Goal: Task Accomplishment & Management: Use online tool/utility

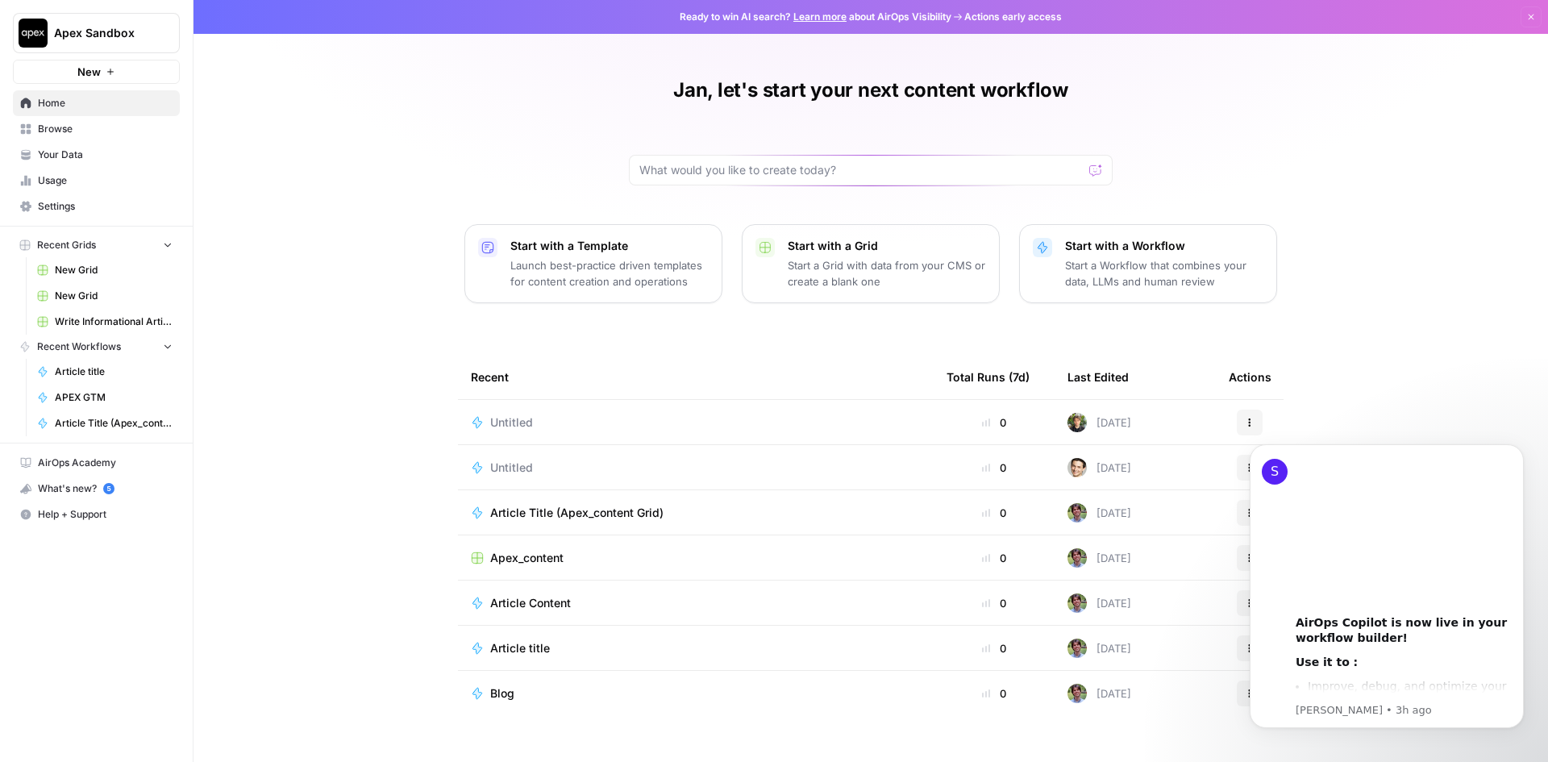
click at [728, 411] on td "Untitled" at bounding box center [696, 422] width 476 height 44
click at [707, 425] on div "Untitled" at bounding box center [696, 422] width 450 height 16
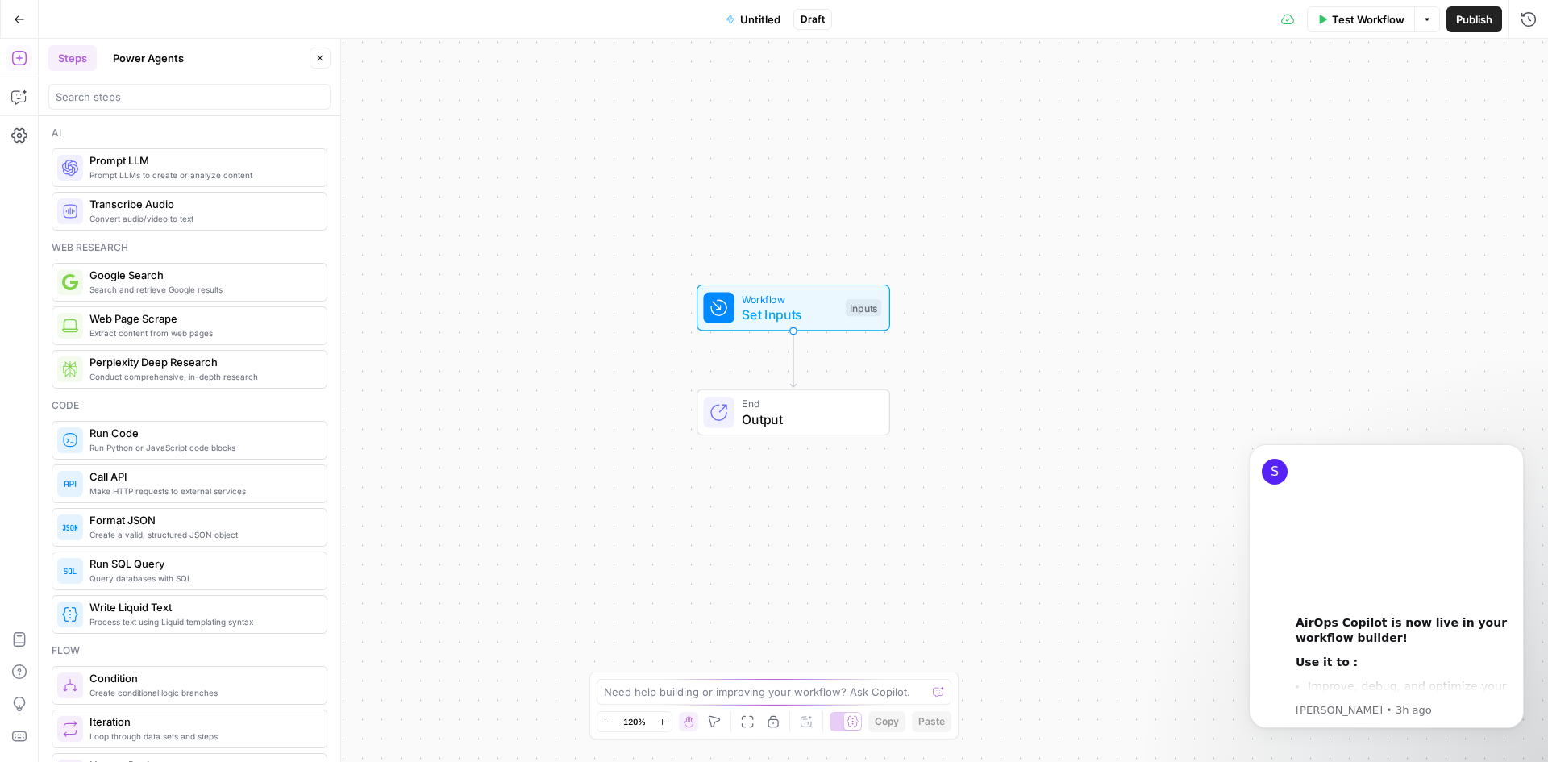
click at [1207, 362] on div "Workflow Set Inputs Inputs End Output" at bounding box center [793, 400] width 1509 height 723
click at [1351, 719] on div "S 00:00 AirOps Copilot is now live in your workflow builder! Use it to : Improv…" at bounding box center [1387, 586] width 274 height 284
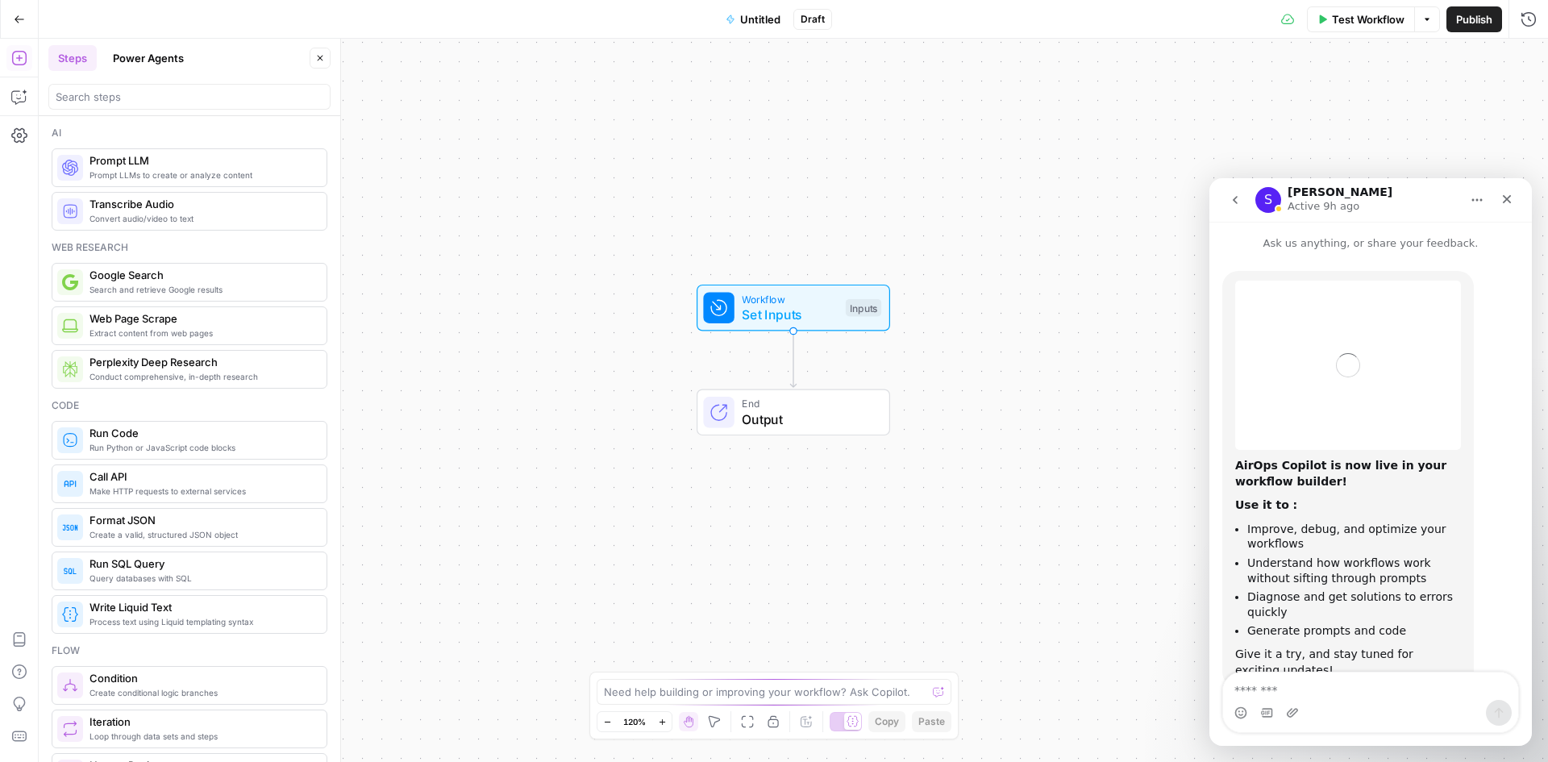
scroll to position [49, 0]
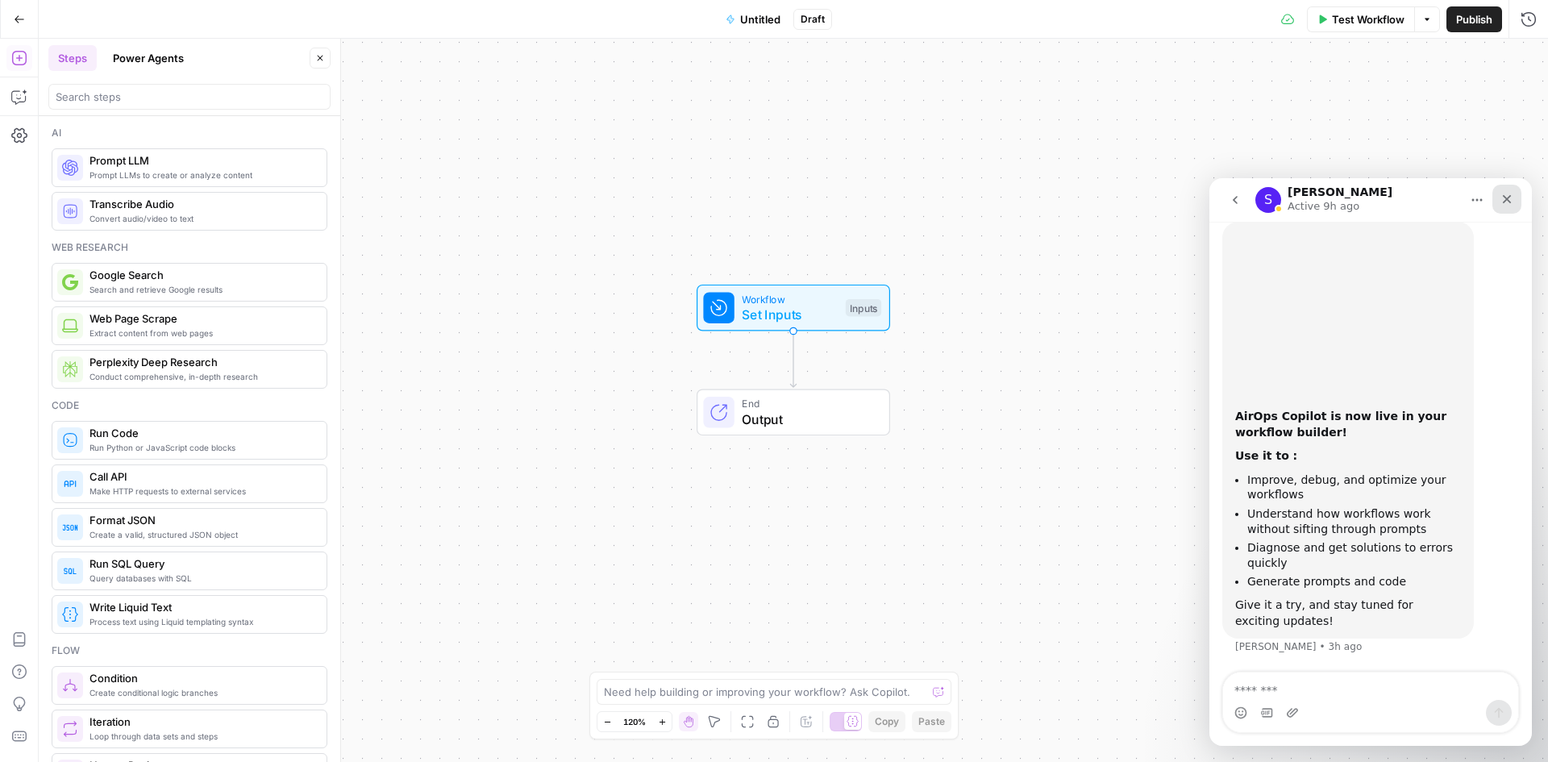
click at [1512, 198] on div "Close" at bounding box center [1506, 199] width 29 height 29
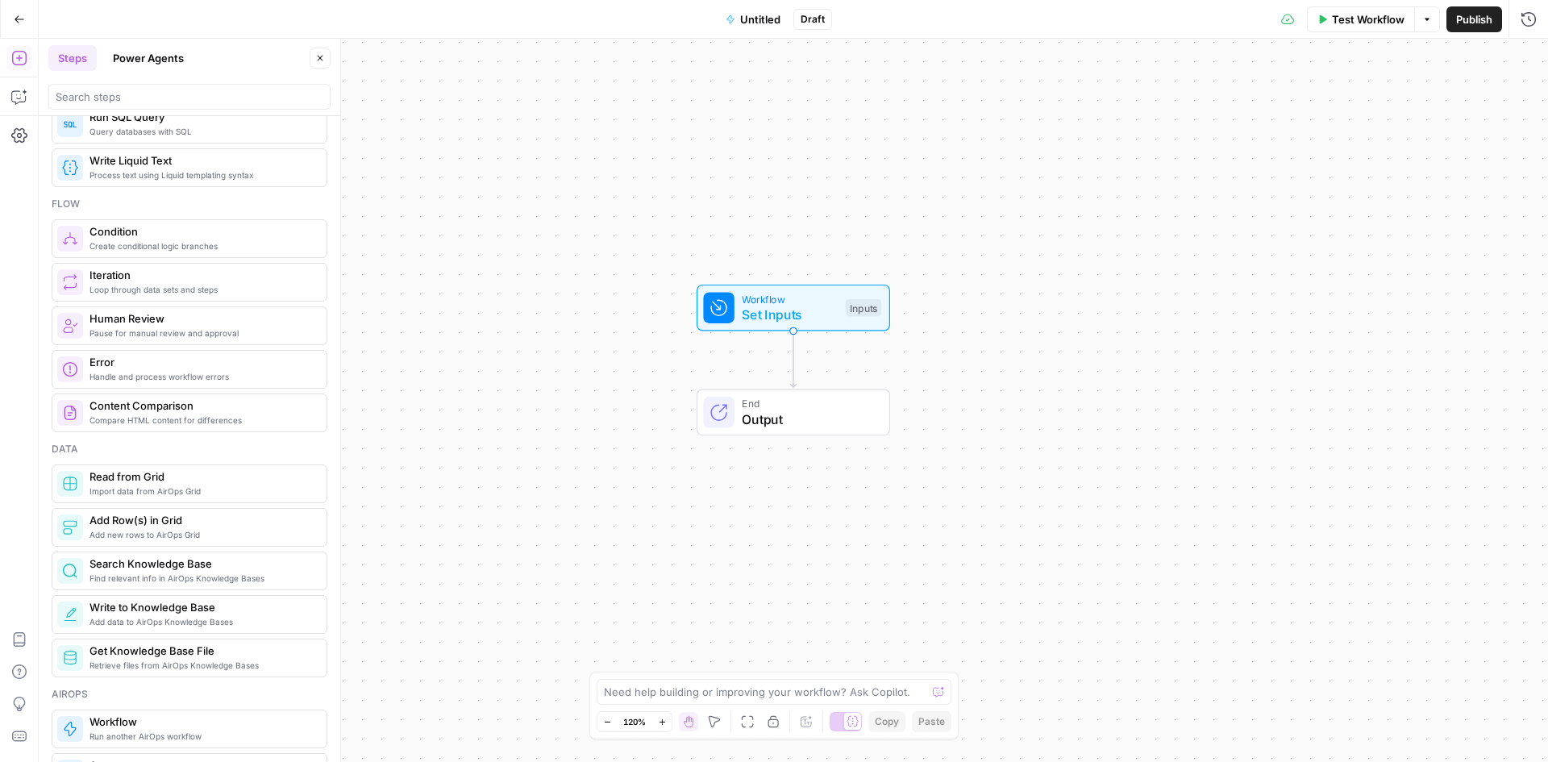
scroll to position [645, 0]
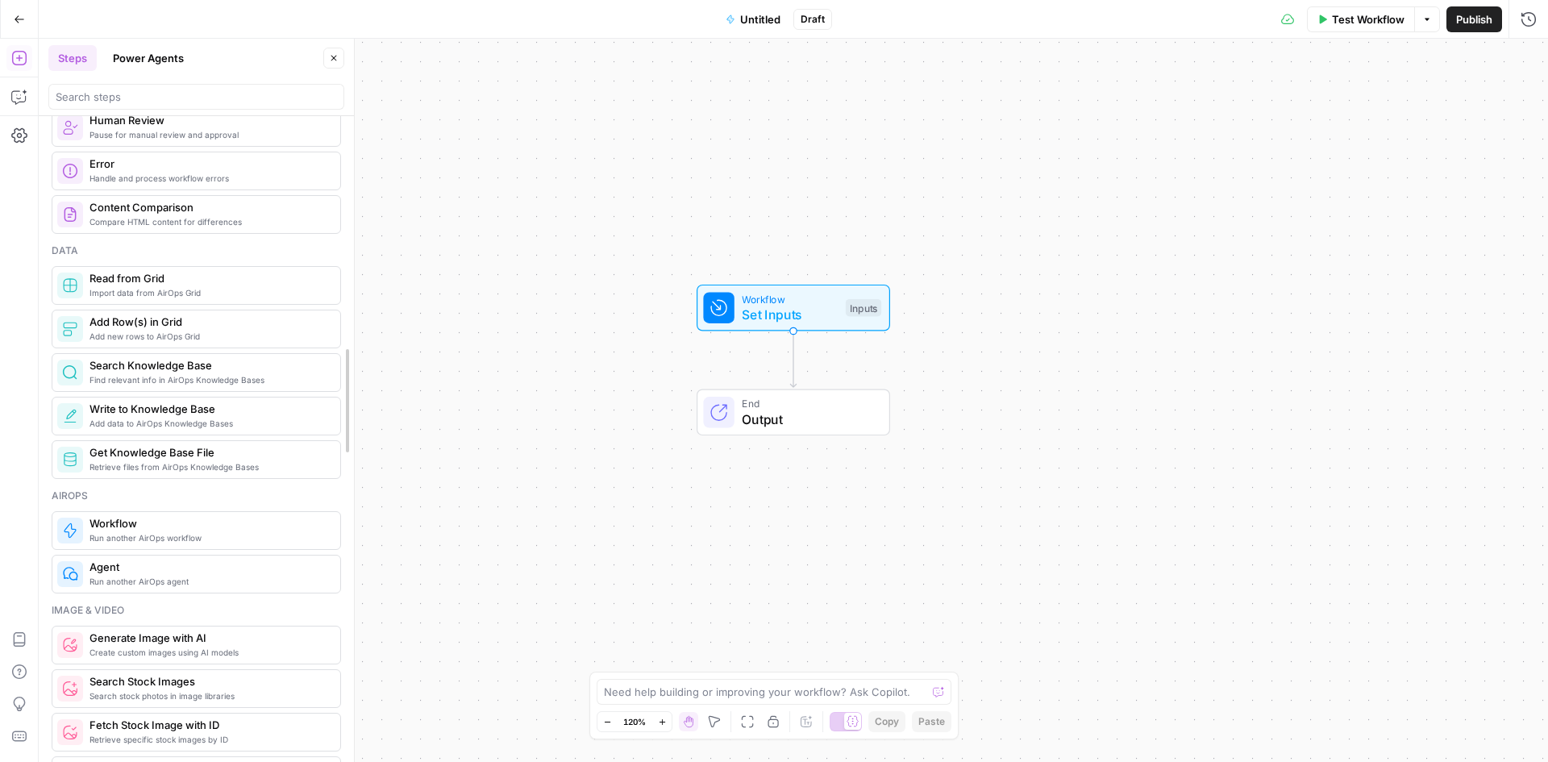
drag, startPoint x: 335, startPoint y: 258, endPoint x: 349, endPoint y: 322, distance: 65.1
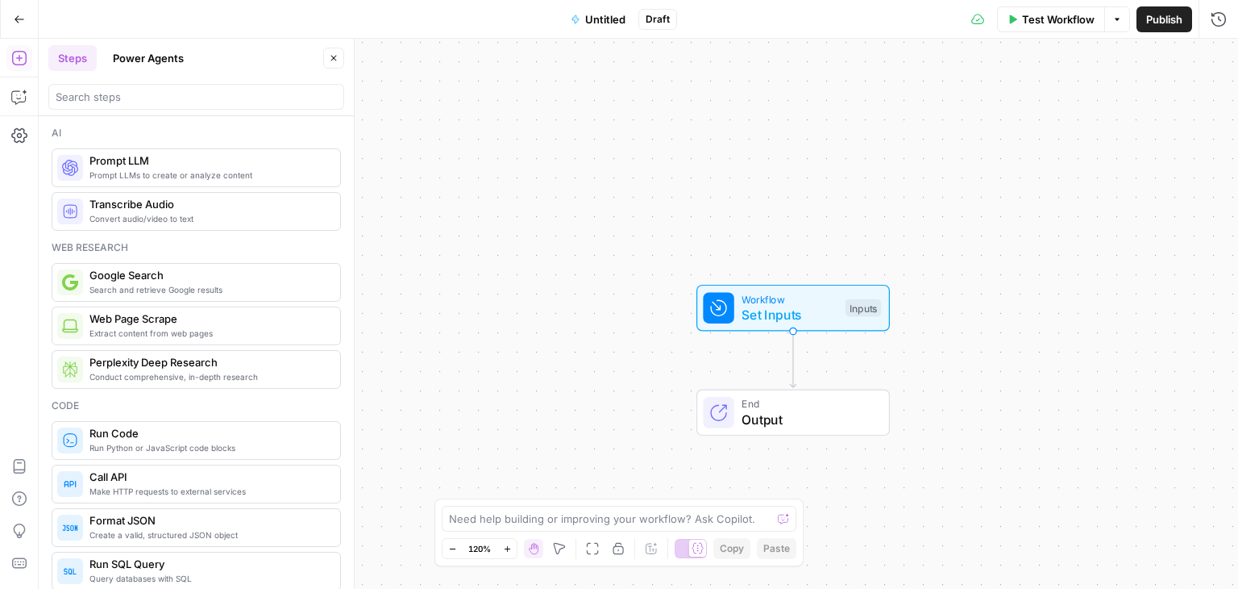
scroll to position [60, 0]
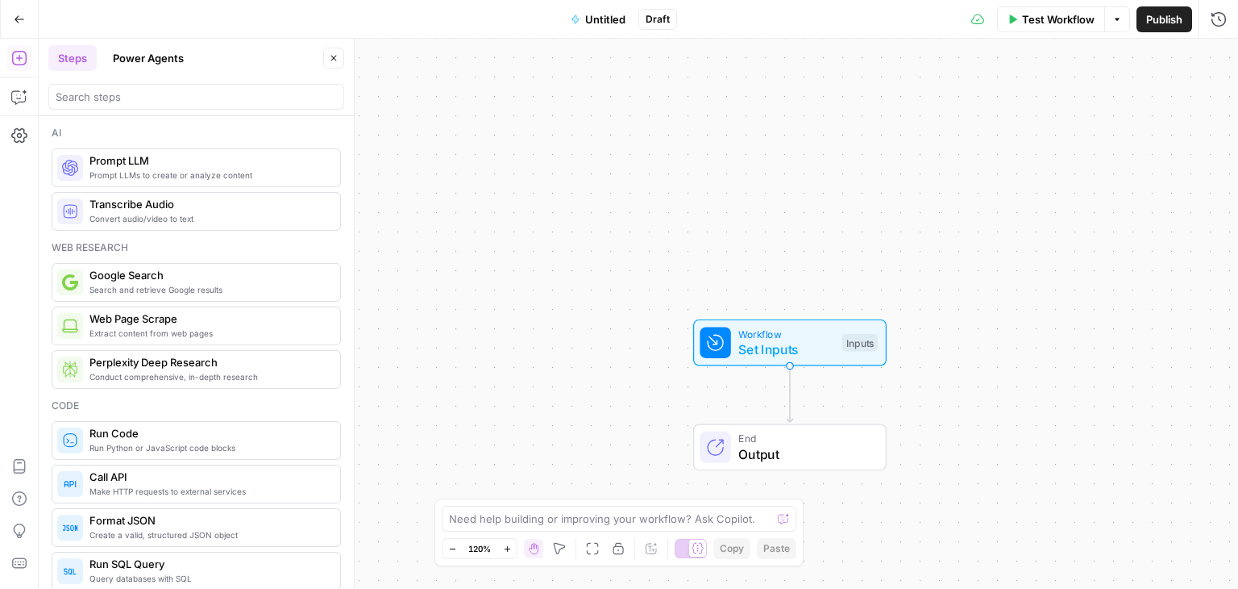
drag, startPoint x: 770, startPoint y: 327, endPoint x: 757, endPoint y: 286, distance: 42.3
click at [758, 431] on span "End" at bounding box center [803, 438] width 131 height 15
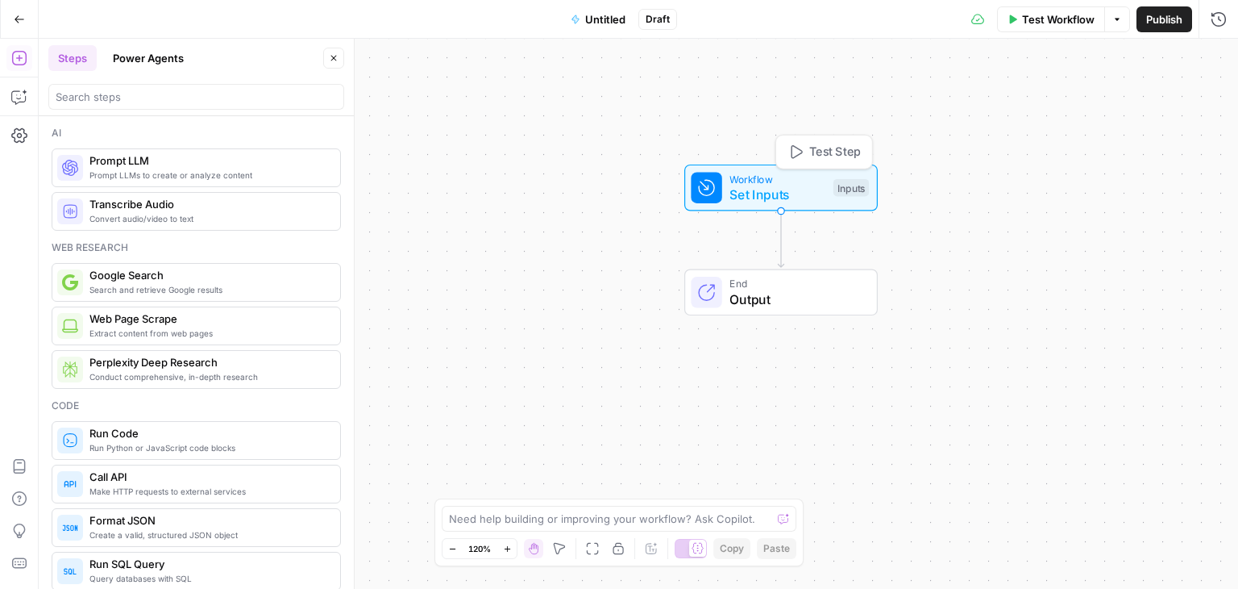
click at [777, 187] on span "Set Inputs" at bounding box center [778, 194] width 96 height 19
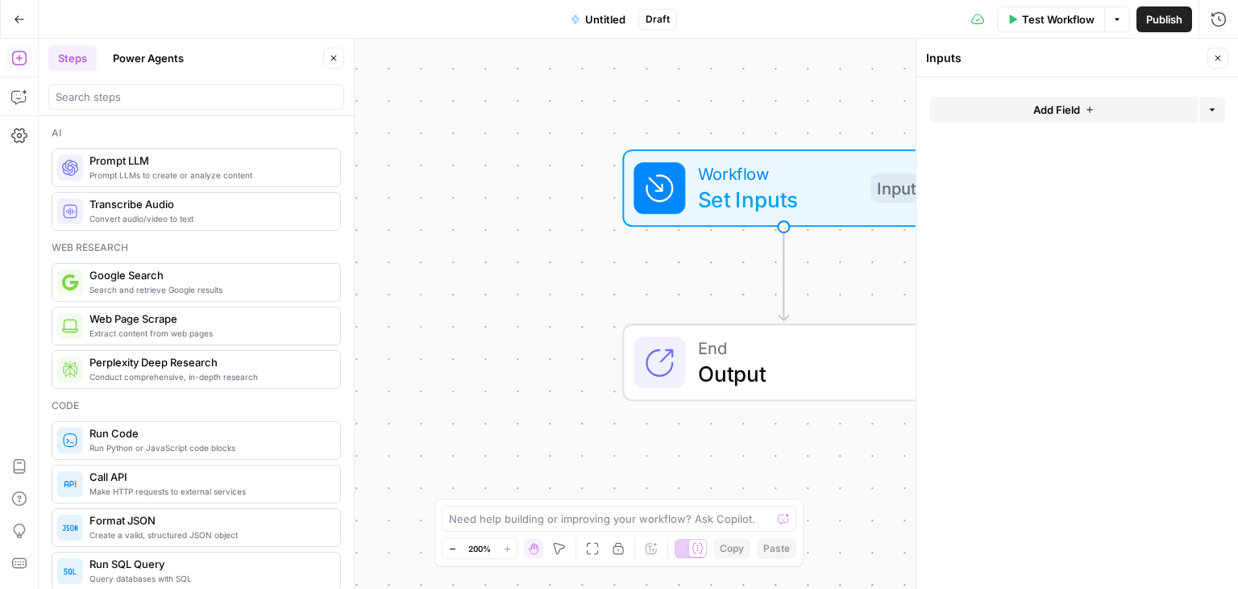
click at [17, 20] on icon "button" at bounding box center [19, 19] width 11 height 11
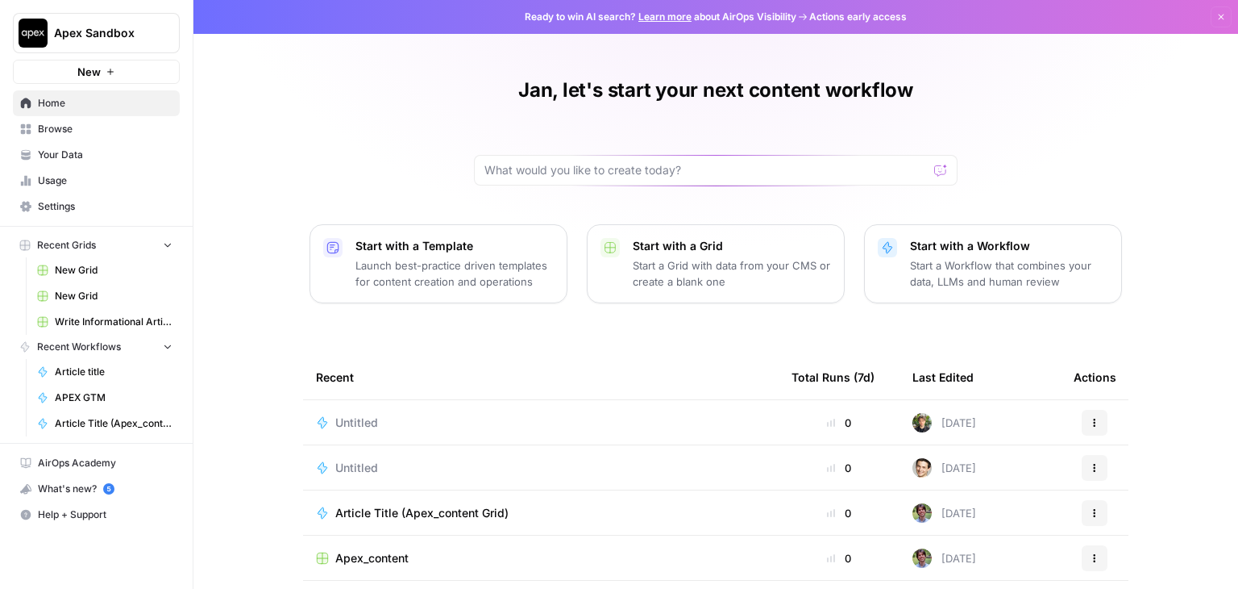
click at [69, 127] on span "Browse" at bounding box center [105, 129] width 135 height 15
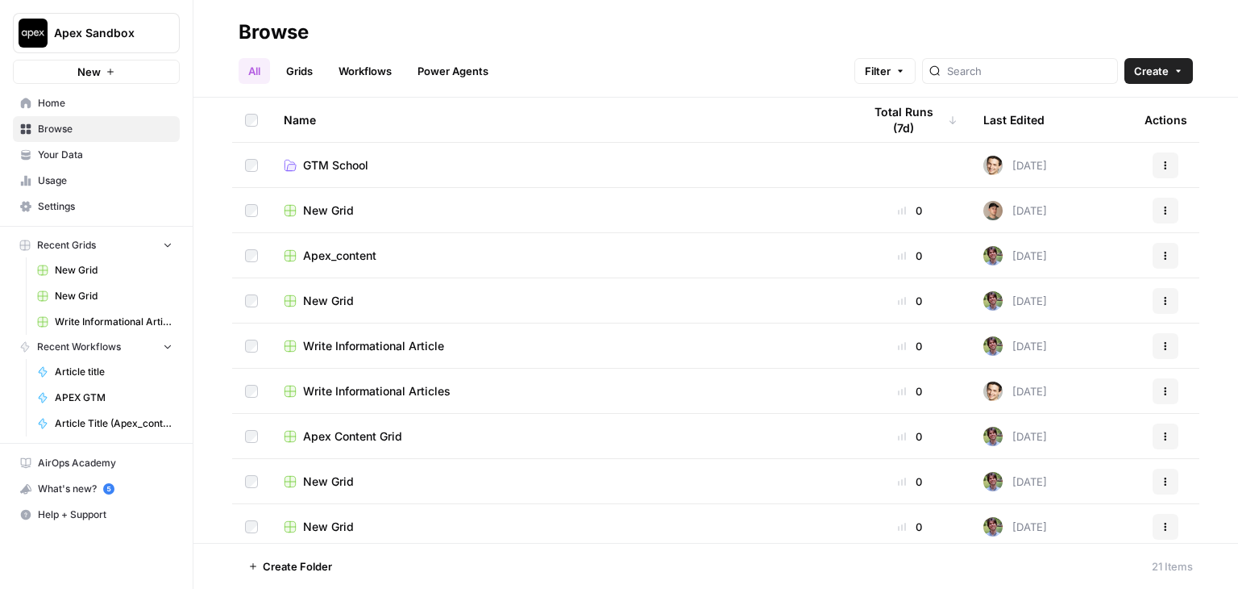
click at [71, 151] on span "Your Data" at bounding box center [105, 155] width 135 height 15
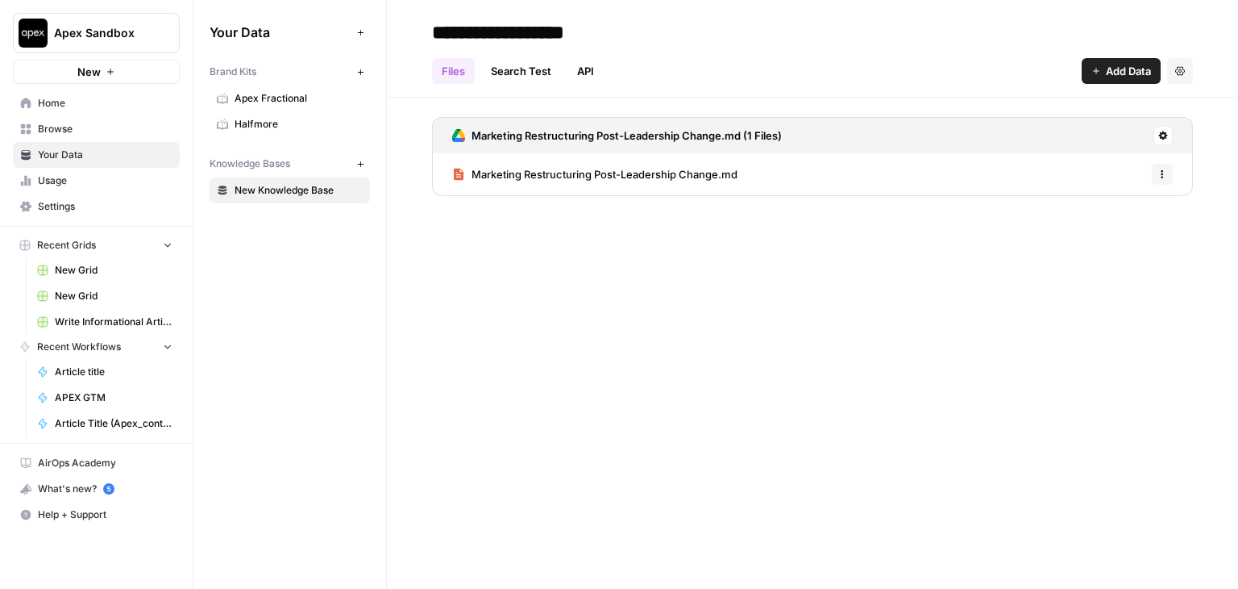
click at [259, 98] on span "Apex Fractional" at bounding box center [299, 98] width 128 height 15
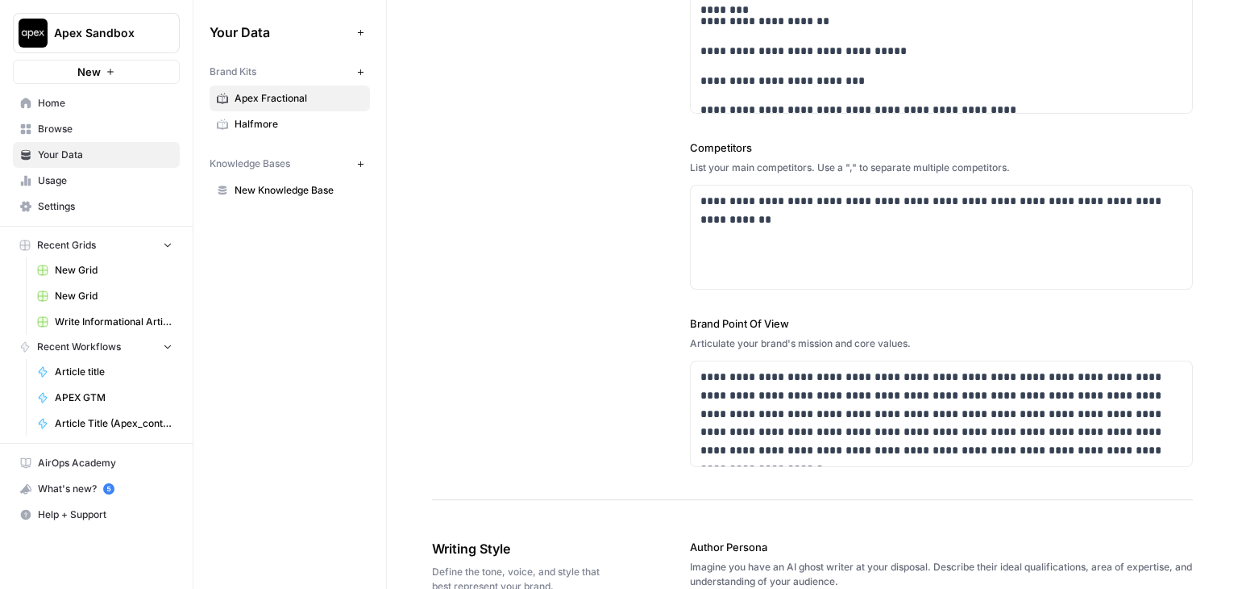
scroll to position [484, 0]
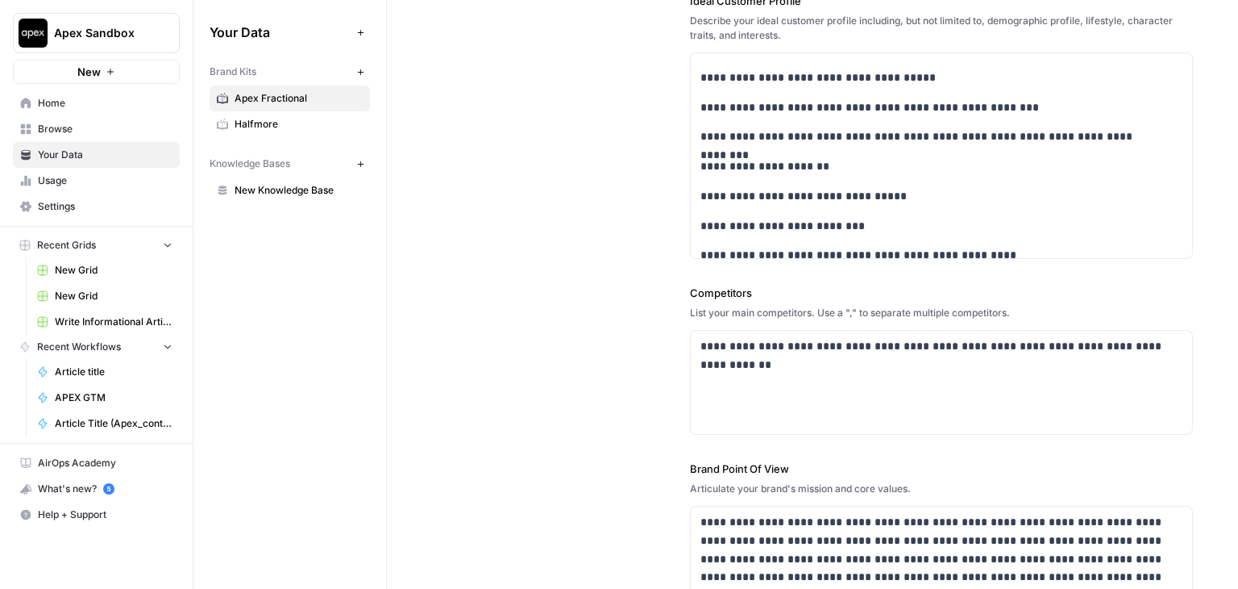
click at [87, 108] on span "Home" at bounding box center [105, 103] width 135 height 15
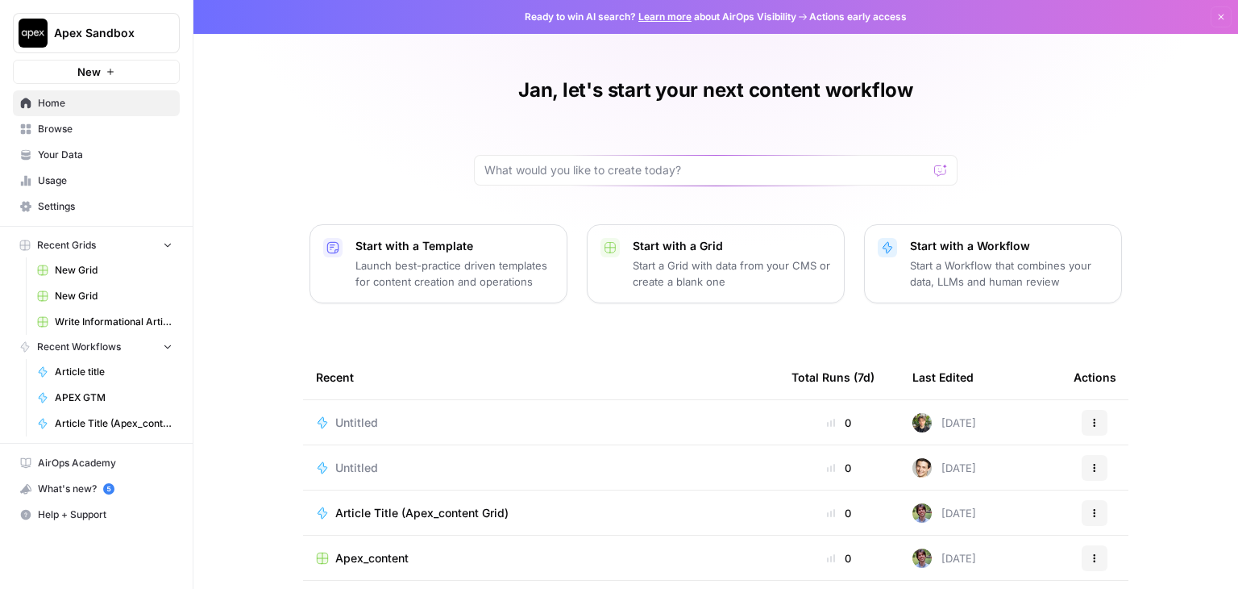
click at [406, 418] on div "Untitled" at bounding box center [541, 422] width 450 height 16
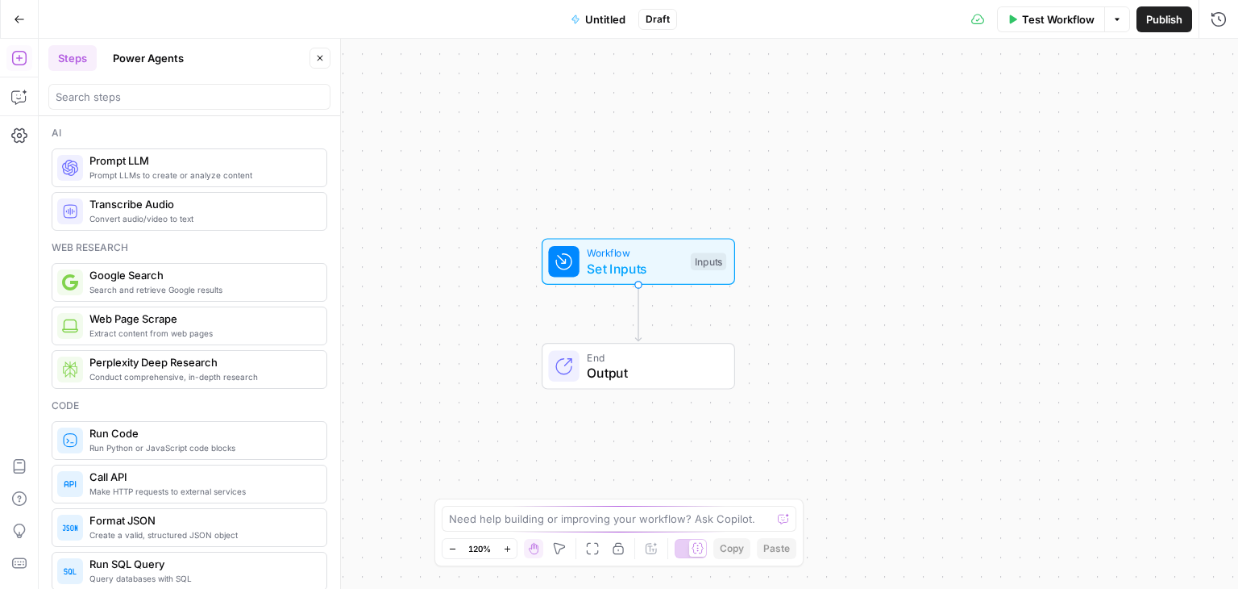
click at [597, 20] on span "Untitled" at bounding box center [605, 19] width 40 height 16
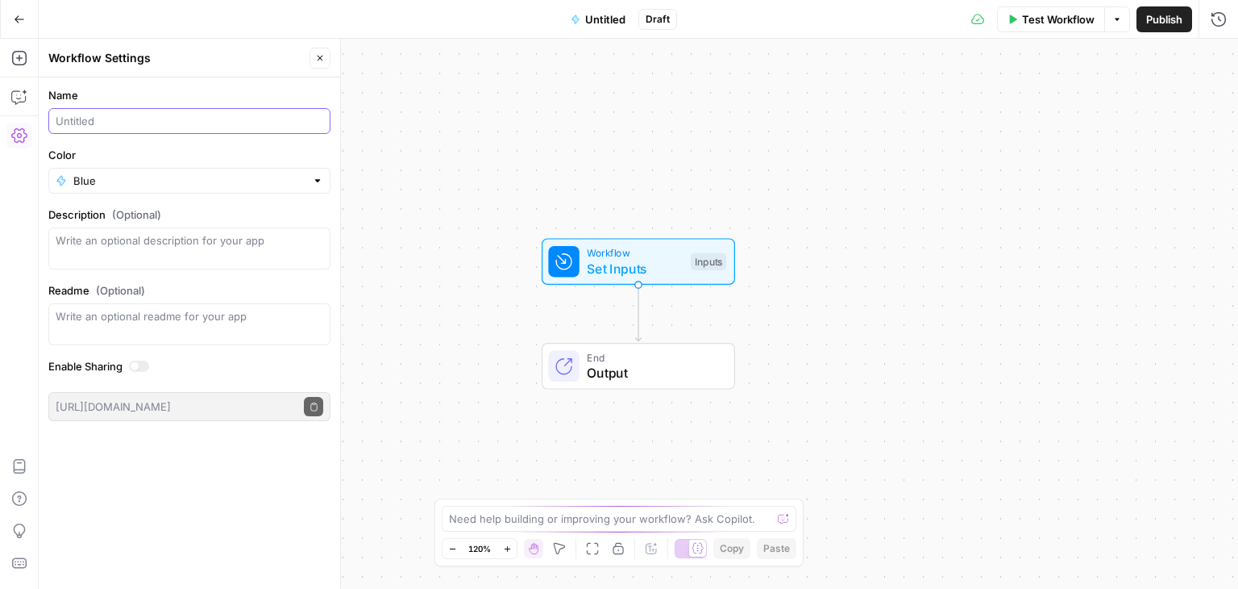
click at [156, 120] on input "Name" at bounding box center [190, 121] width 268 height 16
drag, startPoint x: 54, startPoint y: 122, endPoint x: 86, endPoint y: 120, distance: 32.3
click at [86, 120] on div "Apex proposal generator" at bounding box center [189, 121] width 282 height 26
click at [84, 120] on input "Apex proposal generator" at bounding box center [190, 121] width 268 height 16
type input "Proposal generator"
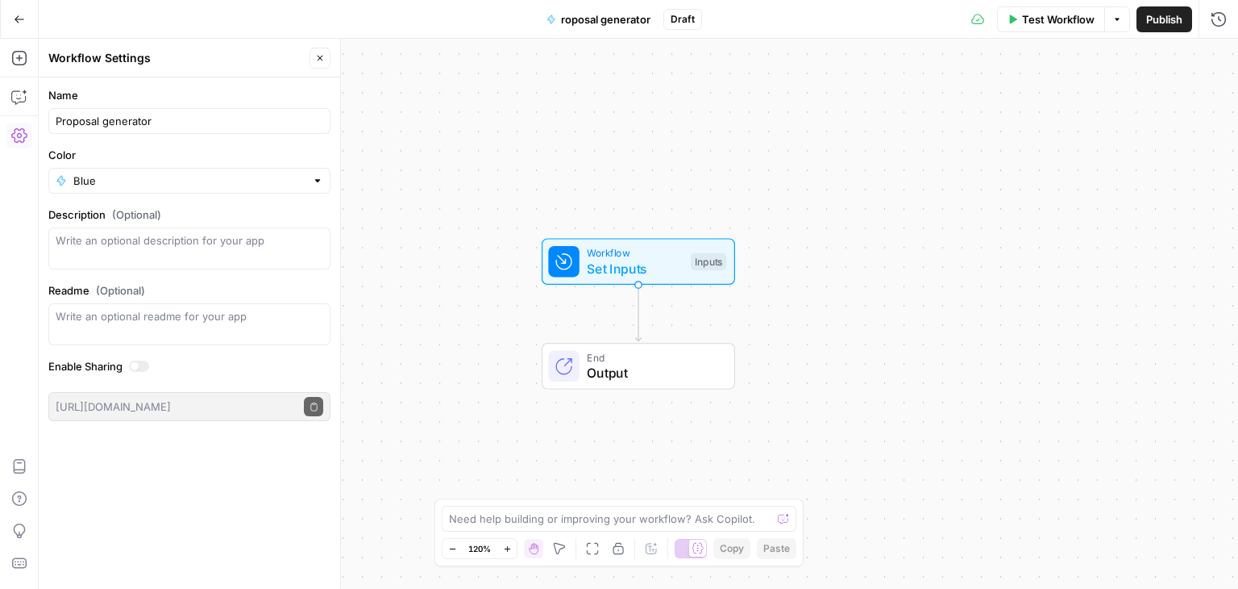
click at [170, 149] on label "Color" at bounding box center [189, 155] width 282 height 16
click at [170, 173] on input "Blue" at bounding box center [189, 181] width 232 height 16
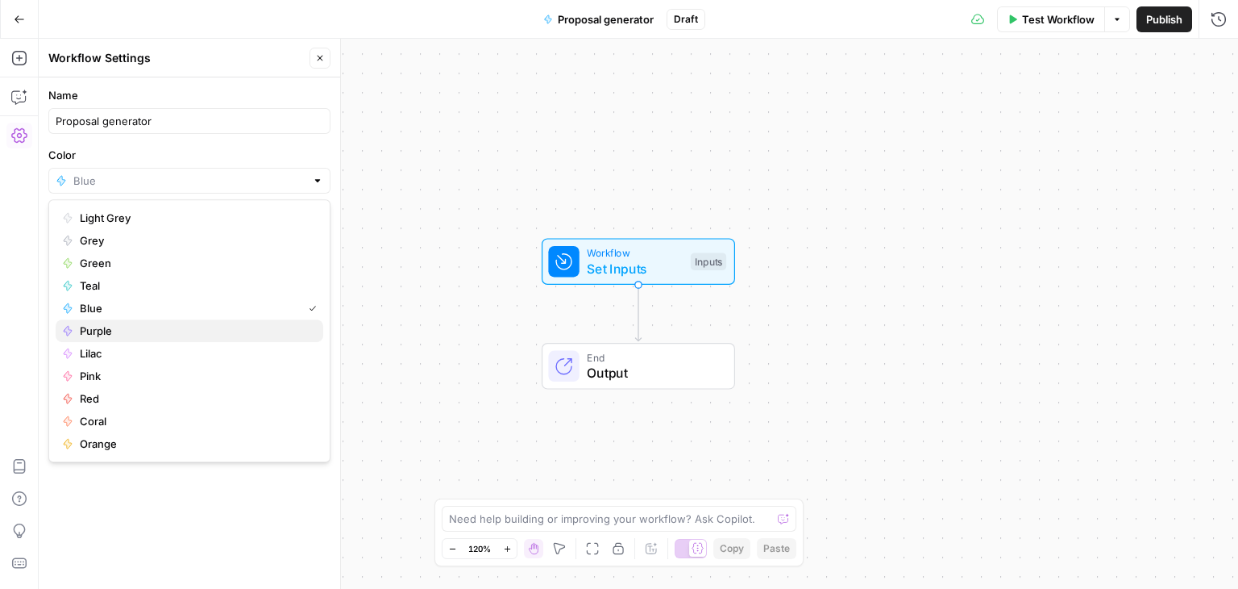
click at [137, 326] on span "Purple" at bounding box center [195, 330] width 231 height 16
type input "Purple"
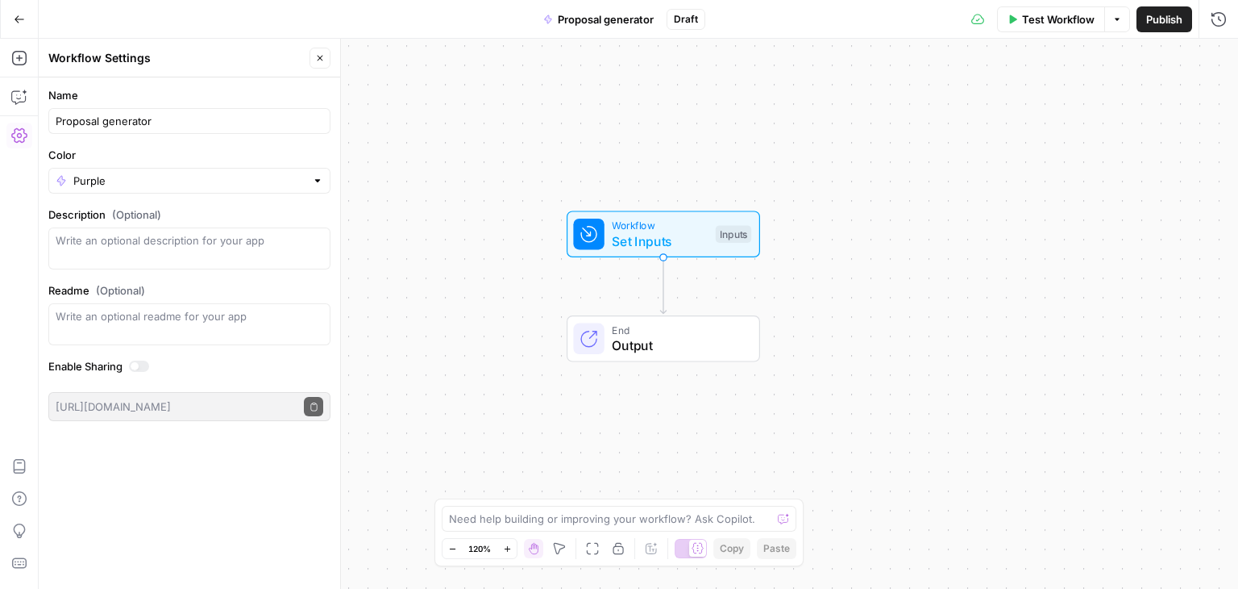
drag, startPoint x: 497, startPoint y: 313, endPoint x: 522, endPoint y: 288, distance: 35.3
click at [522, 288] on div "Workflow Set Inputs Inputs End Output" at bounding box center [639, 314] width 1200 height 550
click at [232, 257] on textarea "Description (Optional)" at bounding box center [190, 248] width 268 height 32
click at [198, 319] on textarea "Readme (Optional)" at bounding box center [190, 316] width 268 height 16
click at [325, 63] on button "Close" at bounding box center [320, 58] width 21 height 21
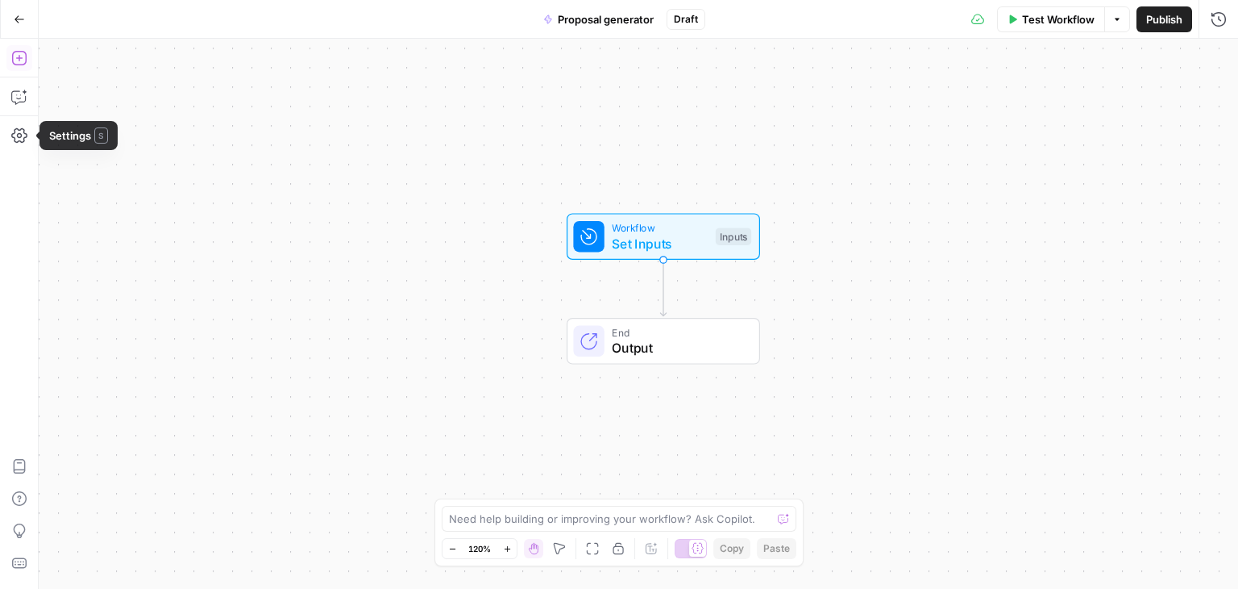
click at [19, 60] on icon "button" at bounding box center [18, 58] width 15 height 15
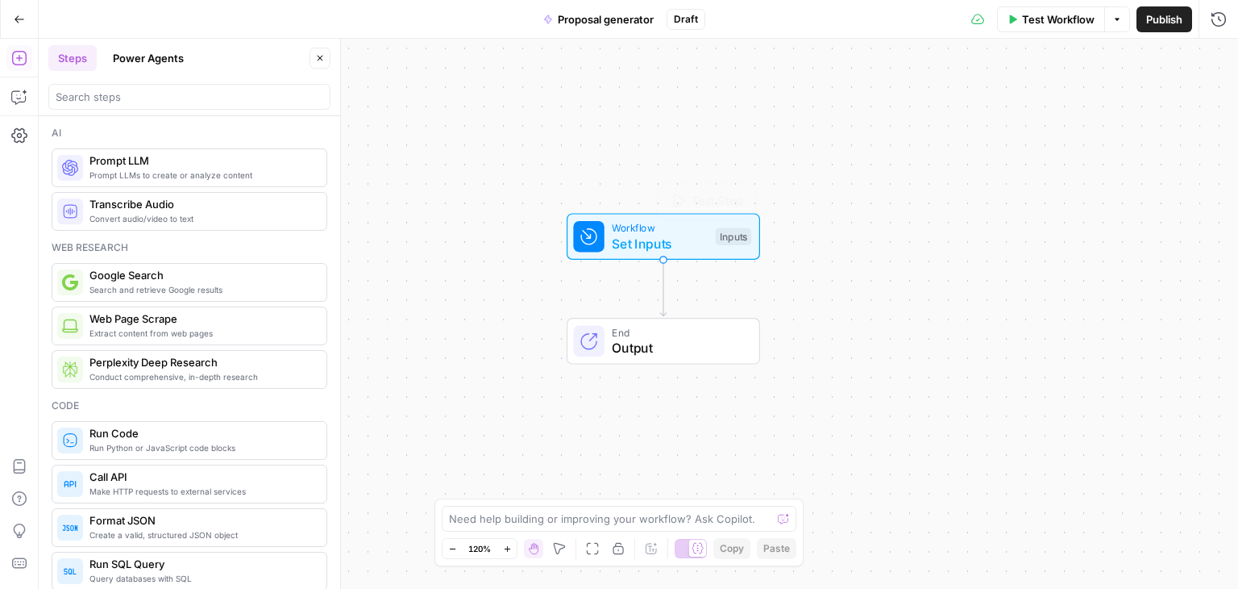
click at [659, 231] on span "Workflow" at bounding box center [660, 227] width 96 height 15
click at [148, 60] on button "Power Agents" at bounding box center [148, 58] width 90 height 26
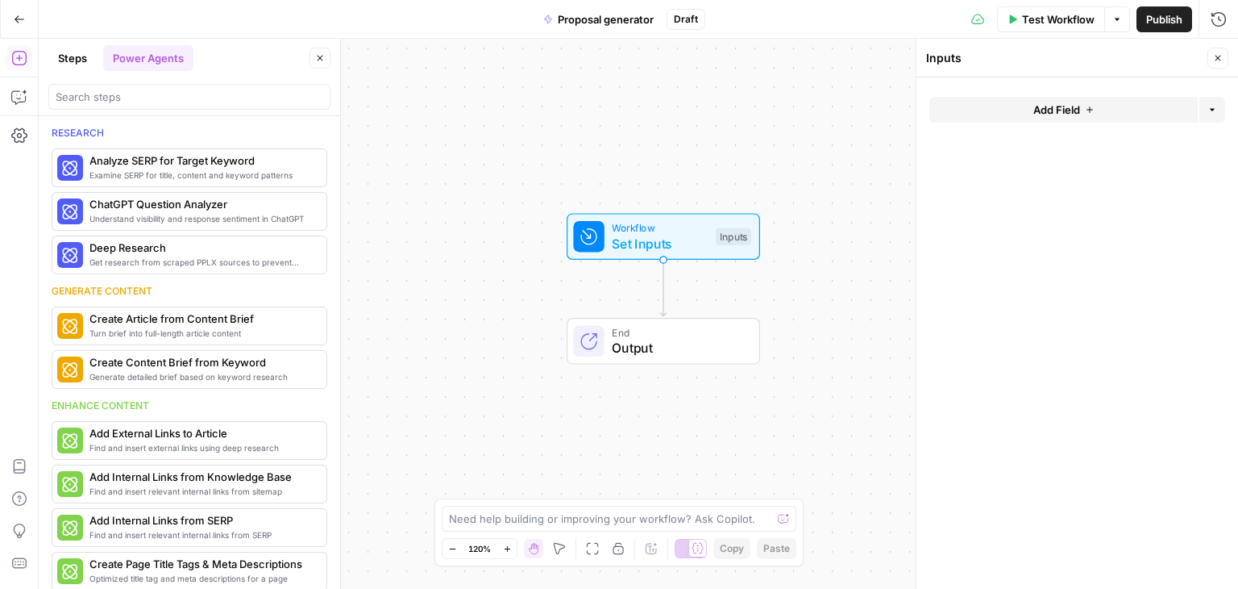
click at [71, 59] on button "Steps" at bounding box center [72, 58] width 48 height 26
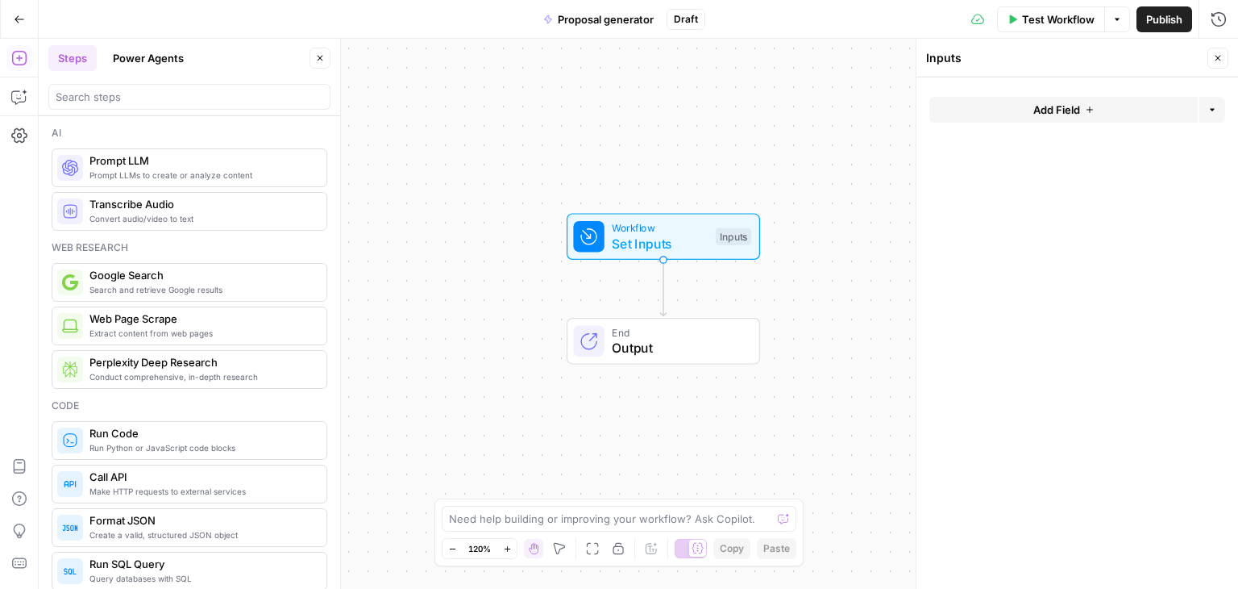
click at [1213, 101] on button "Options" at bounding box center [1213, 110] width 26 height 26
click at [1125, 107] on button "Add Field" at bounding box center [1064, 110] width 268 height 26
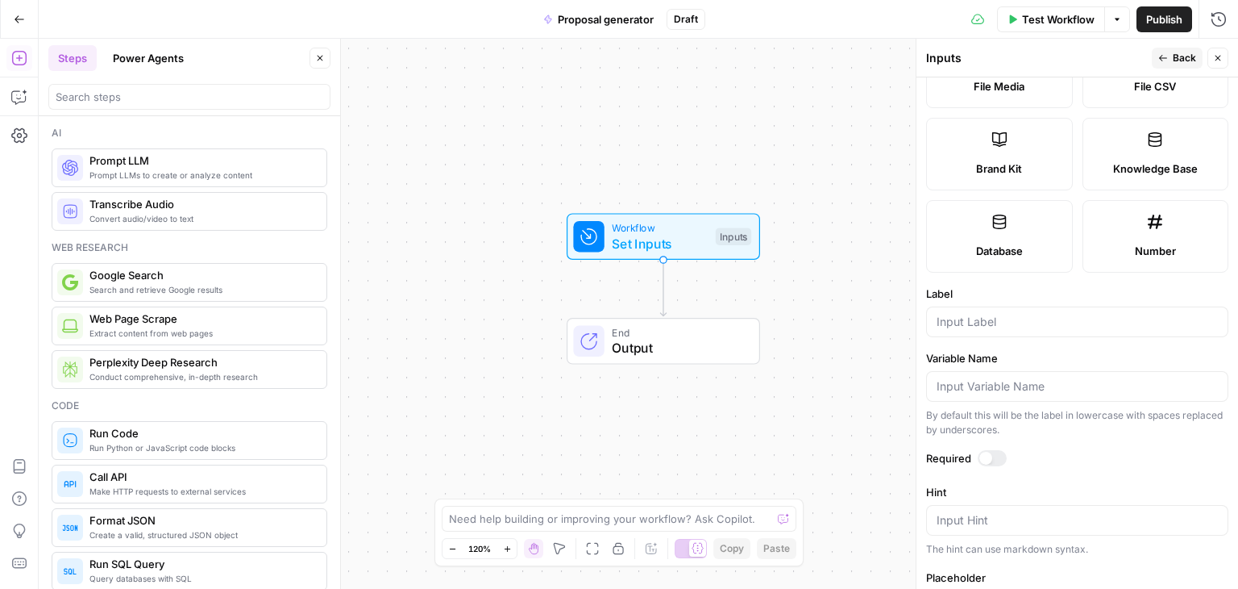
scroll to position [322, 0]
click at [981, 319] on input "Label" at bounding box center [1077, 318] width 281 height 16
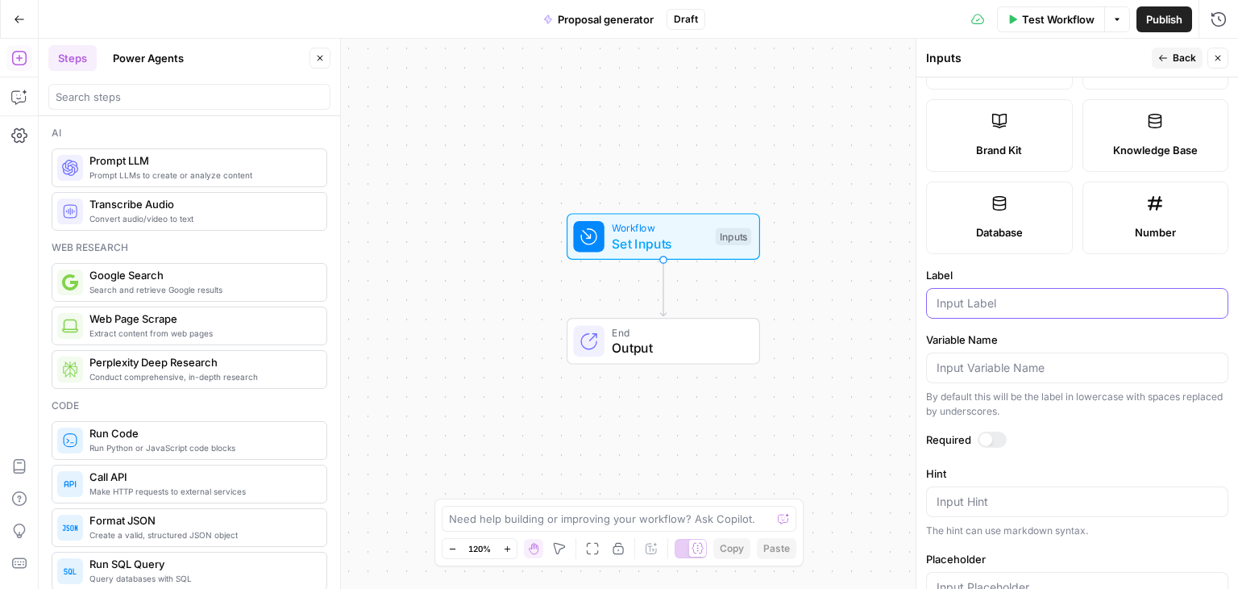
scroll to position [81, 0]
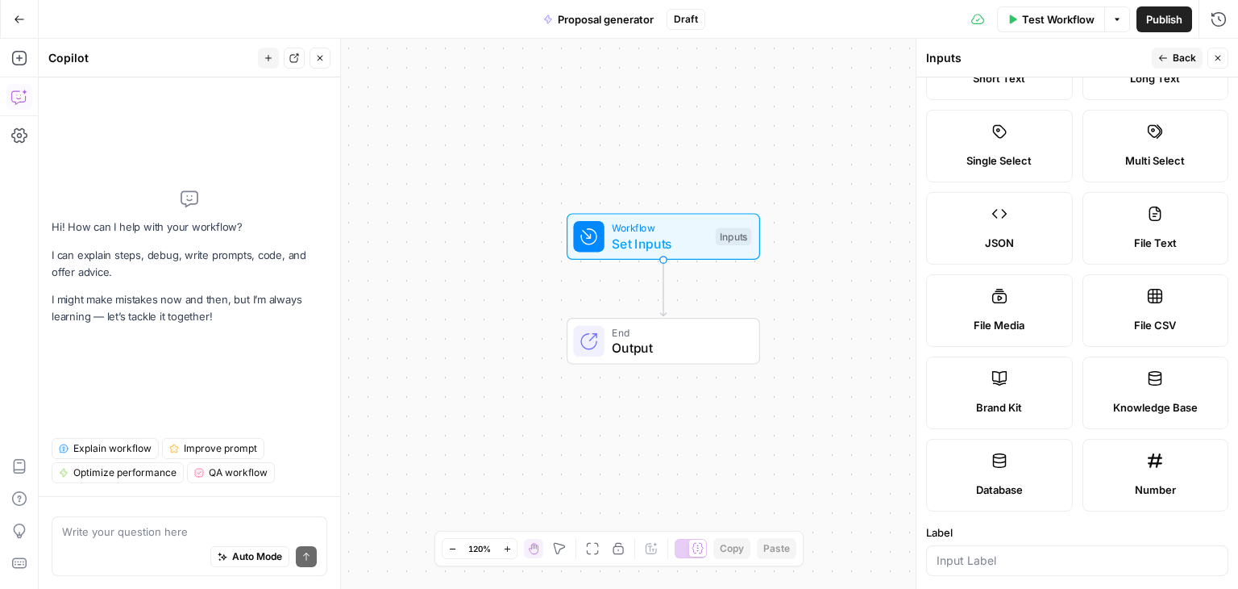
click at [124, 530] on textarea at bounding box center [189, 531] width 255 height 16
type textarea "I want my input to be an URL"
click at [304, 557] on icon "submit" at bounding box center [307, 556] width 10 height 10
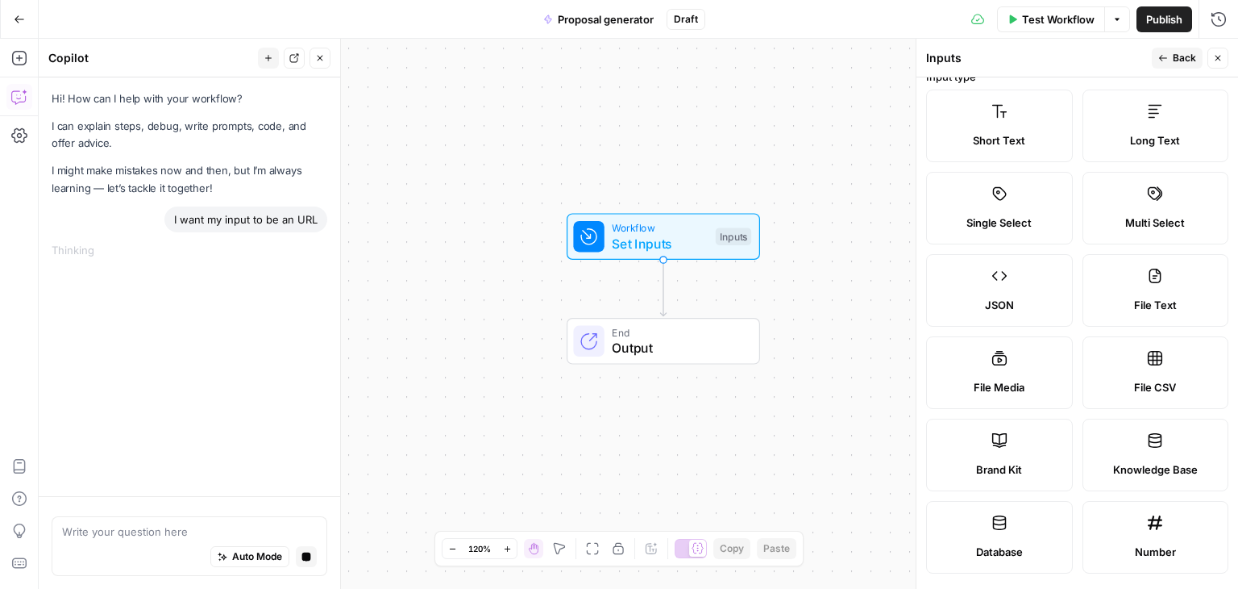
scroll to position [0, 0]
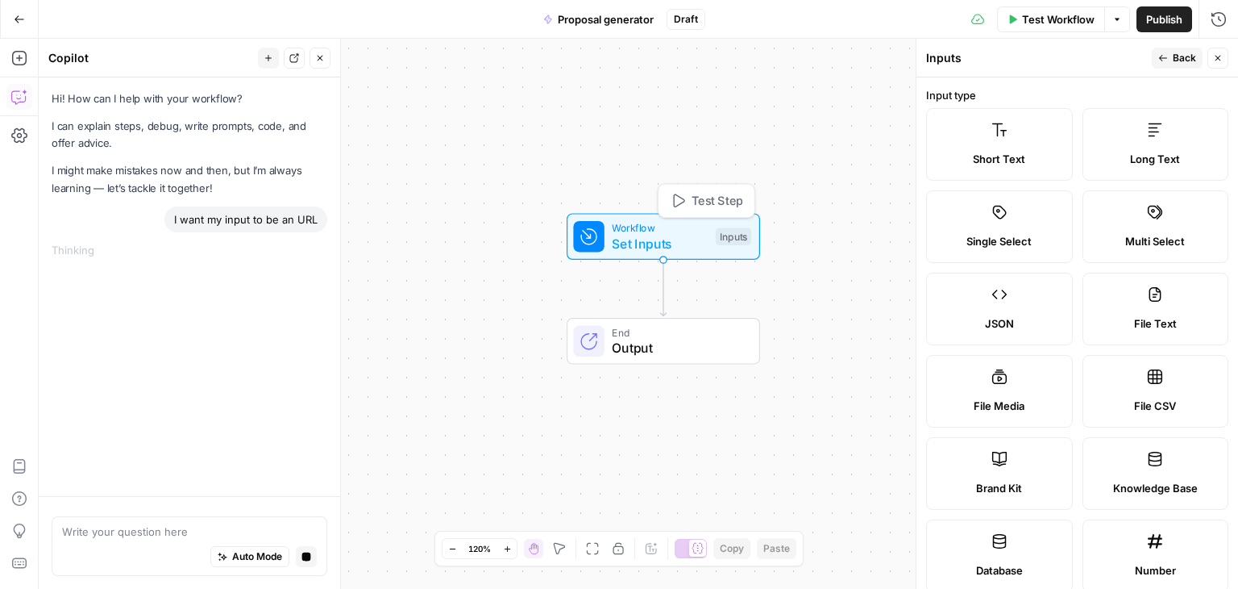
click at [638, 234] on span "Set Inputs" at bounding box center [660, 243] width 96 height 19
click at [84, 249] on div "Thinking ..." at bounding box center [190, 250] width 276 height 16
click at [131, 285] on div "Hi! How can I help with your workflow? I can explain steps, debug, write prompt…" at bounding box center [190, 286] width 302 height 418
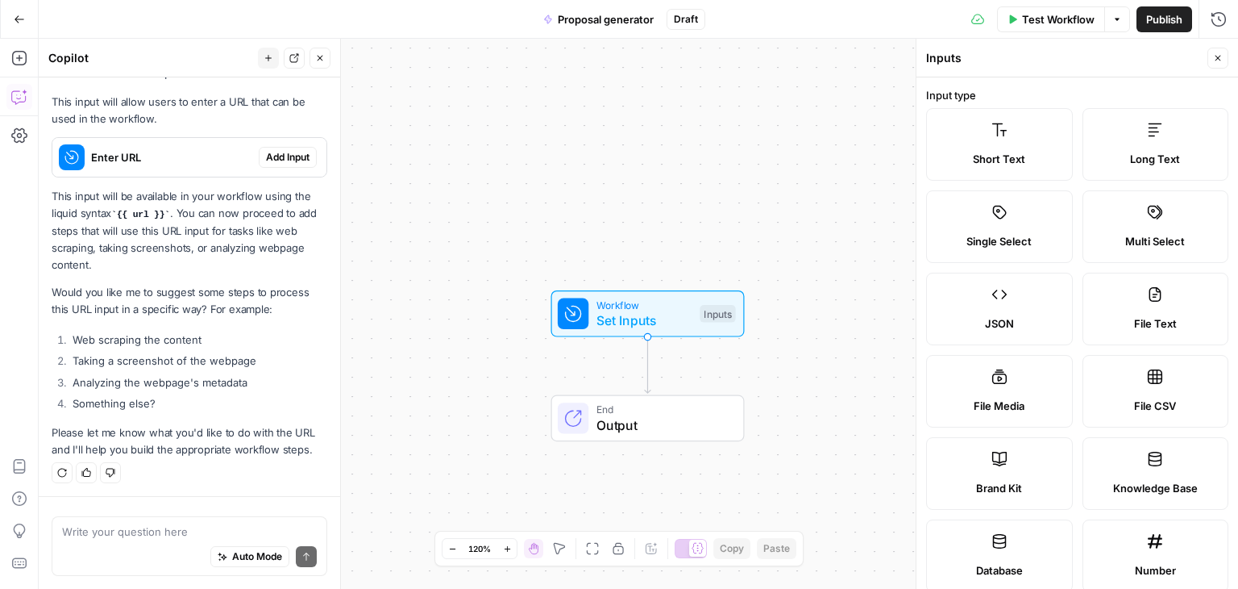
click at [972, 140] on label "Short Text" at bounding box center [999, 144] width 147 height 73
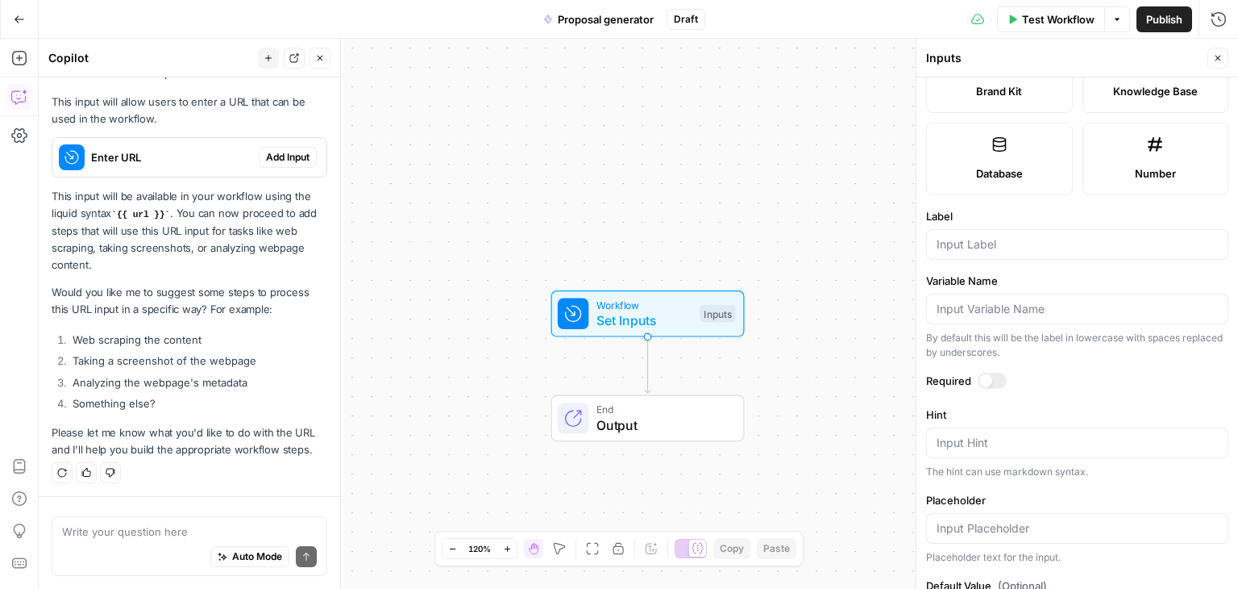
scroll to position [403, 0]
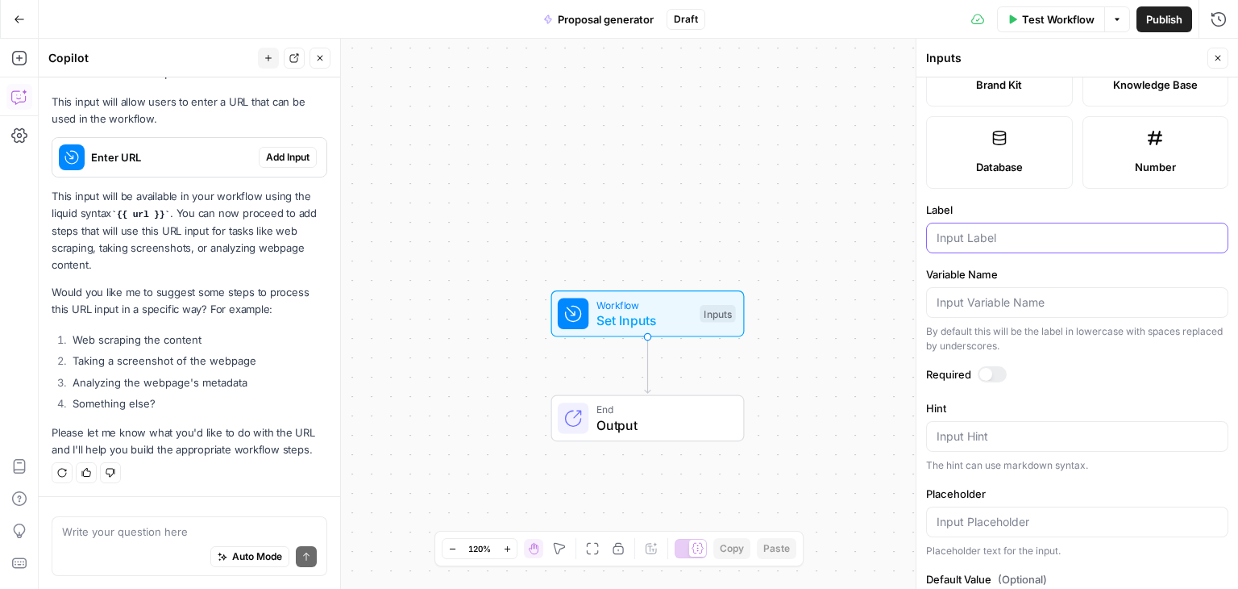
click at [980, 235] on input "Label" at bounding box center [1077, 238] width 281 height 16
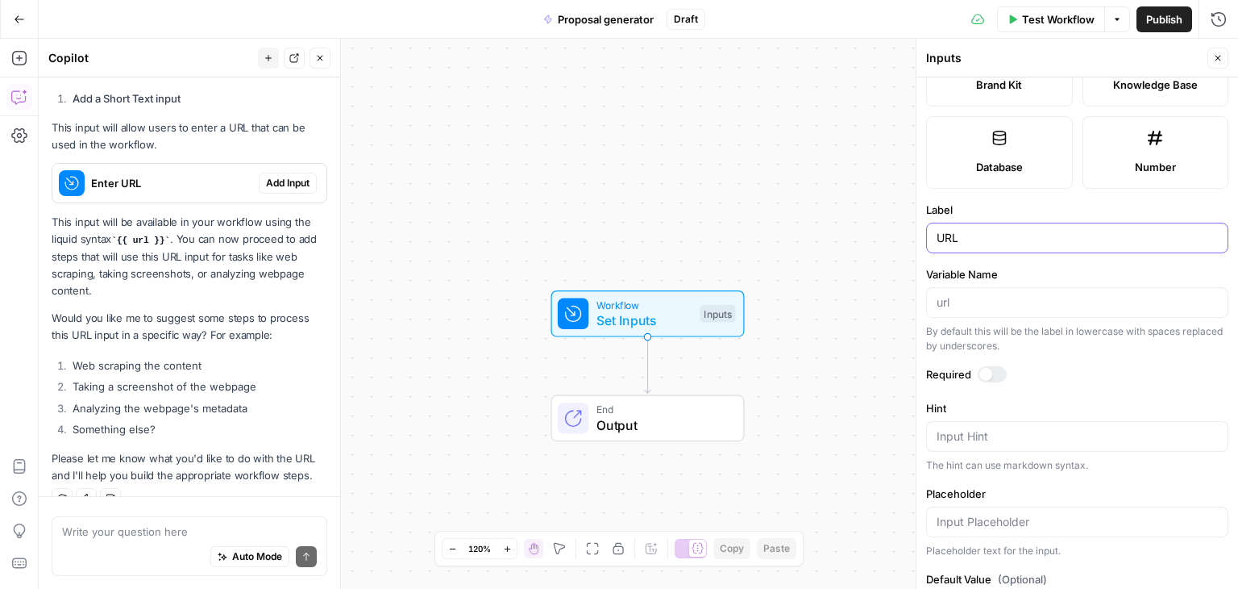
scroll to position [333, 0]
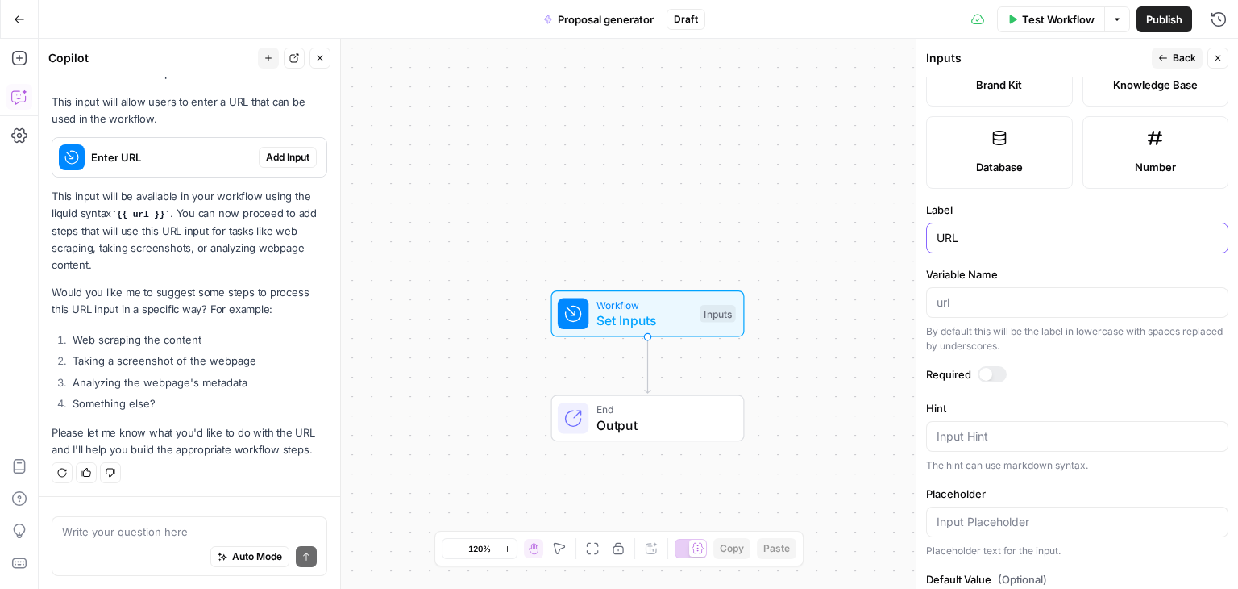
type input "URL"
click at [996, 298] on input "Variable Name" at bounding box center [1077, 302] width 281 height 16
type input "u"
type input "company_url"
click at [988, 371] on div at bounding box center [986, 374] width 13 height 13
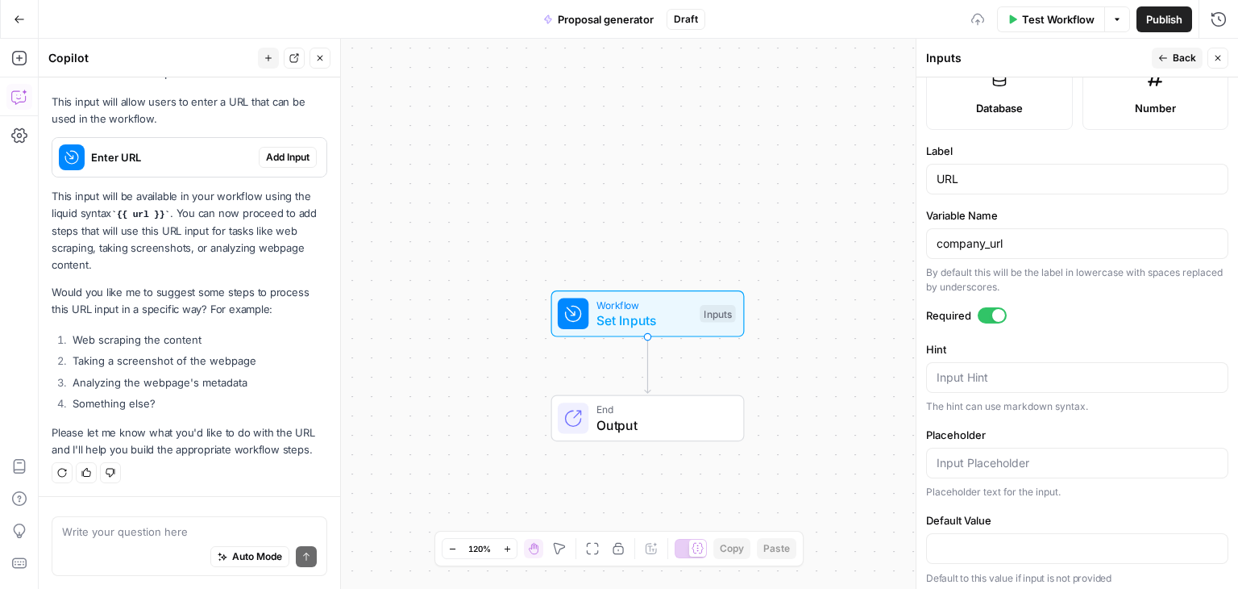
scroll to position [465, 0]
click at [999, 371] on textarea "Hint" at bounding box center [1077, 374] width 281 height 16
click at [1005, 346] on label "Hint" at bounding box center [1077, 346] width 302 height 16
click at [1005, 366] on textarea "Hint" at bounding box center [1077, 374] width 281 height 16
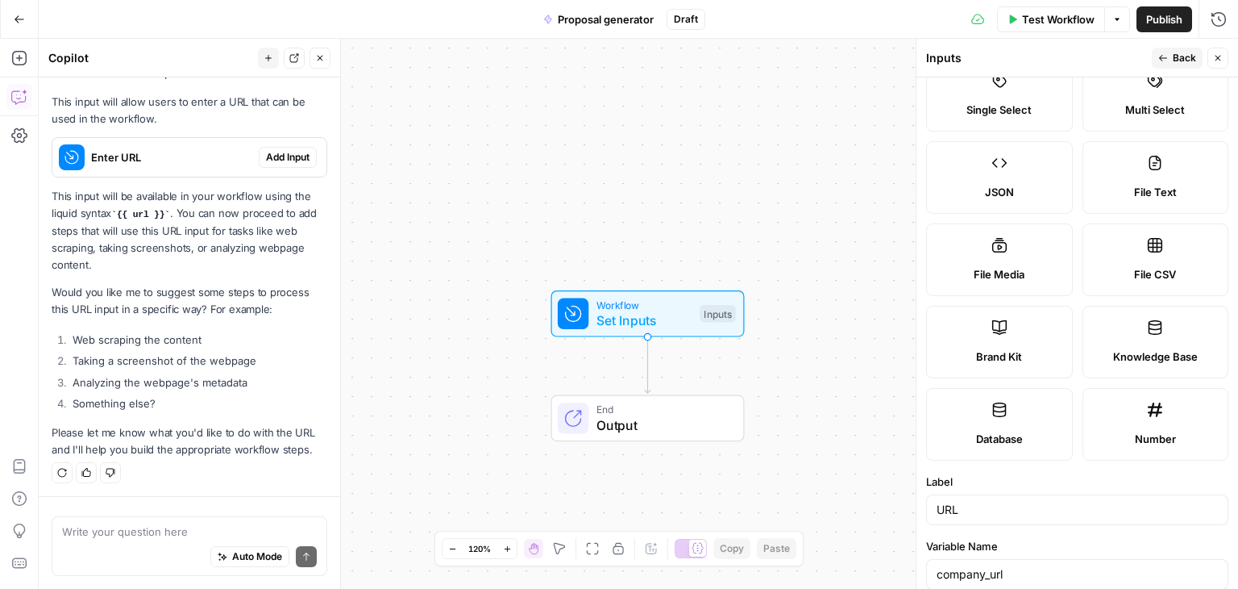
scroll to position [0, 0]
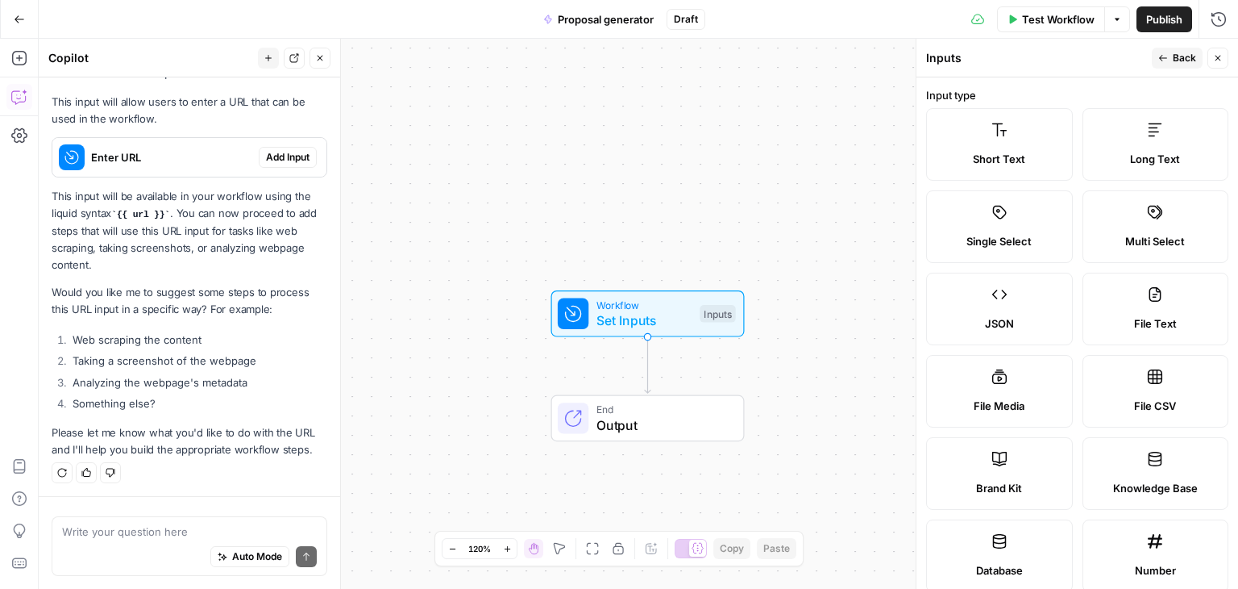
click at [1167, 56] on icon "button" at bounding box center [1163, 58] width 10 height 10
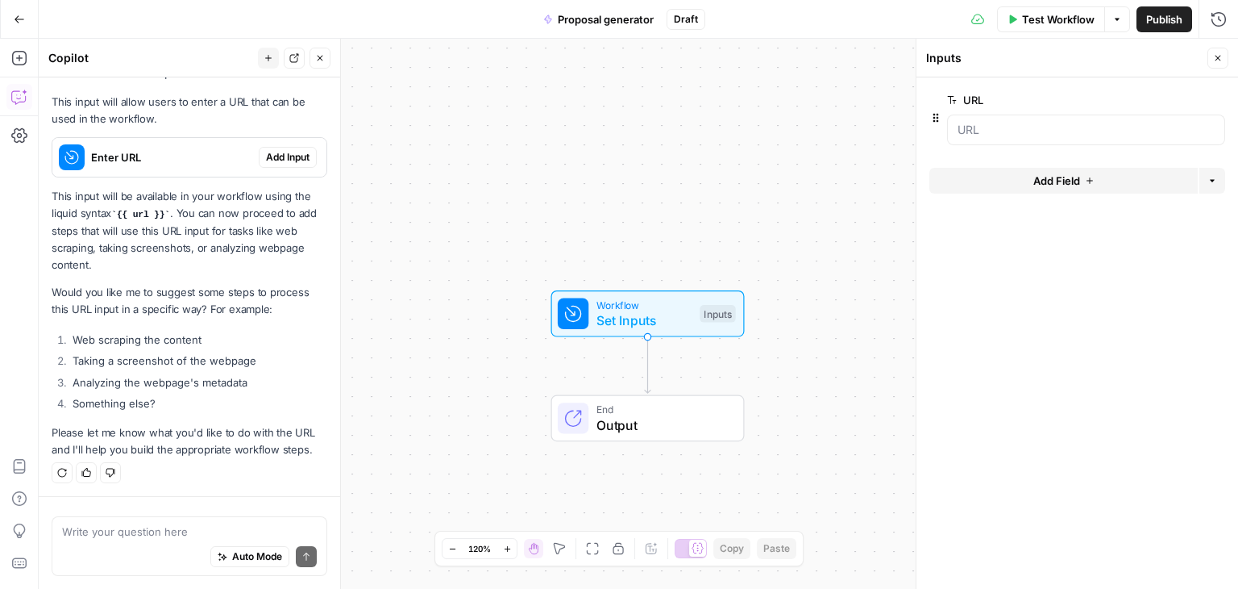
click at [977, 139] on div at bounding box center [1086, 129] width 278 height 31
click at [968, 131] on input "URL" at bounding box center [1086, 130] width 257 height 16
click at [1060, 130] on input "URL" at bounding box center [1086, 130] width 257 height 16
click at [969, 102] on label "URL" at bounding box center [1040, 100] width 187 height 16
click at [969, 122] on input "URL" at bounding box center [1086, 130] width 257 height 16
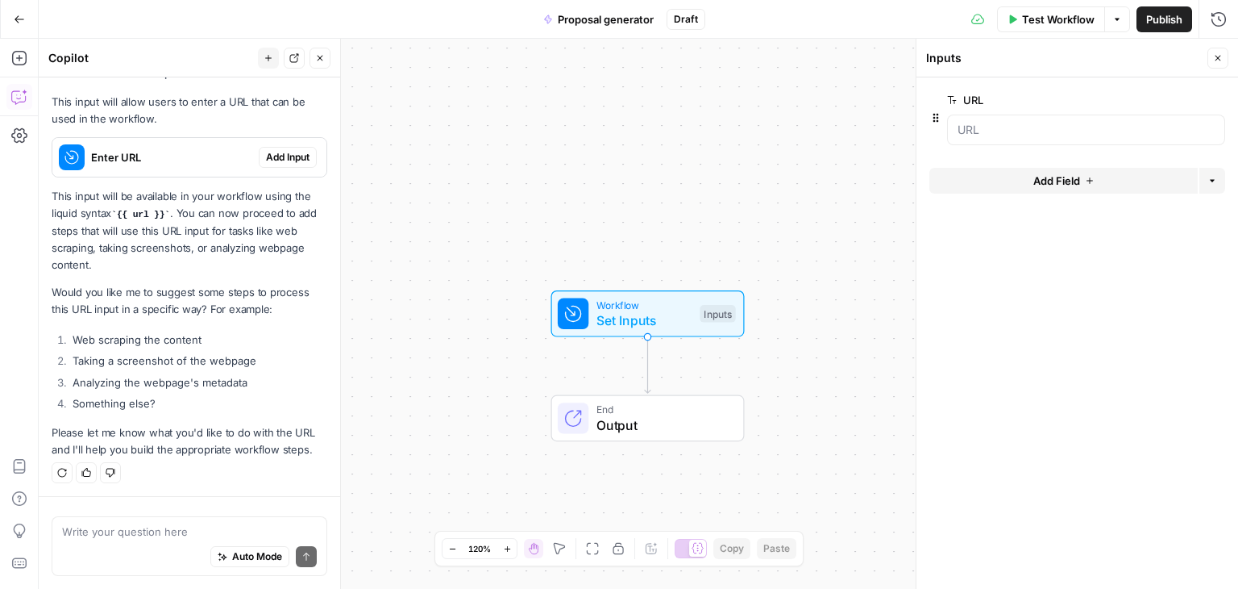
click at [1155, 97] on span "edit field" at bounding box center [1164, 100] width 35 height 13
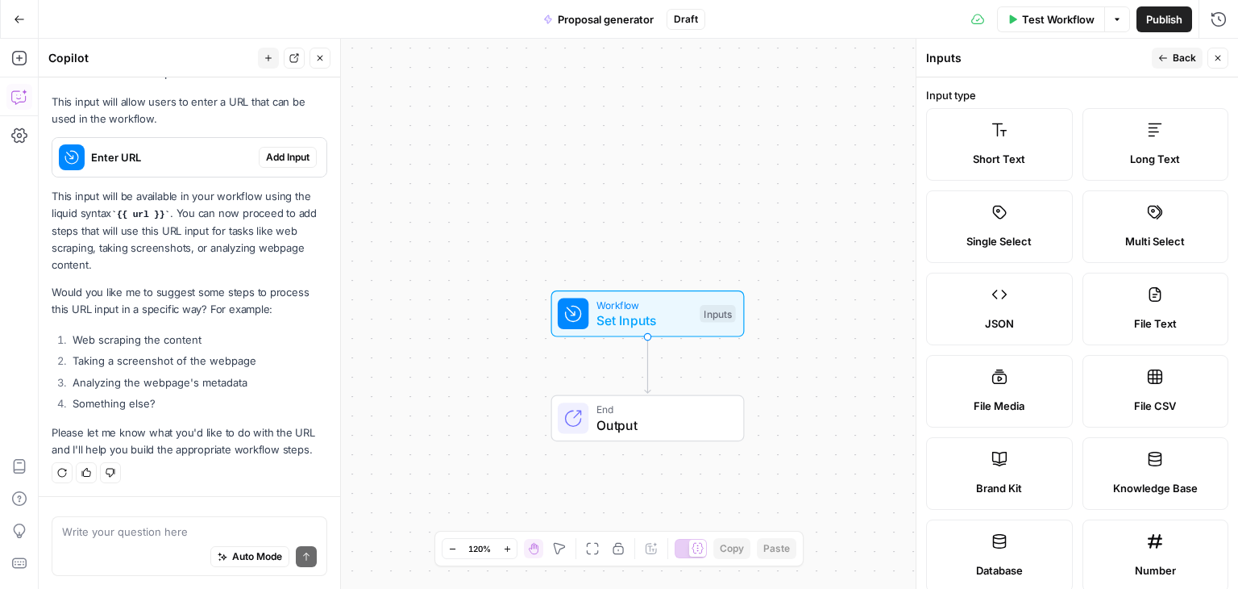
click at [1180, 54] on span "Back" at bounding box center [1184, 58] width 23 height 15
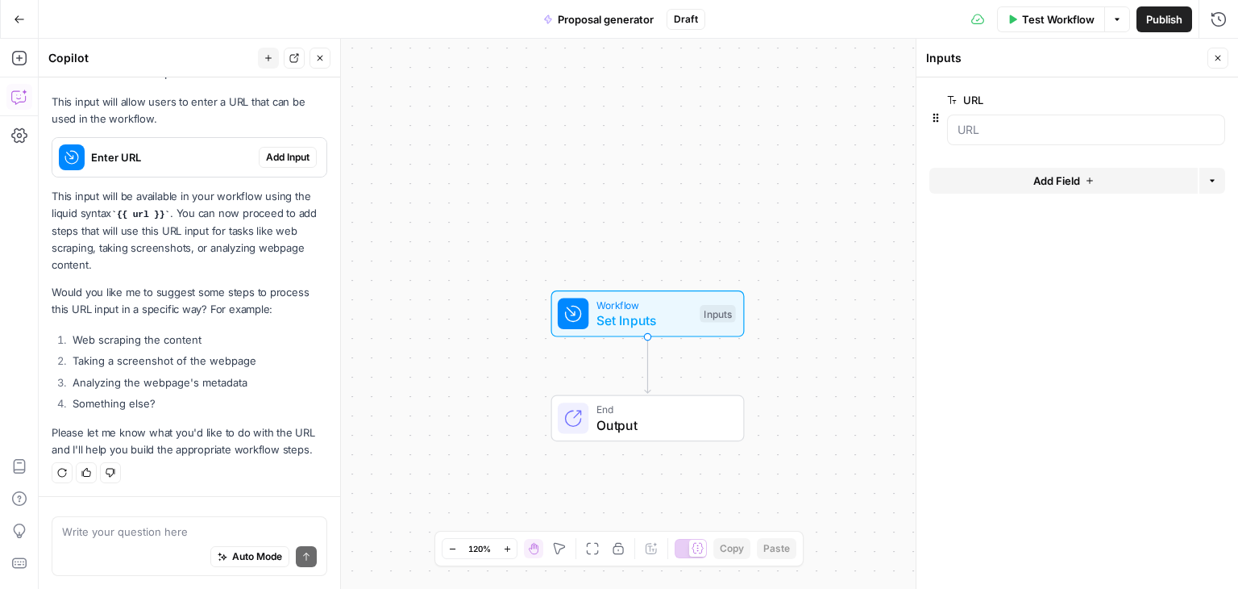
click at [1166, 98] on span "edit field" at bounding box center [1164, 100] width 35 height 13
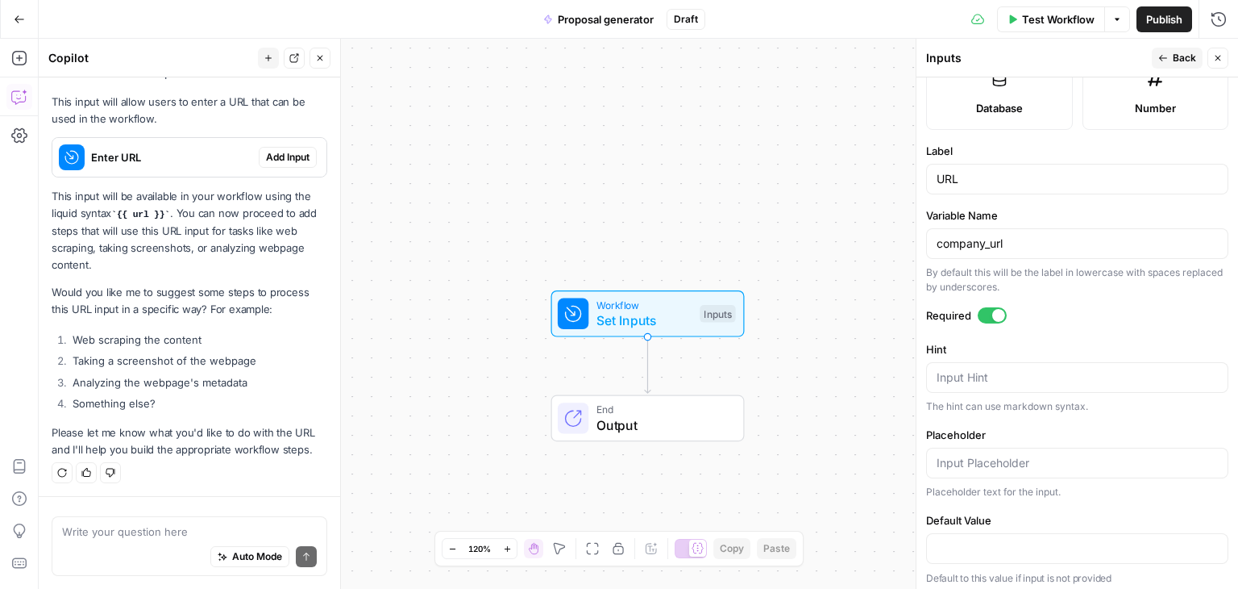
scroll to position [465, 0]
click at [939, 175] on input "URL" at bounding box center [1077, 176] width 281 height 16
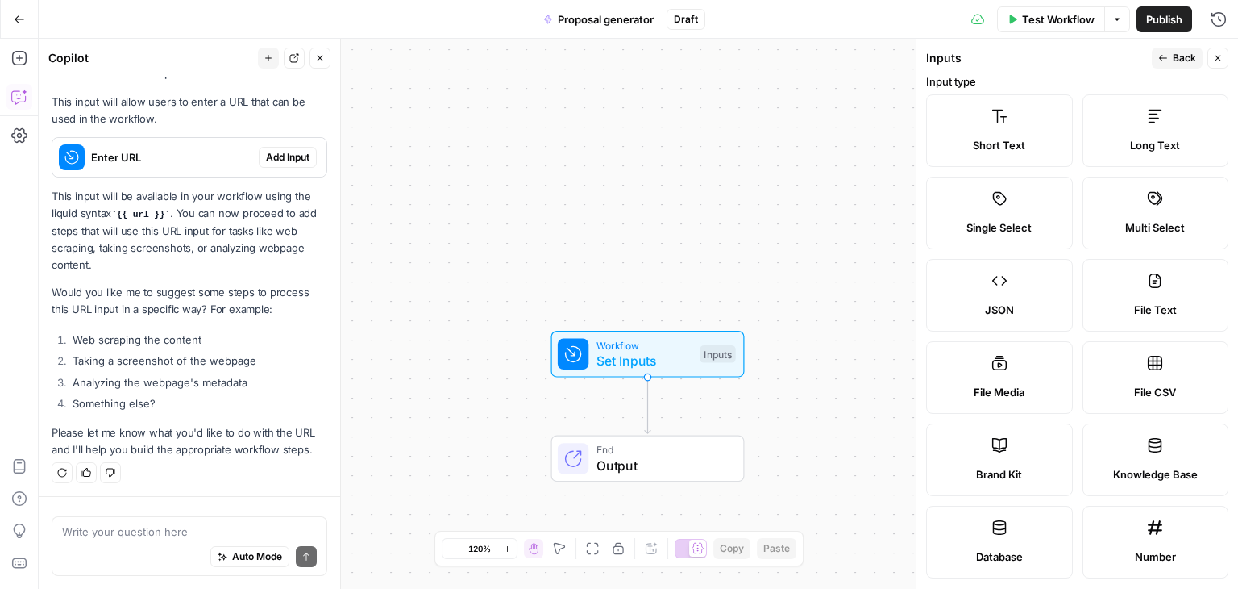
scroll to position [0, 0]
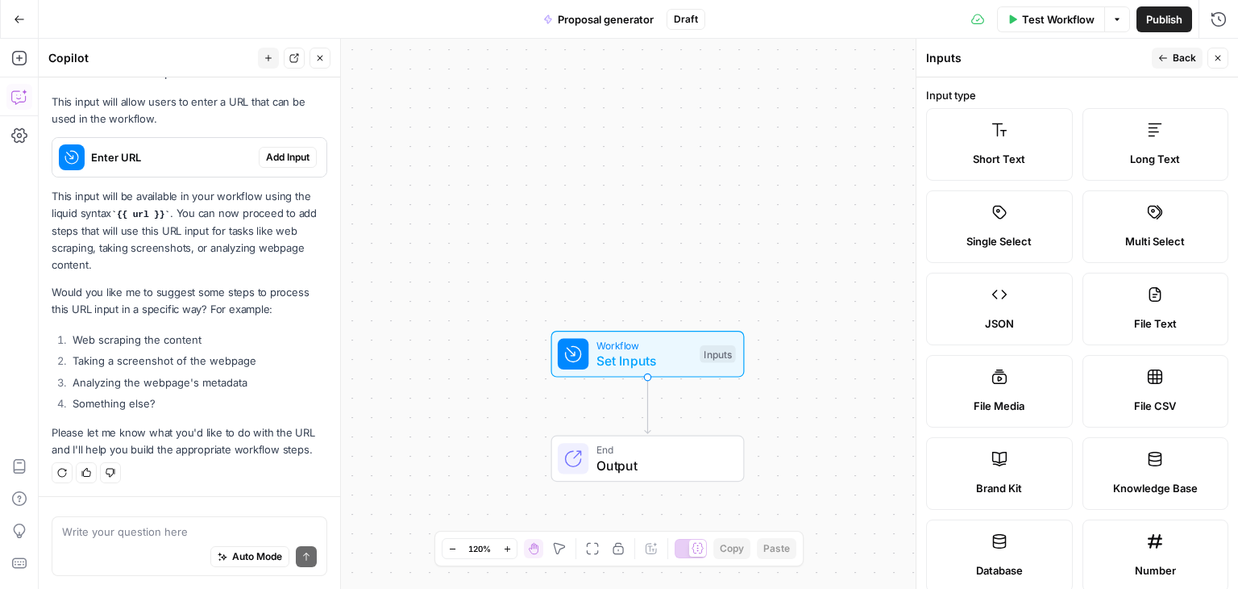
type input "Company URL"
click at [1194, 59] on span "Back" at bounding box center [1184, 58] width 23 height 15
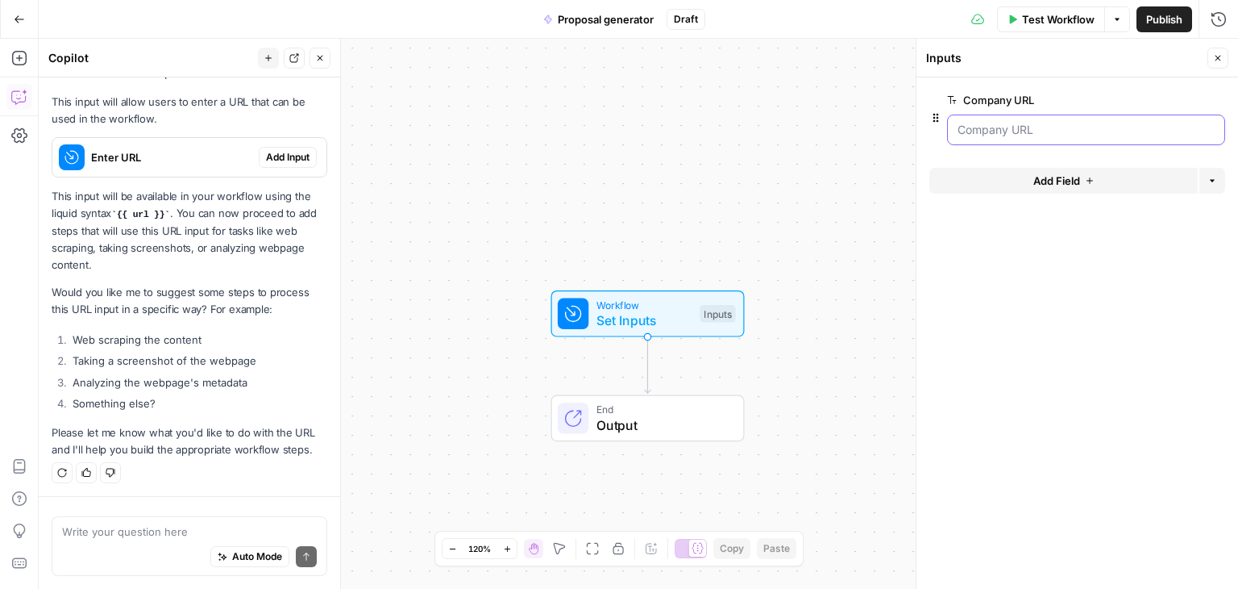
click at [1021, 128] on URL "Company URL" at bounding box center [1086, 130] width 257 height 16
click at [20, 49] on button "Add Steps" at bounding box center [19, 58] width 26 height 26
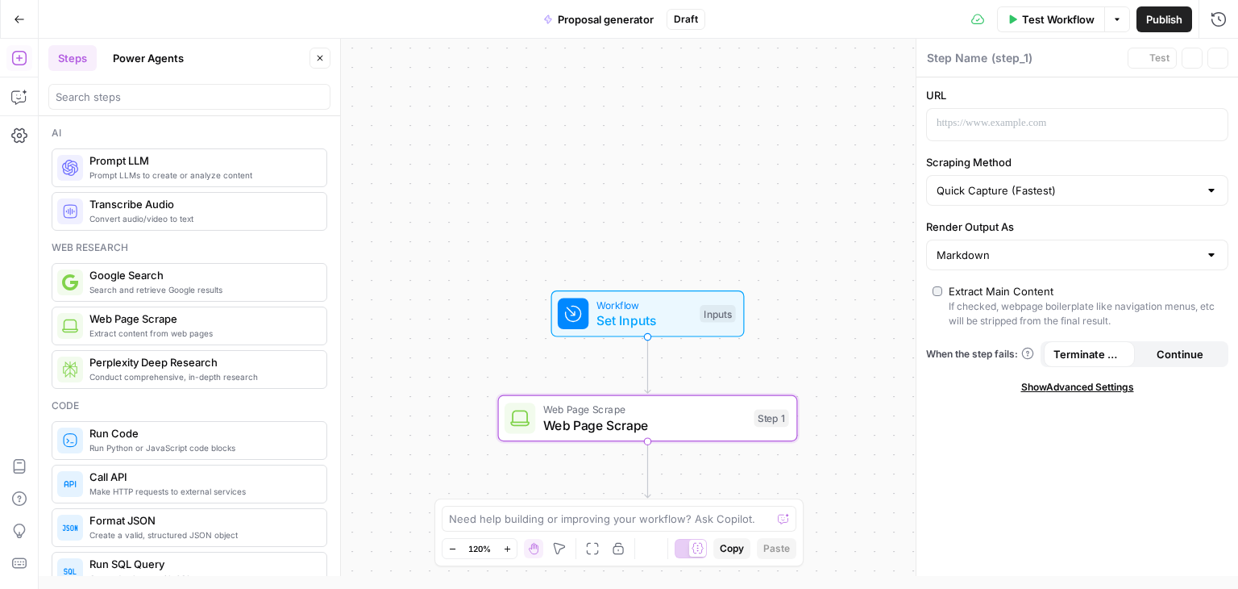
type textarea "Web Page Scrape"
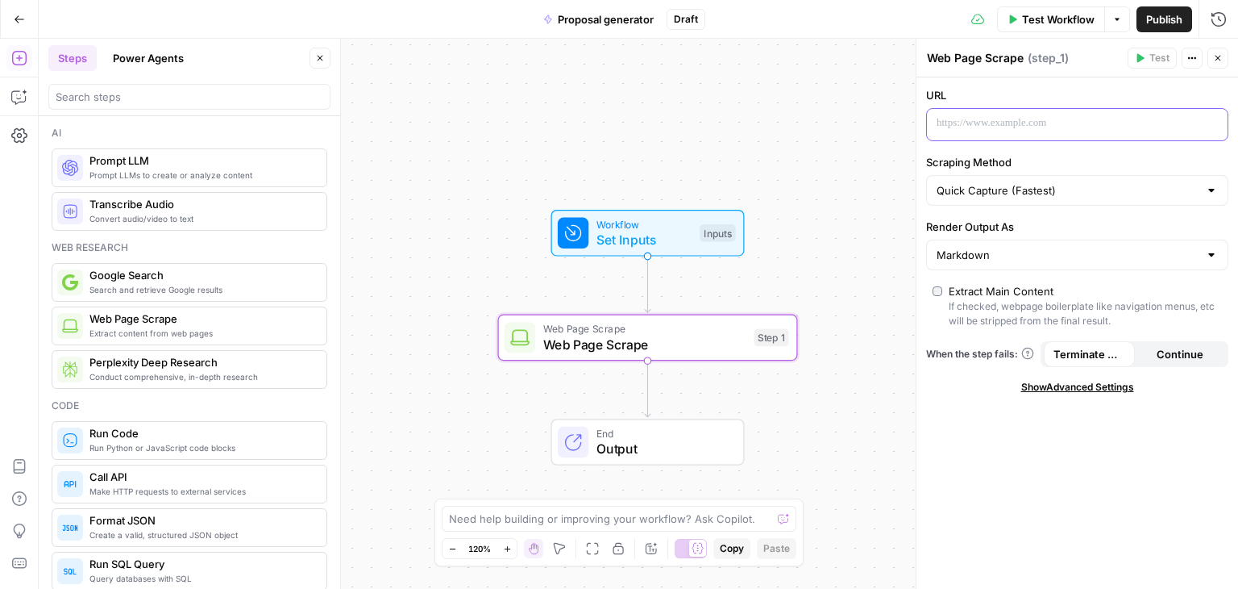
click at [992, 116] on p at bounding box center [1065, 123] width 256 height 16
click at [1217, 123] on span "Variables Menu" at bounding box center [1217, 123] width 1 height 1
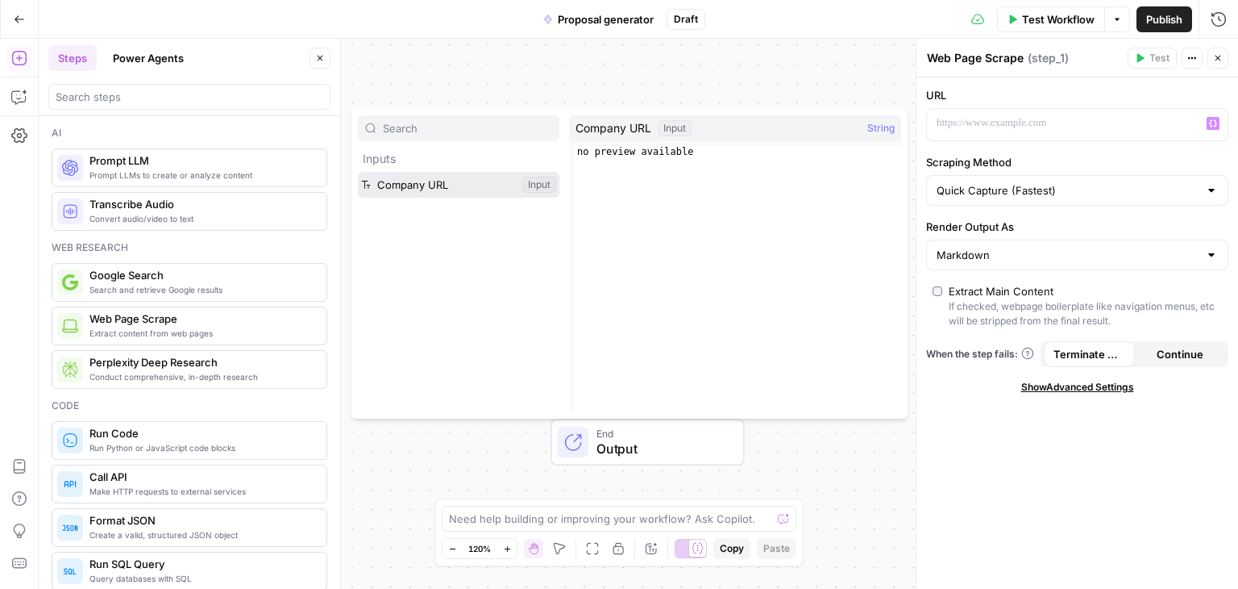
click at [478, 185] on button "Select variable Company URL" at bounding box center [459, 185] width 202 height 26
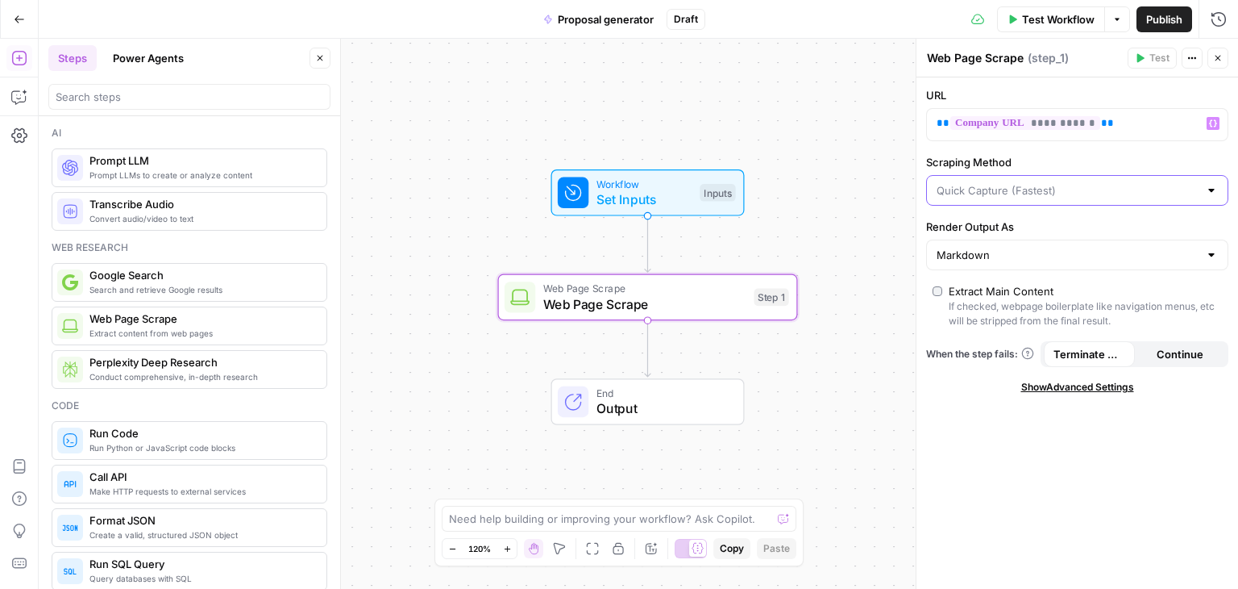
click at [1039, 189] on input "Scraping Method" at bounding box center [1068, 190] width 262 height 16
click at [1058, 189] on input "Scraping Method" at bounding box center [1068, 190] width 262 height 16
type input "Quick Capture (Fastest)"
click at [1145, 160] on label "Scraping Method" at bounding box center [1077, 162] width 302 height 16
click at [1145, 182] on input "Quick Capture (Fastest)" at bounding box center [1068, 190] width 262 height 16
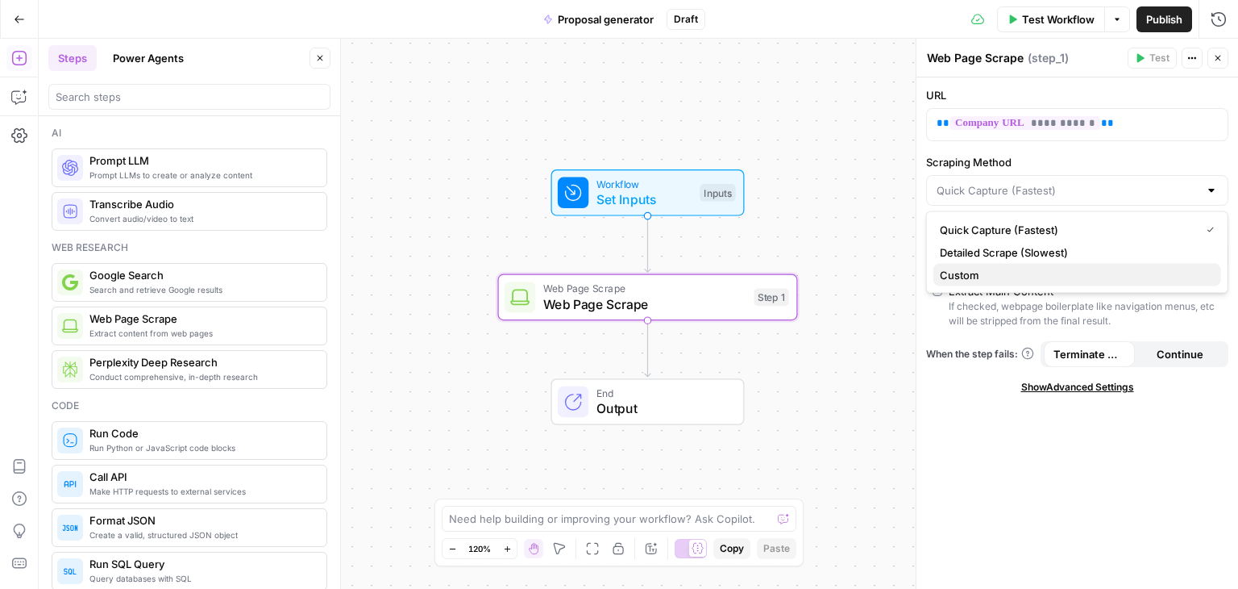
click at [1038, 281] on span "Custom" at bounding box center [1074, 275] width 268 height 16
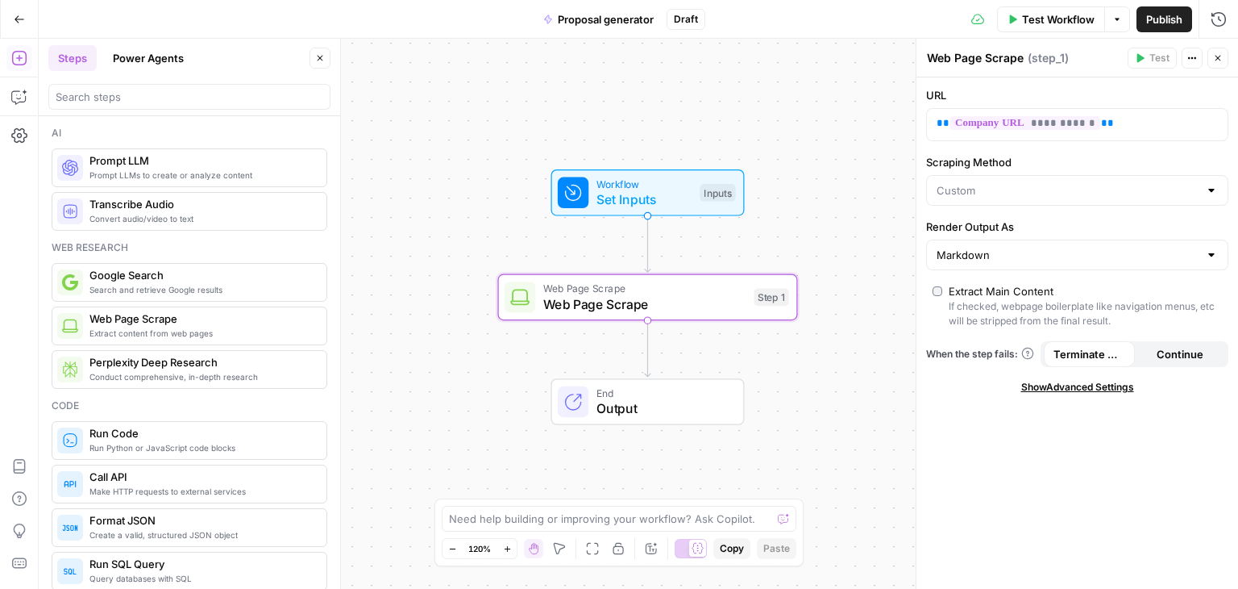
type input "Custom"
click at [1017, 194] on input "Scraping Method" at bounding box center [1068, 190] width 262 height 16
click at [1001, 231] on span "Quick Capture (Fastest)" at bounding box center [1074, 230] width 268 height 16
type input "Quick Capture (Fastest)"
click at [1016, 251] on input "Render Output As" at bounding box center [1068, 255] width 262 height 16
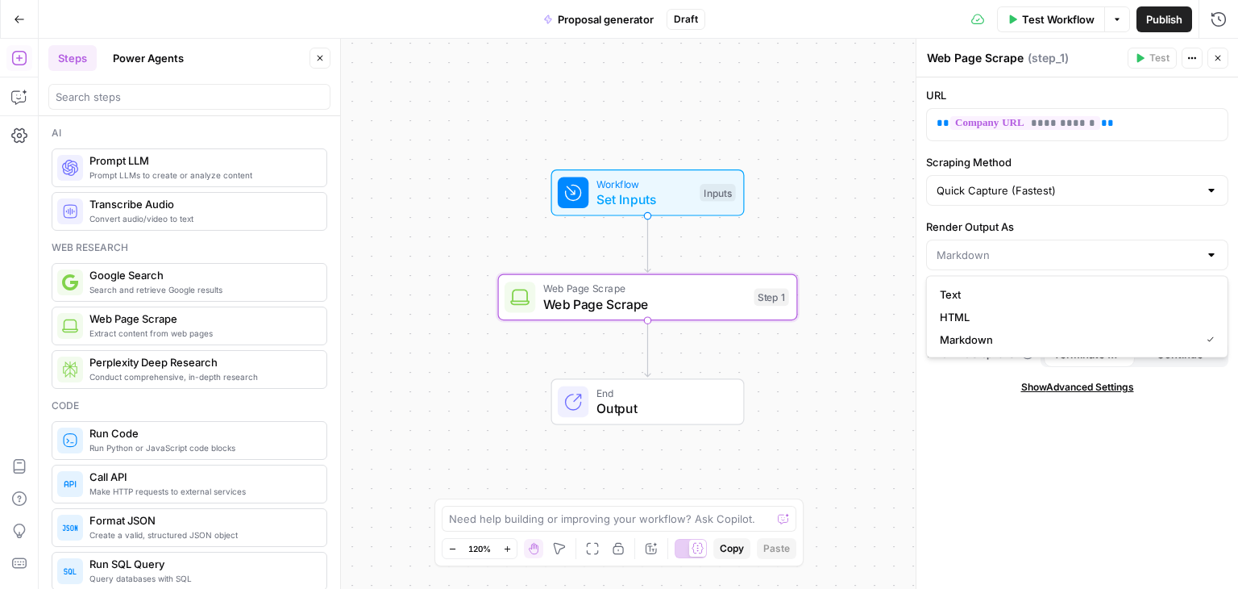
type input "Markdown"
click at [1036, 227] on label "Render Output As" at bounding box center [1077, 226] width 302 height 16
click at [1036, 247] on input "Markdown" at bounding box center [1068, 255] width 262 height 16
type input "Markdown"
click at [1036, 227] on label "Render Output As" at bounding box center [1077, 226] width 302 height 16
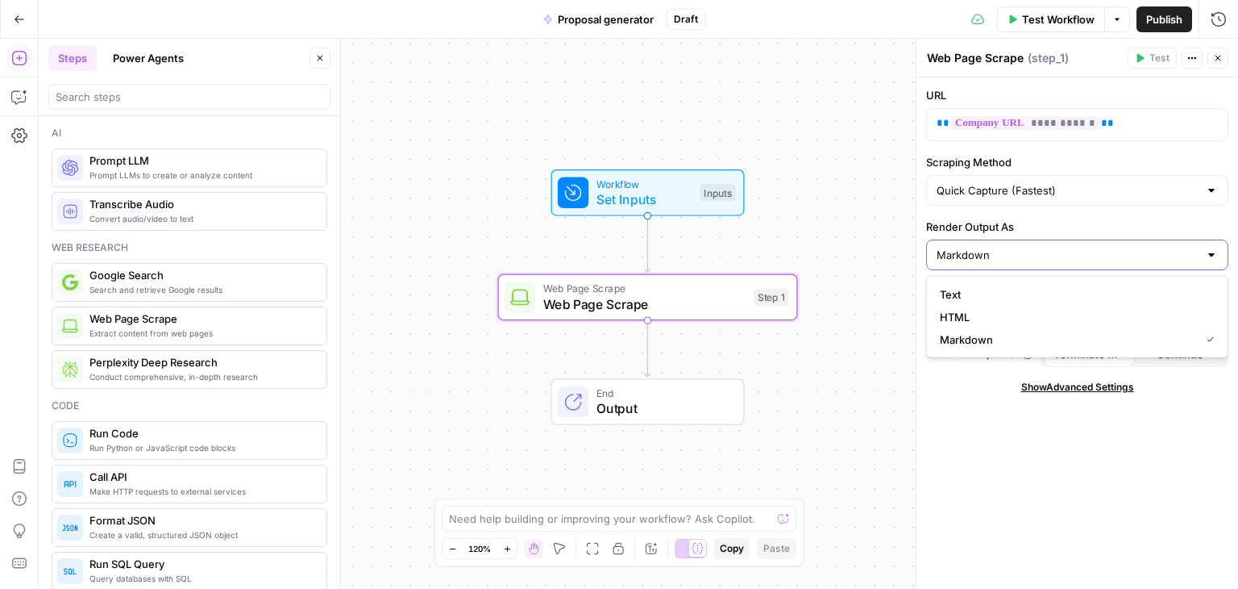
click at [1036, 247] on input "Markdown" at bounding box center [1068, 255] width 262 height 16
click at [1022, 265] on div at bounding box center [1077, 254] width 302 height 31
click at [984, 346] on span "Markdown" at bounding box center [1067, 339] width 254 height 16
type input "Markdown"
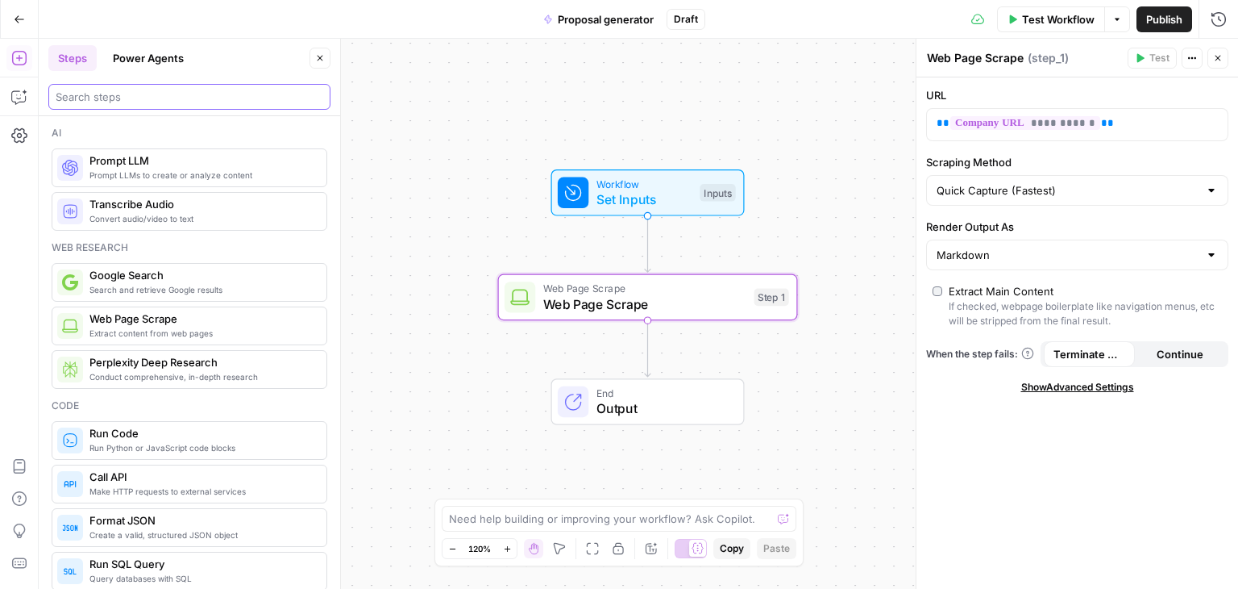
click at [164, 103] on input "search" at bounding box center [190, 97] width 268 height 16
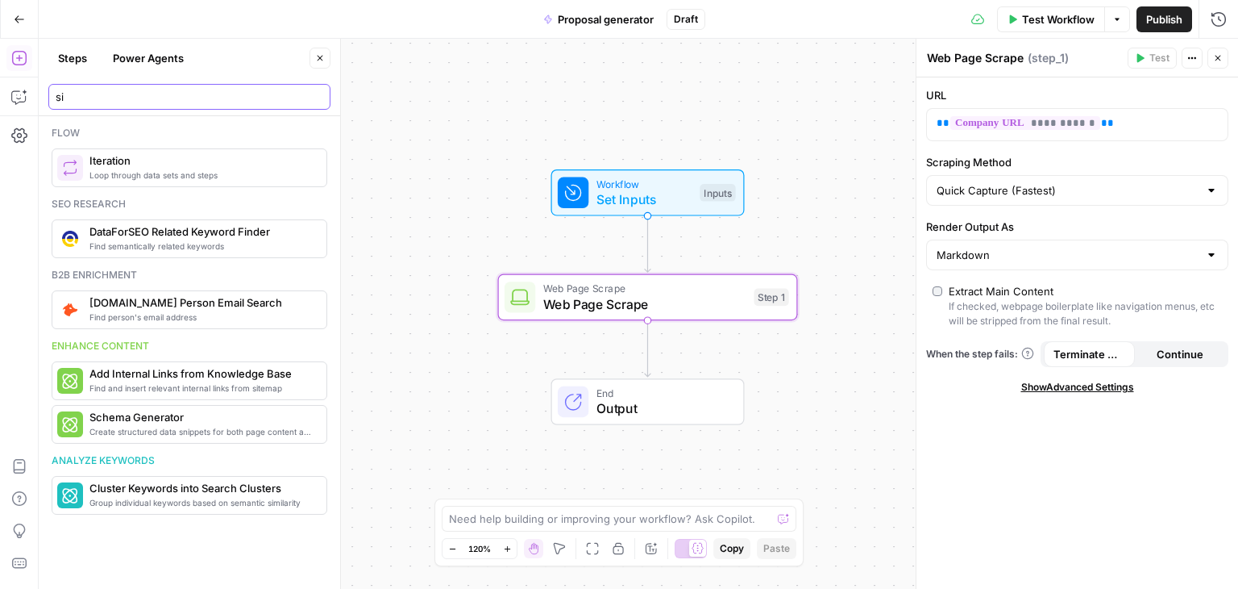
type input "s"
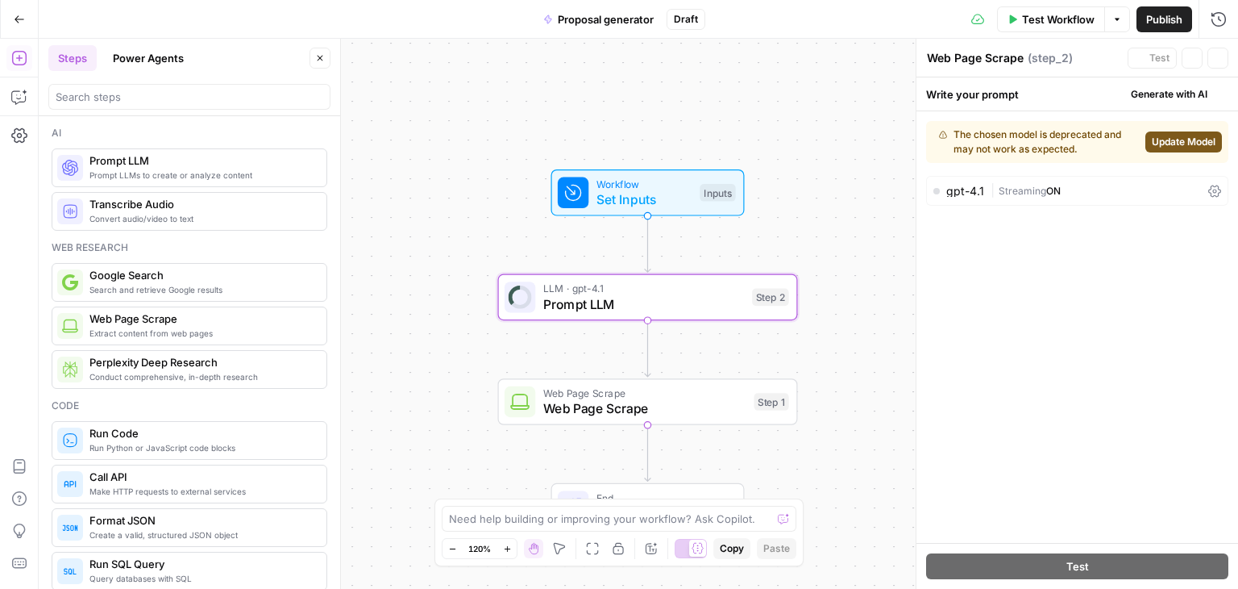
type textarea "Prompt LLM"
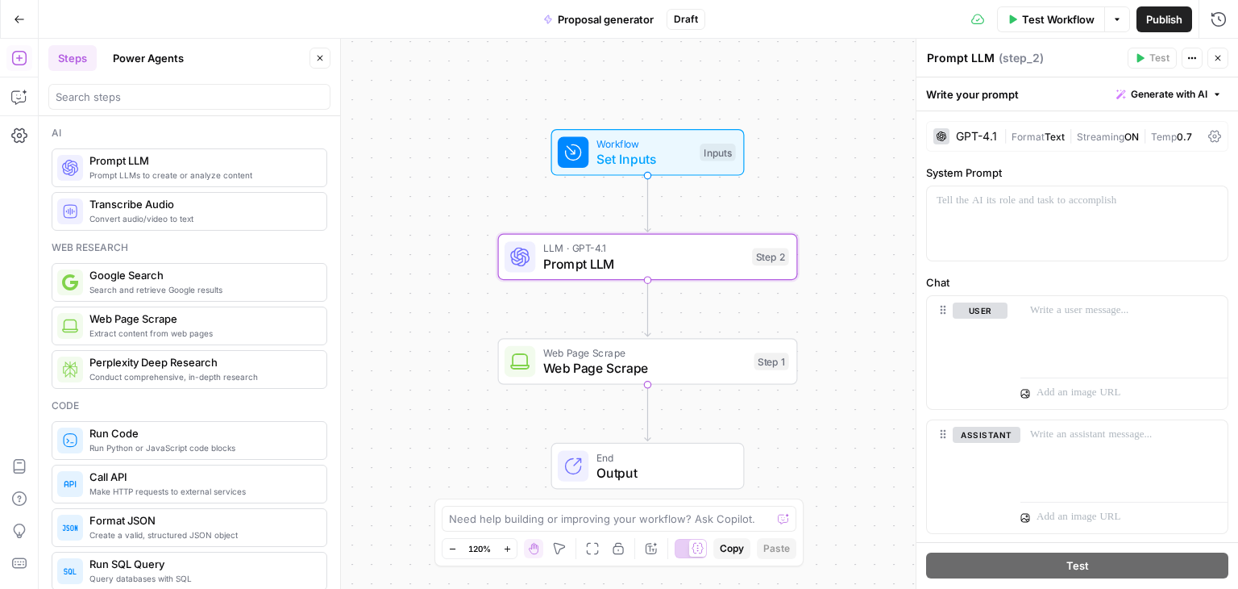
click at [958, 138] on div "GPT-4.1" at bounding box center [976, 136] width 41 height 11
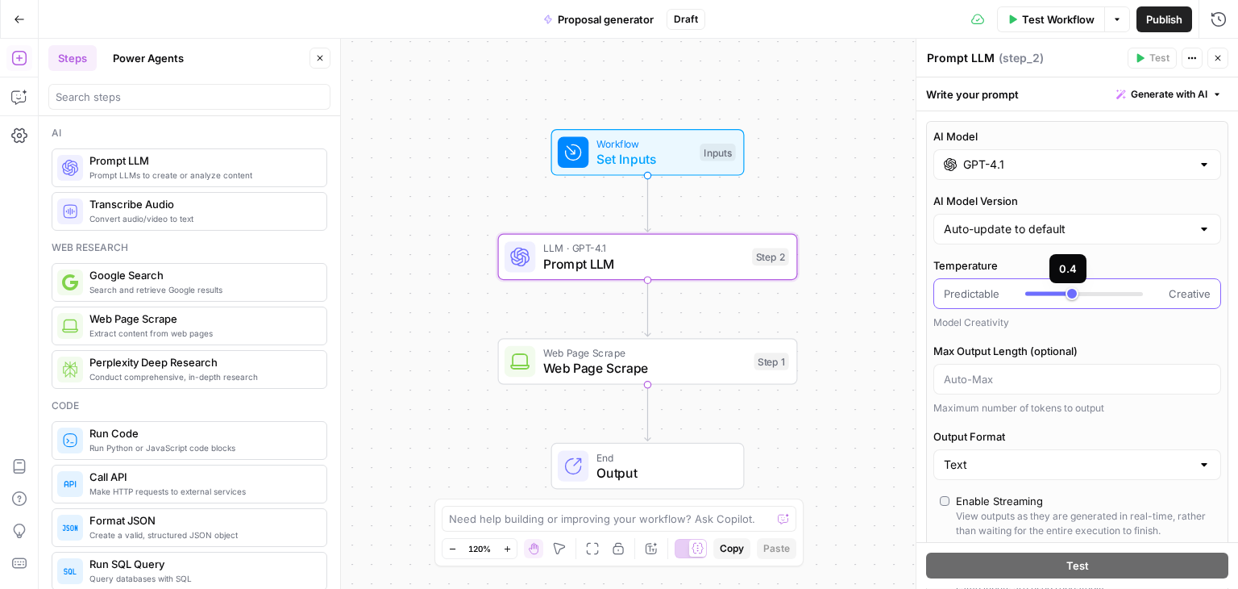
type input "***"
drag, startPoint x: 1090, startPoint y: 291, endPoint x: 1079, endPoint y: 291, distance: 10.5
click at [1079, 291] on div at bounding box center [1084, 293] width 118 height 16
click at [1017, 259] on label "Temperature" at bounding box center [1078, 265] width 288 height 16
click at [944, 293] on input "Temperature" at bounding box center [943, 293] width 1 height 1
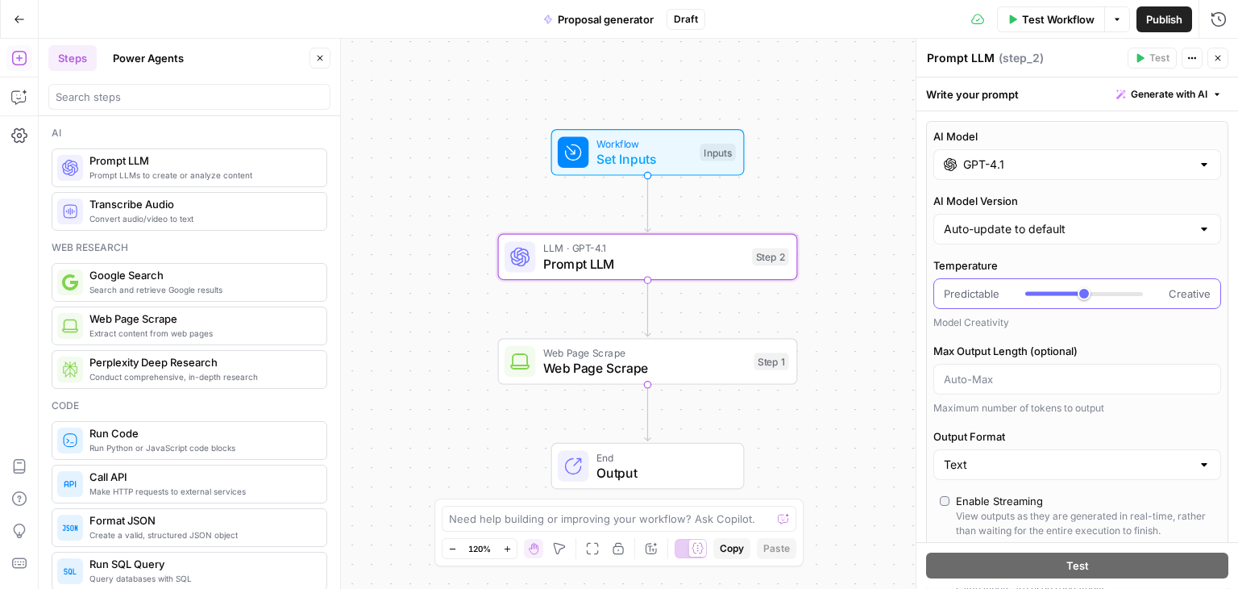
click at [1006, 178] on div "GPT-4.1" at bounding box center [1078, 164] width 288 height 31
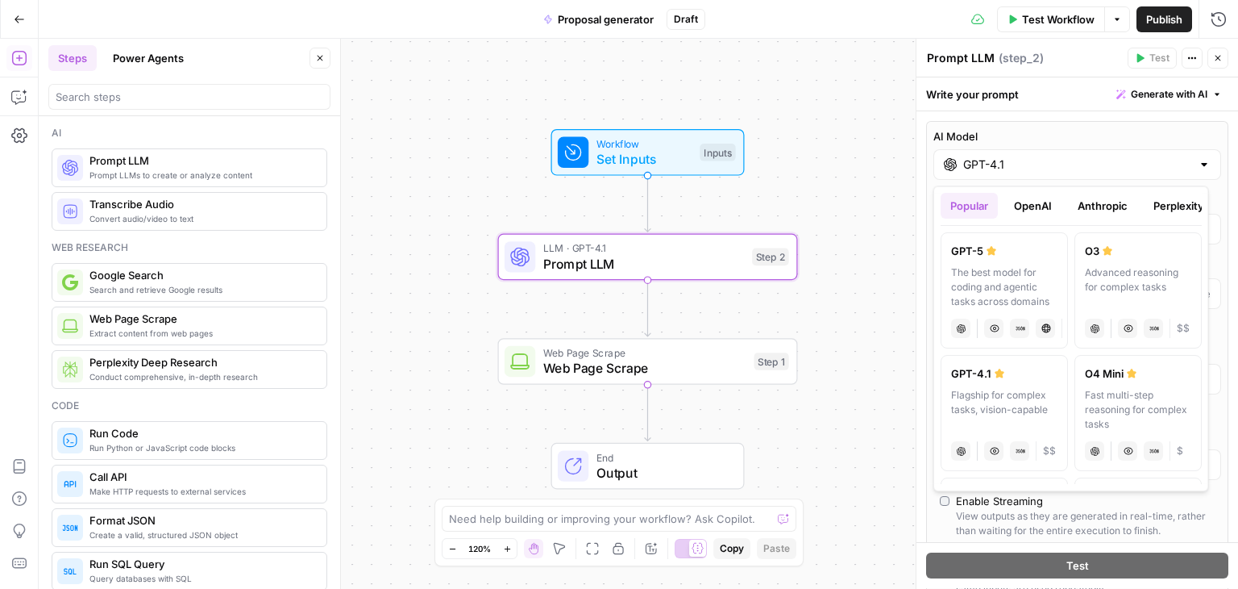
click at [1029, 198] on button "OpenAI" at bounding box center [1033, 206] width 57 height 26
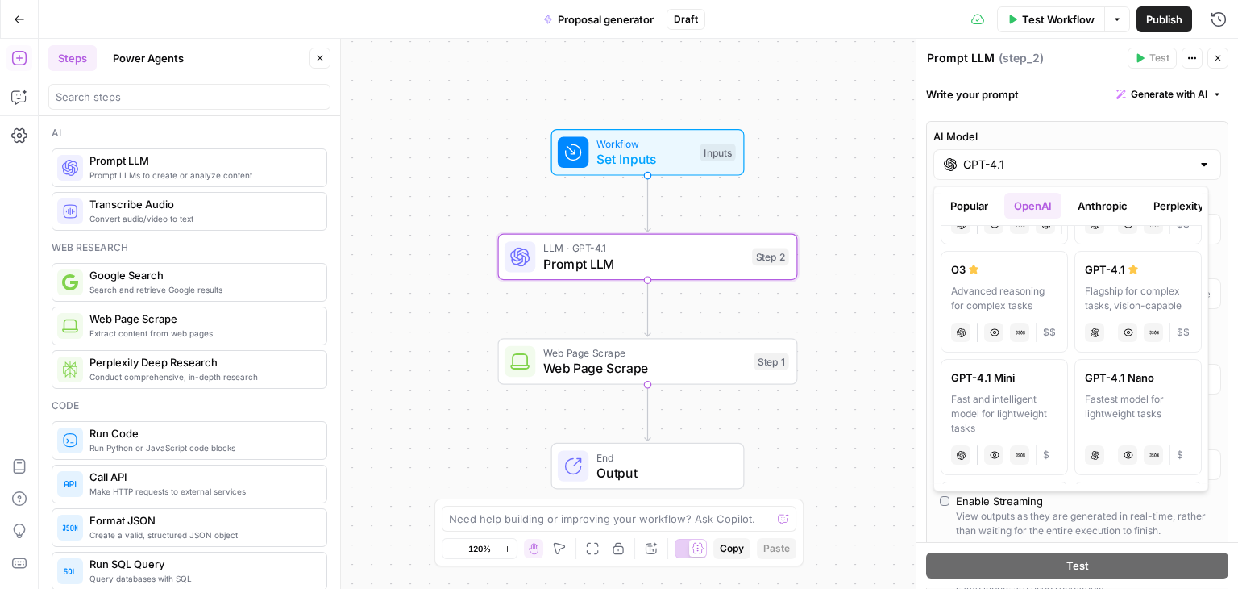
scroll to position [242, 0]
click at [1004, 415] on div "Fast and intelligent model for lightweight tasks" at bounding box center [1004, 413] width 106 height 44
type input "GPT-4.1 Mini"
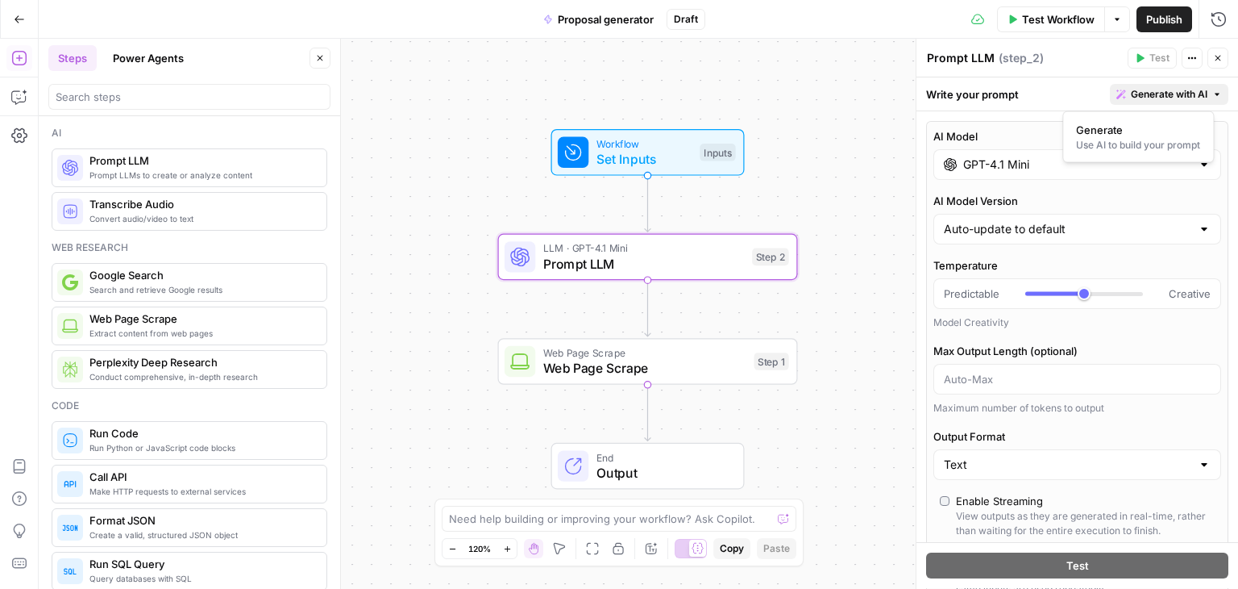
click at [1134, 94] on span "Generate with AI" at bounding box center [1169, 94] width 77 height 15
click at [998, 381] on input "Max Output Length (optional)" at bounding box center [1077, 379] width 267 height 16
click at [1094, 343] on label "Max Output Length (optional)" at bounding box center [1078, 351] width 288 height 16
click at [1094, 371] on input "Max Output Length (optional)" at bounding box center [1077, 379] width 267 height 16
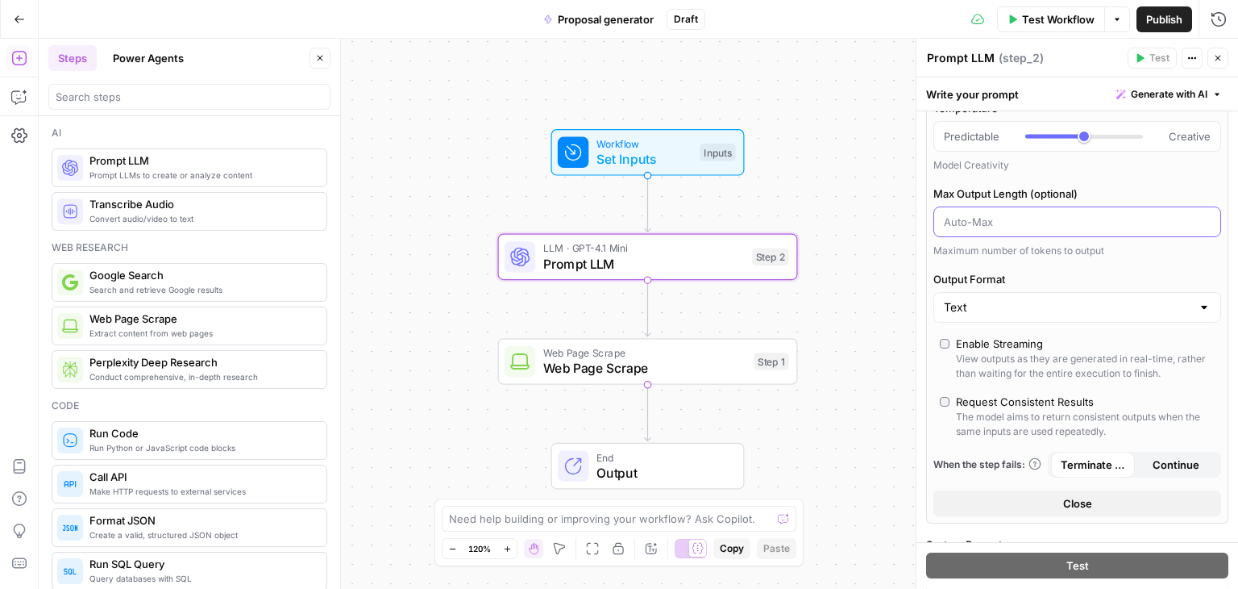
scroll to position [161, 0]
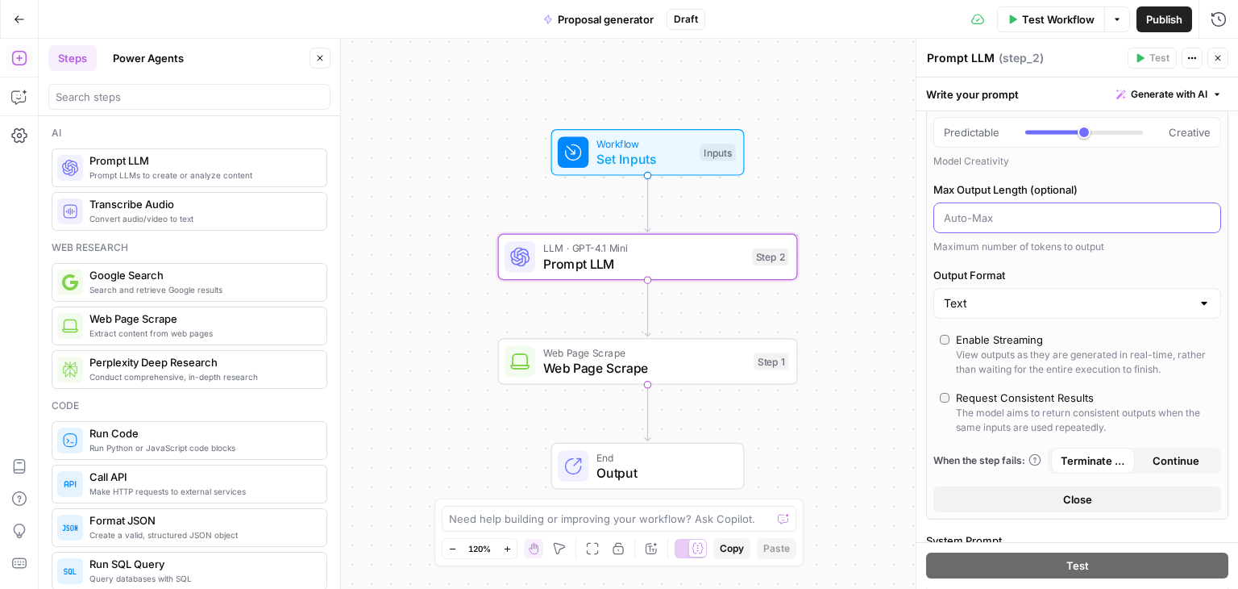
click at [976, 212] on input "Max Output Length (optional)" at bounding box center [1077, 218] width 267 height 16
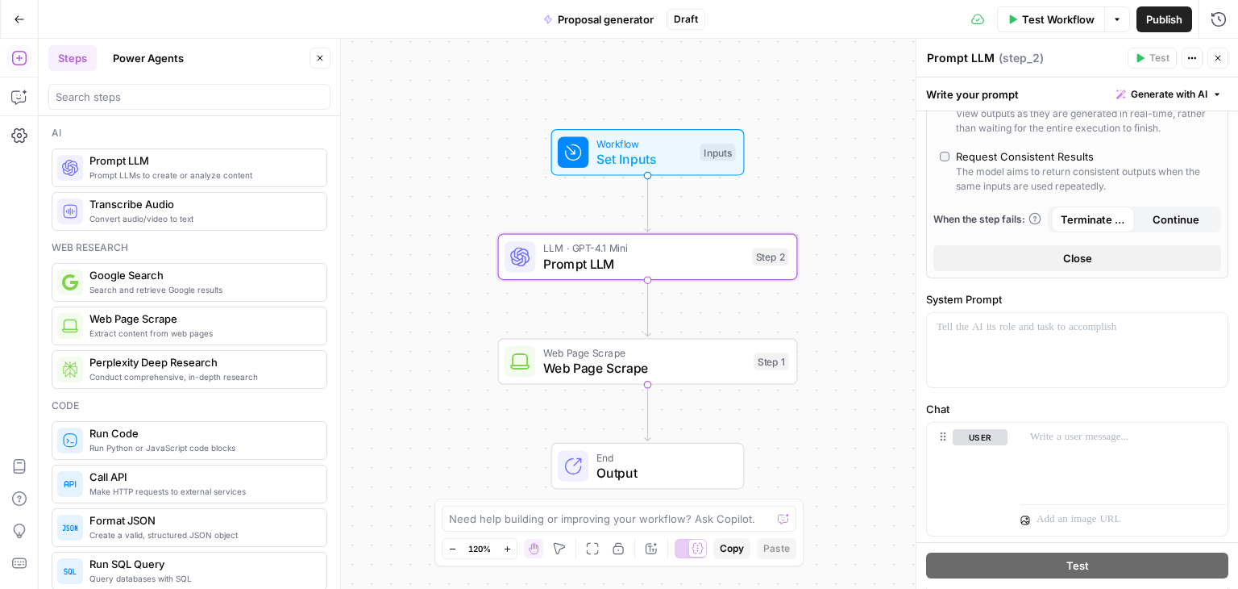
scroll to position [403, 0]
click at [1041, 251] on button "Close" at bounding box center [1078, 257] width 288 height 26
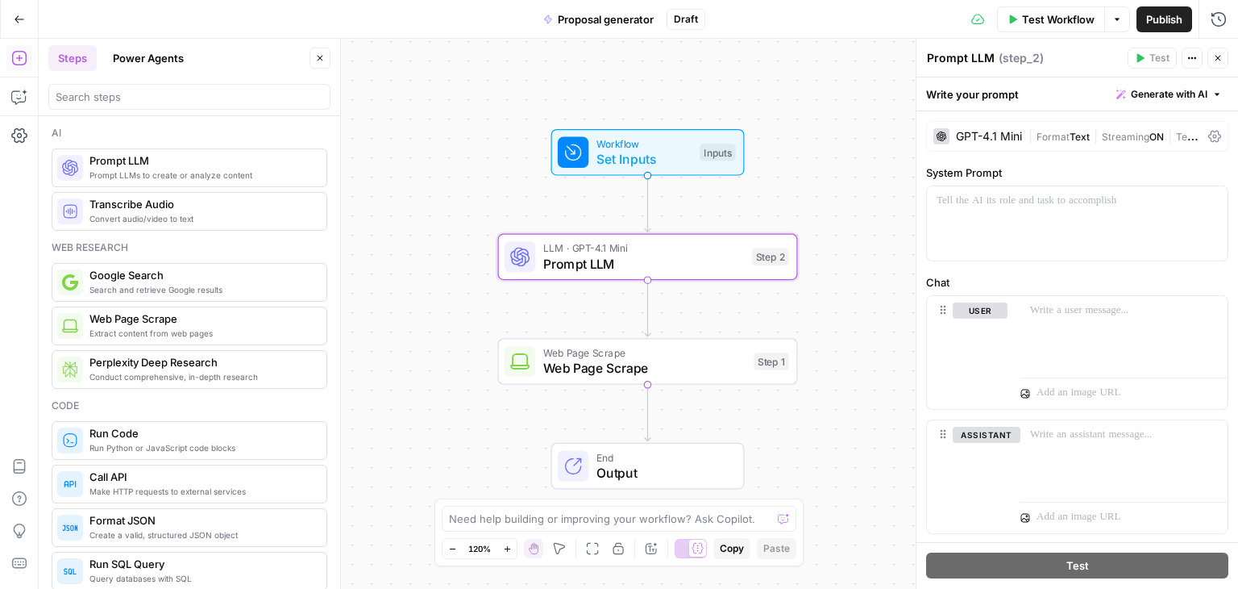
click at [992, 131] on div "GPT-4.1 Mini" at bounding box center [989, 136] width 66 height 11
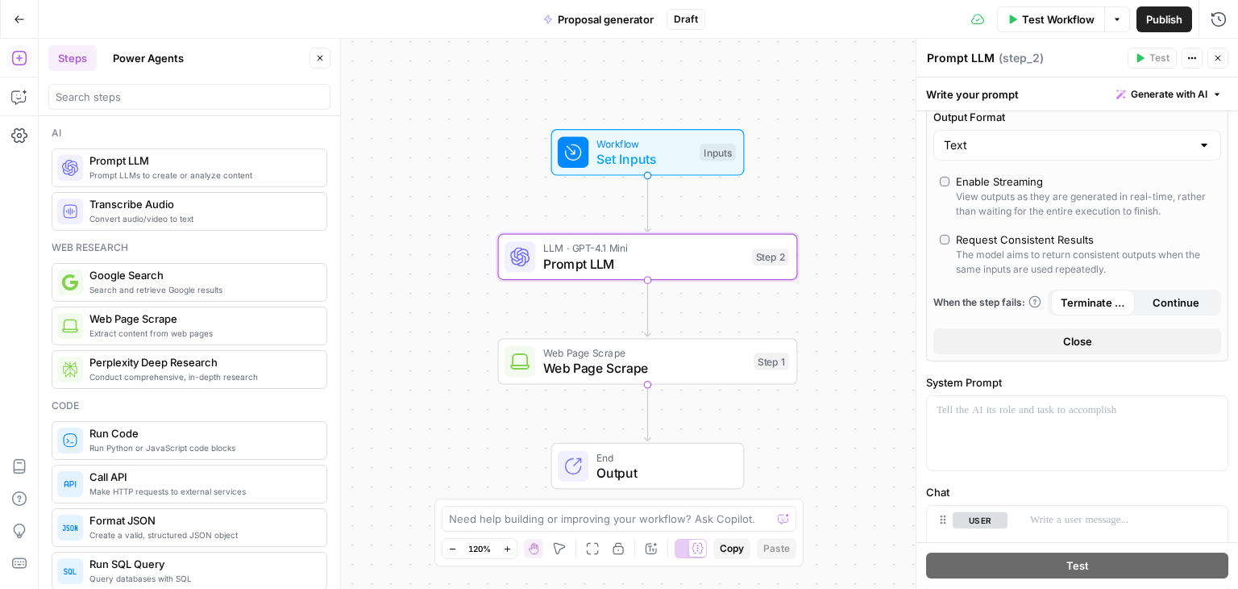
scroll to position [322, 0]
click at [1020, 344] on button "Close" at bounding box center [1078, 338] width 288 height 26
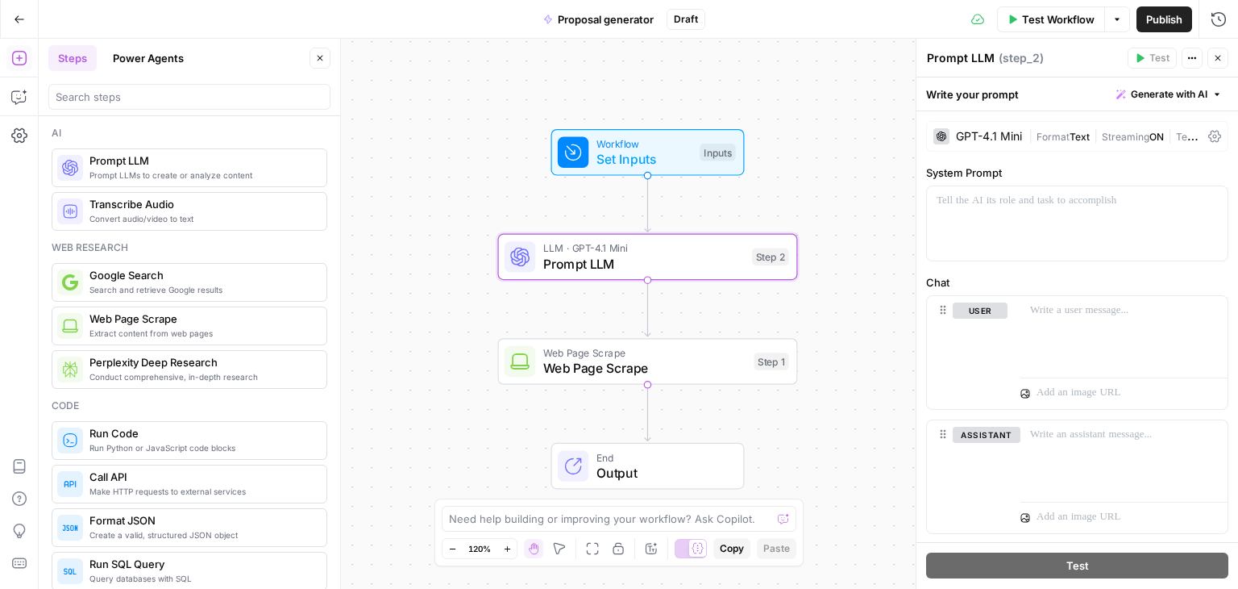
click at [1068, 133] on span "Format" at bounding box center [1053, 137] width 33 height 12
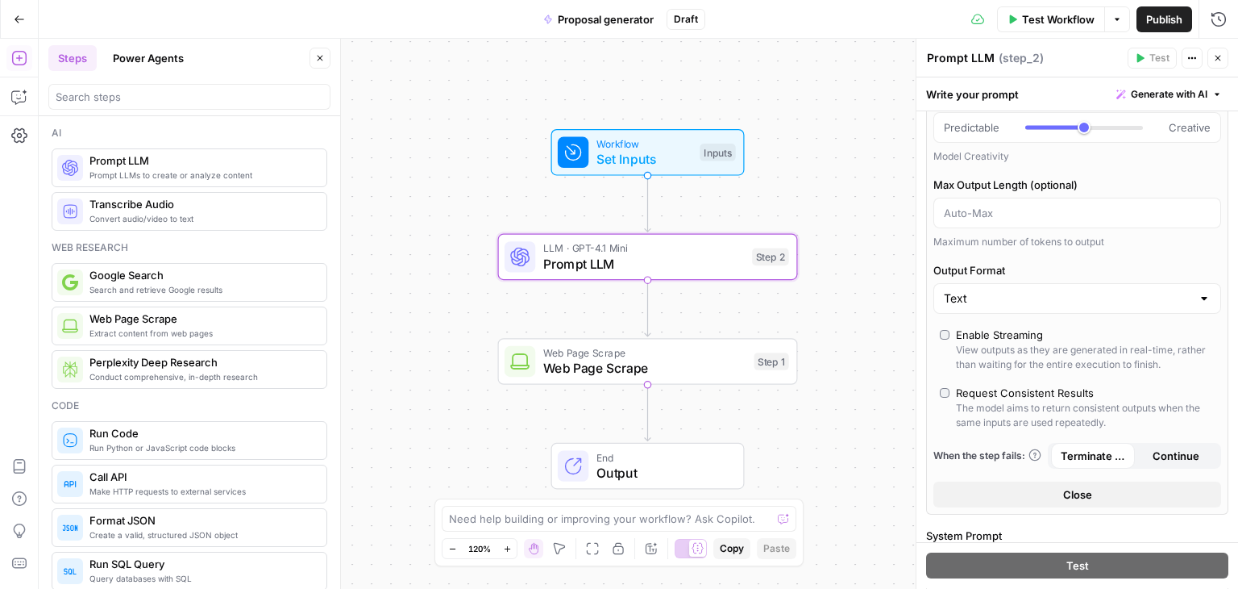
scroll to position [161, 0]
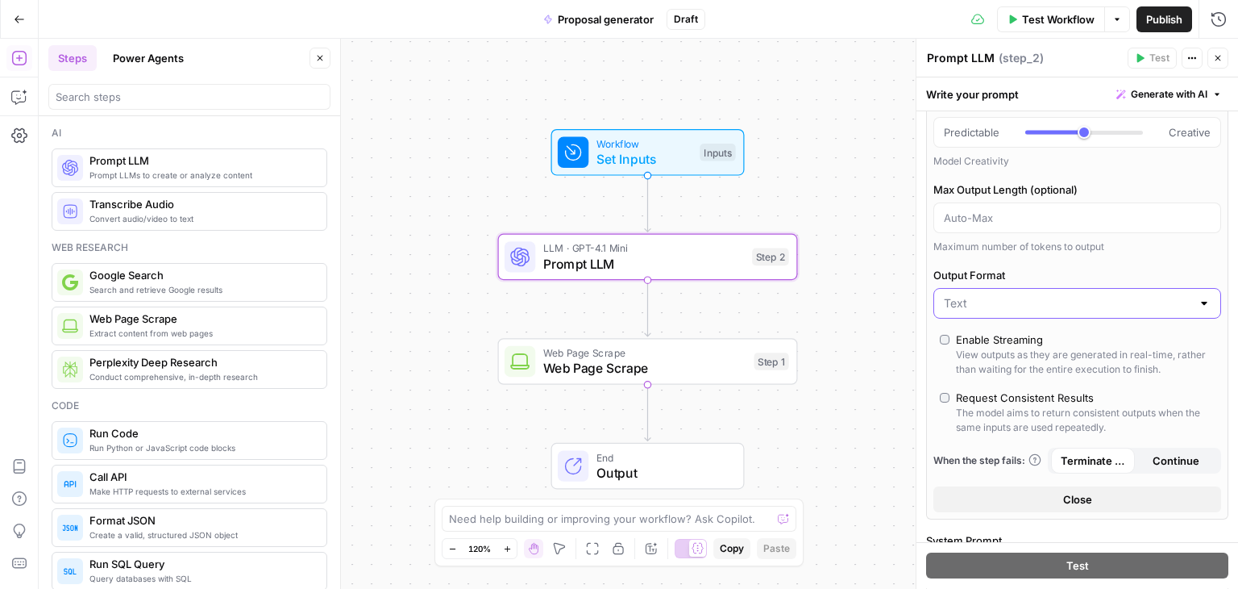
click at [1011, 306] on input "Output Format" at bounding box center [1067, 303] width 247 height 16
type input "Text"
click at [1085, 491] on span "Close" at bounding box center [1077, 499] width 29 height 16
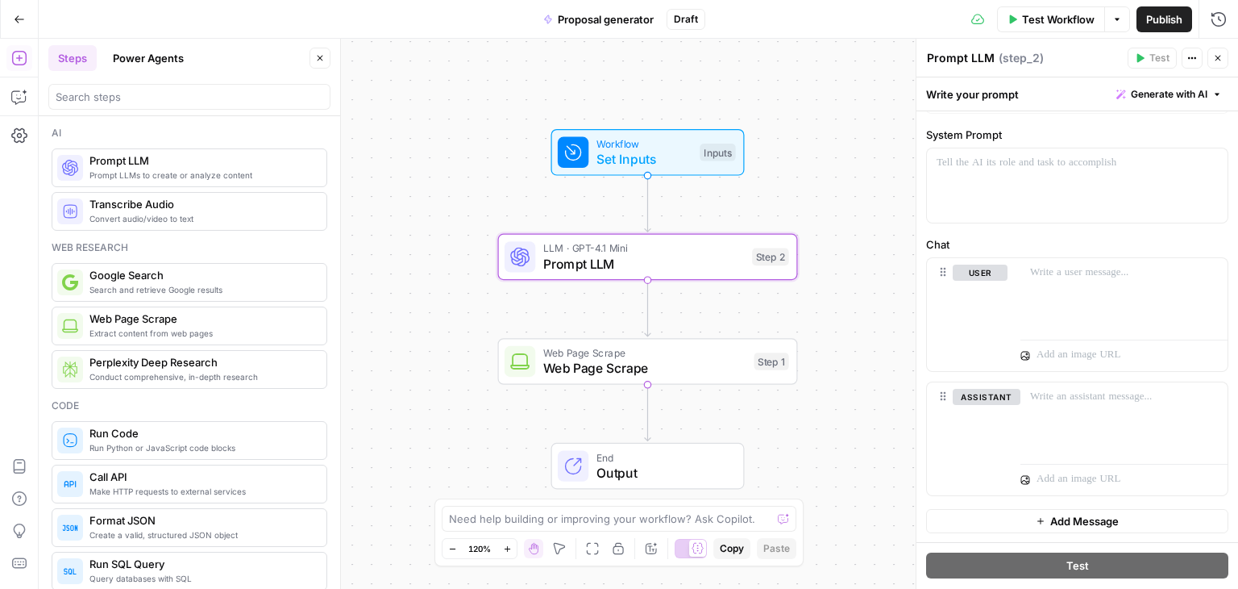
scroll to position [0, 0]
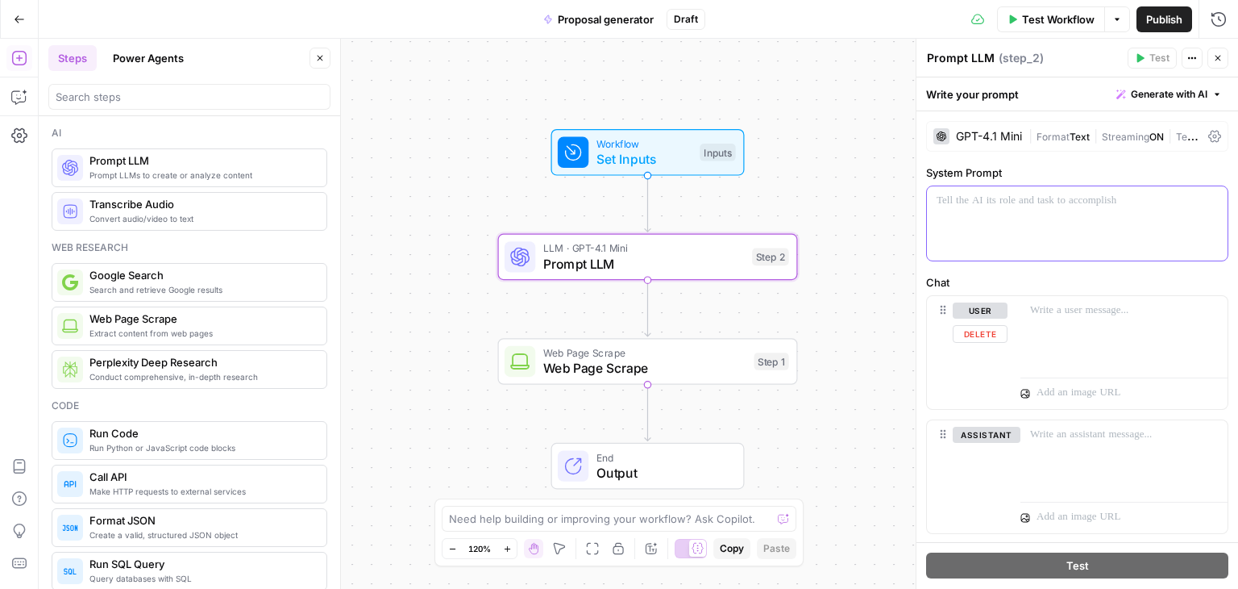
click at [973, 221] on div at bounding box center [1077, 223] width 301 height 74
click at [1051, 131] on span "Format" at bounding box center [1053, 137] width 33 height 12
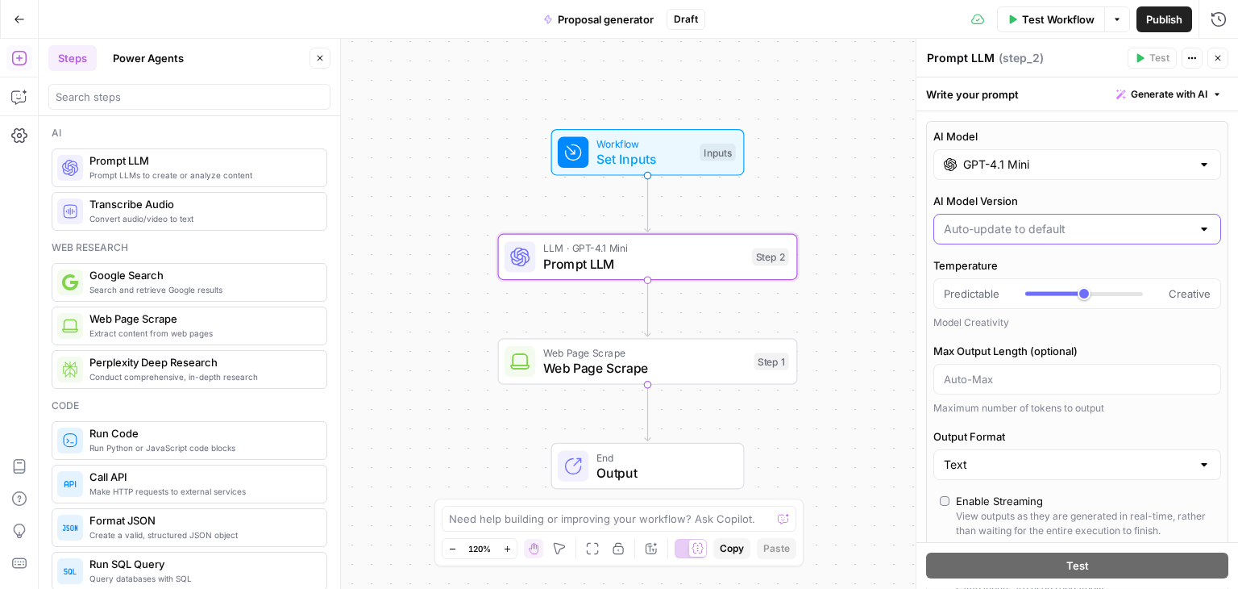
click at [1070, 222] on input "AI Model Version" at bounding box center [1067, 229] width 247 height 16
click at [1069, 222] on input "AI Model Version" at bounding box center [1067, 229] width 247 height 16
type input "Auto-update to default"
click at [1100, 335] on div "Temperature Predictable Creative Model Creativity Max Output Length (optional) …" at bounding box center [1078, 336] width 288 height 158
click at [1042, 462] on input "Output Format" at bounding box center [1067, 464] width 247 height 16
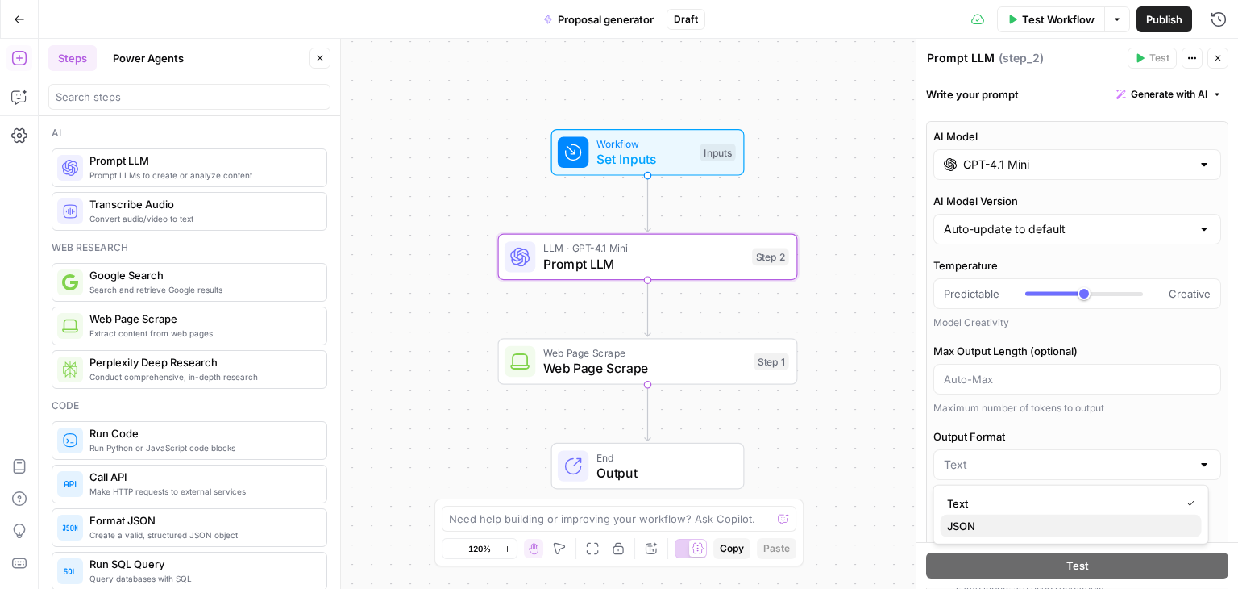
click at [1002, 526] on span "JSON" at bounding box center [1068, 526] width 242 height 16
type input "JSON"
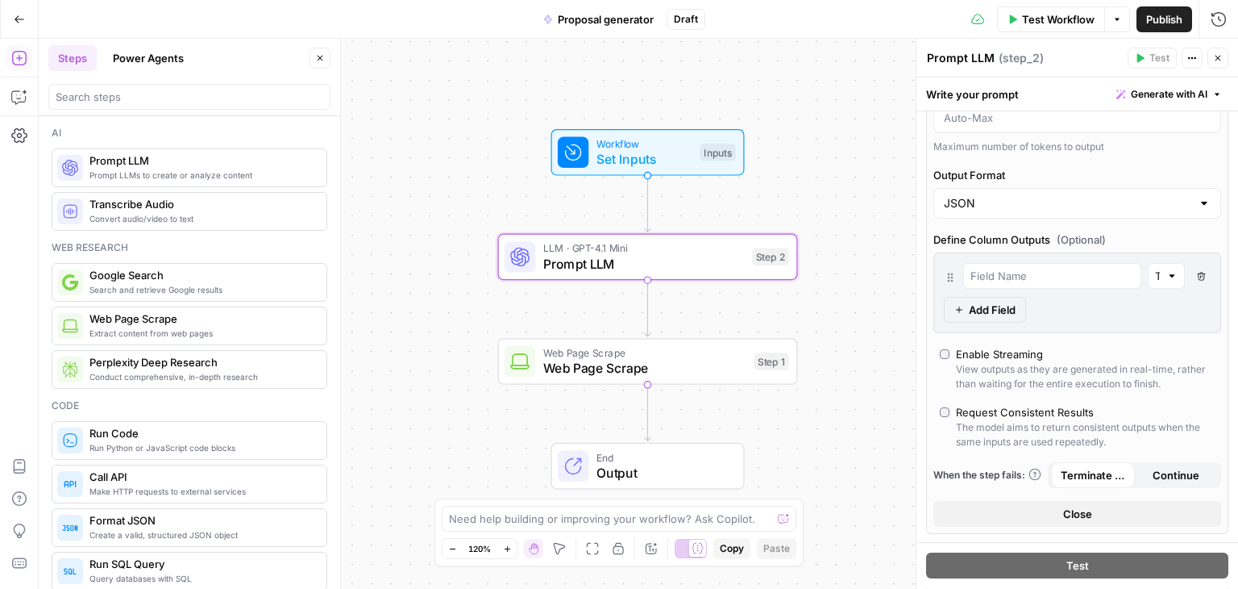
scroll to position [322, 0]
click at [1029, 268] on input "text" at bounding box center [1053, 272] width 164 height 16
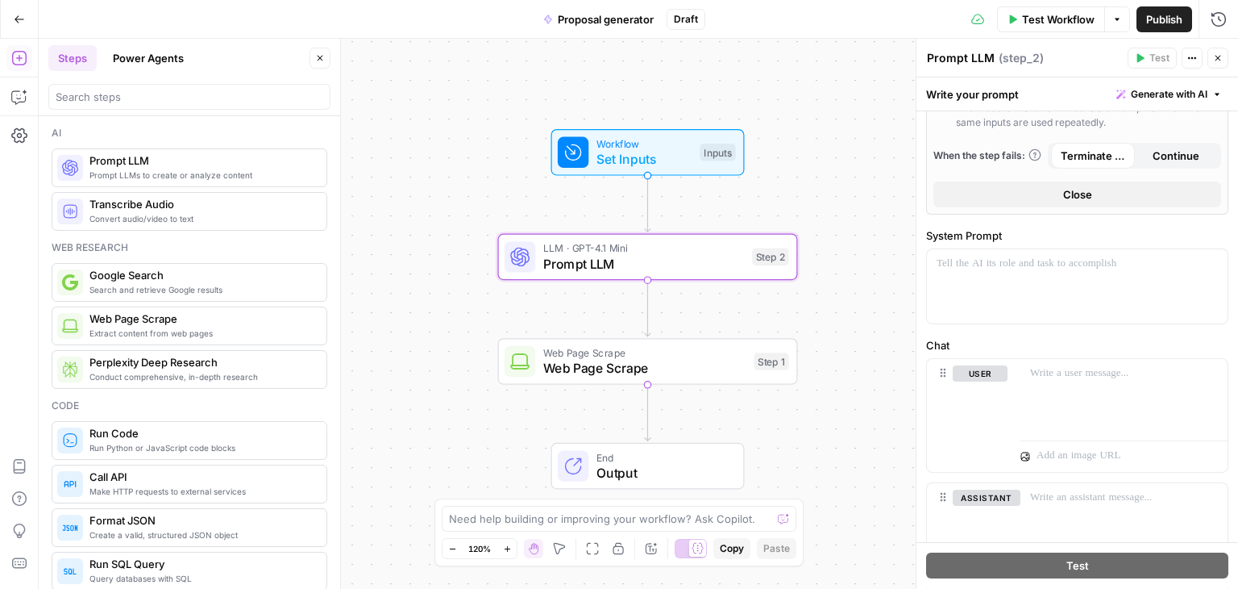
scroll to position [645, 0]
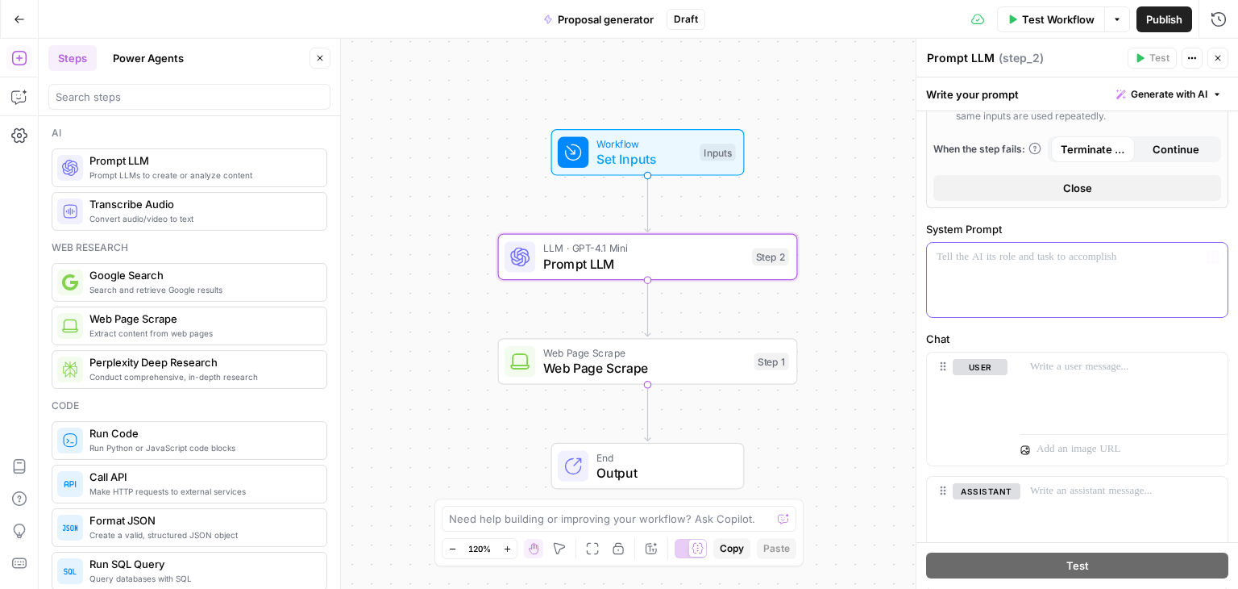
click at [1038, 271] on div at bounding box center [1077, 280] width 301 height 74
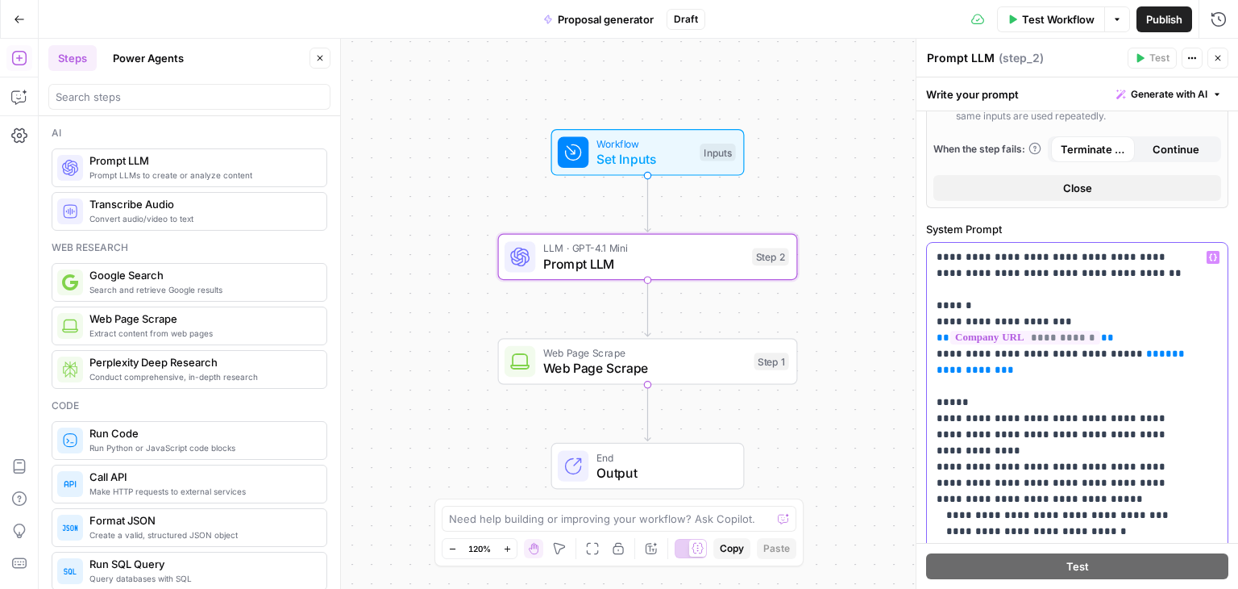
scroll to position [587, 0]
click at [1003, 334] on span "**********" at bounding box center [1025, 338] width 150 height 14
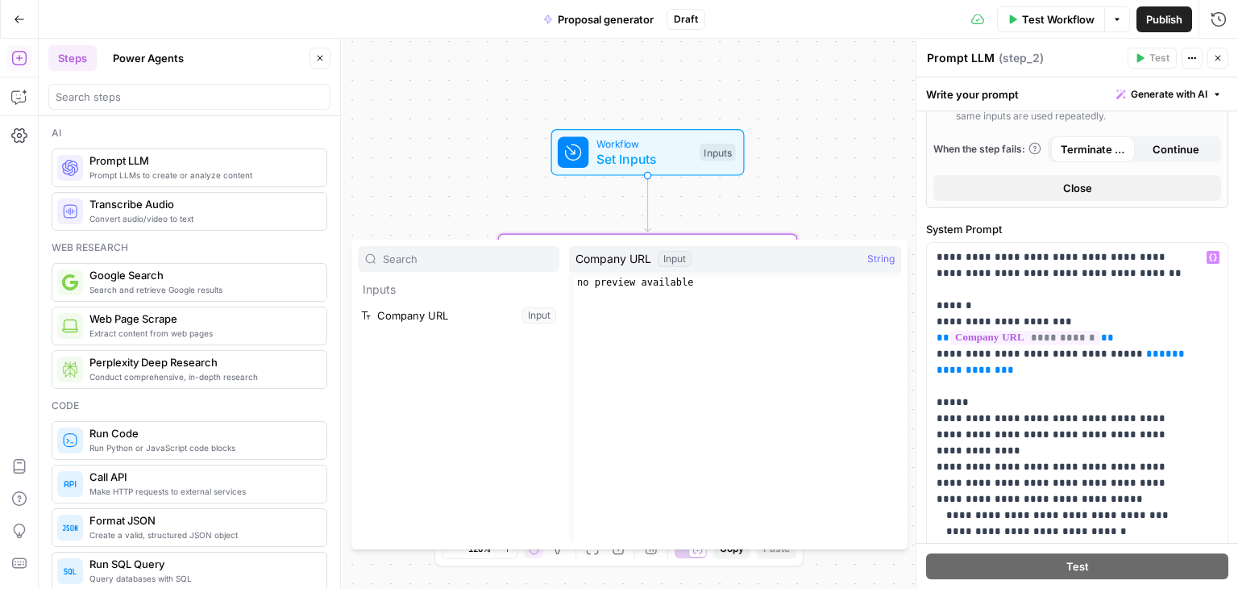
click at [448, 314] on button "Select variable Company URL" at bounding box center [459, 315] width 202 height 26
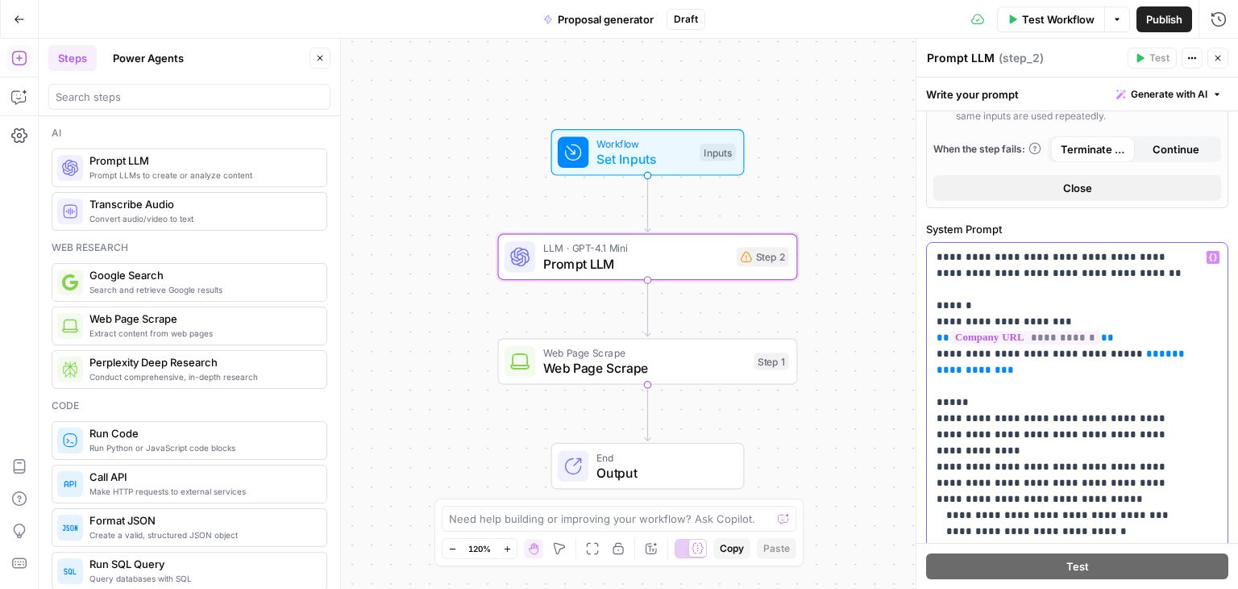
click at [1006, 372] on span "**********" at bounding box center [1063, 361] width 252 height 27
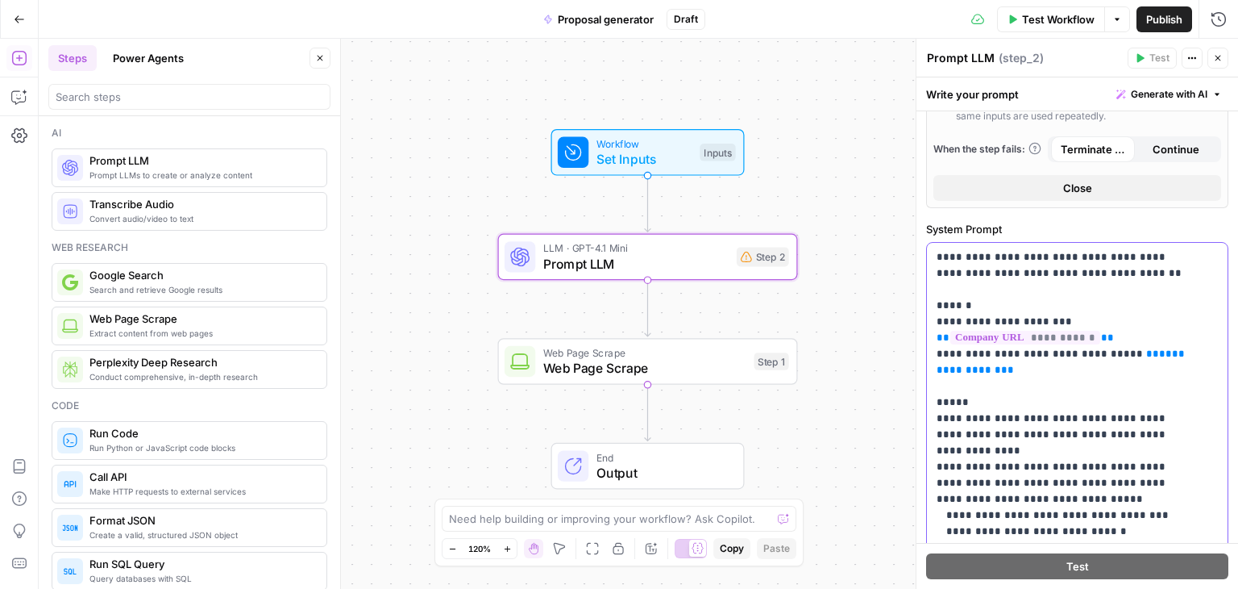
click at [975, 365] on span "**********" at bounding box center [1063, 361] width 252 height 27
copy span "**********"
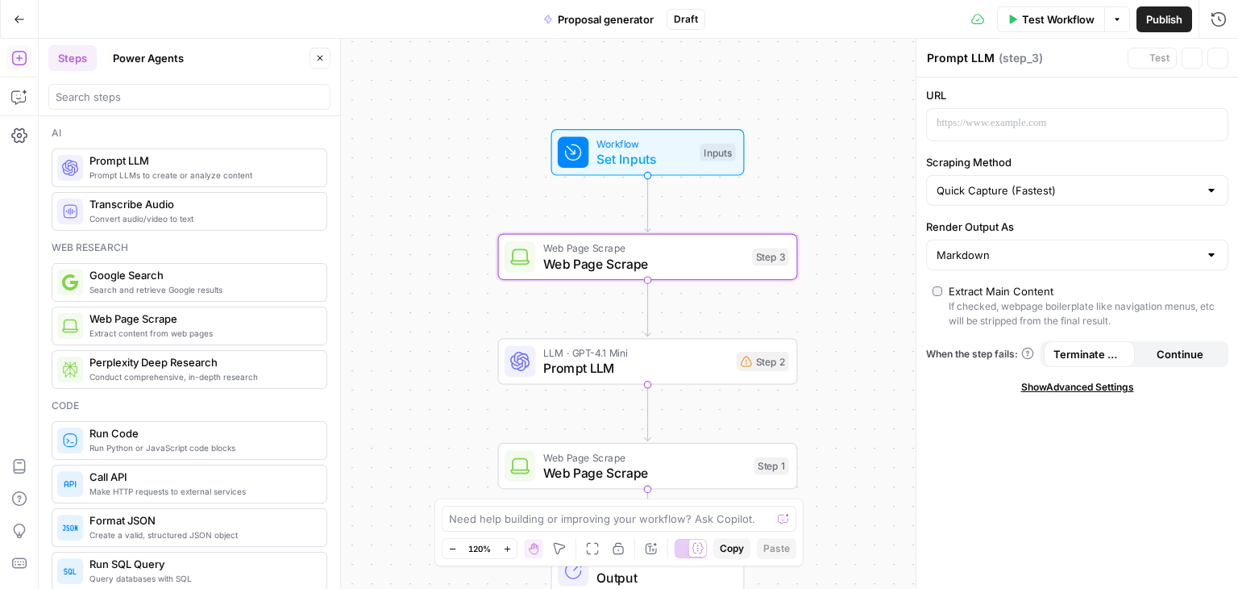
type textarea "Web Page Scrape"
click at [1003, 114] on div at bounding box center [1064, 124] width 275 height 31
click at [1210, 123] on icon "button" at bounding box center [1213, 123] width 8 height 7
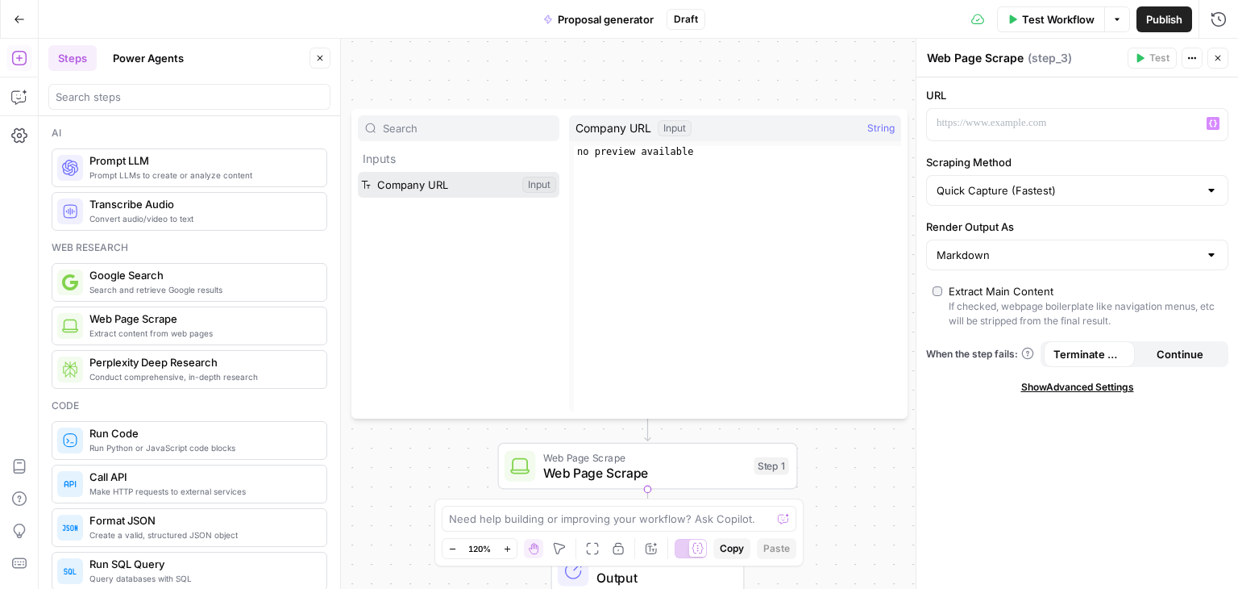
click at [458, 179] on button "Select variable Company URL" at bounding box center [459, 185] width 202 height 26
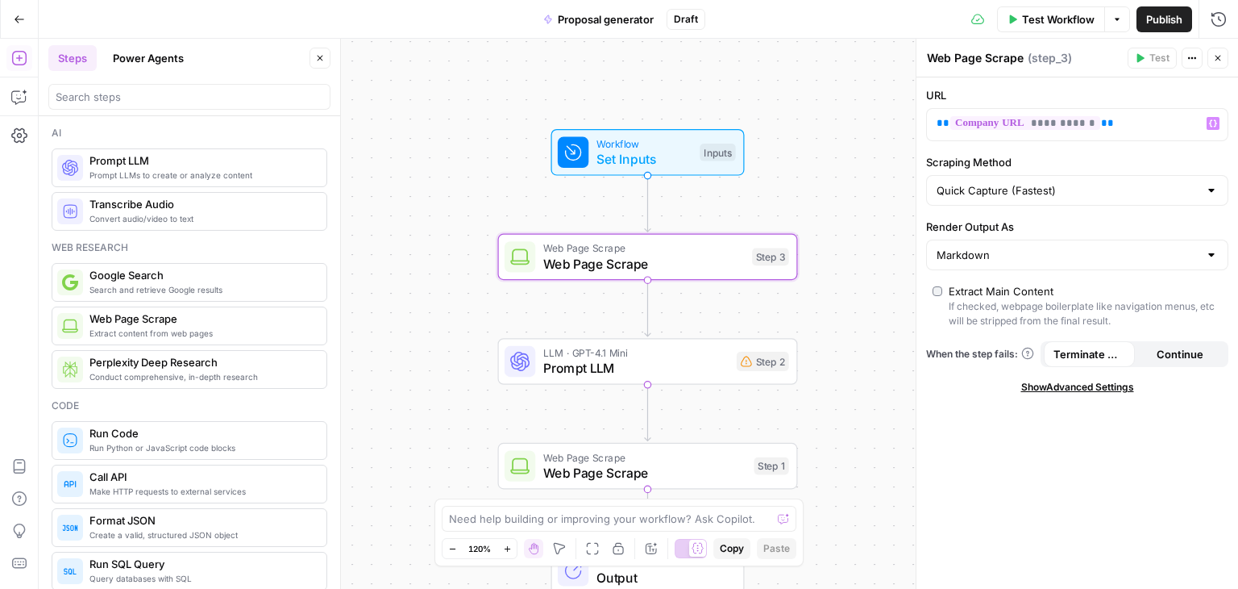
click at [1034, 198] on div "Quick Capture (Fastest)" at bounding box center [1077, 190] width 302 height 31
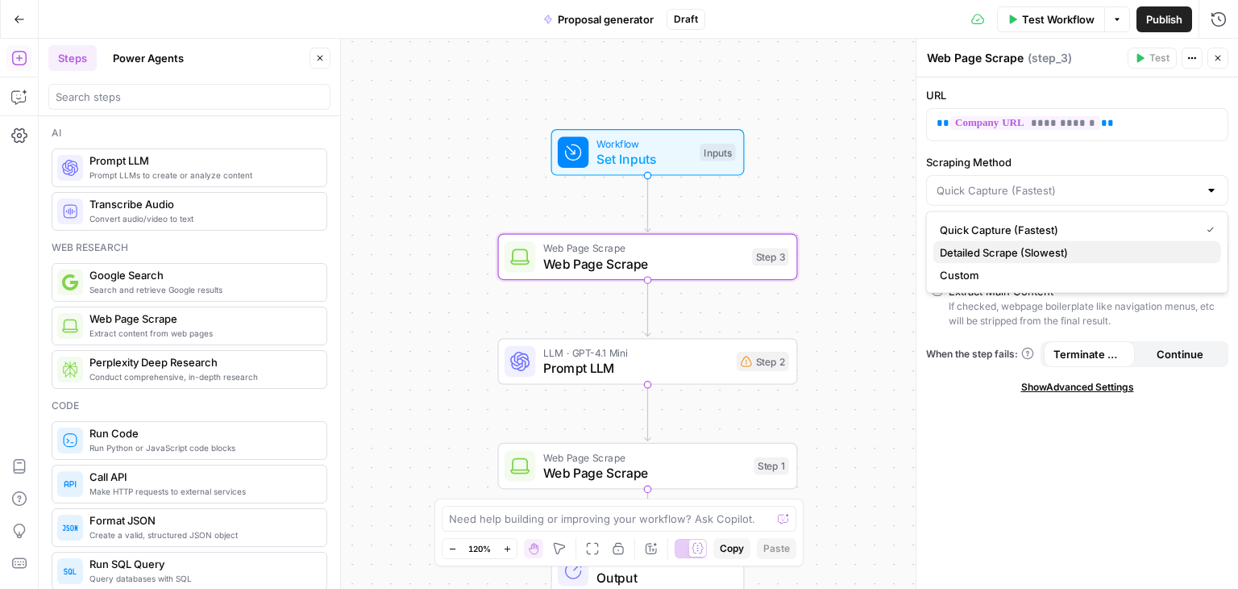
click at [1010, 252] on span "Detailed Scrape (Slowest)" at bounding box center [1074, 252] width 268 height 16
type input "Detailed Scrape (Slowest)"
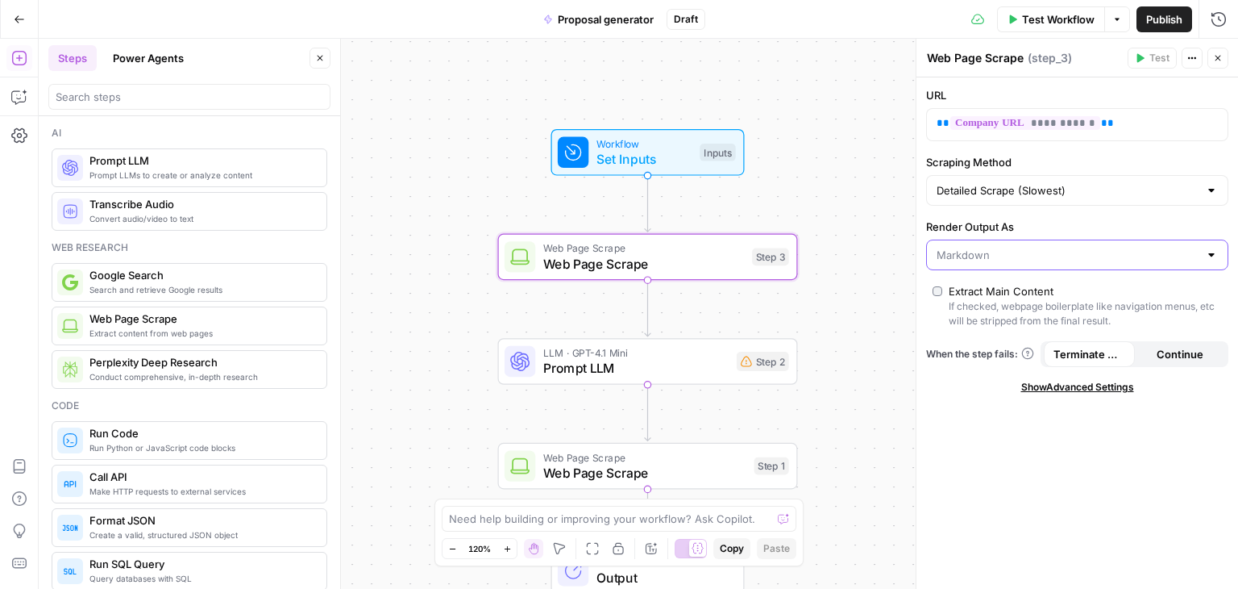
click at [1010, 252] on input "Render Output As" at bounding box center [1068, 255] width 262 height 16
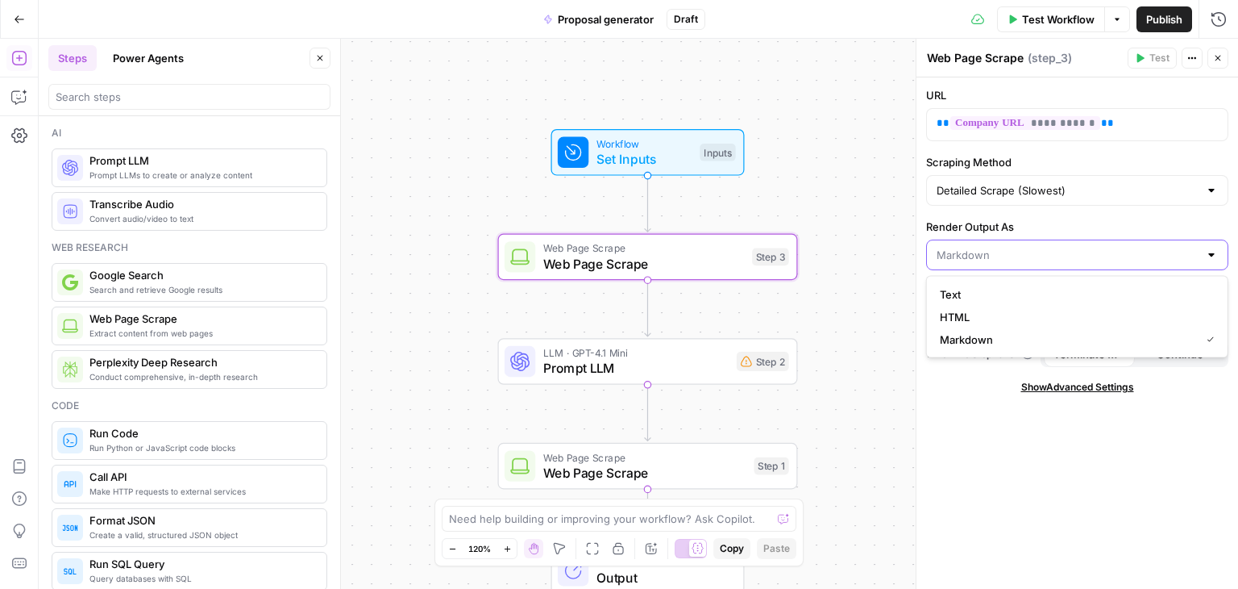
click at [1010, 252] on input "Render Output As" at bounding box center [1068, 255] width 262 height 16
click at [971, 322] on span "HTML" at bounding box center [1074, 317] width 268 height 16
type input "HTML"
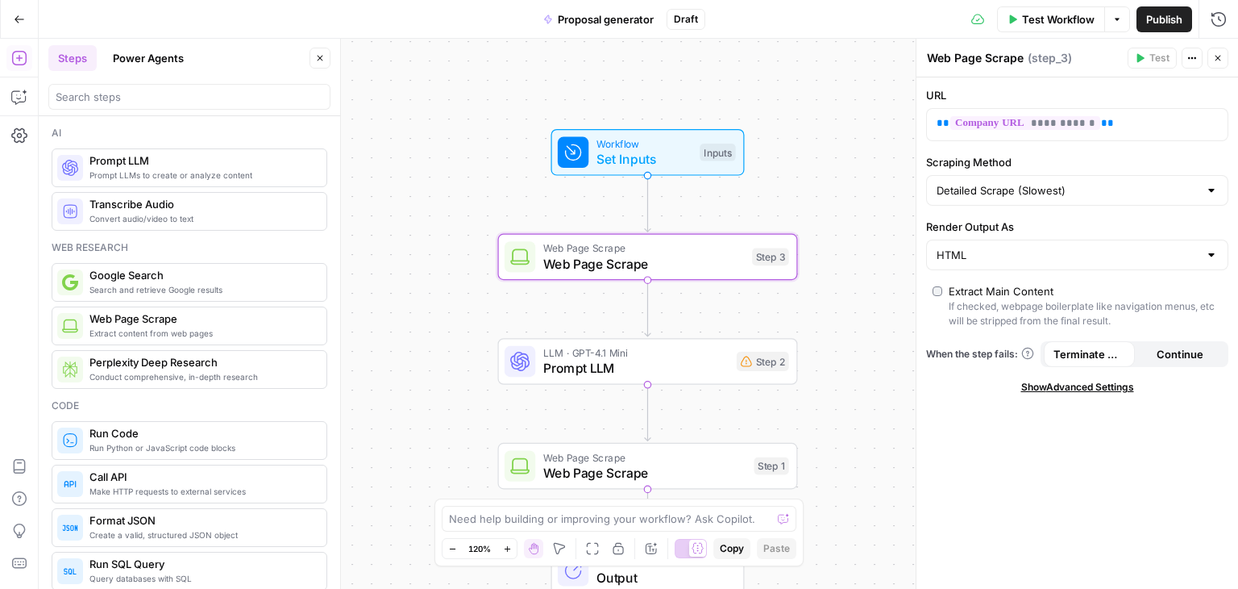
click at [1110, 385] on span "Show Advanced Settings" at bounding box center [1077, 387] width 113 height 15
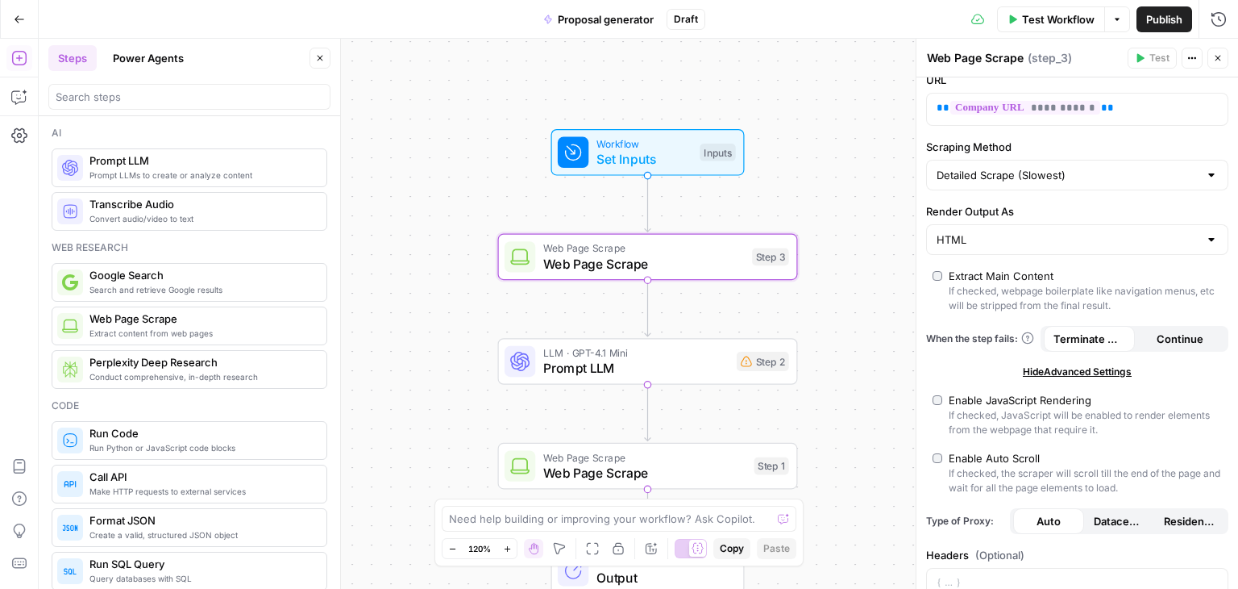
scroll to position [0, 0]
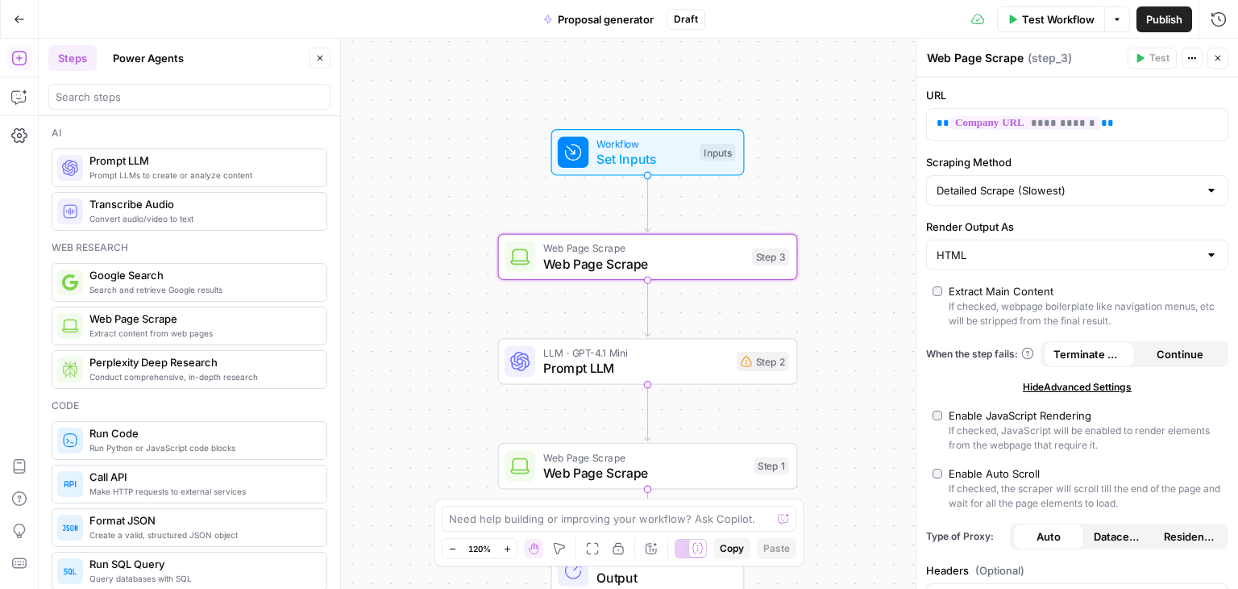
click at [658, 368] on span "Prompt LLM" at bounding box center [635, 367] width 185 height 19
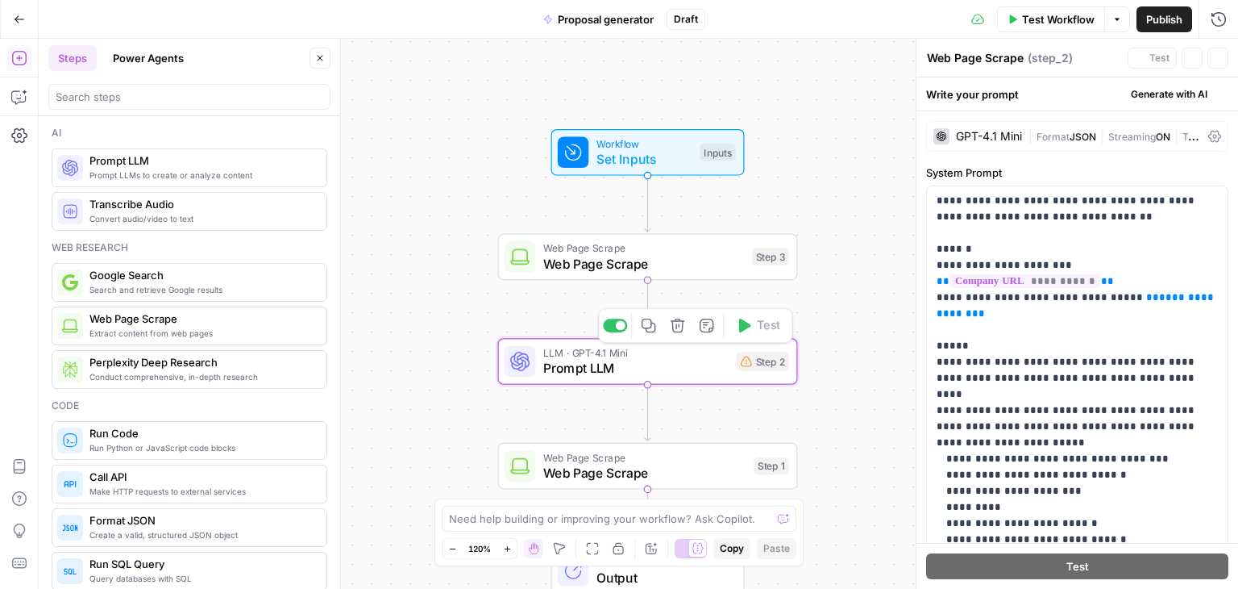
type textarea "Prompt LLM"
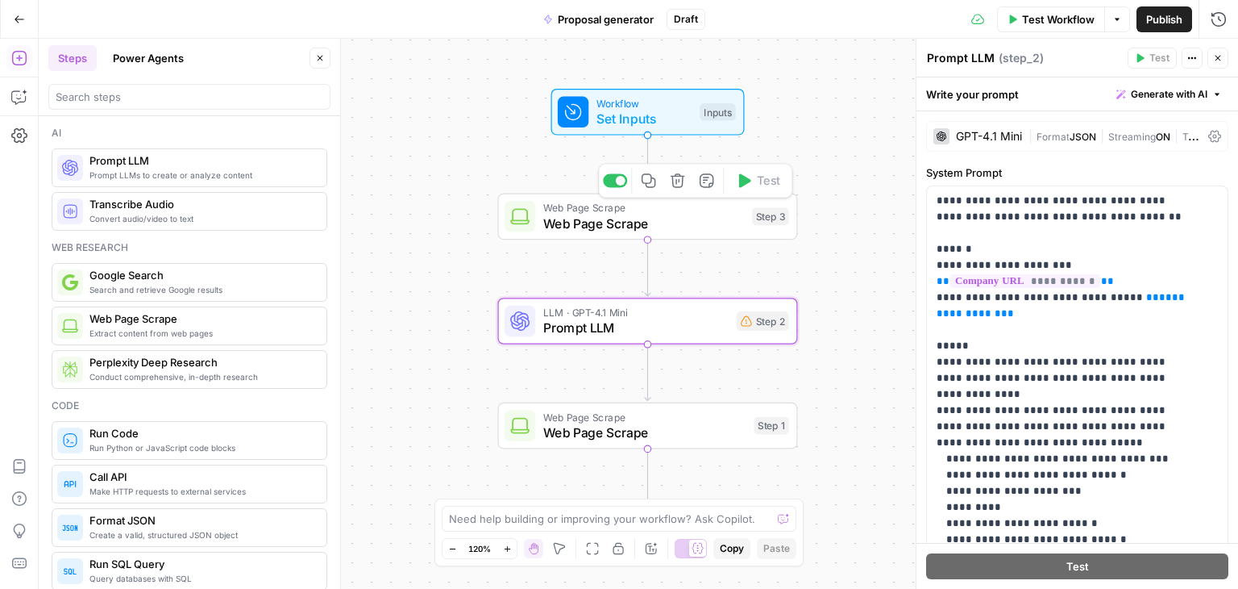
click at [616, 223] on span "Web Page Scrape" at bounding box center [644, 223] width 202 height 19
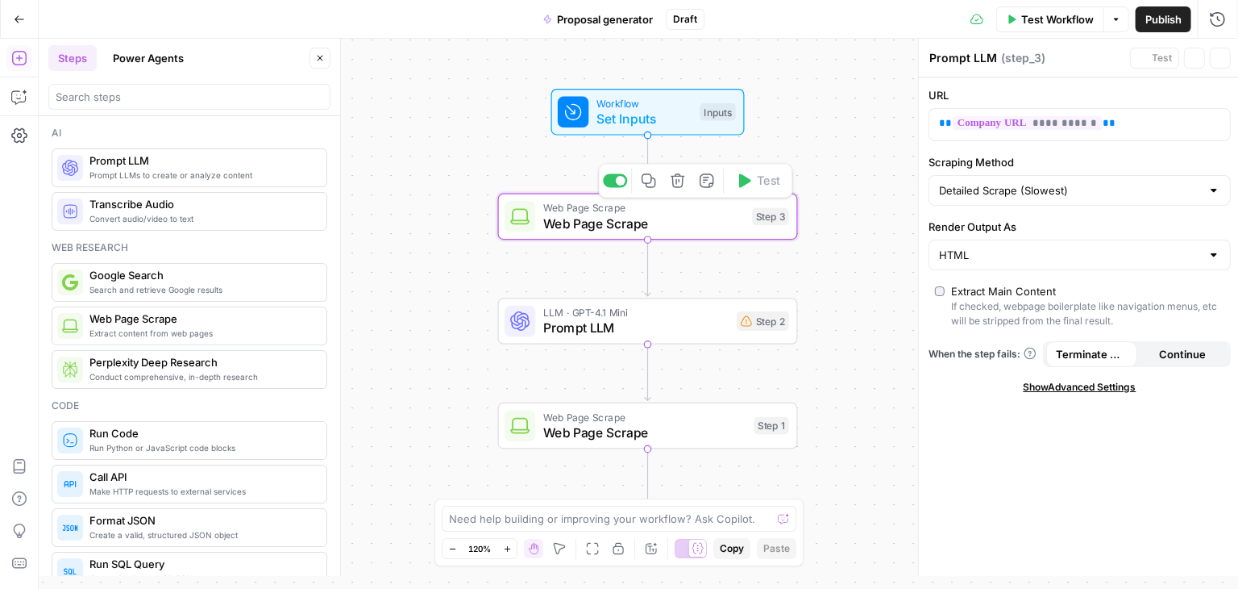
type textarea "Web Page Scrape"
click at [976, 249] on input "Render Output As" at bounding box center [1068, 255] width 262 height 16
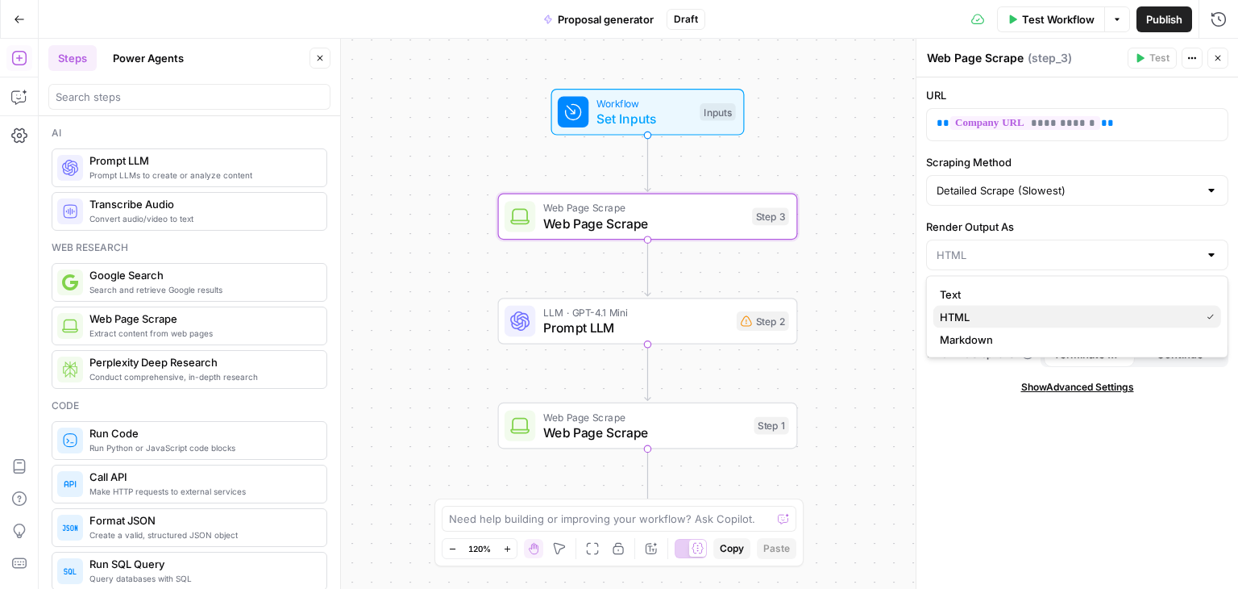
click at [959, 310] on span "HTML" at bounding box center [1067, 317] width 254 height 16
type input "HTML"
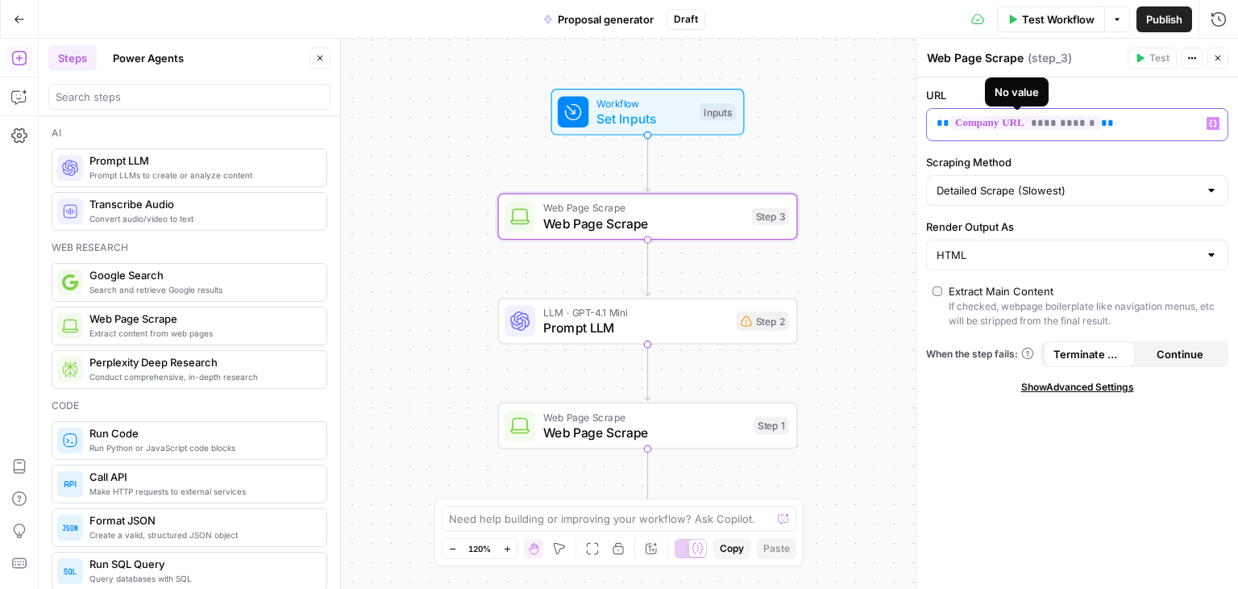
click at [1129, 119] on p "**********" at bounding box center [1065, 123] width 256 height 16
click at [654, 215] on span "Web Page Scrape" at bounding box center [644, 223] width 202 height 19
drag, startPoint x: 645, startPoint y: 210, endPoint x: 620, endPoint y: 215, distance: 25.5
click at [620, 215] on span "Web Page Scrape" at bounding box center [644, 223] width 202 height 19
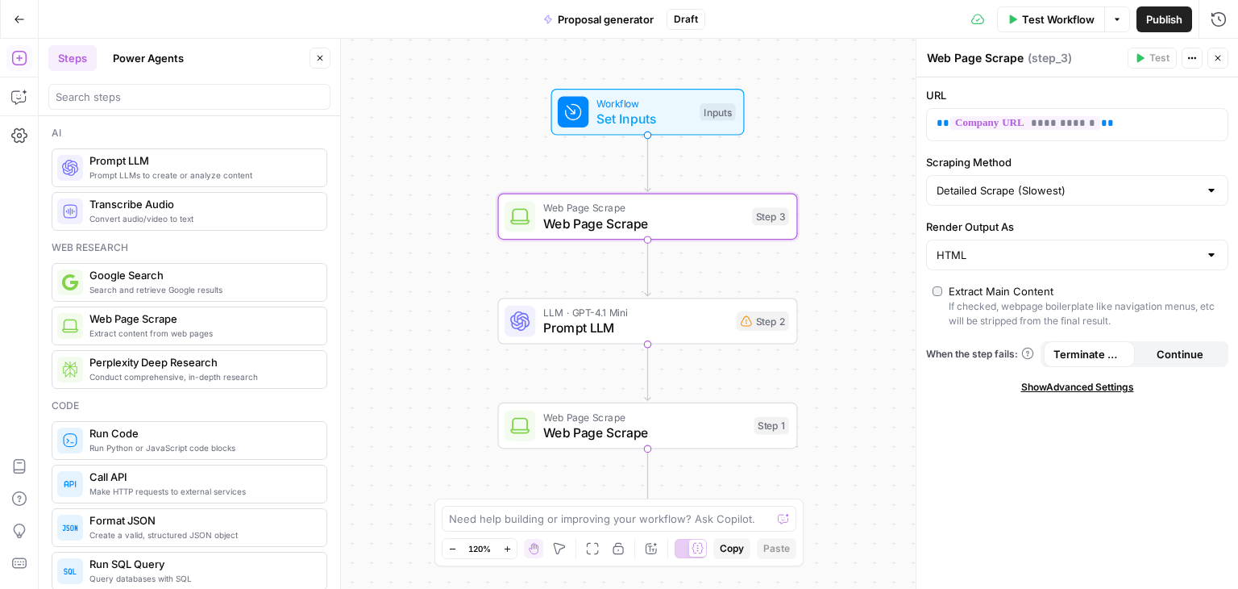
click at [1188, 61] on icon "button" at bounding box center [1193, 58] width 10 height 10
click at [1005, 252] on input "Render Output As" at bounding box center [1068, 255] width 262 height 16
click at [984, 309] on span "HTML" at bounding box center [1067, 317] width 254 height 16
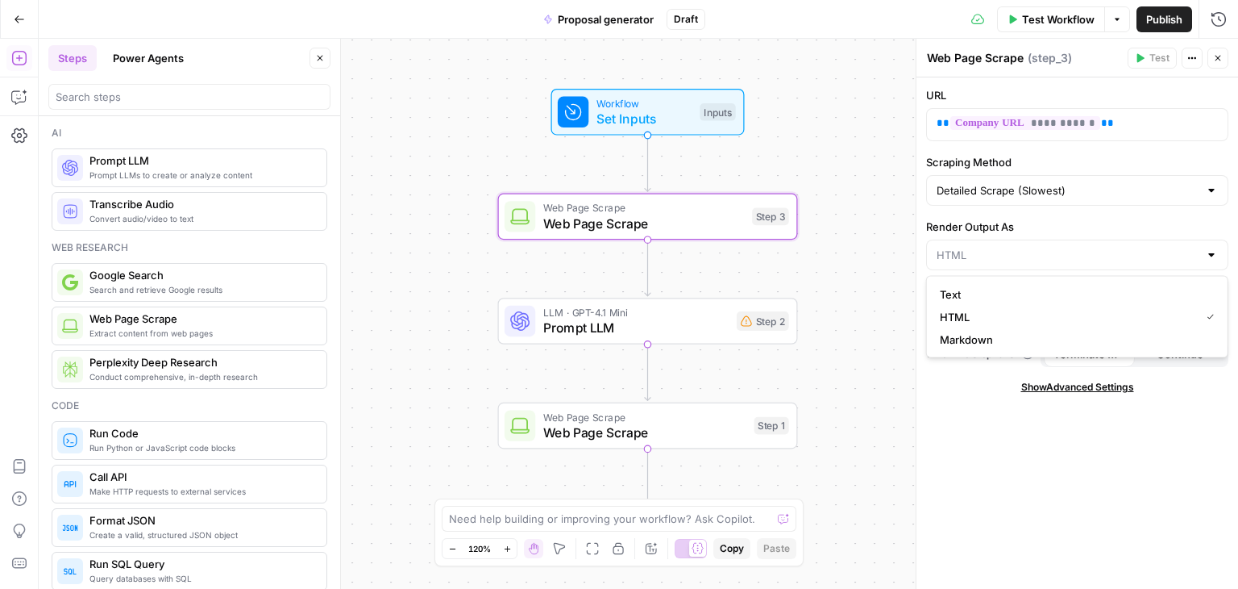
type input "HTML"
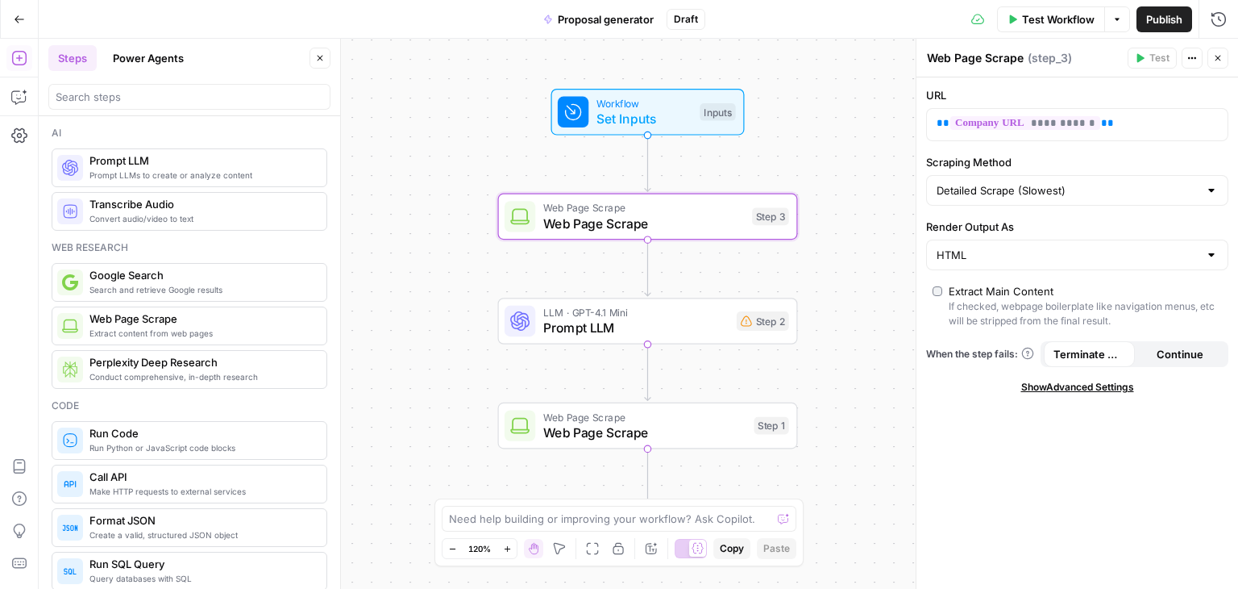
click at [1069, 377] on div "**********" at bounding box center [1078, 332] width 322 height 511
click at [1067, 382] on span "Show Advanced Settings" at bounding box center [1077, 387] width 113 height 15
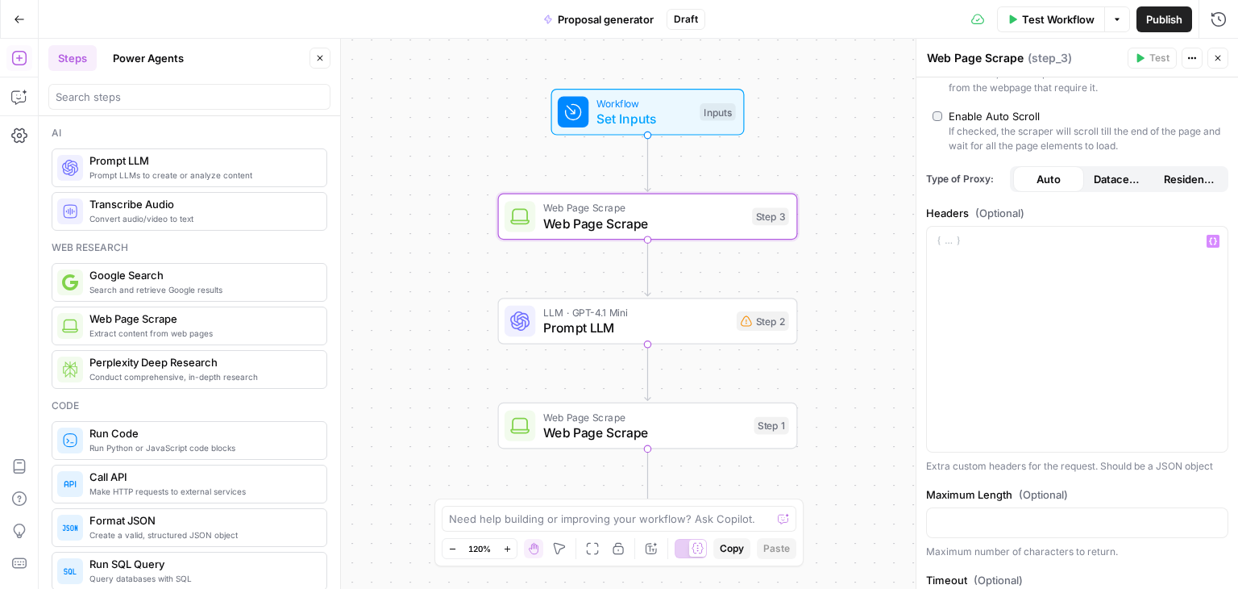
scroll to position [355, 0]
click at [691, 551] on div at bounding box center [697, 547] width 17 height 17
click at [691, 551] on div at bounding box center [684, 547] width 17 height 17
click at [669, 325] on span "Prompt LLM" at bounding box center [635, 327] width 185 height 19
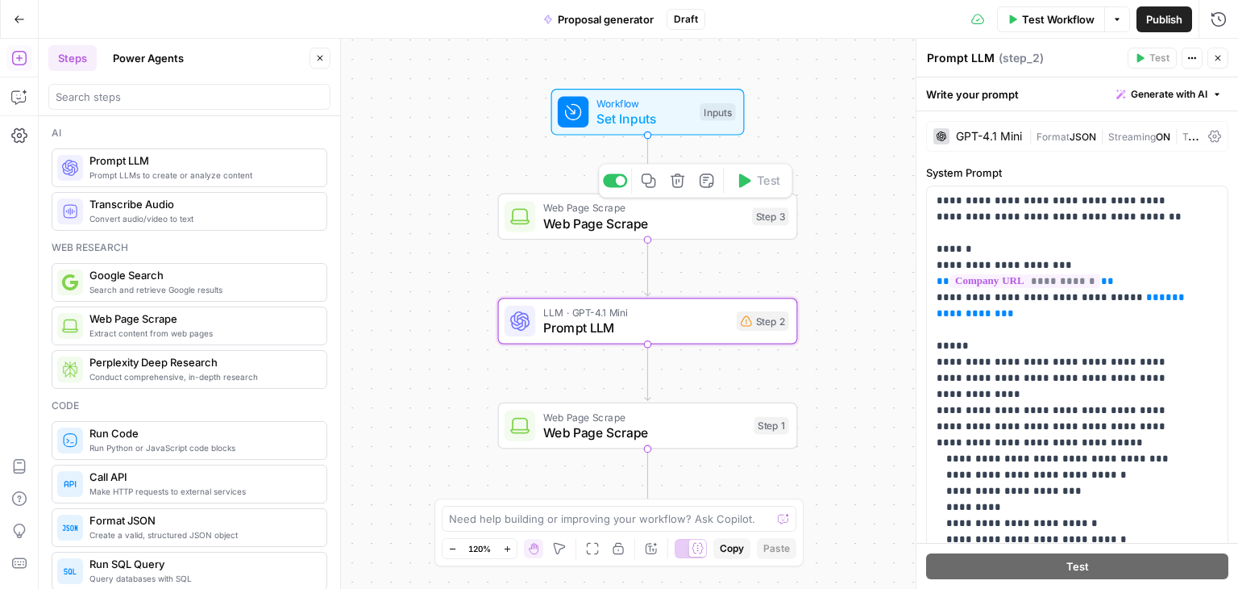
click at [664, 222] on span "Web Page Scrape" at bounding box center [644, 223] width 202 height 19
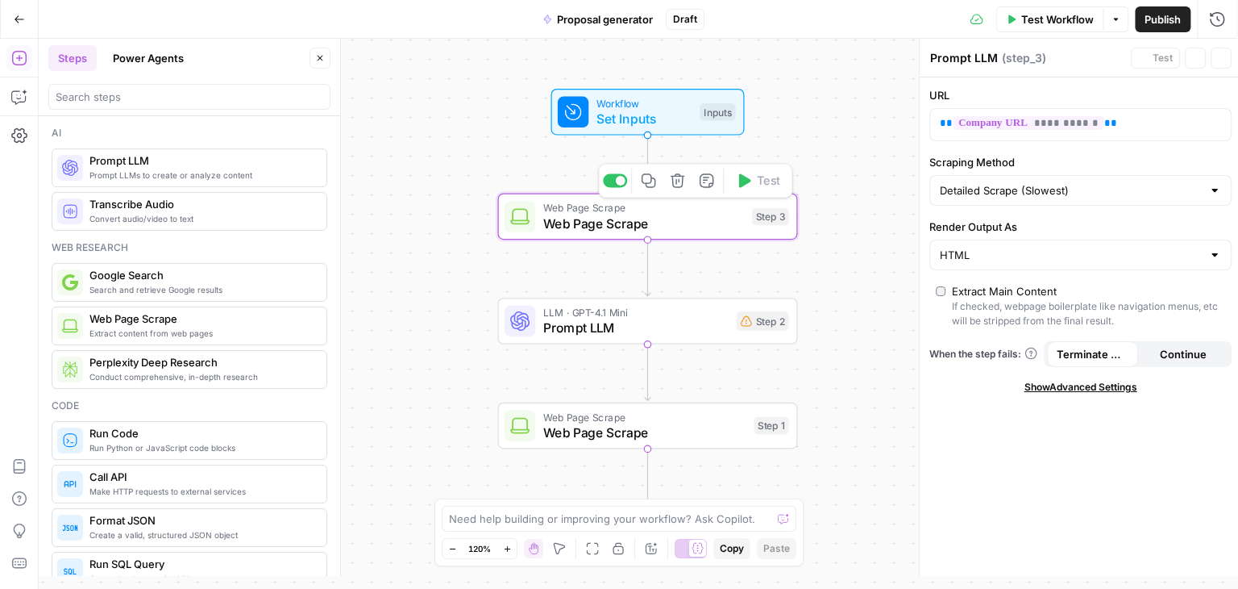
type textarea "Web Page Scrape"
drag, startPoint x: 780, startPoint y: 218, endPoint x: 871, endPoint y: 156, distance: 110.7
click at [871, 156] on div "Workflow Set Inputs Inputs Web Page Scrape Web Page Scrape Step 3 Copy step Del…" at bounding box center [639, 314] width 1200 height 550
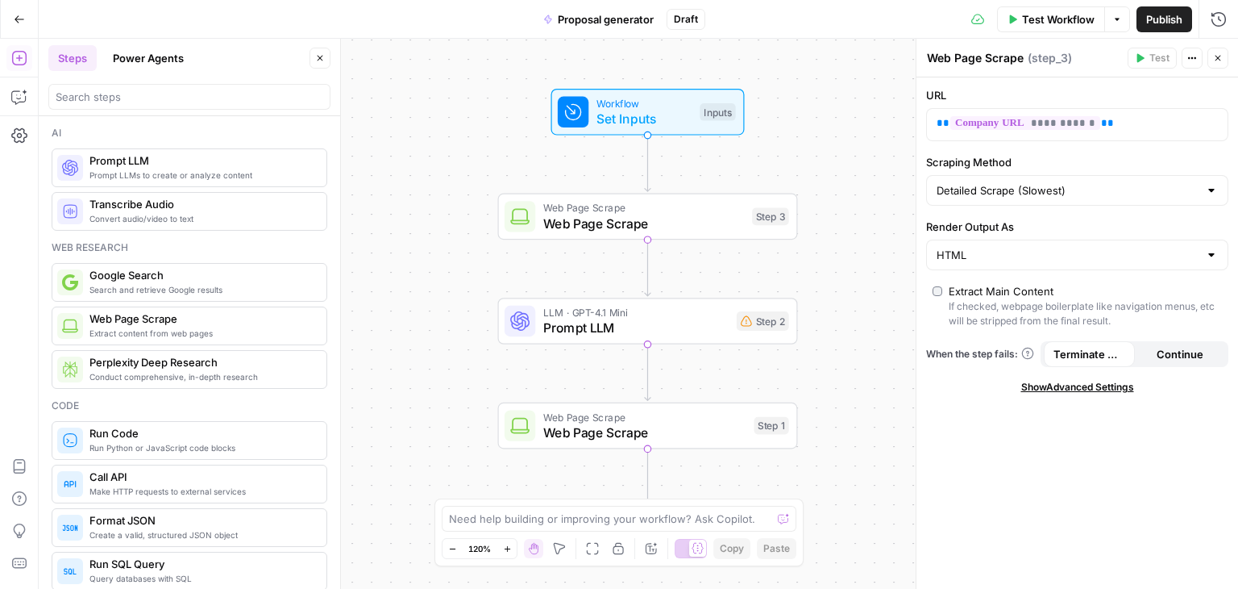
click at [1044, 58] on span "( step_3 )" at bounding box center [1050, 58] width 44 height 16
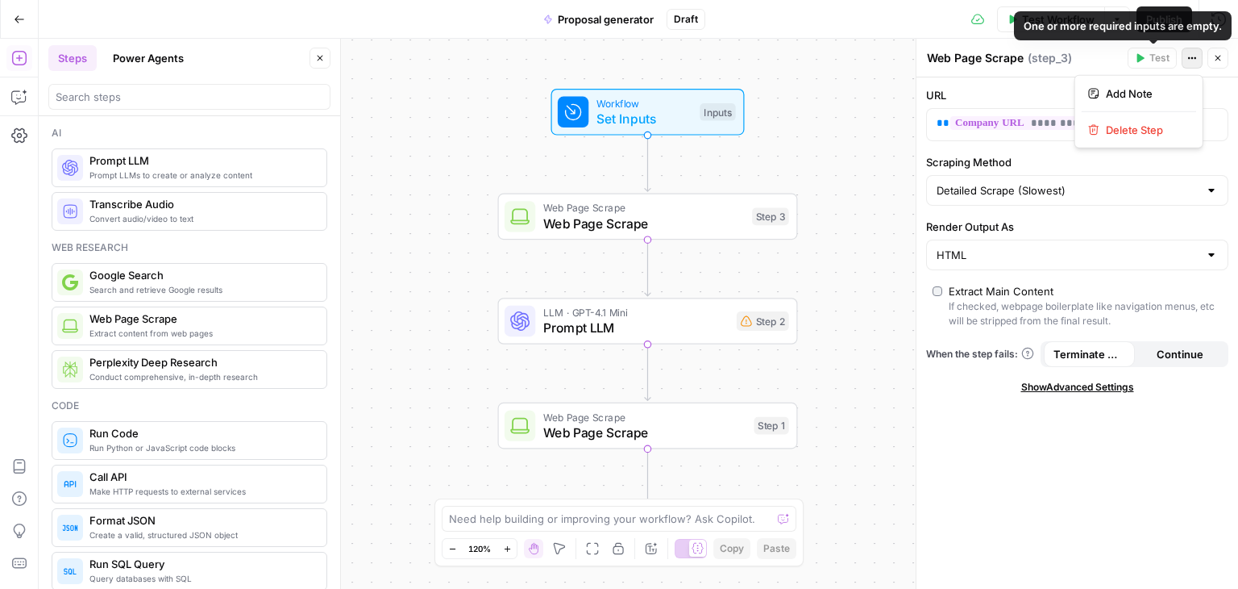
click at [1190, 58] on icon "button" at bounding box center [1189, 58] width 2 height 2
click at [1092, 56] on div "Web Page Scrape Web Page Scrape ( step_3 )" at bounding box center [1024, 58] width 197 height 18
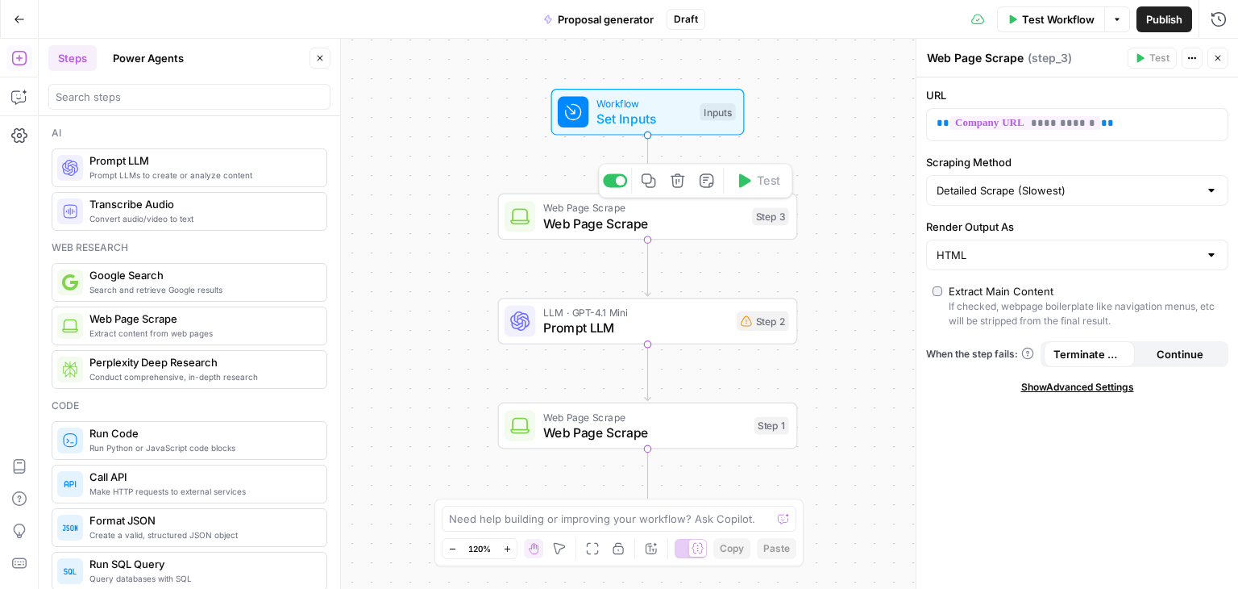
click at [708, 223] on span "Web Page Scrape" at bounding box center [644, 223] width 202 height 19
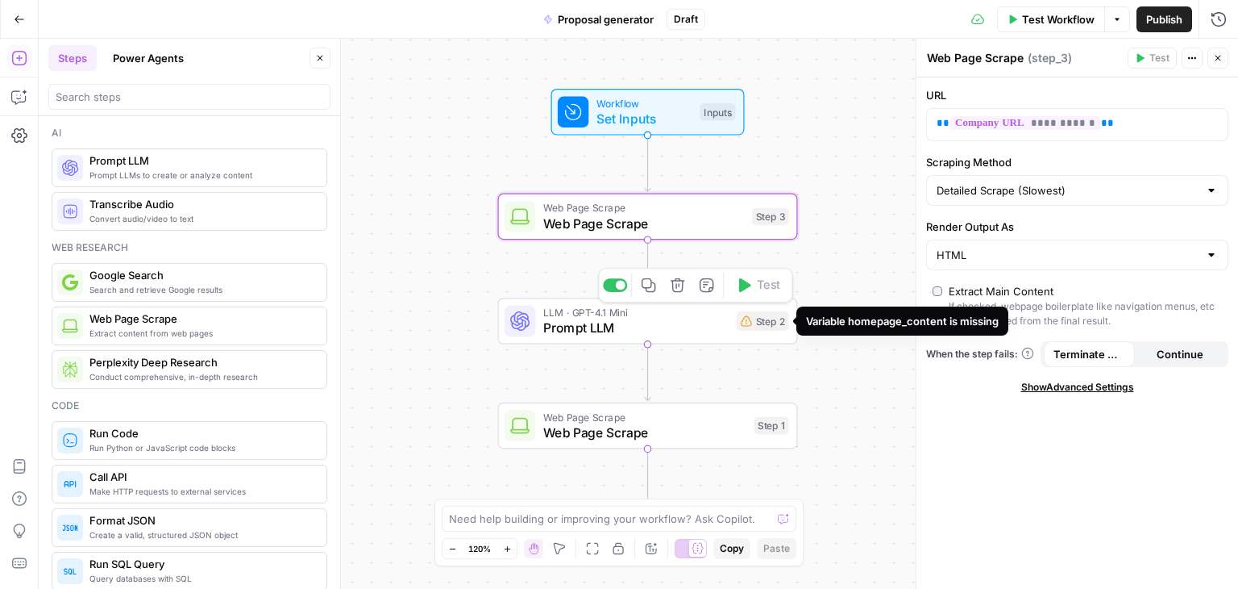
click at [764, 330] on div "LLM · GPT-4.1 Mini Prompt LLM Step 2 Copy step Delete step Add Note Test" at bounding box center [647, 321] width 285 height 33
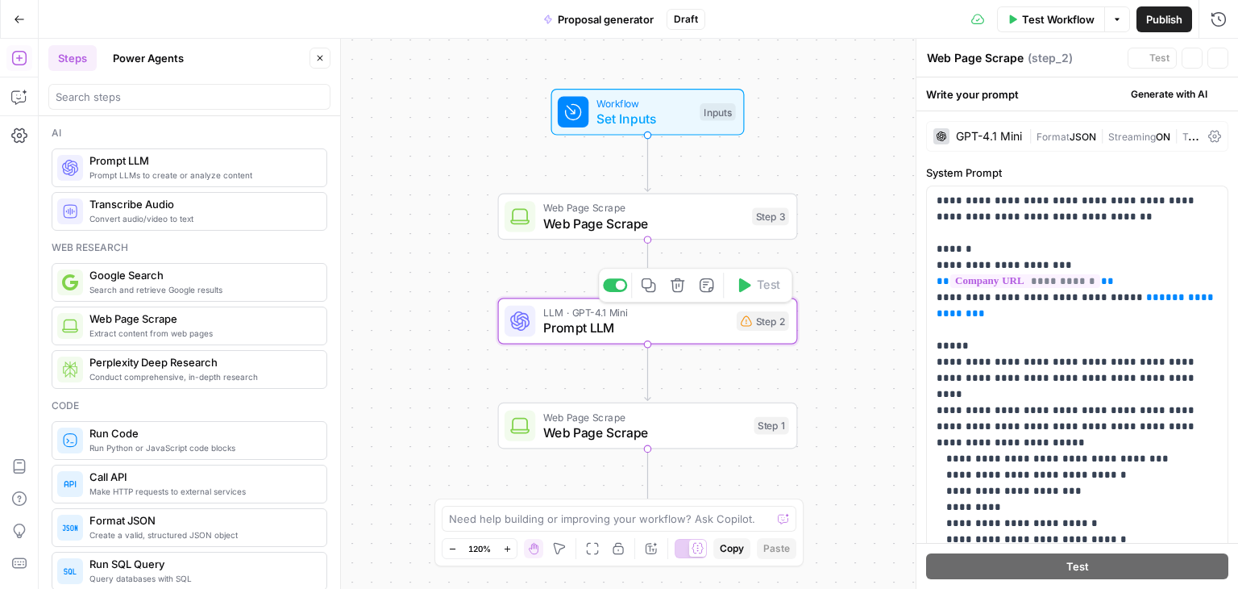
type textarea "Prompt LLM"
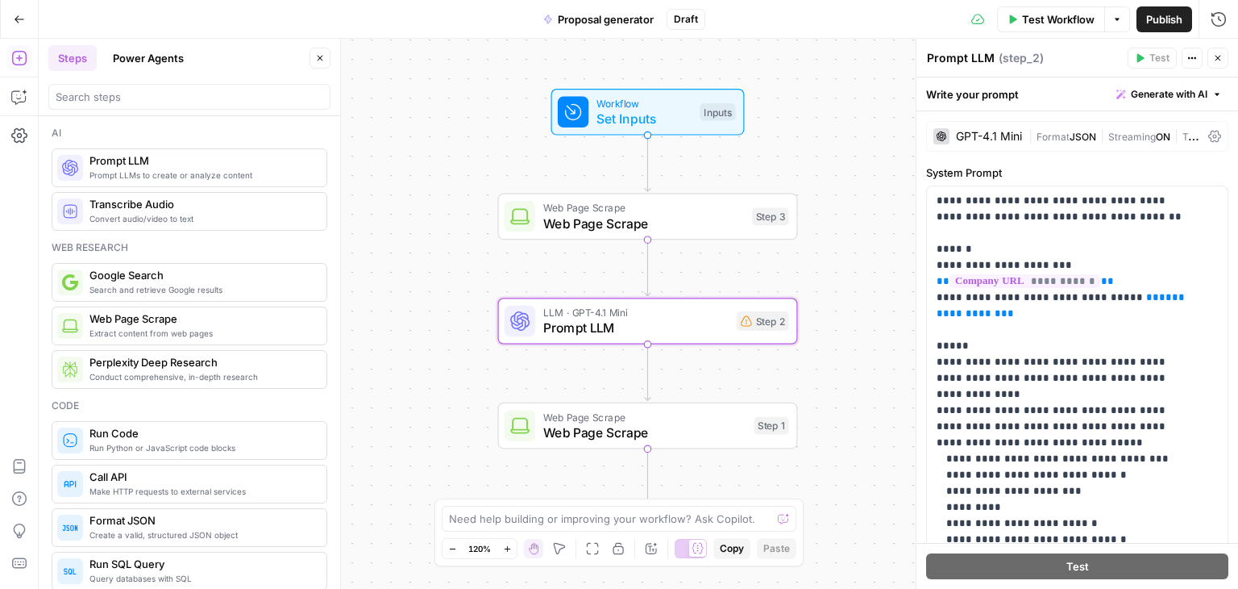
click at [688, 223] on span "Web Page Scrape" at bounding box center [644, 223] width 202 height 19
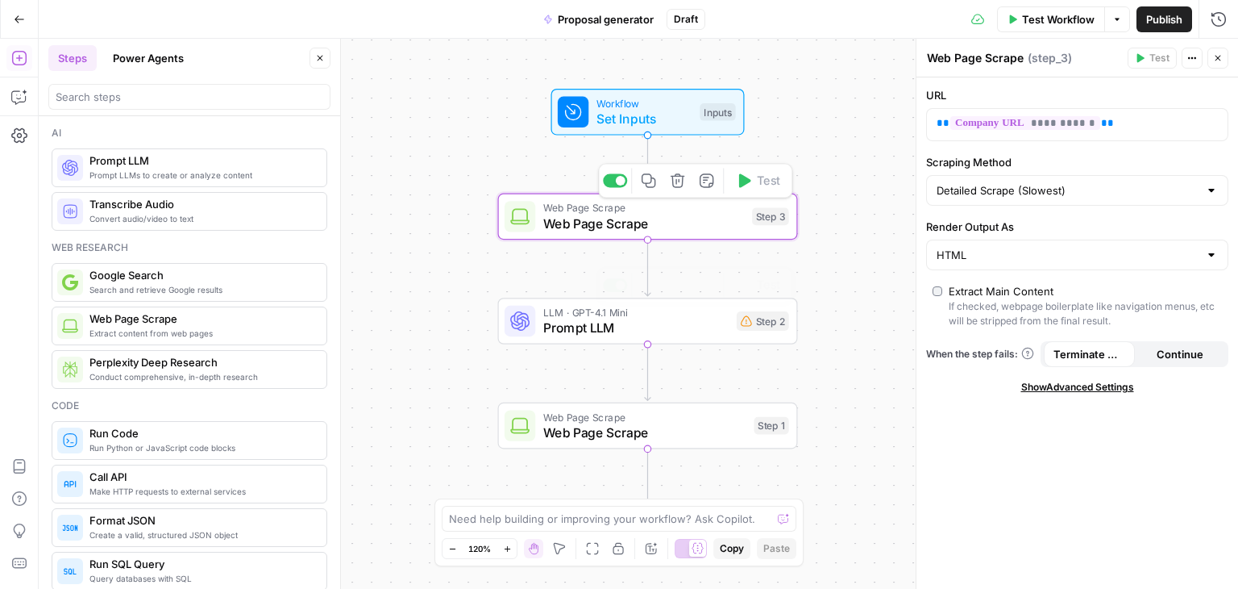
click at [668, 417] on span "Web Page Scrape" at bounding box center [644, 416] width 203 height 15
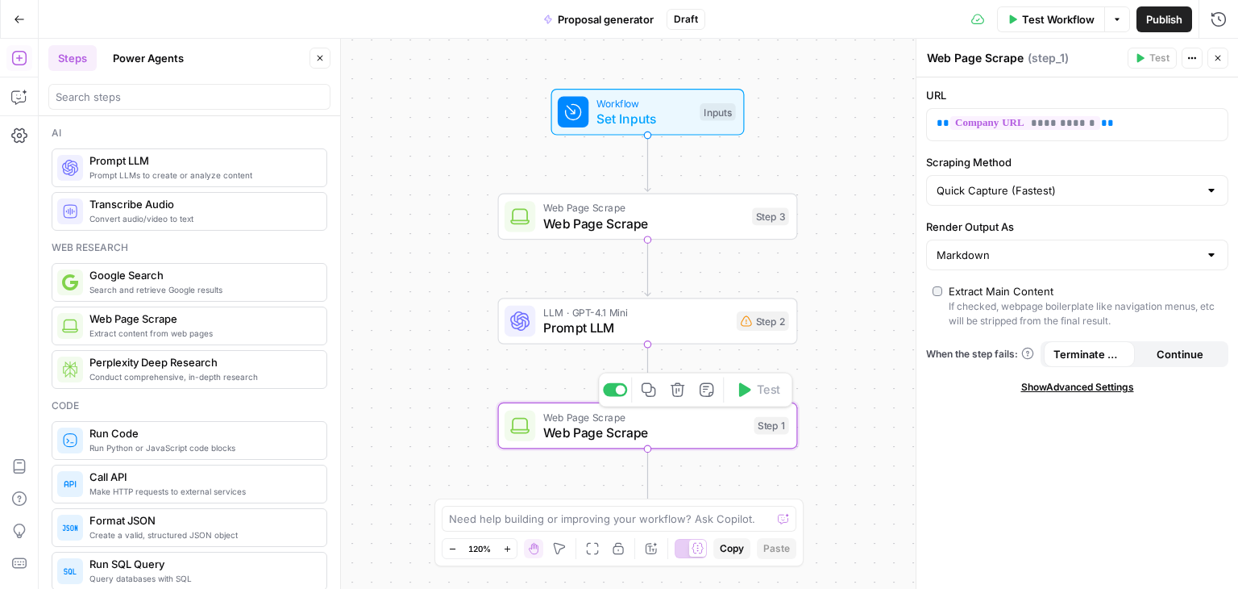
click at [680, 388] on icon "button" at bounding box center [677, 389] width 15 height 15
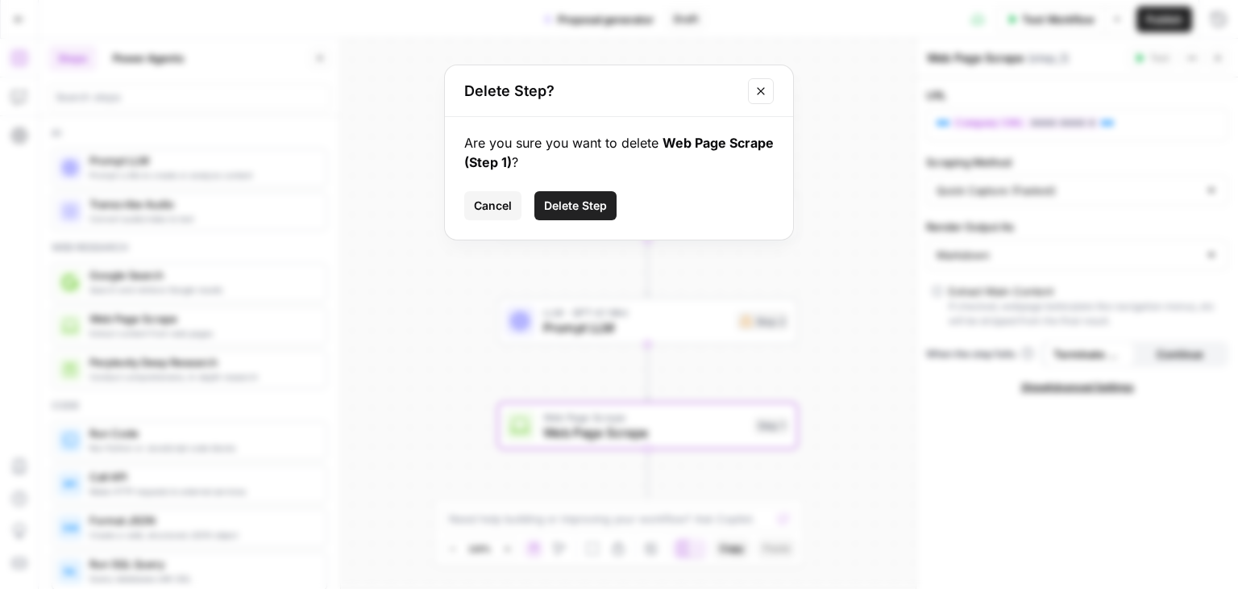
click at [590, 207] on span "Delete Step" at bounding box center [575, 206] width 63 height 16
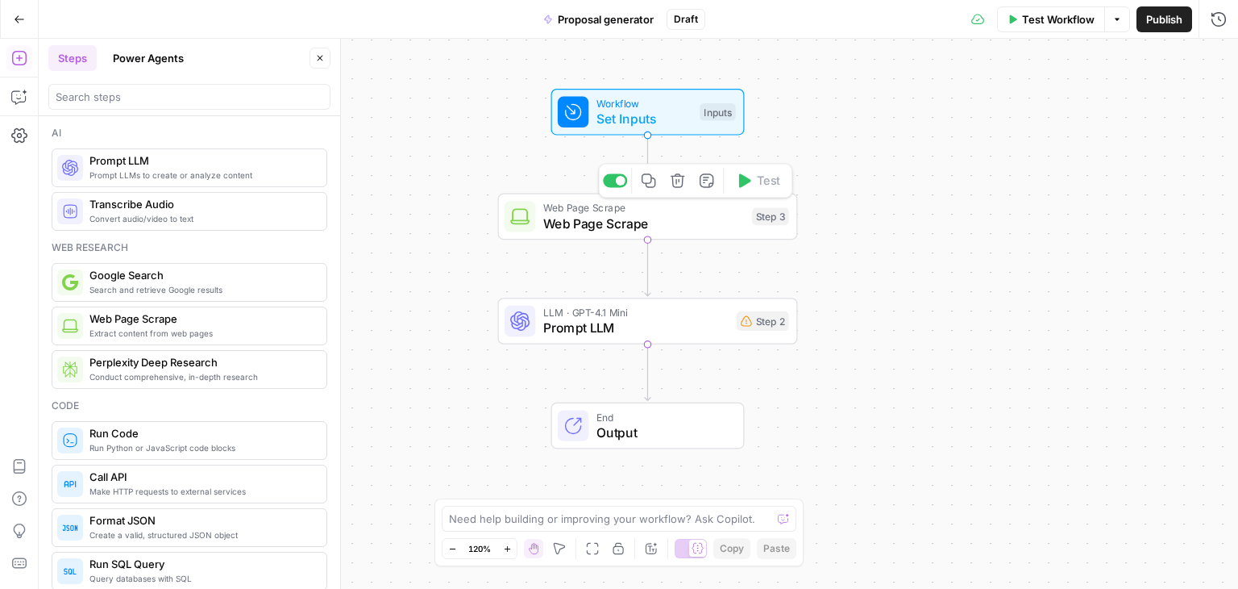
click at [767, 217] on div "Step 3" at bounding box center [770, 217] width 37 height 18
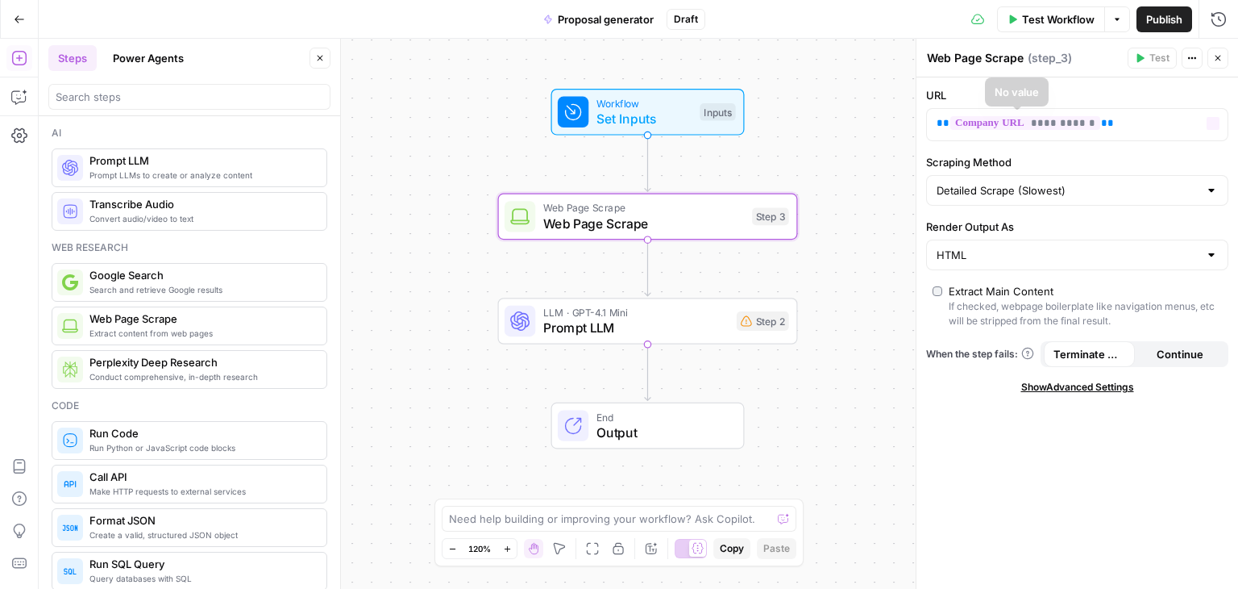
click at [1054, 62] on span "( step_3 )" at bounding box center [1050, 58] width 44 height 16
click at [1193, 52] on button "Actions" at bounding box center [1192, 58] width 21 height 21
click at [1146, 94] on span "Add Note" at bounding box center [1144, 93] width 77 height 16
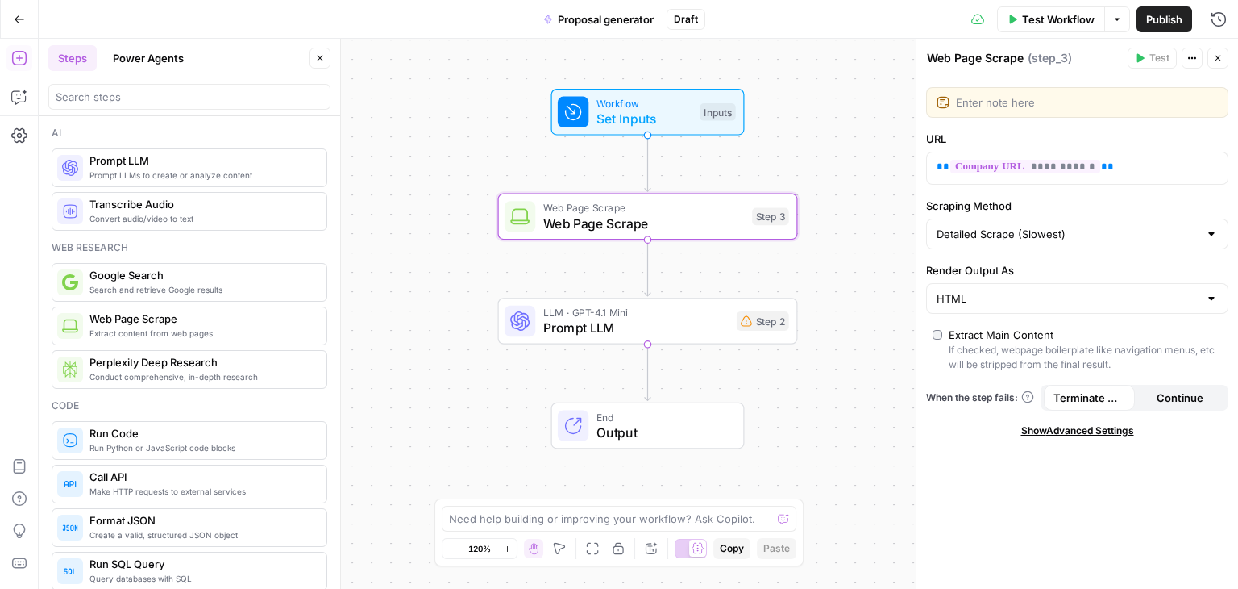
click at [1117, 68] on div "Web Page Scrape Web Page Scrape ( step_3 ) Test Actions Close" at bounding box center [1077, 58] width 302 height 21
click at [1213, 56] on icon "button" at bounding box center [1218, 58] width 10 height 10
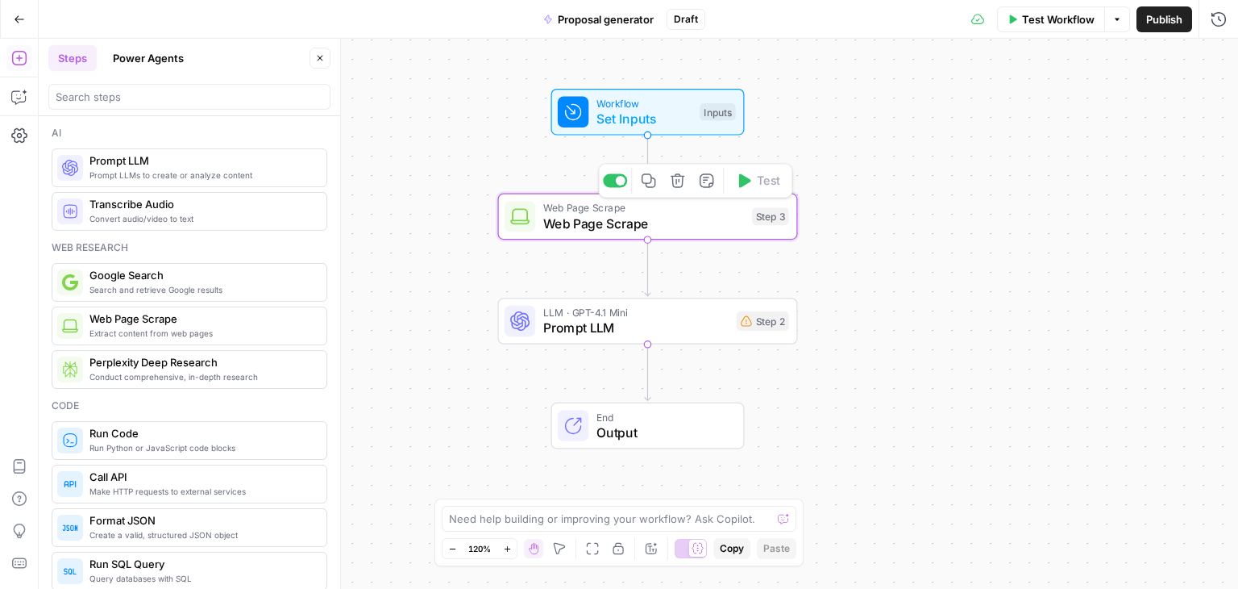
drag, startPoint x: 777, startPoint y: 223, endPoint x: 1000, endPoint y: 123, distance: 243.9
click at [1009, 122] on div "Workflow Set Inputs Inputs Web Page Scrape Web Page Scrape Step 3 Copy step Del…" at bounding box center [639, 314] width 1200 height 550
click at [15, 90] on icon "button" at bounding box center [19, 97] width 16 height 16
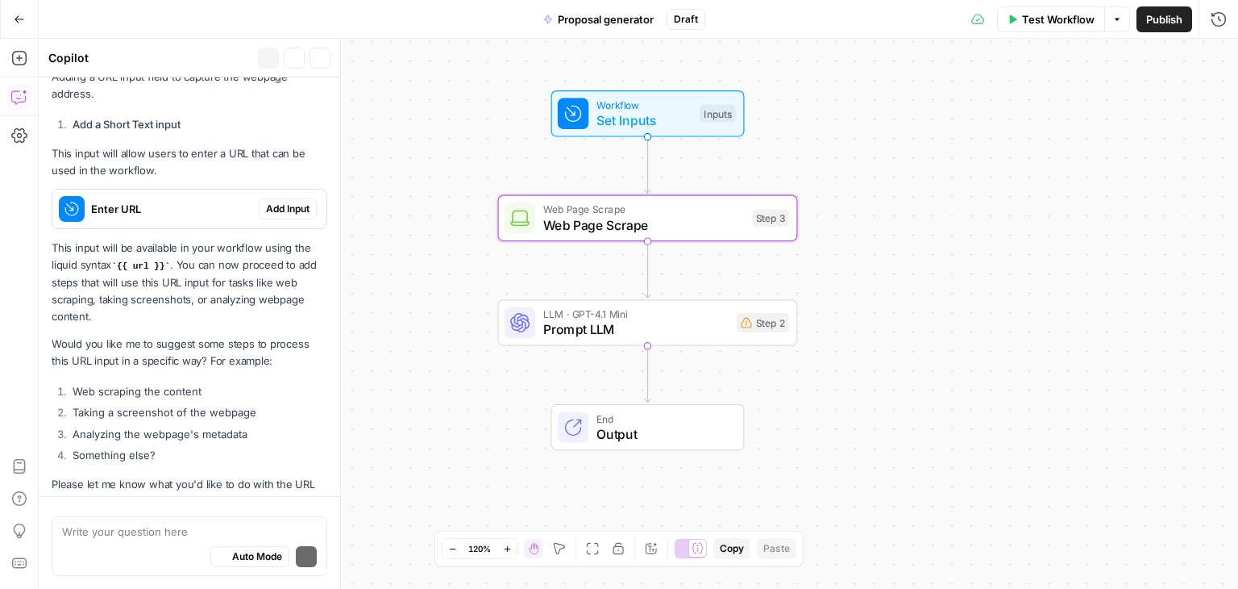
scroll to position [333, 0]
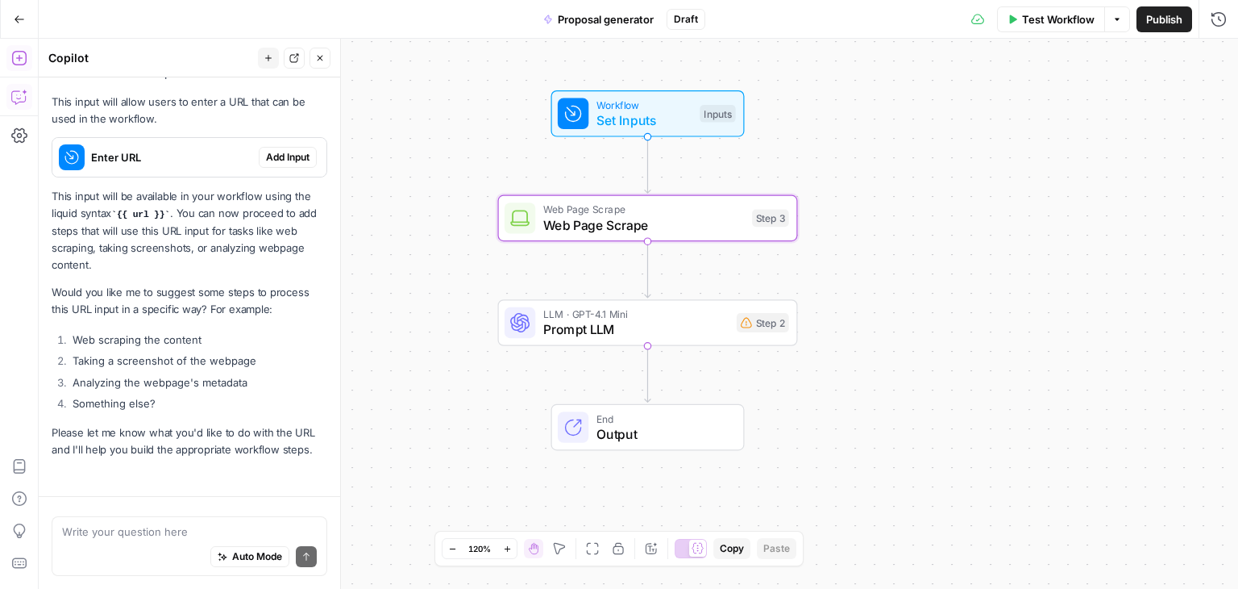
drag, startPoint x: 16, startPoint y: 69, endPoint x: 19, endPoint y: 58, distance: 10.8
click at [19, 58] on icon "button" at bounding box center [18, 58] width 15 height 15
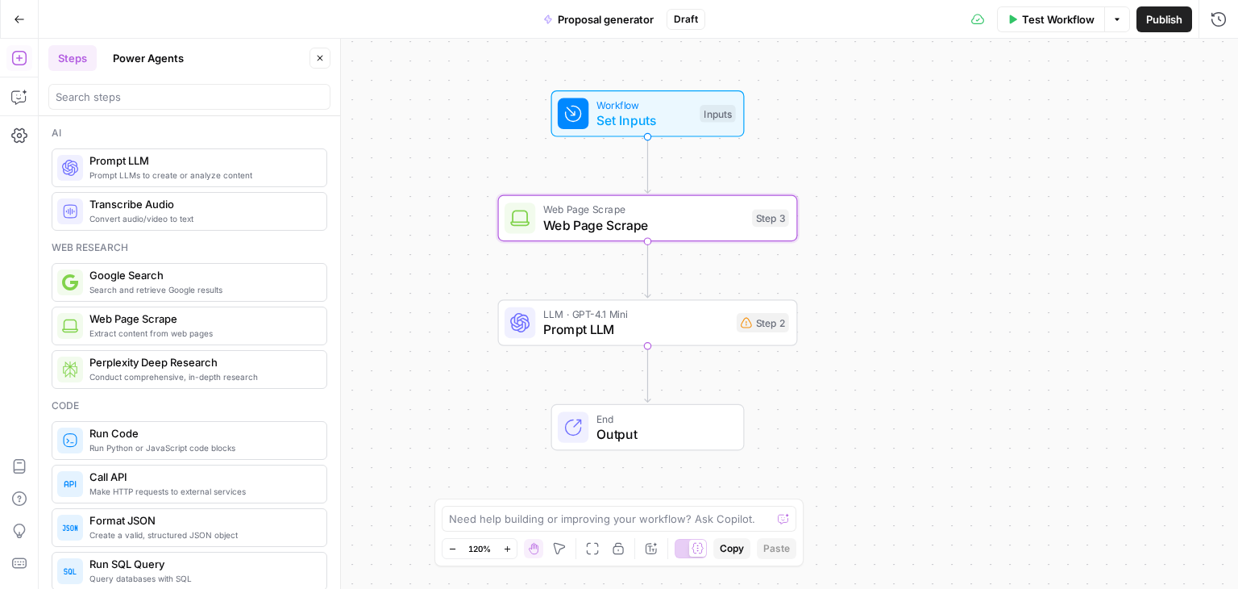
click at [1116, 21] on icon "button" at bounding box center [1118, 20] width 10 height 10
click at [16, 20] on icon "button" at bounding box center [19, 19] width 11 height 11
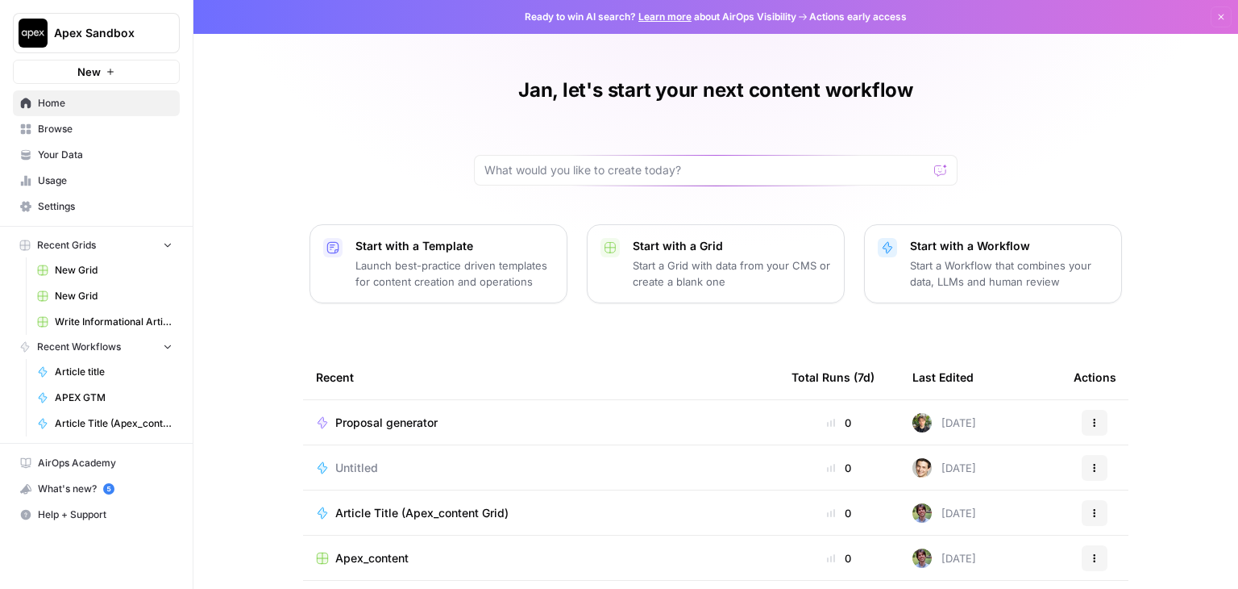
click at [426, 420] on span "Proposal generator" at bounding box center [386, 422] width 102 height 16
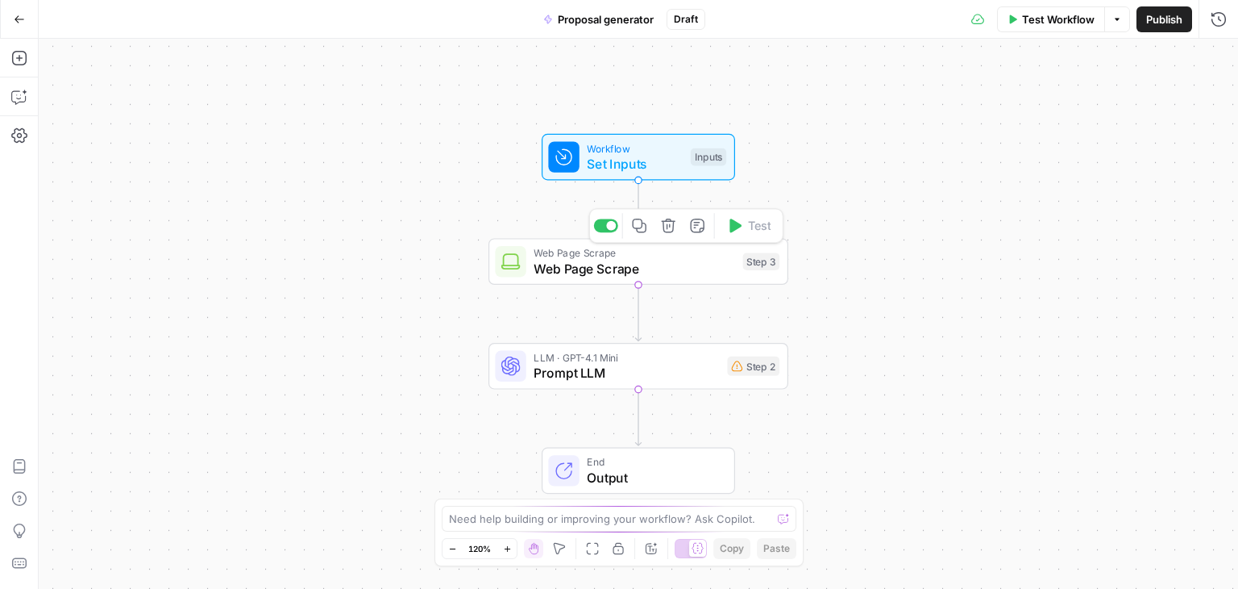
click at [763, 269] on div "Step 3" at bounding box center [761, 261] width 37 height 18
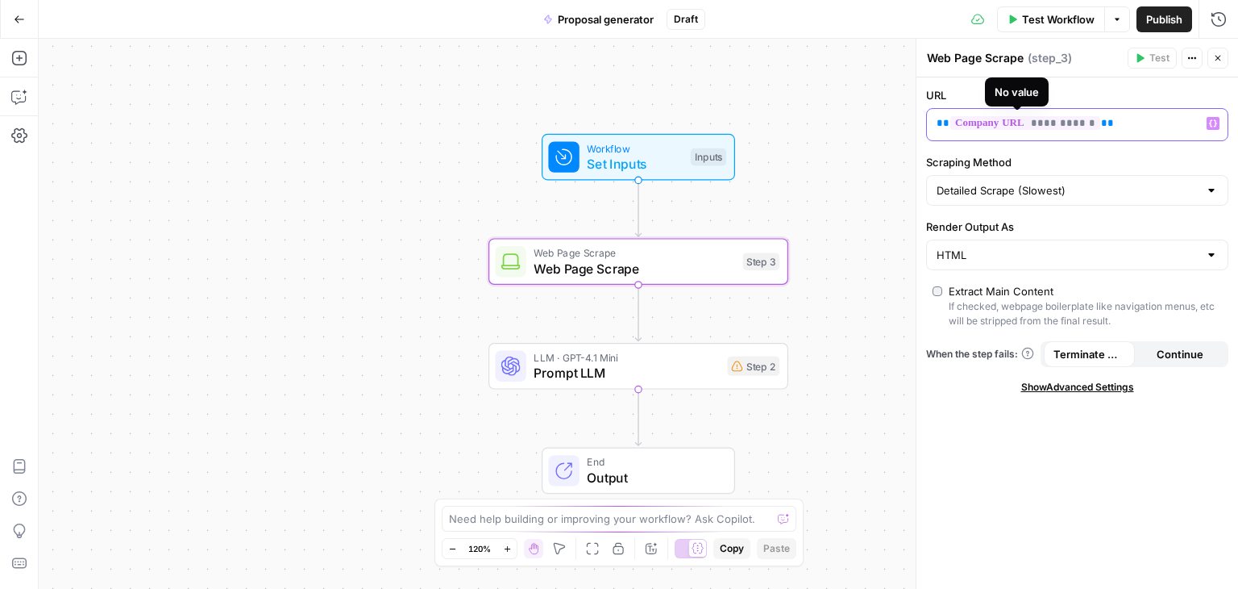
click at [991, 130] on span "**********" at bounding box center [1025, 123] width 150 height 14
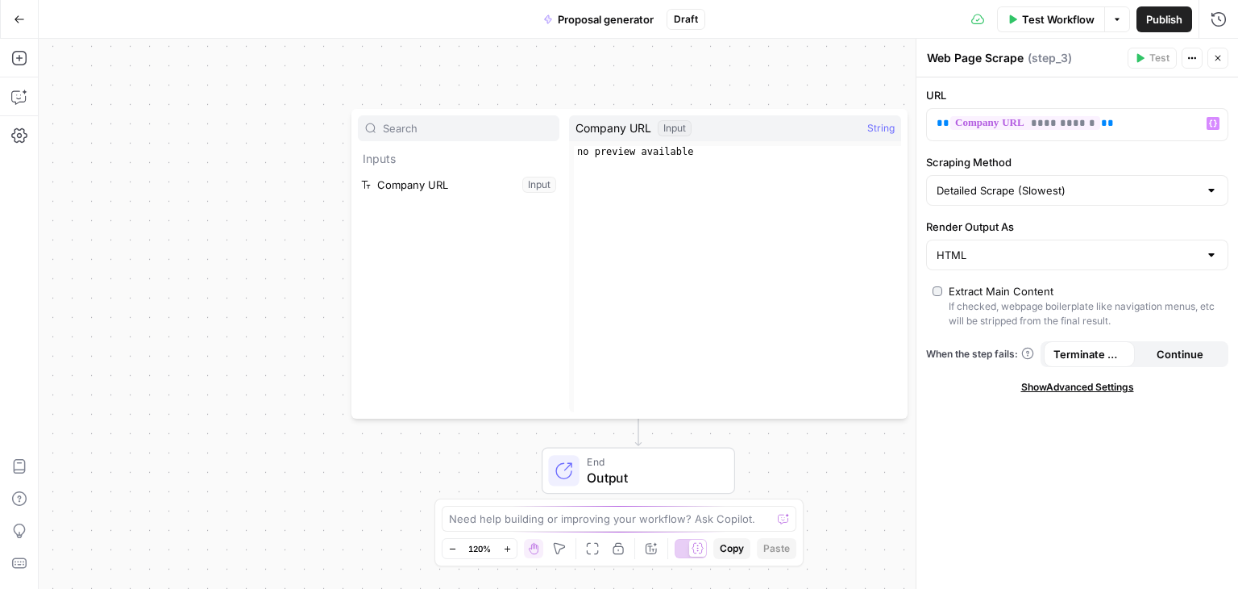
click at [451, 189] on button "Select variable Company URL" at bounding box center [459, 185] width 202 height 26
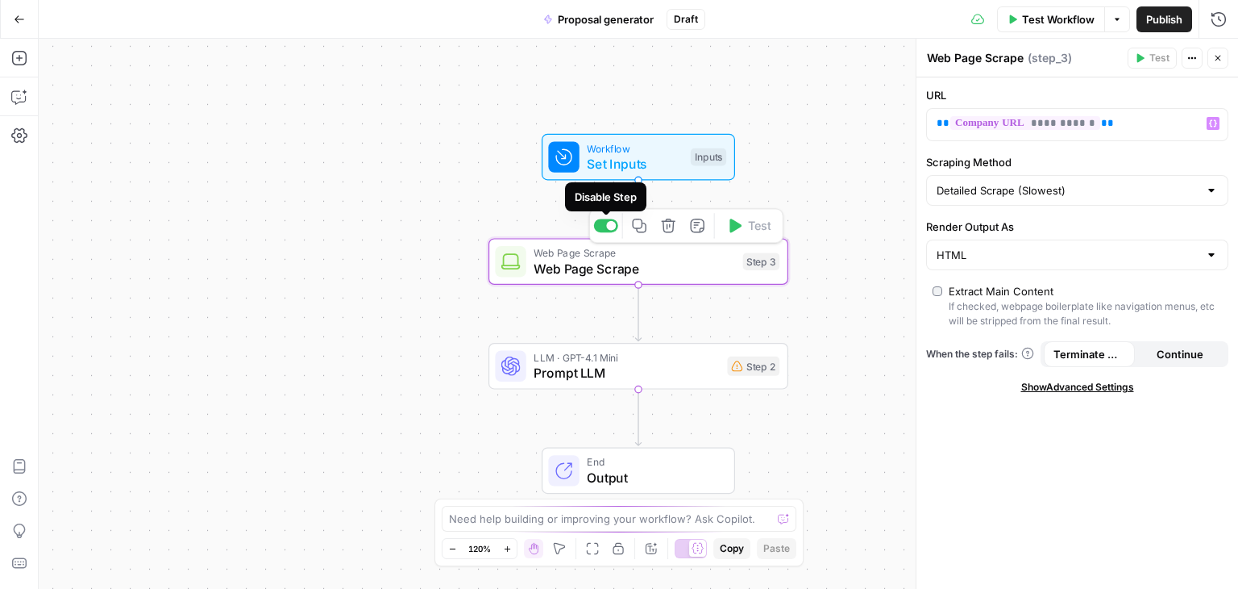
click at [613, 228] on div at bounding box center [611, 226] width 10 height 10
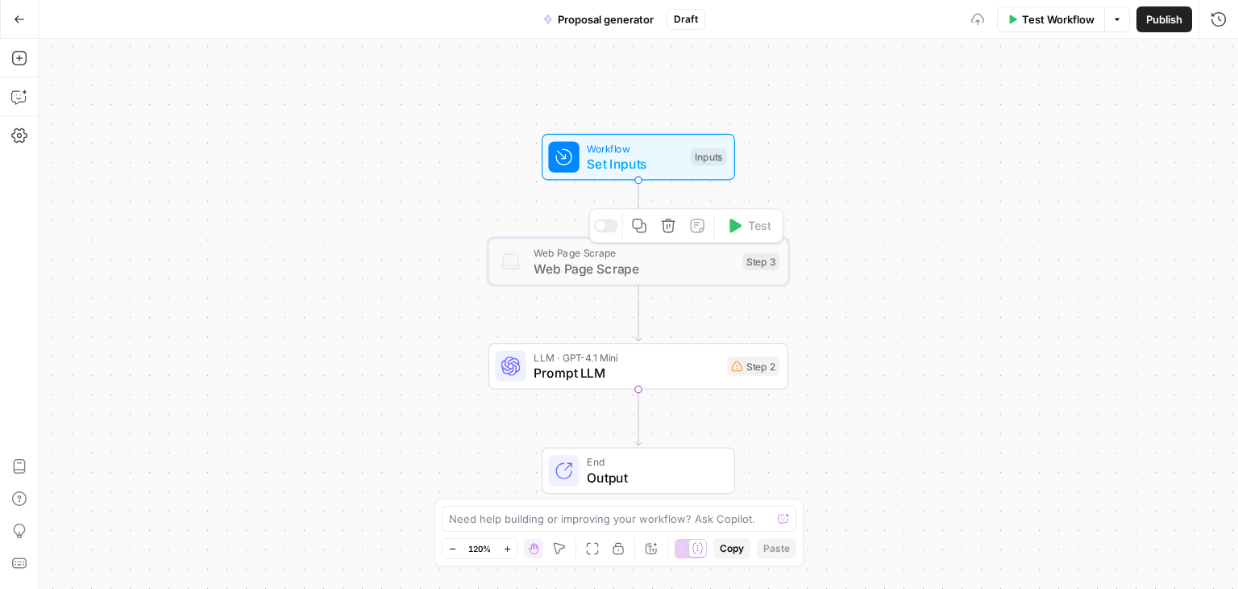
click at [606, 226] on div at bounding box center [606, 225] width 24 height 14
click at [709, 276] on span "Web Page Scrape" at bounding box center [635, 268] width 202 height 19
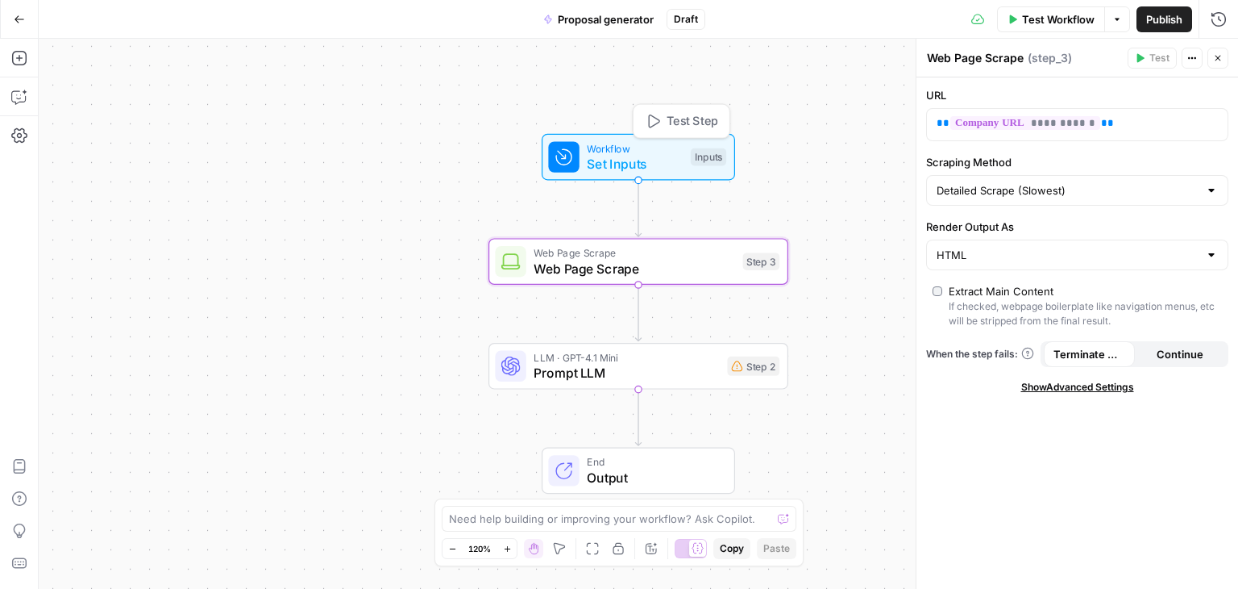
click at [640, 149] on span "Workflow" at bounding box center [635, 147] width 96 height 15
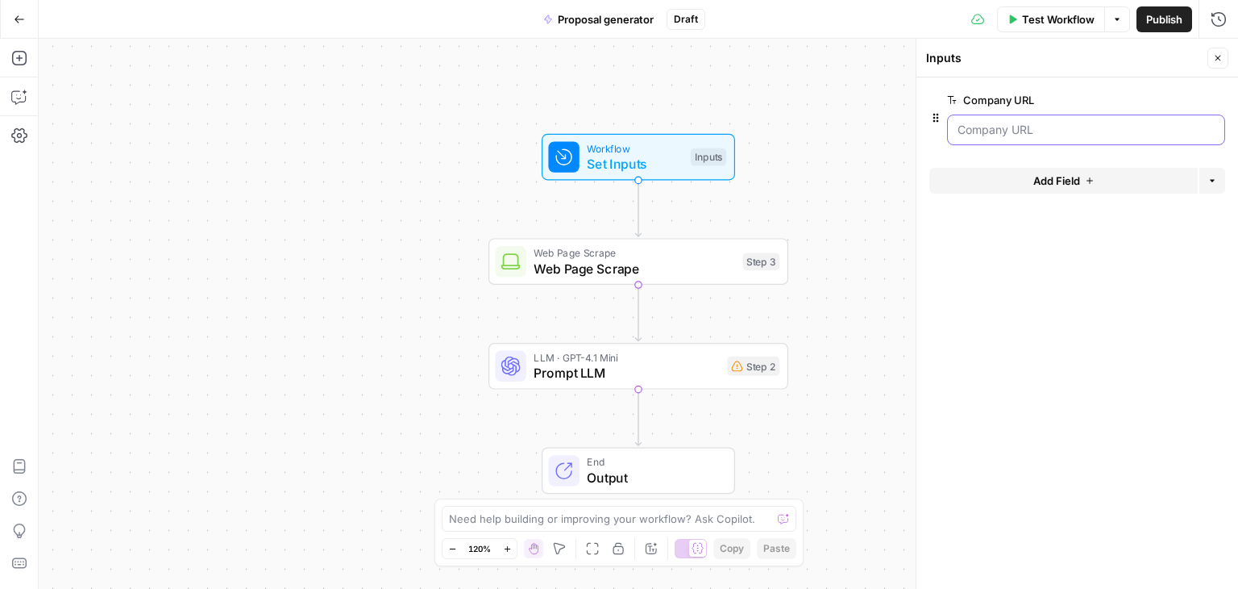
click at [991, 123] on URL "Company URL" at bounding box center [1086, 130] width 257 height 16
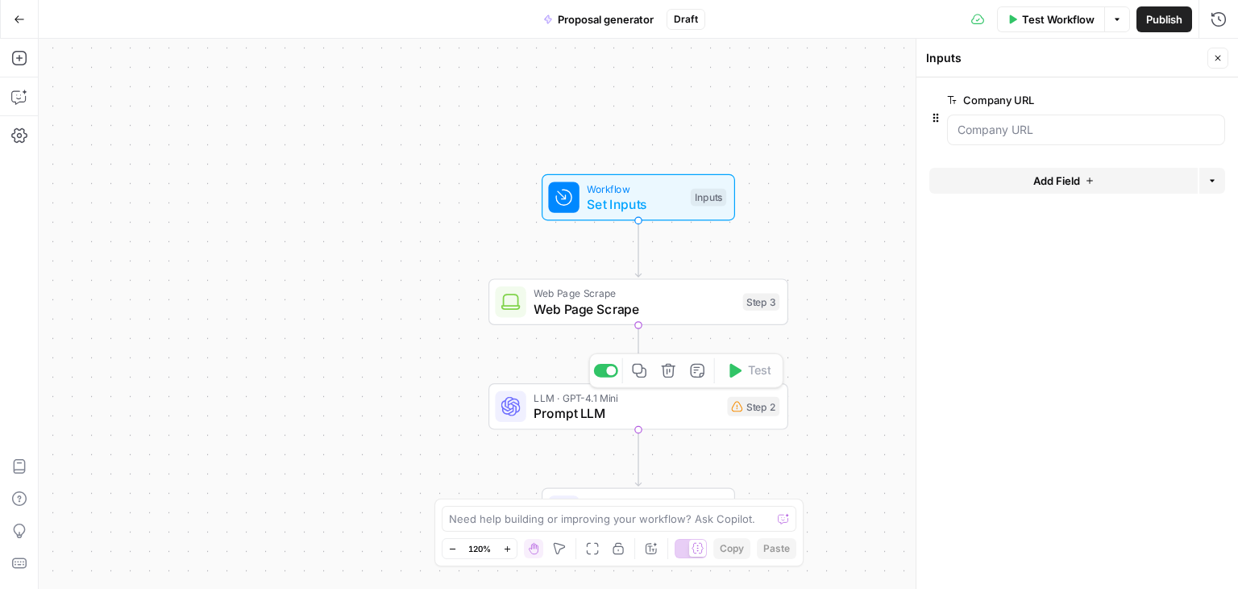
click at [672, 310] on span "Web Page Scrape" at bounding box center [635, 308] width 202 height 19
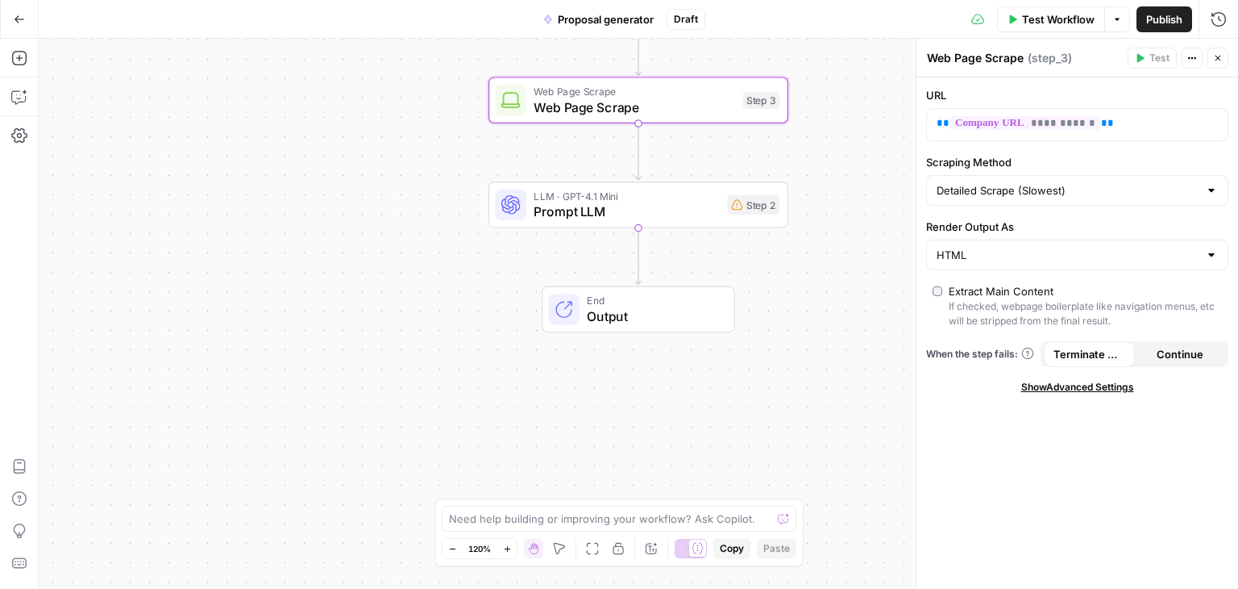
click at [655, 302] on span "End" at bounding box center [652, 300] width 131 height 15
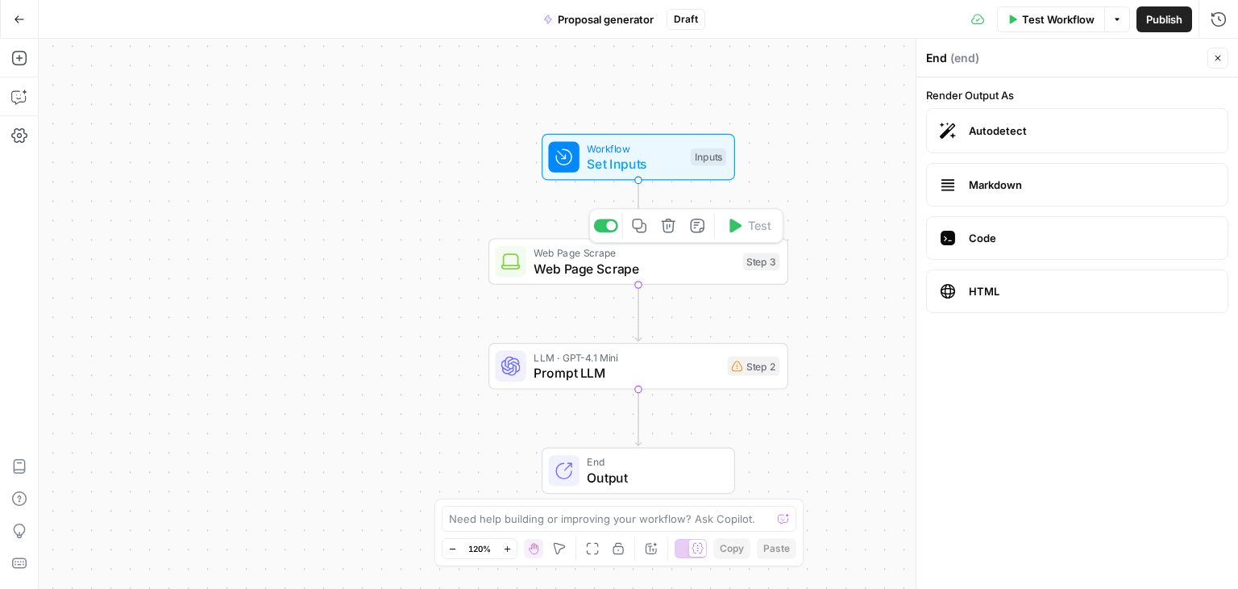
click at [637, 272] on span "Web Page Scrape" at bounding box center [635, 268] width 202 height 19
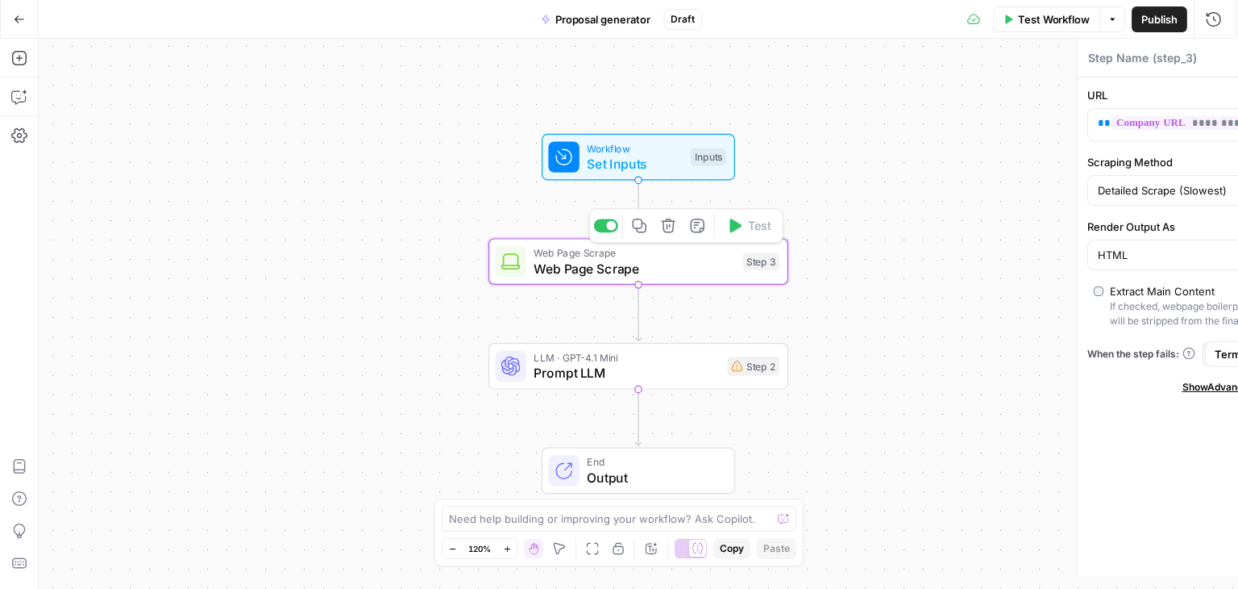
type textarea "Web Page Scrape"
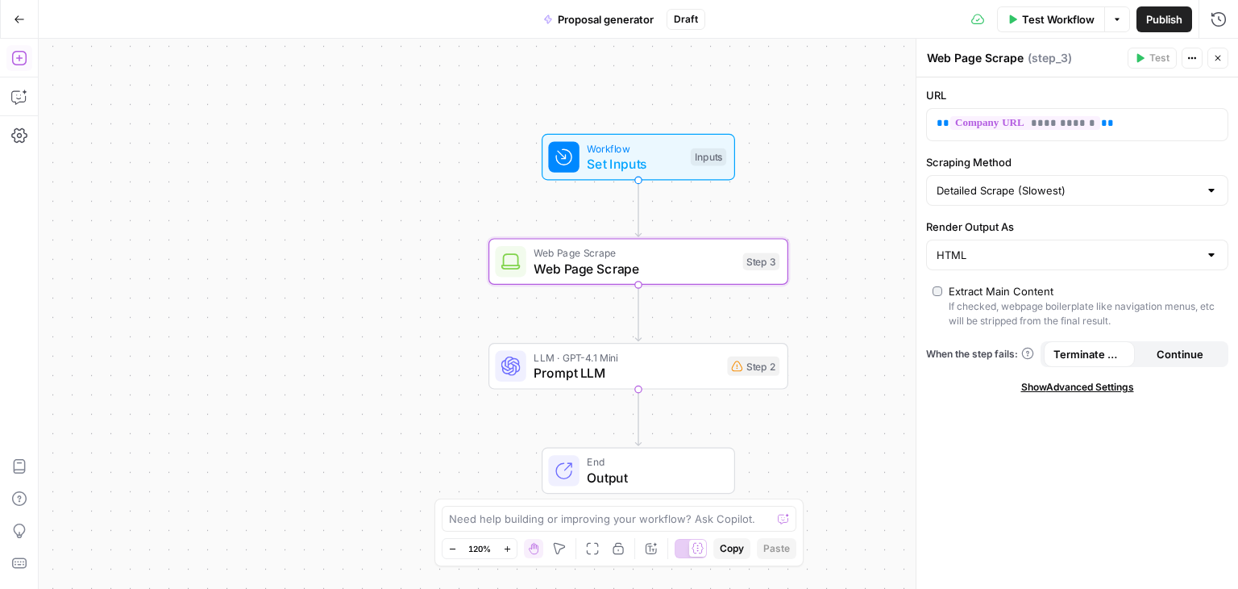
click at [16, 57] on icon "button" at bounding box center [19, 58] width 16 height 16
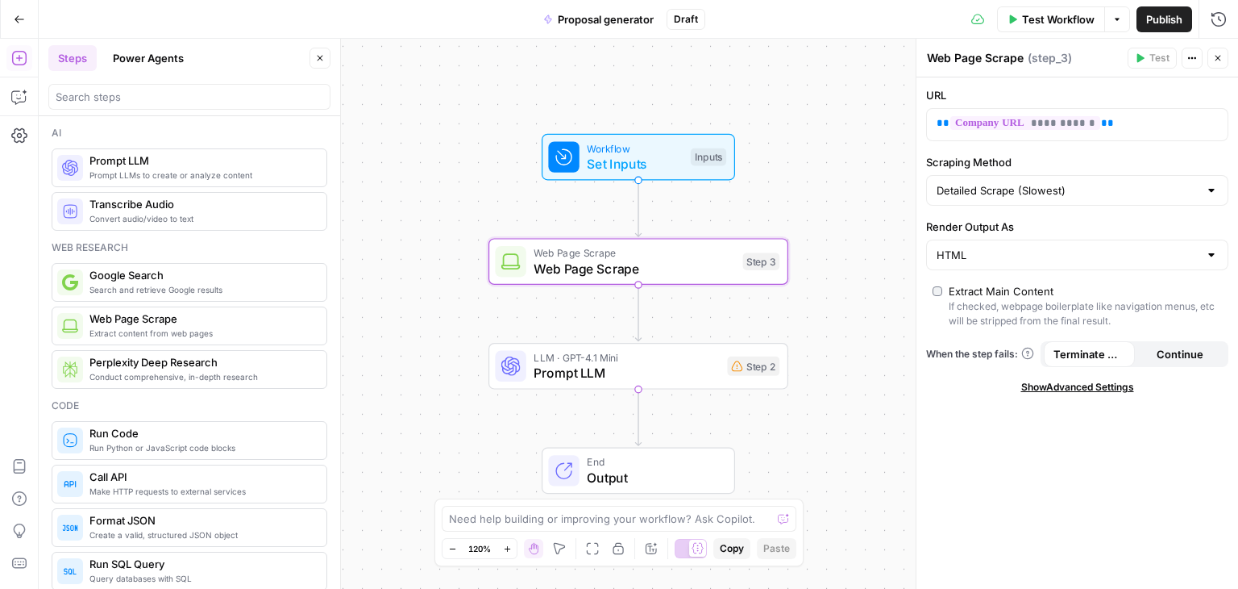
click at [8, 90] on button "Copilot" at bounding box center [19, 97] width 26 height 26
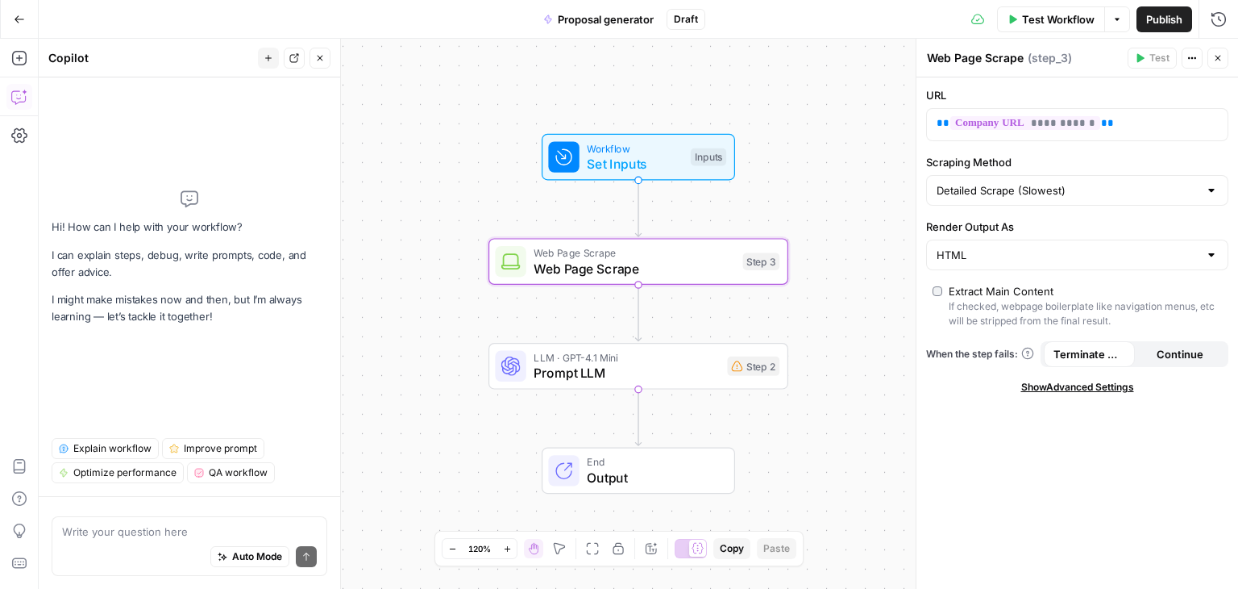
click at [127, 528] on textarea at bounding box center [189, 531] width 255 height 16
type textarea "a"
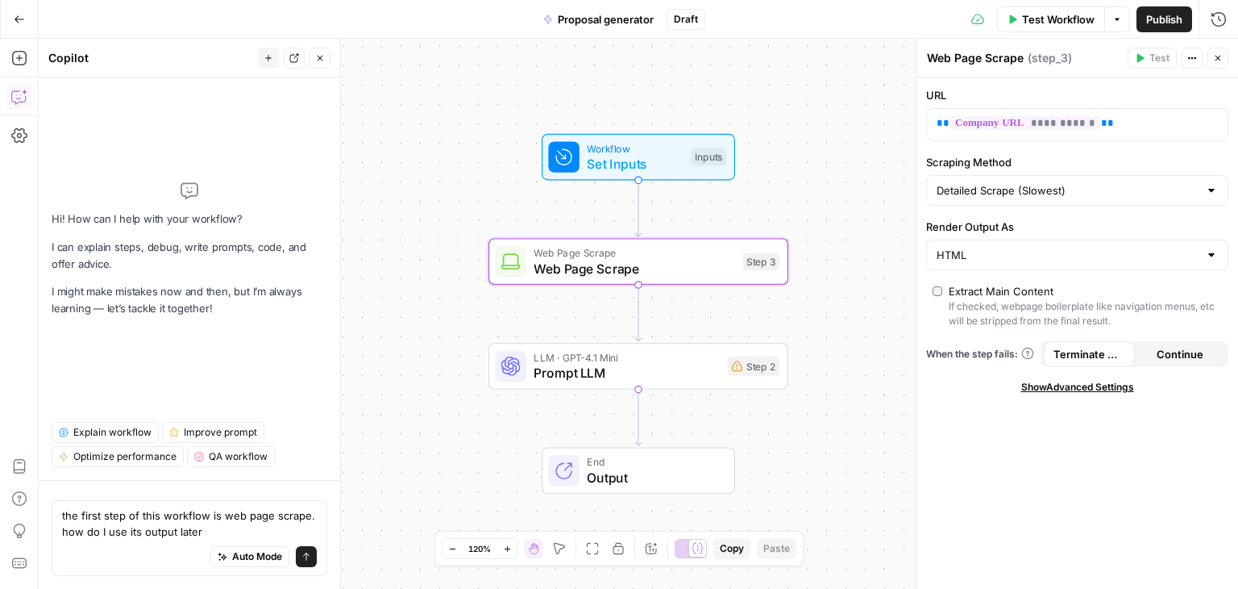
type textarea "the first step of this workflow is web page scrape. how do I use its output lat…"
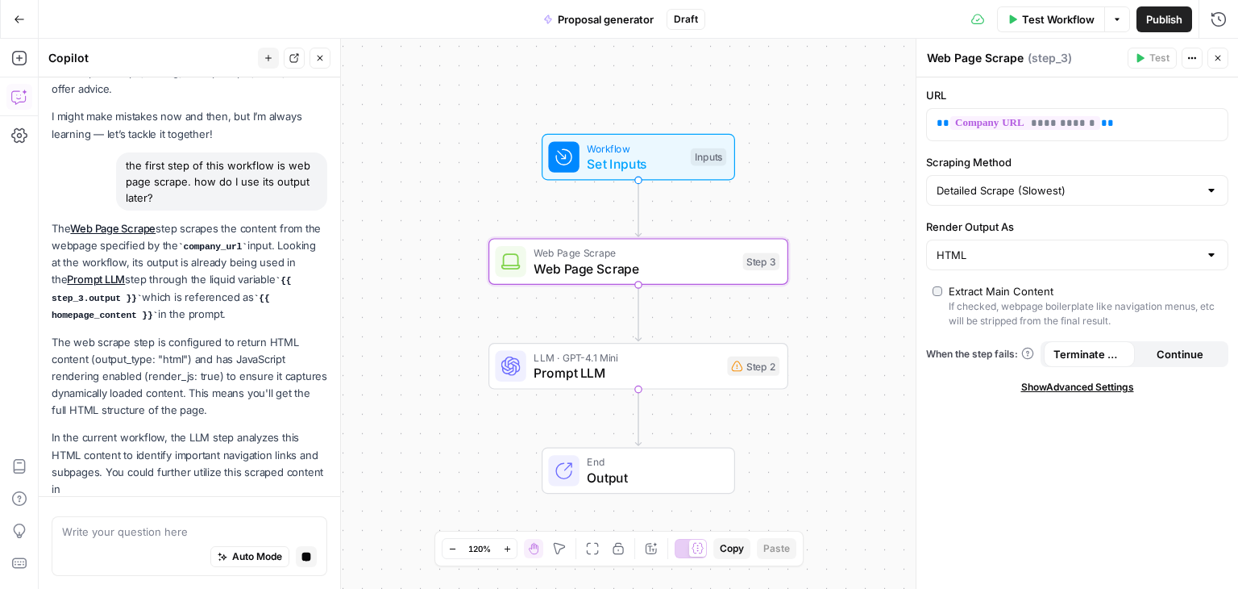
scroll to position [19, 0]
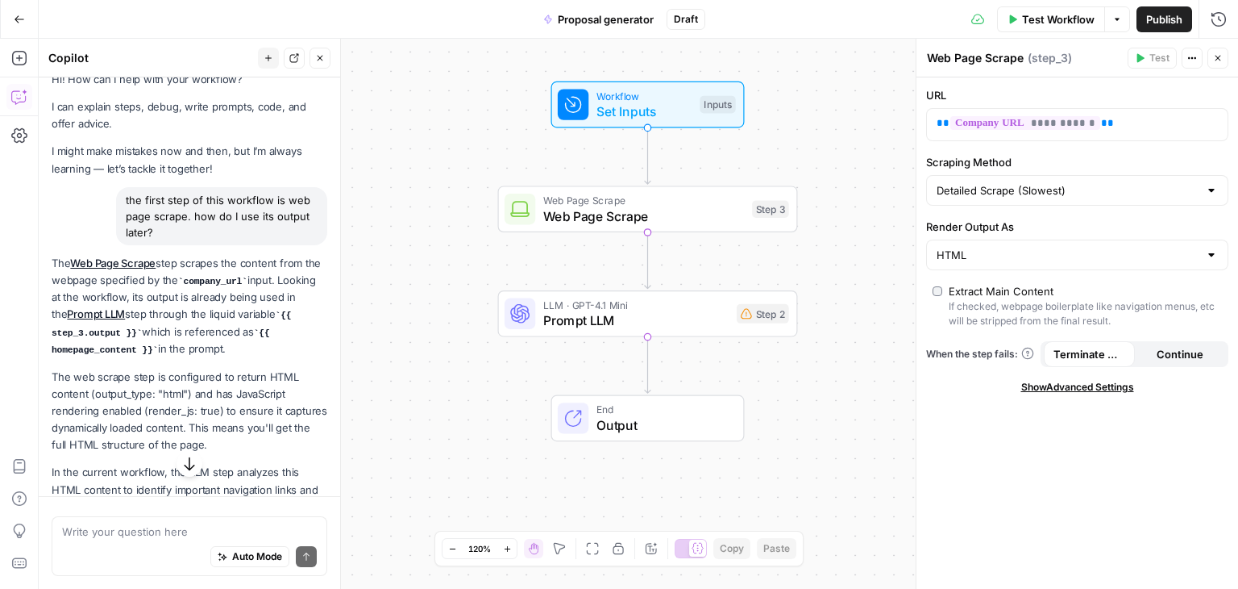
drag, startPoint x: 112, startPoint y: 330, endPoint x: 173, endPoint y: 334, distance: 60.6
click at [173, 334] on code "{{ step_3.output }}" at bounding box center [171, 323] width 239 height 27
click at [133, 349] on code "{{ homepage_content }}" at bounding box center [161, 341] width 218 height 27
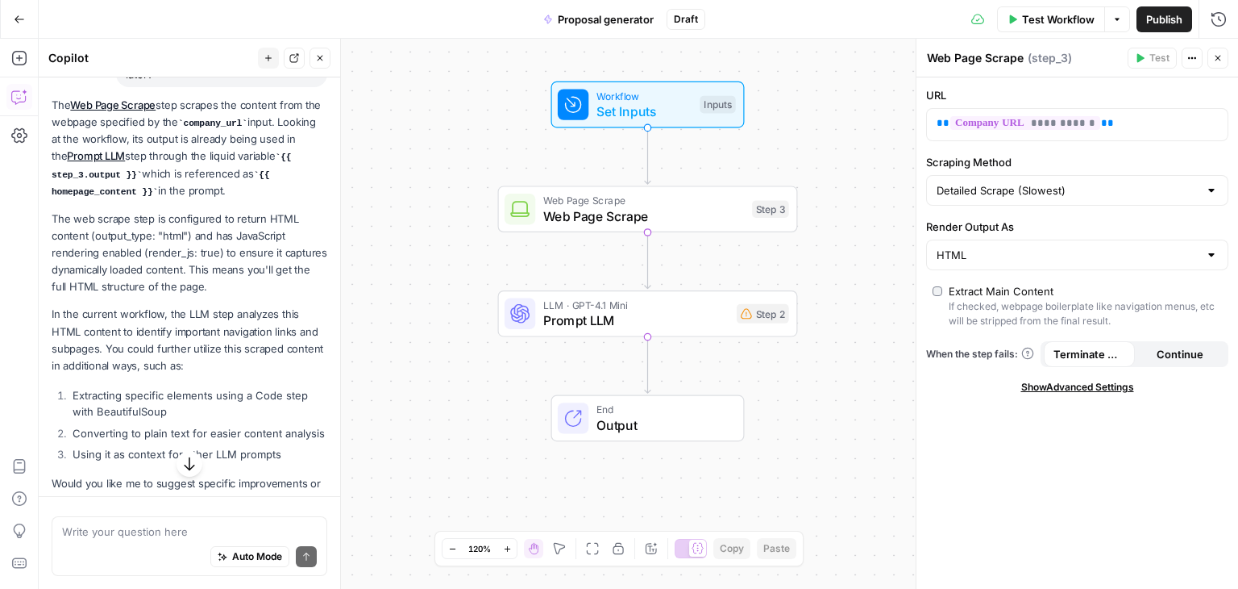
scroll to position [181, 0]
click at [119, 262] on p "The web scrape step is configured to return HTML content (output_type: "html") …" at bounding box center [190, 249] width 276 height 85
click at [252, 285] on p "The web scrape step is configured to return HTML content (output_type: "html") …" at bounding box center [190, 249] width 276 height 85
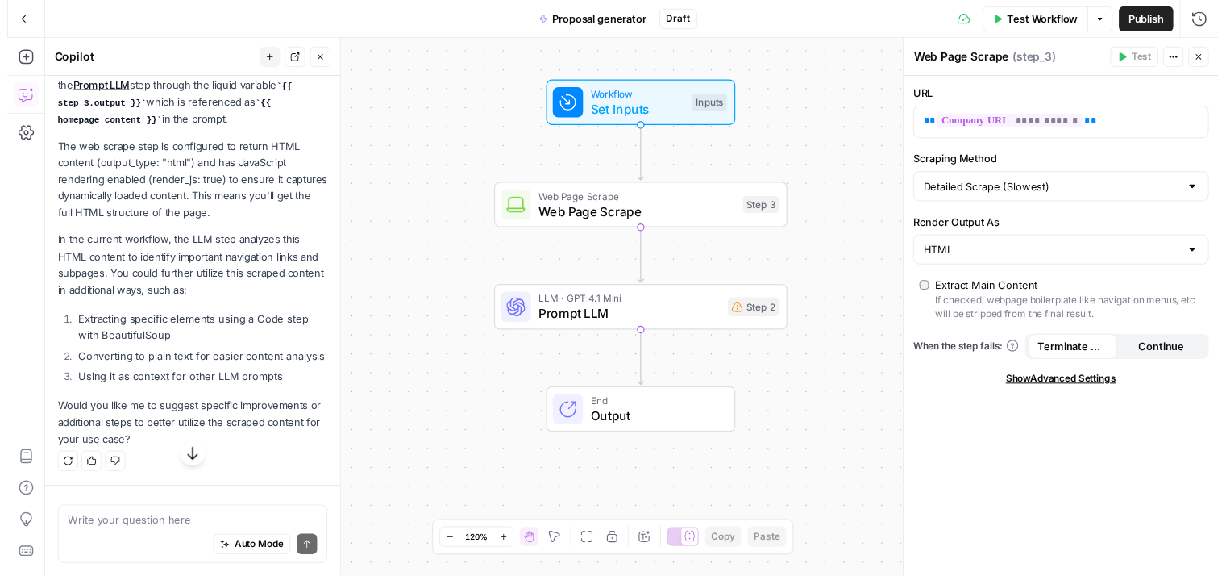
scroll to position [261, 0]
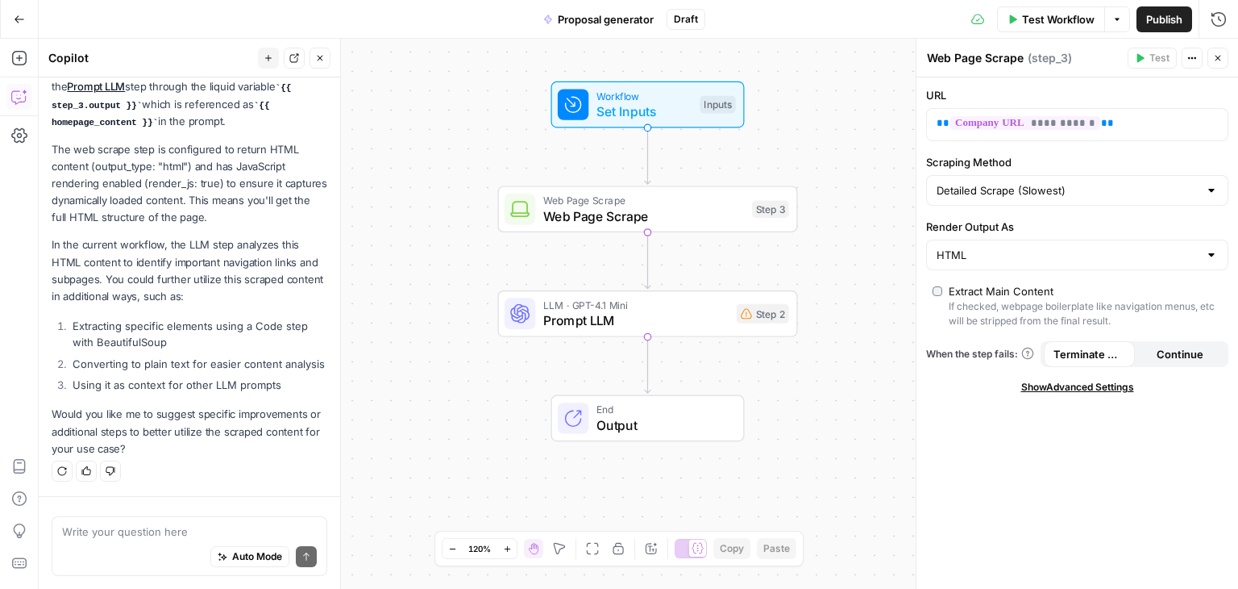
click at [612, 320] on span "Prompt LLM" at bounding box center [635, 319] width 185 height 19
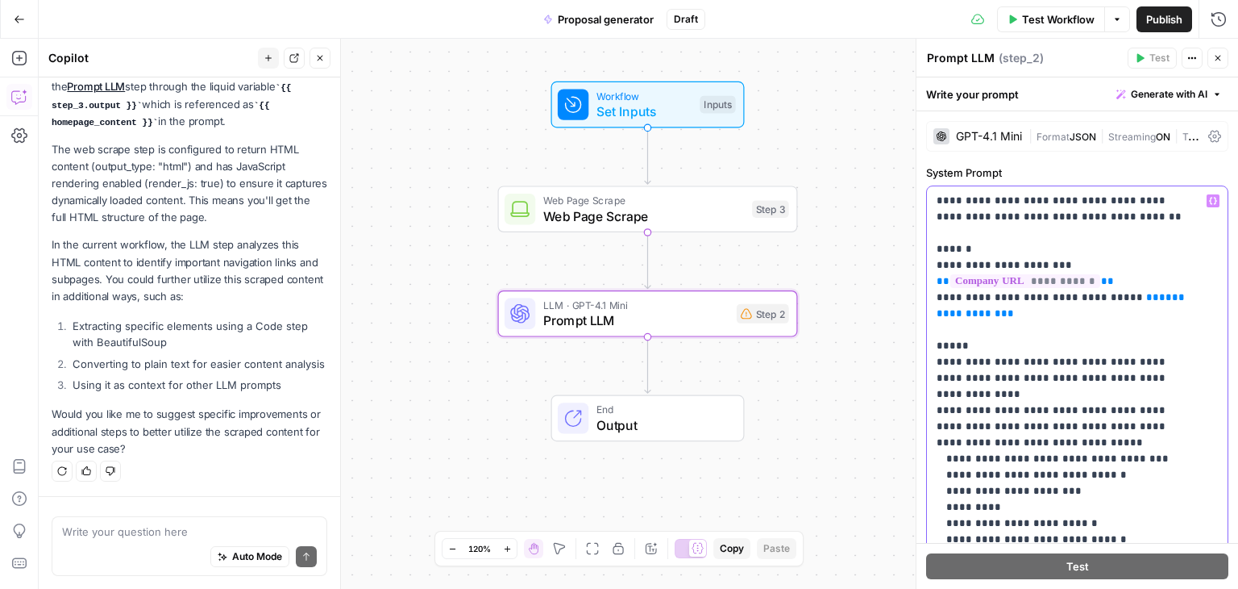
click at [1003, 310] on span "**********" at bounding box center [1063, 305] width 252 height 27
click at [1209, 199] on icon "button" at bounding box center [1213, 201] width 8 height 8
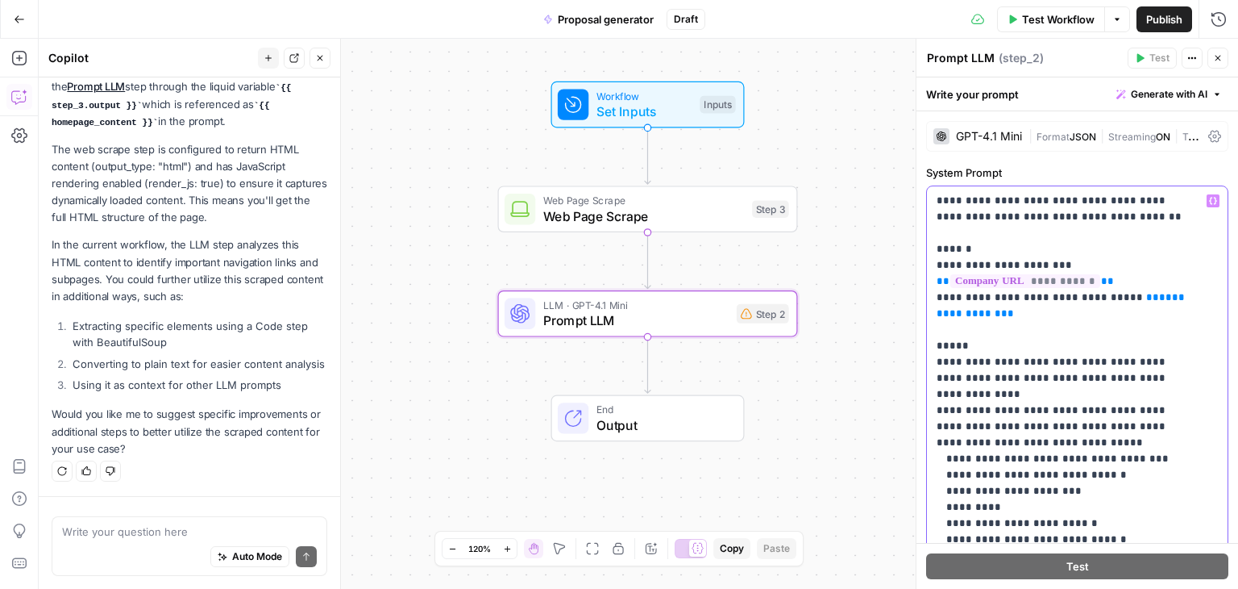
click at [989, 314] on span "**********" at bounding box center [1063, 305] width 252 height 27
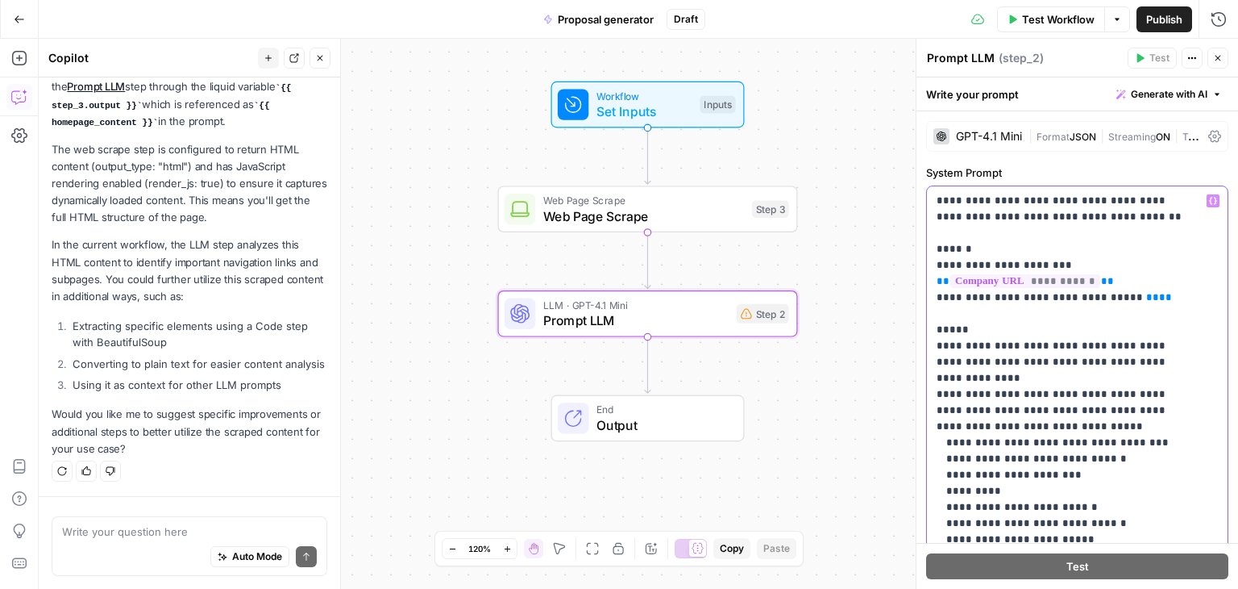
scroll to position [287, 0]
click at [1209, 201] on icon "button" at bounding box center [1213, 201] width 8 height 8
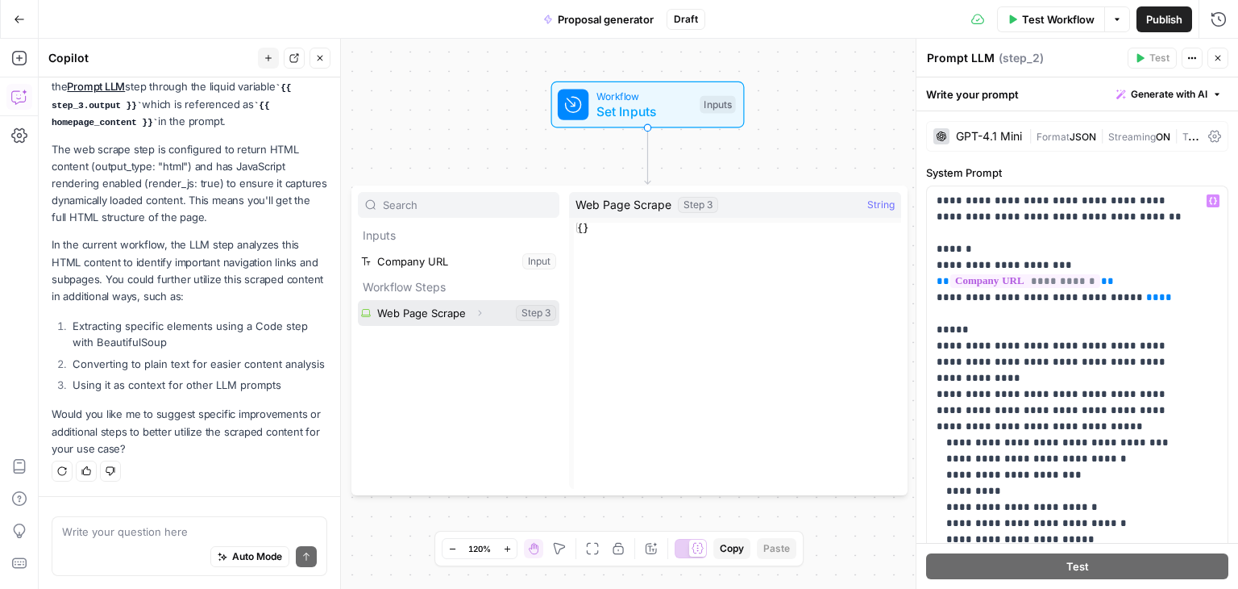
click at [470, 310] on button "Expand" at bounding box center [479, 312] width 21 height 21
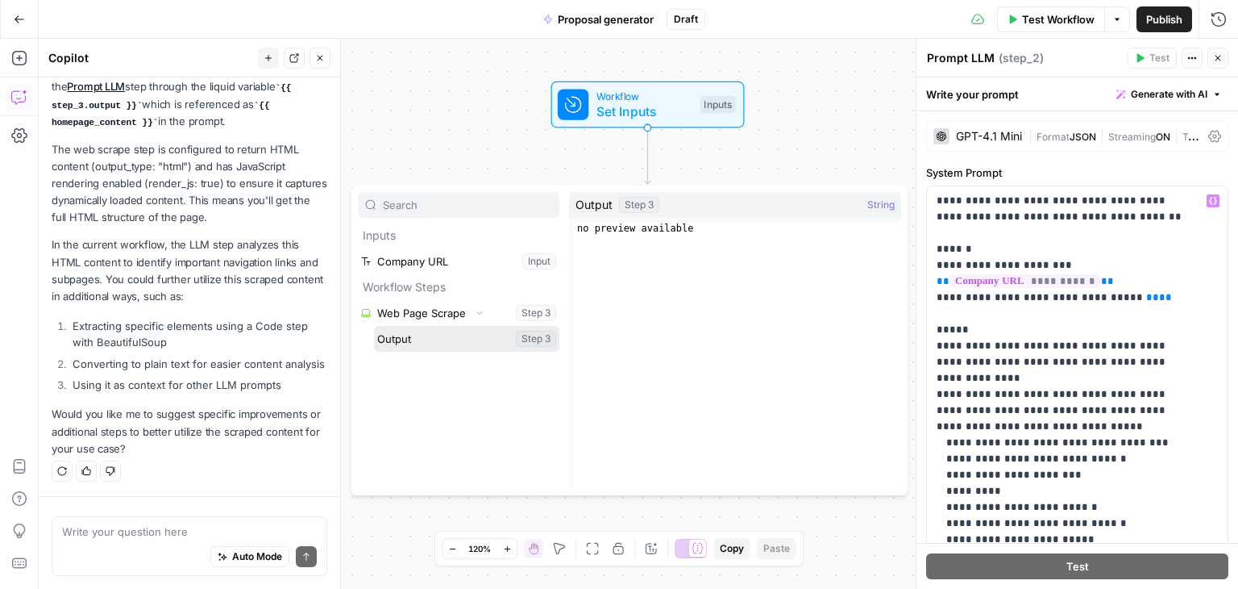
click at [472, 339] on button "Select variable Output" at bounding box center [466, 339] width 185 height 26
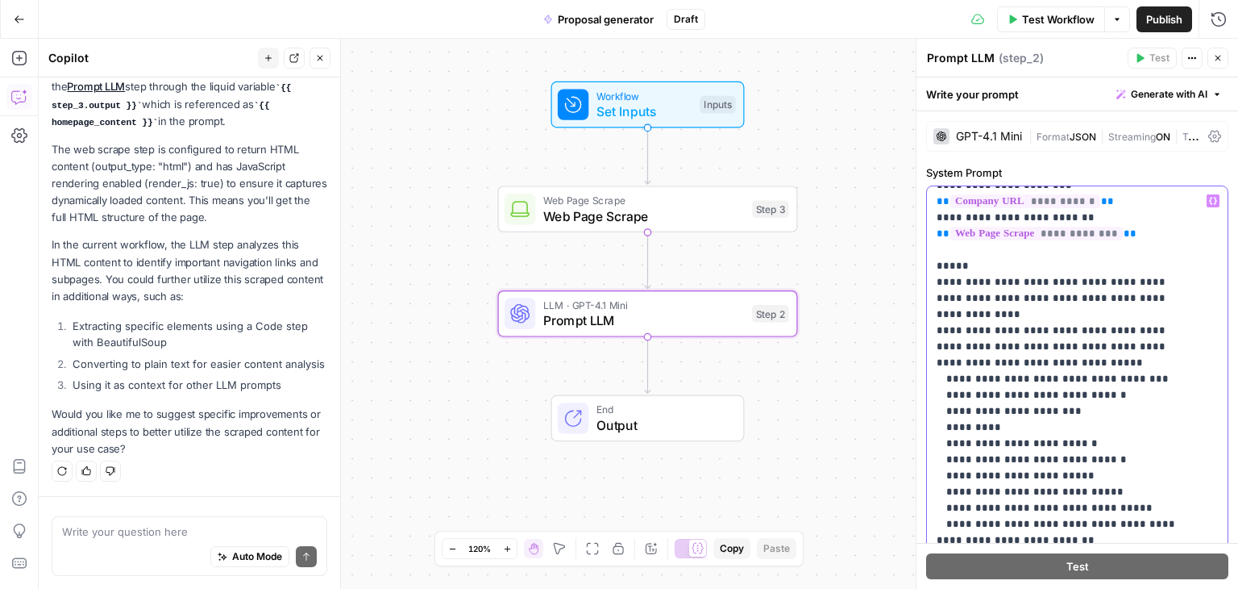
scroll to position [81, 0]
click at [1102, 309] on p "**********" at bounding box center [1065, 571] width 257 height 919
click at [1004, 343] on p "**********" at bounding box center [1065, 571] width 257 height 919
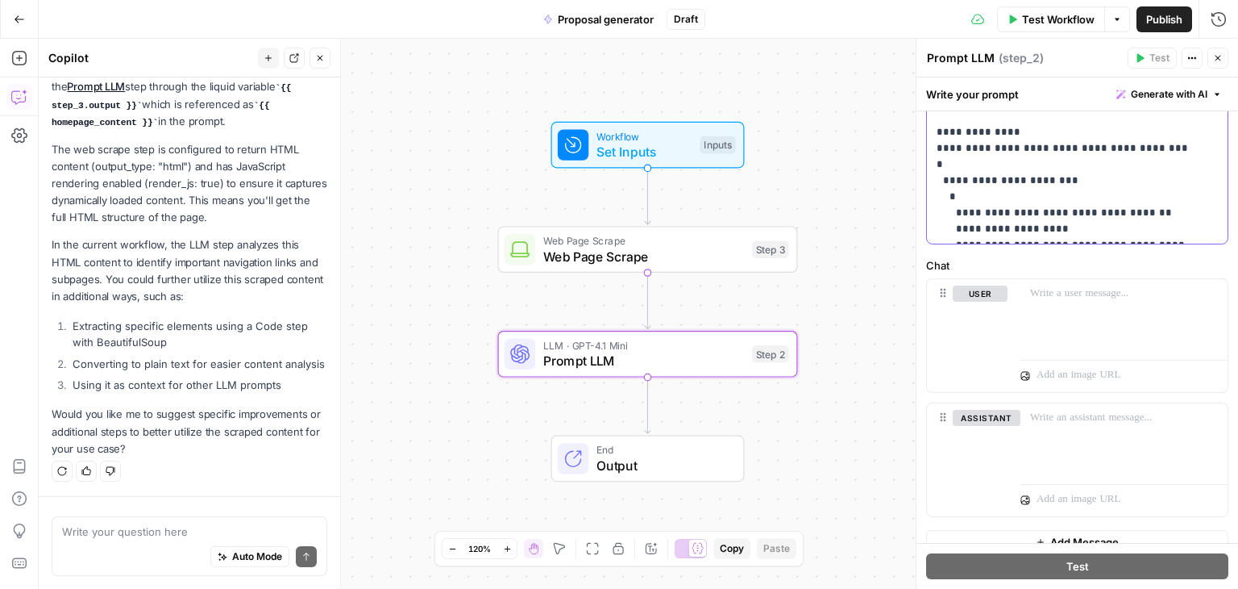
scroll to position [619, 0]
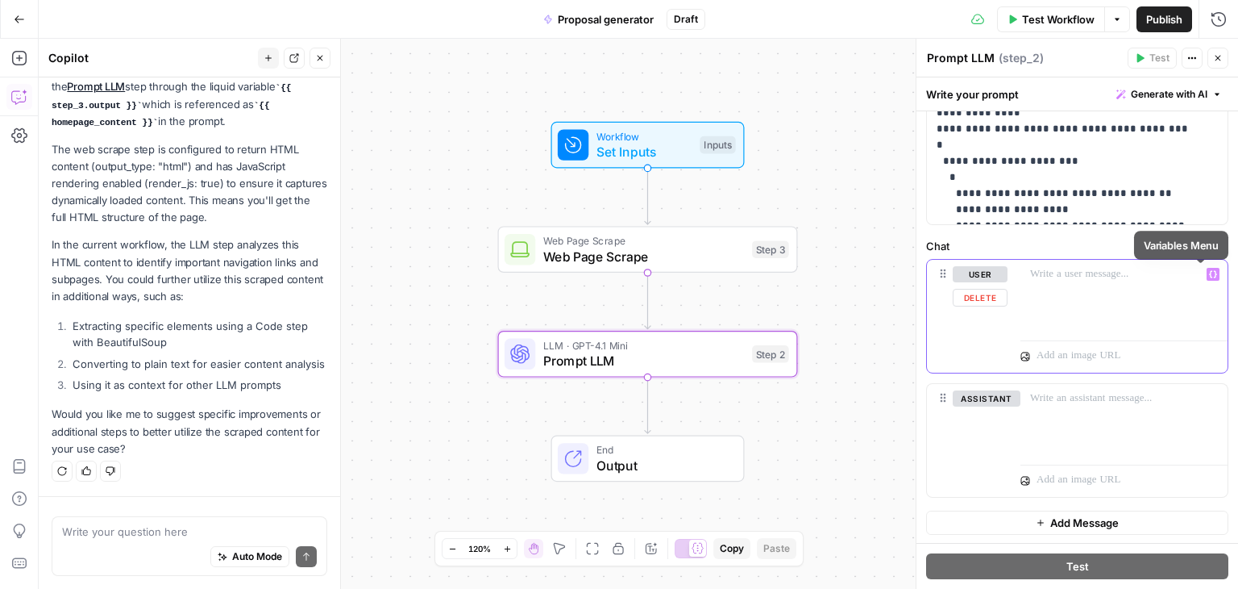
click at [1207, 276] on button "Variables Menu" at bounding box center [1213, 274] width 13 height 13
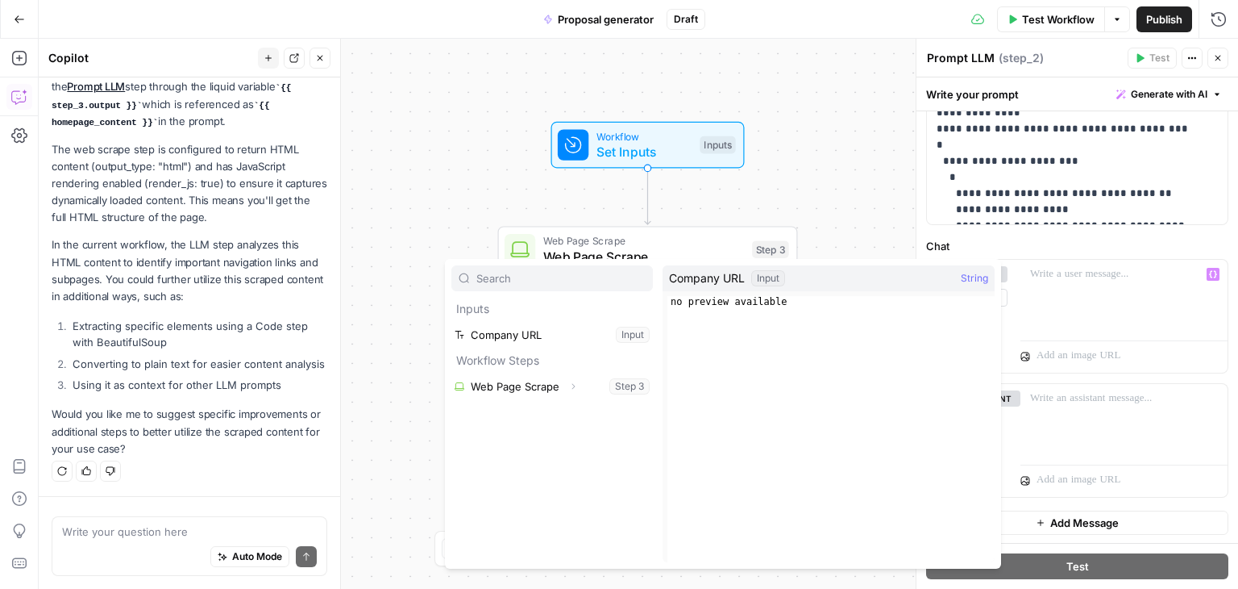
click at [1173, 245] on label "Chat" at bounding box center [1077, 246] width 302 height 16
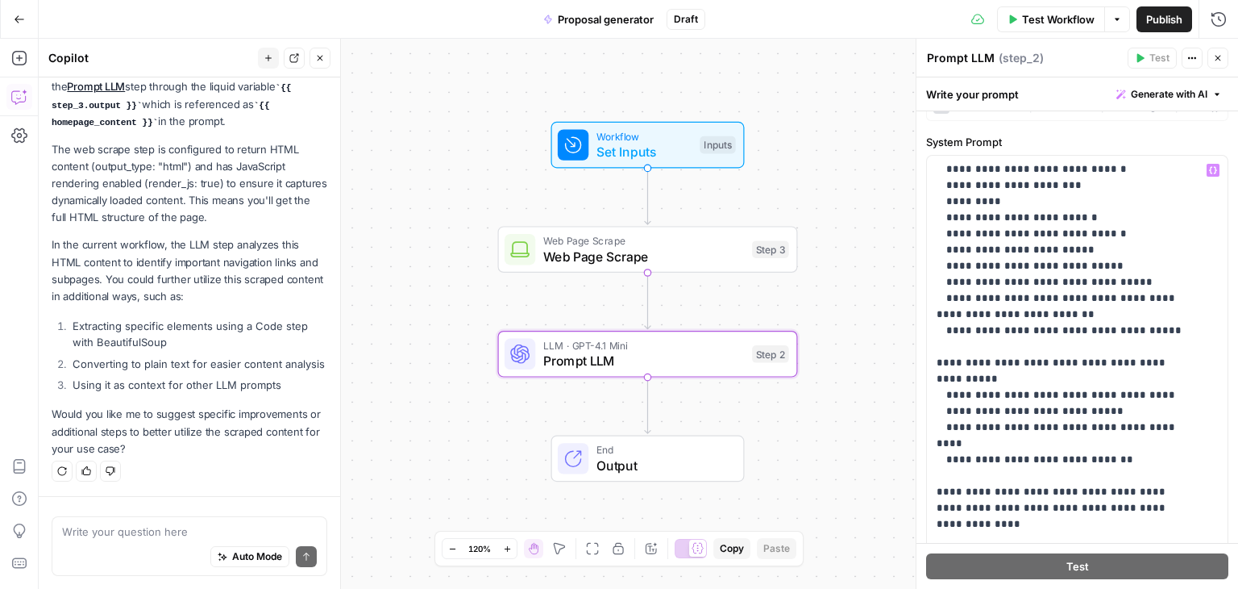
scroll to position [0, 0]
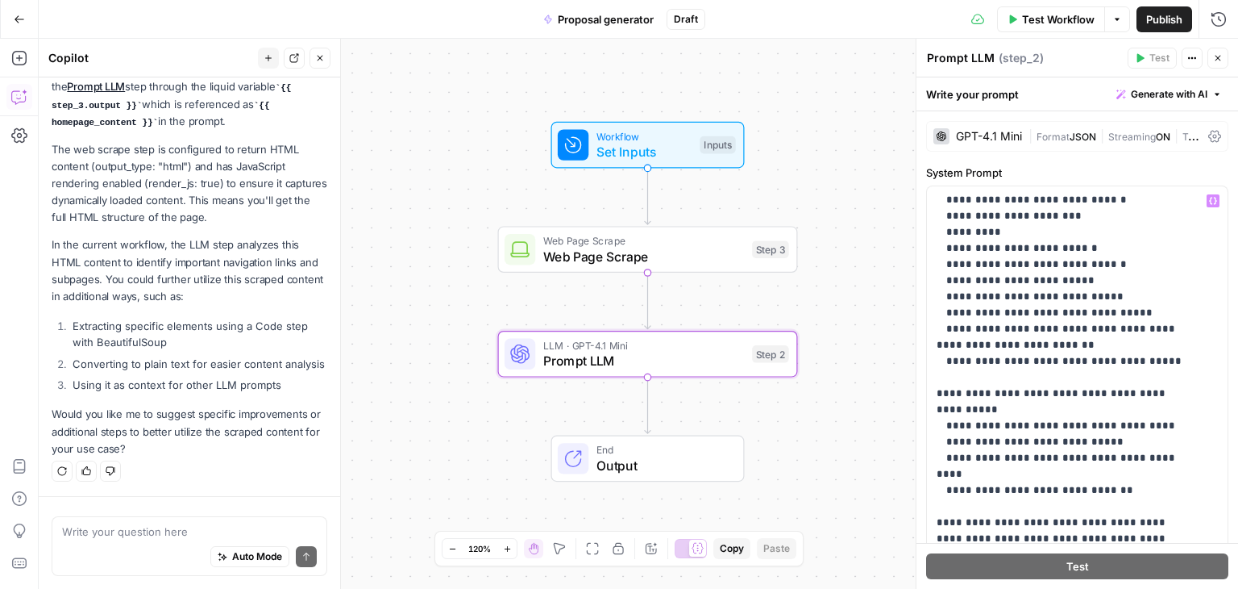
click at [950, 169] on label "System Prompt" at bounding box center [1077, 172] width 302 height 16
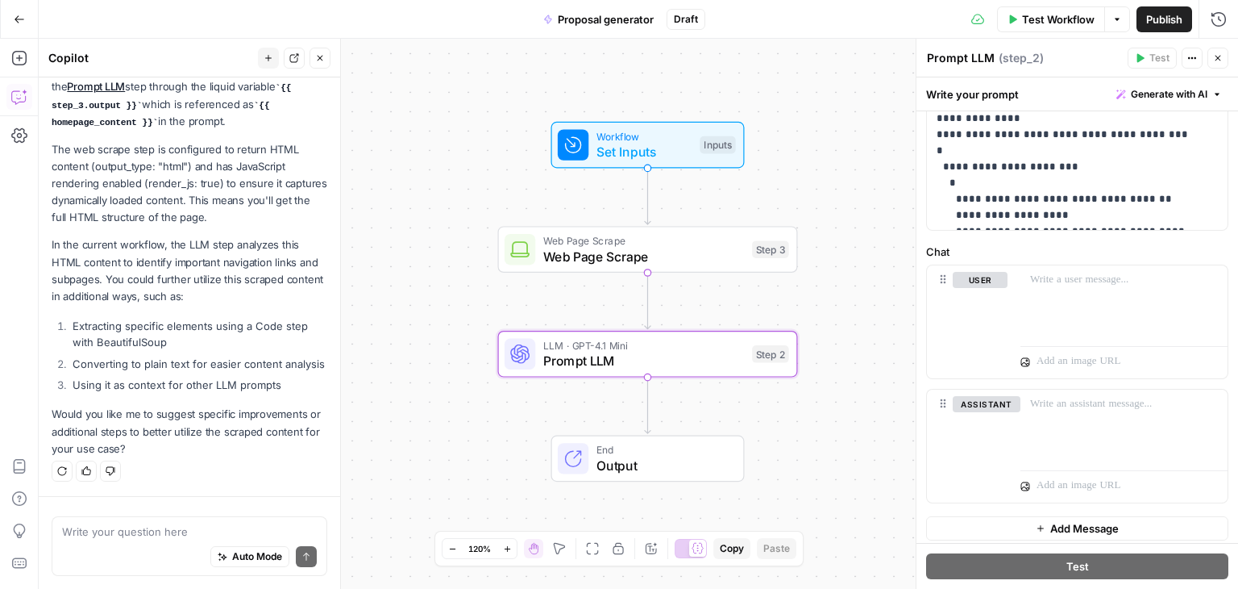
scroll to position [619, 0]
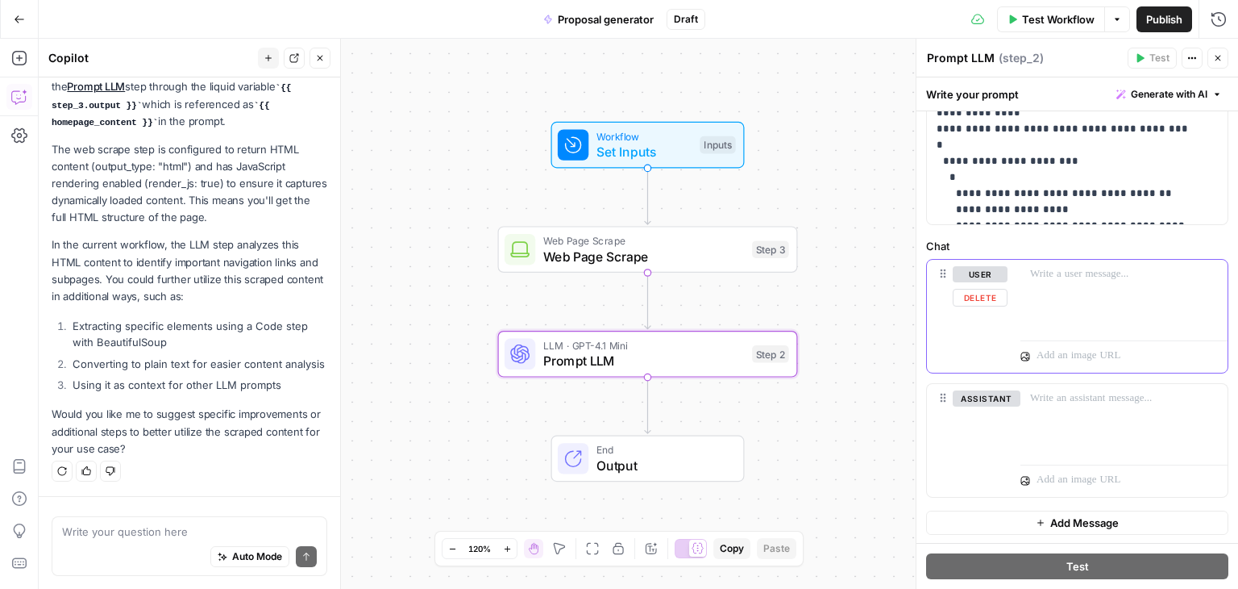
click at [1049, 300] on div at bounding box center [1124, 297] width 207 height 74
click at [1112, 406] on div at bounding box center [1124, 421] width 207 height 74
click at [1056, 376] on div "user" at bounding box center [1077, 321] width 302 height 124
click at [1051, 272] on p at bounding box center [1124, 274] width 188 height 16
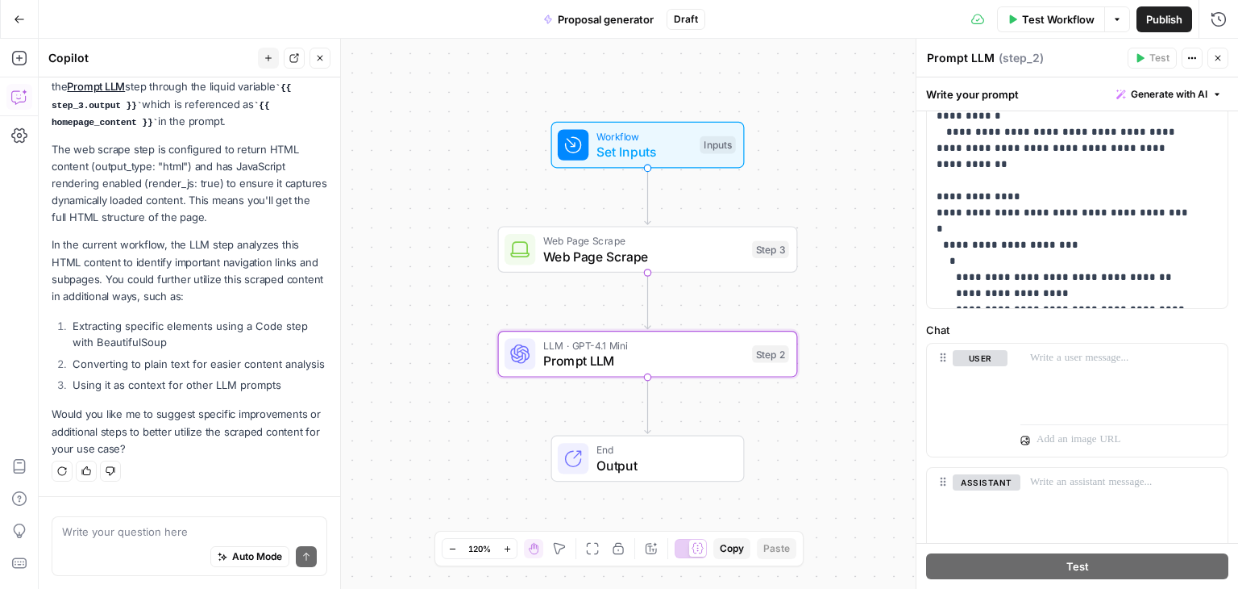
scroll to position [539, 0]
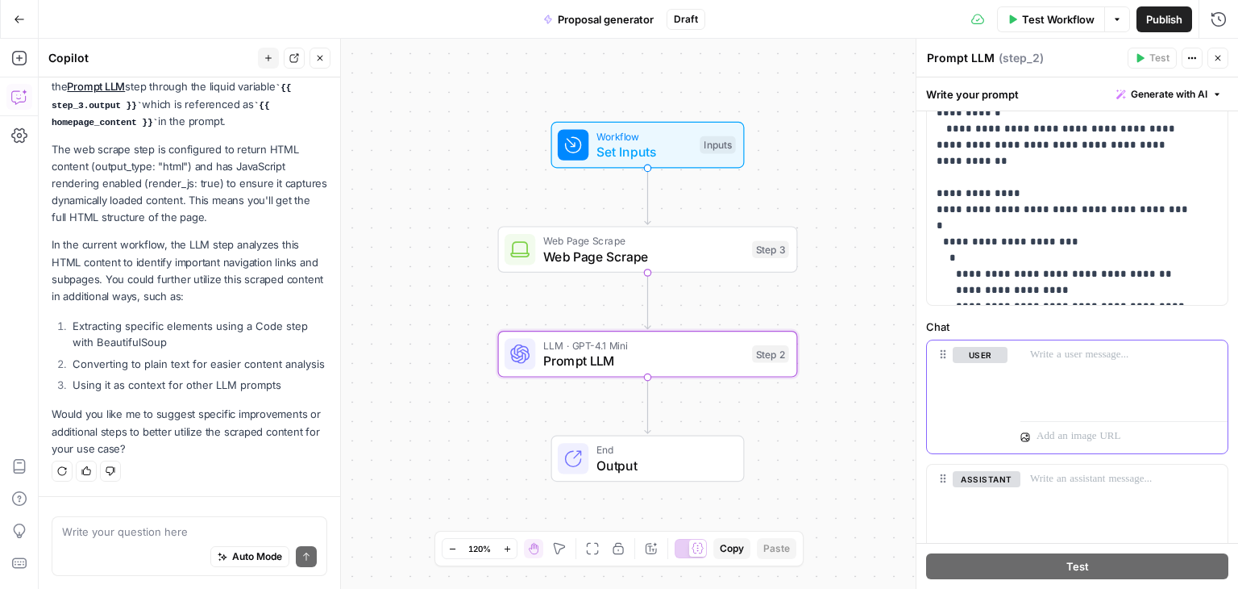
click at [1054, 362] on div at bounding box center [1124, 377] width 207 height 74
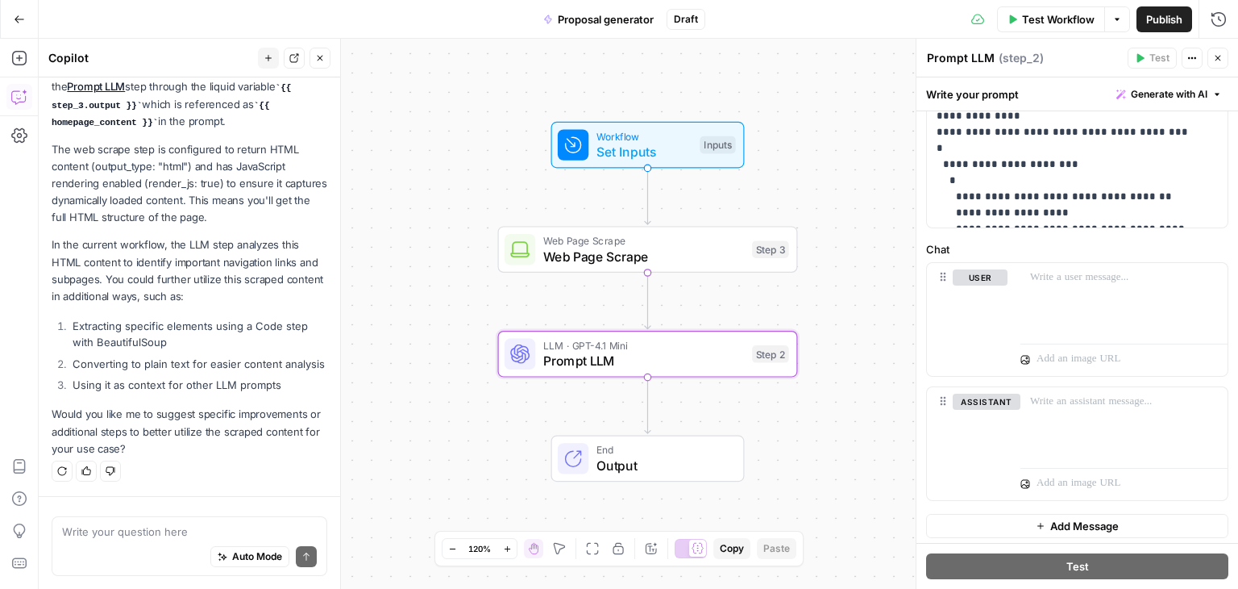
scroll to position [619, 0]
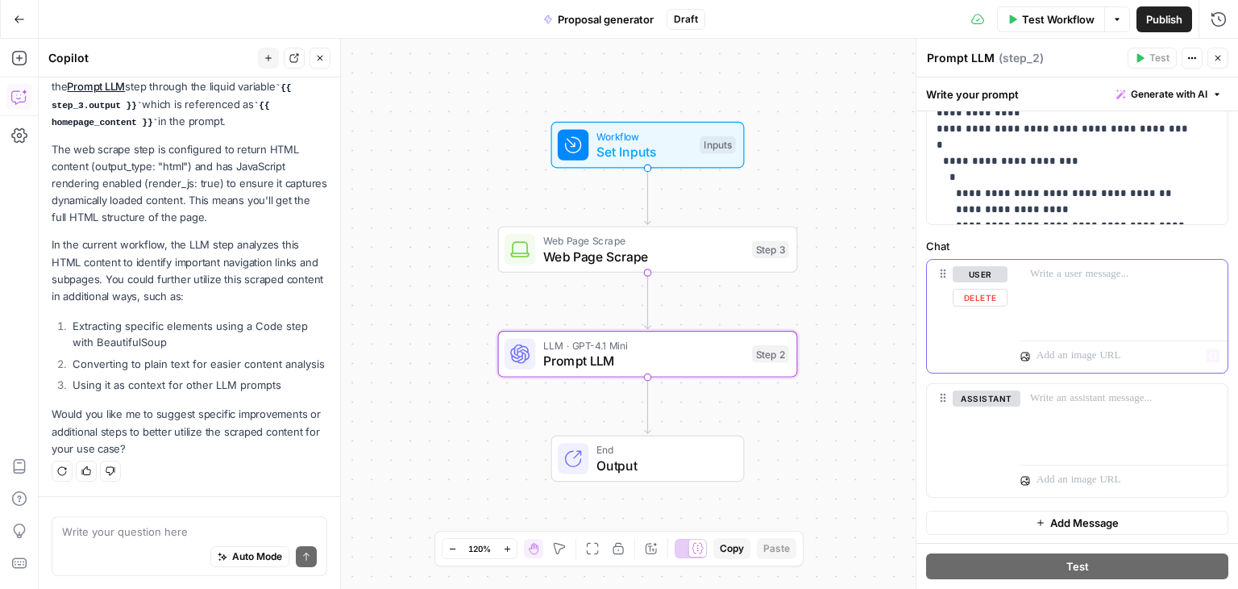
click at [1051, 272] on p at bounding box center [1124, 274] width 188 height 16
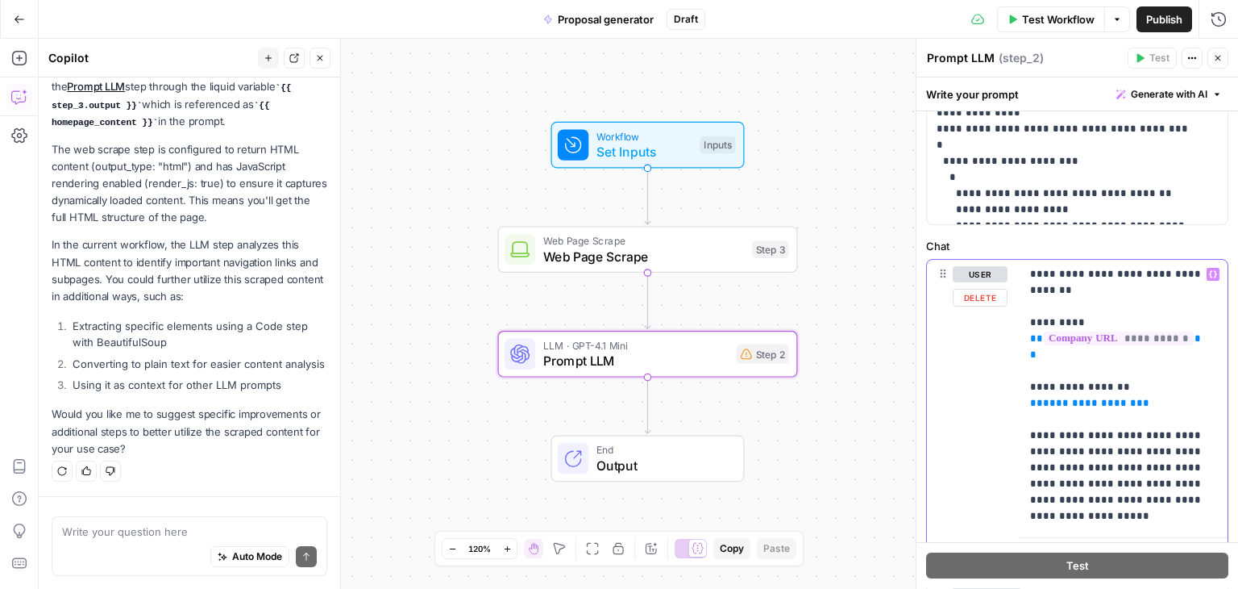
click at [1079, 397] on span "**********" at bounding box center [1090, 402] width 94 height 10
click at [1209, 270] on icon "button" at bounding box center [1213, 274] width 8 height 8
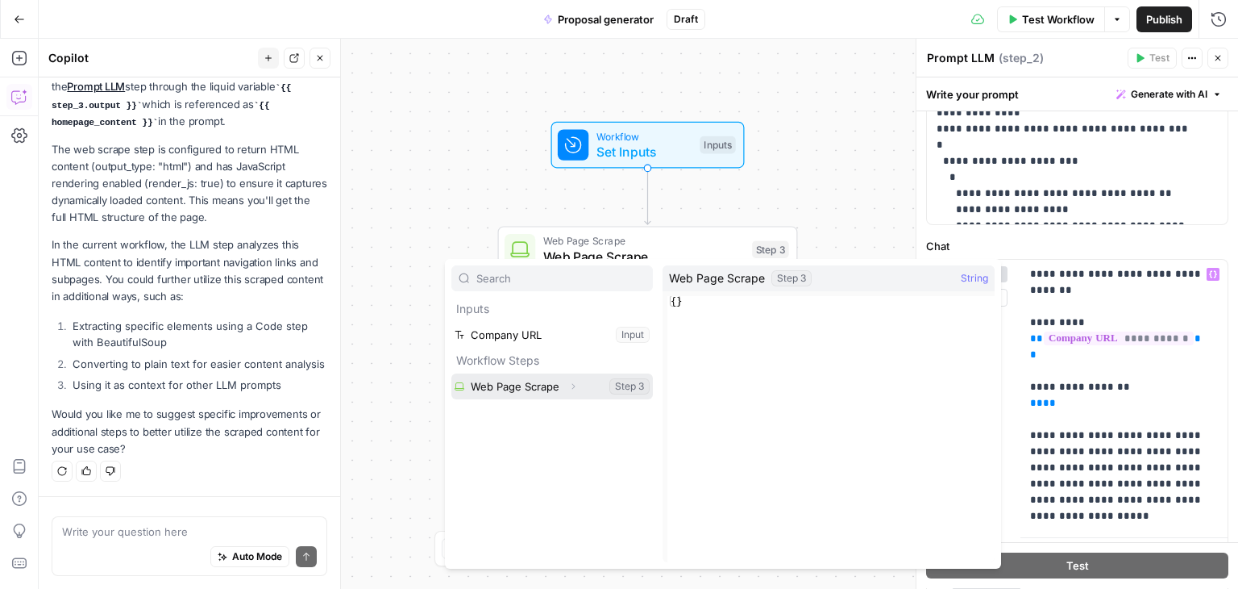
click at [539, 373] on button "Select variable Web Page Scrape" at bounding box center [552, 386] width 202 height 26
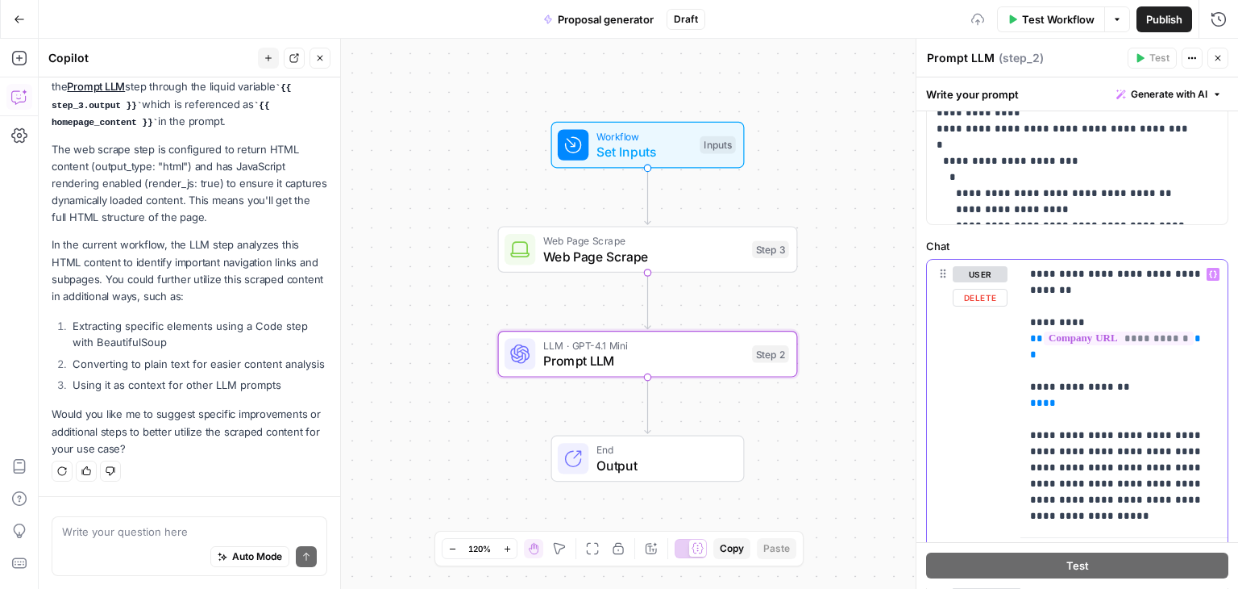
click at [1209, 274] on icon "button" at bounding box center [1213, 274] width 8 height 8
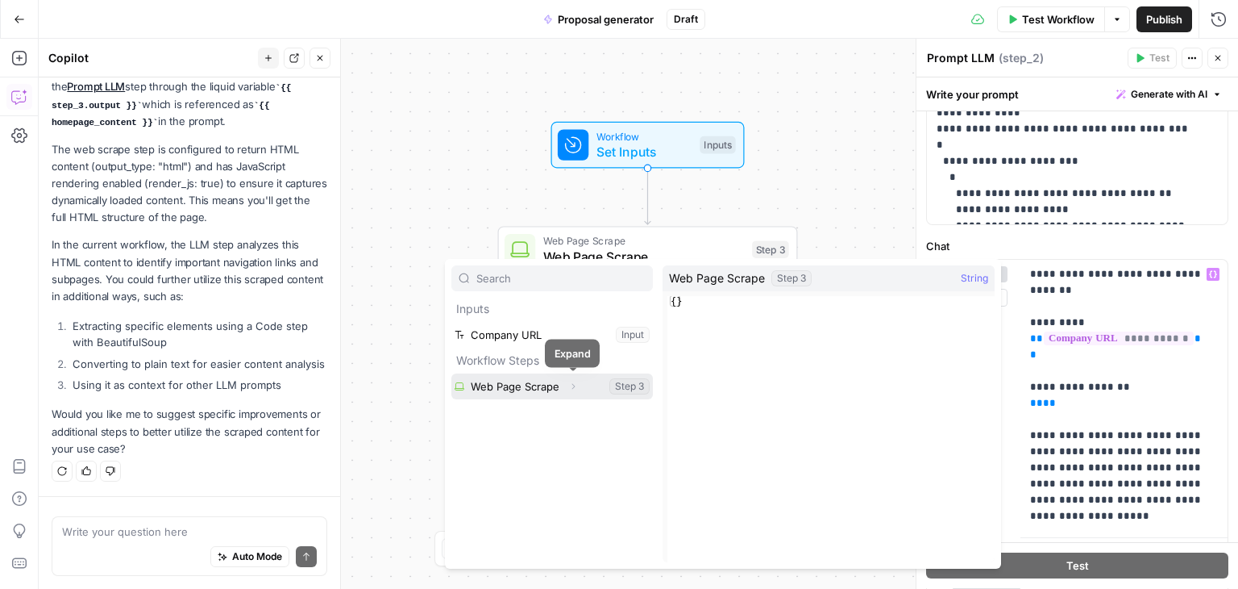
click at [572, 385] on icon "button" at bounding box center [573, 386] width 10 height 10
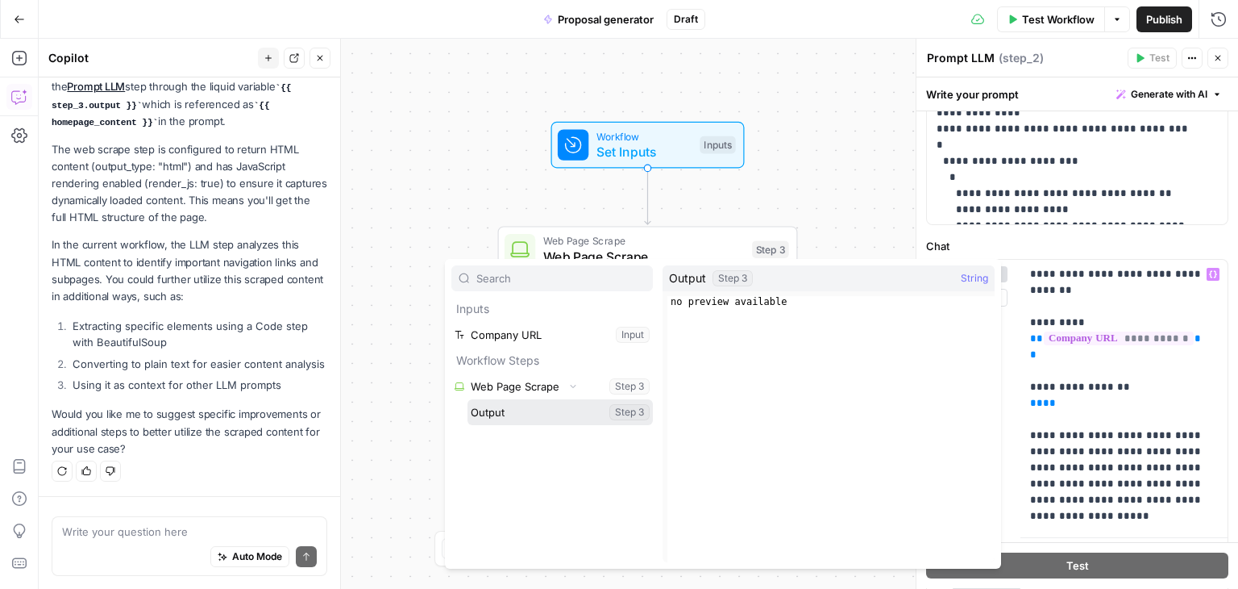
click at [542, 409] on button "Select variable Output" at bounding box center [560, 412] width 185 height 26
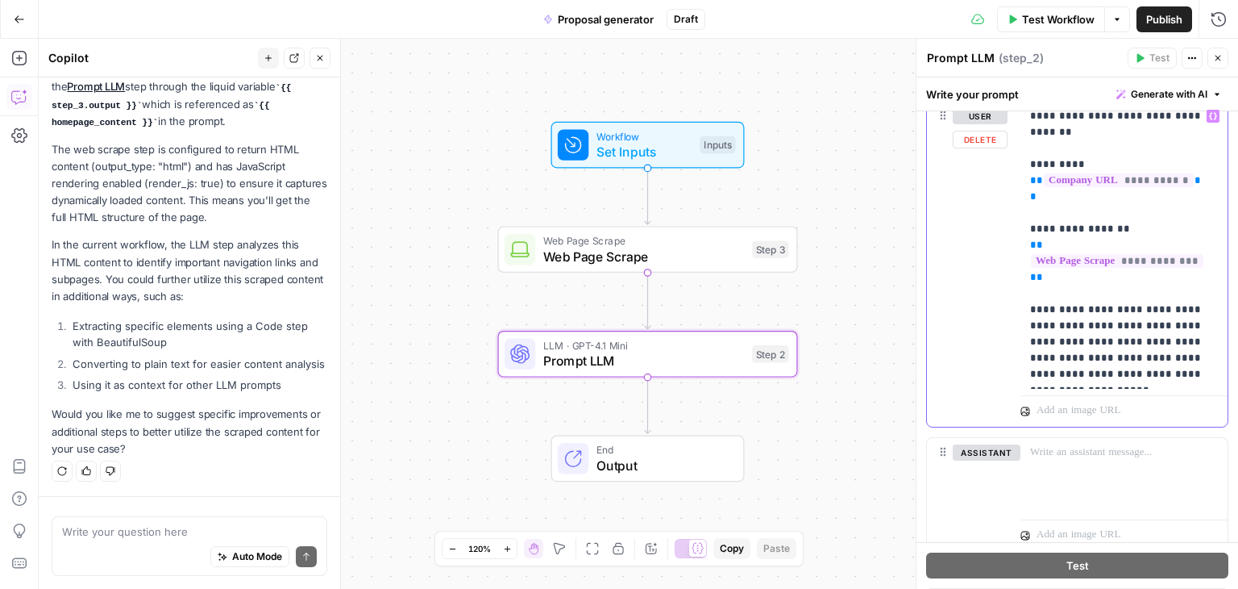
scroll to position [780, 0]
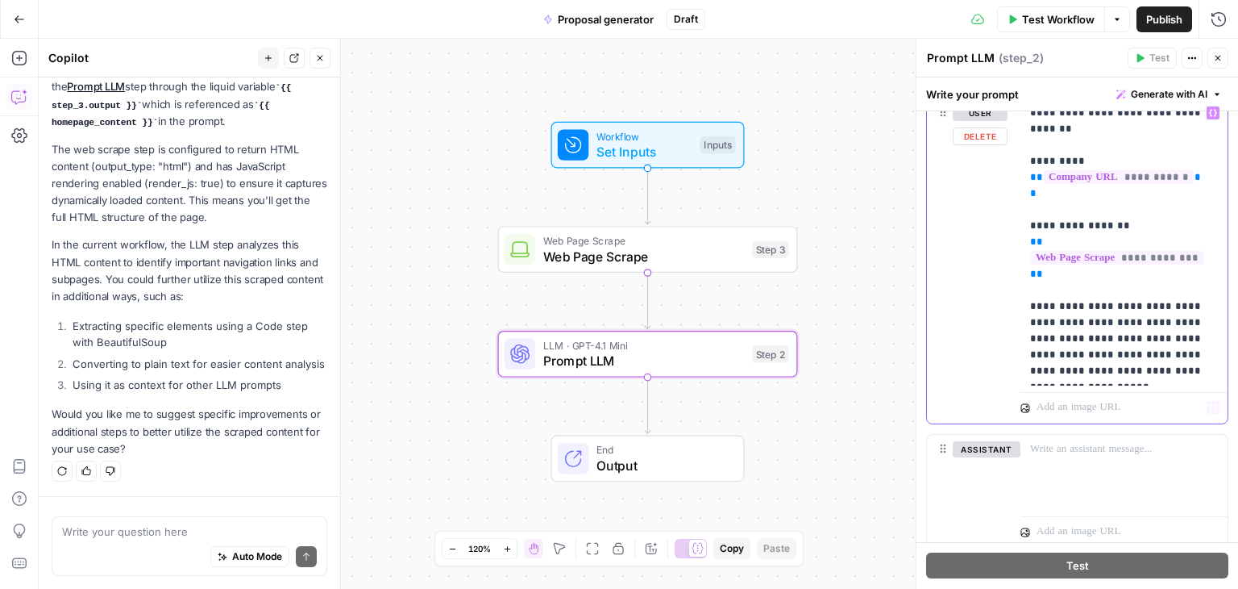
click at [1100, 379] on div "**********" at bounding box center [1124, 241] width 207 height 287
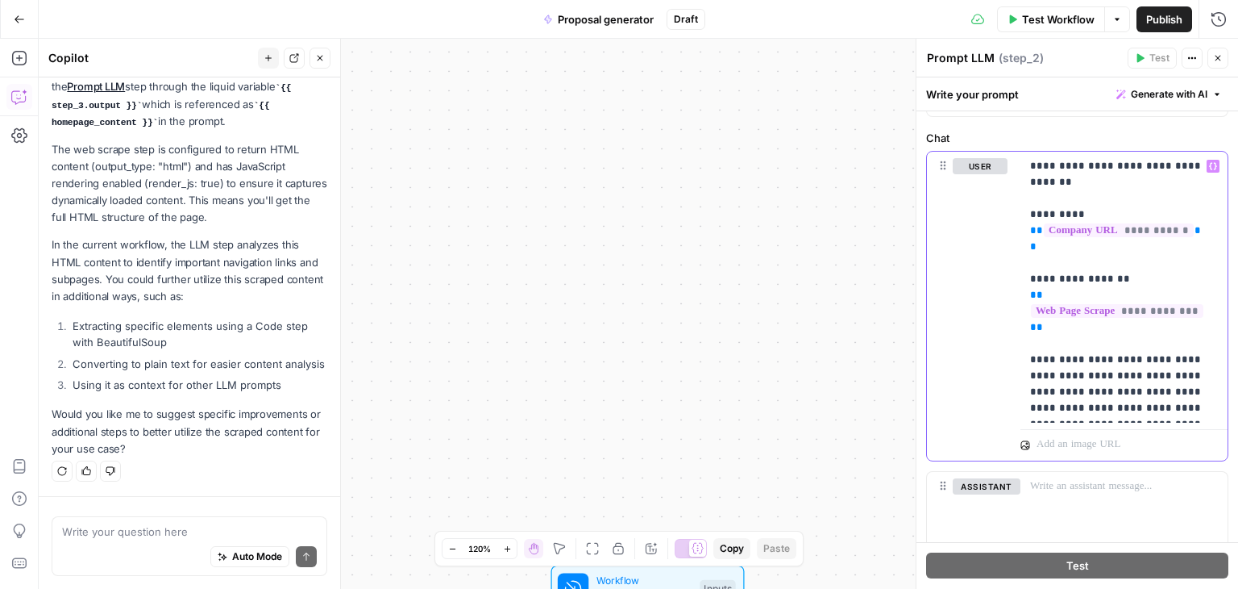
scroll to position [815, 0]
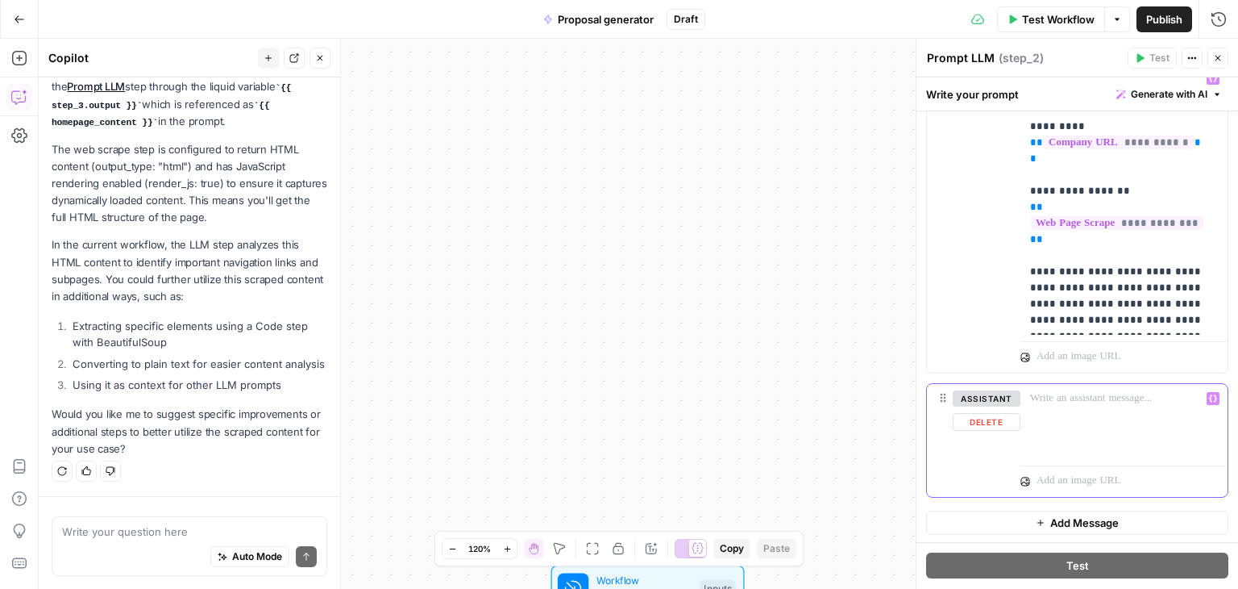
click at [1059, 411] on div at bounding box center [1124, 421] width 207 height 74
click at [822, 449] on div "Workflow Set Inputs Inputs Web Page Scrape Web Page Scrape Step 3 LLM · GPT-4.1…" at bounding box center [639, 314] width 1200 height 550
click at [1043, 420] on div "*" at bounding box center [1124, 421] width 207 height 74
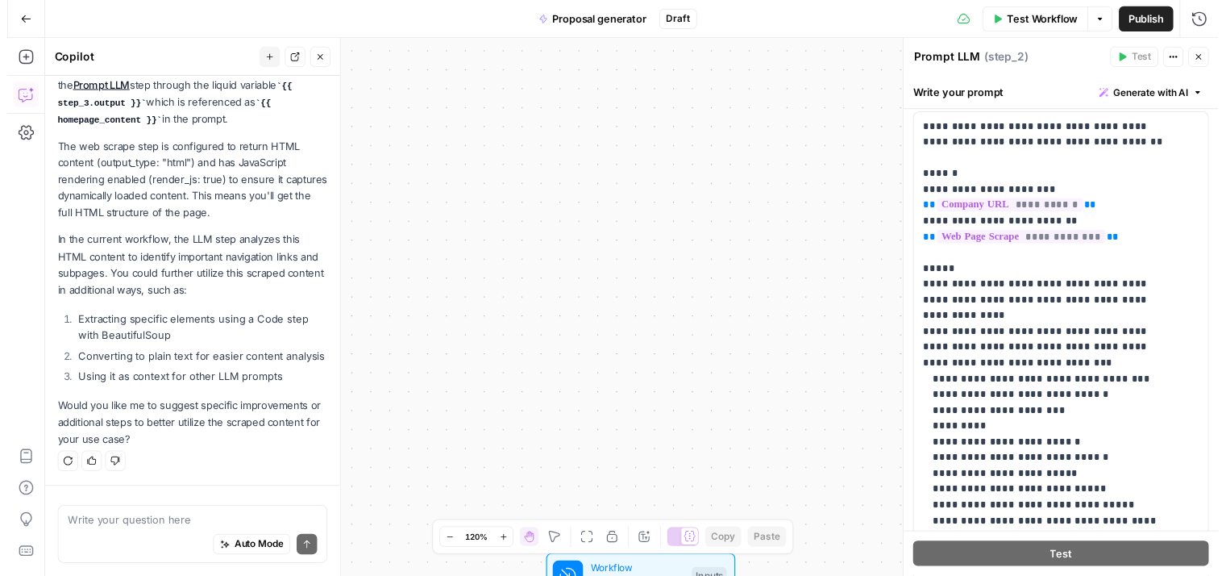
scroll to position [0, 0]
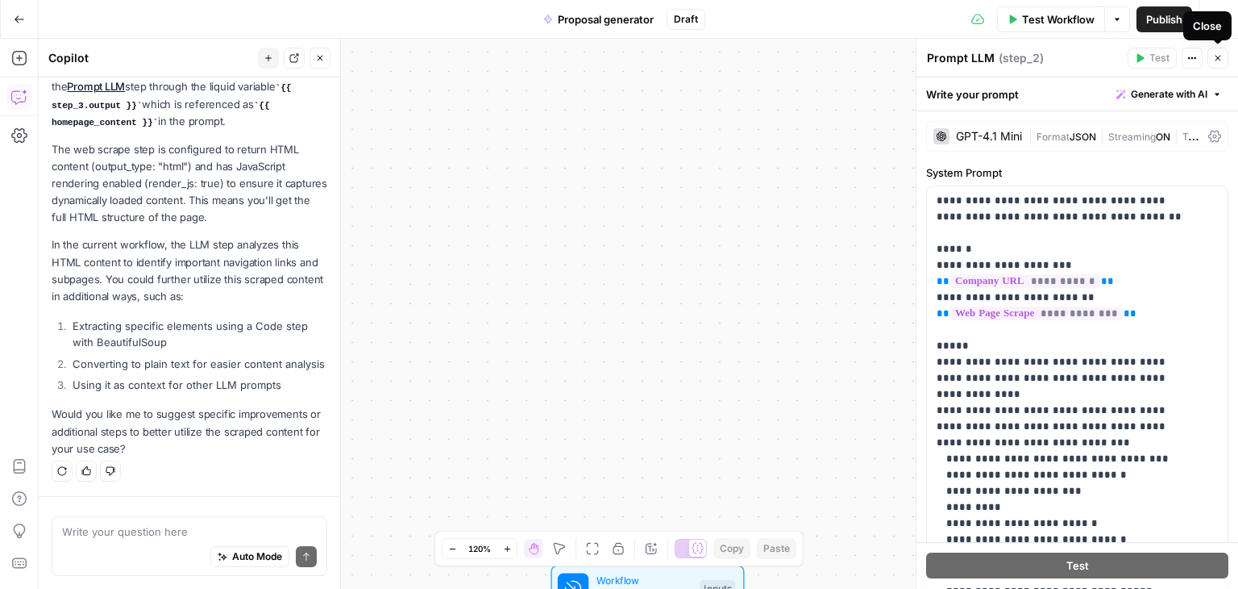
click at [1213, 59] on button "Close" at bounding box center [1218, 58] width 21 height 21
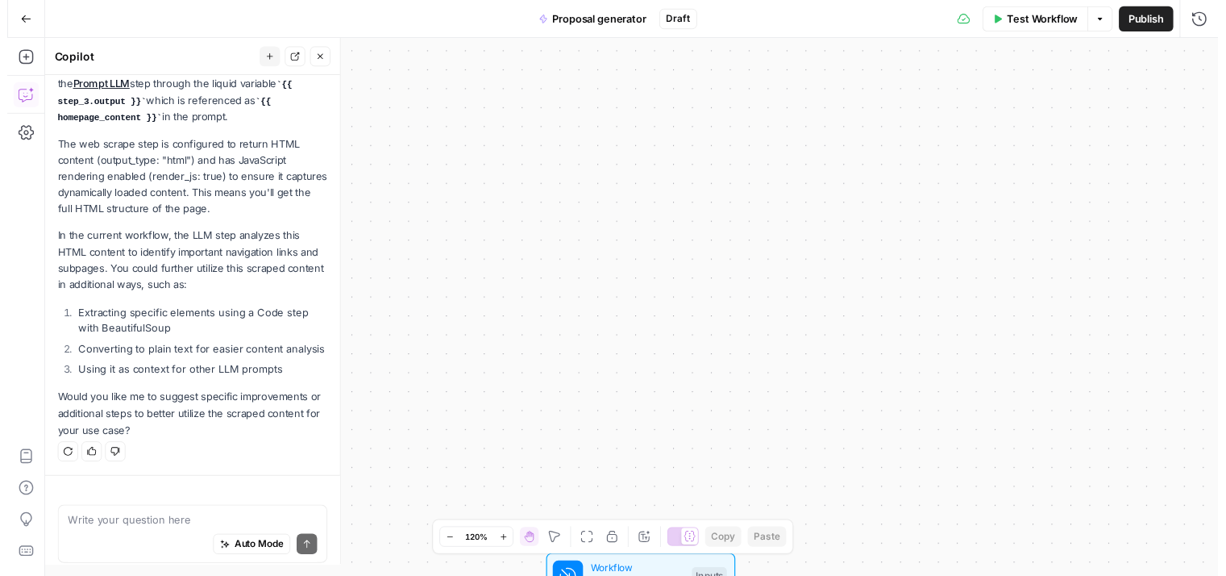
scroll to position [287, 0]
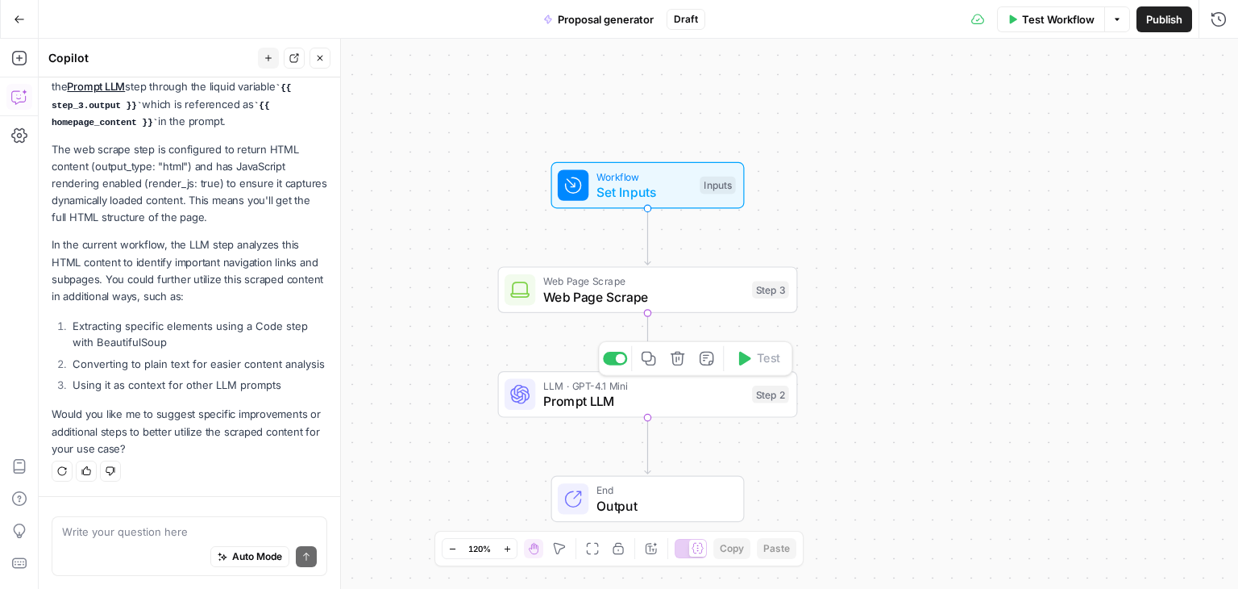
click at [704, 401] on span "Prompt LLM" at bounding box center [644, 400] width 202 height 19
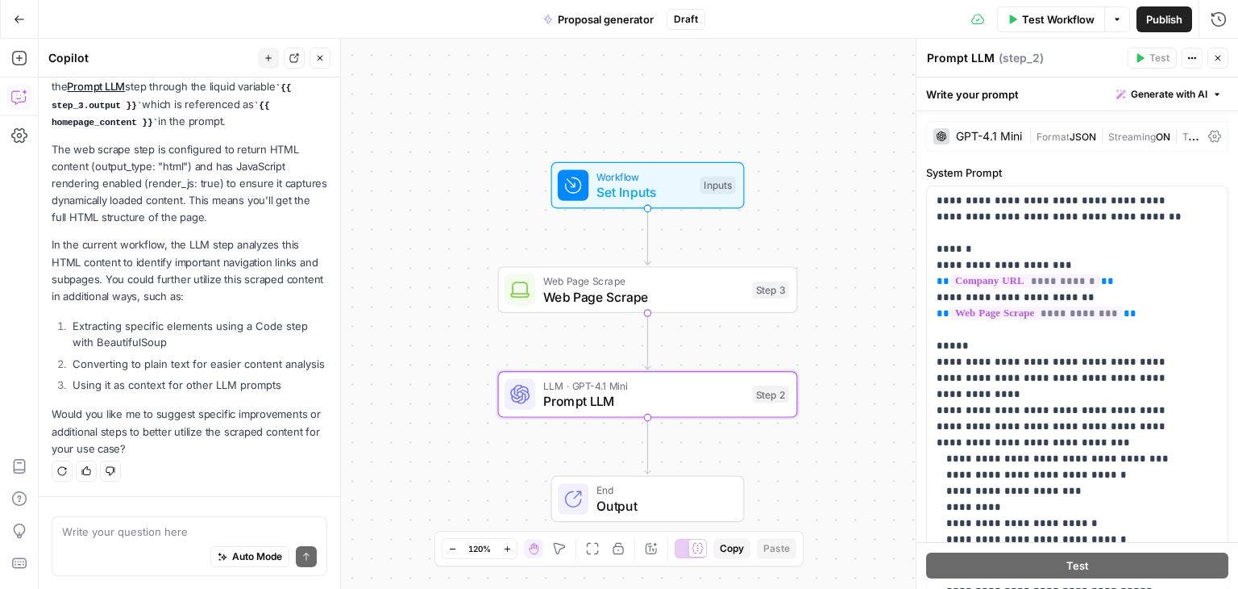
click at [1225, 58] on button "Close" at bounding box center [1218, 58] width 21 height 21
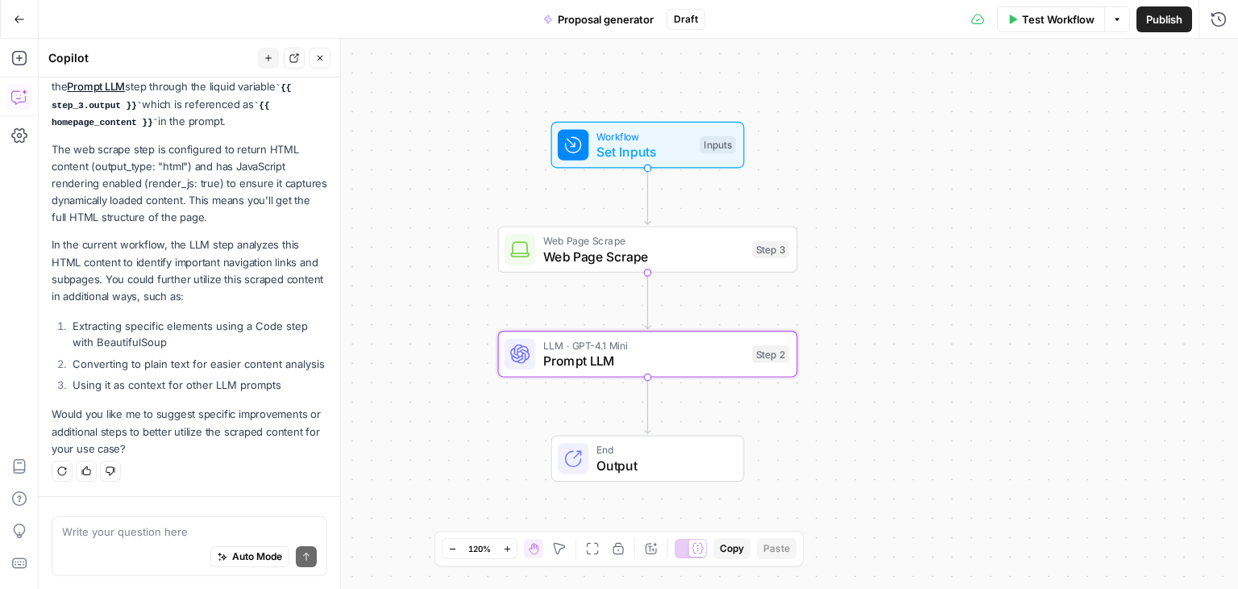
click at [626, 458] on span "Output" at bounding box center [662, 464] width 131 height 19
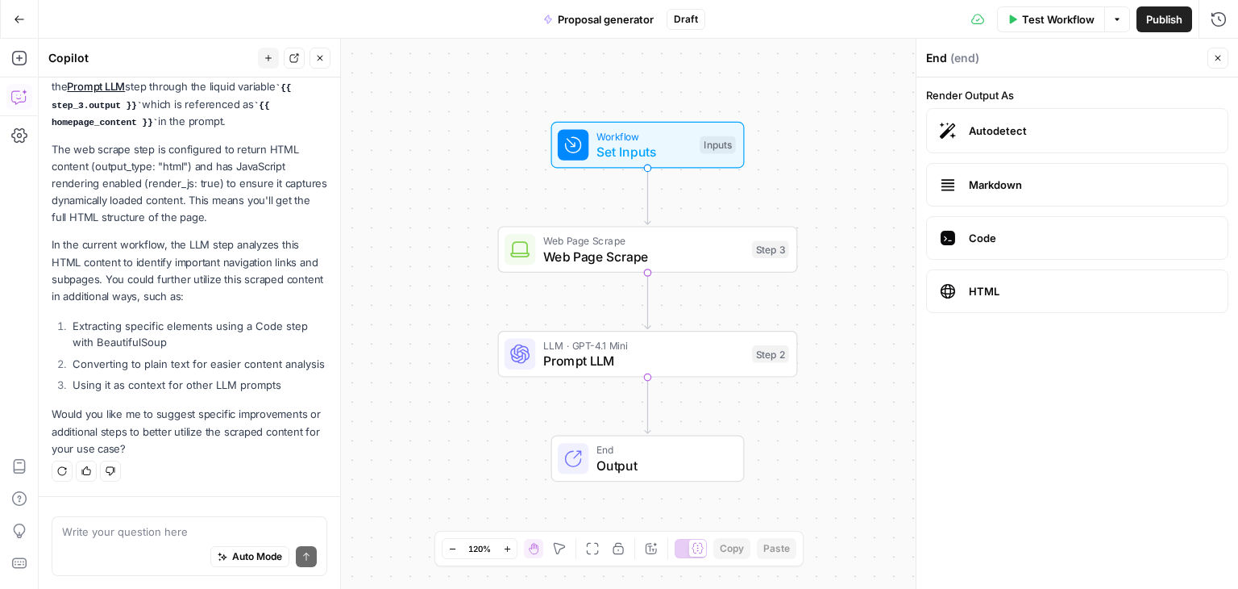
click at [1000, 129] on span "Autodetect" at bounding box center [1092, 131] width 246 height 16
click at [989, 182] on span "Markdown" at bounding box center [1092, 185] width 246 height 16
click at [992, 136] on span "Autodetect" at bounding box center [1092, 131] width 246 height 16
click at [938, 57] on div "End ( end )" at bounding box center [1064, 58] width 277 height 16
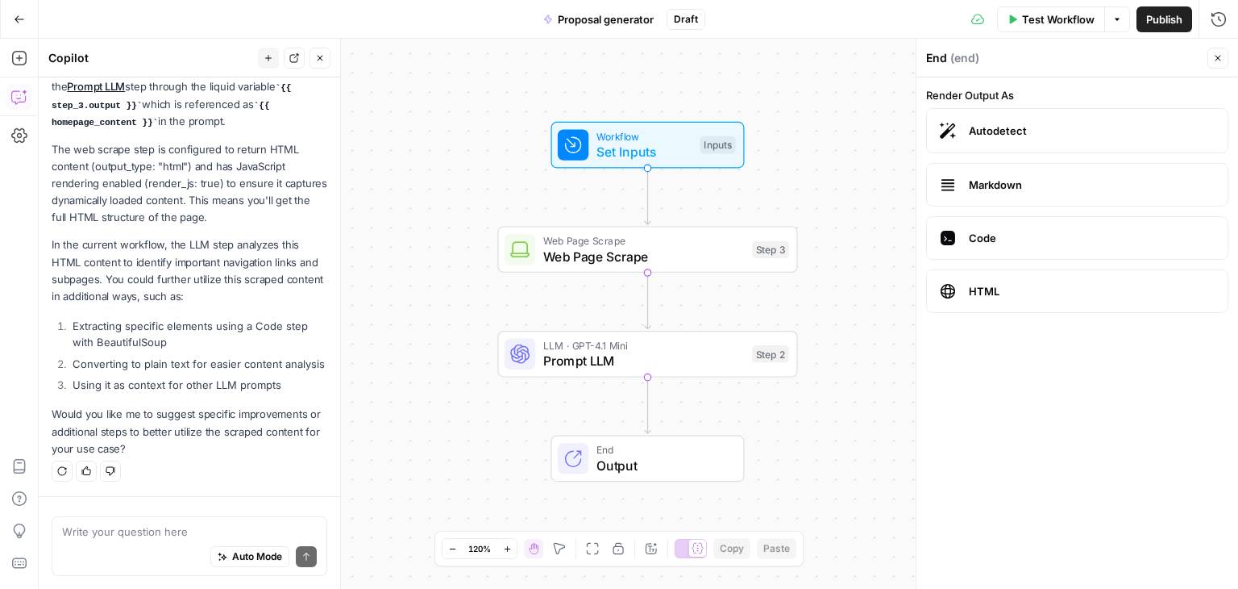
click at [938, 57] on div "End ( end )" at bounding box center [1064, 58] width 277 height 16
click at [1002, 171] on label "Markdown" at bounding box center [1077, 185] width 302 height 44
click at [1002, 224] on label "Code" at bounding box center [1077, 238] width 302 height 44
click at [998, 283] on span "HTML" at bounding box center [1092, 291] width 246 height 16
click at [996, 132] on span "Autodetect" at bounding box center [1092, 131] width 246 height 16
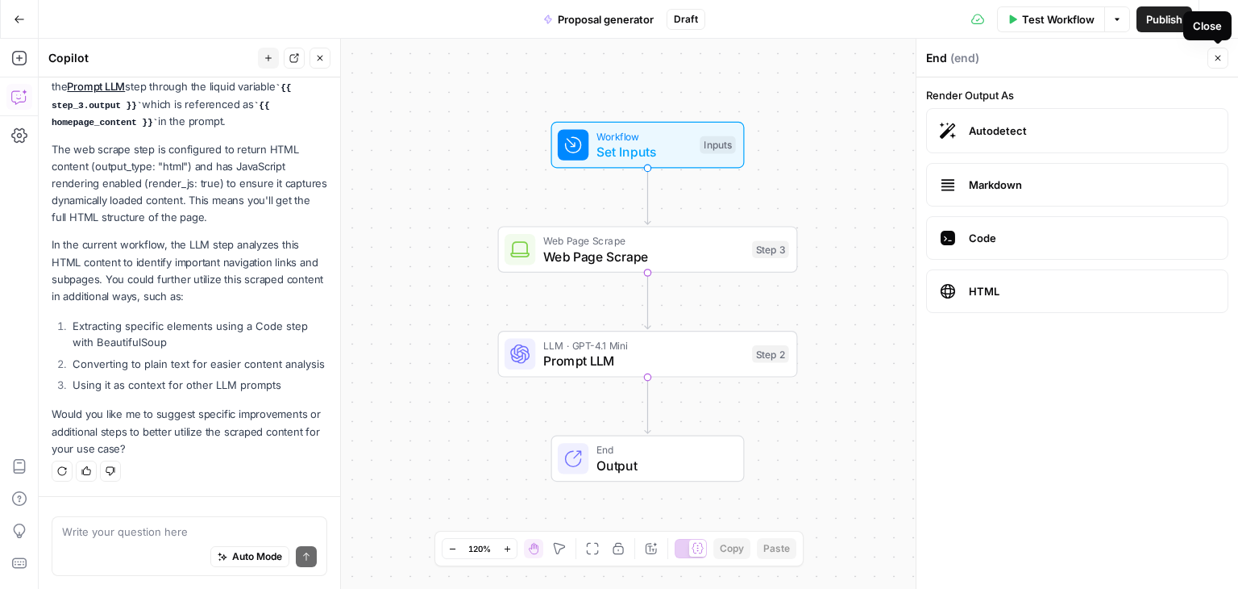
click at [1219, 56] on icon "button" at bounding box center [1218, 58] width 10 height 10
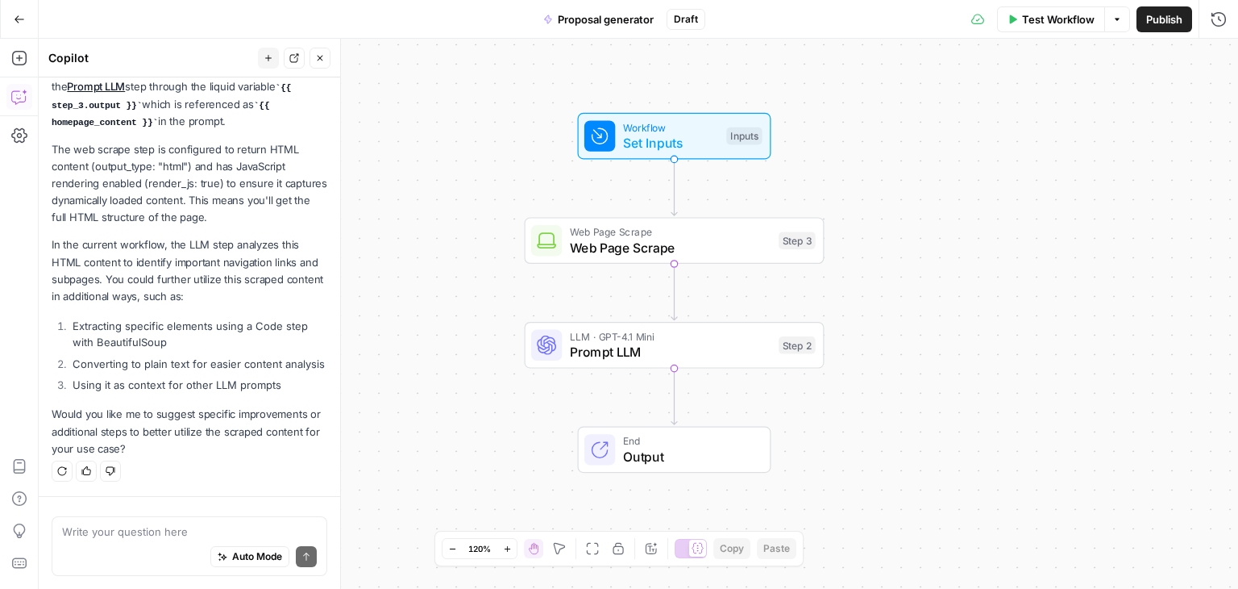
drag, startPoint x: 850, startPoint y: 468, endPoint x: 876, endPoint y: 459, distance: 28.0
click at [876, 459] on div "Workflow Set Inputs Inputs Web Page Scrape Web Page Scrape Step 3 LLM · GPT-4.1…" at bounding box center [639, 314] width 1200 height 550
click at [1058, 26] on span "Test Workflow" at bounding box center [1058, 19] width 73 height 16
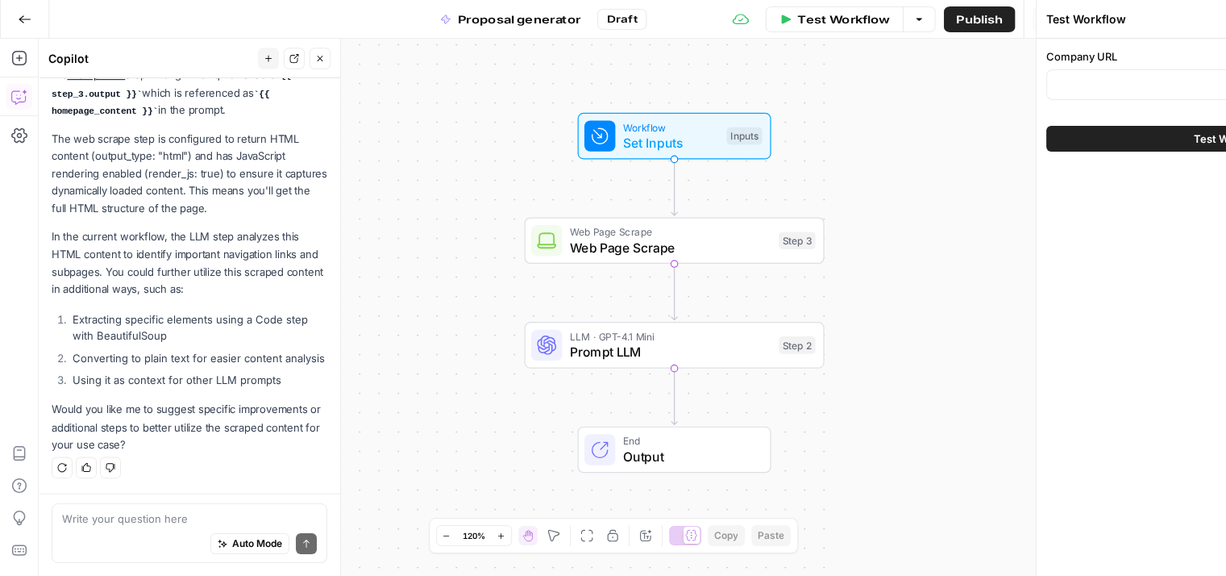
scroll to position [73, 0]
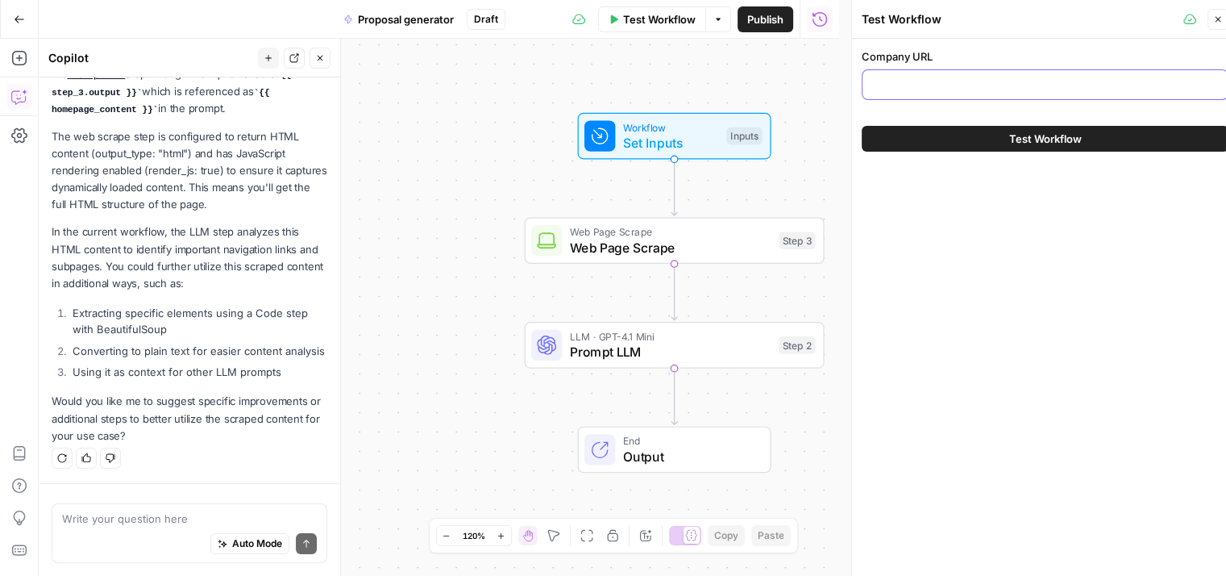
click at [910, 81] on input "Company URL" at bounding box center [1045, 85] width 346 height 16
click at [988, 78] on input "Company URL" at bounding box center [1045, 85] width 346 height 16
paste input "[URL][DOMAIN_NAME]"
type input "[URL][DOMAIN_NAME]"
click at [1044, 137] on span "Test Workflow" at bounding box center [1045, 139] width 73 height 16
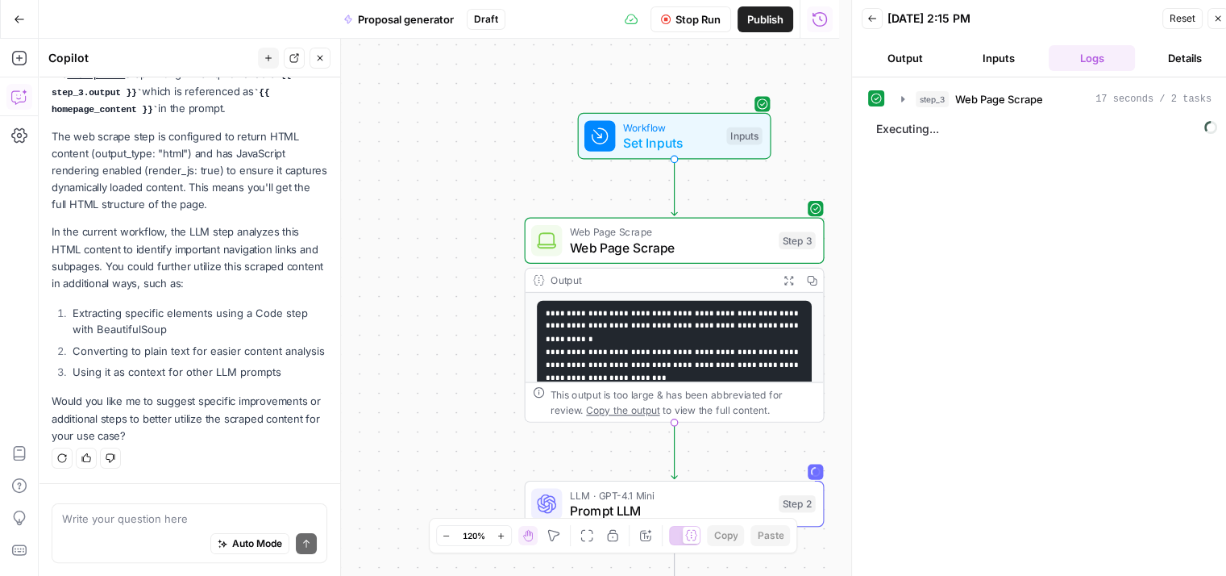
click at [1007, 51] on button "Inputs" at bounding box center [998, 58] width 87 height 26
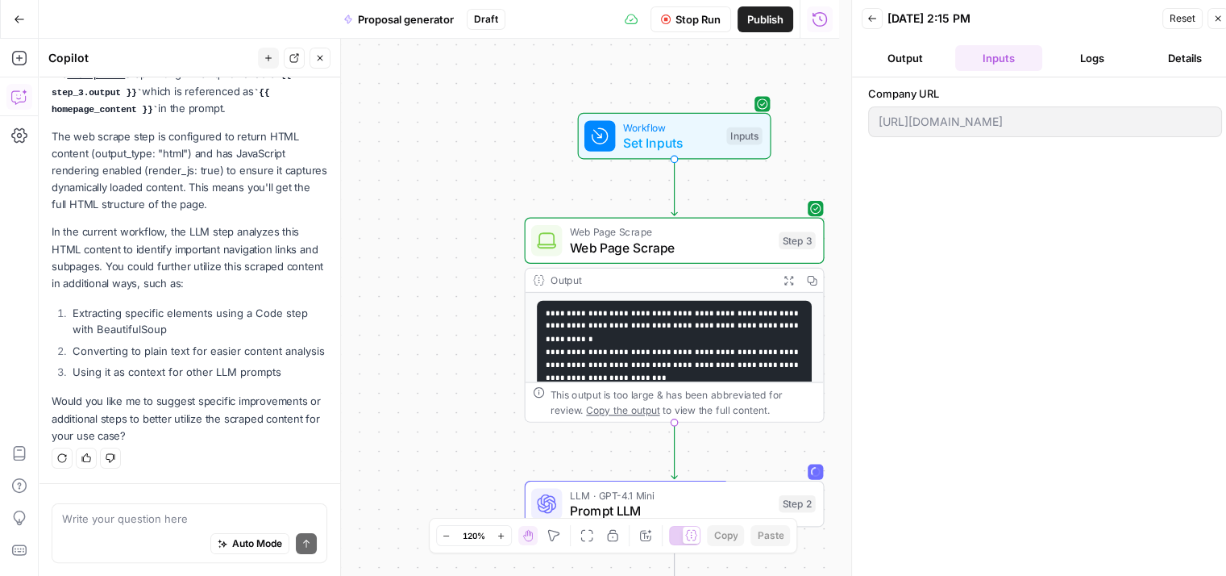
click at [906, 62] on button "Output" at bounding box center [905, 58] width 87 height 26
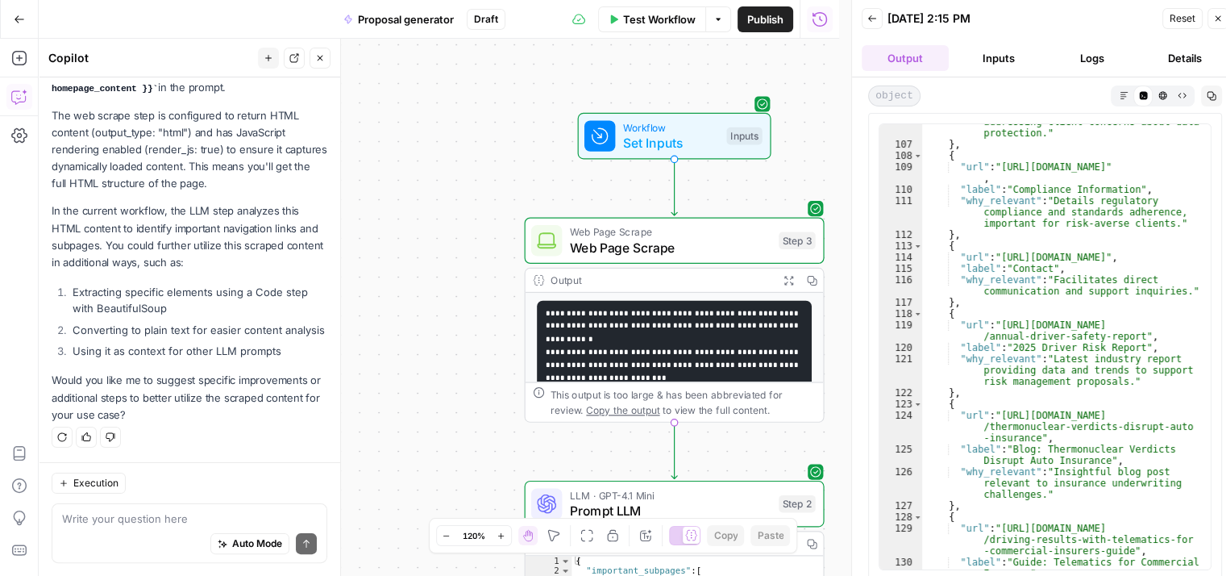
scroll to position [2410, 0]
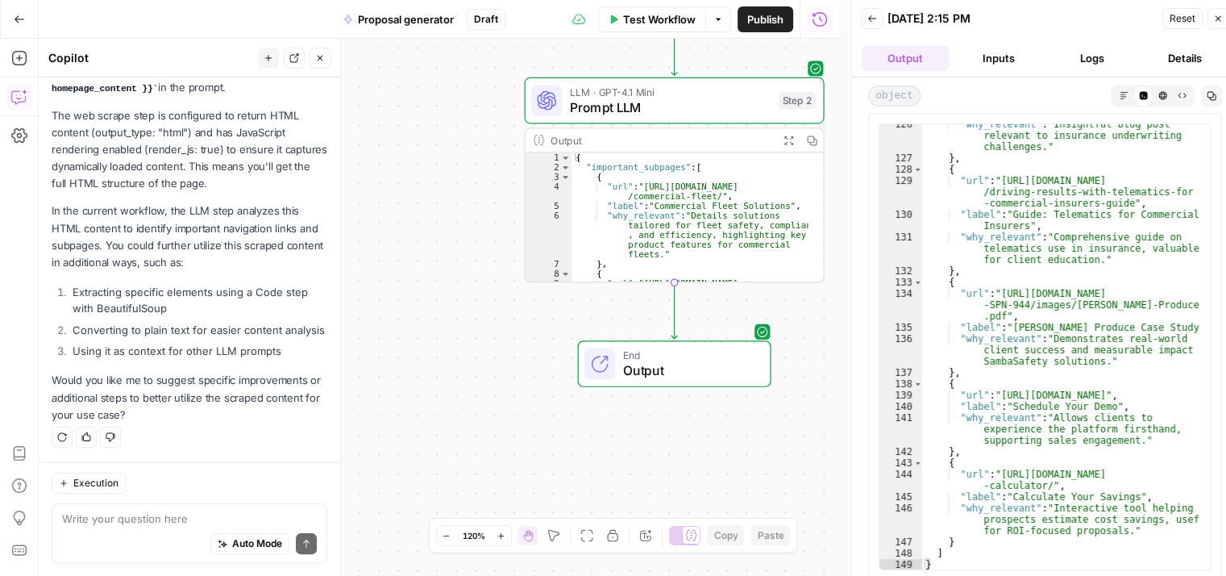
click at [688, 362] on span "Output" at bounding box center [688, 369] width 131 height 19
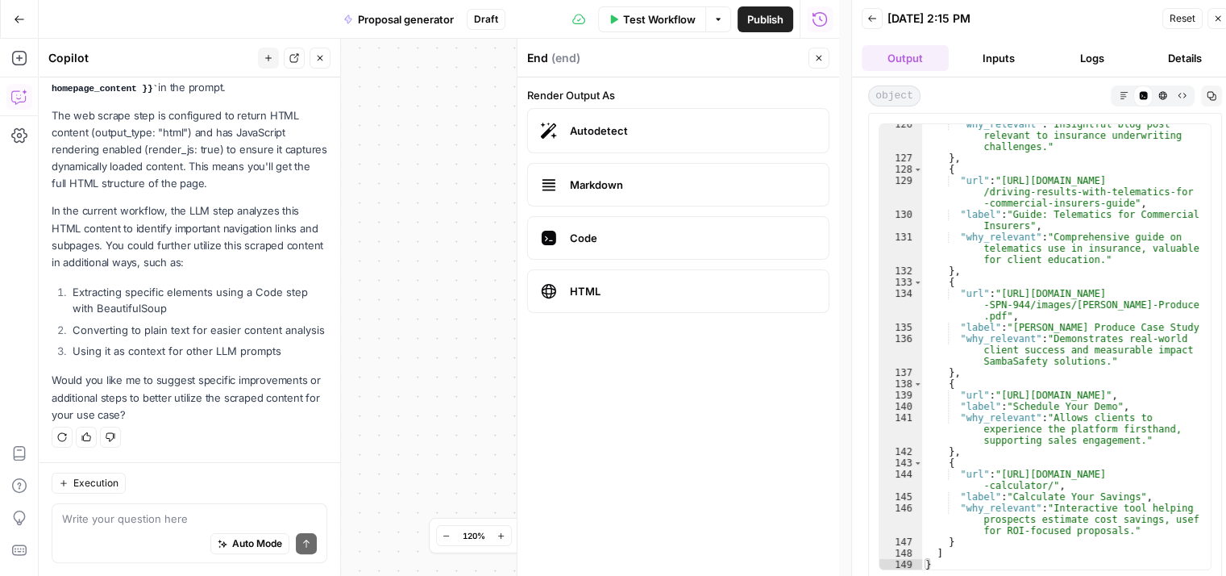
click at [444, 285] on div "**********" at bounding box center [439, 307] width 801 height 537
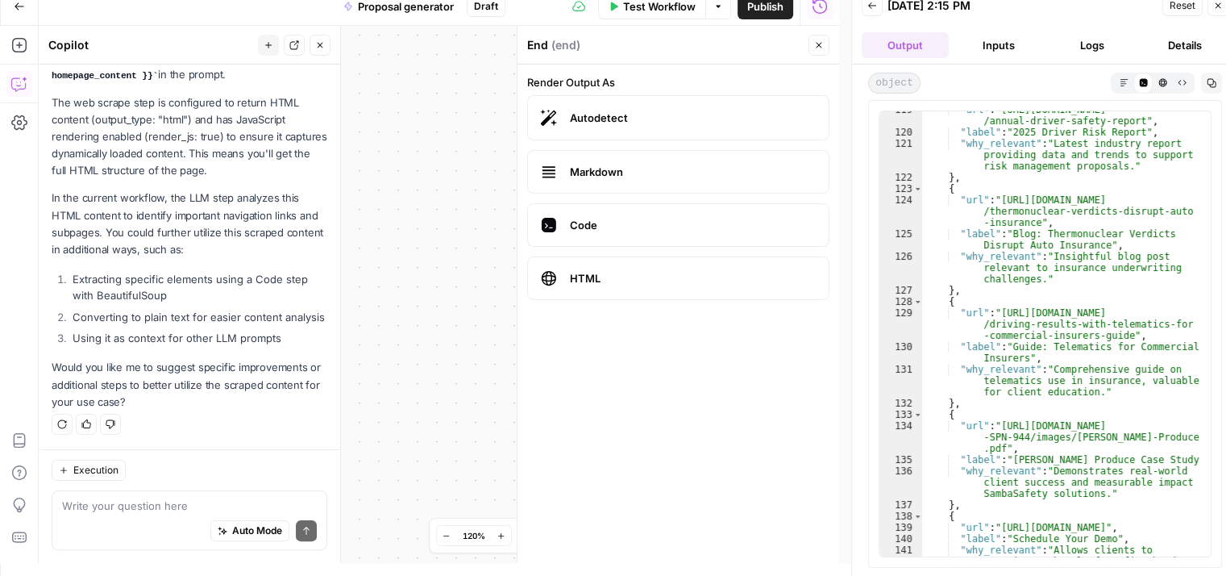
scroll to position [2167, 0]
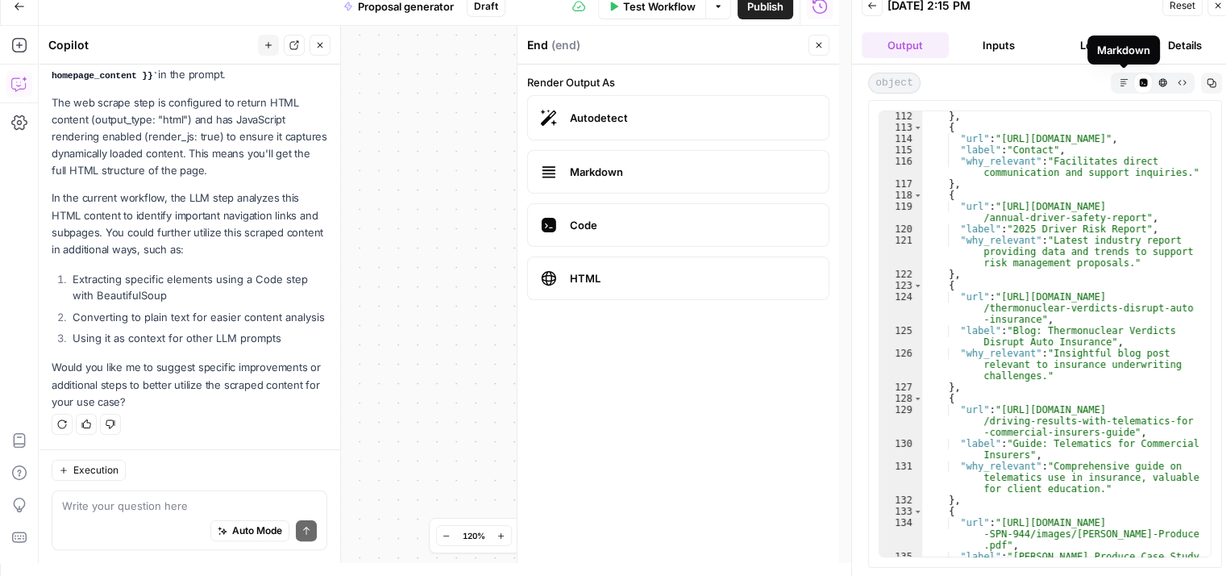
click at [1127, 76] on button "Markdown" at bounding box center [1123, 82] width 19 height 19
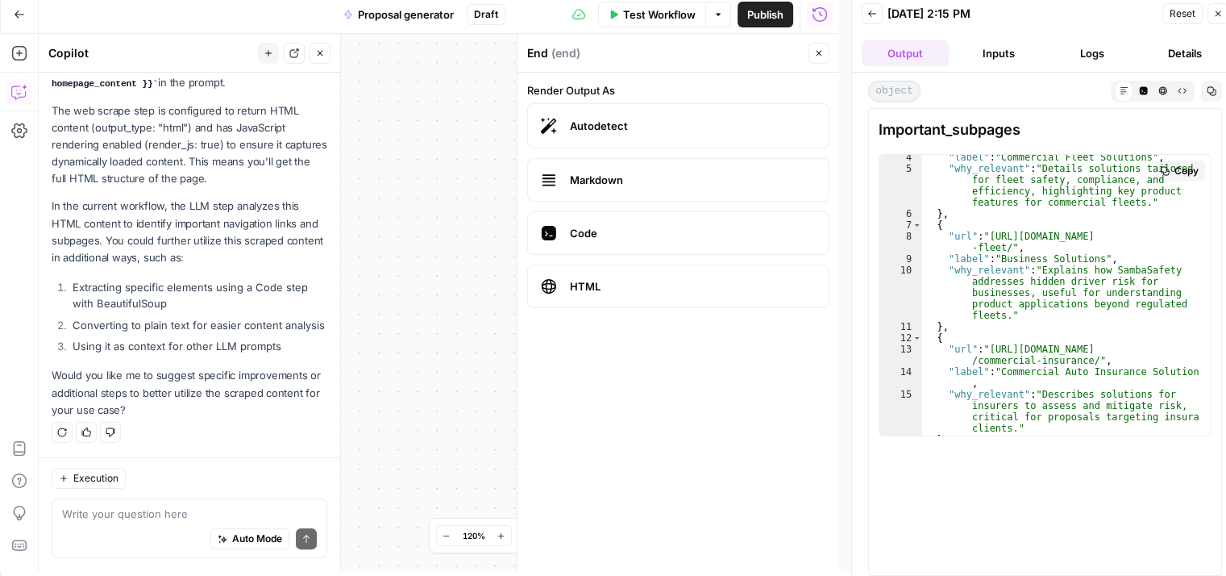
scroll to position [0, 0]
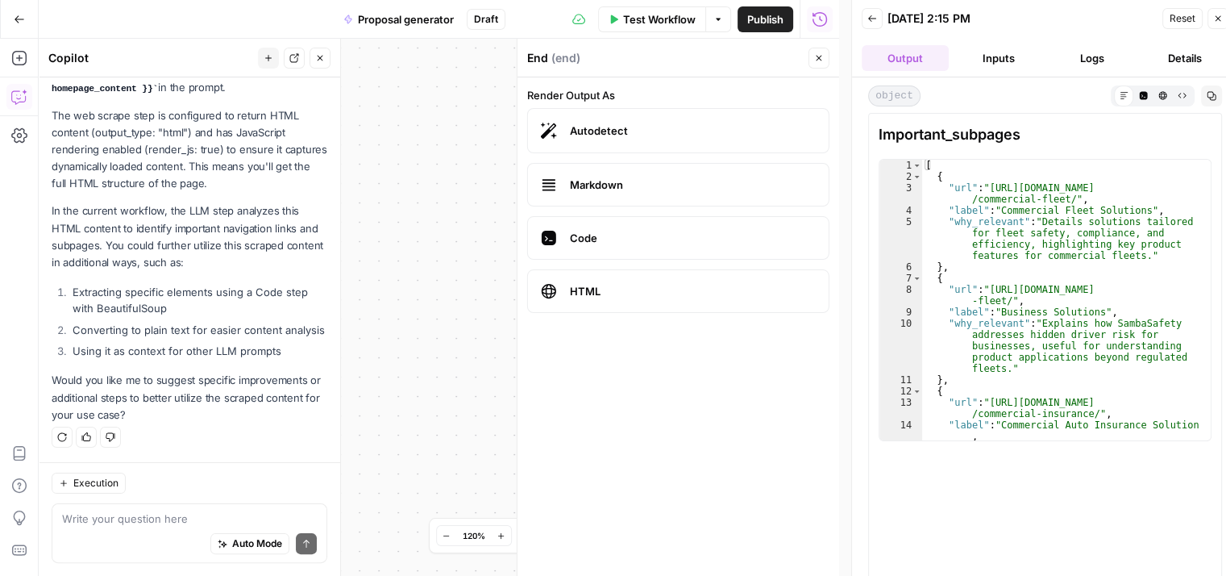
click at [1011, 62] on button "Inputs" at bounding box center [998, 58] width 87 height 26
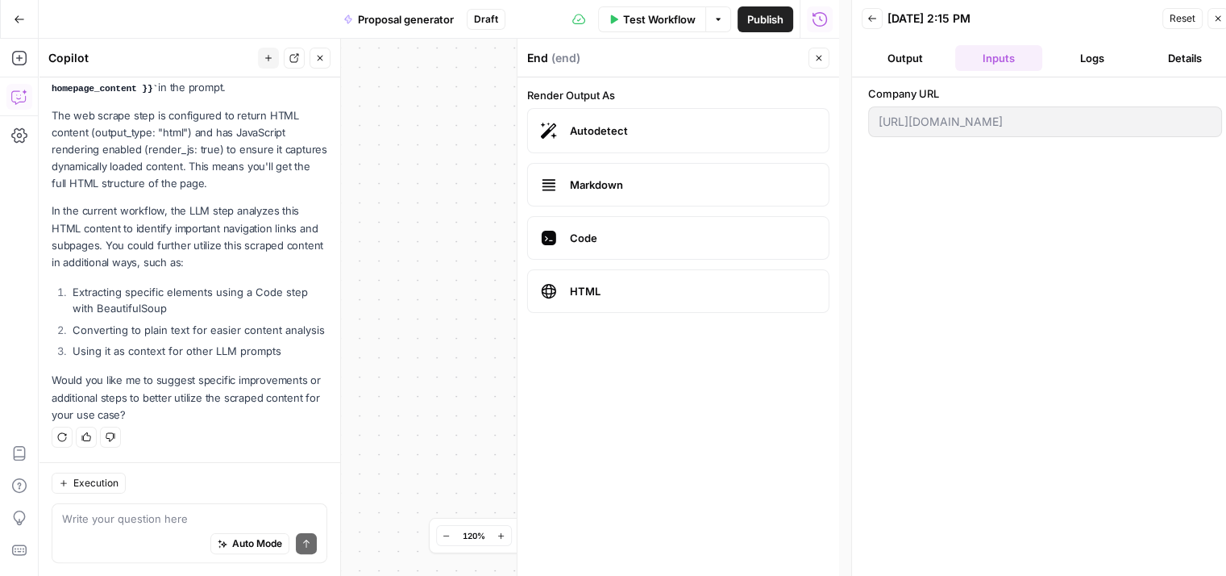
click at [1099, 56] on button "Logs" at bounding box center [1092, 58] width 87 height 26
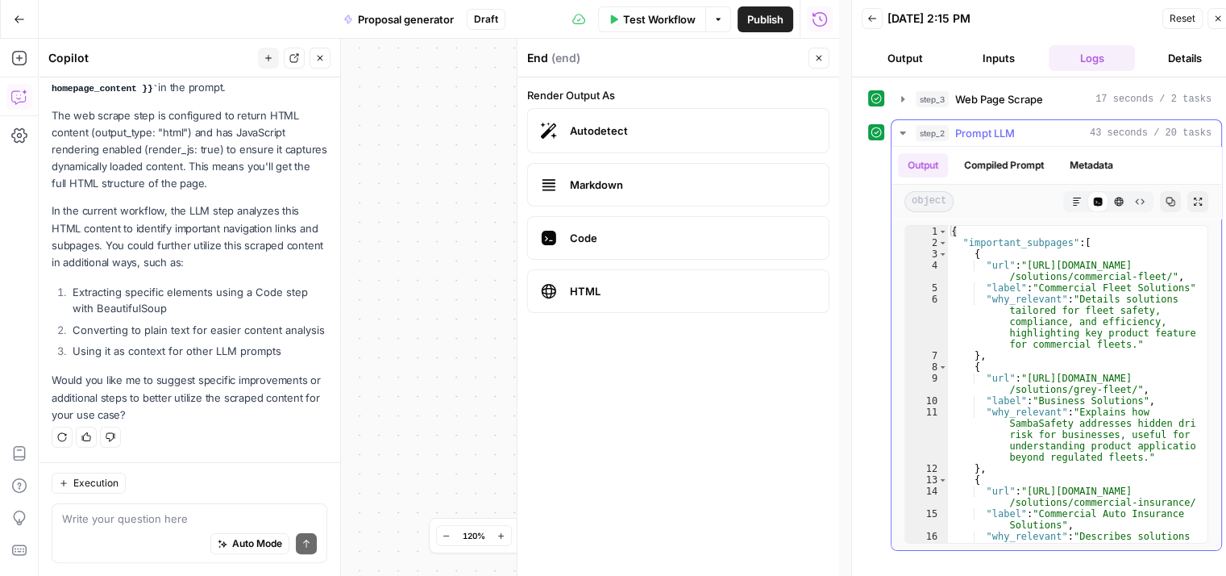
click at [903, 130] on icon "button" at bounding box center [902, 133] width 13 height 13
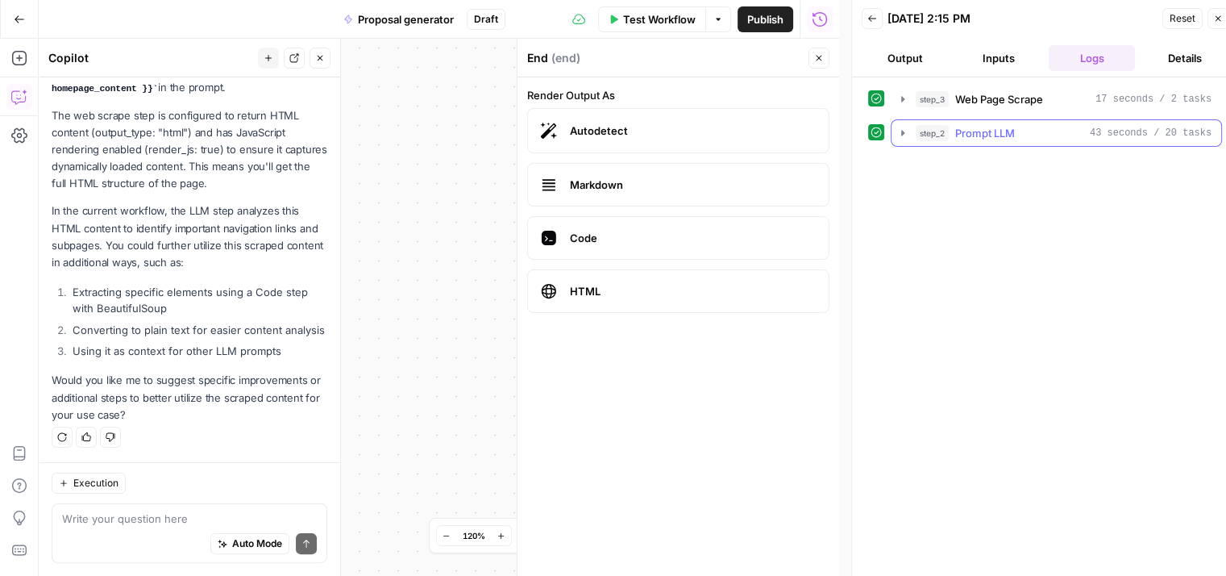
click at [903, 130] on icon "button" at bounding box center [902, 133] width 13 height 13
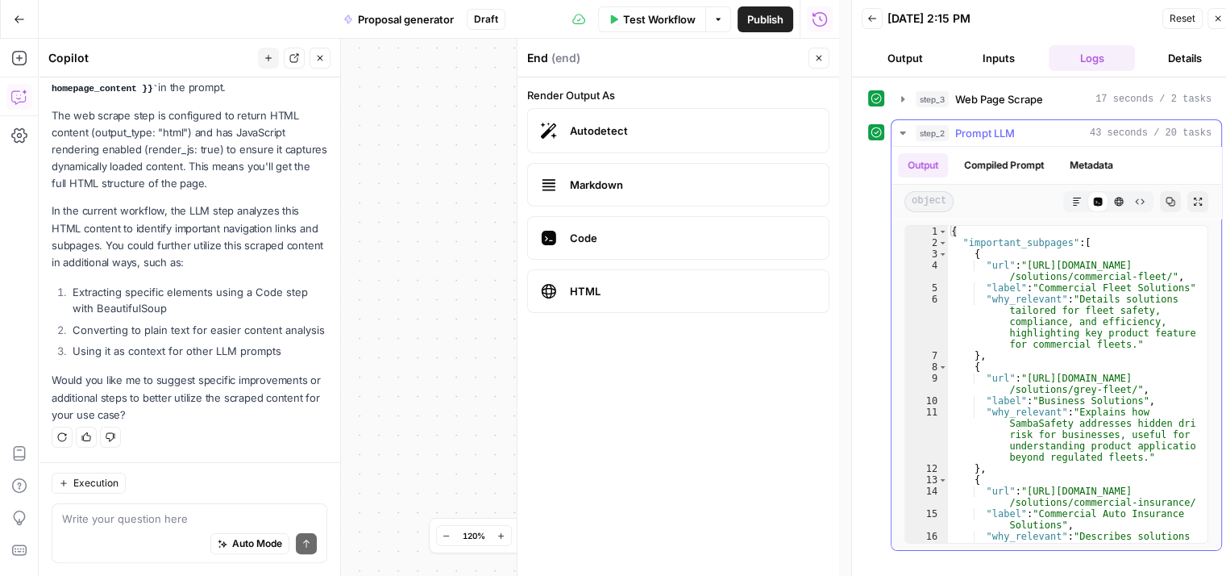
click at [901, 128] on icon "button" at bounding box center [902, 133] width 13 height 13
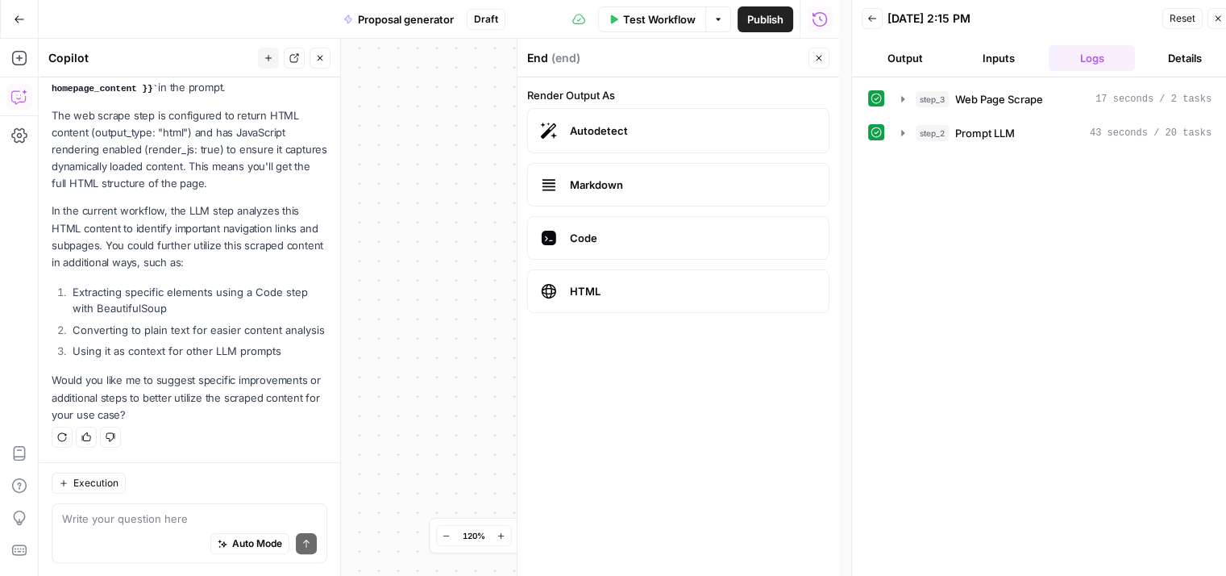
click at [1192, 46] on button "Details" at bounding box center [1185, 58] width 87 height 26
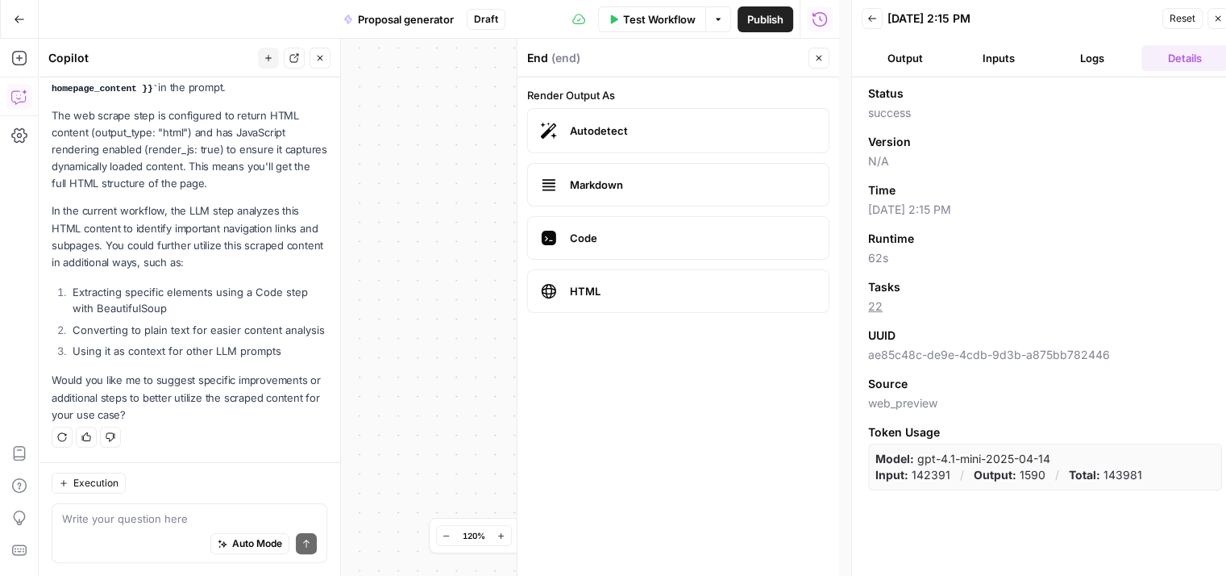
drag, startPoint x: 1100, startPoint y: 472, endPoint x: 1135, endPoint y: 474, distance: 35.5
click at [1135, 474] on p "Total: 143981" at bounding box center [1105, 475] width 73 height 16
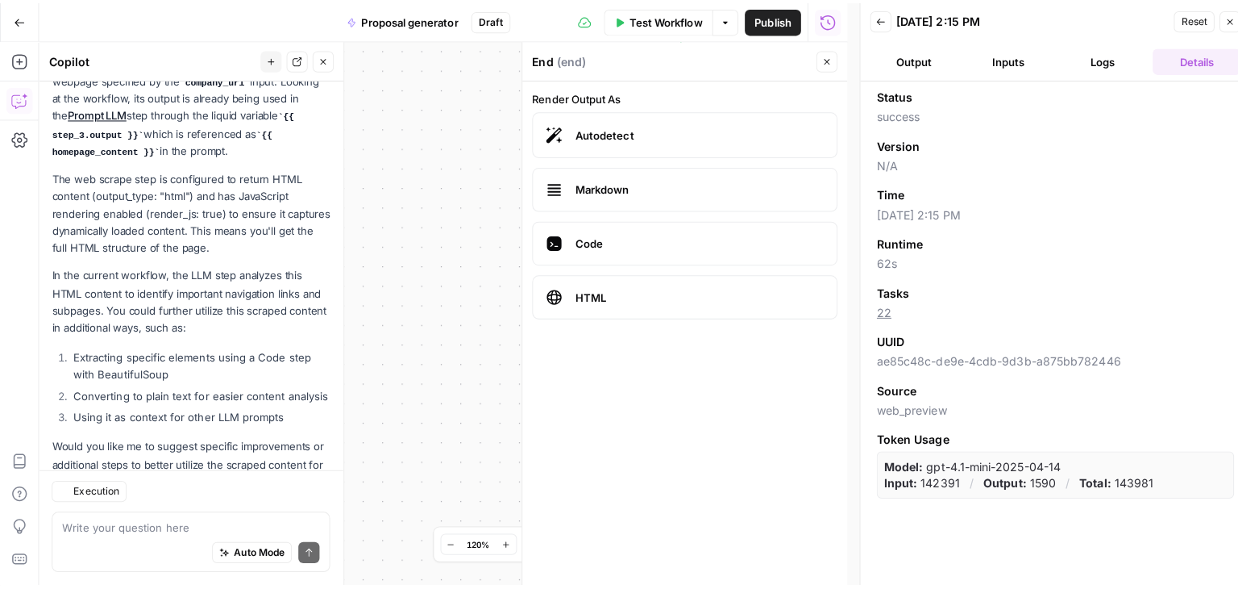
scroll to position [319, 0]
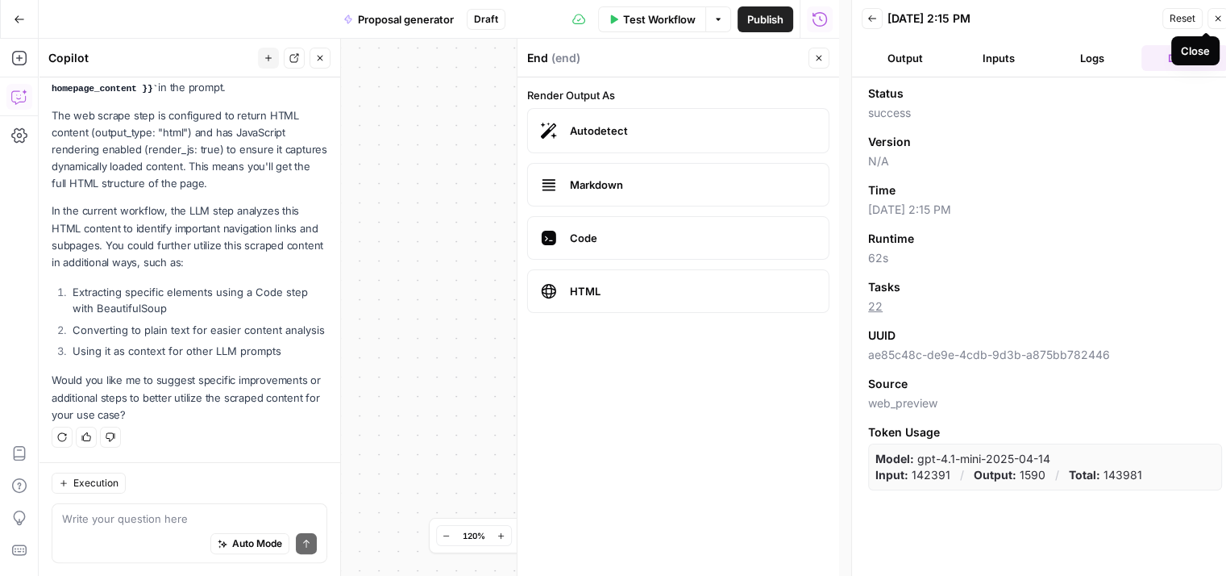
click at [1219, 19] on icon "button" at bounding box center [1219, 19] width 6 height 6
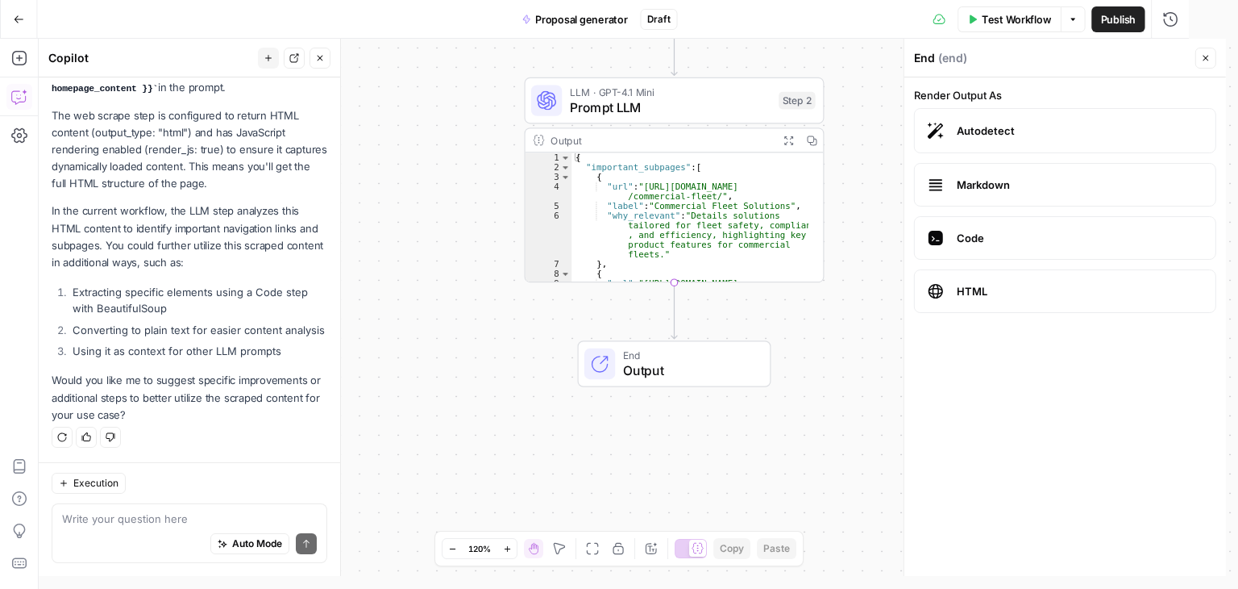
scroll to position [307, 0]
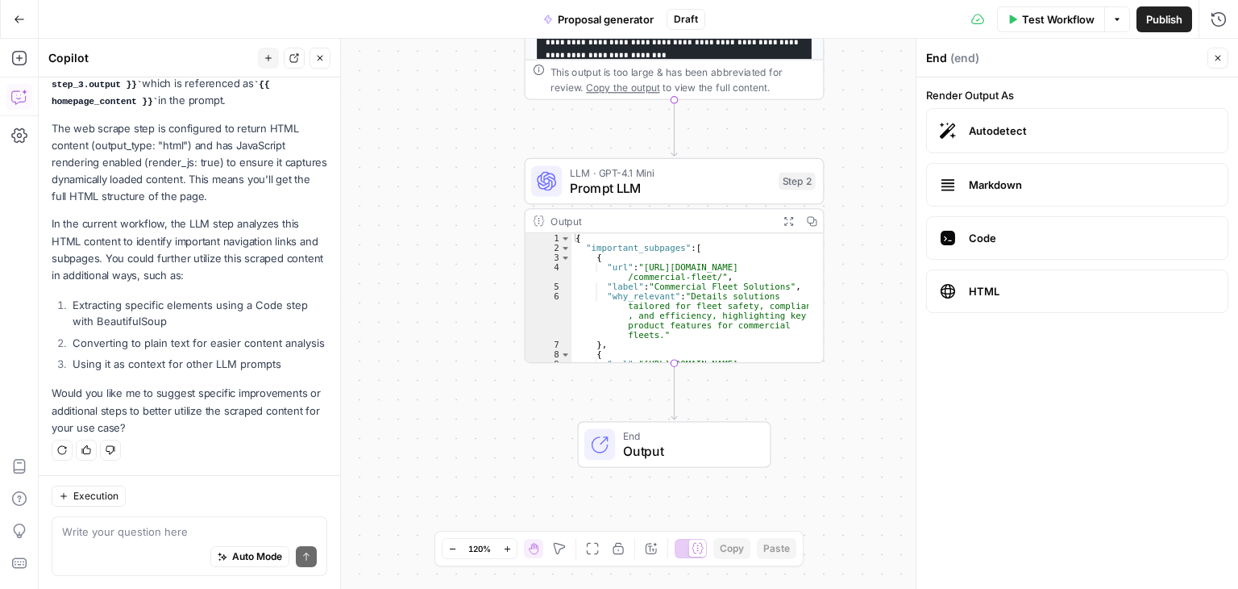
click at [1213, 58] on icon "button" at bounding box center [1218, 58] width 10 height 10
click at [114, 537] on textarea at bounding box center [189, 531] width 255 height 16
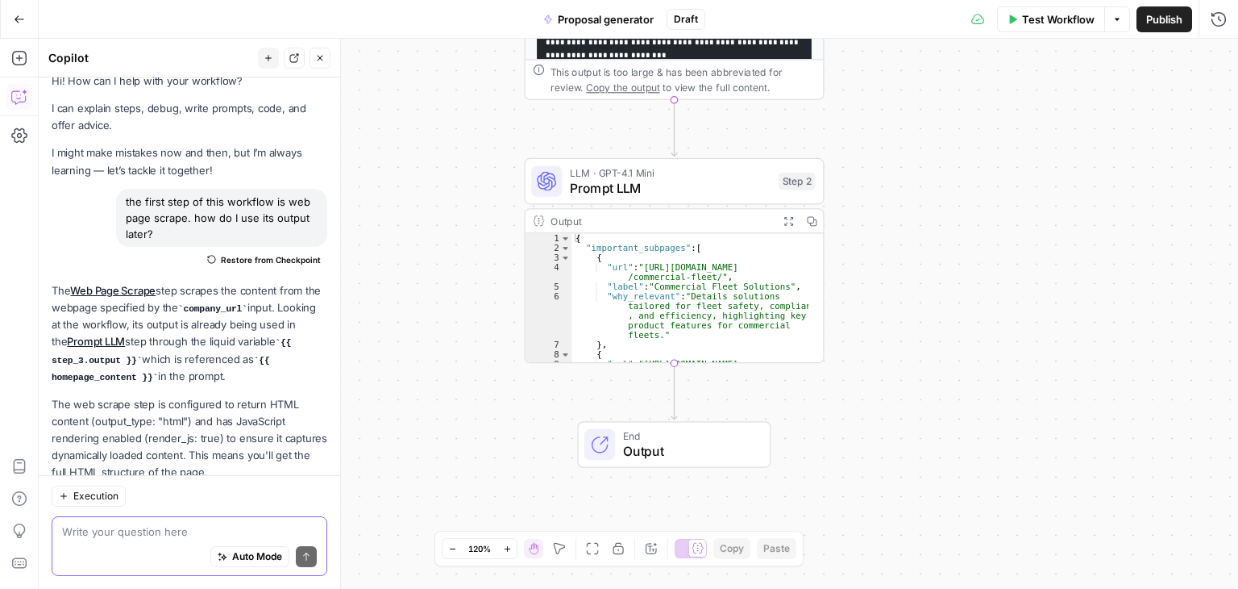
scroll to position [0, 0]
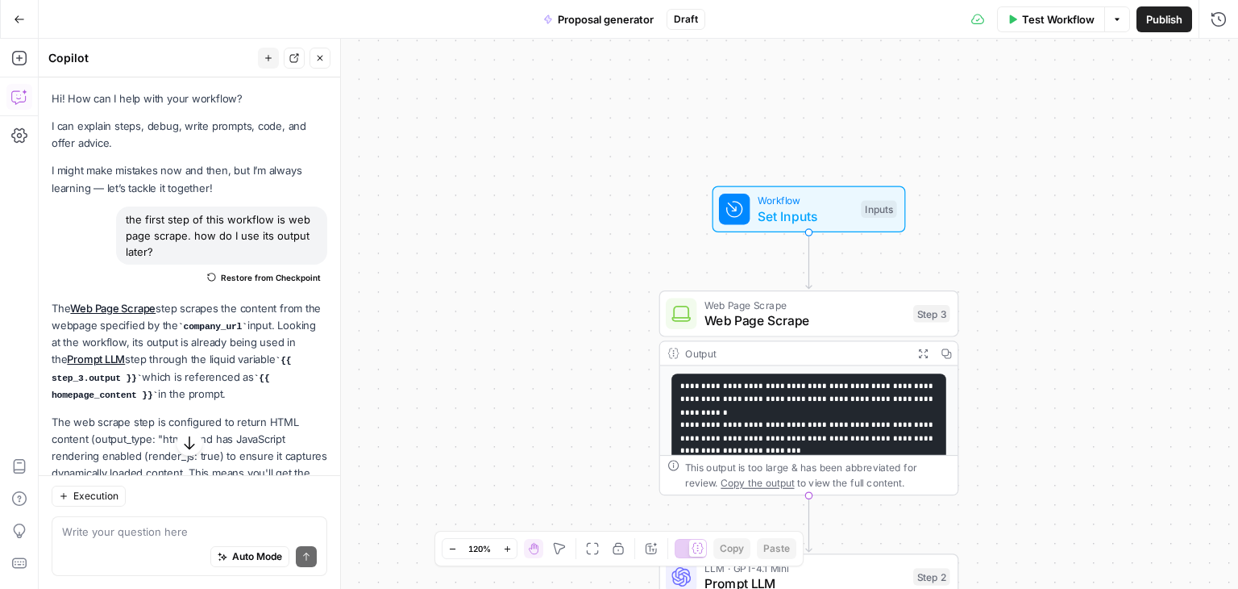
click at [263, 54] on button "New chat" at bounding box center [268, 58] width 21 height 21
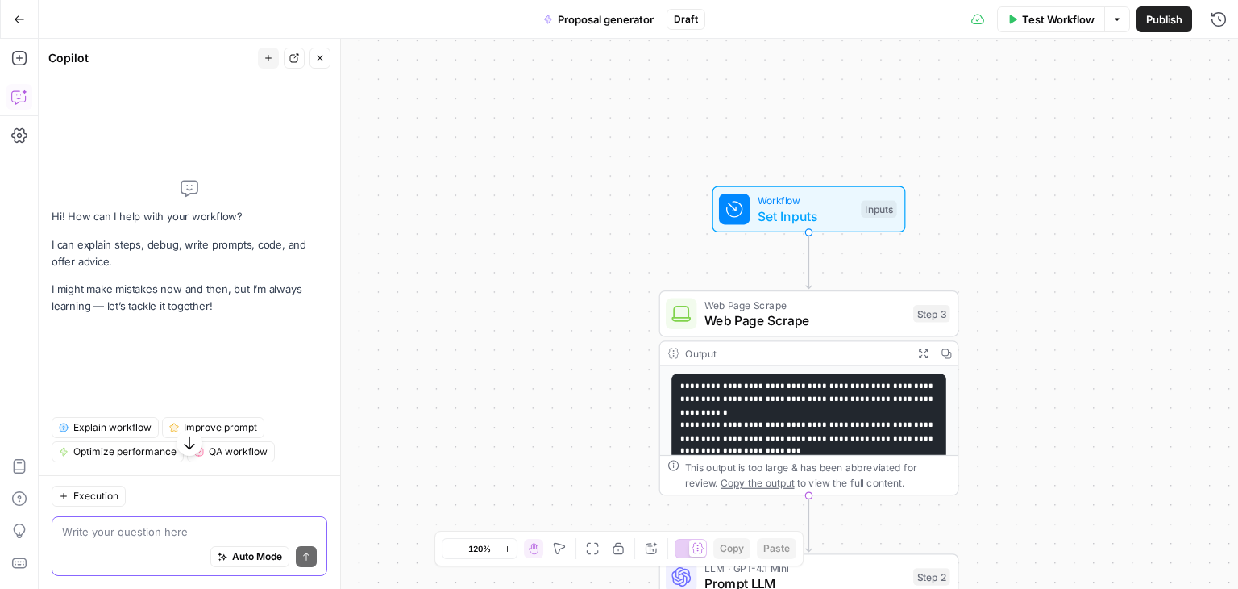
click at [135, 532] on textarea at bounding box center [189, 531] width 255 height 16
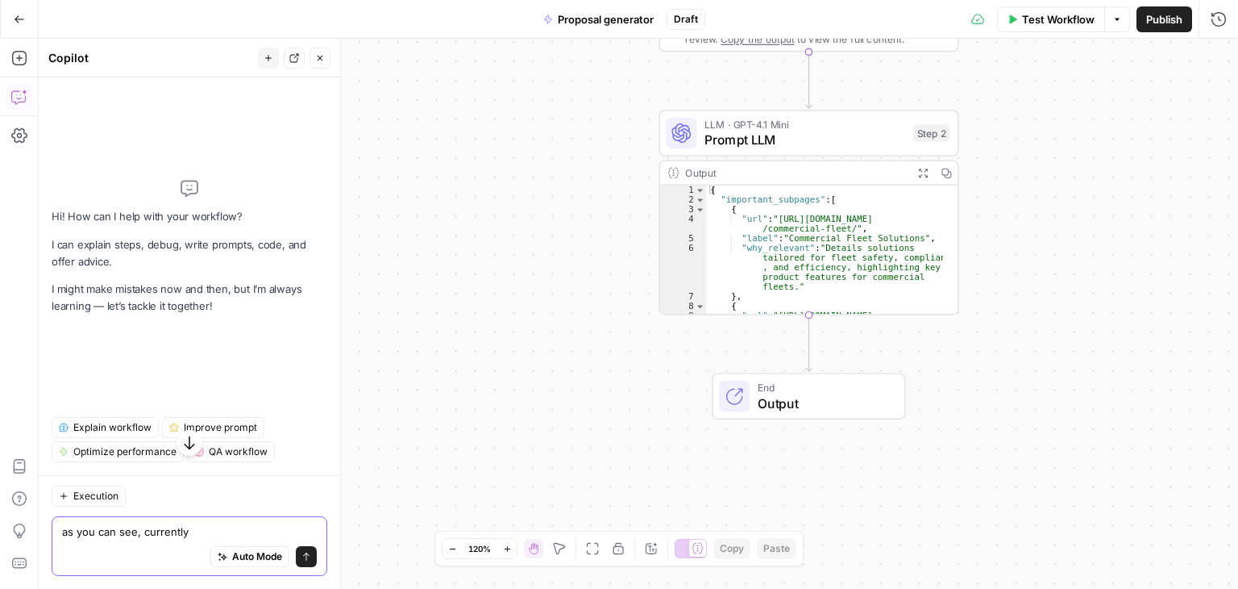
click at [208, 523] on textarea "as you can see, currently" at bounding box center [189, 531] width 255 height 16
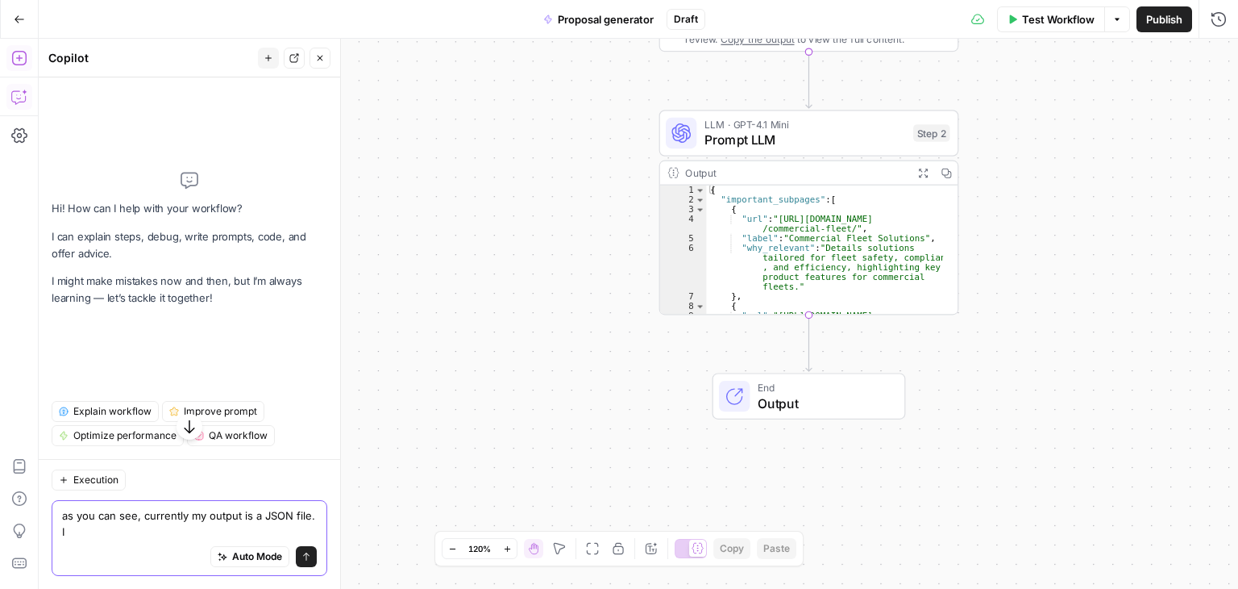
type textarea "as you can see, currently my output is a JSON file. I"
click at [14, 52] on icon "button" at bounding box center [18, 58] width 15 height 15
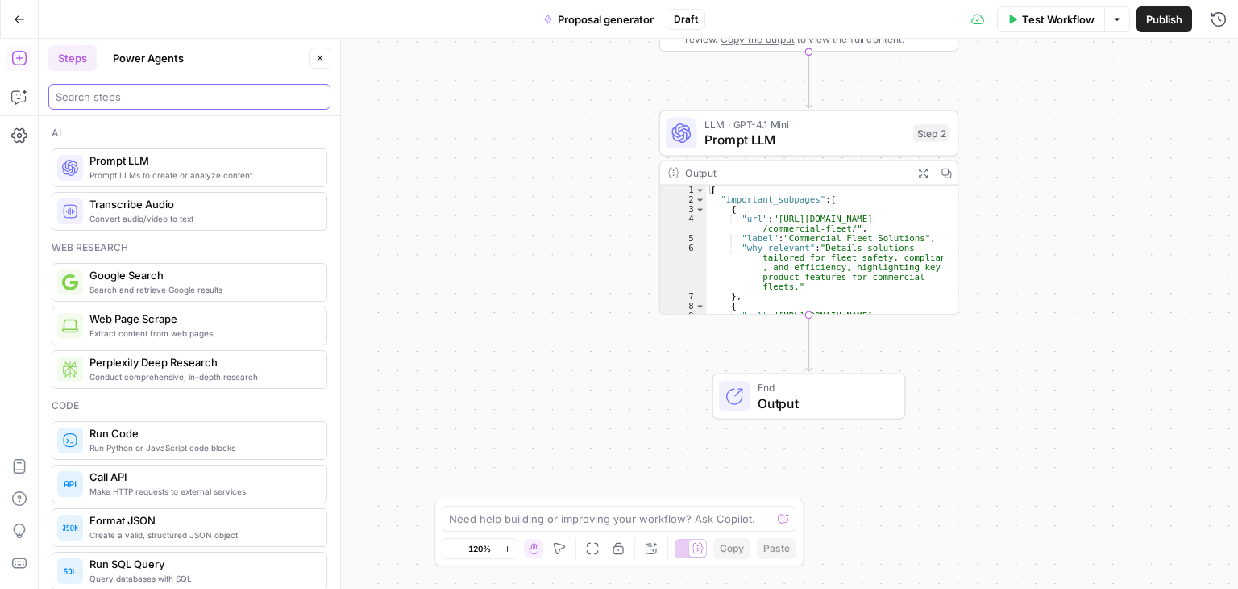
click at [156, 98] on input "search" at bounding box center [190, 97] width 268 height 16
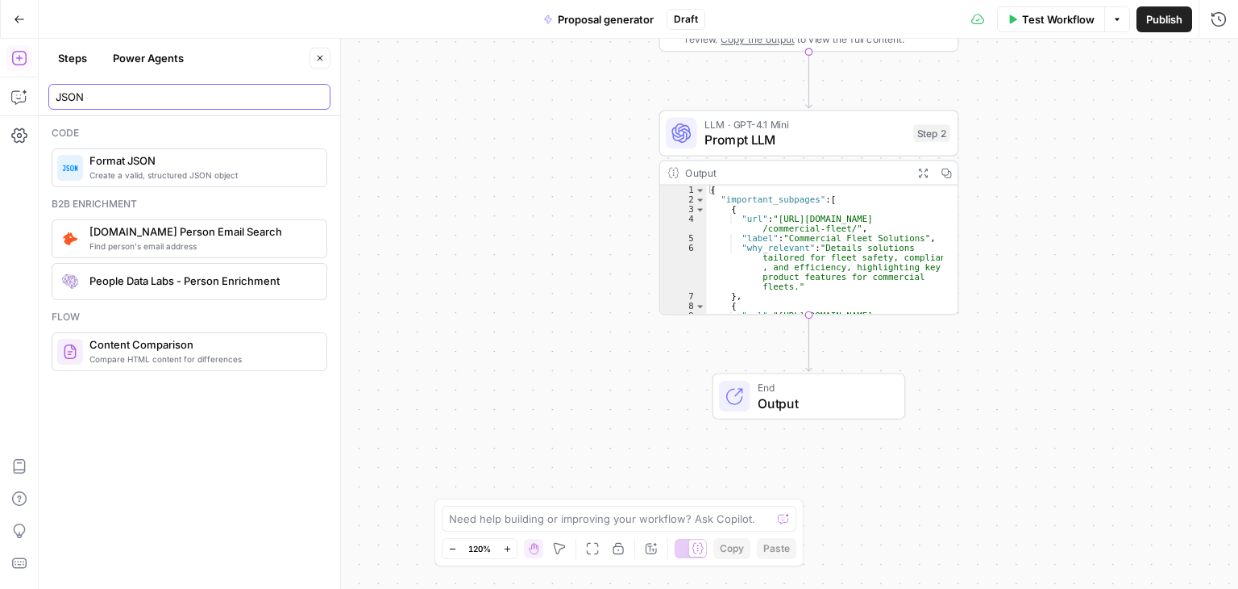
type input "JSON"
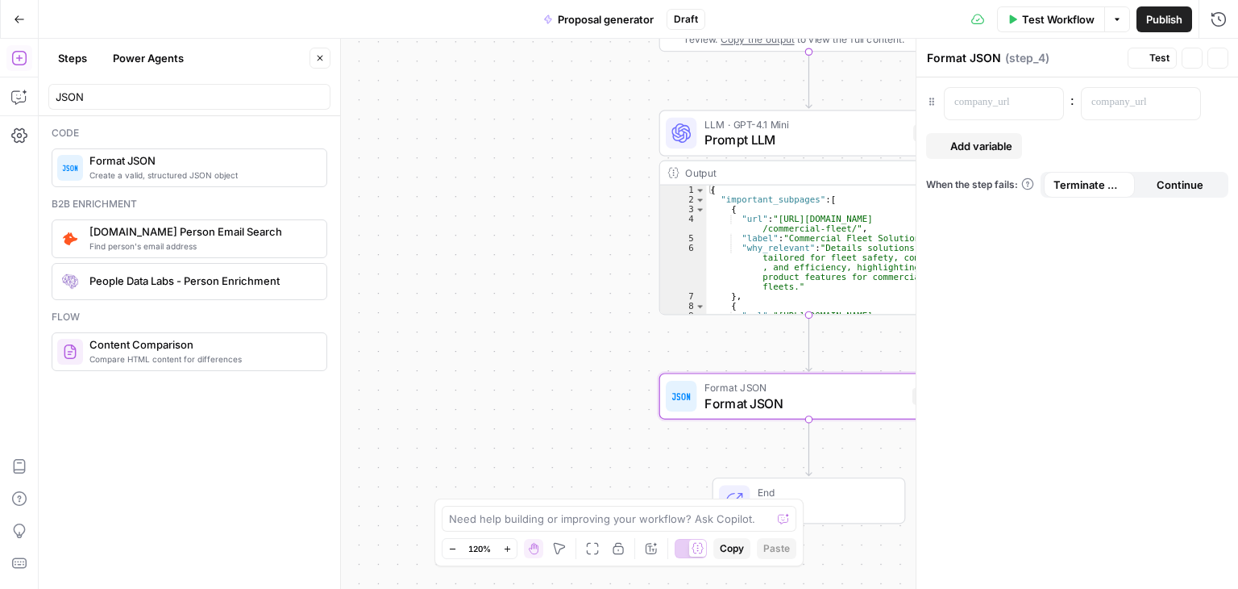
scroll to position [60, 0]
click at [1013, 101] on p at bounding box center [991, 102] width 73 height 16
click at [984, 146] on span "Add variable" at bounding box center [981, 146] width 62 height 16
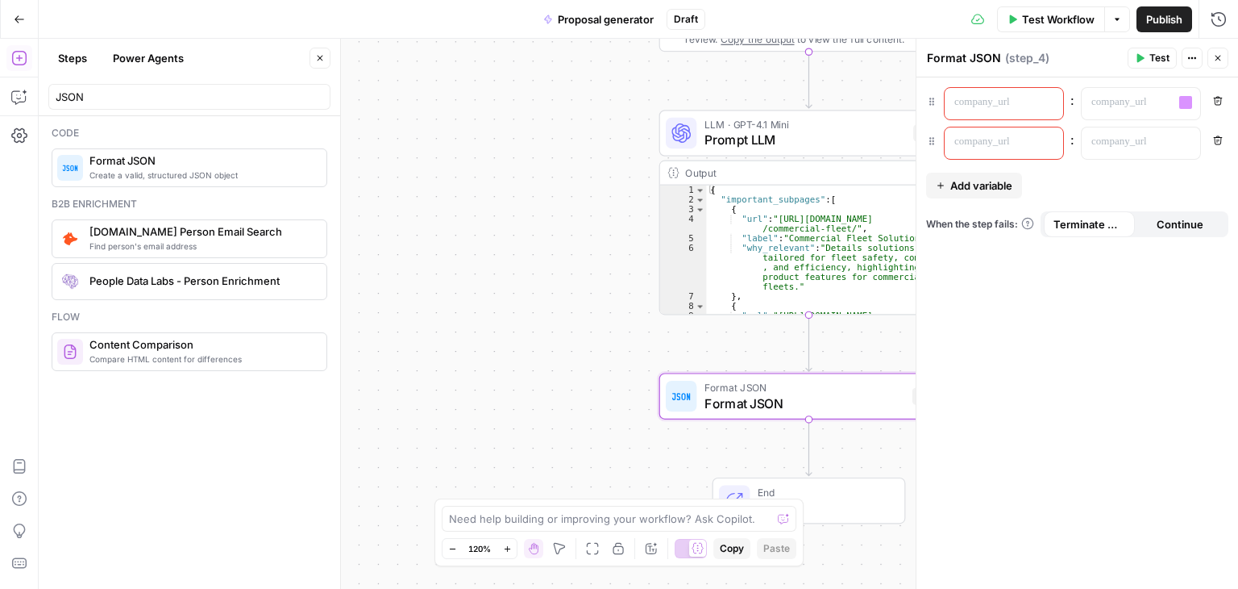
click at [1213, 101] on icon "button" at bounding box center [1218, 101] width 10 height 10
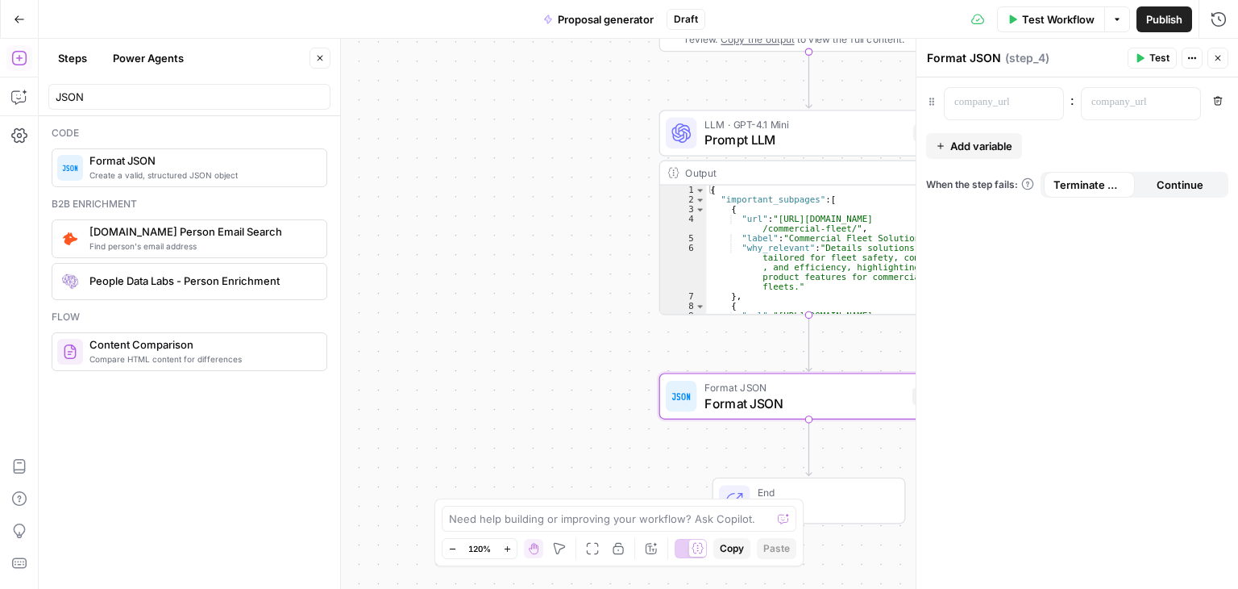
click at [1216, 56] on icon "button" at bounding box center [1219, 59] width 6 height 6
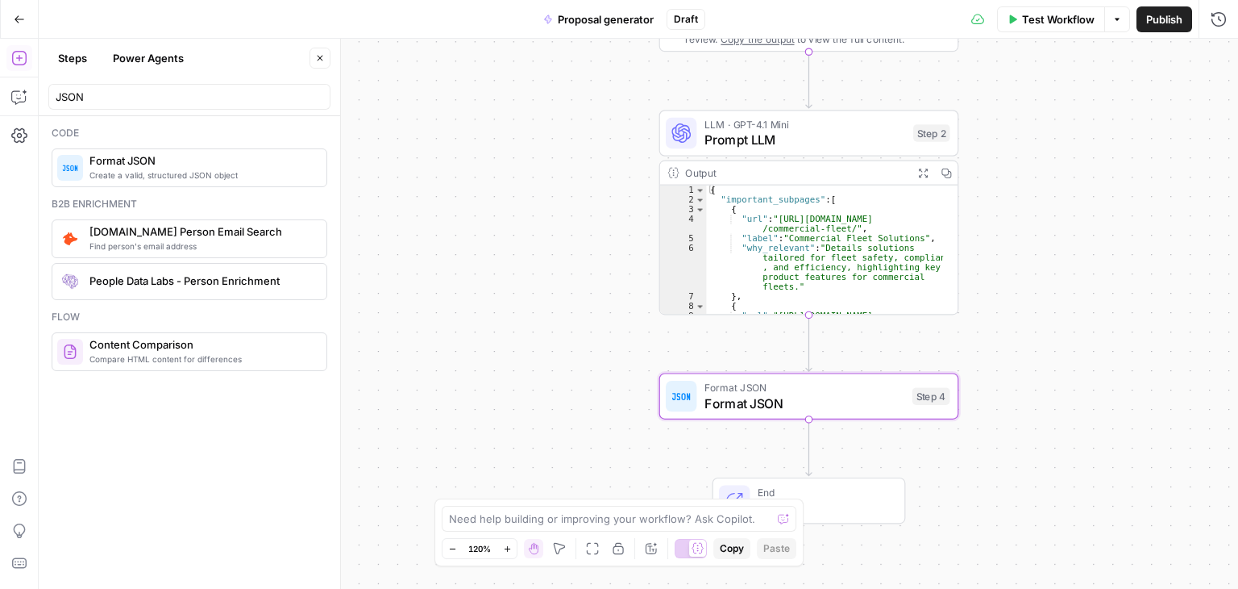
click at [916, 410] on div "Format JSON Format JSON Step 4 Copy step Delete step Add Note Test" at bounding box center [808, 396] width 285 height 33
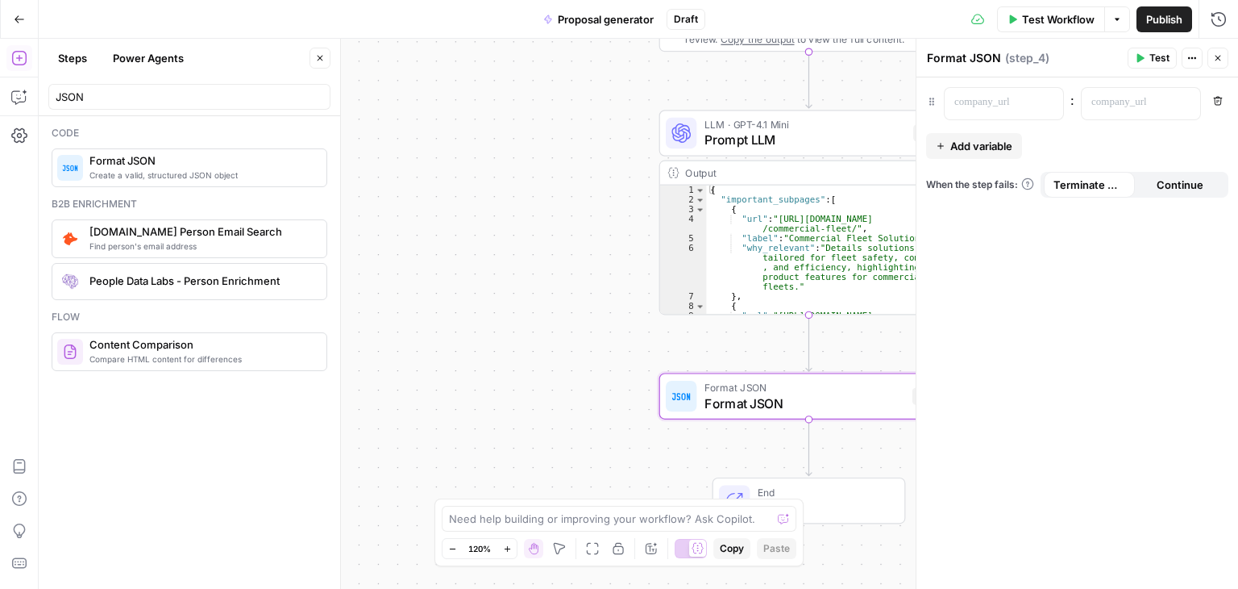
click at [1190, 59] on icon "button" at bounding box center [1189, 58] width 2 height 2
click at [1125, 138] on button "Delete Step" at bounding box center [1139, 130] width 114 height 23
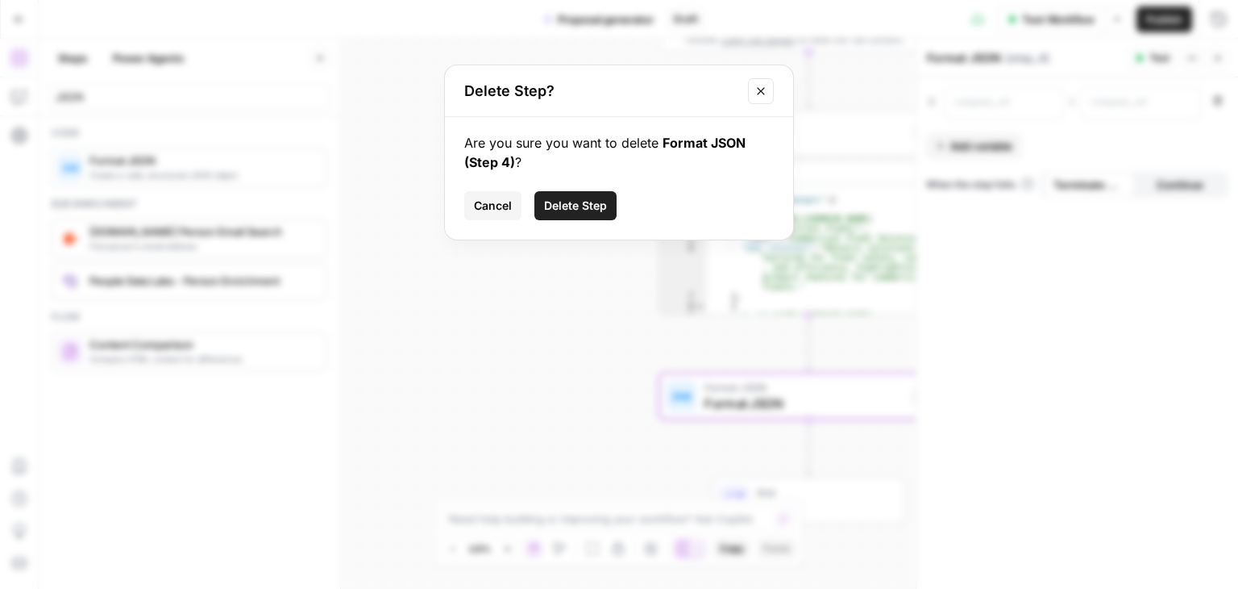
click at [601, 209] on span "Delete Step" at bounding box center [575, 206] width 63 height 16
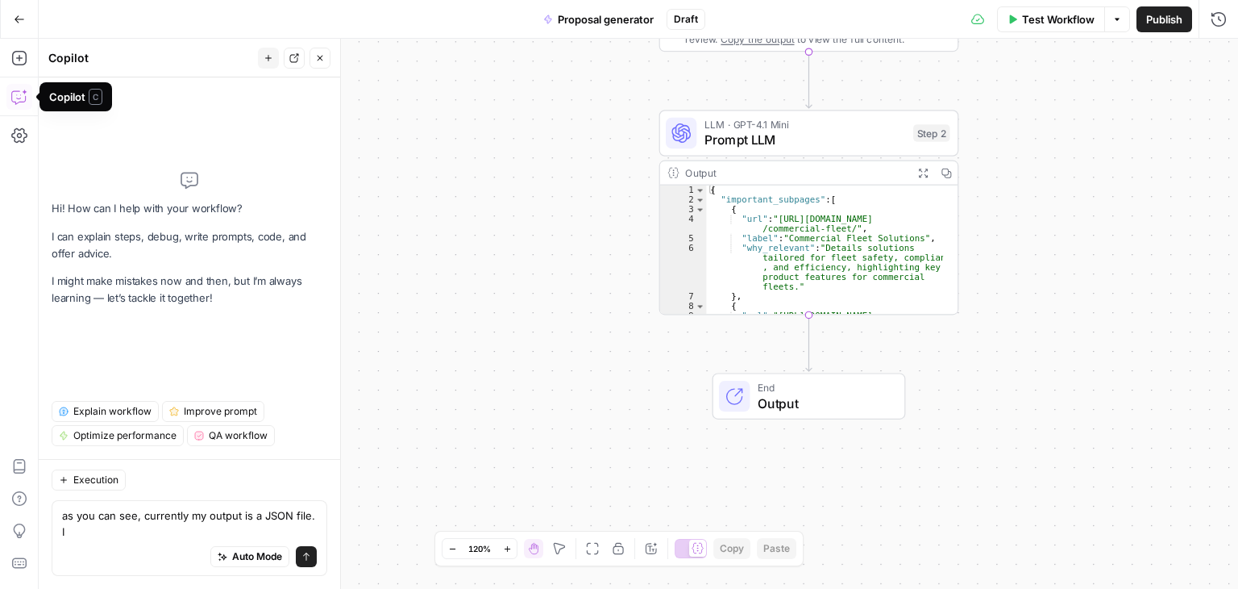
click at [149, 540] on div "Auto Mode Send" at bounding box center [189, 556] width 255 height 35
click at [126, 534] on textarea "as you can see, currently my output is a JSON file. I" at bounding box center [189, 523] width 255 height 32
click at [188, 519] on textarea "as you can see, currently my output is a JSON file. I" at bounding box center [189, 523] width 255 height 32
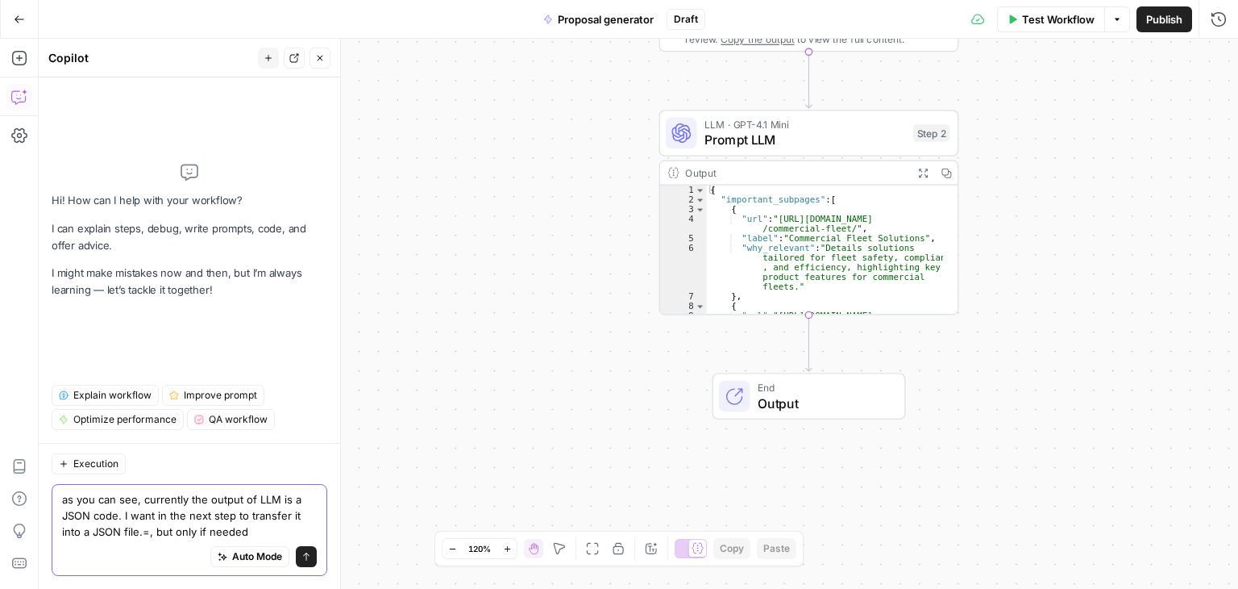
click at [147, 529] on textarea "as you can see, currently the output of LLM is a JSON code. I want in the next …" at bounding box center [189, 515] width 255 height 48
click at [250, 535] on div "Auto Mode will automatically modify and execute the workflow" at bounding box center [250, 516] width 238 height 42
click at [248, 530] on textarea "as you can see, currently the output of LLM is a JSON code. I want in the next …" at bounding box center [189, 515] width 255 height 48
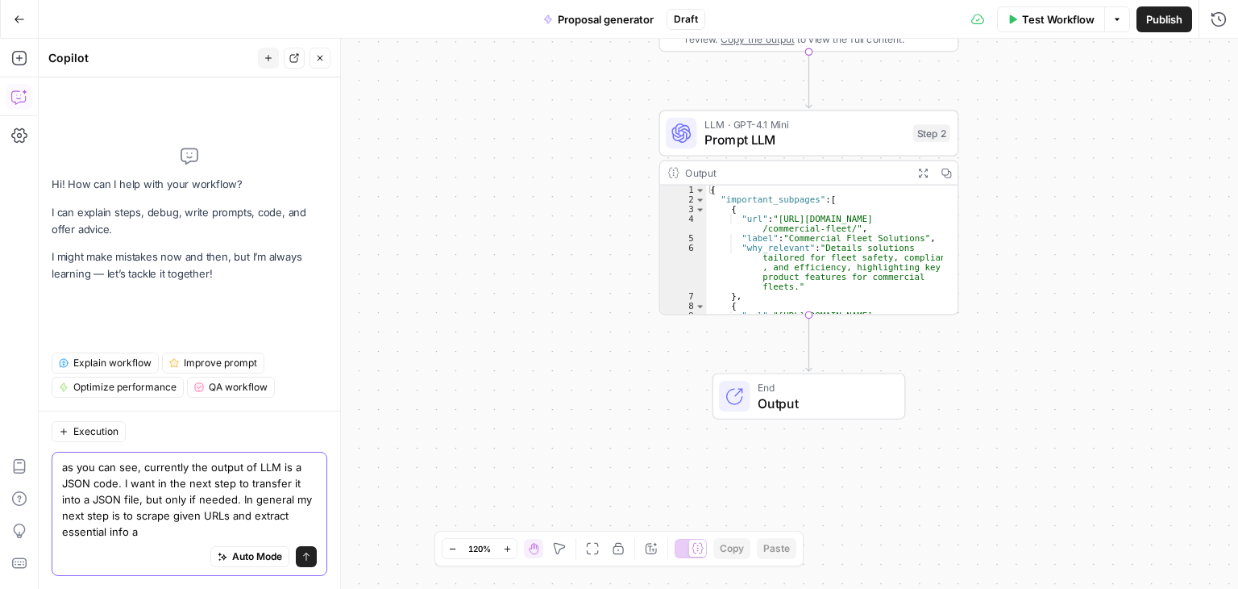
type textarea "as you can see, currently the output of LLM is a JSON code. I want in the next …"
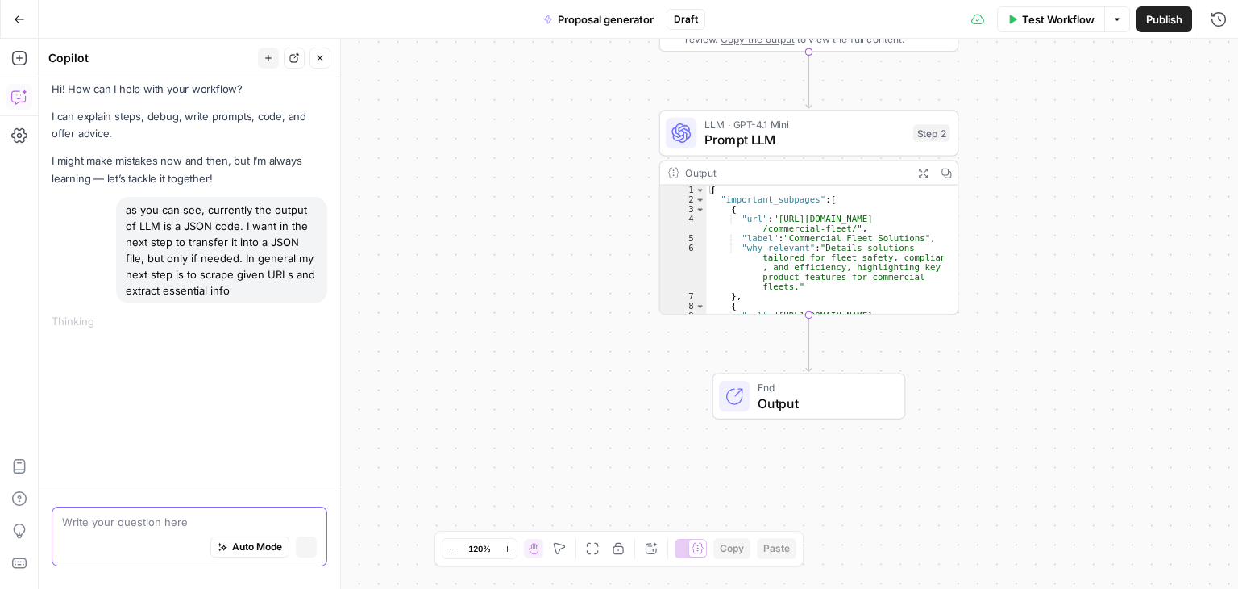
scroll to position [0, 0]
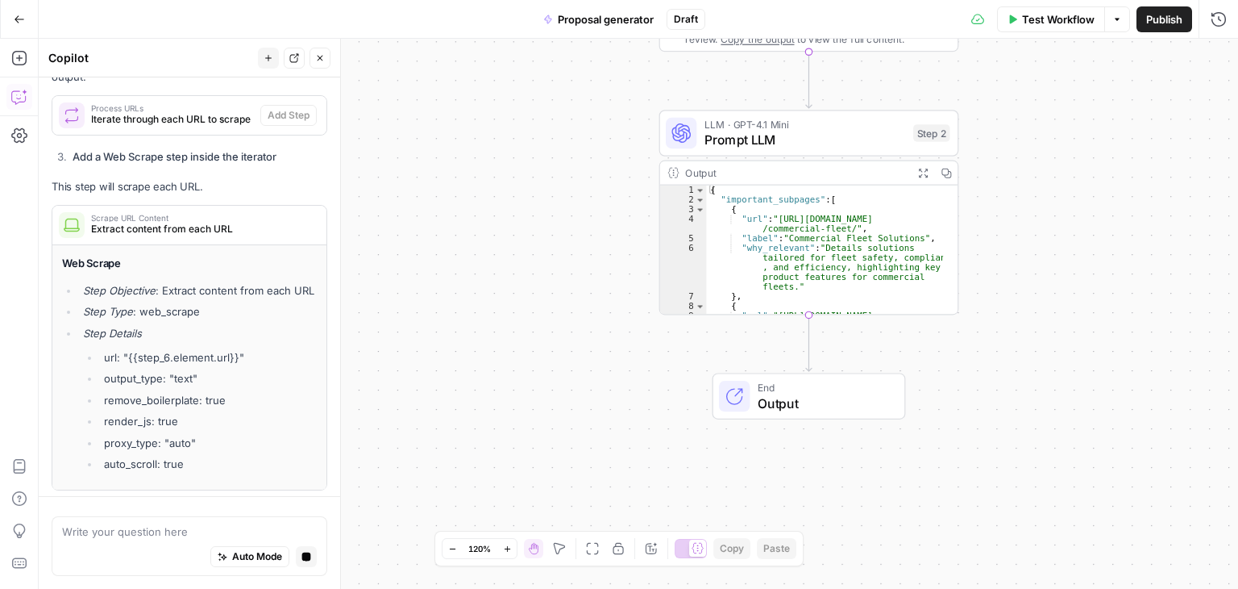
click at [817, 146] on span "Prompt LLM" at bounding box center [805, 139] width 201 height 19
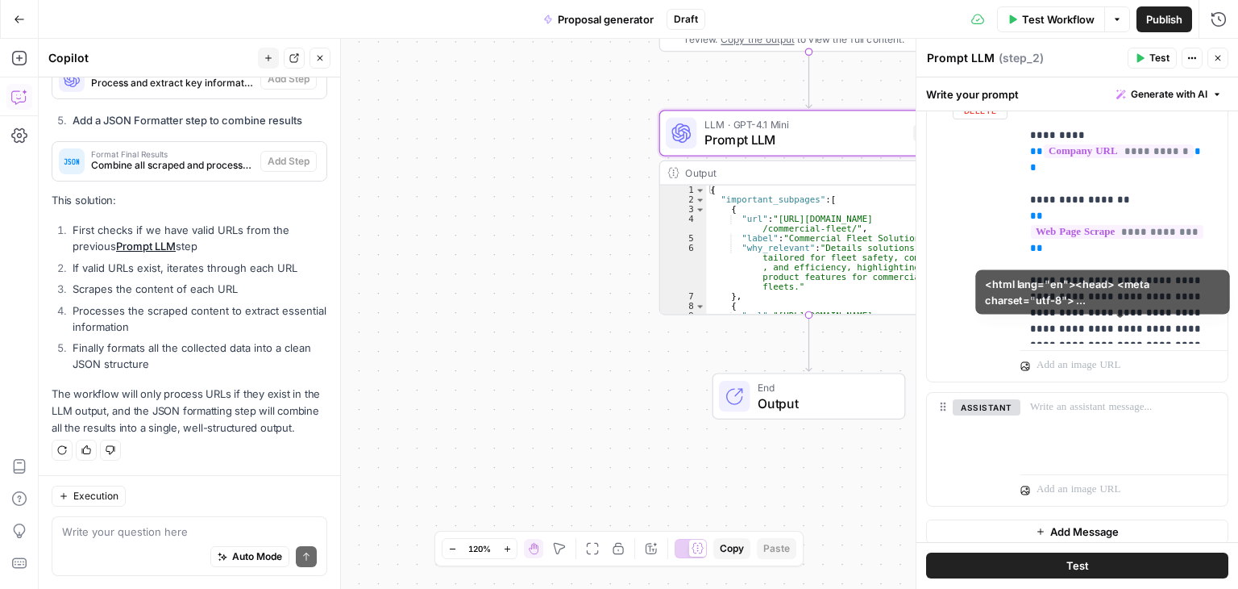
scroll to position [815, 0]
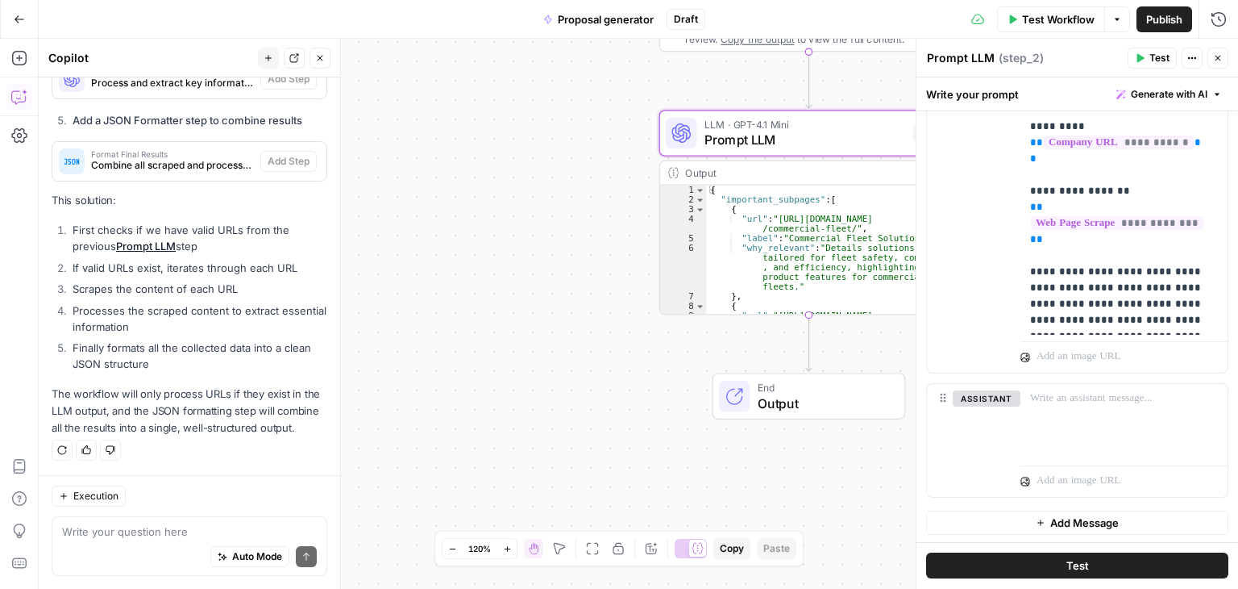
click at [1219, 56] on icon "button" at bounding box center [1218, 58] width 10 height 10
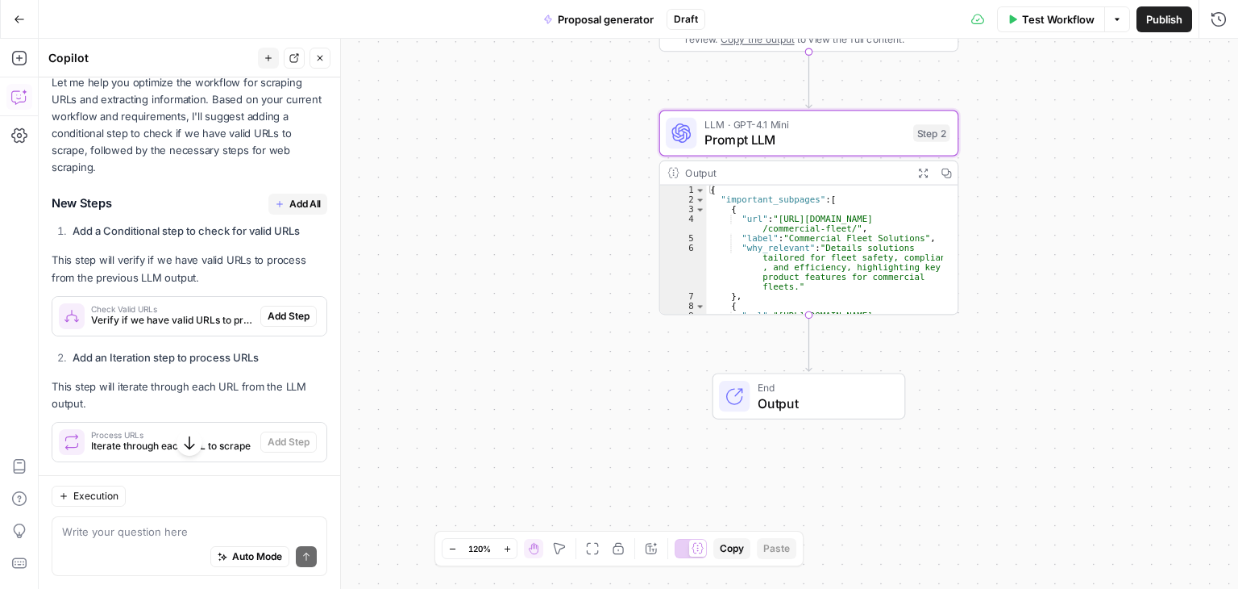
scroll to position [255, 0]
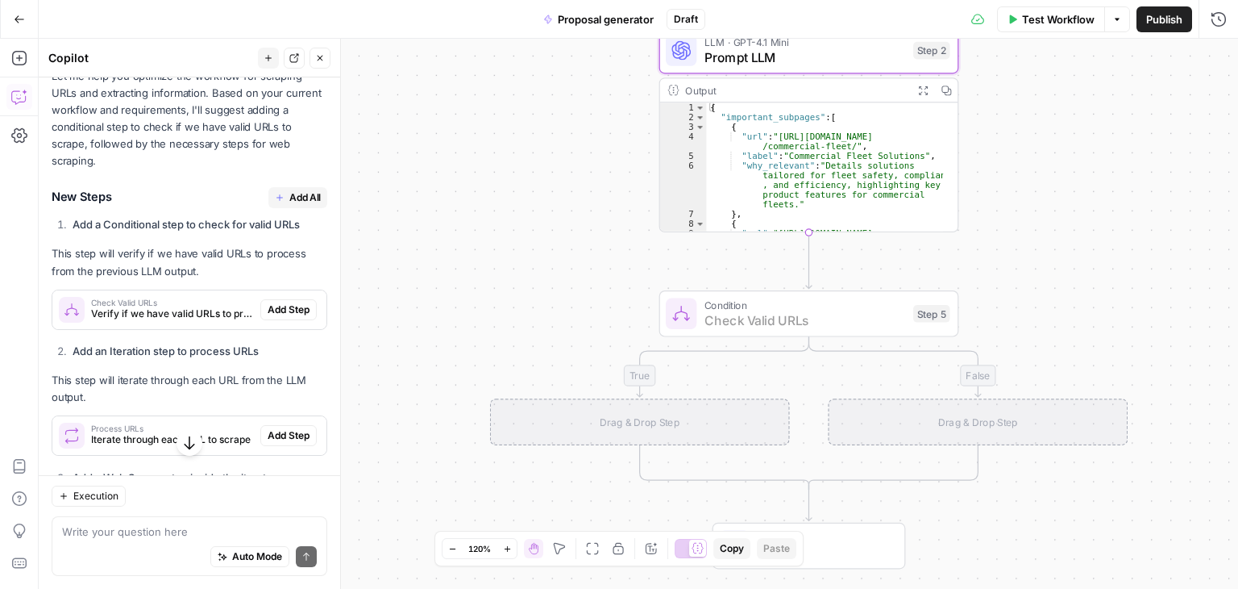
click at [268, 308] on span "Add Step" at bounding box center [289, 309] width 42 height 15
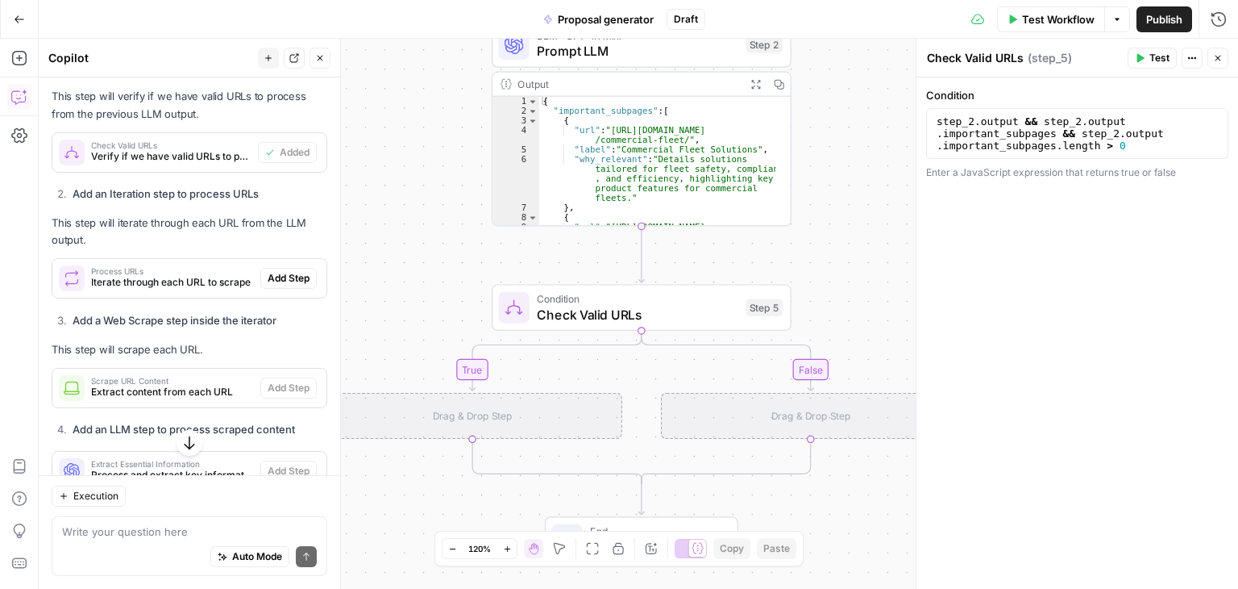
scroll to position [442, 0]
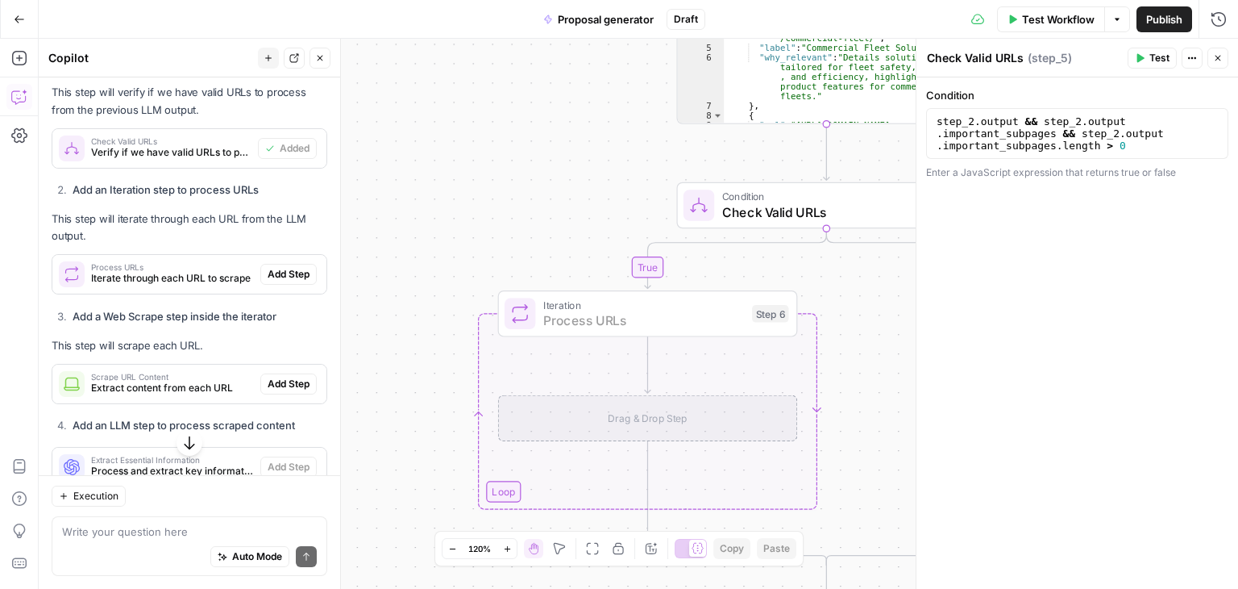
click at [281, 272] on span "Add Step" at bounding box center [289, 274] width 42 height 15
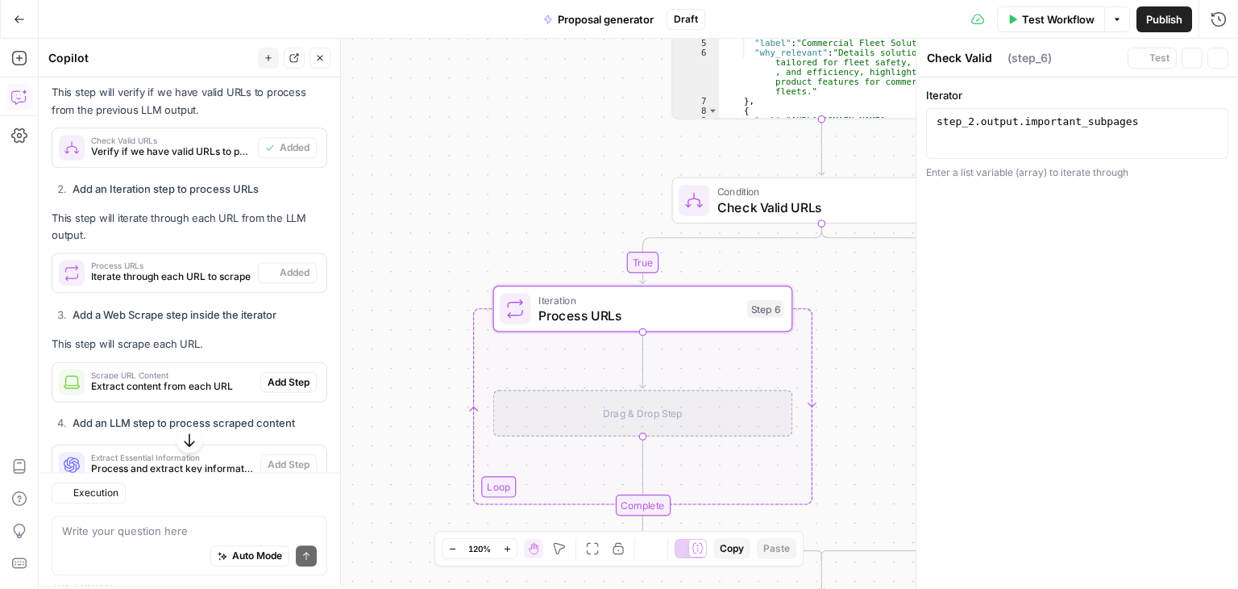
type textarea "Process URLs"
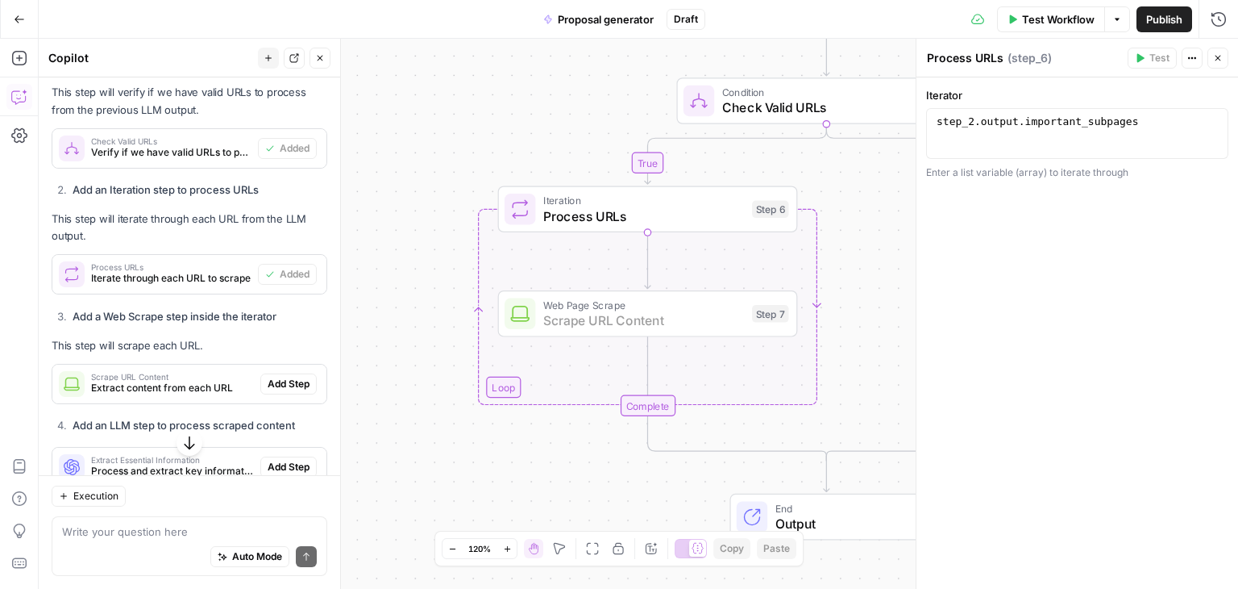
click at [281, 384] on span "Add Step" at bounding box center [289, 383] width 42 height 15
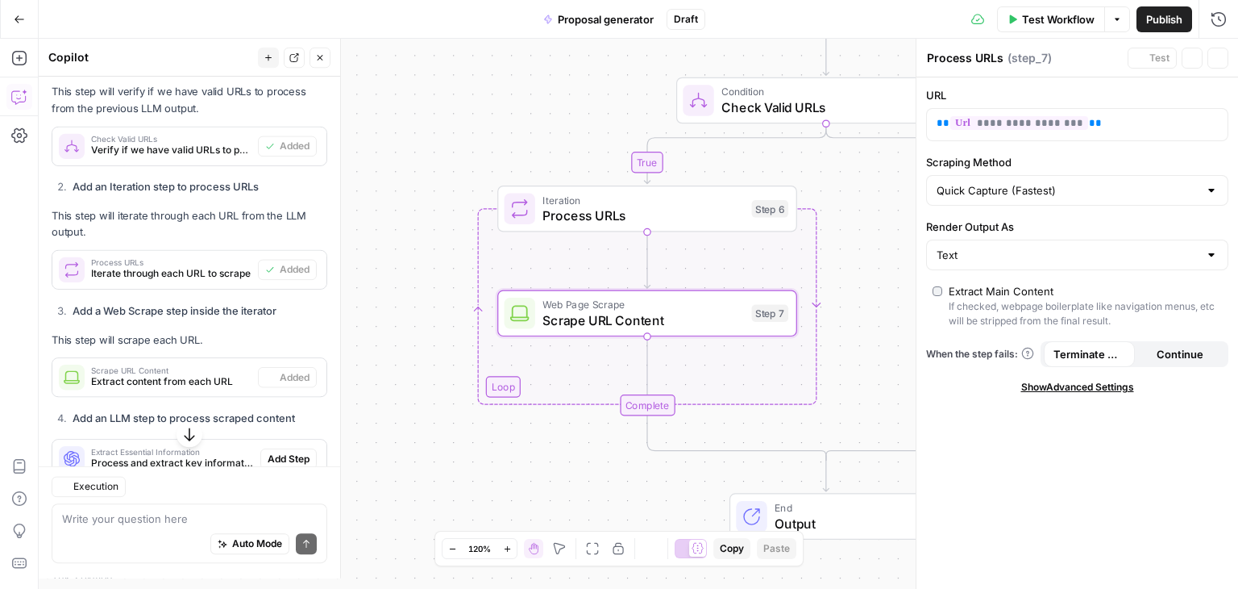
type textarea "Scrape URL Content"
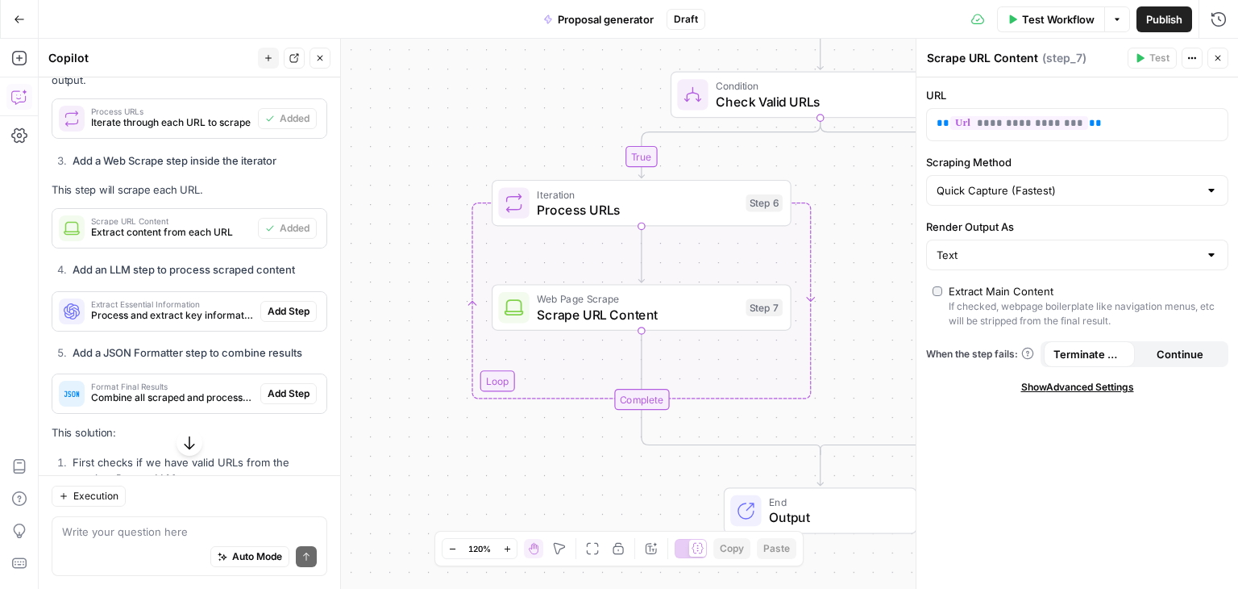
scroll to position [603, 0]
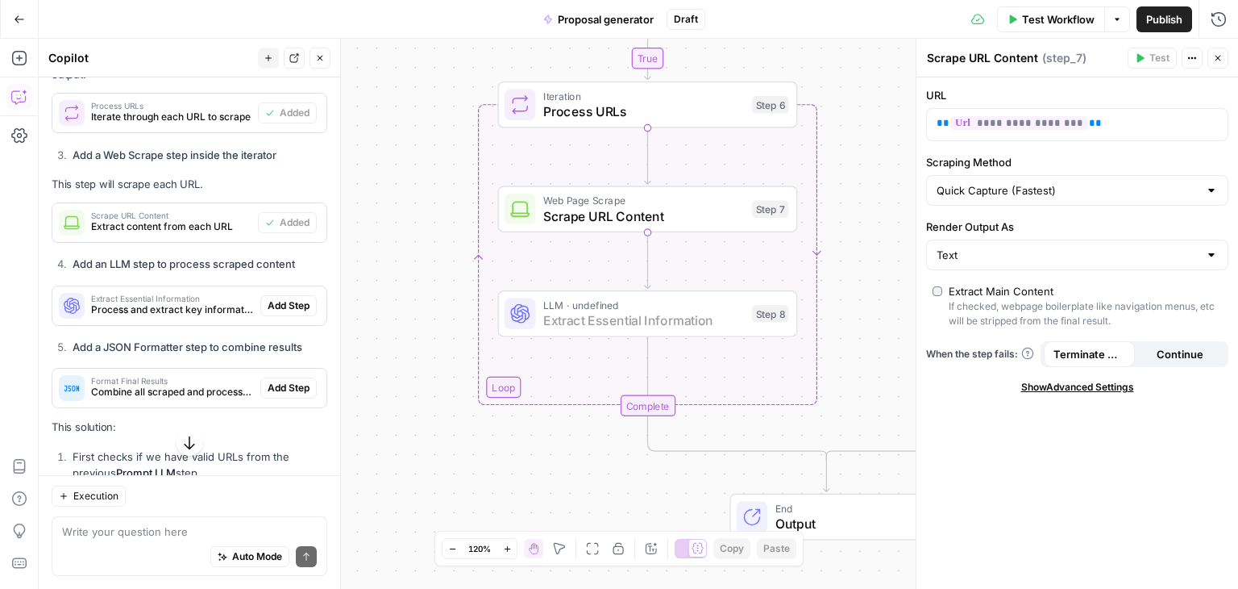
click at [275, 304] on span "Add Step" at bounding box center [289, 305] width 42 height 15
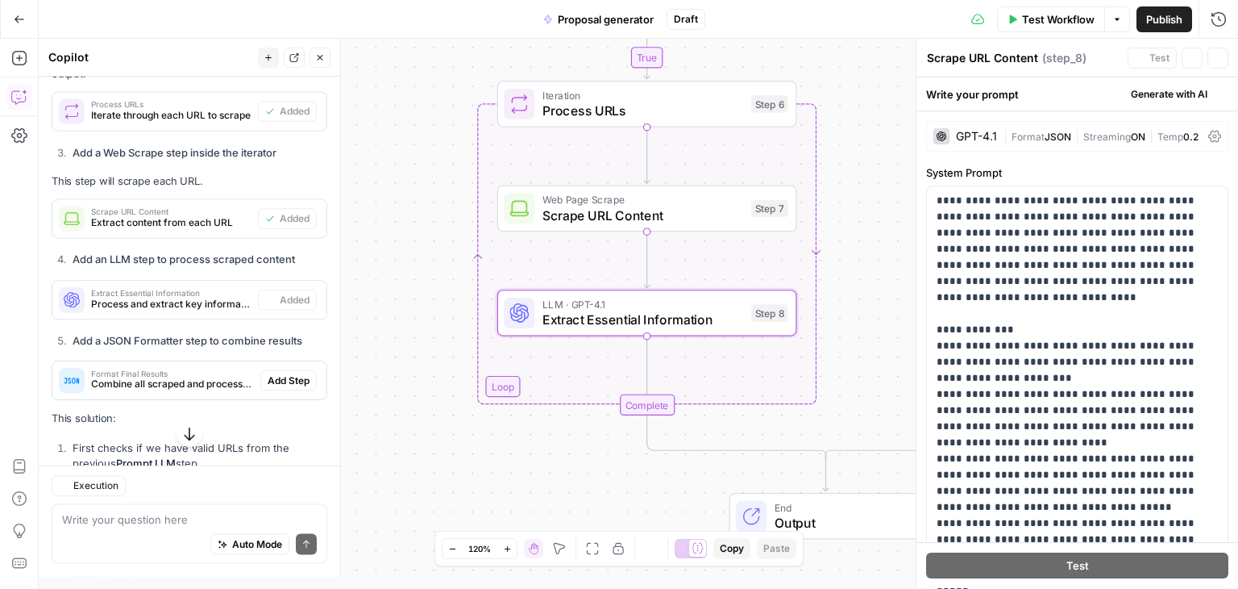
type textarea "Extract Essential Information"
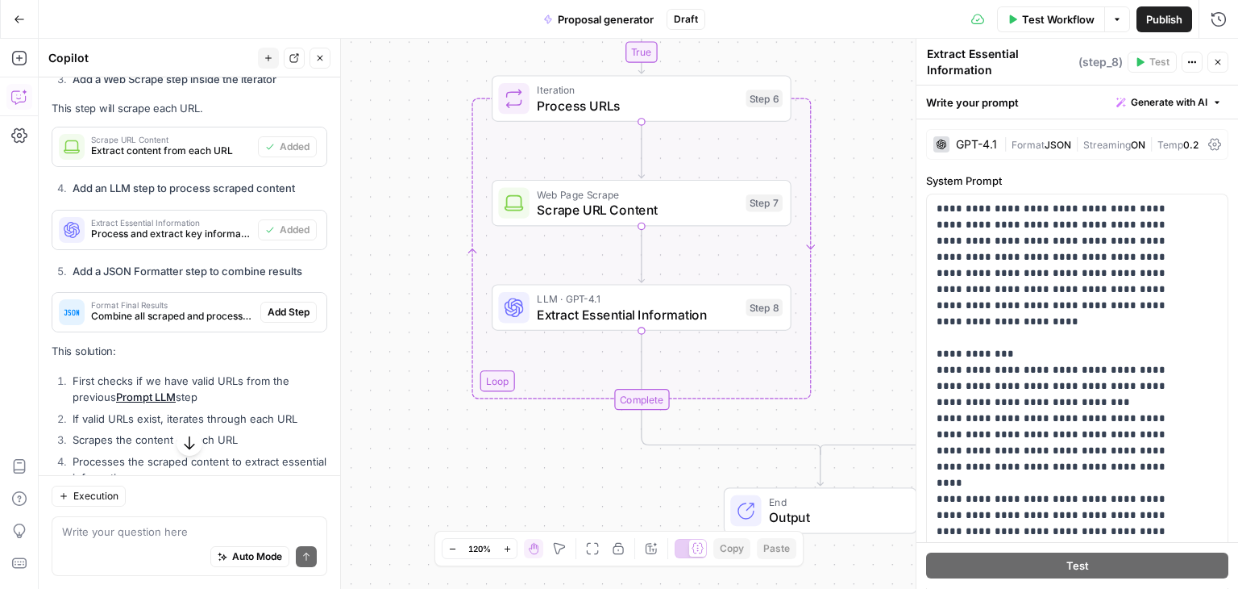
scroll to position [684, 0]
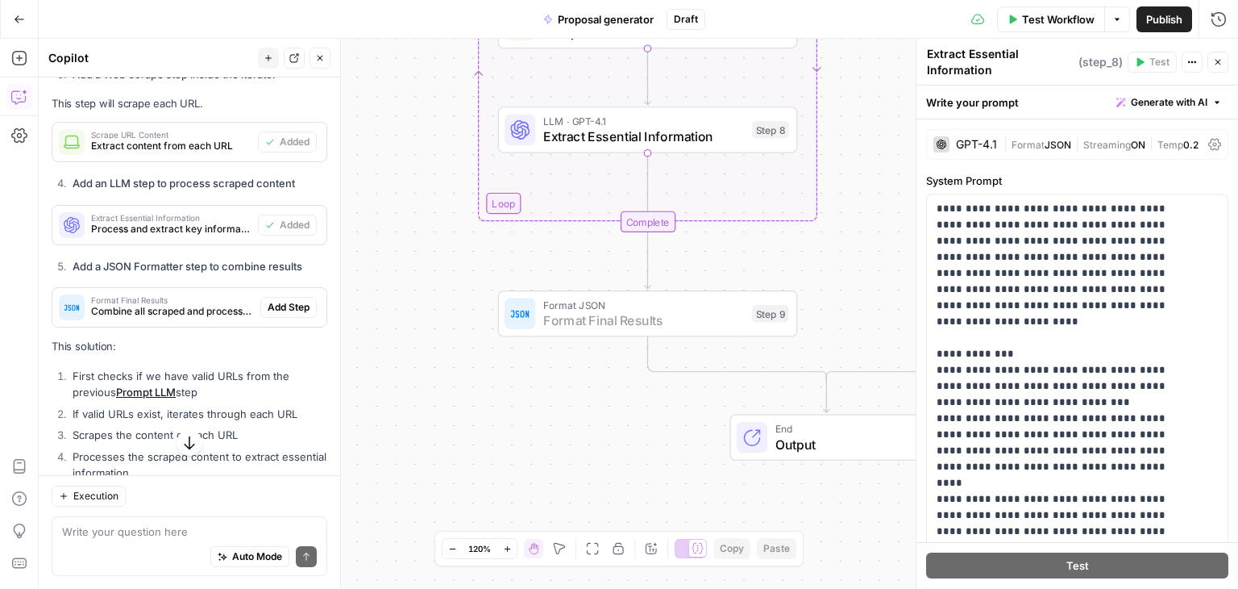
click at [277, 306] on span "Add Step" at bounding box center [289, 307] width 42 height 15
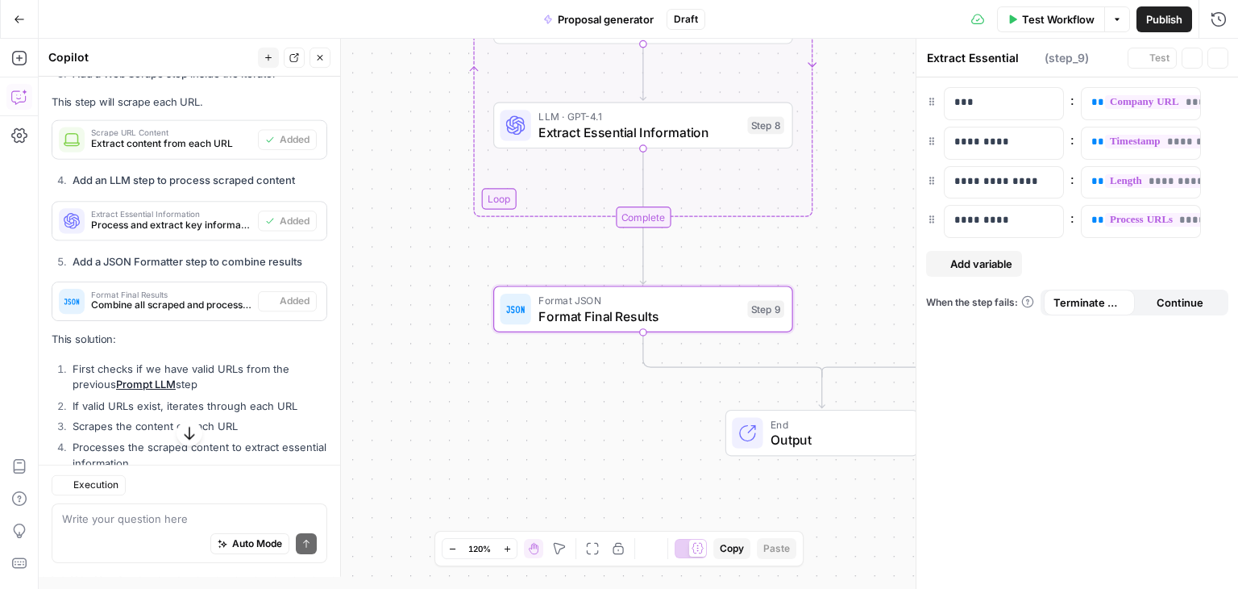
type textarea "Format Final Results"
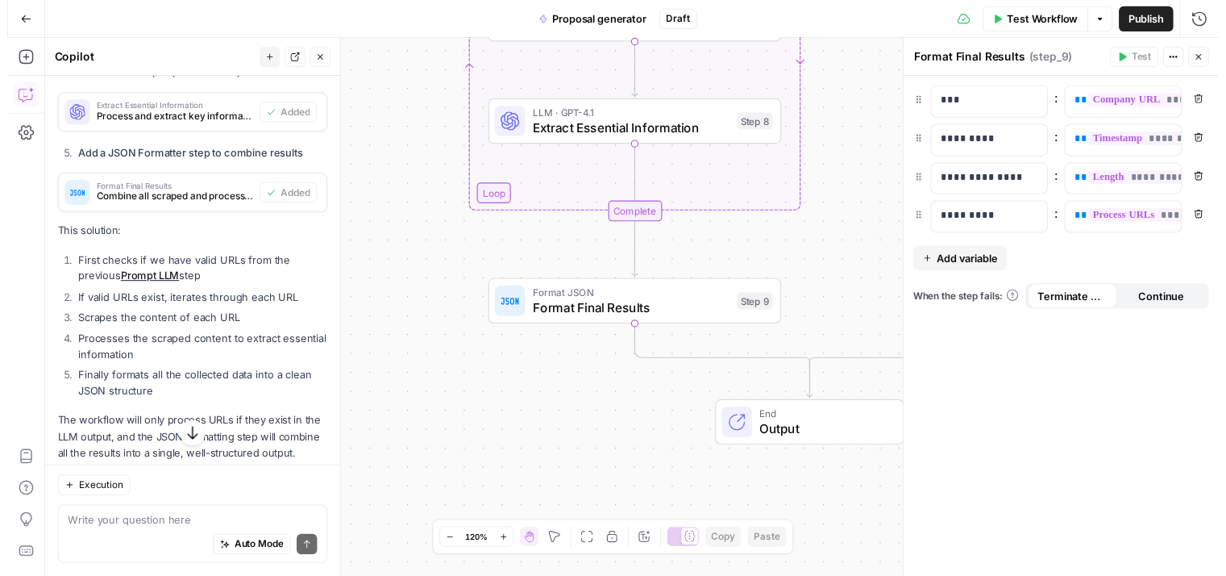
scroll to position [845, 0]
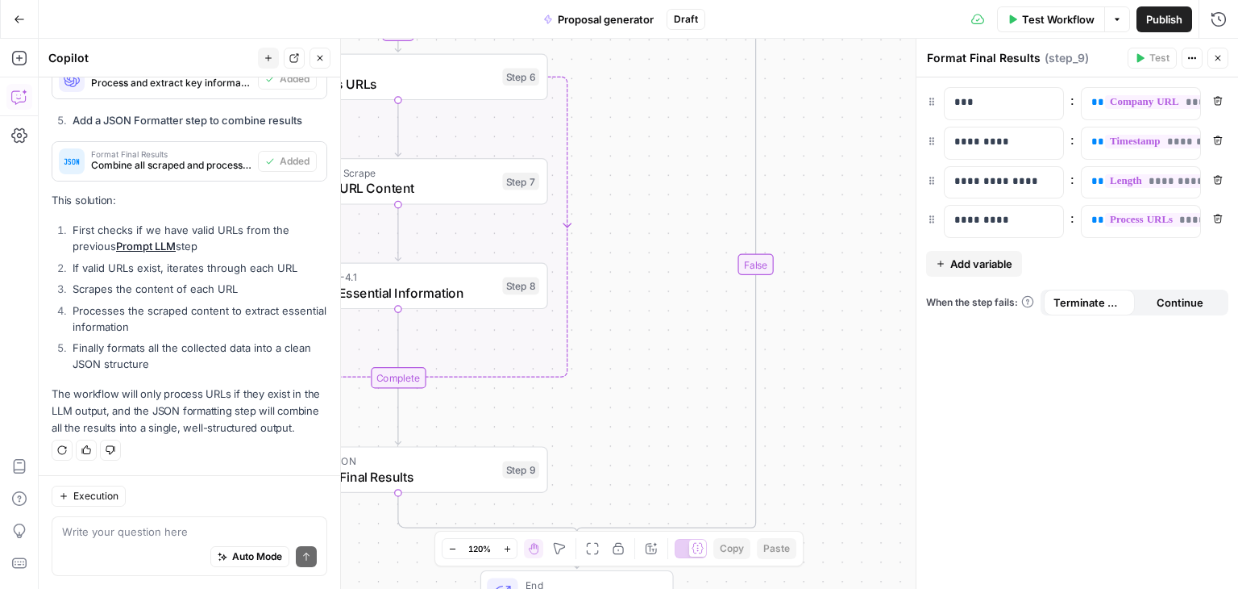
drag, startPoint x: 465, startPoint y: 260, endPoint x: 248, endPoint y: 410, distance: 263.7
click at [240, 416] on body "**********" at bounding box center [619, 294] width 1238 height 589
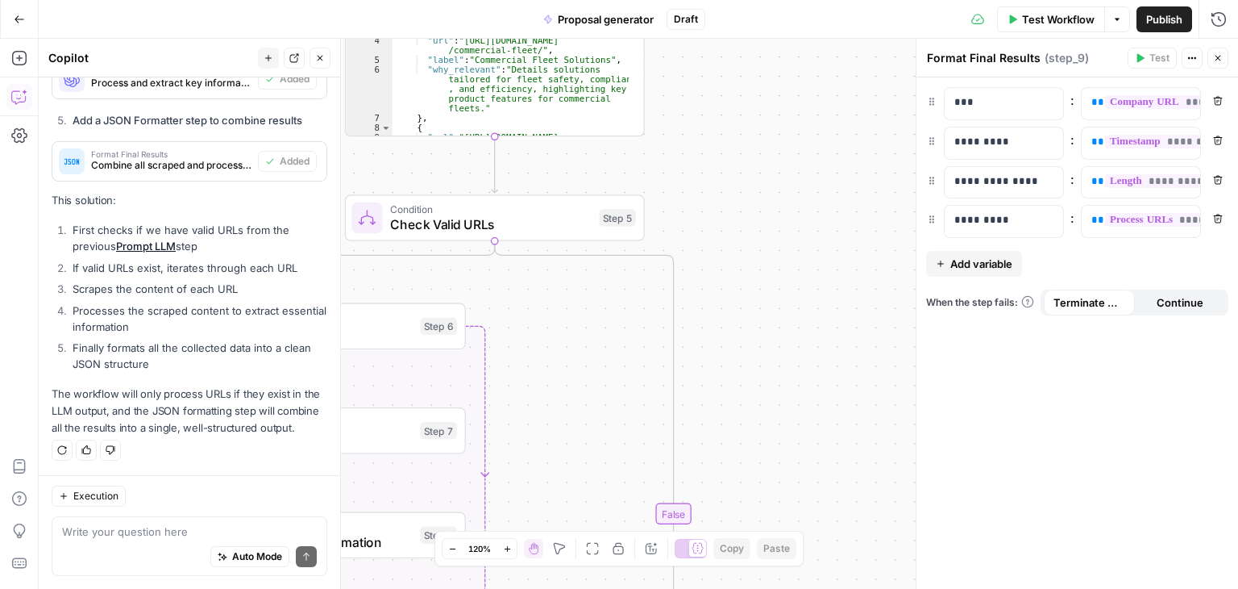
drag, startPoint x: 637, startPoint y: 343, endPoint x: 597, endPoint y: 454, distance: 117.3
click at [597, 454] on div "**********" at bounding box center [639, 314] width 1200 height 550
click at [806, 263] on div "**********" at bounding box center [639, 314] width 1200 height 550
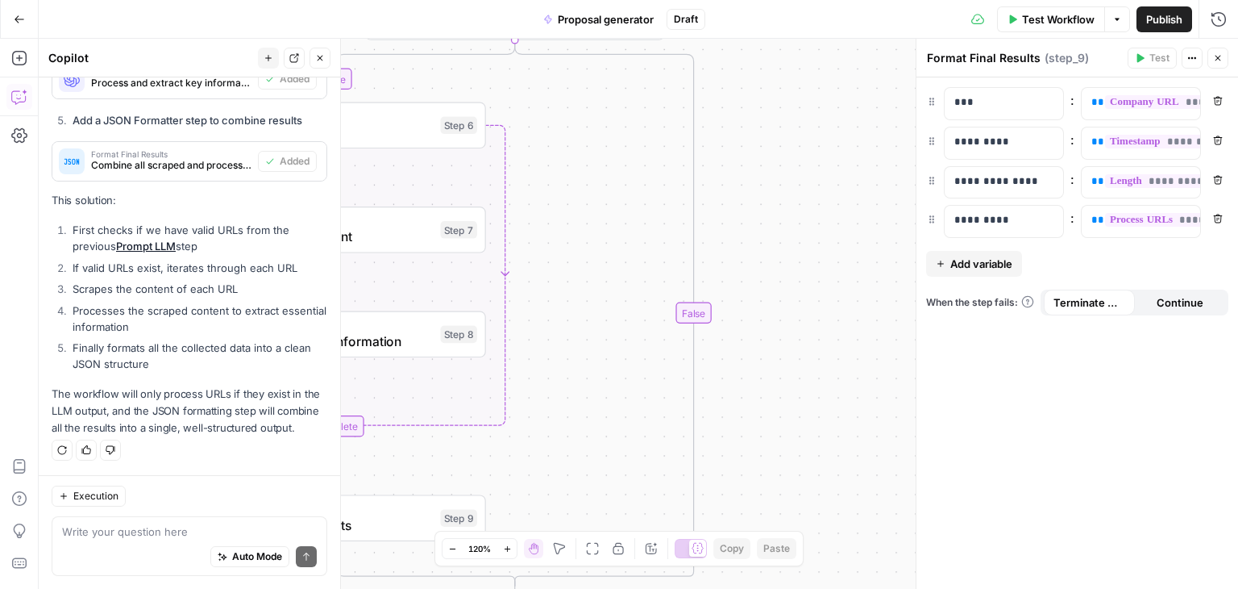
drag, startPoint x: 795, startPoint y: 231, endPoint x: 791, endPoint y: 147, distance: 83.9
click at [791, 147] on div "**********" at bounding box center [639, 314] width 1200 height 550
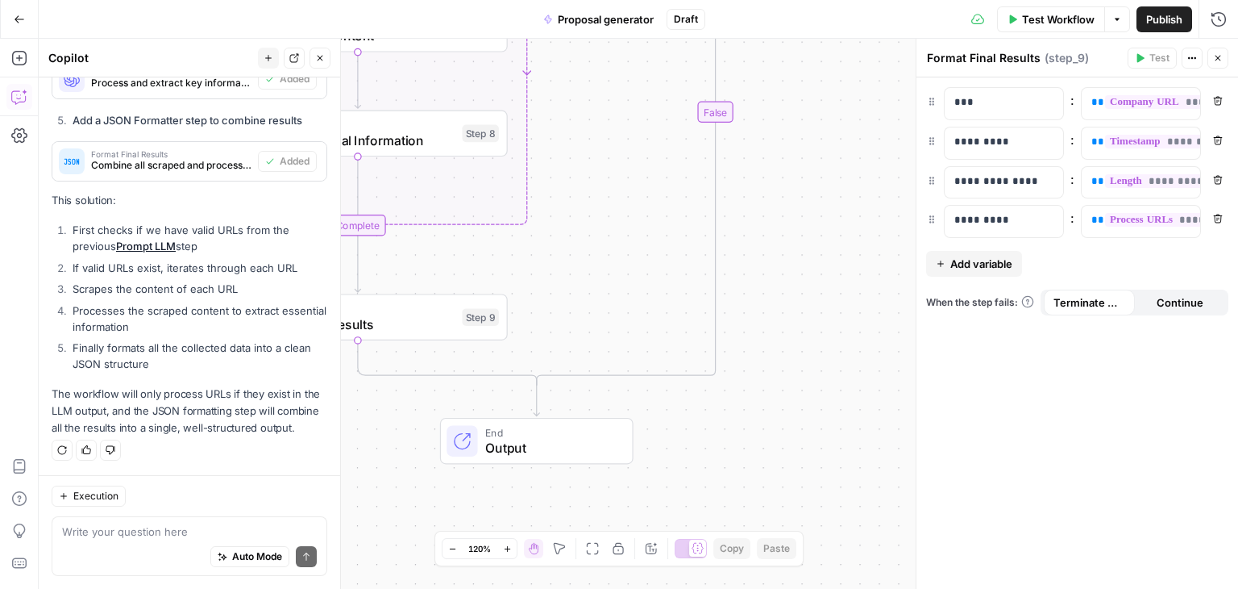
drag, startPoint x: 813, startPoint y: 243, endPoint x: 806, endPoint y: 156, distance: 87.3
click at [806, 156] on div "**********" at bounding box center [639, 314] width 1200 height 550
drag, startPoint x: 790, startPoint y: 234, endPoint x: 805, endPoint y: 185, distance: 51.5
click at [806, 185] on div "**********" at bounding box center [639, 314] width 1200 height 550
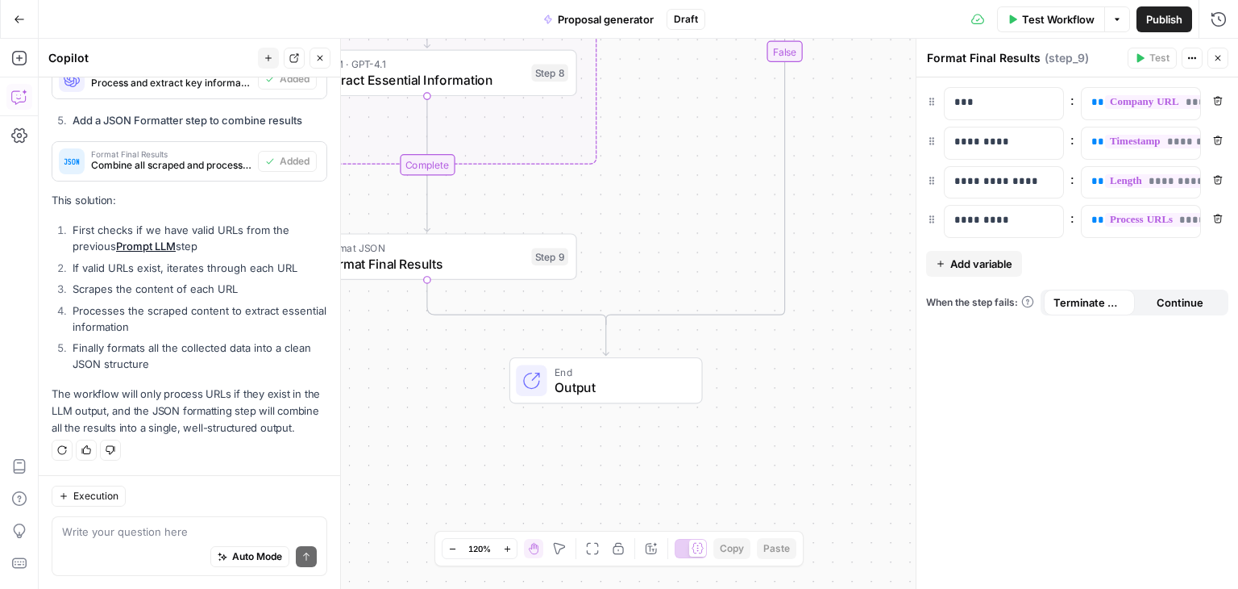
drag, startPoint x: 793, startPoint y: 381, endPoint x: 716, endPoint y: 375, distance: 77.6
click at [822, 373] on div "**********" at bounding box center [639, 314] width 1200 height 550
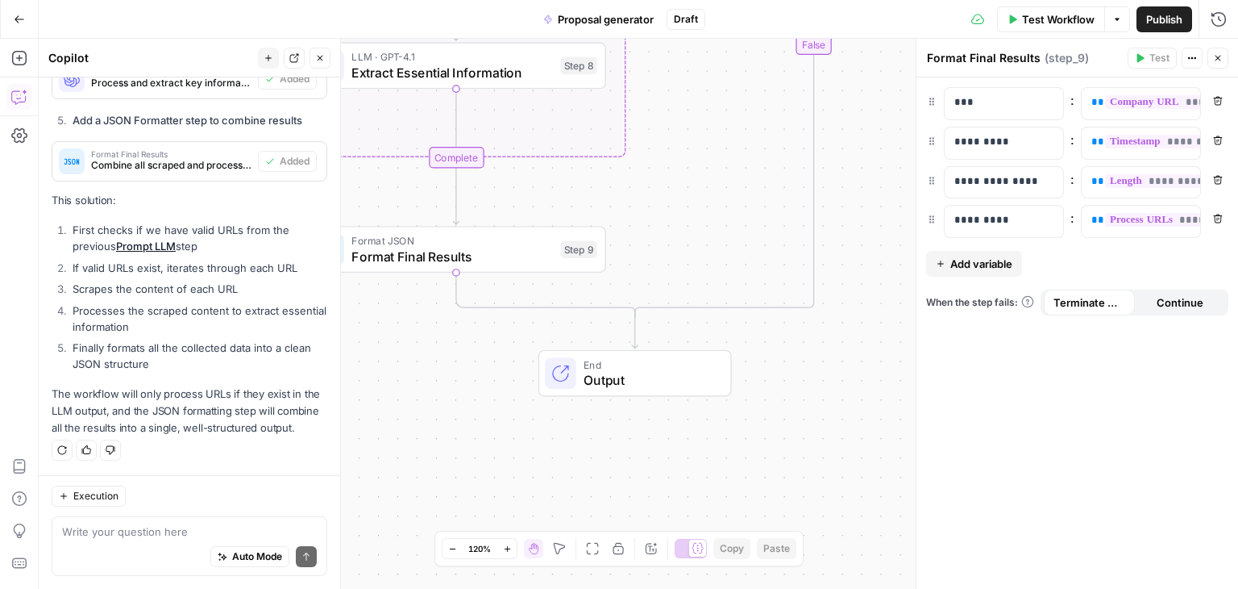
click at [617, 387] on span "Output" at bounding box center [649, 379] width 131 height 19
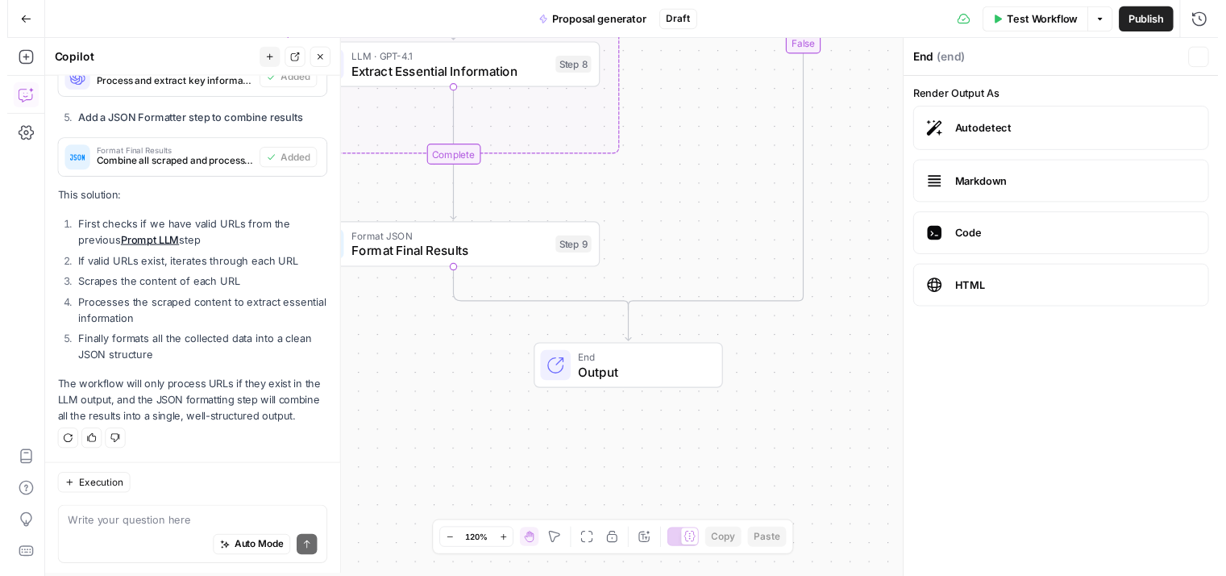
scroll to position [60, 0]
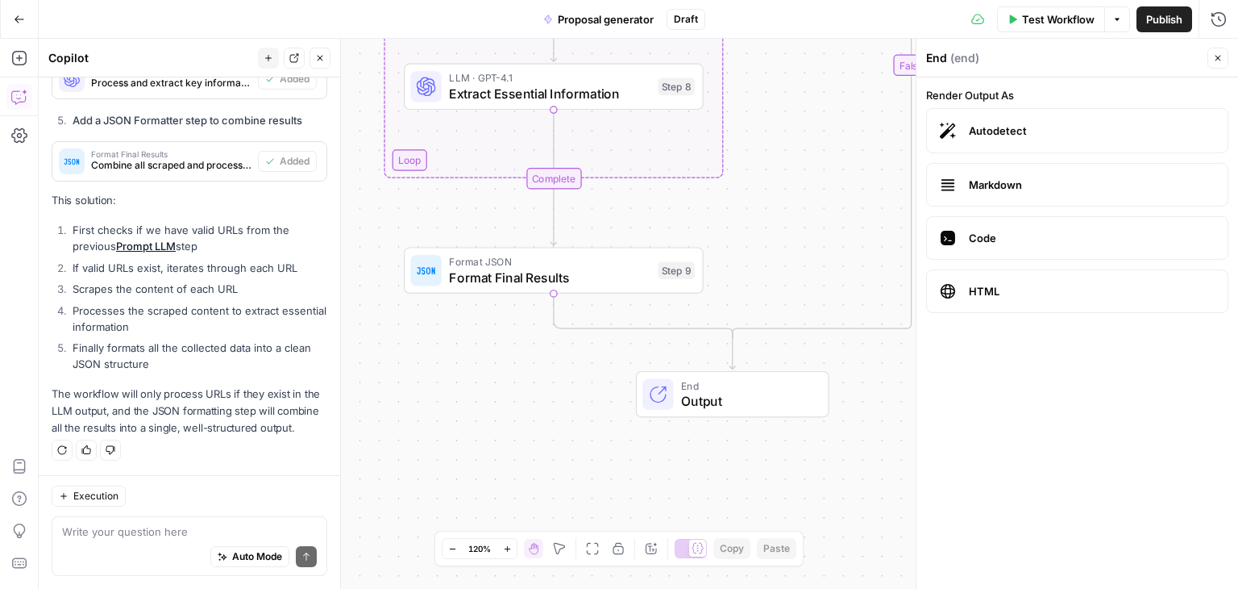
drag, startPoint x: 493, startPoint y: 410, endPoint x: 565, endPoint y: 420, distance: 72.4
click at [565, 420] on div "**********" at bounding box center [639, 314] width 1200 height 550
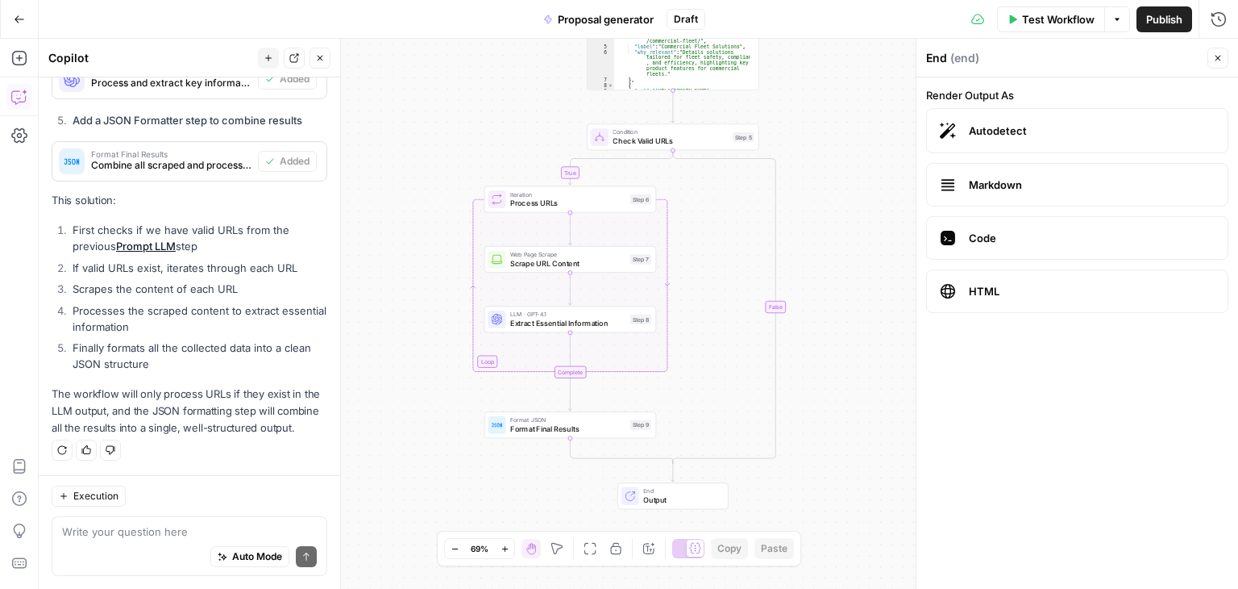
drag, startPoint x: 752, startPoint y: 241, endPoint x: 722, endPoint y: 329, distance: 93.1
click at [722, 329] on div "**********" at bounding box center [639, 314] width 1200 height 550
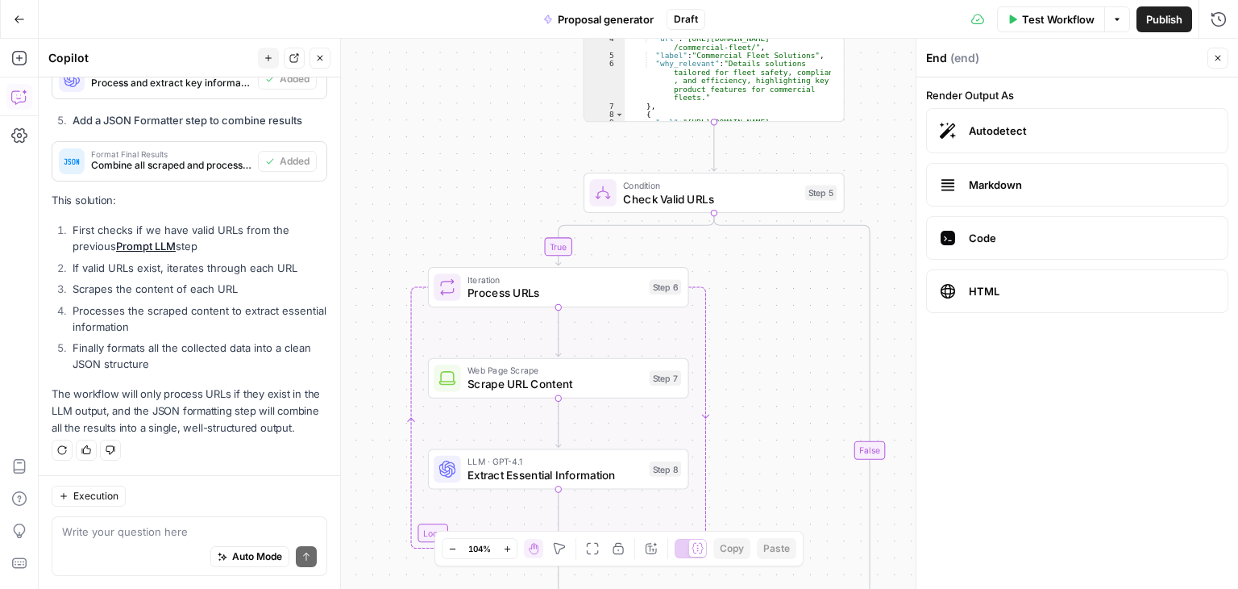
drag, startPoint x: 675, startPoint y: 297, endPoint x: 780, endPoint y: 346, distance: 116.2
click at [784, 347] on div "**********" at bounding box center [639, 314] width 1200 height 550
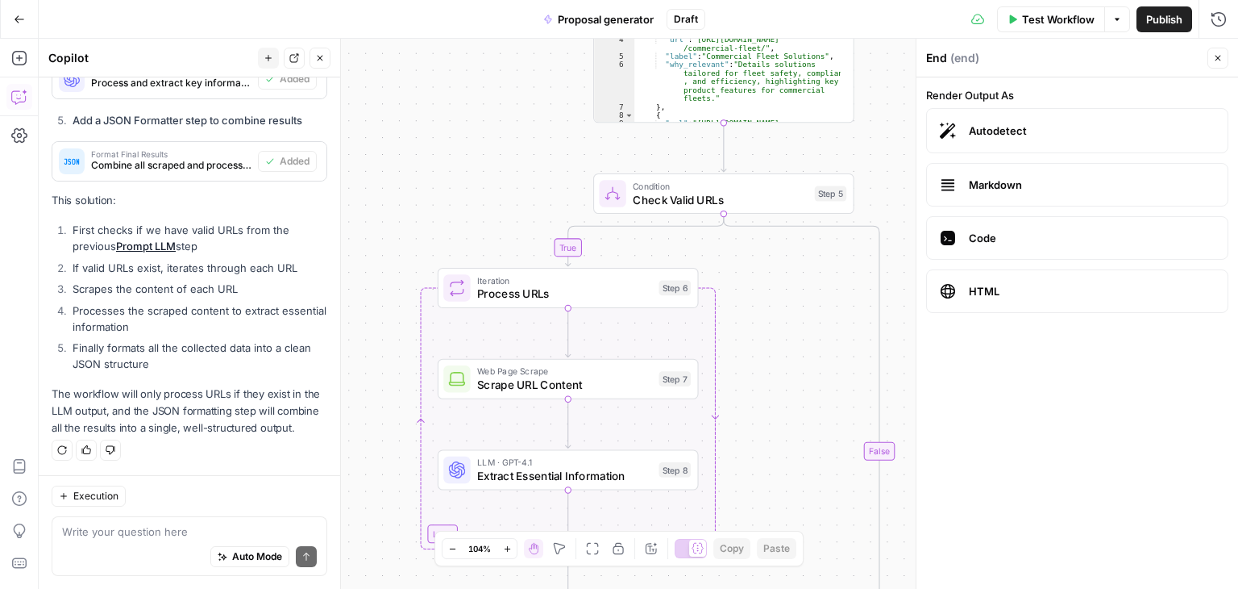
click at [605, 295] on span "Process URLs" at bounding box center [564, 293] width 175 height 17
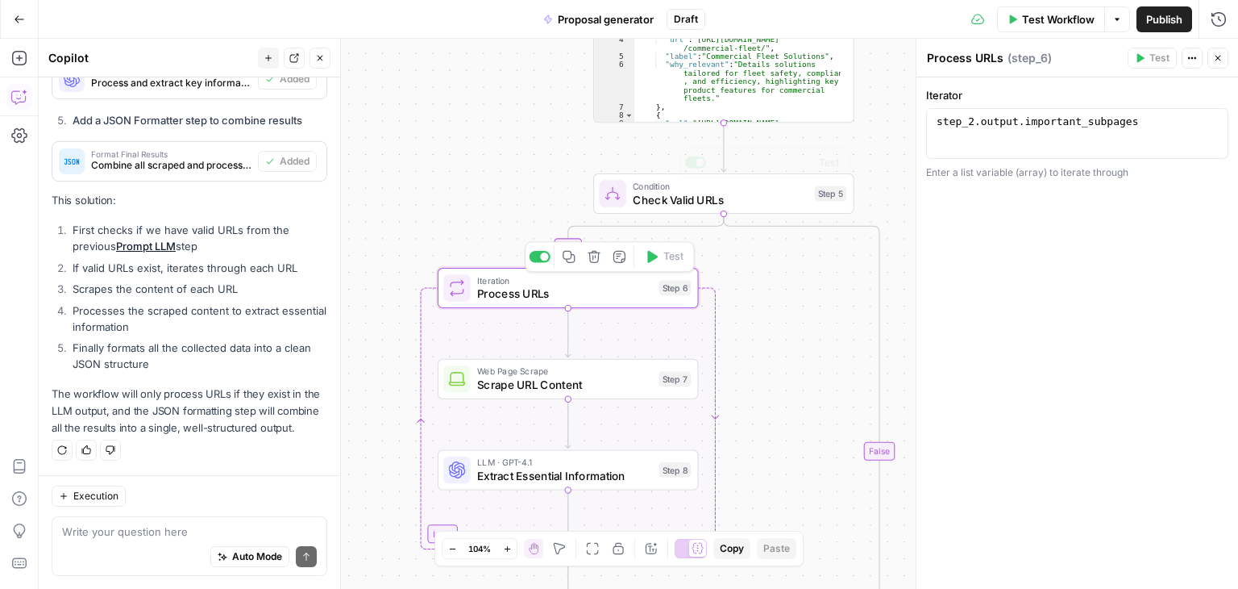
click at [939, 141] on div "step_2 . output . important_subpages" at bounding box center [1078, 145] width 289 height 60
click at [1113, 132] on div "step_2 . output . important_subpages" at bounding box center [1078, 145] width 289 height 60
click at [1213, 117] on button "Variables Menu" at bounding box center [1211, 123] width 13 height 13
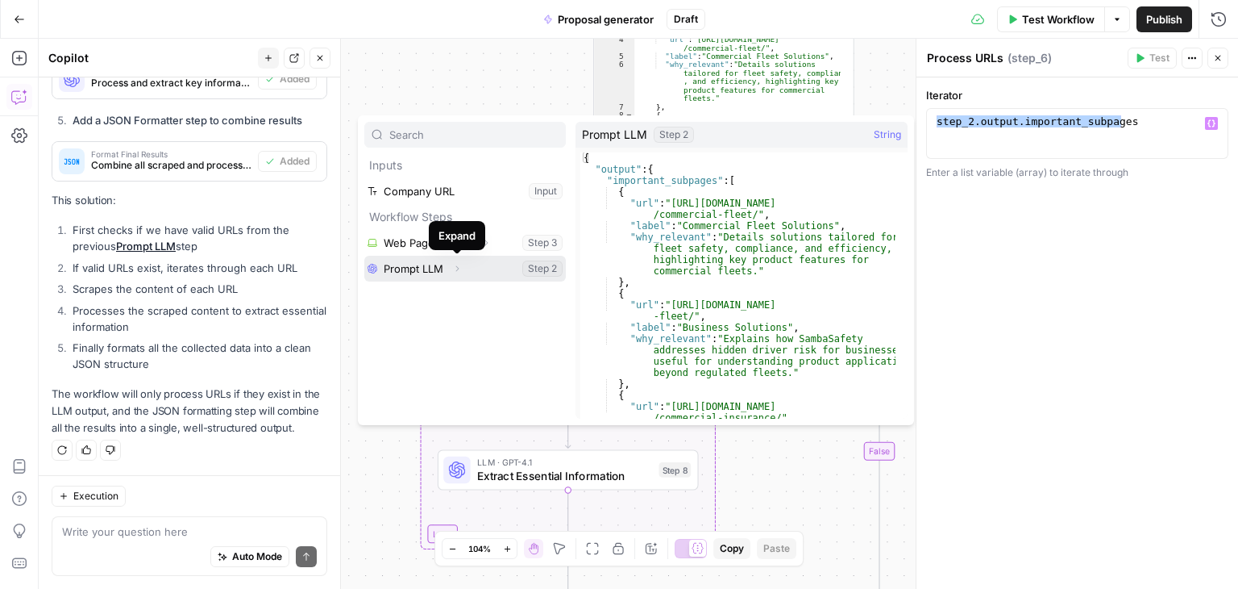
click at [455, 269] on icon "button" at bounding box center [457, 269] width 10 height 10
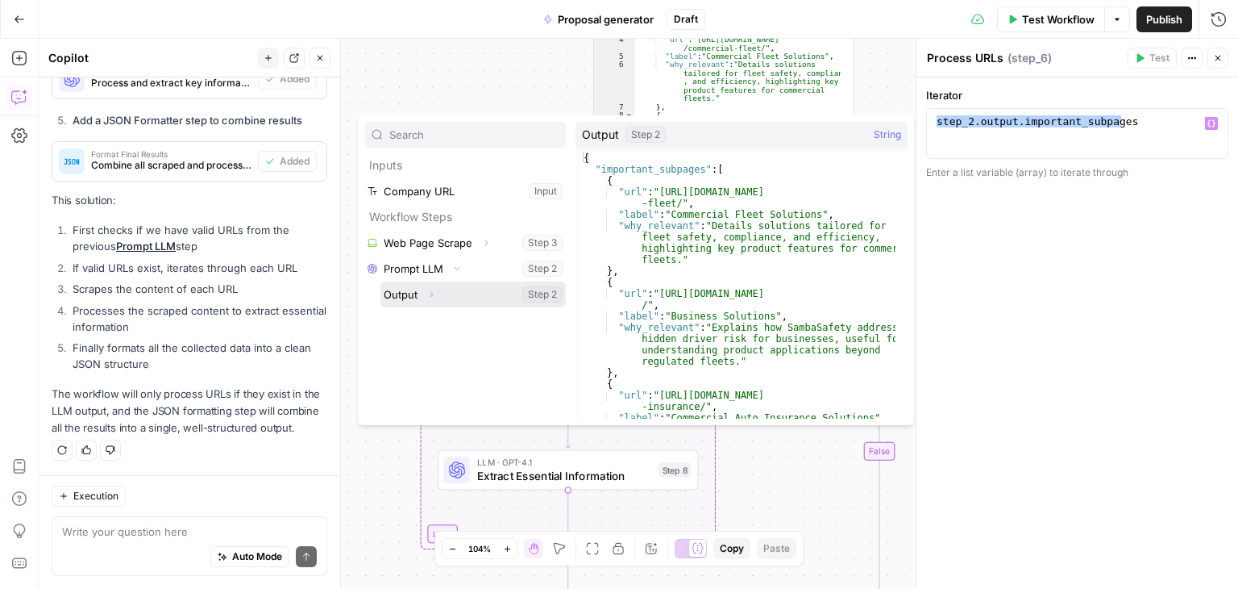
click at [431, 295] on icon "button" at bounding box center [431, 294] width 3 height 6
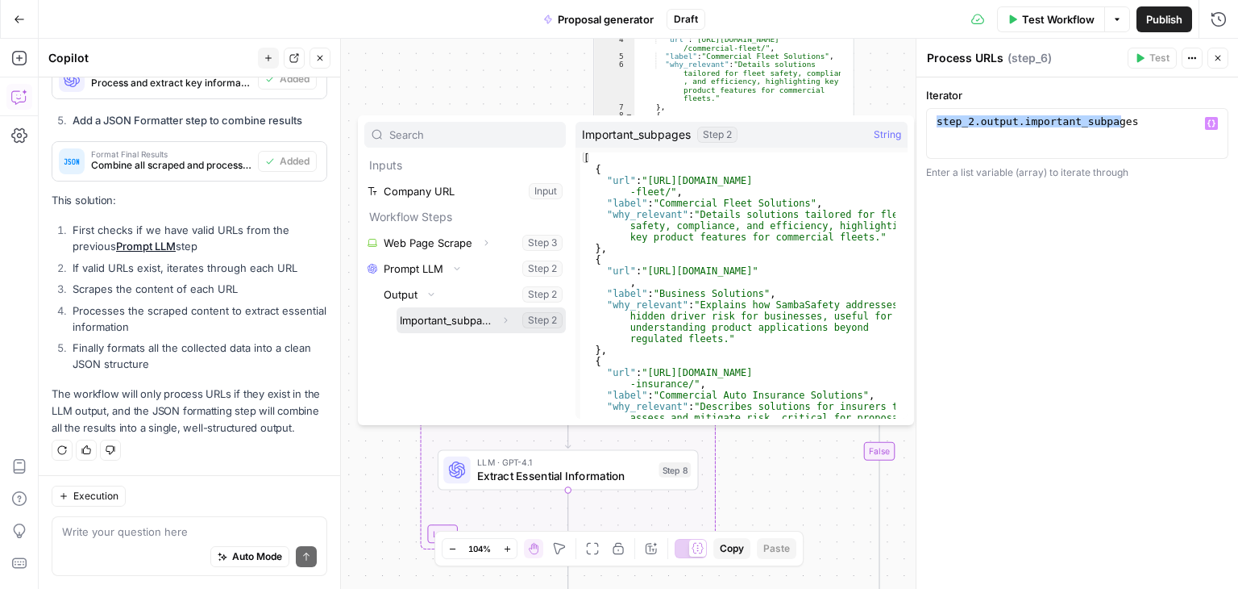
click at [510, 320] on icon "button" at bounding box center [506, 320] width 10 height 10
click at [502, 320] on icon "button" at bounding box center [505, 319] width 6 height 3
click at [511, 319] on button "Expand" at bounding box center [505, 320] width 21 height 21
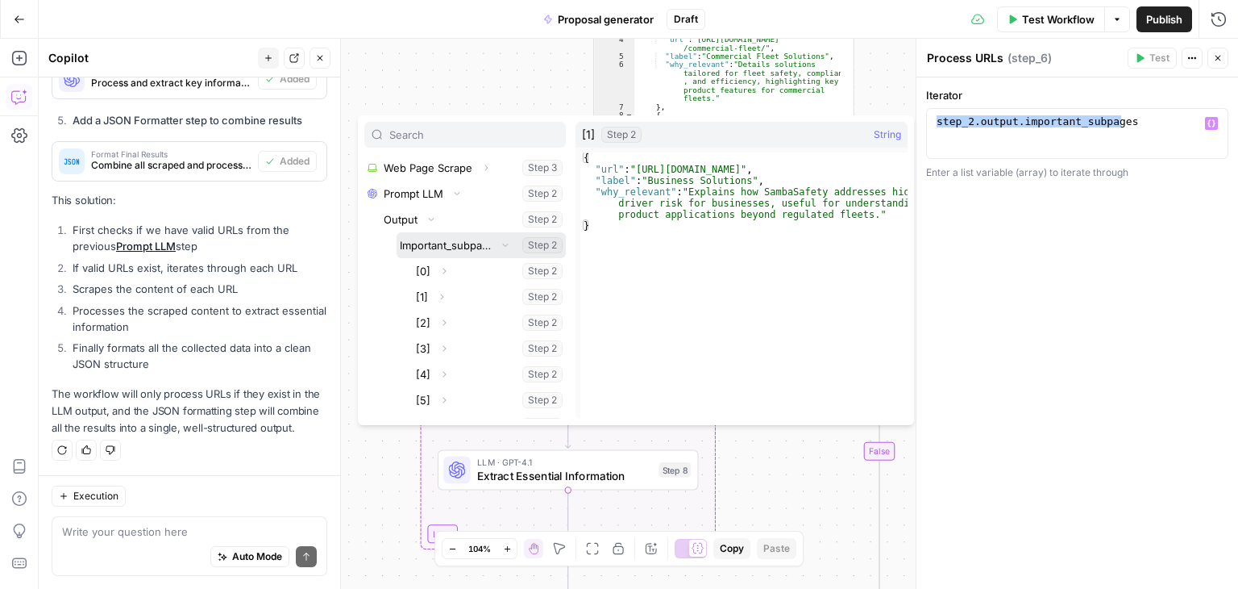
scroll to position [81, 0]
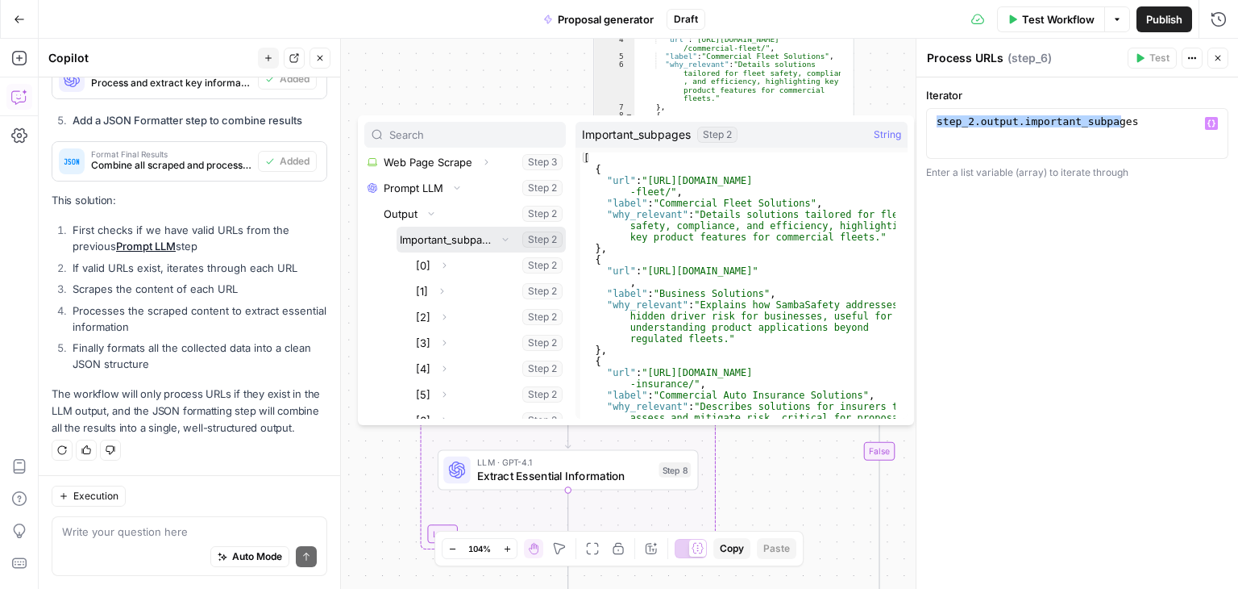
click at [501, 236] on icon "button" at bounding box center [506, 239] width 10 height 10
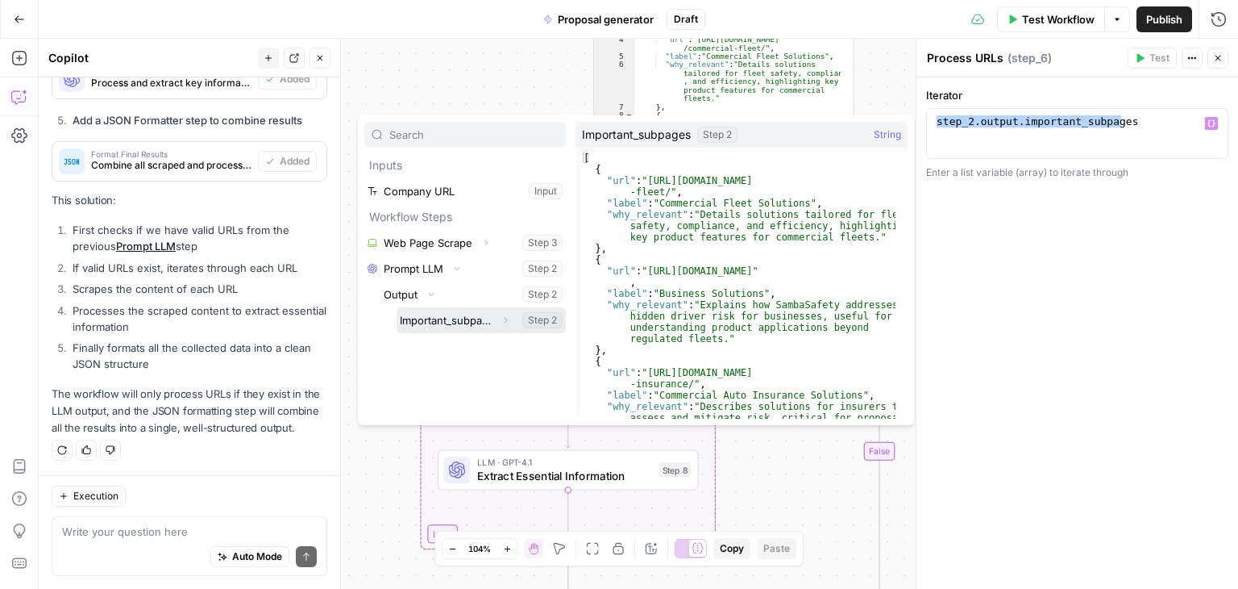
click at [433, 320] on button "Select variable Important_subpages" at bounding box center [481, 320] width 169 height 26
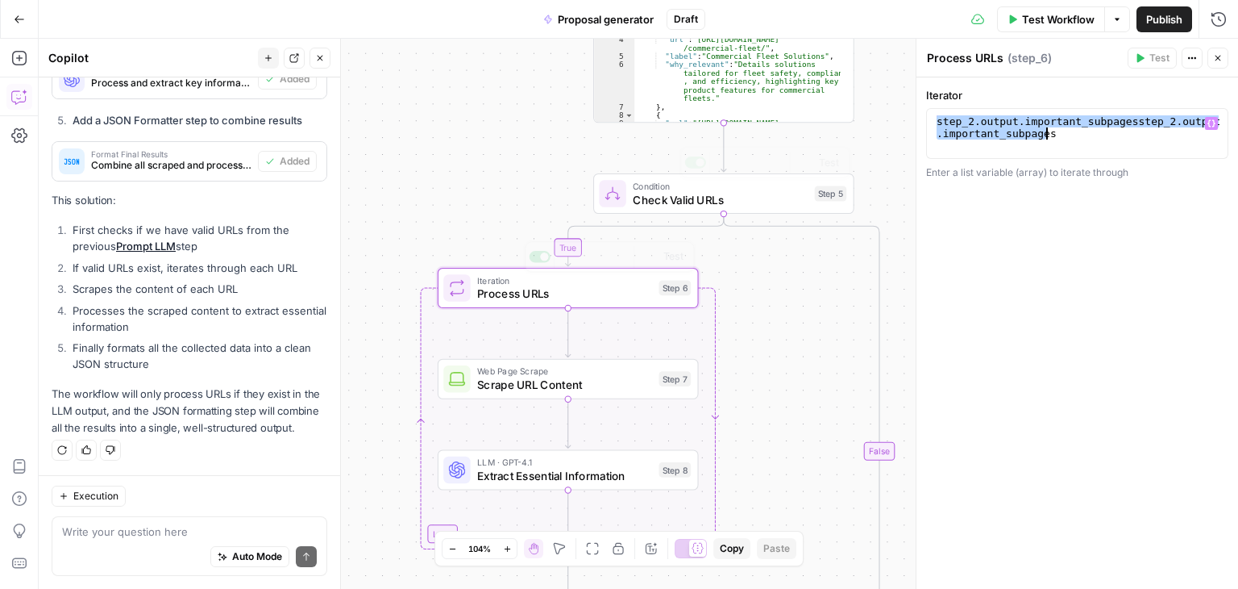
type textarea "**********"
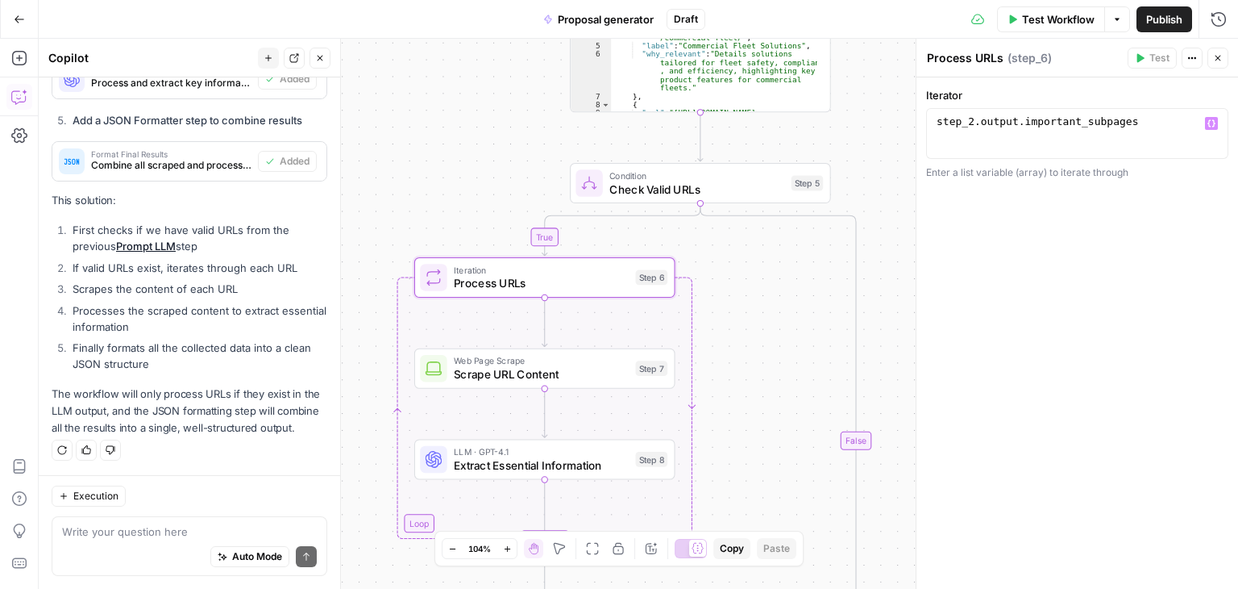
drag, startPoint x: 809, startPoint y: 287, endPoint x: 786, endPoint y: 277, distance: 25.6
click at [786, 277] on div "**********" at bounding box center [639, 314] width 1200 height 550
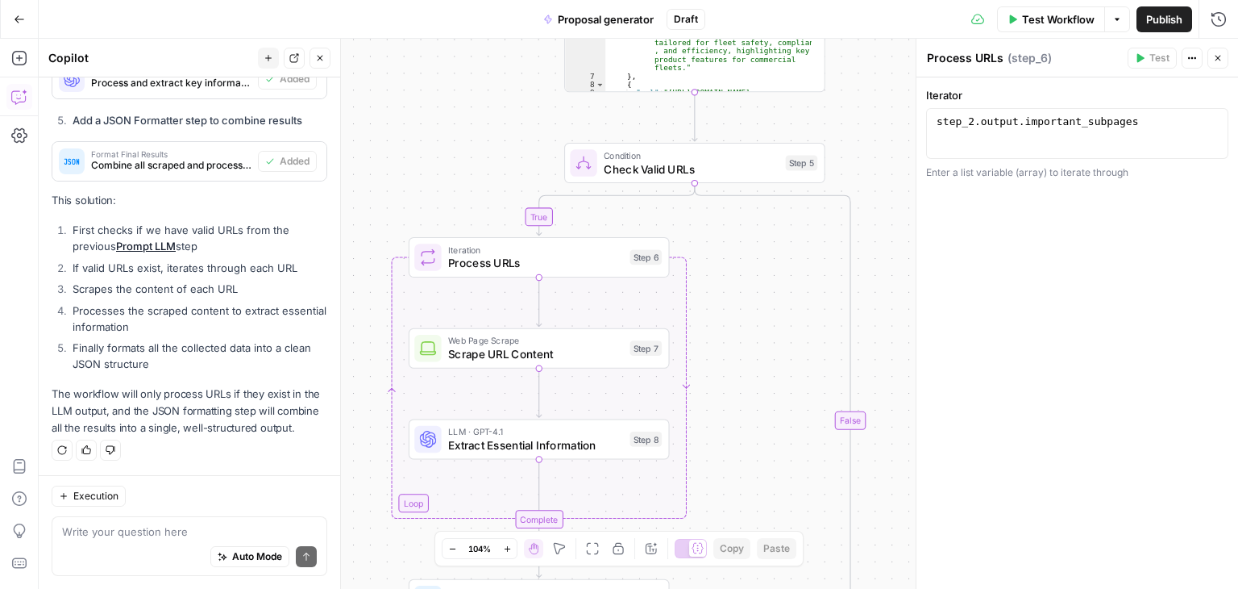
drag, startPoint x: 780, startPoint y: 272, endPoint x: 774, endPoint y: 250, distance: 23.3
click at [774, 250] on div "**********" at bounding box center [639, 314] width 1200 height 550
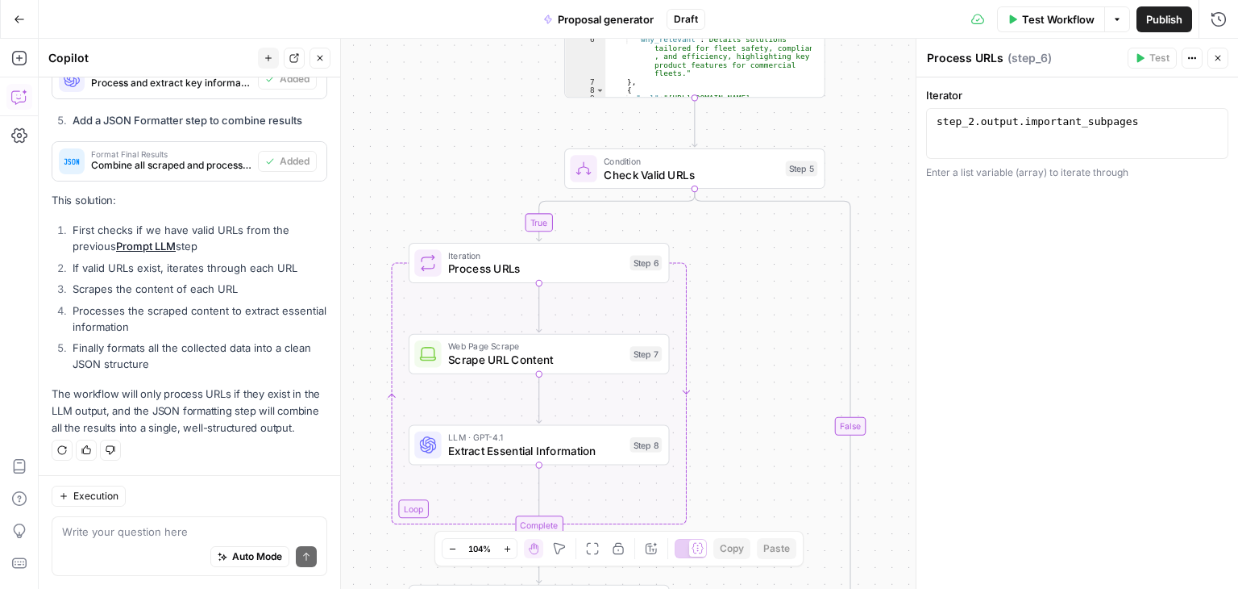
drag, startPoint x: 747, startPoint y: 262, endPoint x: 747, endPoint y: 322, distance: 60.5
click at [747, 322] on div "**********" at bounding box center [639, 314] width 1200 height 550
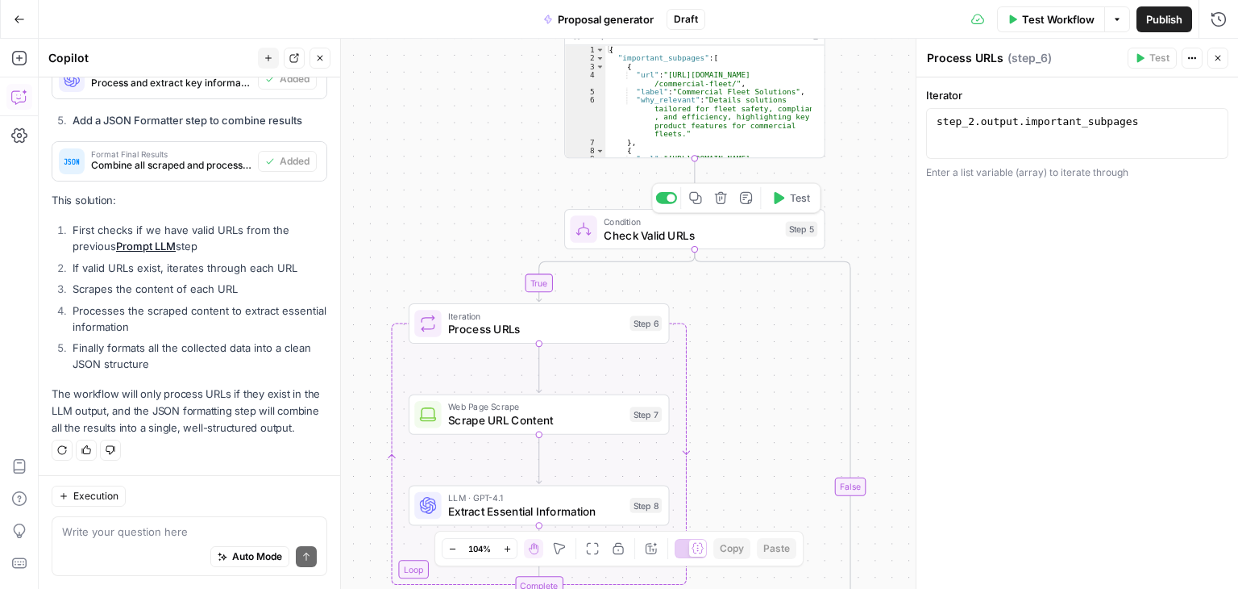
click at [742, 227] on span "Check Valid URLs" at bounding box center [691, 235] width 175 height 17
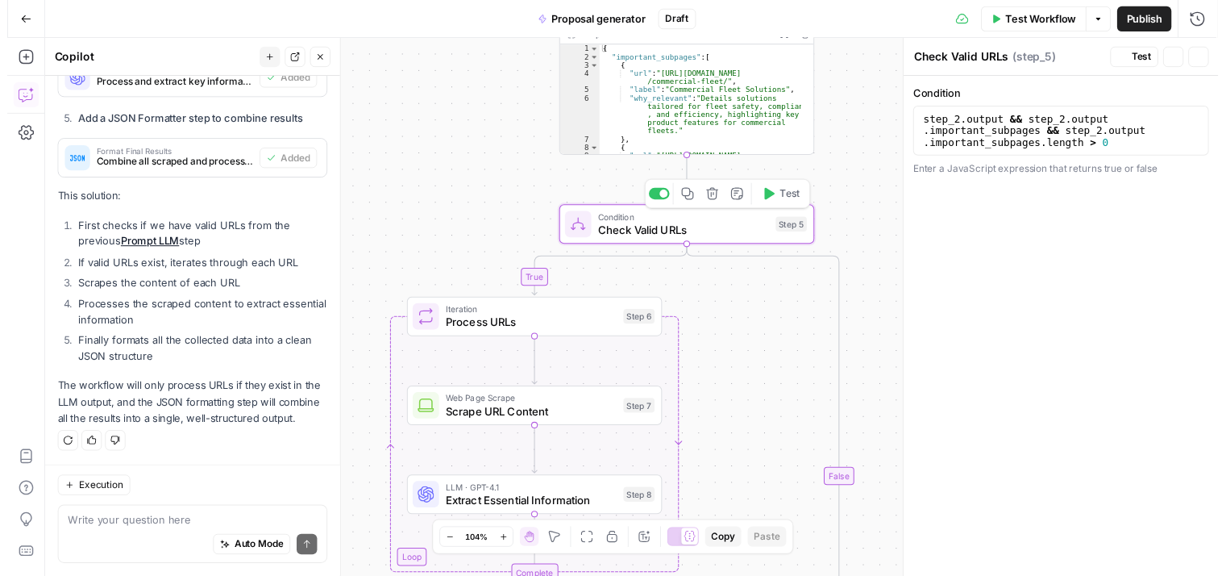
scroll to position [60, 0]
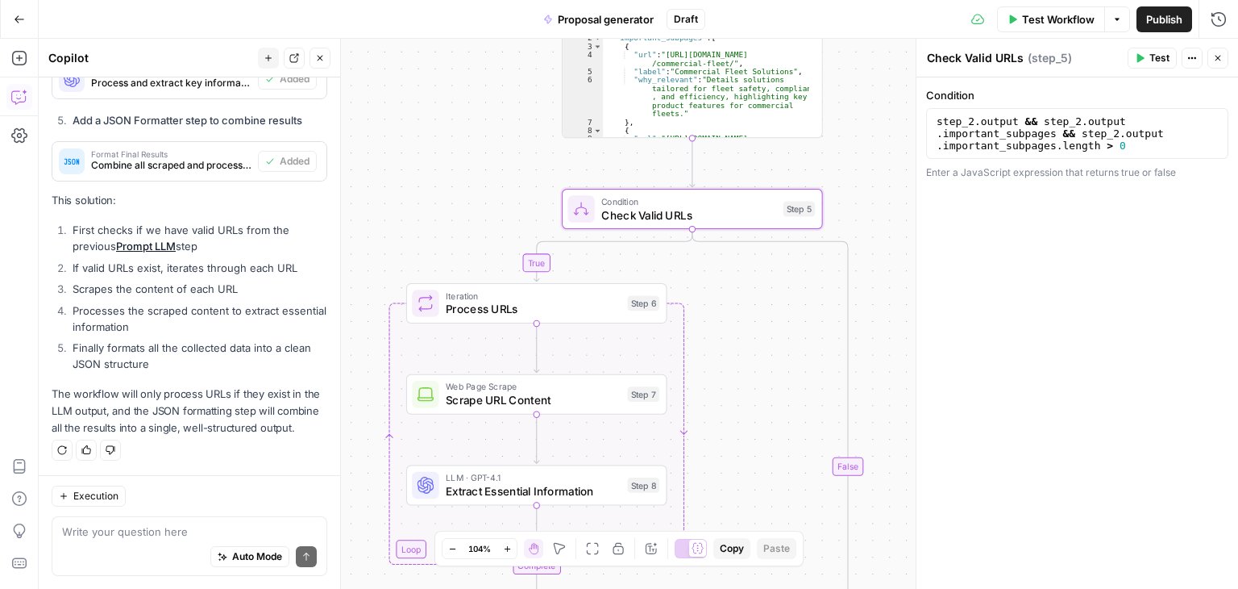
drag, startPoint x: 765, startPoint y: 321, endPoint x: 757, endPoint y: 236, distance: 85.0
click at [757, 236] on div "**********" at bounding box center [639, 314] width 1200 height 550
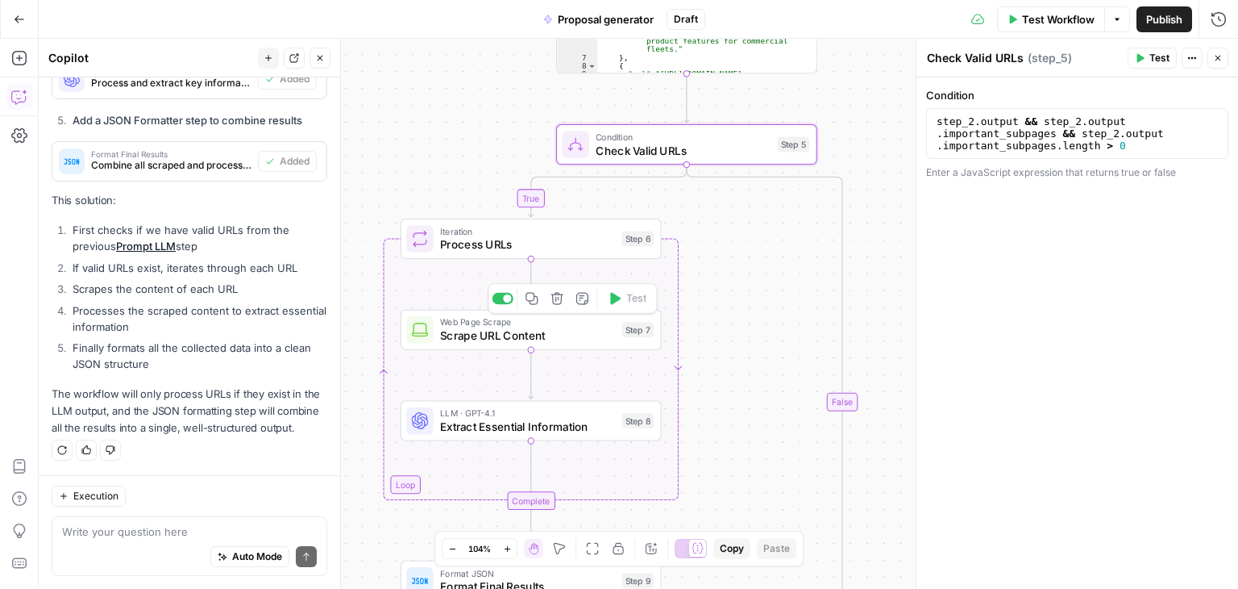
click at [548, 326] on span "Web Page Scrape" at bounding box center [527, 322] width 175 height 14
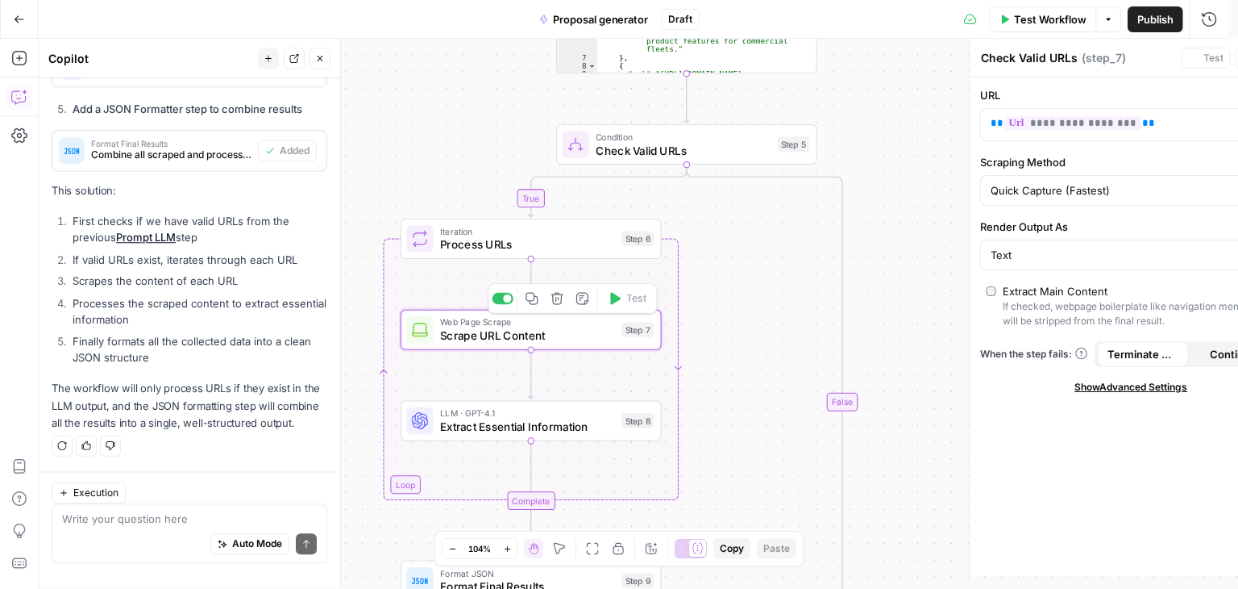
type textarea "Scrape URL Content"
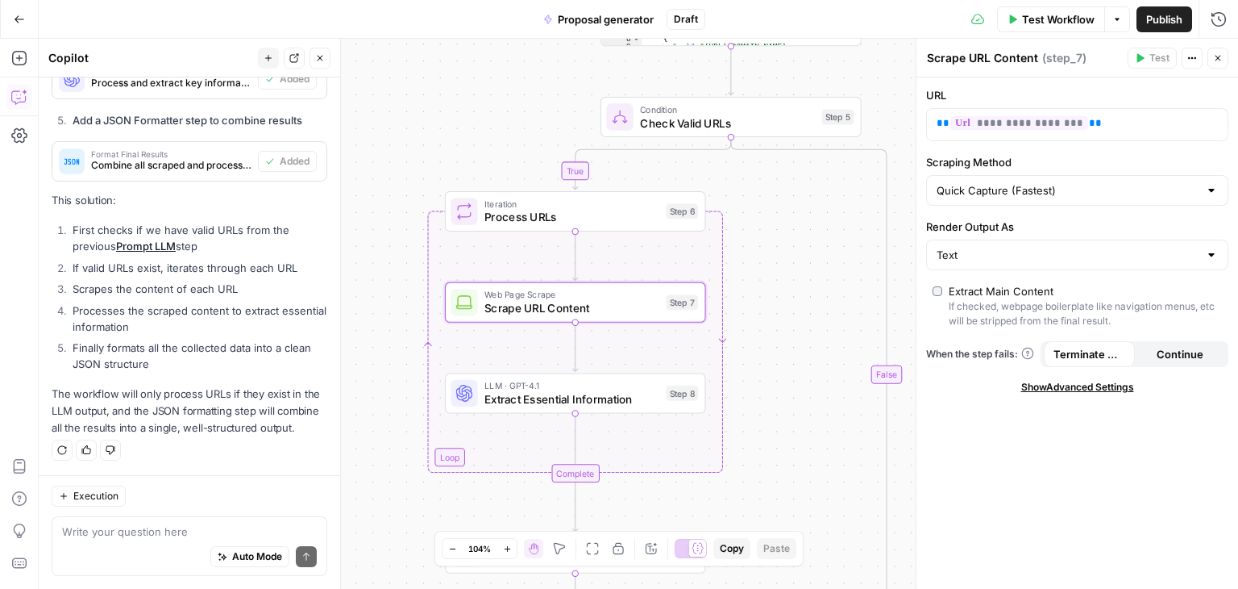
drag, startPoint x: 737, startPoint y: 300, endPoint x: 793, endPoint y: 270, distance: 63.8
click at [790, 271] on div "**********" at bounding box center [639, 314] width 1200 height 550
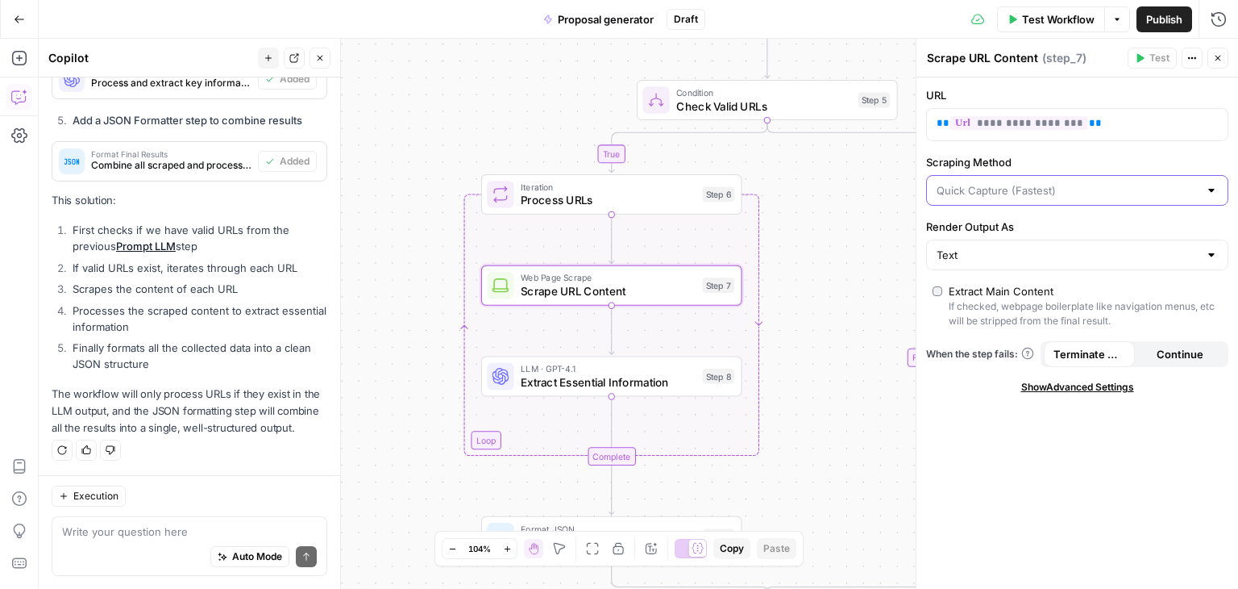
click at [966, 188] on input "Scraping Method" at bounding box center [1068, 190] width 262 height 16
click at [967, 188] on input "Scraping Method" at bounding box center [1068, 190] width 262 height 16
type input "Quick Capture (Fastest)"
click at [1064, 157] on label "Scraping Method" at bounding box center [1077, 162] width 302 height 16
click at [1064, 182] on input "Quick Capture (Fastest)" at bounding box center [1068, 190] width 262 height 16
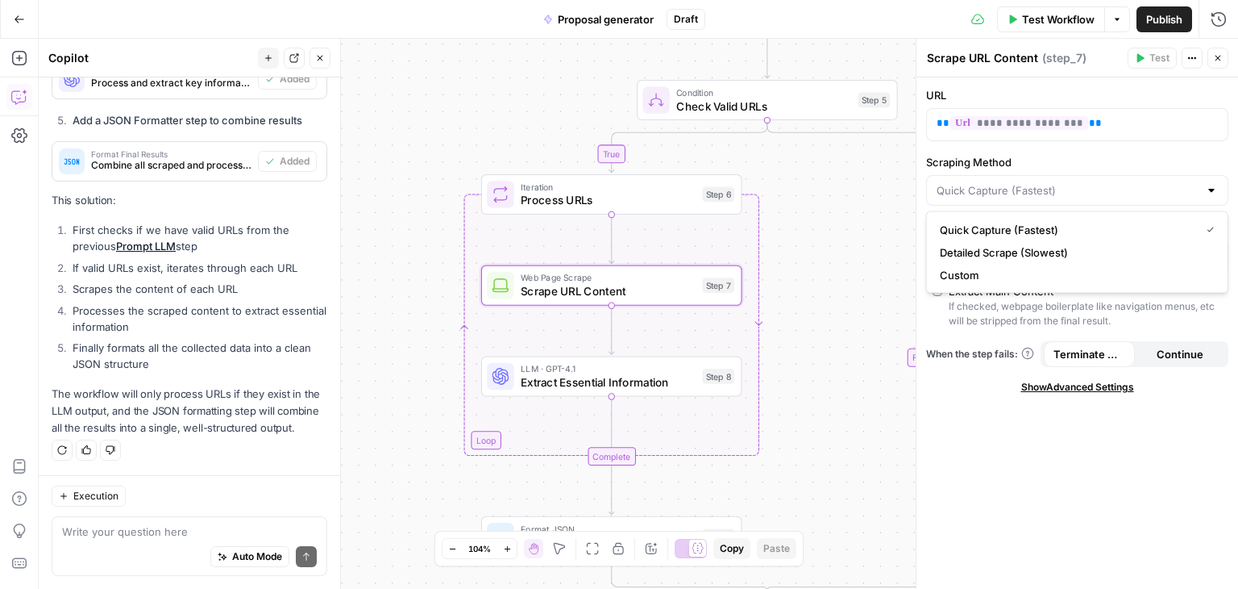
type input "Quick Capture (Fastest)"
click at [1042, 168] on label "Scraping Method" at bounding box center [1077, 162] width 302 height 16
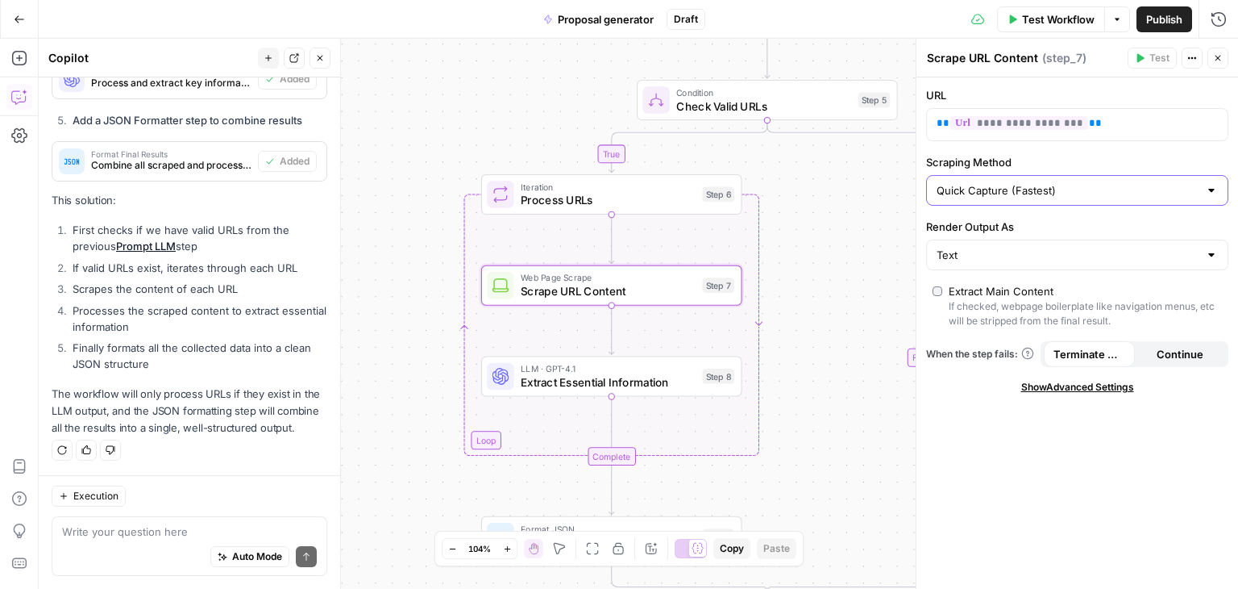
click at [1042, 182] on input "Quick Capture (Fastest)" at bounding box center [1068, 190] width 262 height 16
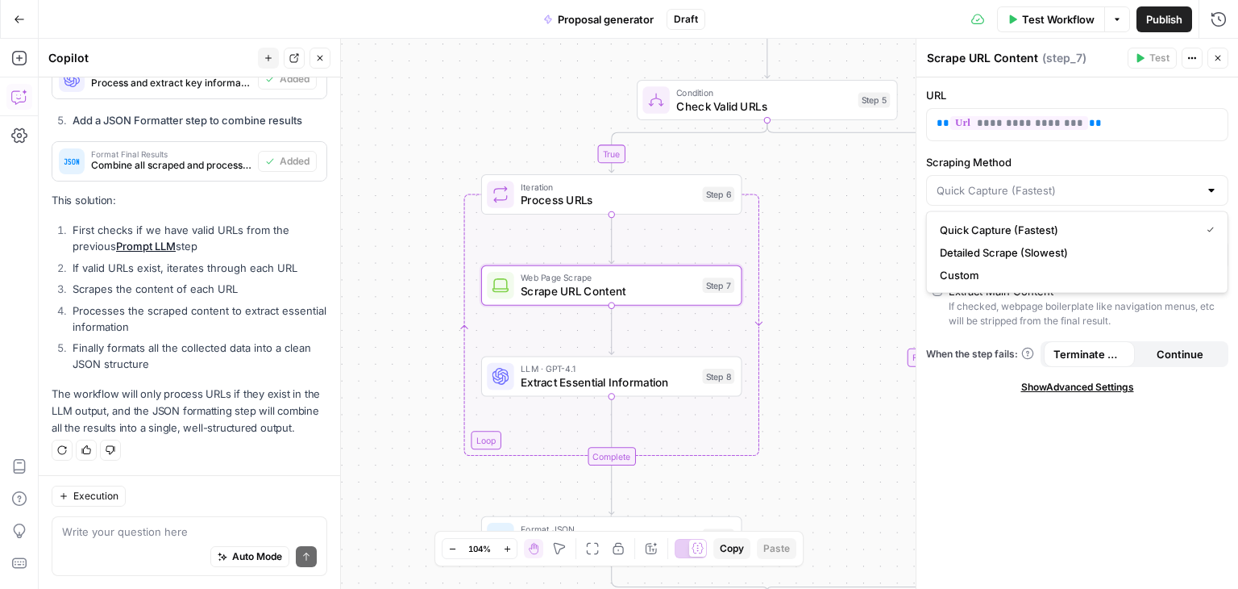
type input "Quick Capture (Fastest)"
click at [1053, 147] on div "**********" at bounding box center [1078, 332] width 322 height 511
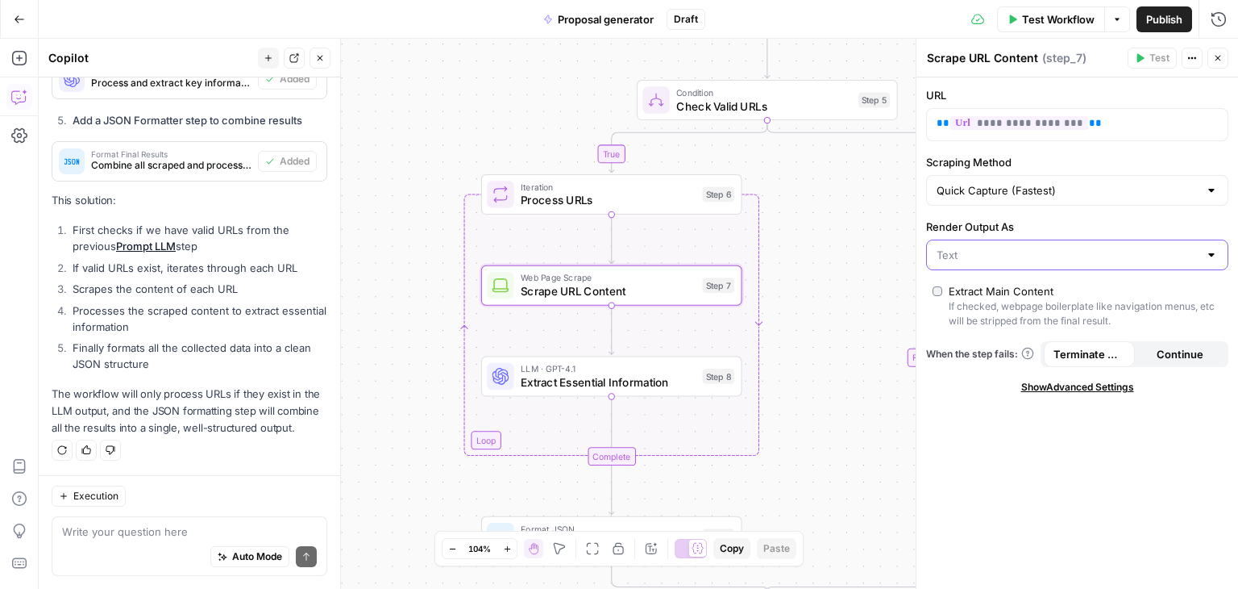
click at [992, 249] on input "Render Output As" at bounding box center [1068, 255] width 262 height 16
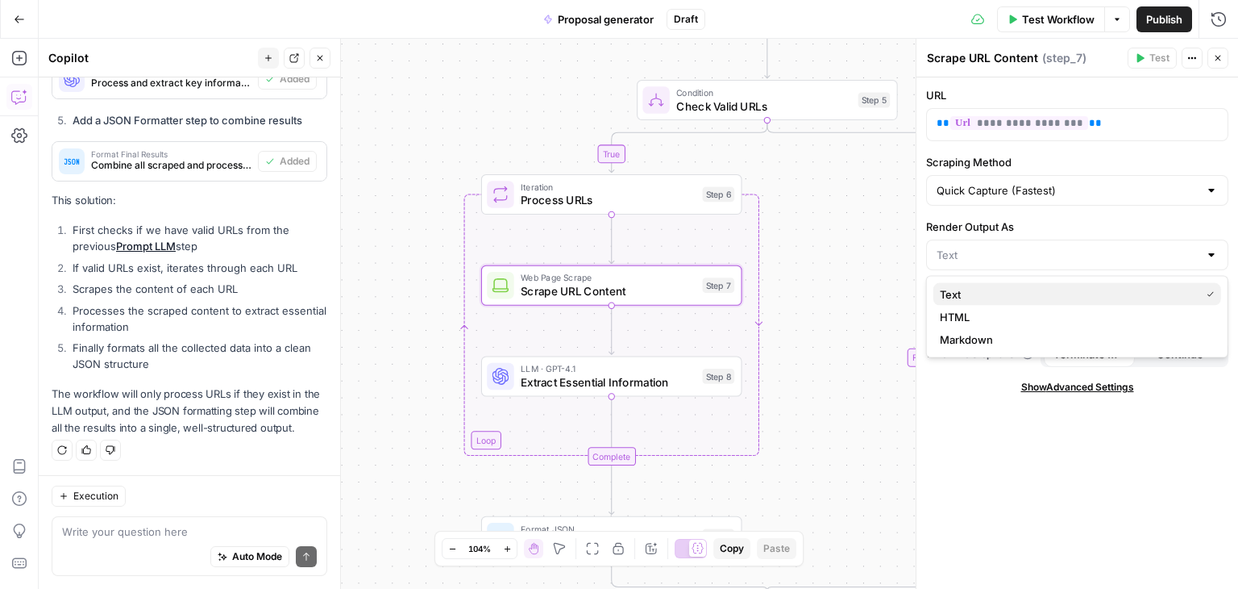
click at [962, 292] on span "Text" at bounding box center [1067, 294] width 254 height 16
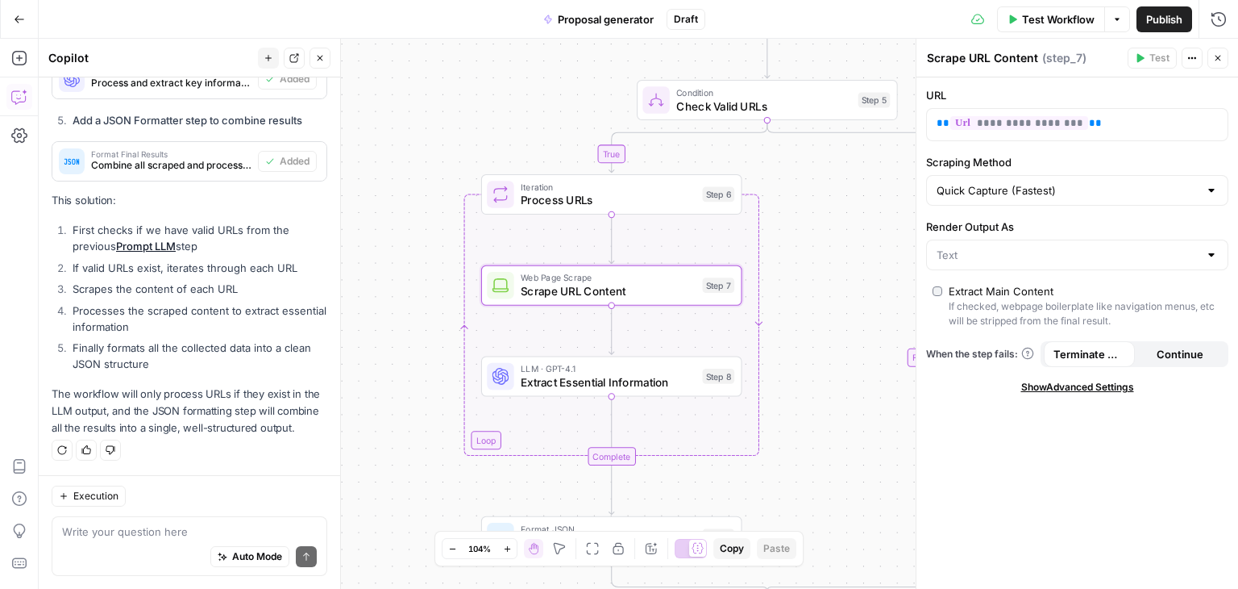
type input "Text"
click at [629, 201] on span "Process URLs" at bounding box center [608, 200] width 175 height 17
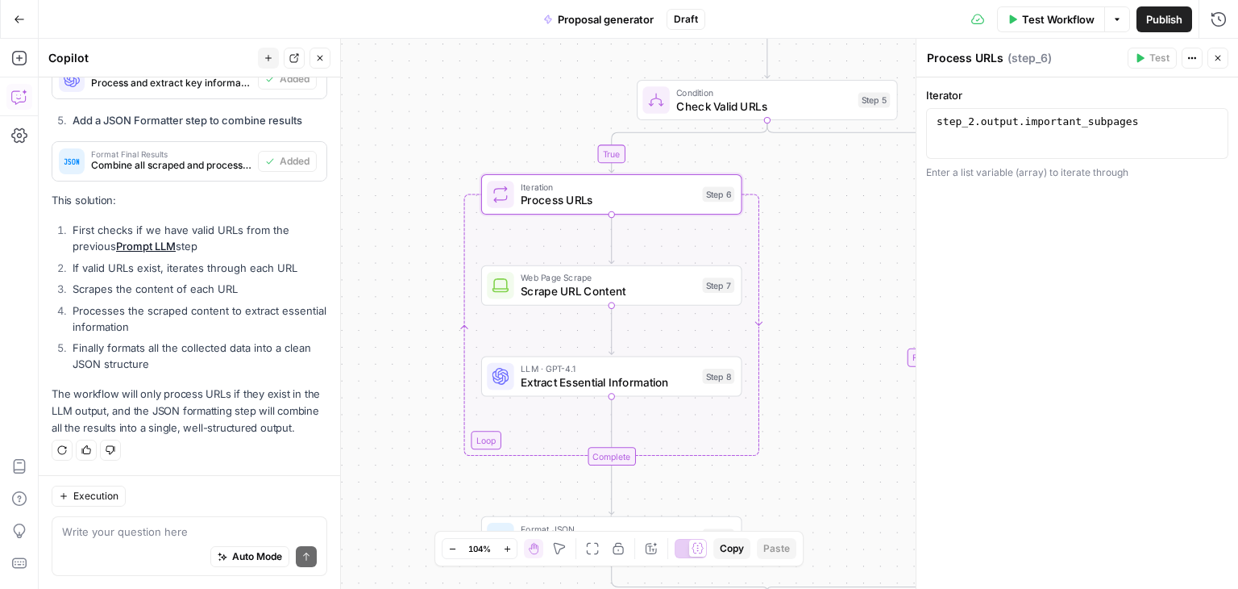
click at [622, 285] on span "Scrape URL Content" at bounding box center [608, 291] width 175 height 17
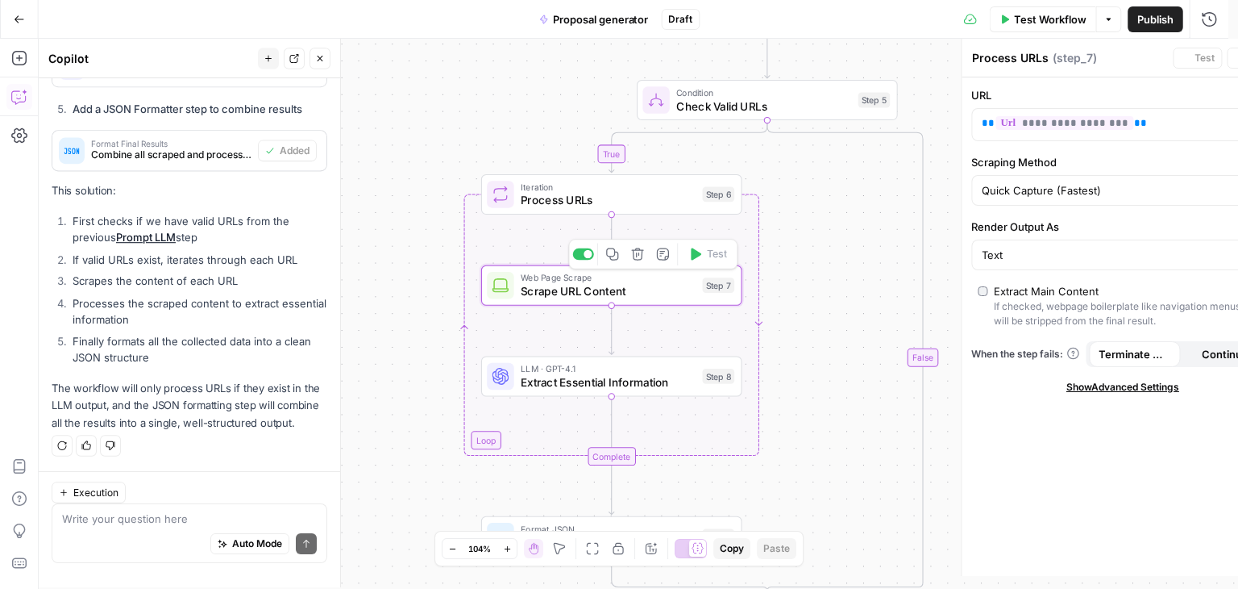
type textarea "Scrape URL Content"
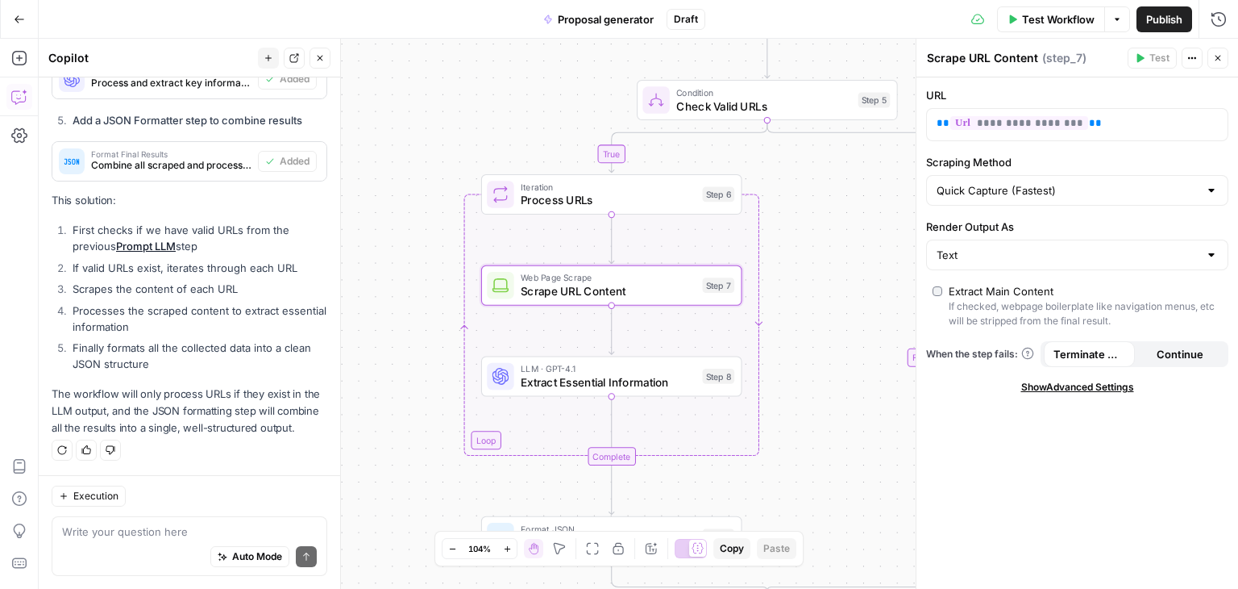
click at [1155, 344] on button "Continue" at bounding box center [1180, 354] width 91 height 26
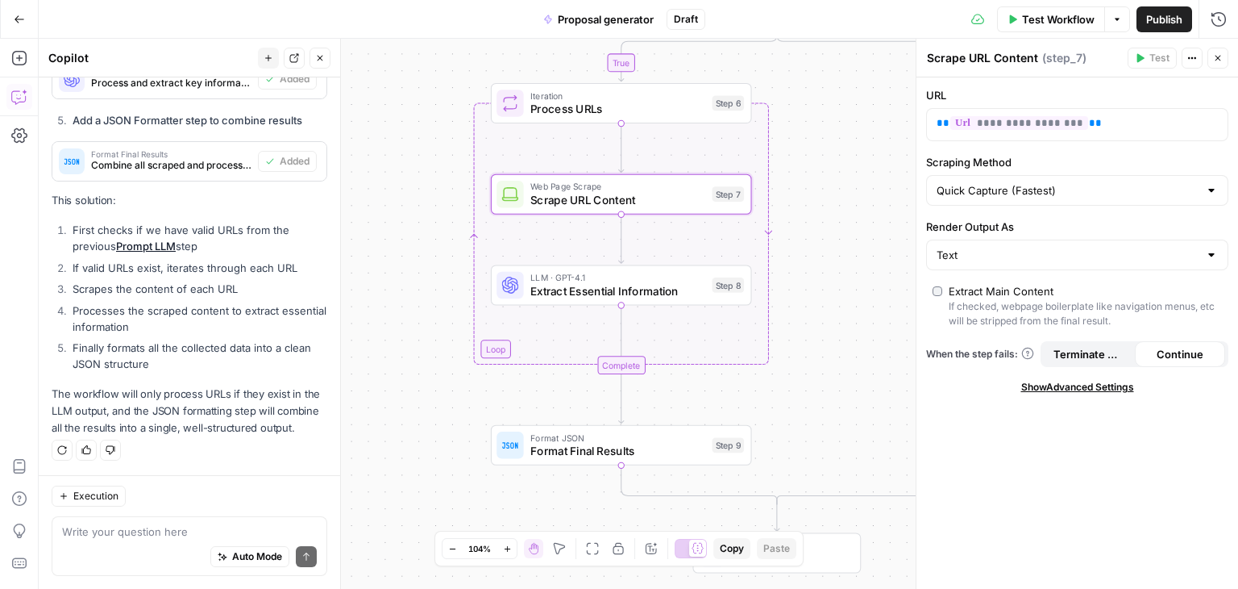
drag, startPoint x: 813, startPoint y: 270, endPoint x: 821, endPoint y: 165, distance: 105.1
click at [821, 165] on div "**********" at bounding box center [639, 314] width 1200 height 550
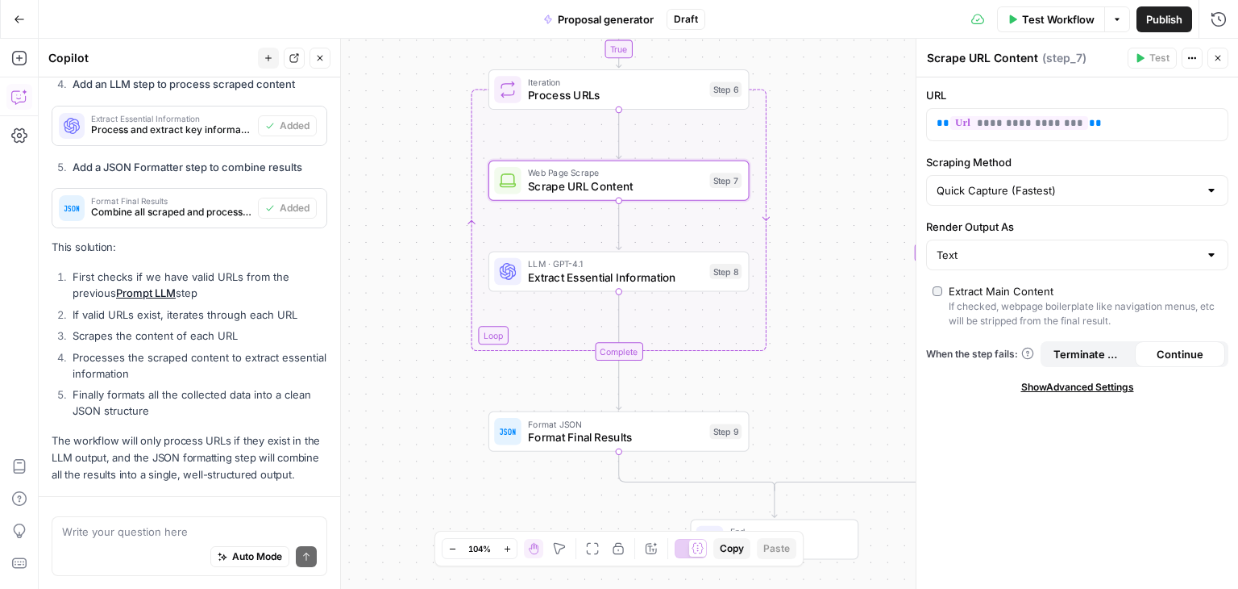
scroll to position [845, 0]
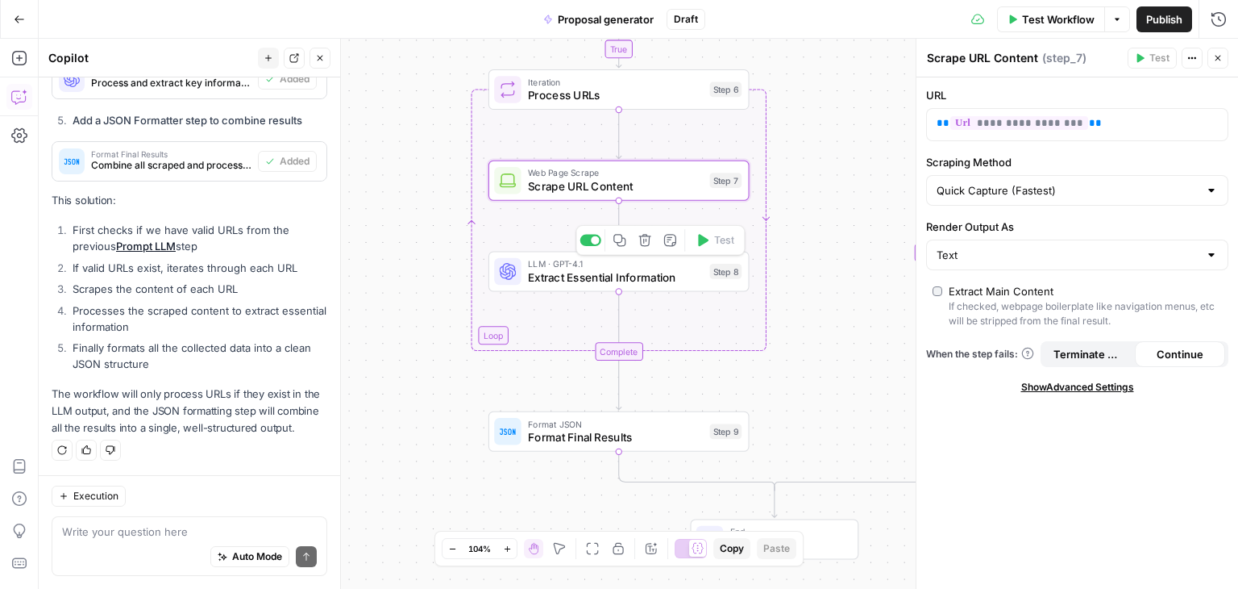
click at [561, 280] on span "Extract Essential Information" at bounding box center [615, 276] width 175 height 17
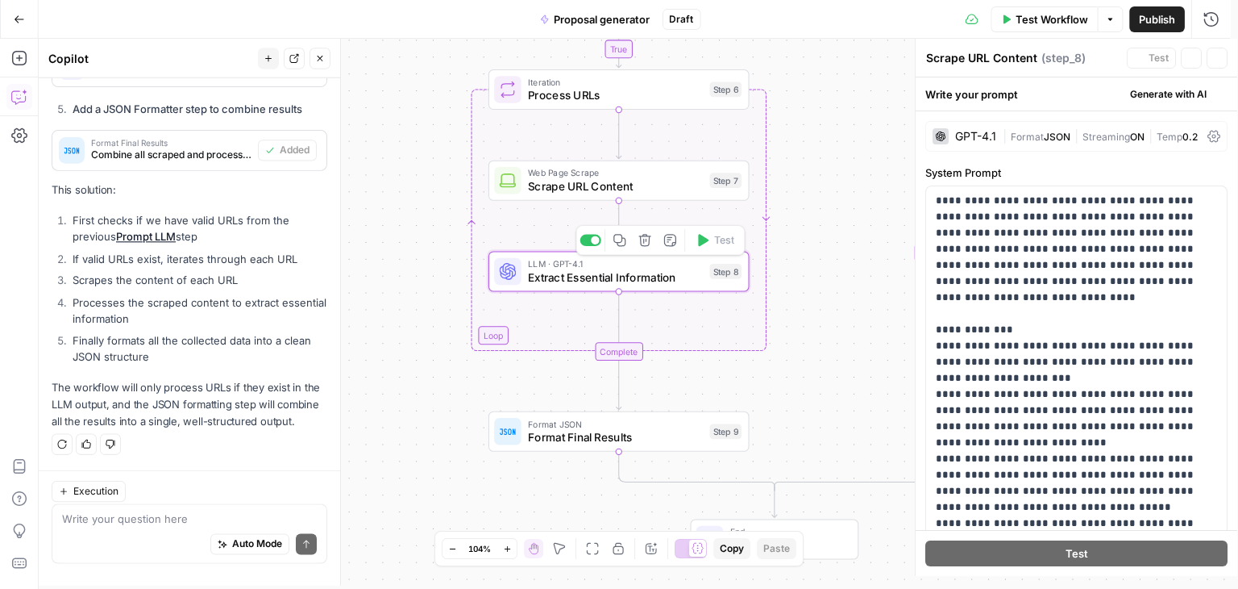
type textarea "Extract Essential Information"
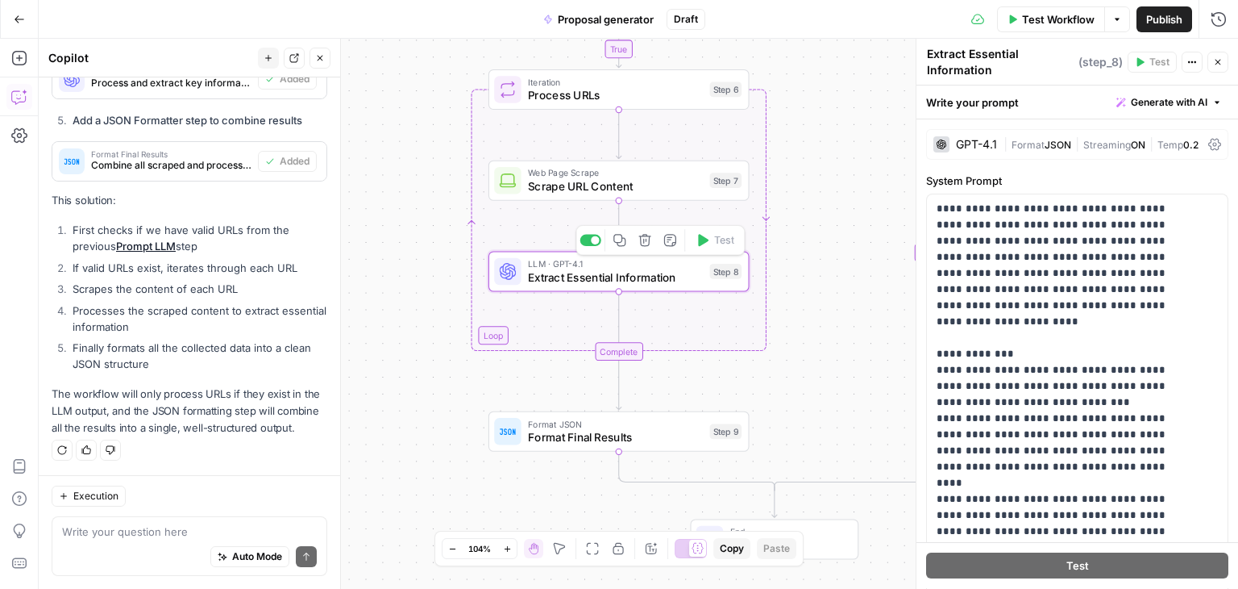
click at [967, 136] on div "GPT-4.1" at bounding box center [966, 144] width 64 height 16
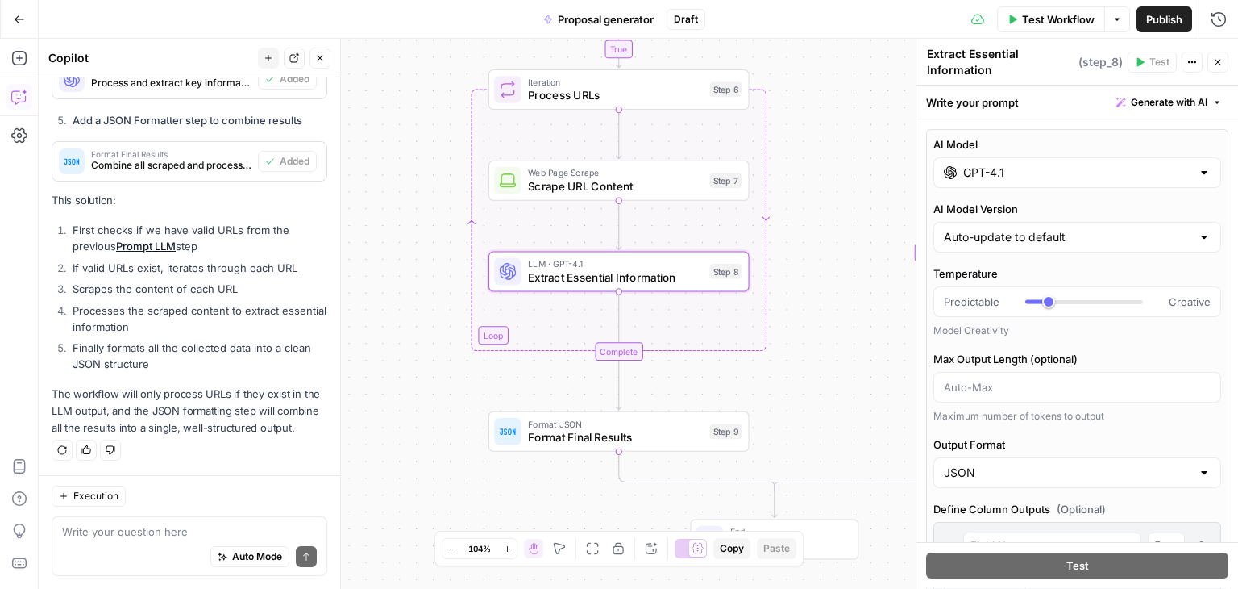
click at [1034, 167] on input "GPT-4.1" at bounding box center [1077, 172] width 228 height 16
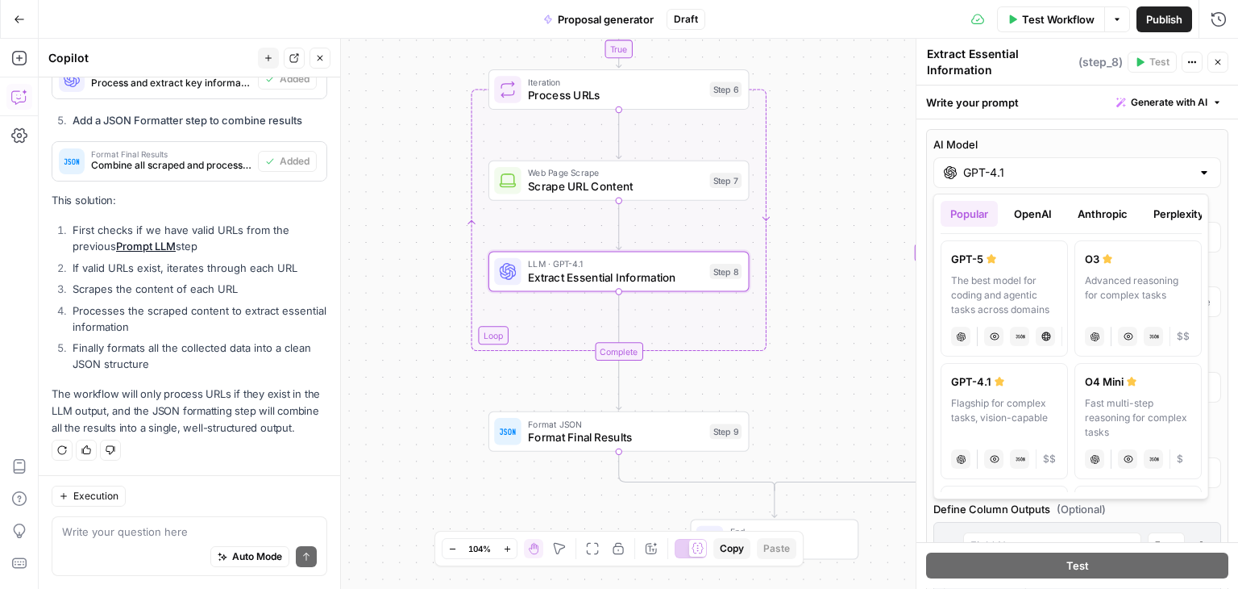
click at [1035, 205] on button "OpenAI" at bounding box center [1033, 214] width 57 height 26
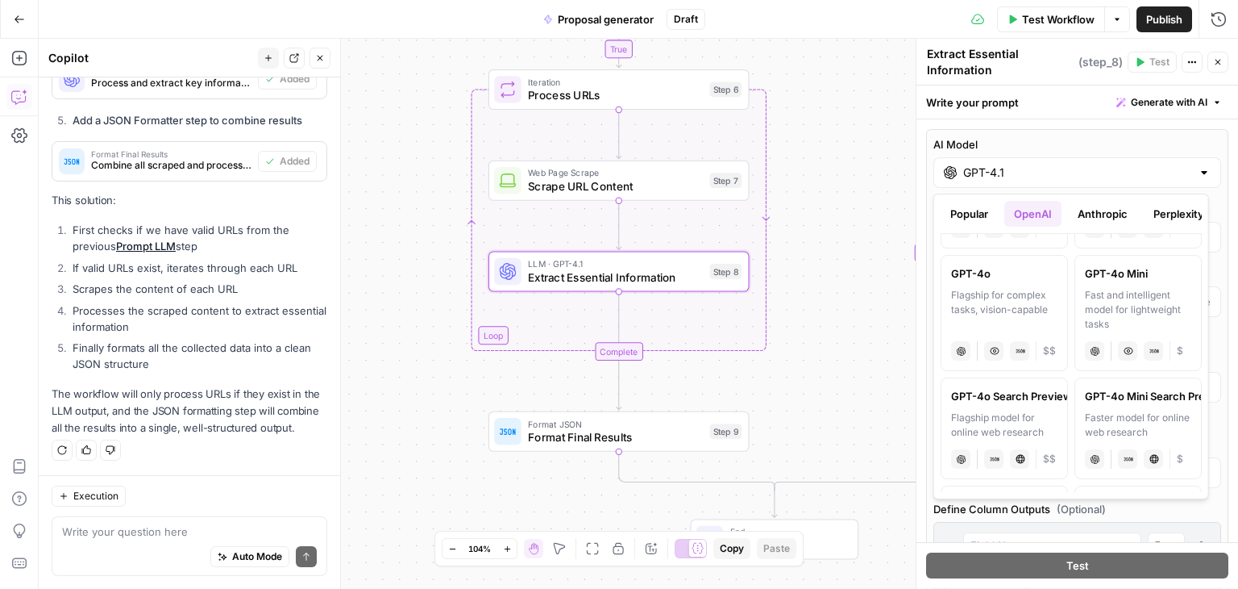
scroll to position [484, 0]
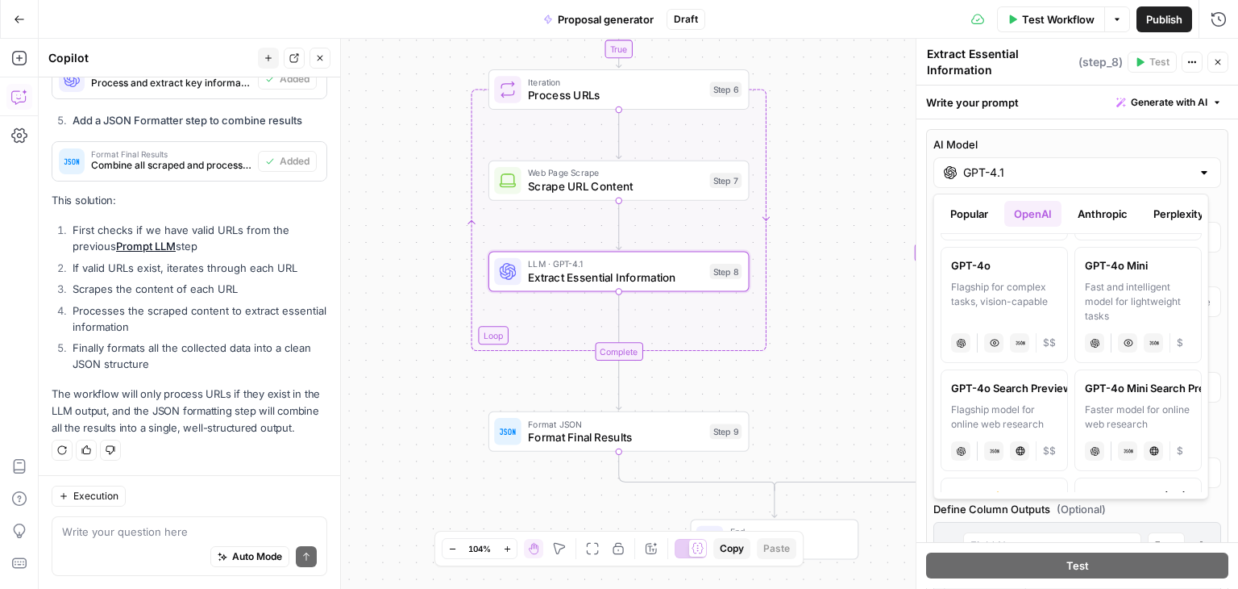
click at [1129, 405] on div "Faster model for online web research" at bounding box center [1138, 416] width 106 height 29
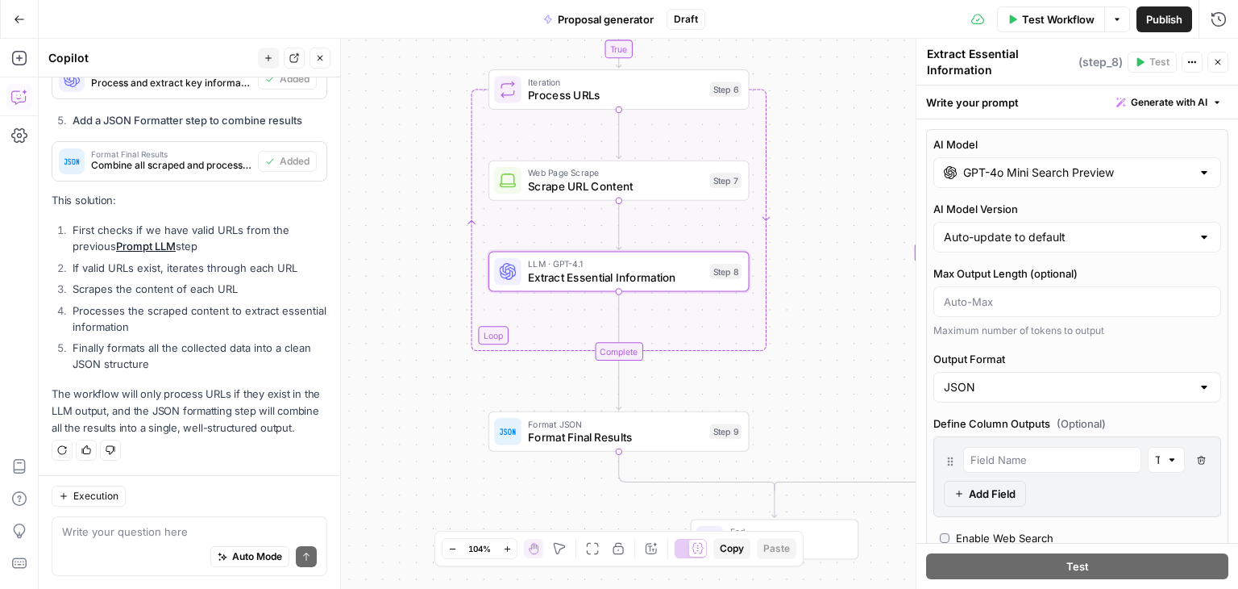
type input "GPT-4o Mini Search Preview"
click at [1081, 235] on input "AI Model Version" at bounding box center [1067, 237] width 247 height 16
type input "Auto-update to default"
click at [1109, 207] on label "AI Model Version" at bounding box center [1078, 209] width 288 height 16
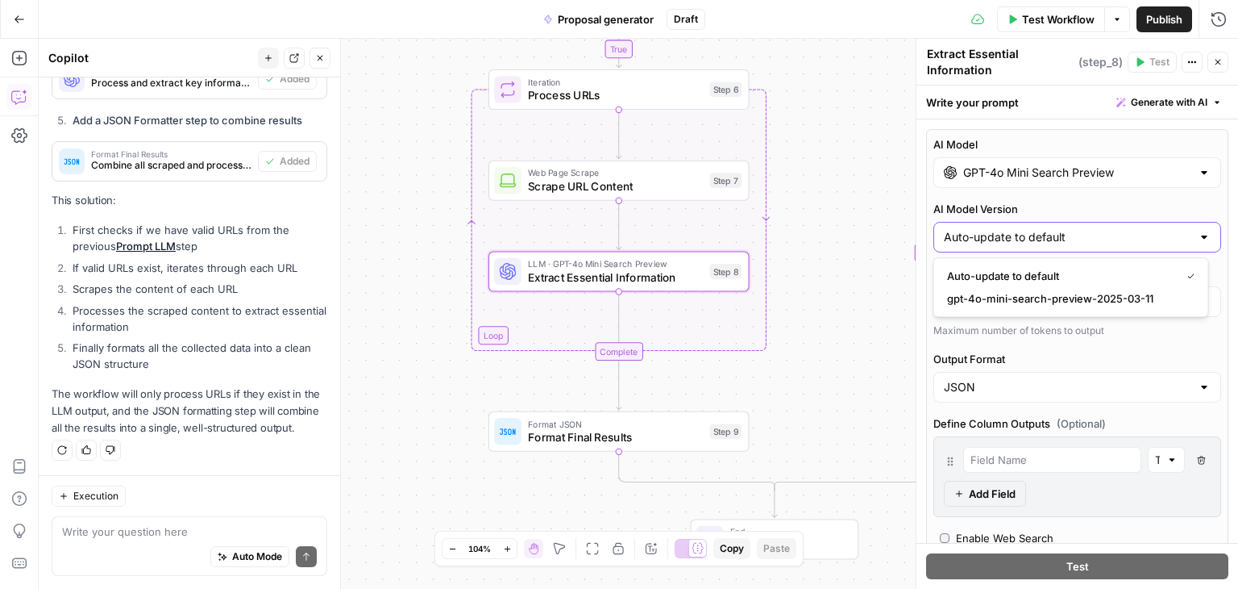
click at [1109, 229] on input "Auto-update to default" at bounding box center [1067, 237] width 247 height 16
click at [1048, 275] on span "Auto-update to default" at bounding box center [1060, 276] width 227 height 16
type input "Auto-update to default"
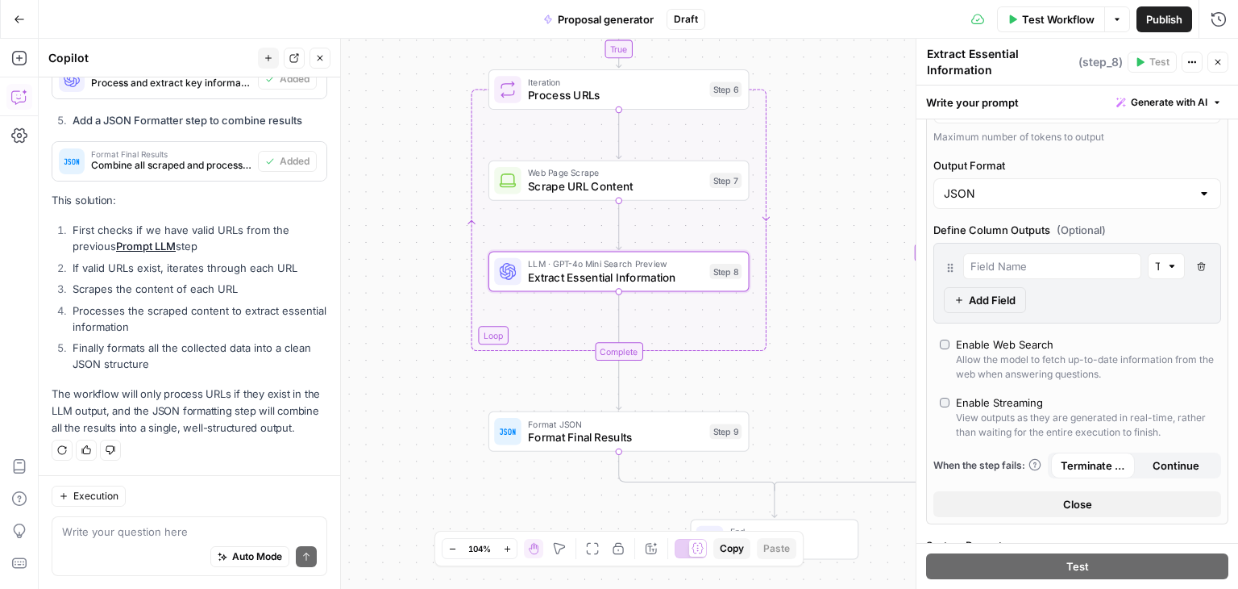
scroll to position [161, 0]
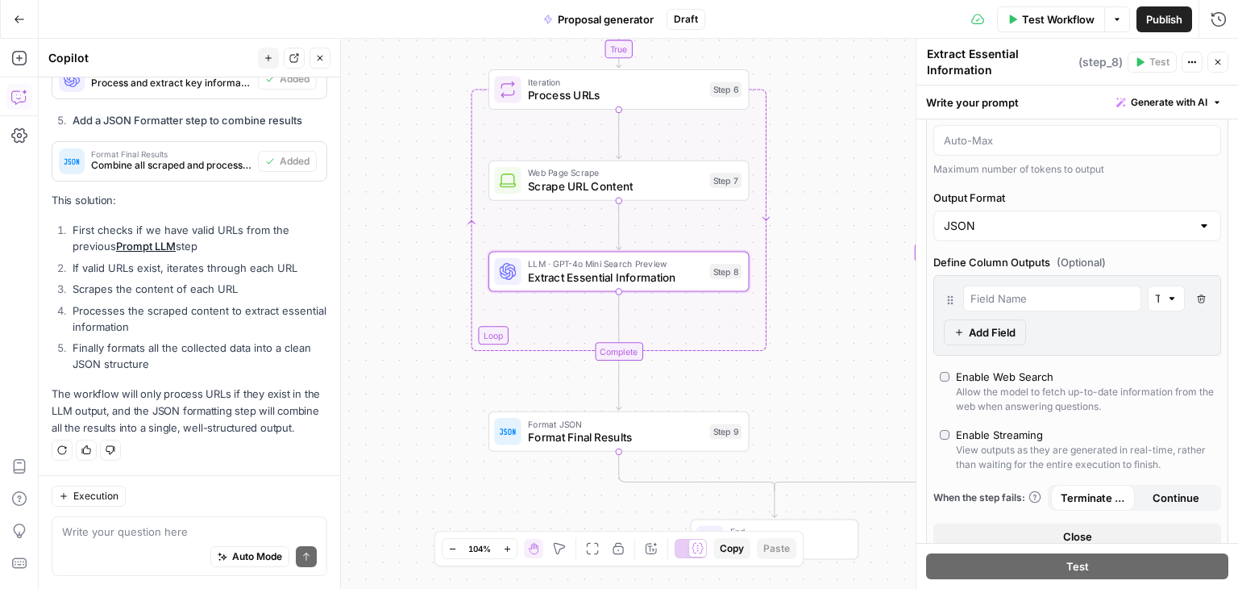
click at [1153, 491] on span "Continue" at bounding box center [1176, 497] width 47 height 16
type input "response"
click at [1016, 294] on input "response" at bounding box center [1053, 298] width 164 height 16
click at [1197, 295] on icon "button" at bounding box center [1201, 298] width 8 height 8
click at [1076, 297] on input "response" at bounding box center [1053, 298] width 164 height 16
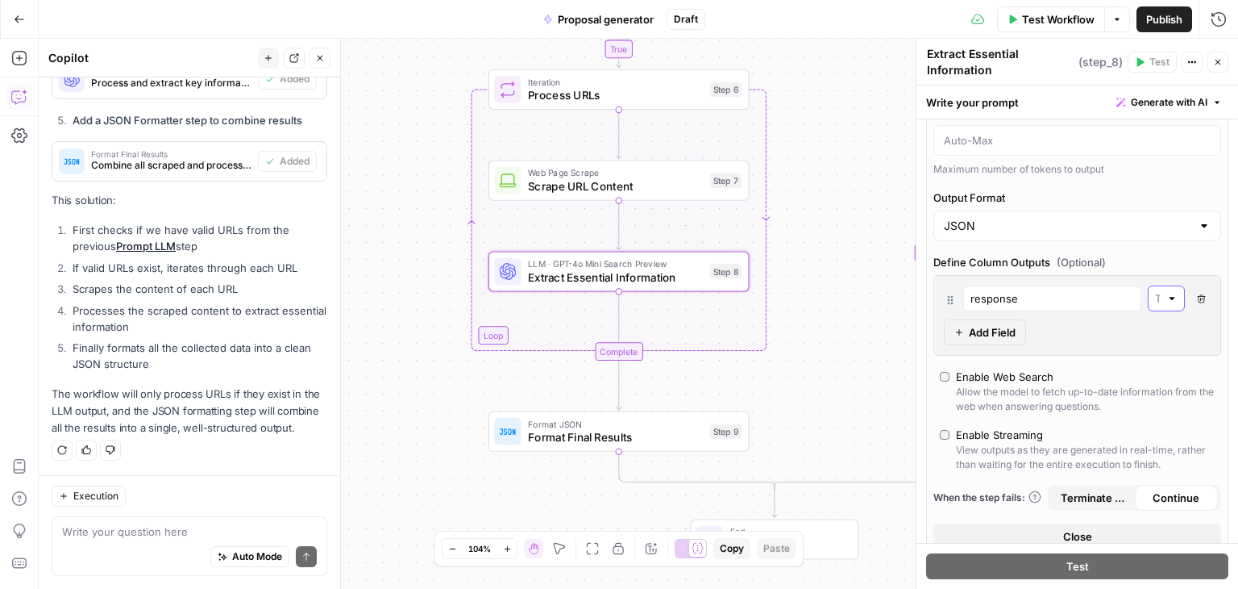
click at [1155, 291] on input "text" at bounding box center [1157, 298] width 5 height 16
type input "Text"
click at [1164, 264] on label "Define Column Outputs (Optional)" at bounding box center [1078, 262] width 288 height 16
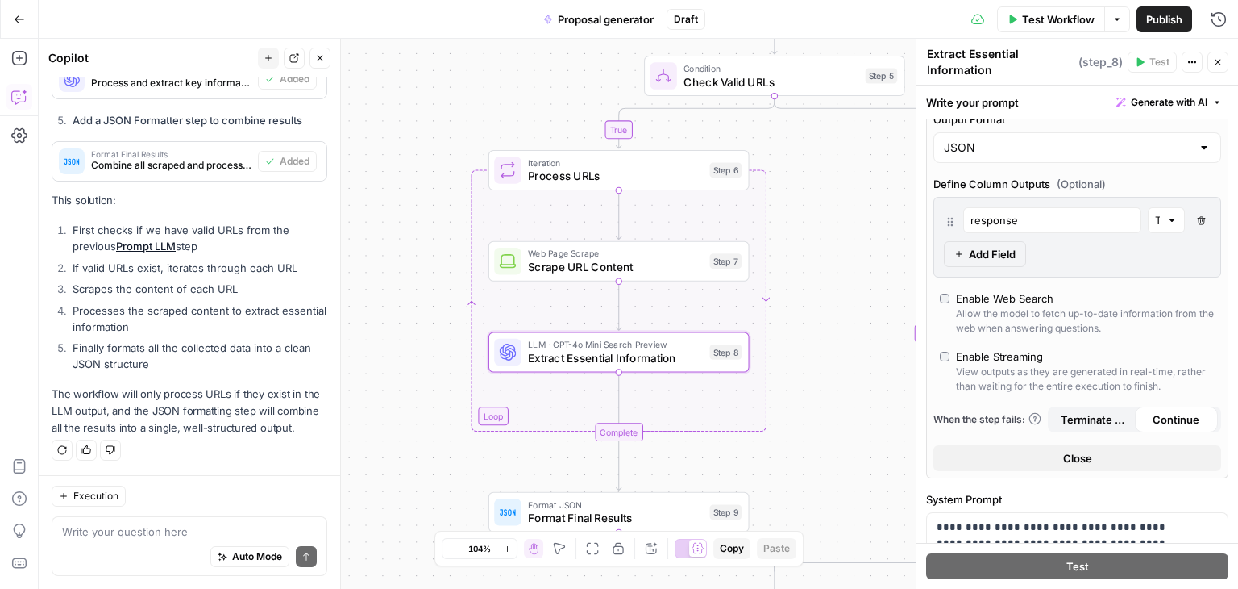
scroll to position [242, 0]
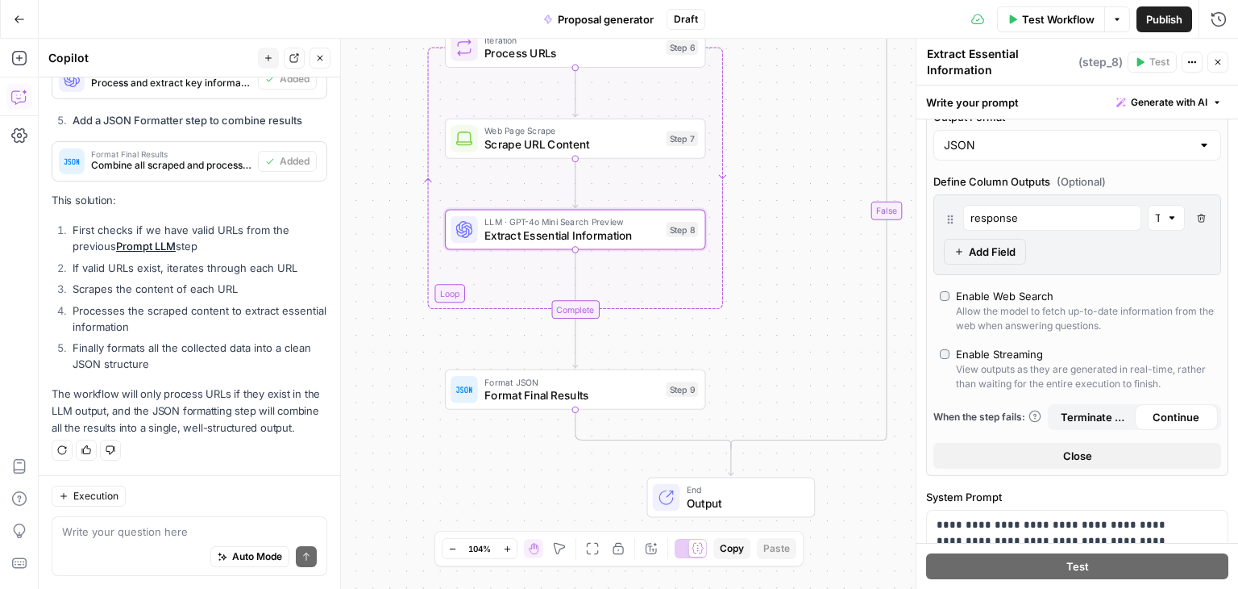
drag, startPoint x: 803, startPoint y: 379, endPoint x: 764, endPoint y: 344, distance: 52.0
click at [764, 344] on div "**********" at bounding box center [639, 314] width 1200 height 550
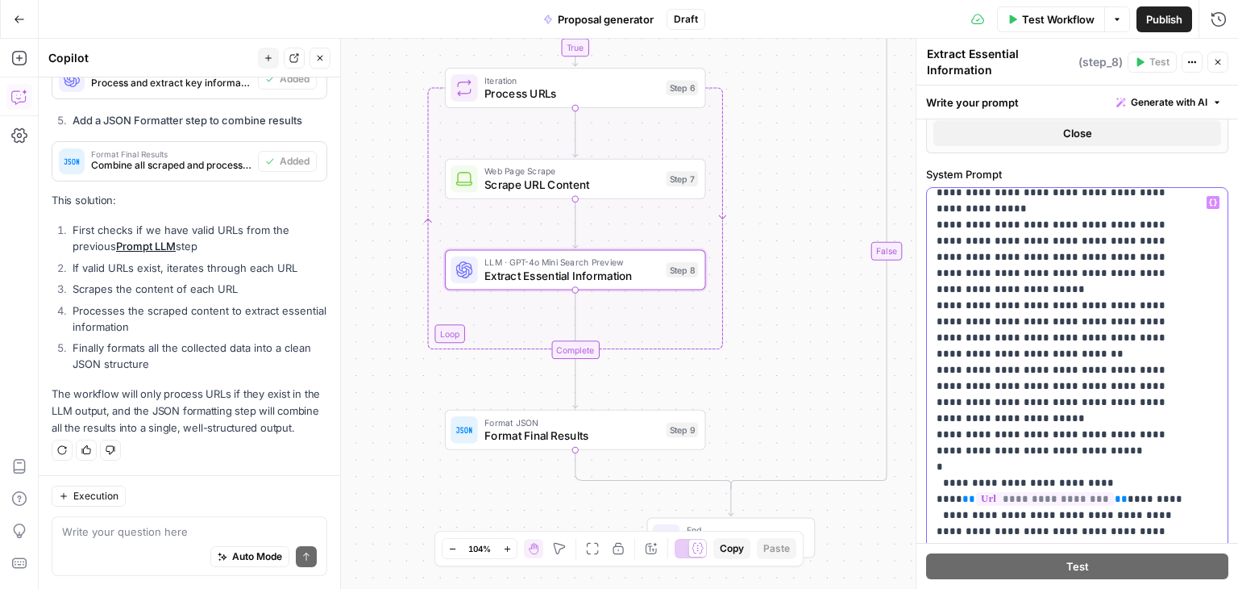
scroll to position [0, 0]
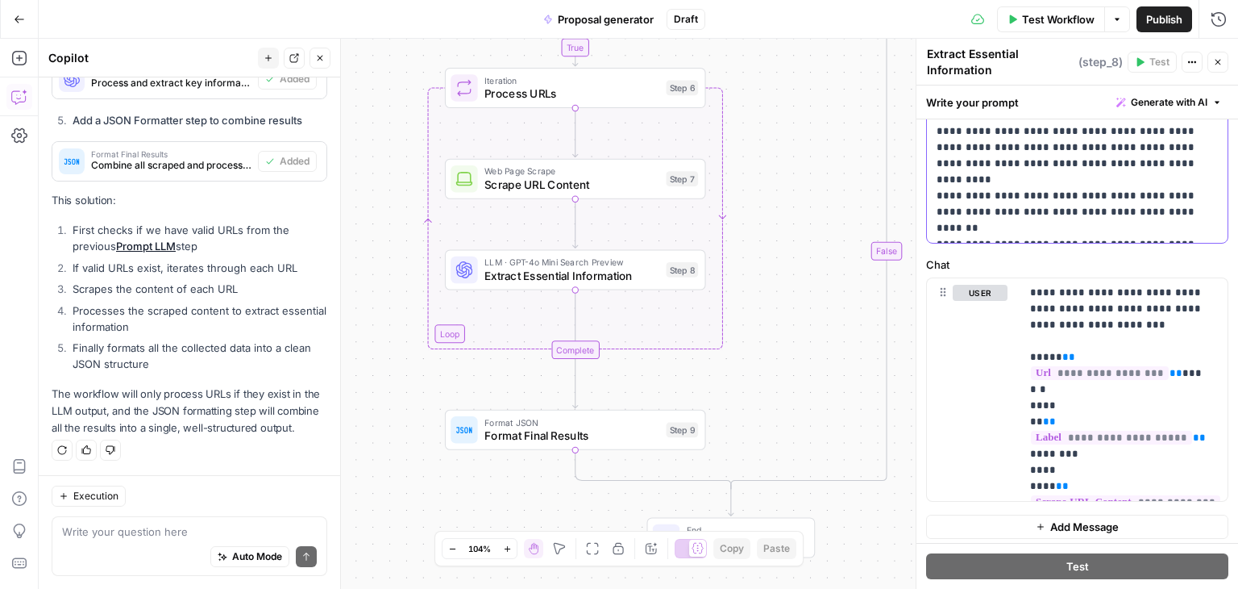
scroll to position [863, 0]
click at [1096, 375] on p "**********" at bounding box center [1118, 388] width 176 height 210
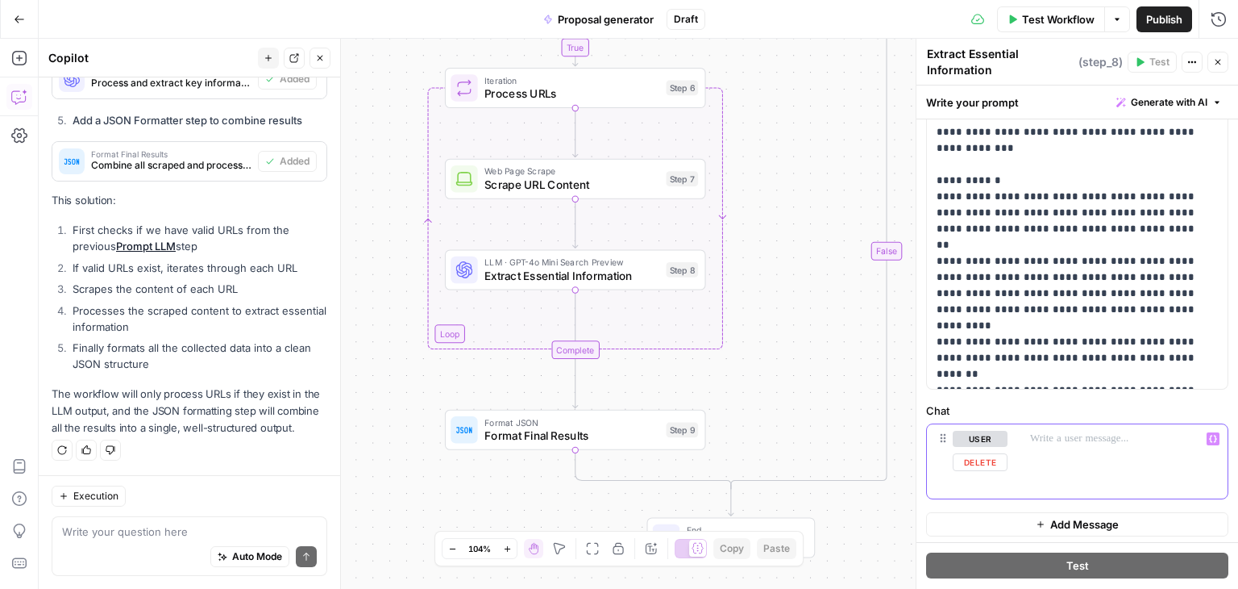
click at [1065, 431] on p at bounding box center [1118, 439] width 176 height 16
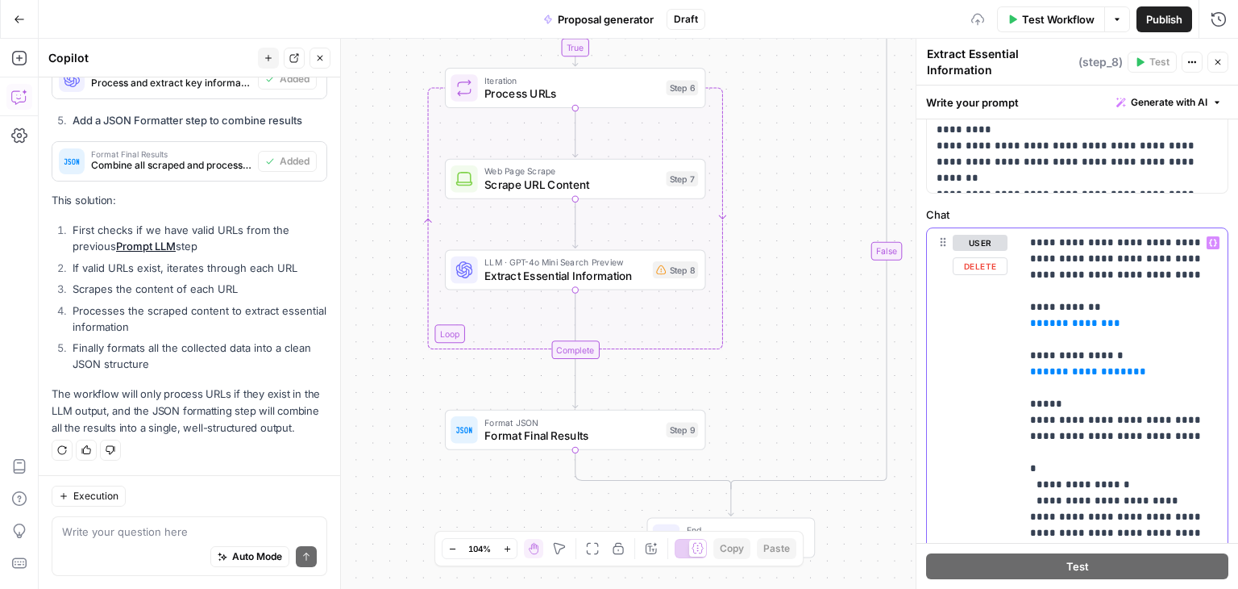
scroll to position [943, 0]
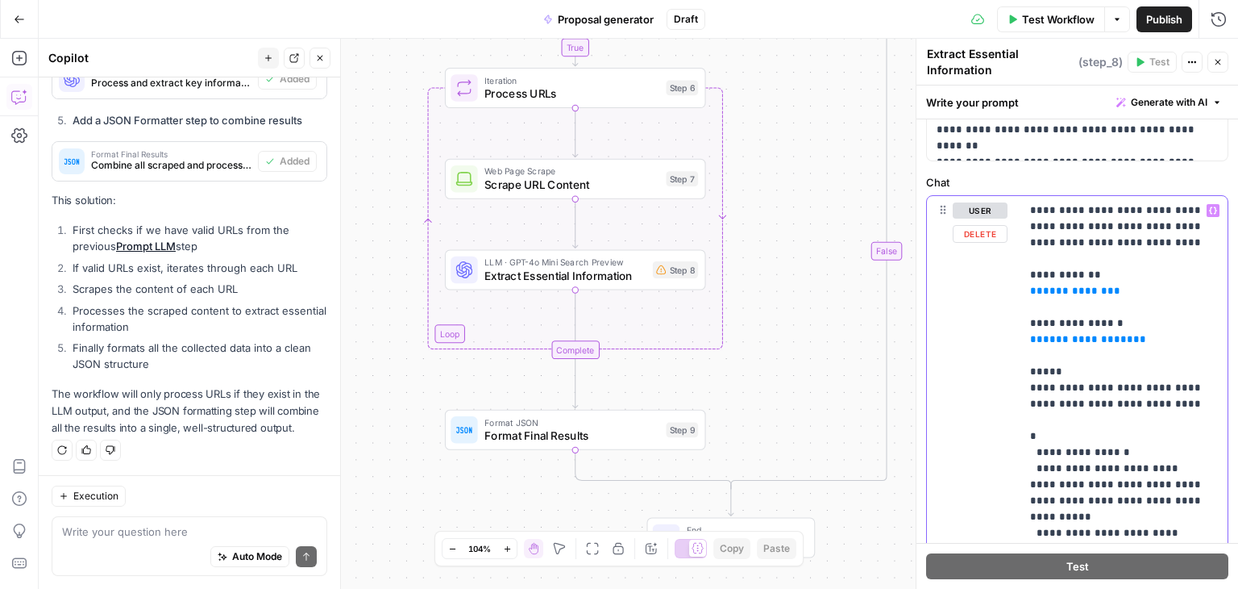
click at [1072, 290] on span "**********" at bounding box center [1075, 290] width 64 height 10
click at [1071, 288] on span "**********" at bounding box center [1075, 290] width 64 height 10
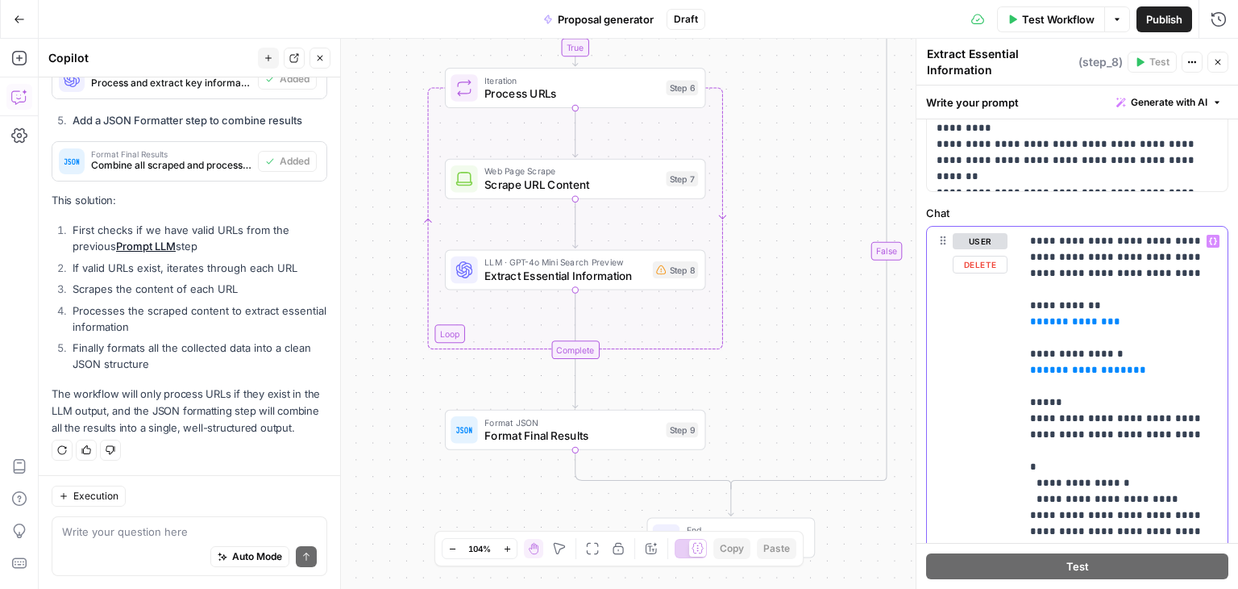
scroll to position [863, 0]
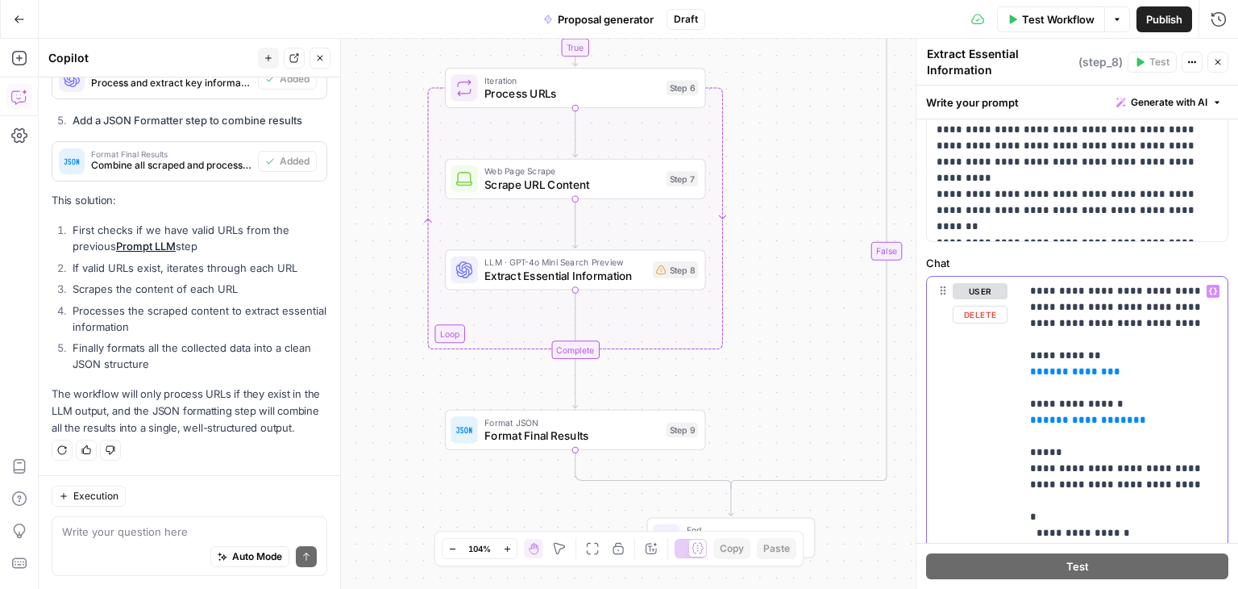
click at [1207, 292] on button "Variables Menu" at bounding box center [1213, 291] width 13 height 13
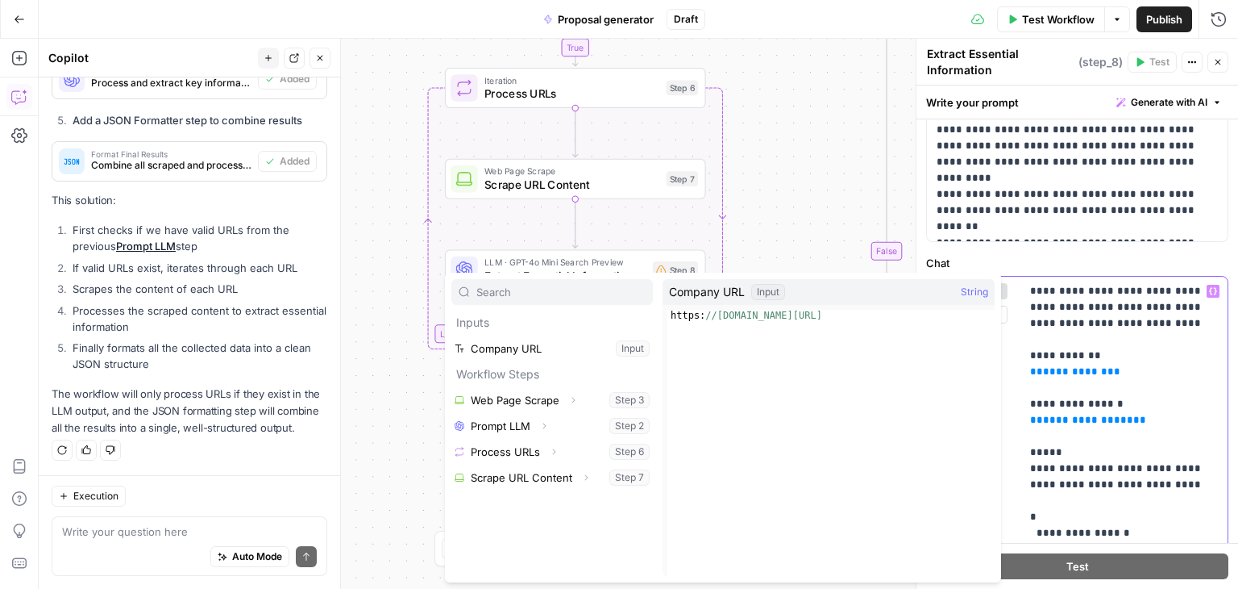
click at [1077, 376] on p "**********" at bounding box center [1118, 589] width 176 height 613
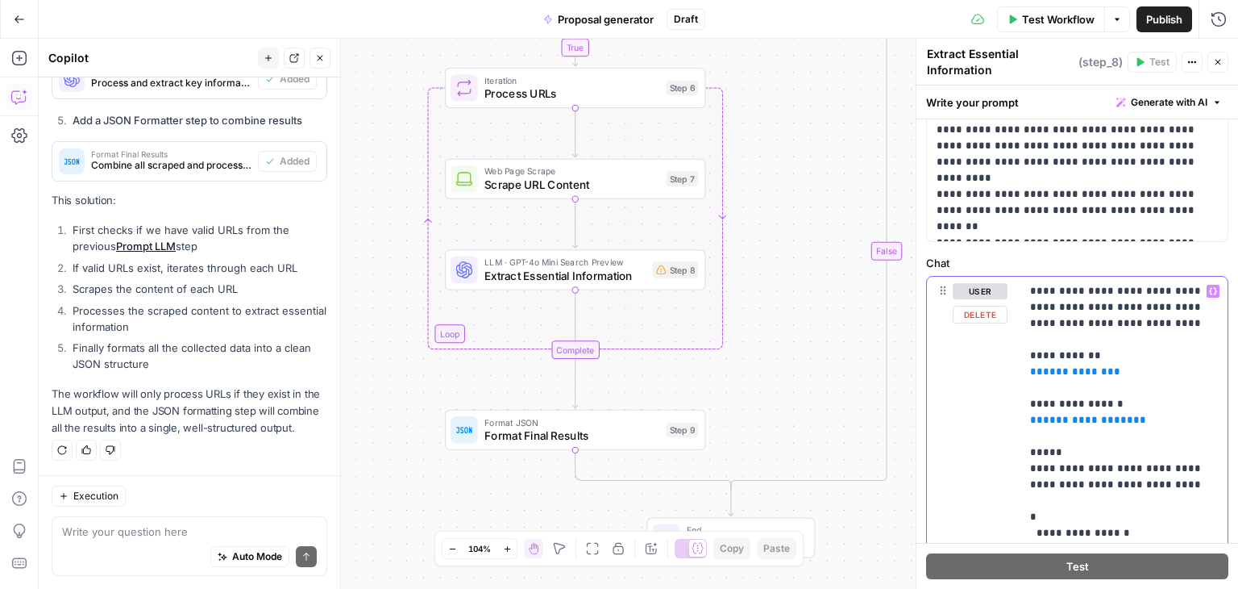
click at [1076, 367] on span "**********" at bounding box center [1075, 371] width 64 height 10
click at [1209, 288] on icon "button" at bounding box center [1213, 291] width 8 height 8
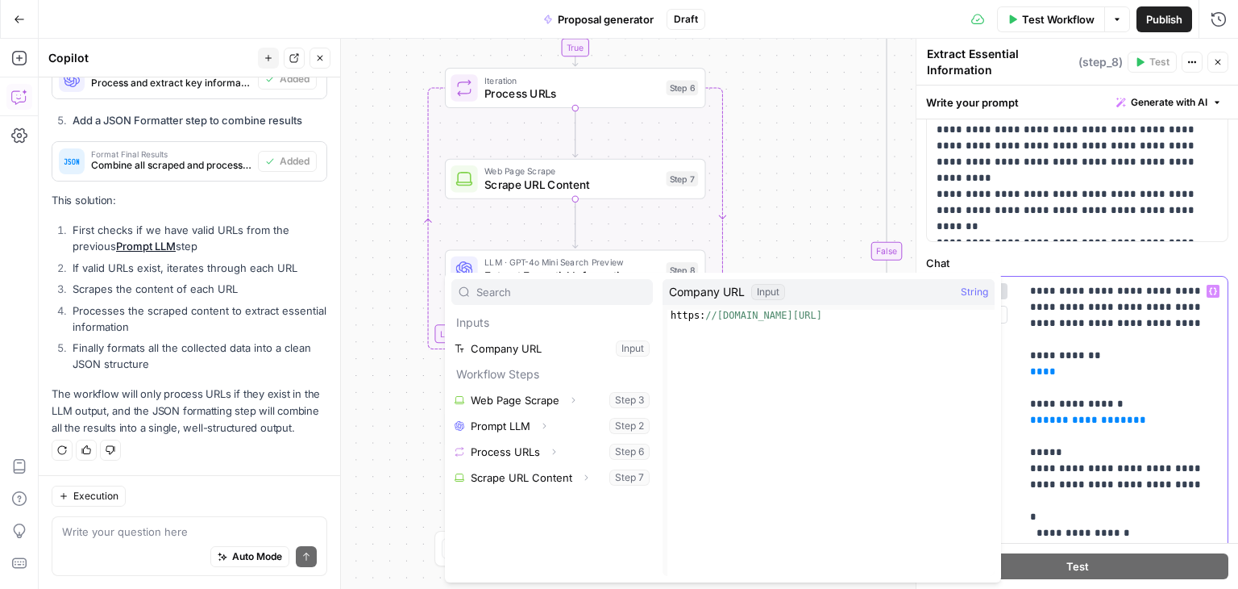
click at [1092, 379] on p "**********" at bounding box center [1118, 589] width 176 height 613
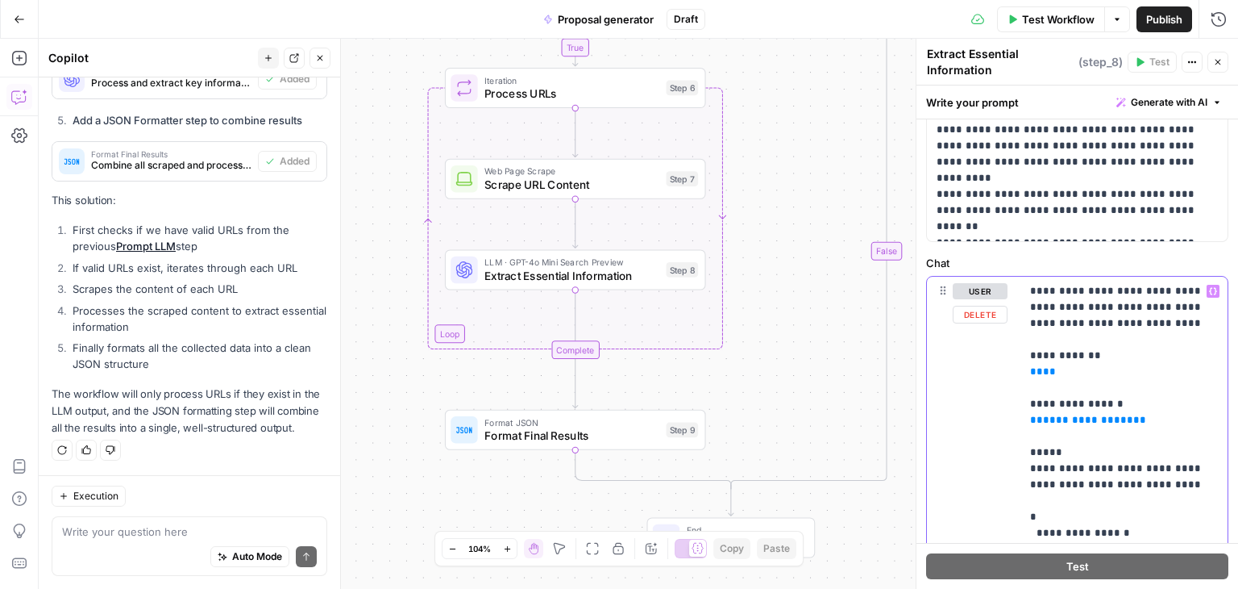
drag, startPoint x: 1048, startPoint y: 372, endPoint x: 992, endPoint y: 357, distance: 57.7
click at [992, 357] on div "**********" at bounding box center [1077, 590] width 301 height 626
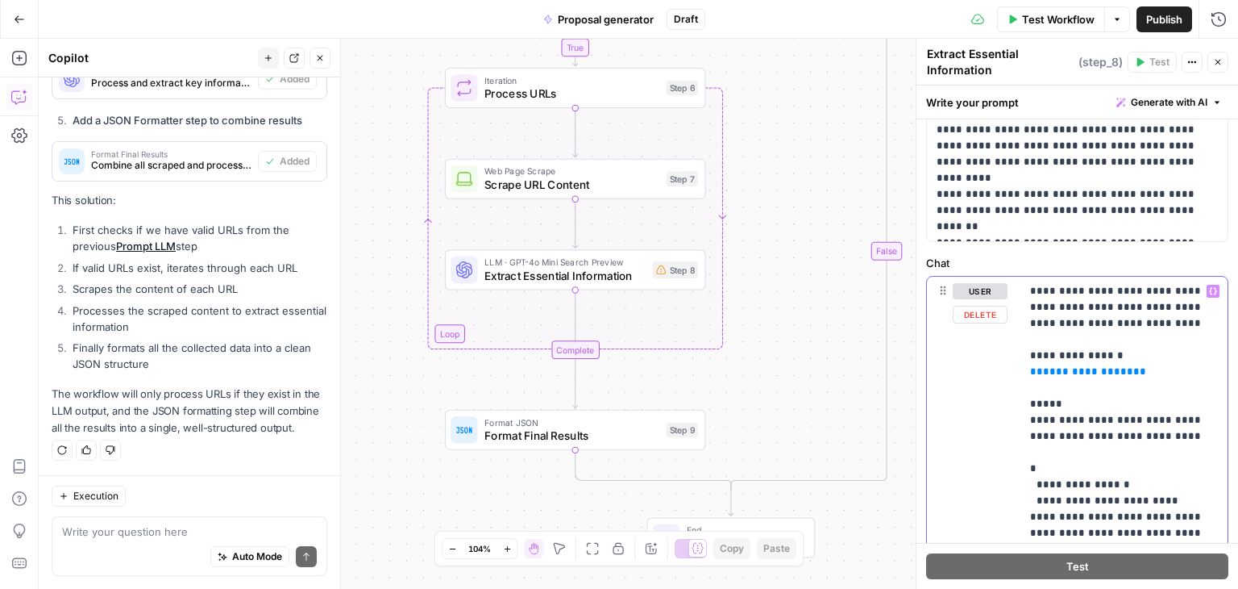
click at [1077, 368] on span "**********" at bounding box center [1088, 371] width 90 height 10
click at [1209, 290] on icon "button" at bounding box center [1213, 291] width 8 height 8
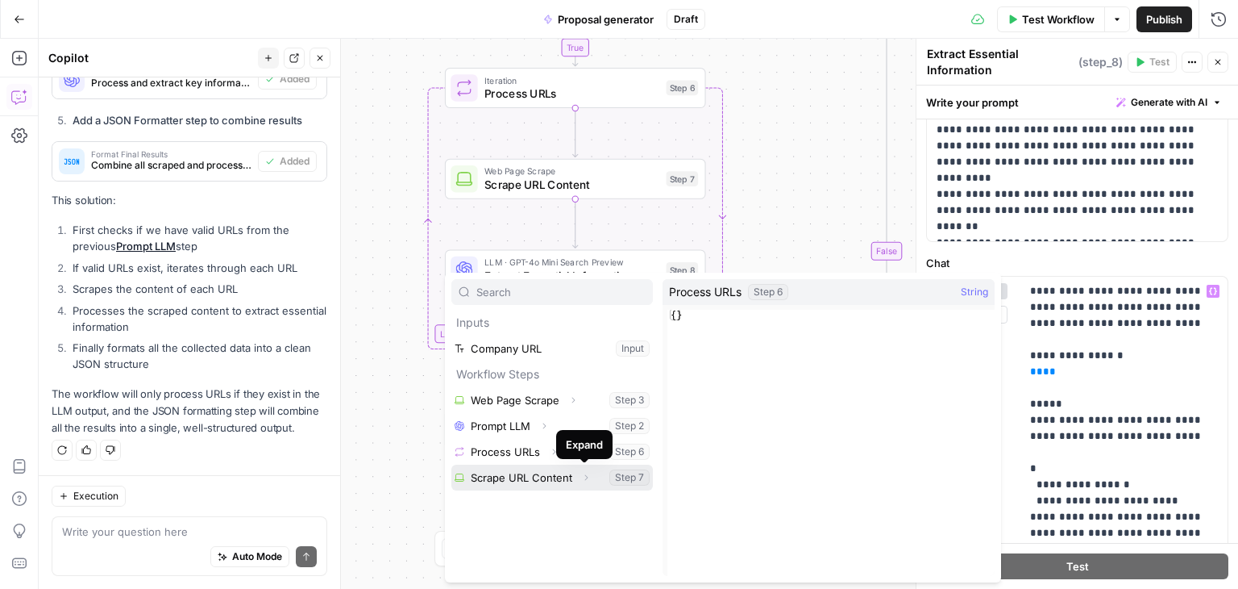
click at [582, 476] on icon "button" at bounding box center [586, 477] width 10 height 10
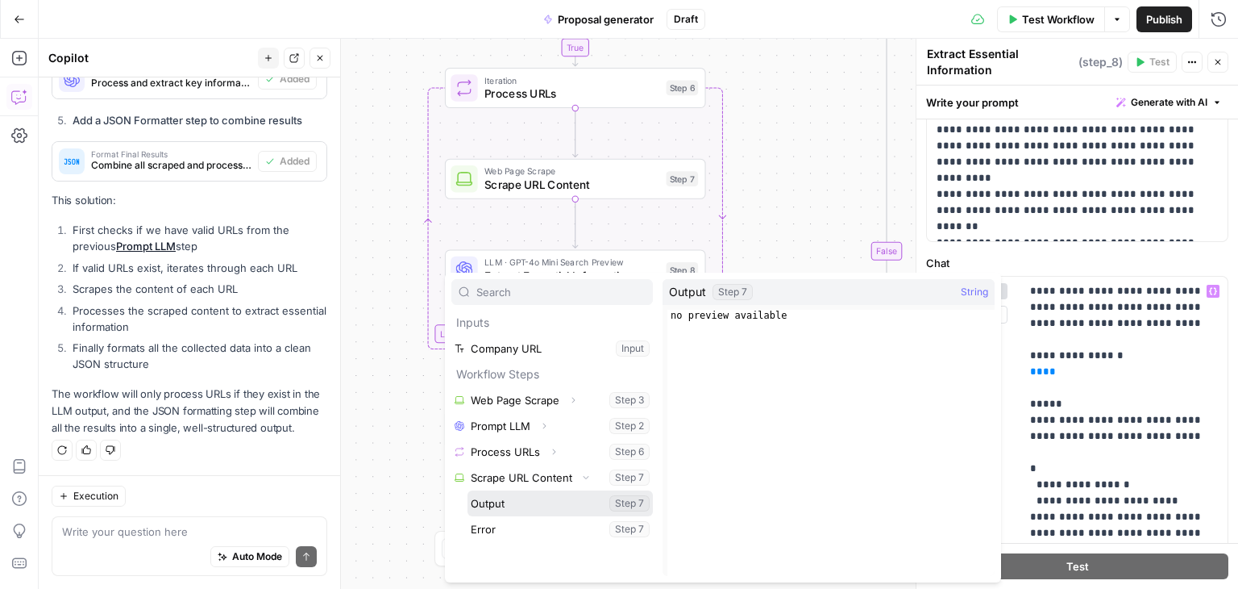
click at [554, 507] on button "Select variable Output" at bounding box center [560, 503] width 185 height 26
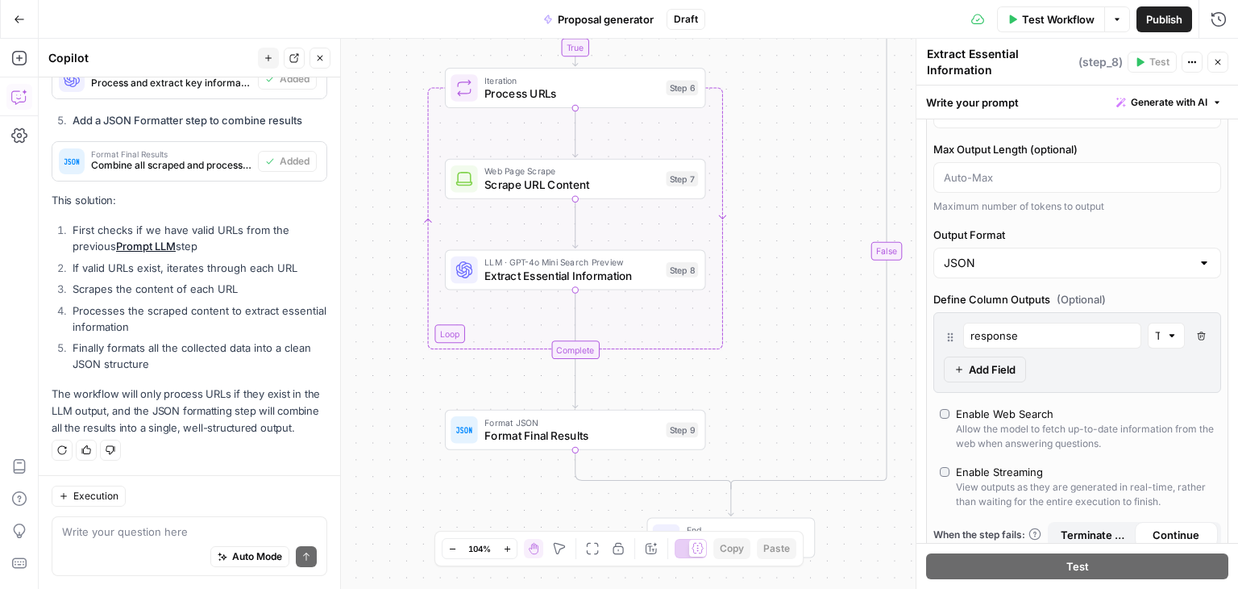
scroll to position [121, 0]
click at [990, 265] on input "JSON" at bounding box center [1067, 266] width 247 height 16
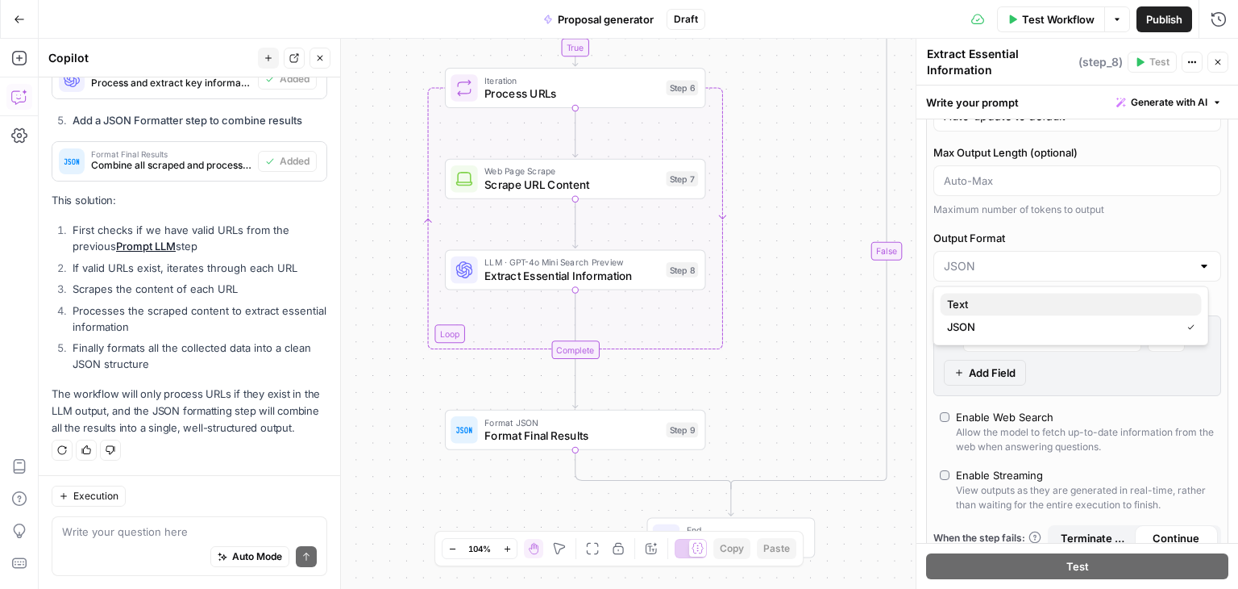
click at [976, 306] on span "Text" at bounding box center [1068, 304] width 242 height 16
type input "Text"
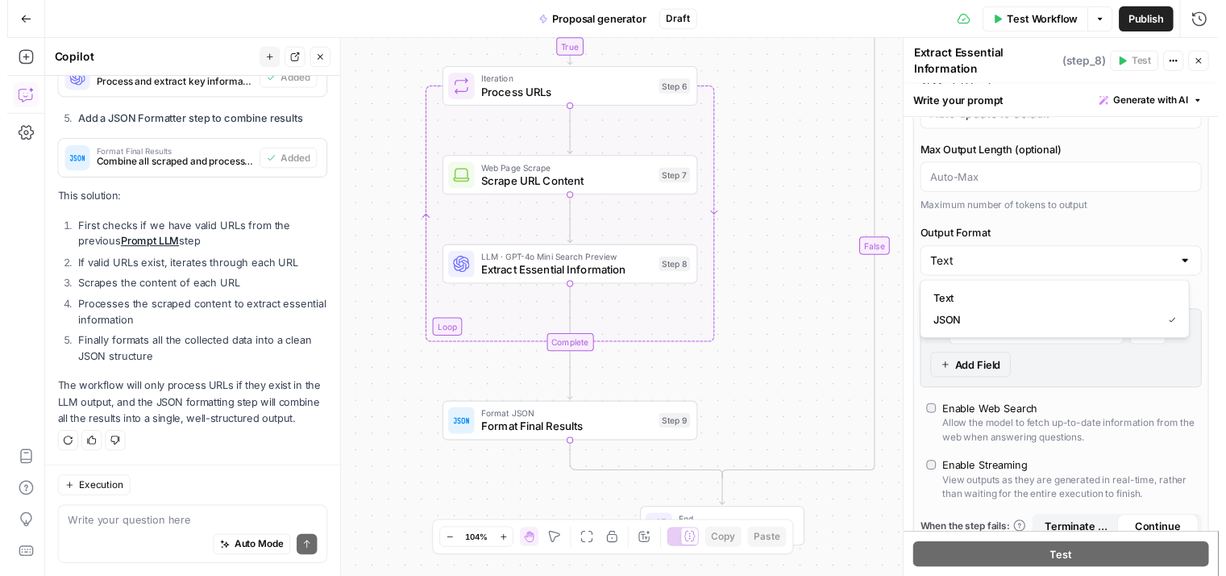
scroll to position [195, 0]
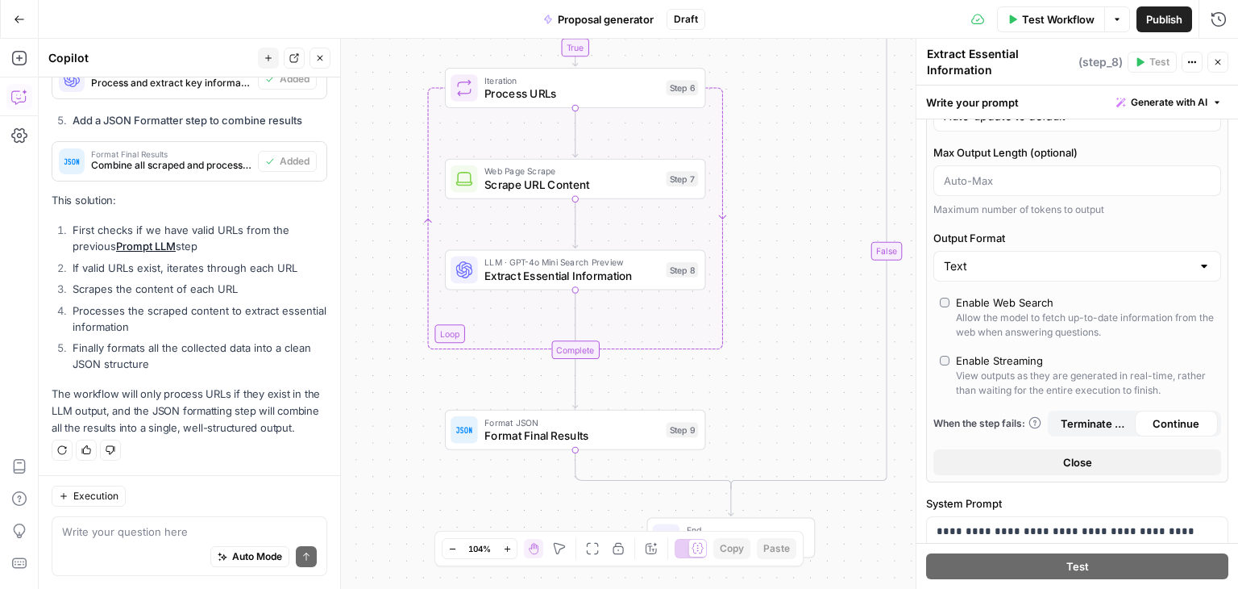
click at [617, 183] on span "Scrape URL Content" at bounding box center [572, 185] width 175 height 17
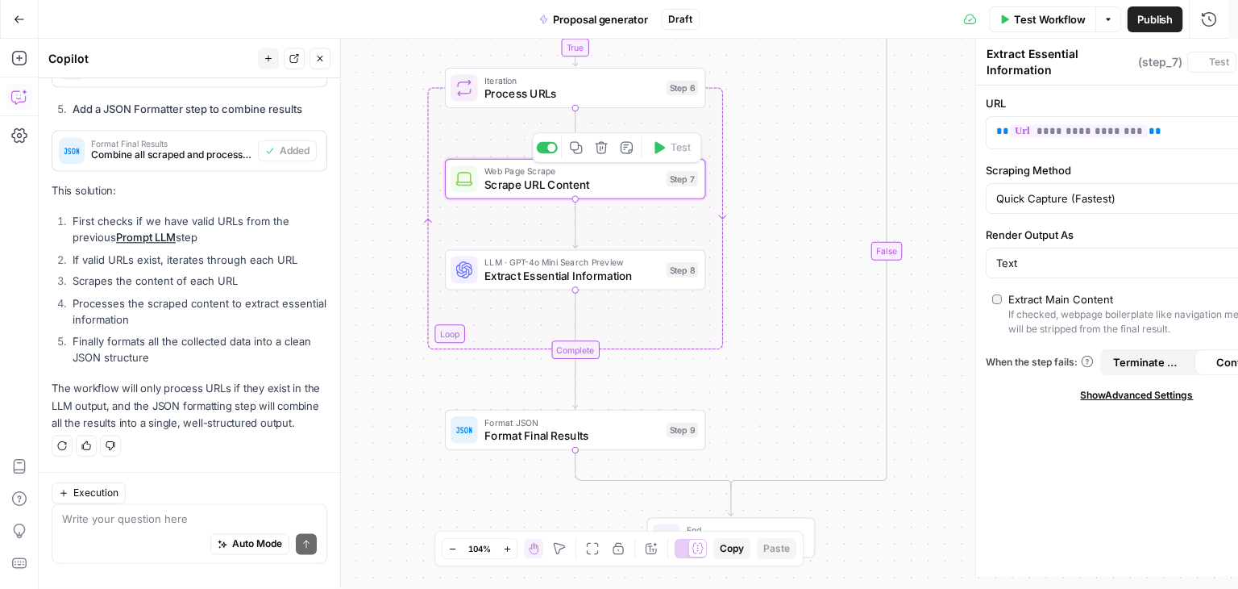
type textarea "Scrape URL Content"
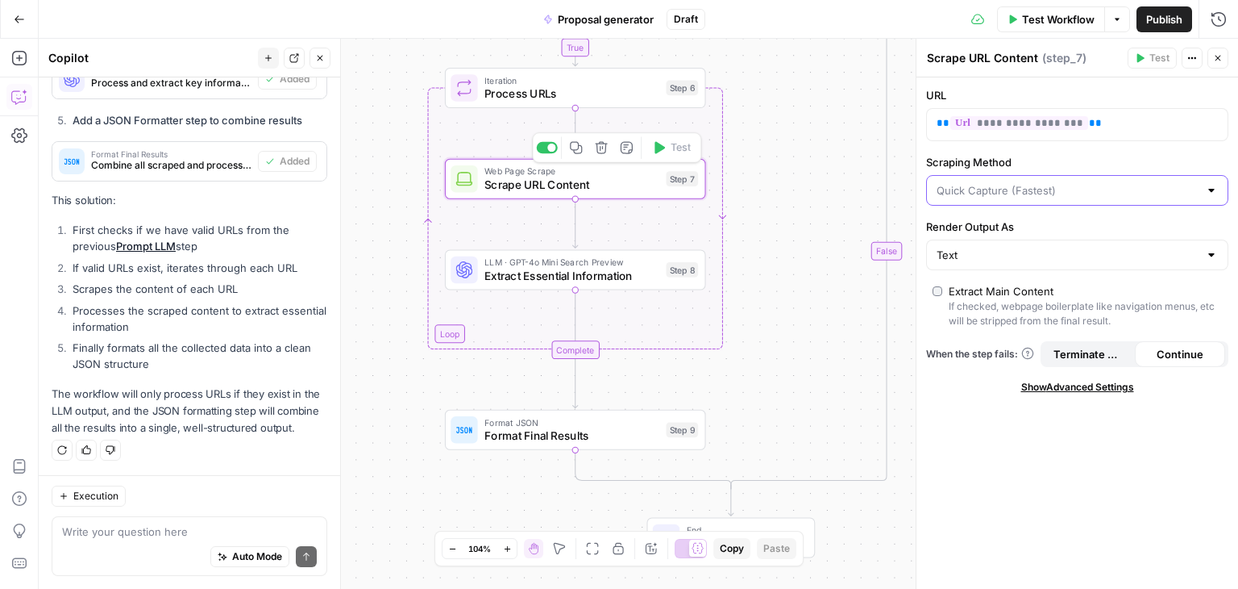
click at [1000, 193] on input "Scraping Method" at bounding box center [1068, 190] width 262 height 16
type input "Quick Capture (Fastest)"
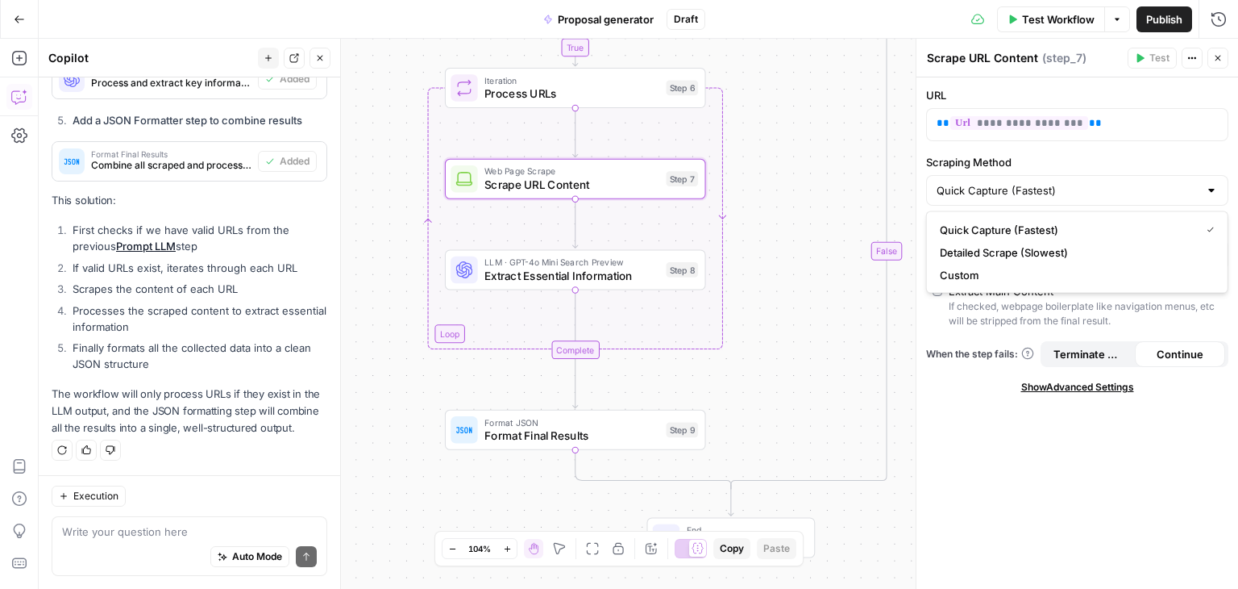
click at [1103, 154] on label "Scraping Method" at bounding box center [1077, 162] width 302 height 16
click at [1103, 182] on input "Quick Capture (Fastest)" at bounding box center [1068, 190] width 262 height 16
click at [1034, 223] on span "Quick Capture (Fastest)" at bounding box center [1067, 230] width 254 height 16
type input "Quick Capture (Fastest)"
click at [1044, 260] on input "Render Output As" at bounding box center [1068, 255] width 262 height 16
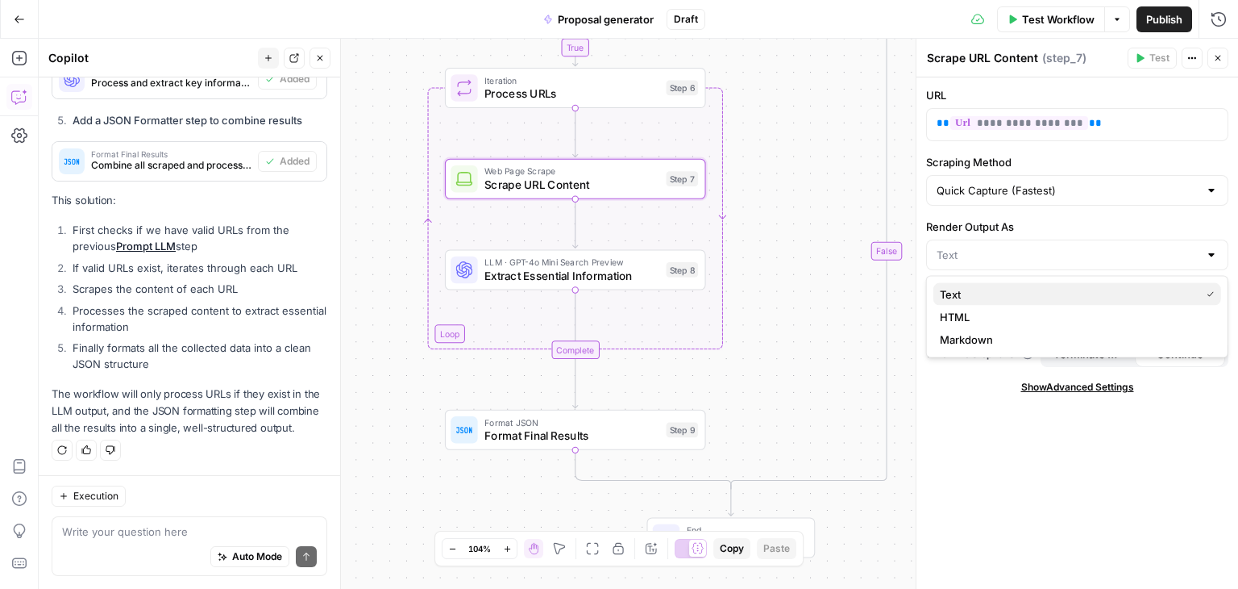
click at [971, 294] on span "Text" at bounding box center [1067, 294] width 254 height 16
type input "Text"
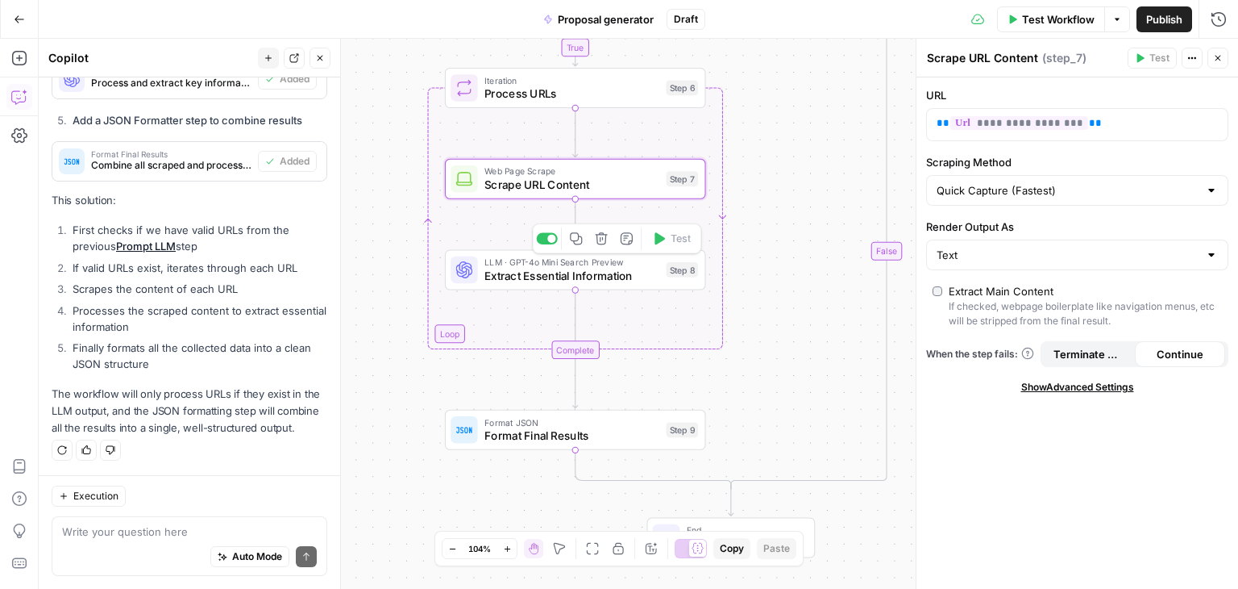
click at [577, 273] on span "Extract Essential Information" at bounding box center [572, 275] width 175 height 17
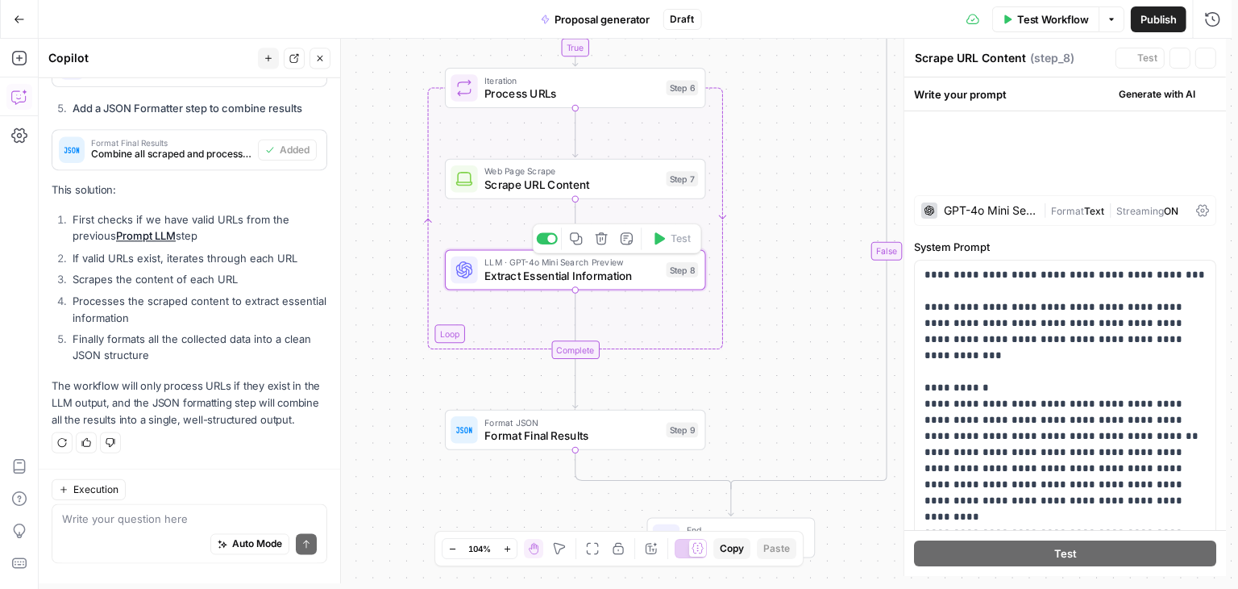
type textarea "Extract Essential Information"
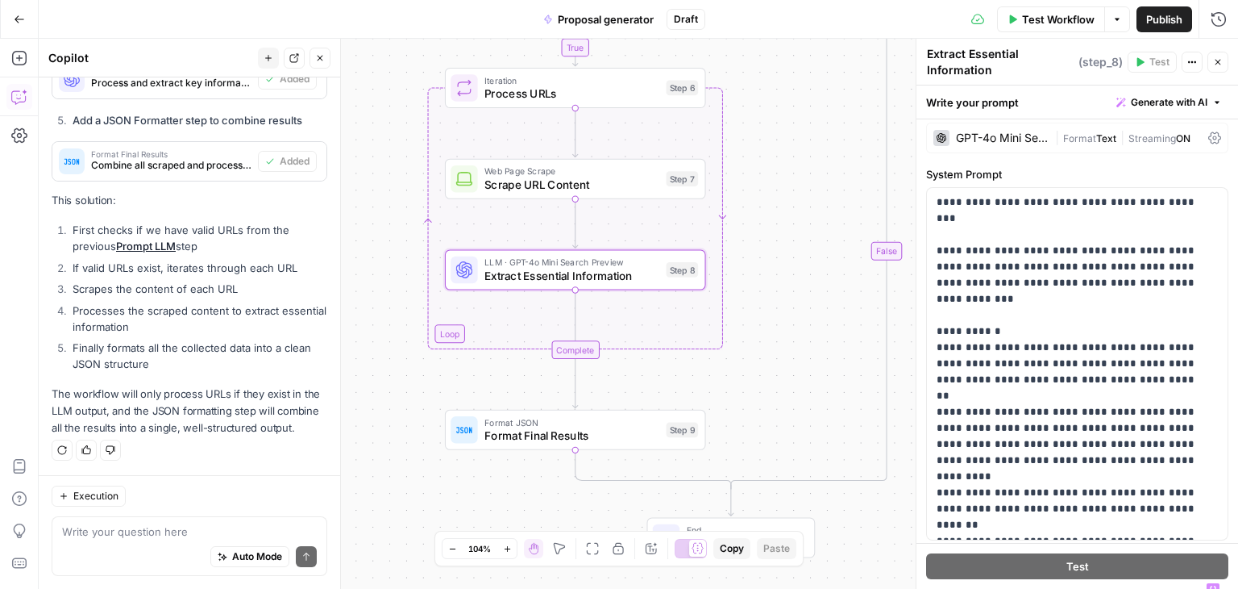
scroll to position [0, 0]
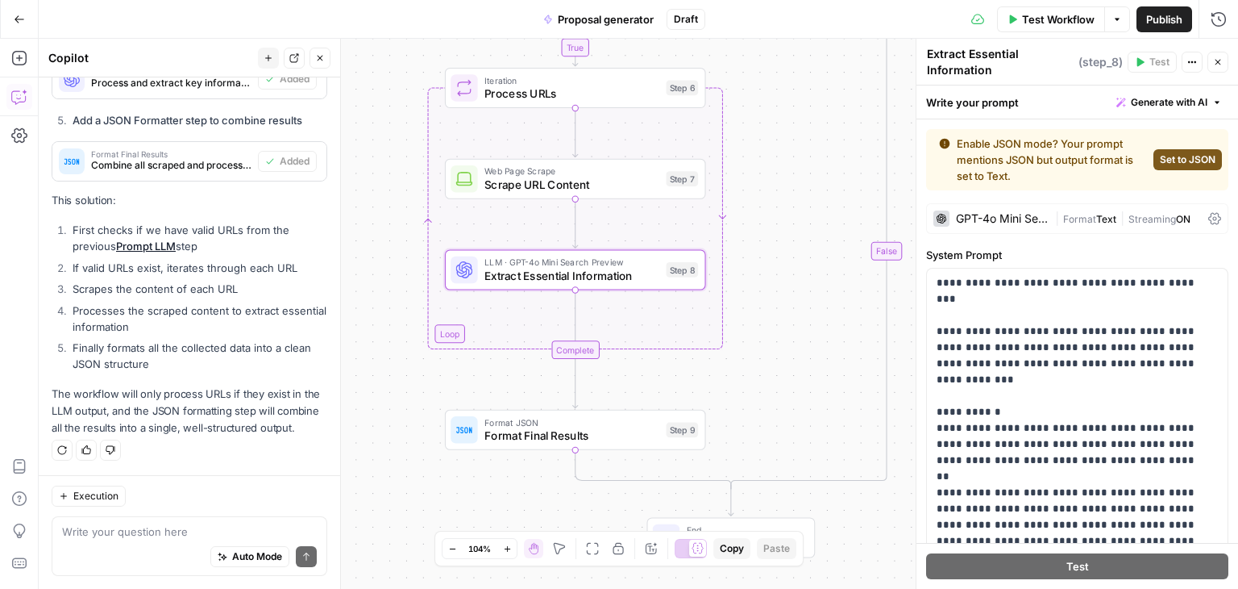
click at [1066, 215] on span "Format" at bounding box center [1079, 219] width 33 height 12
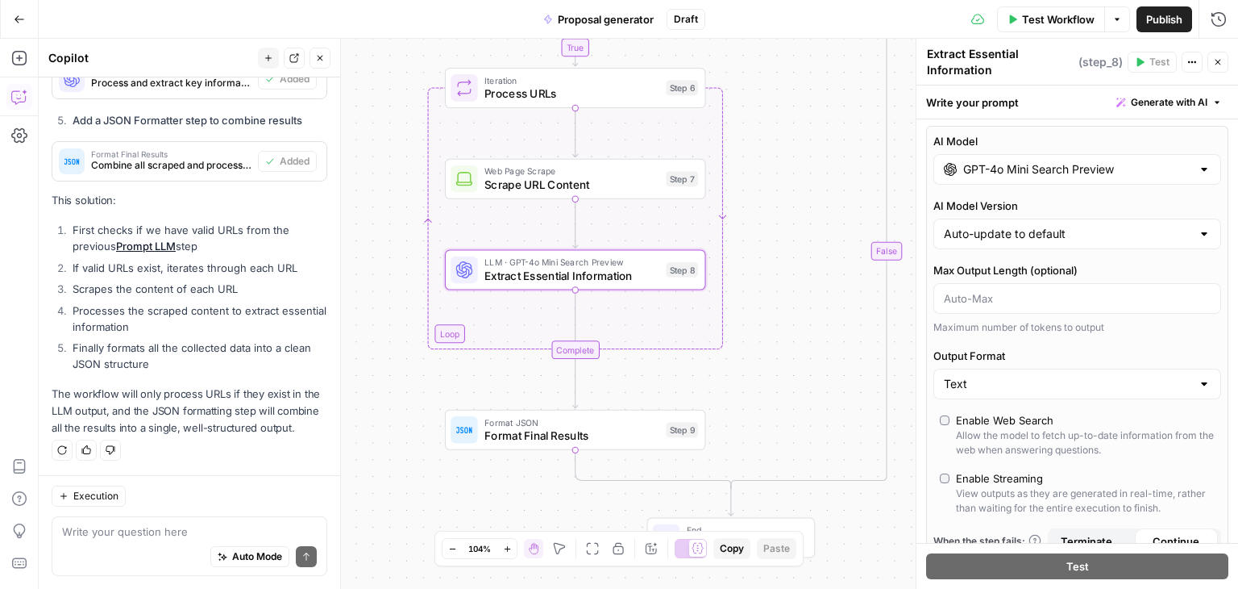
scroll to position [81, 0]
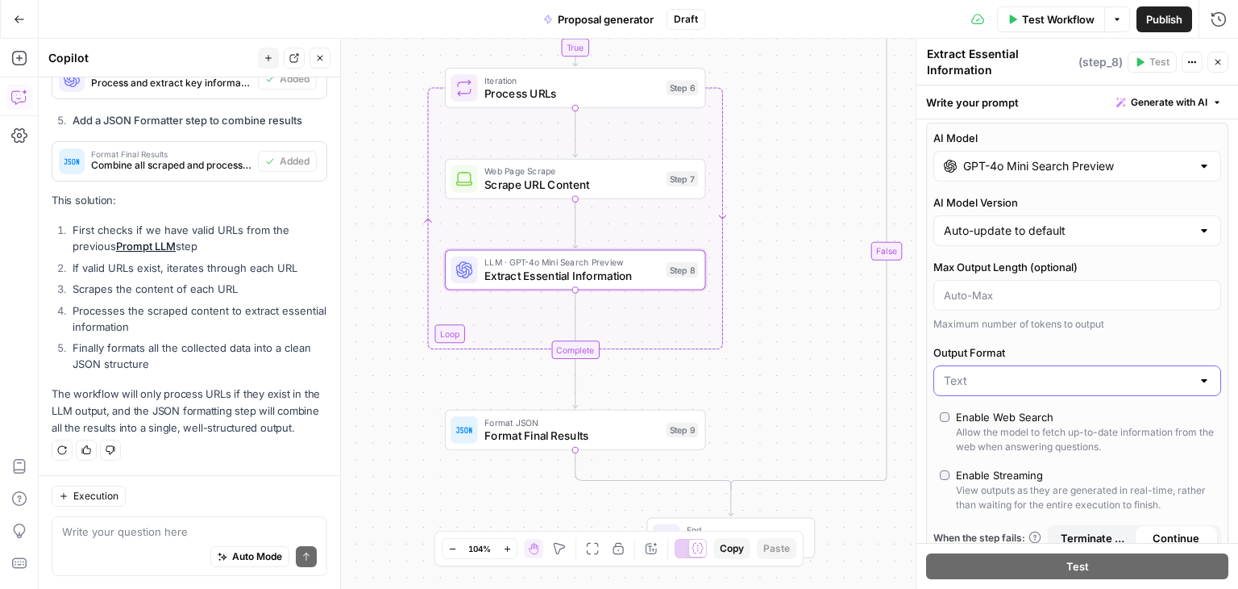
click at [1009, 375] on input "Output Format" at bounding box center [1067, 380] width 247 height 16
click at [984, 435] on span "JSON" at bounding box center [1068, 442] width 242 height 16
type input "JSON"
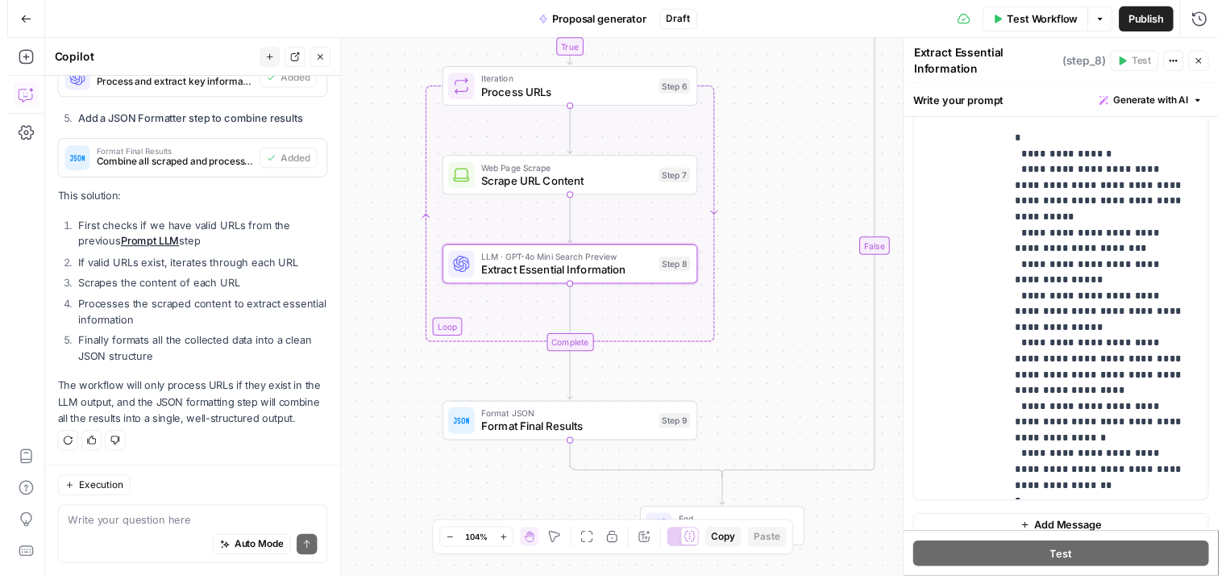
scroll to position [1233, 0]
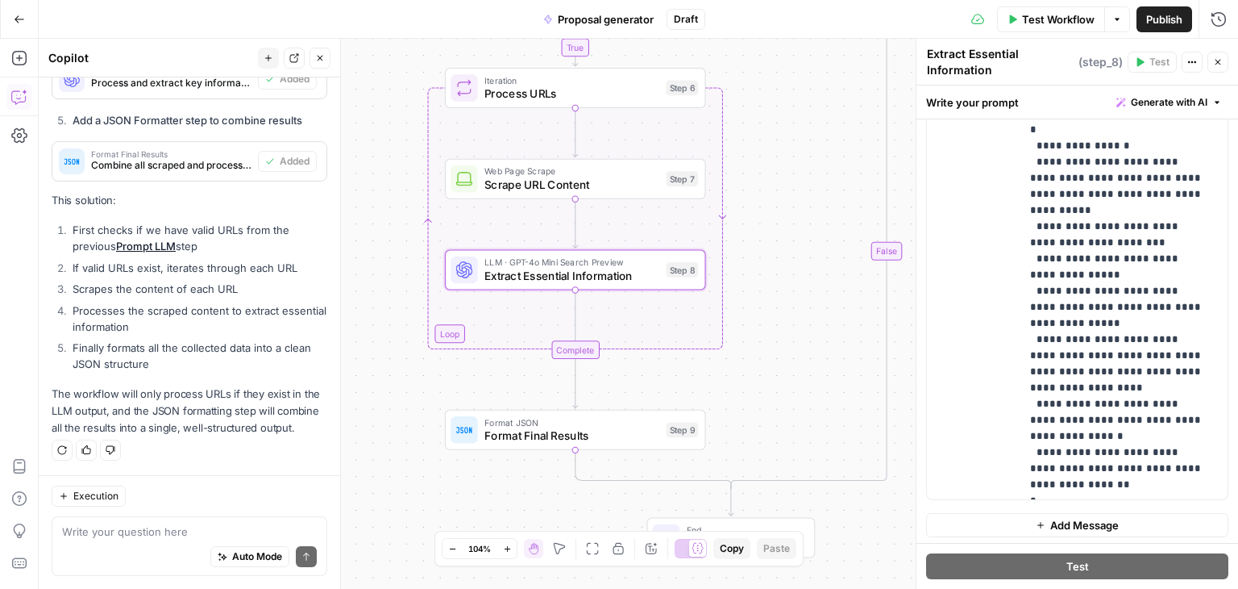
click at [1214, 57] on icon "button" at bounding box center [1218, 62] width 10 height 10
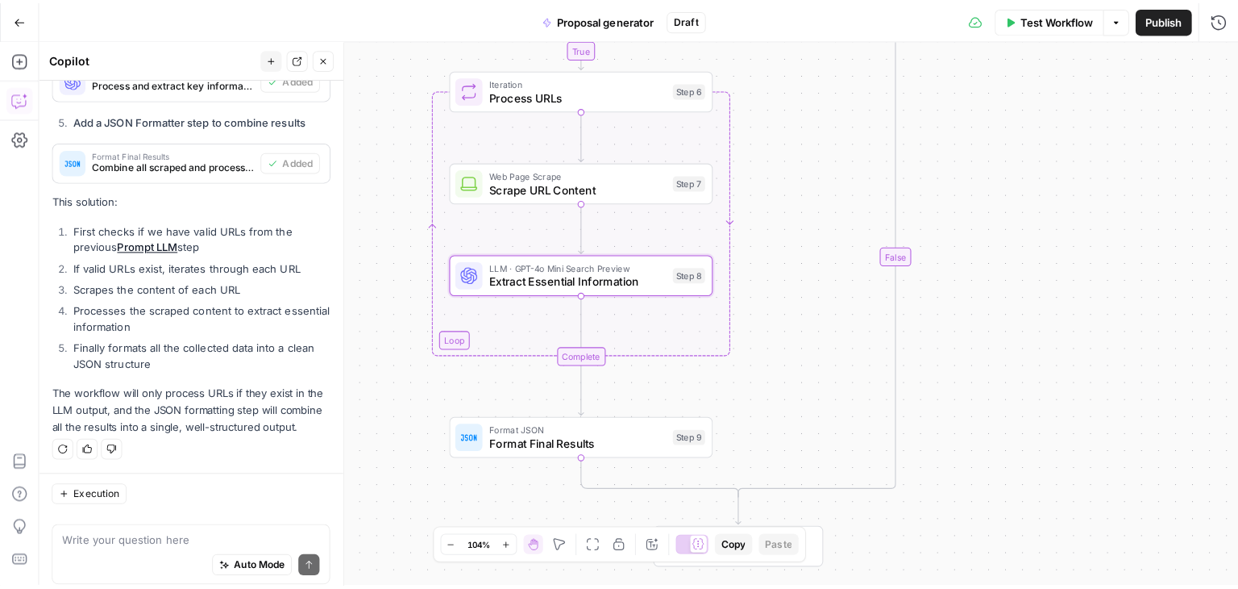
scroll to position [845, 0]
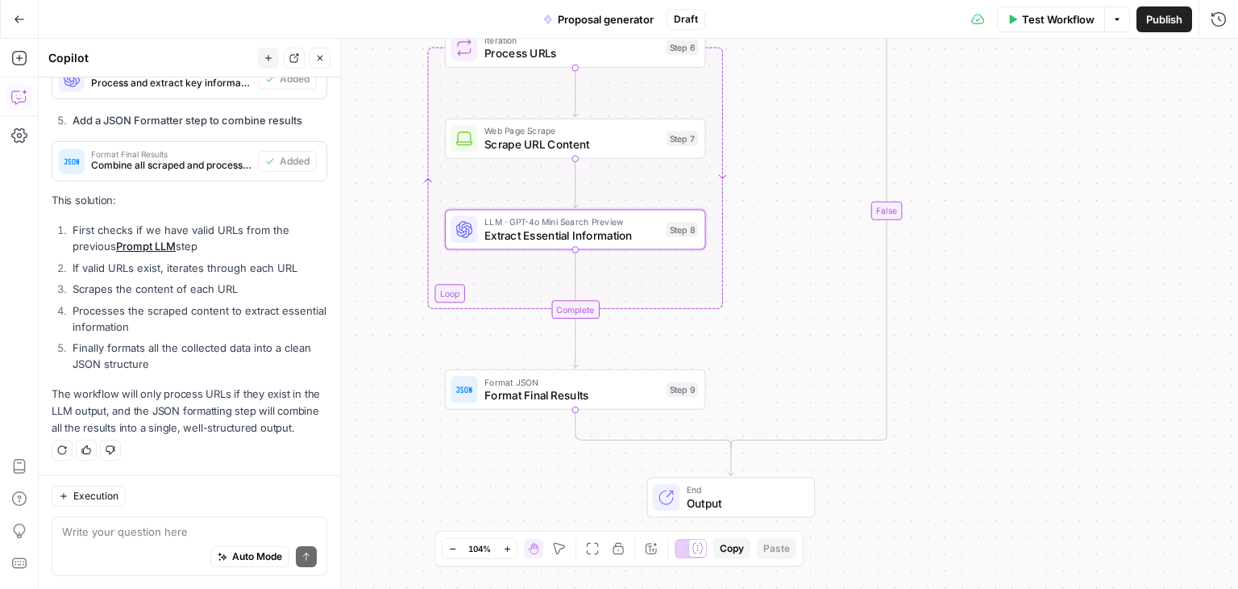
click at [559, 304] on div "Complete" at bounding box center [575, 309] width 48 height 19
click at [574, 309] on div "Complete" at bounding box center [575, 309] width 48 height 19
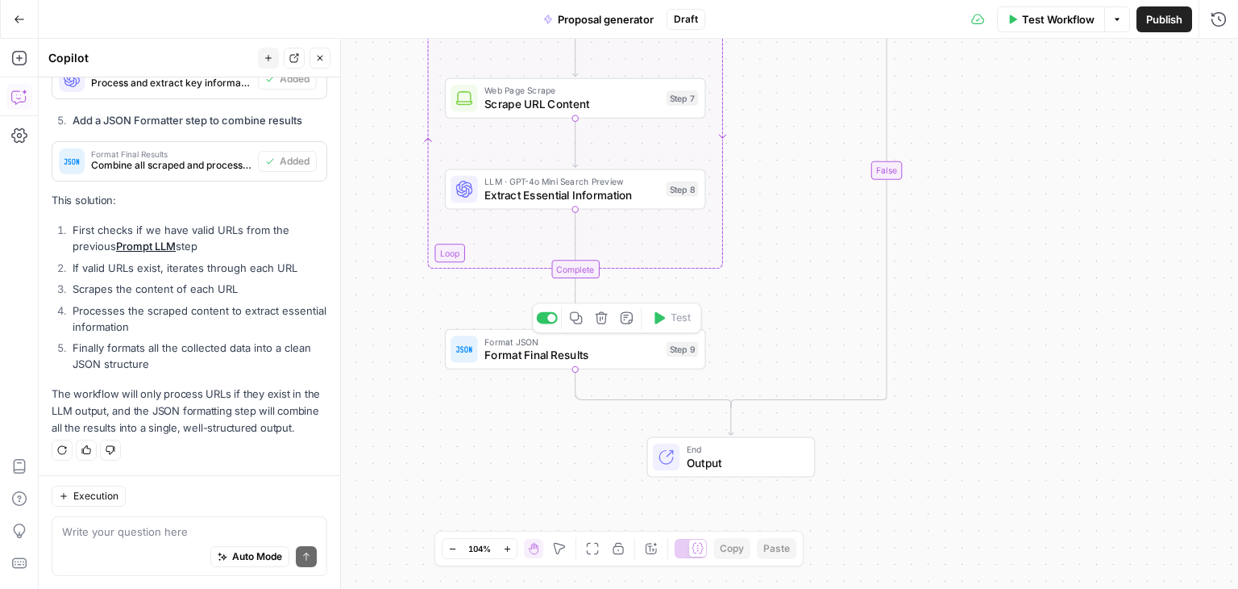
click at [620, 349] on span "Format Final Results" at bounding box center [572, 355] width 175 height 17
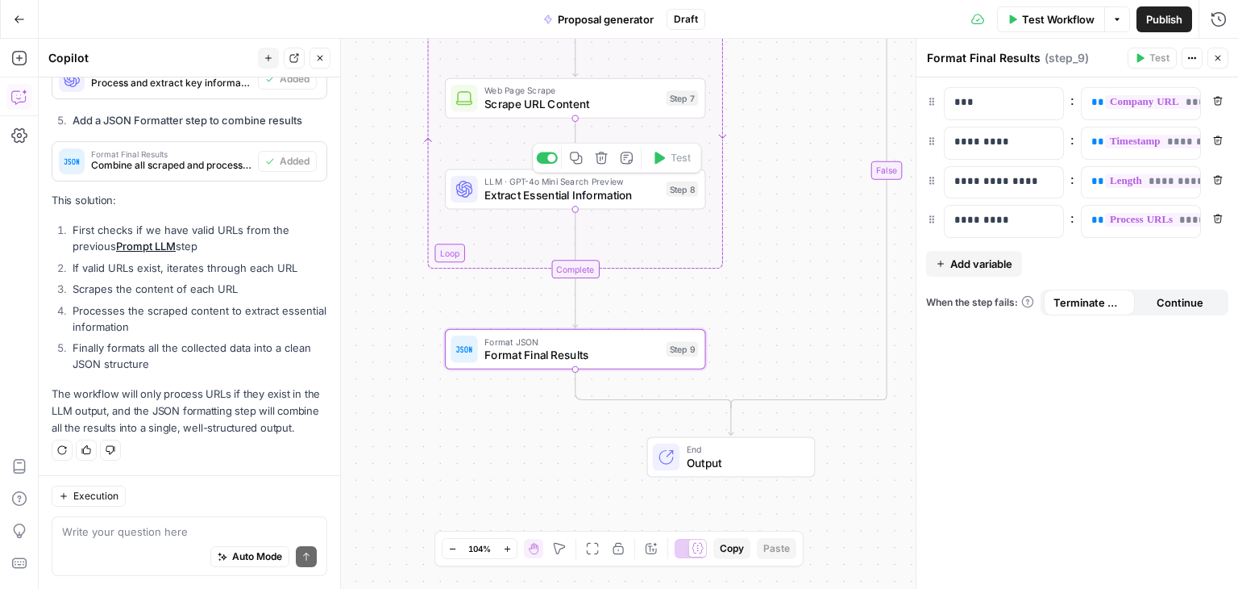
click at [576, 193] on span "Extract Essential Information" at bounding box center [572, 194] width 175 height 17
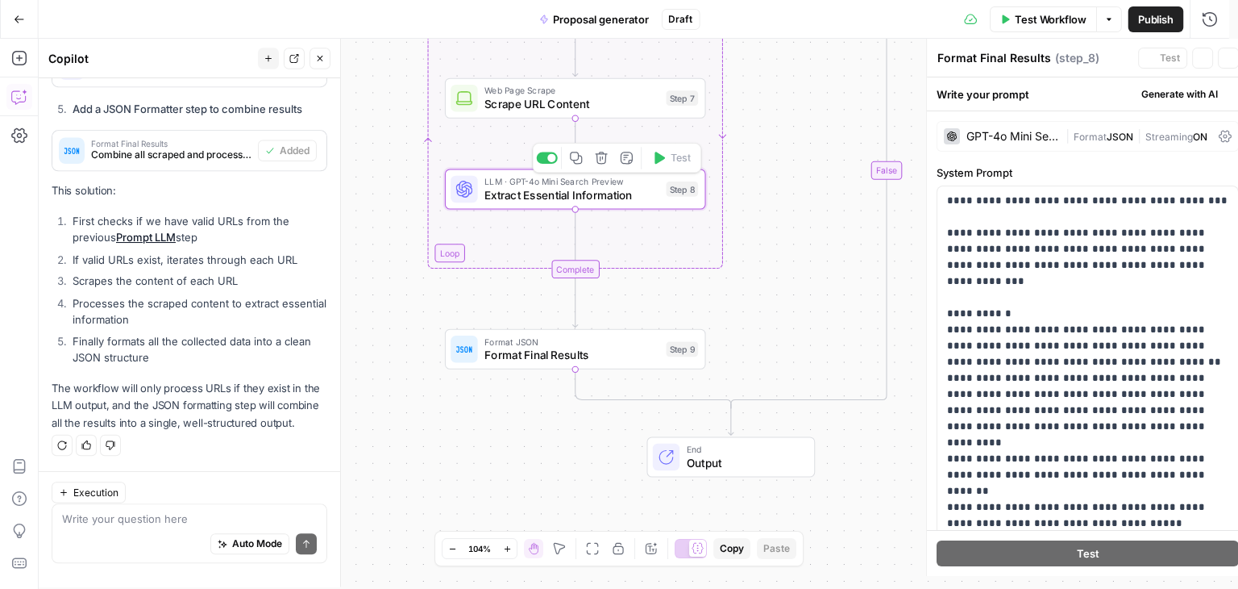
type textarea "Extract Essential Information"
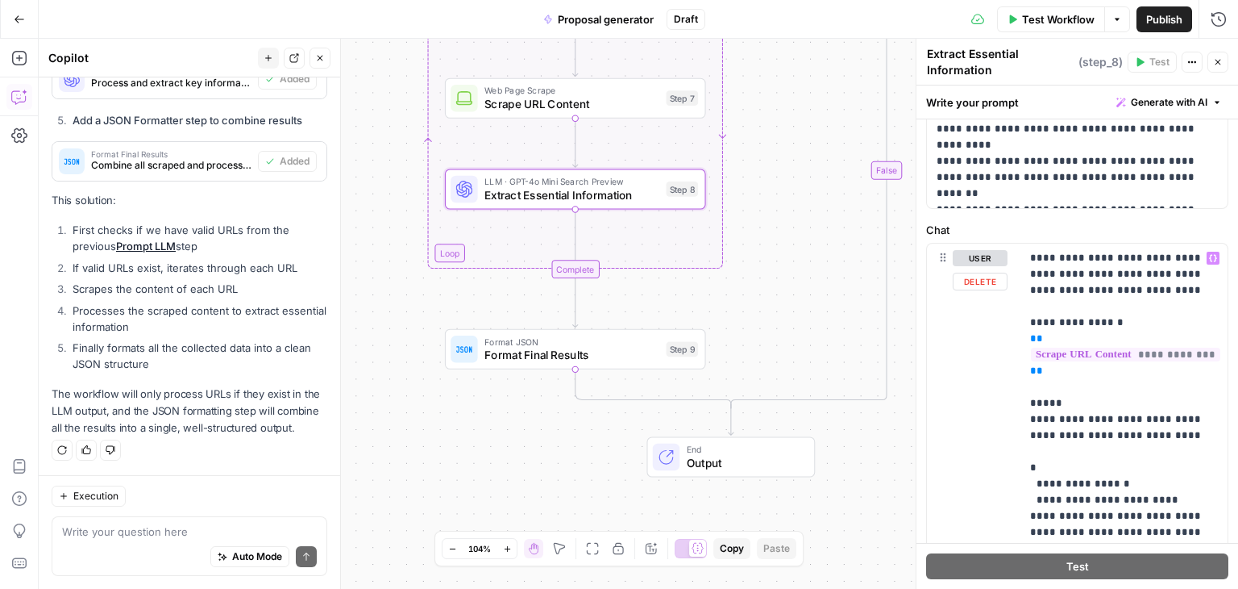
scroll to position [275, 0]
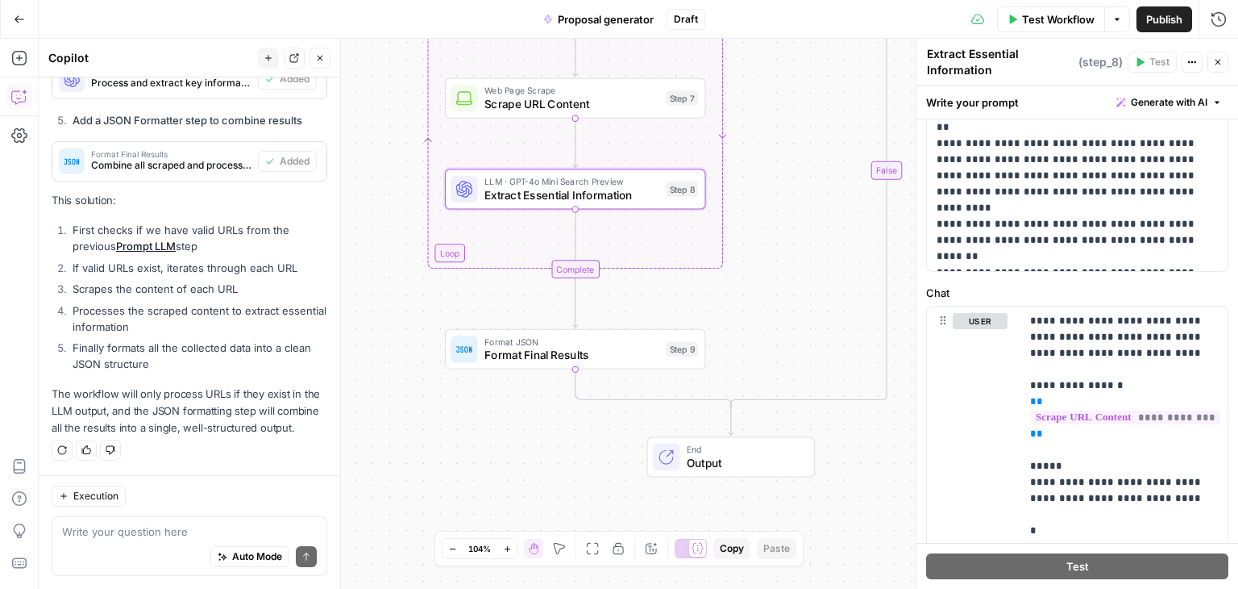
click at [597, 351] on span "Format Final Results" at bounding box center [572, 355] width 175 height 17
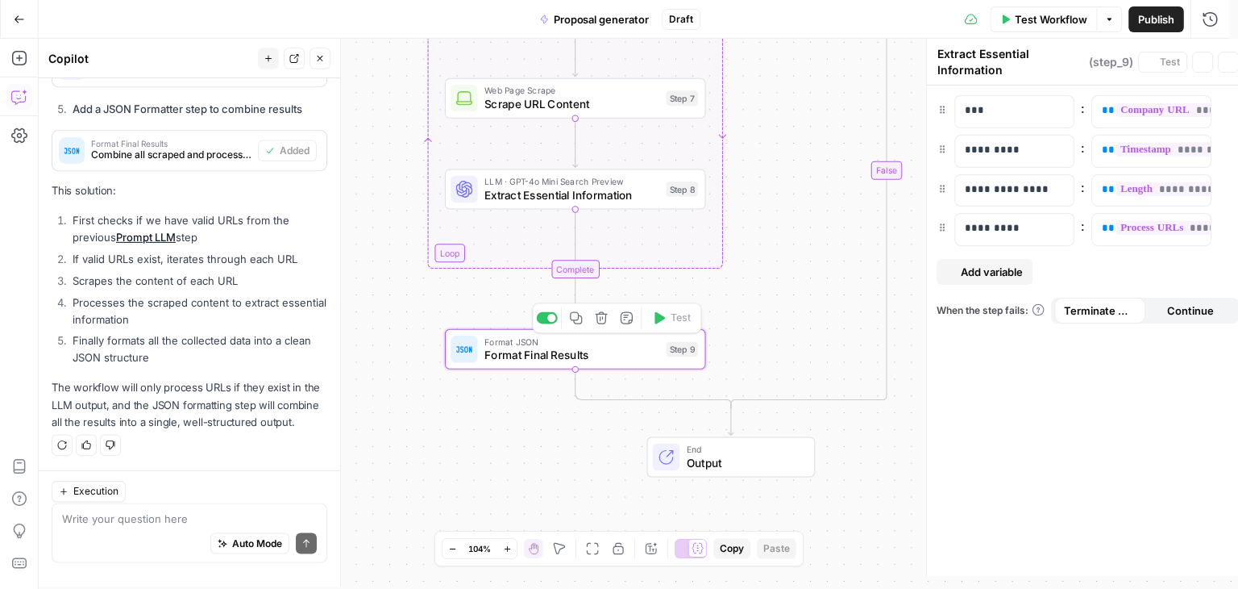
type textarea "Format Final Results"
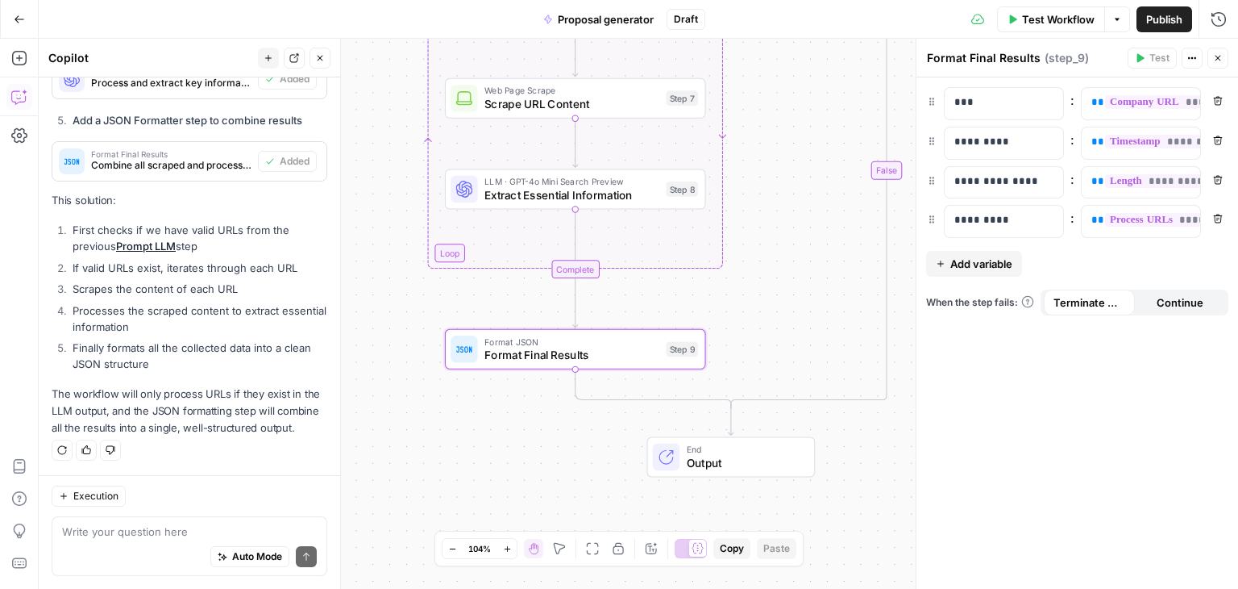
click at [142, 541] on div "Auto Mode Send" at bounding box center [189, 556] width 255 height 35
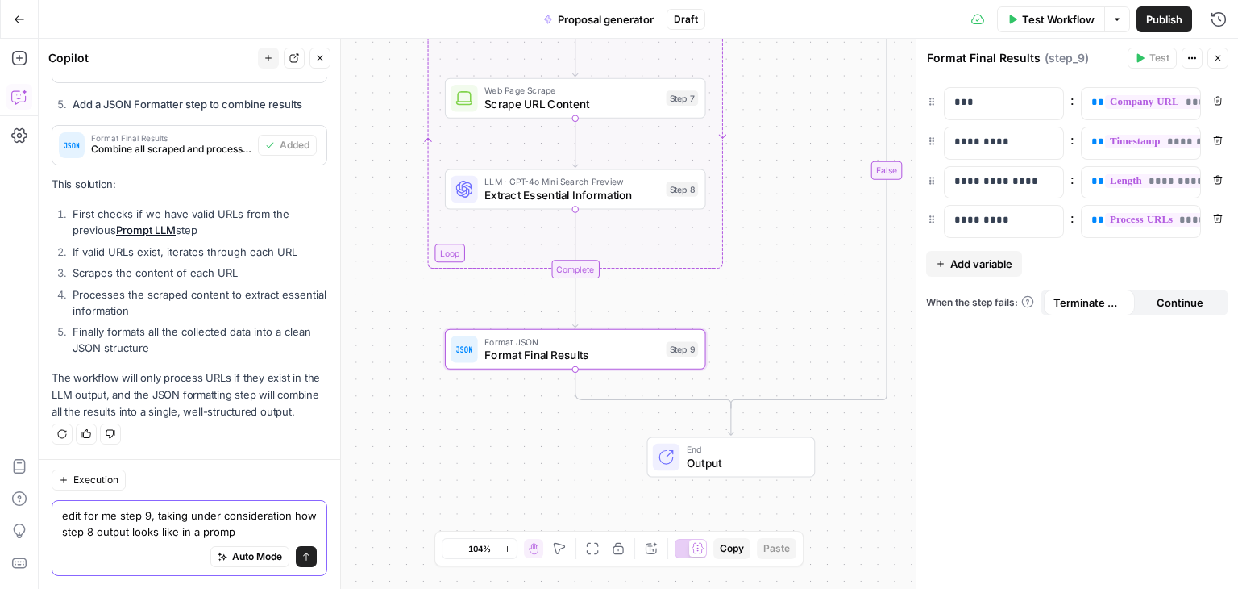
type textarea "edit for me step 9, taking under consideration how step 8 output looks like in …"
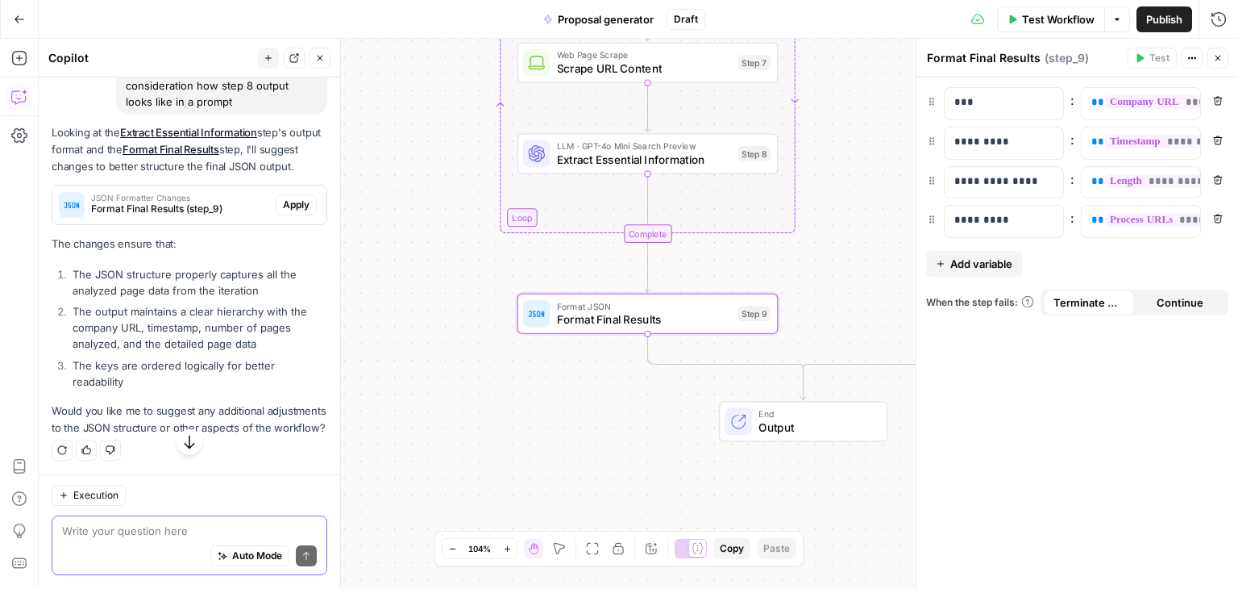
scroll to position [1267, 0]
click at [156, 202] on span "Format Final Results (step_9)" at bounding box center [180, 209] width 178 height 15
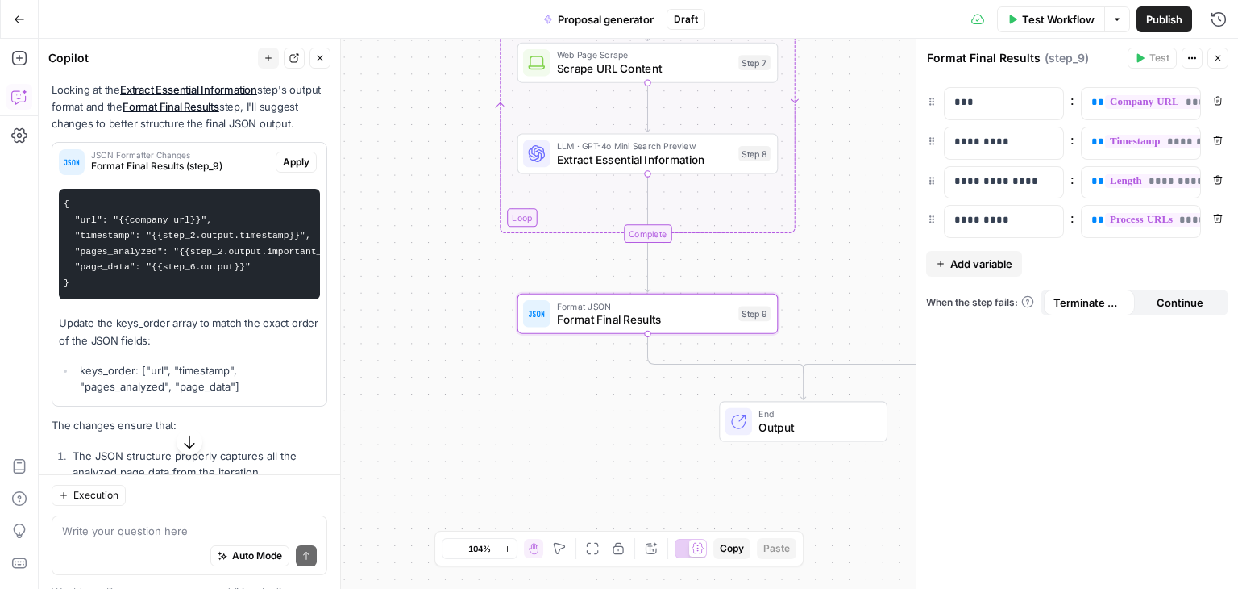
scroll to position [0, 0]
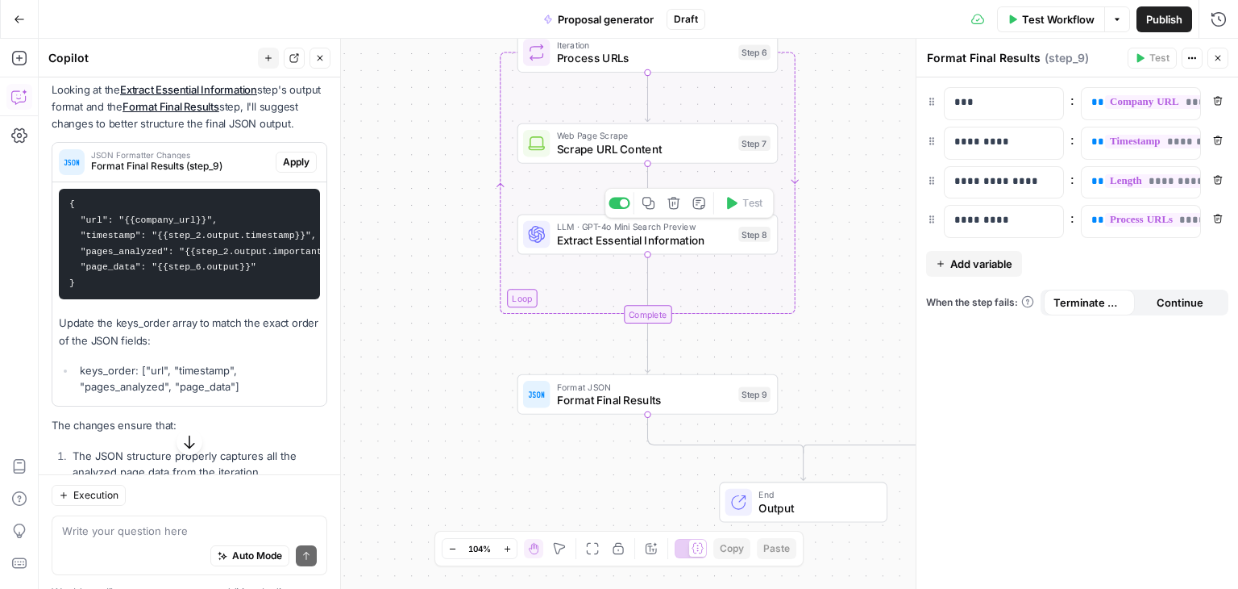
click at [663, 239] on span "Extract Essential Information" at bounding box center [644, 239] width 175 height 17
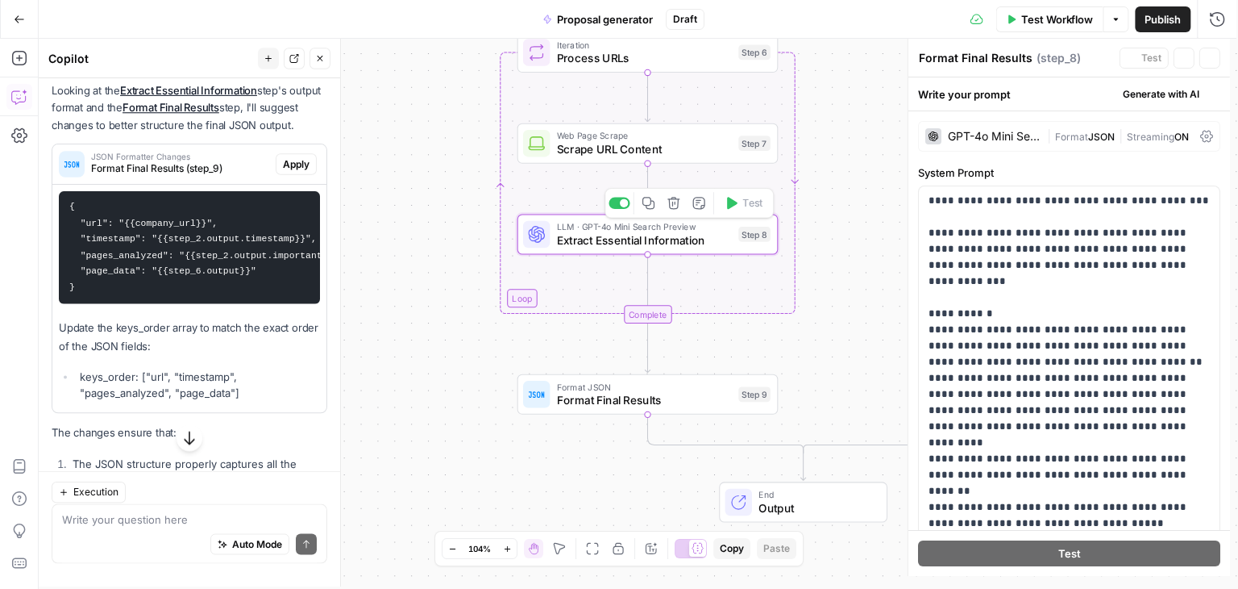
type textarea "Extract Essential Information"
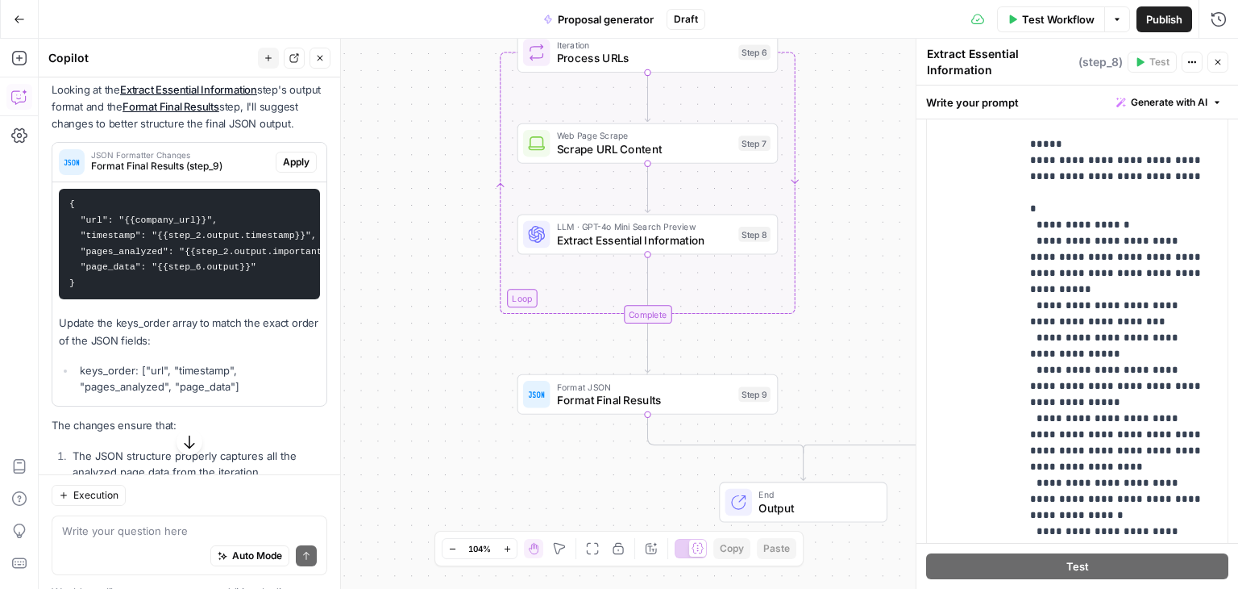
scroll to position [597, 0]
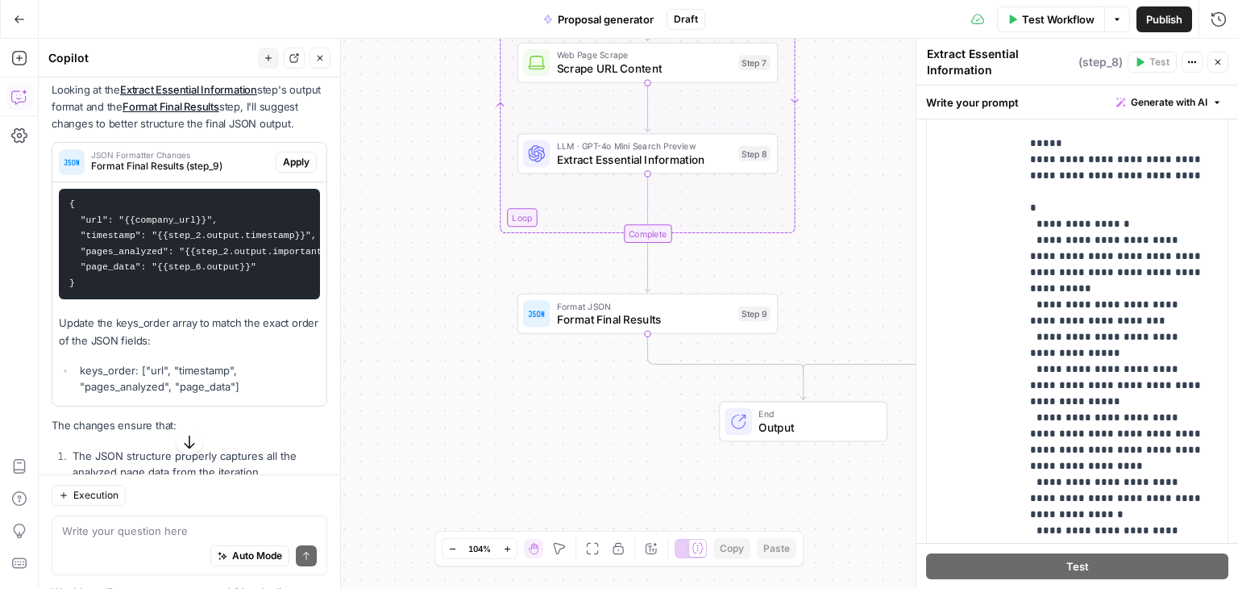
click at [655, 313] on span "Format Final Results" at bounding box center [644, 319] width 175 height 17
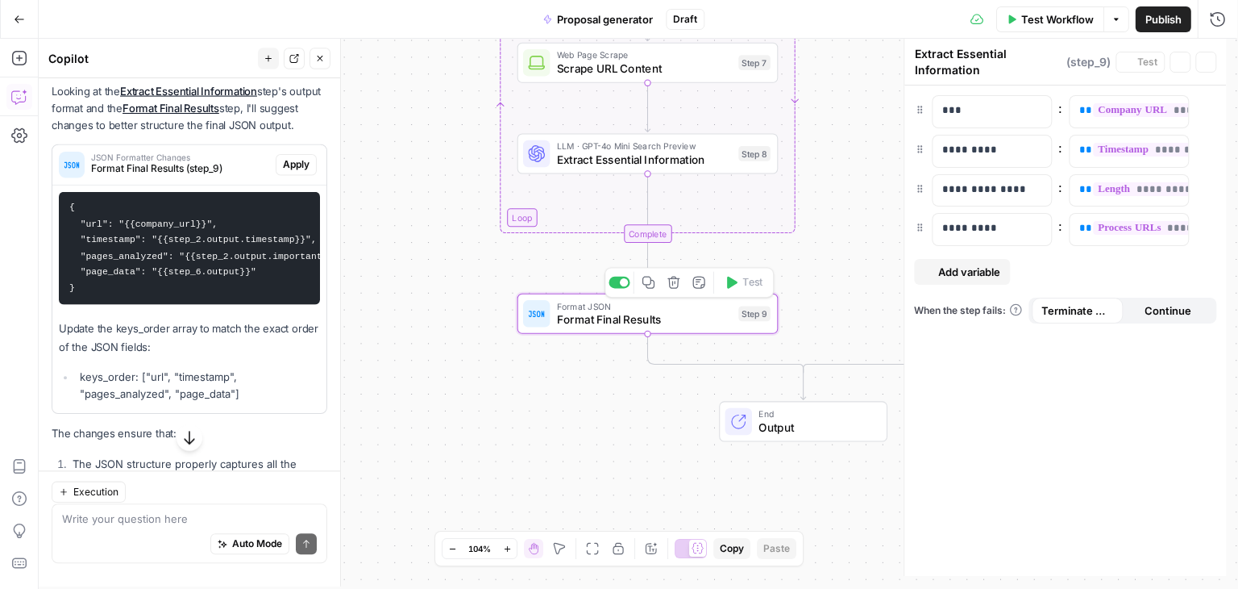
type textarea "Format Final Results"
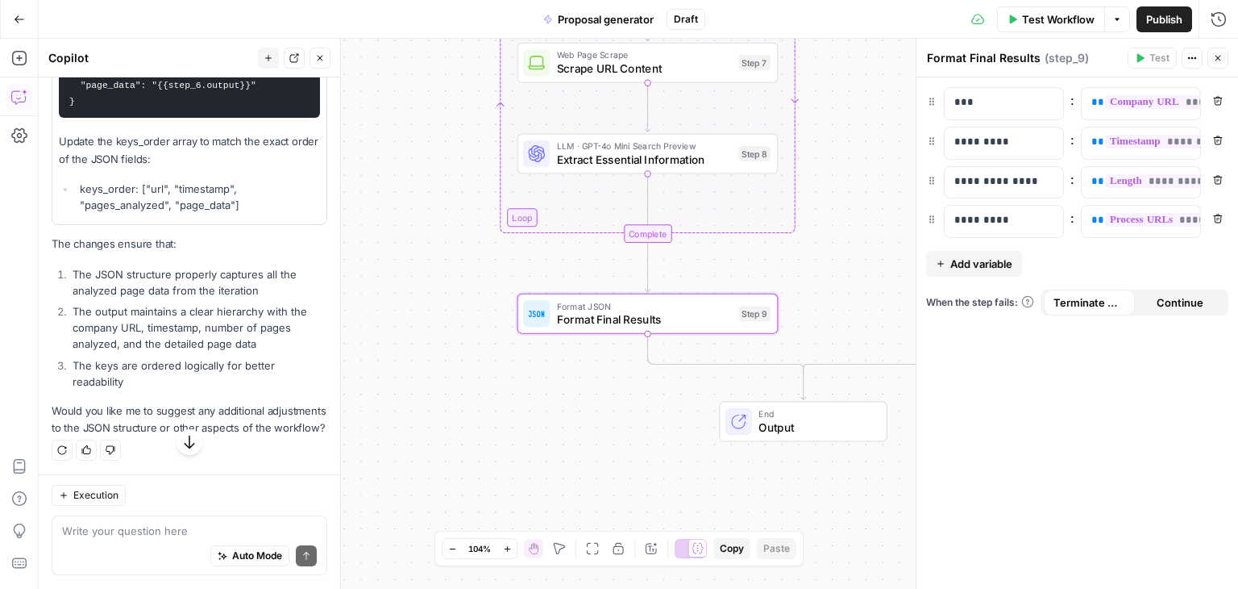
scroll to position [1504, 0]
click at [98, 530] on textarea at bounding box center [189, 531] width 255 height 16
click at [131, 530] on textarea at bounding box center [189, 531] width 255 height 16
type textarea "I"
type textarea "It is not what I meant."
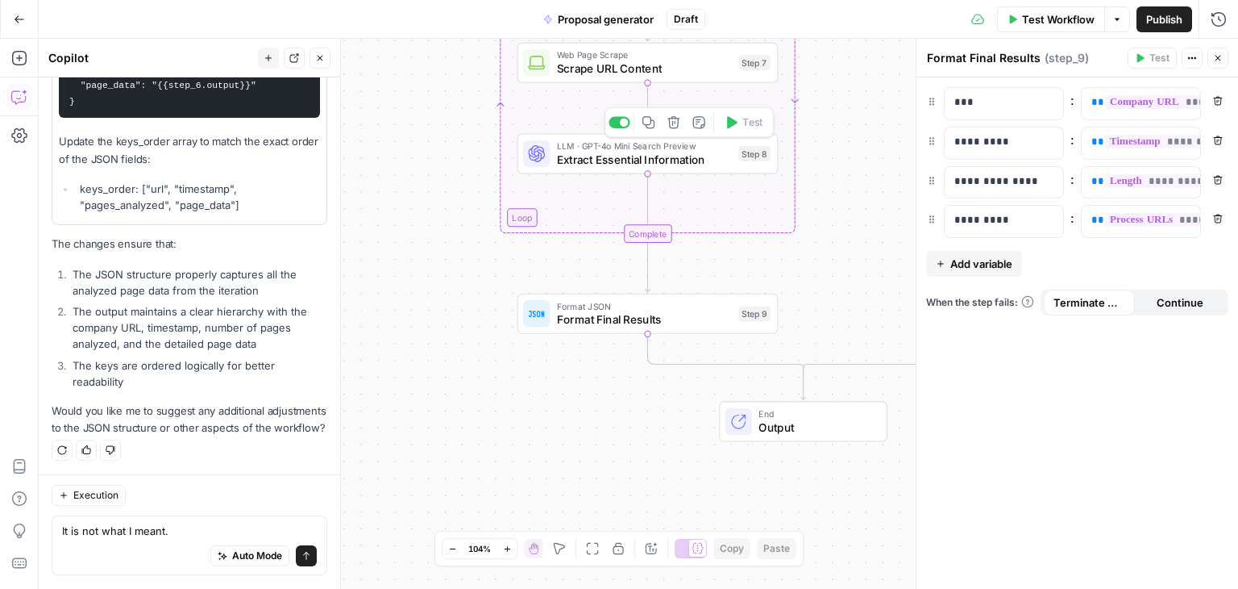
click at [629, 165] on span "Extract Essential Information" at bounding box center [644, 159] width 175 height 17
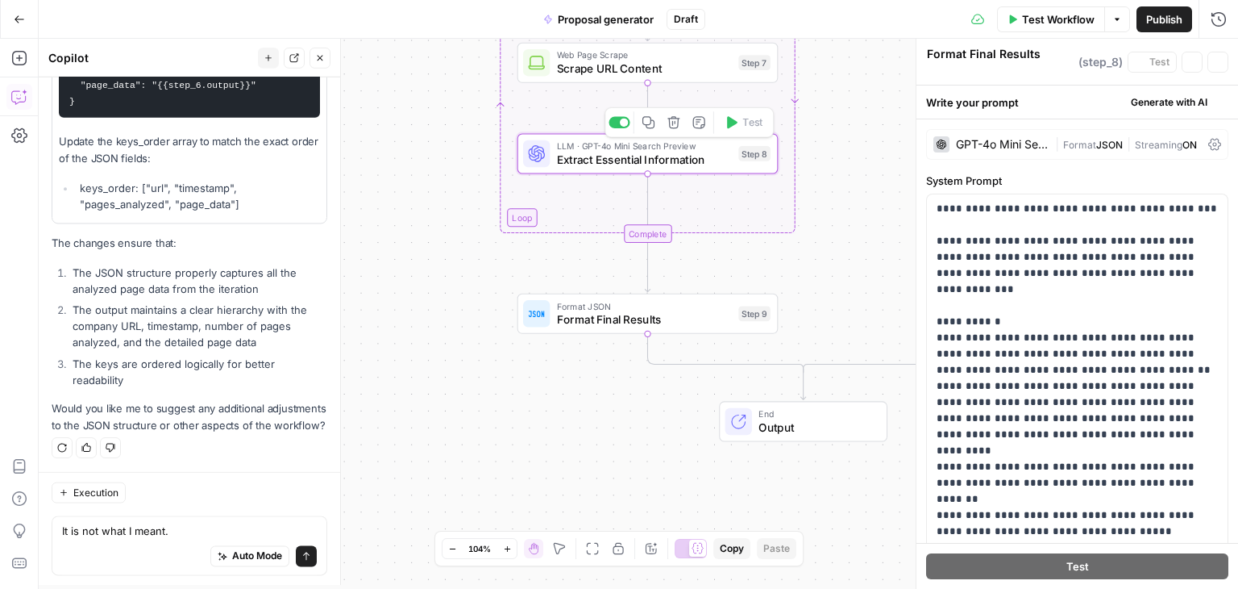
type textarea "Extract Essential Information"
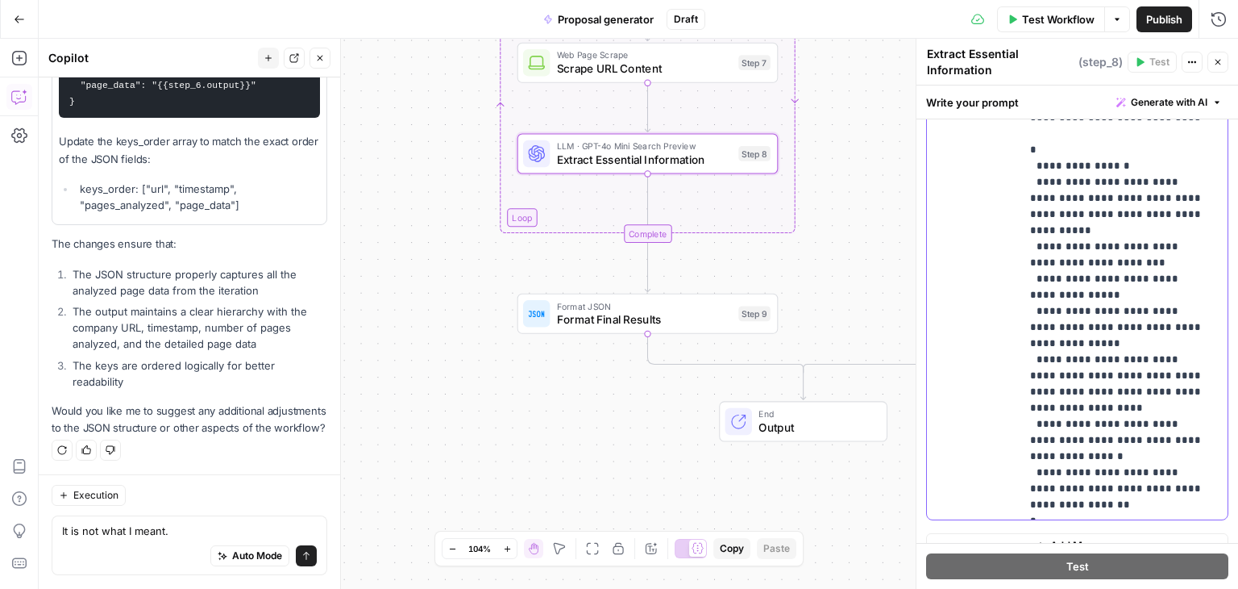
scroll to position [678, 0]
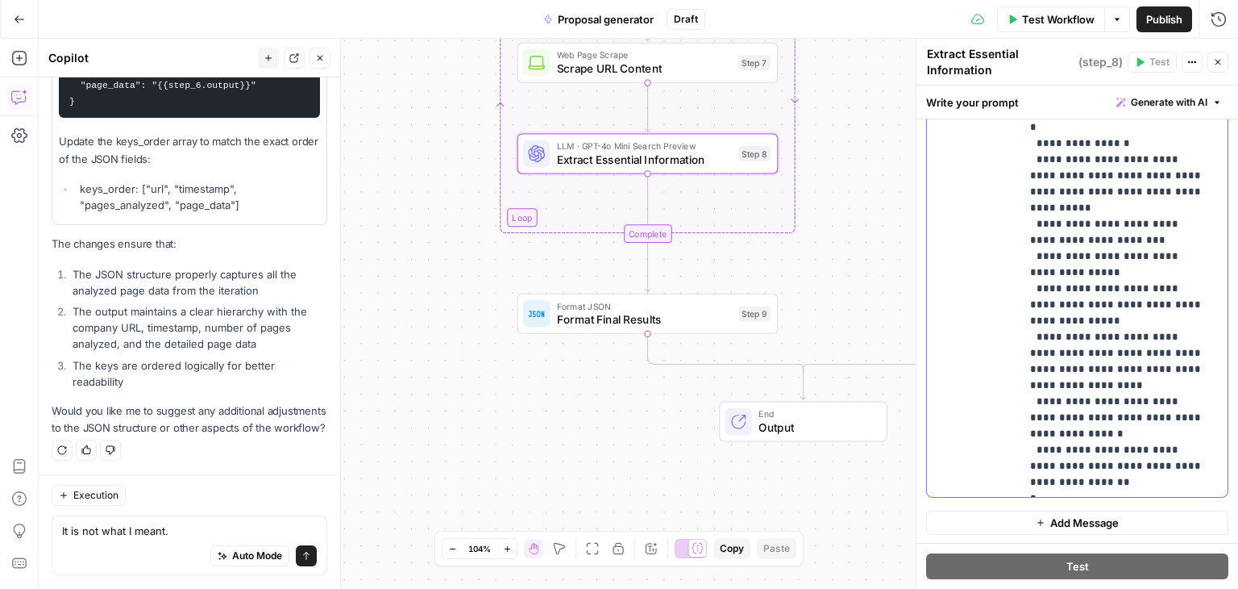
drag, startPoint x: 1050, startPoint y: 251, endPoint x: 1071, endPoint y: 478, distance: 228.4
click at [1071, 478] on div "**********" at bounding box center [1124, 199] width 207 height 593
copy p "**********"
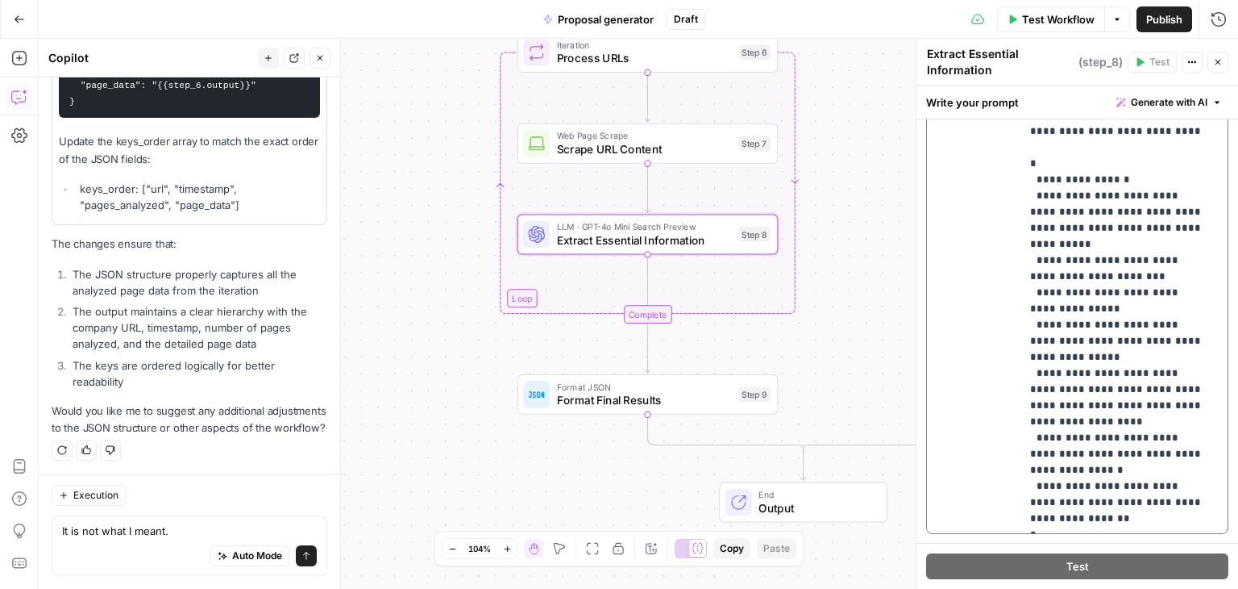
scroll to position [597, 0]
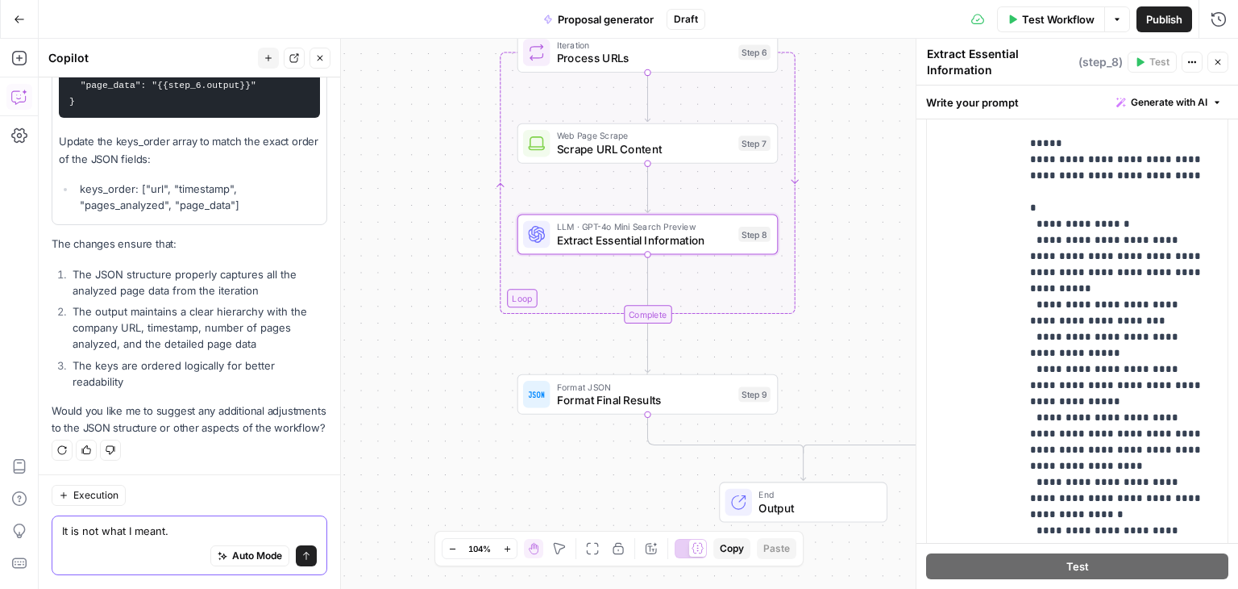
click at [190, 531] on textarea "It is not what I meant." at bounding box center [189, 531] width 255 height 16
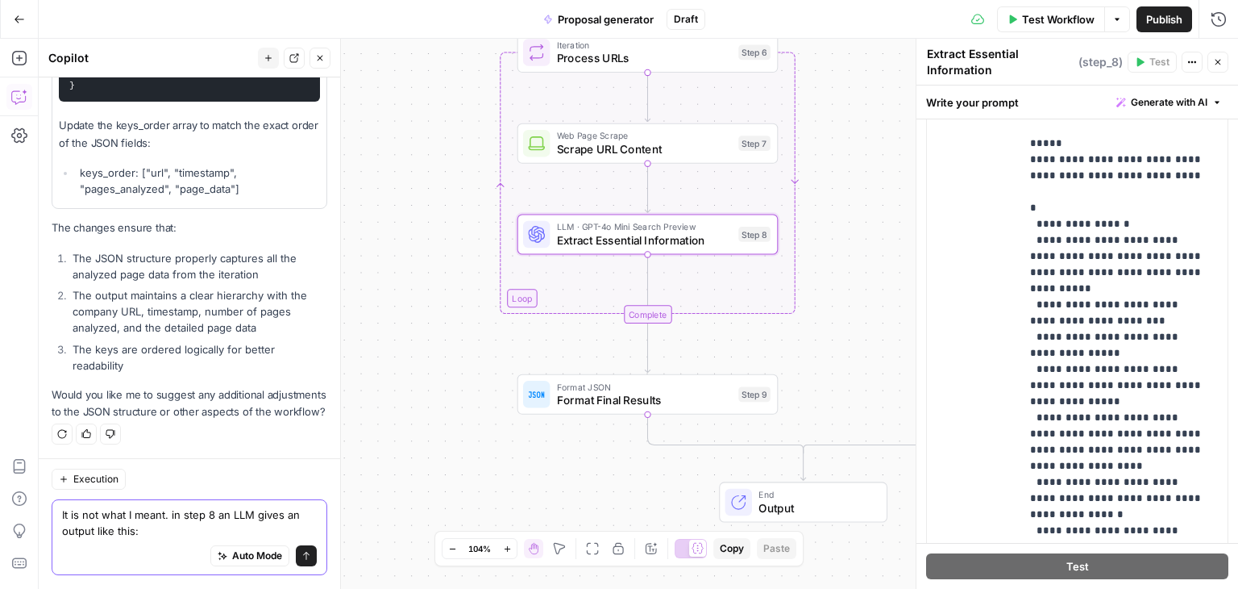
paste textarea "{ "url": "string", "page_type": "product|solution|pricing|customer|security|int…"
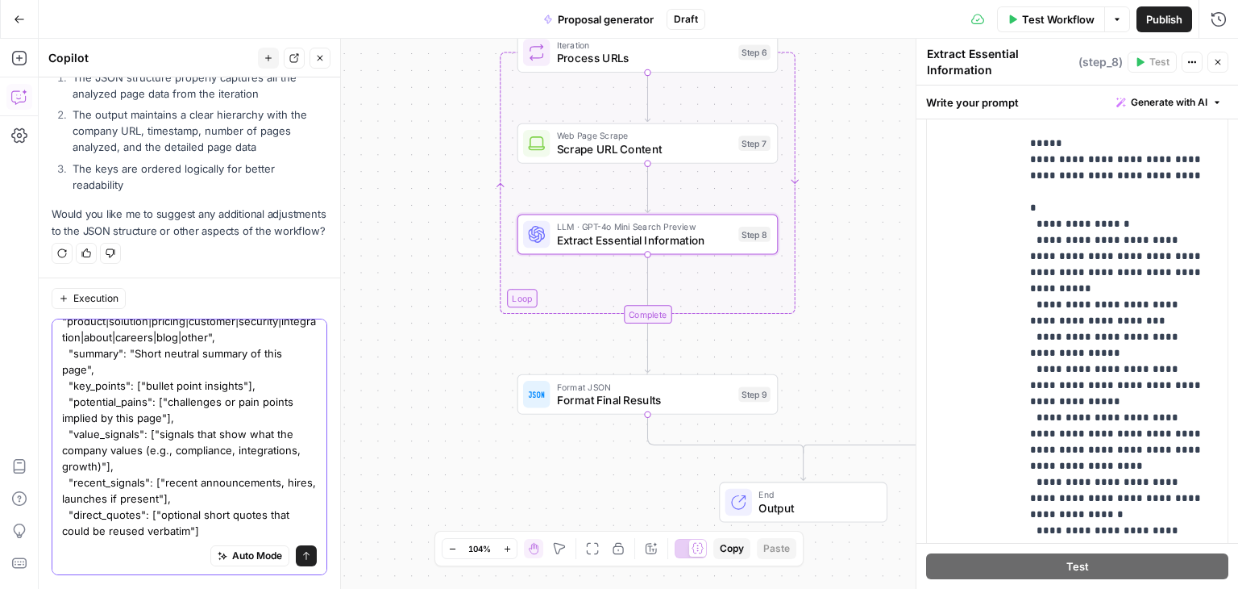
scroll to position [109, 0]
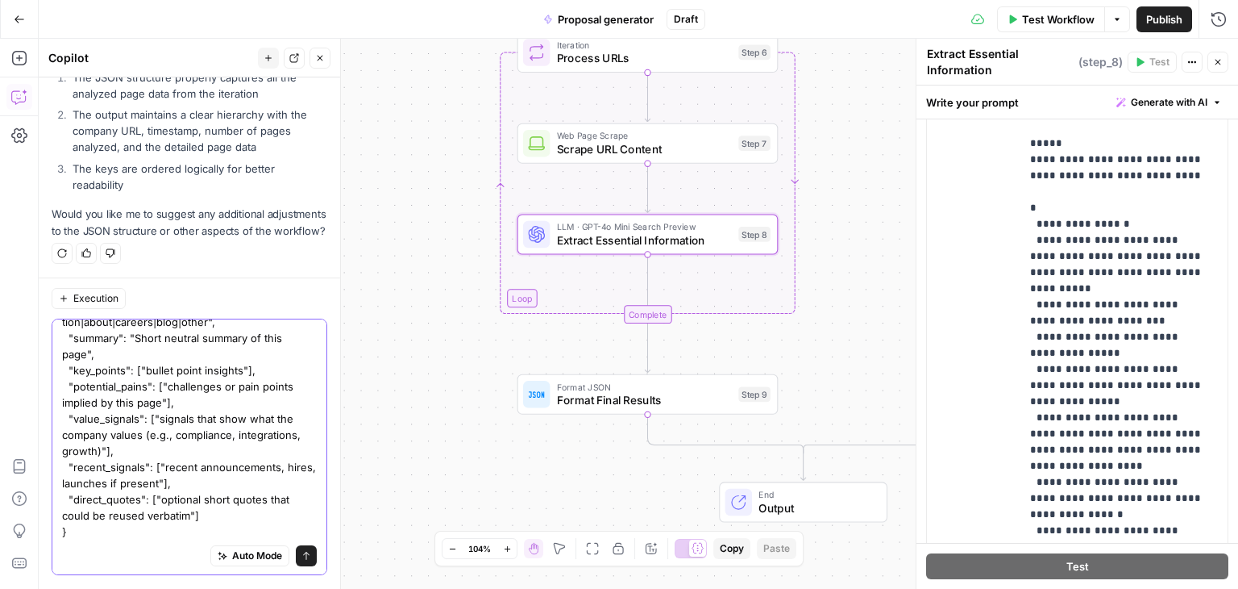
click at [137, 535] on textarea "It is not what I meant. in step 8 an LLM gives an output like this: { "url": "s…" at bounding box center [189, 379] width 255 height 322
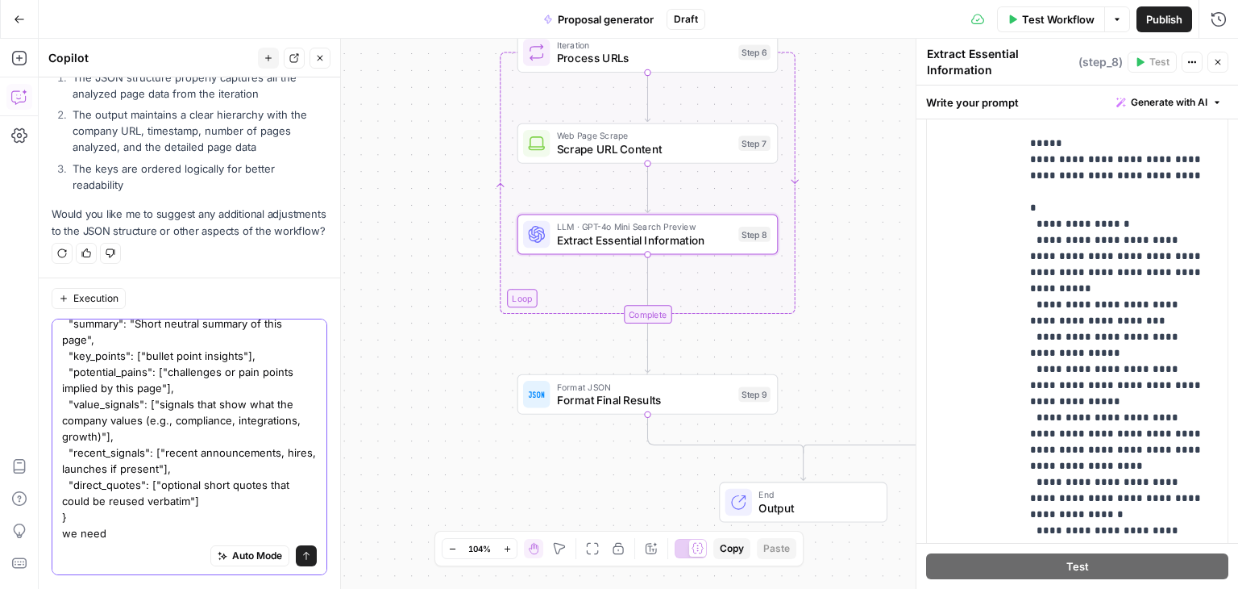
scroll to position [125, 0]
type textarea "It is not what I meant. in step 8 an LLM gives an output like this: { "url": "s…"
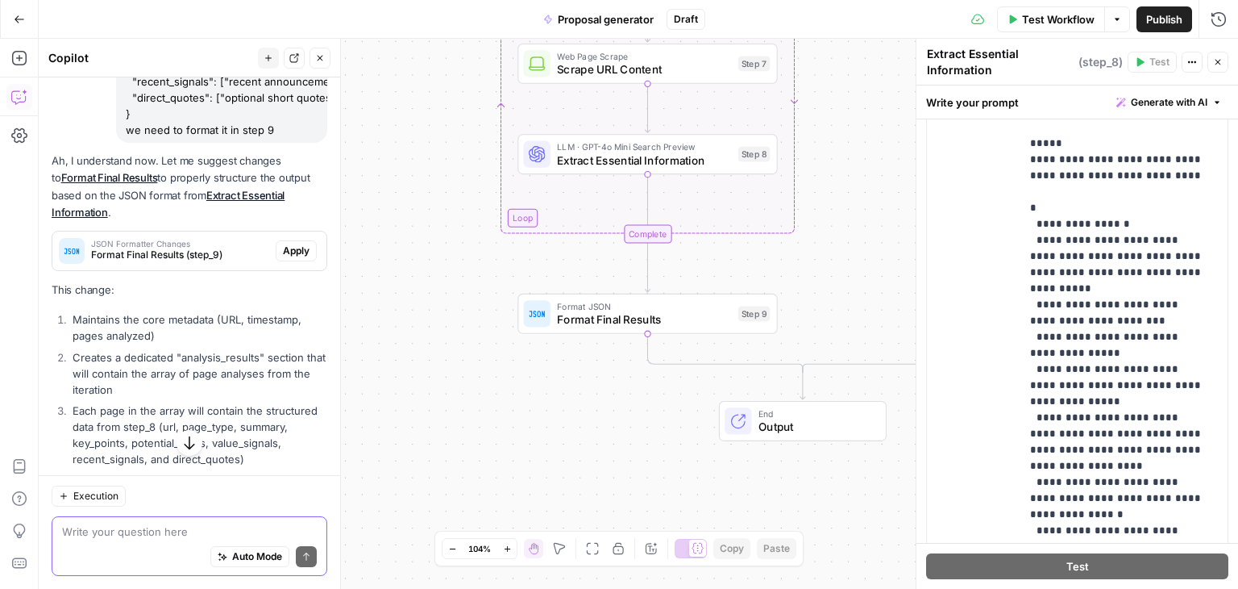
scroll to position [1976, 0]
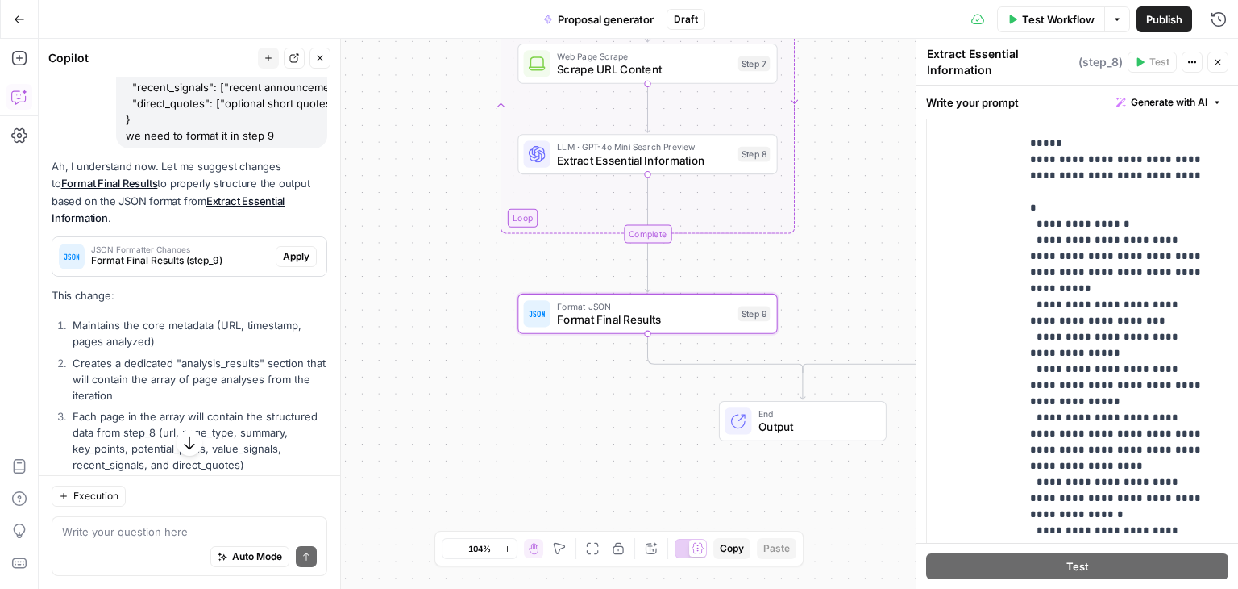
click at [148, 268] on span "Format Final Results (step_9)" at bounding box center [180, 260] width 178 height 15
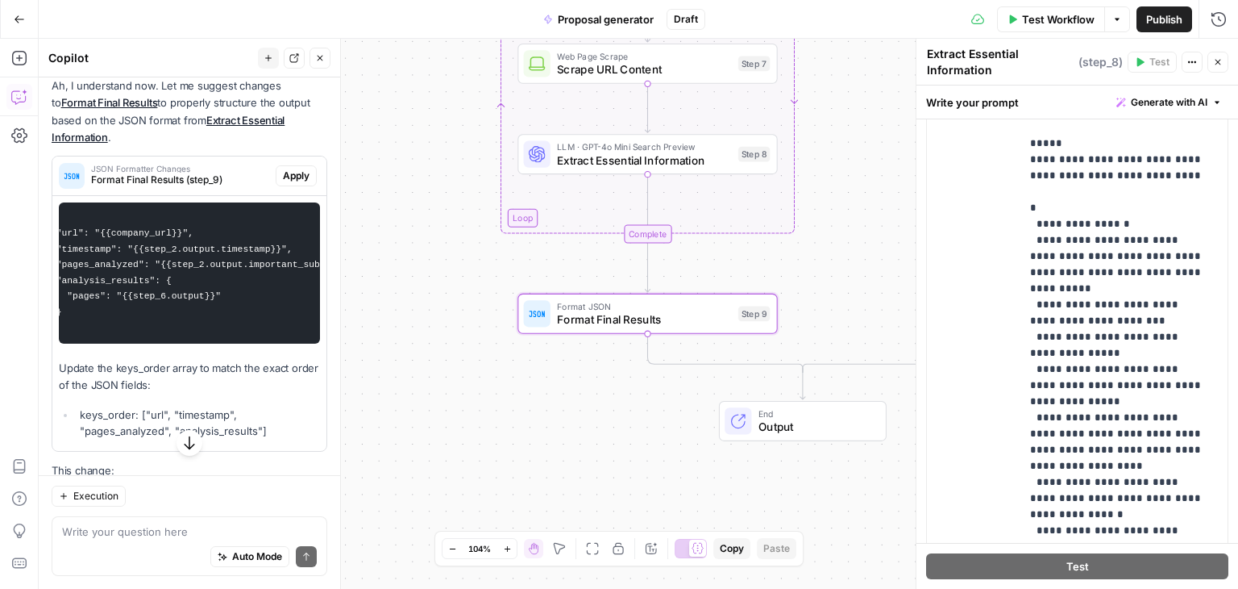
scroll to position [0, 0]
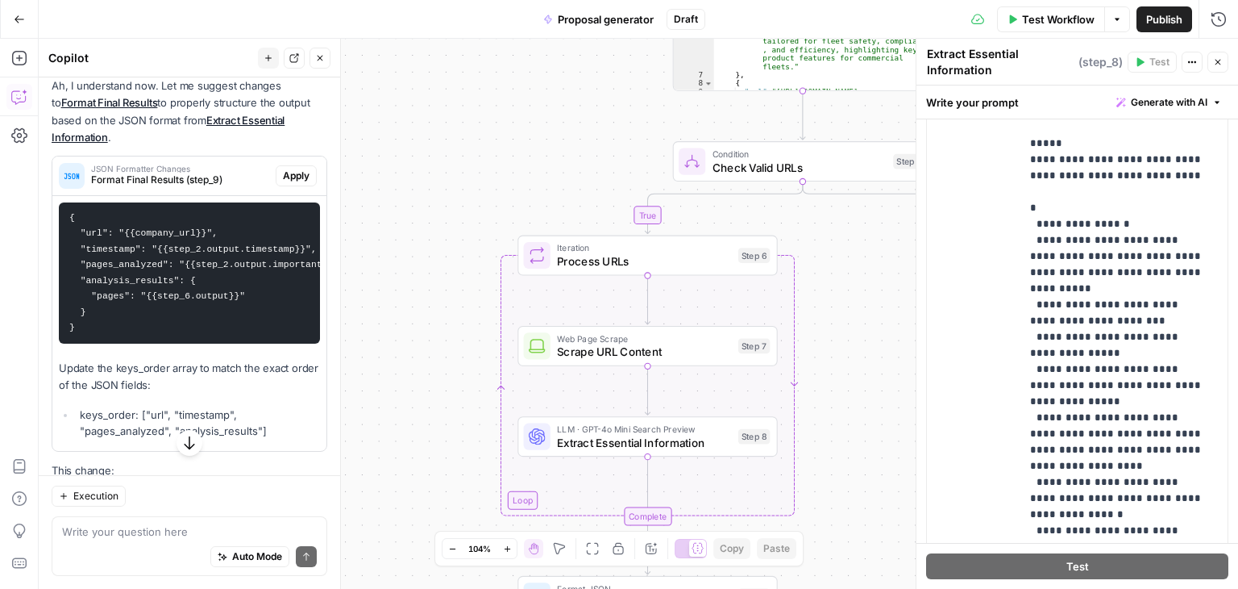
scroll to position [60, 0]
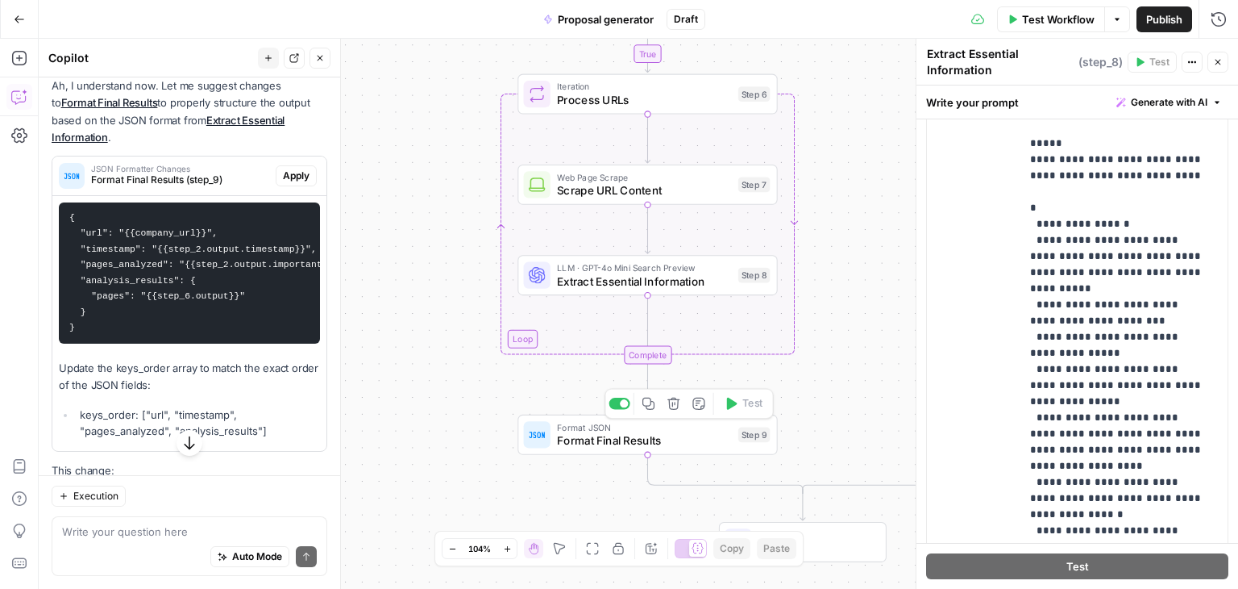
click at [642, 438] on span "Format Final Results" at bounding box center [644, 440] width 174 height 17
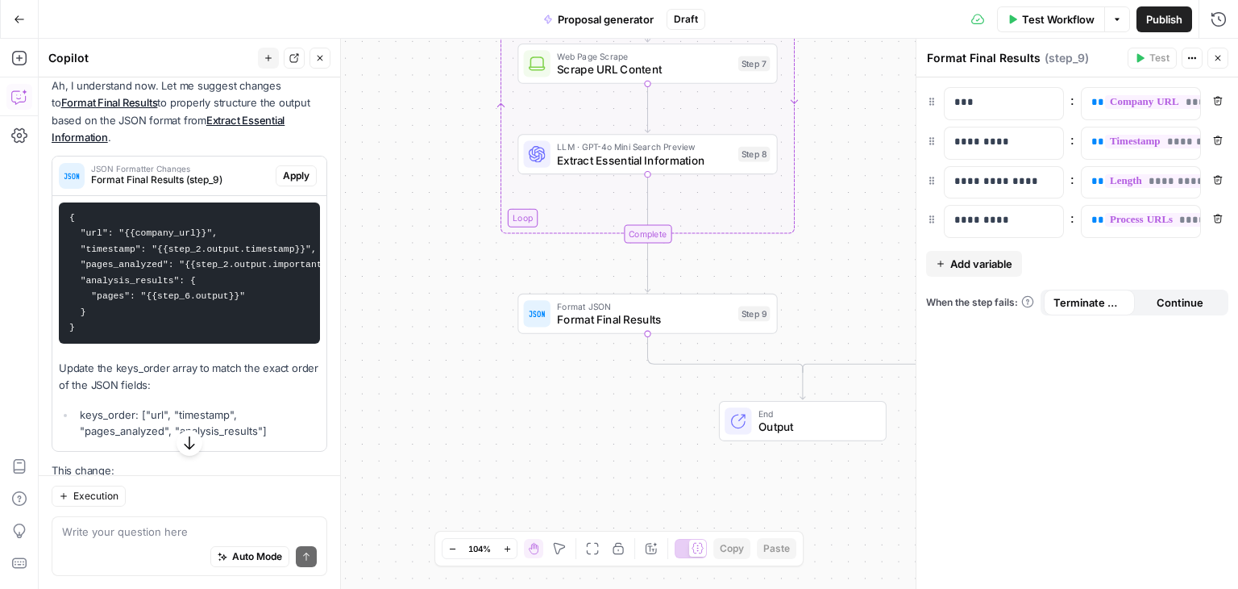
click at [987, 251] on button "Add variable" at bounding box center [974, 264] width 96 height 26
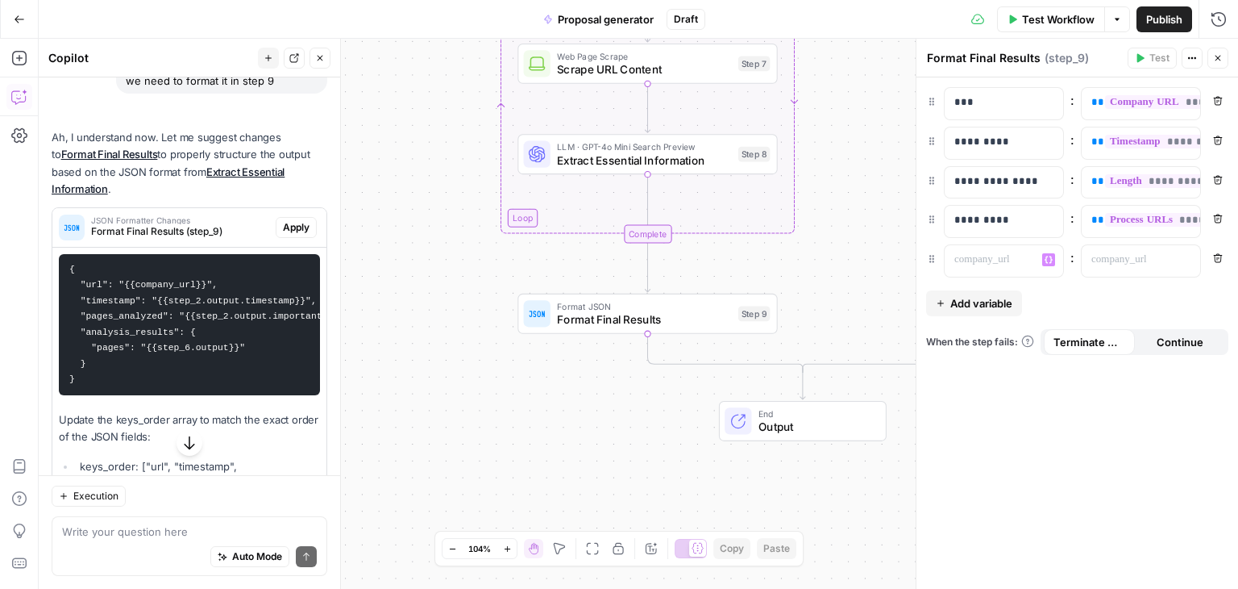
scroll to position [2082, 0]
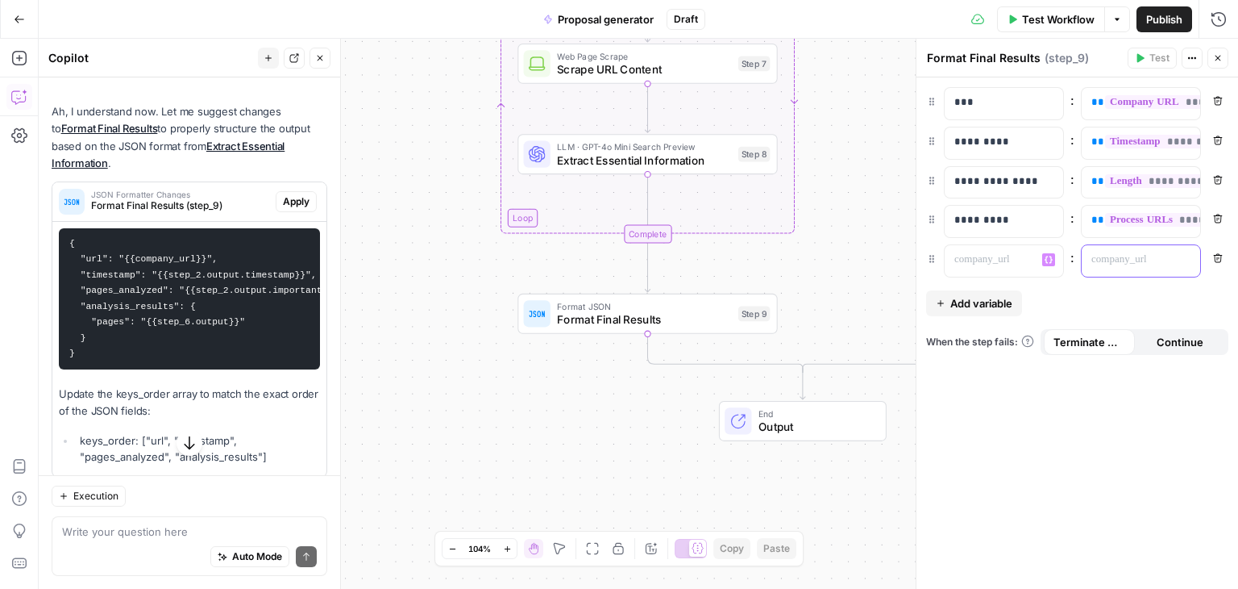
click at [1127, 262] on p at bounding box center [1128, 260] width 73 height 16
click at [1190, 259] on button "Variables Menu" at bounding box center [1185, 259] width 13 height 13
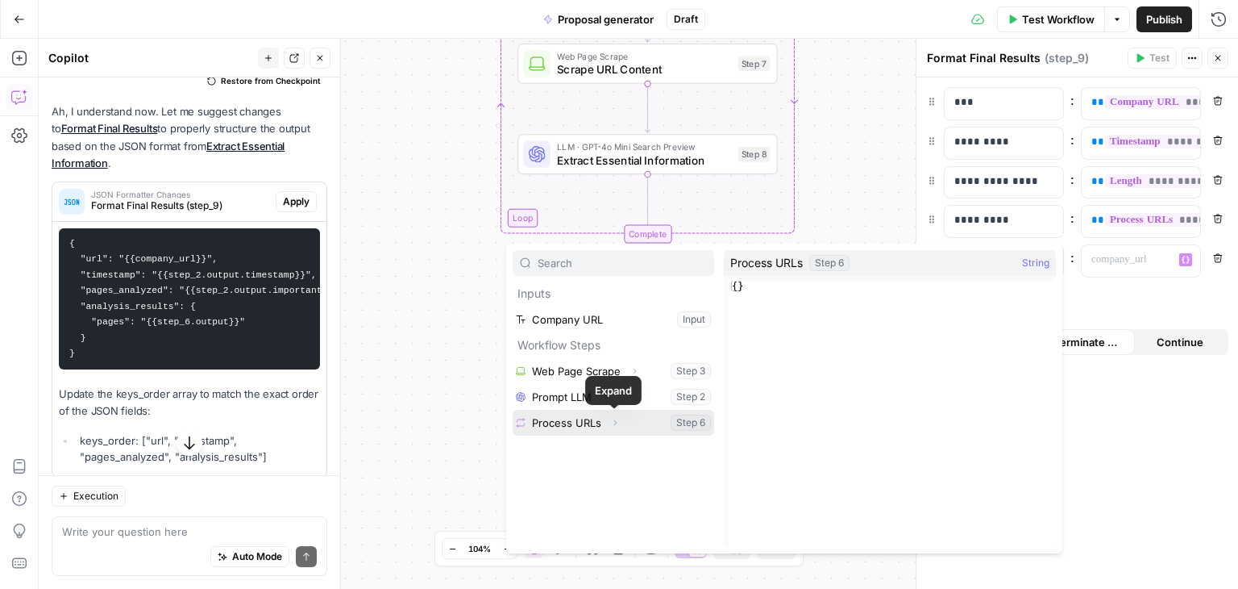
click at [610, 425] on icon "button" at bounding box center [615, 423] width 10 height 10
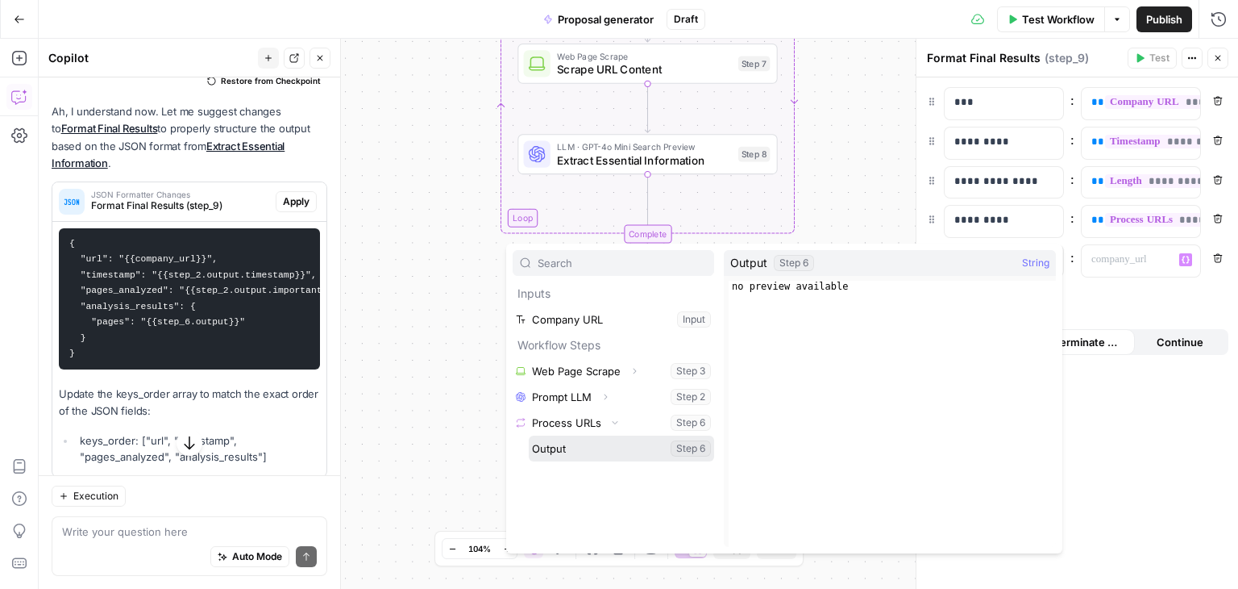
click at [601, 451] on button "Select variable Output" at bounding box center [621, 448] width 185 height 26
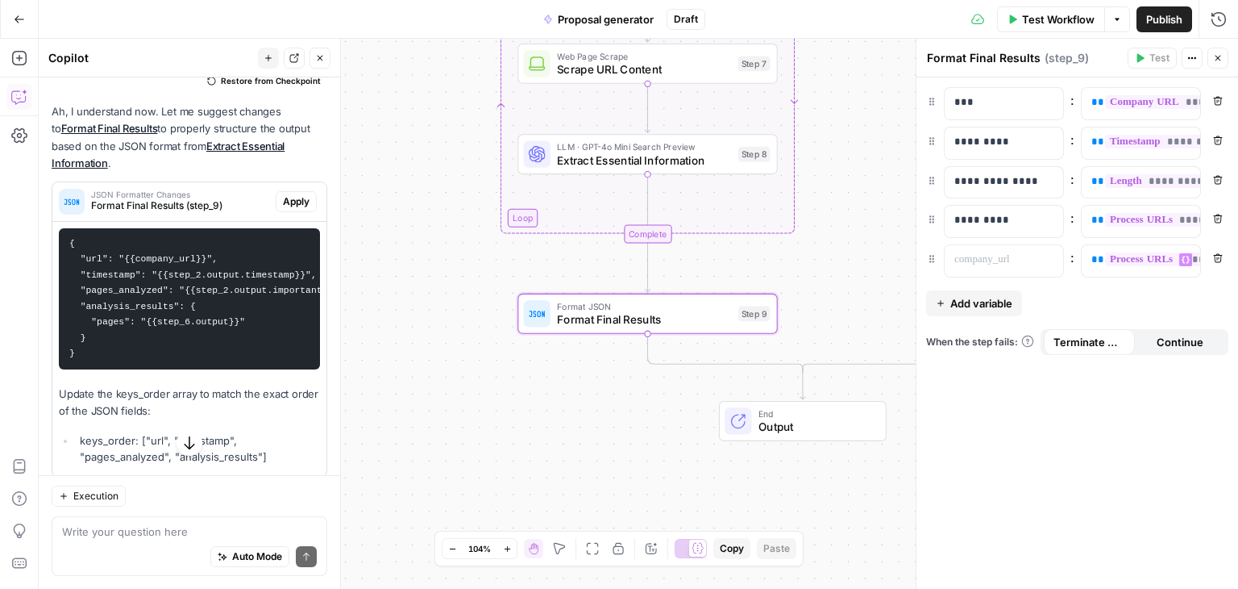
click at [106, 359] on code "{ "url": "{{company_url}}", "timestamp": "{{step_2.output.timestamp}}", "pages_…" at bounding box center [250, 299] width 363 height 120
click at [412, 358] on div "**********" at bounding box center [639, 314] width 1200 height 550
click at [283, 209] on span "Apply" at bounding box center [296, 201] width 27 height 15
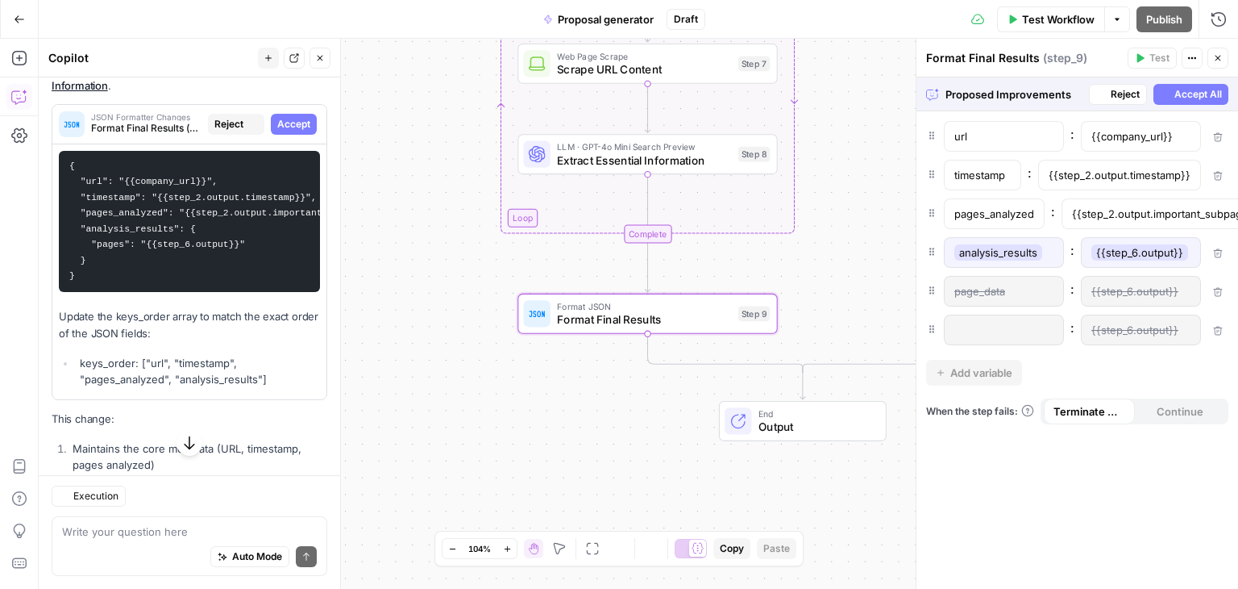
scroll to position [2031, 0]
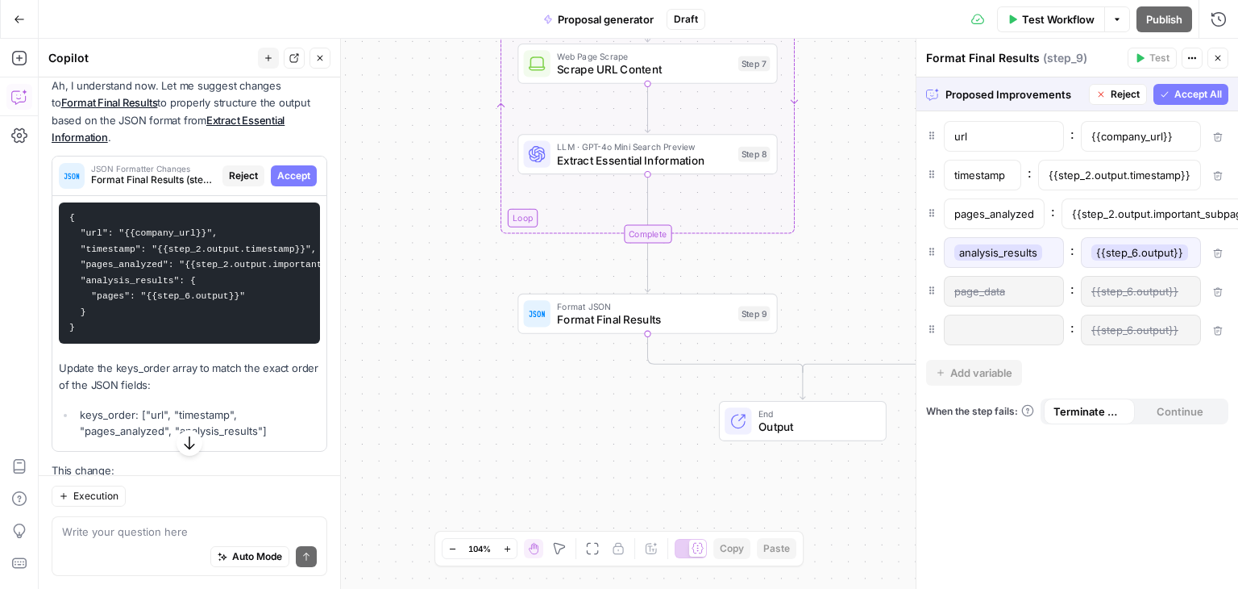
click at [1196, 96] on span "Accept All" at bounding box center [1199, 94] width 48 height 15
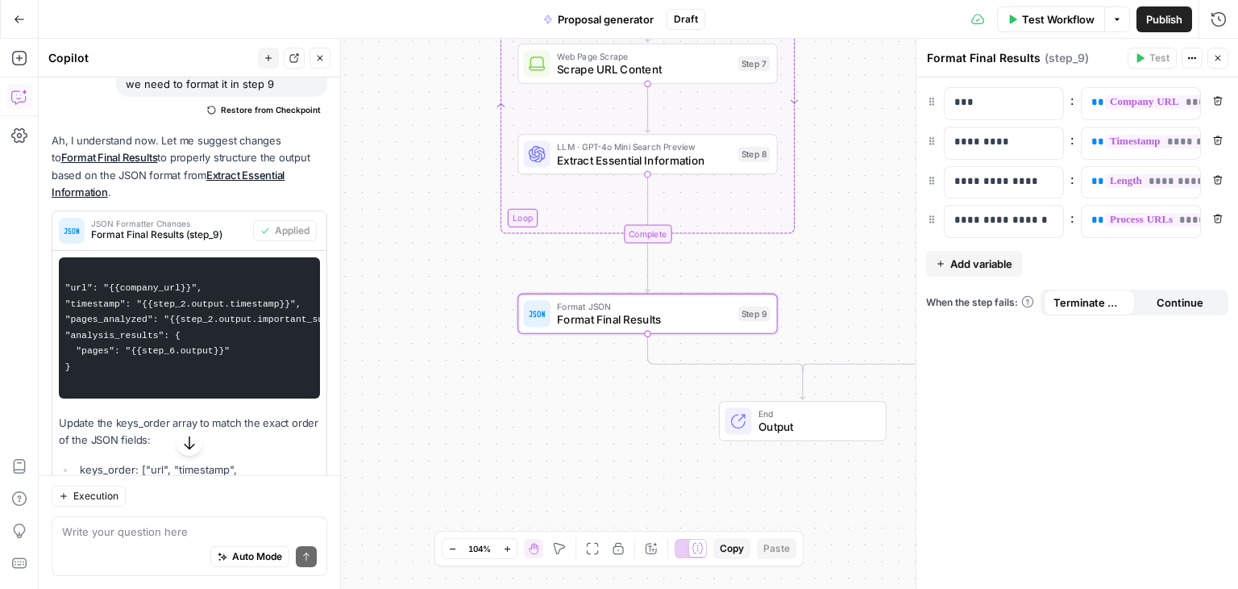
scroll to position [0, 0]
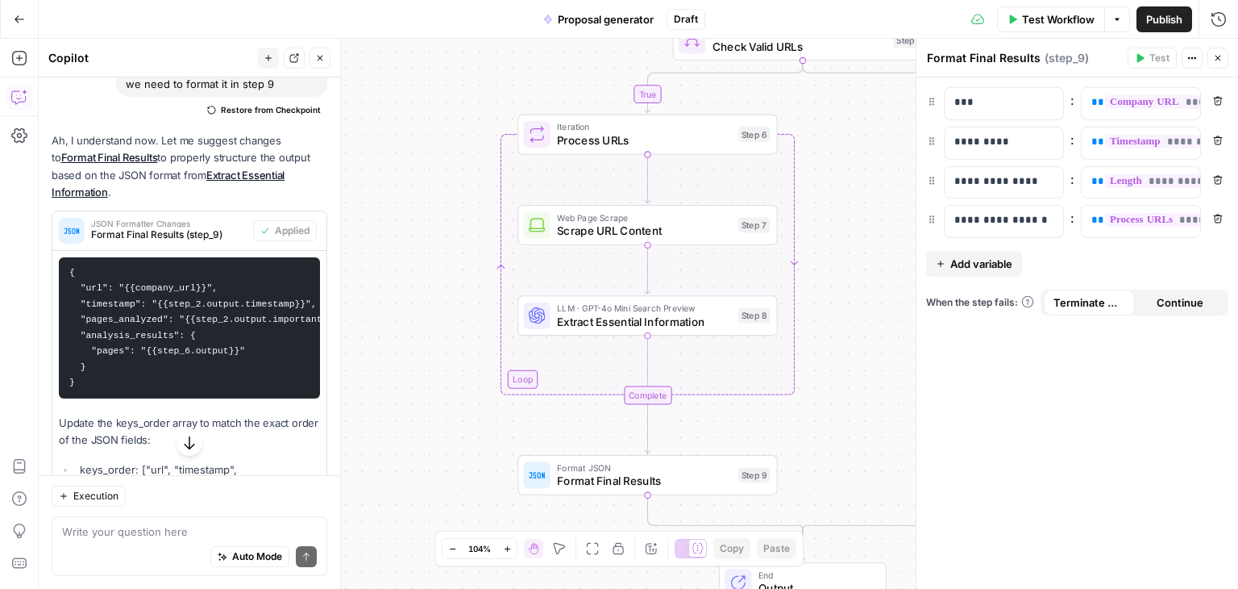
click at [393, 471] on div "**********" at bounding box center [639, 314] width 1200 height 550
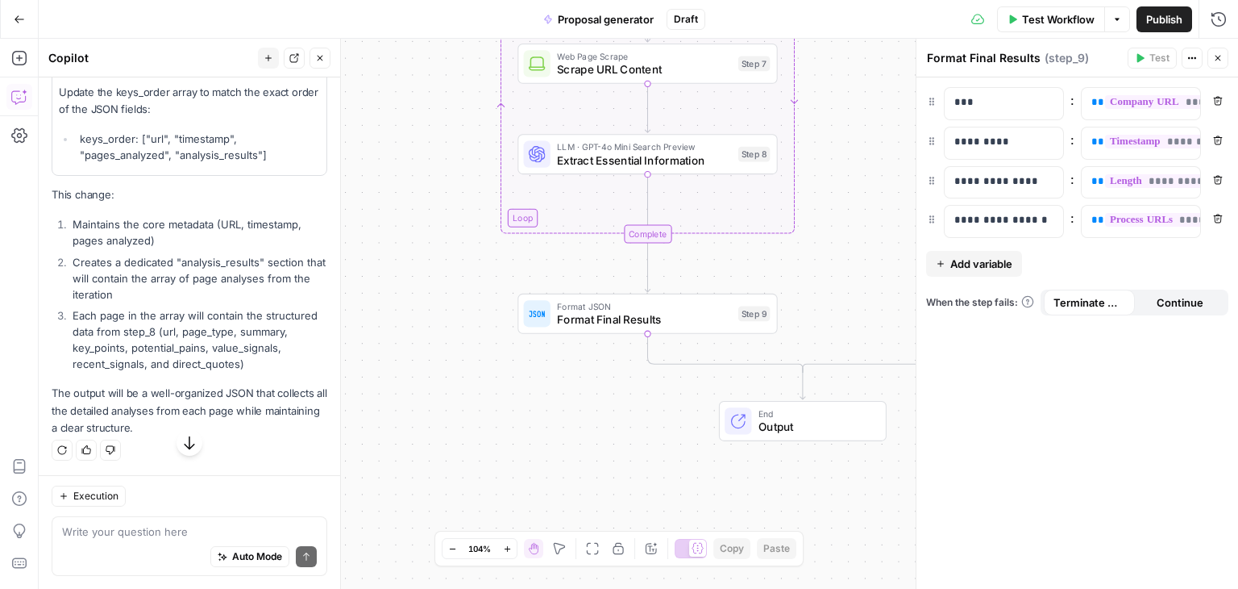
scroll to position [2456, 0]
click at [481, 367] on div "**********" at bounding box center [639, 314] width 1200 height 550
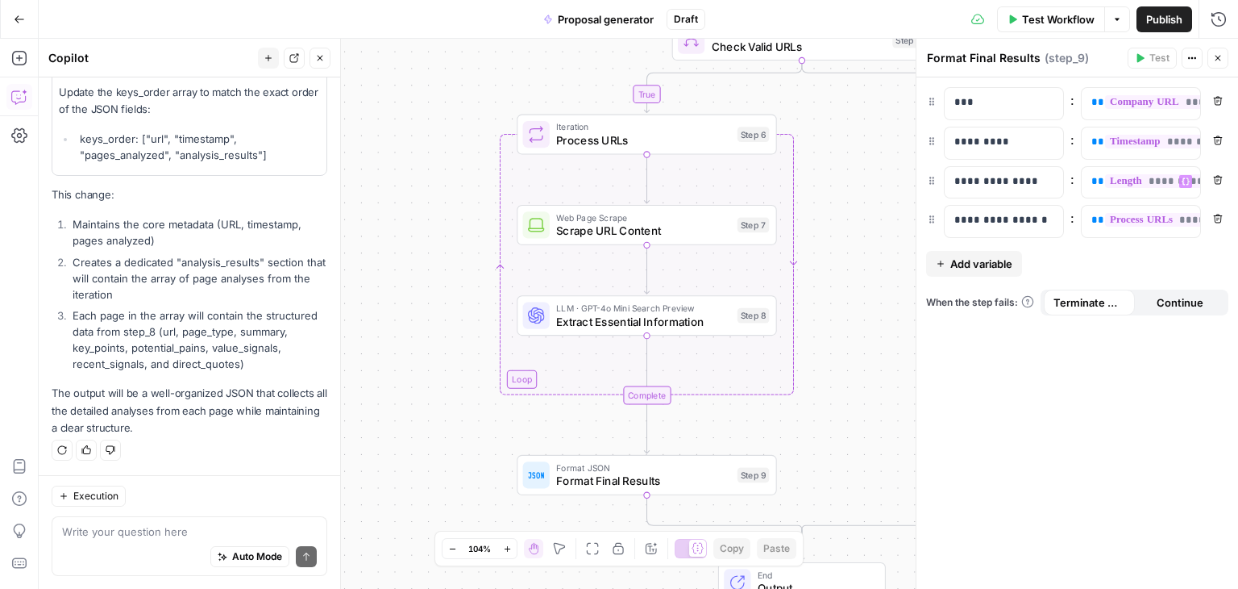
click at [1221, 62] on icon "button" at bounding box center [1218, 58] width 10 height 10
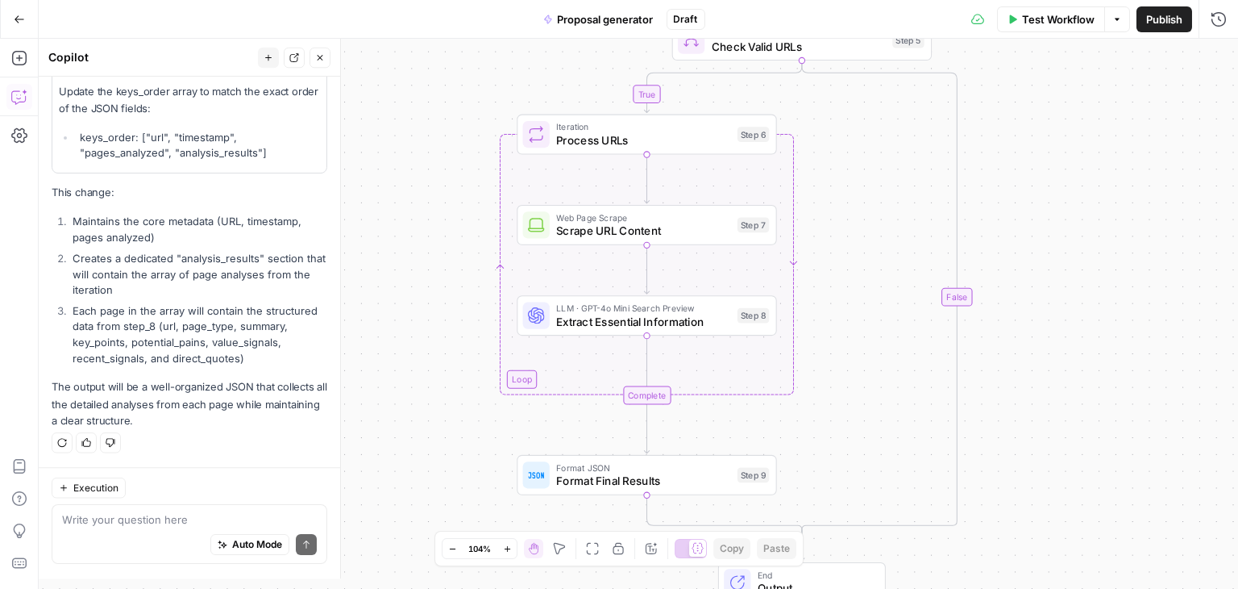
scroll to position [60, 0]
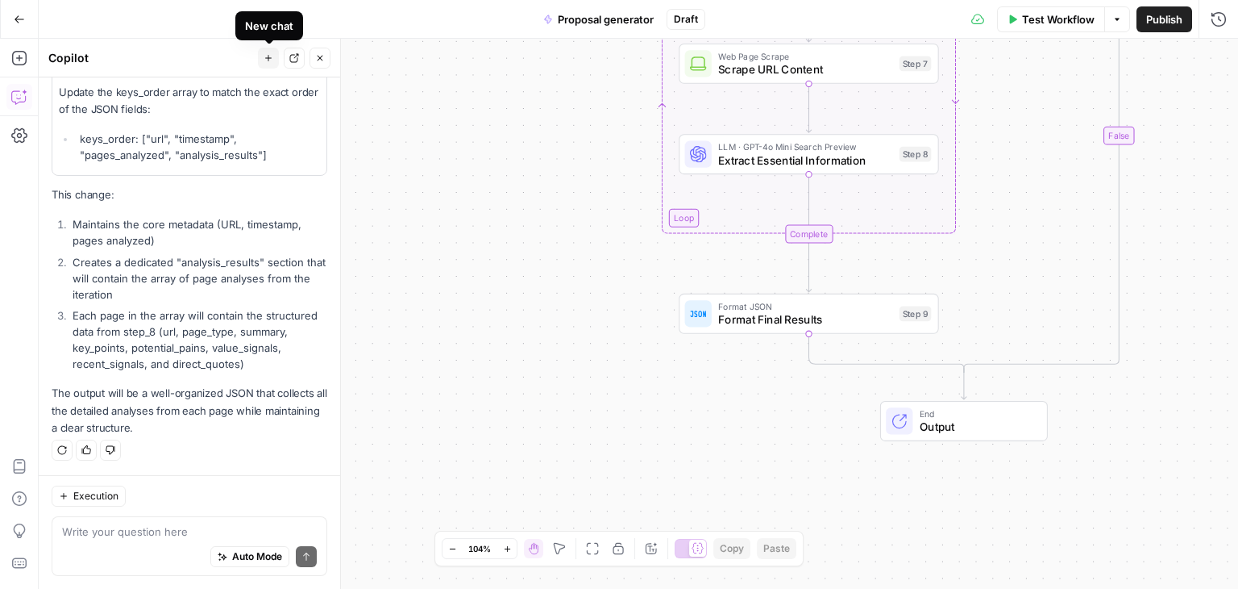
click at [271, 57] on icon "button" at bounding box center [269, 58] width 10 height 10
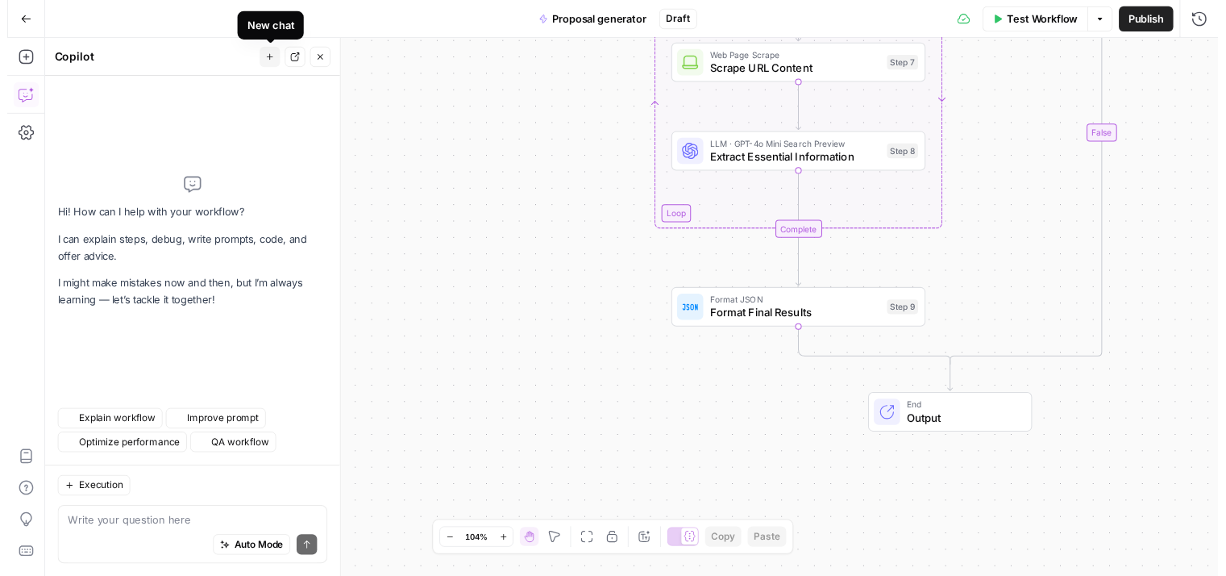
scroll to position [0, 0]
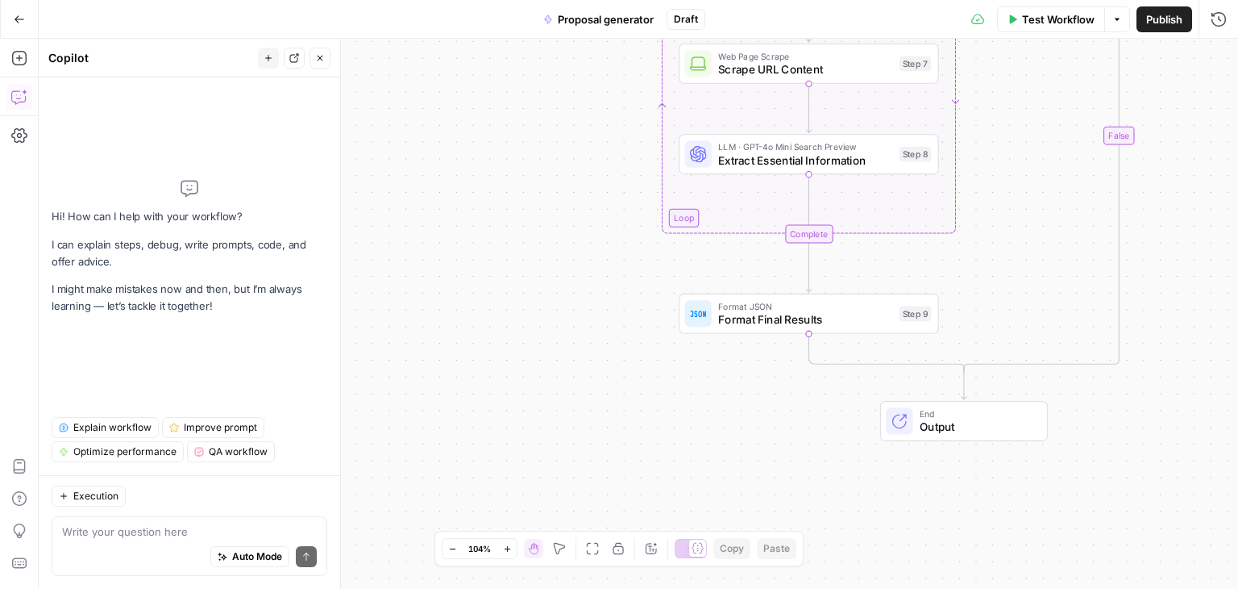
click at [123, 539] on div "Auto Mode Send" at bounding box center [189, 556] width 255 height 35
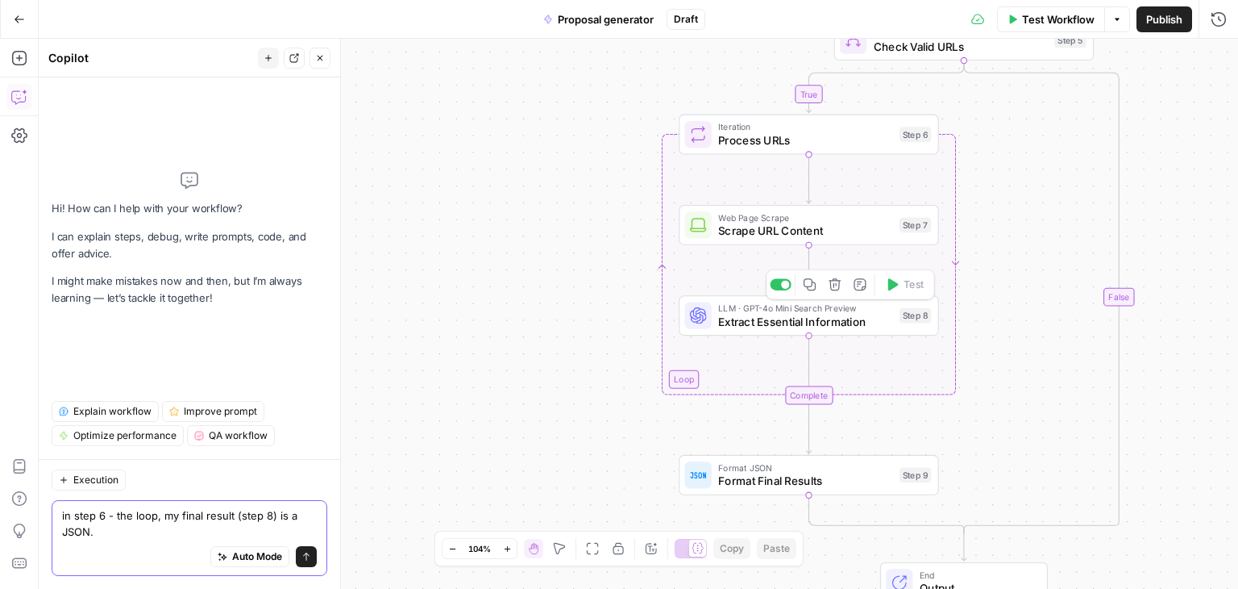
type textarea "in step 6 - the loop, my final result (step 8) is a JSON."
click at [794, 317] on span "Extract Essential Information" at bounding box center [805, 321] width 174 height 17
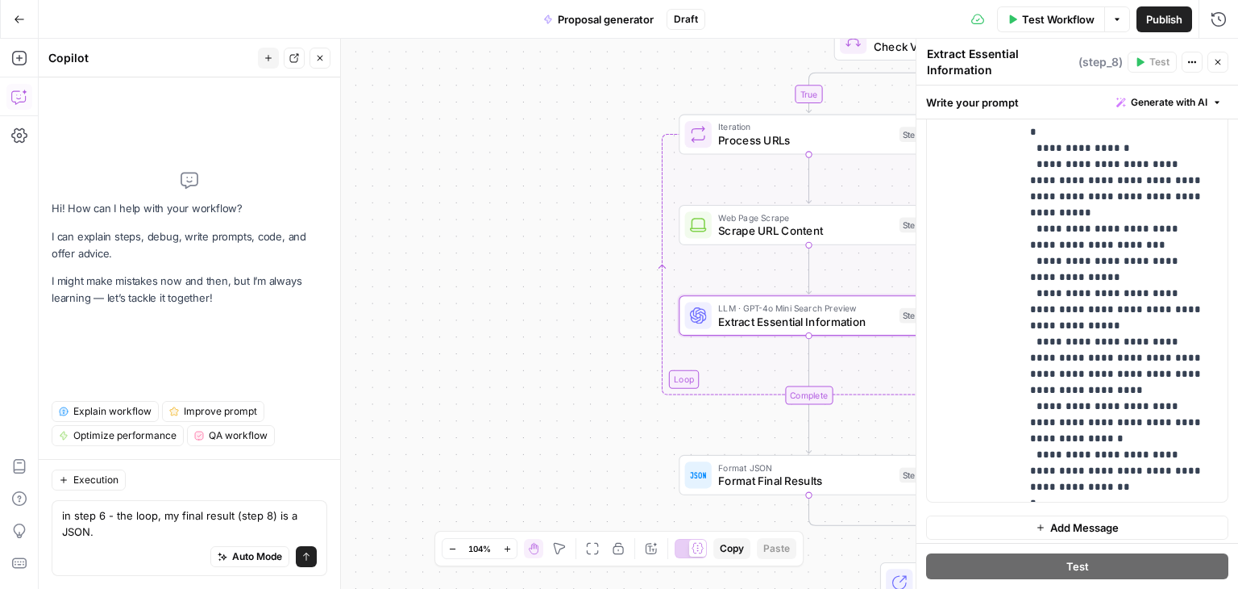
scroll to position [678, 0]
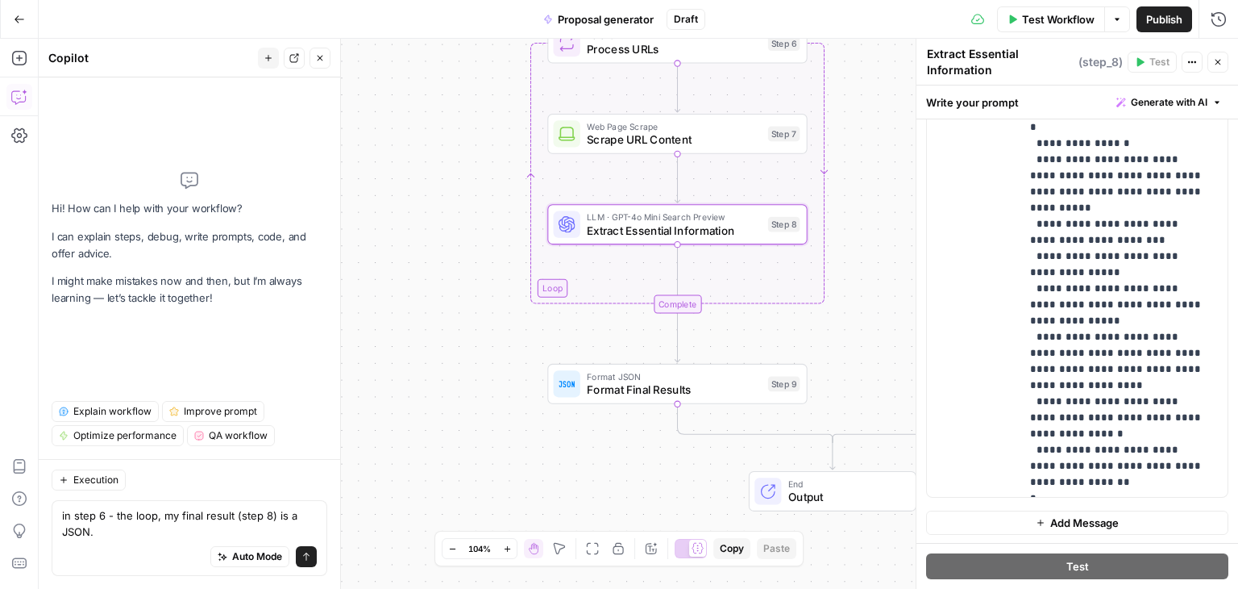
drag, startPoint x: 579, startPoint y: 325, endPoint x: 447, endPoint y: 234, distance: 159.9
click at [447, 234] on div "**********" at bounding box center [639, 314] width 1200 height 550
click at [887, 252] on div "**********" at bounding box center [639, 314] width 1200 height 550
click at [701, 386] on span "Format Final Results" at bounding box center [674, 389] width 174 height 17
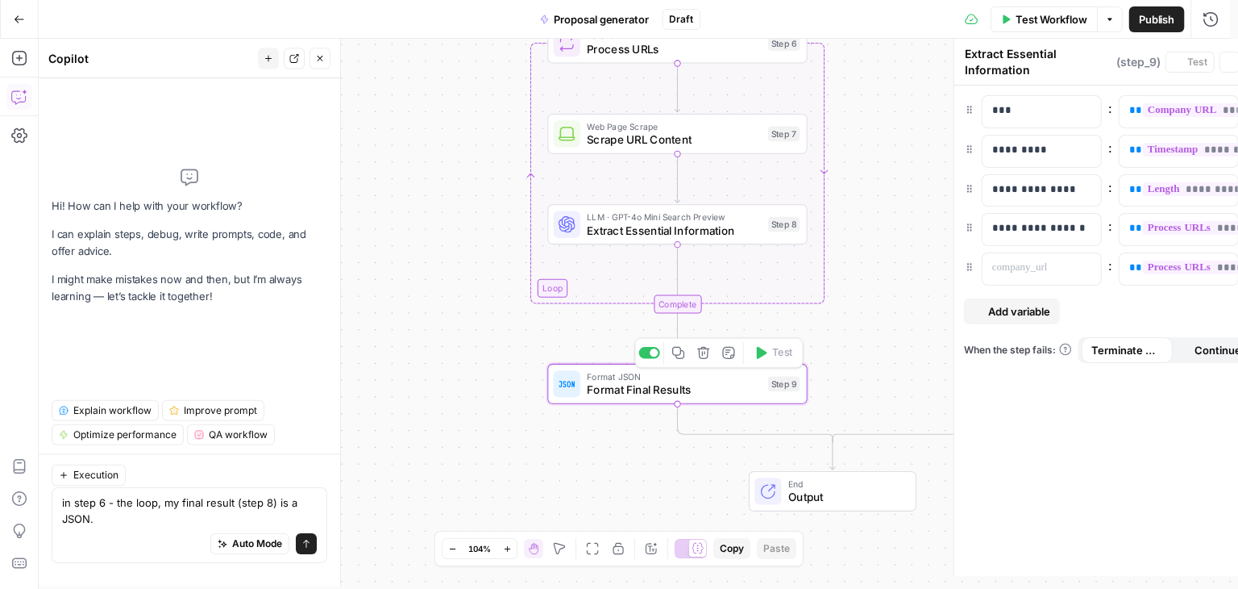
type textarea "Format Final Results"
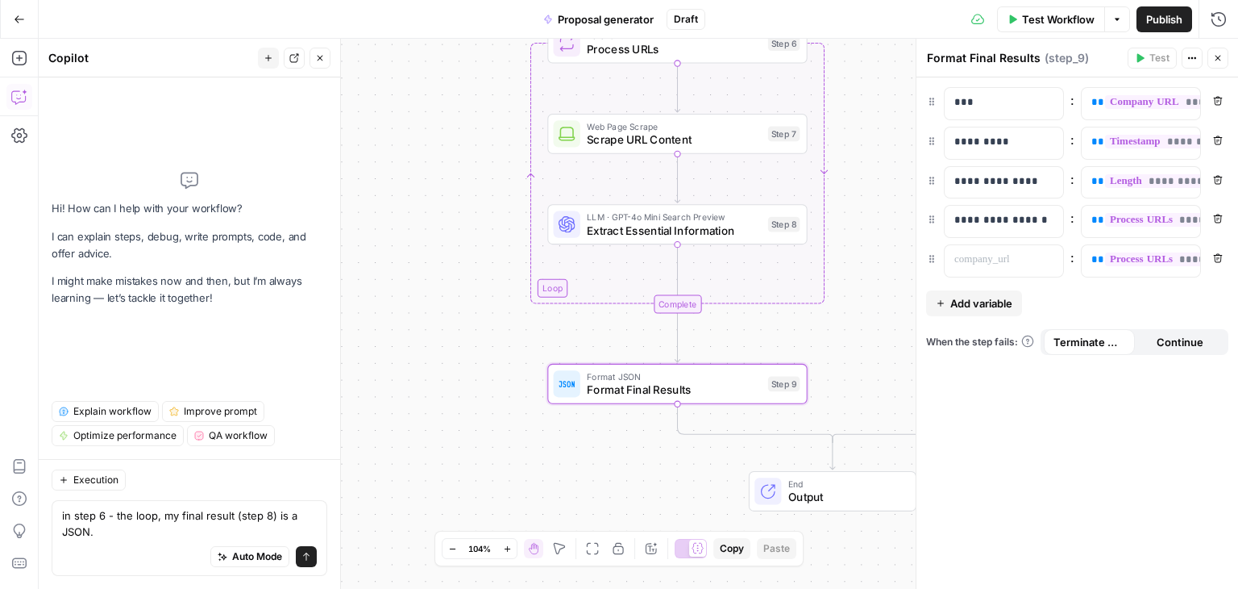
click at [1217, 258] on icon "button" at bounding box center [1218, 258] width 9 height 9
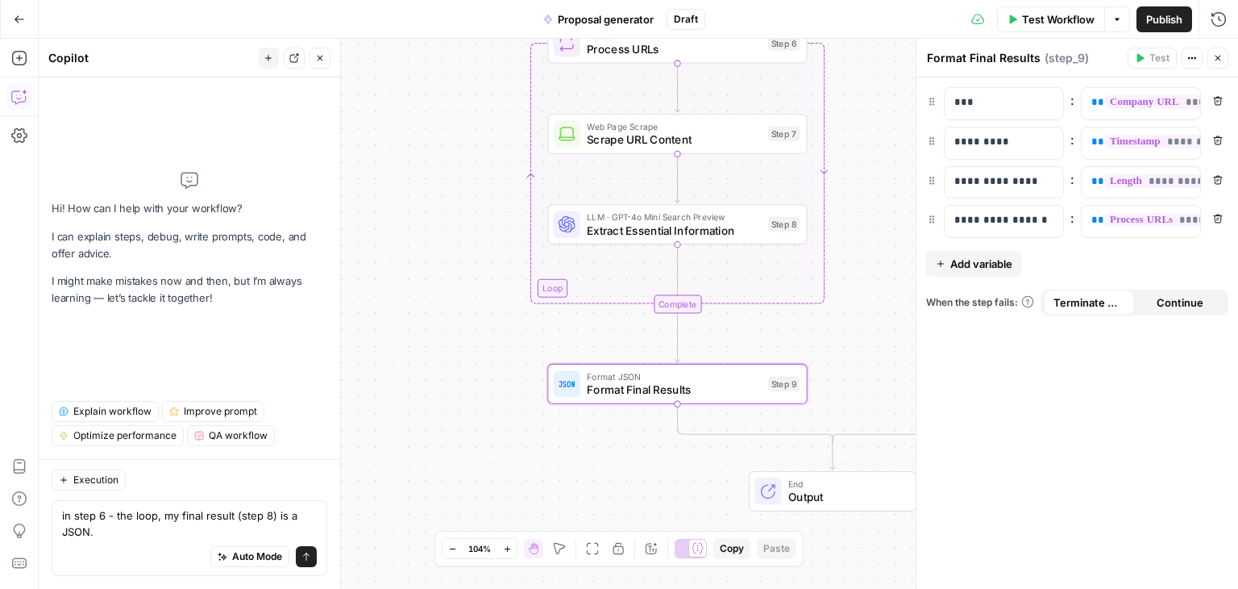
click at [1219, 56] on icon "button" at bounding box center [1218, 58] width 10 height 10
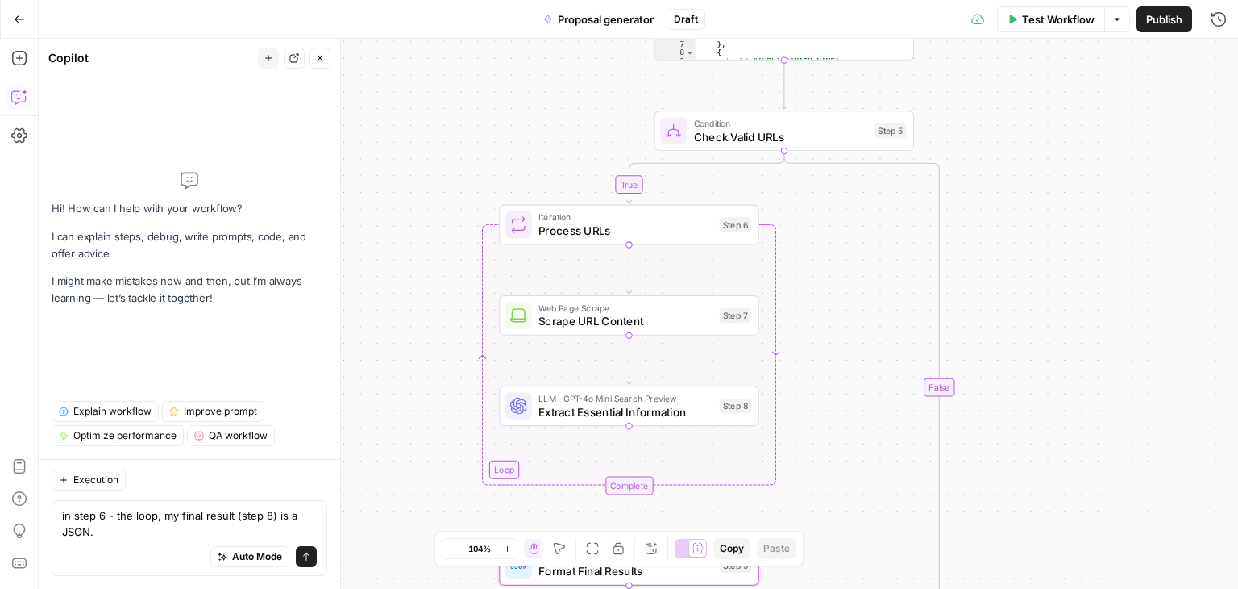
drag, startPoint x: 1060, startPoint y: 230, endPoint x: 986, endPoint y: 392, distance: 178.2
click at [1029, 403] on div "**********" at bounding box center [639, 314] width 1200 height 550
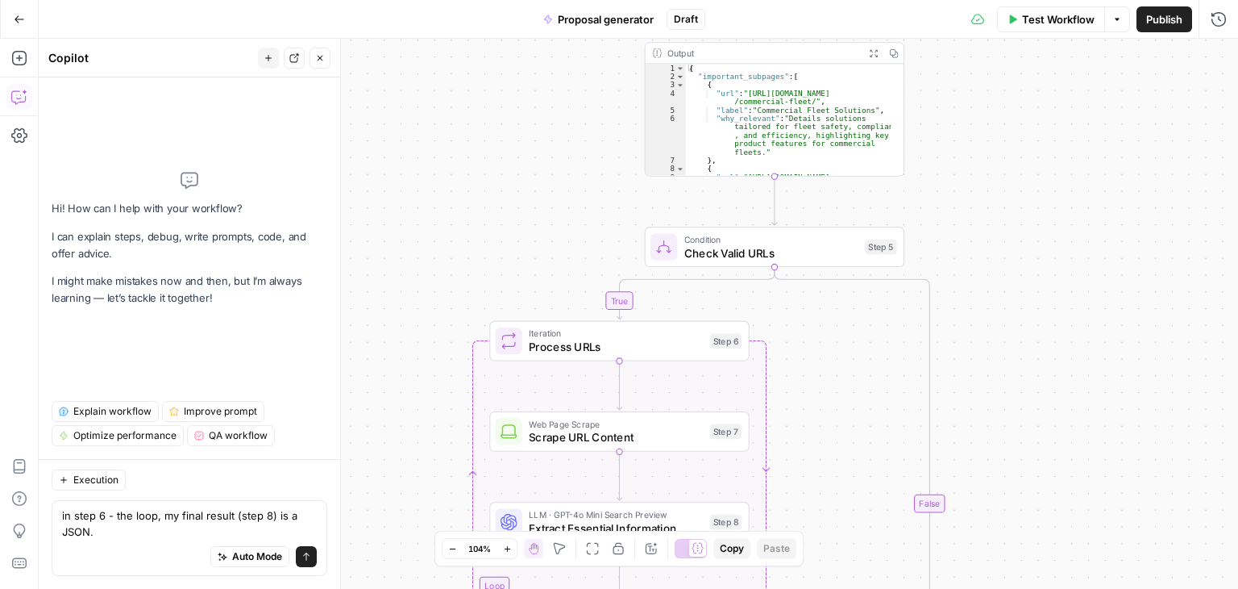
drag, startPoint x: 876, startPoint y: 285, endPoint x: 856, endPoint y: 459, distance: 175.2
click at [852, 473] on div "**********" at bounding box center [639, 314] width 1200 height 550
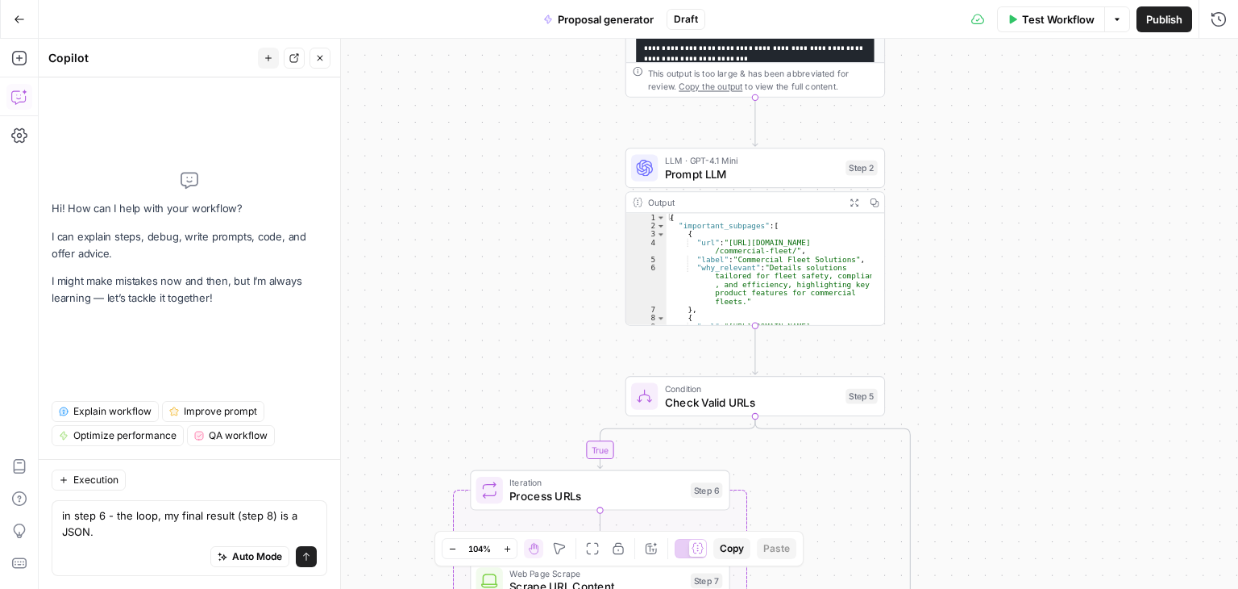
drag, startPoint x: 958, startPoint y: 315, endPoint x: 960, endPoint y: 255, distance: 60.5
click at [963, 256] on div "**********" at bounding box center [639, 314] width 1200 height 550
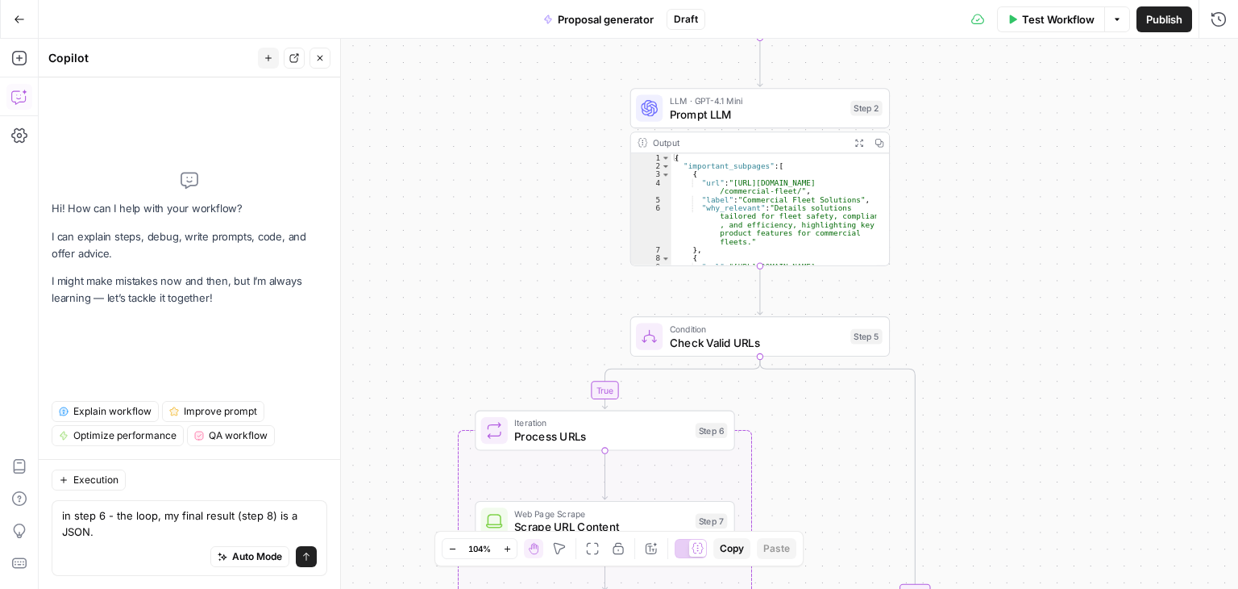
click at [816, 336] on span "Check Valid URLs" at bounding box center [757, 342] width 174 height 17
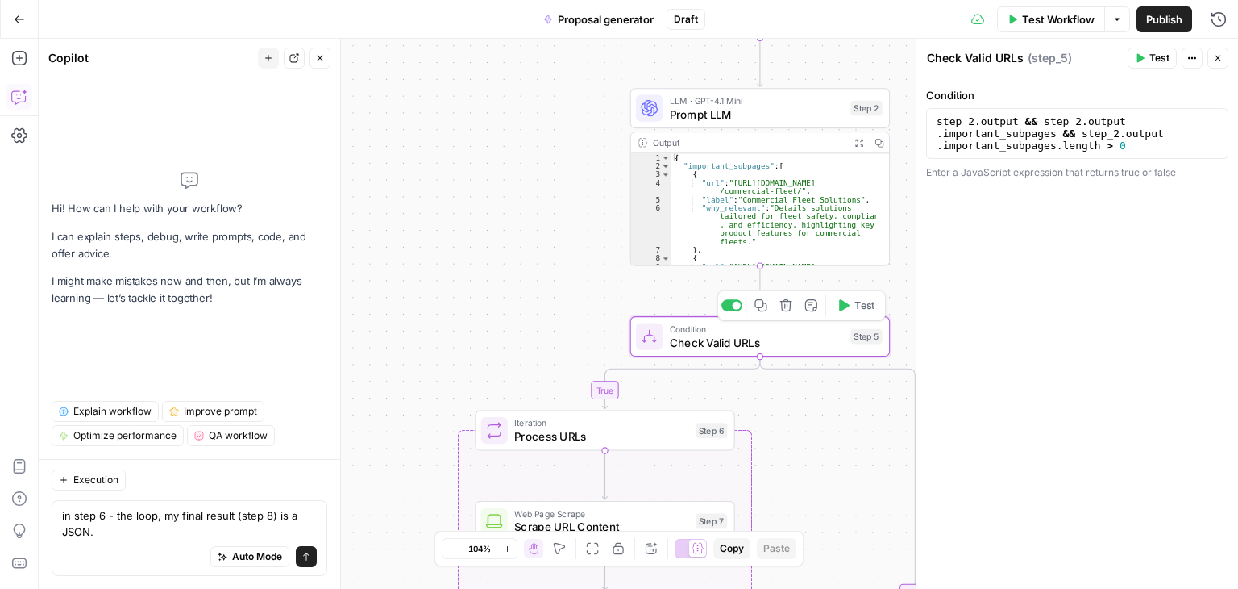
click at [861, 308] on span "Test" at bounding box center [865, 304] width 20 height 15
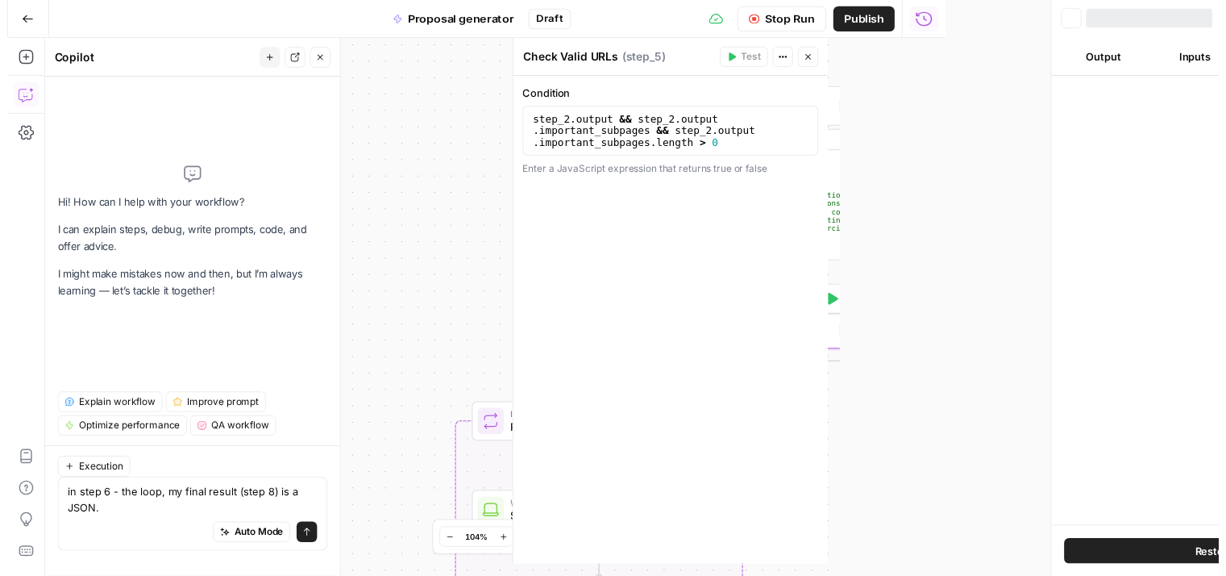
scroll to position [73, 0]
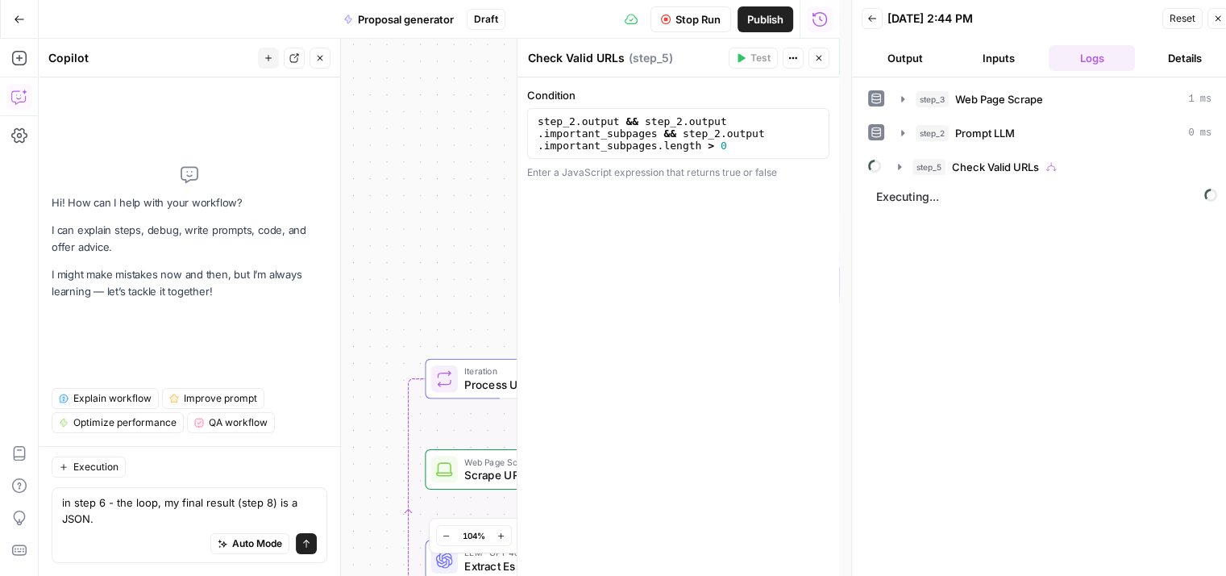
drag, startPoint x: 451, startPoint y: 255, endPoint x: 406, endPoint y: 210, distance: 64.4
click at [406, 210] on div "**********" at bounding box center [439, 307] width 801 height 537
click at [822, 60] on icon "button" at bounding box center [819, 58] width 10 height 10
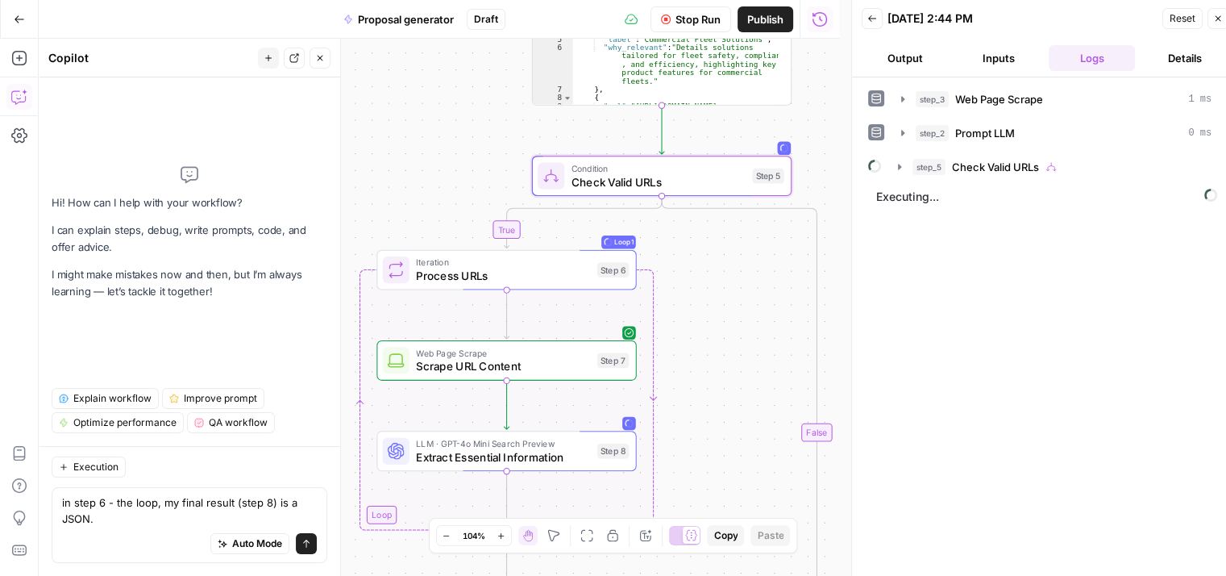
drag, startPoint x: 716, startPoint y: 335, endPoint x: 696, endPoint y: 265, distance: 73.0
click at [696, 265] on div "**********" at bounding box center [439, 307] width 801 height 537
click at [902, 165] on icon "button" at bounding box center [899, 166] width 13 height 13
click at [930, 203] on icon "button" at bounding box center [932, 200] width 13 height 13
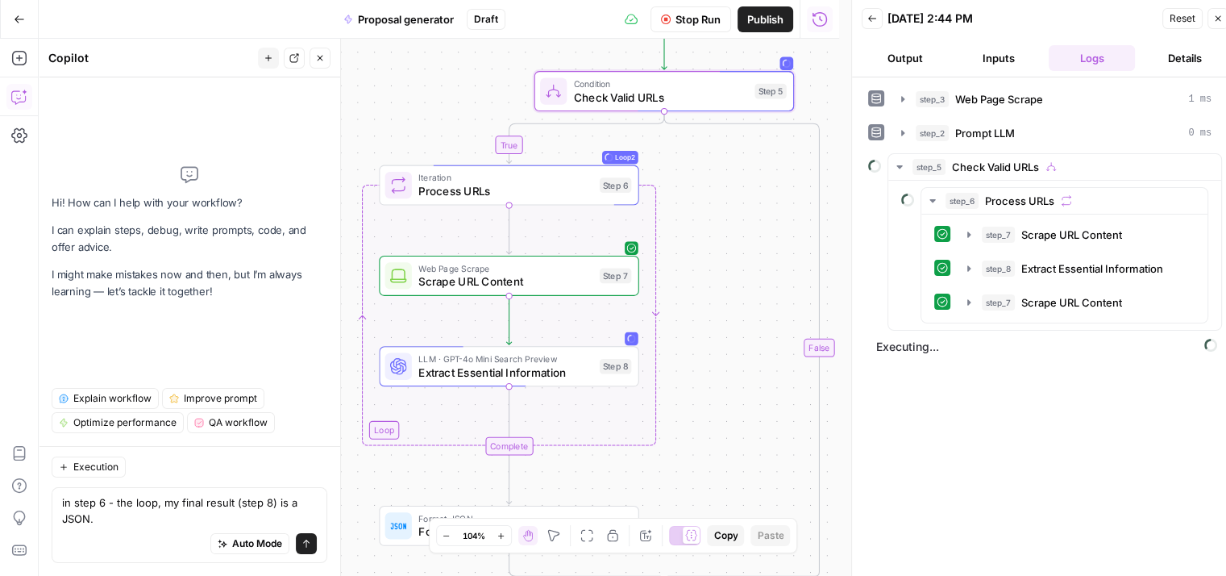
drag, startPoint x: 694, startPoint y: 370, endPoint x: 693, endPoint y: 302, distance: 68.5
click at [693, 302] on div "**********" at bounding box center [439, 307] width 801 height 537
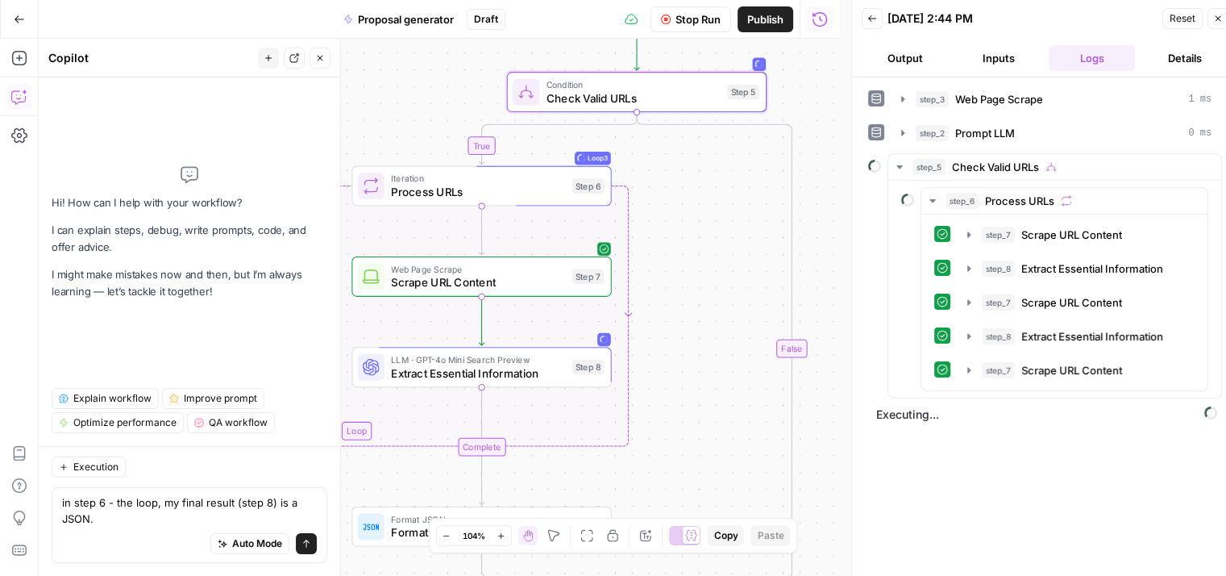
drag, startPoint x: 733, startPoint y: 253, endPoint x: 705, endPoint y: 254, distance: 27.4
click at [705, 254] on div "**********" at bounding box center [439, 307] width 801 height 537
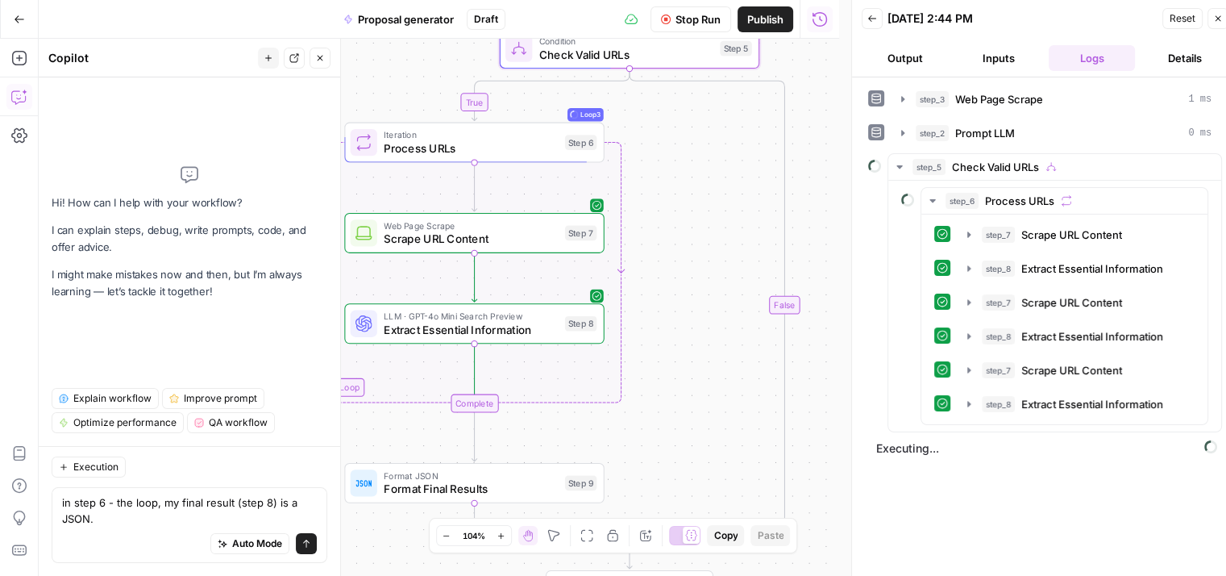
drag, startPoint x: 702, startPoint y: 310, endPoint x: 687, endPoint y: 289, distance: 26.0
click at [687, 289] on div "**********" at bounding box center [439, 307] width 801 height 537
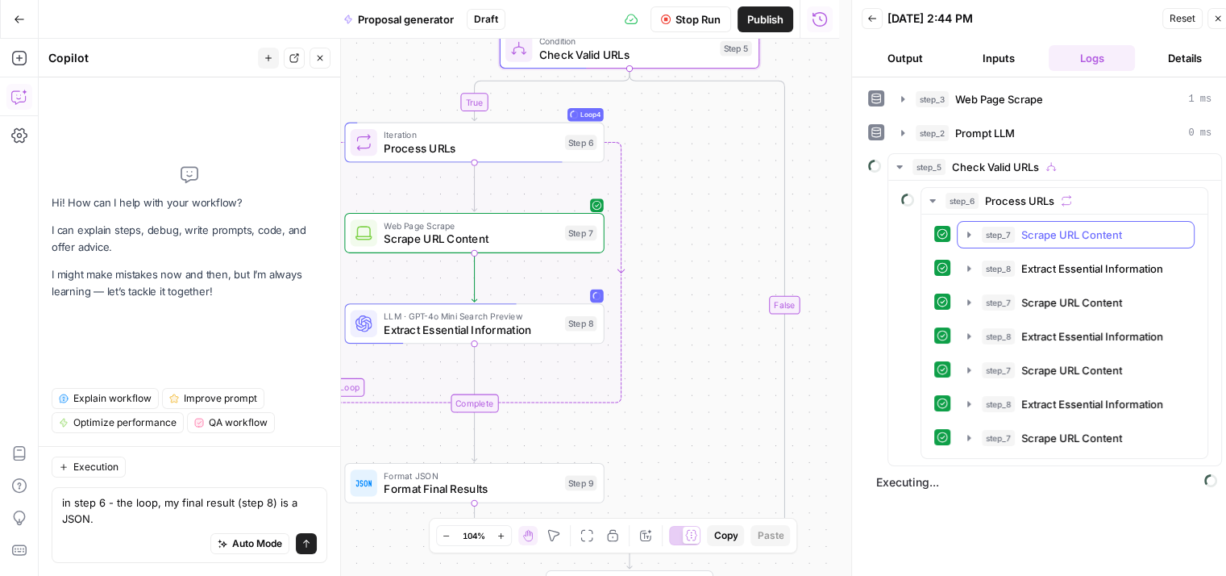
click at [964, 229] on icon "button" at bounding box center [969, 234] width 13 height 13
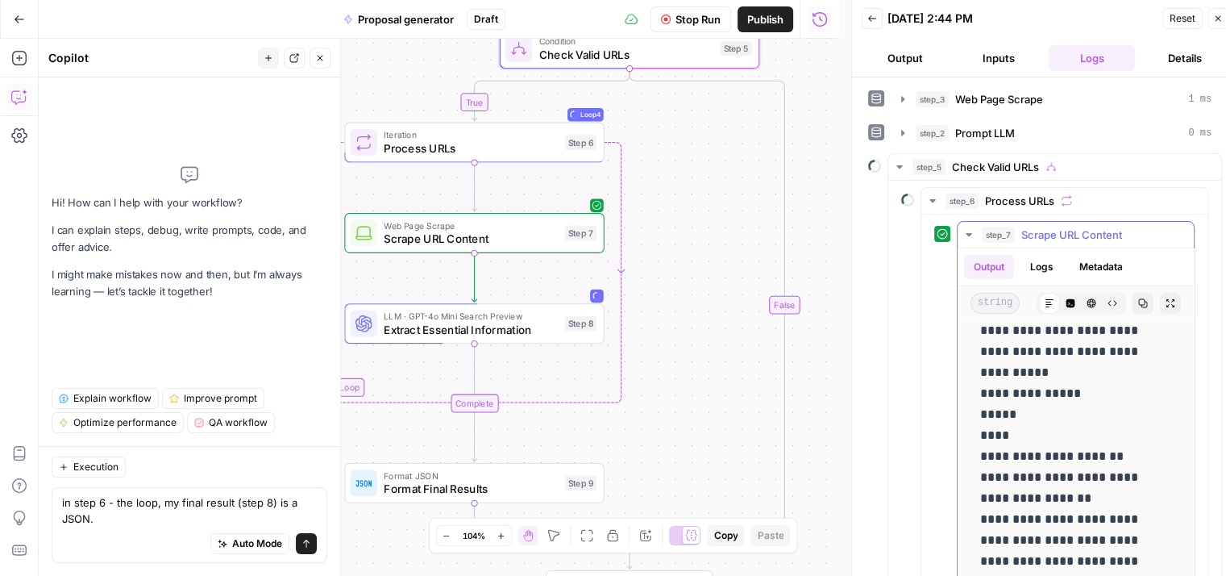
scroll to position [81, 0]
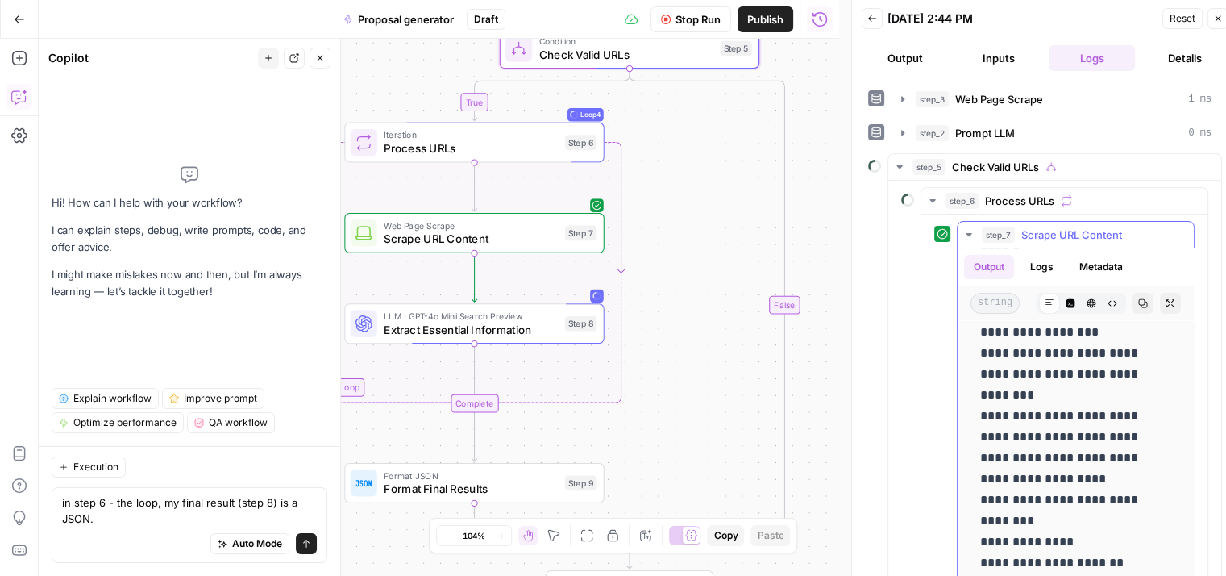
scroll to position [339, 0]
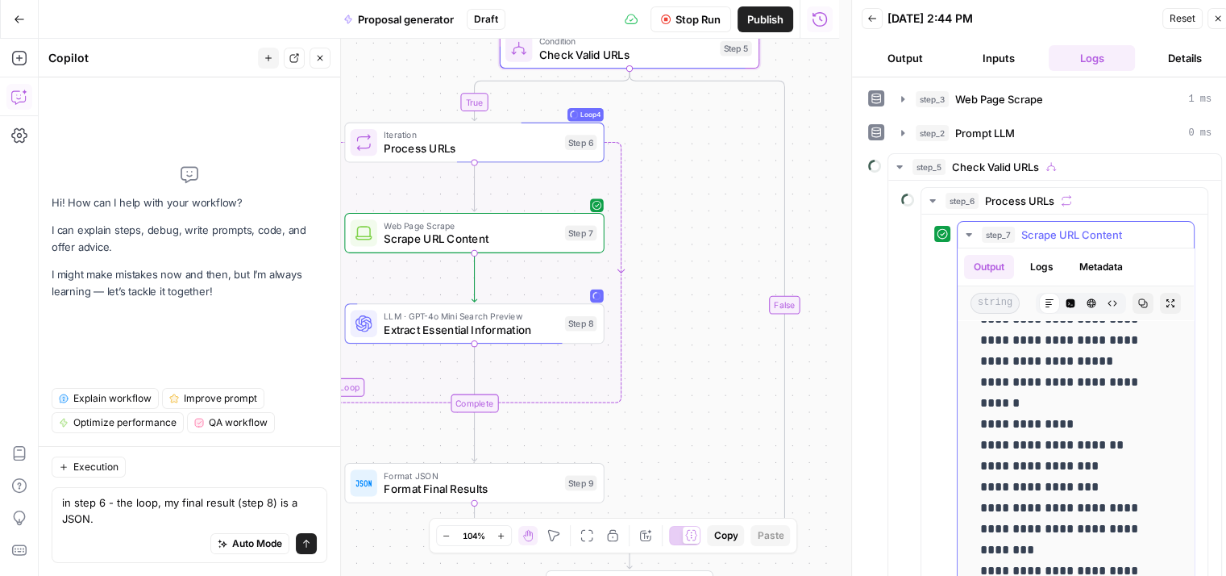
click at [964, 231] on icon "button" at bounding box center [969, 234] width 13 height 13
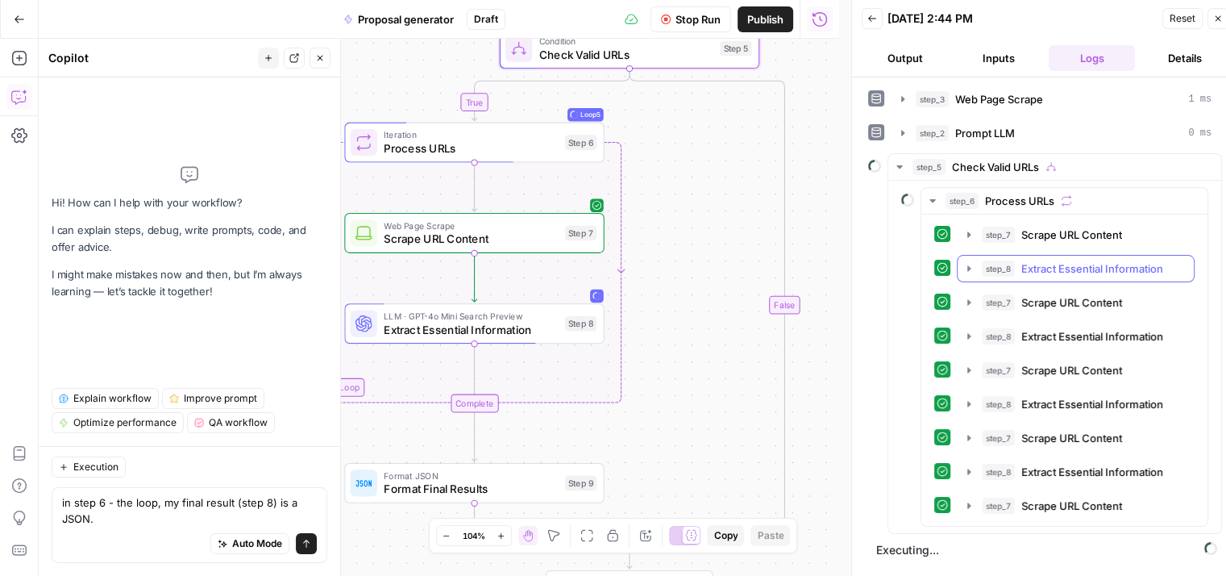
click at [967, 268] on icon "button" at bounding box center [968, 268] width 3 height 6
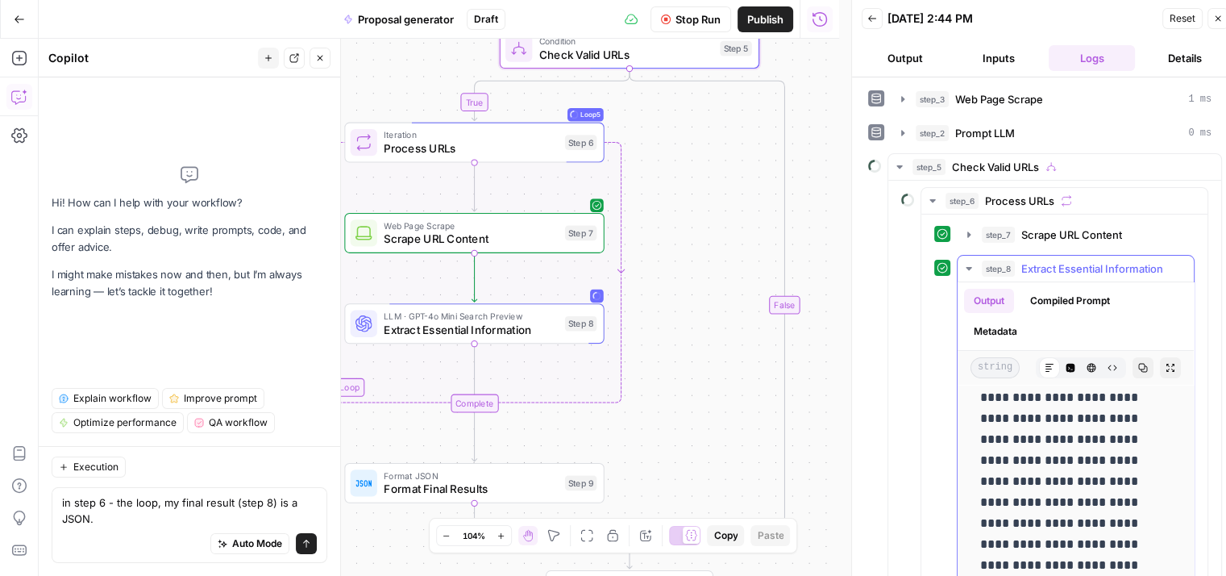
scroll to position [161, 0]
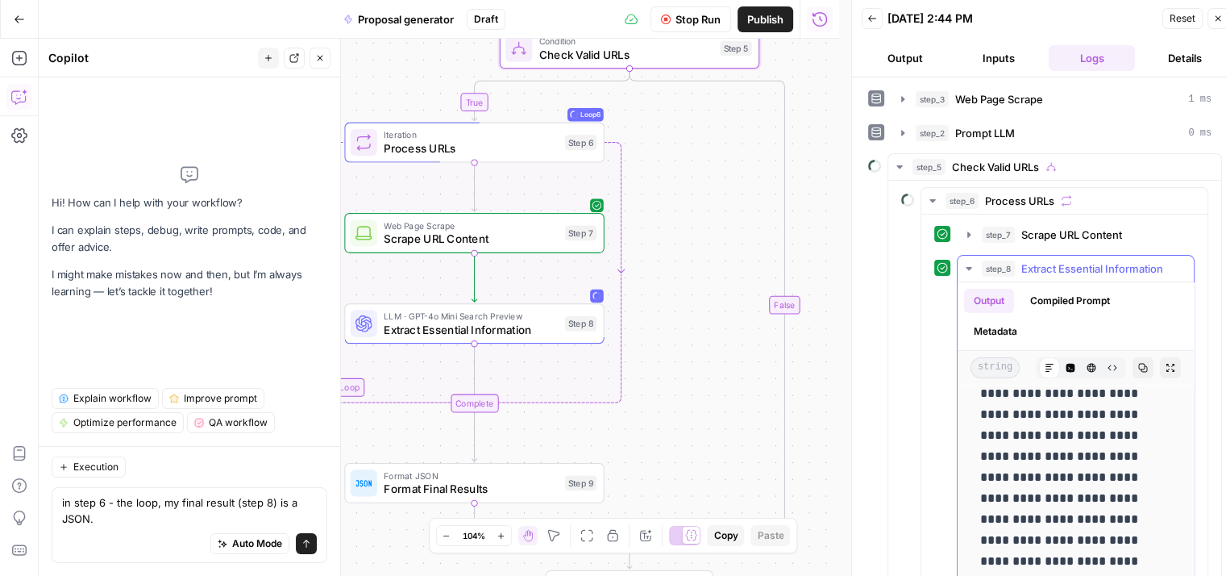
click at [968, 267] on icon "button" at bounding box center [969, 268] width 6 height 3
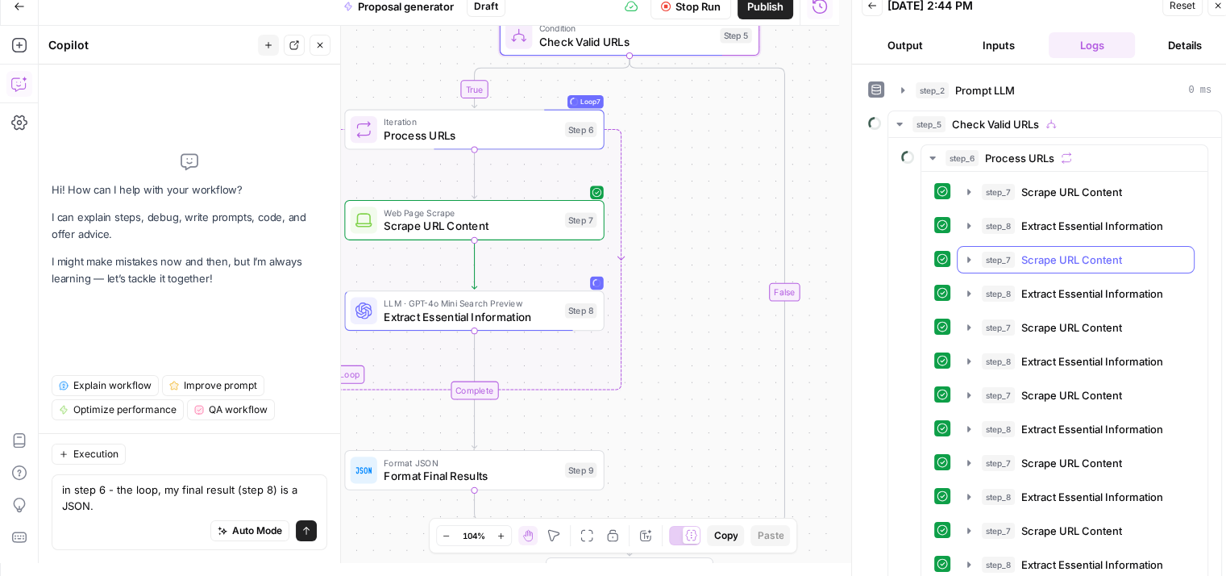
scroll to position [0, 0]
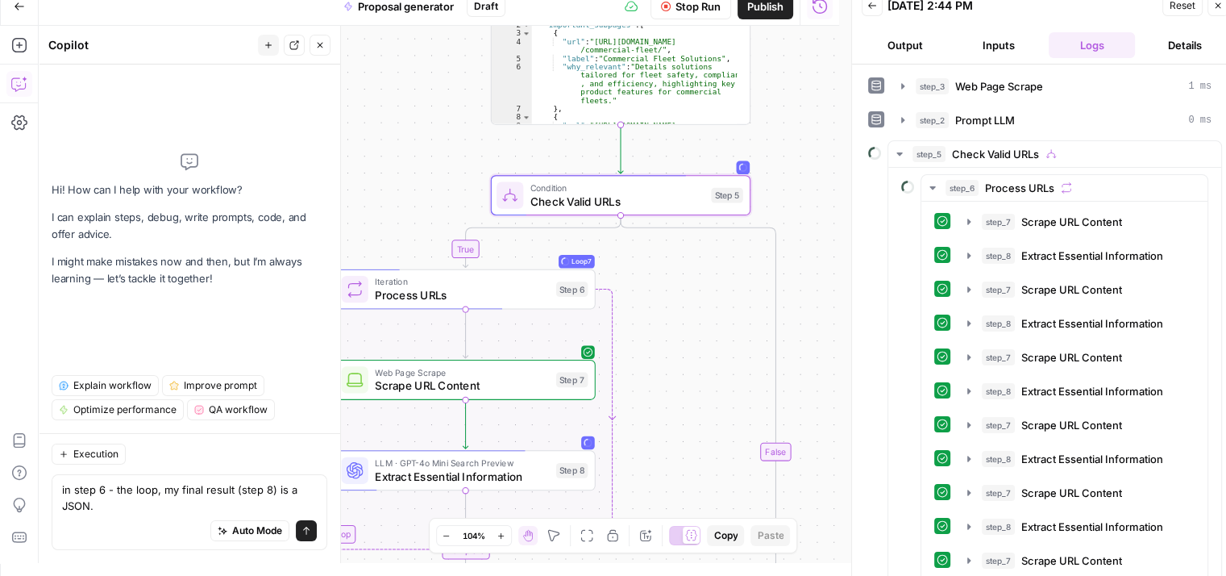
drag, startPoint x: 663, startPoint y: 163, endPoint x: 661, endPoint y: 360, distance: 196.7
click at [660, 365] on div "**********" at bounding box center [439, 294] width 801 height 537
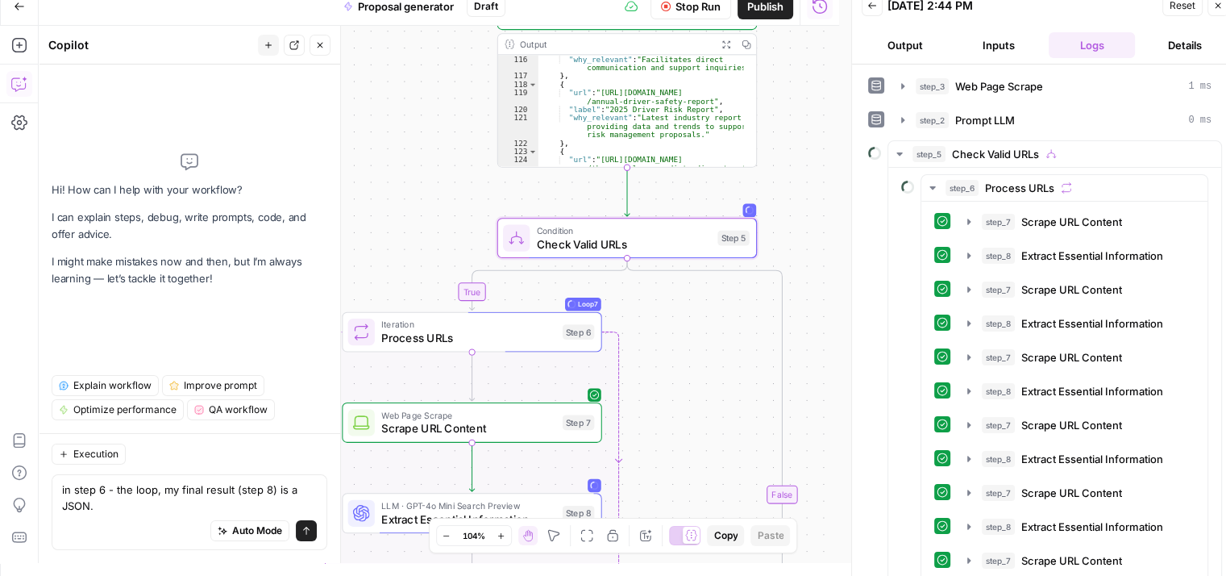
scroll to position [2019, 0]
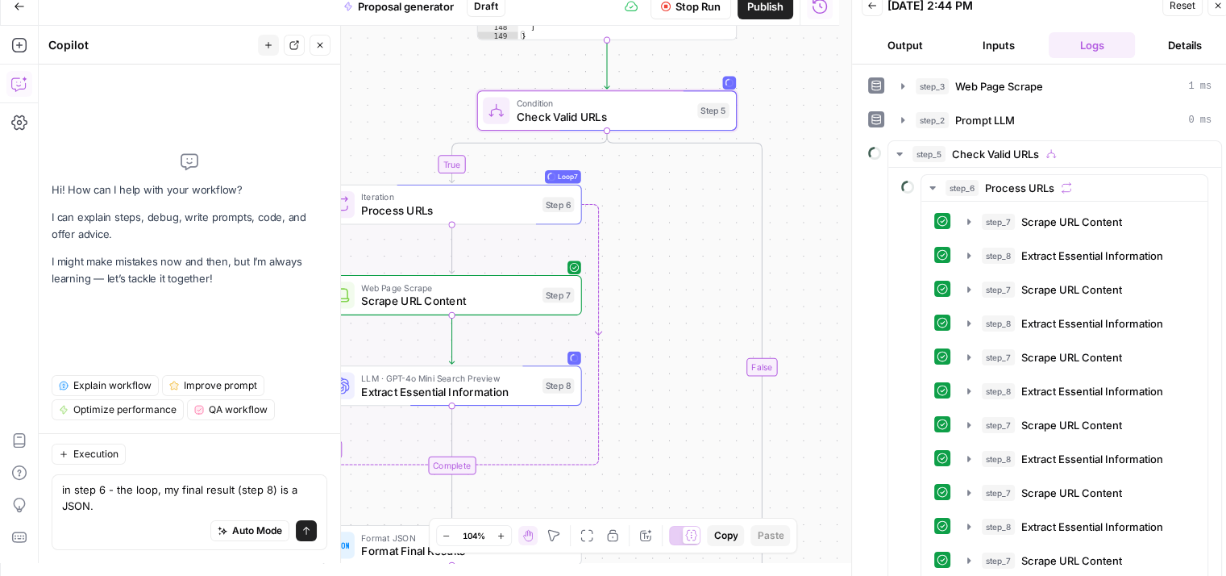
drag, startPoint x: 802, startPoint y: 293, endPoint x: 788, endPoint y: 217, distance: 78.0
click at [788, 217] on div "**********" at bounding box center [439, 294] width 801 height 537
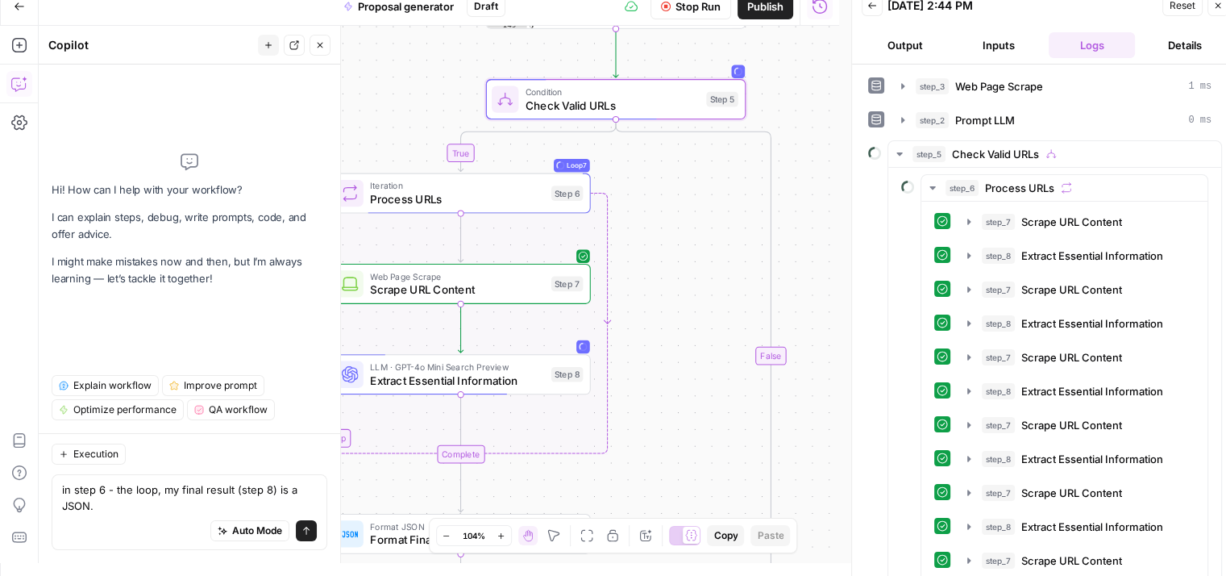
drag, startPoint x: 691, startPoint y: 310, endPoint x: 708, endPoint y: 268, distance: 45.2
click at [708, 268] on div "**********" at bounding box center [439, 294] width 801 height 537
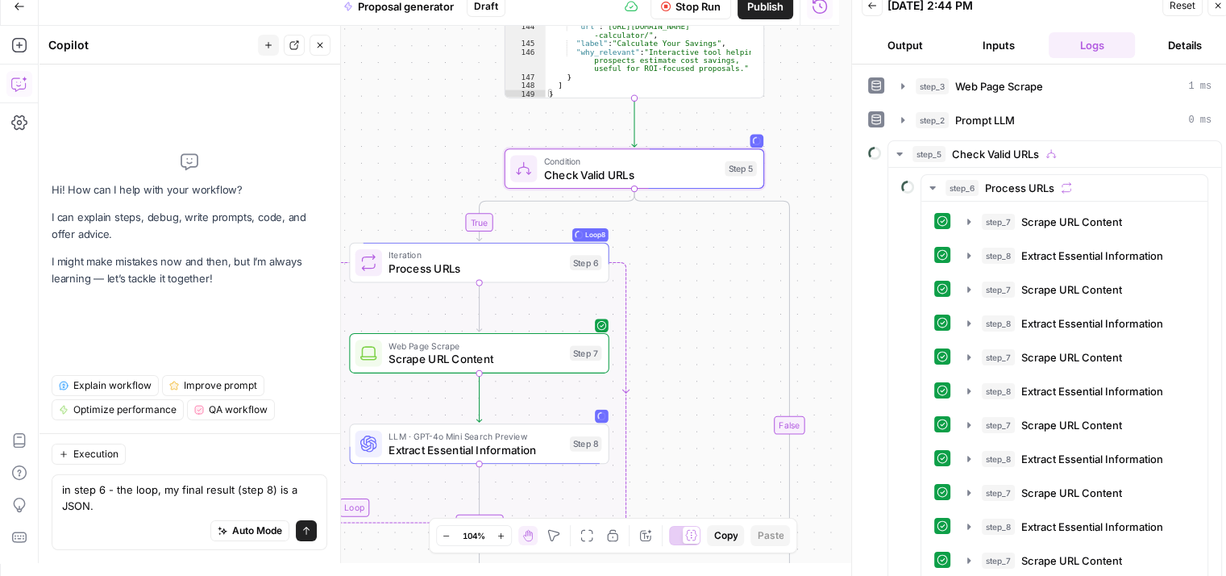
drag, startPoint x: 693, startPoint y: 305, endPoint x: 701, endPoint y: 446, distance: 141.3
click at [701, 446] on div "**********" at bounding box center [439, 294] width 801 height 537
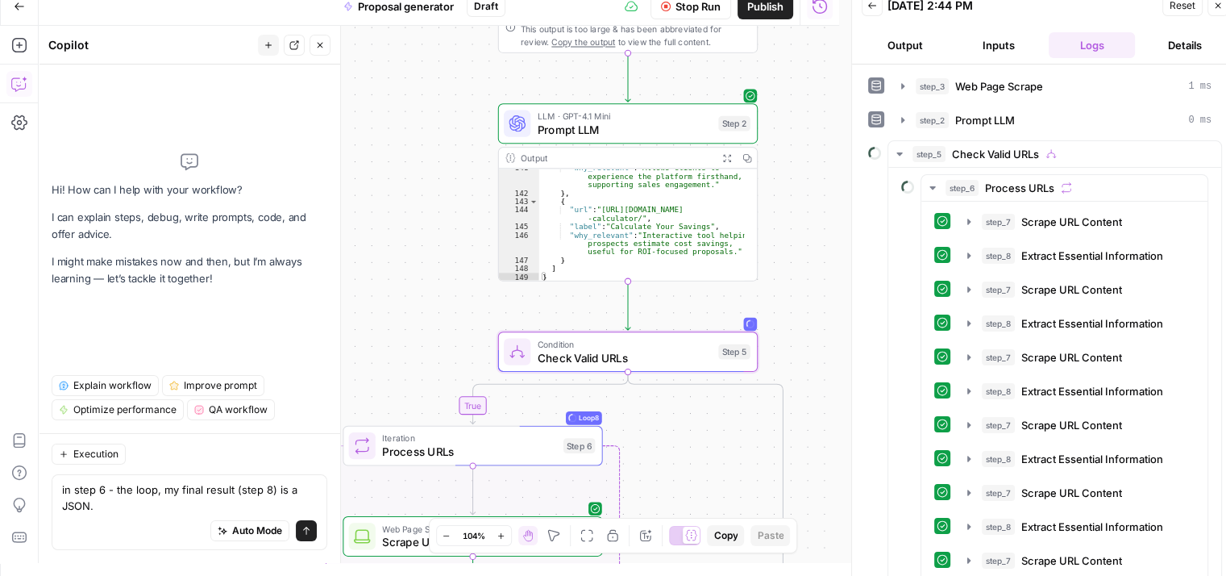
drag, startPoint x: 706, startPoint y: 405, endPoint x: 703, endPoint y: 488, distance: 83.1
click at [703, 488] on div "**********" at bounding box center [439, 294] width 801 height 537
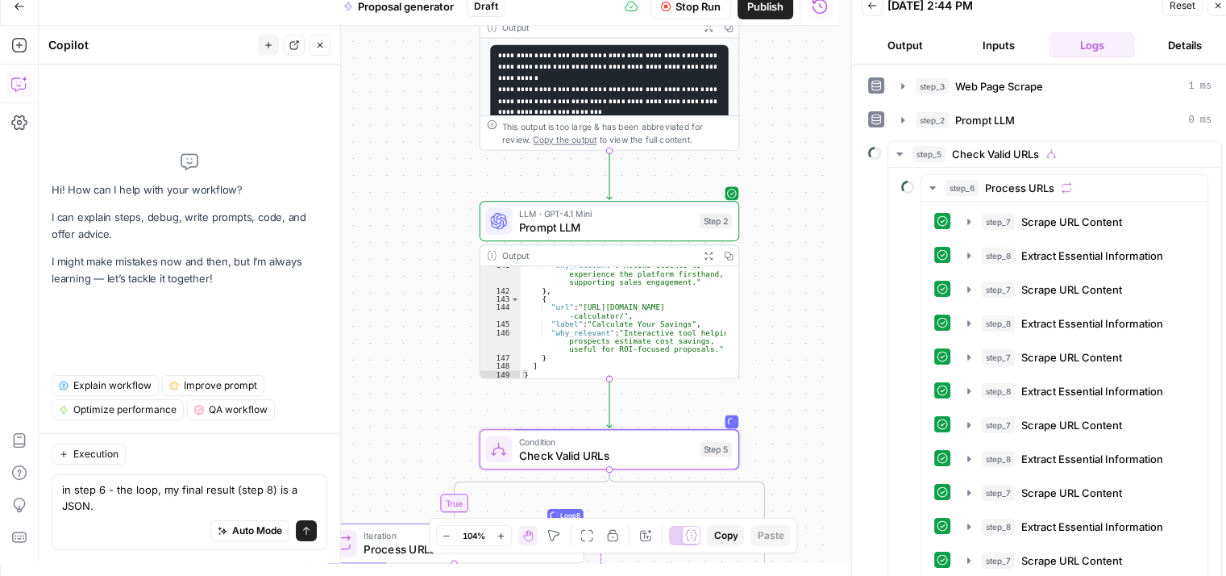
drag, startPoint x: 777, startPoint y: 258, endPoint x: 768, endPoint y: 346, distance: 88.3
click at [768, 346] on div "**********" at bounding box center [439, 294] width 801 height 537
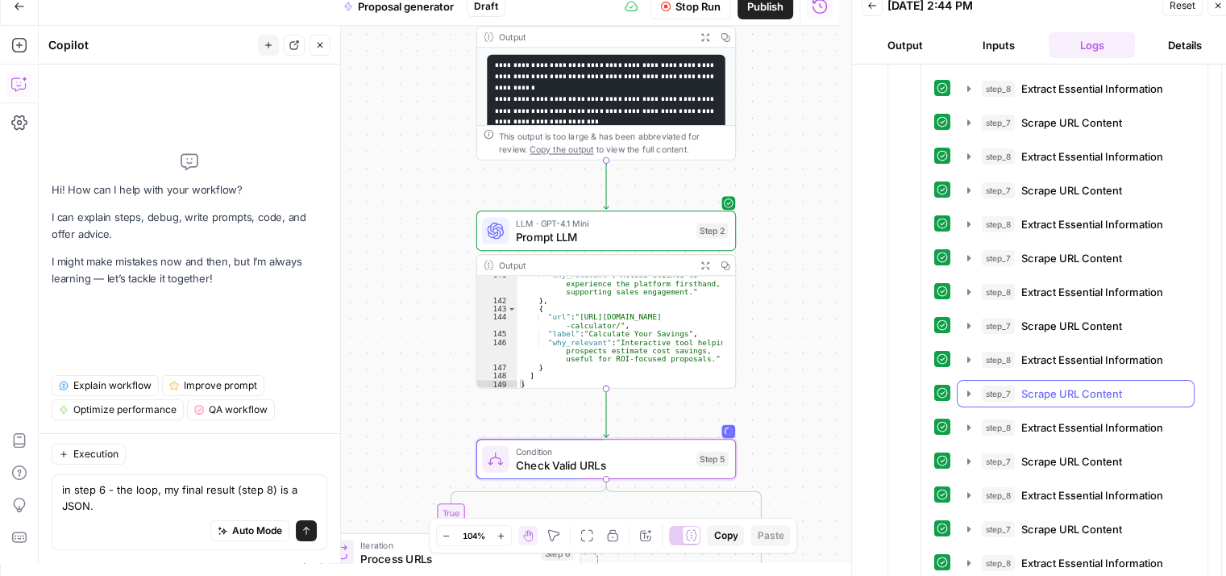
scroll to position [245, 0]
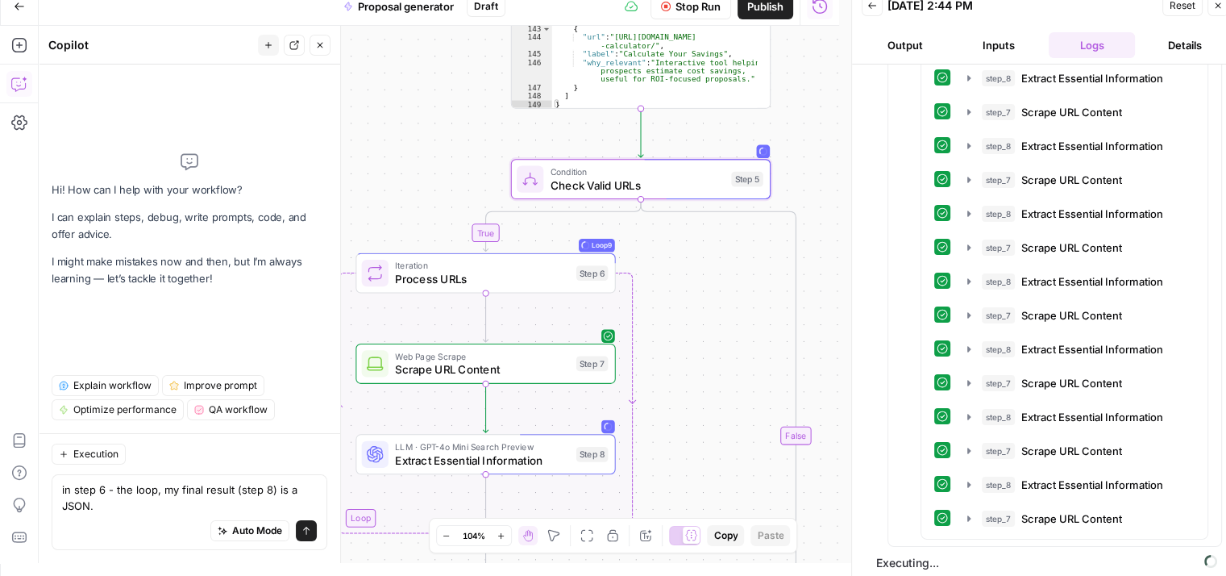
drag, startPoint x: 655, startPoint y: 389, endPoint x: 729, endPoint y: 291, distance: 123.2
click at [729, 291] on div "**********" at bounding box center [439, 294] width 801 height 537
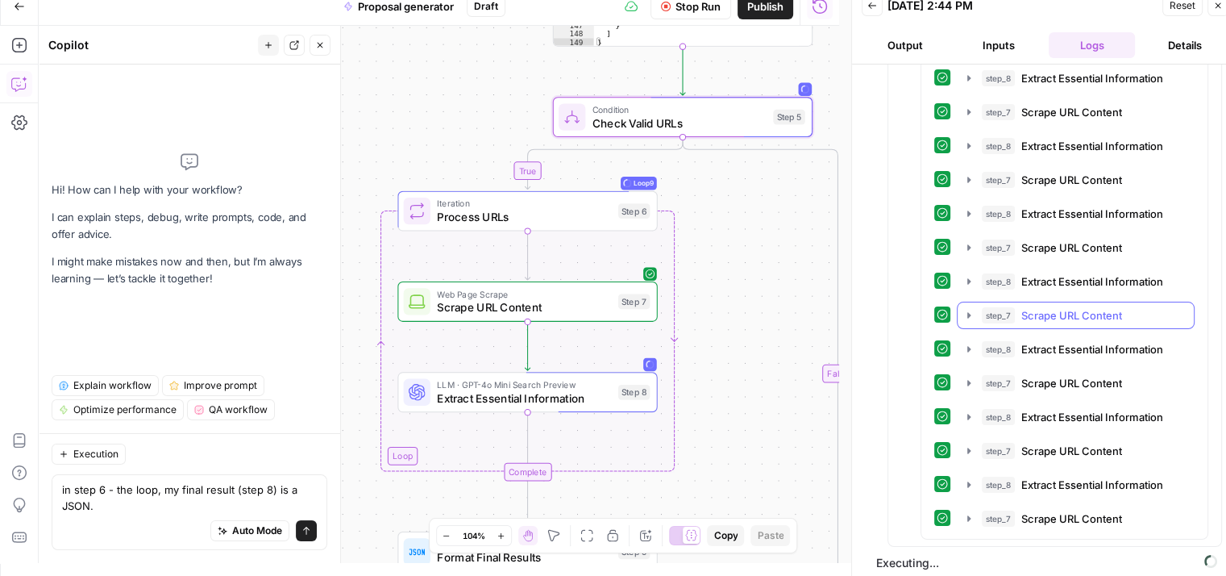
click at [967, 312] on icon "button" at bounding box center [968, 315] width 3 height 6
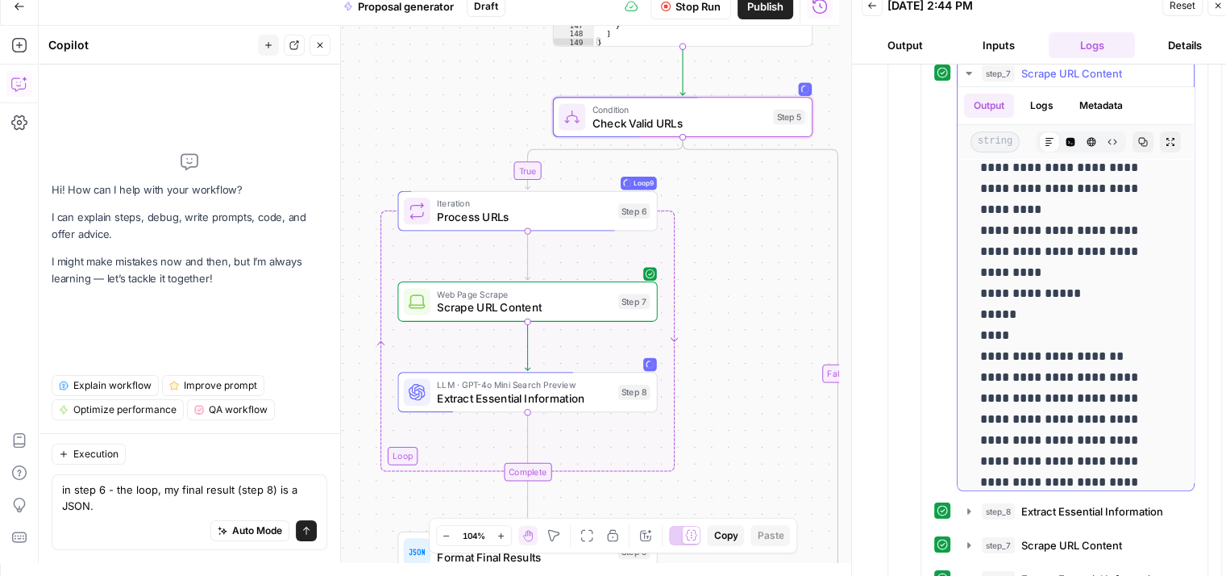
scroll to position [0, 0]
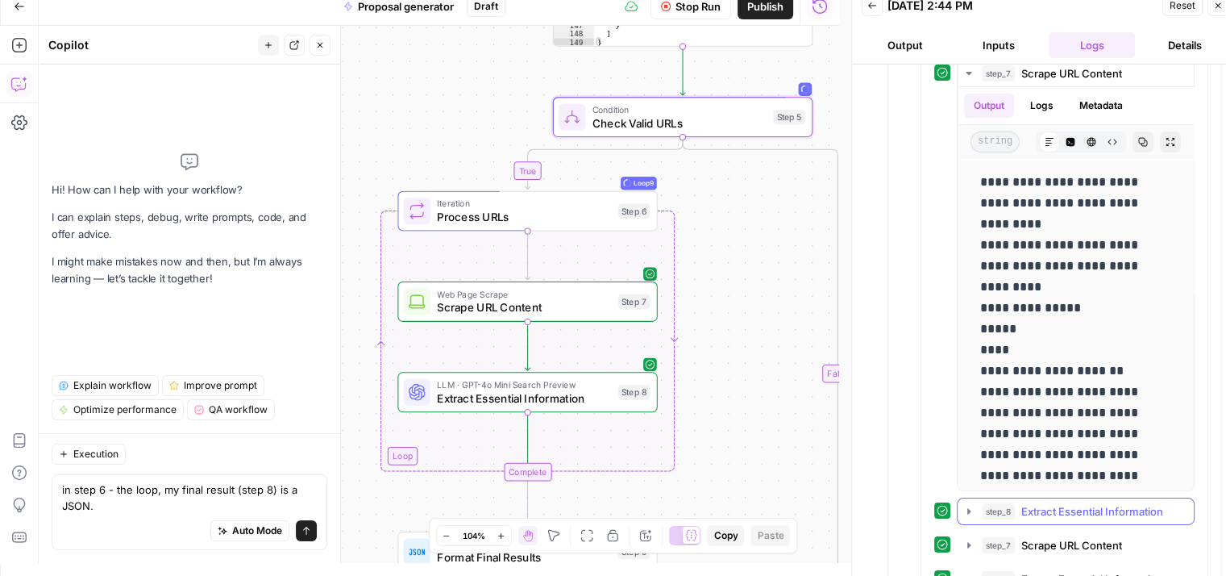
click at [974, 507] on icon "button" at bounding box center [969, 511] width 13 height 13
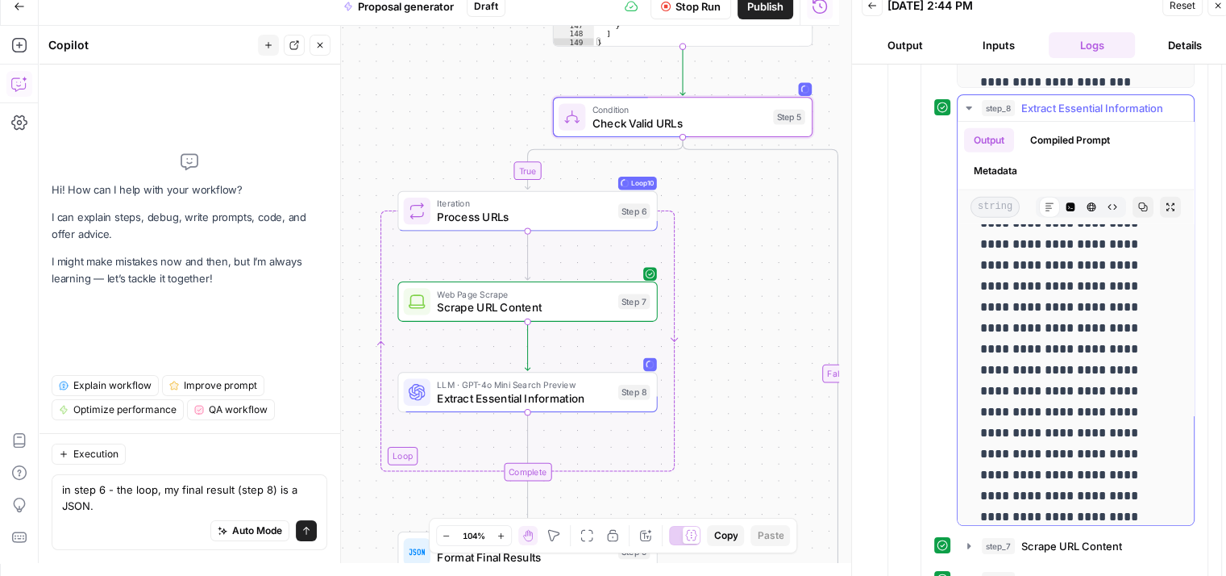
scroll to position [10414, 0]
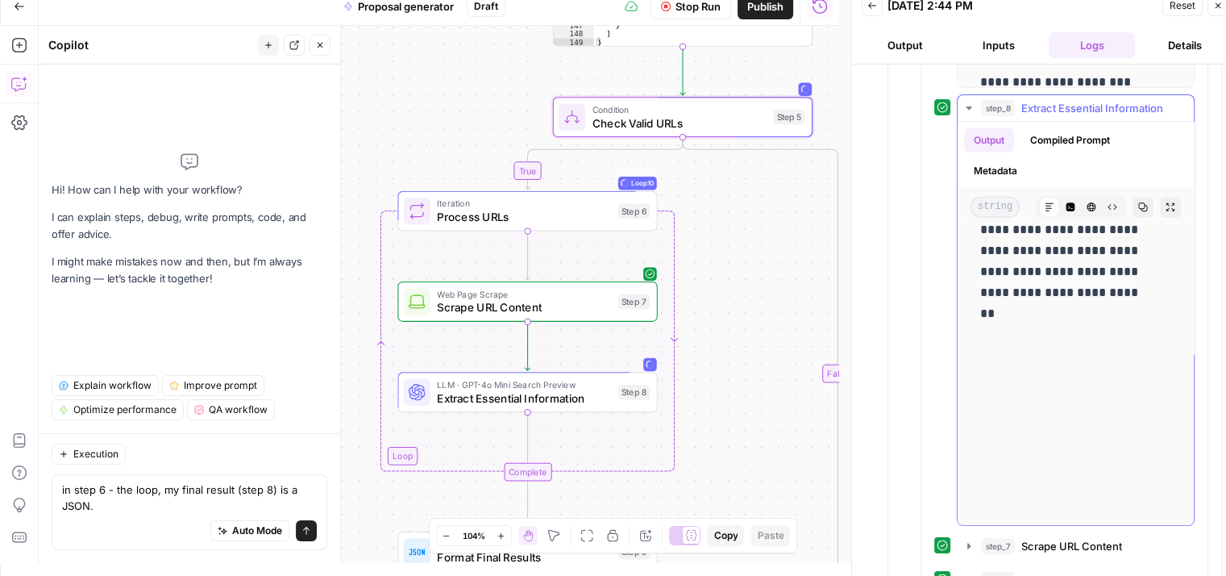
click at [963, 102] on icon "button" at bounding box center [969, 108] width 13 height 13
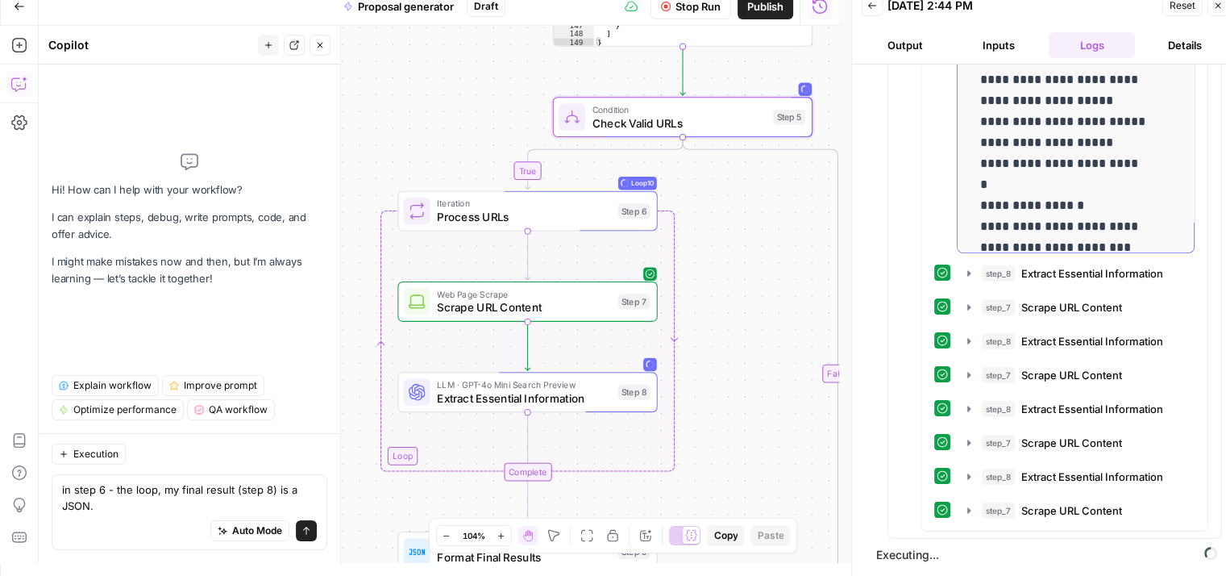
scroll to position [716, 0]
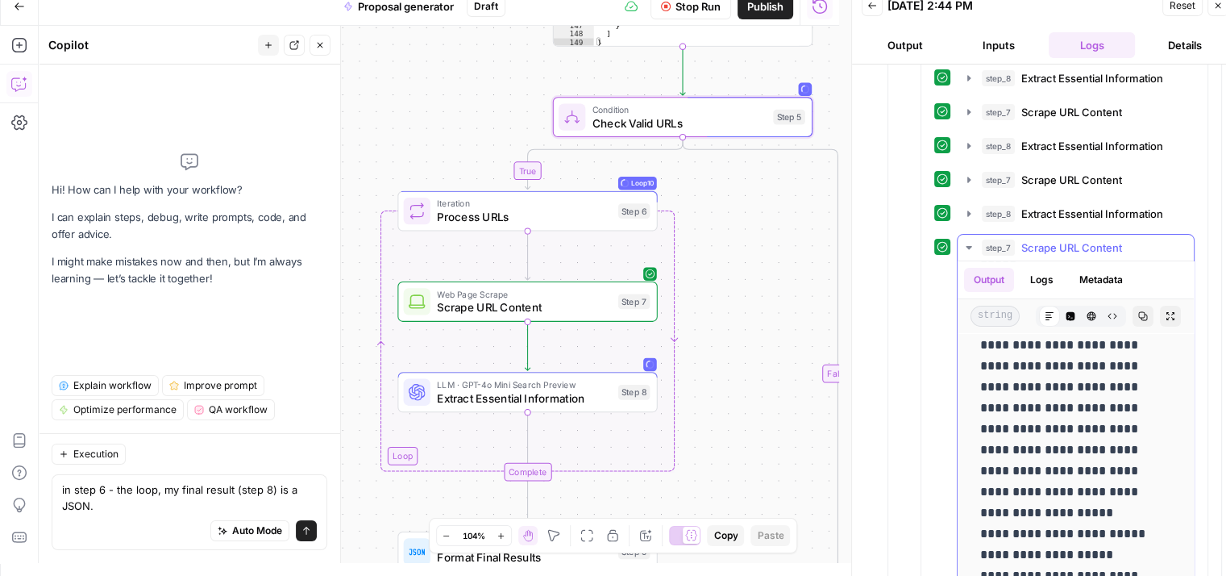
click at [967, 241] on icon "button" at bounding box center [969, 247] width 13 height 13
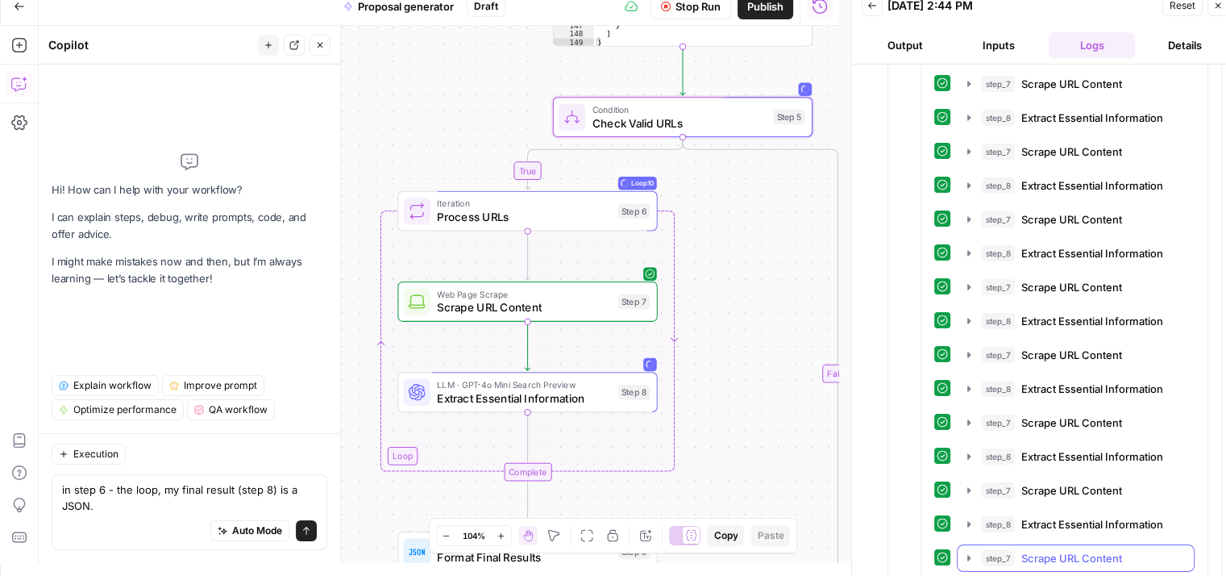
scroll to position [312, 0]
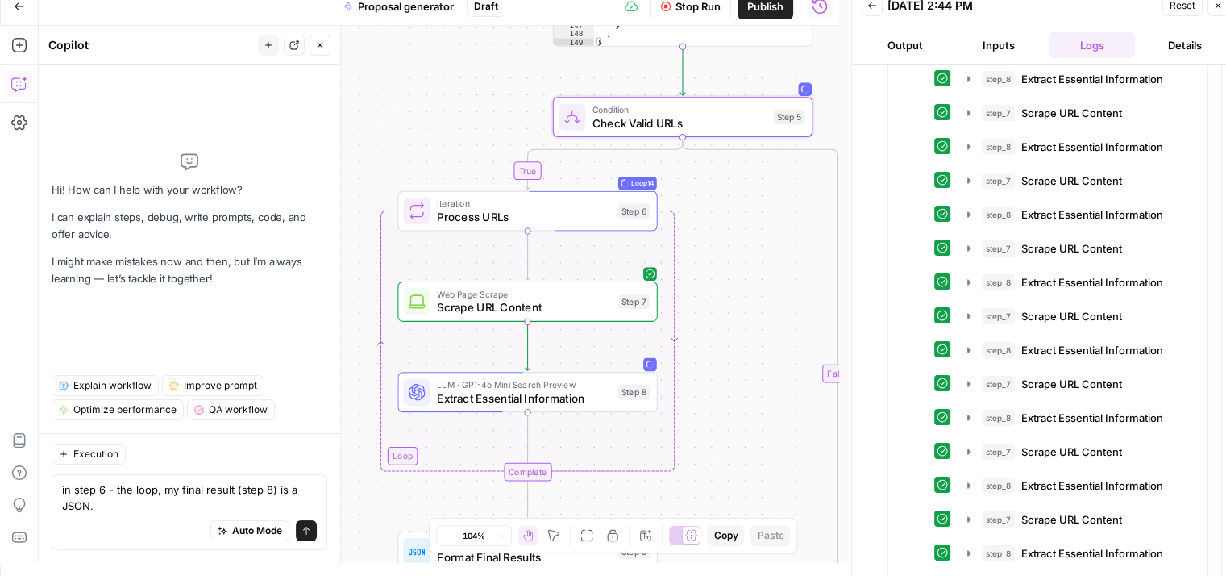
click at [1186, 43] on button "Details" at bounding box center [1185, 45] width 87 height 26
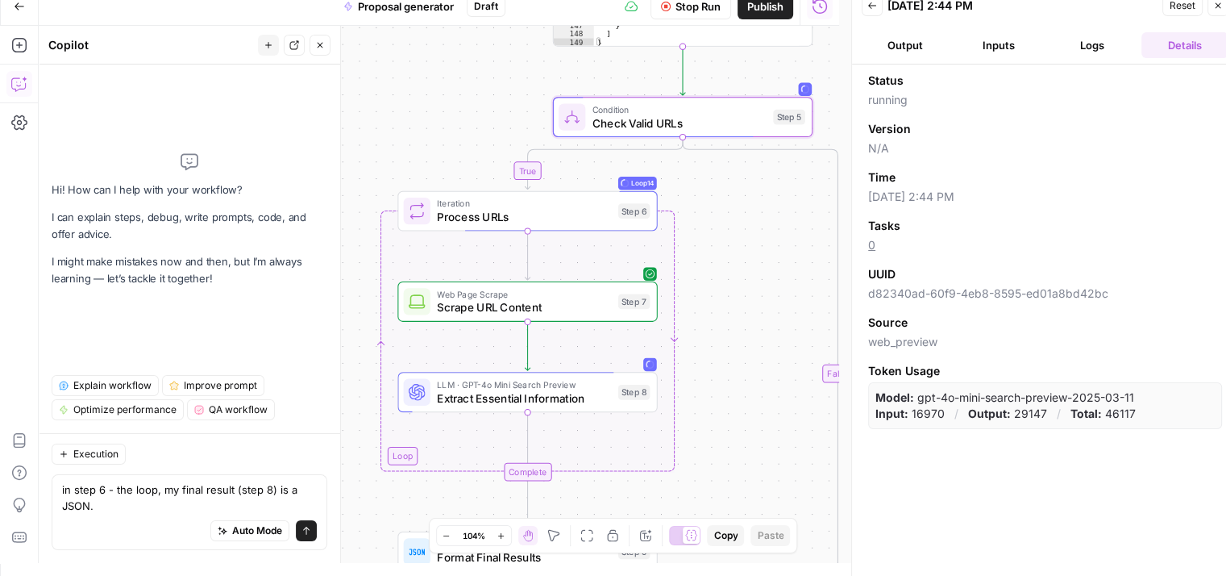
scroll to position [0, 0]
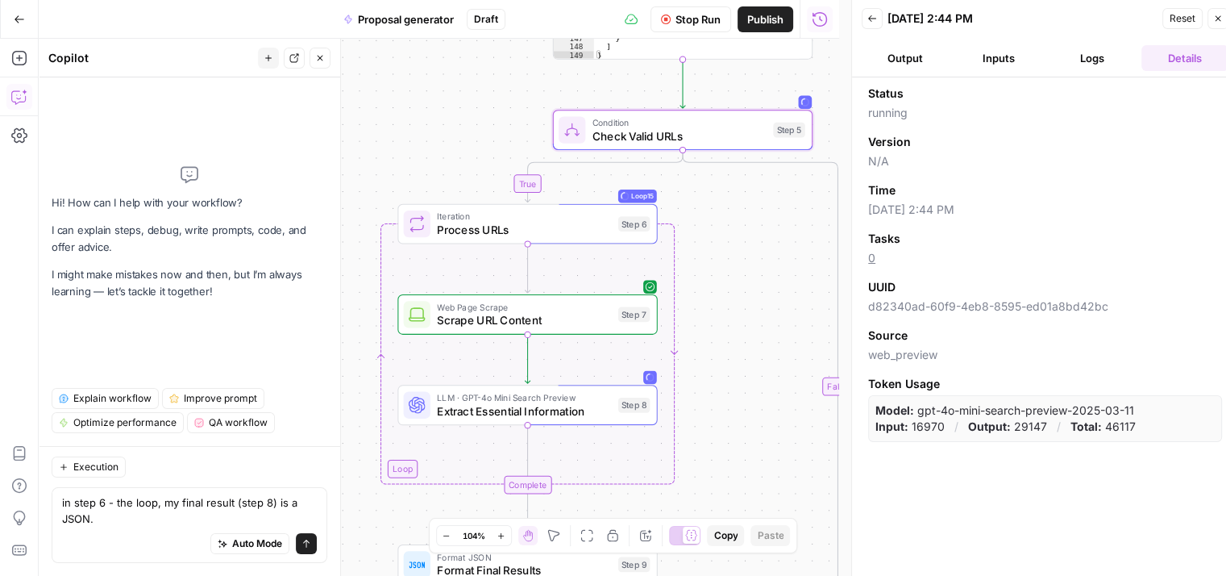
click at [1098, 48] on button "Logs" at bounding box center [1092, 58] width 87 height 26
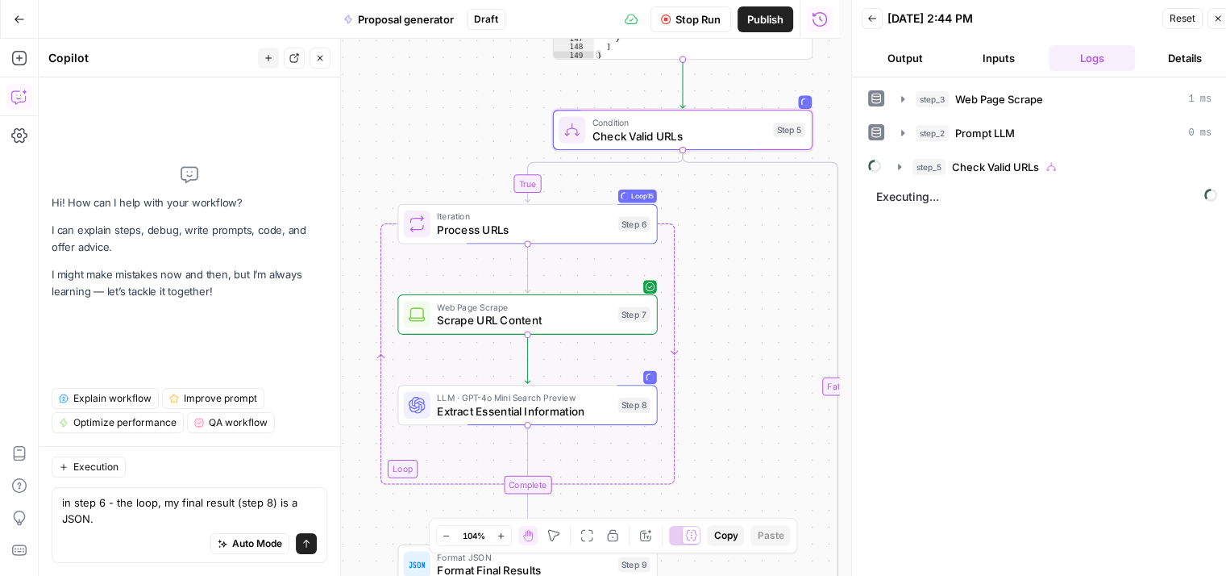
click at [1170, 56] on button "Details" at bounding box center [1185, 58] width 87 height 26
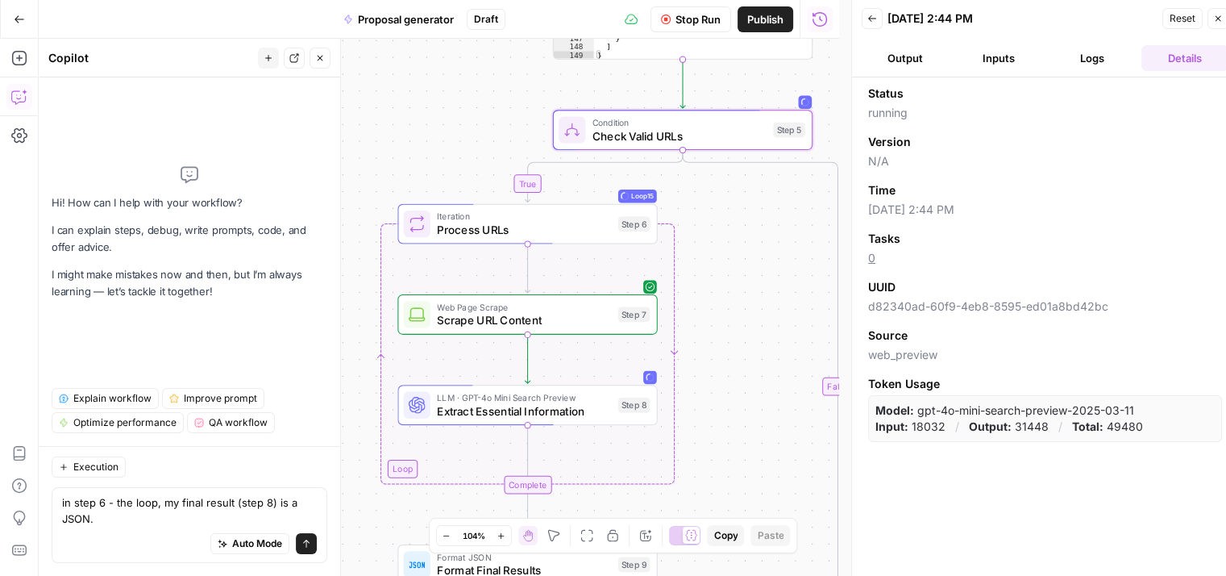
drag, startPoint x: 1103, startPoint y: 423, endPoint x: 1138, endPoint y: 423, distance: 34.7
click at [1138, 423] on p "Total: 49480" at bounding box center [1107, 426] width 71 height 16
copy p "49480"
click at [1113, 61] on button "Logs" at bounding box center [1092, 58] width 87 height 26
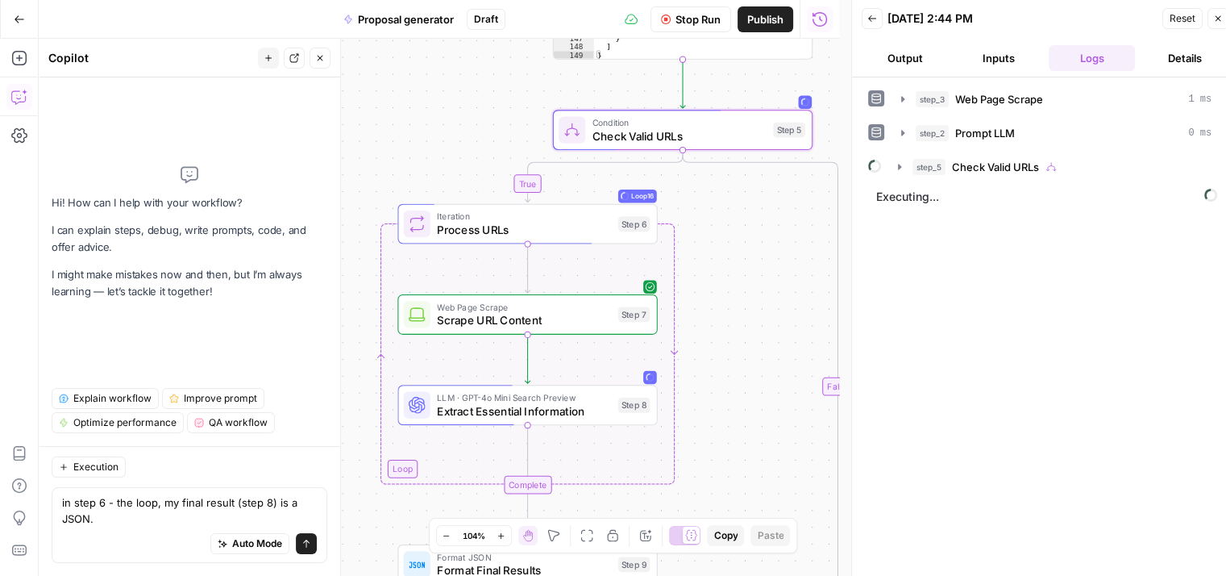
click at [1173, 56] on button "Details" at bounding box center [1185, 58] width 87 height 26
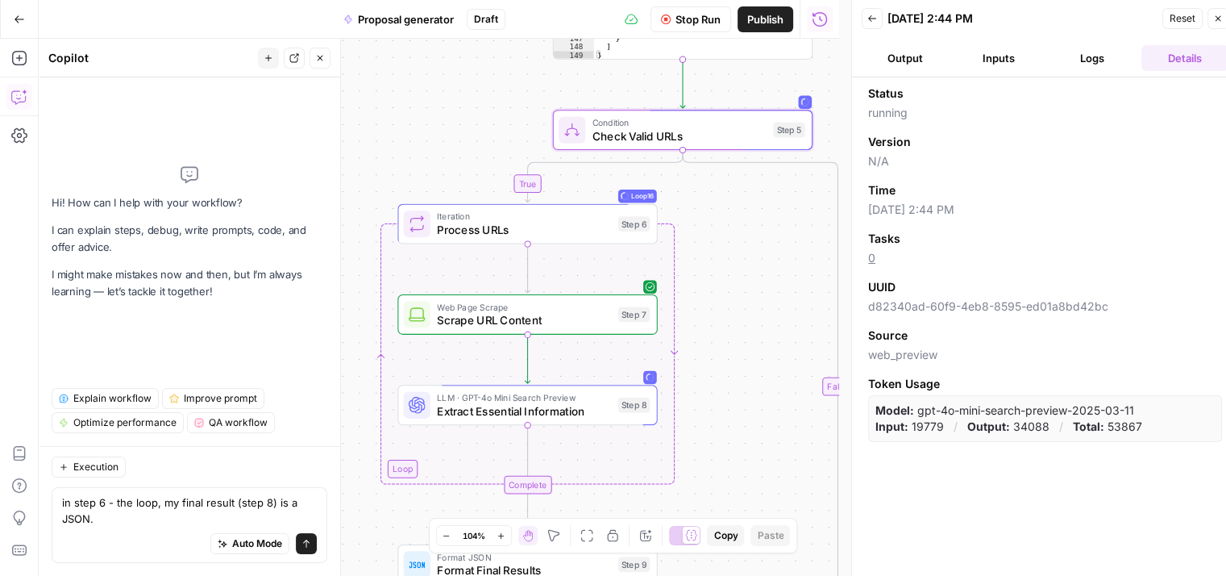
click at [1017, 57] on button "Inputs" at bounding box center [998, 58] width 87 height 26
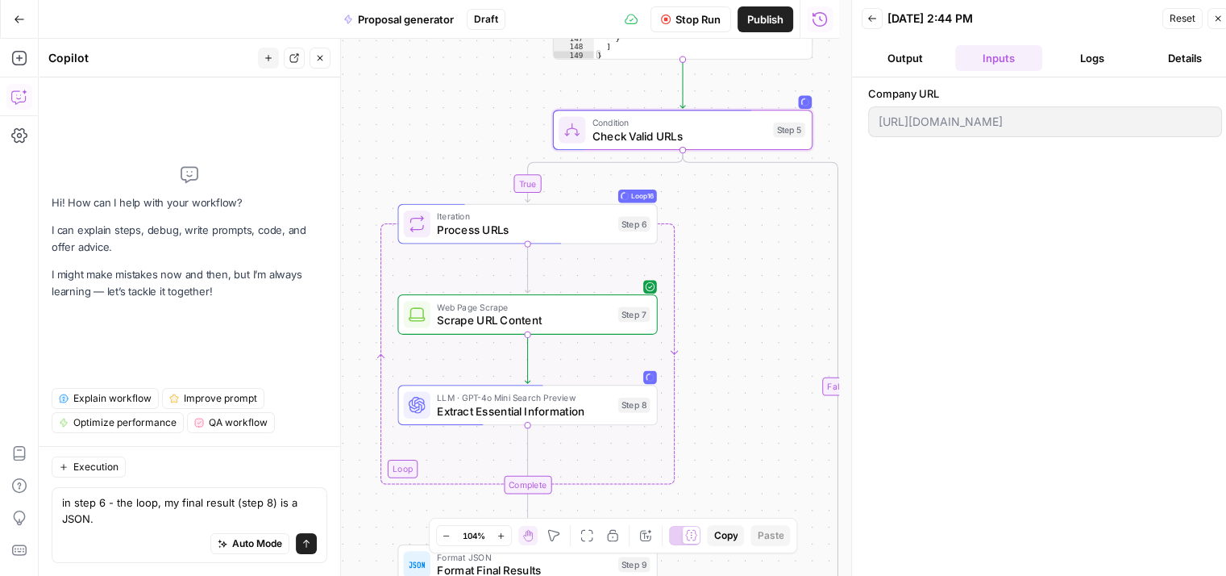
click at [926, 69] on button "Output" at bounding box center [905, 58] width 87 height 26
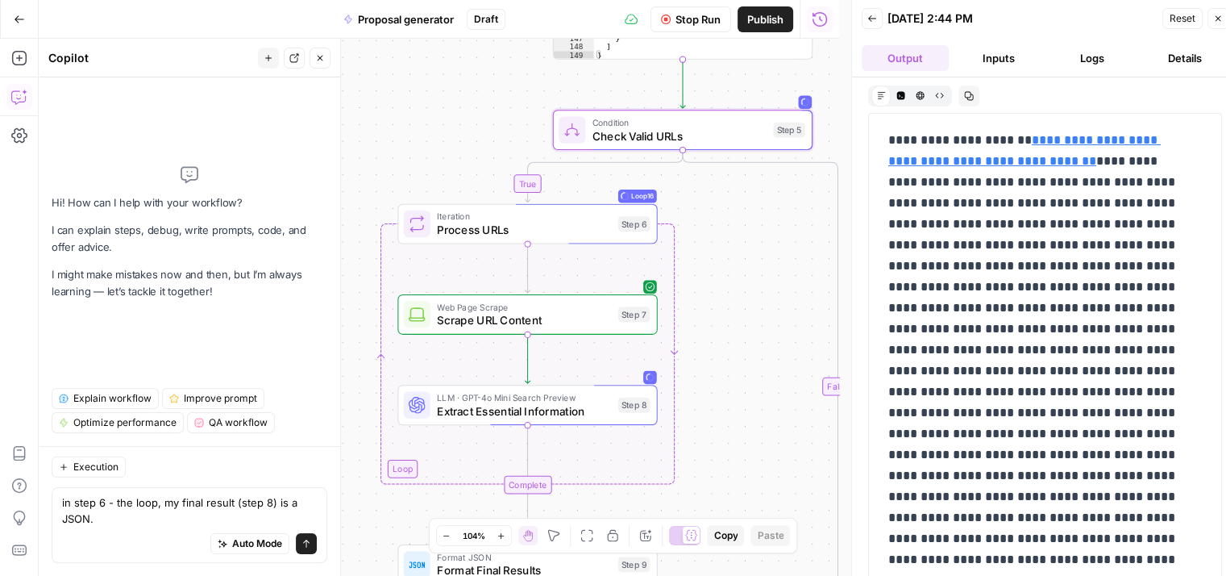
click at [1173, 47] on button "Details" at bounding box center [1185, 58] width 87 height 26
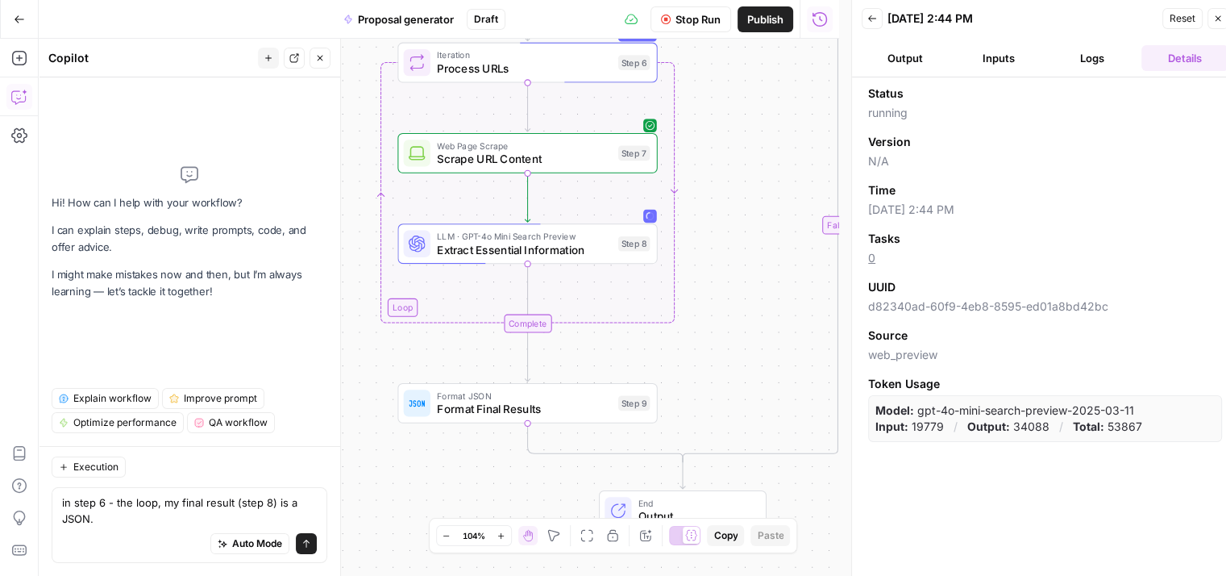
click at [1089, 66] on button "Logs" at bounding box center [1092, 58] width 87 height 26
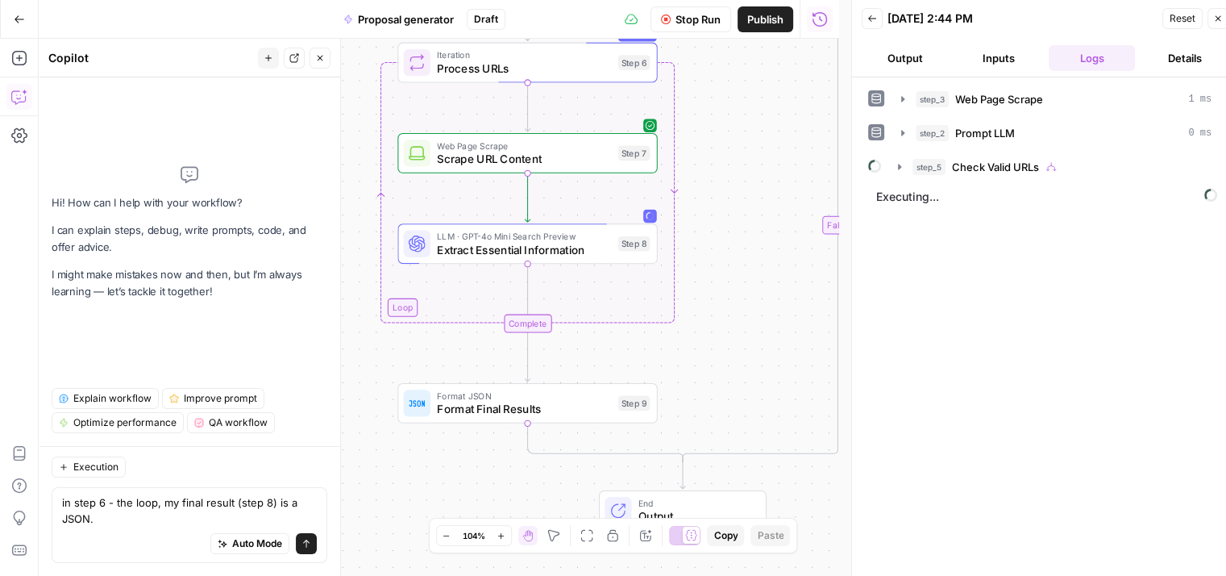
click at [1163, 57] on button "Details" at bounding box center [1185, 58] width 87 height 26
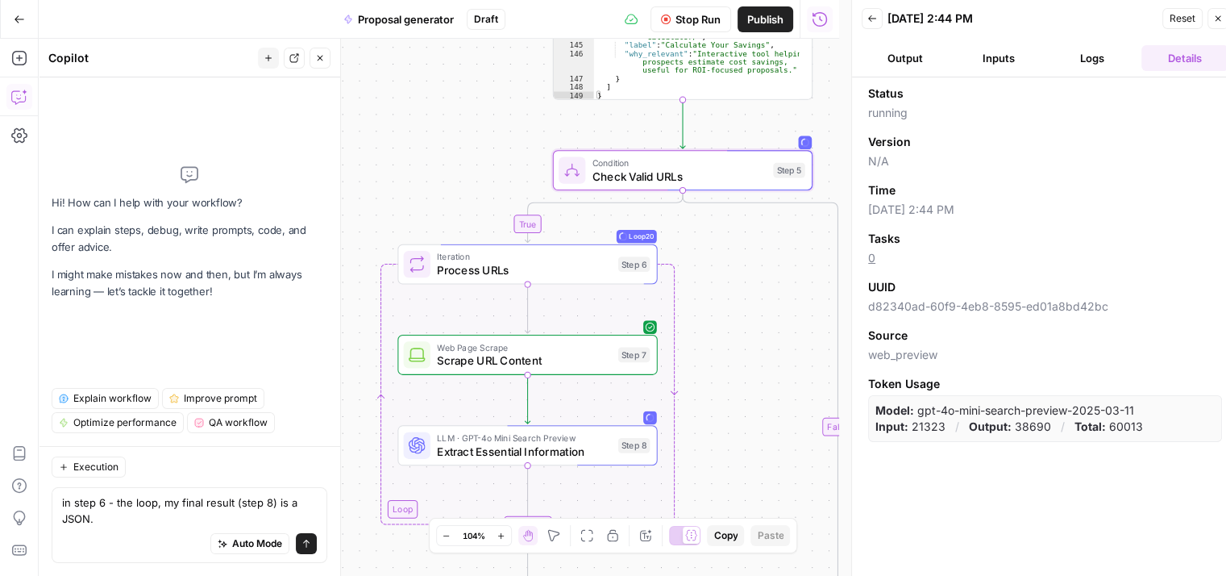
click at [1088, 56] on button "Logs" at bounding box center [1092, 58] width 87 height 26
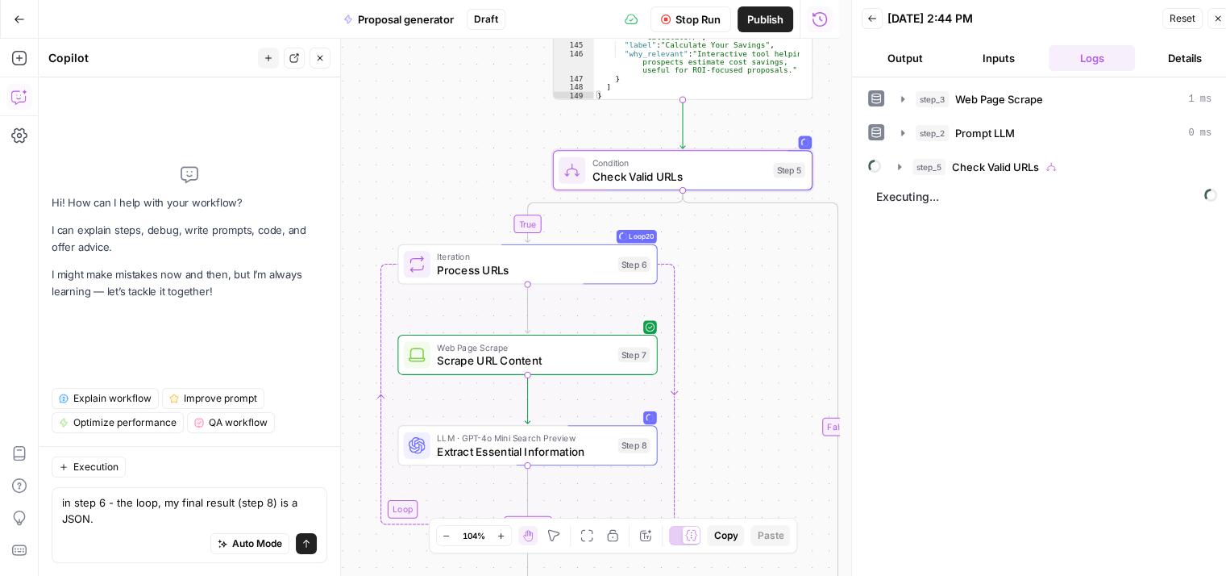
click at [1166, 50] on button "Details" at bounding box center [1185, 58] width 87 height 26
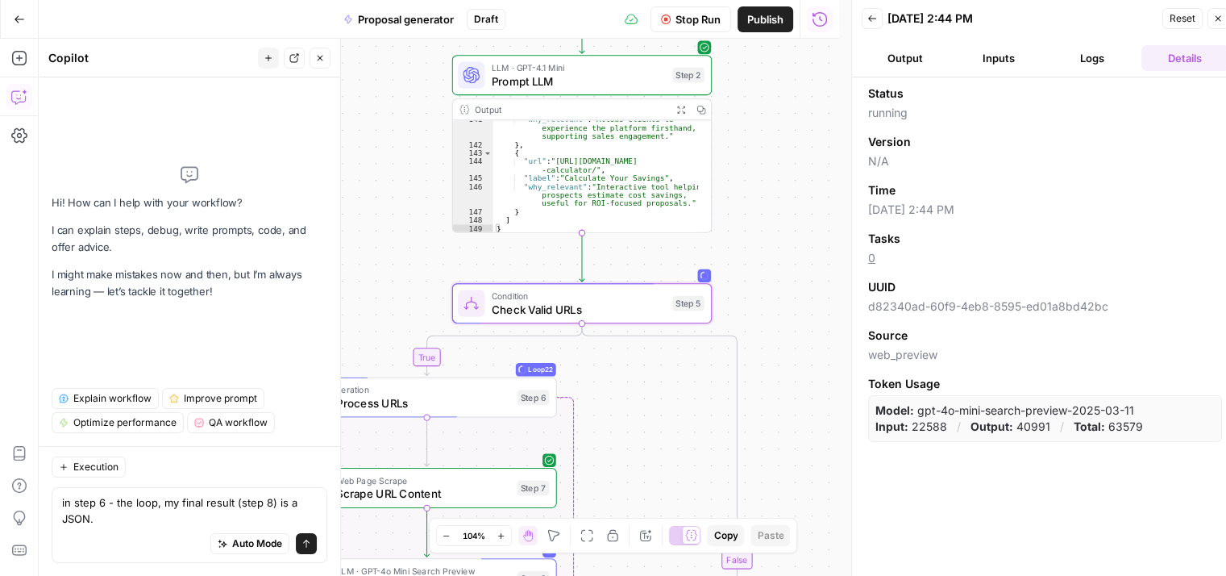
drag, startPoint x: 658, startPoint y: 320, endPoint x: 645, endPoint y: 426, distance: 106.4
click at [645, 426] on div "**********" at bounding box center [439, 307] width 801 height 537
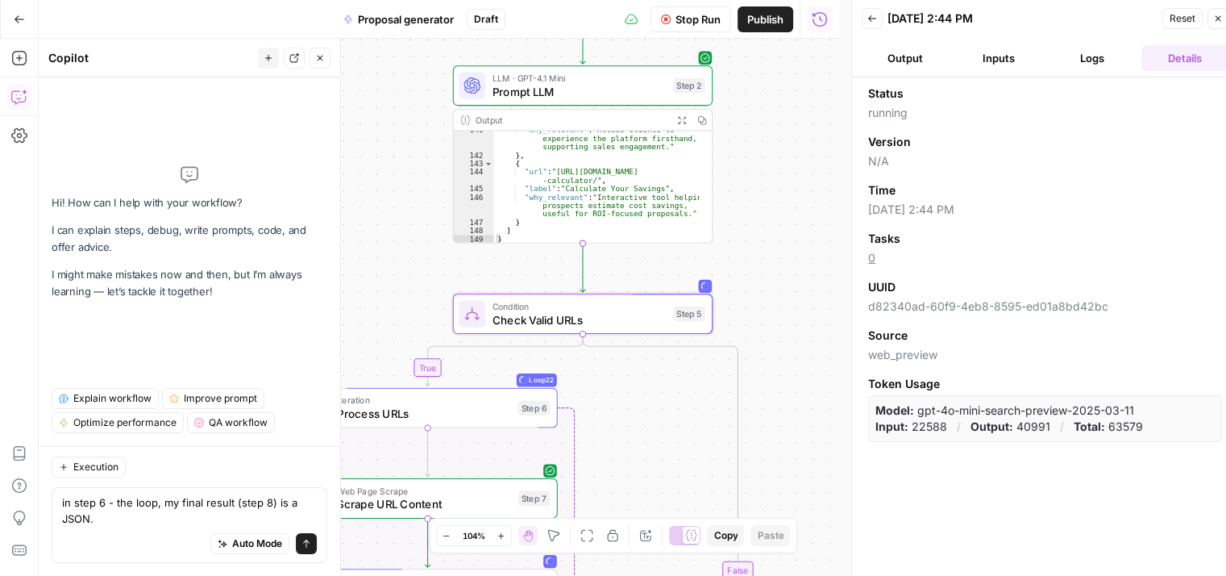
click at [592, 123] on div "Output" at bounding box center [571, 121] width 191 height 14
click at [580, 81] on span "LLM · GPT-4.1 Mini" at bounding box center [580, 79] width 174 height 14
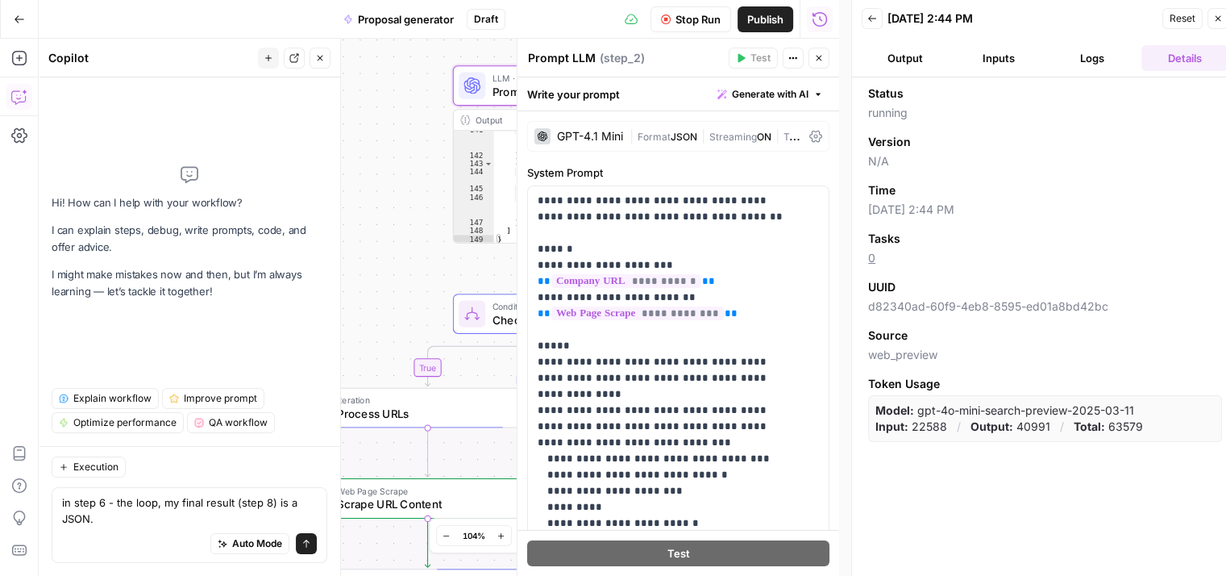
click at [813, 58] on button "Close" at bounding box center [819, 58] width 21 height 21
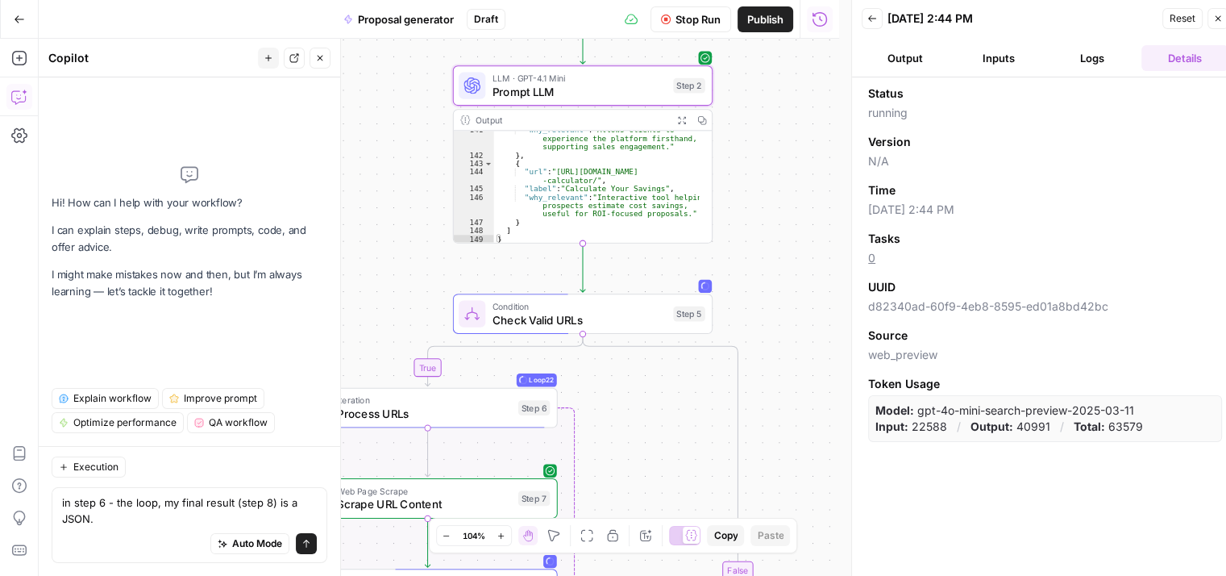
click at [951, 59] on ul "Output Inputs Logs Details" at bounding box center [1045, 58] width 367 height 26
click at [909, 58] on button "Output" at bounding box center [905, 58] width 87 height 26
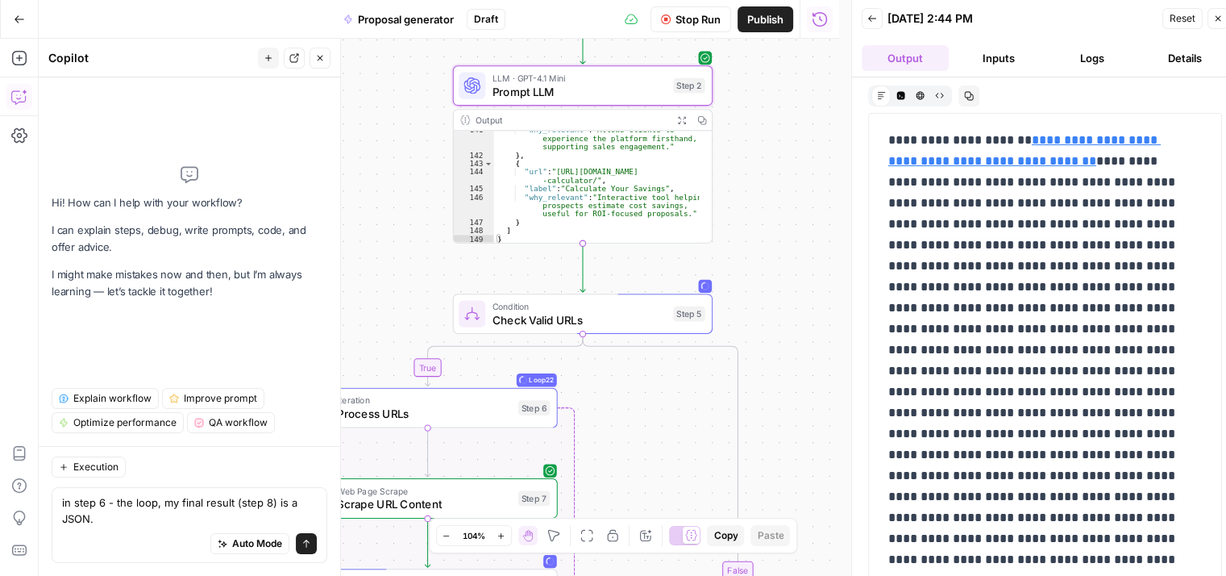
click at [1025, 67] on button "Inputs" at bounding box center [998, 58] width 87 height 26
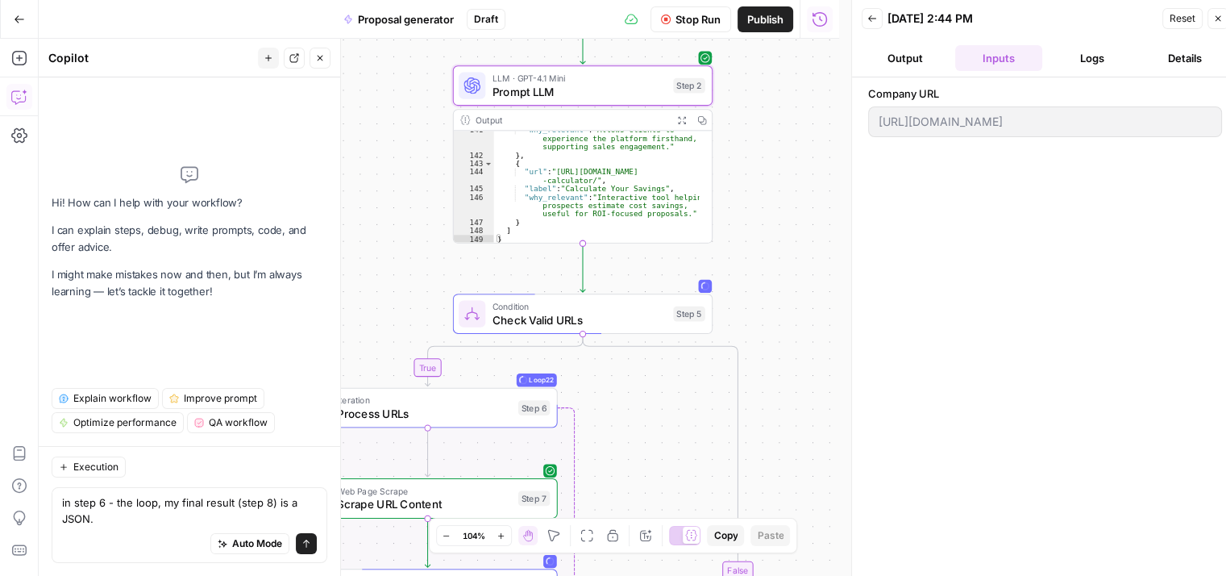
click at [1078, 56] on button "Logs" at bounding box center [1092, 58] width 87 height 26
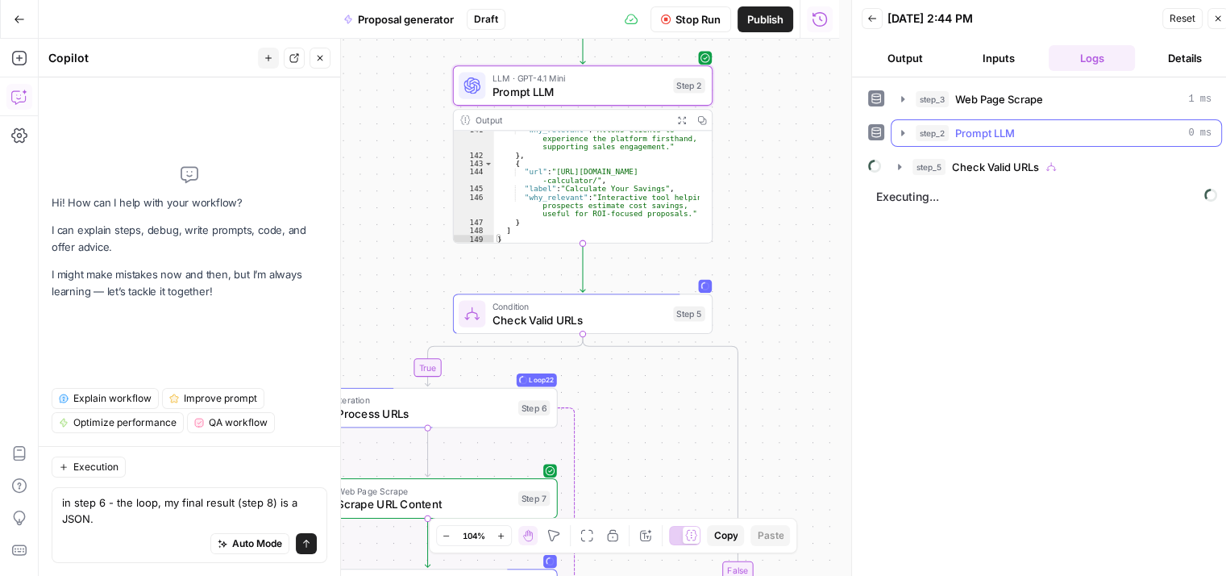
click at [901, 132] on icon "button" at bounding box center [902, 133] width 13 height 13
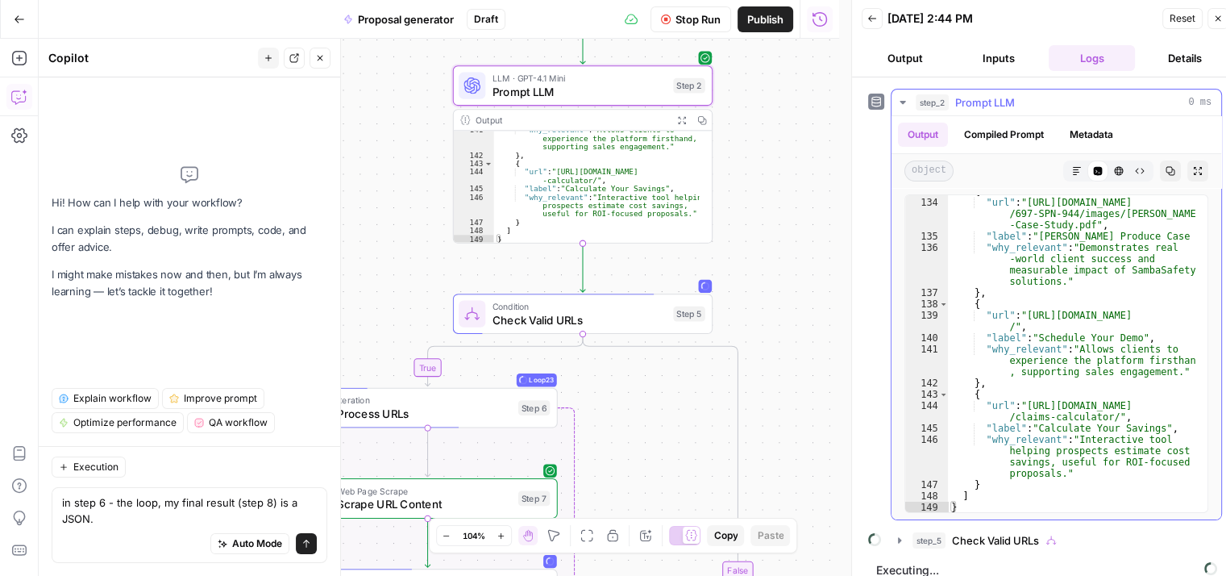
scroll to position [2932, 0]
click at [901, 101] on icon "button" at bounding box center [903, 102] width 6 height 3
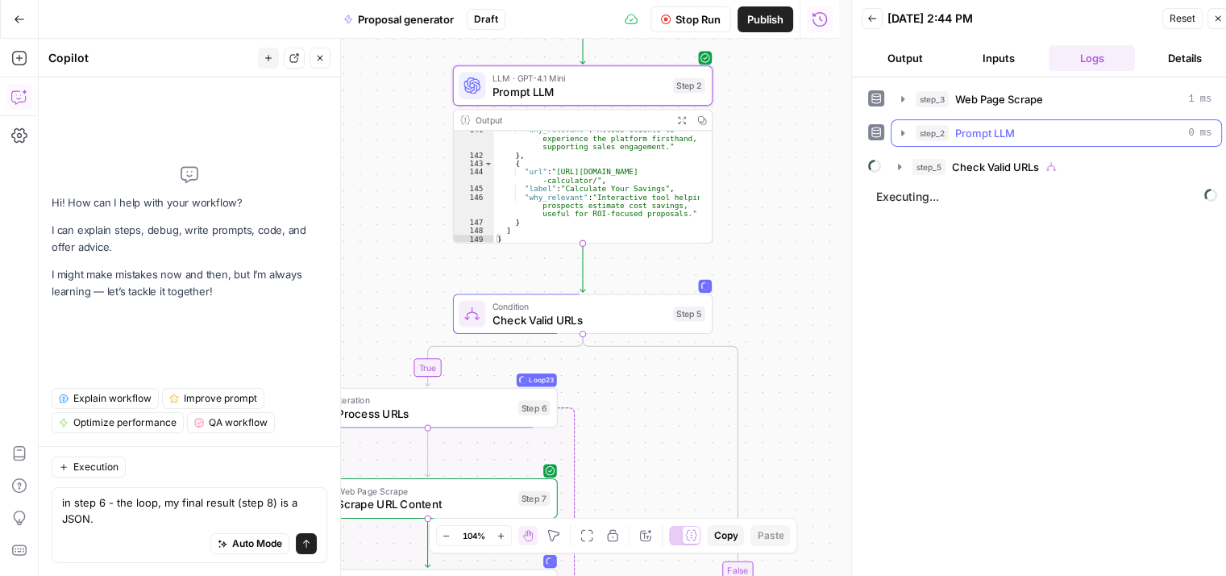
scroll to position [0, 0]
click at [900, 166] on icon "button" at bounding box center [899, 167] width 3 height 6
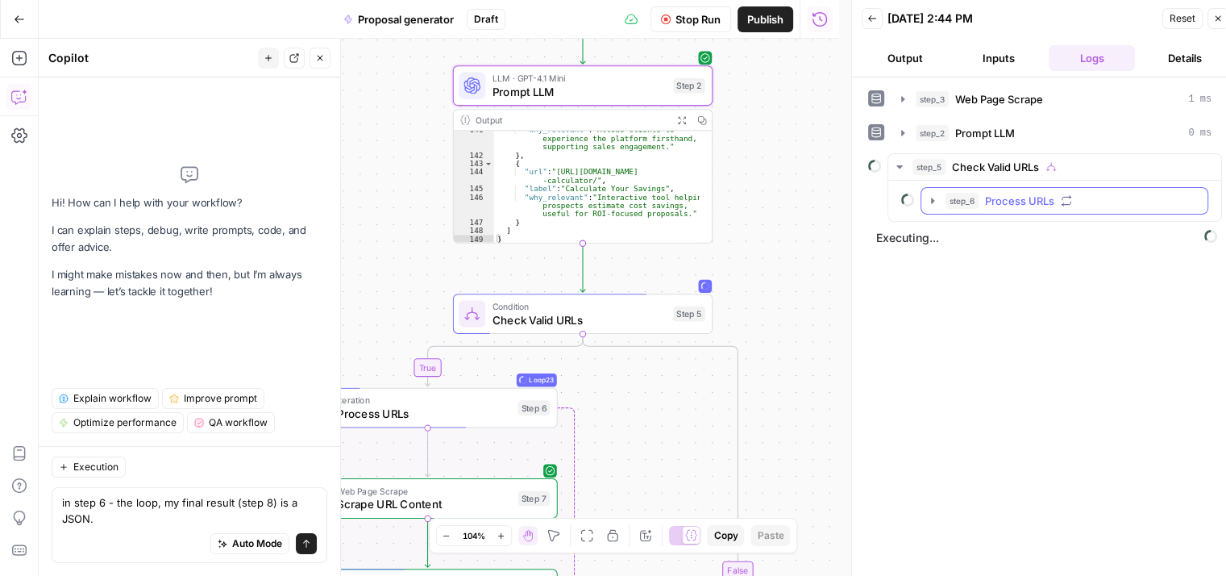
click at [935, 201] on icon "button" at bounding box center [932, 200] width 13 height 13
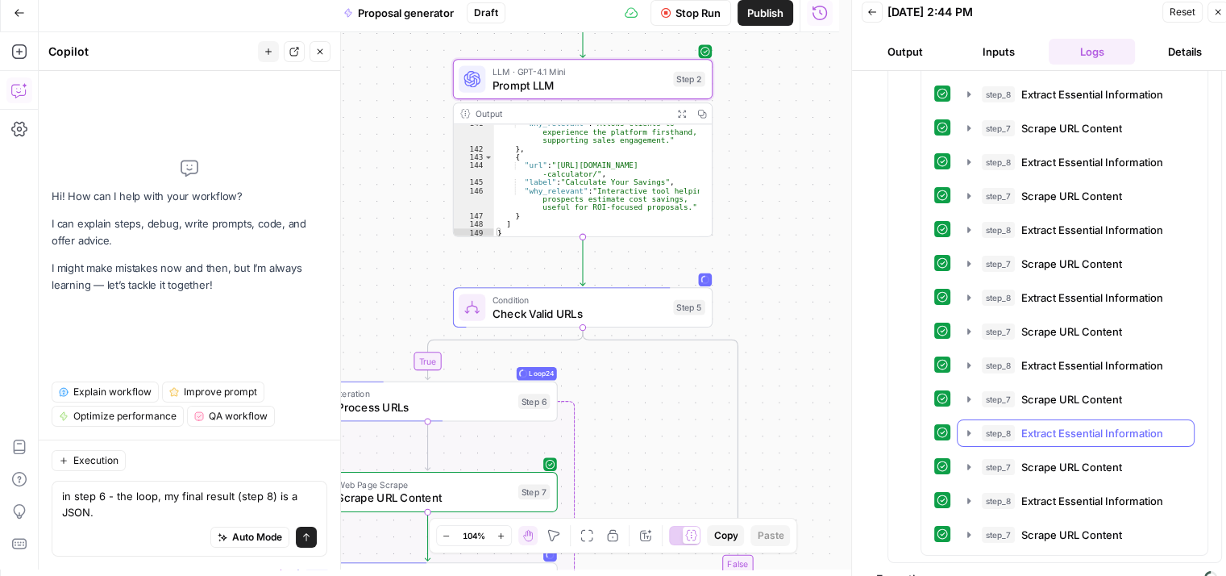
scroll to position [13, 0]
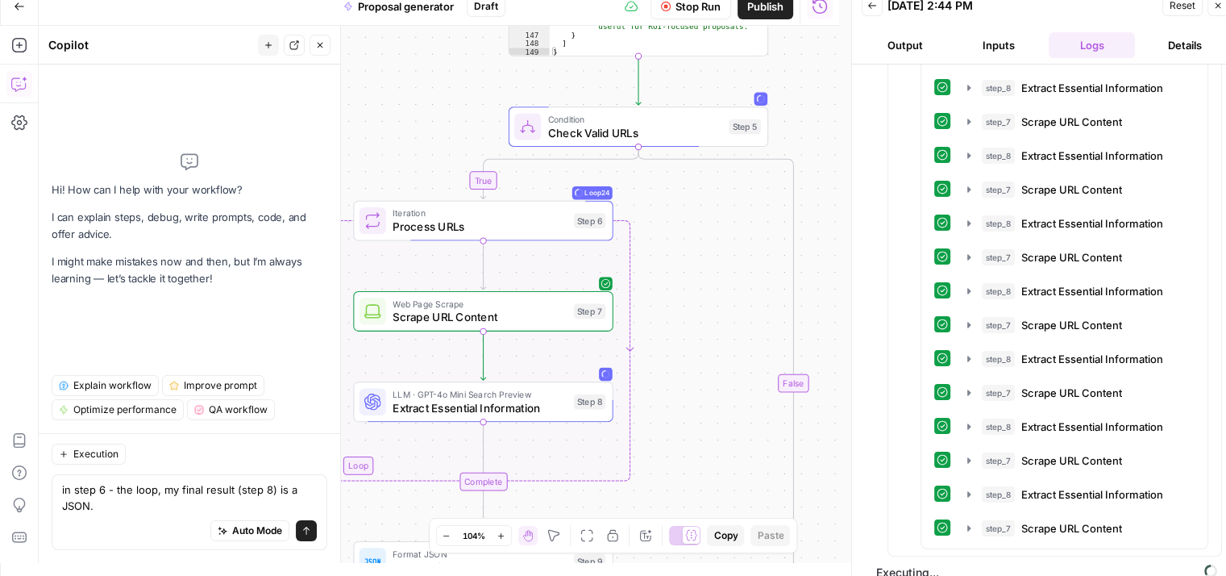
drag, startPoint x: 780, startPoint y: 379, endPoint x: 830, endPoint y: 207, distance: 178.6
click at [830, 207] on div "**********" at bounding box center [439, 294] width 801 height 537
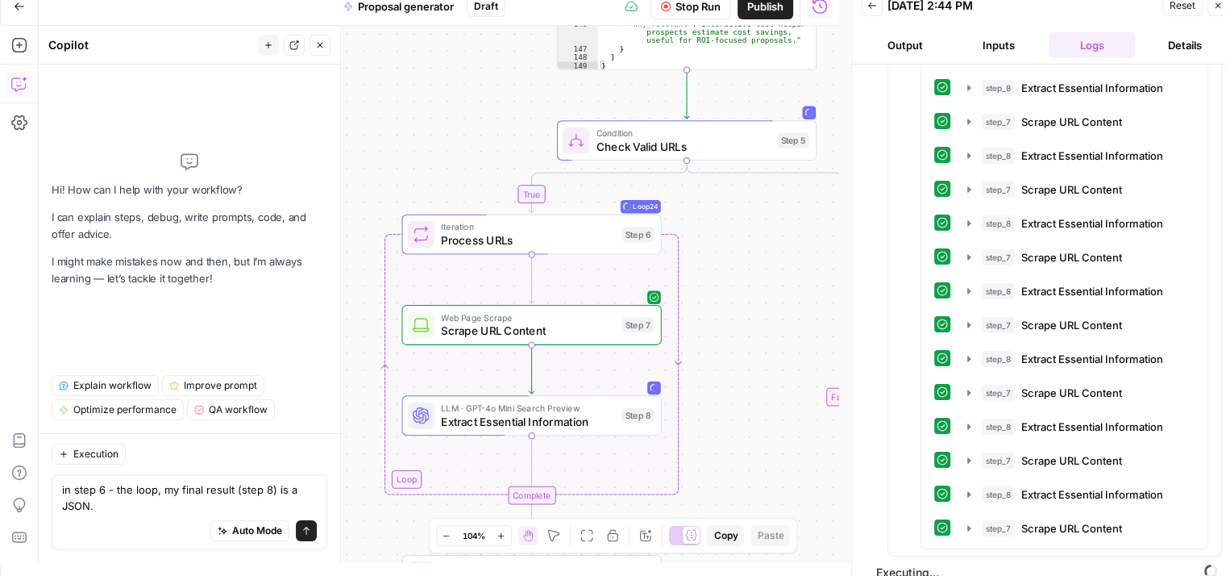
drag, startPoint x: 730, startPoint y: 259, endPoint x: 741, endPoint y: 263, distance: 12.0
click at [741, 263] on div "**********" at bounding box center [439, 294] width 801 height 537
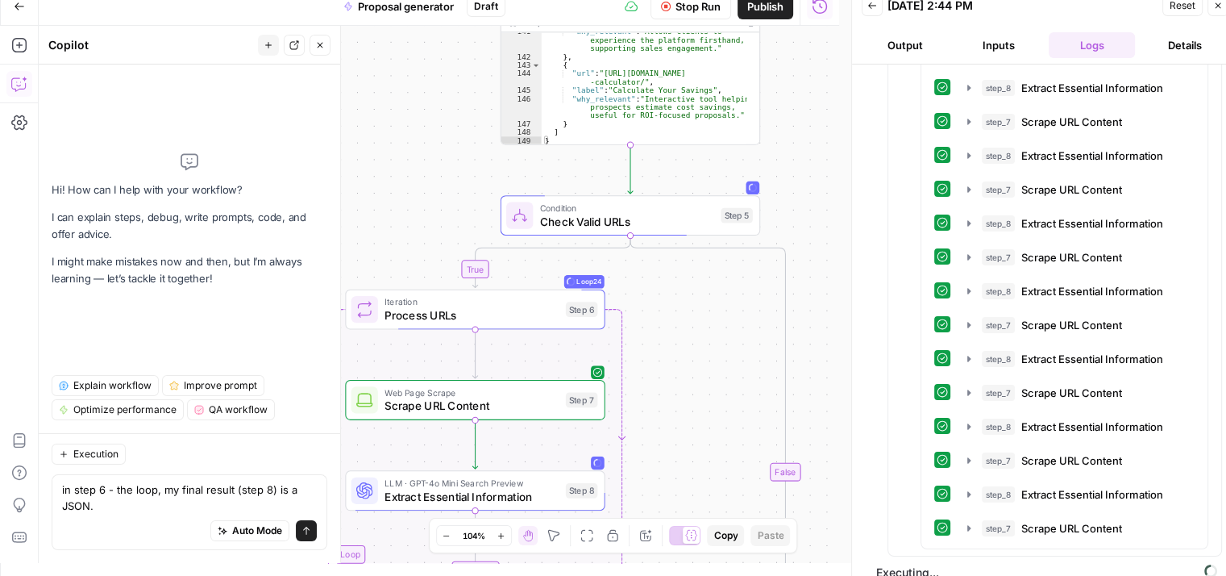
drag, startPoint x: 742, startPoint y: 247, endPoint x: 671, endPoint y: 335, distance: 113.6
click at [671, 335] on div "**********" at bounding box center [439, 294] width 801 height 537
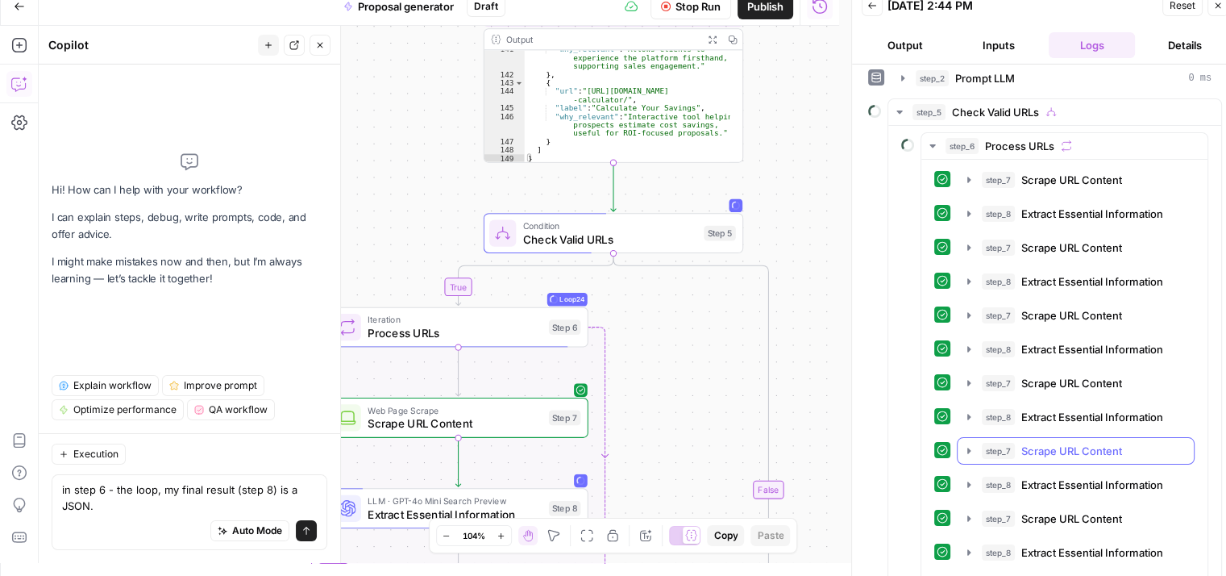
scroll to position [0, 0]
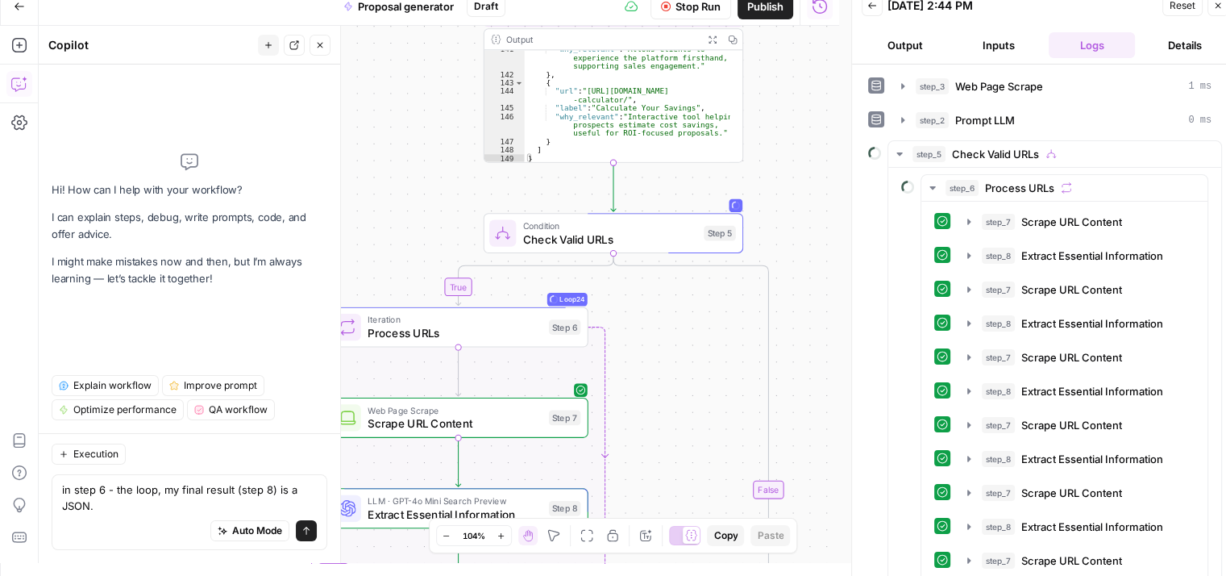
click at [1173, 34] on button "Details" at bounding box center [1185, 45] width 87 height 26
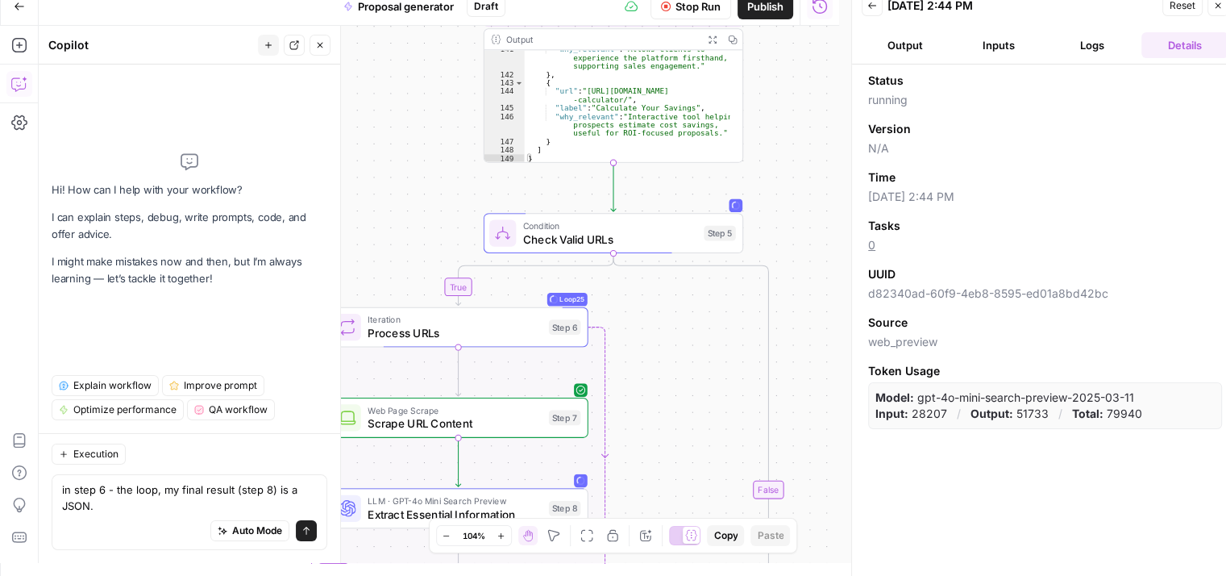
click at [1092, 36] on button "Logs" at bounding box center [1092, 45] width 87 height 26
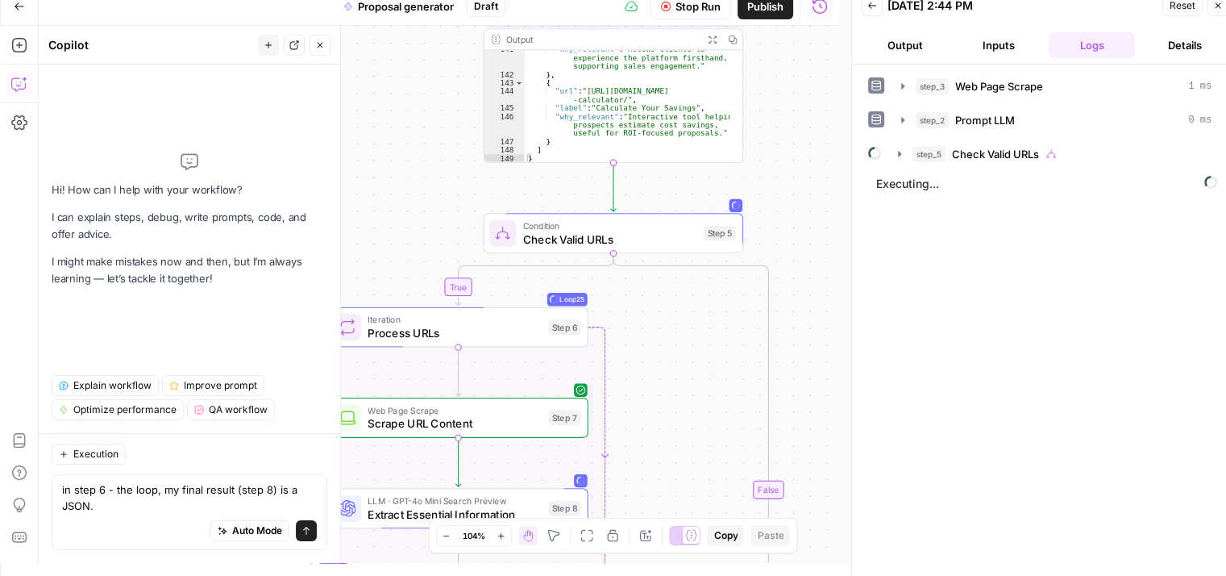
click at [996, 36] on button "Inputs" at bounding box center [998, 45] width 87 height 26
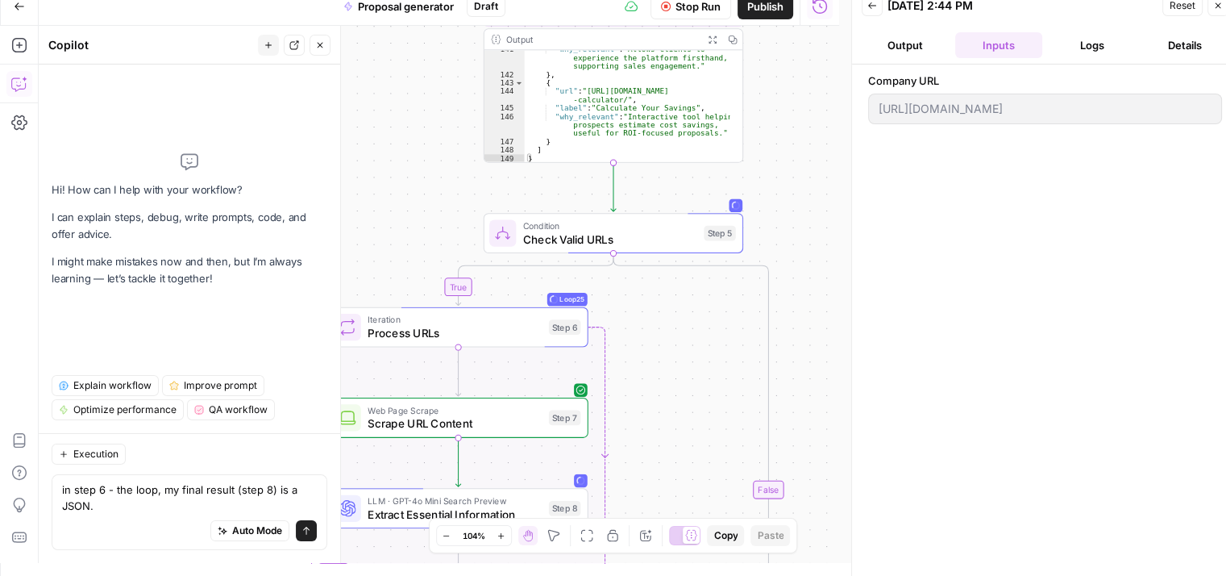
click at [890, 44] on button "Output" at bounding box center [905, 45] width 87 height 26
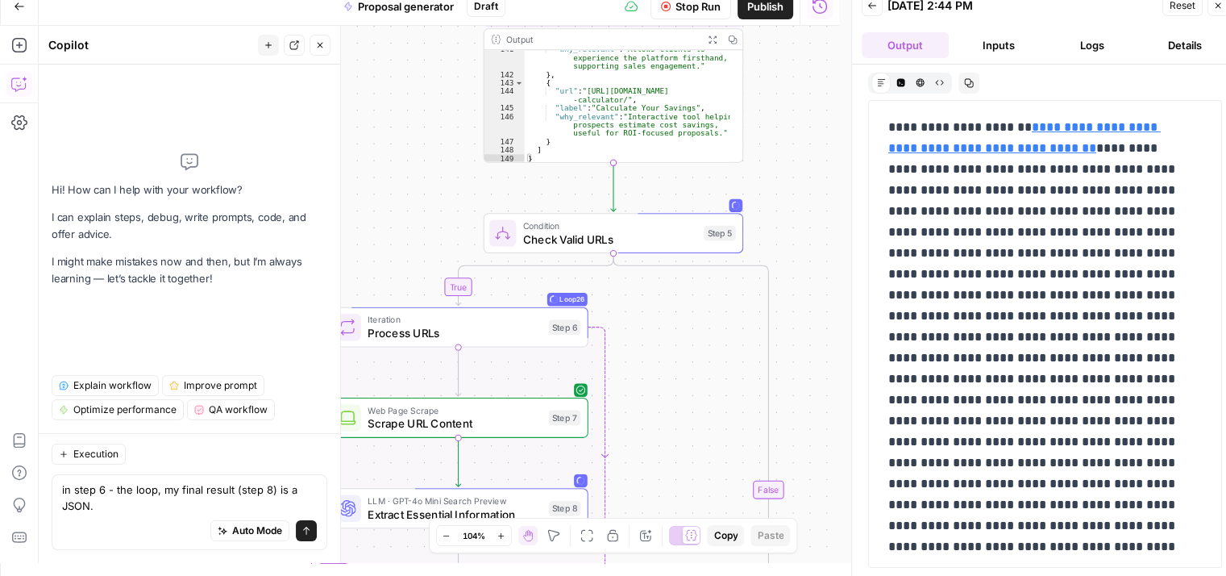
click at [1103, 44] on button "Logs" at bounding box center [1092, 45] width 87 height 26
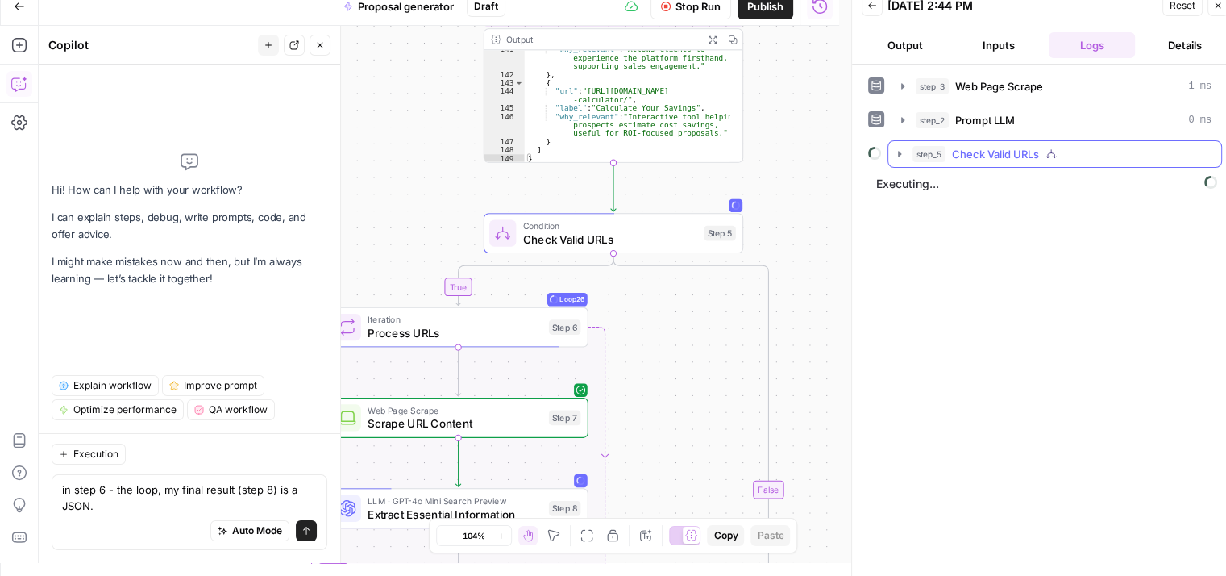
click at [902, 151] on icon "button" at bounding box center [899, 154] width 13 height 13
click at [925, 182] on button "step_6 Process URLs" at bounding box center [1064, 188] width 286 height 26
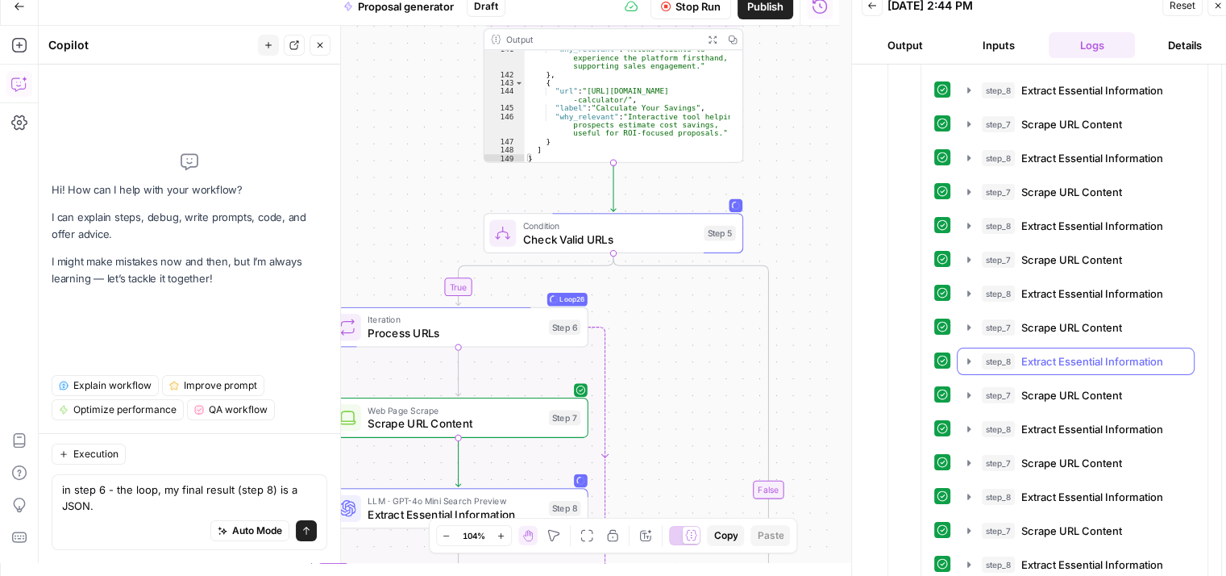
scroll to position [1048, 0]
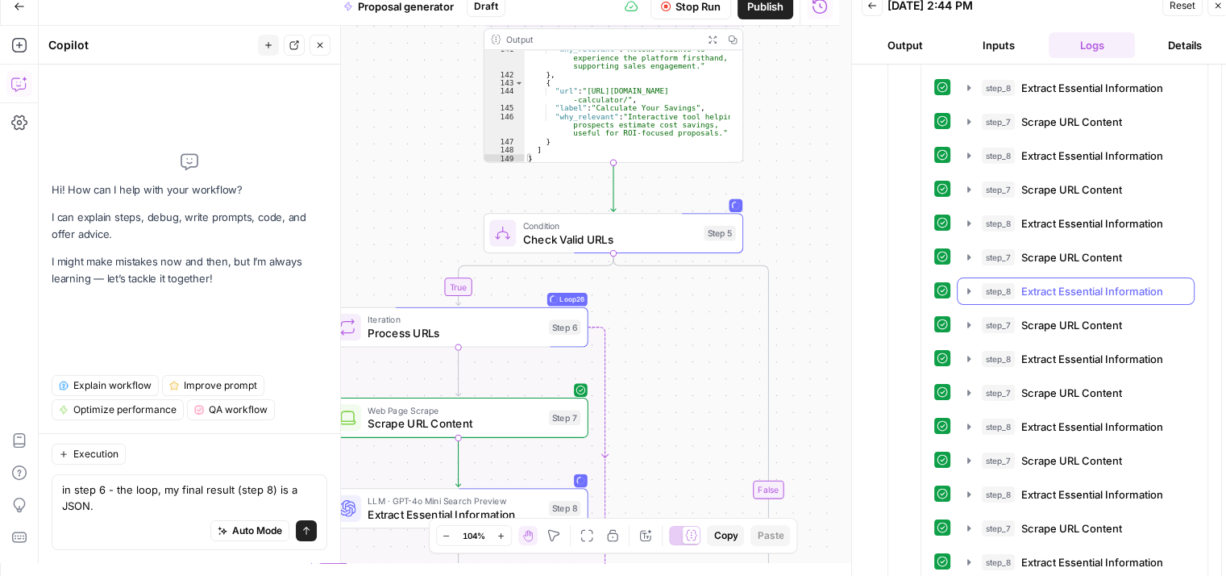
click at [964, 285] on icon "button" at bounding box center [969, 291] width 13 height 13
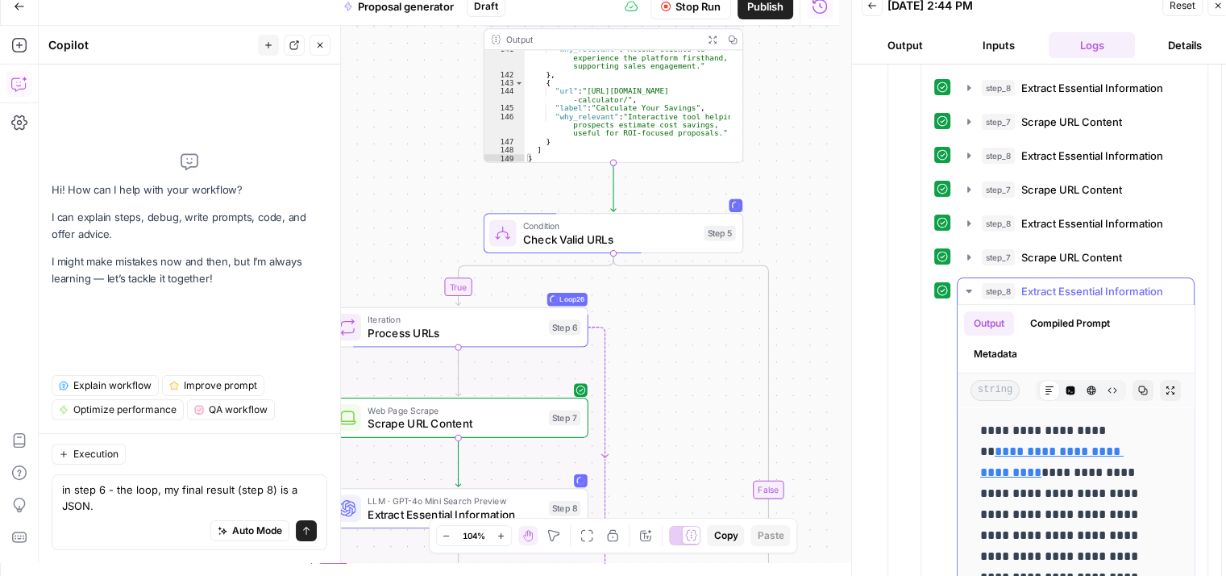
click at [964, 285] on icon "button" at bounding box center [969, 291] width 13 height 13
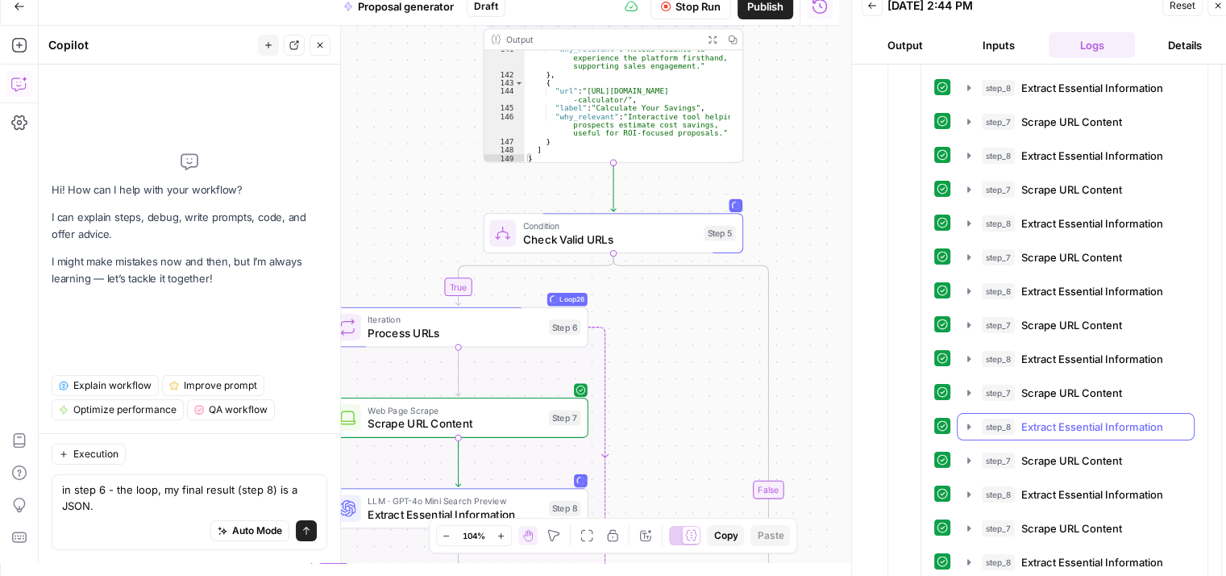
scroll to position [1385, 0]
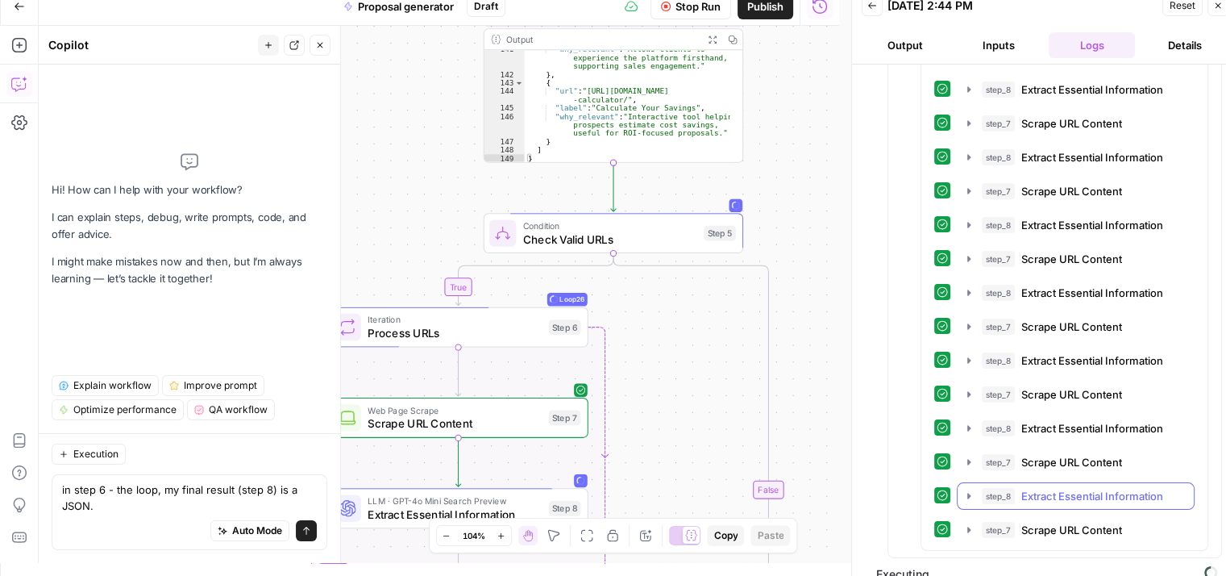
click at [966, 489] on icon "button" at bounding box center [969, 495] width 13 height 13
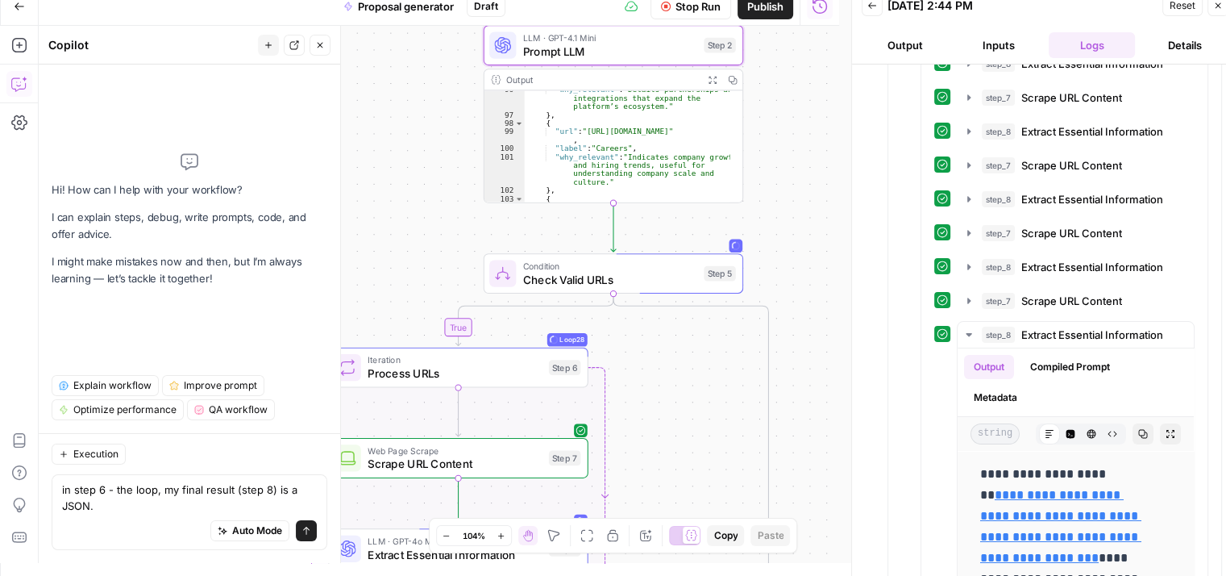
scroll to position [1407, 0]
click at [807, 275] on div "**********" at bounding box center [439, 294] width 801 height 537
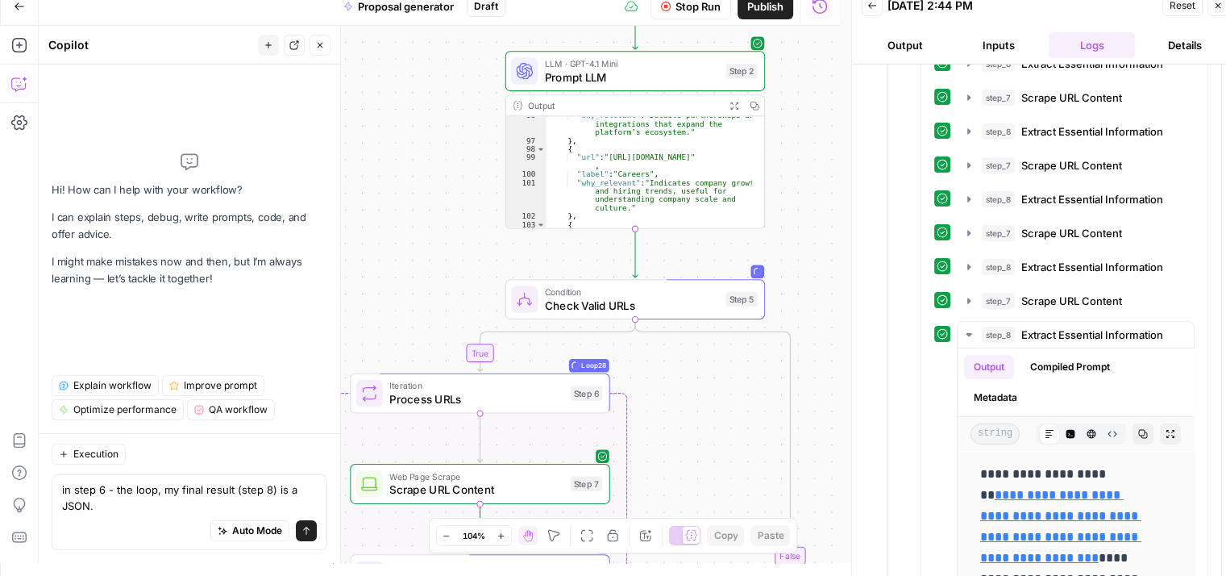
drag, startPoint x: 807, startPoint y: 275, endPoint x: 823, endPoint y: 271, distance: 16.6
click at [813, 277] on div "**********" at bounding box center [439, 294] width 801 height 537
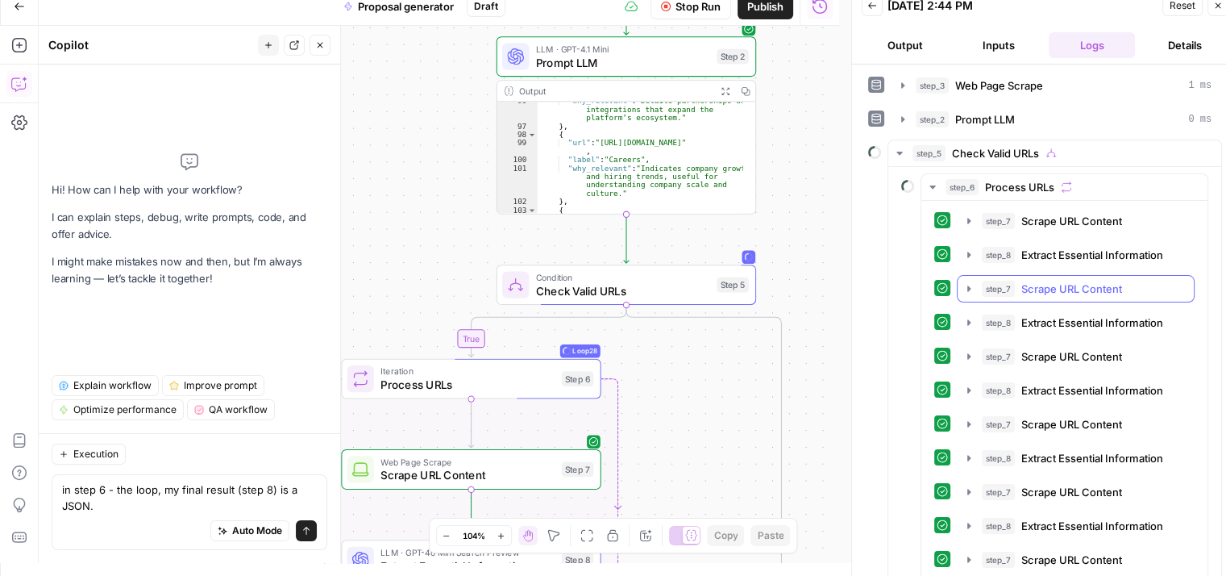
scroll to position [0, 0]
click at [896, 151] on icon "button" at bounding box center [899, 154] width 13 height 13
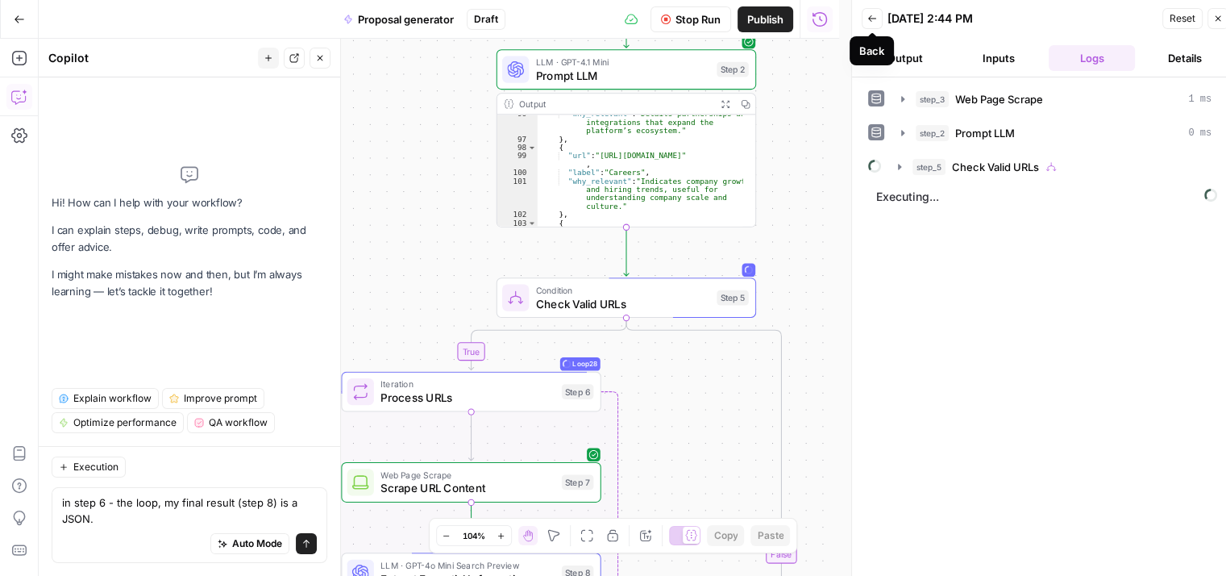
click at [871, 15] on icon "button" at bounding box center [872, 19] width 10 height 10
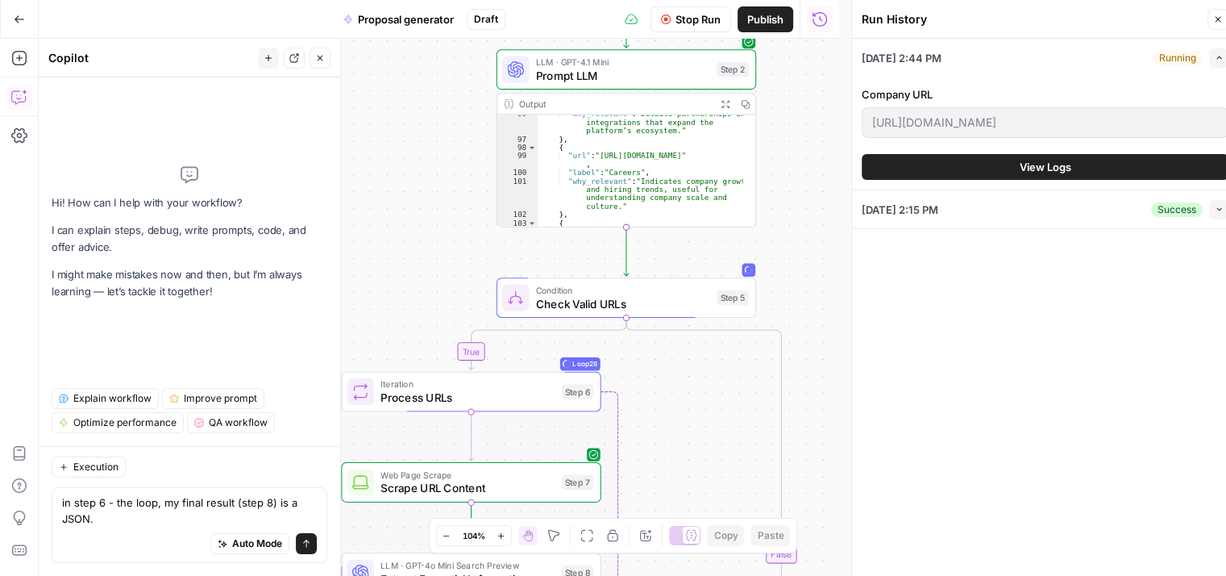
click at [703, 18] on span "Stop Run" at bounding box center [698, 19] width 45 height 16
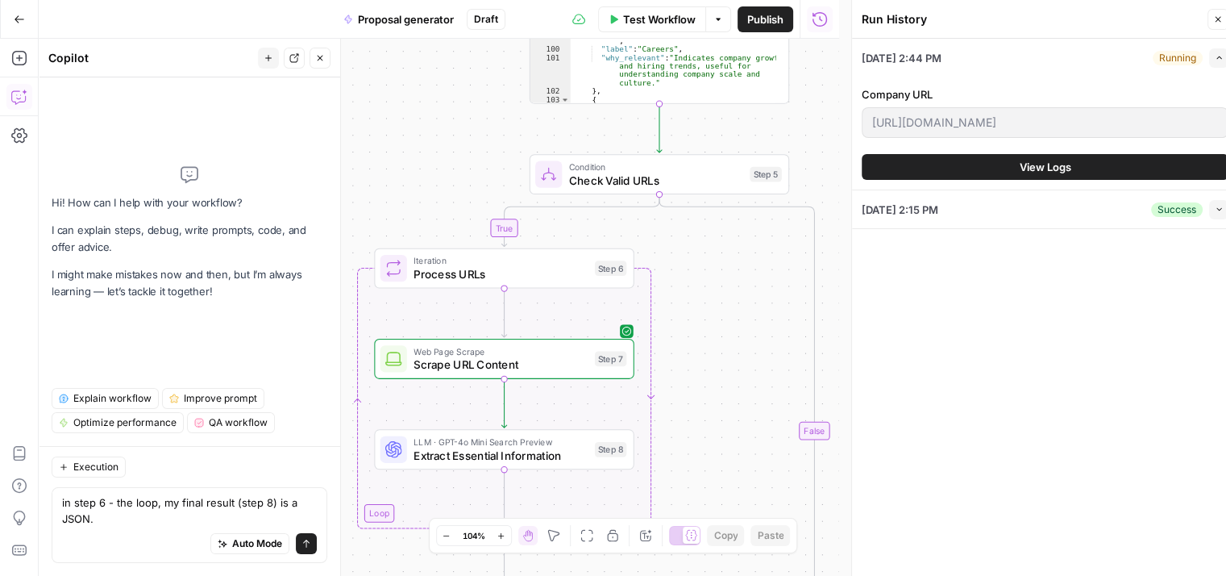
drag, startPoint x: 710, startPoint y: 377, endPoint x: 722, endPoint y: 375, distance: 12.3
click at [722, 375] on div "**********" at bounding box center [439, 307] width 801 height 537
click at [543, 280] on span "Process URLs" at bounding box center [501, 273] width 174 height 17
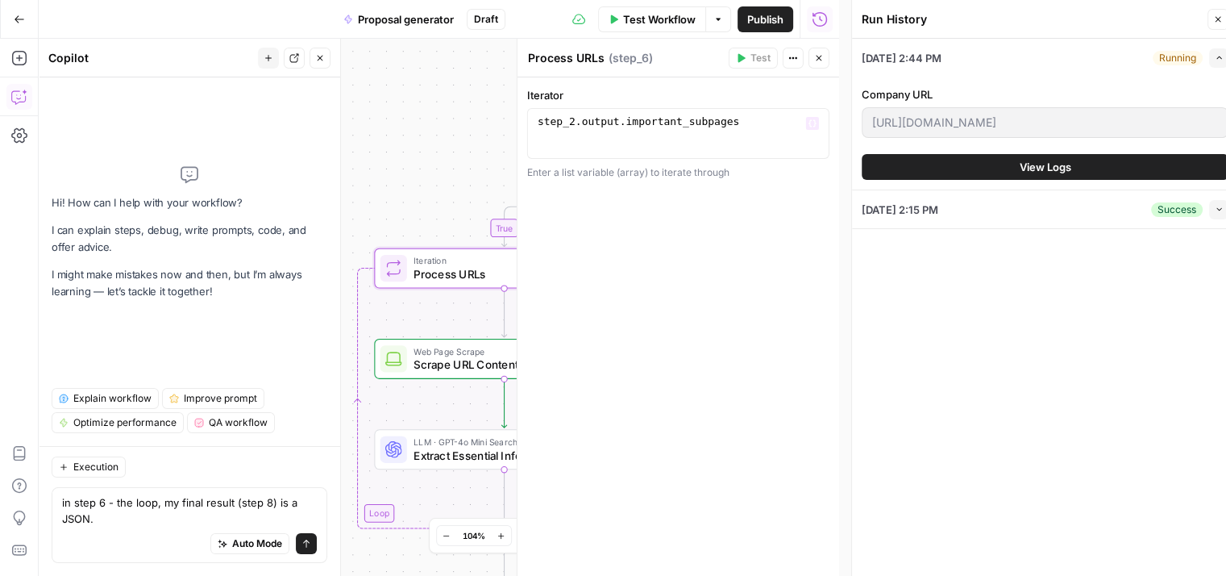
click at [436, 159] on div "**********" at bounding box center [439, 307] width 801 height 537
click at [479, 362] on span "Scrape URL Content" at bounding box center [501, 364] width 174 height 17
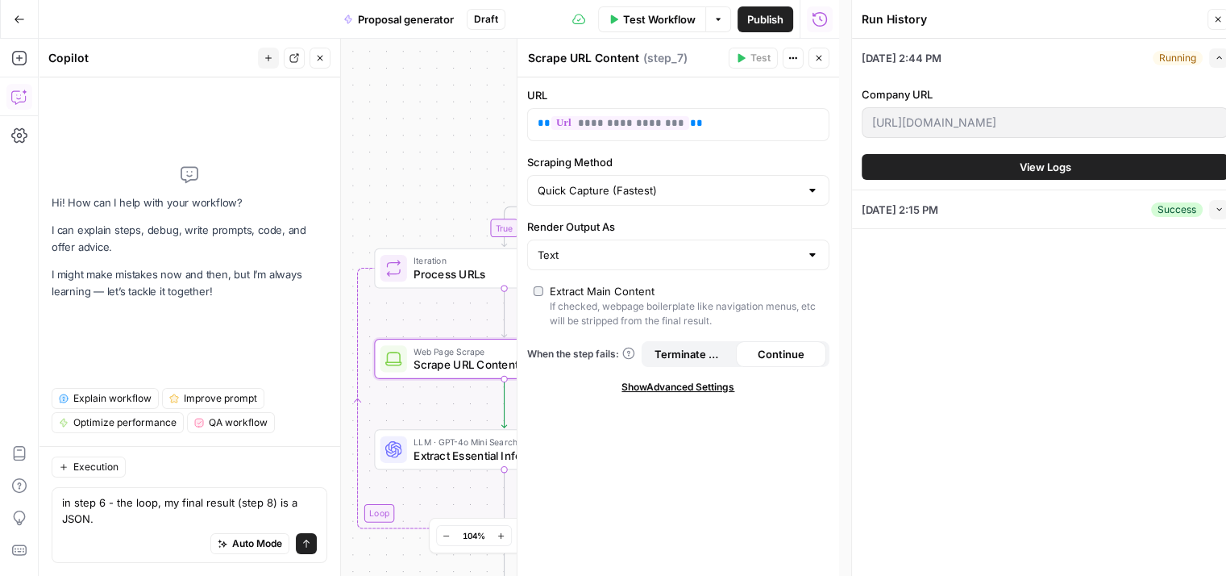
click at [1133, 59] on div "08/21/25 at 2:44 PM Running Expand" at bounding box center [1045, 58] width 367 height 38
click at [1215, 59] on icon "button" at bounding box center [1219, 57] width 9 height 9
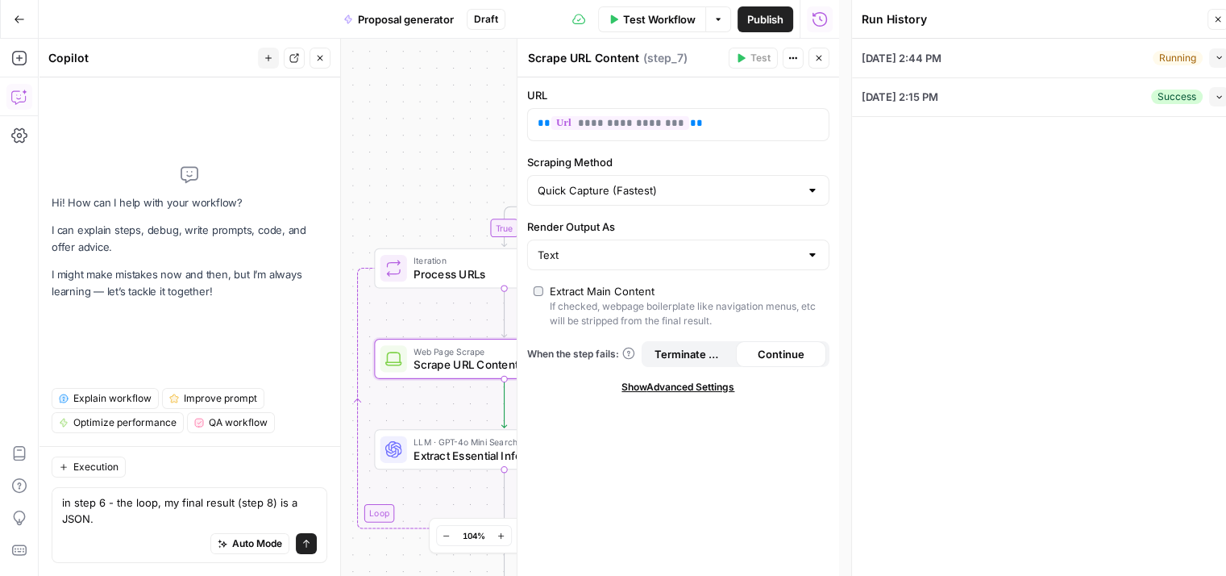
click at [1215, 59] on icon "button" at bounding box center [1218, 57] width 9 height 9
click at [1170, 54] on div "Running" at bounding box center [1178, 58] width 50 height 15
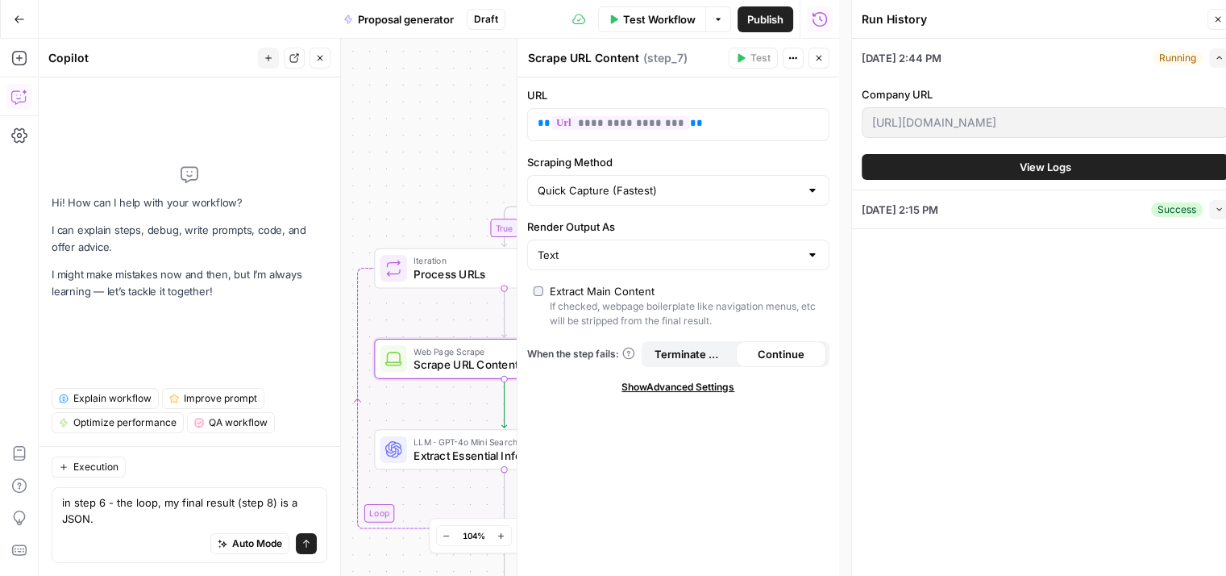
click at [901, 53] on span "08/21/25 at 2:44 PM" at bounding box center [902, 58] width 80 height 16
click at [1211, 19] on button "Close" at bounding box center [1218, 19] width 21 height 21
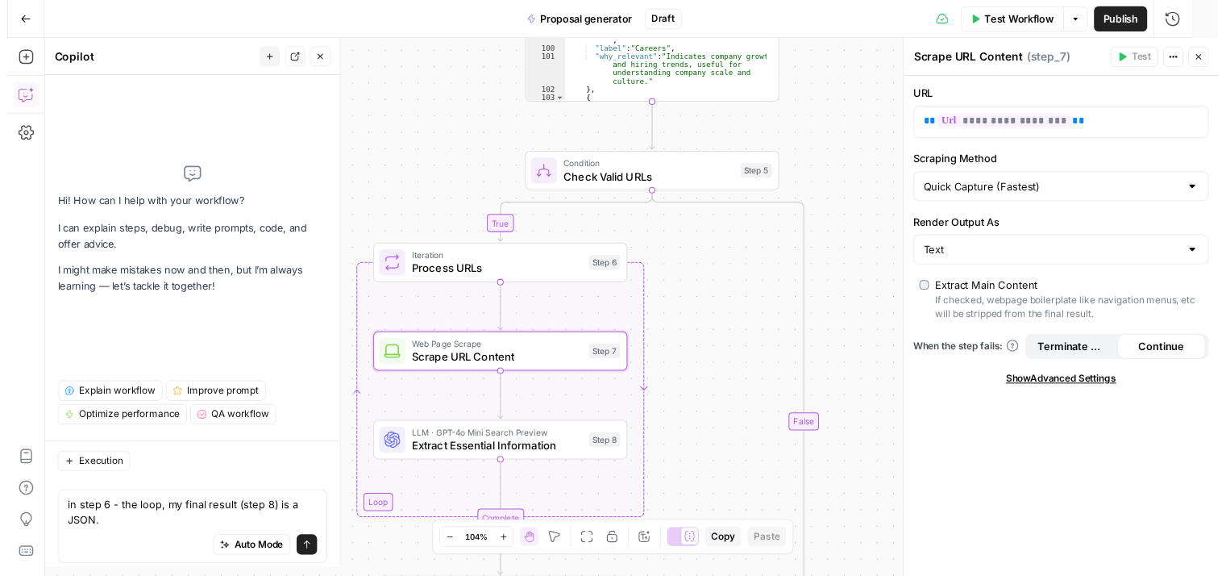
scroll to position [60, 0]
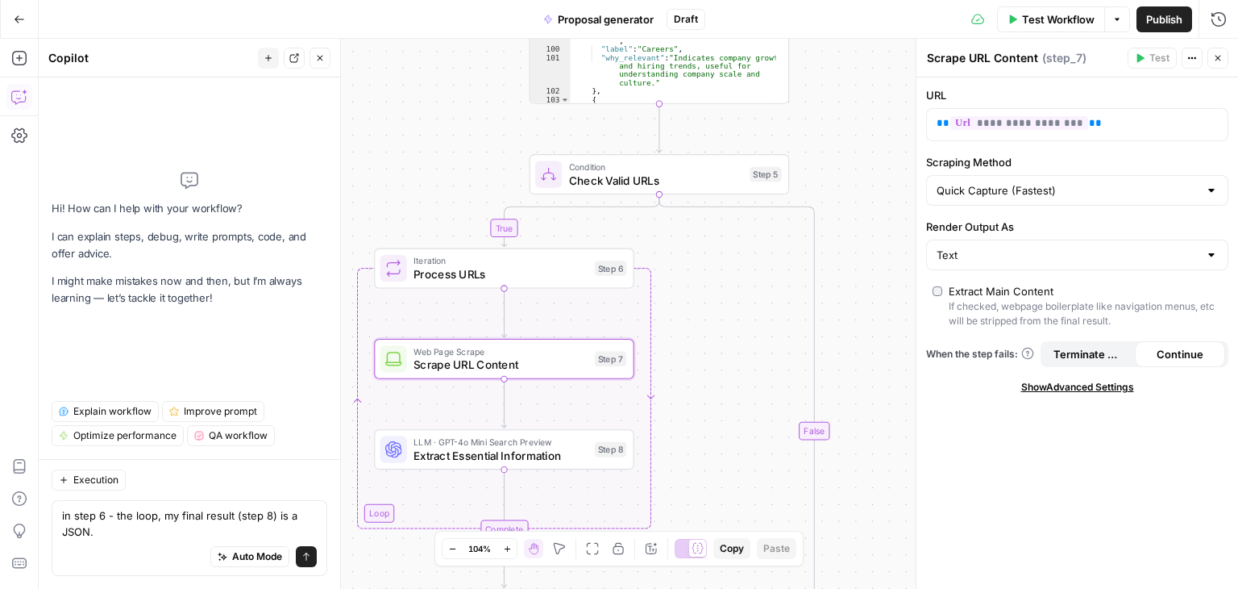
click at [1224, 57] on button "Close" at bounding box center [1218, 58] width 21 height 21
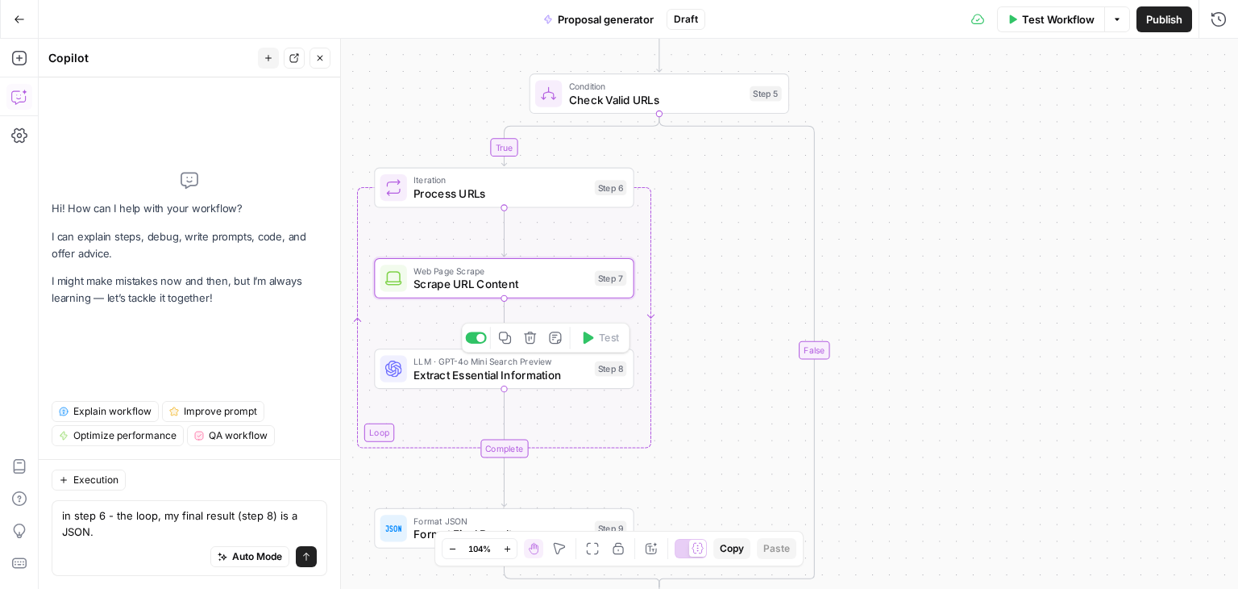
click at [539, 369] on span "Extract Essential Information" at bounding box center [501, 374] width 174 height 17
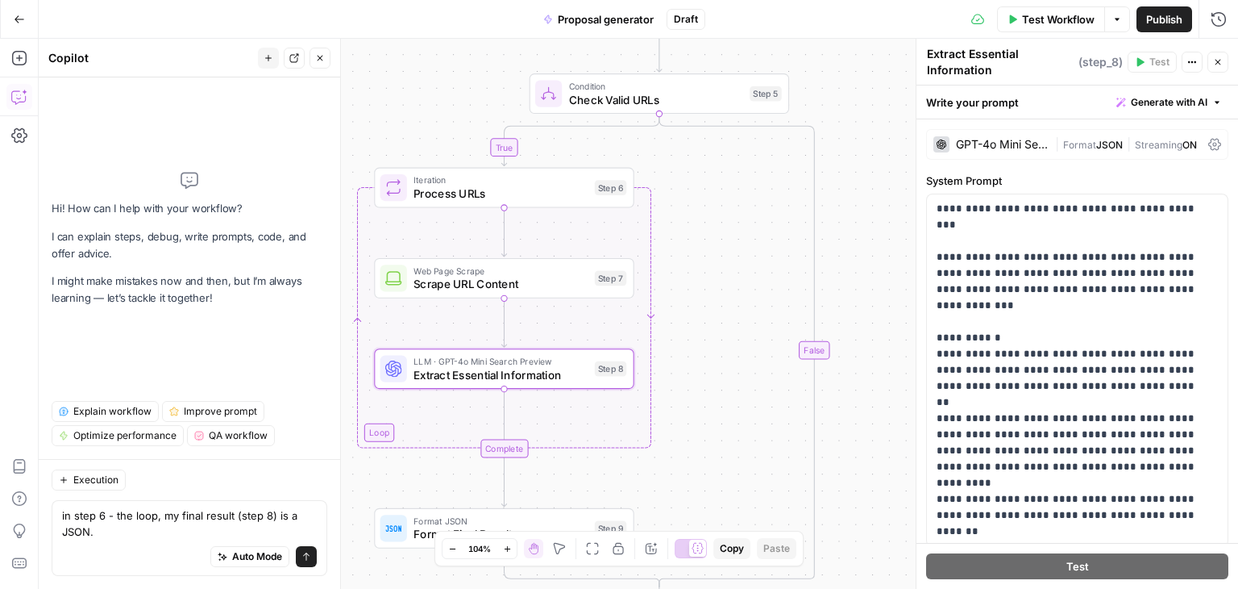
click at [1219, 60] on icon "button" at bounding box center [1219, 63] width 6 height 6
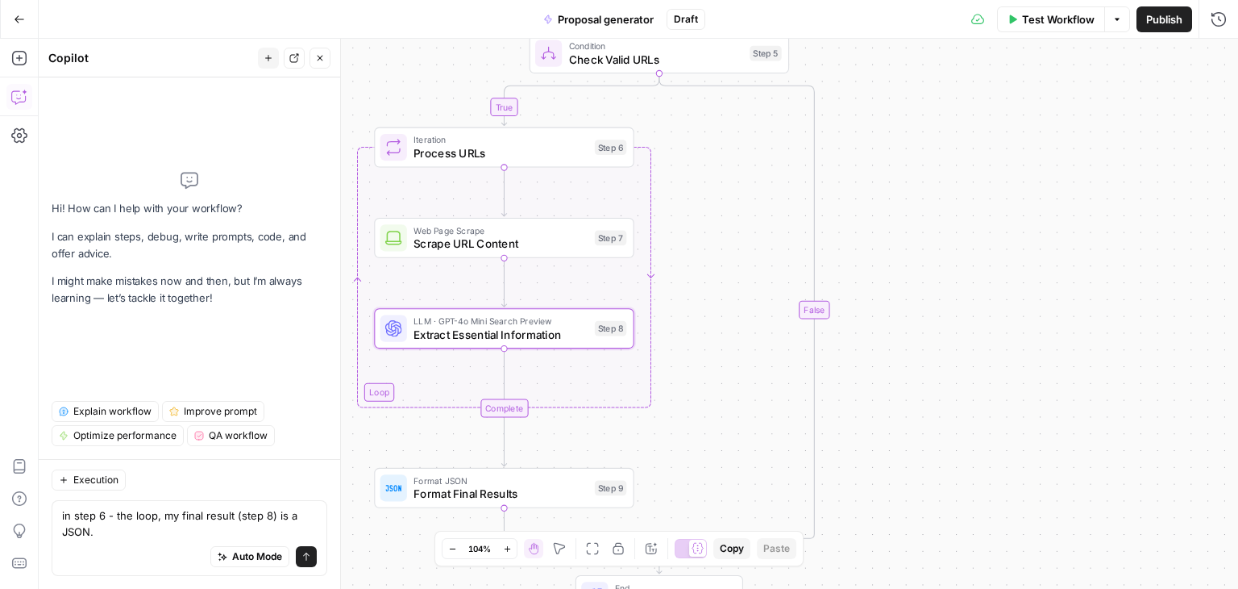
click at [522, 491] on span "Format Final Results" at bounding box center [501, 493] width 174 height 17
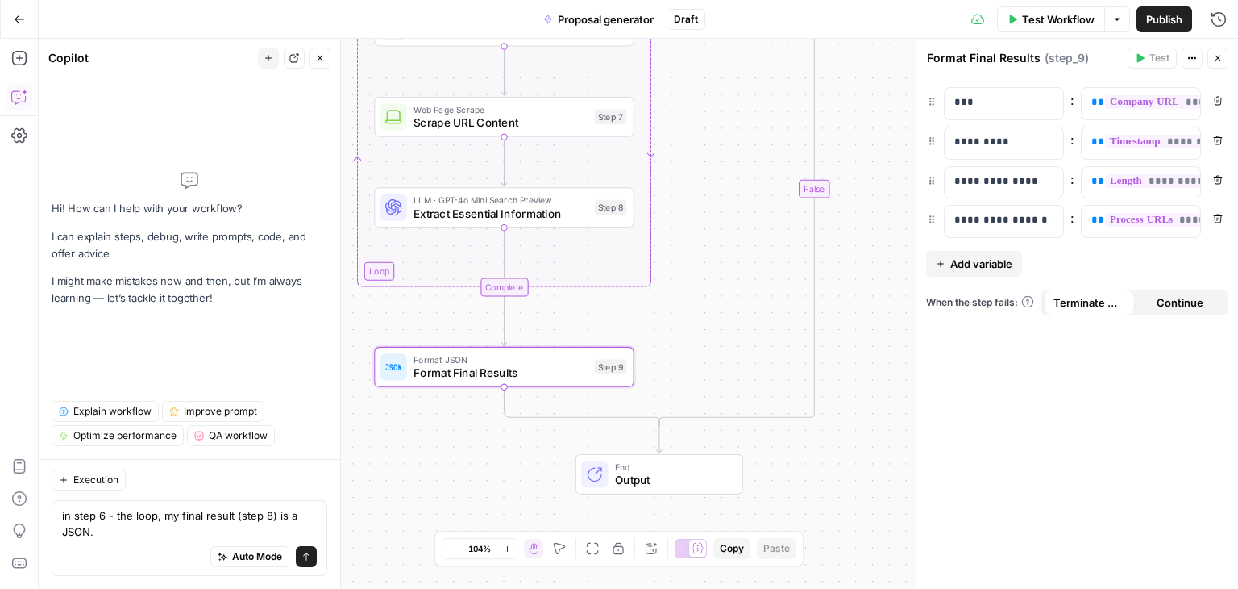
click at [609, 481] on div "End Output" at bounding box center [658, 474] width 154 height 28
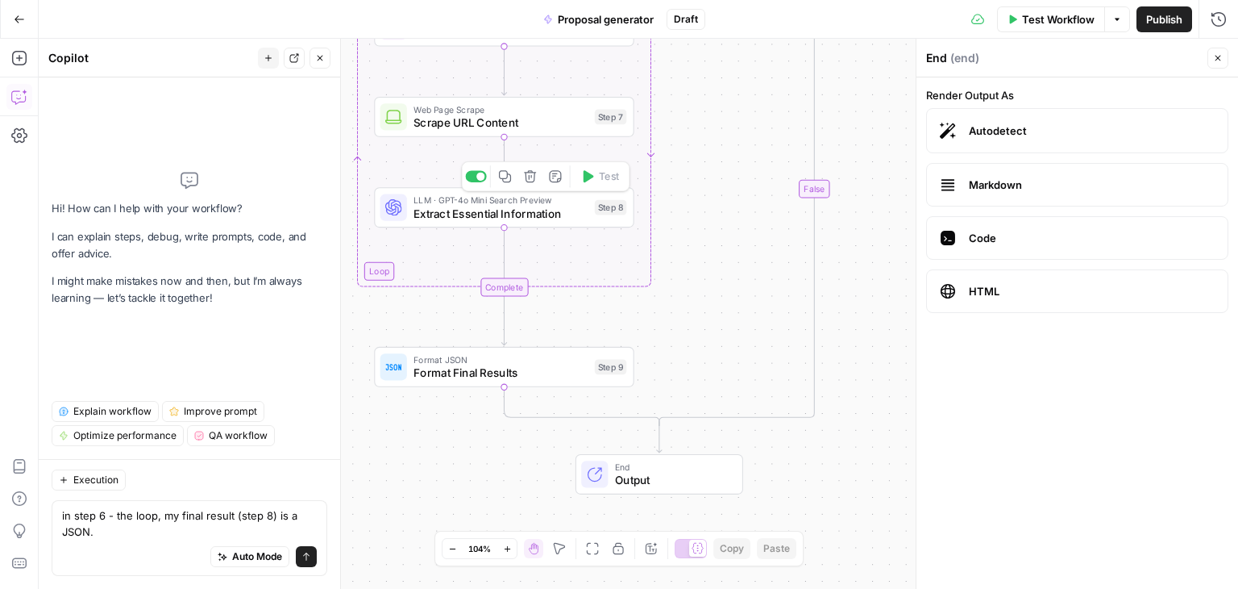
click at [470, 214] on span "Extract Essential Information" at bounding box center [501, 213] width 174 height 17
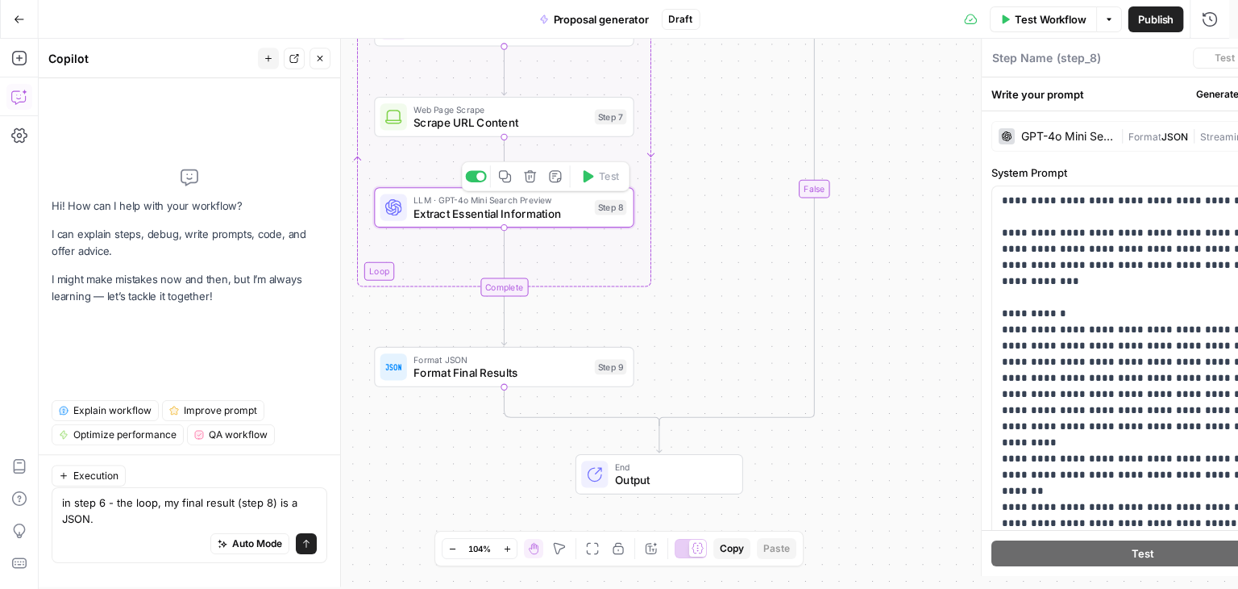
type textarea "Extract Essential Information"
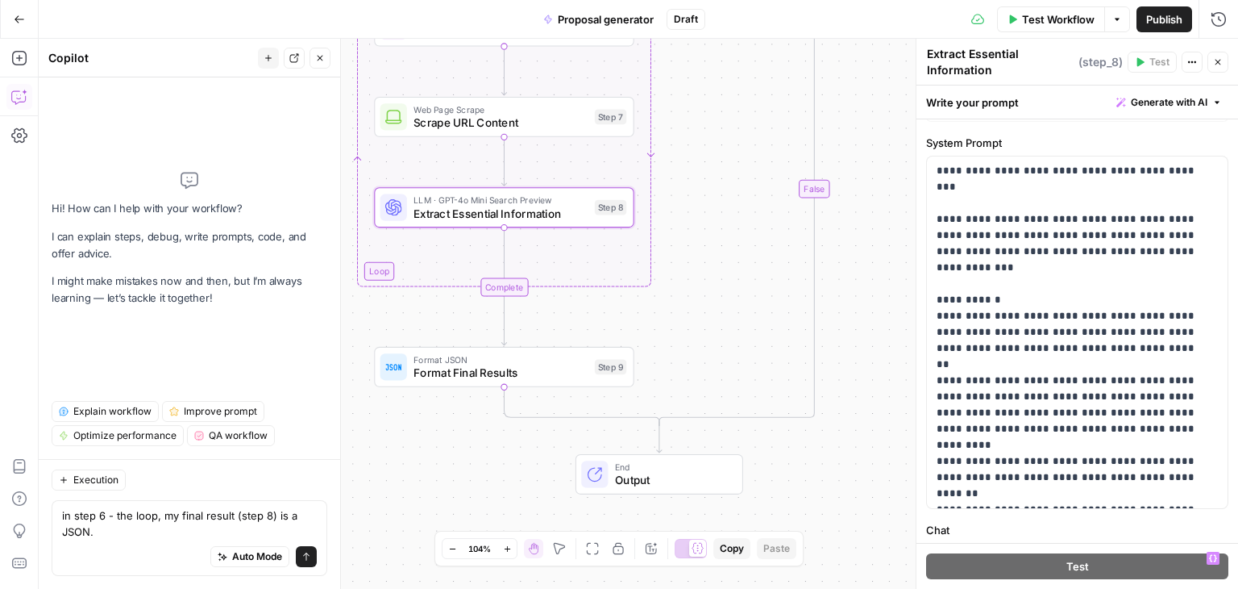
scroll to position [0, 0]
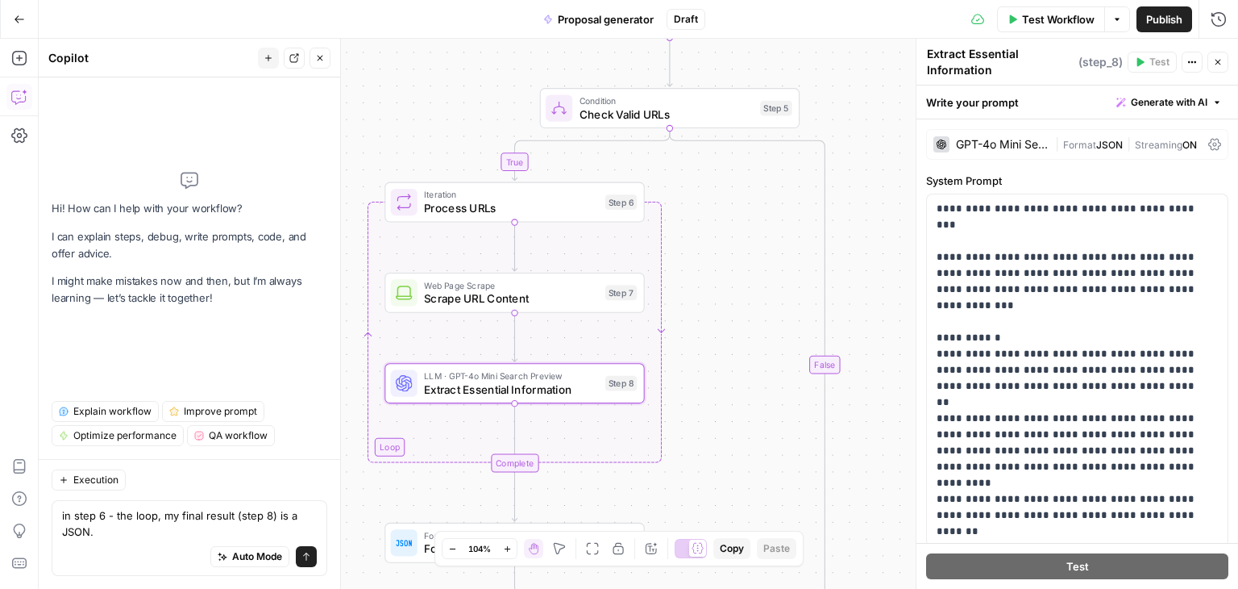
drag, startPoint x: 738, startPoint y: 243, endPoint x: 749, endPoint y: 397, distance: 155.1
click at [749, 397] on div "**********" at bounding box center [639, 314] width 1200 height 550
drag, startPoint x: 116, startPoint y: 537, endPoint x: 46, endPoint y: 477, distance: 92.1
click at [46, 477] on div "Execution in step 6 - the loop, my final result (step 8) is a JSON. in step 6 -…" at bounding box center [190, 524] width 302 height 130
click at [129, 548] on div "Auto Mode Send" at bounding box center [189, 556] width 255 height 35
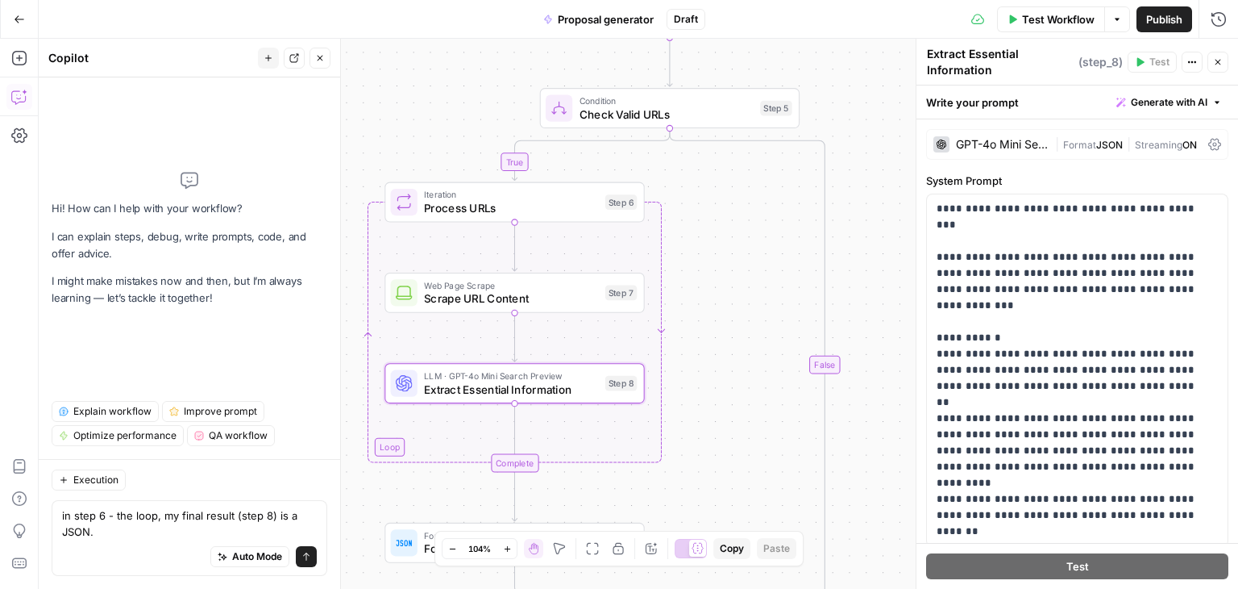
click at [118, 539] on div "Auto Mode Send" at bounding box center [189, 556] width 255 height 35
click at [109, 531] on textarea "in step 6 - the loop, my final result (step 8) is a JSON." at bounding box center [189, 523] width 255 height 32
drag, startPoint x: 88, startPoint y: 530, endPoint x: 44, endPoint y: 512, distance: 47.0
click at [44, 512] on div "Execution in step 6 - the loop, my final result (step 8) is a JSON. in step 6 -…" at bounding box center [190, 524] width 302 height 130
click at [142, 554] on div "Auto Mode Send" at bounding box center [189, 556] width 255 height 35
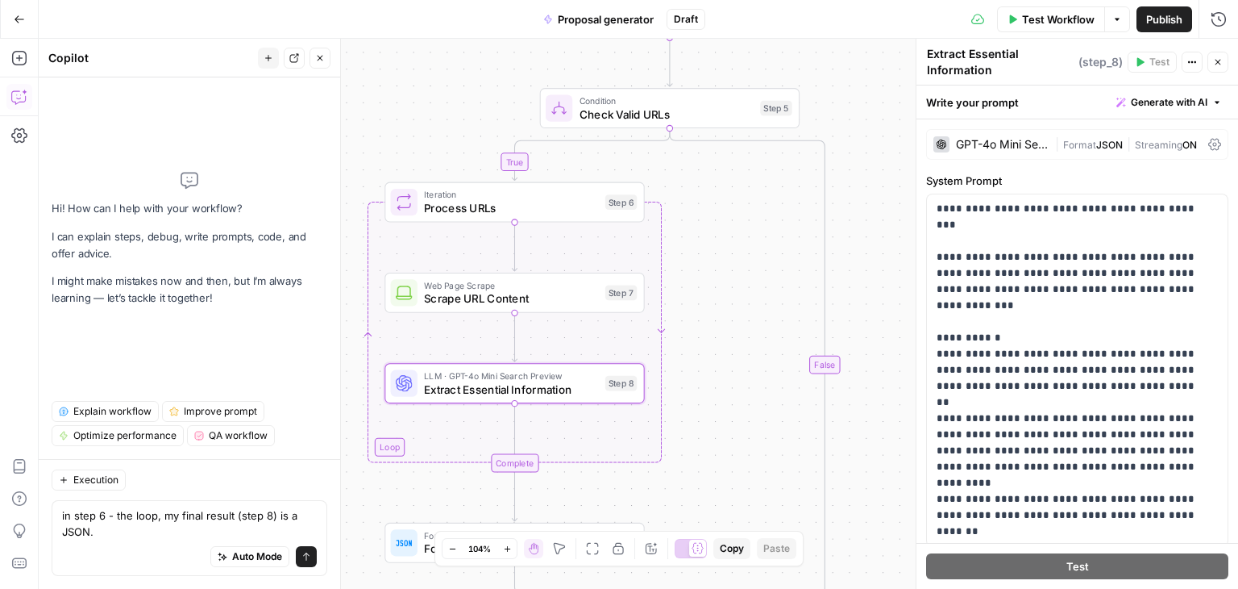
click at [140, 543] on div "Auto Mode Send" at bounding box center [189, 556] width 255 height 35
click at [133, 533] on textarea "in step 6 - the loop, my final result (step 8) is a JSON." at bounding box center [189, 523] width 255 height 32
drag, startPoint x: 133, startPoint y: 533, endPoint x: 53, endPoint y: 510, distance: 83.2
click at [53, 510] on div "in step 6 - the loop, my final result (step 8) is a JSON. in step 6 - the loop,…" at bounding box center [190, 538] width 276 height 76
click at [129, 526] on textarea "in step 6 - the loop, my final result (step 8) is a JSON." at bounding box center [189, 523] width 255 height 32
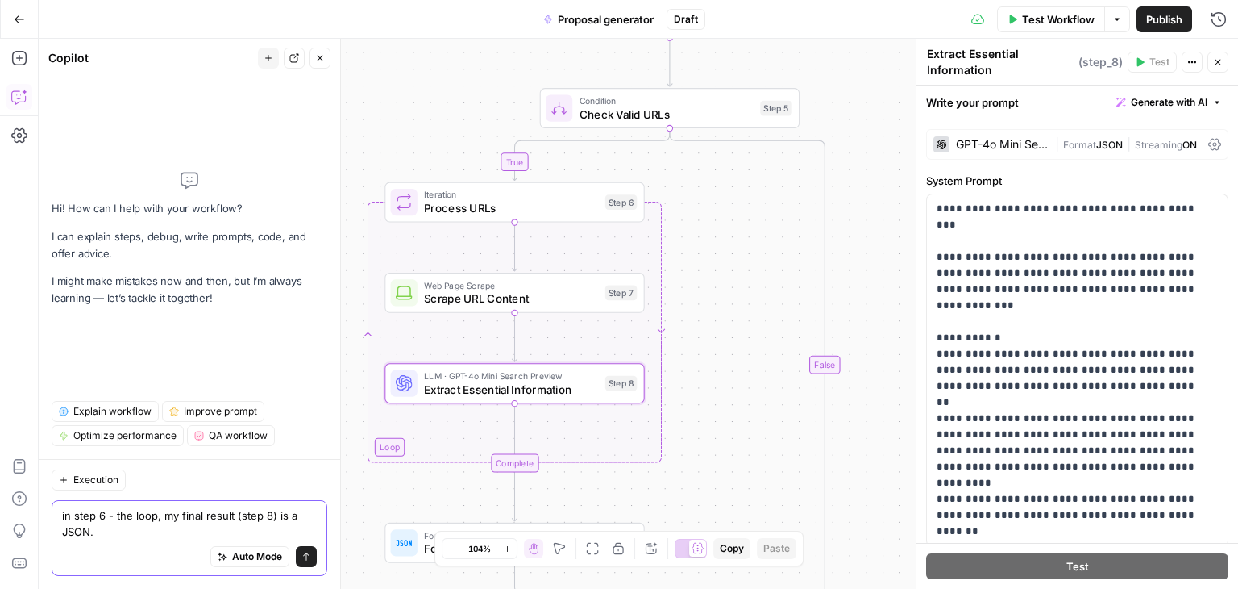
drag, startPoint x: 116, startPoint y: 534, endPoint x: 55, endPoint y: 510, distance: 65.6
click at [55, 510] on div "in step 6 - the loop, my final result (step 8) is a JSON. in step 6 - the loop,…" at bounding box center [190, 538] width 276 height 76
click at [627, 112] on span "Check Valid URLs" at bounding box center [667, 114] width 174 height 17
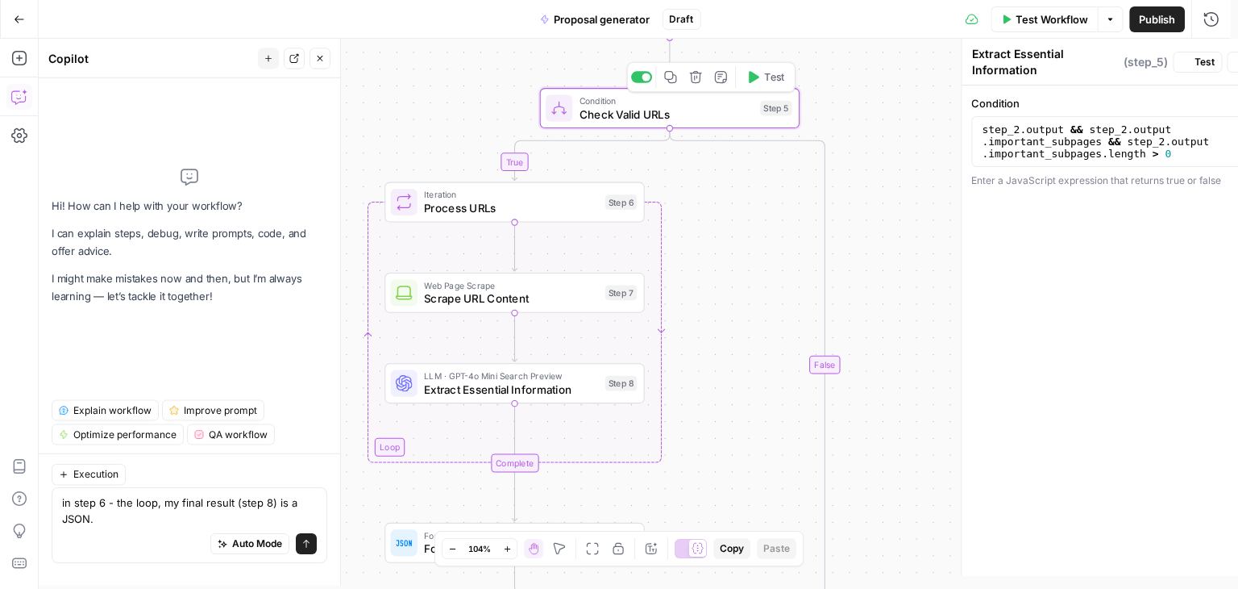
type textarea "Check Valid URLs"
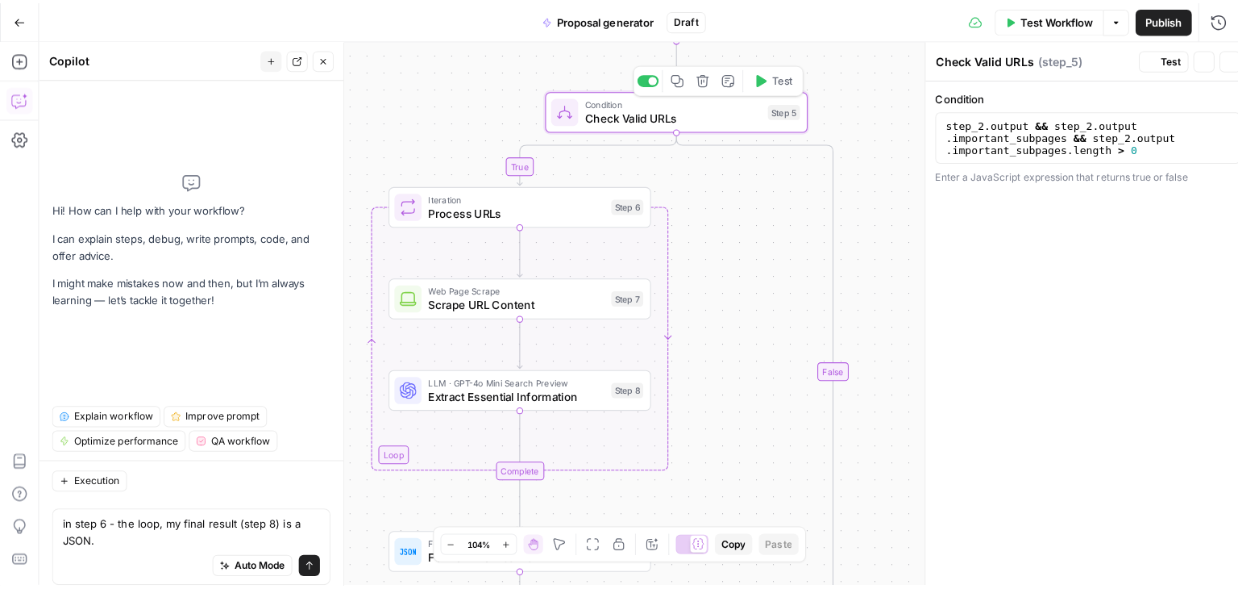
scroll to position [60, 0]
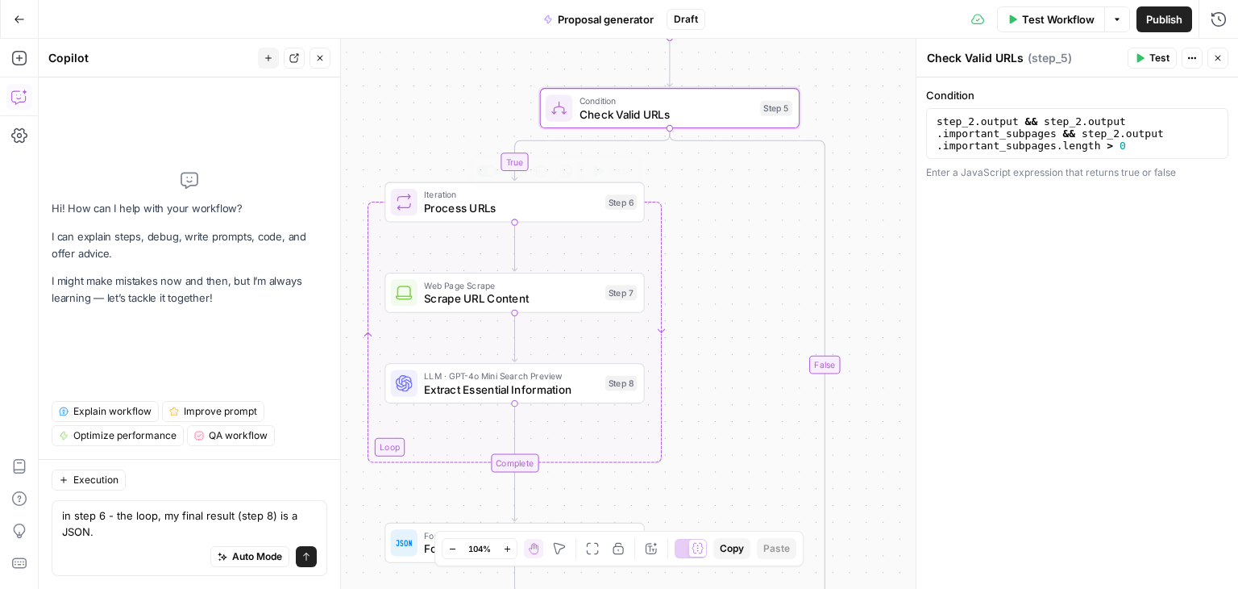
click at [513, 191] on span "Iteration" at bounding box center [511, 195] width 174 height 14
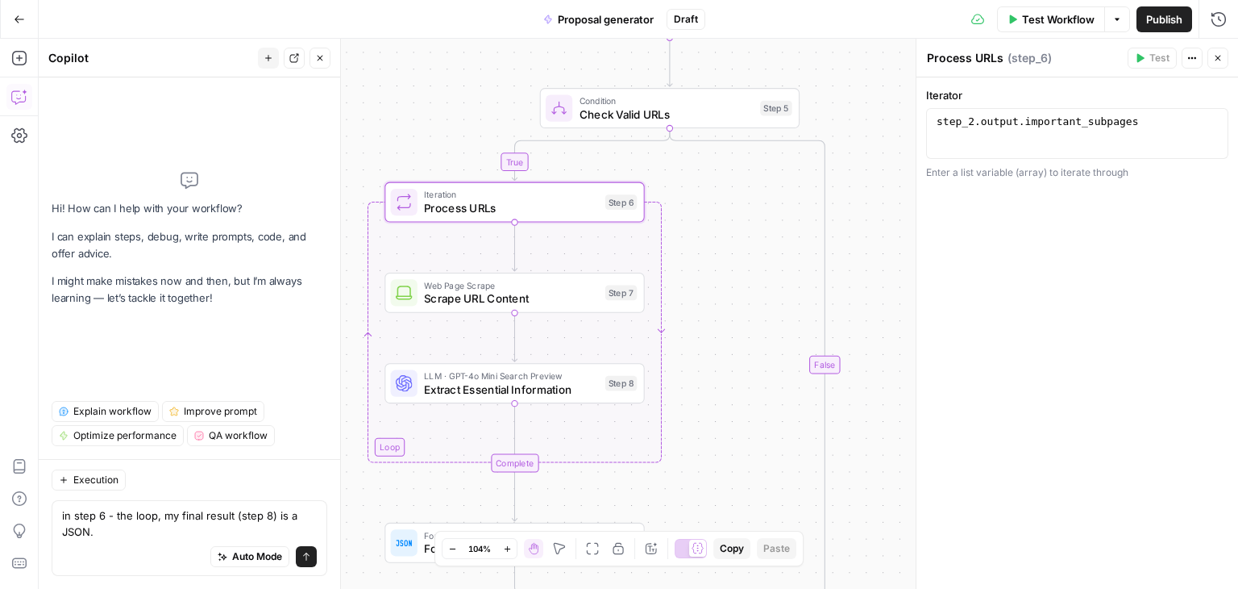
click at [1115, 17] on icon "button" at bounding box center [1118, 20] width 10 height 10
click at [1104, 77] on span "View Last Test" at bounding box center [1072, 79] width 71 height 16
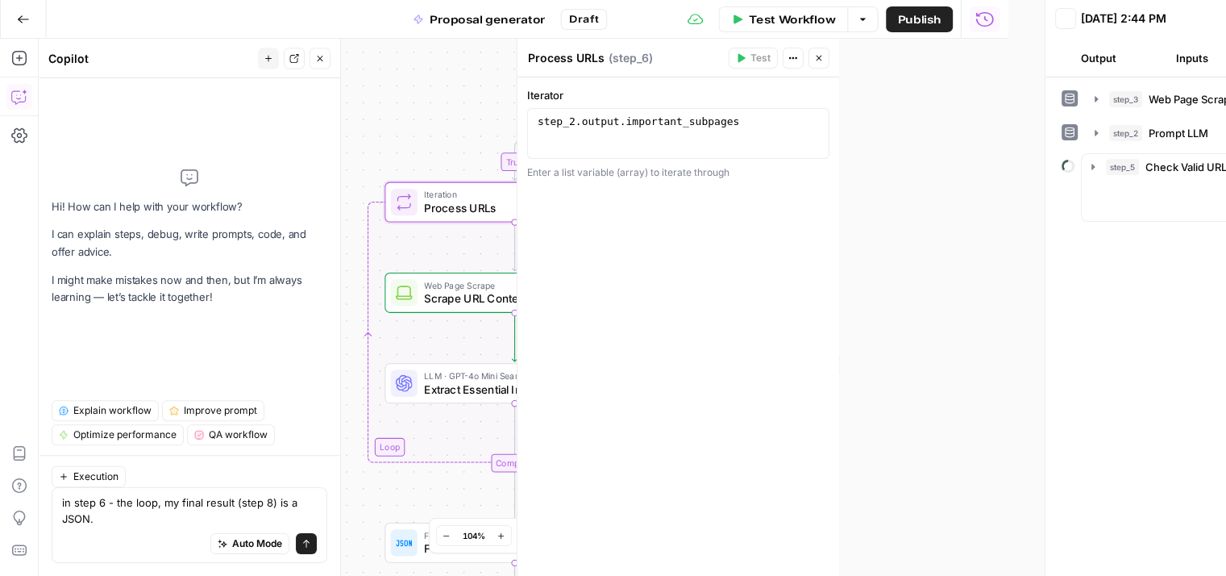
scroll to position [73, 0]
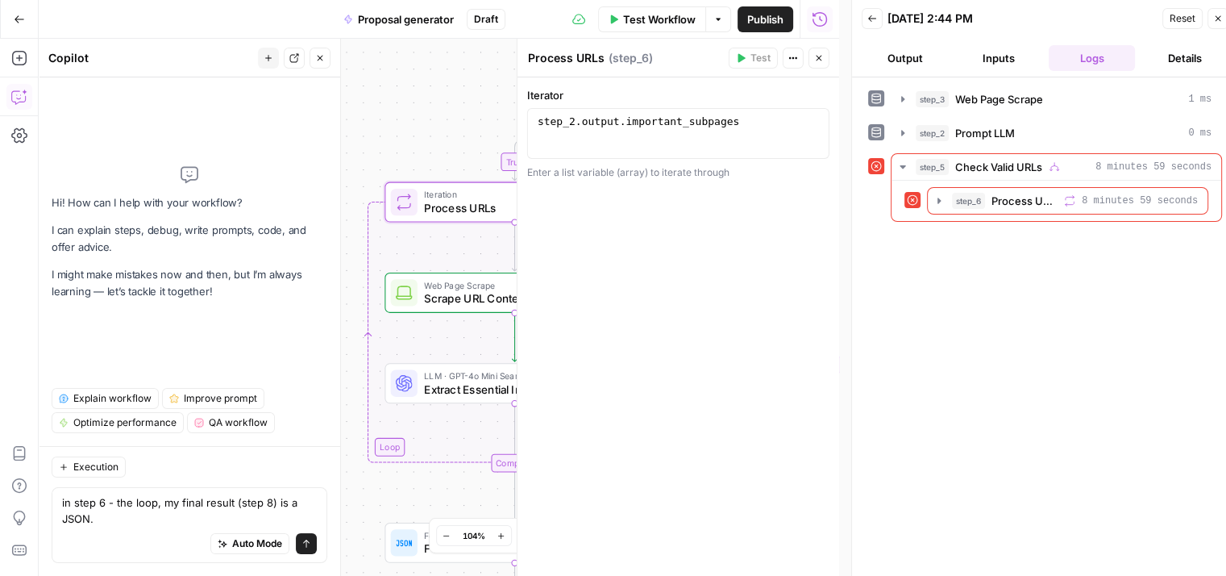
click at [1210, 56] on button "Details" at bounding box center [1185, 58] width 87 height 26
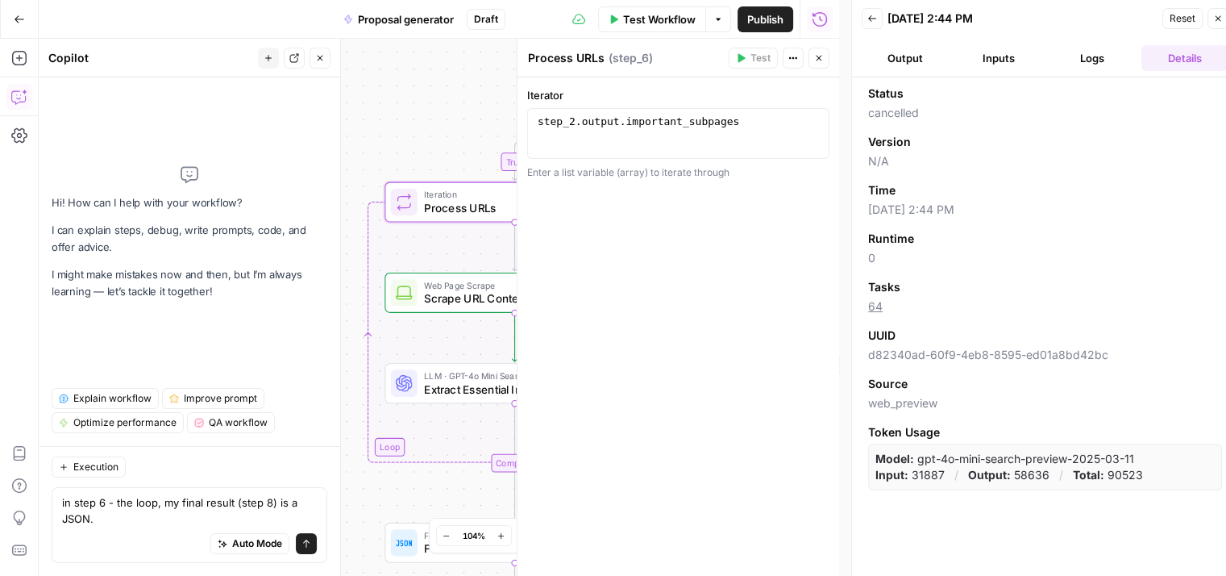
click at [1102, 59] on button "Logs" at bounding box center [1092, 58] width 87 height 26
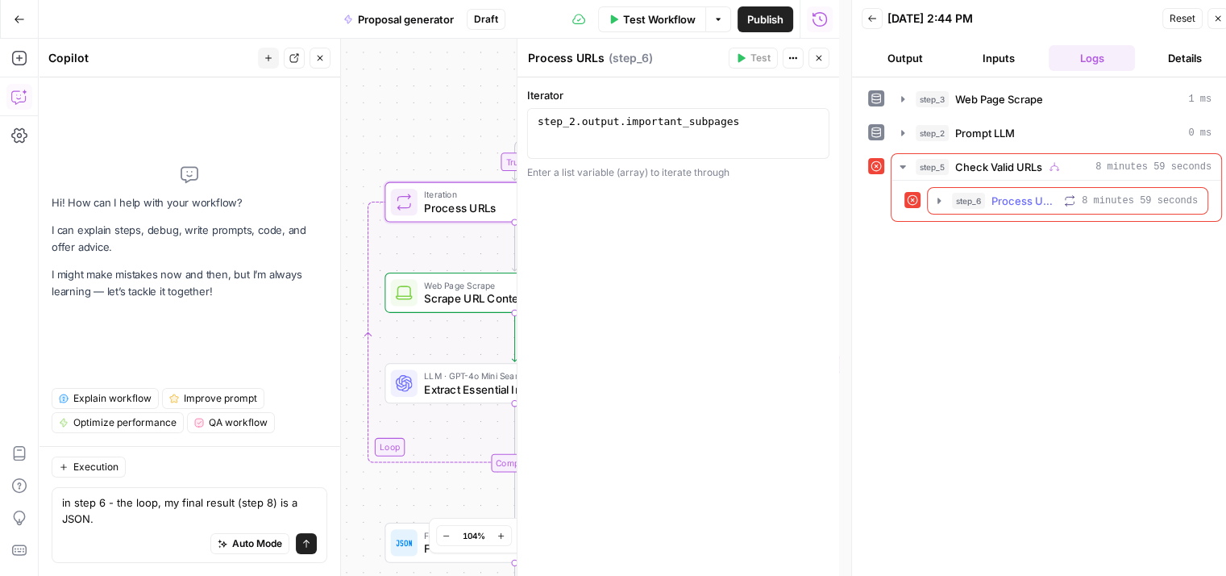
click at [942, 194] on icon "button" at bounding box center [939, 200] width 13 height 13
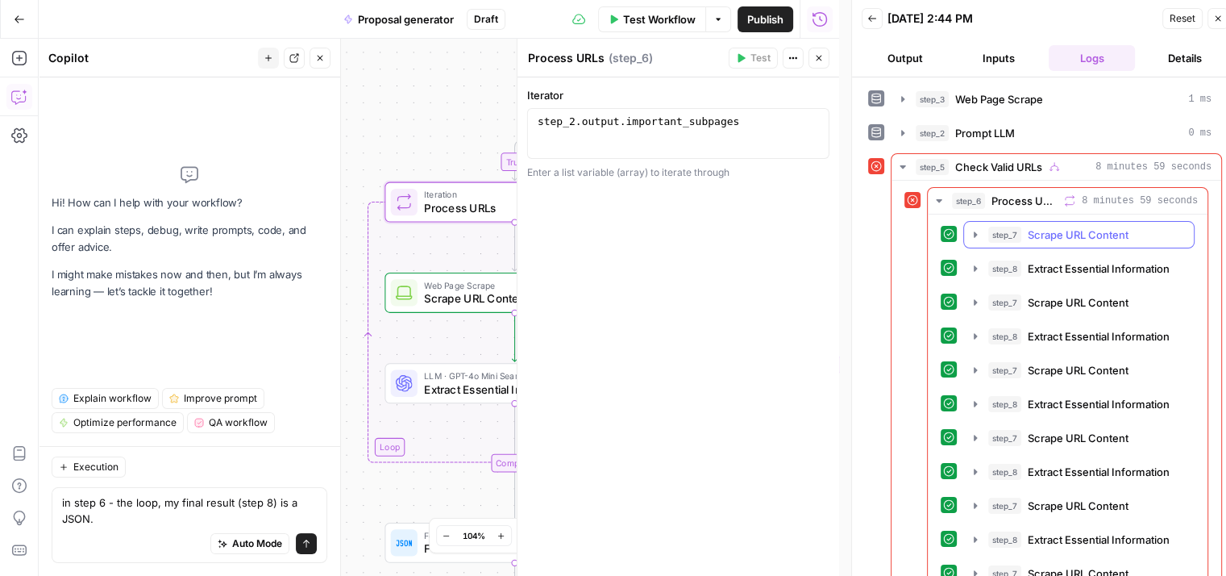
click at [966, 227] on button "step_7 Scrape URL Content 2 seconds / 1 tasks" at bounding box center [1079, 235] width 230 height 26
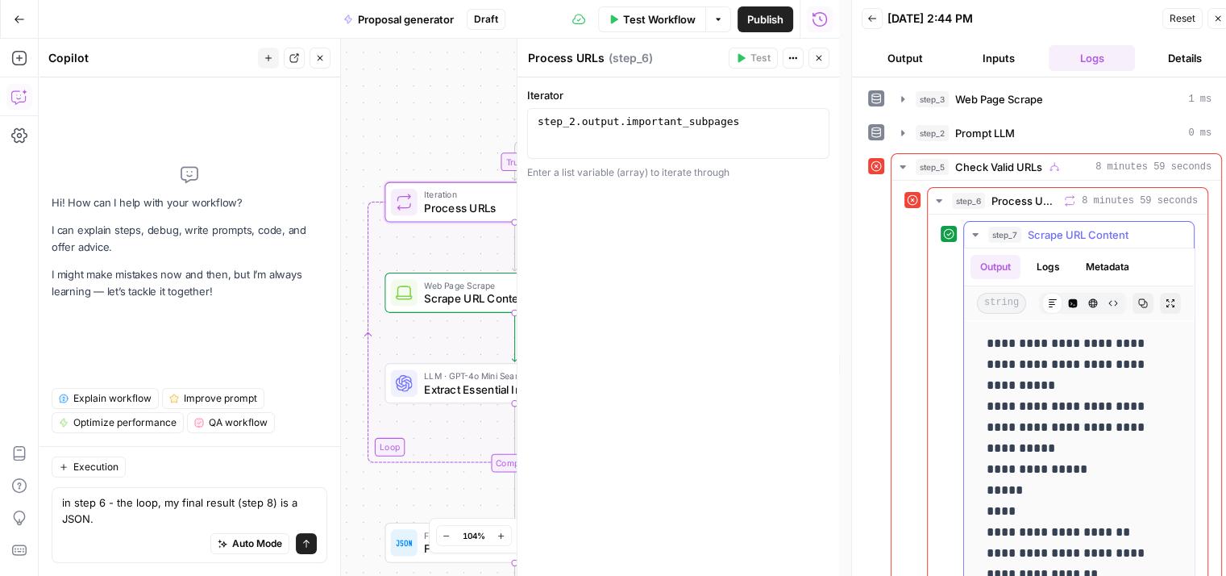
click at [966, 227] on button "step_7 Scrape URL Content 2 seconds / 1 tasks" at bounding box center [1079, 235] width 230 height 26
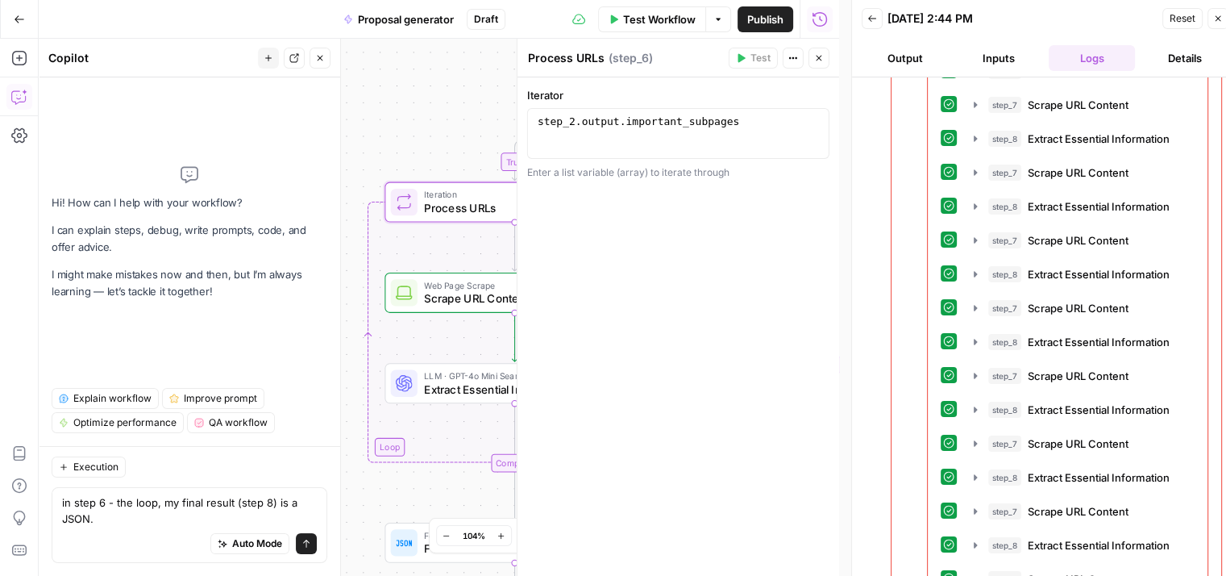
scroll to position [1558, 0]
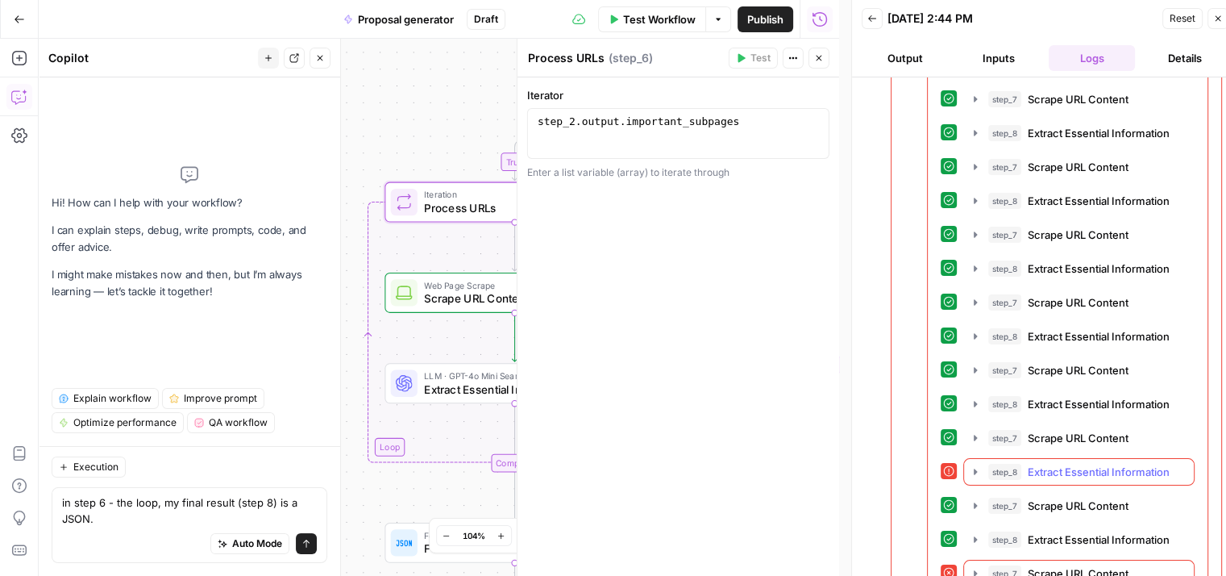
click at [977, 465] on icon "button" at bounding box center [975, 471] width 13 height 13
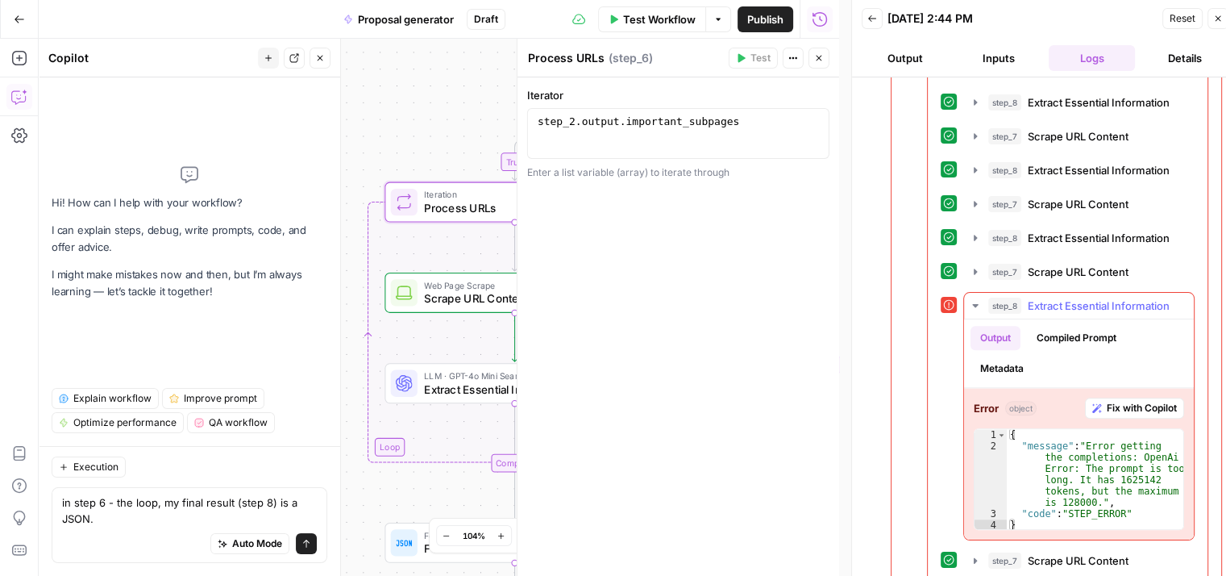
scroll to position [1778, 0]
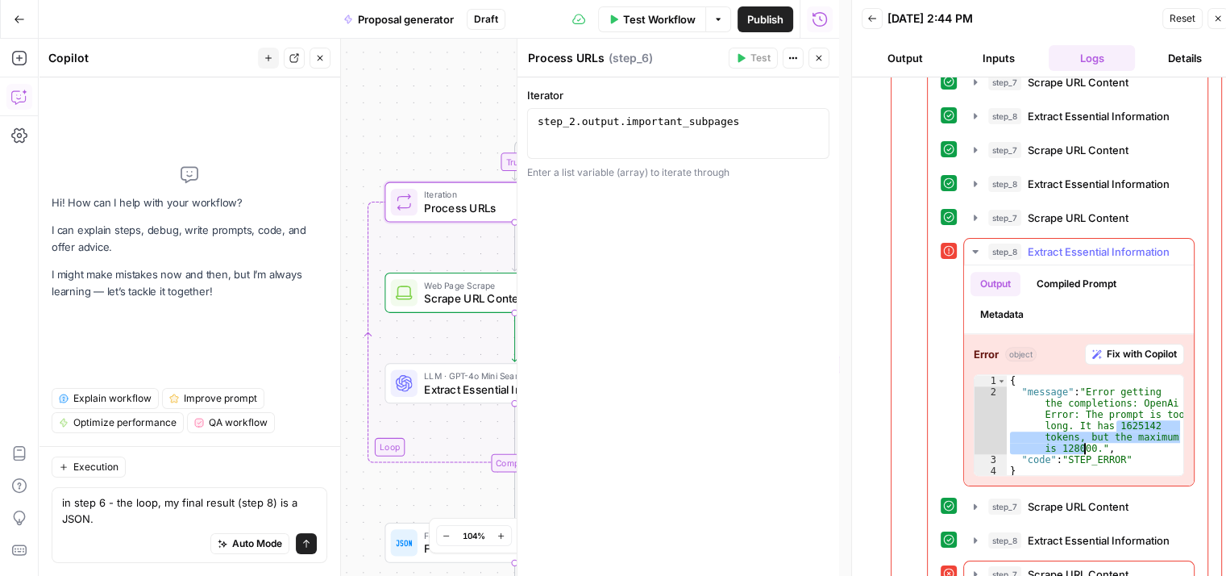
drag, startPoint x: 1116, startPoint y: 406, endPoint x: 1086, endPoint y: 427, distance: 36.5
click at [1086, 427] on div "{ "message" : "Error getting the completions: OpenAi Error: The prompt is too l…" at bounding box center [1095, 437] width 177 height 124
click at [1118, 441] on div "{ "message" : "Error getting the completions: OpenAi Error: The prompt is too l…" at bounding box center [1095, 437] width 177 height 124
type textarea "**********"
click at [1128, 443] on div "{ "message" : "Error getting the completions: OpenAi Error: The prompt is too l…" at bounding box center [1095, 437] width 177 height 124
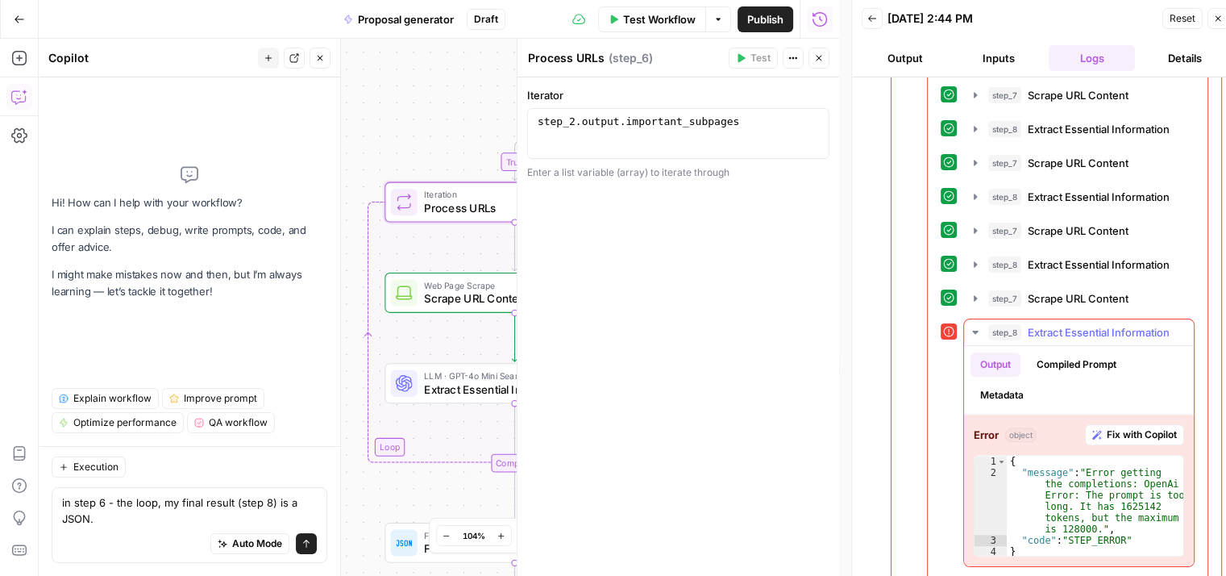
click at [974, 326] on icon "button" at bounding box center [975, 332] width 13 height 13
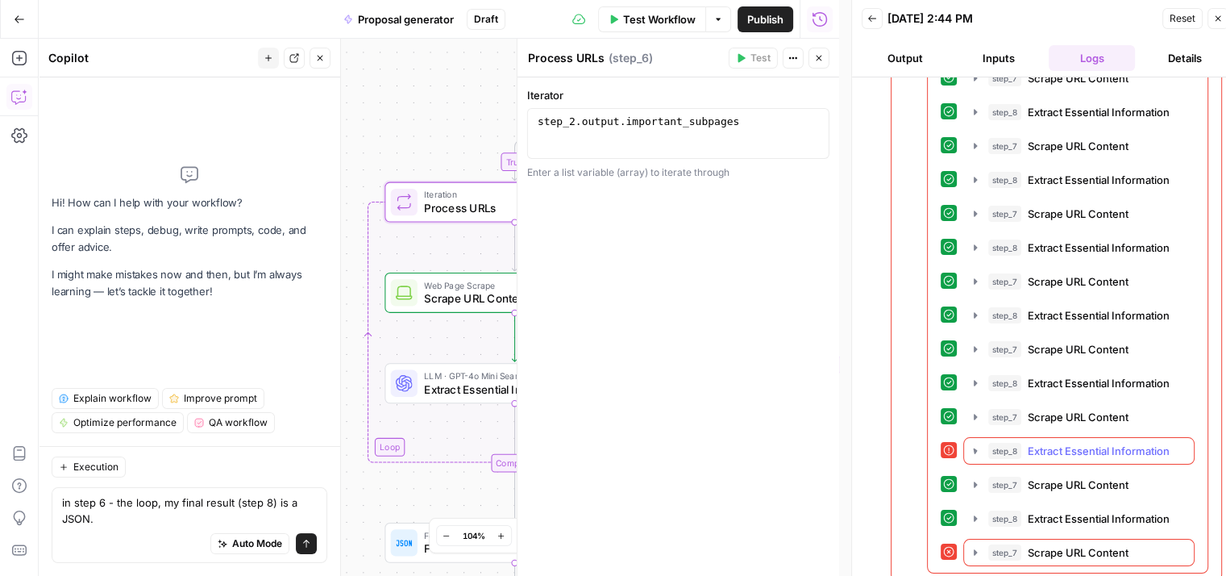
scroll to position [1558, 0]
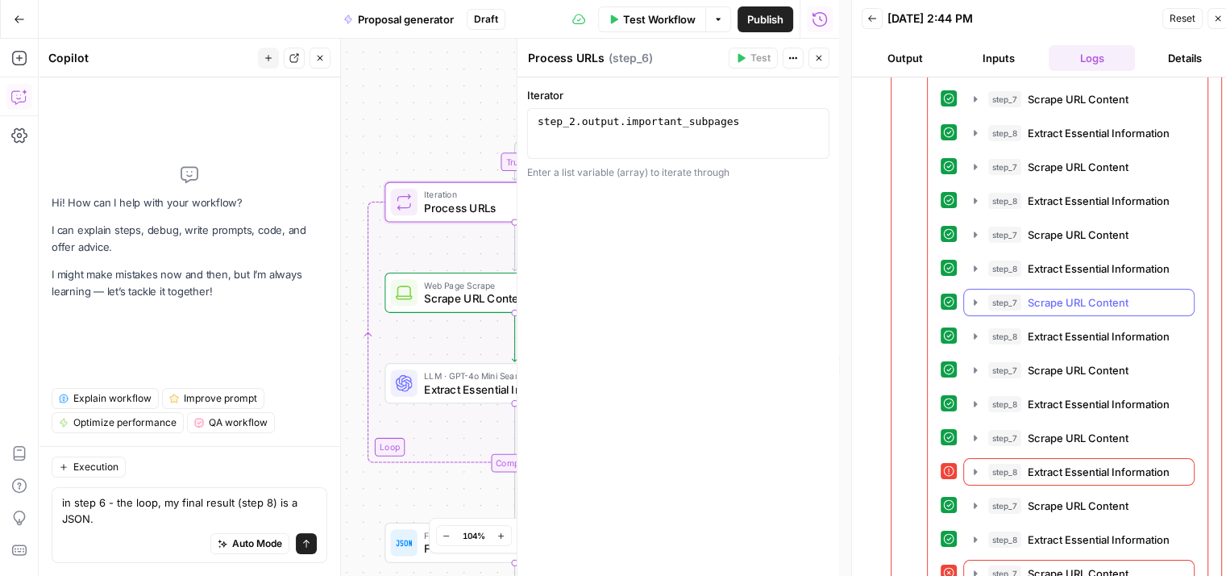
click at [974, 299] on icon "button" at bounding box center [975, 302] width 3 height 6
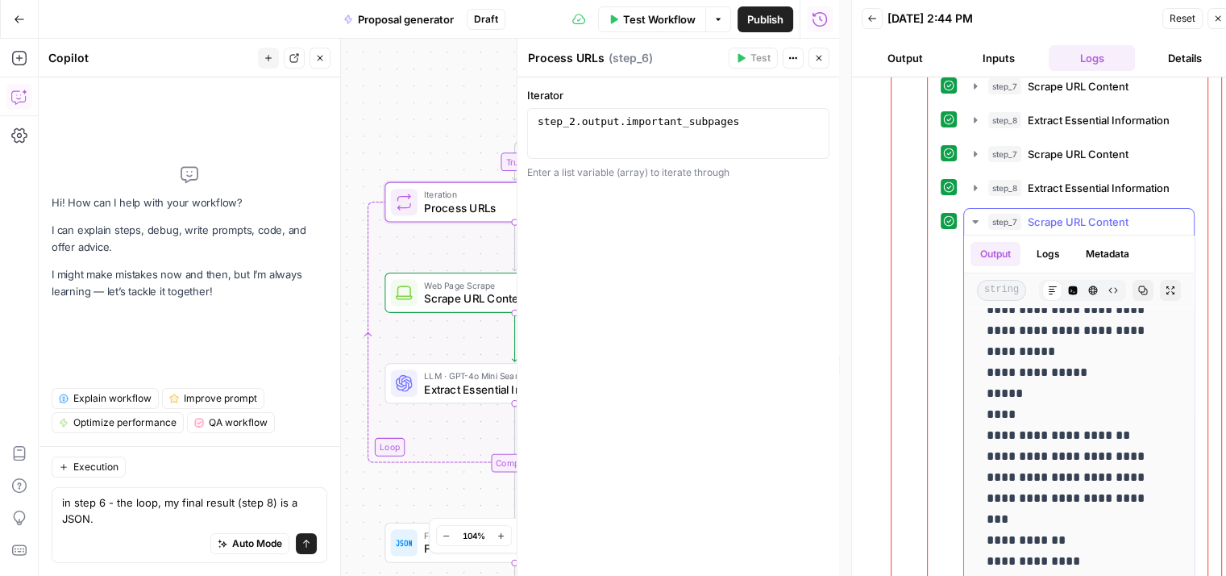
scroll to position [81, 0]
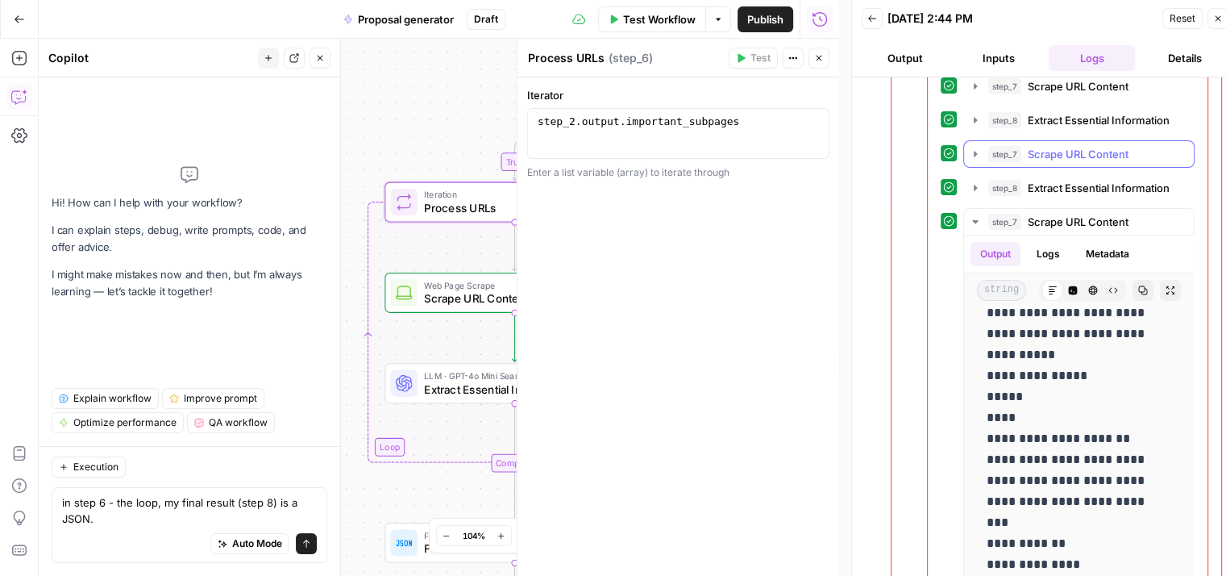
click at [969, 148] on icon "button" at bounding box center [975, 154] width 13 height 13
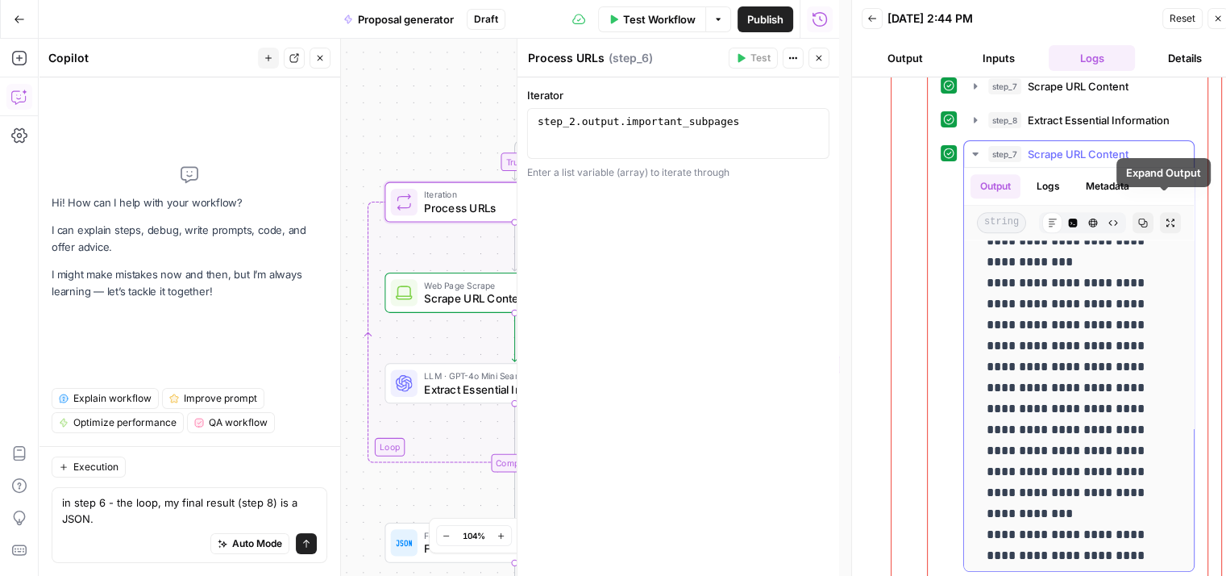
scroll to position [2242, 0]
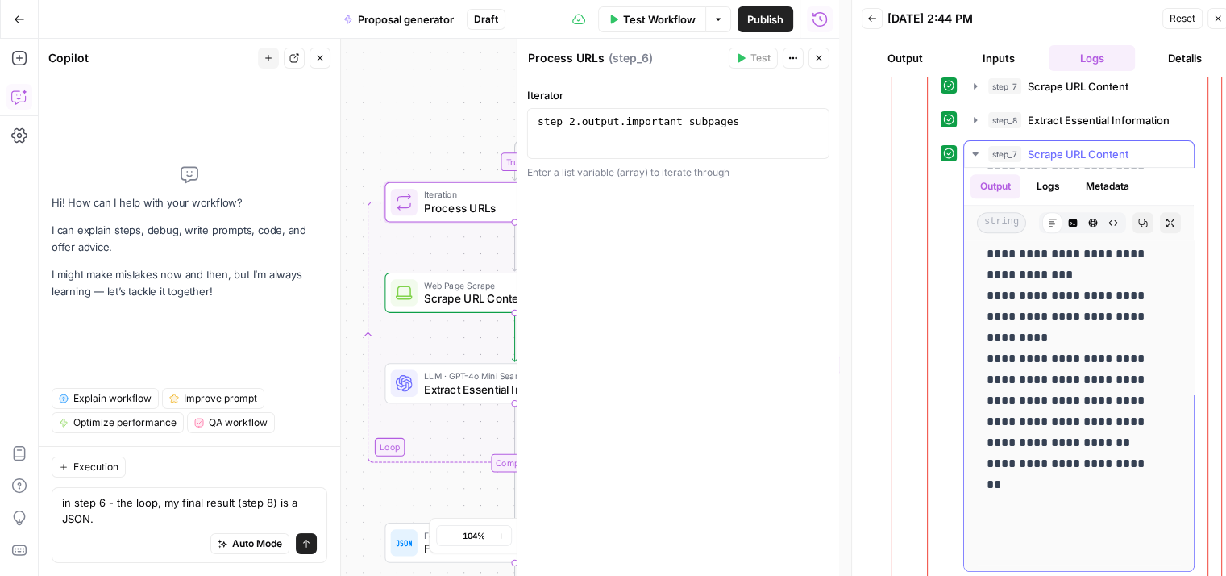
click at [973, 148] on icon "button" at bounding box center [975, 154] width 13 height 13
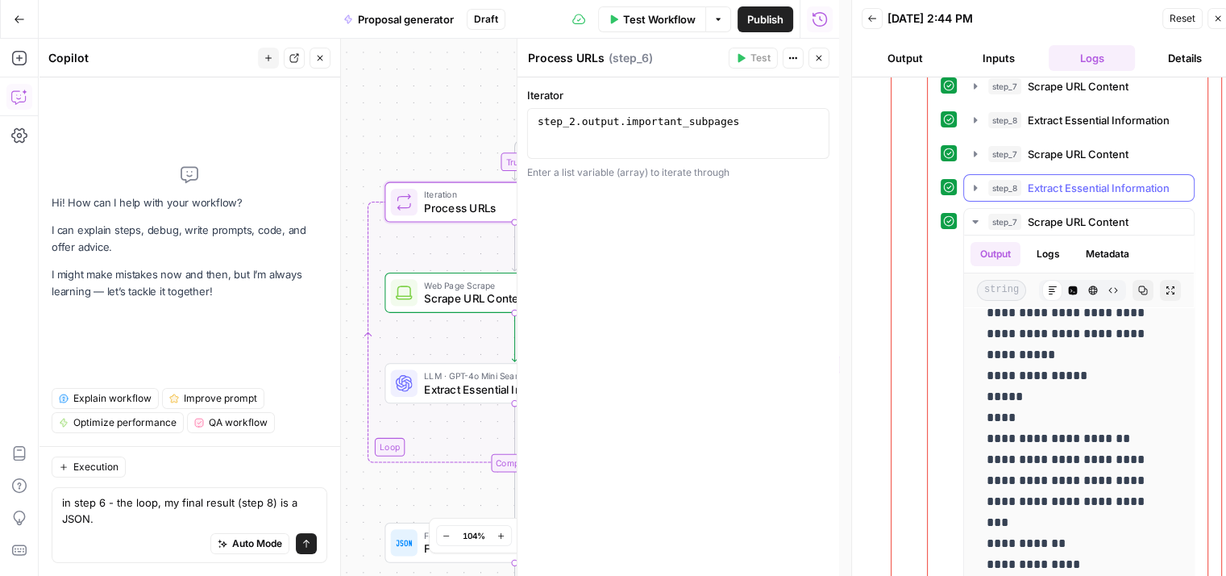
click at [975, 181] on icon "button" at bounding box center [975, 187] width 13 height 13
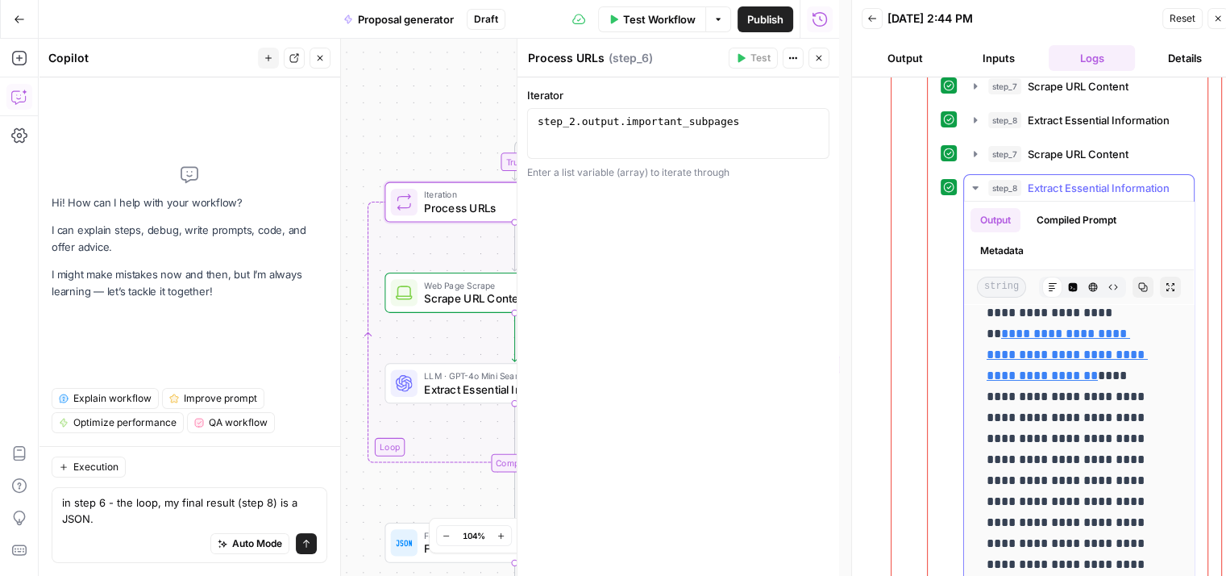
scroll to position [0, 0]
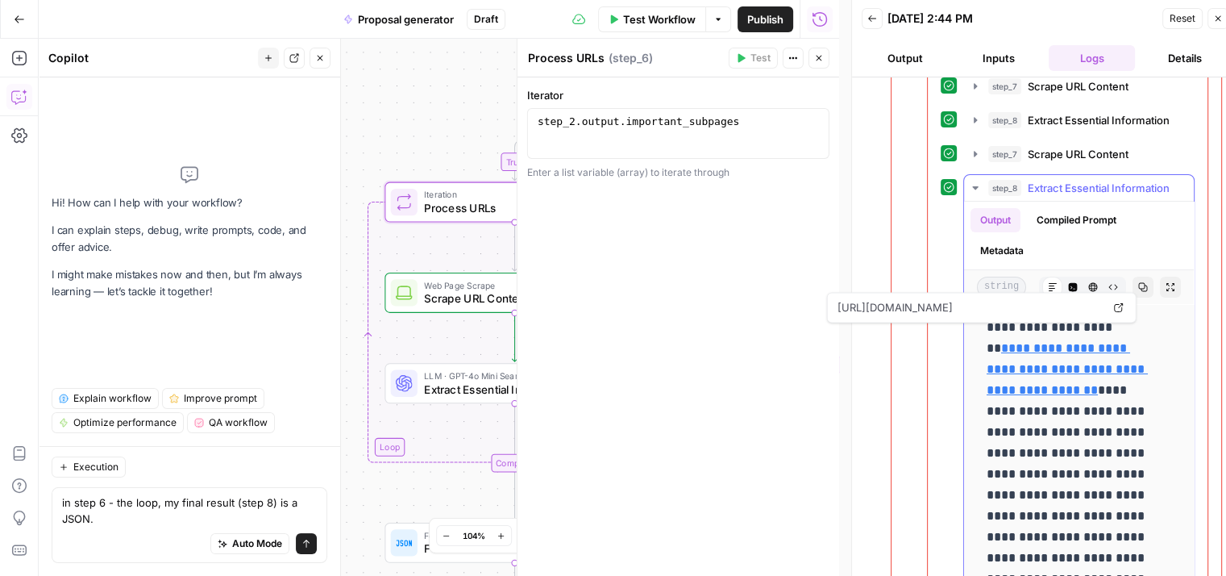
click at [979, 181] on icon "button" at bounding box center [975, 187] width 13 height 13
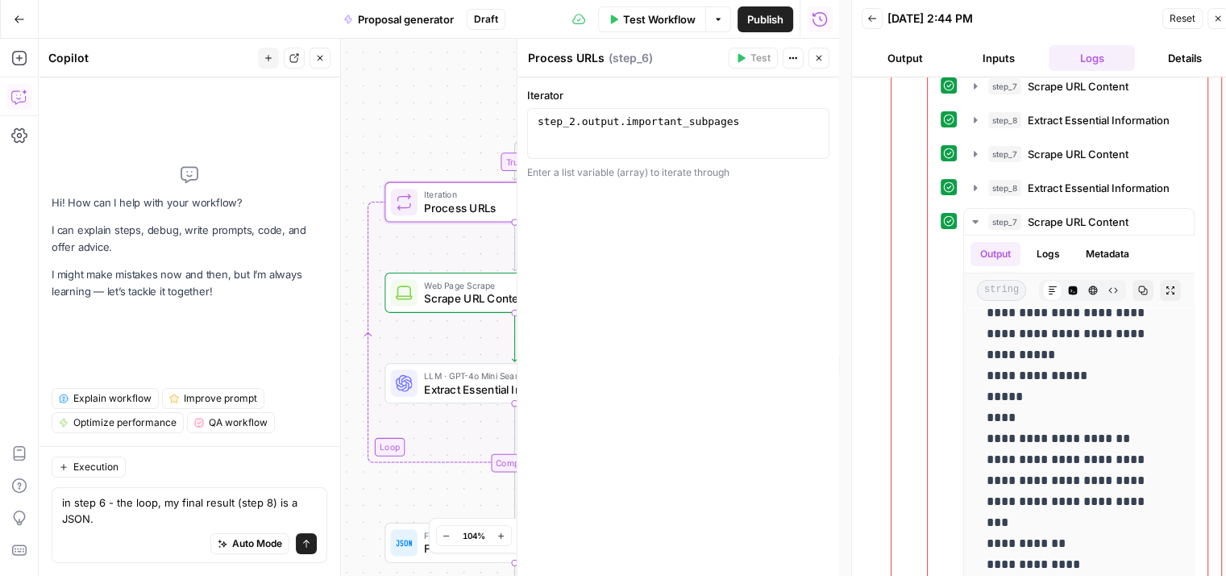
click at [468, 117] on div "**********" at bounding box center [439, 307] width 801 height 537
click at [108, 532] on div "Auto Mode Send" at bounding box center [189, 543] width 255 height 35
click at [111, 525] on textarea "in step 6 - the loop, my final result (step 8) is a JSON." at bounding box center [189, 510] width 255 height 32
drag, startPoint x: 132, startPoint y: 522, endPoint x: 160, endPoint y: 507, distance: 31.4
click at [160, 507] on textarea "in step 6 - the loop, my final result (step 8) is a JSON." at bounding box center [189, 510] width 255 height 32
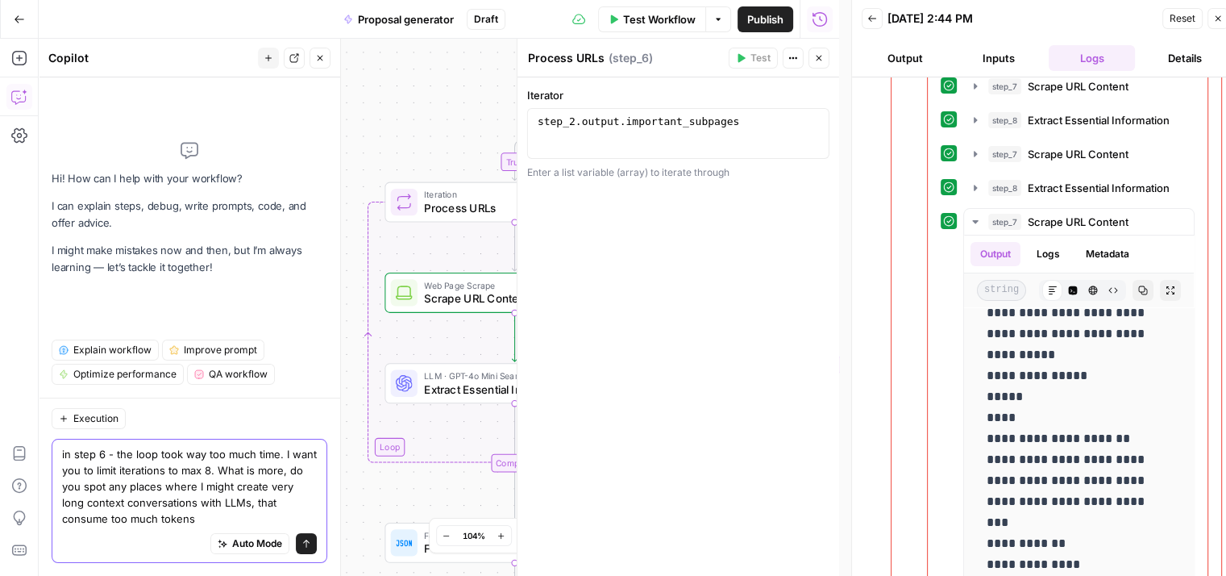
type textarea "in step 6 - the loop took way too much time. I want you to limit iterations to …"
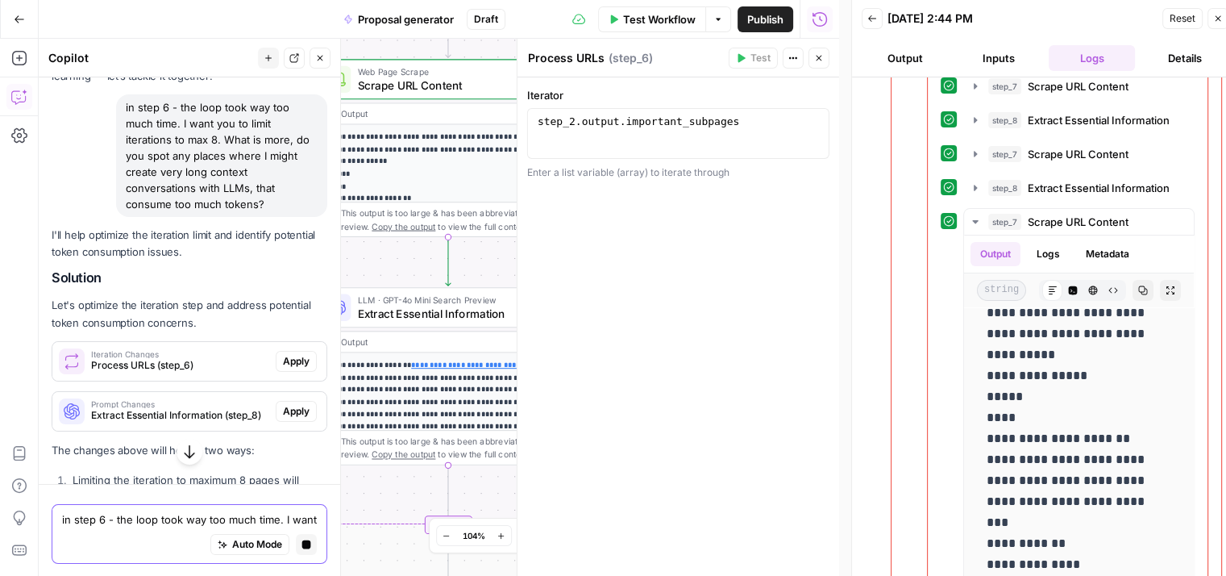
scroll to position [161, 0]
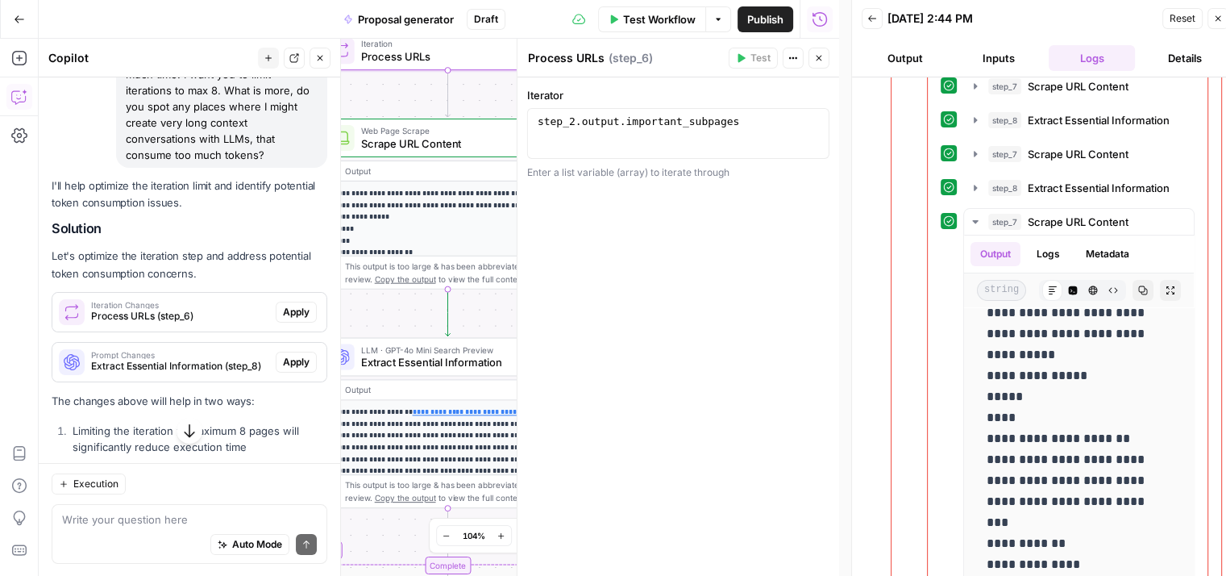
click at [152, 318] on span "Process URLs (step_6)" at bounding box center [180, 316] width 178 height 15
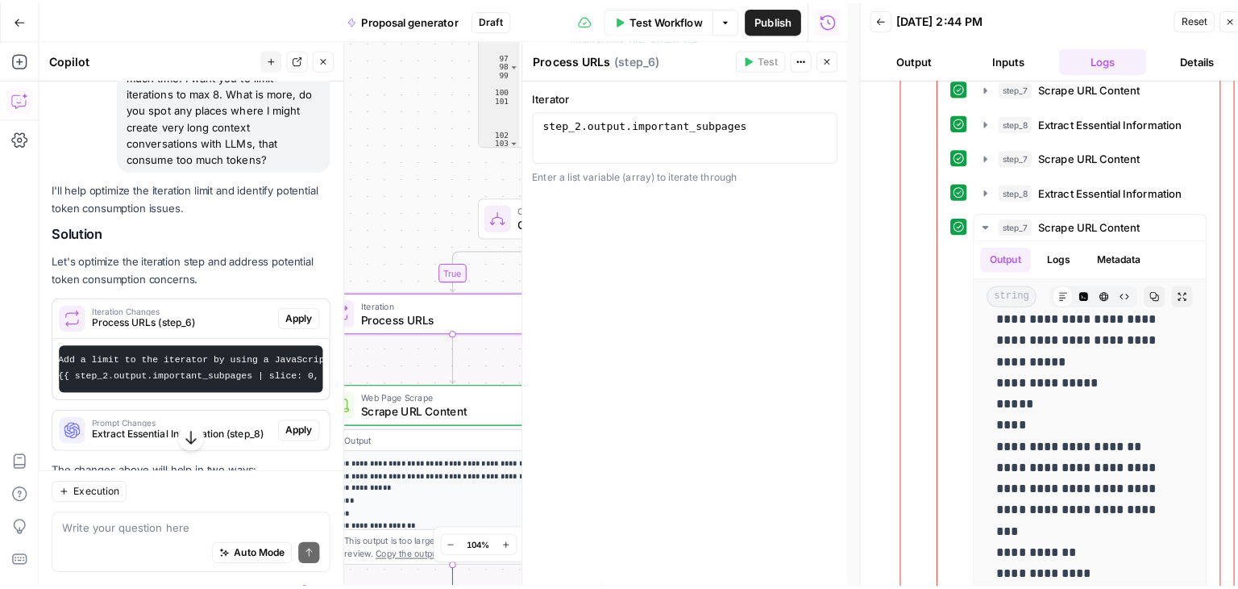
scroll to position [0, 0]
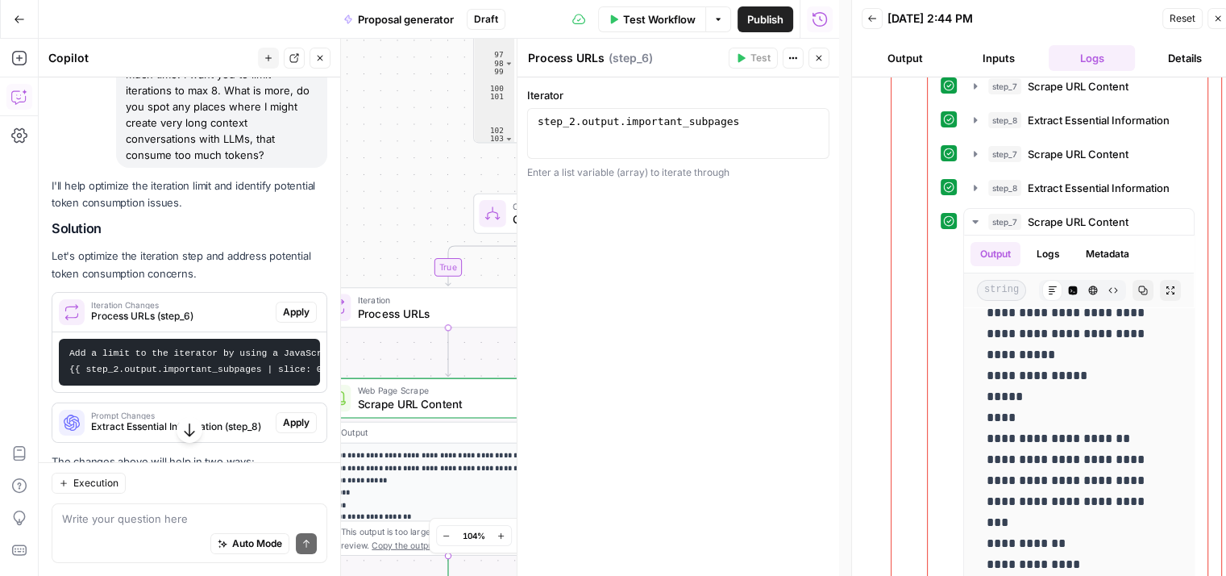
click at [425, 299] on span "Iteration" at bounding box center [445, 300] width 174 height 14
click at [416, 317] on span "Process URLs" at bounding box center [445, 313] width 174 height 17
click at [1214, 19] on icon "button" at bounding box center [1218, 19] width 10 height 10
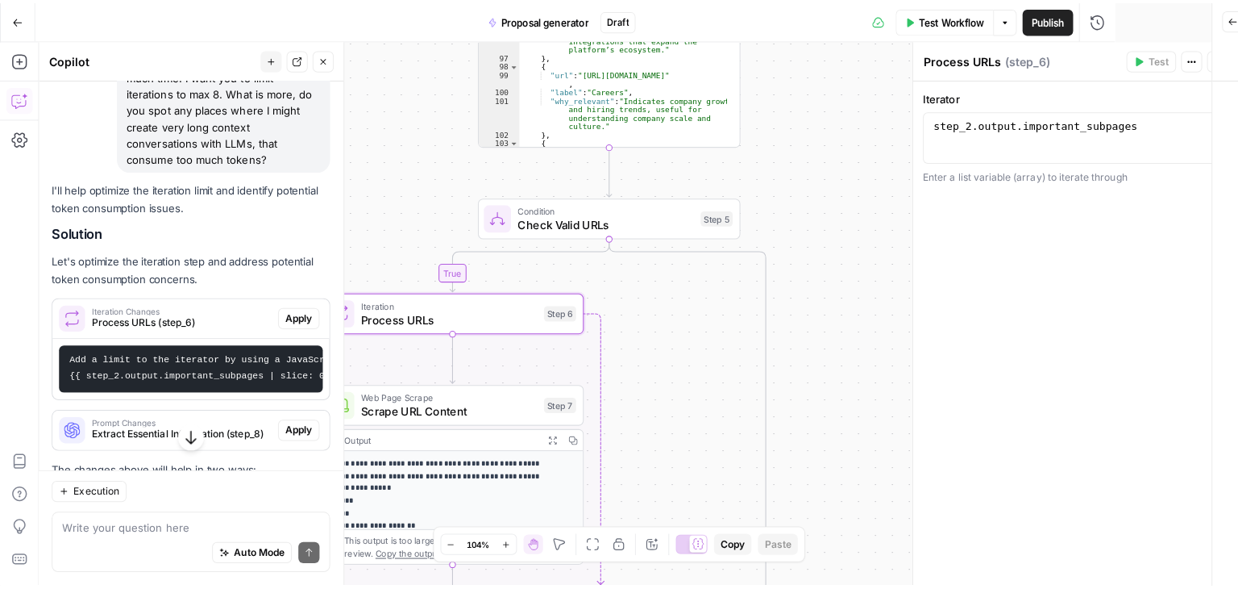
scroll to position [60, 0]
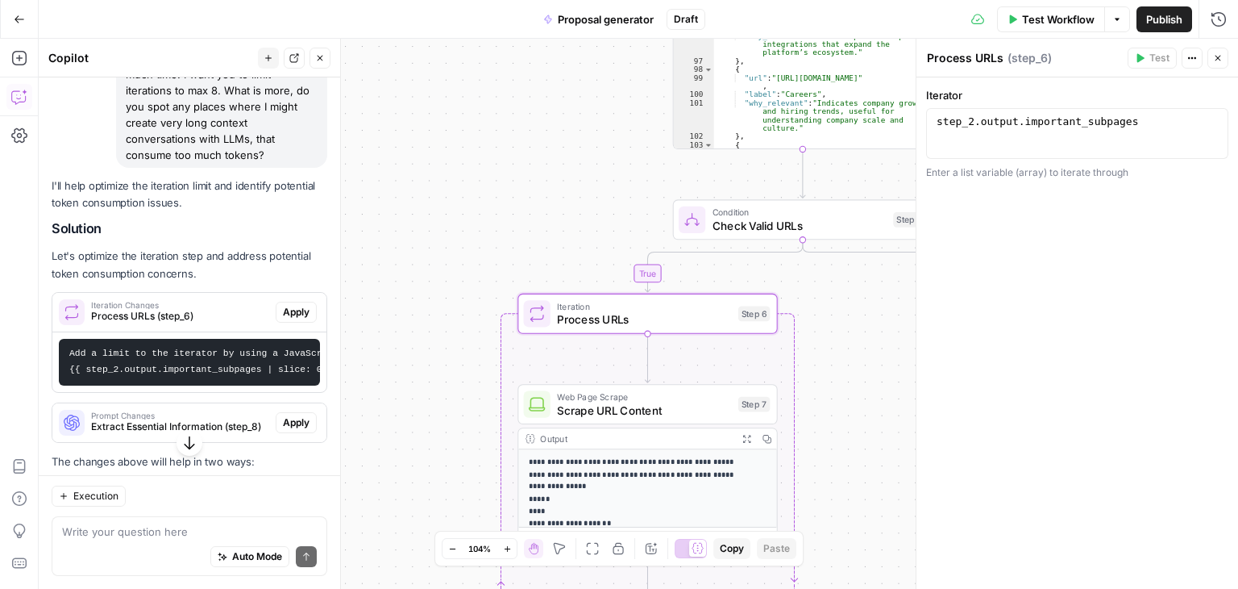
click at [283, 316] on span "Apply" at bounding box center [296, 312] width 27 height 15
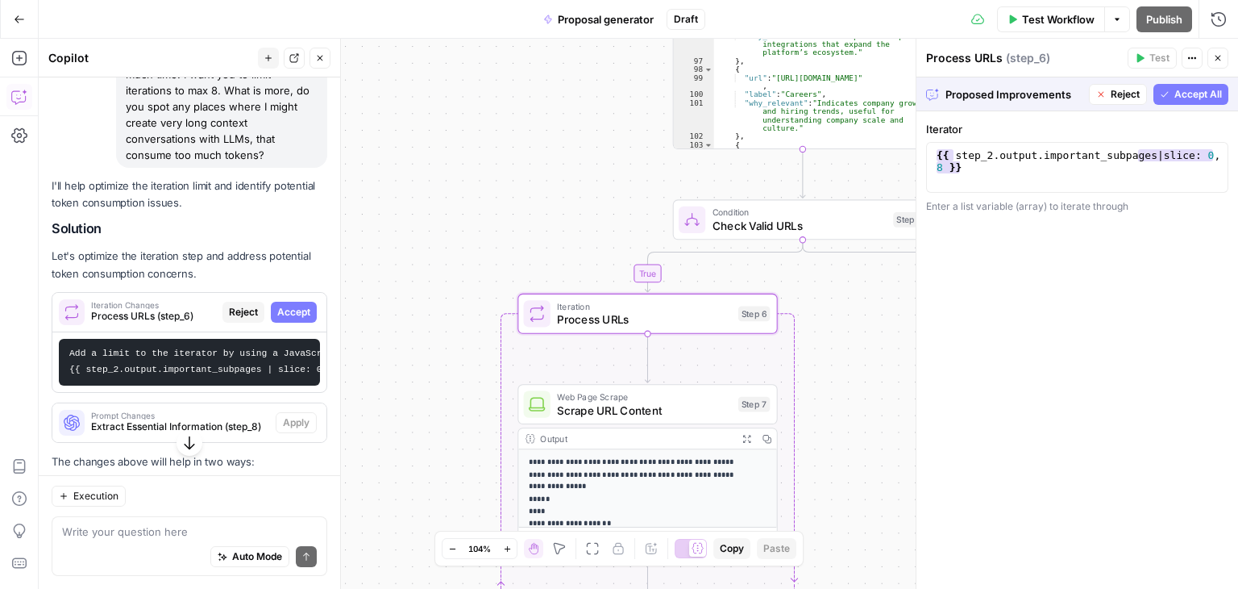
click at [284, 307] on span "Accept" at bounding box center [293, 312] width 33 height 15
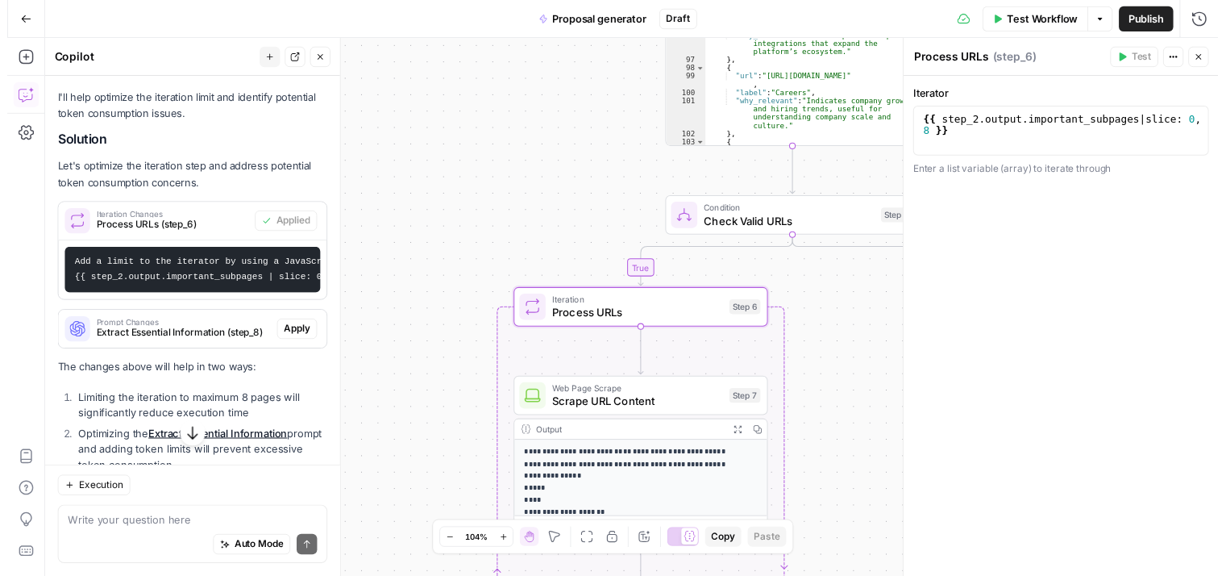
scroll to position [322, 0]
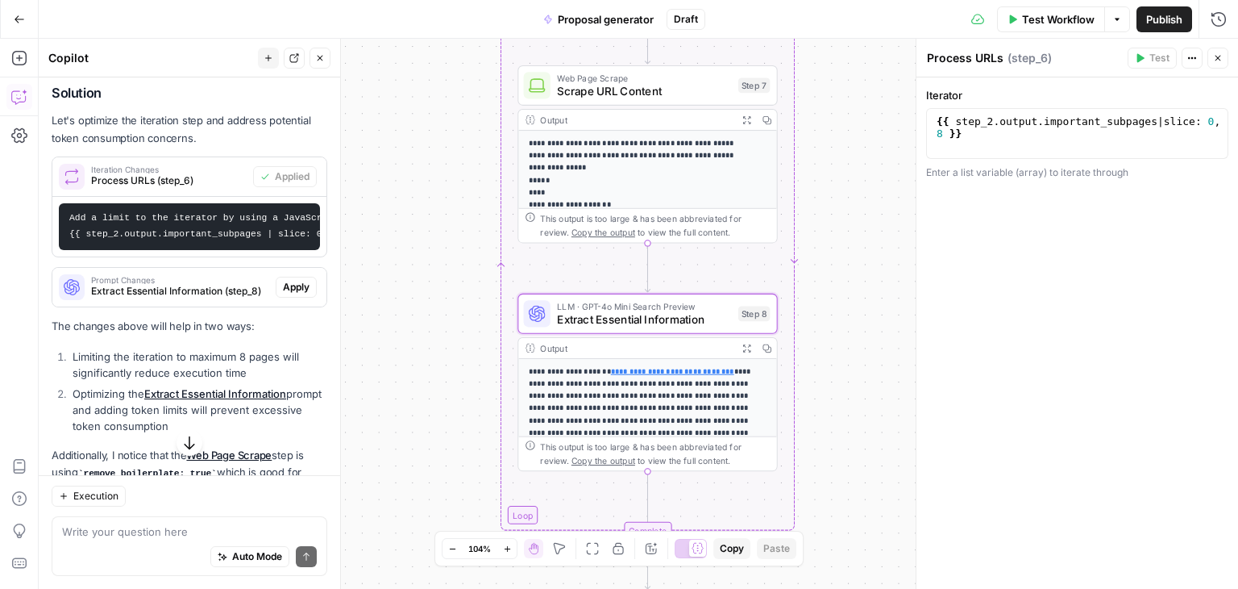
click at [161, 298] on span "Extract Essential Information (step_8)" at bounding box center [180, 291] width 178 height 15
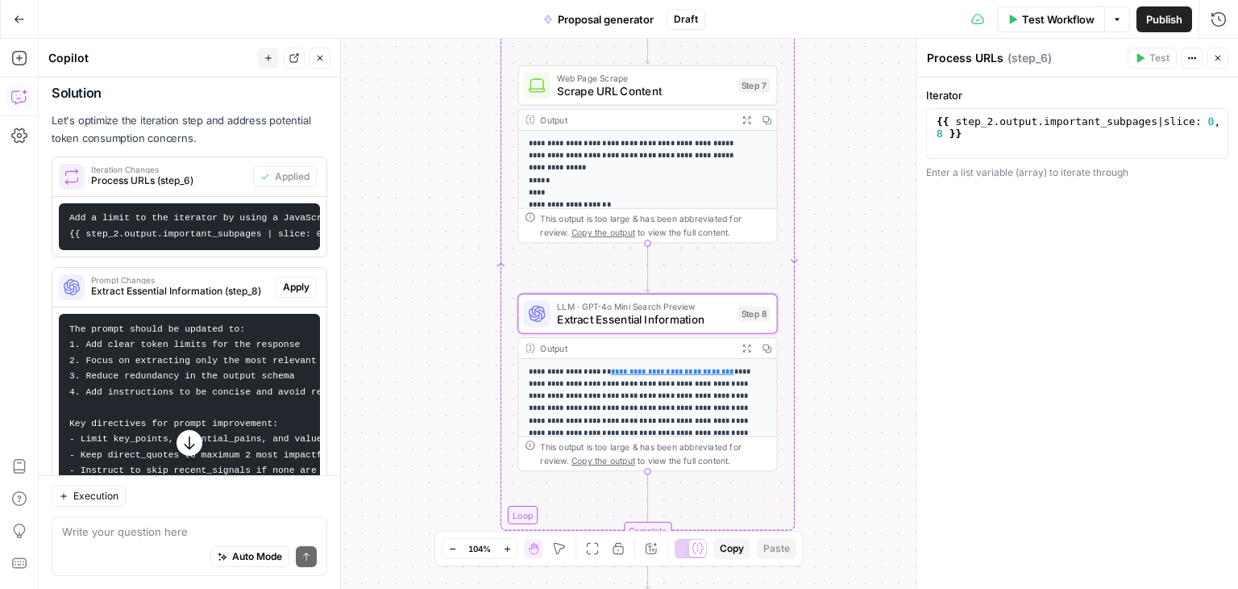
click at [161, 297] on span "Extract Essential Information (step_8)" at bounding box center [180, 291] width 178 height 15
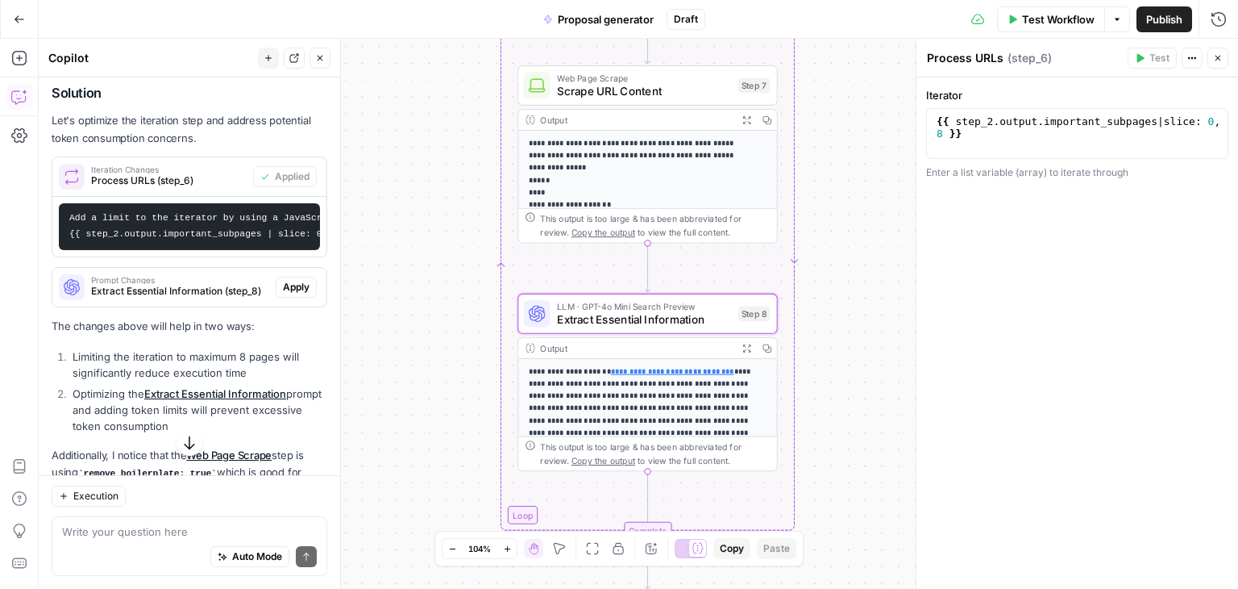
click at [161, 297] on span "Extract Essential Information (step_8)" at bounding box center [180, 291] width 178 height 15
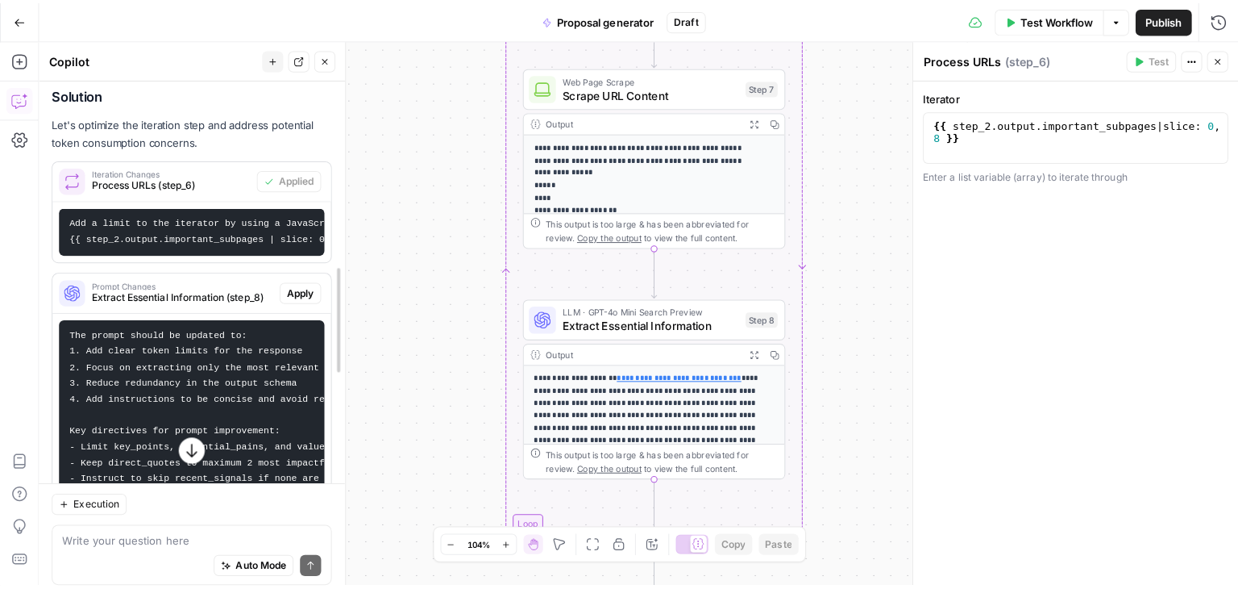
scroll to position [60, 0]
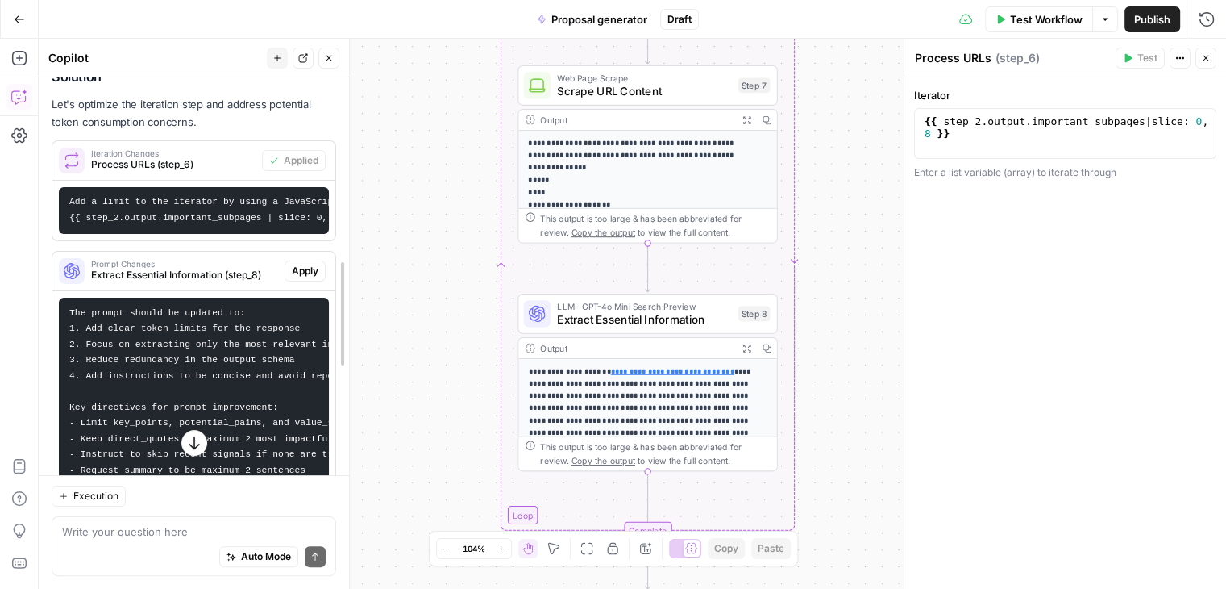
drag, startPoint x: 333, startPoint y: 271, endPoint x: 342, endPoint y: 281, distance: 13.1
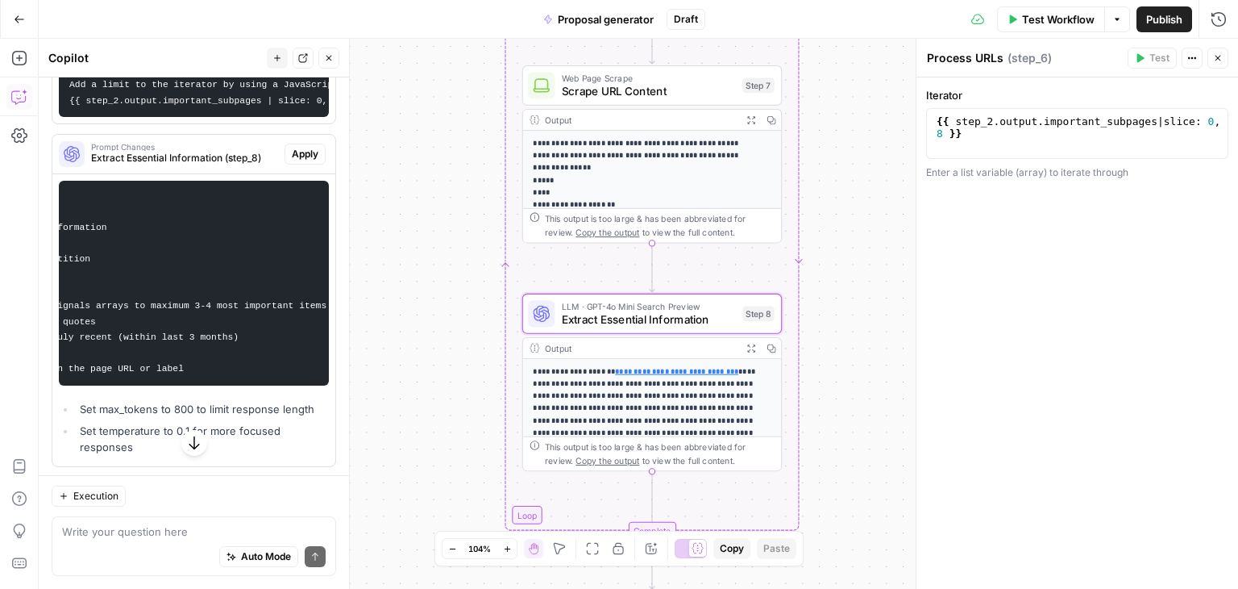
scroll to position [0, 0]
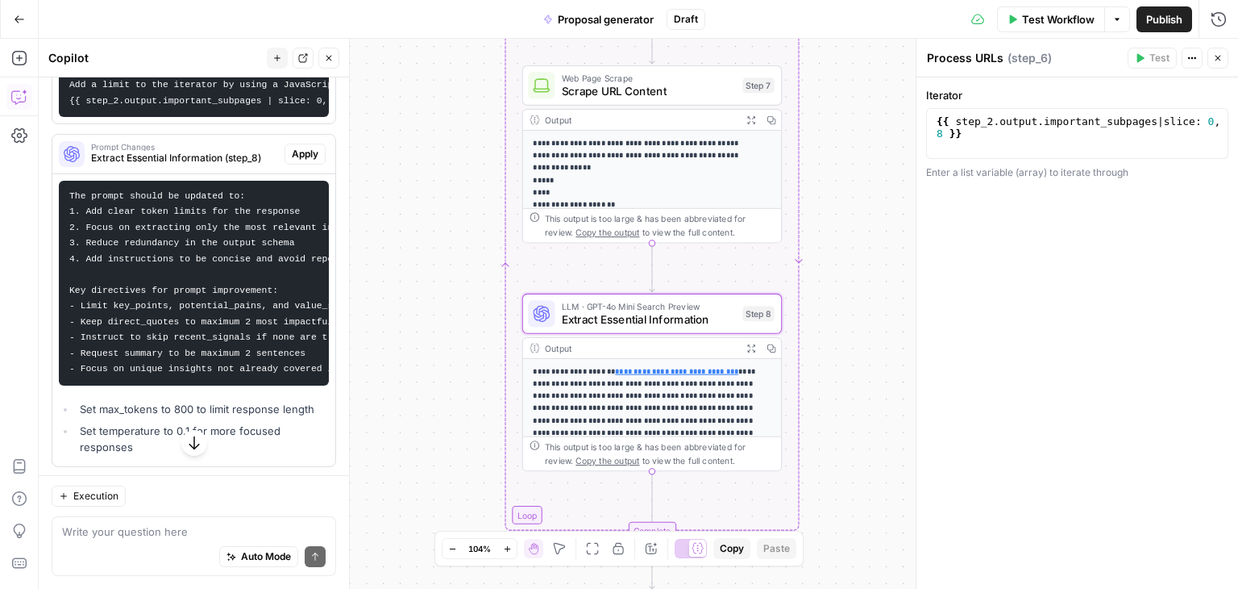
click at [297, 161] on span "Apply" at bounding box center [305, 154] width 27 height 15
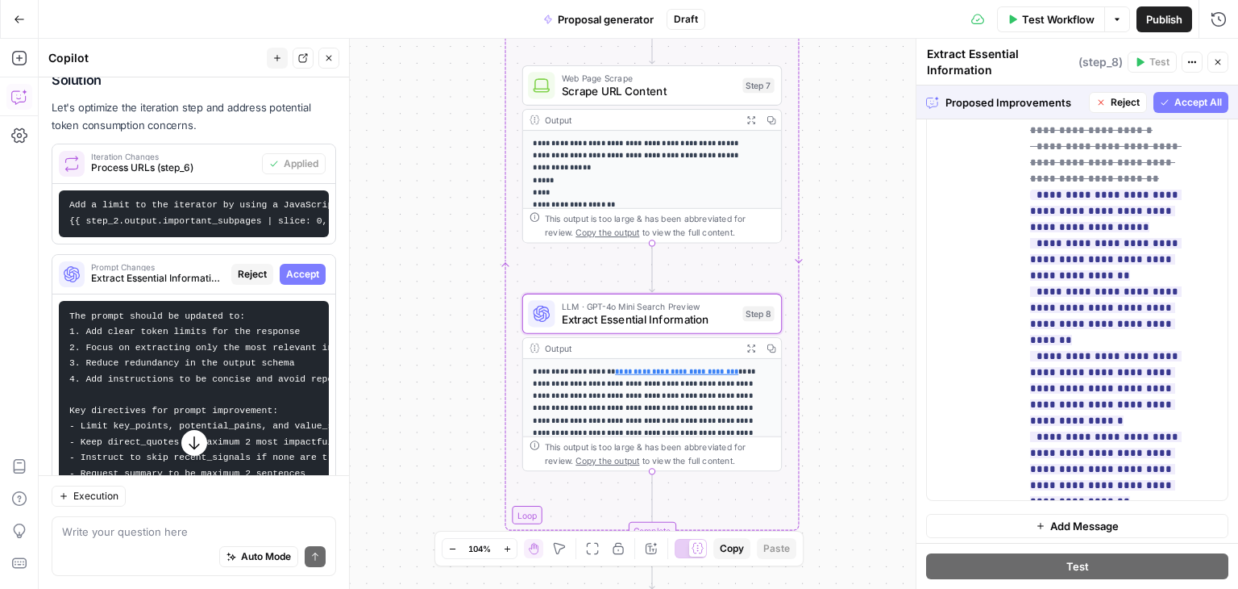
scroll to position [292, 0]
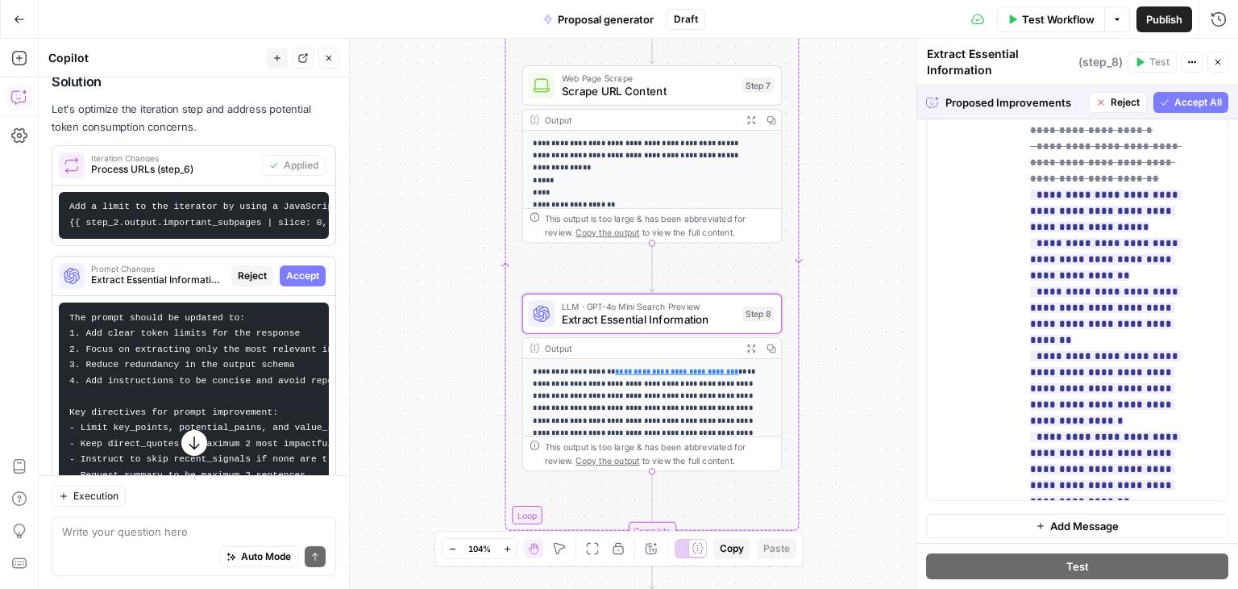
click at [286, 283] on span "Accept" at bounding box center [302, 275] width 33 height 15
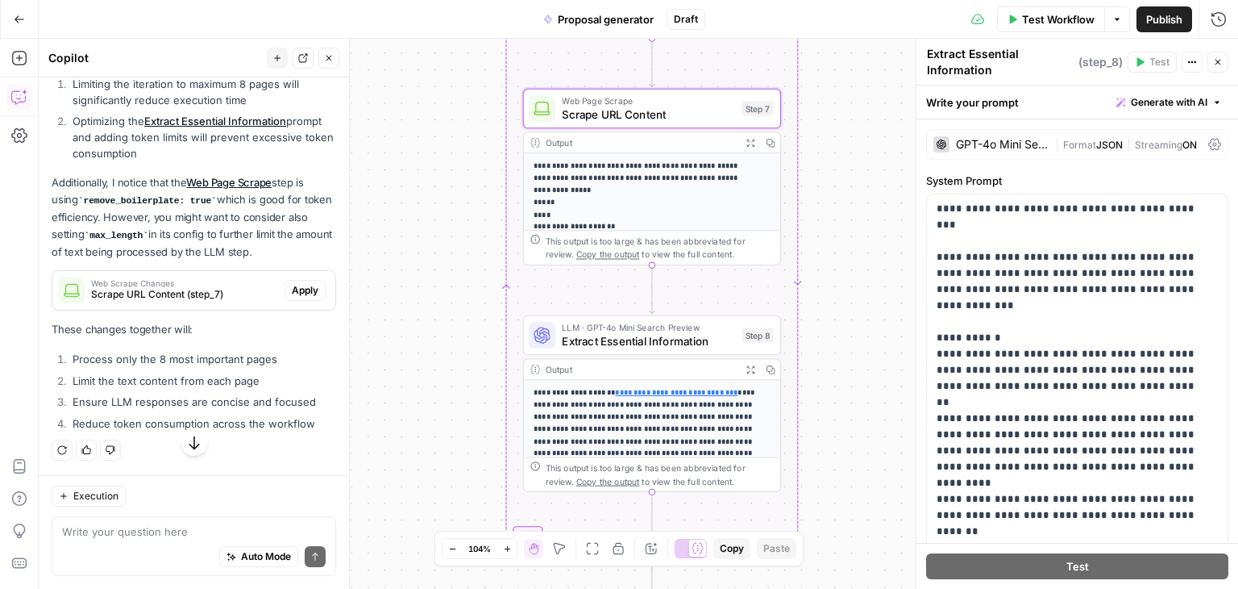
scroll to position [882, 0]
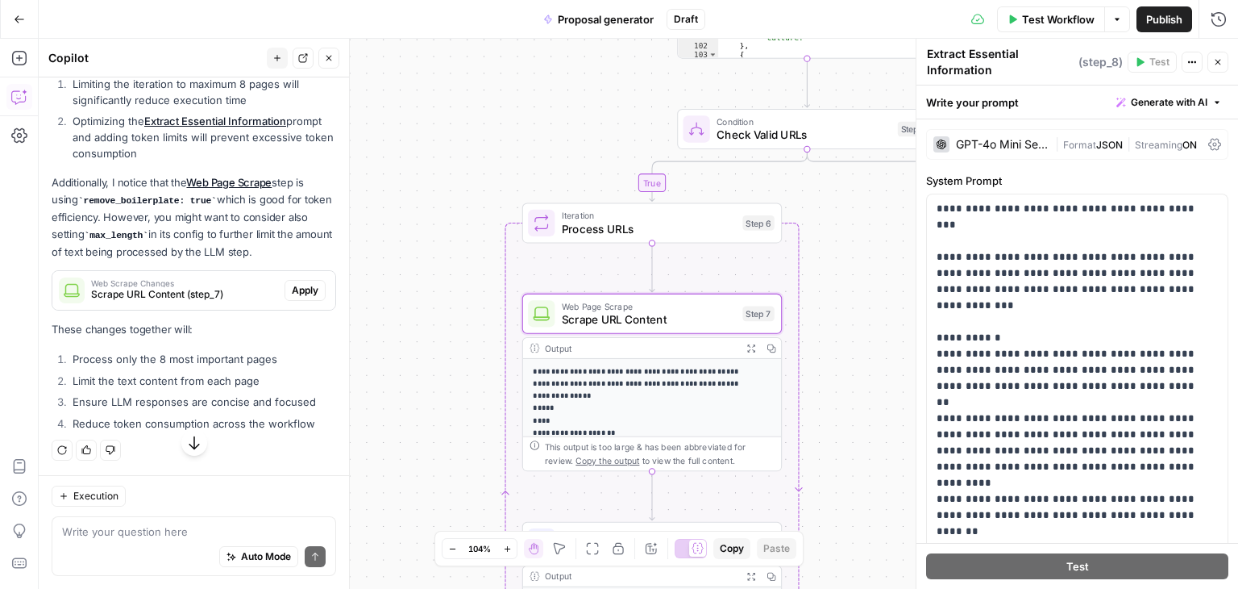
click at [166, 302] on span "Scrape URL Content (step_7)" at bounding box center [184, 294] width 187 height 15
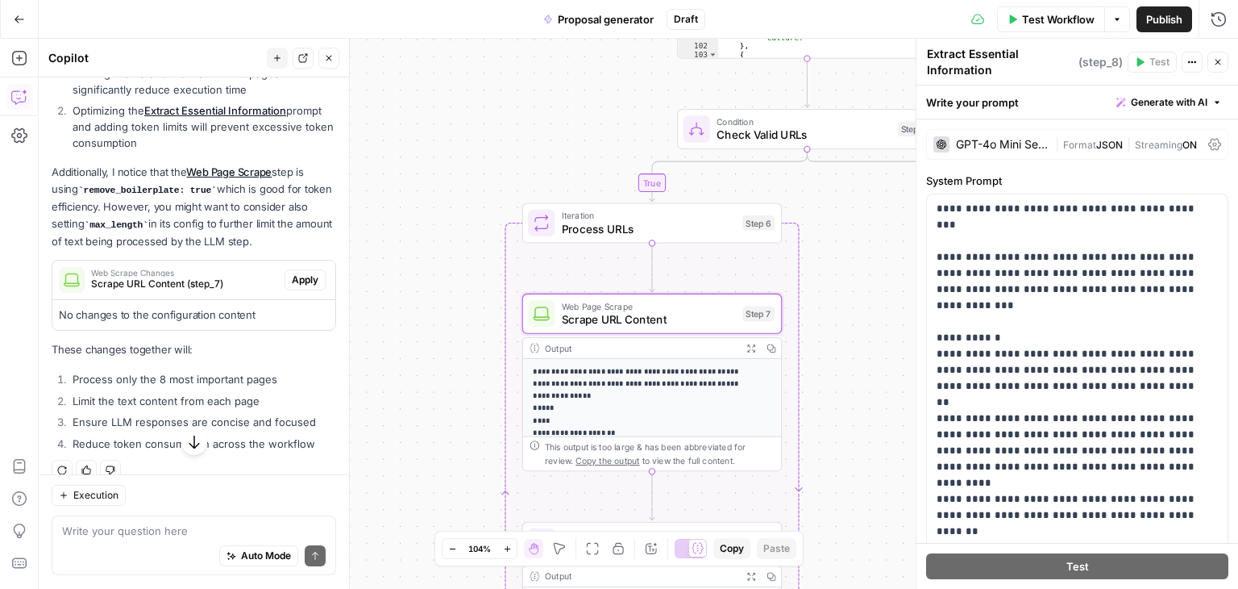
click at [166, 291] on span "Scrape URL Content (step_7)" at bounding box center [184, 284] width 187 height 15
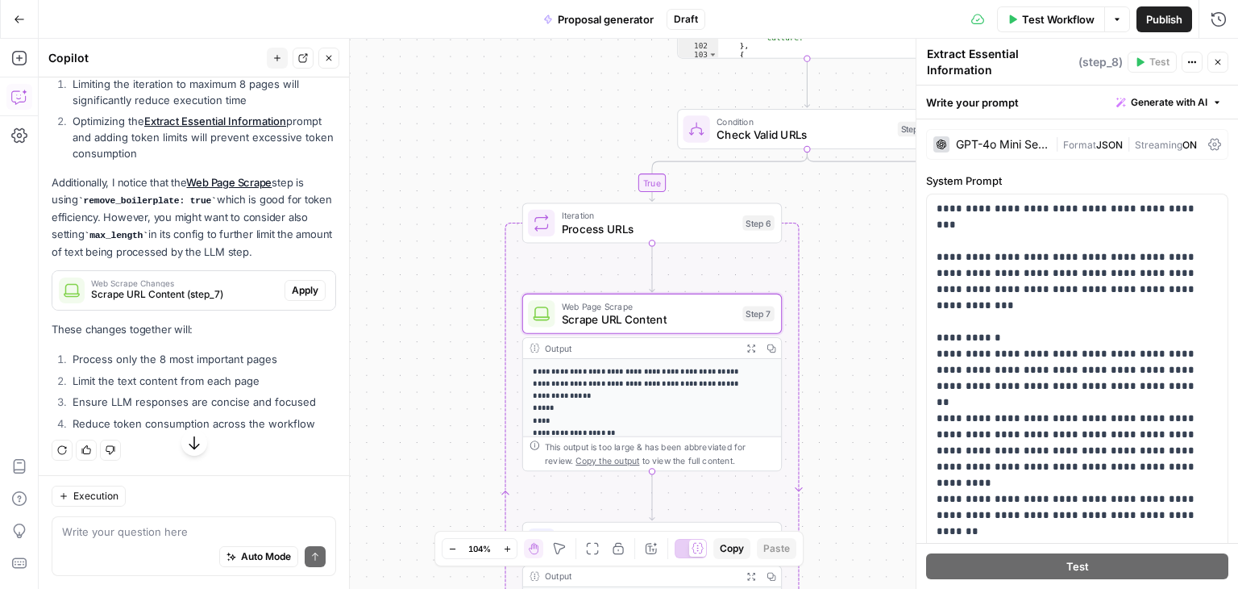
click at [166, 302] on span "Scrape URL Content (step_7)" at bounding box center [184, 294] width 187 height 15
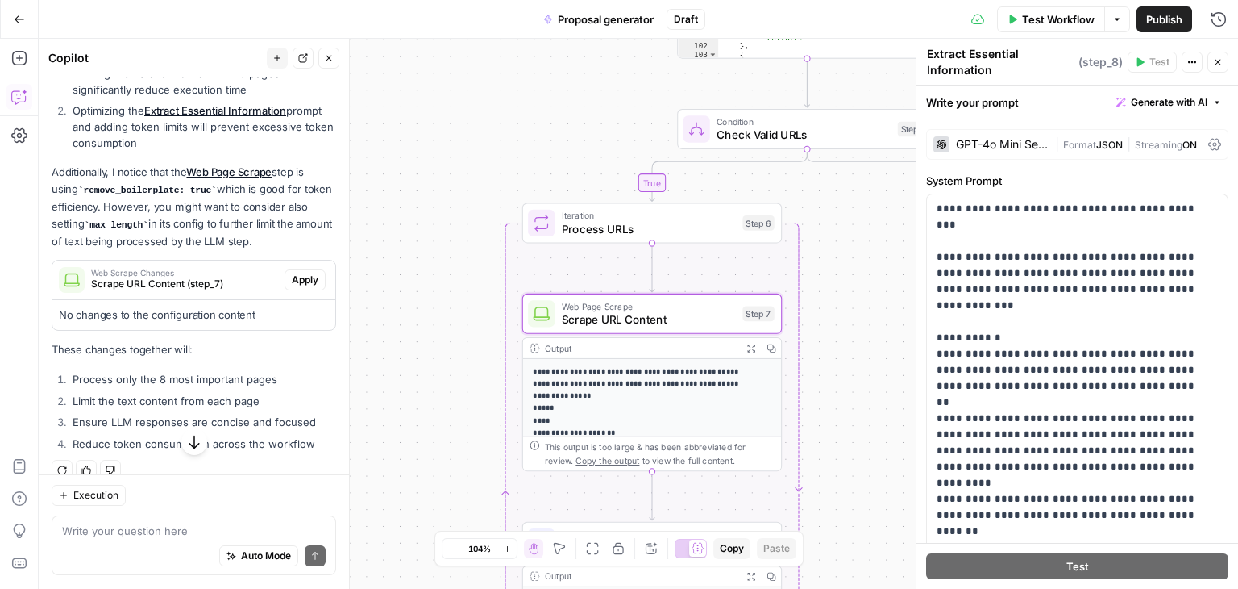
click at [206, 277] on span "Web Scrape Changes" at bounding box center [184, 272] width 187 height 8
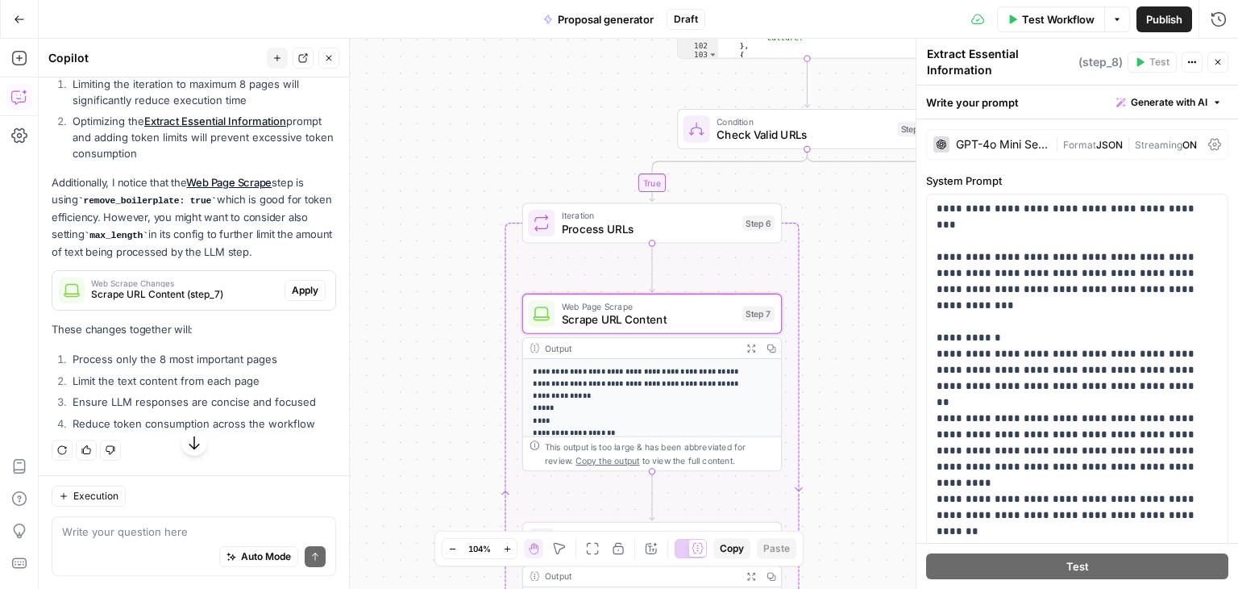
click at [292, 297] on span "Apply" at bounding box center [305, 290] width 27 height 15
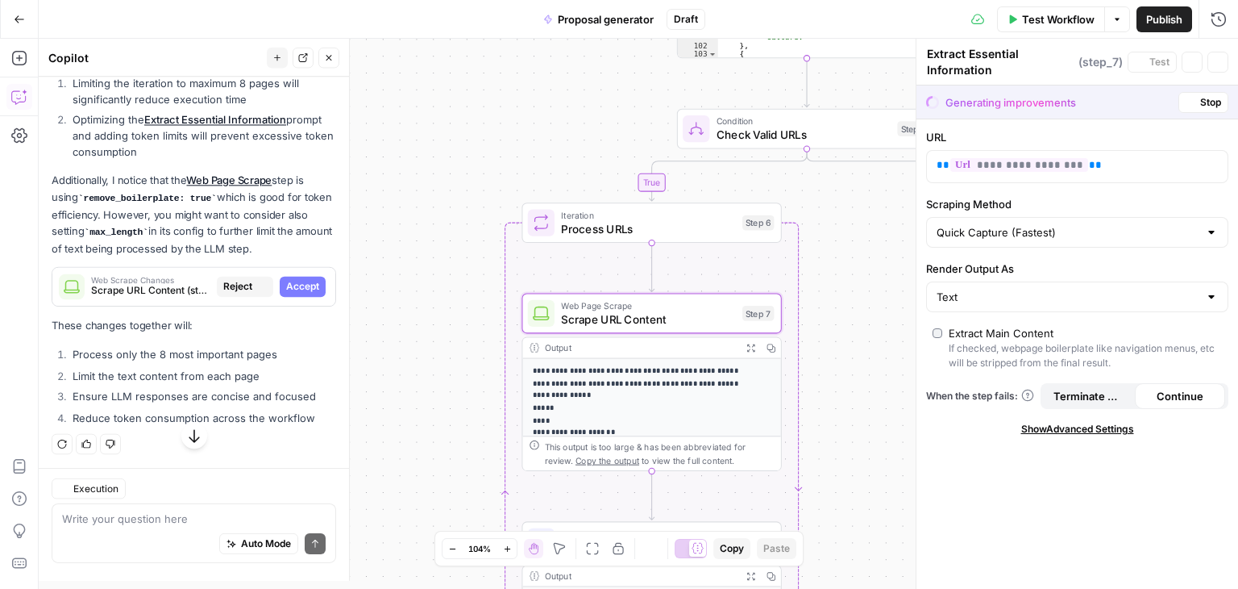
type textarea "Scrape URL Content"
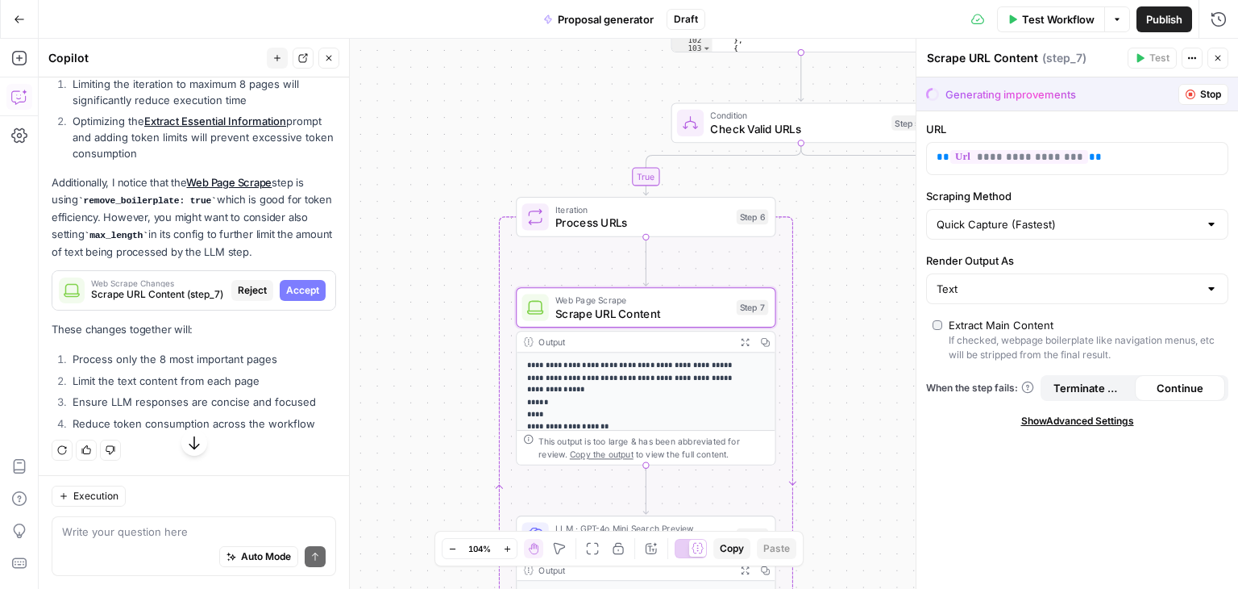
click at [286, 297] on span "Accept" at bounding box center [302, 290] width 33 height 15
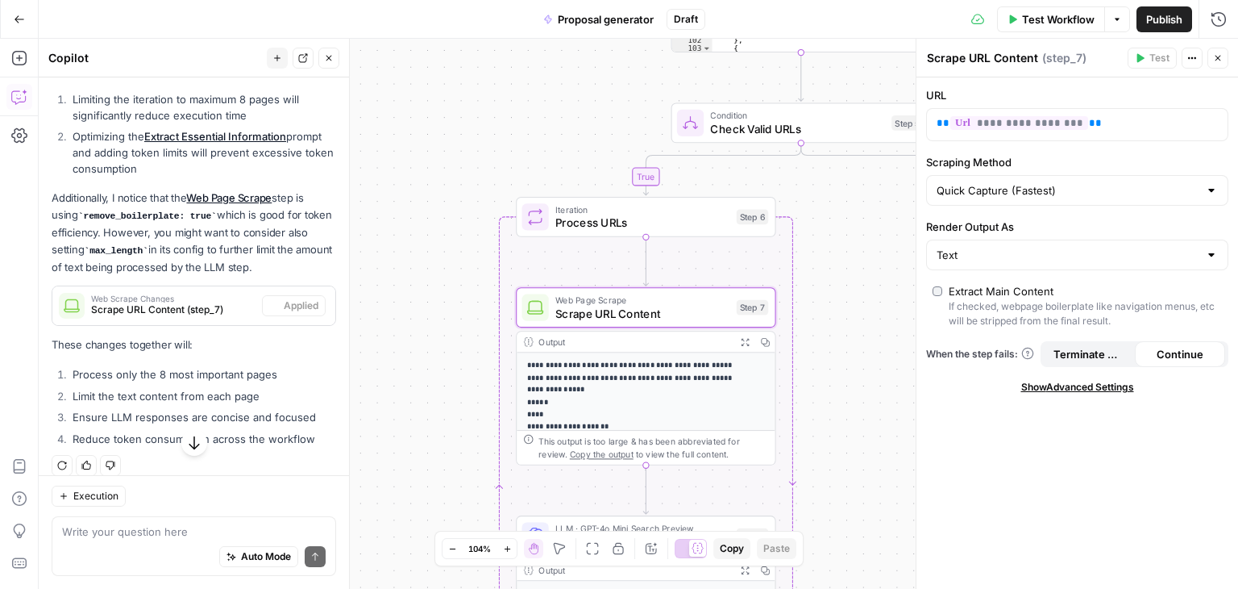
scroll to position [882, 0]
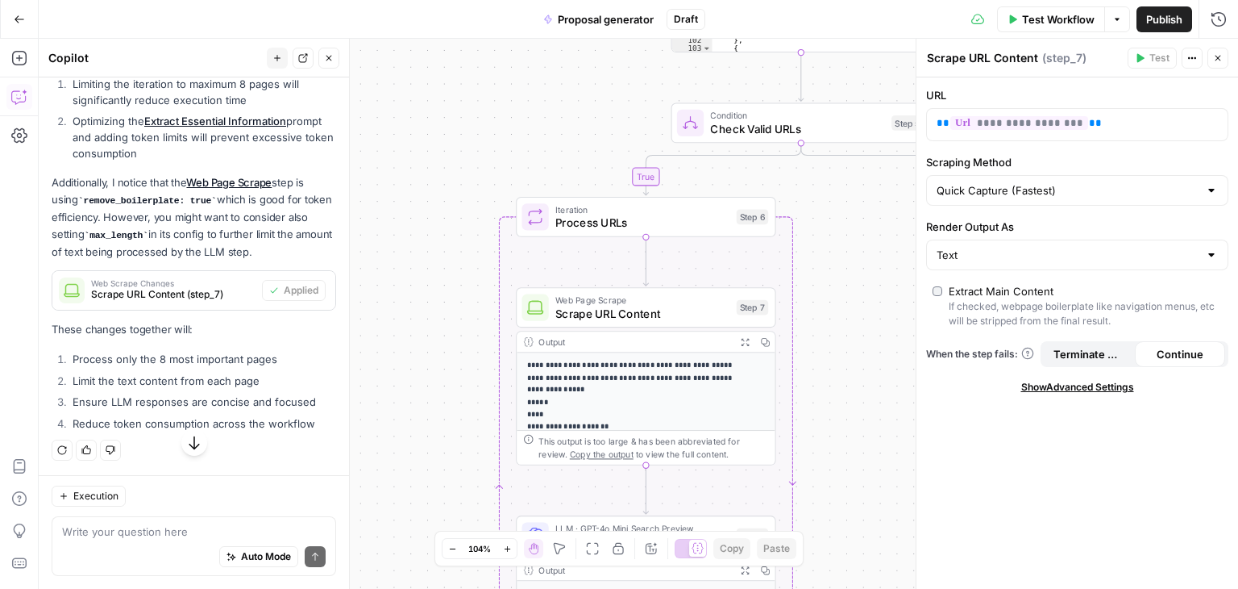
click at [1103, 395] on div "**********" at bounding box center [1078, 332] width 322 height 511
click at [1100, 387] on span "Show Advanced Settings" at bounding box center [1077, 387] width 113 height 15
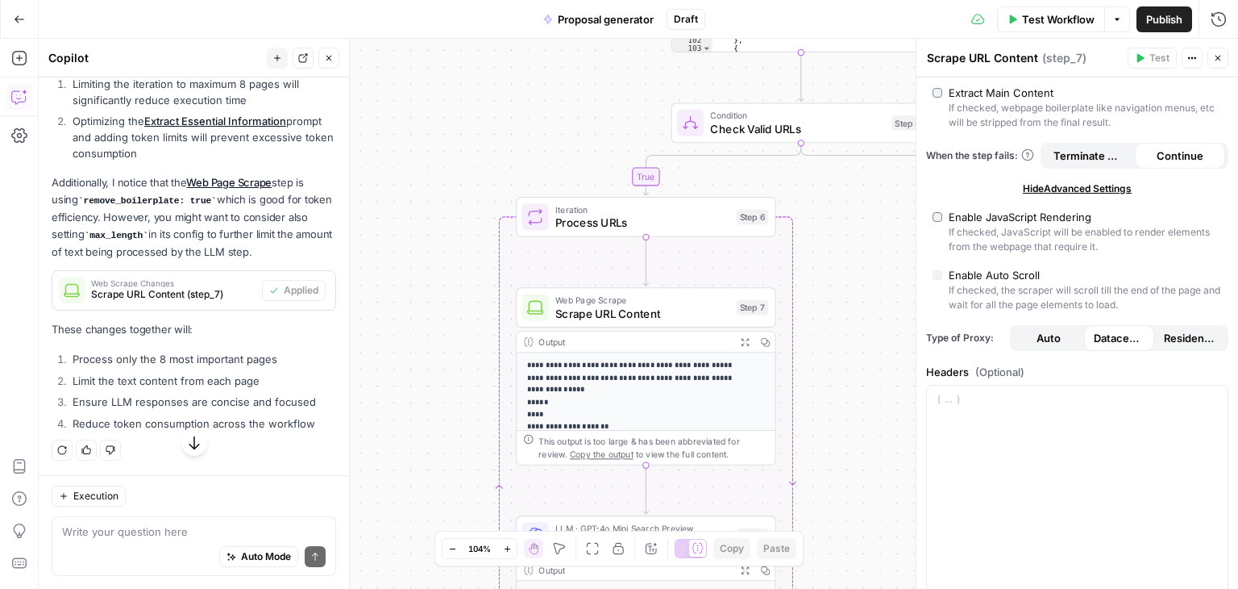
scroll to position [242, 0]
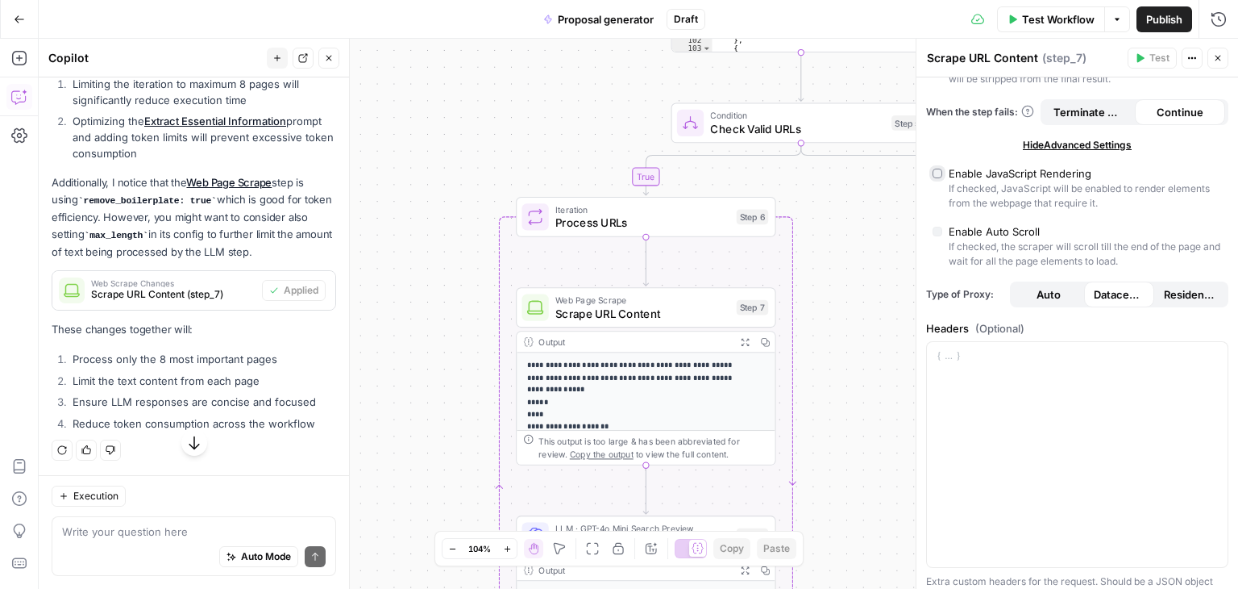
type input "Custom"
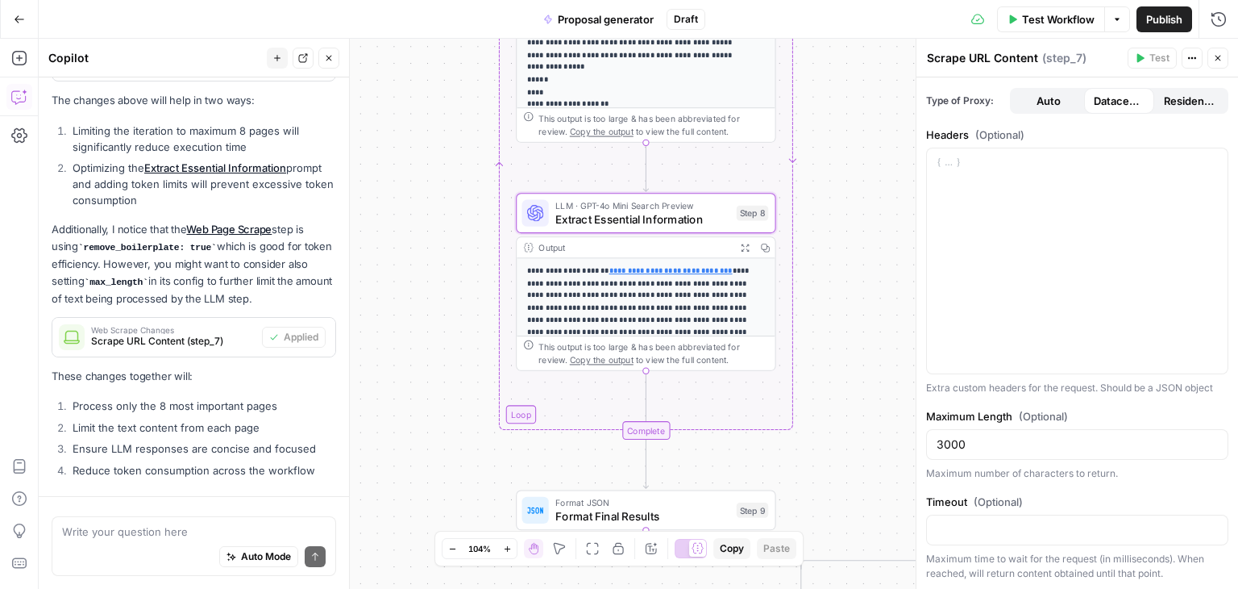
scroll to position [380, 0]
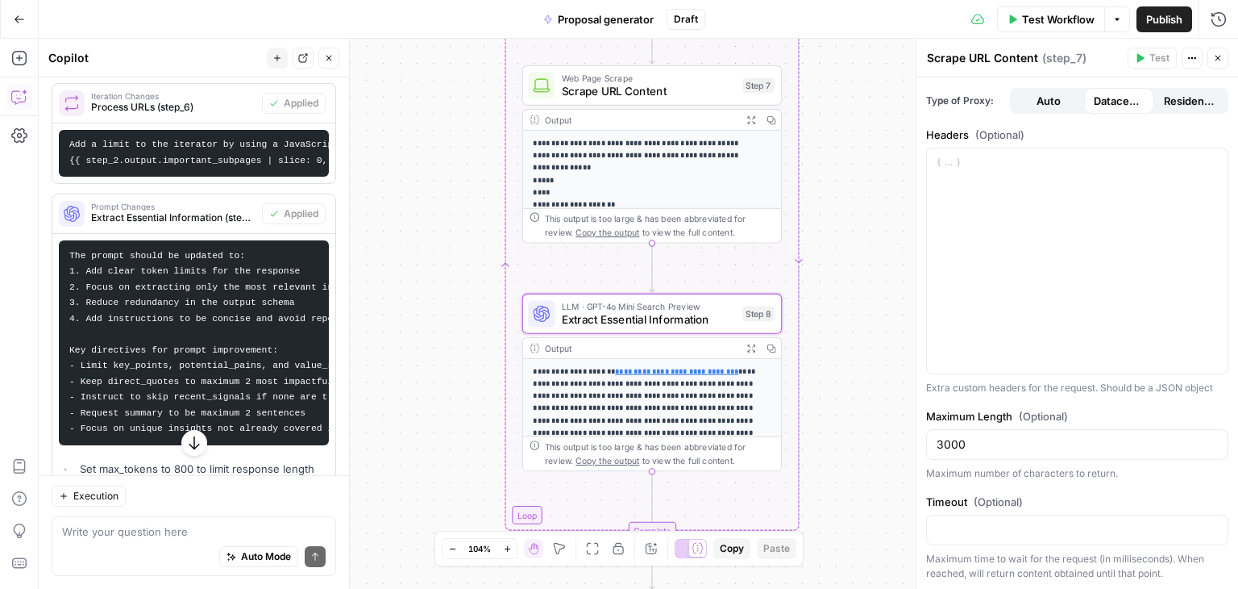
click at [197, 327] on code "The prompt should be updated to: 1. Add clear token limits for the response 2. …" at bounding box center [349, 342] width 560 height 183
click at [634, 310] on span "LLM · GPT-4o Mini Search Preview" at bounding box center [649, 306] width 174 height 14
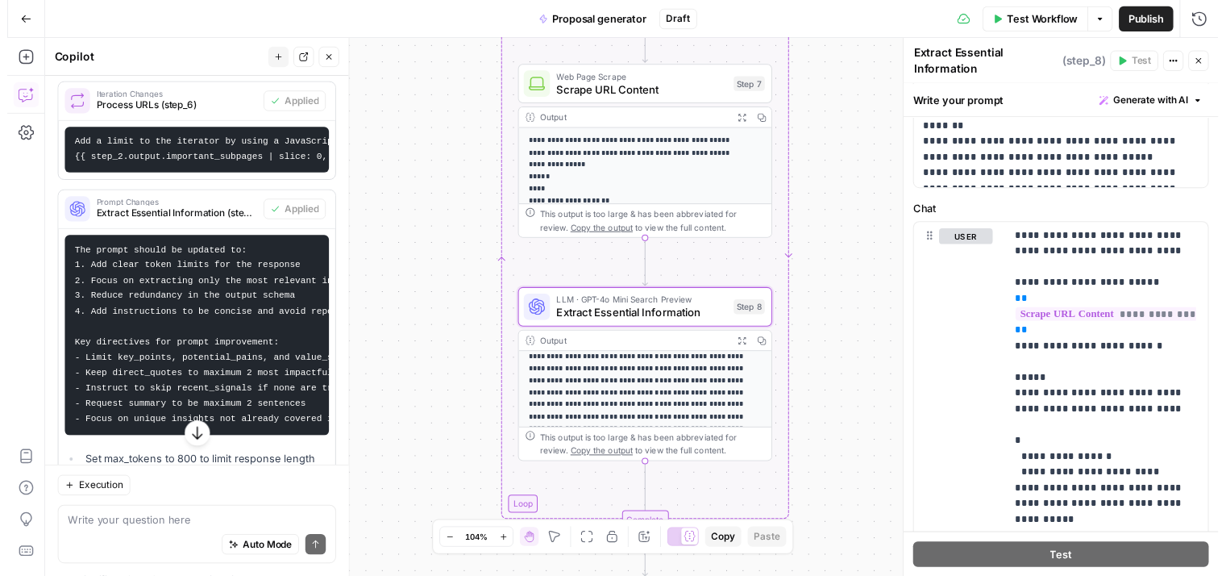
scroll to position [126, 0]
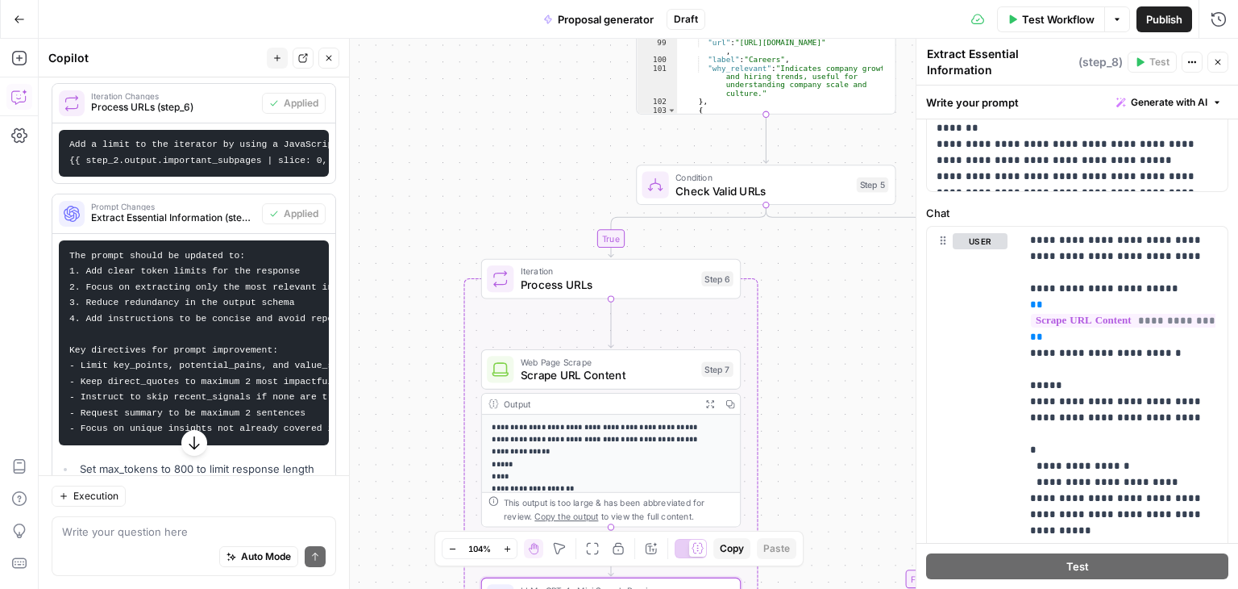
drag, startPoint x: 838, startPoint y: 251, endPoint x: 740, endPoint y: 257, distance: 98.6
click at [740, 257] on div "**********" at bounding box center [639, 314] width 1200 height 550
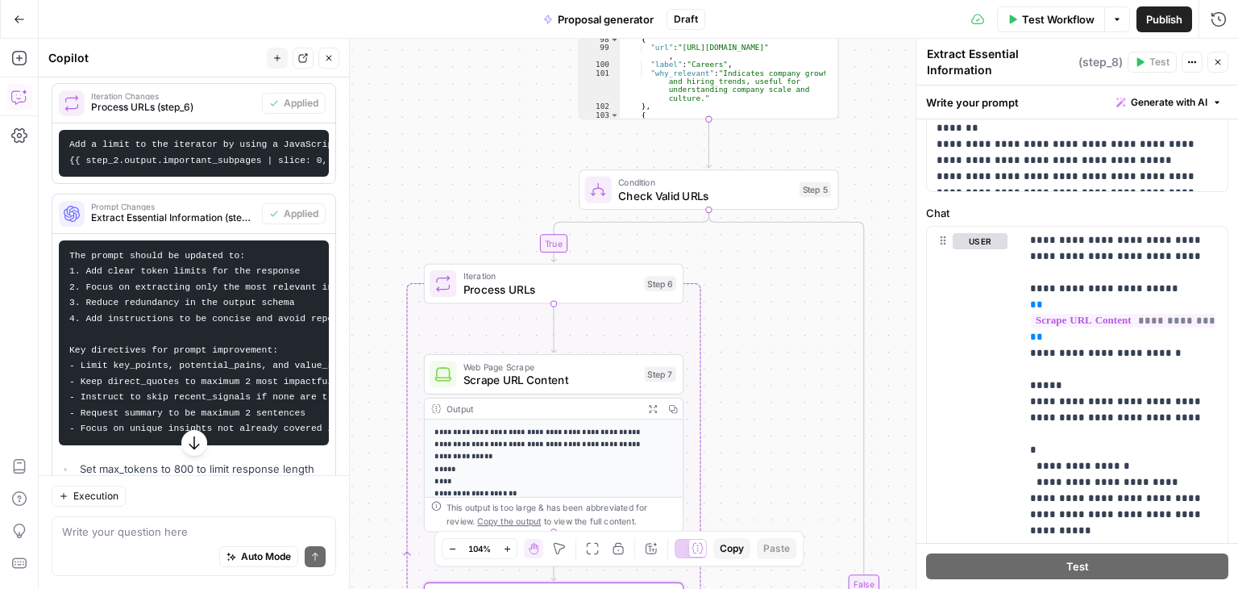
click at [735, 202] on span "Check Valid URLs" at bounding box center [705, 195] width 174 height 17
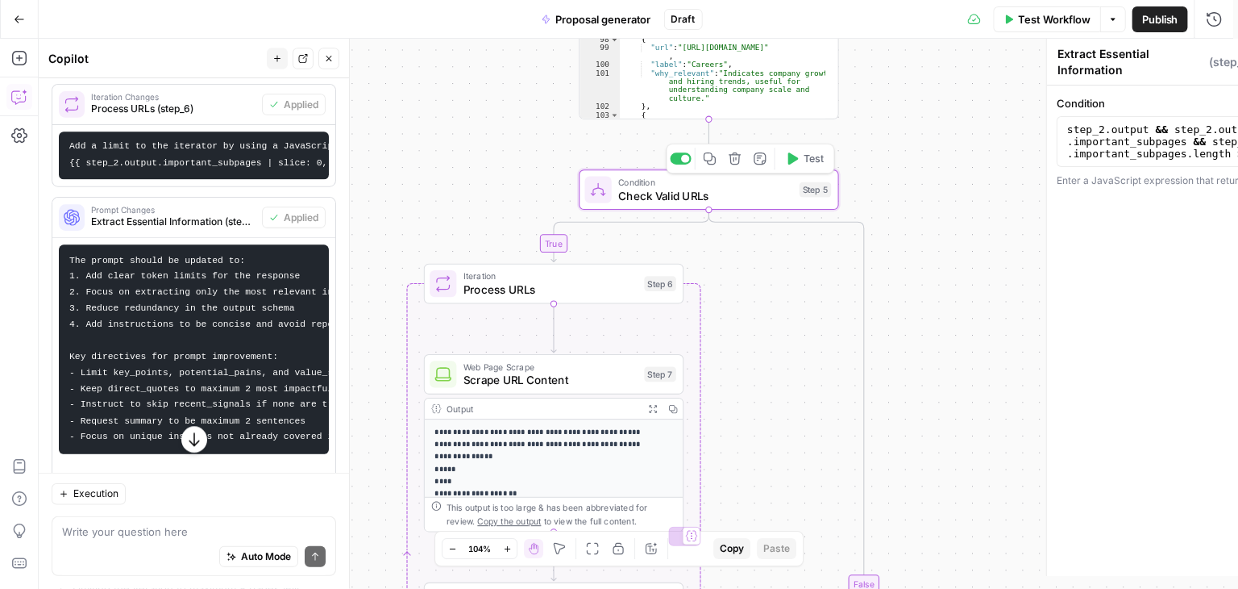
type textarea "Check Valid URLs"
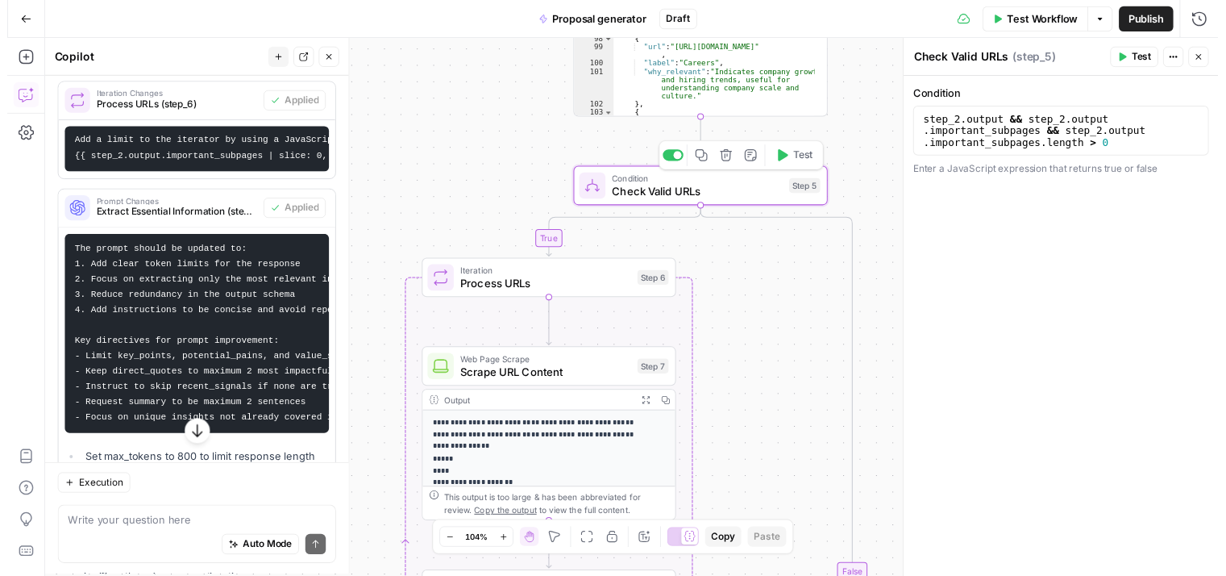
scroll to position [60, 0]
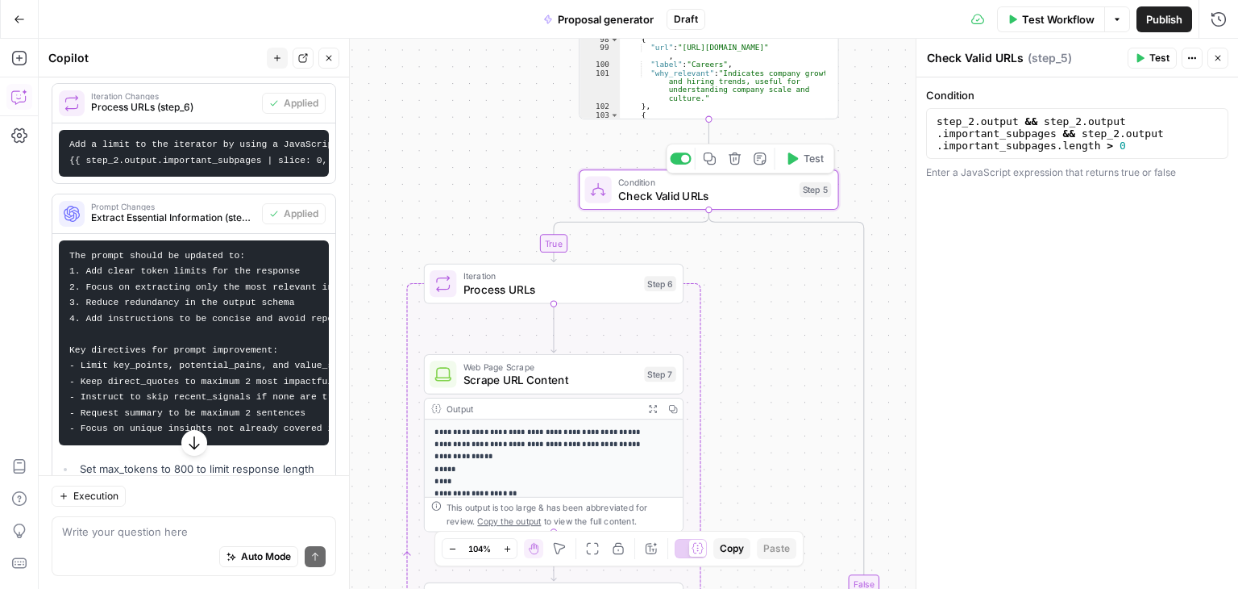
click at [816, 162] on span "Test" at bounding box center [814, 158] width 20 height 15
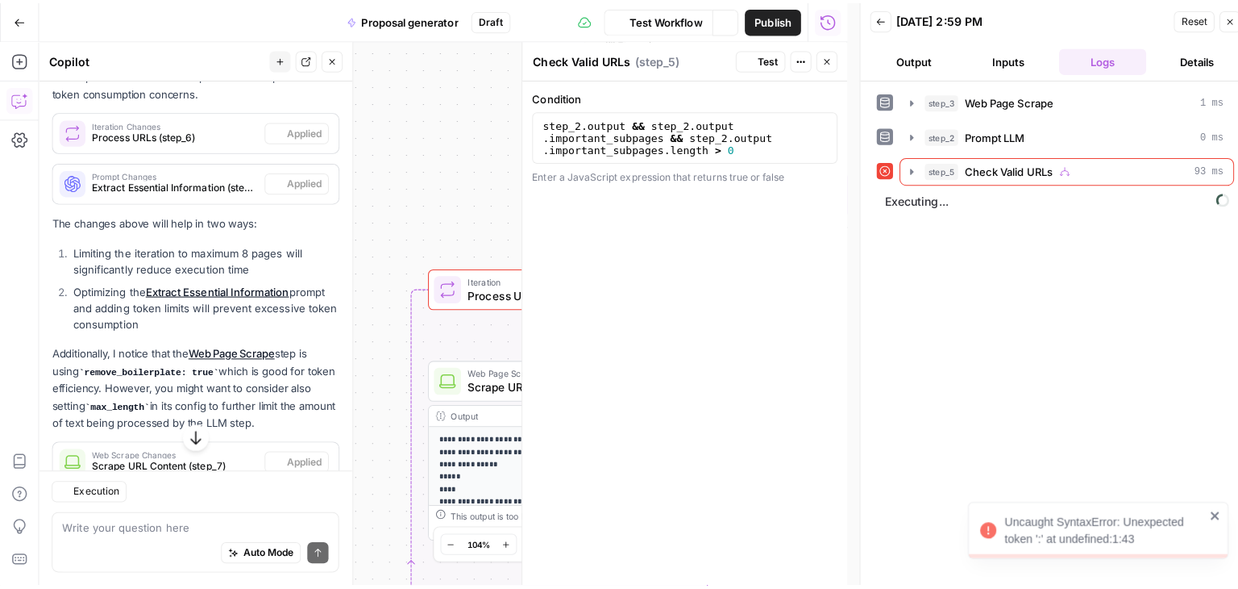
scroll to position [380, 0]
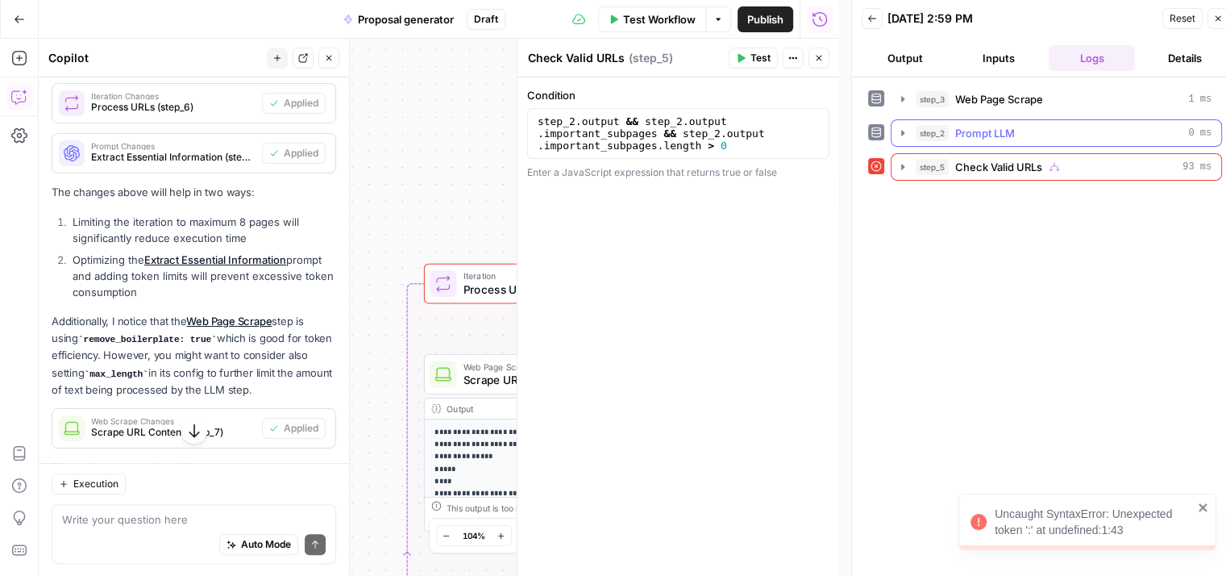
click at [900, 131] on icon "button" at bounding box center [902, 133] width 13 height 13
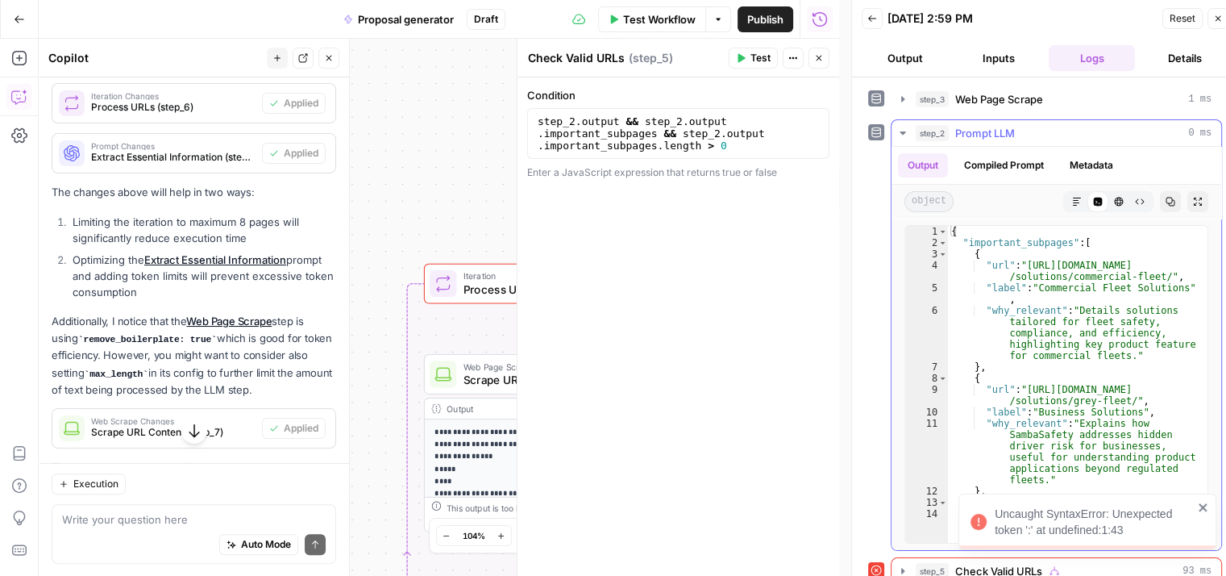
click at [900, 131] on icon "button" at bounding box center [902, 133] width 13 height 13
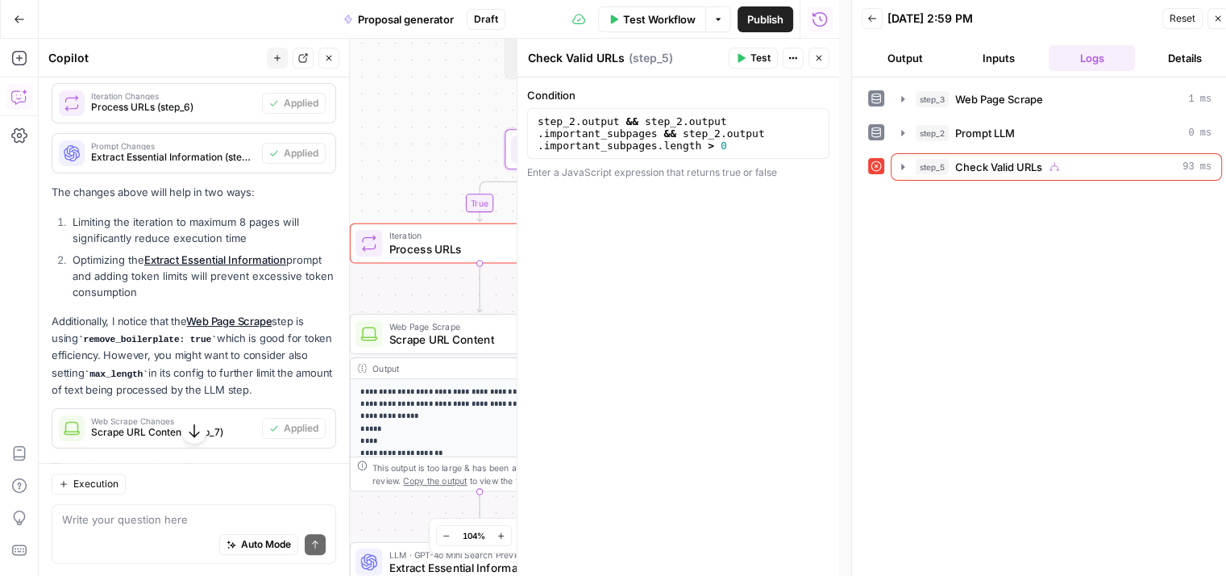
drag, startPoint x: 469, startPoint y: 173, endPoint x: 395, endPoint y: 133, distance: 84.4
click at [395, 133] on div "**********" at bounding box center [439, 307] width 801 height 537
click at [822, 53] on icon "button" at bounding box center [819, 58] width 10 height 10
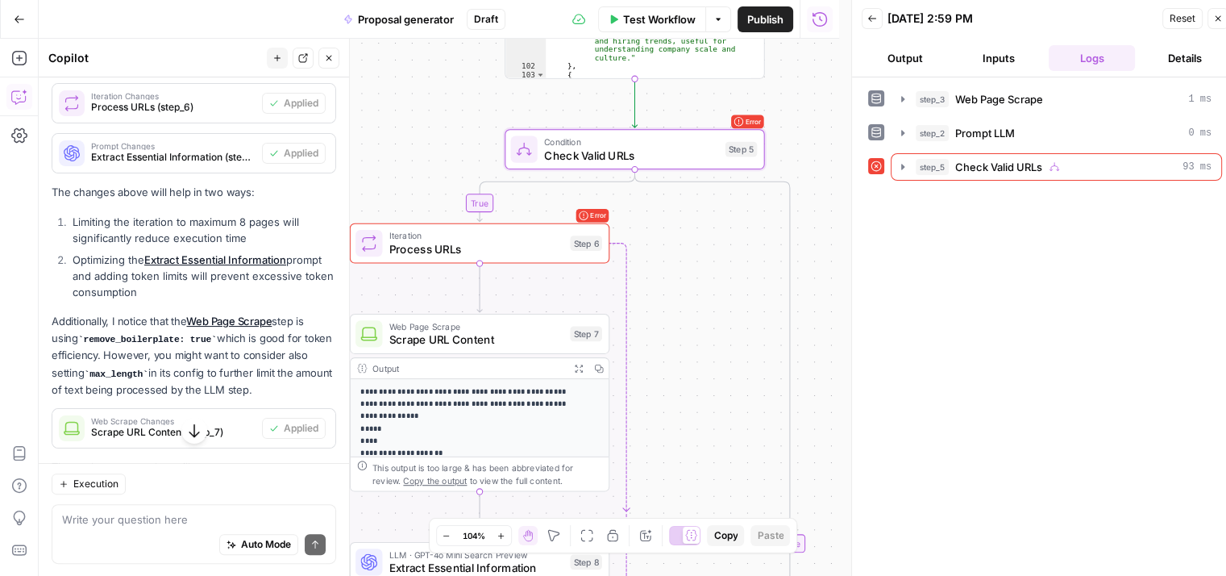
click at [1218, 21] on icon "button" at bounding box center [1218, 19] width 10 height 10
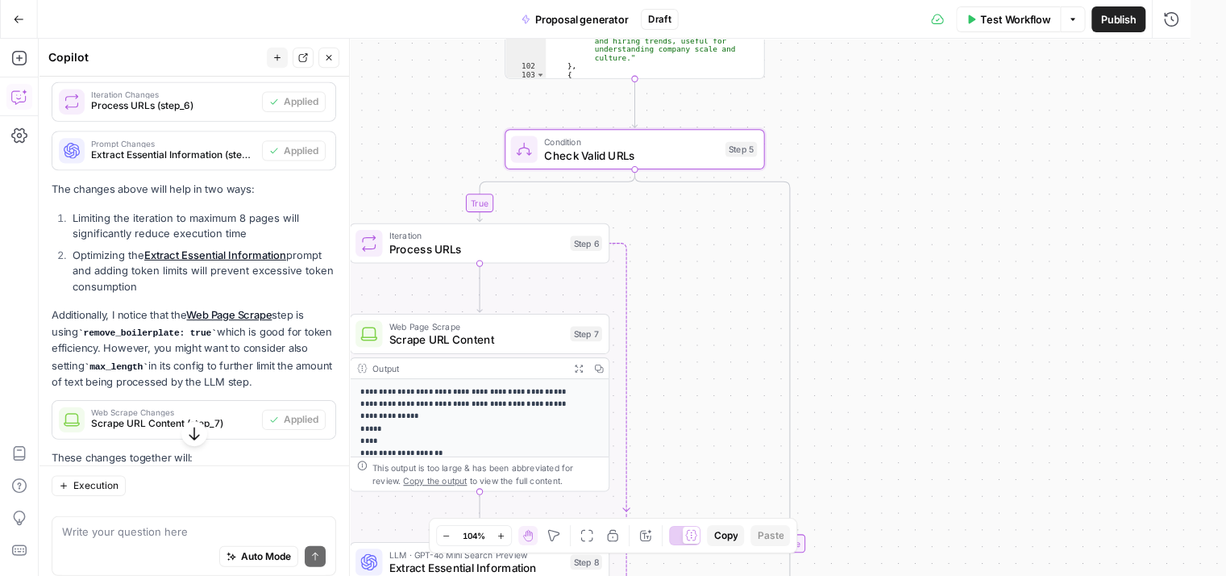
scroll to position [60, 0]
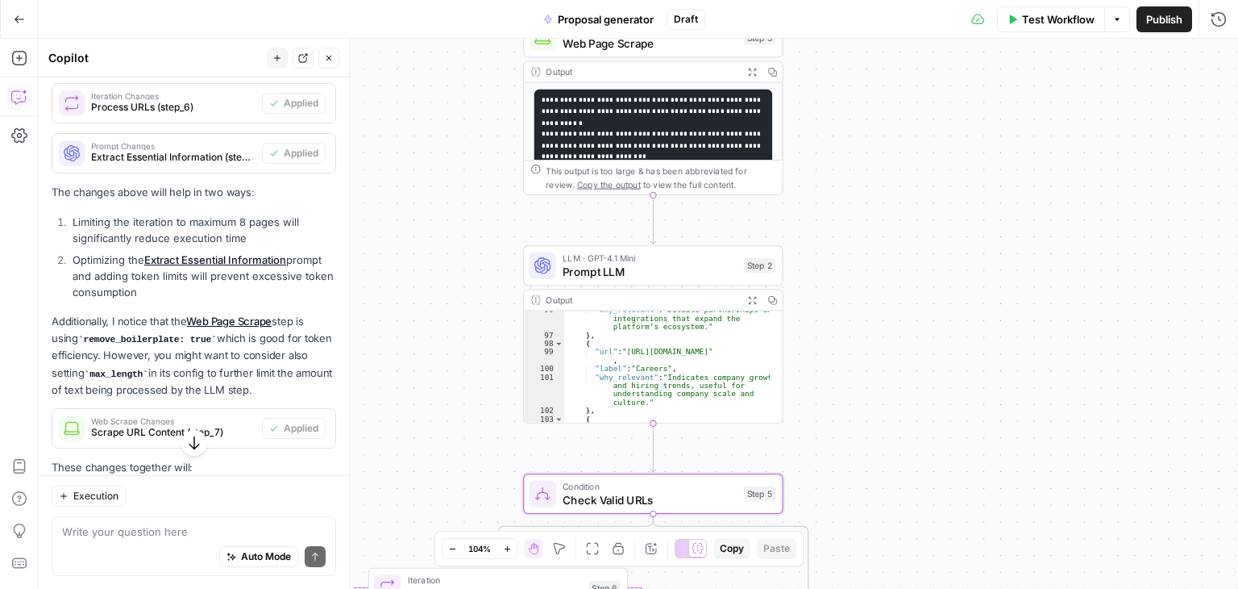
drag, startPoint x: 871, startPoint y: 114, endPoint x: 891, endPoint y: 252, distance: 140.1
click at [891, 452] on div "**********" at bounding box center [639, 314] width 1200 height 550
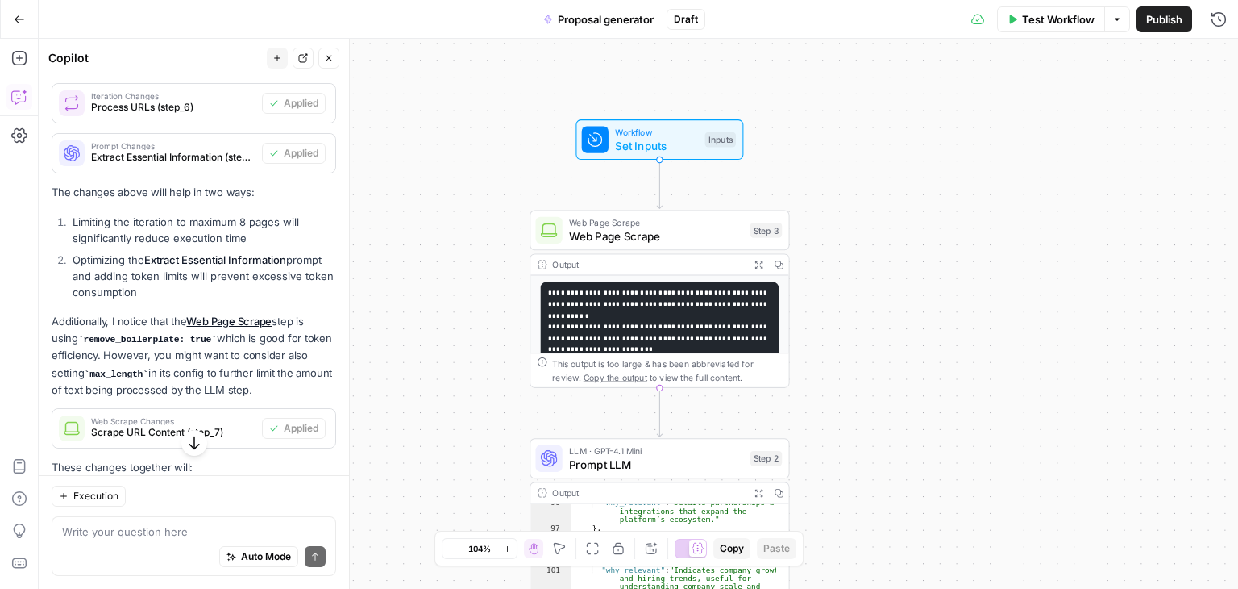
drag, startPoint x: 889, startPoint y: 359, endPoint x: 891, endPoint y: 437, distance: 78.2
click at [891, 437] on div "**********" at bounding box center [639, 314] width 1200 height 550
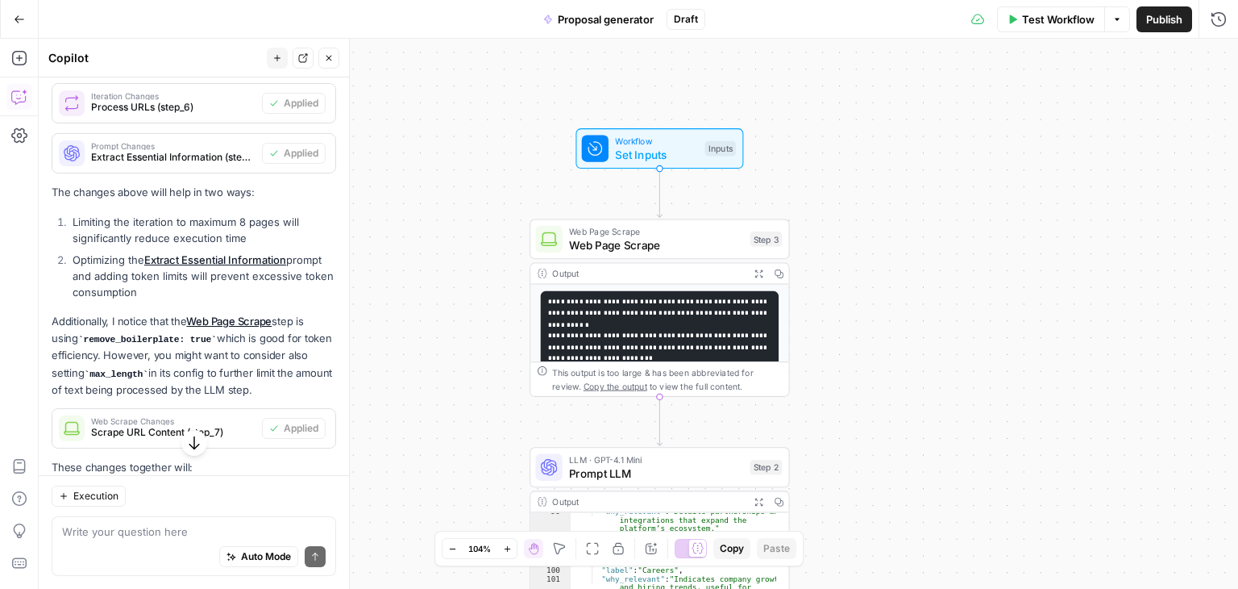
click at [809, 171] on div "**********" at bounding box center [639, 314] width 1200 height 550
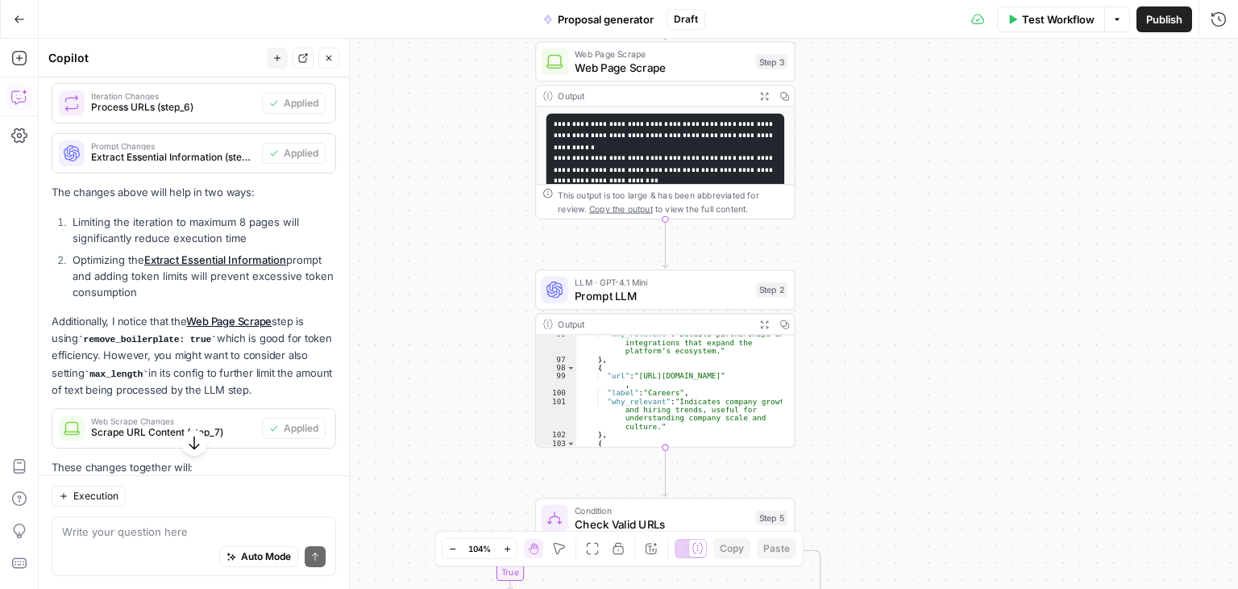
drag, startPoint x: 787, startPoint y: 401, endPoint x: 838, endPoint y: 148, distance: 258.2
click at [838, 148] on div "**********" at bounding box center [639, 314] width 1200 height 550
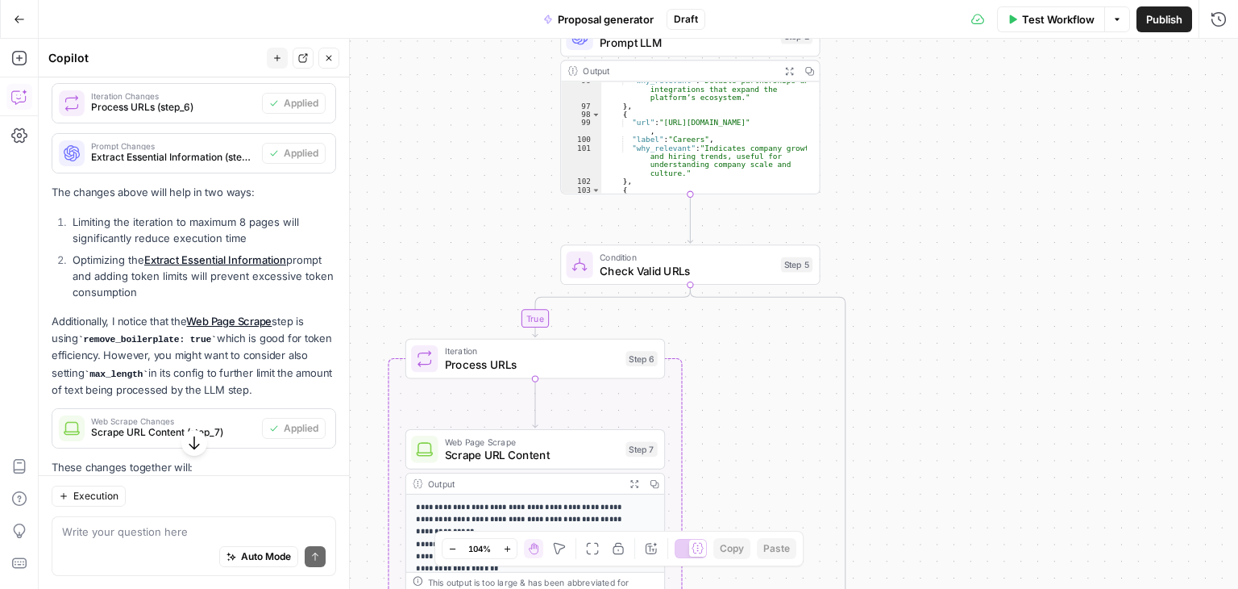
drag, startPoint x: 912, startPoint y: 391, endPoint x: 834, endPoint y: 266, distance: 147.4
click at [879, 255] on div "**********" at bounding box center [639, 314] width 1200 height 550
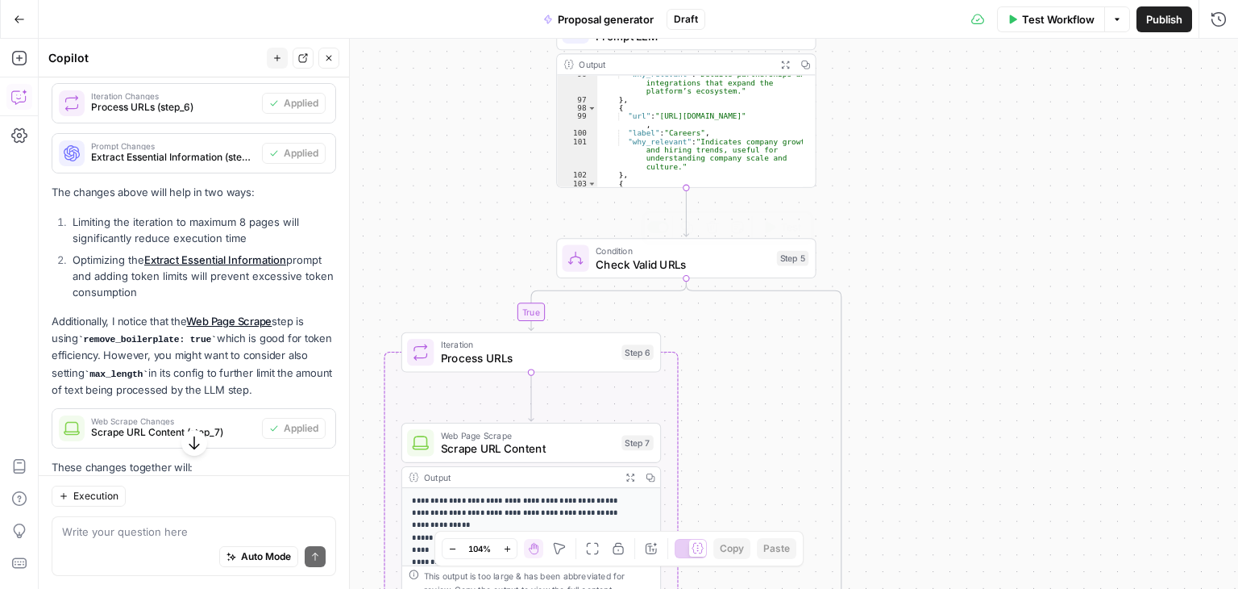
click at [662, 260] on span "Check Valid URLs" at bounding box center [683, 264] width 174 height 17
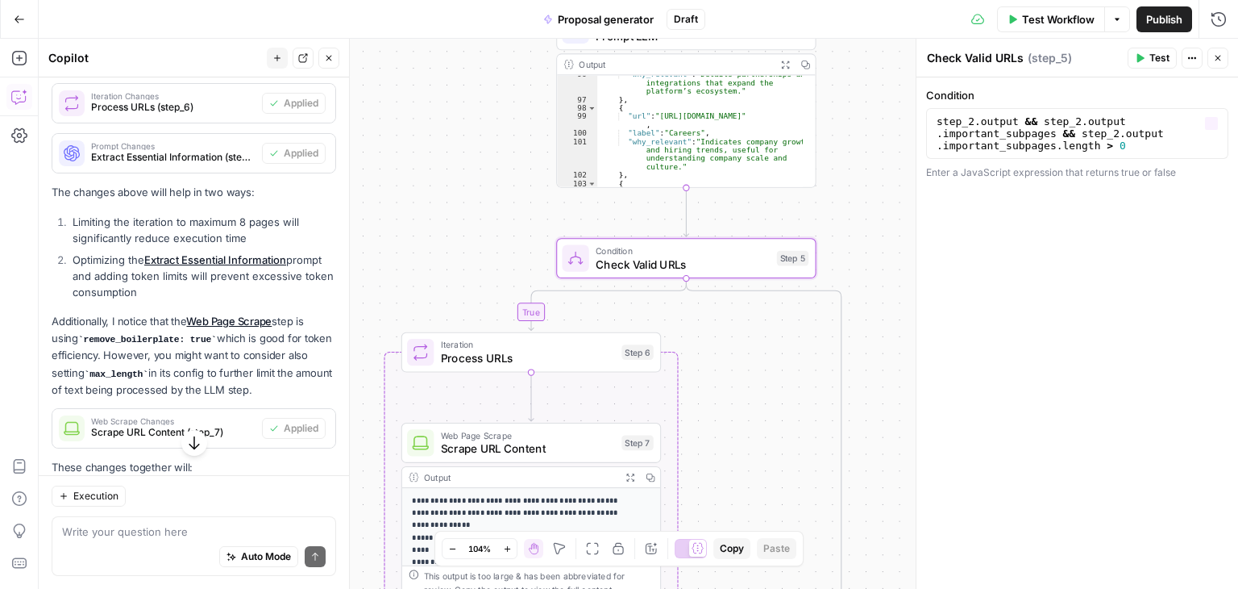
click at [1155, 63] on span "Test" at bounding box center [1160, 58] width 20 height 15
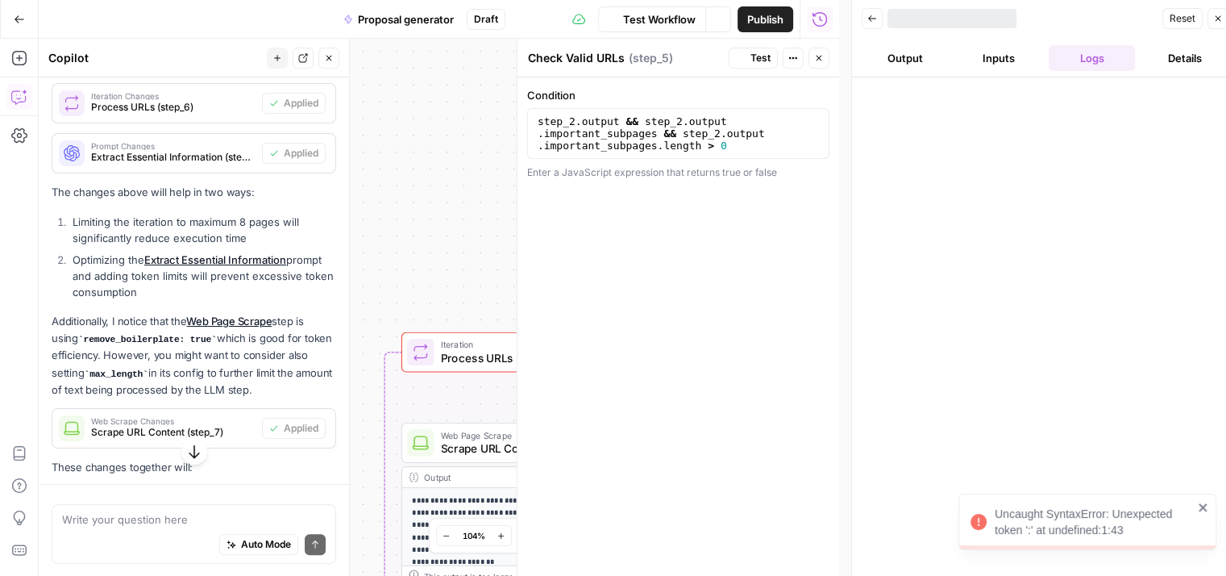
scroll to position [380, 0]
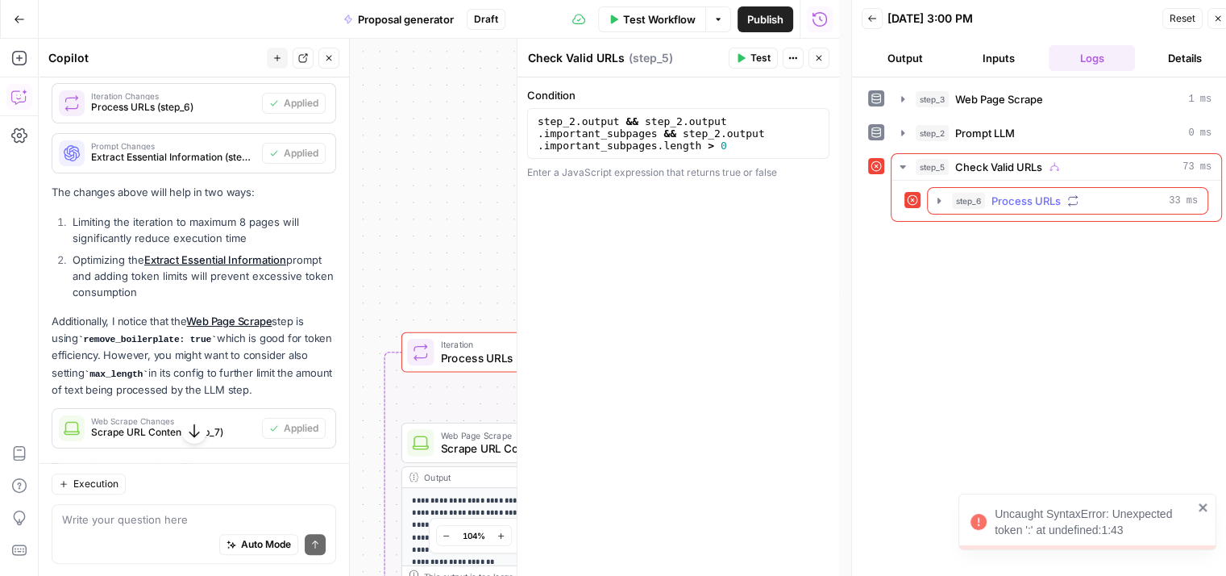
click at [938, 198] on icon "button" at bounding box center [939, 201] width 3 height 6
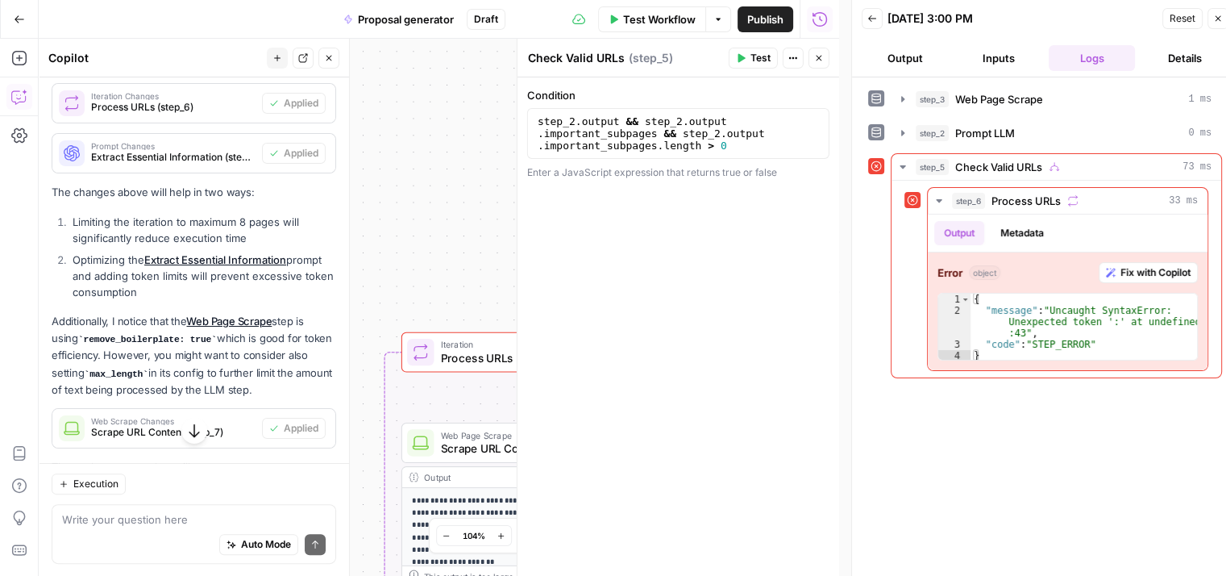
click at [871, 160] on icon at bounding box center [876, 165] width 11 height 11
click at [955, 159] on span "Check Valid URLs" at bounding box center [998, 167] width 87 height 16
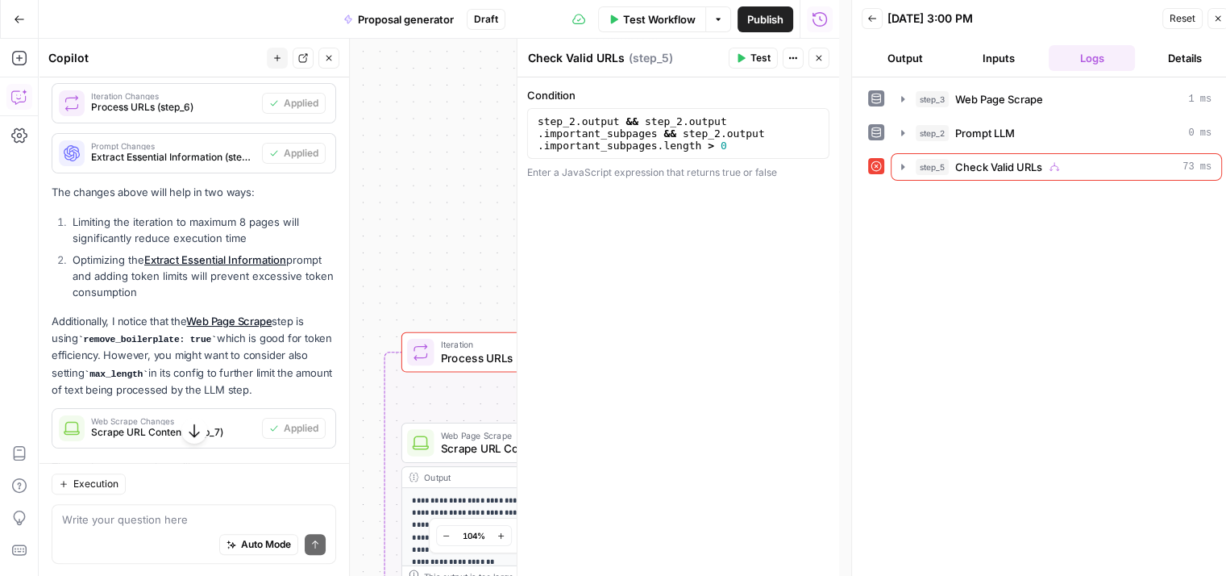
click at [882, 162] on div at bounding box center [876, 166] width 16 height 16
click at [871, 163] on icon at bounding box center [876, 166] width 10 height 10
click at [918, 165] on span "step_5" at bounding box center [932, 167] width 33 height 16
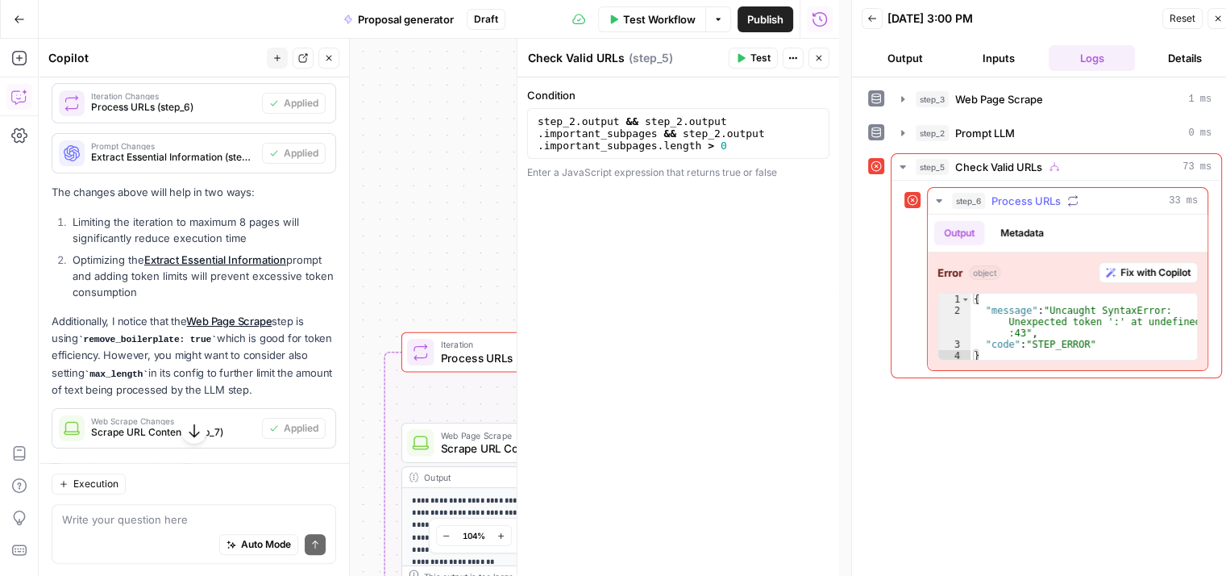
click at [966, 201] on span "step_6" at bounding box center [968, 201] width 33 height 16
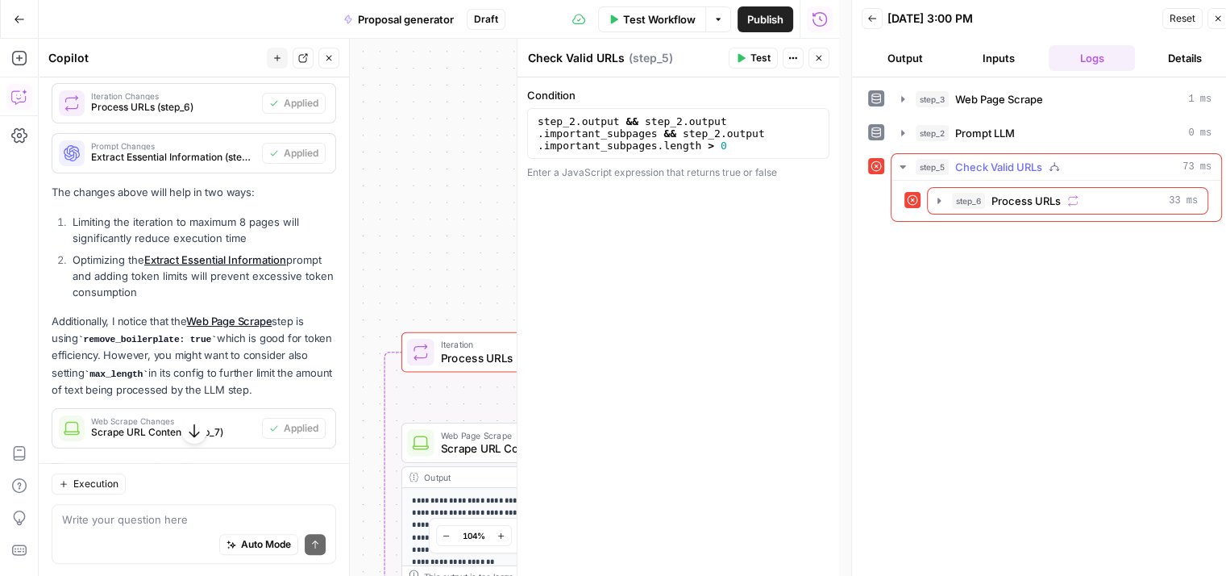
click at [910, 199] on icon at bounding box center [912, 199] width 11 height 11
click at [963, 197] on span "step_6" at bounding box center [968, 201] width 33 height 16
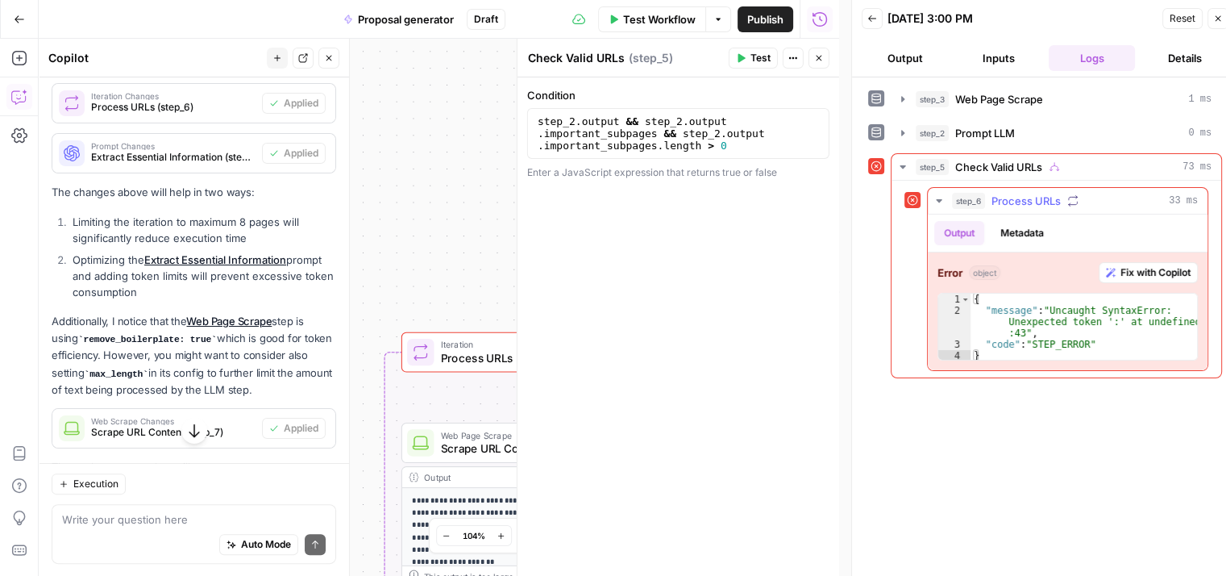
click at [1129, 278] on button "Fix with Copilot" at bounding box center [1148, 272] width 99 height 21
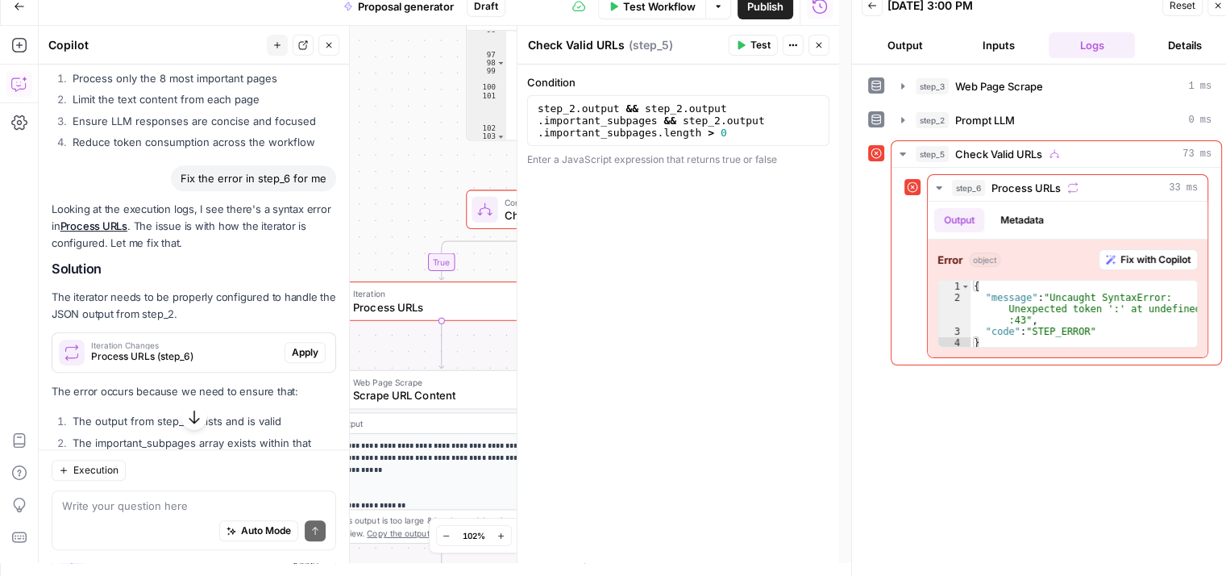
scroll to position [867, 0]
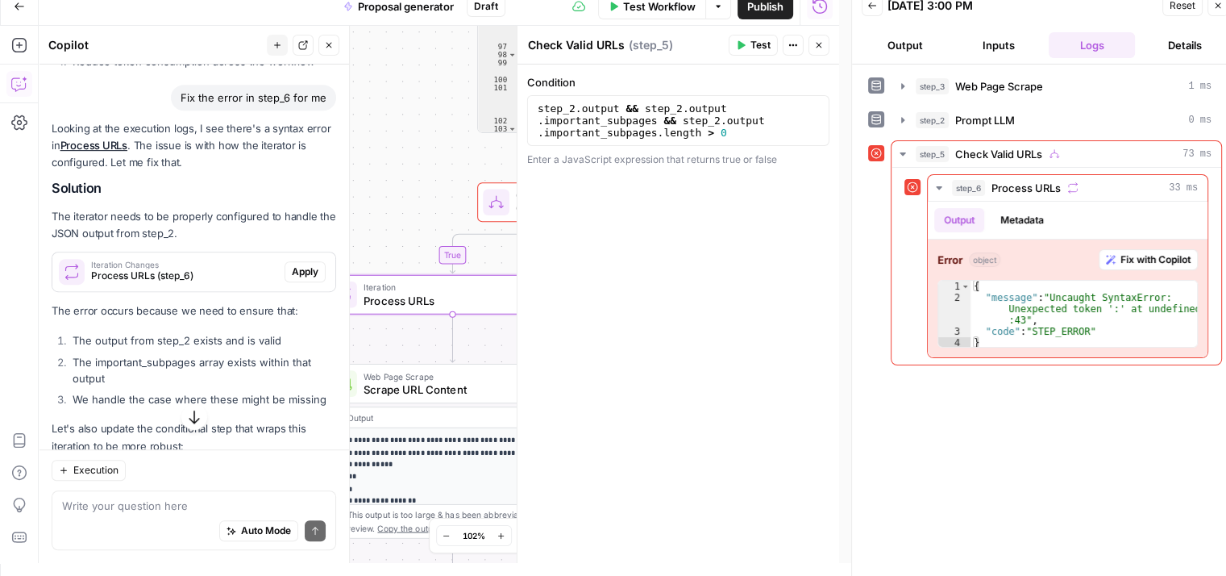
click at [228, 268] on span "Iteration Changes" at bounding box center [184, 264] width 187 height 8
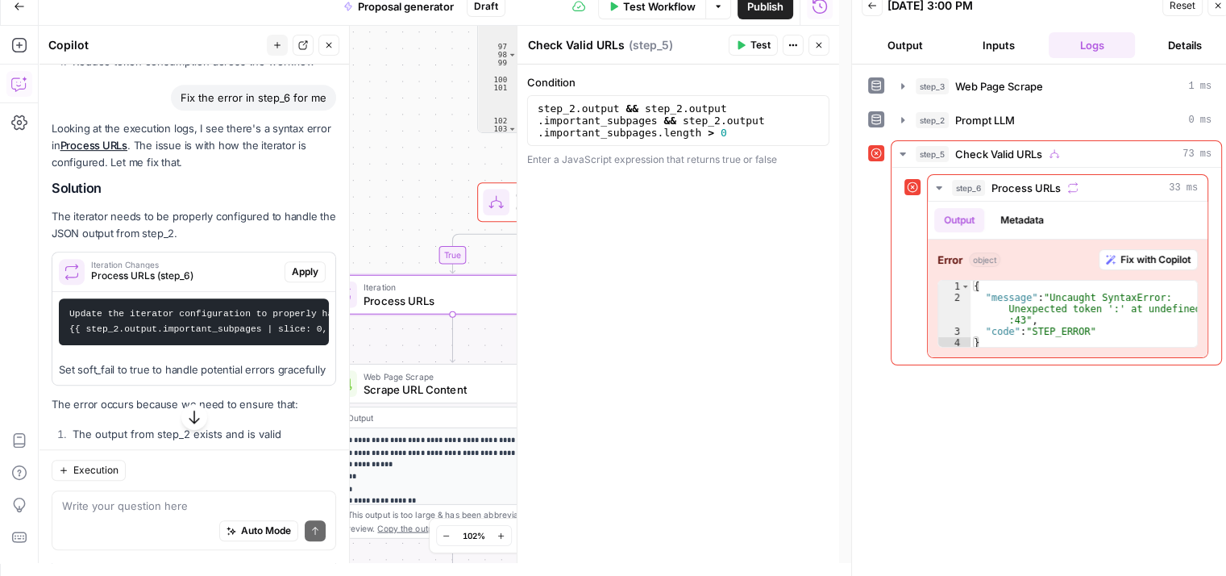
click at [292, 279] on span "Apply" at bounding box center [305, 271] width 27 height 15
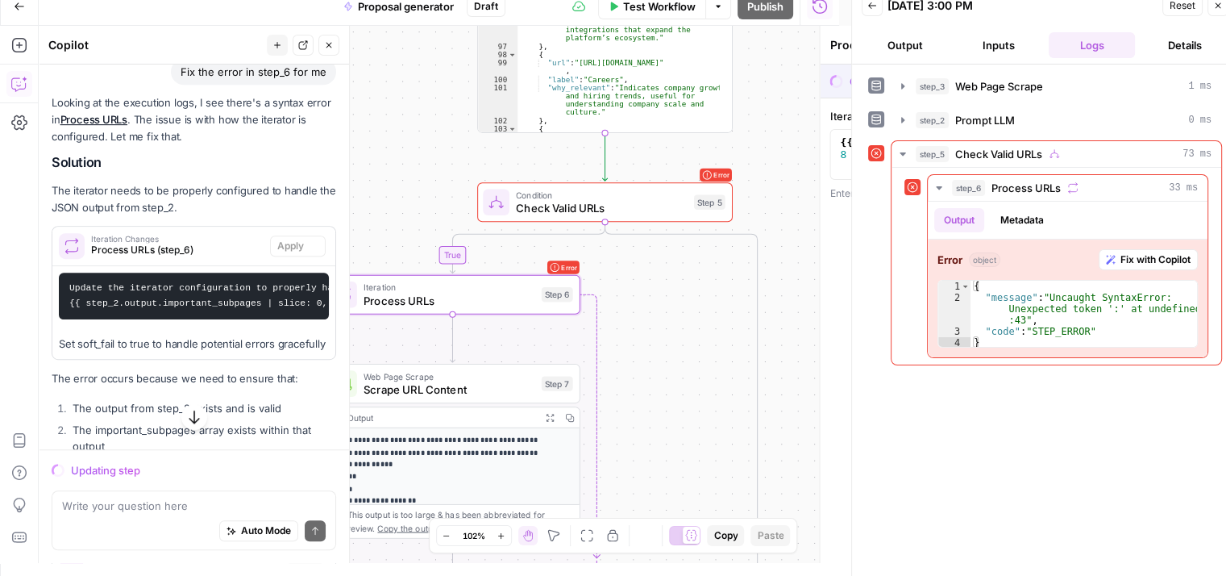
scroll to position [841, 0]
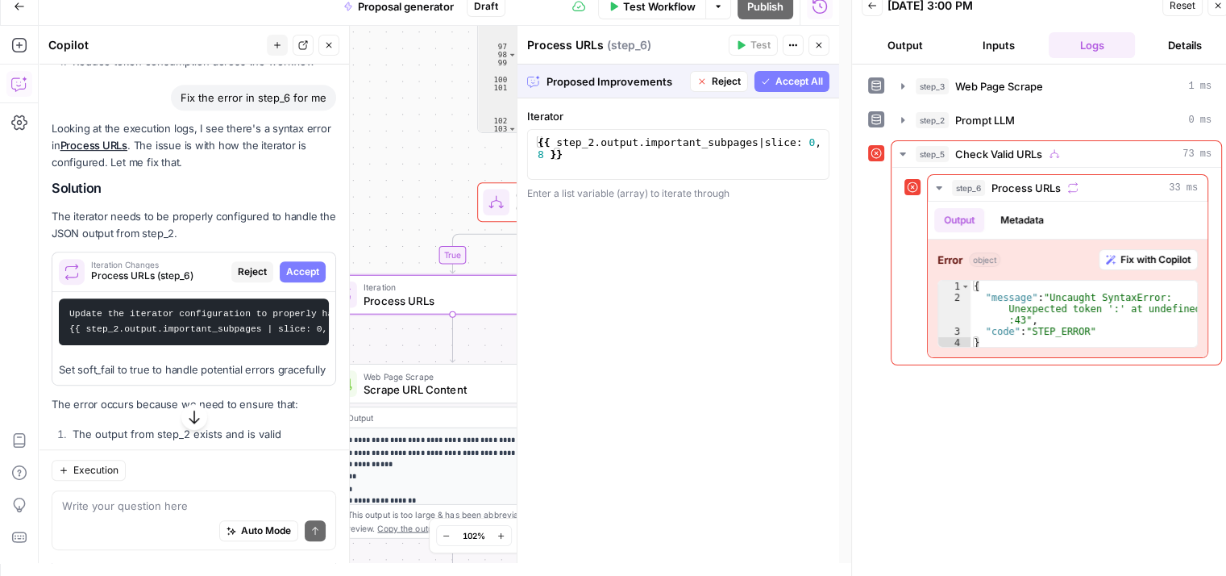
click at [286, 279] on span "Accept" at bounding box center [302, 271] width 33 height 15
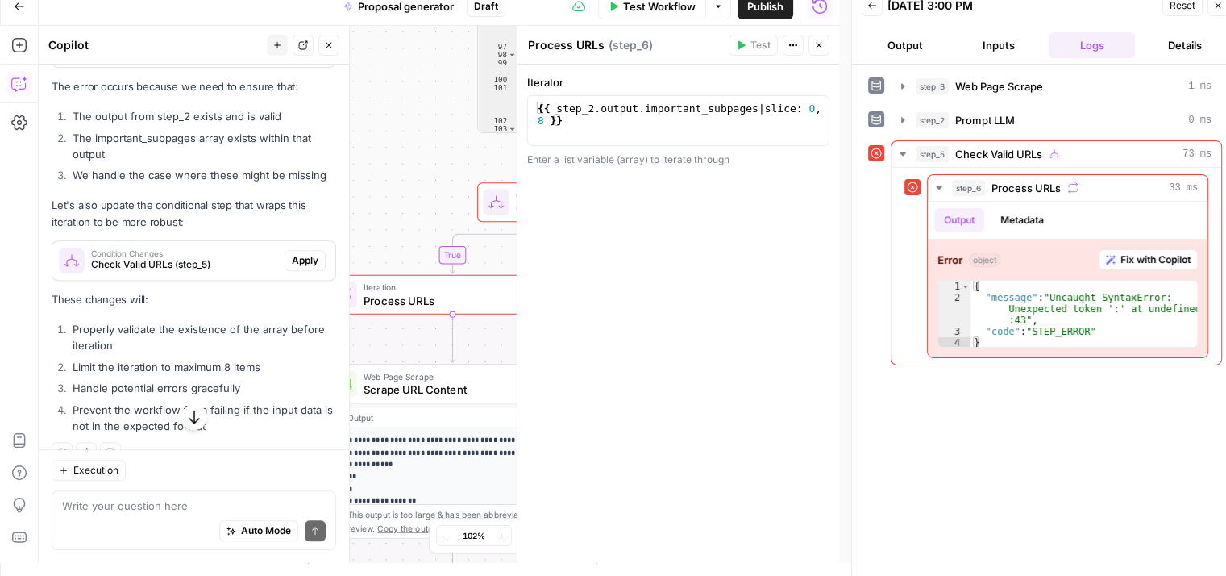
scroll to position [1189, 0]
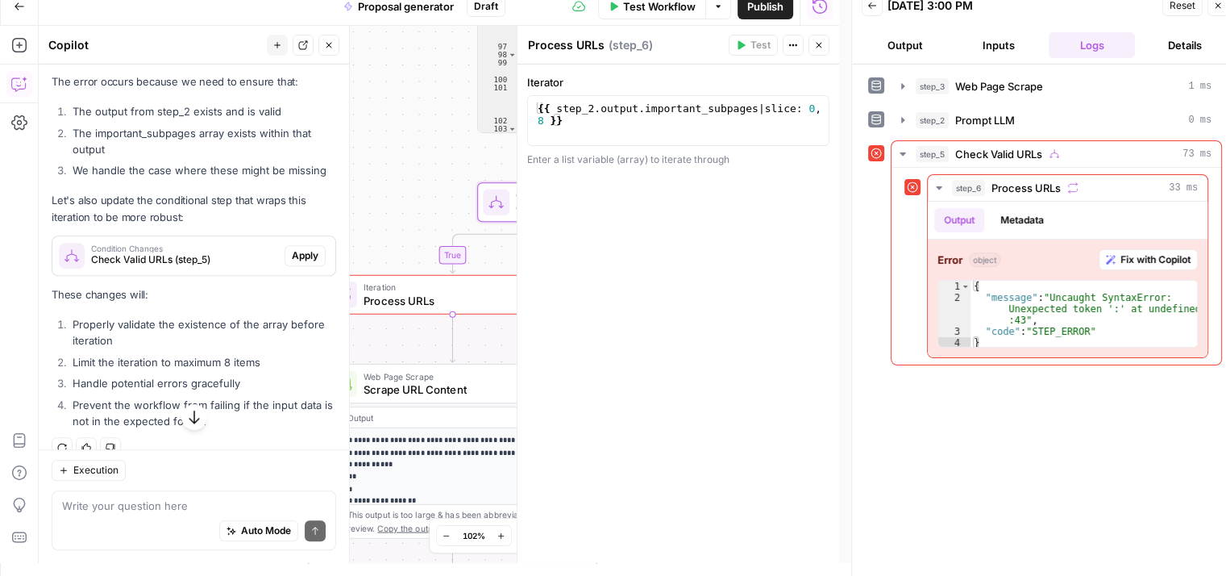
click at [239, 267] on span "Check Valid URLs (step_5)" at bounding box center [184, 259] width 187 height 15
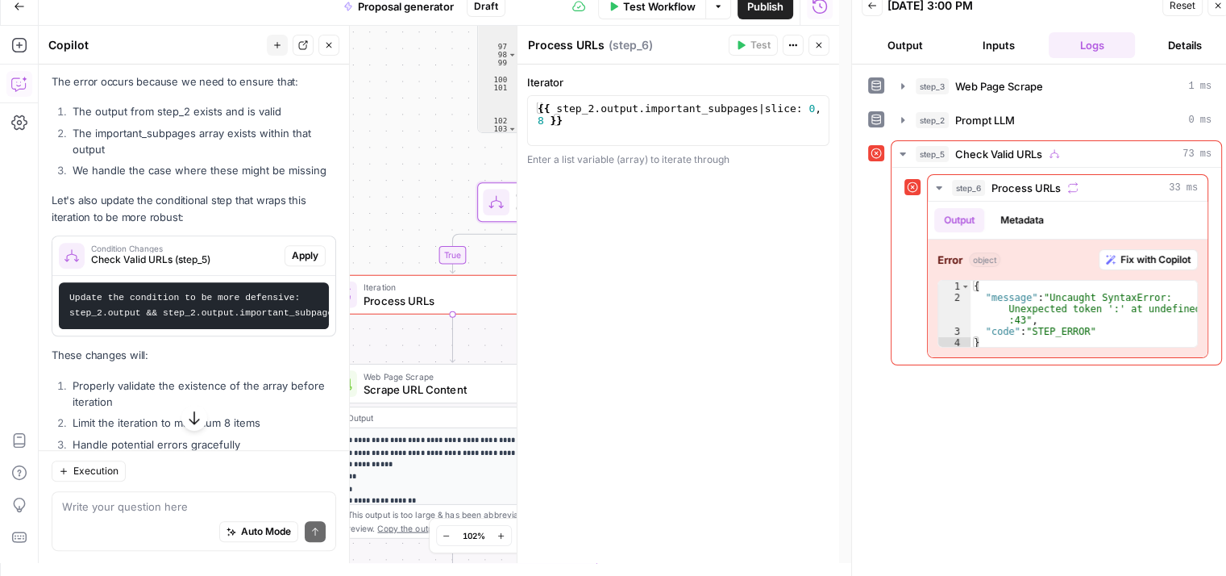
click at [292, 263] on span "Apply" at bounding box center [305, 255] width 27 height 15
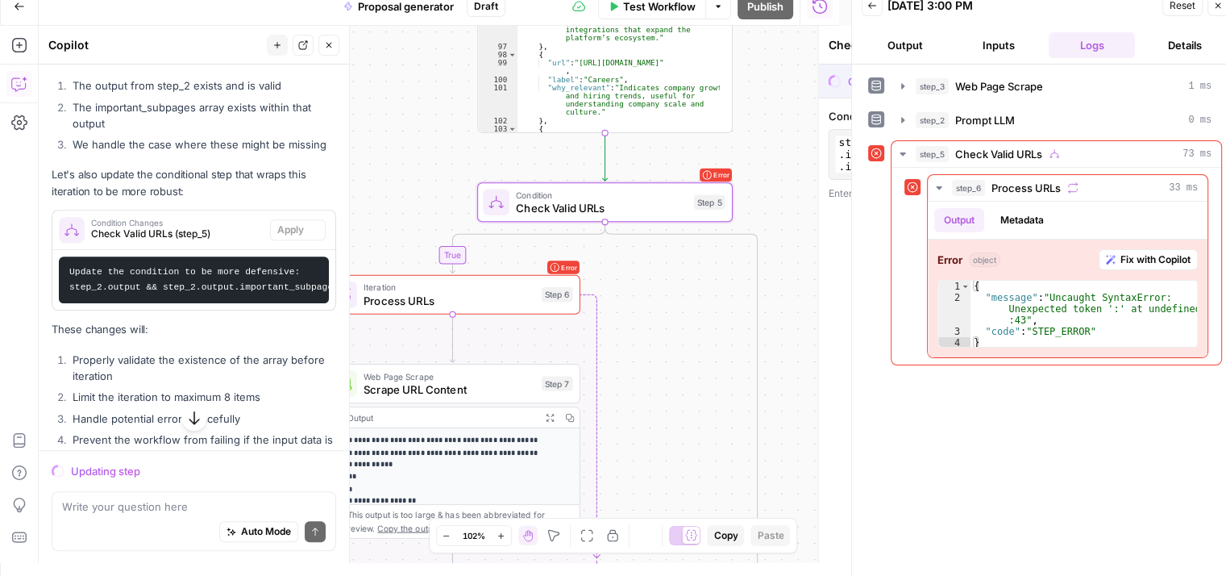
scroll to position [1163, 0]
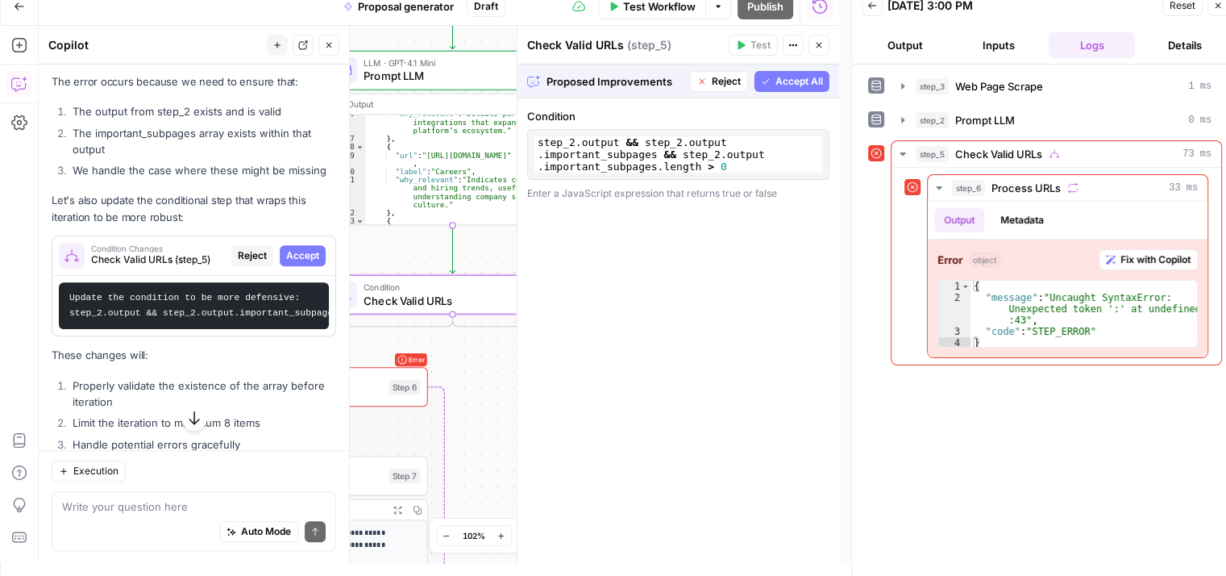
click at [297, 263] on span "Accept" at bounding box center [302, 255] width 33 height 15
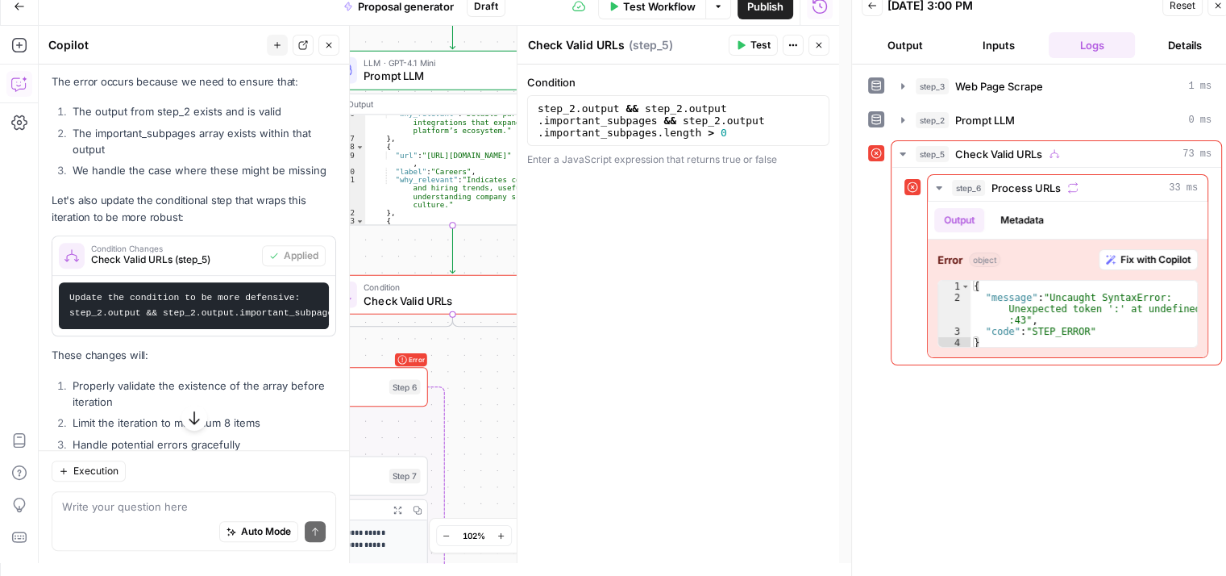
click at [814, 45] on icon "button" at bounding box center [819, 45] width 10 height 10
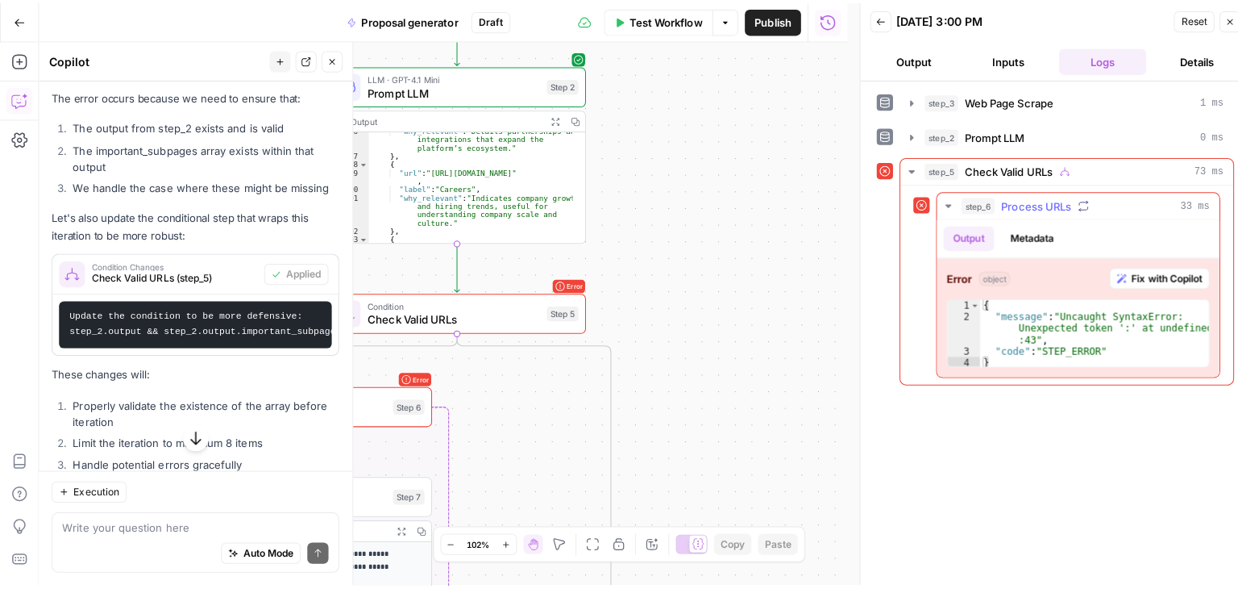
scroll to position [0, 0]
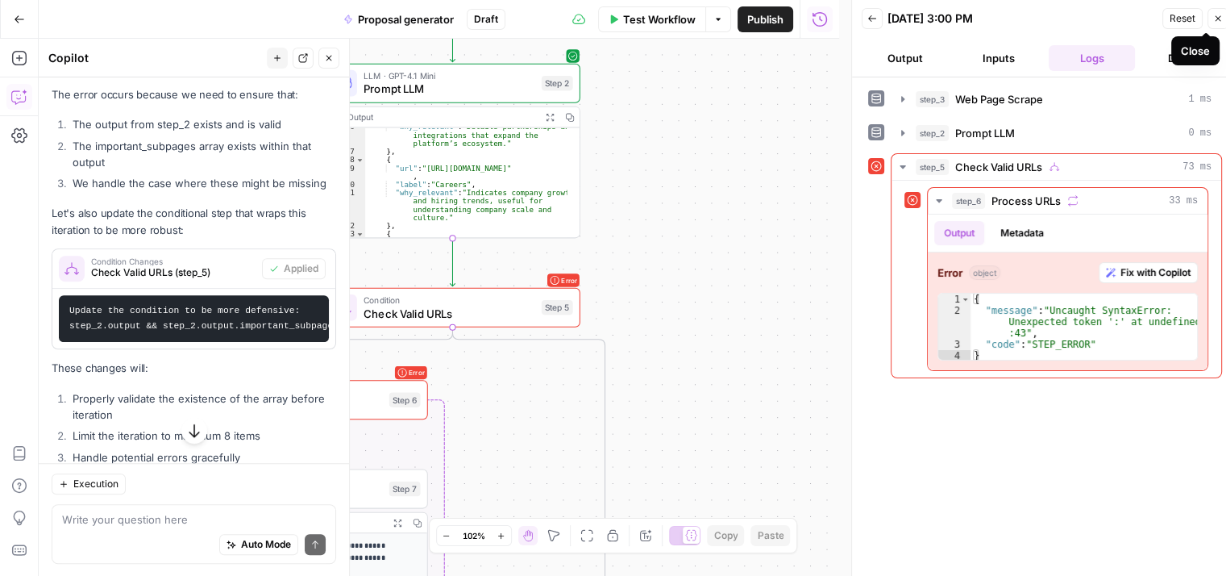
click at [1216, 19] on icon "button" at bounding box center [1218, 19] width 10 height 10
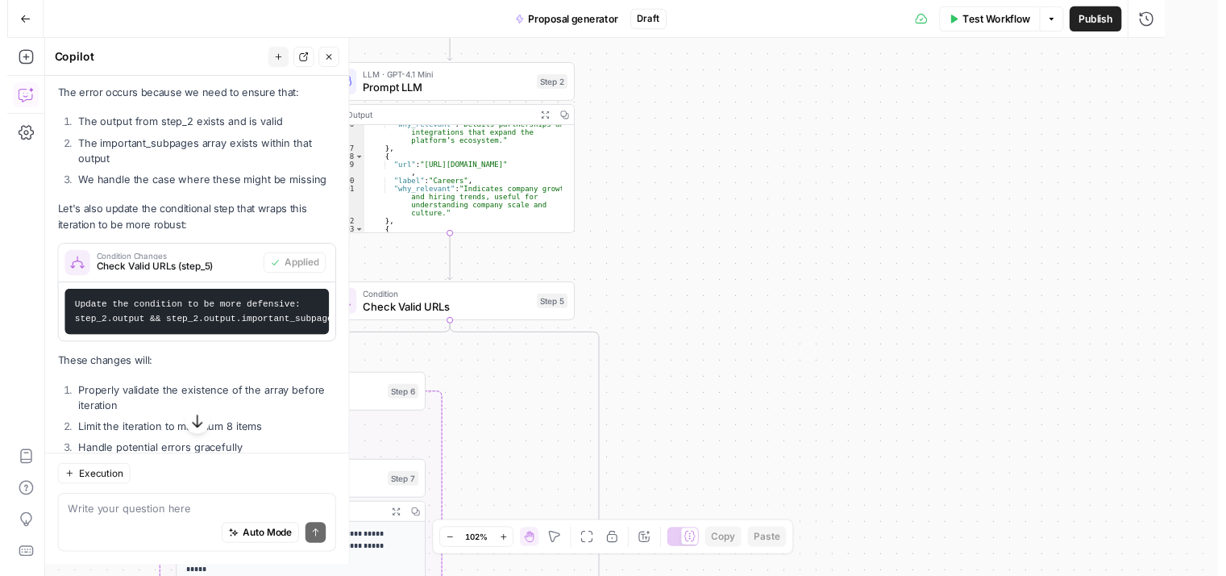
scroll to position [60, 0]
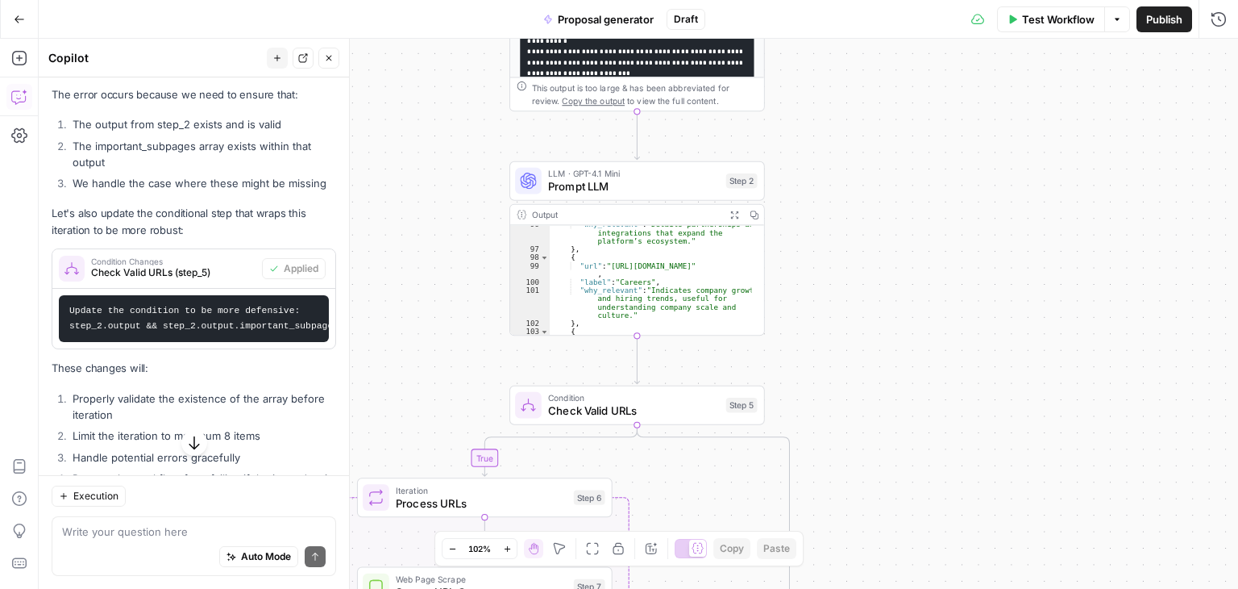
drag, startPoint x: 653, startPoint y: 266, endPoint x: 843, endPoint y: 317, distance: 196.9
click at [838, 322] on div "**********" at bounding box center [639, 314] width 1200 height 550
click at [598, 415] on span "Check Valid URLs" at bounding box center [635, 409] width 172 height 16
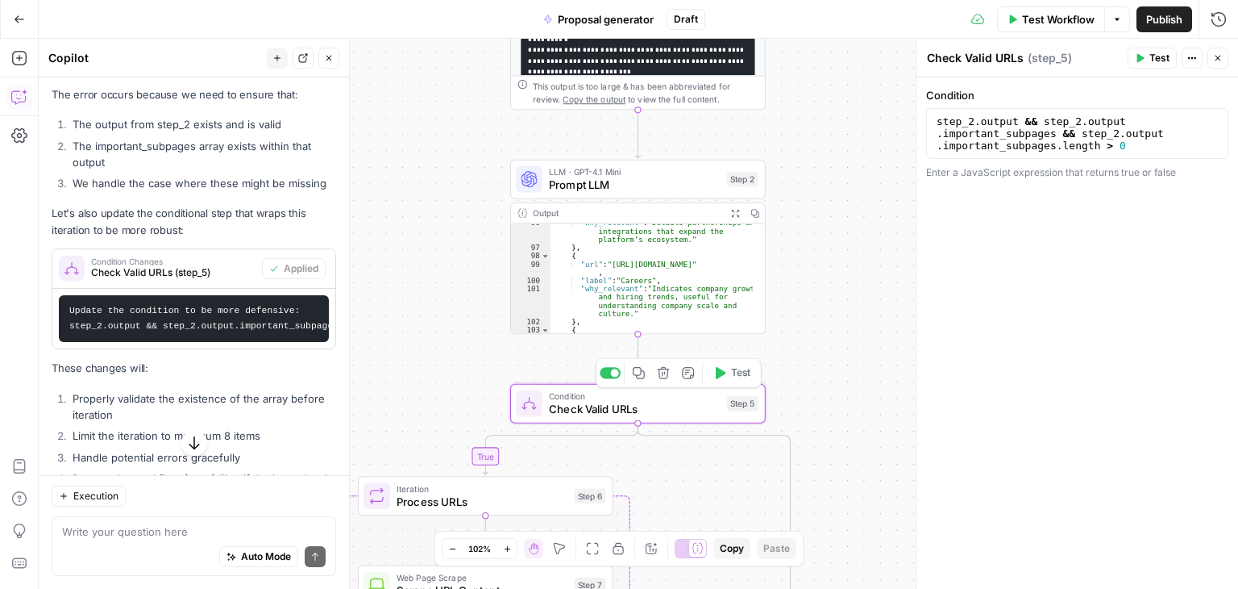
click at [734, 376] on span "Test" at bounding box center [741, 372] width 20 height 15
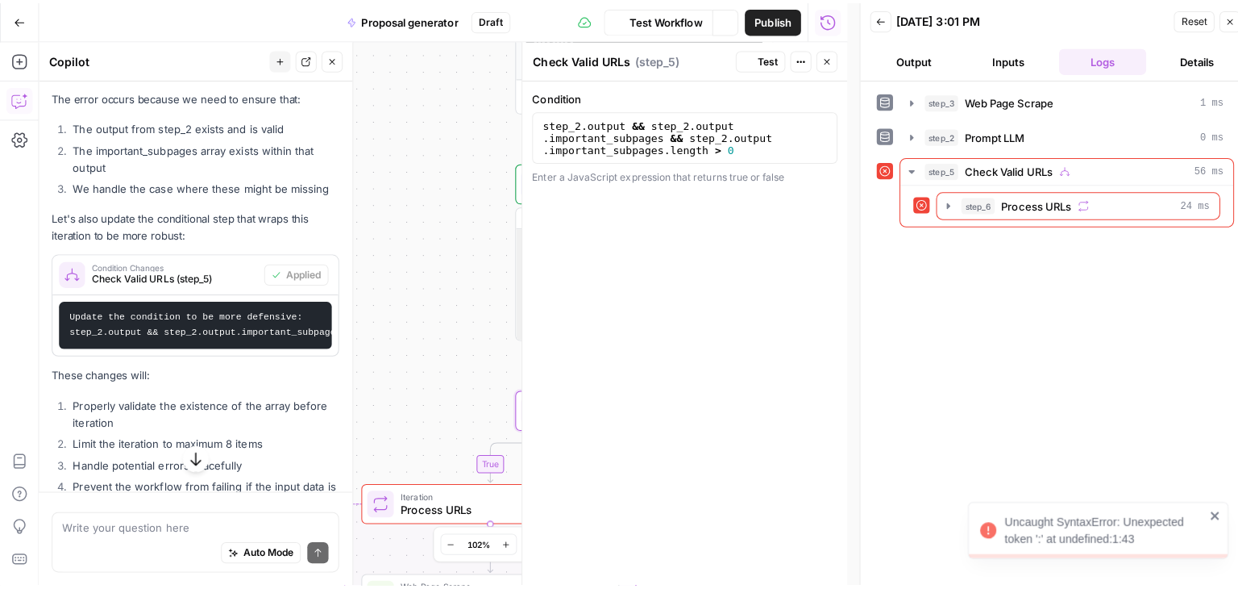
scroll to position [1066, 0]
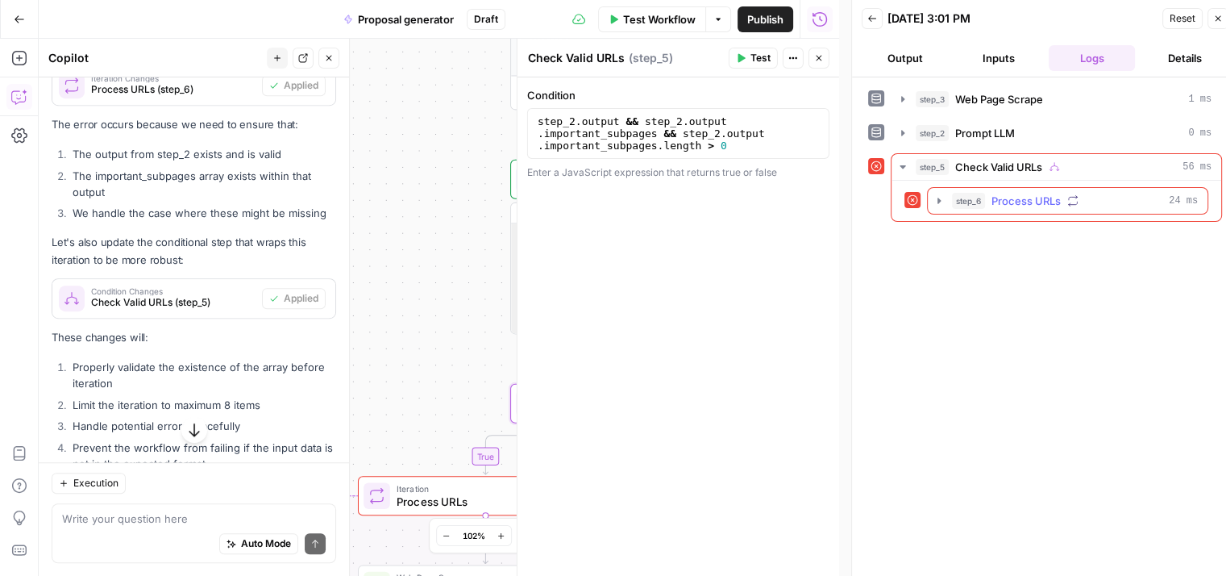
click at [942, 194] on icon "button" at bounding box center [939, 200] width 13 height 13
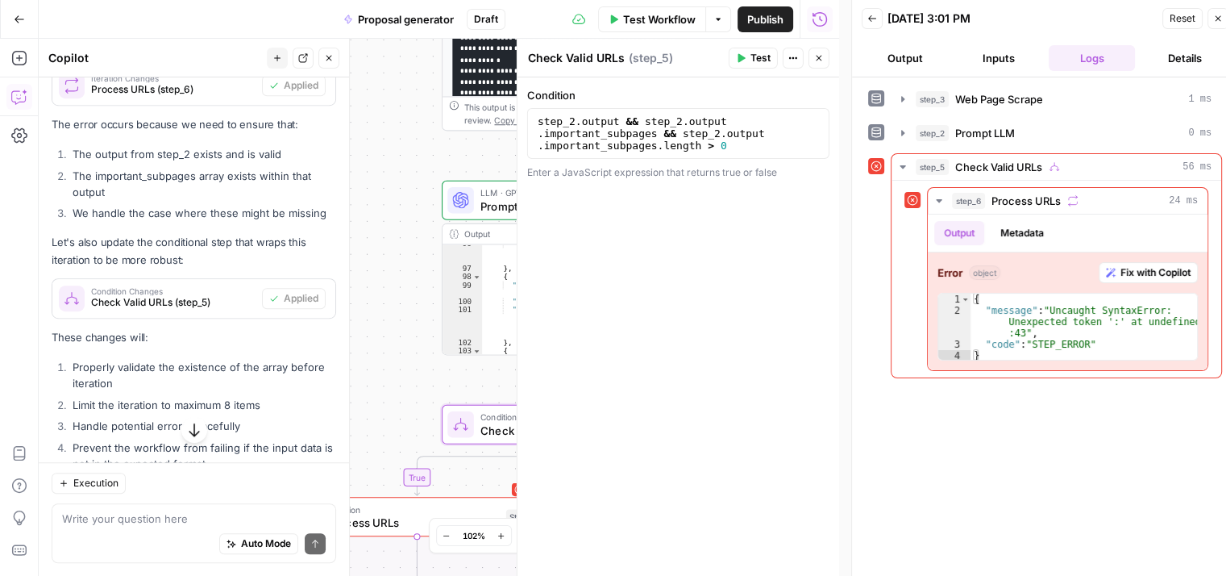
drag, startPoint x: 473, startPoint y: 161, endPoint x: 397, endPoint y: 185, distance: 79.5
click at [397, 185] on div "**********" at bounding box center [439, 307] width 801 height 537
click at [403, 185] on div "**********" at bounding box center [439, 307] width 801 height 537
click at [1213, 14] on button "Close" at bounding box center [1218, 18] width 21 height 21
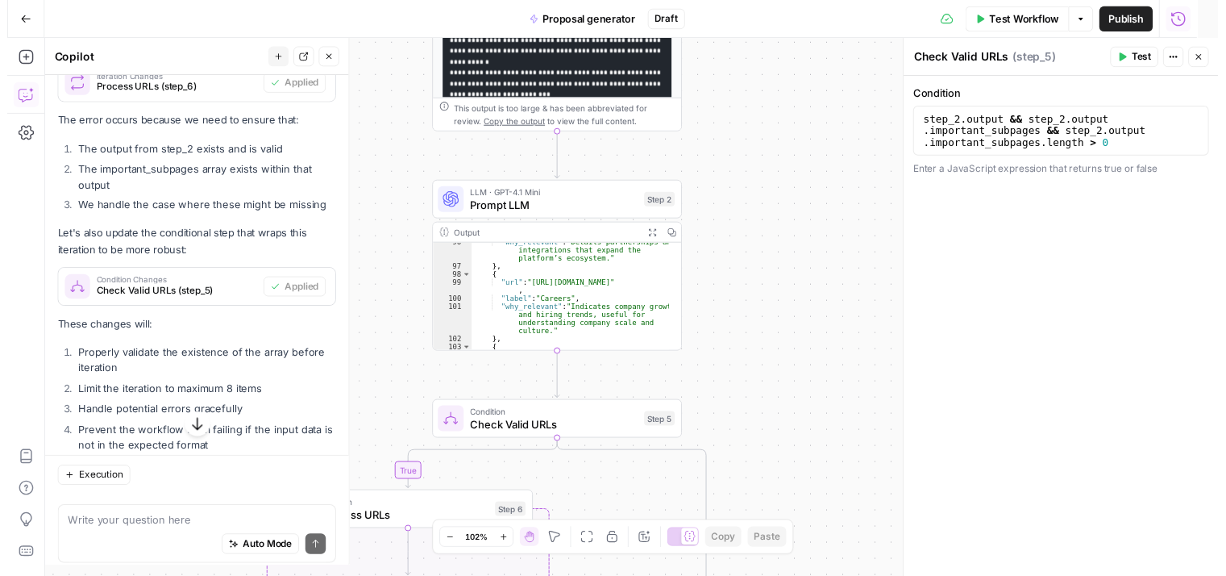
scroll to position [60, 0]
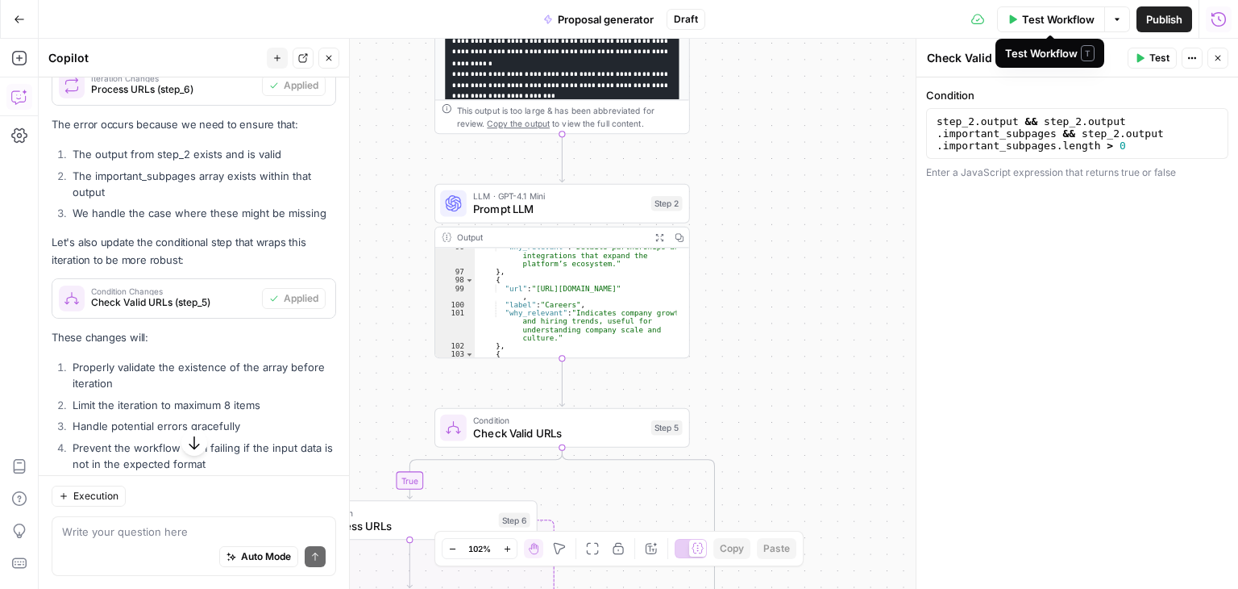
click at [1029, 16] on span "Test Workflow" at bounding box center [1058, 19] width 73 height 16
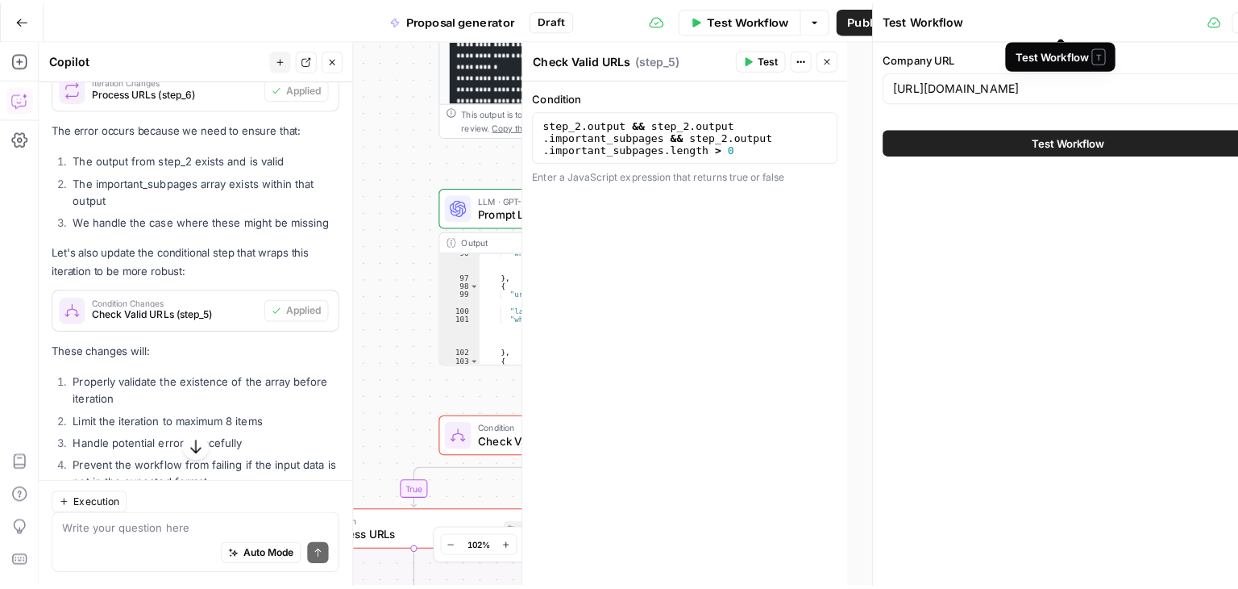
scroll to position [73, 0]
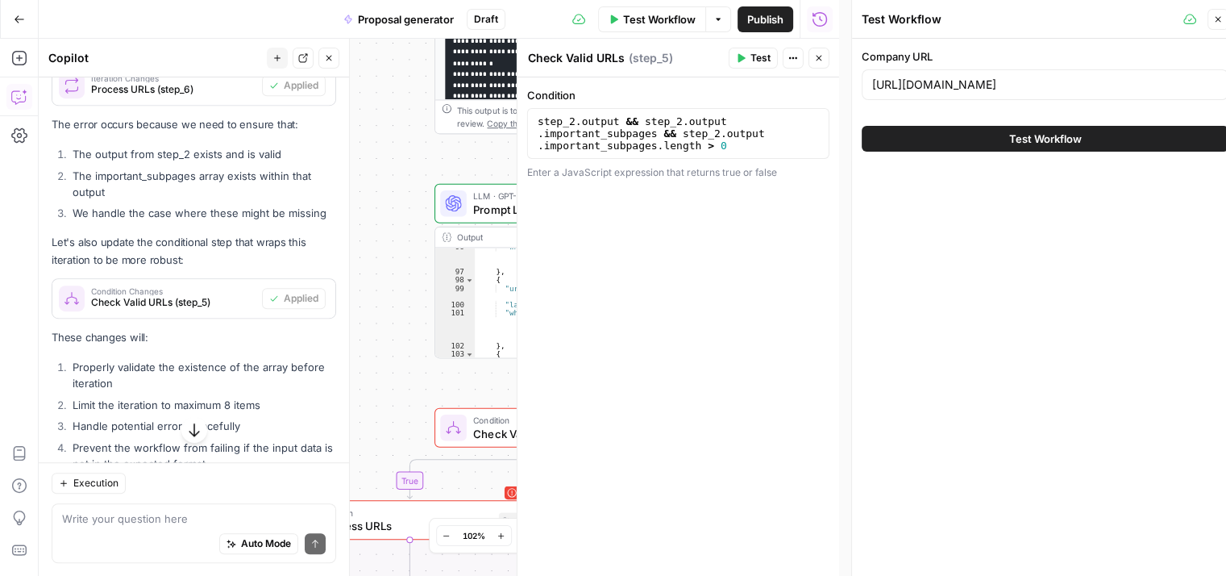
click at [1217, 19] on icon "button" at bounding box center [1219, 20] width 6 height 6
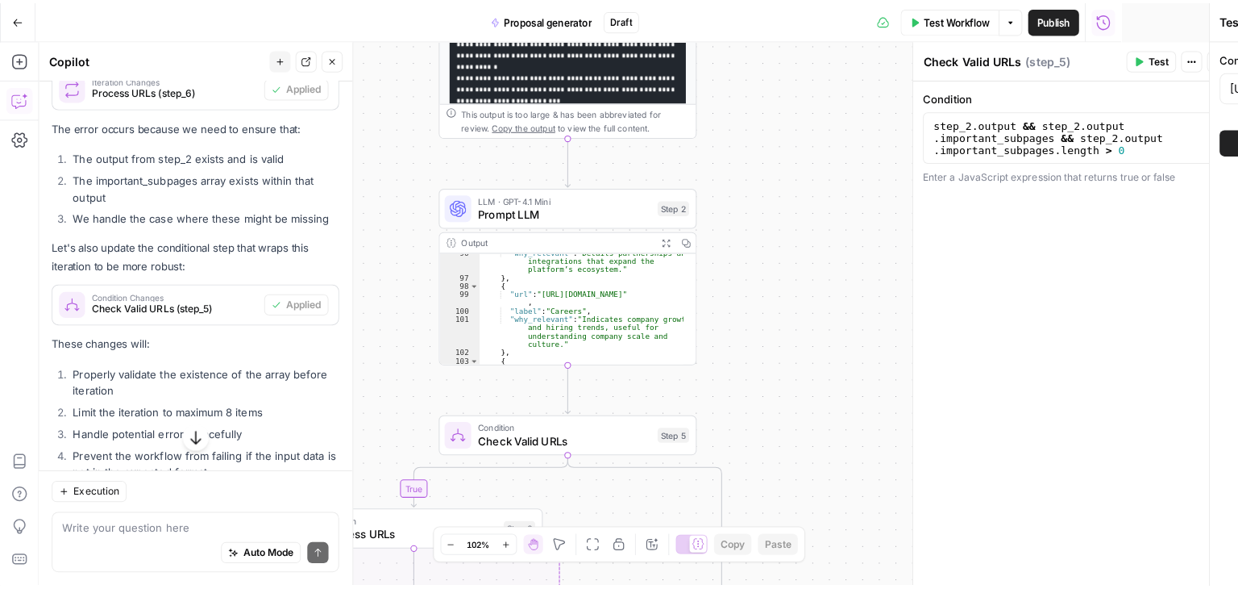
scroll to position [60, 0]
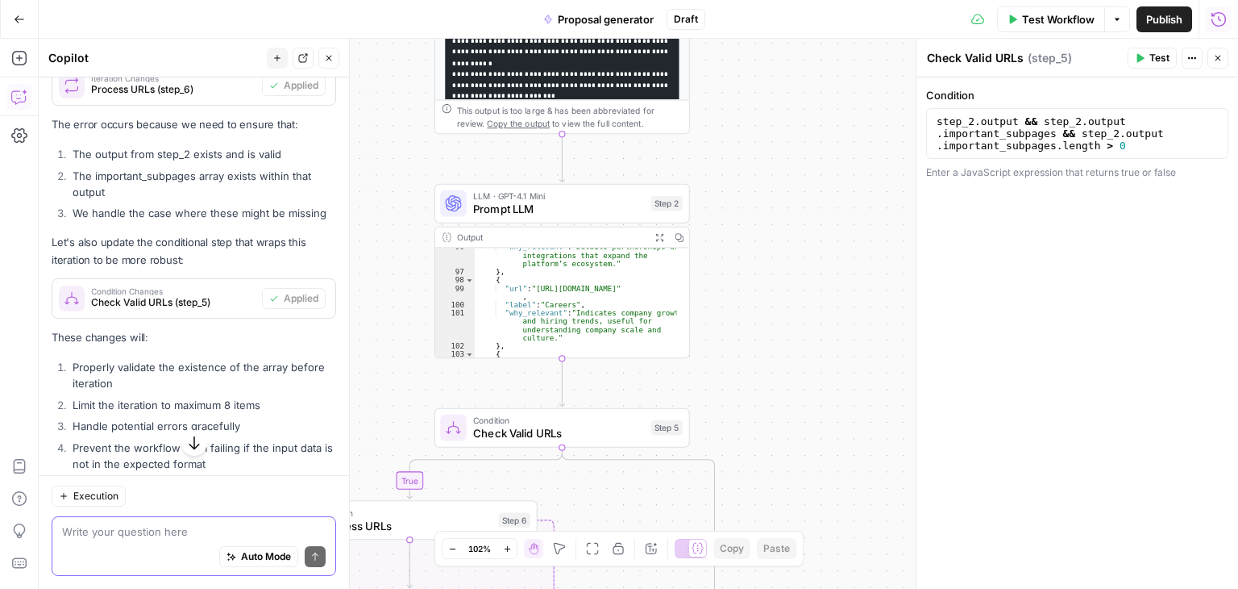
click at [181, 526] on textarea at bounding box center [194, 531] width 264 height 16
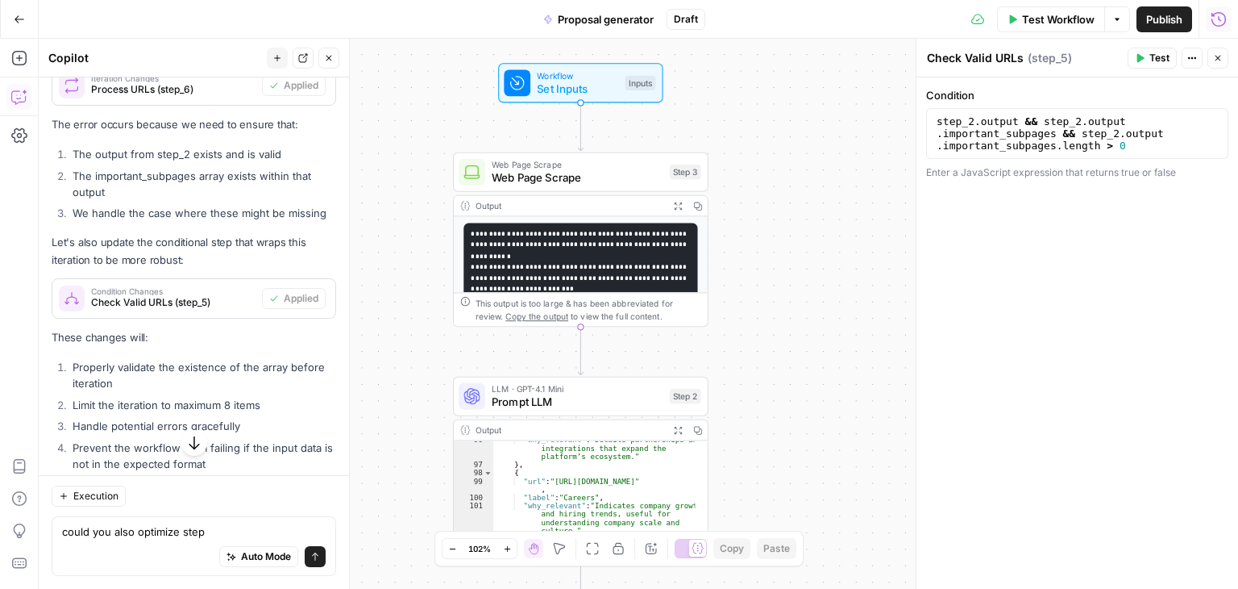
drag, startPoint x: 774, startPoint y: 249, endPoint x: 783, endPoint y: 407, distance: 158.3
click at [783, 407] on div "**********" at bounding box center [639, 314] width 1200 height 550
click at [250, 530] on textarea "could you also optimize step" at bounding box center [194, 531] width 264 height 16
type textarea "could you also optimize step 1 and 2 if possible"
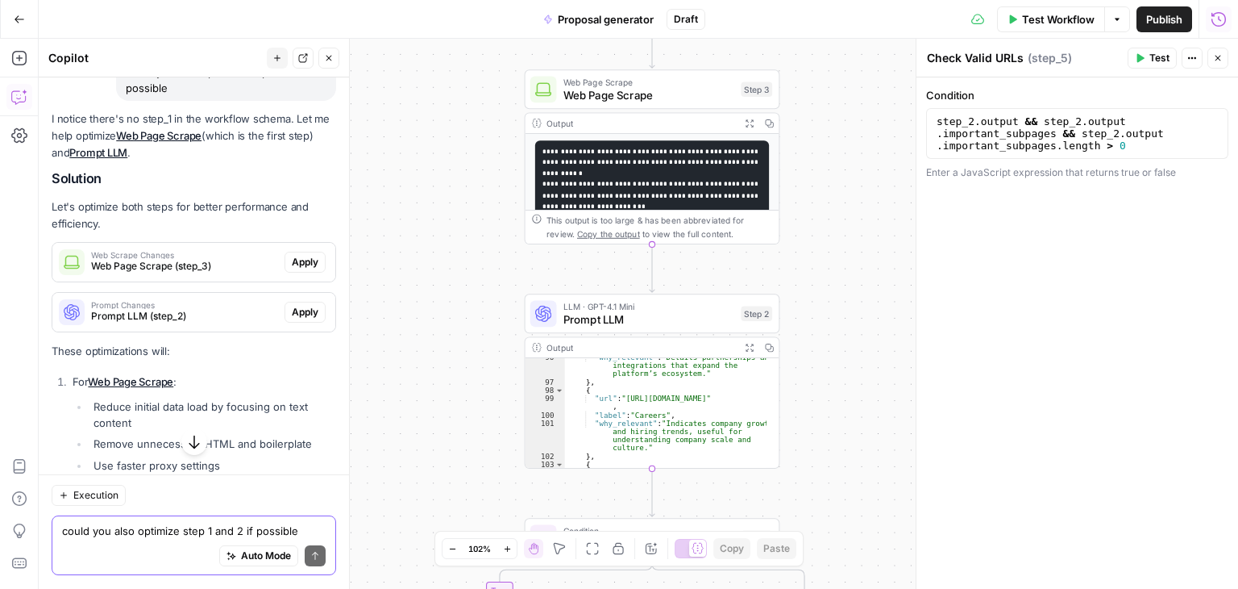
scroll to position [1488, 0]
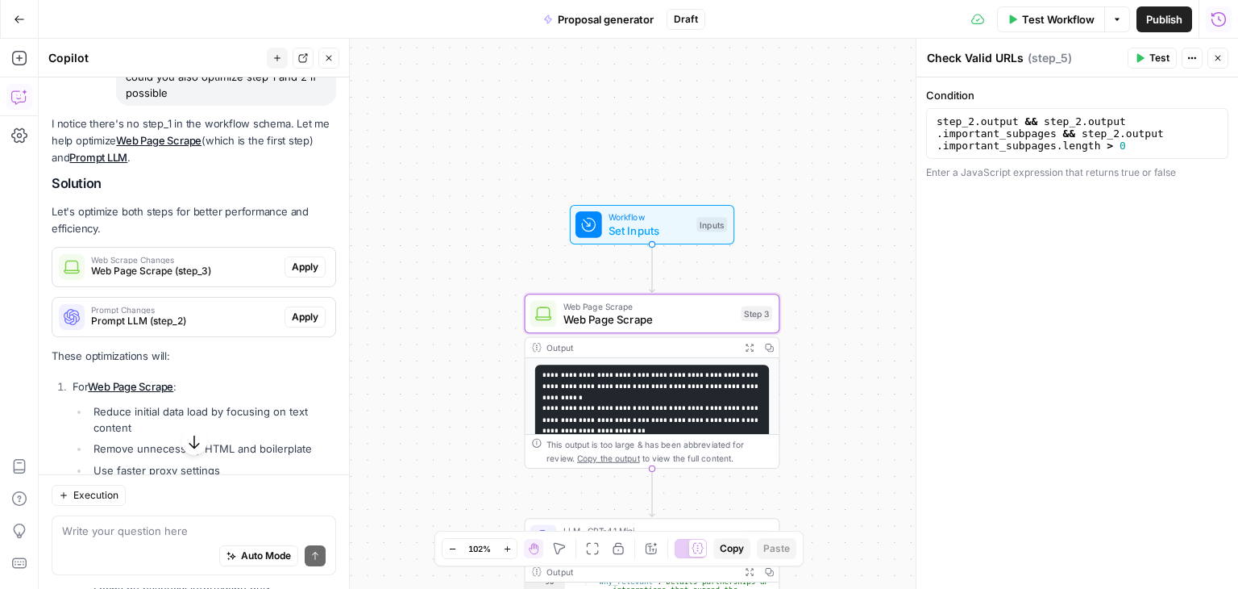
click at [212, 278] on span "Web Page Scrape (step_3)" at bounding box center [184, 271] width 187 height 15
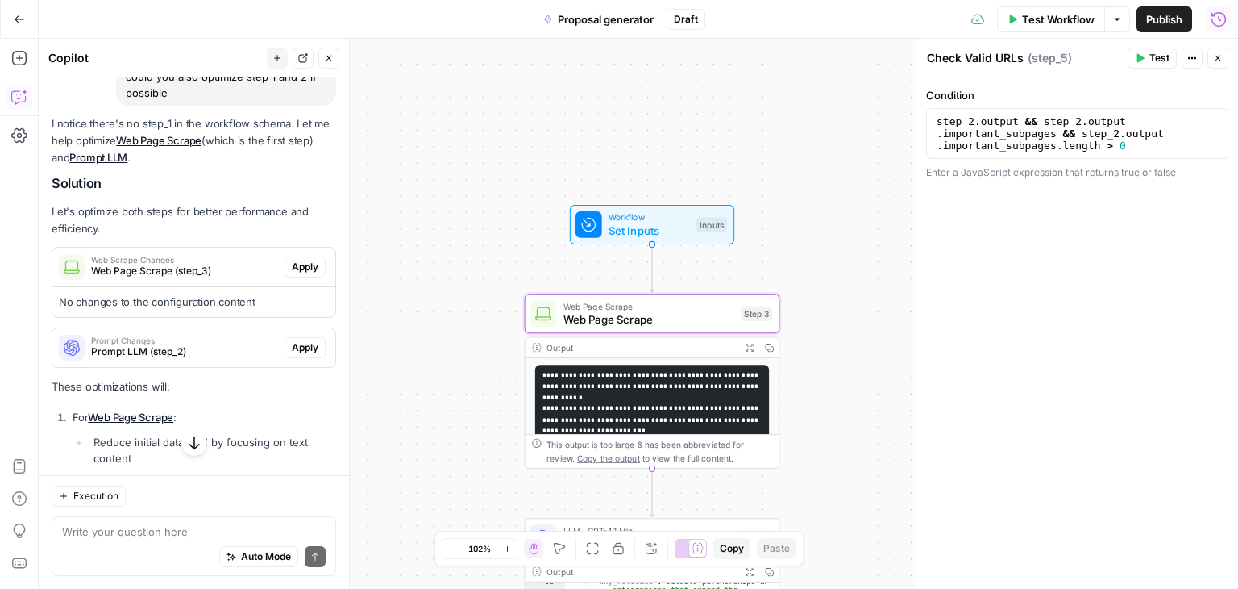
click at [293, 274] on span "Apply" at bounding box center [305, 267] width 27 height 15
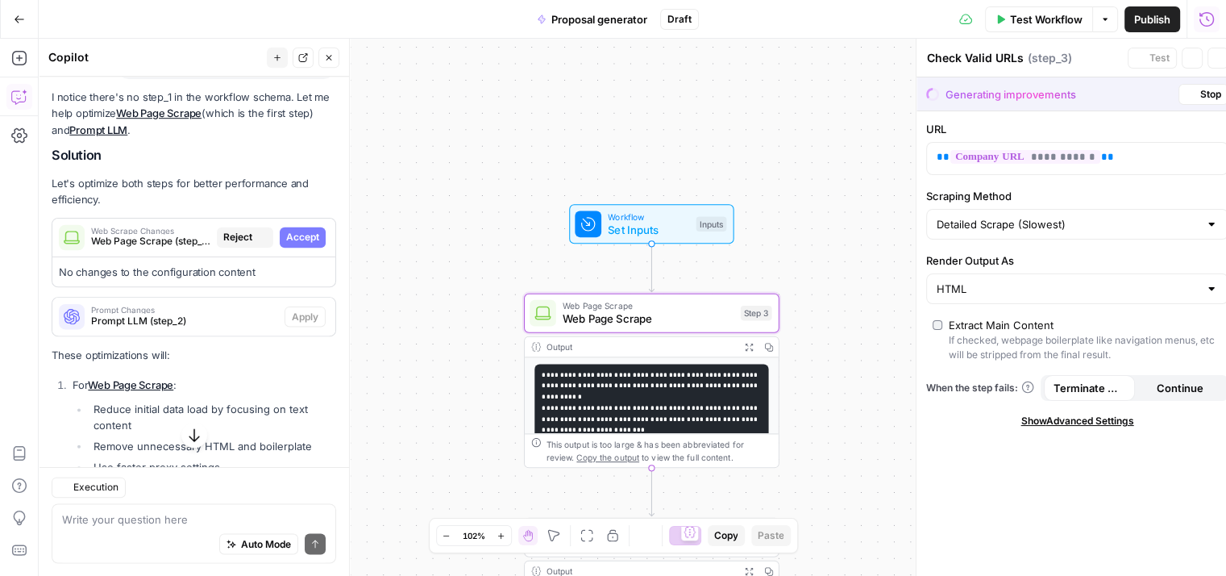
type textarea "Web Page Scrape"
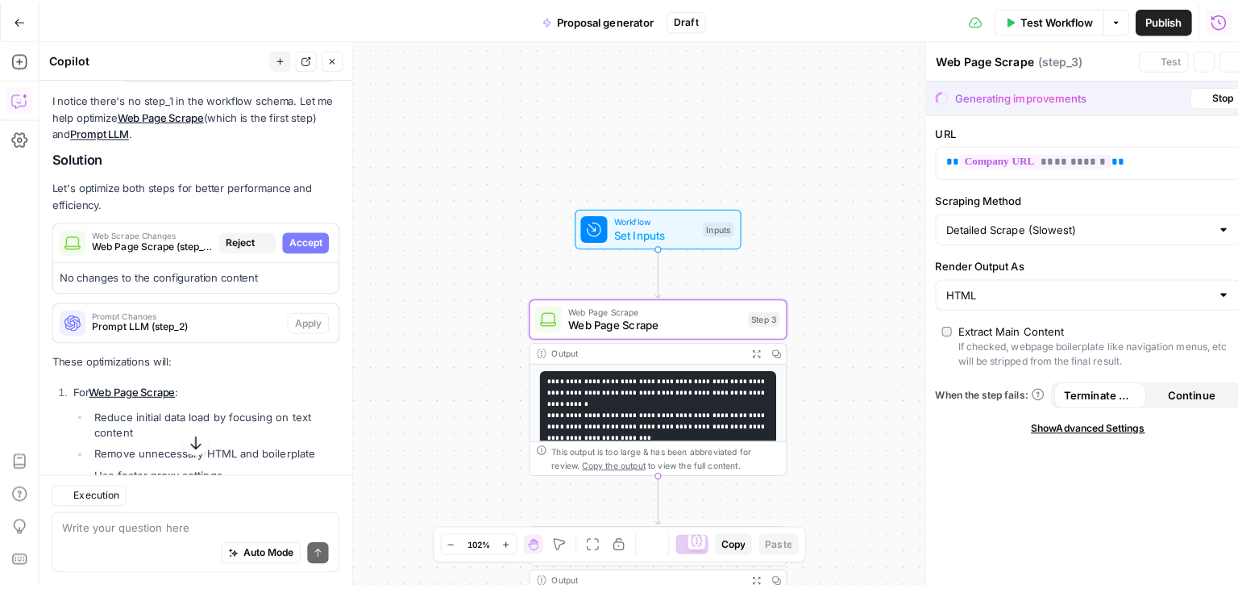
scroll to position [60, 0]
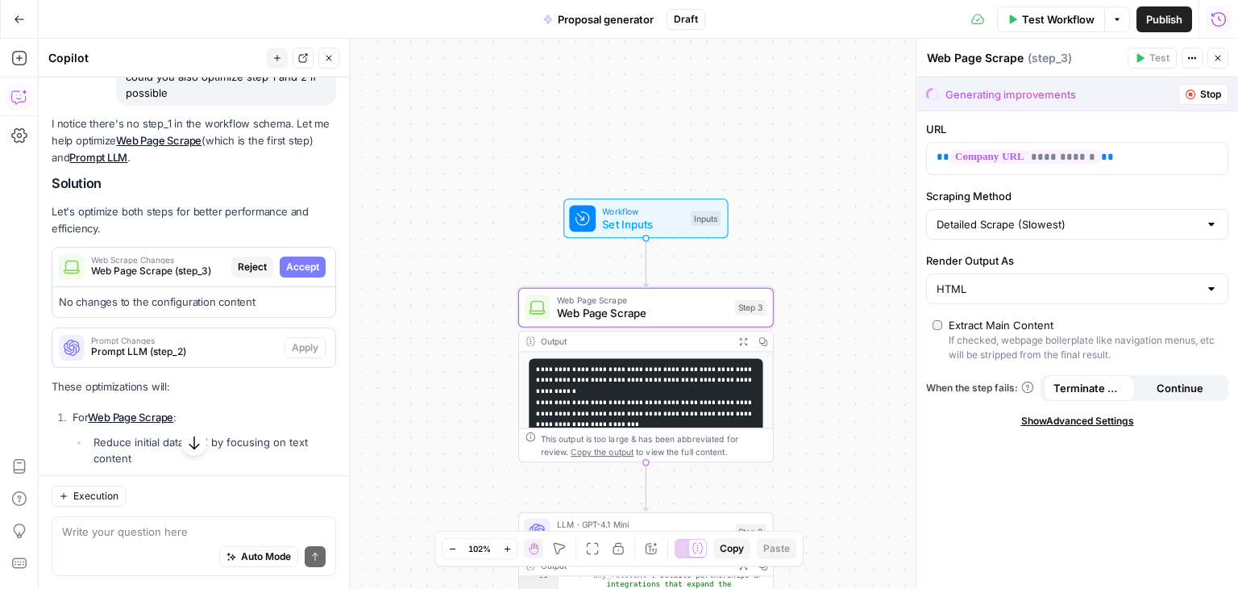
click at [291, 274] on span "Accept" at bounding box center [302, 267] width 33 height 15
type input "Text"
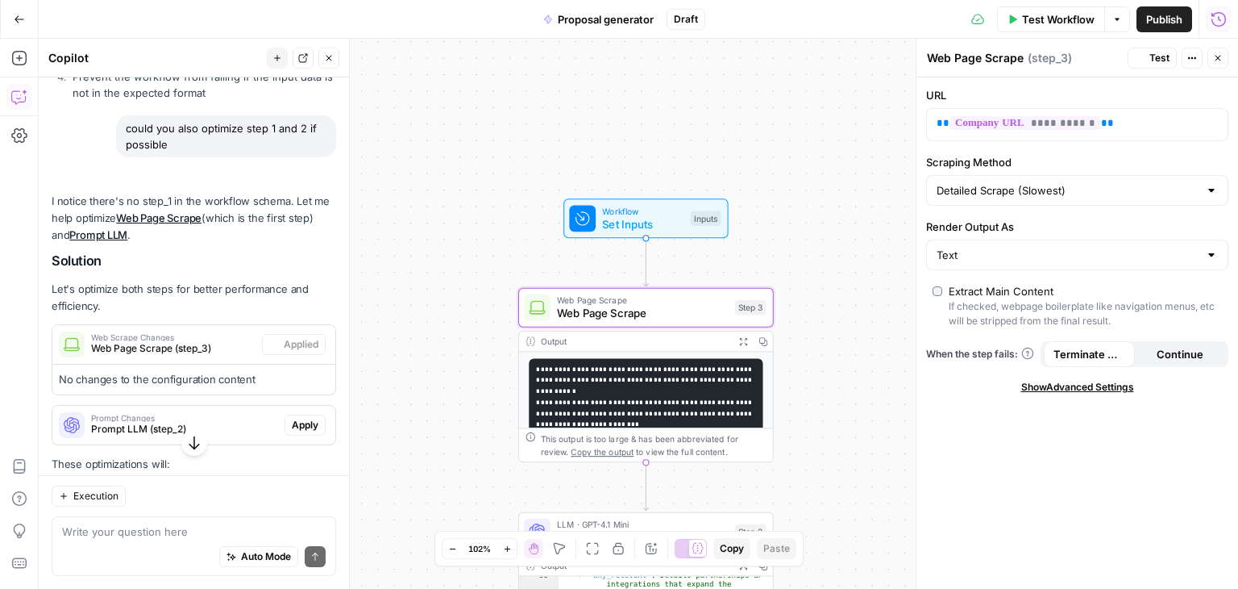
scroll to position [1514, 0]
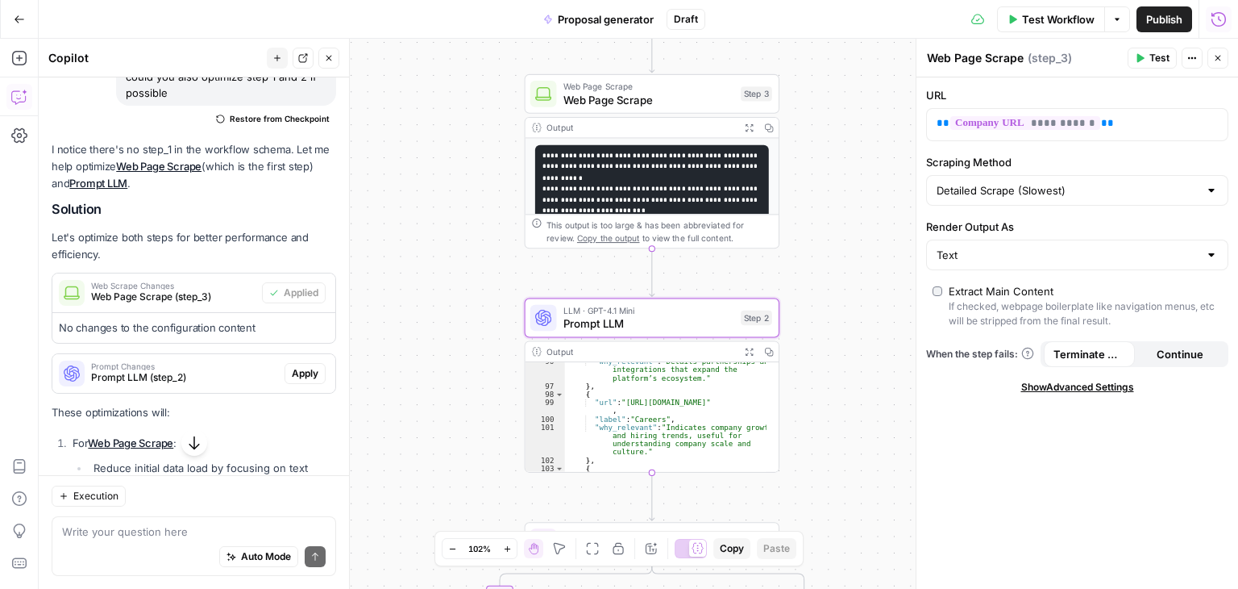
click at [293, 381] on span "Apply" at bounding box center [305, 373] width 27 height 15
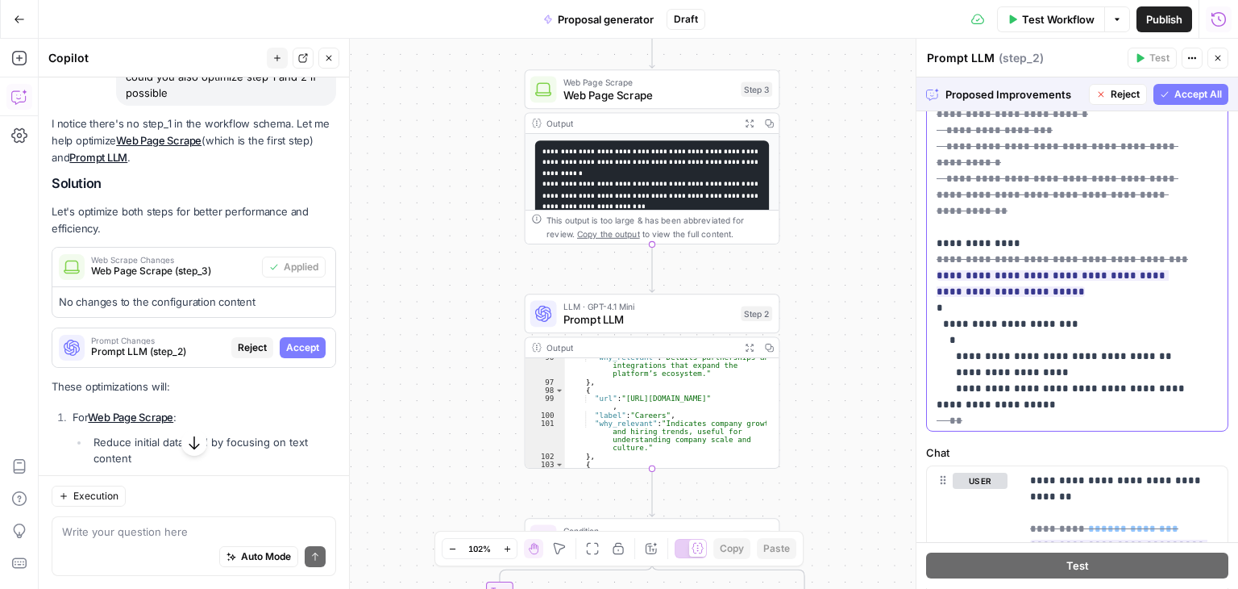
scroll to position [480, 0]
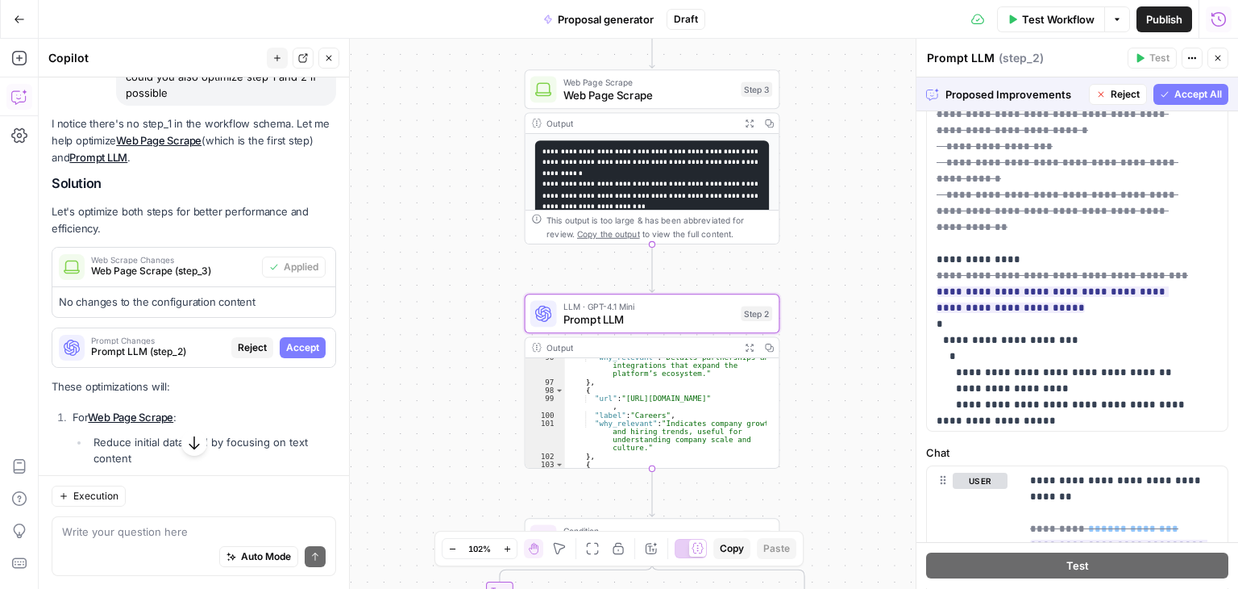
click at [301, 355] on span "Accept" at bounding box center [302, 347] width 33 height 15
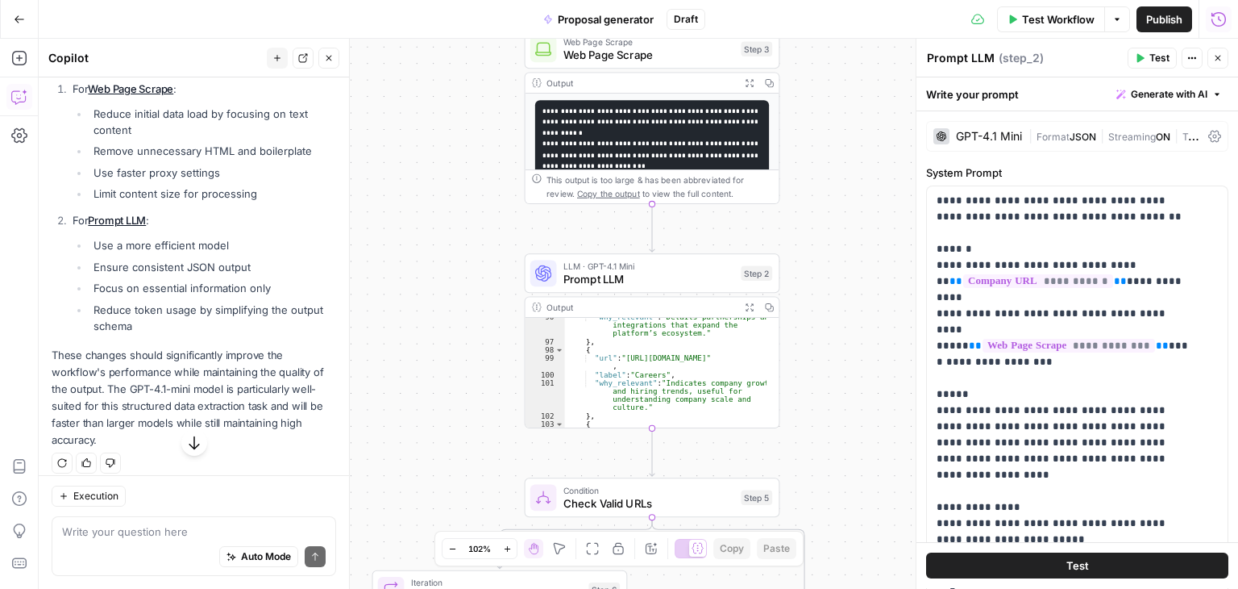
scroll to position [1893, 0]
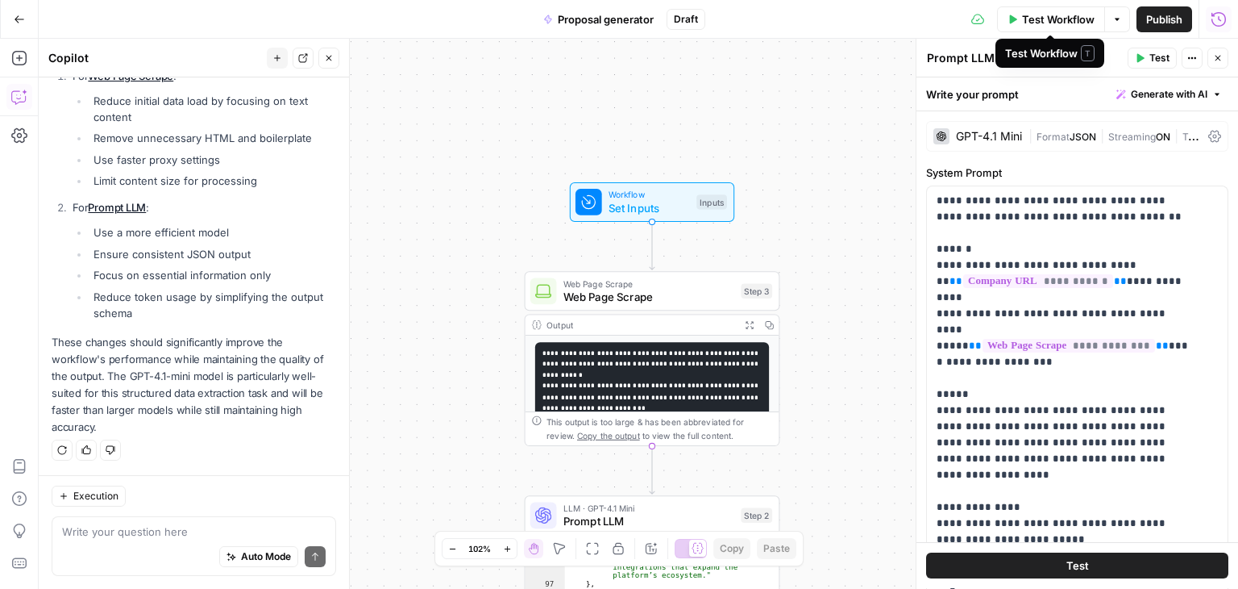
click at [1068, 18] on span "Test Workflow" at bounding box center [1058, 19] width 73 height 16
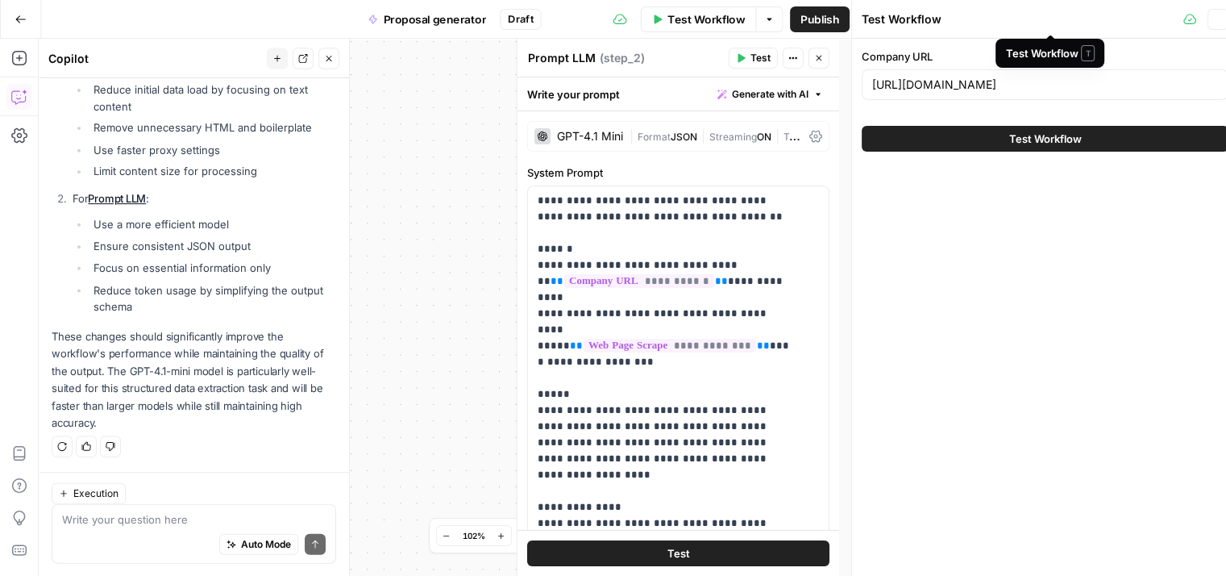
scroll to position [1905, 0]
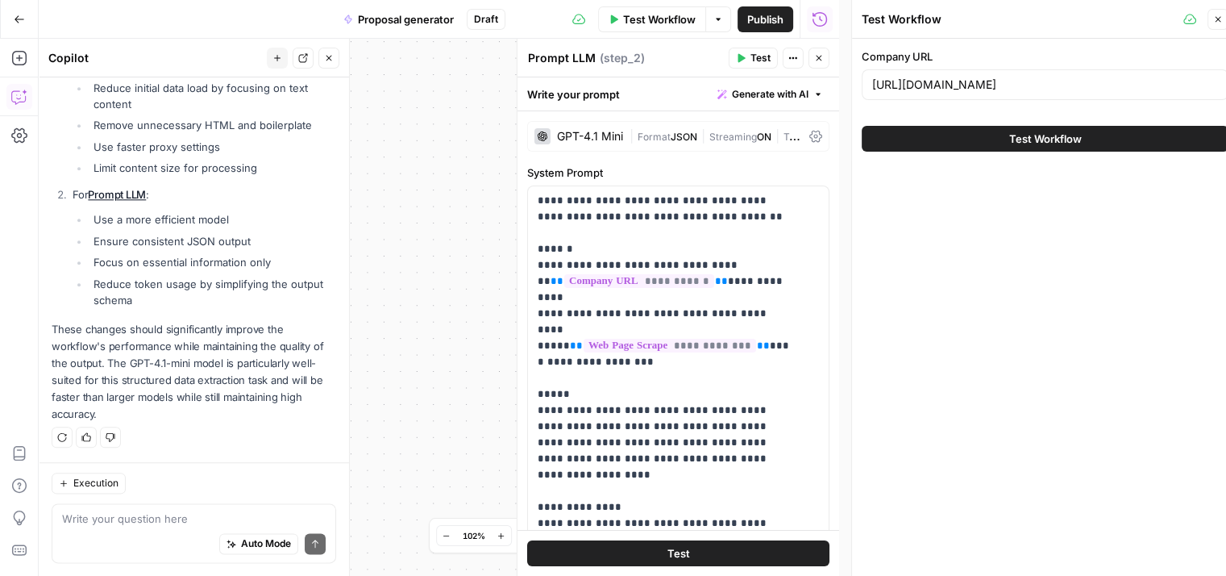
click at [998, 138] on button "Test Workflow" at bounding box center [1045, 139] width 367 height 26
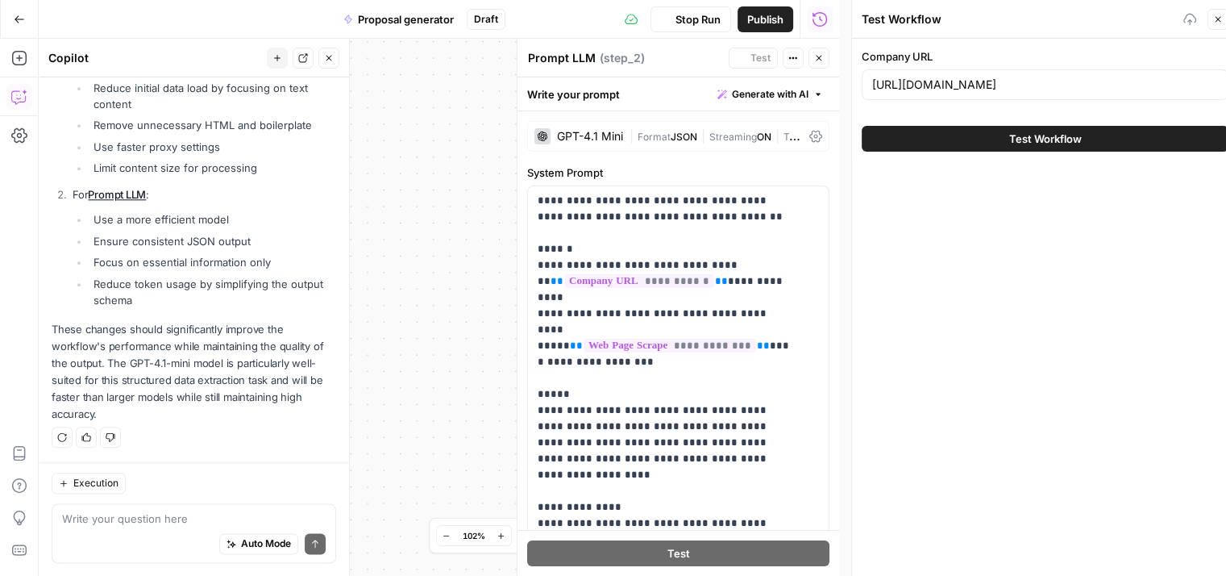
click at [818, 59] on icon "button" at bounding box center [819, 59] width 6 height 6
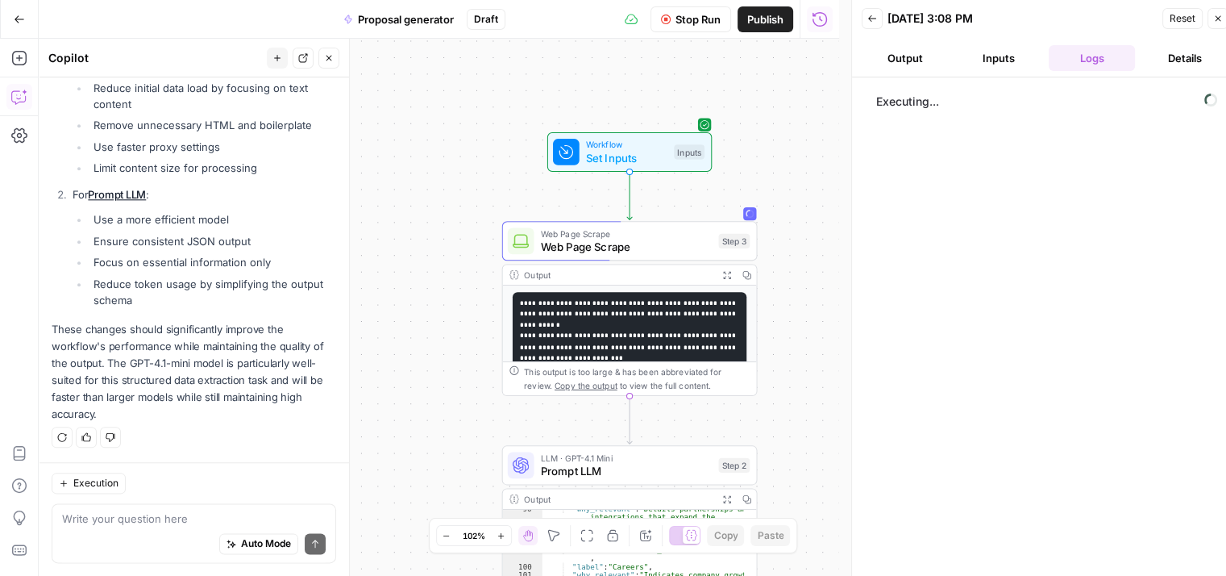
drag, startPoint x: 780, startPoint y: 168, endPoint x: 761, endPoint y: 160, distance: 20.7
click at [761, 160] on div "**********" at bounding box center [439, 307] width 801 height 537
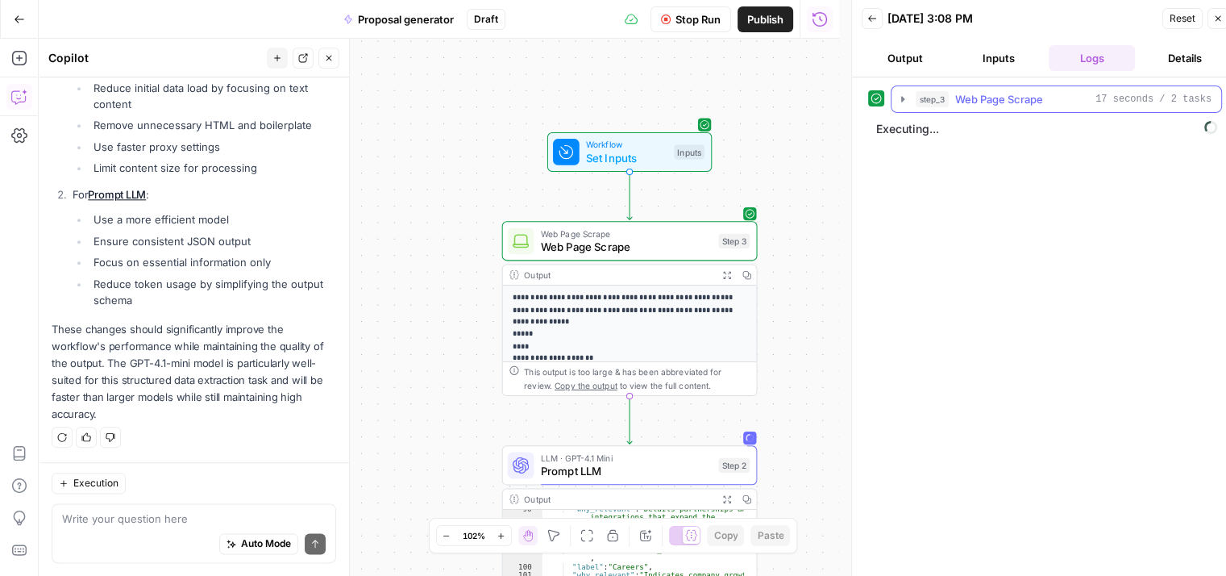
click at [903, 98] on icon "button" at bounding box center [902, 99] width 3 height 6
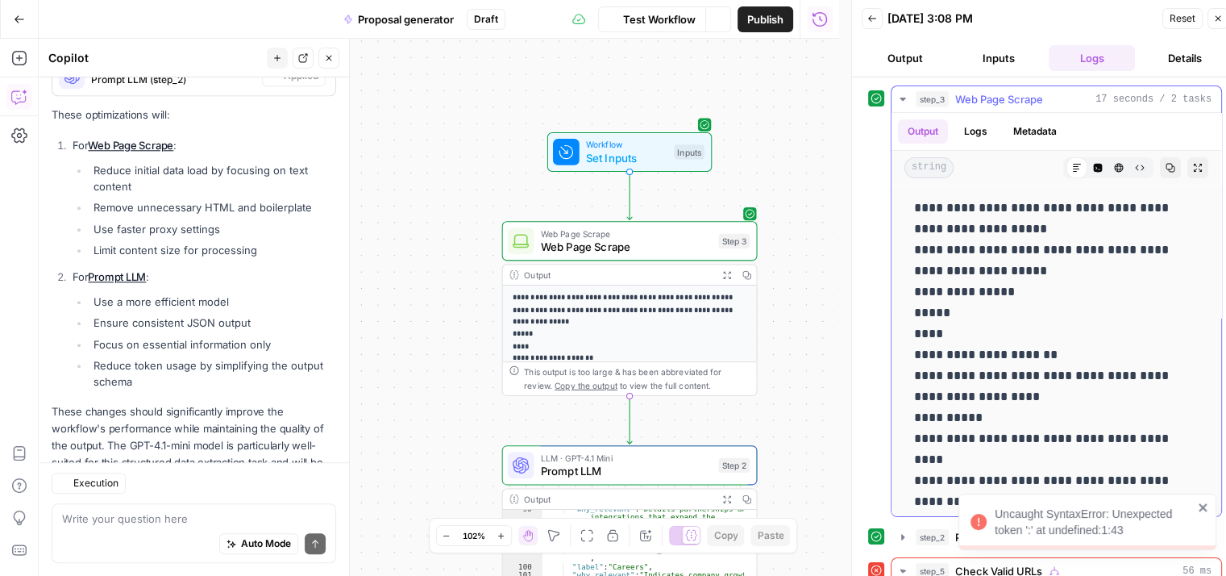
scroll to position [1874, 0]
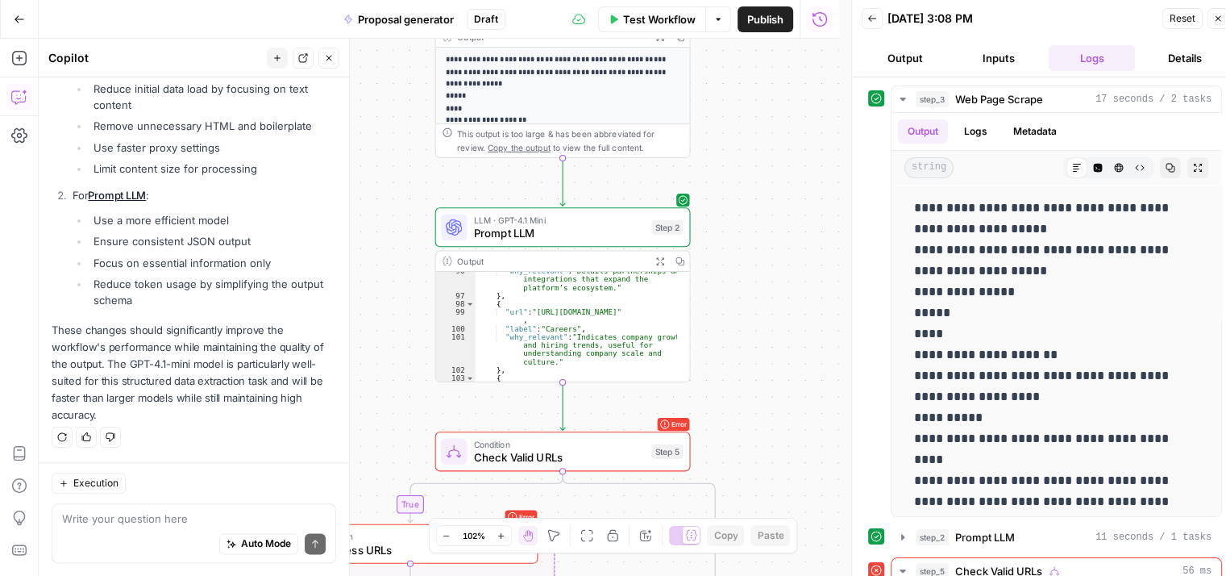
drag, startPoint x: 801, startPoint y: 349, endPoint x: 734, endPoint y: 128, distance: 230.8
click at [734, 128] on div "**********" at bounding box center [439, 307] width 801 height 537
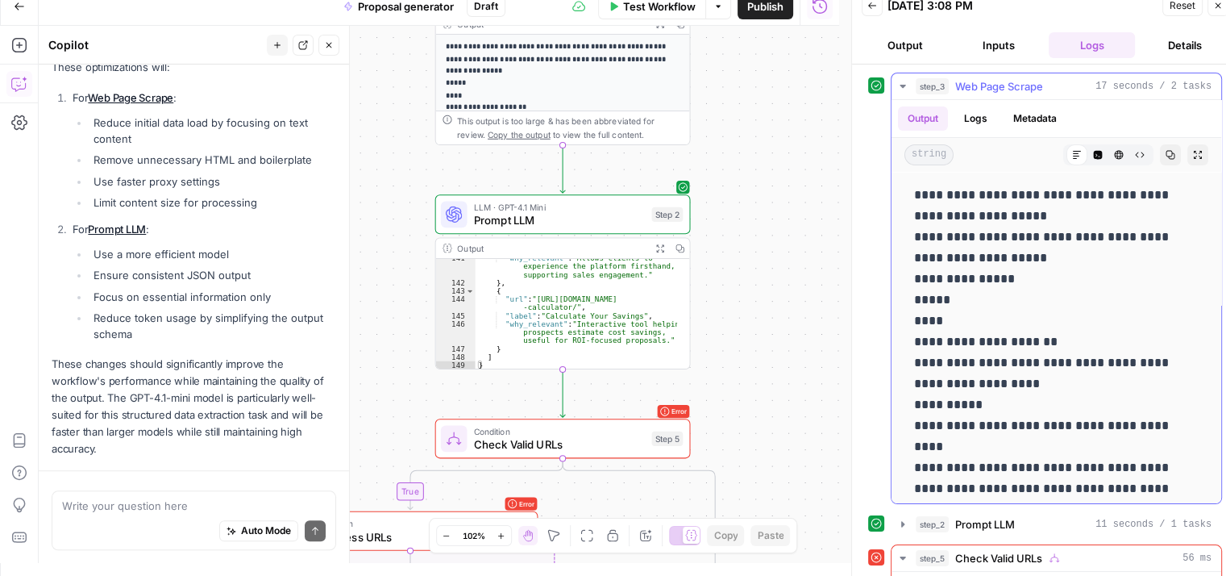
click at [905, 81] on icon "button" at bounding box center [902, 86] width 13 height 13
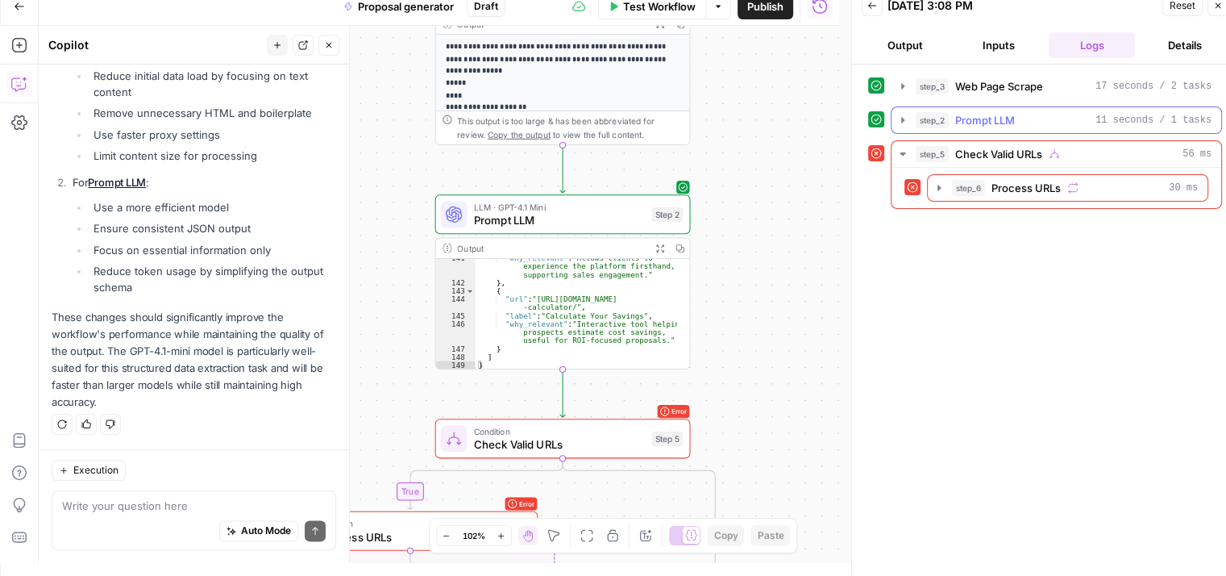
click at [901, 114] on icon "button" at bounding box center [902, 120] width 13 height 13
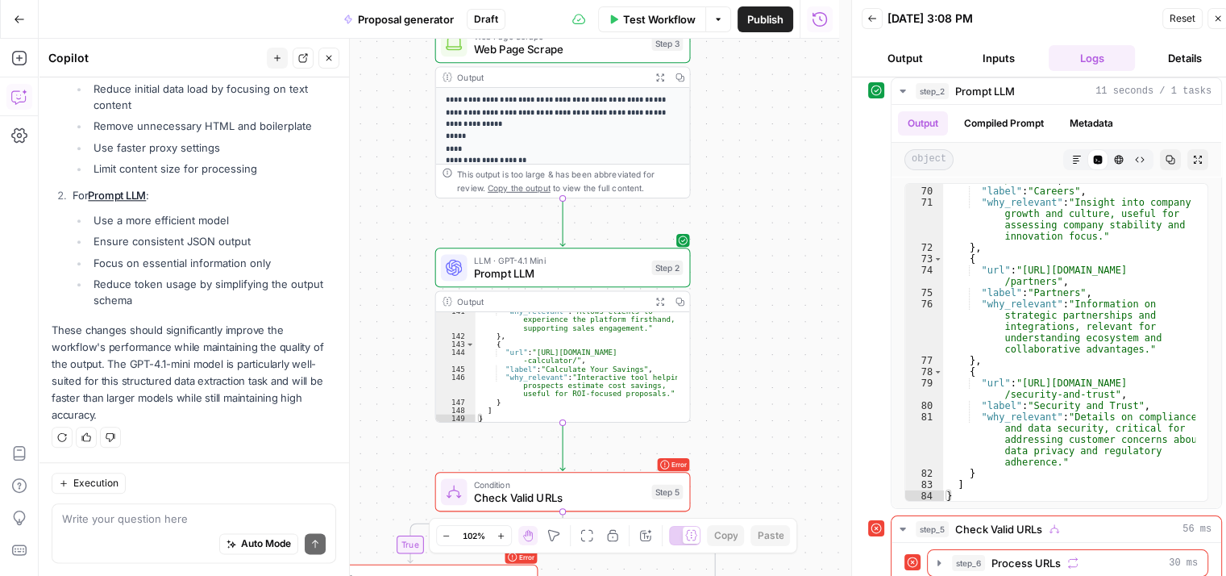
scroll to position [13, 0]
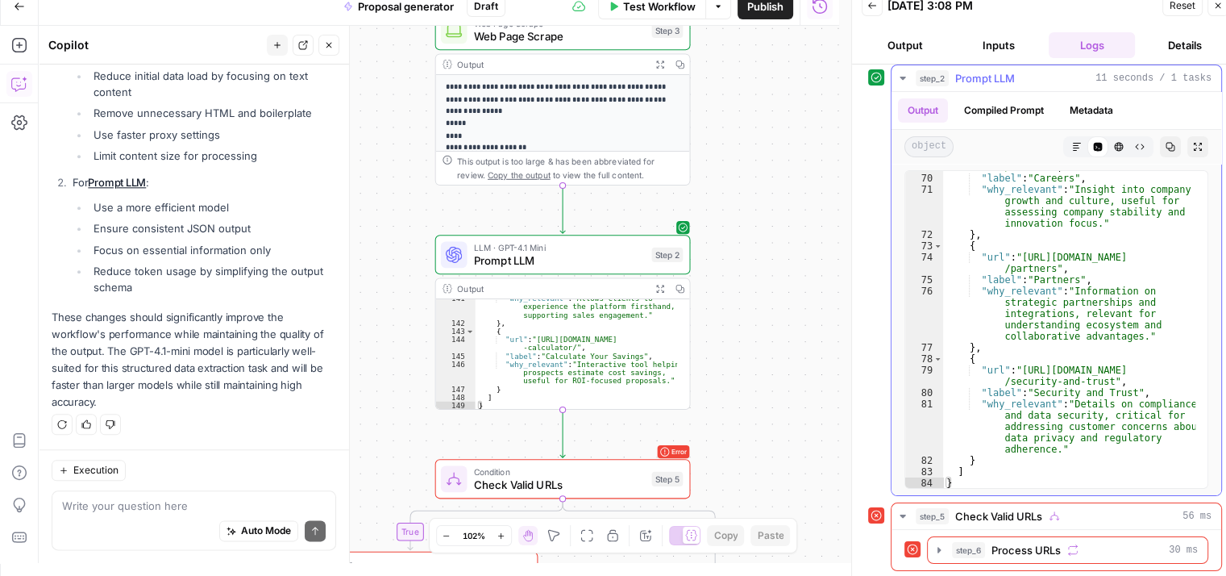
click at [904, 72] on icon "button" at bounding box center [902, 78] width 13 height 13
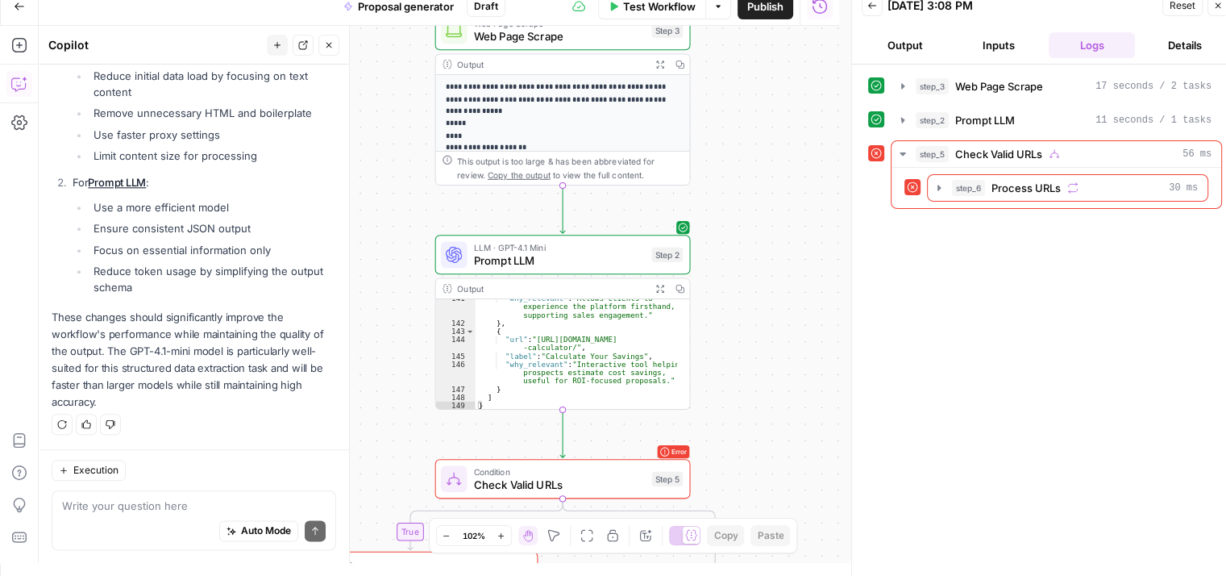
scroll to position [0, 0]
click at [903, 153] on icon "button" at bounding box center [903, 153] width 6 height 3
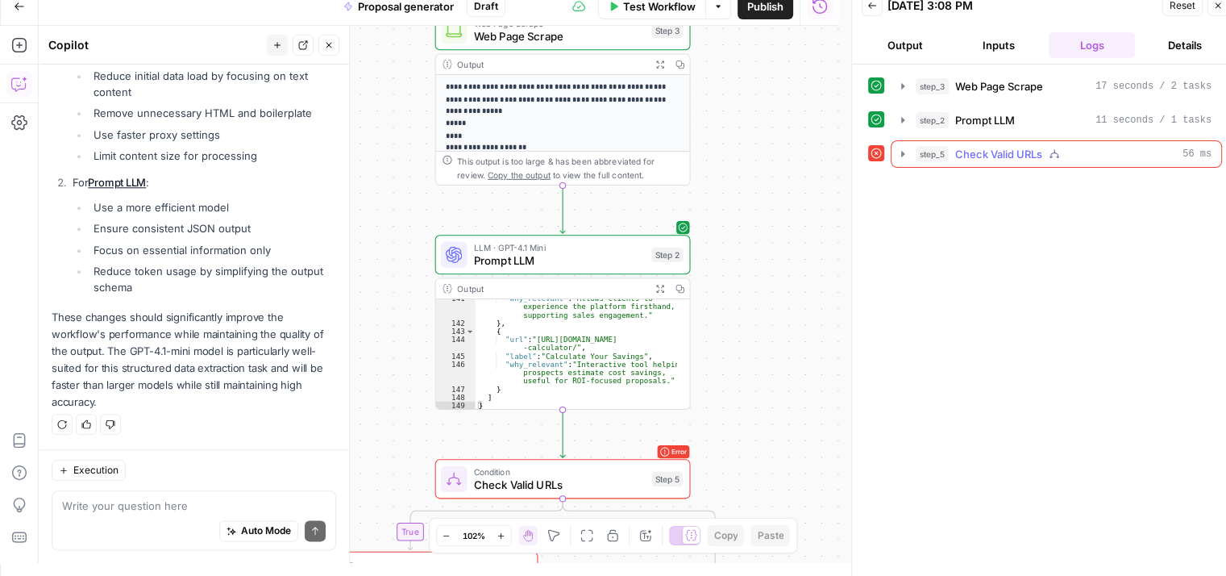
click at [903, 153] on icon "button" at bounding box center [903, 154] width 4 height 6
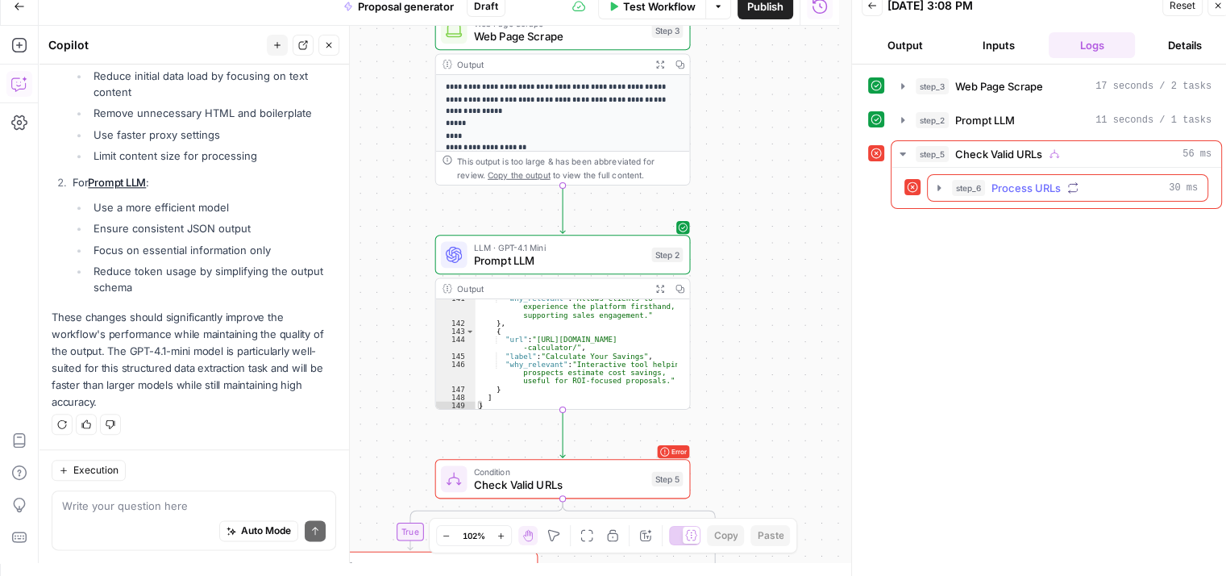
click at [945, 185] on button "step_6 Process URLs 30 ms" at bounding box center [1068, 188] width 280 height 26
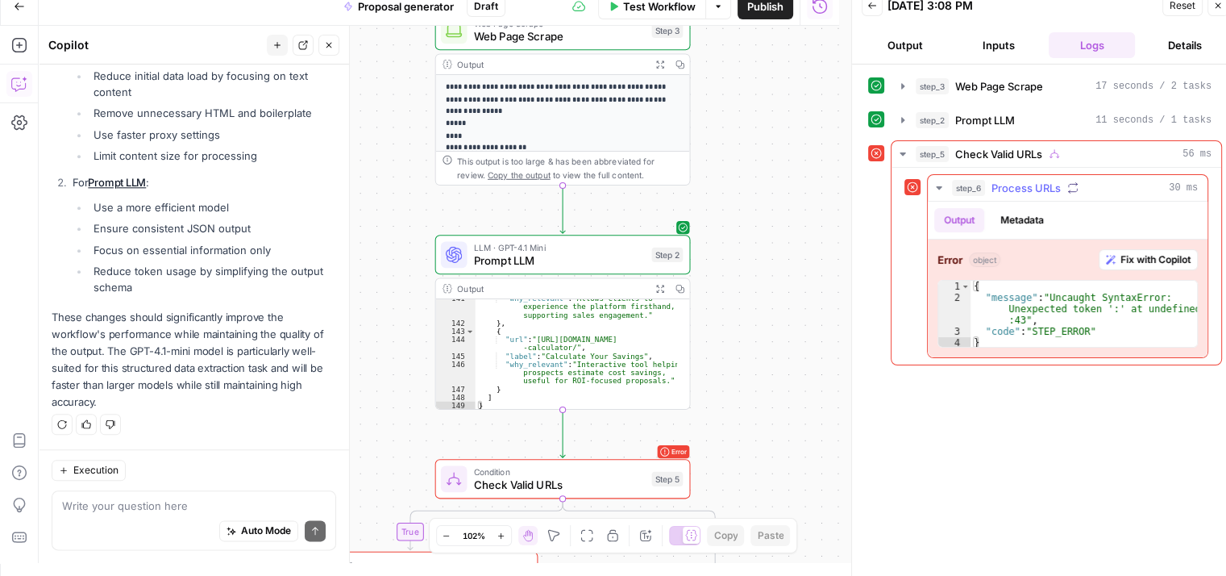
click at [1125, 256] on span "Fix with Copilot" at bounding box center [1156, 259] width 70 height 15
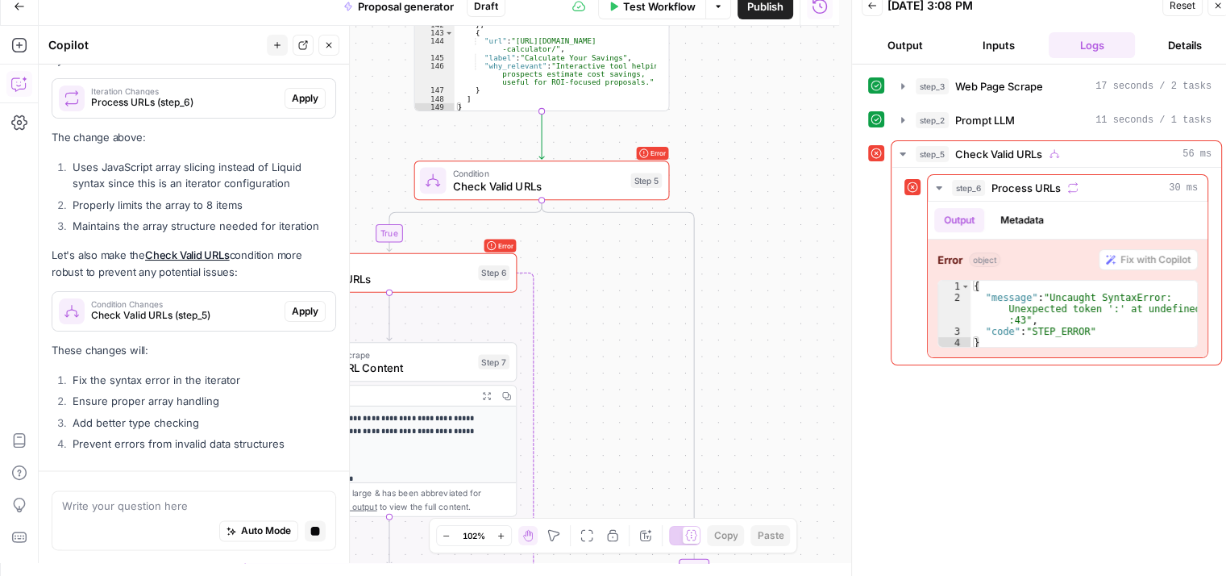
scroll to position [2430, 0]
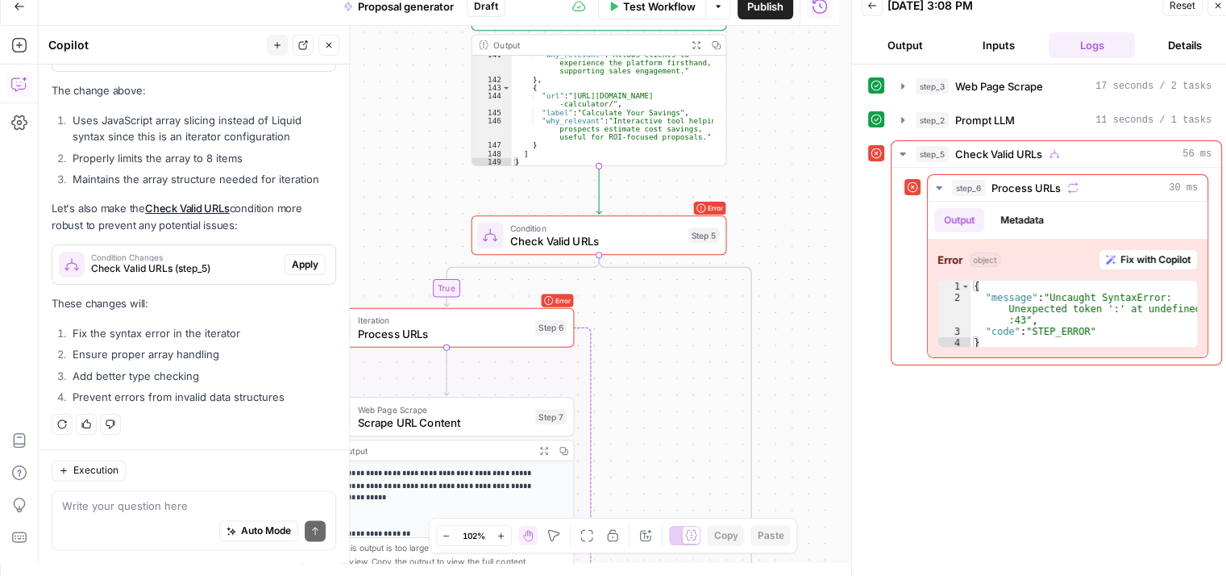
drag, startPoint x: 669, startPoint y: 333, endPoint x: 661, endPoint y: 379, distance: 46.7
click at [661, 379] on div "**********" at bounding box center [439, 294] width 801 height 537
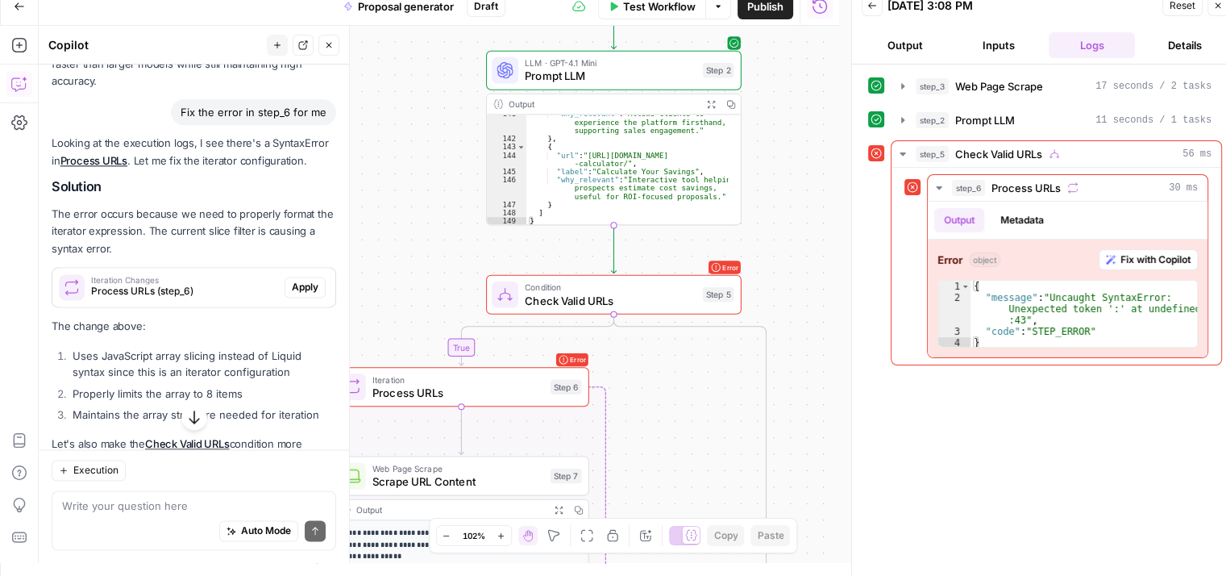
scroll to position [2188, 0]
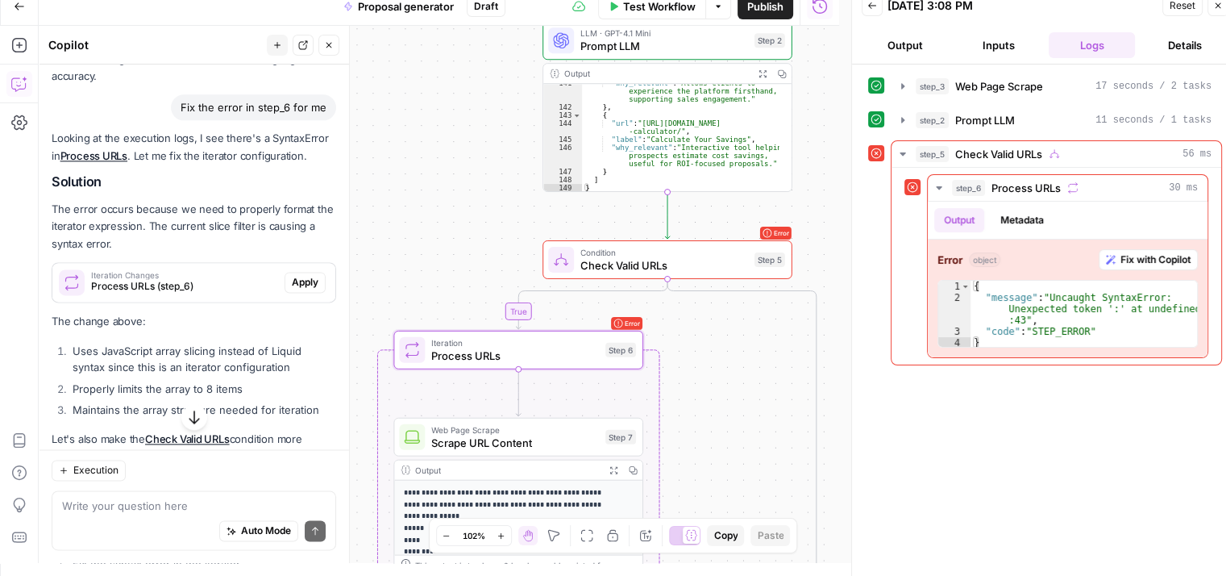
click at [222, 293] on span "Process URLs (step_6)" at bounding box center [184, 286] width 187 height 15
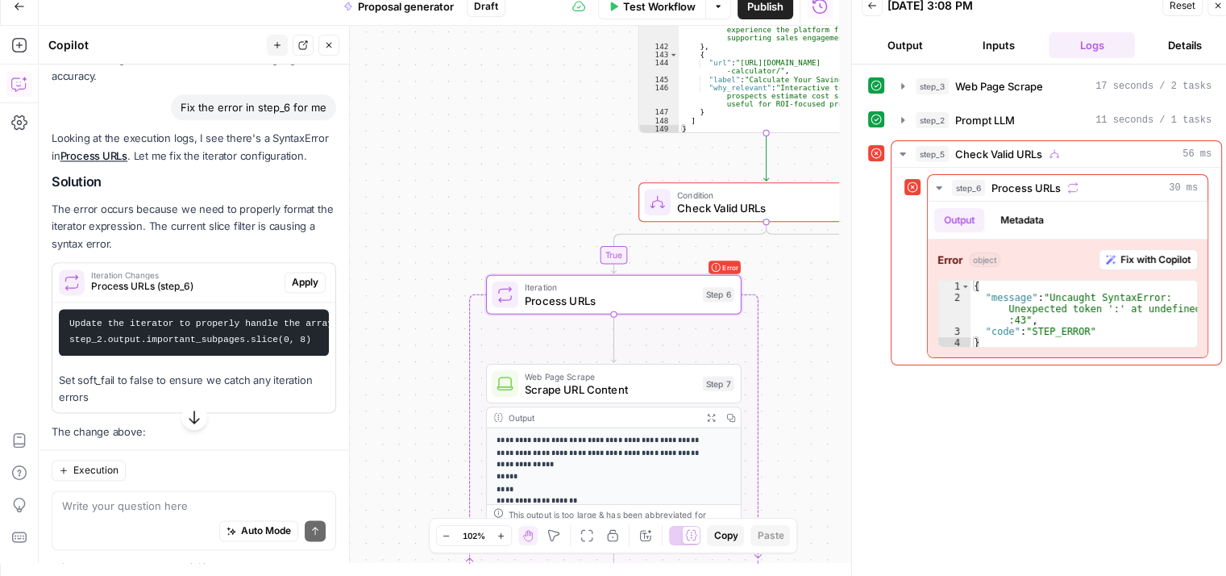
click at [292, 289] on span "Apply" at bounding box center [305, 282] width 27 height 15
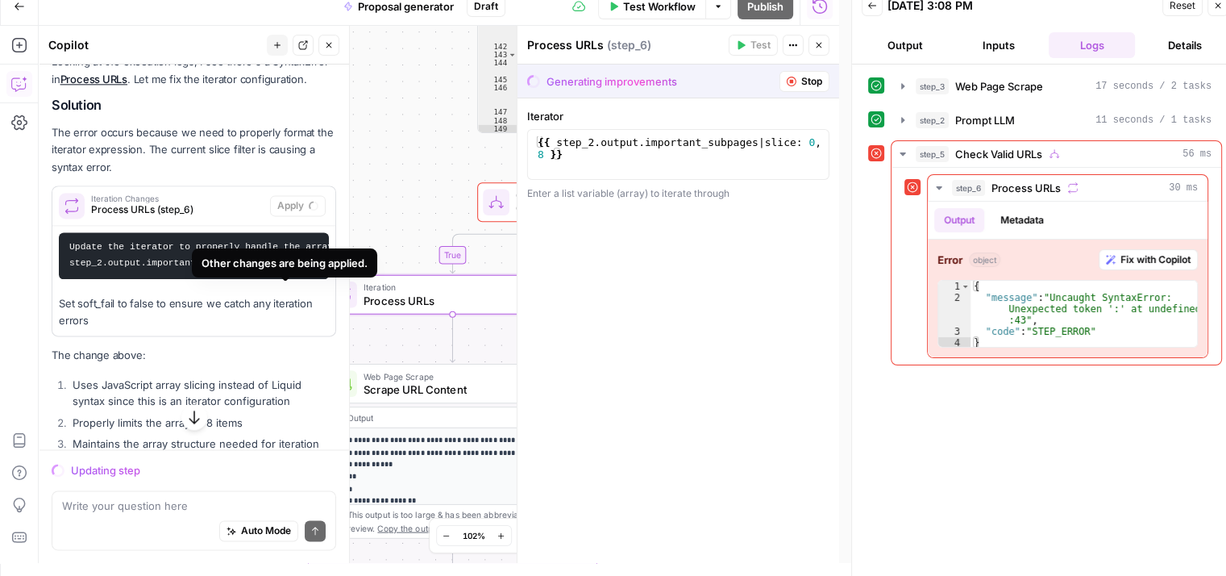
scroll to position [2191, 0]
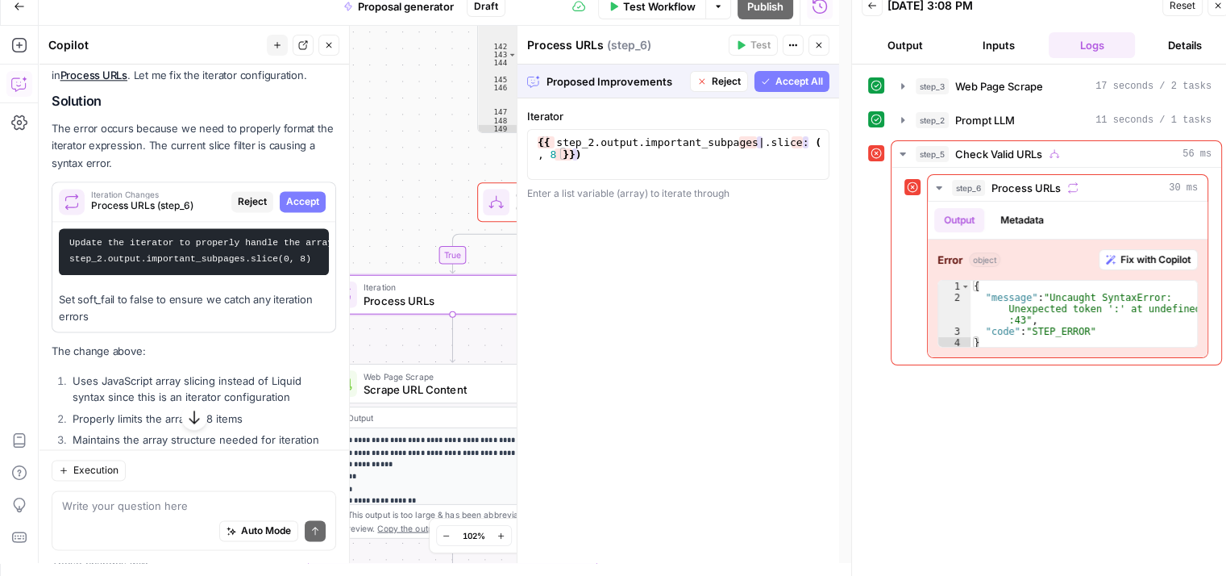
click at [298, 207] on span "Accept" at bounding box center [302, 201] width 33 height 15
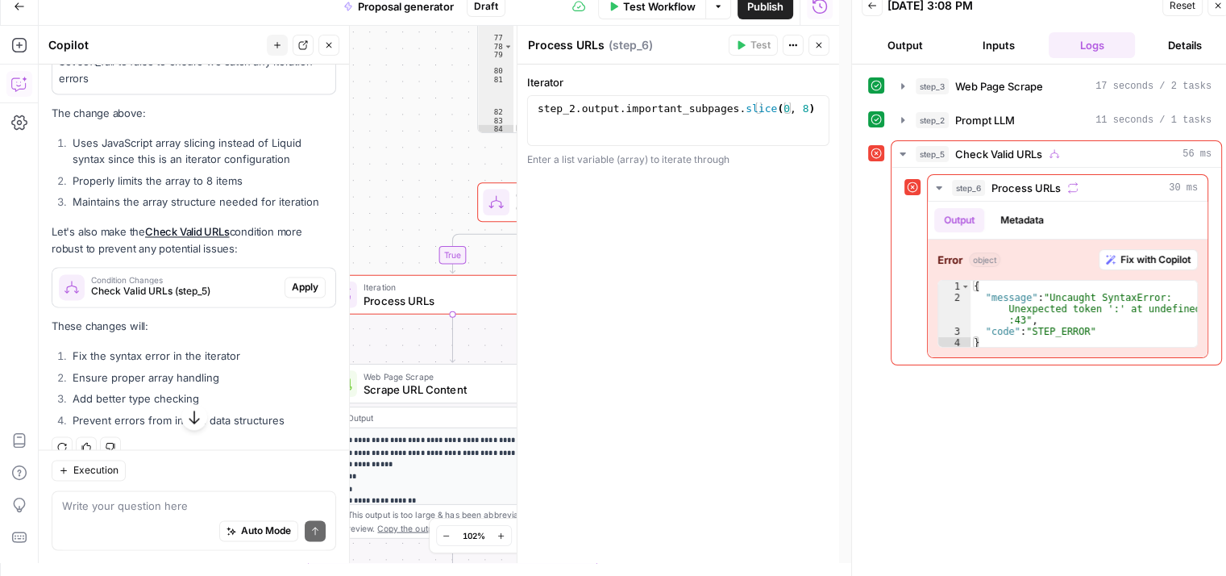
scroll to position [2536, 0]
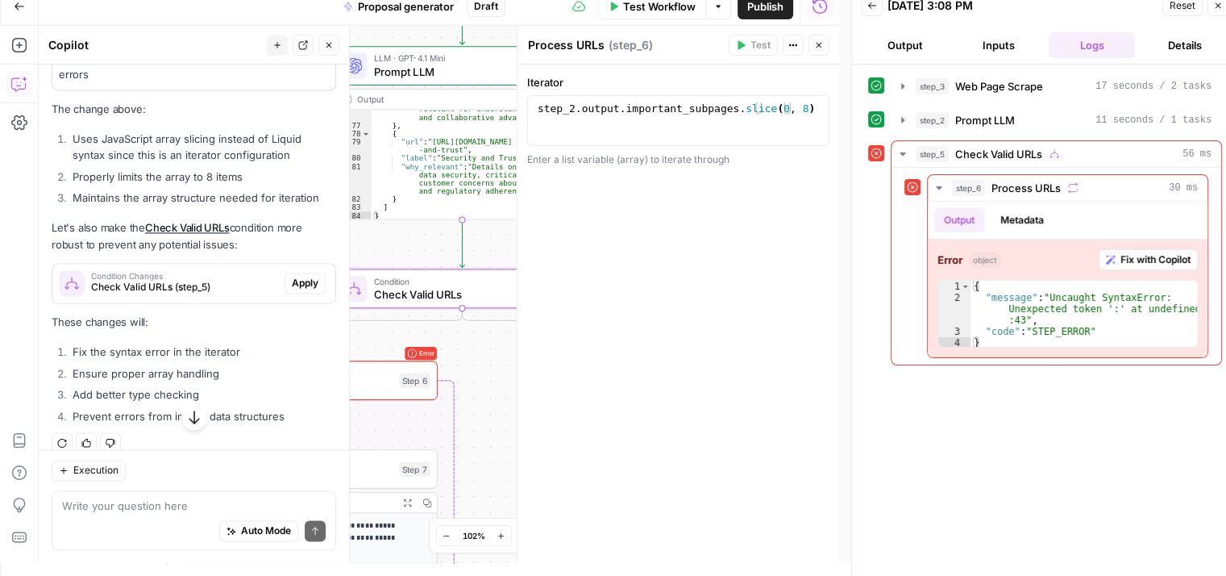
click at [226, 294] on span "Check Valid URLs (step_5)" at bounding box center [184, 287] width 187 height 15
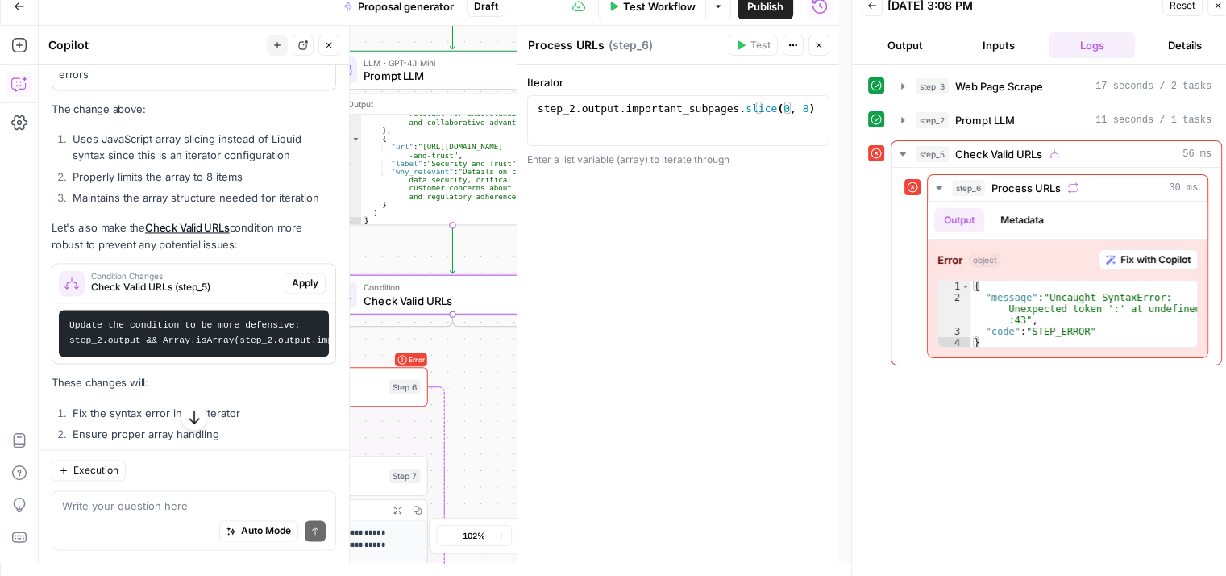
click at [292, 290] on span "Apply" at bounding box center [305, 283] width 27 height 15
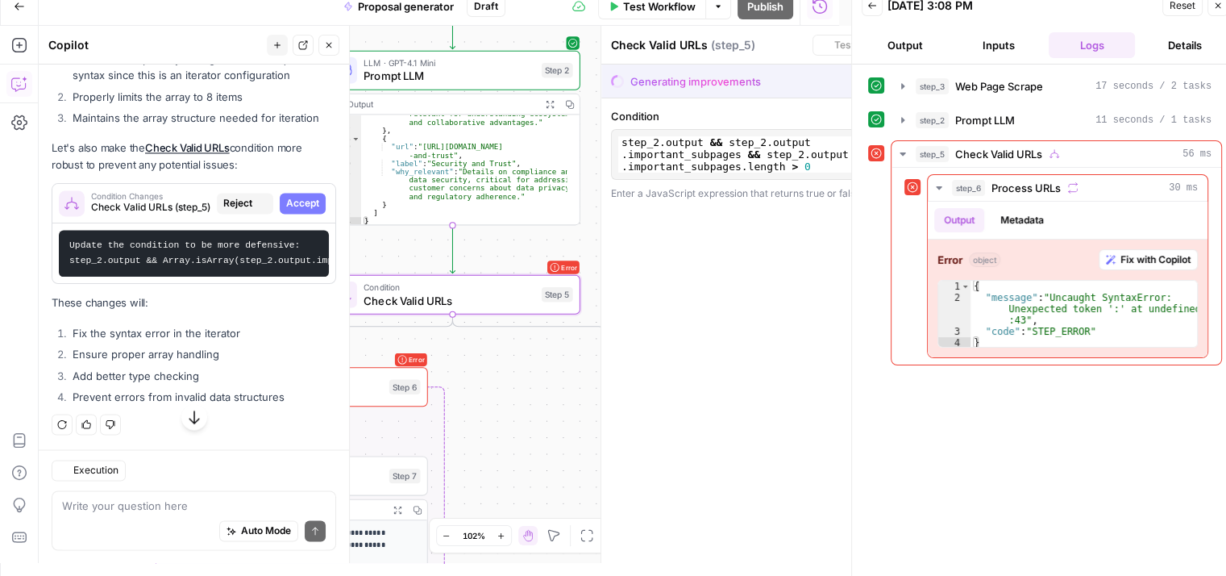
scroll to position [2433, 0]
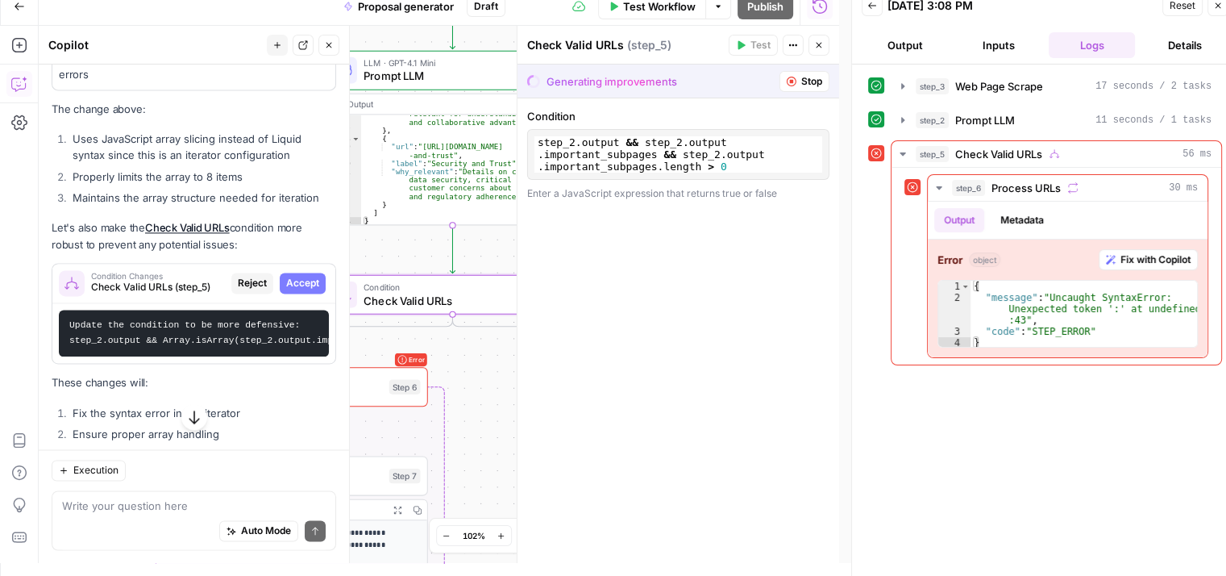
click at [286, 290] on span "Accept" at bounding box center [302, 283] width 33 height 15
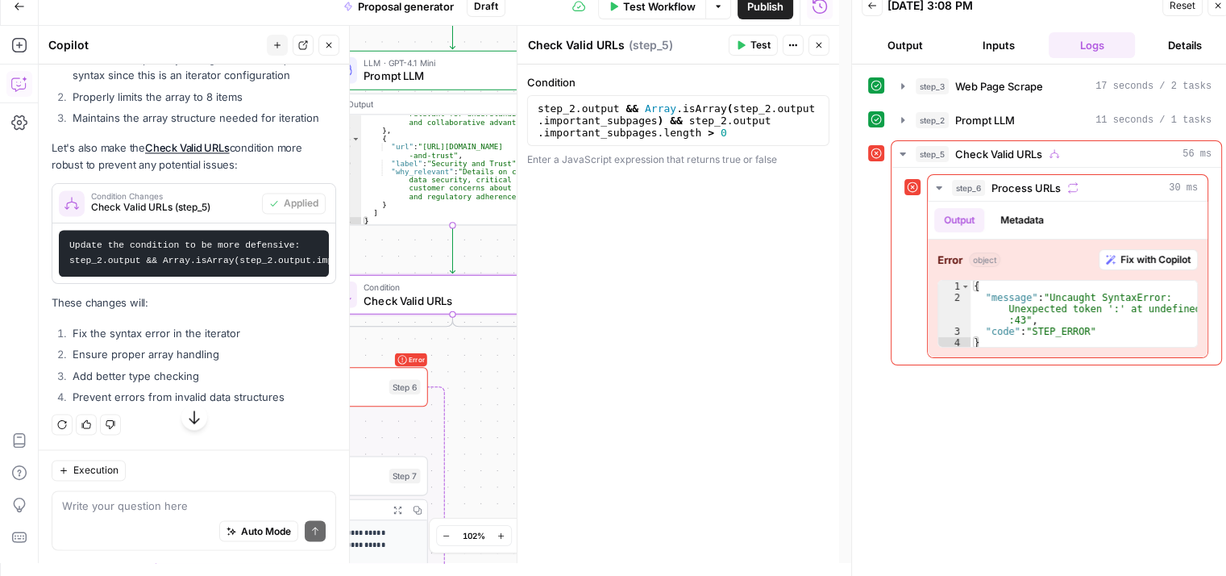
scroll to position [2651, 0]
click at [428, 292] on span "Check Valid URLs" at bounding box center [450, 300] width 172 height 16
click at [822, 46] on icon "button" at bounding box center [819, 45] width 10 height 10
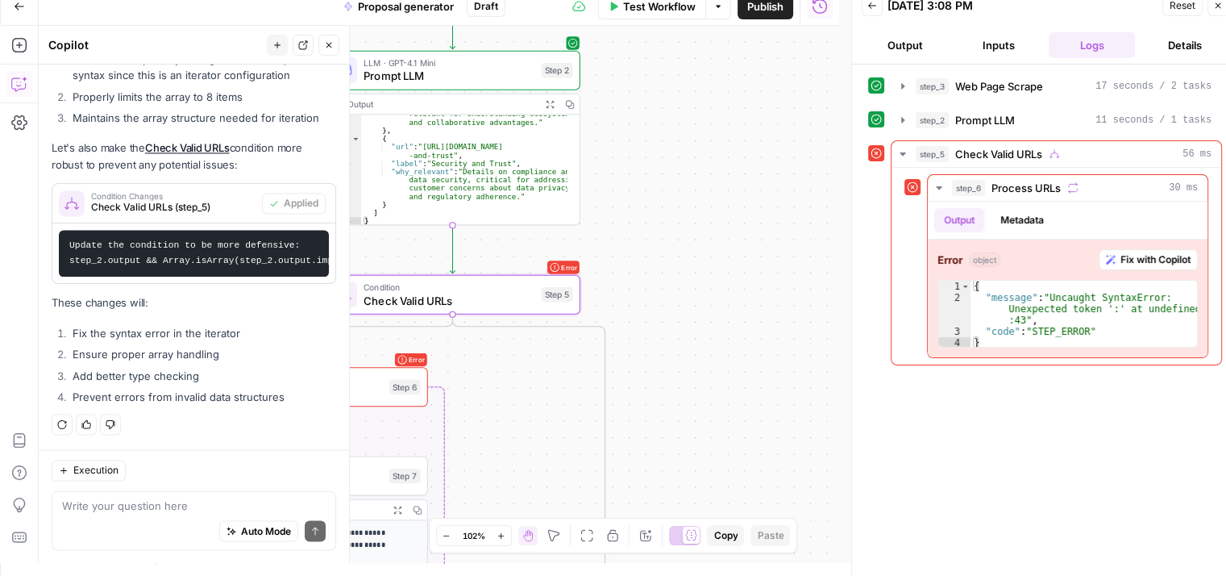
click at [510, 298] on span "Check Valid URLs" at bounding box center [450, 300] width 172 height 16
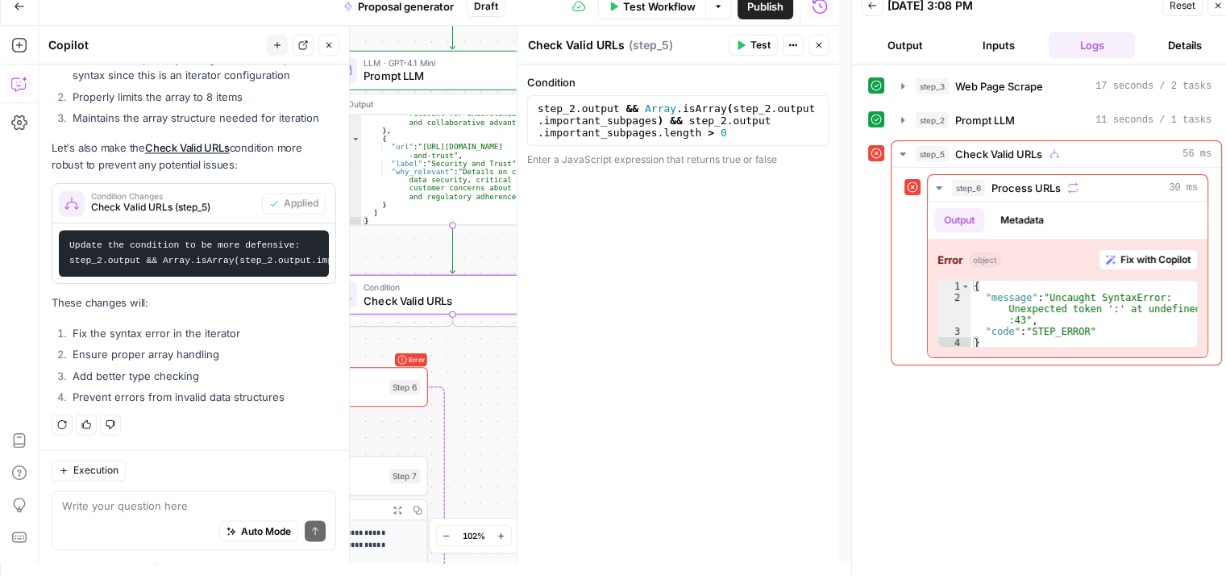
click at [755, 43] on span "Test" at bounding box center [761, 45] width 20 height 15
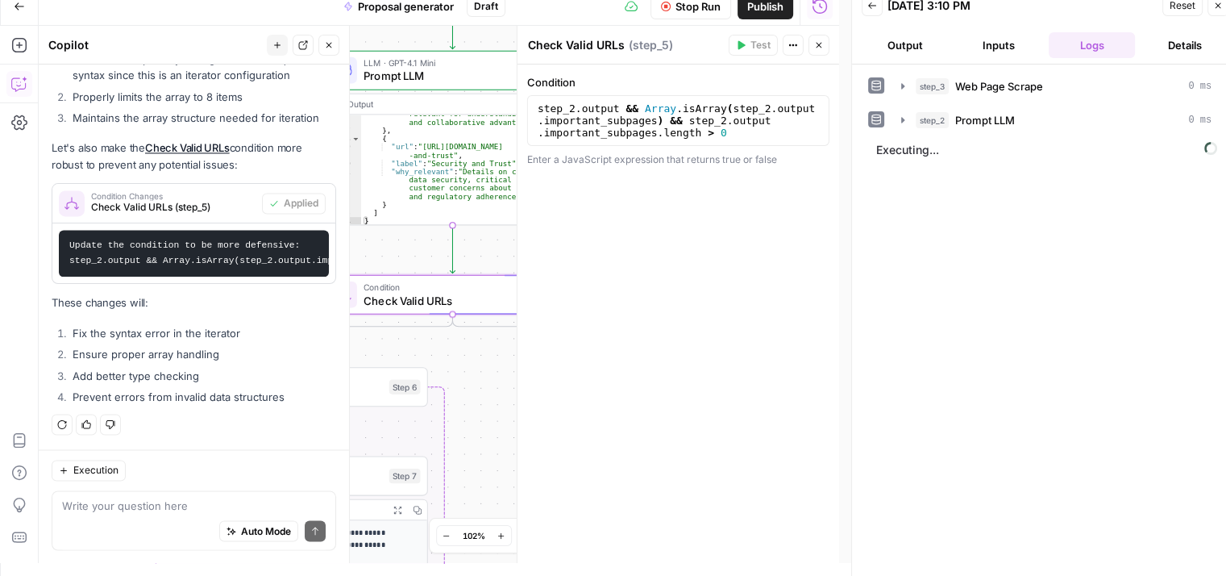
click at [487, 249] on div "**********" at bounding box center [439, 294] width 801 height 537
click at [822, 46] on icon "button" at bounding box center [819, 45] width 10 height 10
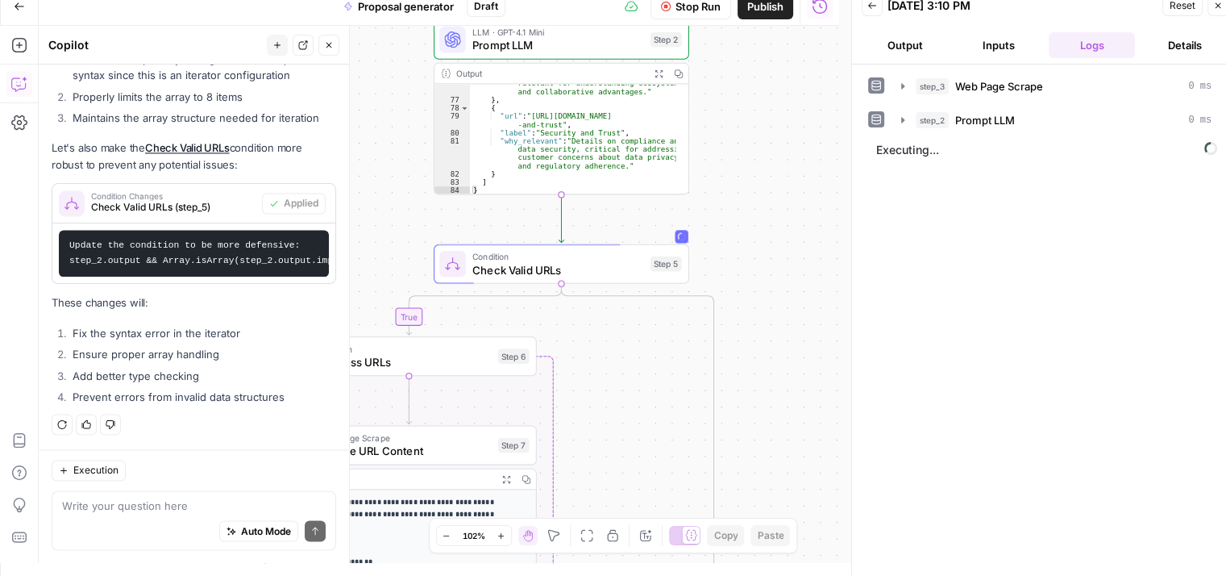
drag, startPoint x: 668, startPoint y: 210, endPoint x: 763, endPoint y: 183, distance: 99.8
click at [763, 183] on div "**********" at bounding box center [439, 294] width 801 height 537
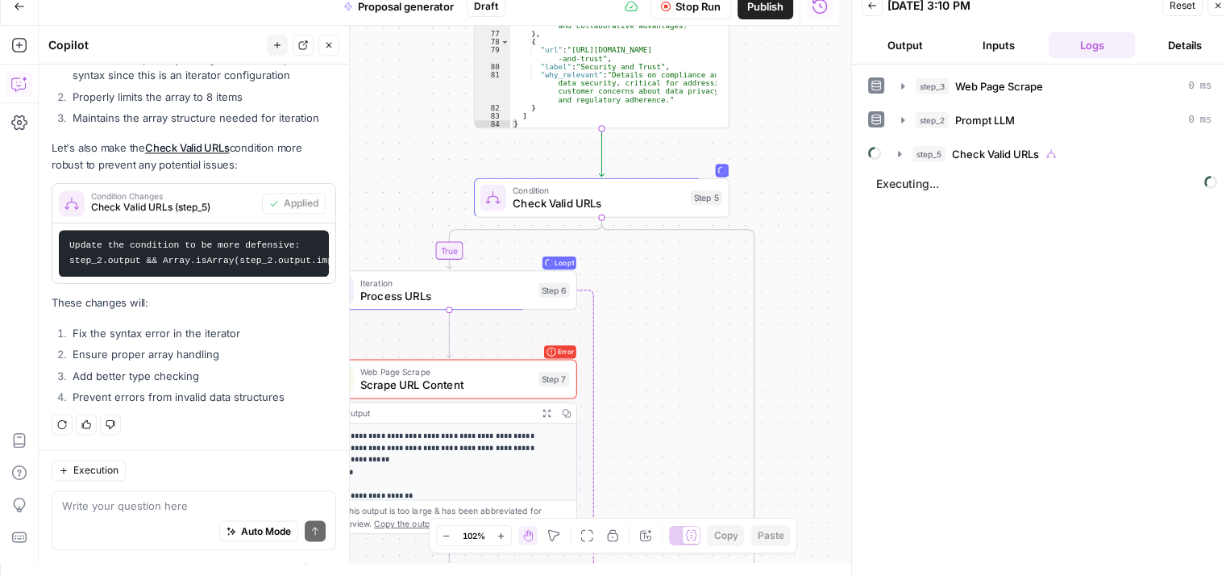
drag, startPoint x: 761, startPoint y: 281, endPoint x: 792, endPoint y: 218, distance: 70.3
click at [792, 218] on div "**********" at bounding box center [439, 294] width 801 height 537
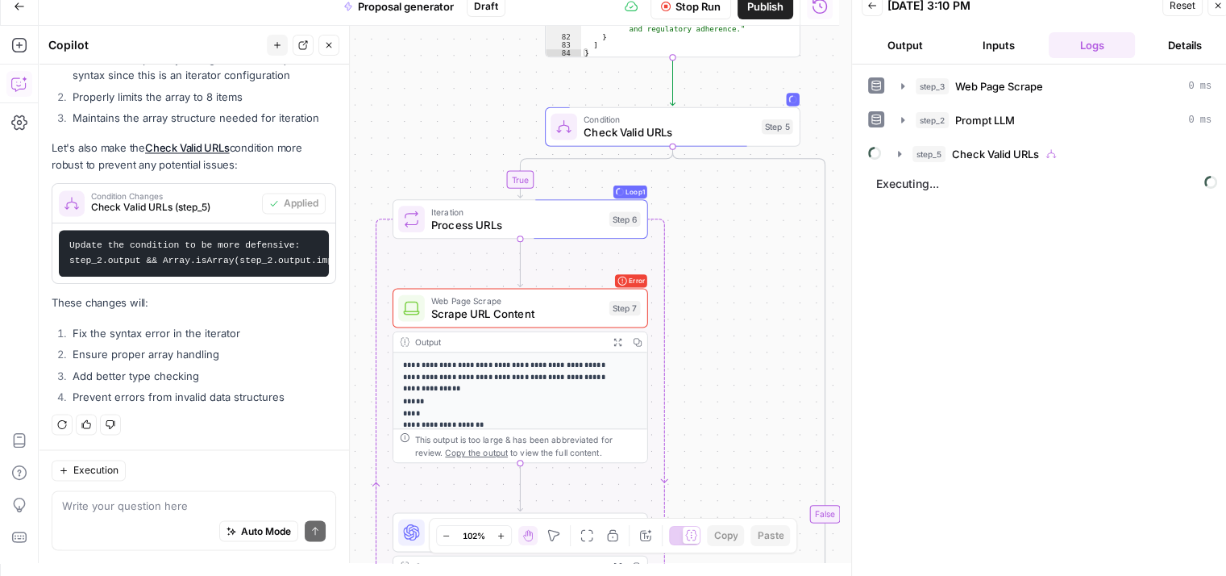
drag, startPoint x: 706, startPoint y: 272, endPoint x: 721, endPoint y: 262, distance: 17.9
click at [721, 262] on div "**********" at bounding box center [439, 294] width 801 height 537
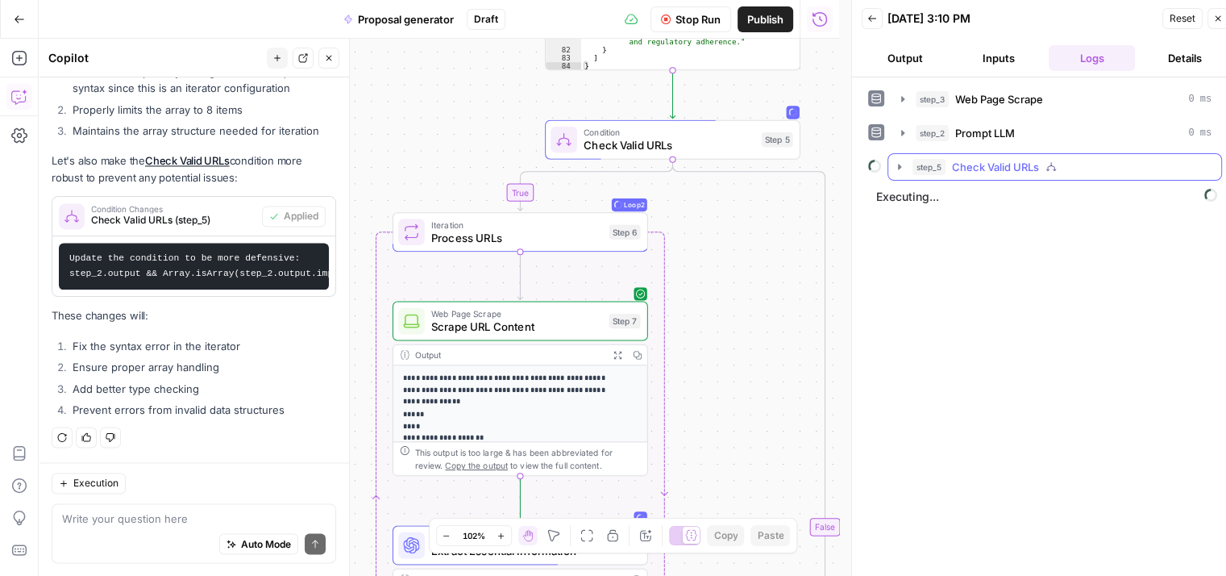
click at [900, 167] on icon "button" at bounding box center [899, 167] width 3 height 6
click at [930, 201] on icon "button" at bounding box center [932, 200] width 13 height 13
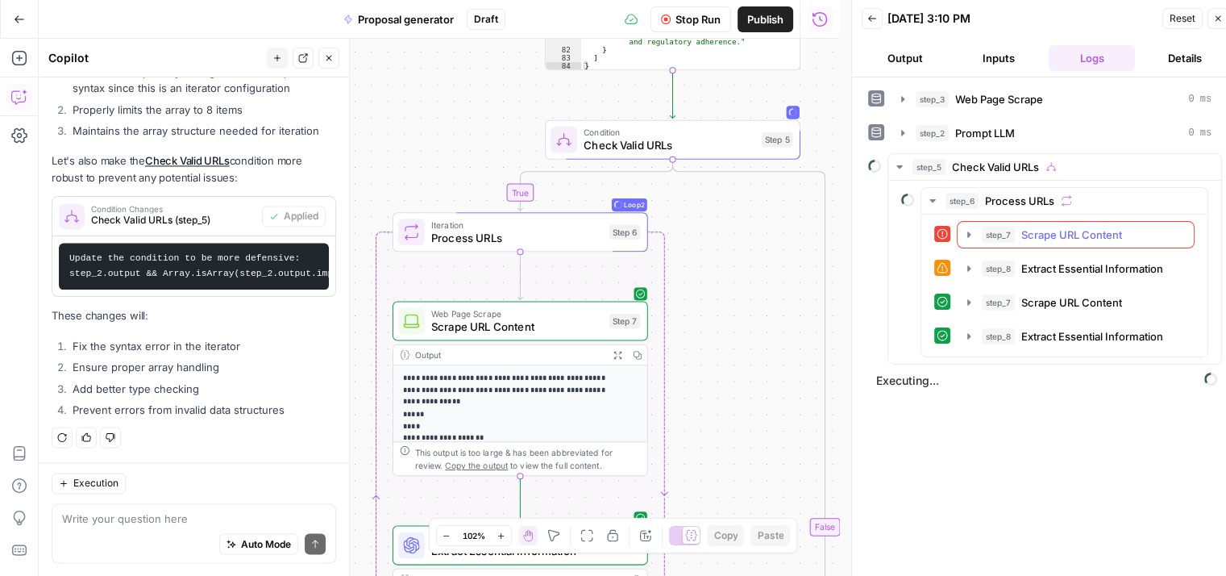
click at [968, 237] on icon "button" at bounding box center [969, 234] width 13 height 13
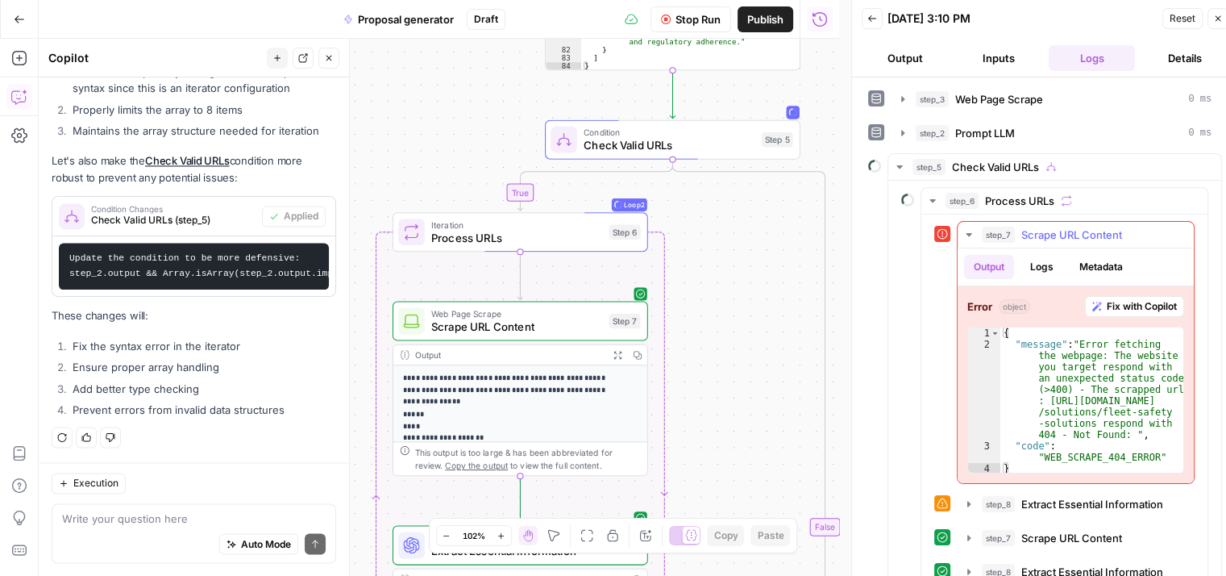
click at [966, 231] on icon "button" at bounding box center [969, 234] width 13 height 13
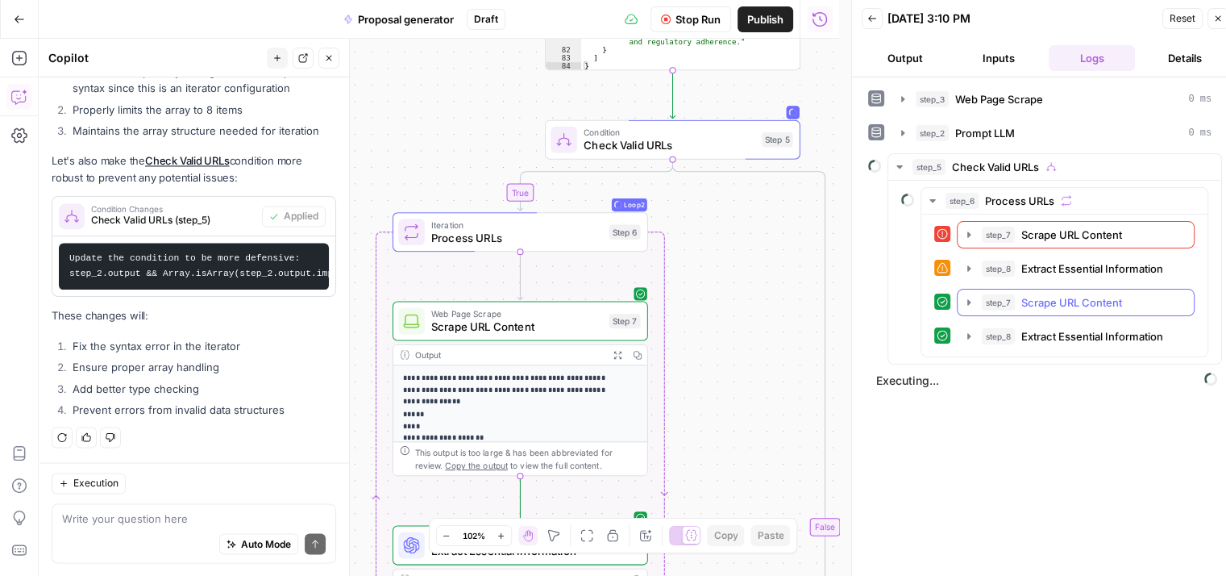
click at [963, 299] on icon "button" at bounding box center [969, 302] width 13 height 13
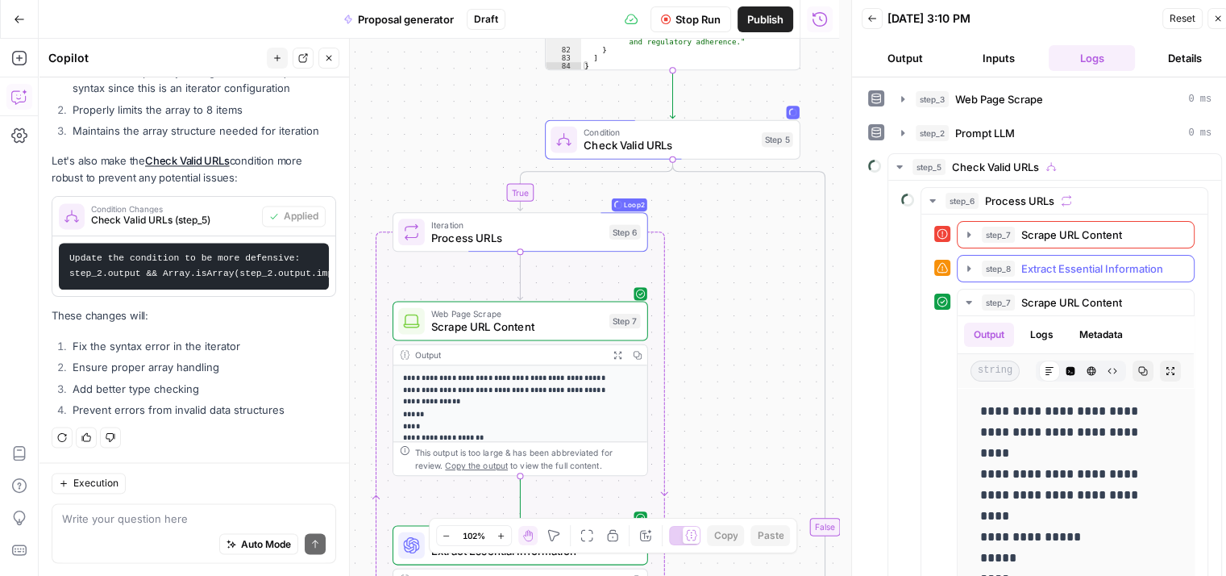
click at [967, 262] on icon "button" at bounding box center [969, 268] width 13 height 13
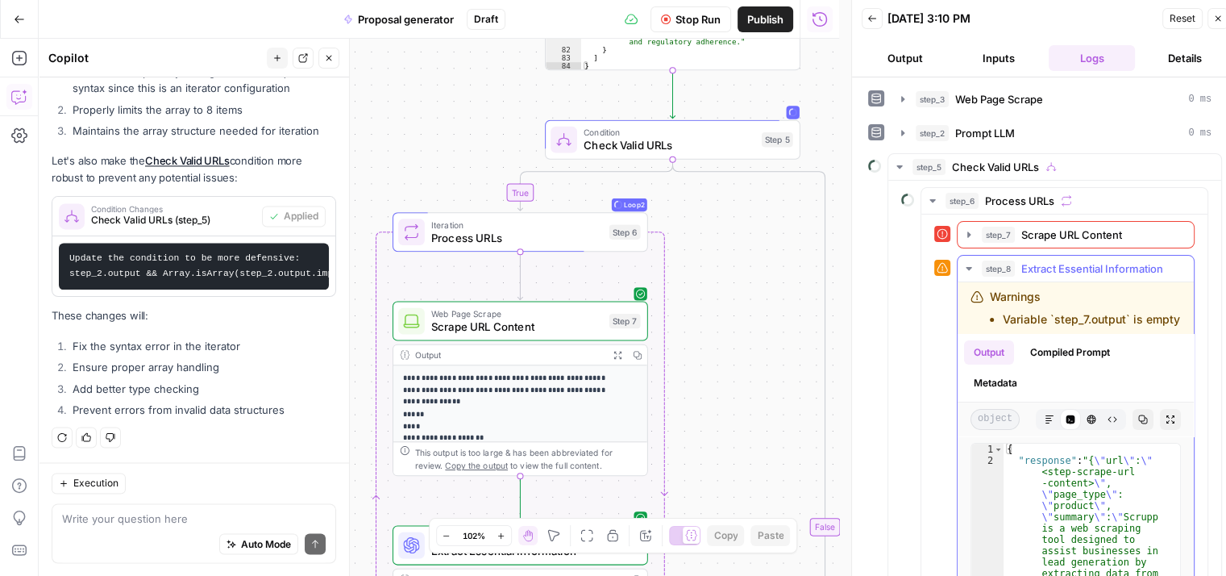
click at [967, 262] on icon "button" at bounding box center [969, 268] width 13 height 13
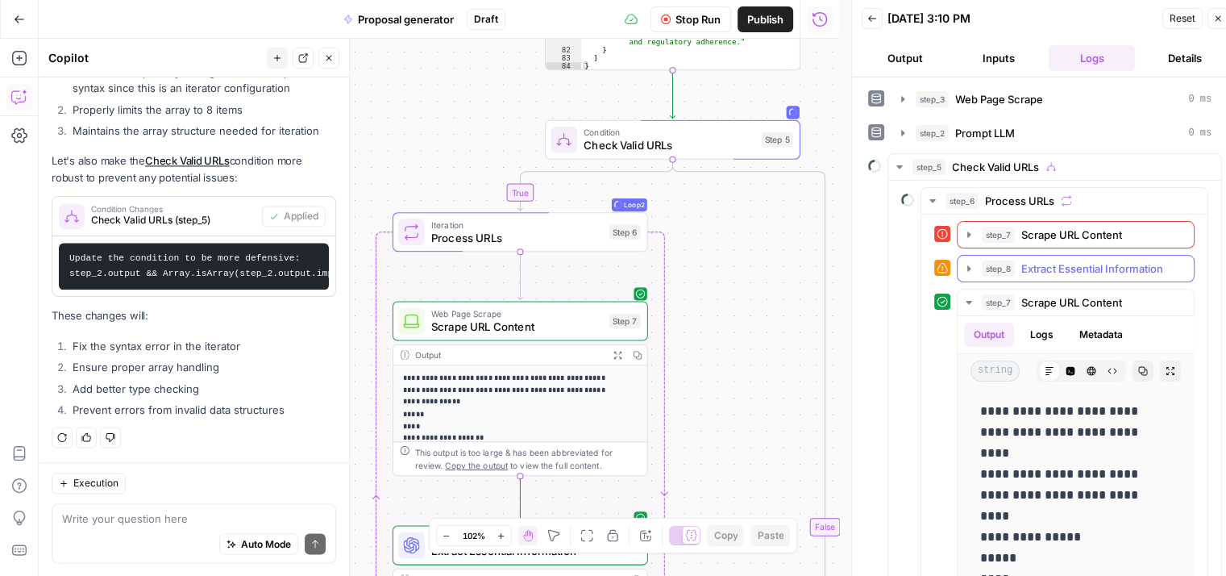
click at [967, 262] on icon "button" at bounding box center [970, 269] width 14 height 14
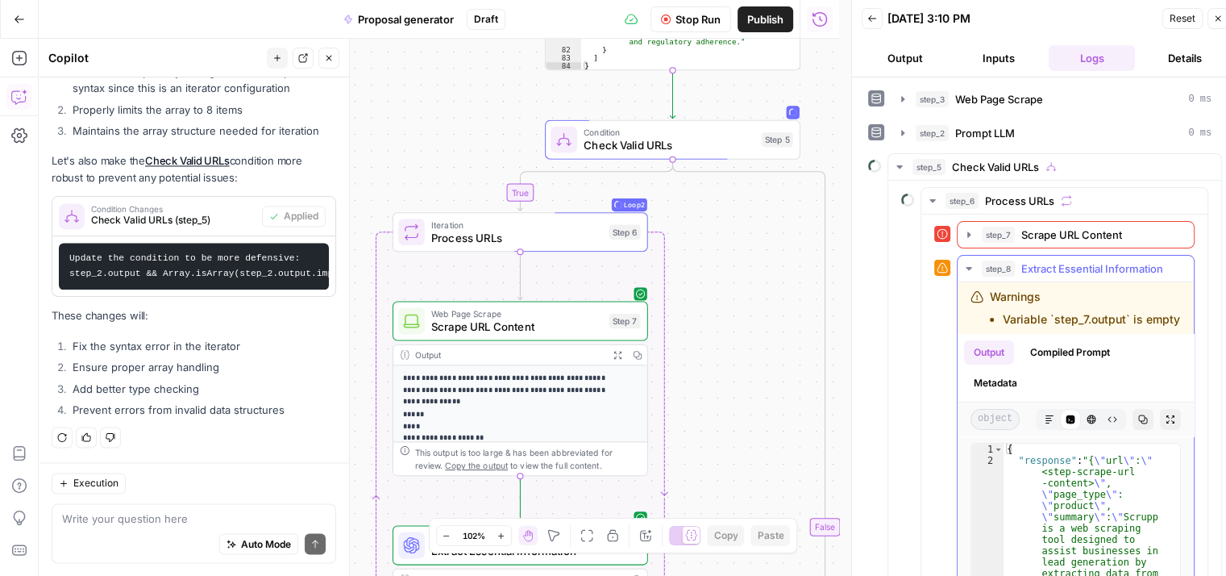
click at [964, 262] on icon "button" at bounding box center [969, 268] width 13 height 13
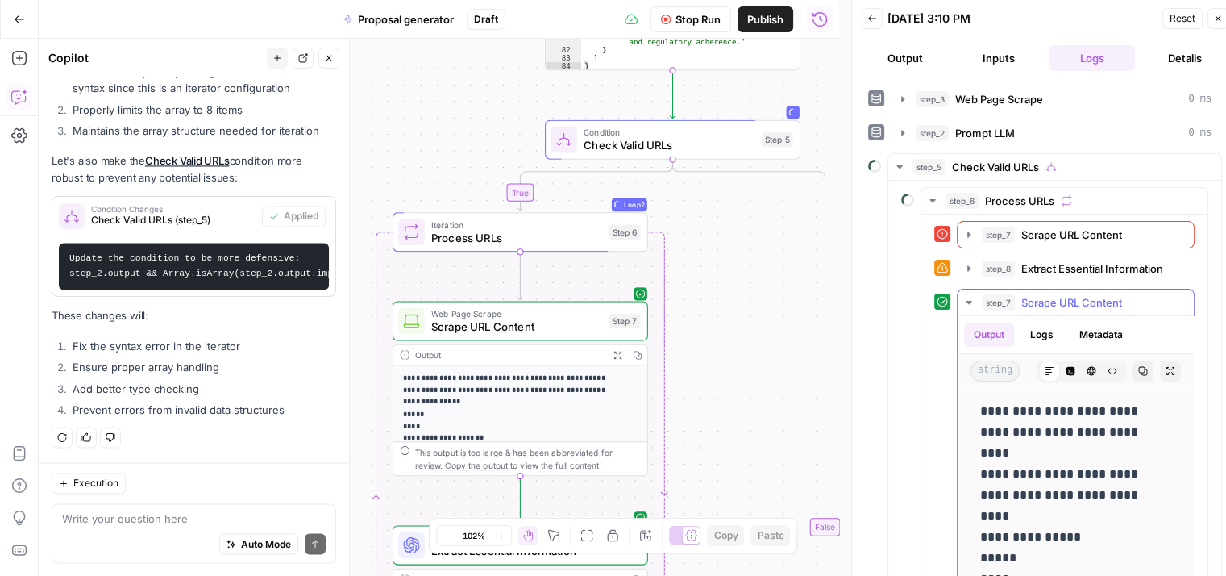
click at [967, 301] on icon "button" at bounding box center [969, 302] width 6 height 3
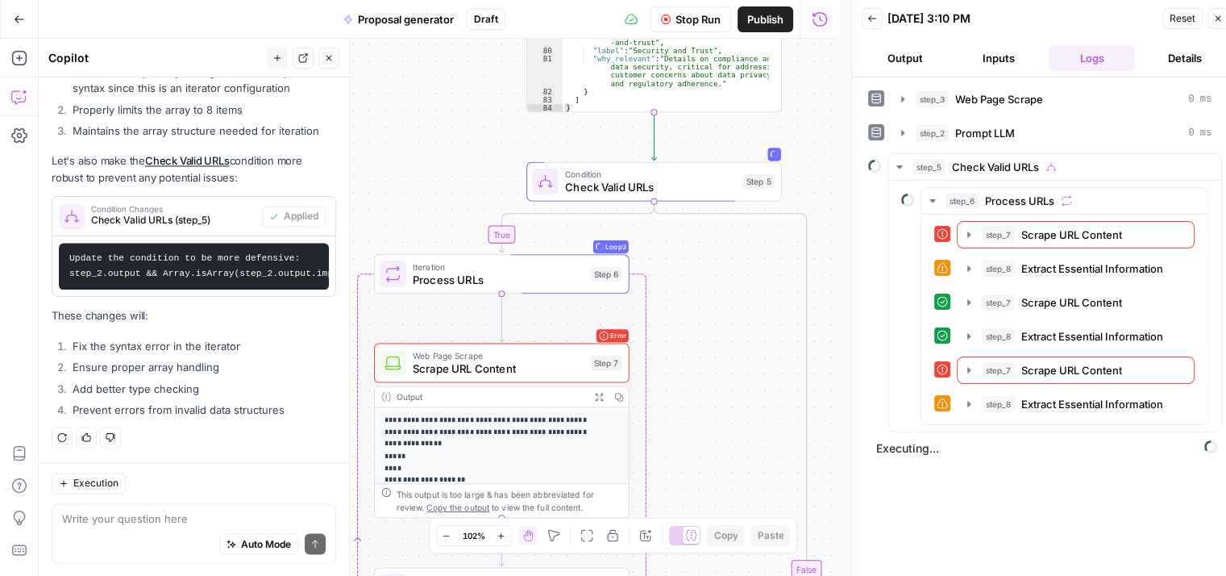
drag, startPoint x: 747, startPoint y: 253, endPoint x: 729, endPoint y: 295, distance: 45.8
click at [729, 295] on div "**********" at bounding box center [439, 307] width 801 height 537
click at [963, 365] on icon "button" at bounding box center [969, 370] width 13 height 13
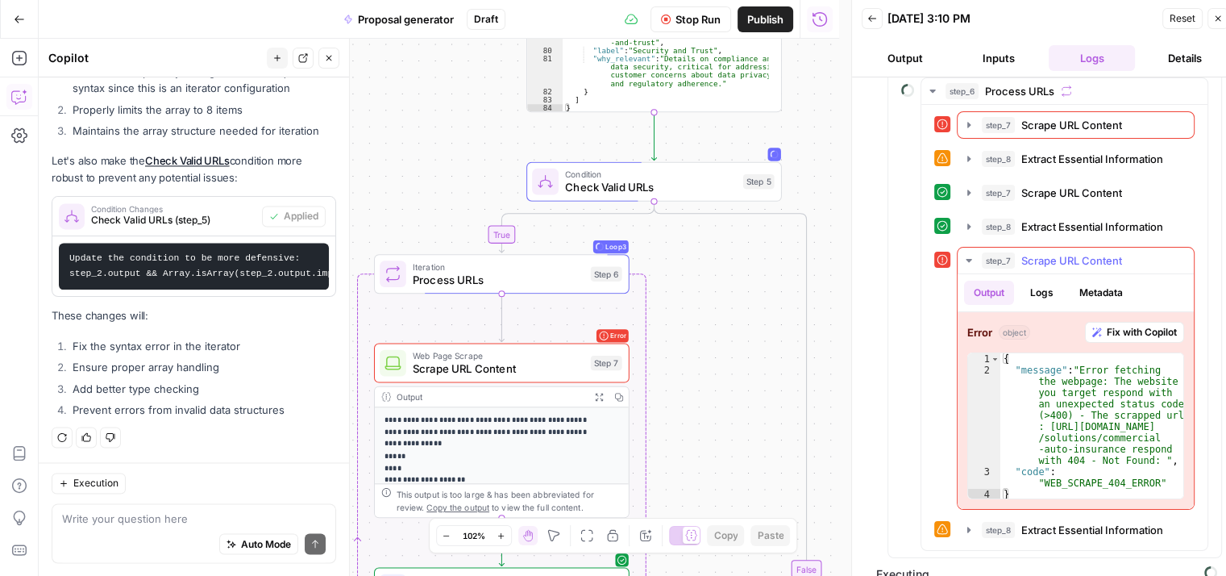
scroll to position [110, 0]
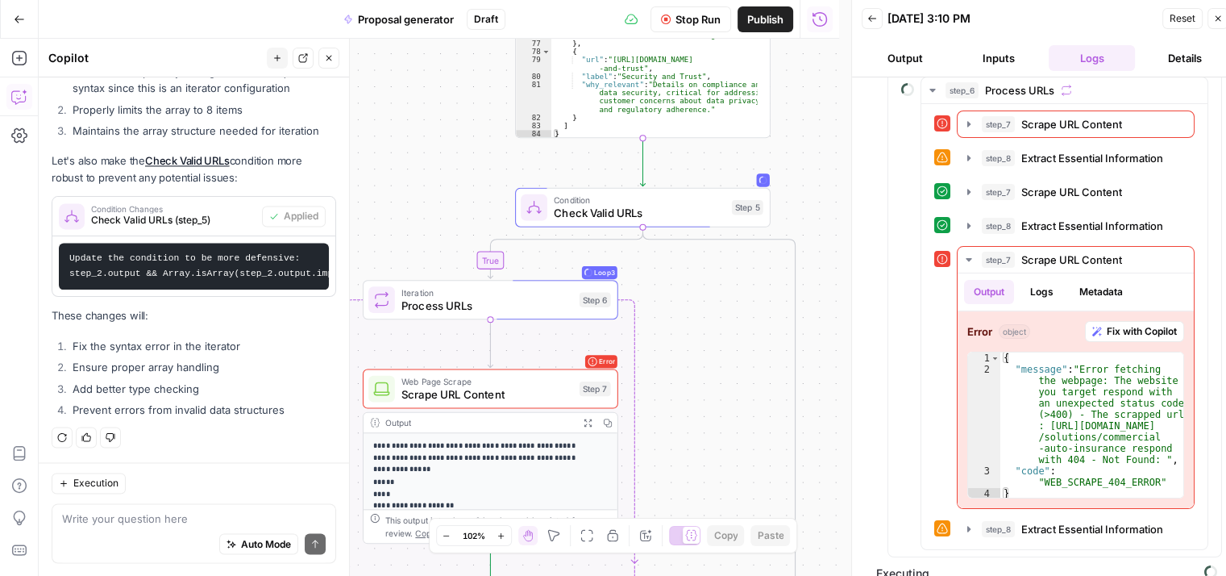
drag, startPoint x: 810, startPoint y: 180, endPoint x: 795, endPoint y: 204, distance: 28.6
click at [795, 204] on div "**********" at bounding box center [439, 307] width 801 height 537
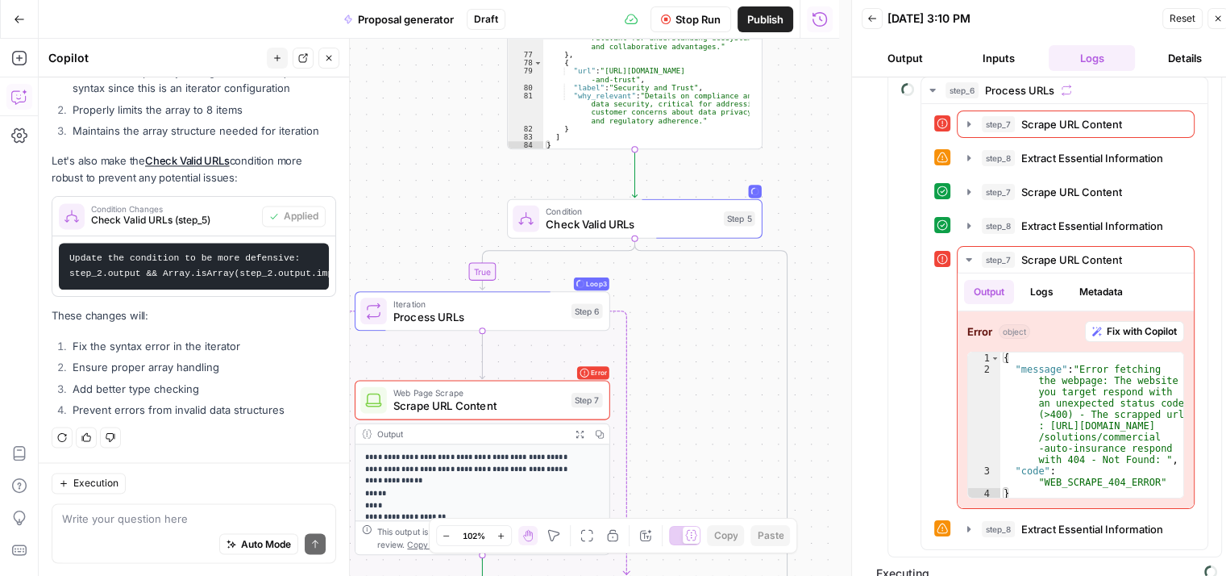
scroll to position [73, 0]
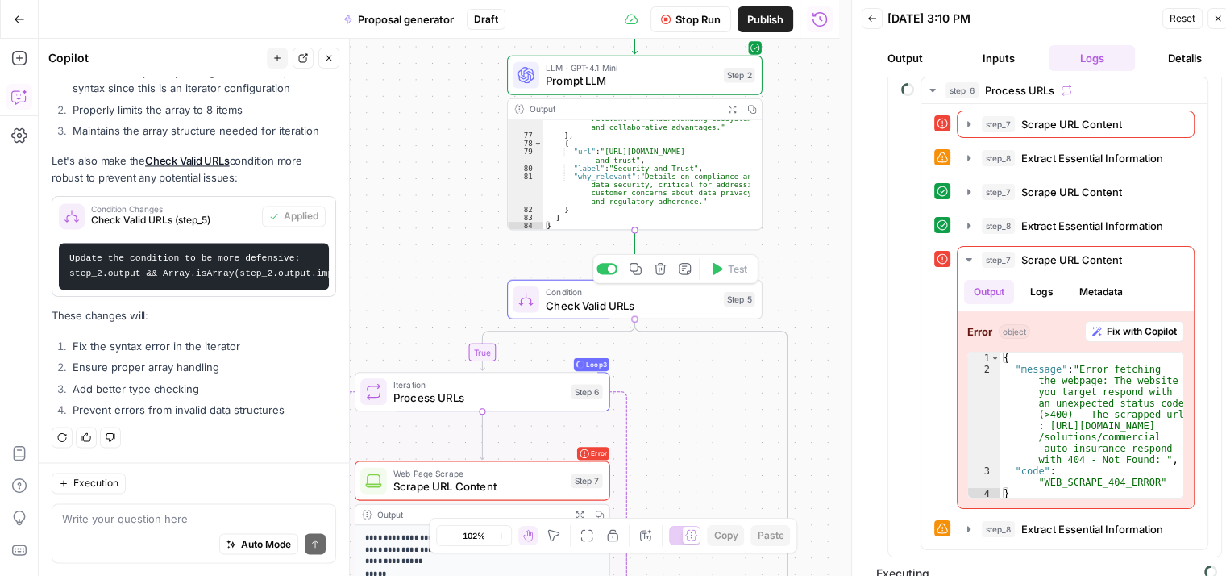
click at [630, 307] on span "Check Valid URLs" at bounding box center [632, 305] width 172 height 16
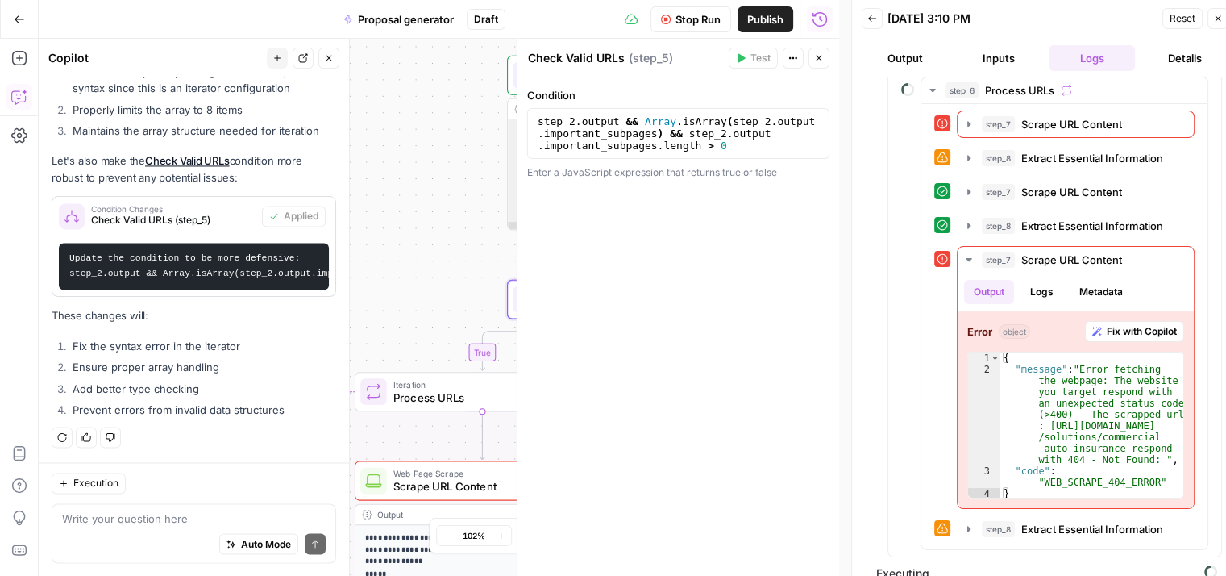
click at [438, 159] on div "**********" at bounding box center [439, 307] width 801 height 537
click at [823, 64] on button "Close" at bounding box center [819, 58] width 21 height 21
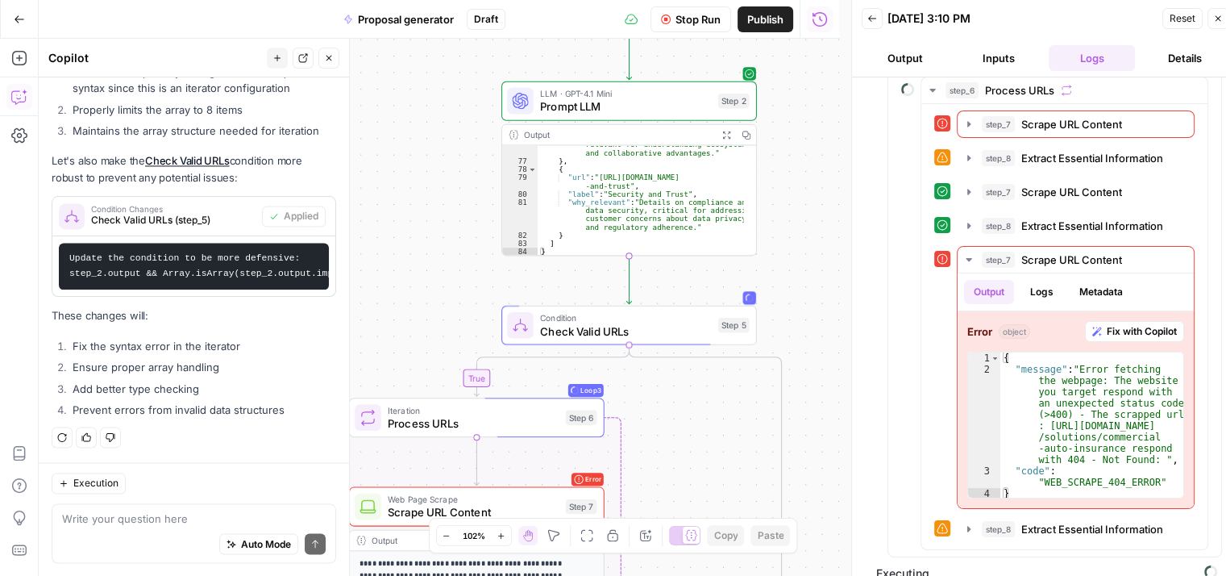
drag, startPoint x: 446, startPoint y: 220, endPoint x: 440, endPoint y: 246, distance: 26.4
click at [440, 246] on div "**********" at bounding box center [439, 307] width 801 height 537
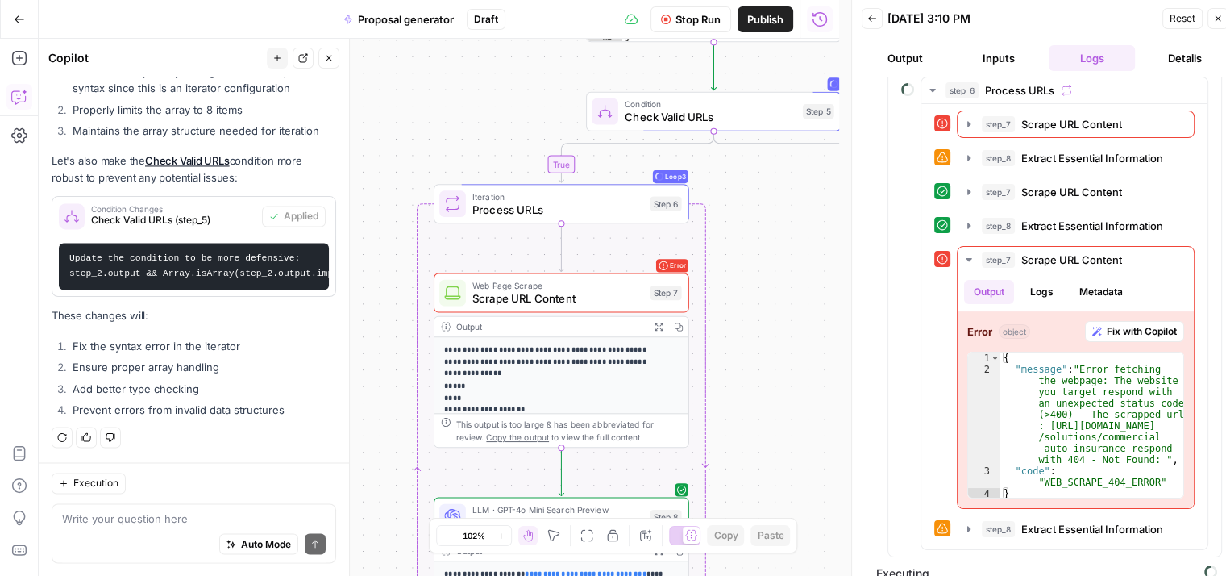
drag, startPoint x: 468, startPoint y: 275, endPoint x: 536, endPoint y: 73, distance: 213.6
click at [536, 73] on div "**********" at bounding box center [439, 307] width 801 height 537
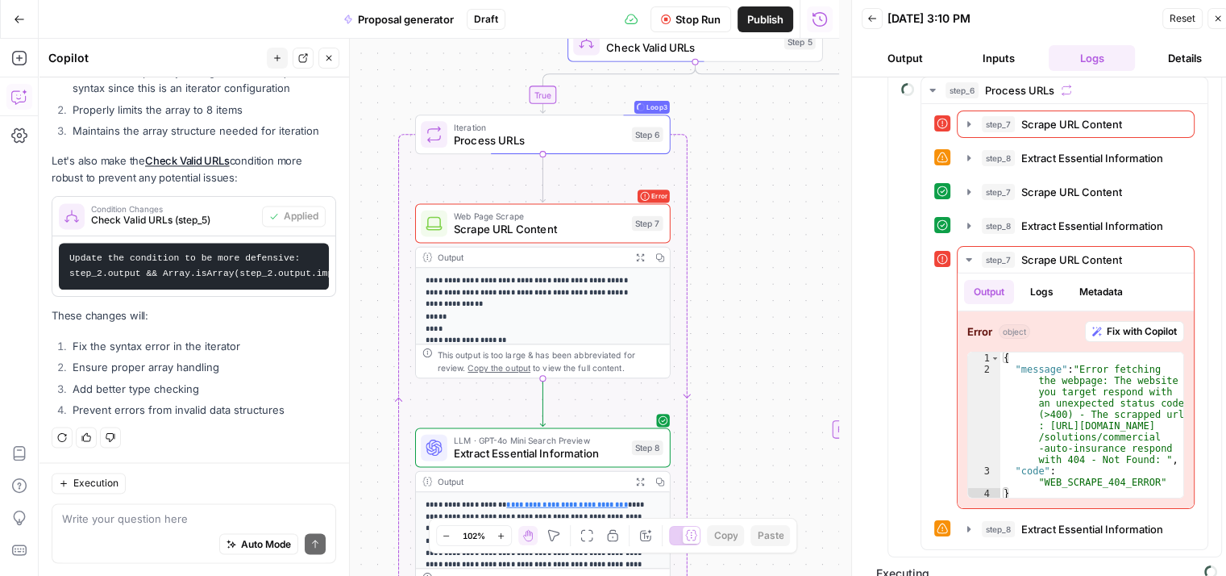
drag, startPoint x: 792, startPoint y: 297, endPoint x: 780, endPoint y: 252, distance: 46.5
click at [780, 252] on div "**********" at bounding box center [439, 307] width 801 height 537
click at [973, 253] on icon "button" at bounding box center [969, 259] width 13 height 13
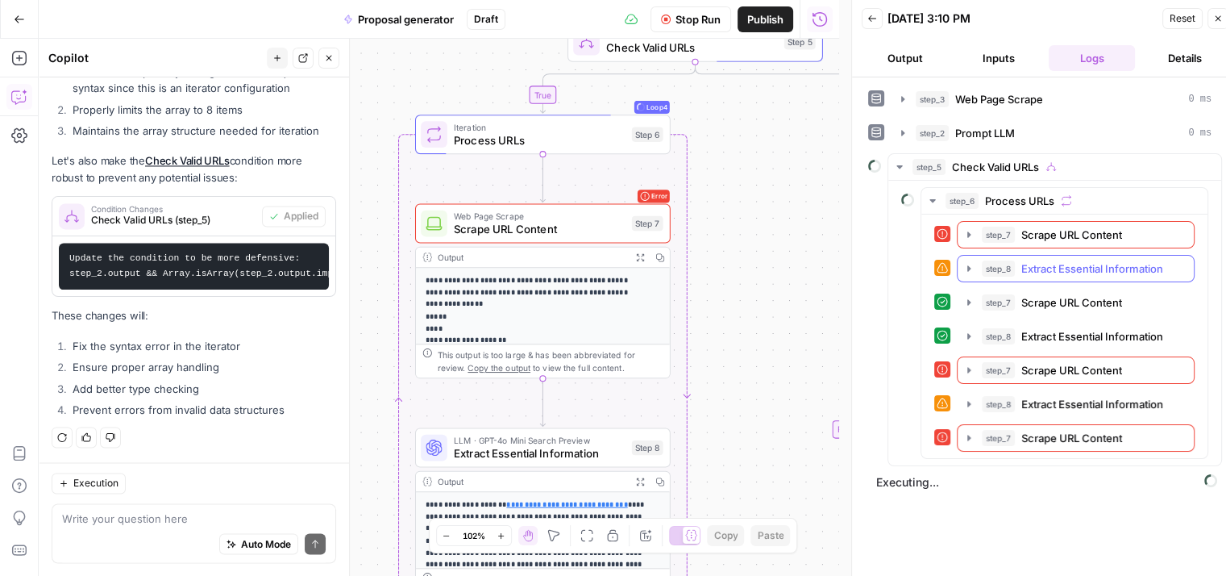
scroll to position [0, 0]
click at [684, 23] on span "Stop Run" at bounding box center [698, 19] width 45 height 16
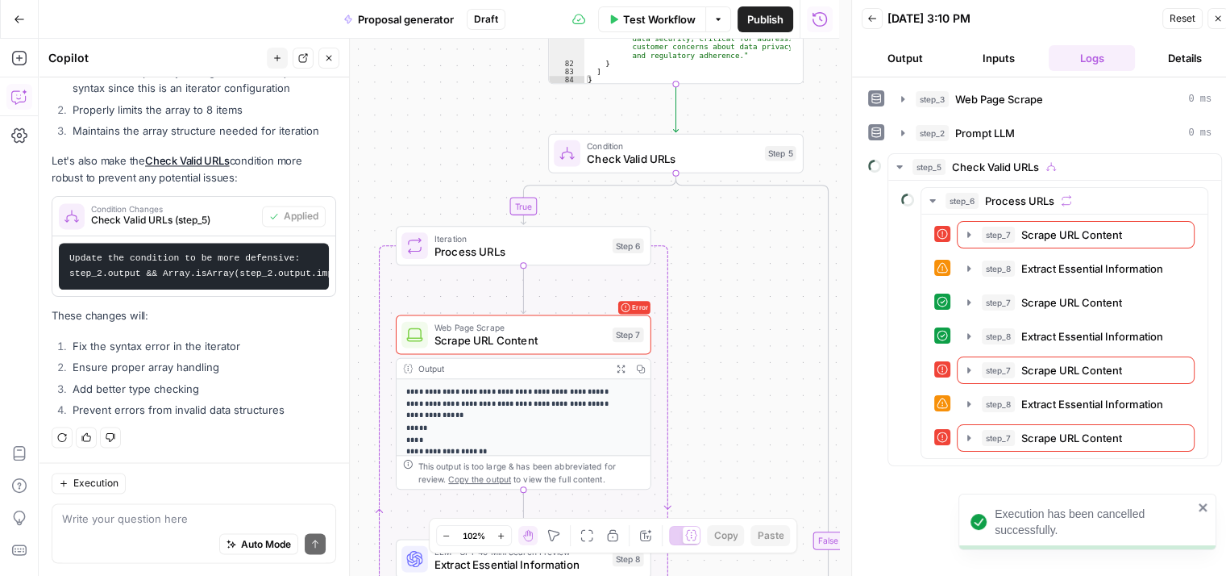
drag, startPoint x: 735, startPoint y: 292, endPoint x: 729, endPoint y: 322, distance: 30.5
click at [729, 322] on div "**********" at bounding box center [439, 307] width 801 height 537
click at [207, 519] on textarea at bounding box center [194, 518] width 264 height 16
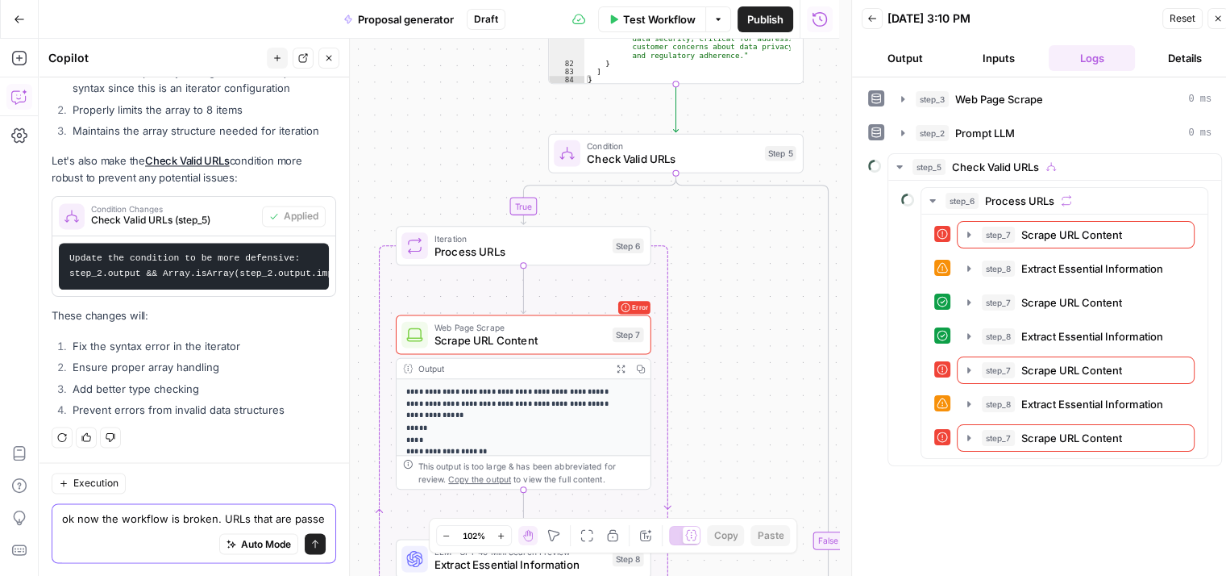
scroll to position [2667, 0]
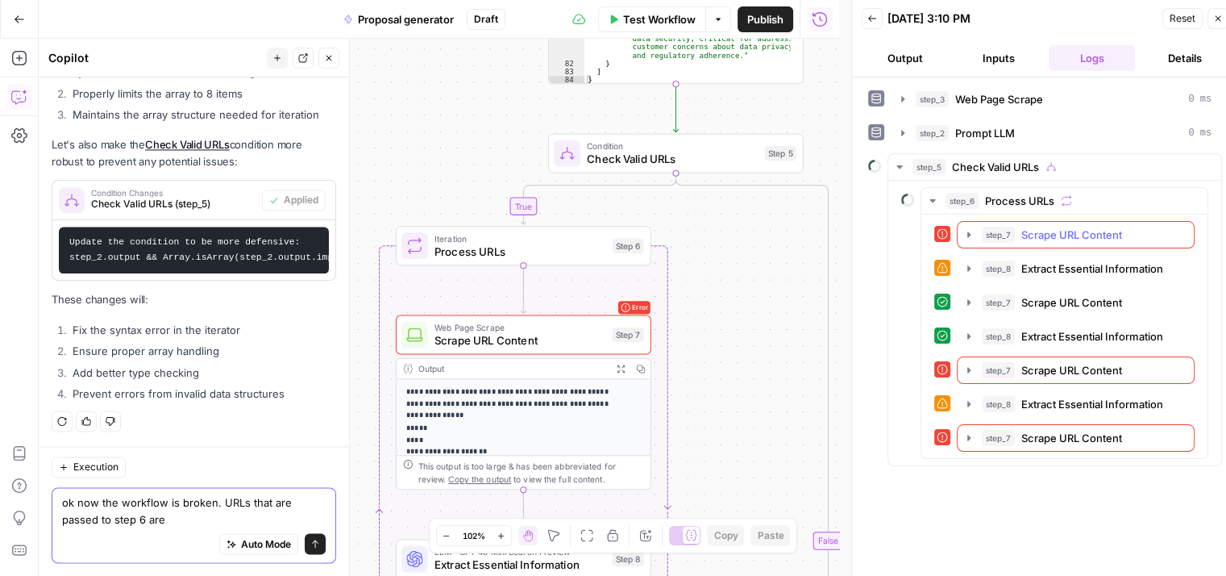
type textarea "ok now the workflow is broken. URLs that are passed to step 6 are"
click at [969, 231] on icon "button" at bounding box center [968, 234] width 3 height 6
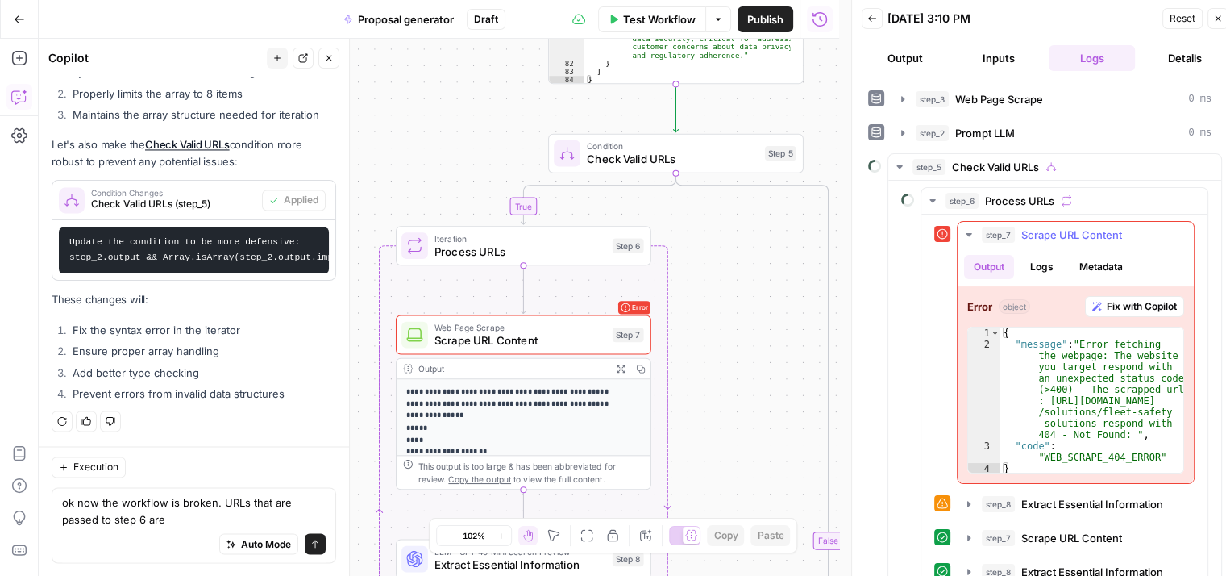
type textarea "**********"
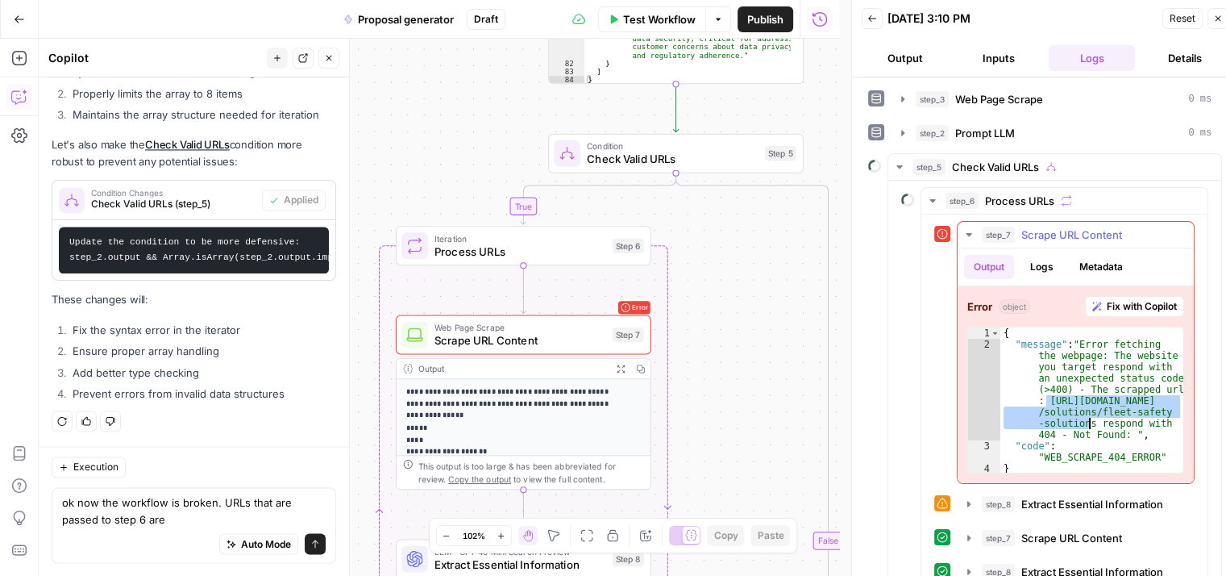
drag, startPoint x: 1050, startPoint y: 398, endPoint x: 1087, endPoint y: 420, distance: 43.0
click at [1087, 420] on div "{ "message" : "Error fetching the webpage: The website you target respond with …" at bounding box center [1091, 411] width 183 height 169
click at [181, 517] on textarea "ok now the workflow is broken. URLs that are passed to step 6 are" at bounding box center [194, 510] width 264 height 32
drag, startPoint x: 178, startPoint y: 518, endPoint x: 148, endPoint y: 520, distance: 29.9
click at [148, 520] on textarea "ok now the workflow is broken. URLs that are passed to step 6 are" at bounding box center [194, 510] width 264 height 32
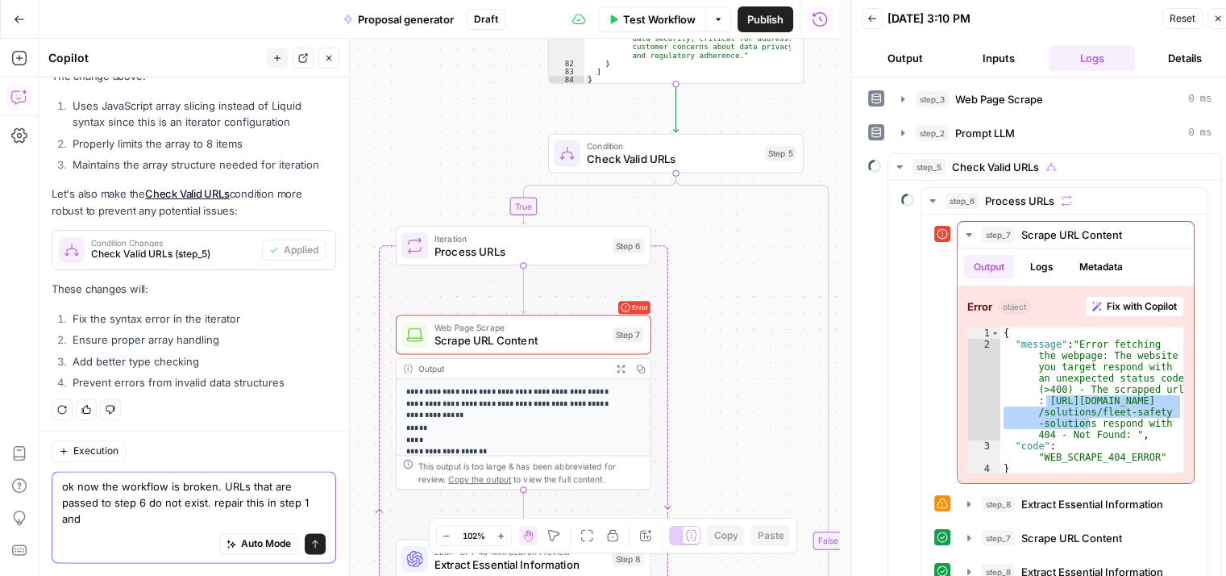
scroll to position [2488, 0]
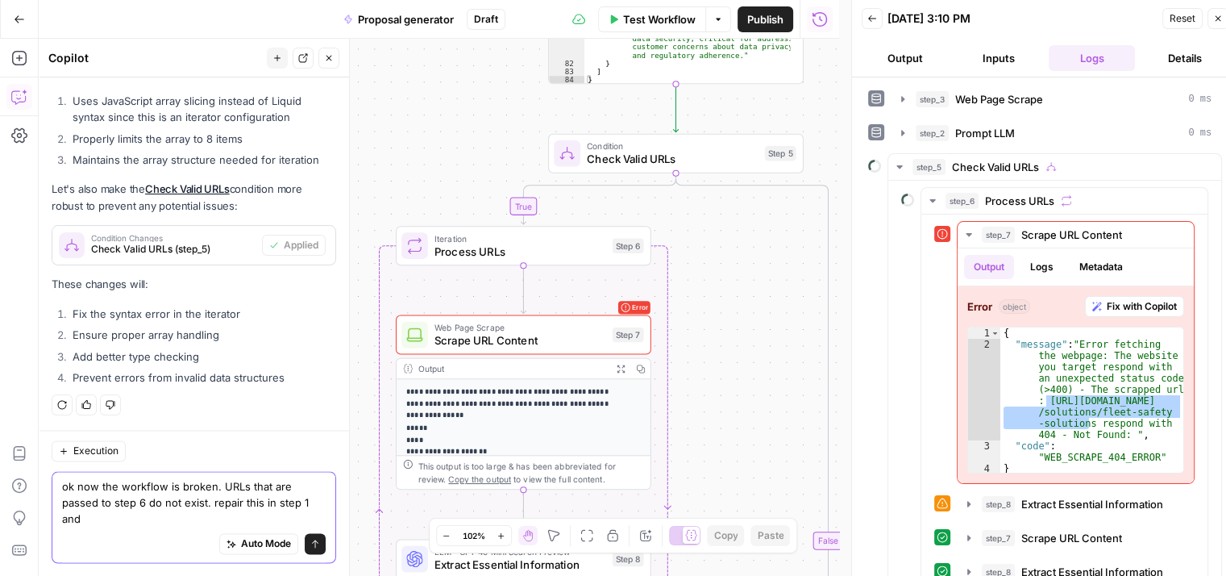
type textarea "ok now the workflow is broken. URLs that are passed to step 6 do not exist. rep…"
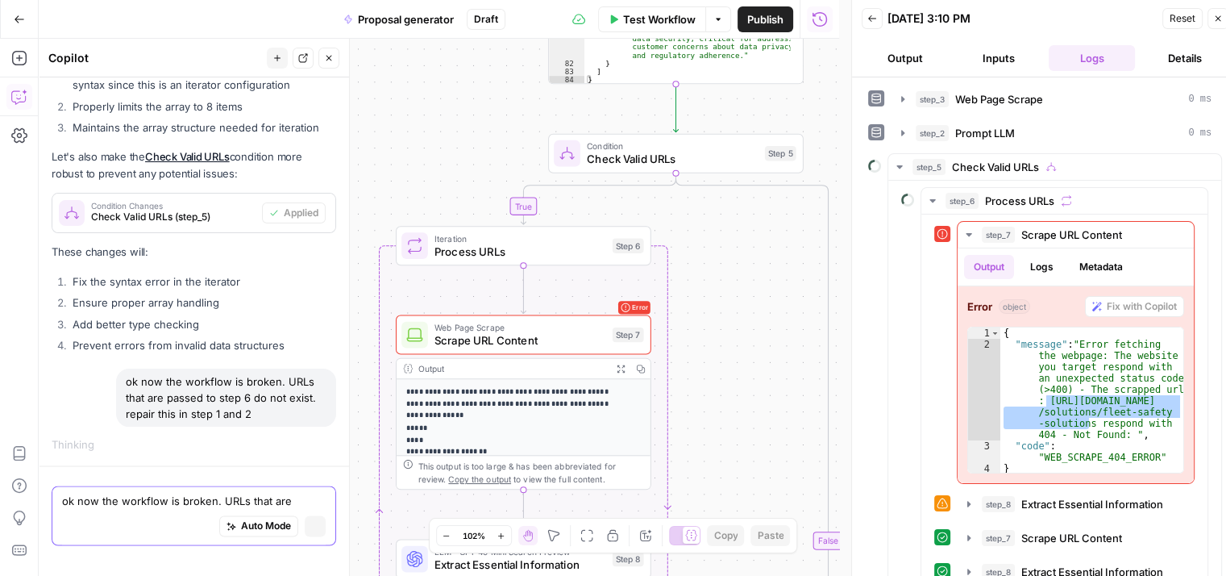
scroll to position [2399, 0]
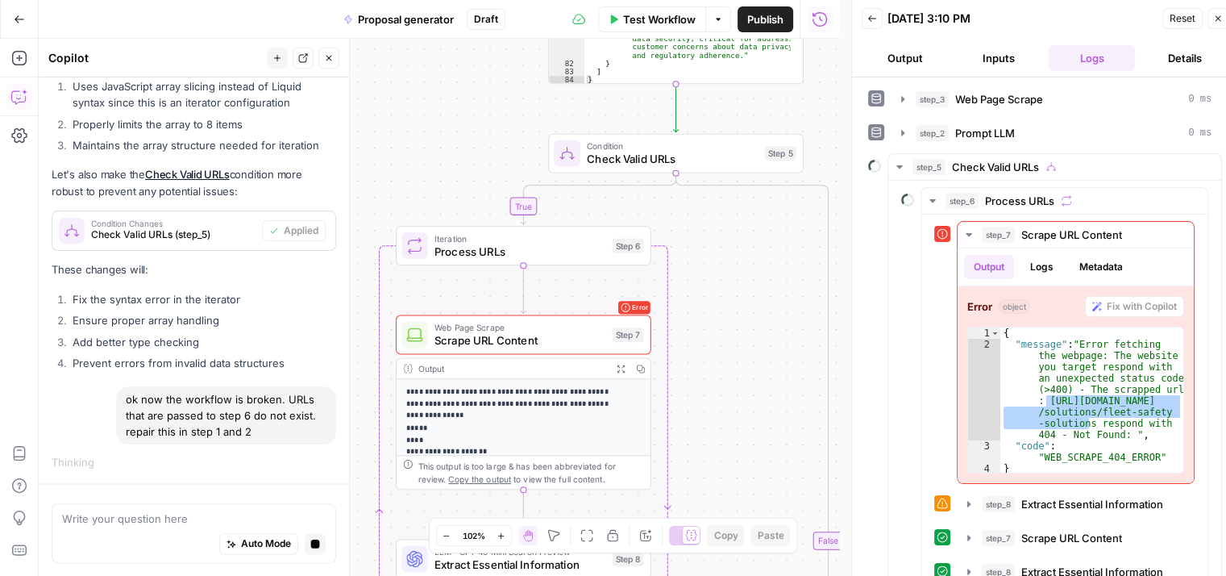
click at [1213, 19] on icon "button" at bounding box center [1218, 19] width 10 height 10
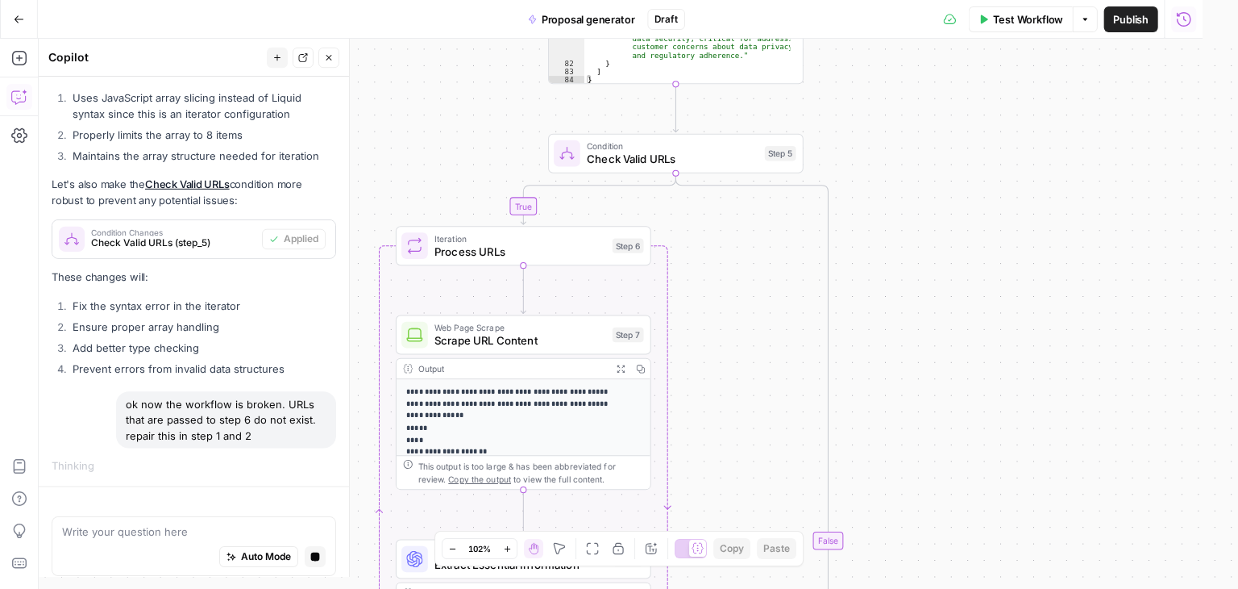
scroll to position [2387, 0]
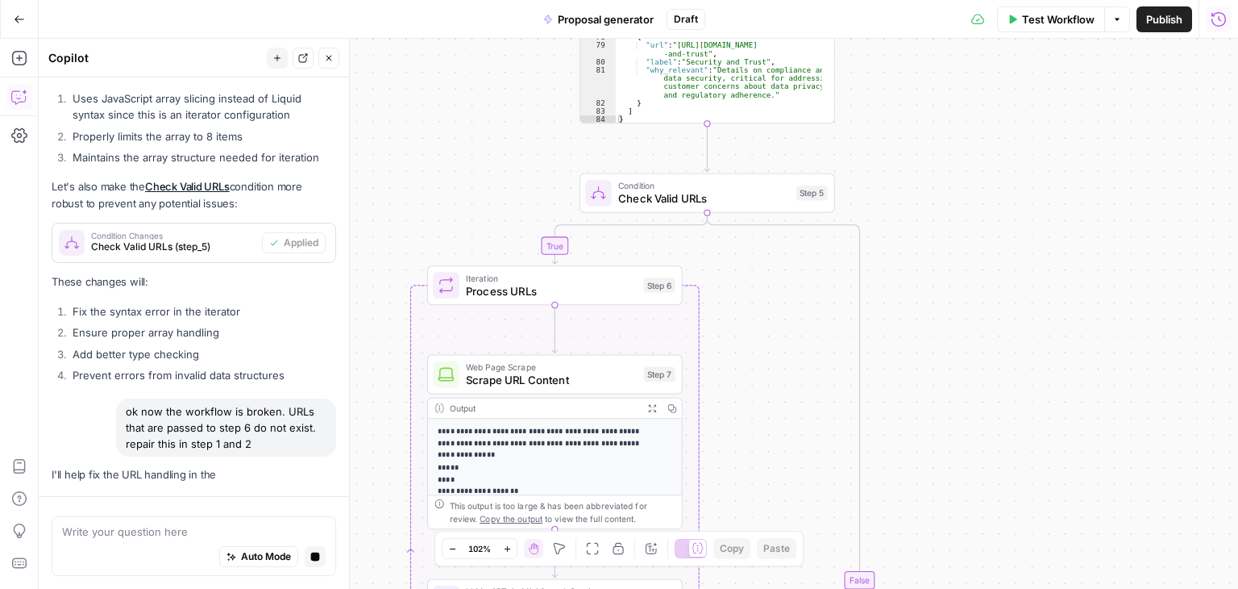
drag, startPoint x: 906, startPoint y: 205, endPoint x: 936, endPoint y: 243, distance: 48.2
click at [936, 243] on div "**********" at bounding box center [639, 314] width 1200 height 550
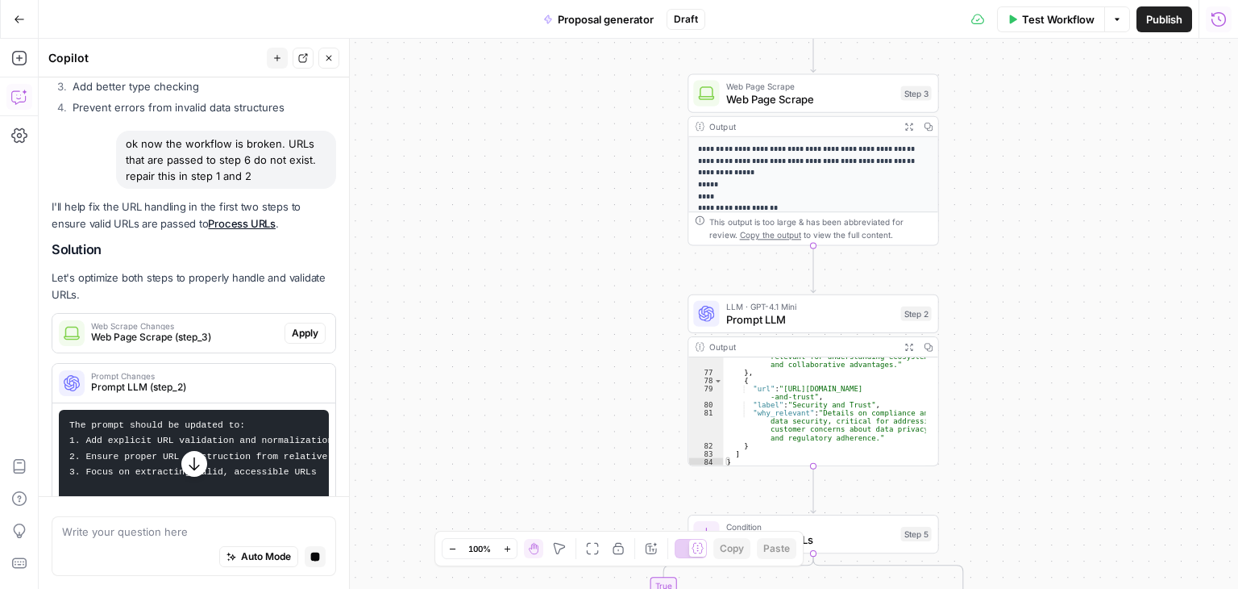
scroll to position [2648, 0]
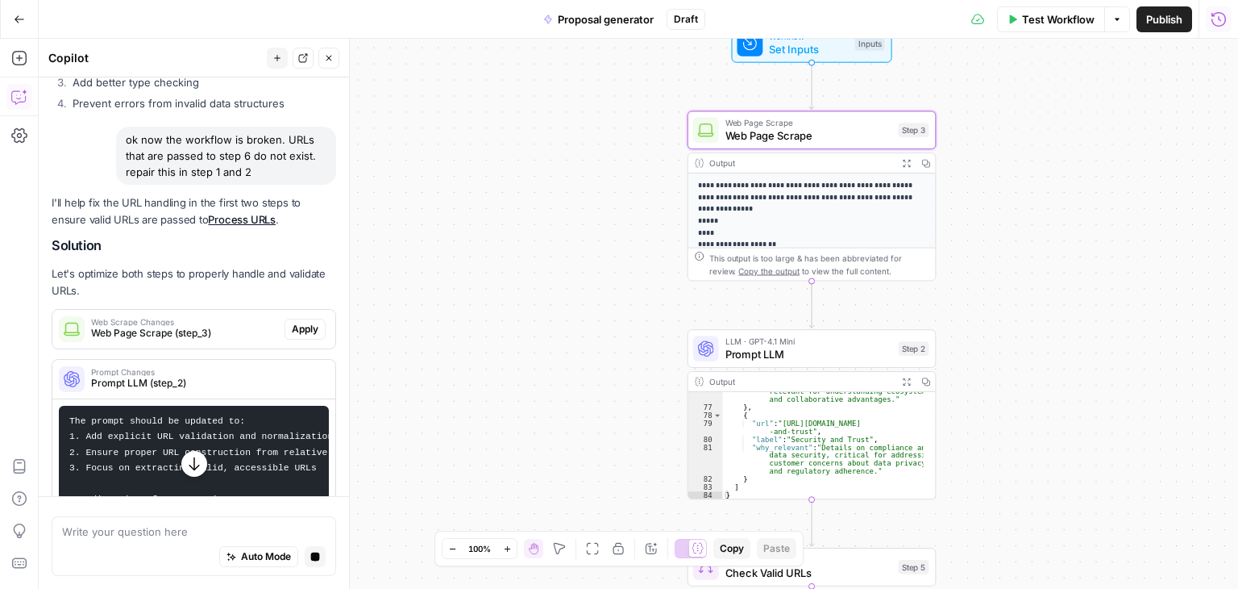
click at [153, 338] on span "Web Page Scrape (step_3)" at bounding box center [184, 333] width 187 height 15
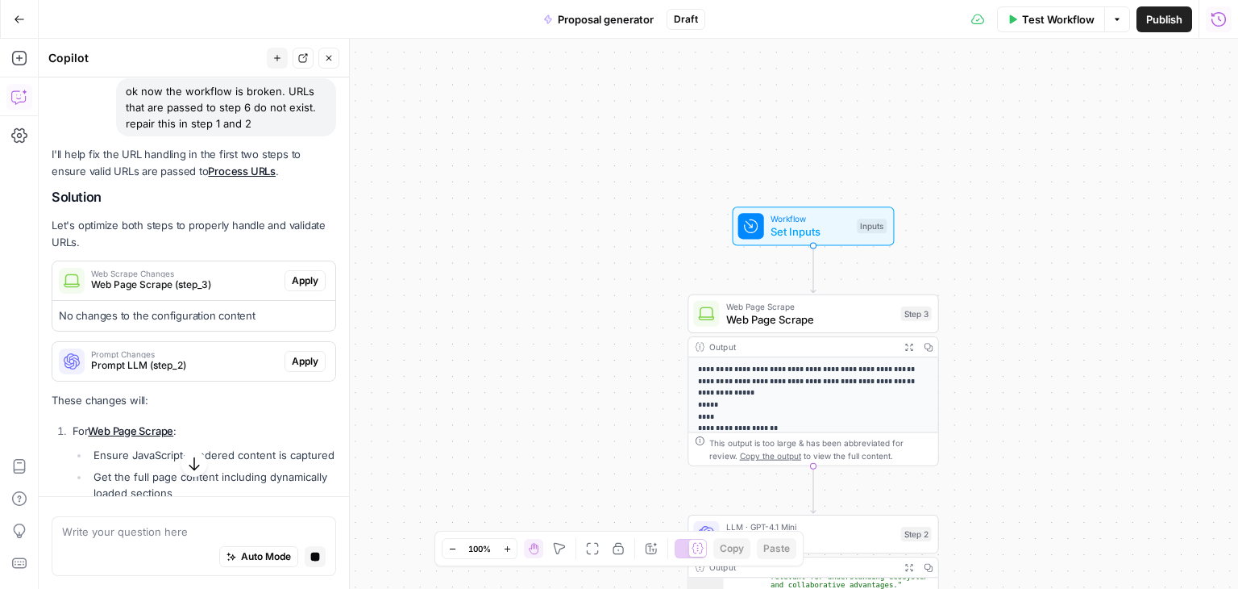
scroll to position [2692, 0]
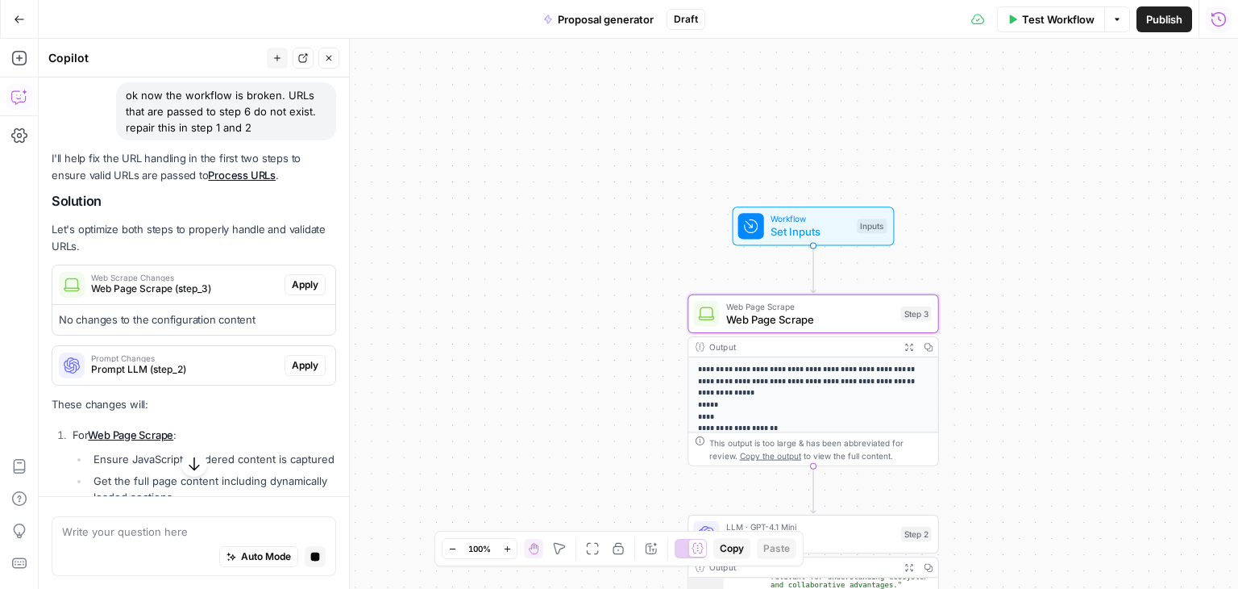
click at [154, 296] on span "Web Page Scrape (step_3)" at bounding box center [184, 288] width 187 height 15
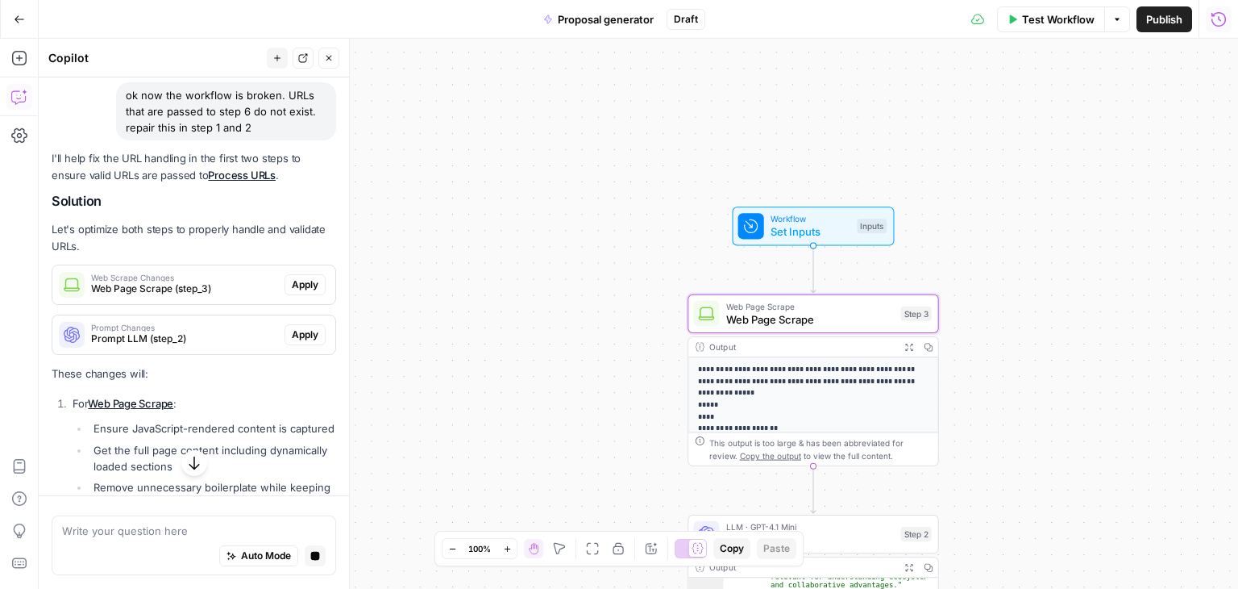
click at [154, 296] on span "Web Page Scrape (step_3)" at bounding box center [184, 288] width 187 height 15
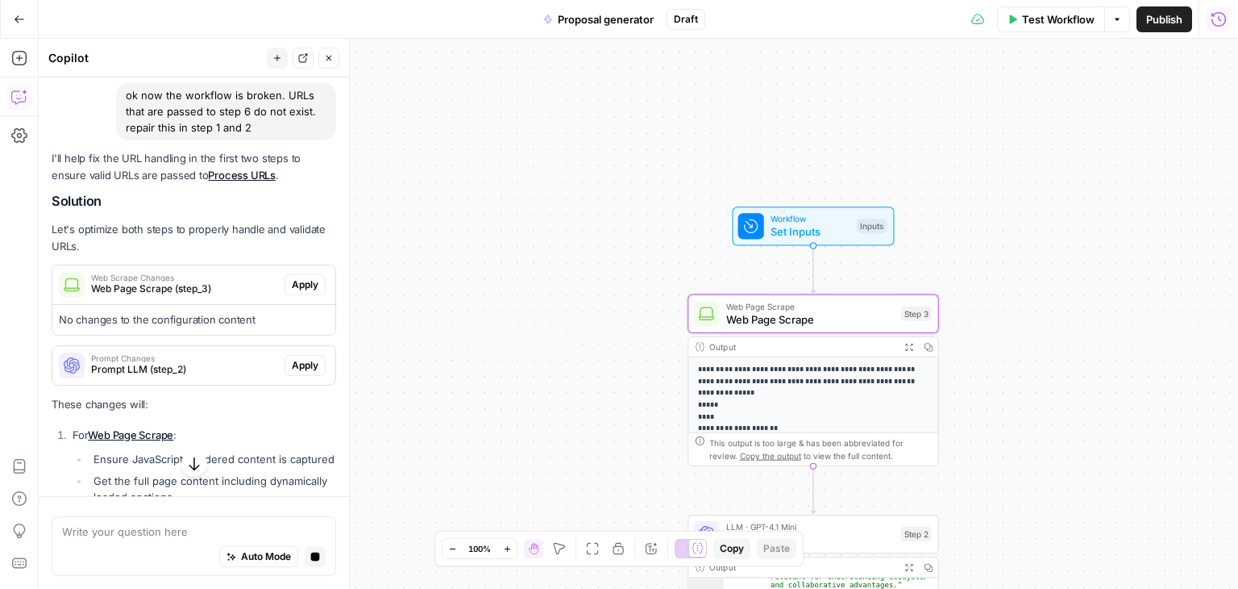
click at [292, 292] on span "Apply" at bounding box center [305, 284] width 27 height 15
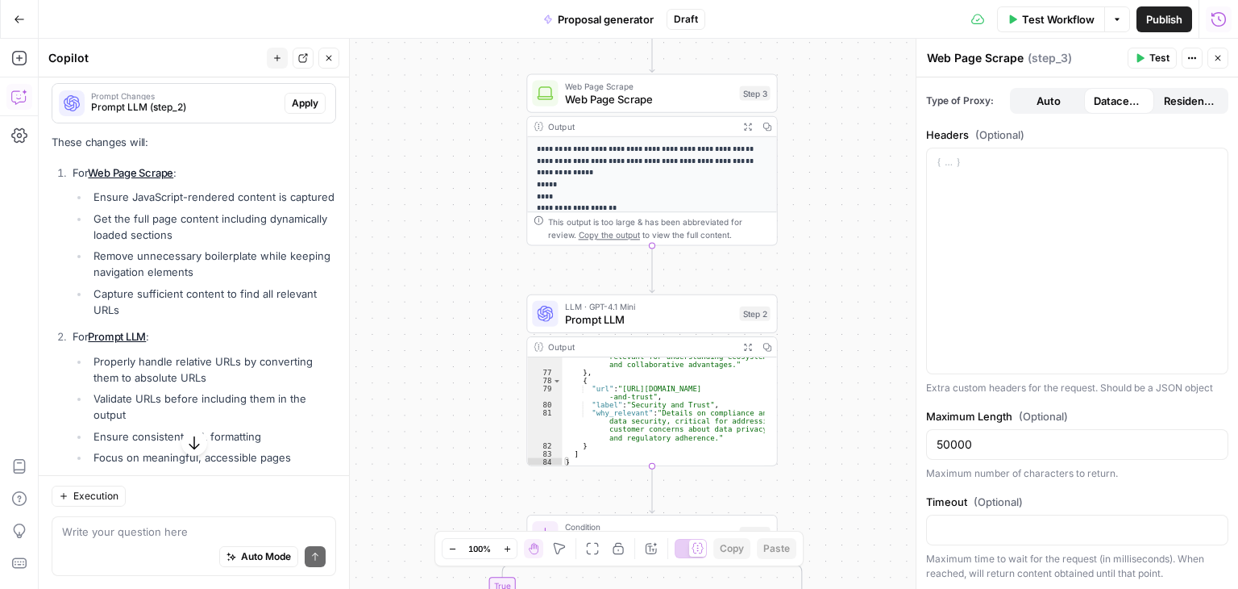
scroll to position [3037, 0]
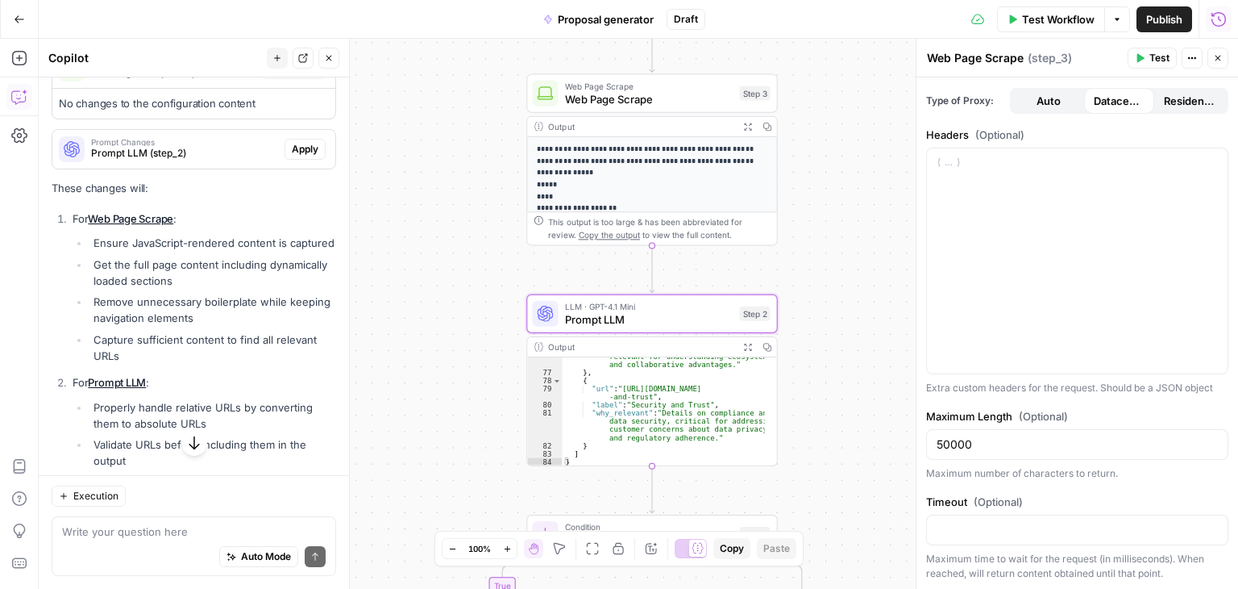
click at [295, 156] on span "Apply" at bounding box center [305, 149] width 27 height 15
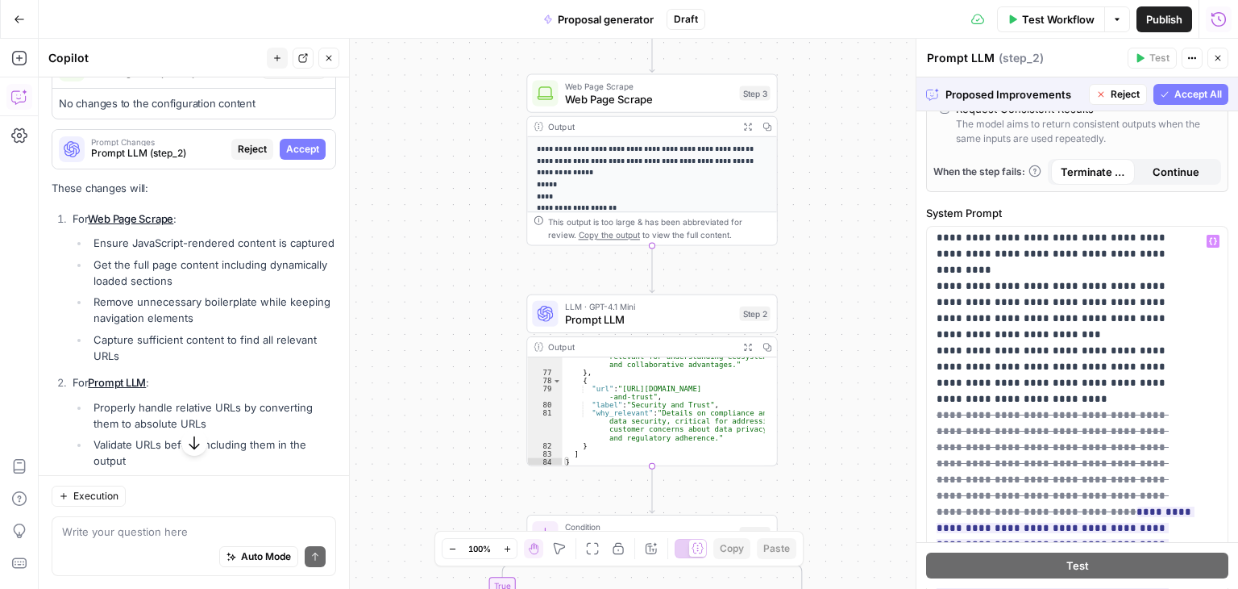
scroll to position [581, 0]
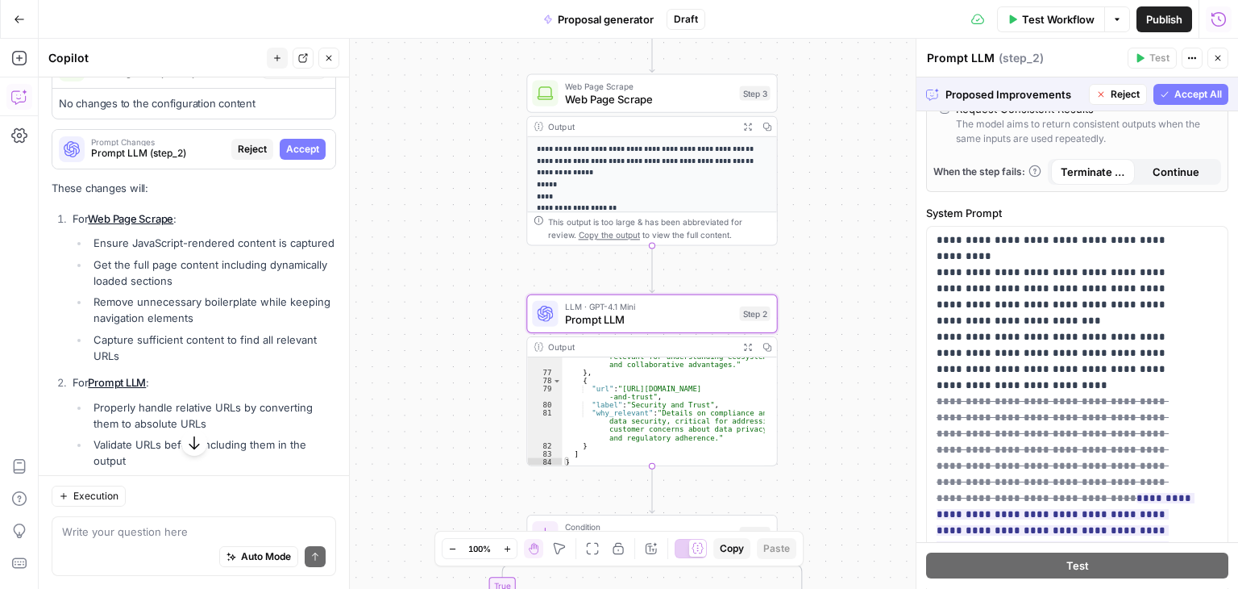
click at [291, 156] on span "Accept" at bounding box center [302, 149] width 33 height 15
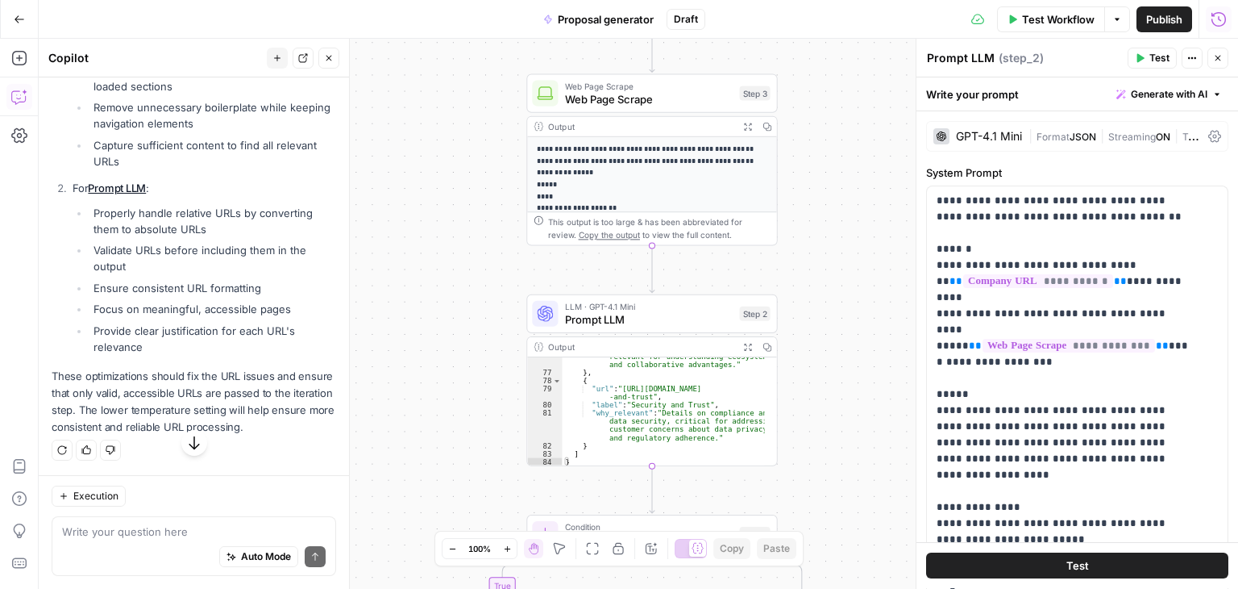
scroll to position [3258, 0]
click at [1057, 25] on span "Test Workflow" at bounding box center [1058, 19] width 73 height 16
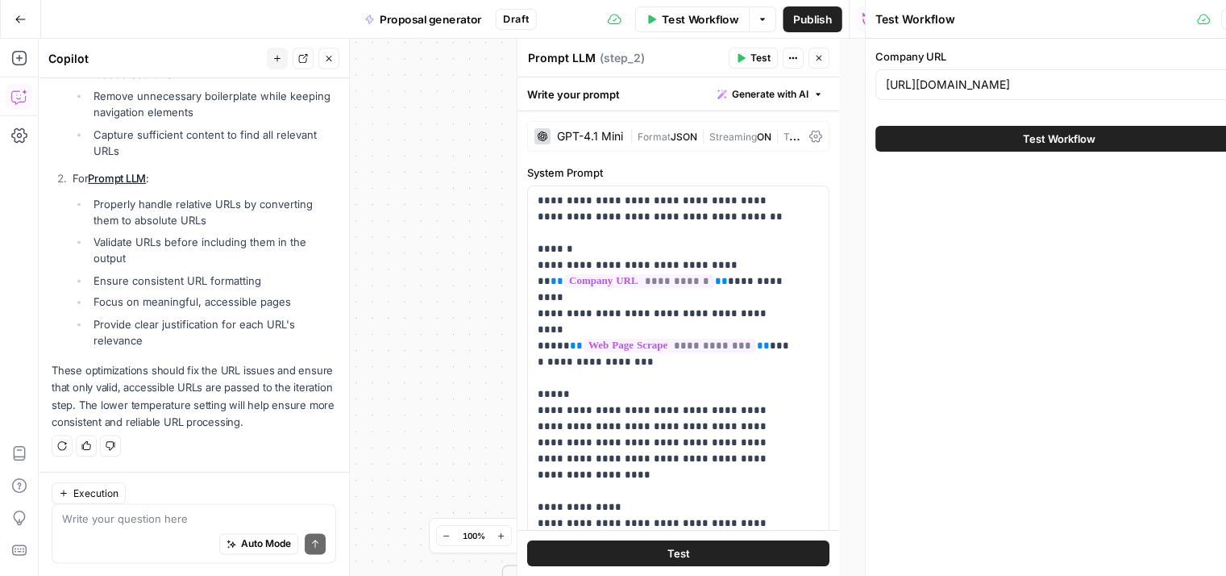
scroll to position [3270, 0]
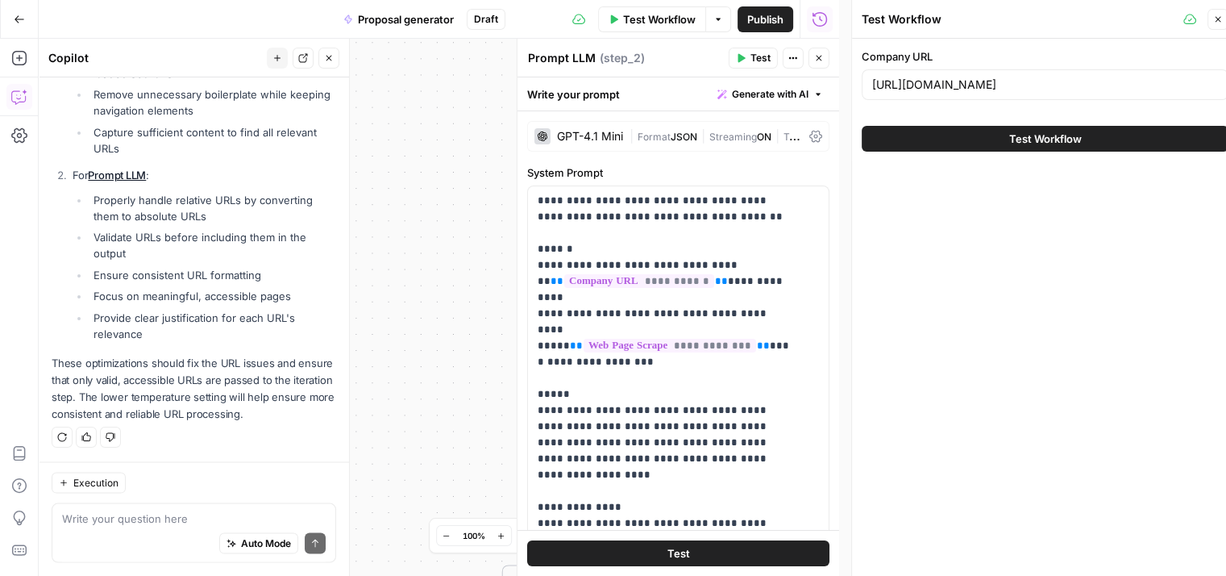
click at [1038, 143] on span "Test Workflow" at bounding box center [1045, 139] width 73 height 16
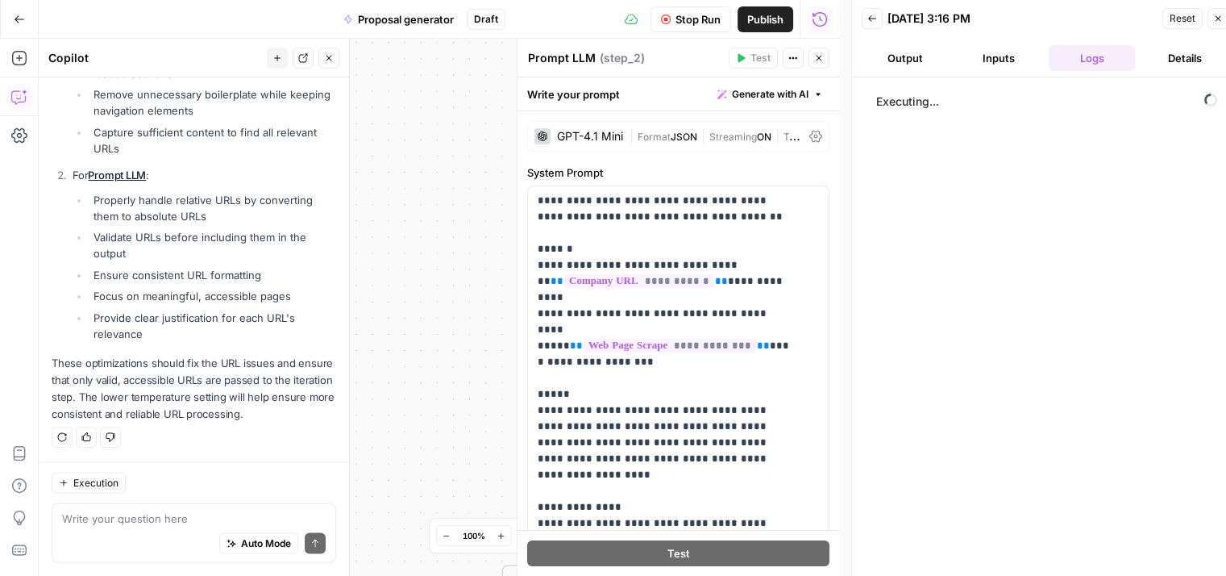
click at [823, 56] on icon "button" at bounding box center [819, 58] width 10 height 10
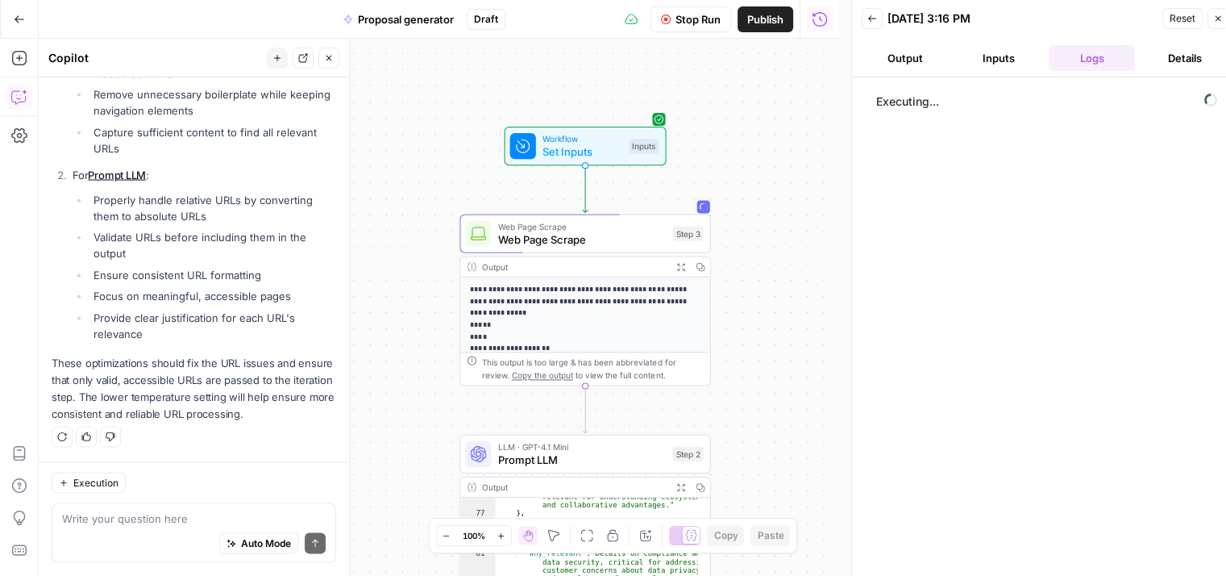
drag, startPoint x: 806, startPoint y: 114, endPoint x: 739, endPoint y: 255, distance: 155.4
click at [739, 255] on div "**********" at bounding box center [439, 307] width 801 height 537
click at [1003, 71] on header "Back [DATE] 3:16 PM Reset Close Output Inputs Logs Details" at bounding box center [1045, 38] width 386 height 77
click at [1103, 60] on button "Logs" at bounding box center [1092, 58] width 87 height 26
click at [950, 94] on span "Executing..." at bounding box center [1046, 102] width 351 height 26
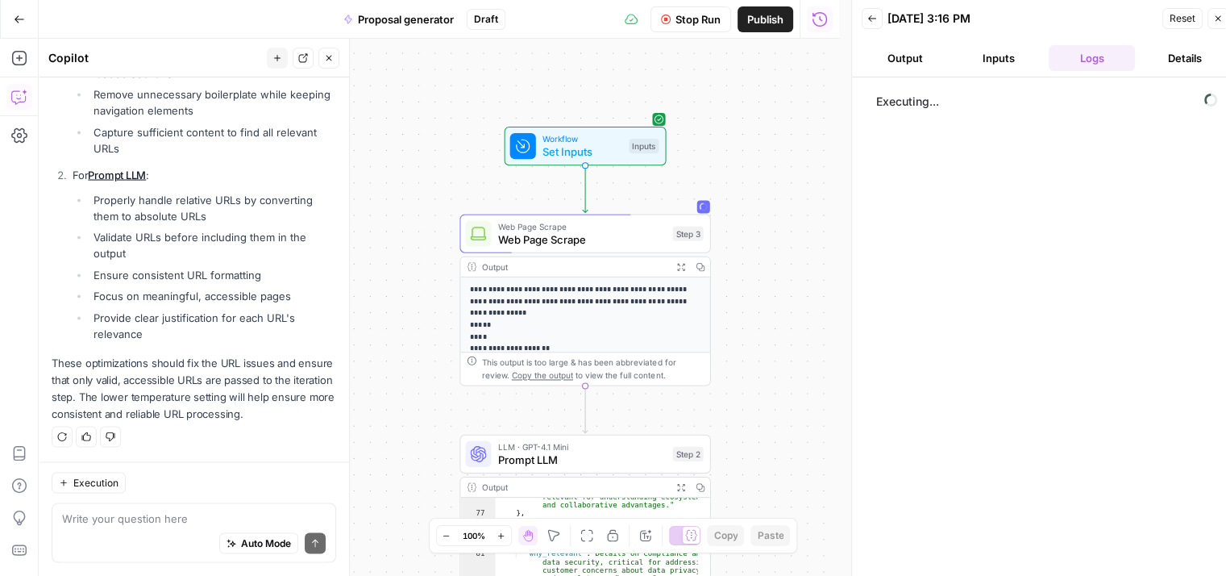
click at [996, 40] on header "Back [DATE] 3:16 PM Reset Close Output Inputs Logs Details" at bounding box center [1045, 38] width 386 height 77
click at [994, 48] on button "Inputs" at bounding box center [998, 58] width 87 height 26
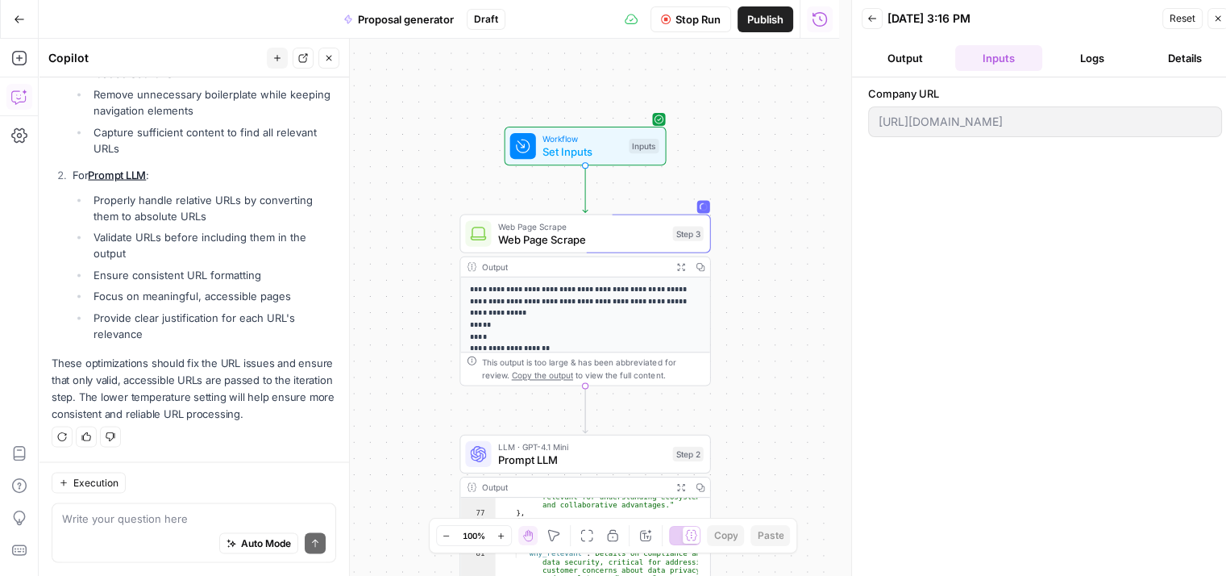
click at [1177, 55] on button "Details" at bounding box center [1185, 58] width 87 height 26
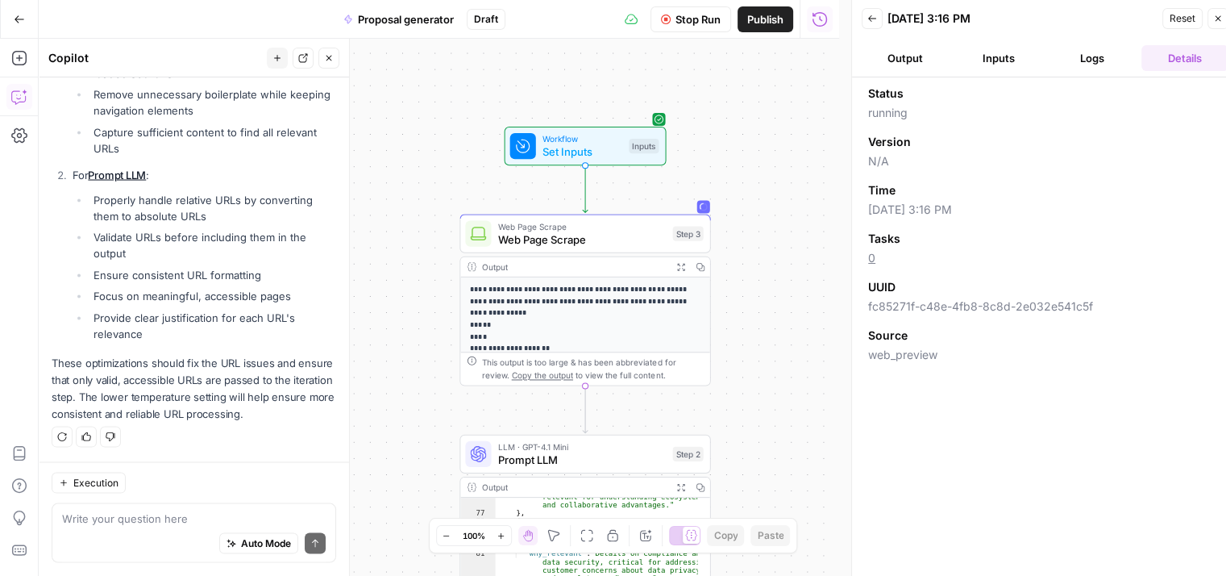
click at [1092, 62] on button "Logs" at bounding box center [1092, 58] width 87 height 26
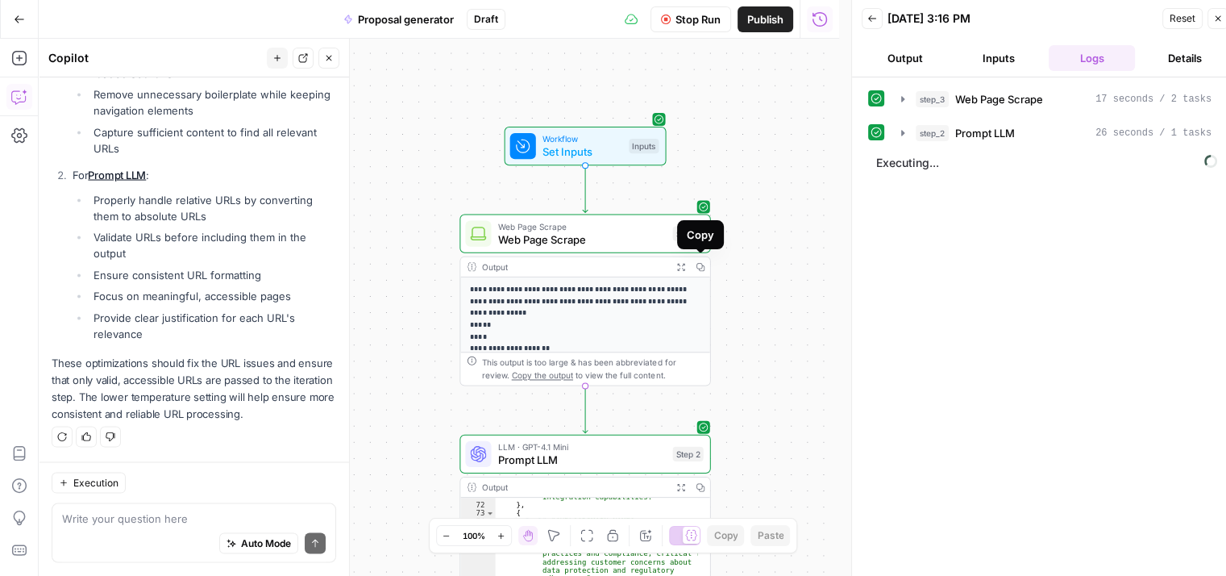
drag, startPoint x: 705, startPoint y: 21, endPoint x: 720, endPoint y: 41, distance: 25.3
click at [703, 21] on span "Stop Run" at bounding box center [698, 19] width 45 height 16
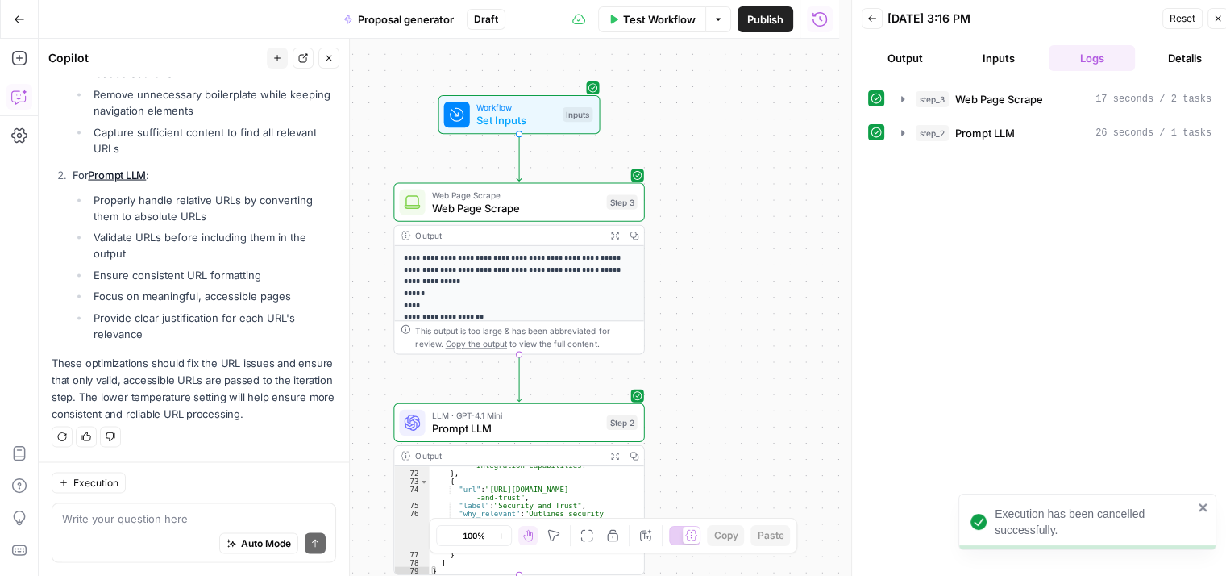
drag, startPoint x: 773, startPoint y: 335, endPoint x: 707, endPoint y: 310, distance: 71.0
click at [701, 315] on div "**********" at bounding box center [439, 307] width 801 height 537
click at [900, 98] on icon "button" at bounding box center [902, 99] width 13 height 13
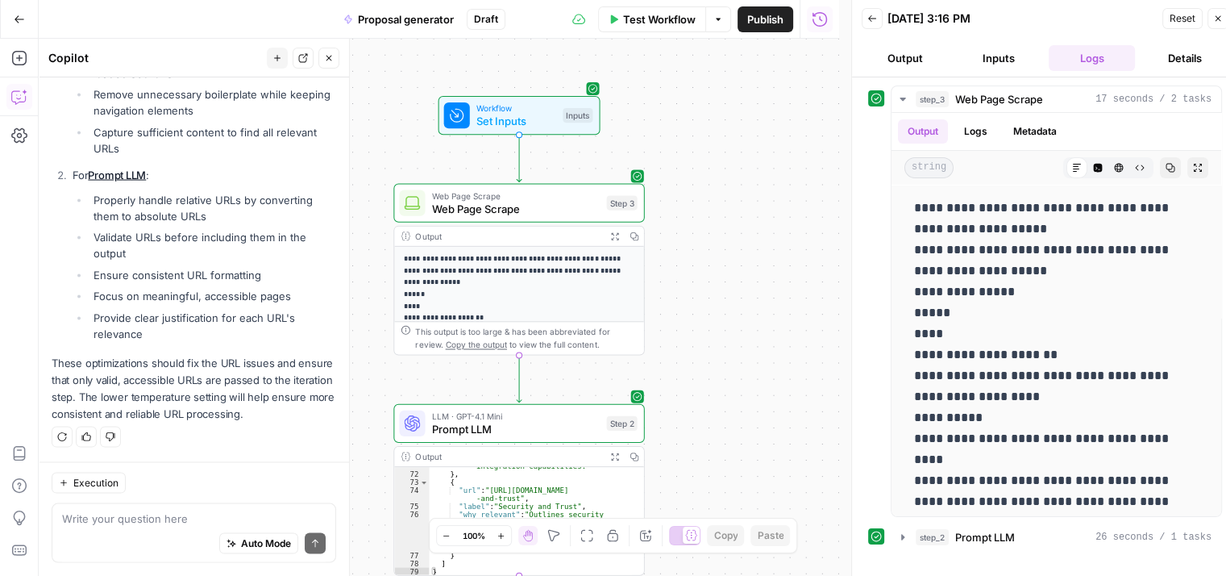
click at [538, 196] on span "Web Page Scrape" at bounding box center [516, 195] width 168 height 13
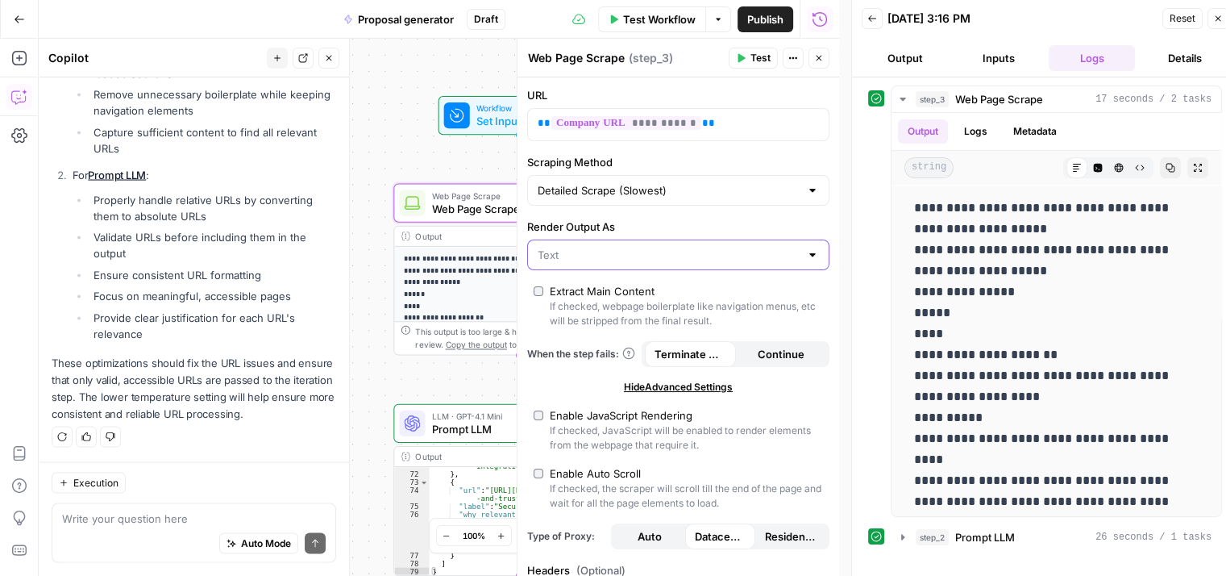
click at [618, 252] on input "Render Output As" at bounding box center [669, 255] width 262 height 16
click at [575, 325] on button "HTML" at bounding box center [673, 317] width 276 height 23
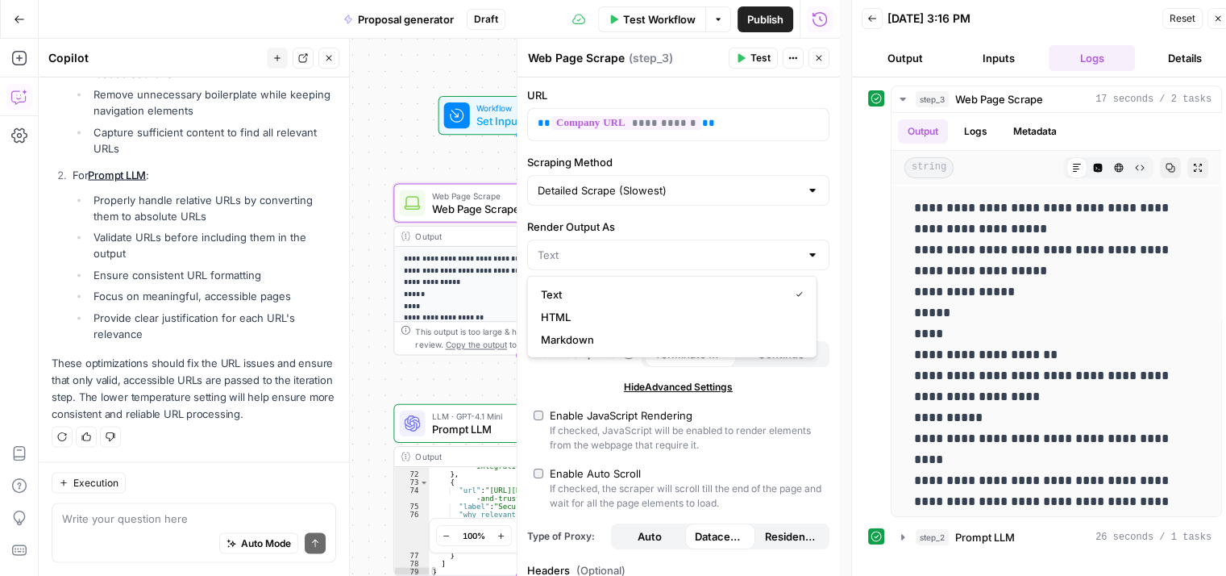
type input "HTML"
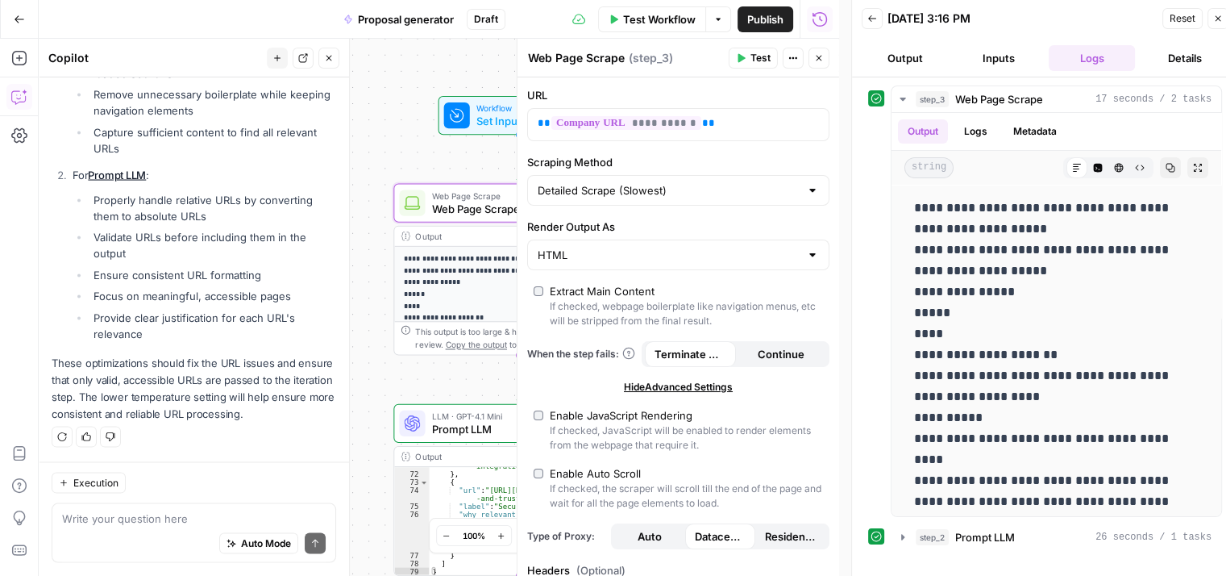
click at [819, 61] on icon "button" at bounding box center [819, 58] width 10 height 10
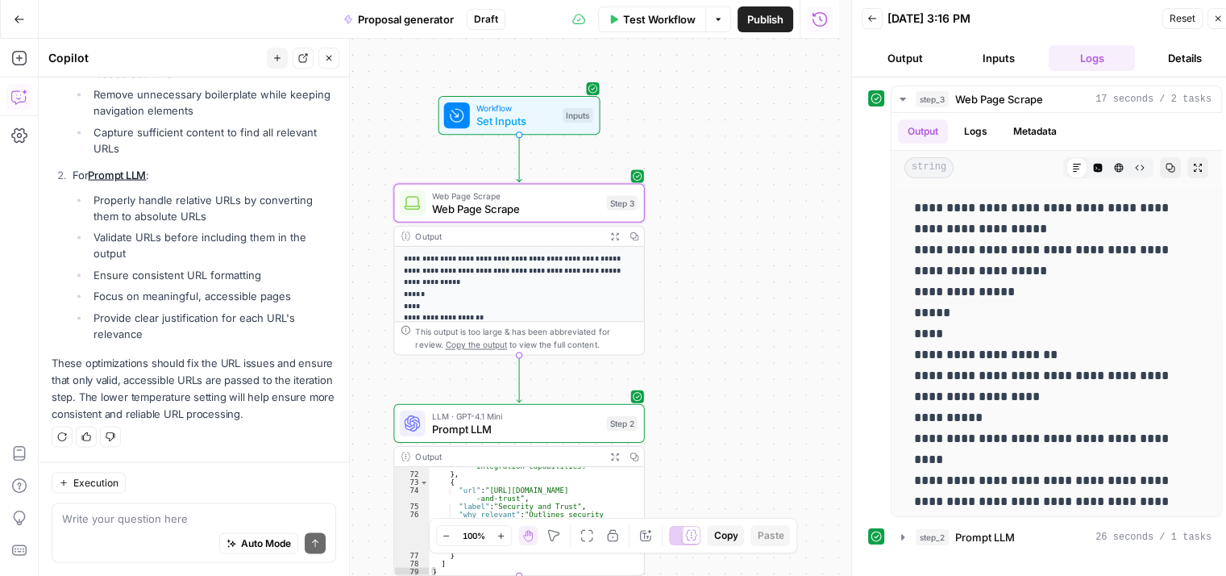
click at [1213, 27] on button "Close" at bounding box center [1218, 18] width 21 height 21
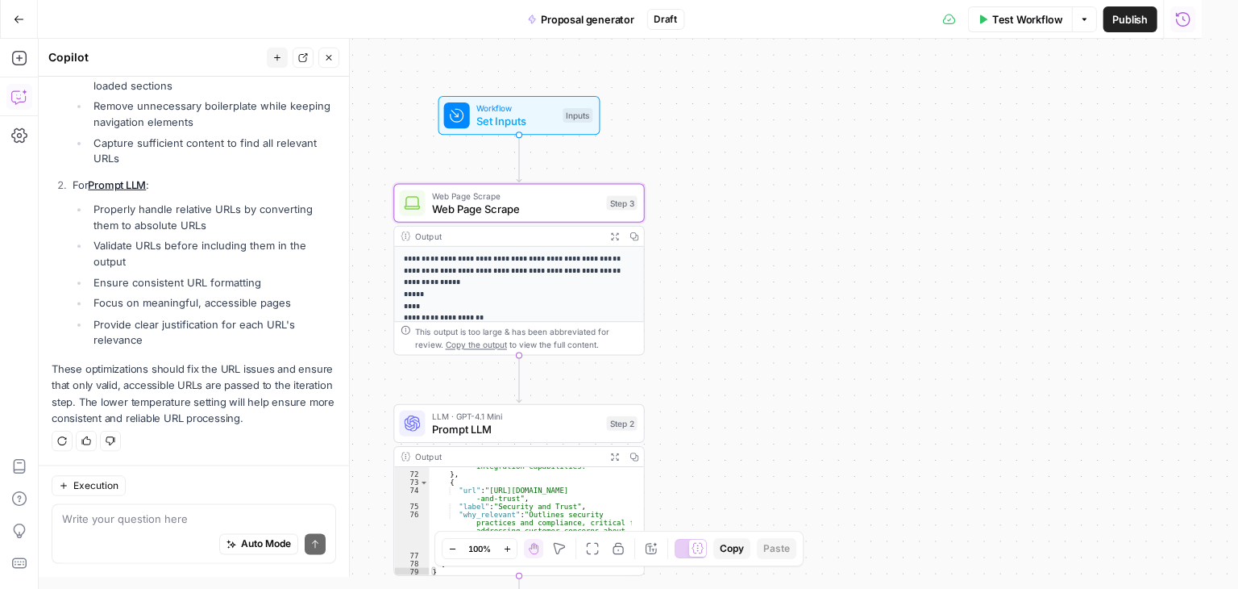
scroll to position [3258, 0]
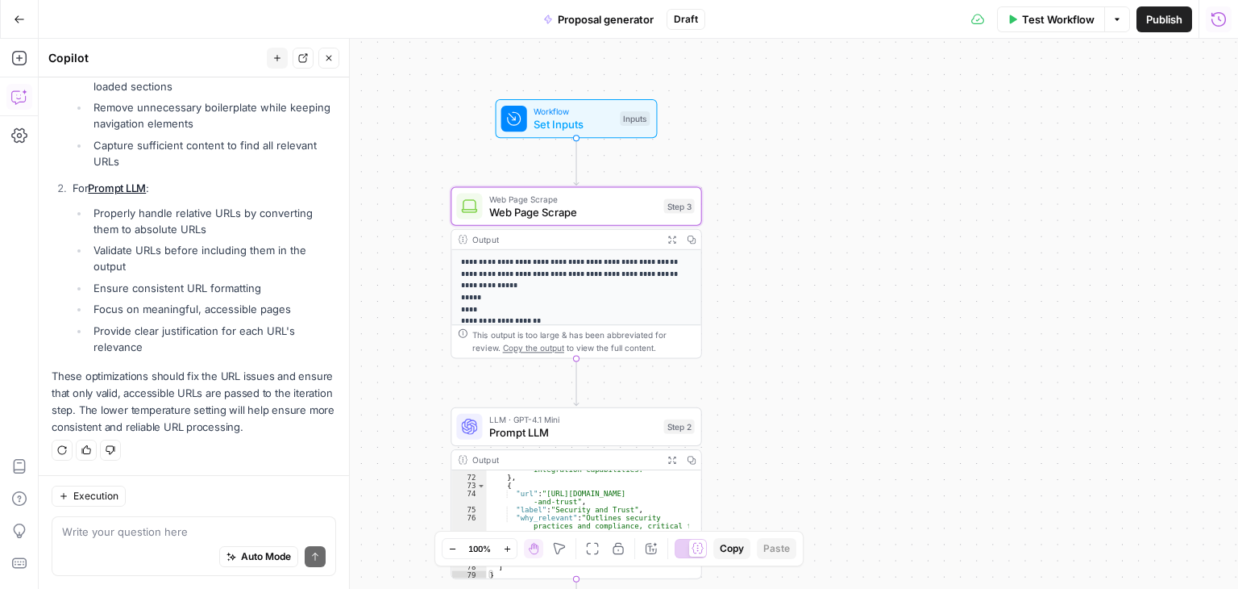
drag, startPoint x: 703, startPoint y: 172, endPoint x: 784, endPoint y: 190, distance: 82.7
click at [772, 188] on div "**********" at bounding box center [639, 314] width 1200 height 550
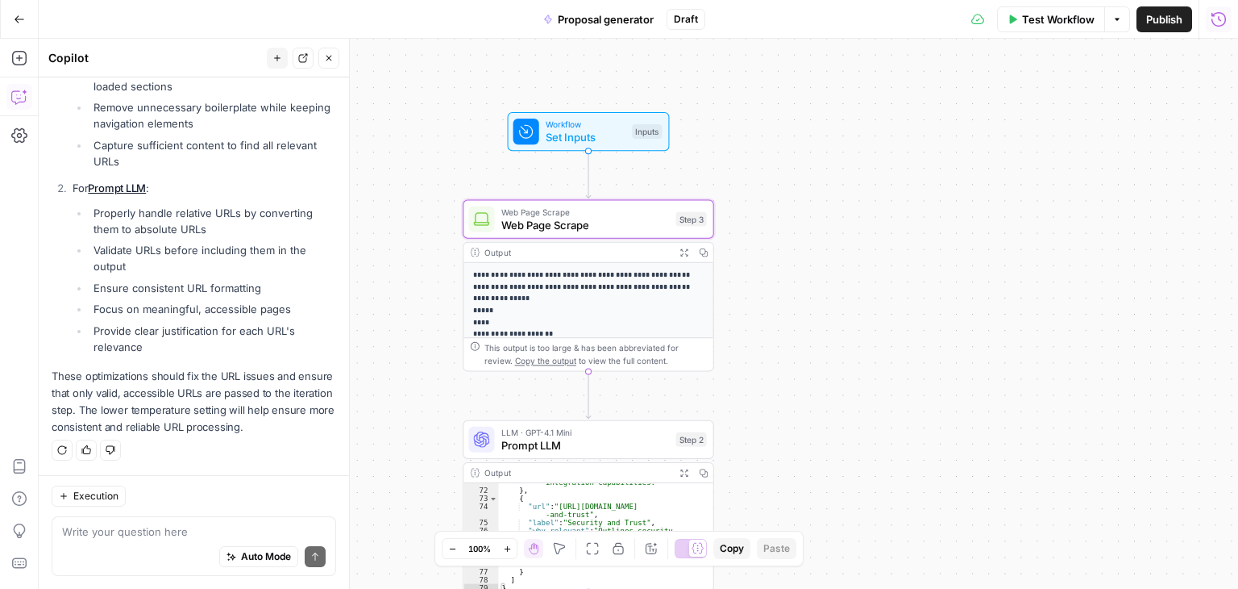
click at [1053, 23] on span "Test Workflow" at bounding box center [1058, 19] width 73 height 16
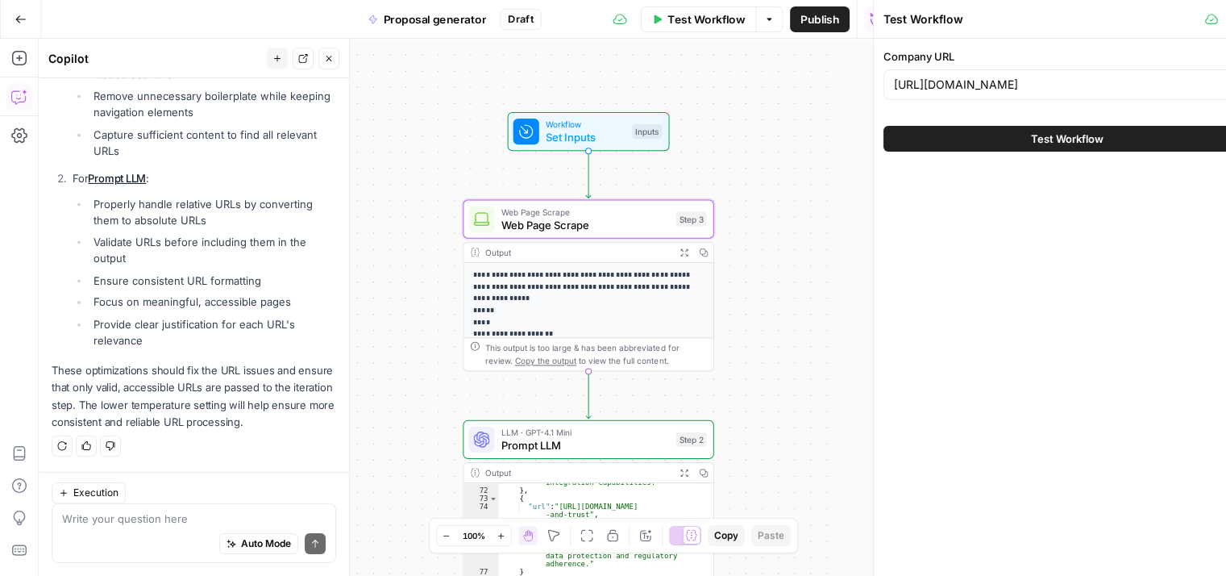
scroll to position [3270, 0]
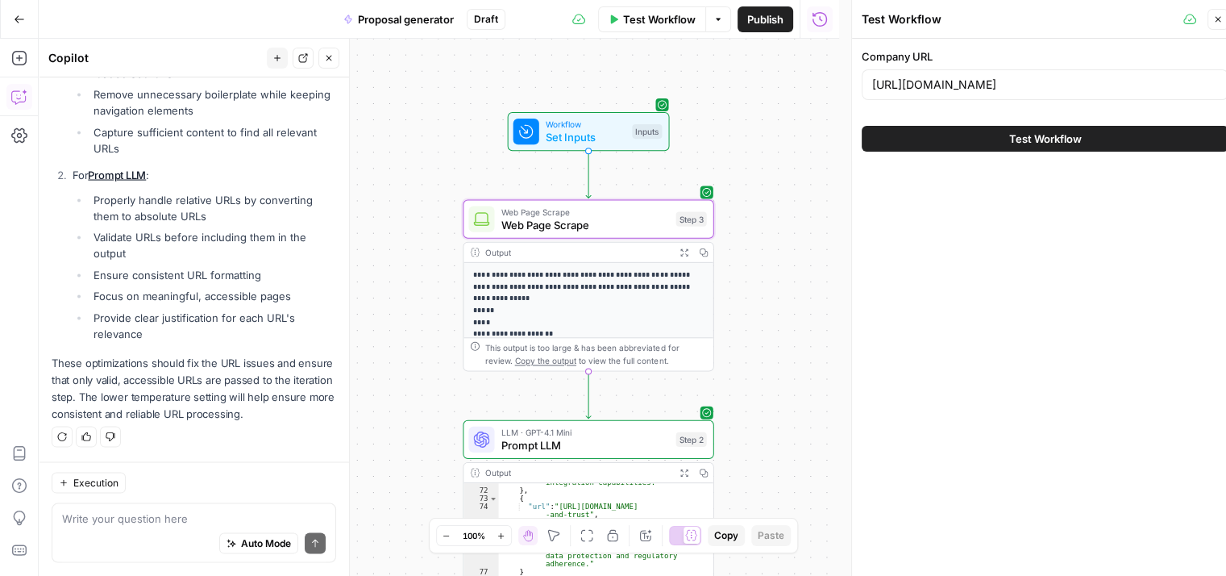
click at [996, 146] on button "Test Workflow" at bounding box center [1045, 139] width 367 height 26
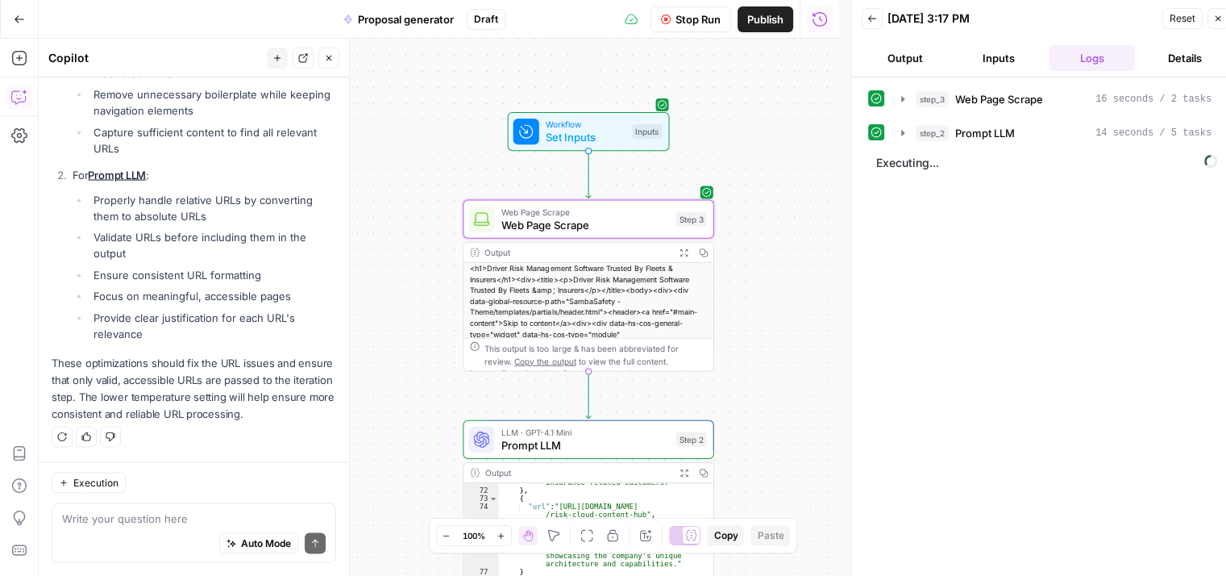
scroll to position [1029, 0]
click at [901, 132] on icon "button" at bounding box center [902, 133] width 3 height 6
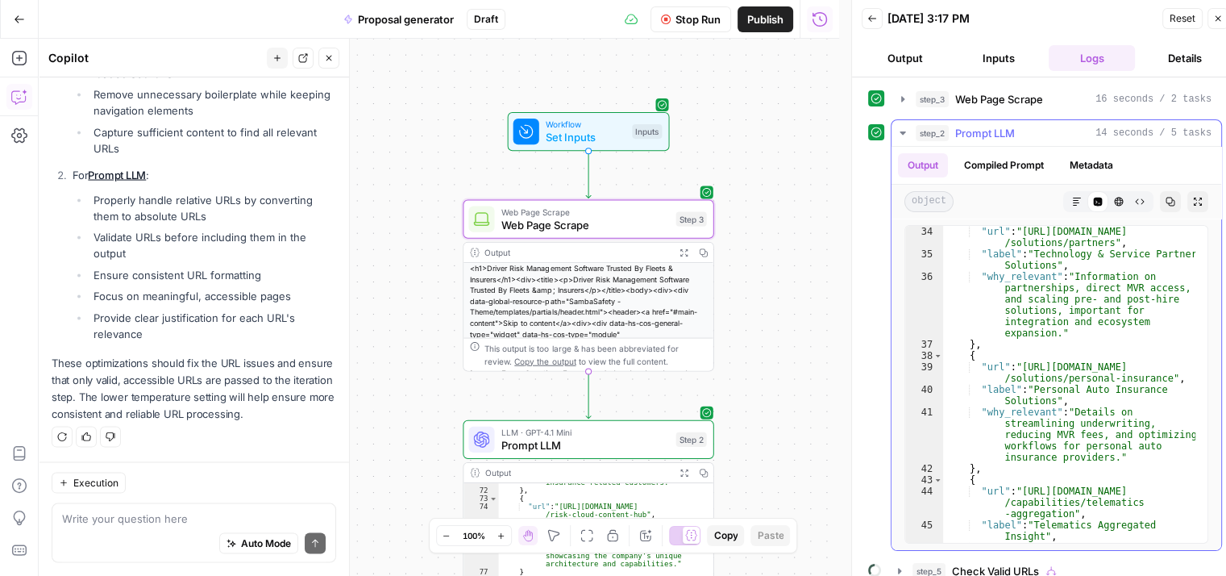
scroll to position [1409, 0]
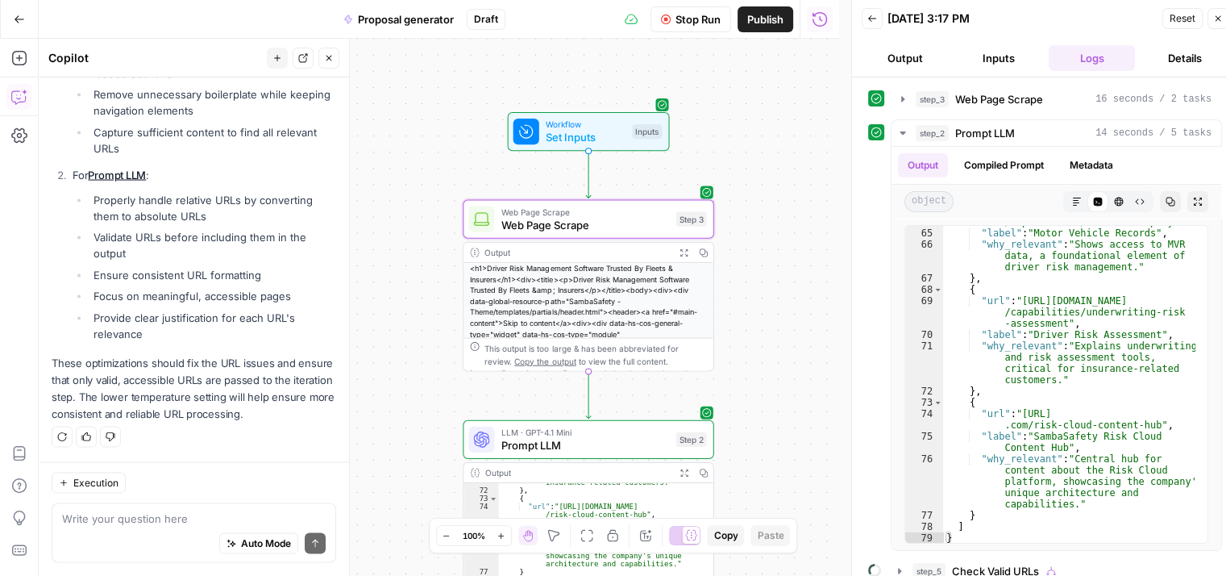
click at [797, 387] on div "true false Workflow Set Inputs Inputs Web Page Scrape Web Page Scrape Step 3 Ou…" at bounding box center [439, 307] width 801 height 537
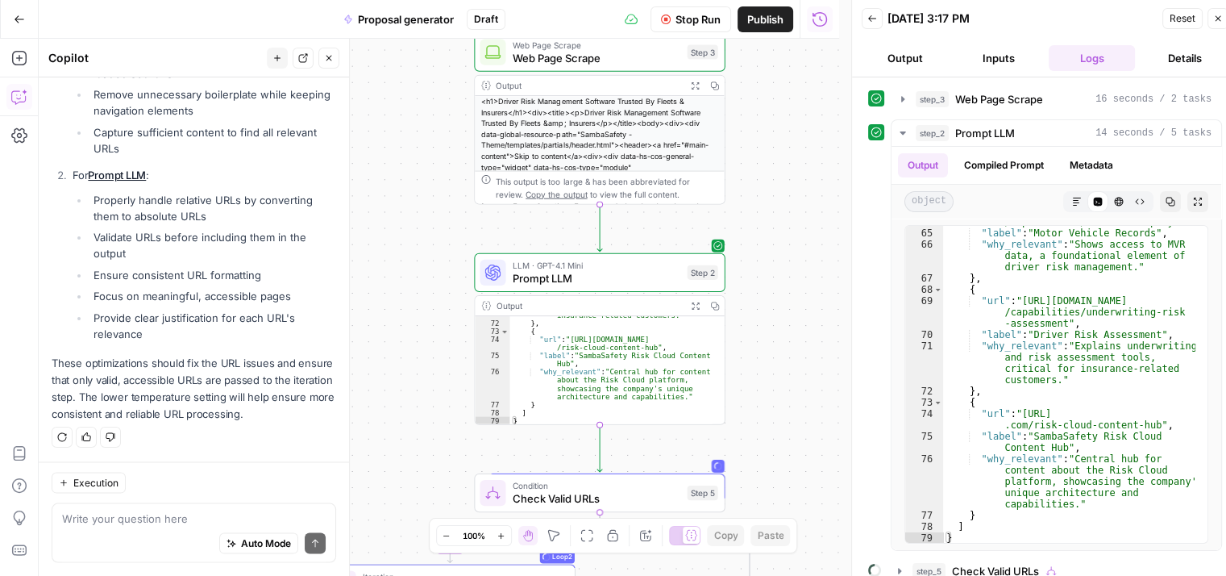
drag, startPoint x: 810, startPoint y: 397, endPoint x: 825, endPoint y: 230, distance: 168.3
click at [825, 230] on div "true false Workflow Set Inputs Inputs Web Page Scrape Web Page Scrape Step 3 Ou…" at bounding box center [439, 307] width 801 height 537
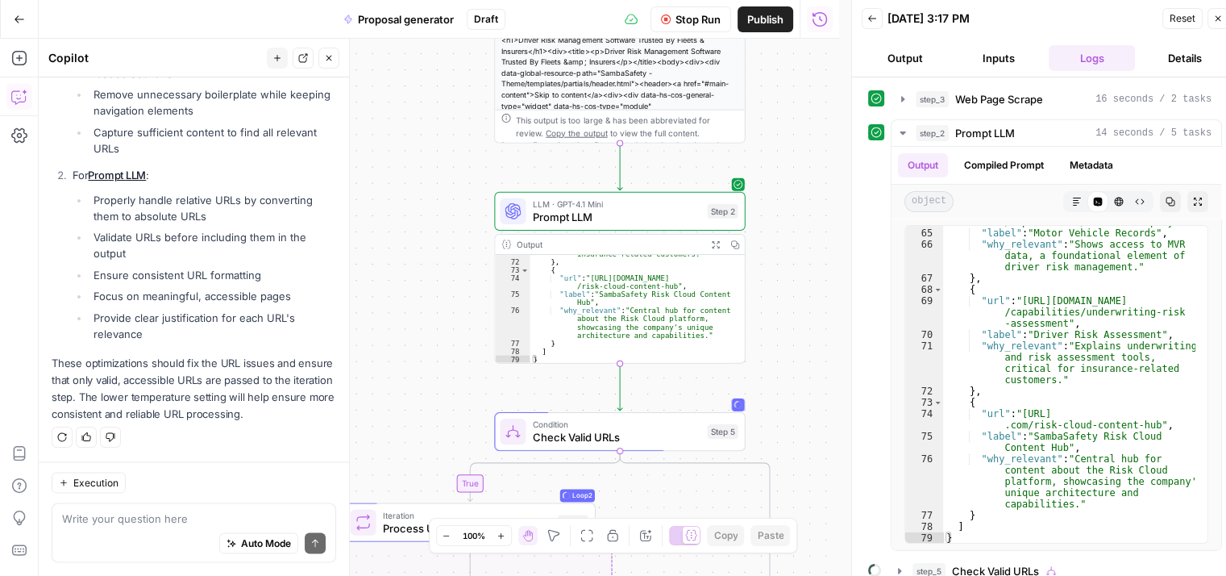
drag, startPoint x: 832, startPoint y: 244, endPoint x: 826, endPoint y: 224, distance: 20.9
click at [826, 224] on div "true false Workflow Set Inputs Inputs Web Page Scrape Web Page Scrape Step 3 Ou…" at bounding box center [439, 307] width 801 height 537
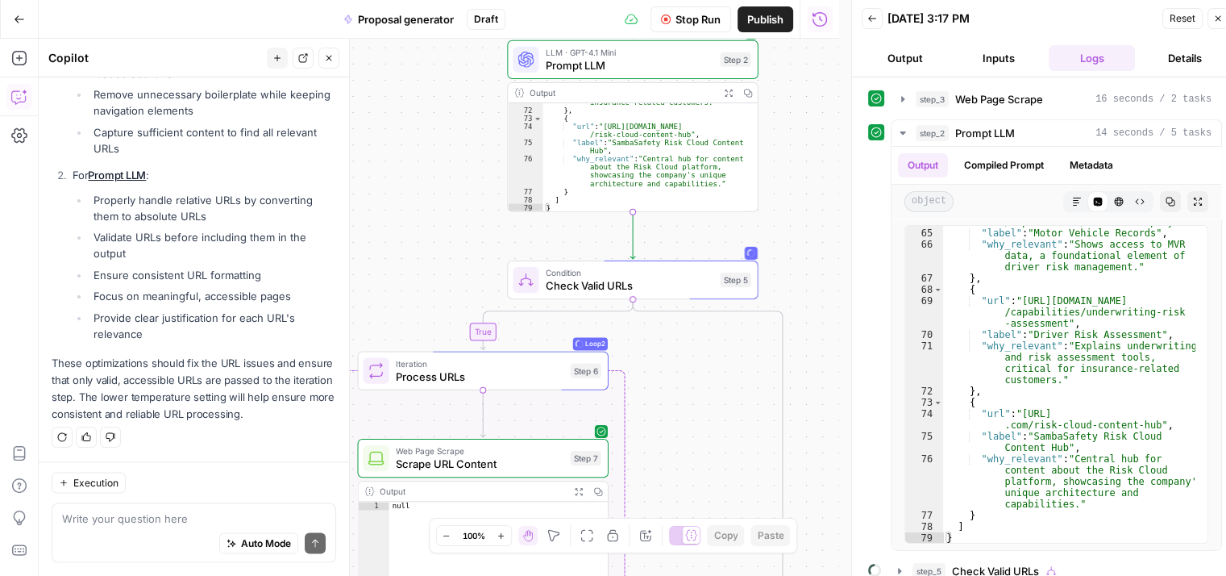
drag, startPoint x: 806, startPoint y: 318, endPoint x: 809, endPoint y: 204, distance: 114.5
click at [809, 204] on div "true false Workflow Set Inputs Inputs Web Page Scrape Web Page Scrape Step 3 Ou…" at bounding box center [439, 307] width 801 height 537
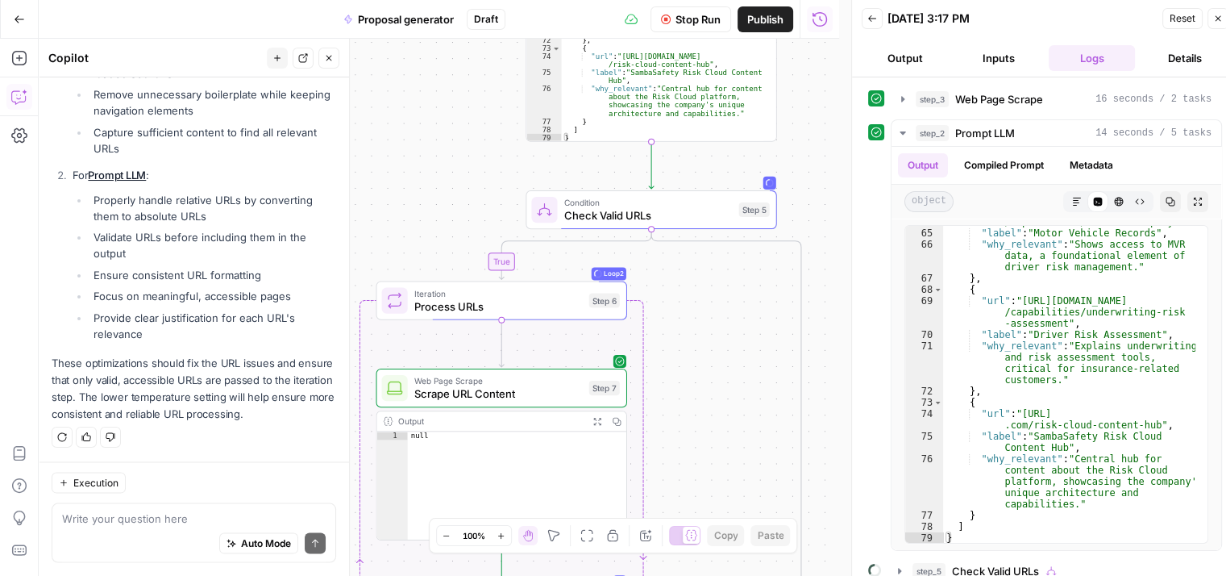
drag, startPoint x: 803, startPoint y: 272, endPoint x: 817, endPoint y: 189, distance: 85.1
click at [817, 189] on div "true false Workflow Set Inputs Inputs Web Page Scrape Web Page Scrape Step 3 Ou…" at bounding box center [439, 307] width 801 height 537
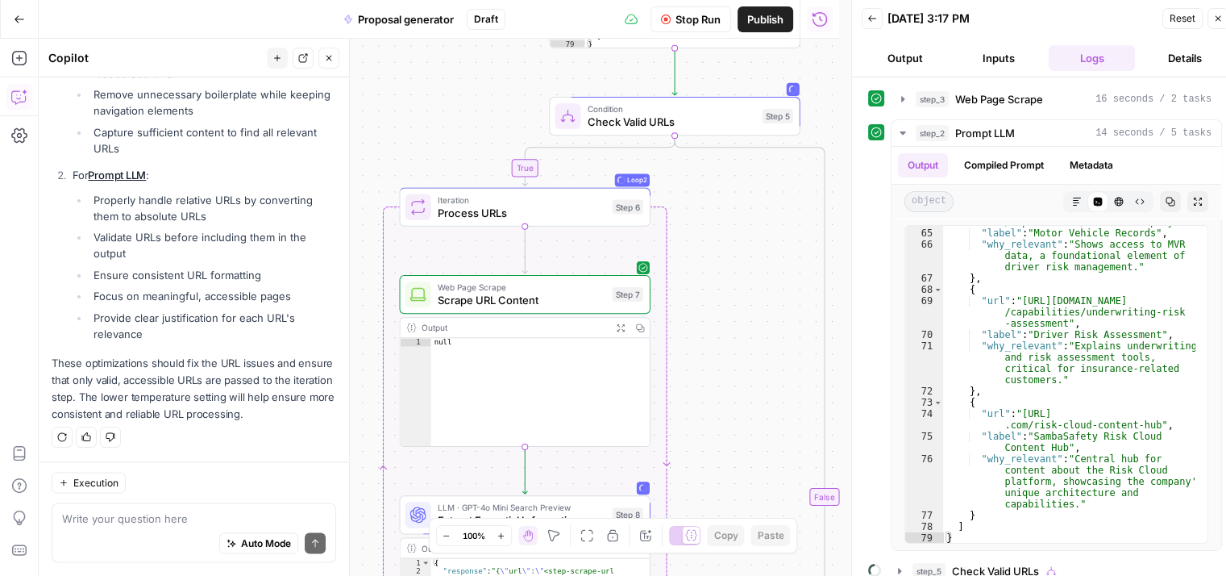
drag, startPoint x: 823, startPoint y: 148, endPoint x: 811, endPoint y: 159, distance: 16.0
click at [832, 131] on div "true false Workflow Set Inputs Inputs Web Page Scrape Web Page Scrape Step 3 Ou…" at bounding box center [439, 307] width 801 height 537
click at [901, 131] on icon "button" at bounding box center [903, 132] width 6 height 3
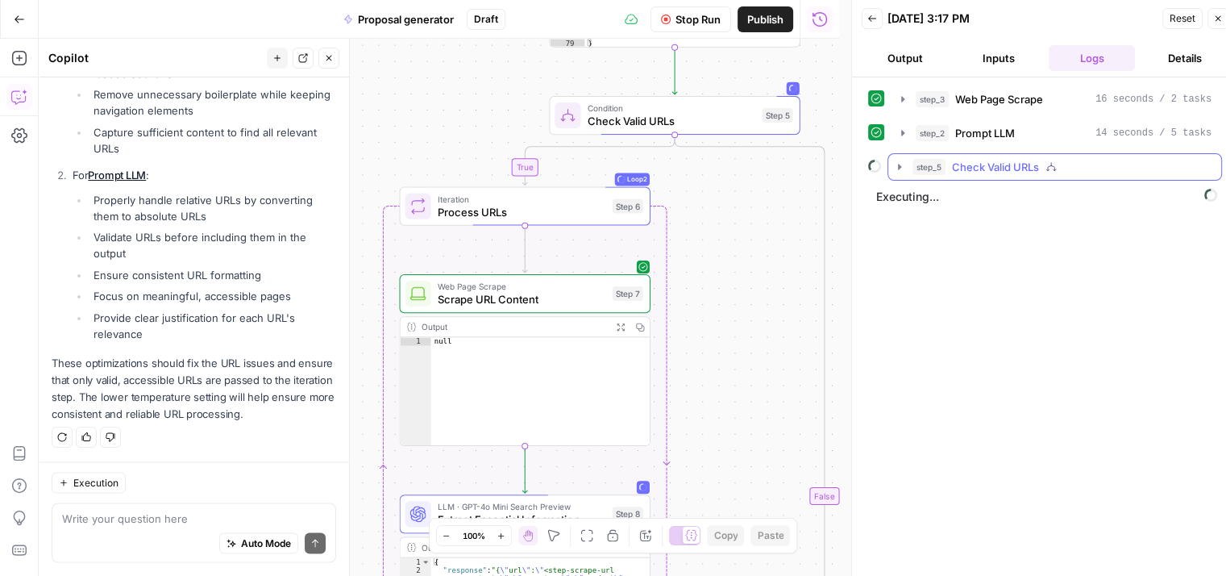
click at [900, 164] on icon "button" at bounding box center [899, 167] width 3 height 6
click at [927, 198] on icon "button" at bounding box center [932, 200] width 13 height 13
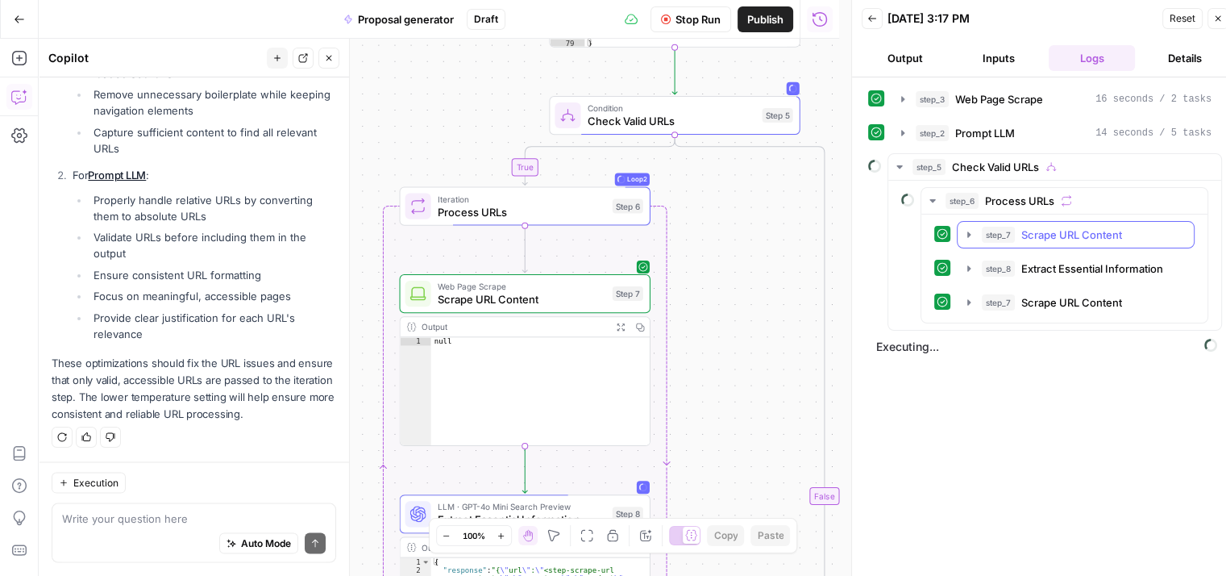
click at [964, 232] on icon "button" at bounding box center [969, 234] width 13 height 13
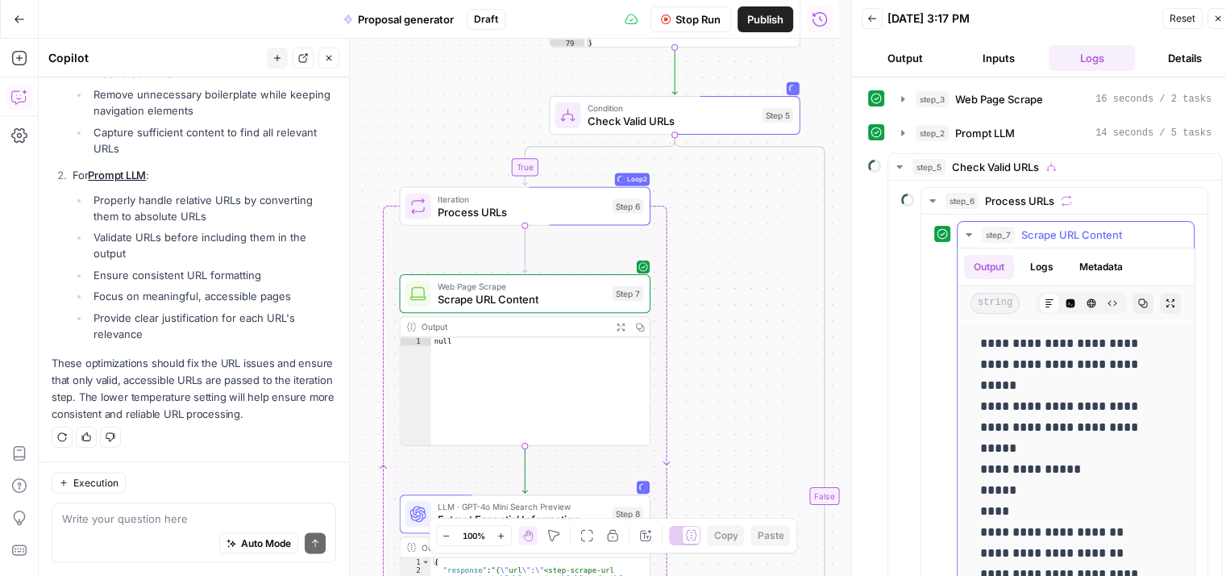
click at [969, 233] on icon "button" at bounding box center [969, 234] width 6 height 3
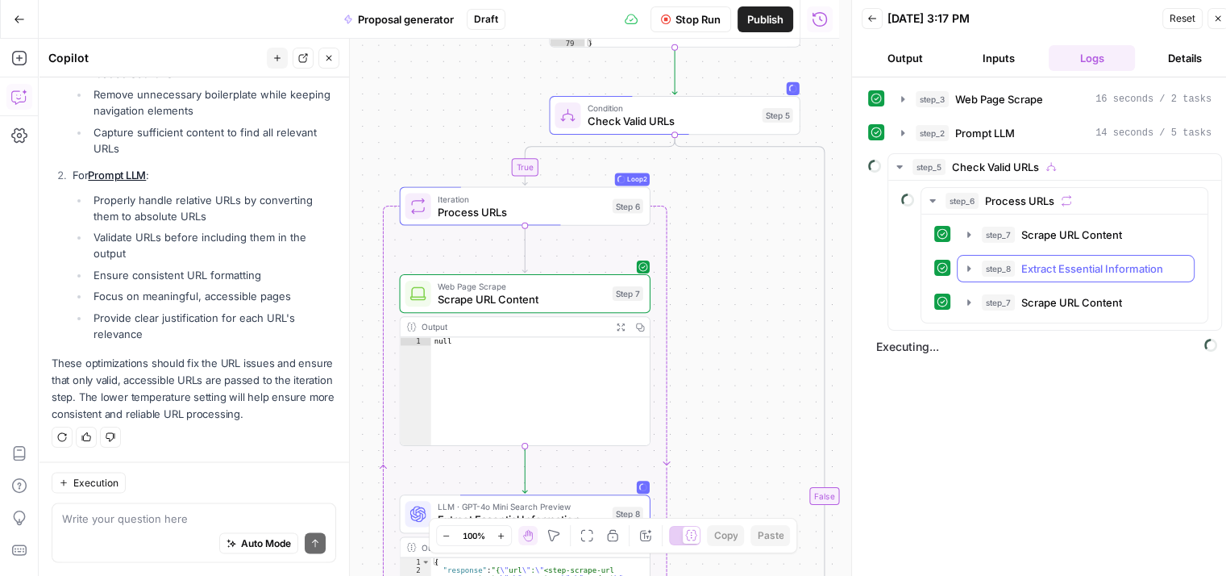
click at [970, 262] on icon "button" at bounding box center [969, 268] width 13 height 13
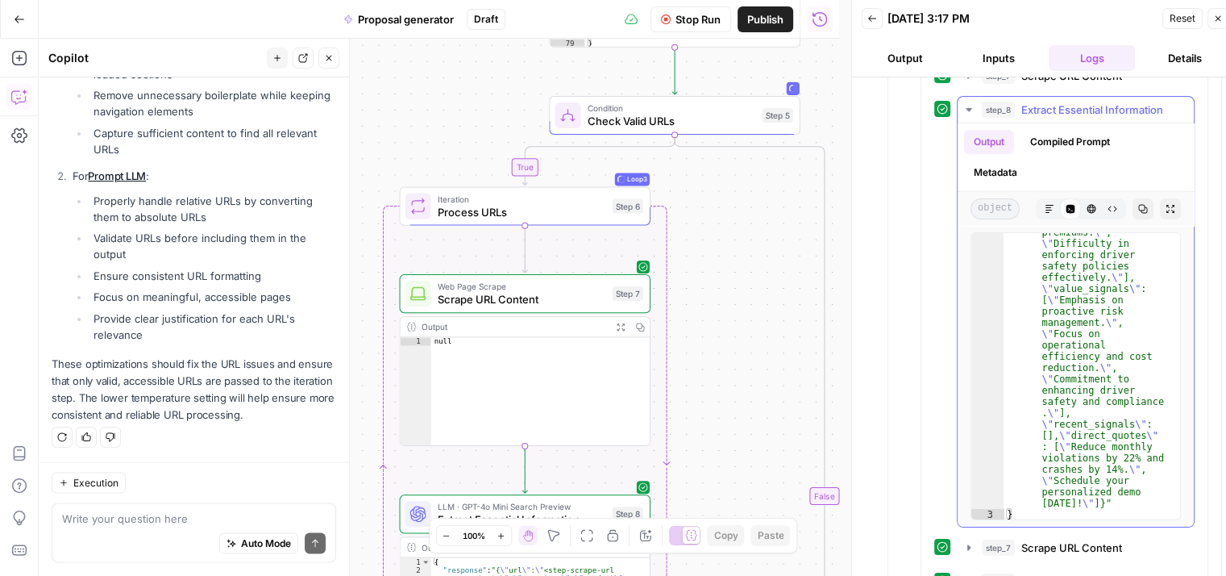
scroll to position [161, 0]
click at [971, 107] on icon "button" at bounding box center [969, 107] width 13 height 13
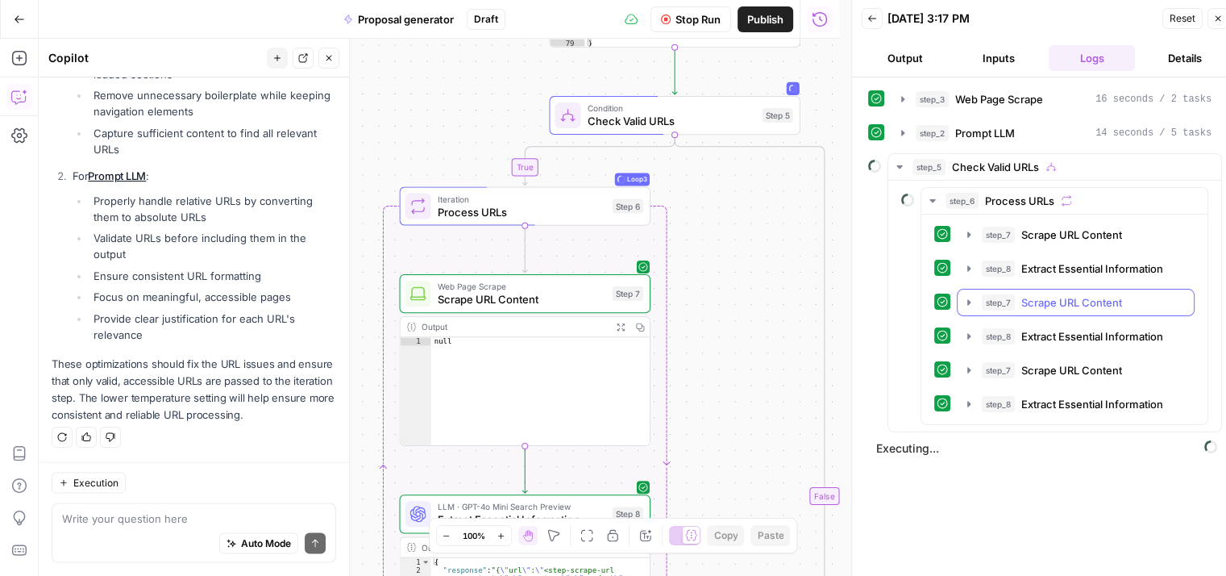
click at [974, 302] on icon "button" at bounding box center [969, 302] width 13 height 13
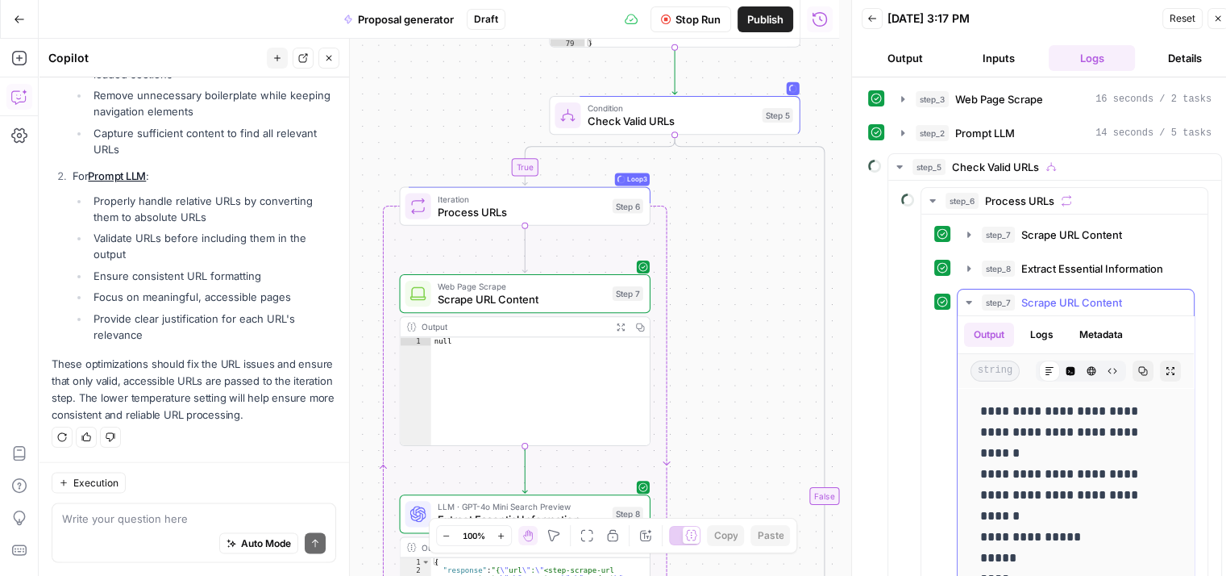
click at [970, 302] on icon "button" at bounding box center [969, 302] width 13 height 13
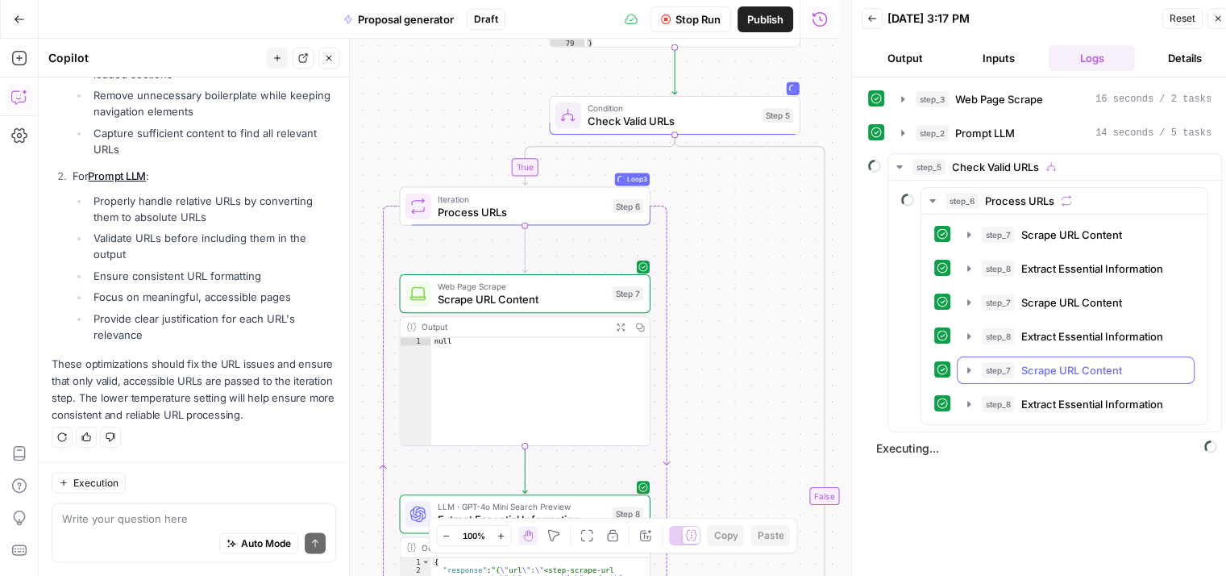
click at [977, 368] on button "step_7 Scrape URL Content 13 seconds / 2 tasks" at bounding box center [1076, 370] width 236 height 26
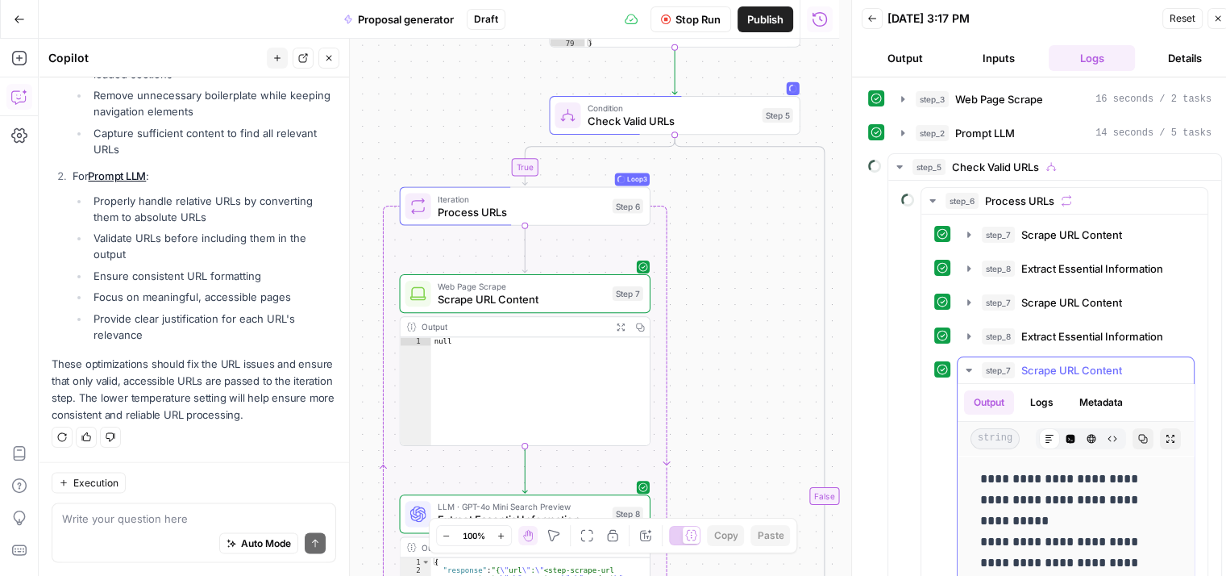
click at [971, 368] on icon "button" at bounding box center [969, 370] width 13 height 13
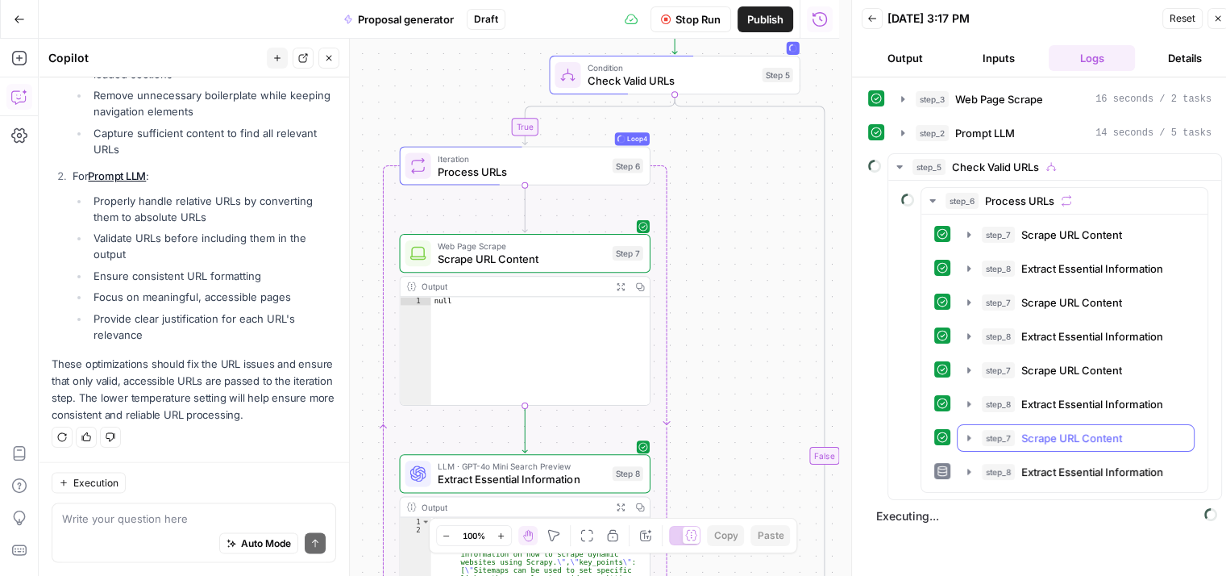
click at [967, 435] on icon "button" at bounding box center [968, 438] width 3 height 6
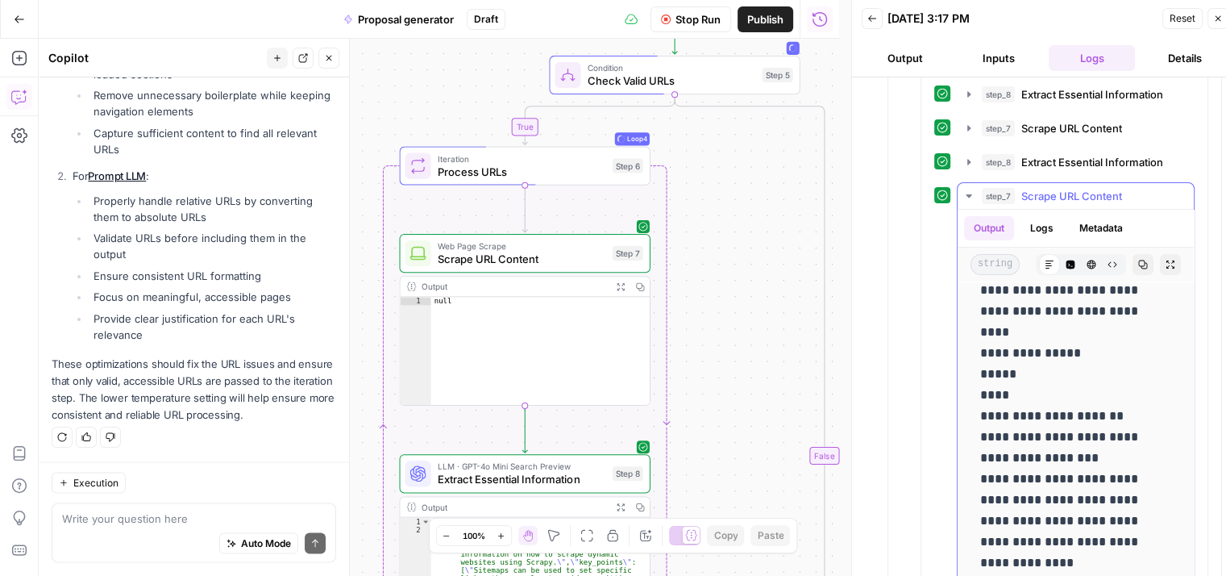
scroll to position [81, 0]
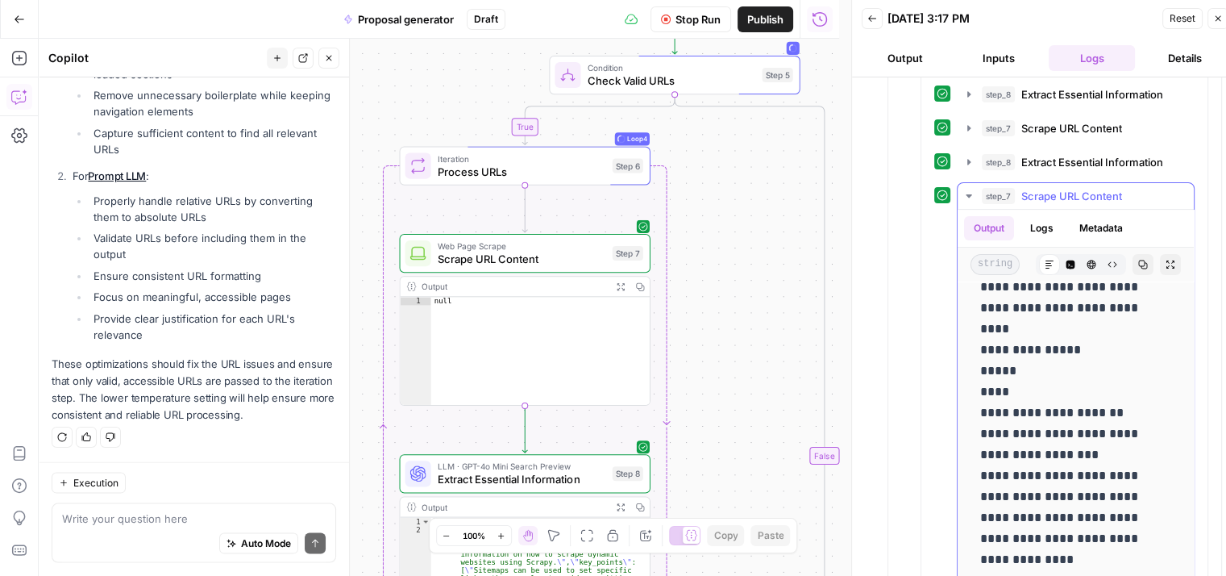
click at [971, 194] on icon "button" at bounding box center [969, 195] width 6 height 3
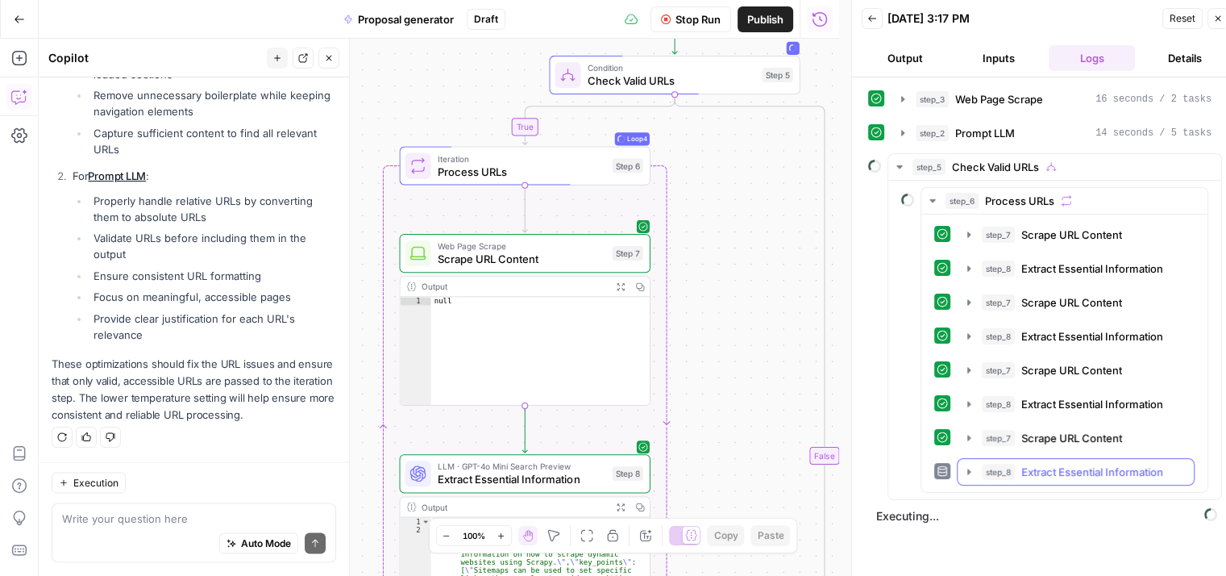
click at [964, 465] on icon "button" at bounding box center [969, 471] width 13 height 13
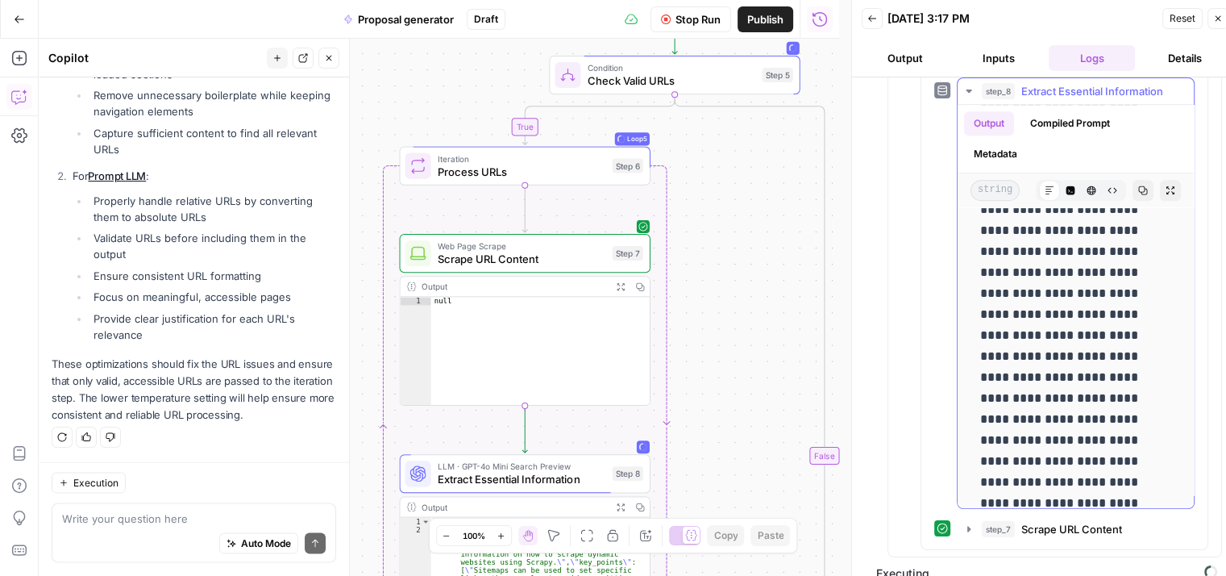
scroll to position [758, 0]
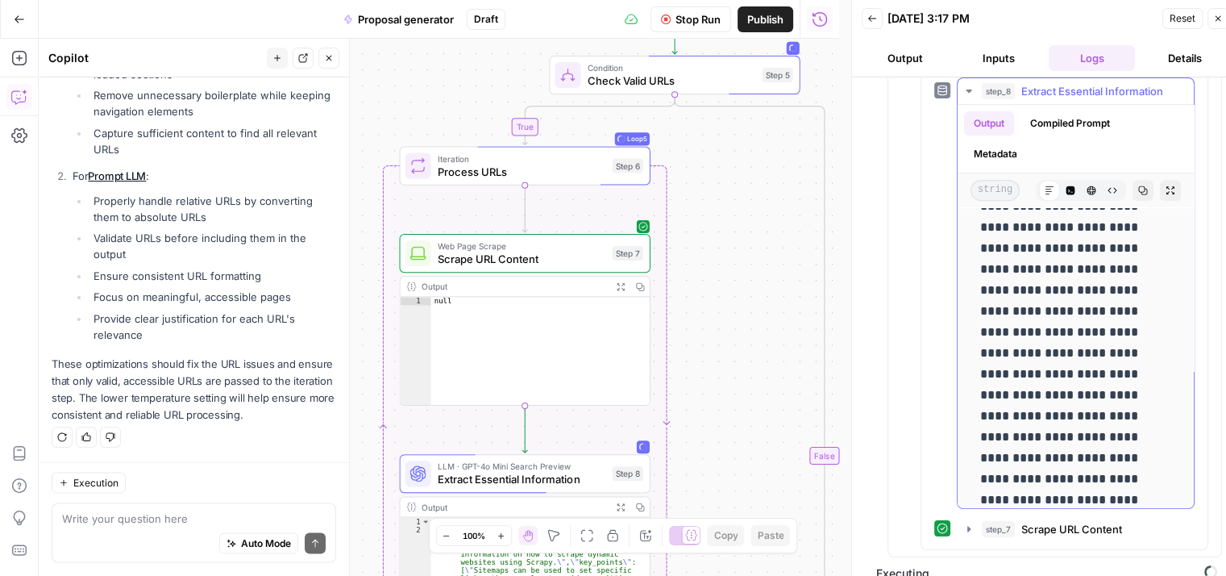
click at [967, 89] on icon "button" at bounding box center [969, 90] width 6 height 3
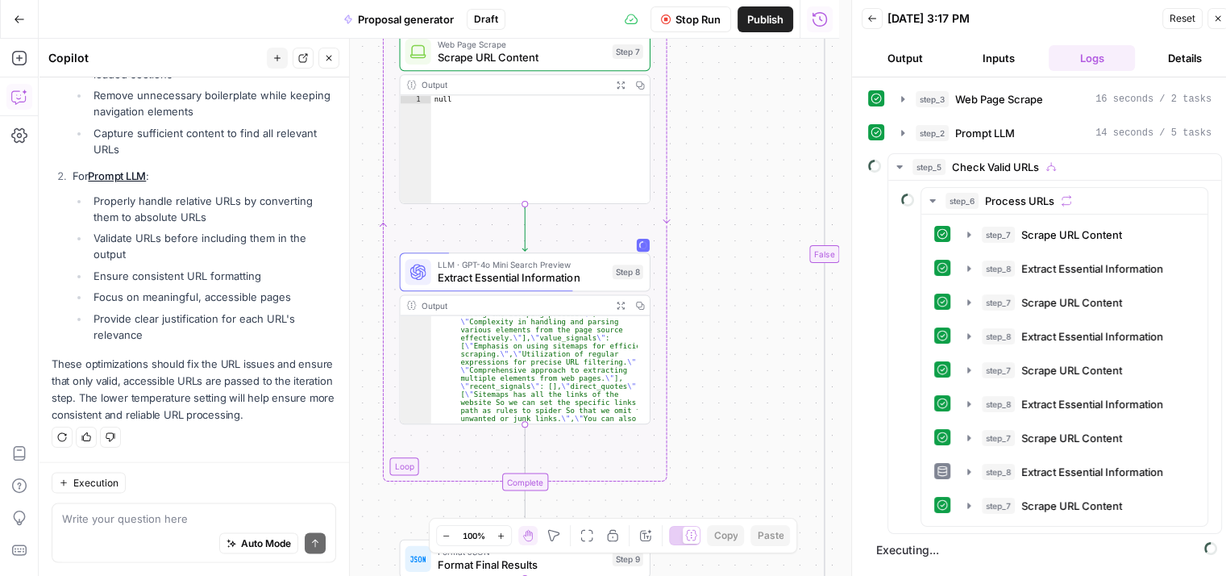
scroll to position [198, 0]
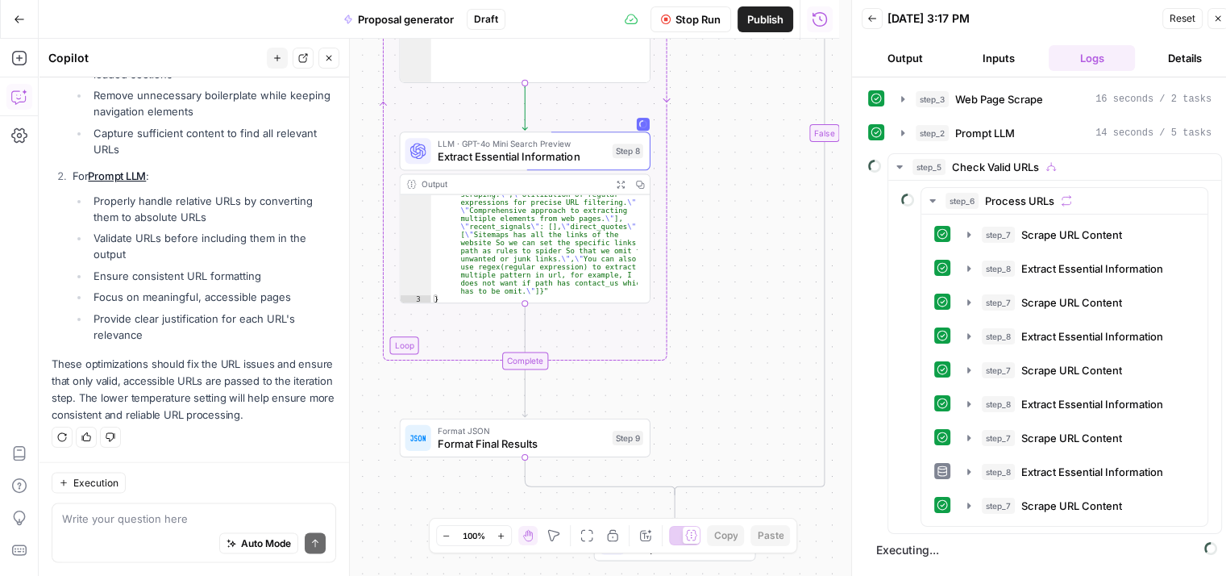
click at [522, 443] on span "Format Final Results" at bounding box center [522, 443] width 168 height 16
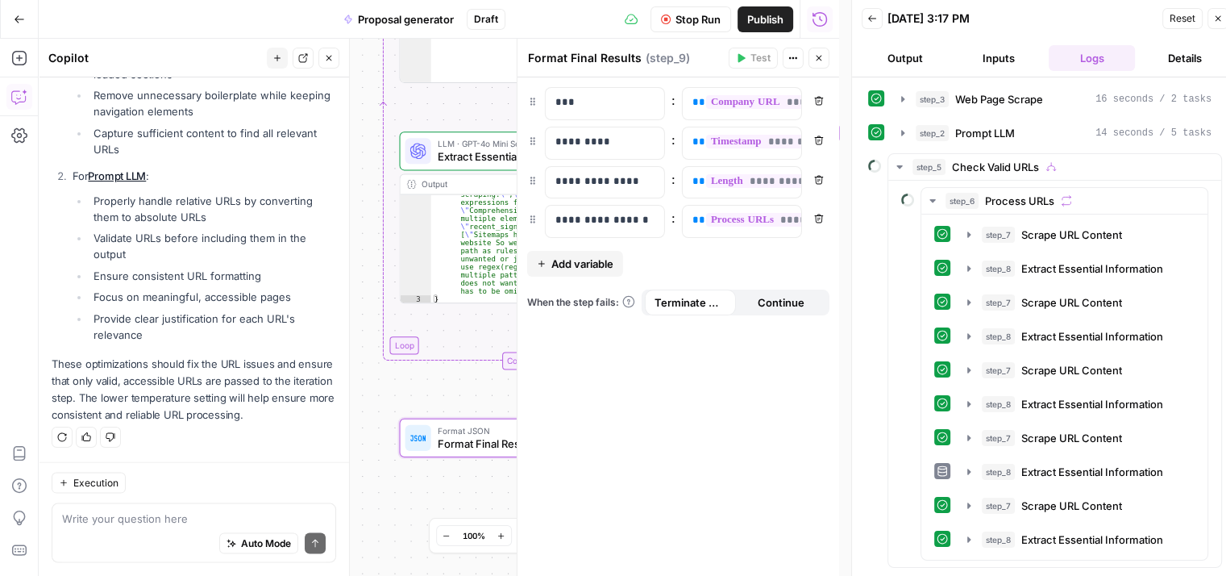
click at [816, 62] on icon "button" at bounding box center [819, 58] width 10 height 10
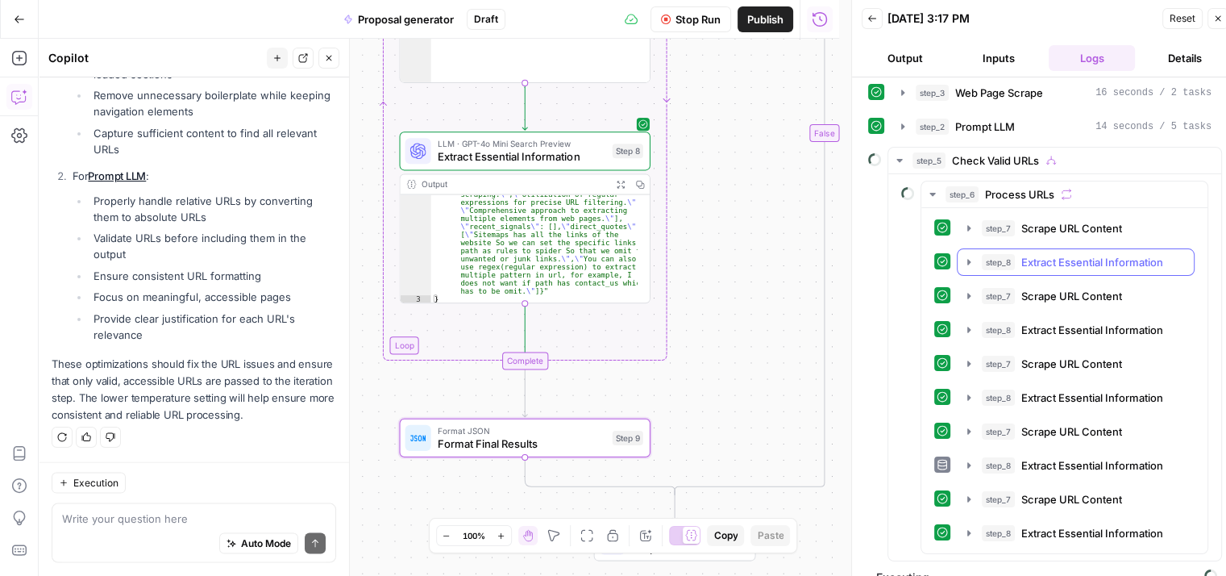
scroll to position [10, 0]
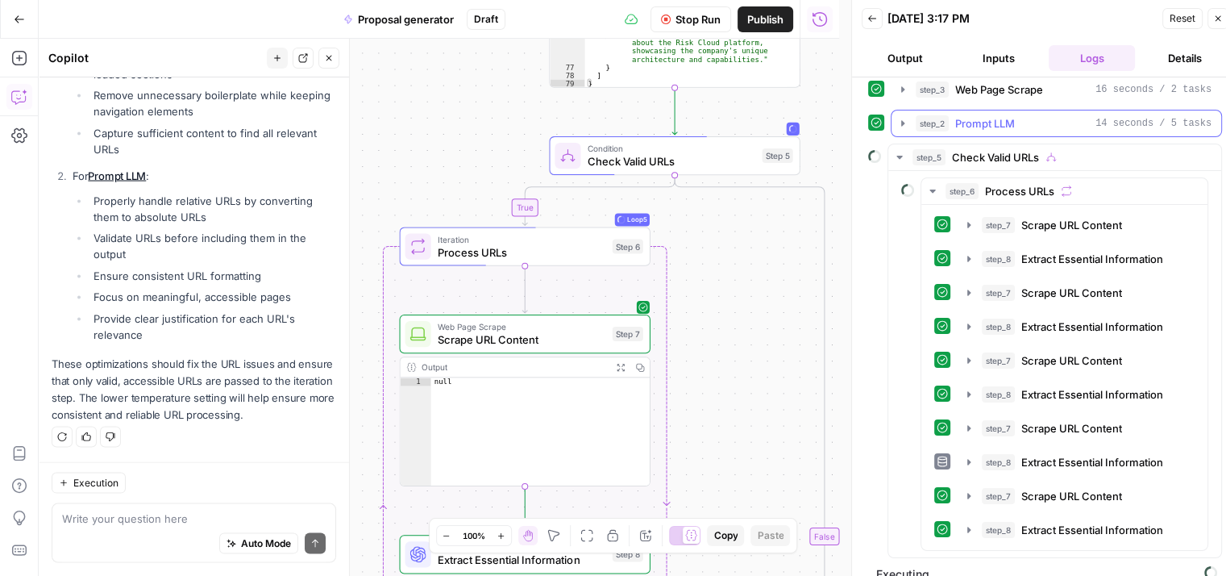
click at [905, 121] on icon "button" at bounding box center [902, 123] width 13 height 13
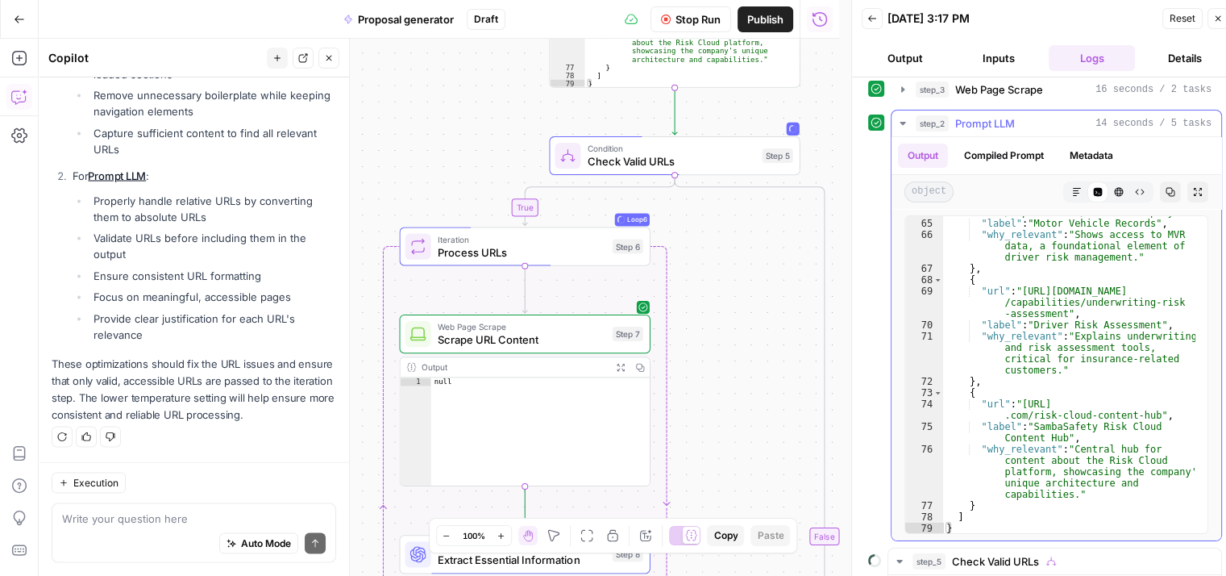
scroll to position [1409, 0]
click at [896, 120] on button "step_2 Prompt LLM 14 seconds / 5 tasks" at bounding box center [1057, 123] width 330 height 26
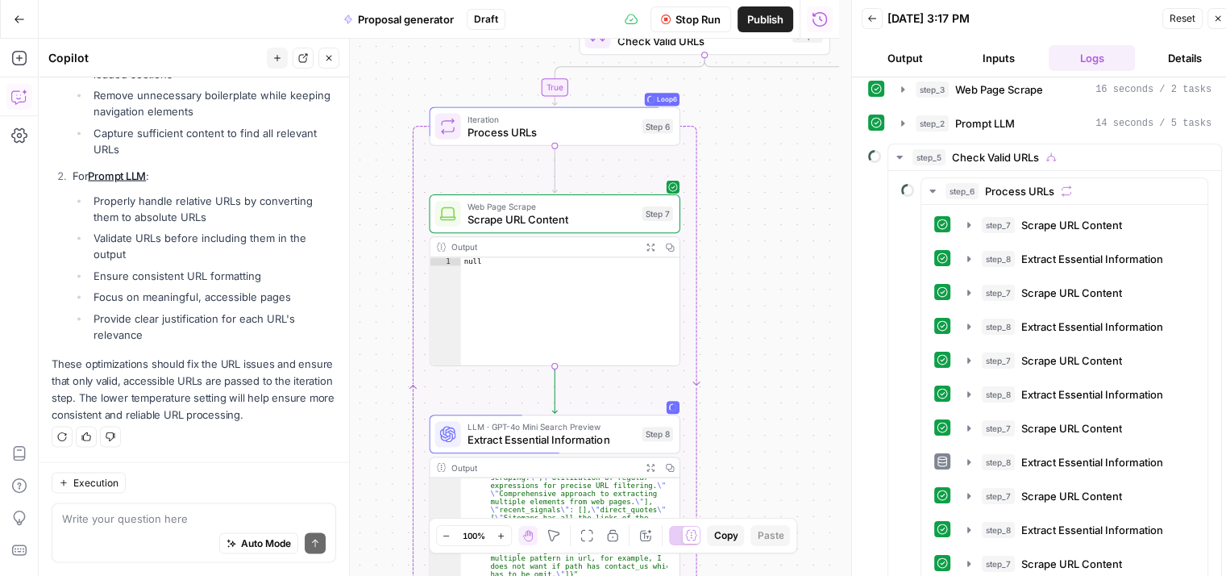
drag, startPoint x: 724, startPoint y: 356, endPoint x: 753, endPoint y: 228, distance: 130.6
click at [752, 228] on div "true false Workflow Set Inputs Inputs Web Page Scrape Web Page Scrape Step 3 Ou…" at bounding box center [439, 307] width 801 height 537
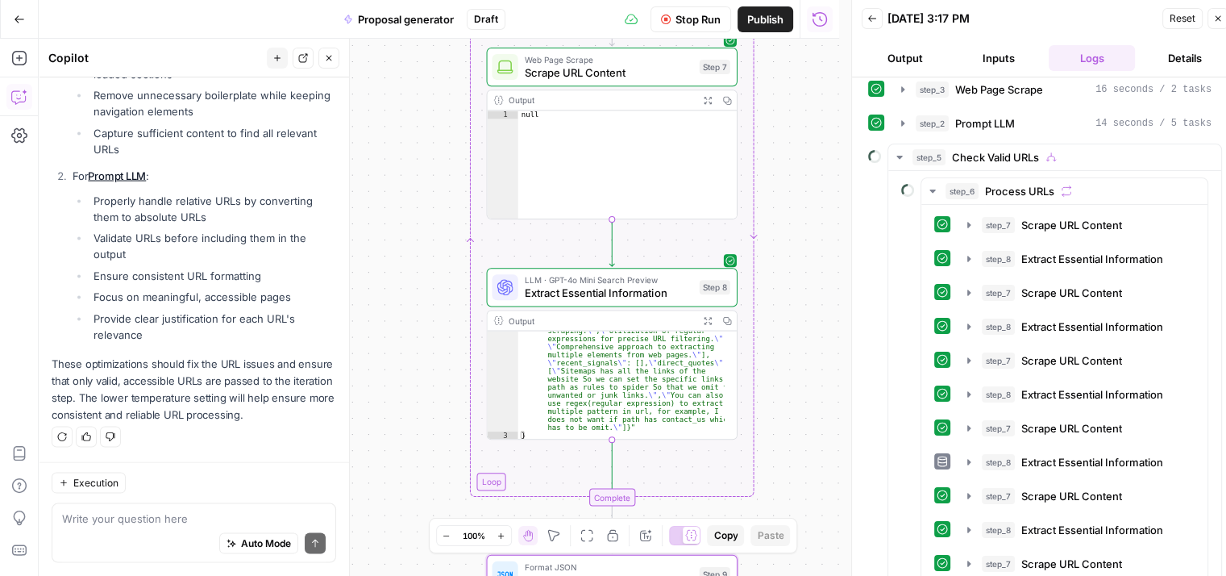
drag, startPoint x: 748, startPoint y: 314, endPoint x: 803, endPoint y: 176, distance: 149.1
click at [803, 176] on div "true false Workflow Set Inputs Inputs Web Page Scrape Web Page Scrape Step 3 Ou…" at bounding box center [439, 307] width 801 height 537
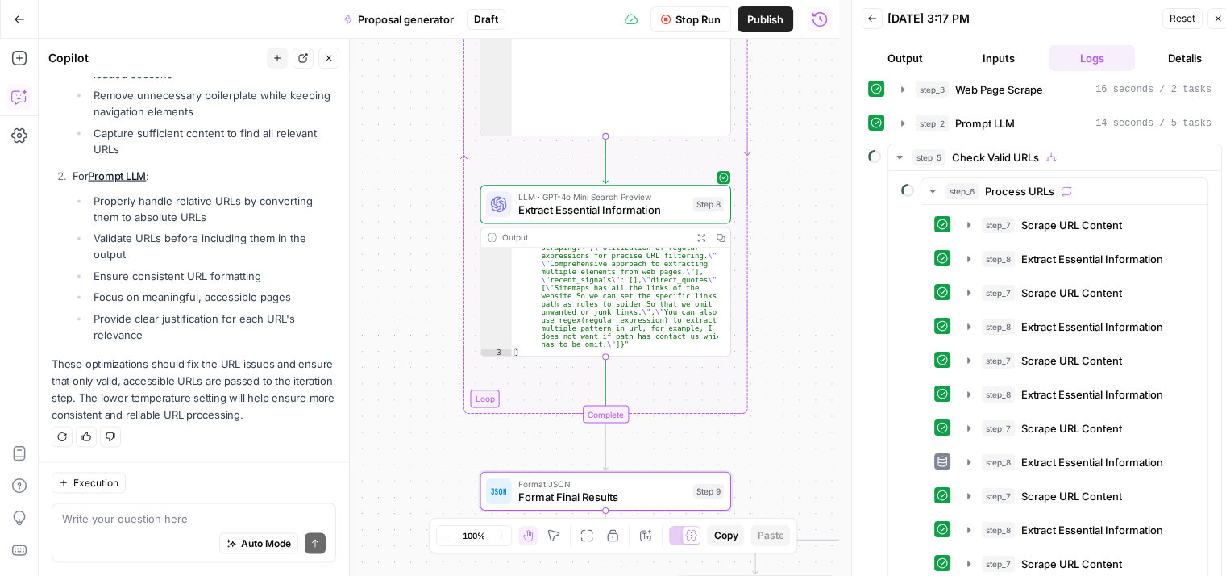
drag, startPoint x: 785, startPoint y: 285, endPoint x: 779, endPoint y: 202, distance: 83.3
click at [779, 202] on div "true false Workflow Set Inputs Inputs Web Page Scrape Web Page Scrape Step 3 Ou…" at bounding box center [439, 307] width 801 height 537
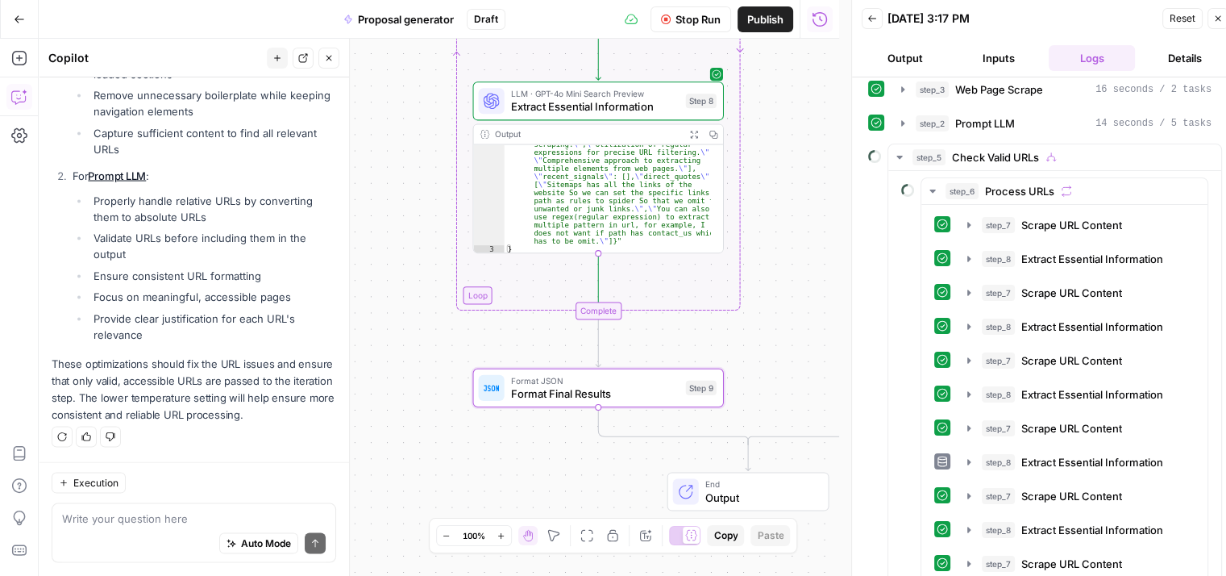
drag, startPoint x: 786, startPoint y: 333, endPoint x: 776, endPoint y: 231, distance: 102.0
click at [776, 231] on div "true false Workflow Set Inputs Inputs Web Page Scrape Web Page Scrape Step 3 Ou…" at bounding box center [439, 307] width 801 height 537
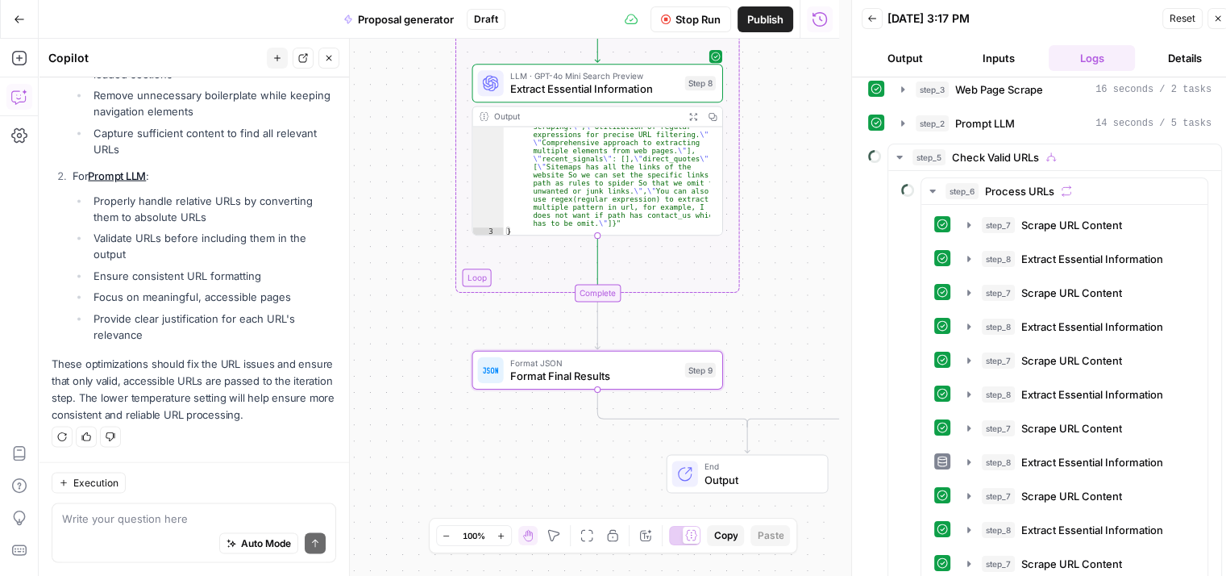
click at [777, 300] on div "true false Workflow Set Inputs Inputs Web Page Scrape Web Page Scrape Step 3 Ou…" at bounding box center [439, 307] width 801 height 537
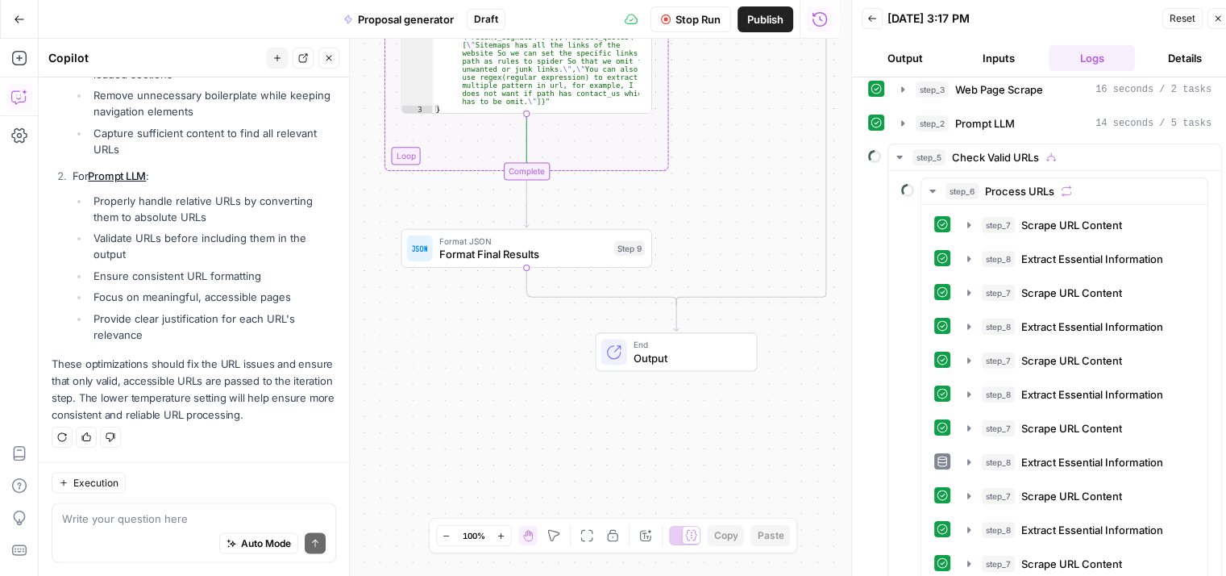
drag, startPoint x: 797, startPoint y: 331, endPoint x: 726, endPoint y: 209, distance: 140.9
click at [726, 209] on div "true false Workflow Set Inputs Inputs Web Page Scrape Web Page Scrape Step 3 Ou…" at bounding box center [439, 307] width 801 height 537
click at [681, 341] on span "End" at bounding box center [689, 344] width 110 height 13
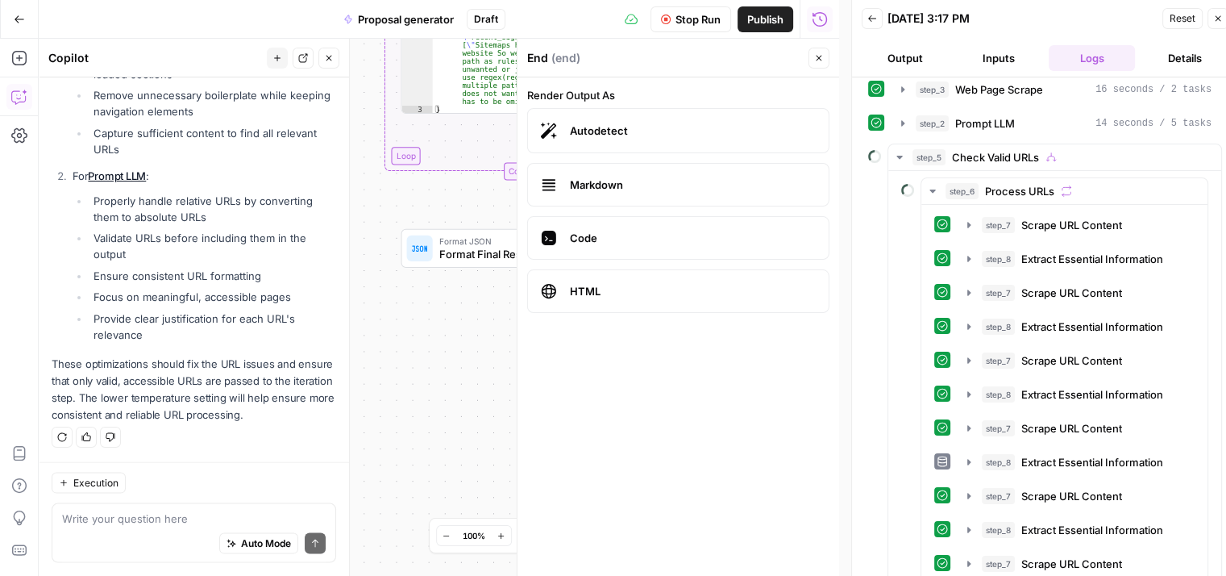
click at [441, 433] on div "true false Workflow Set Inputs Inputs Web Page Scrape Web Page Scrape Step 3 Ou…" at bounding box center [439, 307] width 801 height 537
click at [822, 57] on icon "button" at bounding box center [819, 58] width 10 height 10
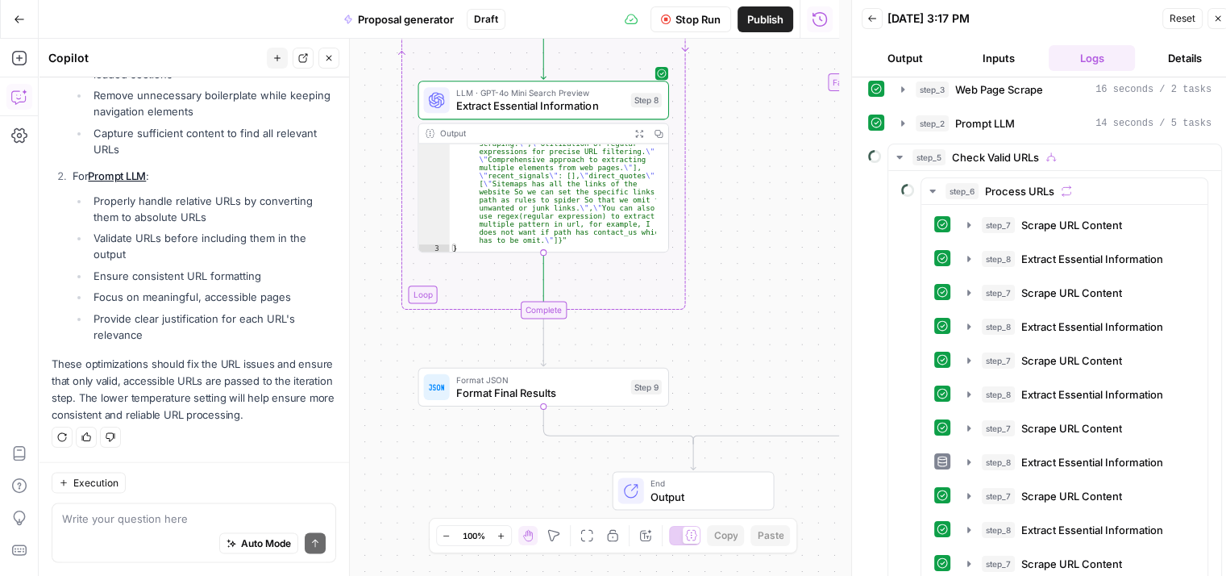
drag, startPoint x: 749, startPoint y: 135, endPoint x: 768, endPoint y: 291, distance: 156.8
click at [767, 296] on div "true false Workflow Set Inputs Inputs Web Page Scrape Web Page Scrape Step 3 Ou…" at bounding box center [439, 307] width 801 height 537
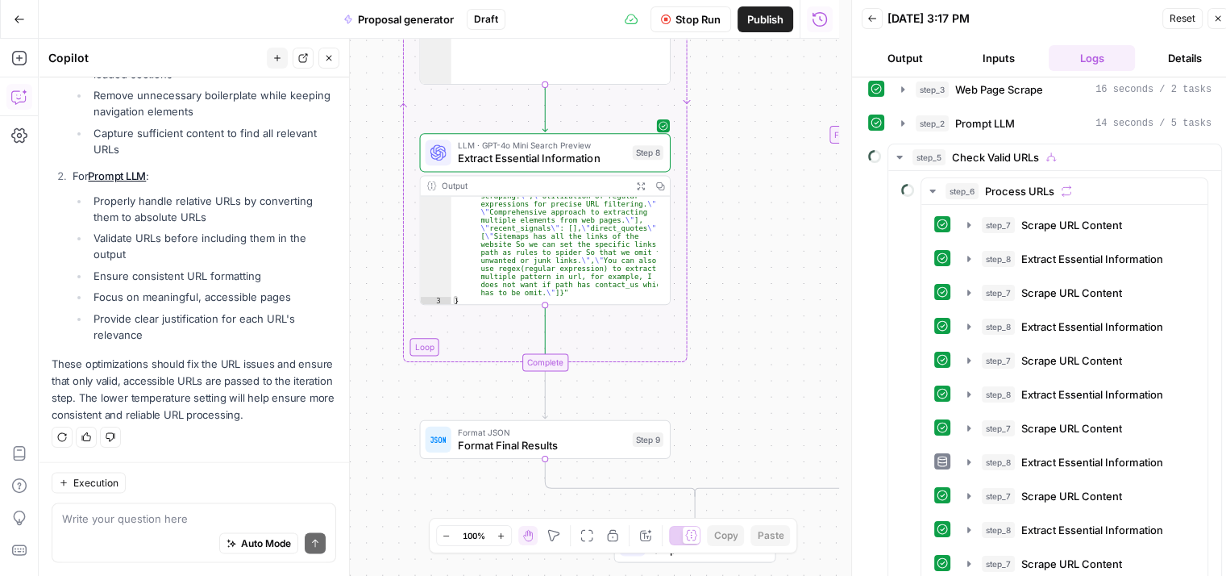
drag, startPoint x: 758, startPoint y: 225, endPoint x: 764, endPoint y: 265, distance: 40.8
click at [764, 265] on div "true false Workflow Set Inputs Inputs Web Page Scrape Web Page Scrape Step 3 Ou…" at bounding box center [439, 307] width 801 height 537
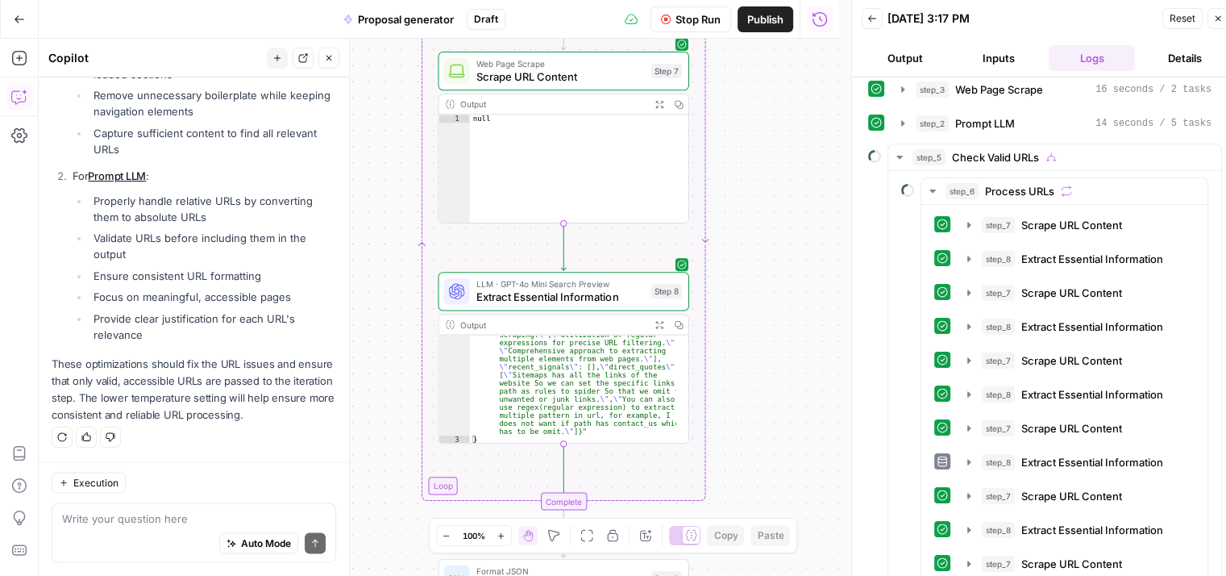
click at [757, 265] on div "true false Workflow Set Inputs Inputs Web Page Scrape Web Page Scrape Step 3 Ou…" at bounding box center [439, 307] width 801 height 537
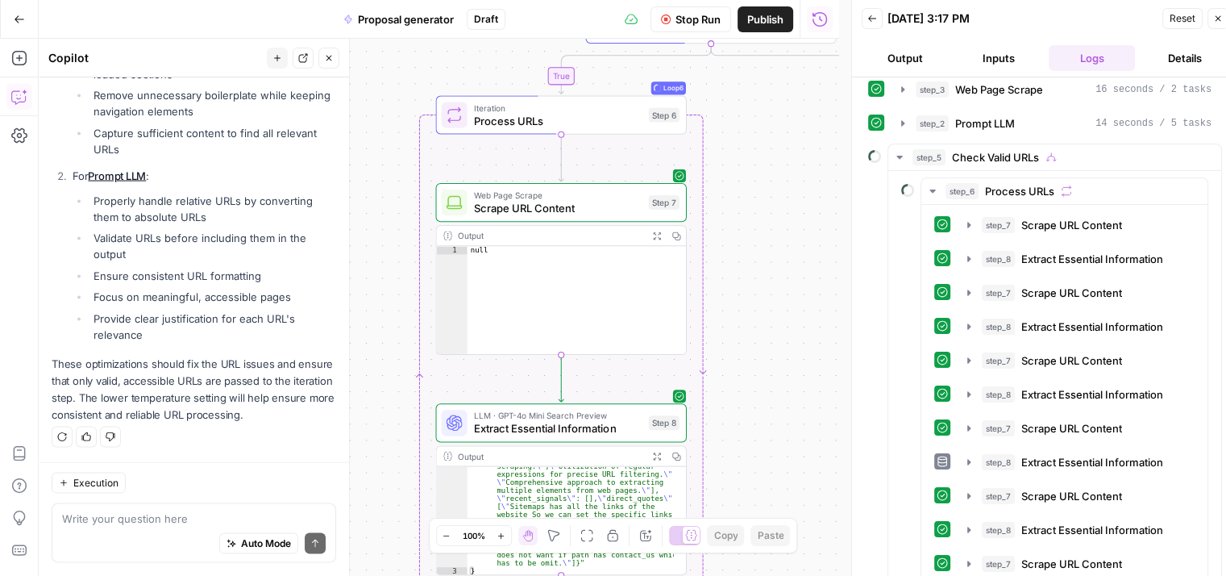
drag, startPoint x: 757, startPoint y: 265, endPoint x: 755, endPoint y: 404, distance: 138.7
click at [755, 404] on div "true false Workflow Set Inputs Inputs Web Page Scrape Web Page Scrape Step 3 Ou…" at bounding box center [439, 307] width 801 height 537
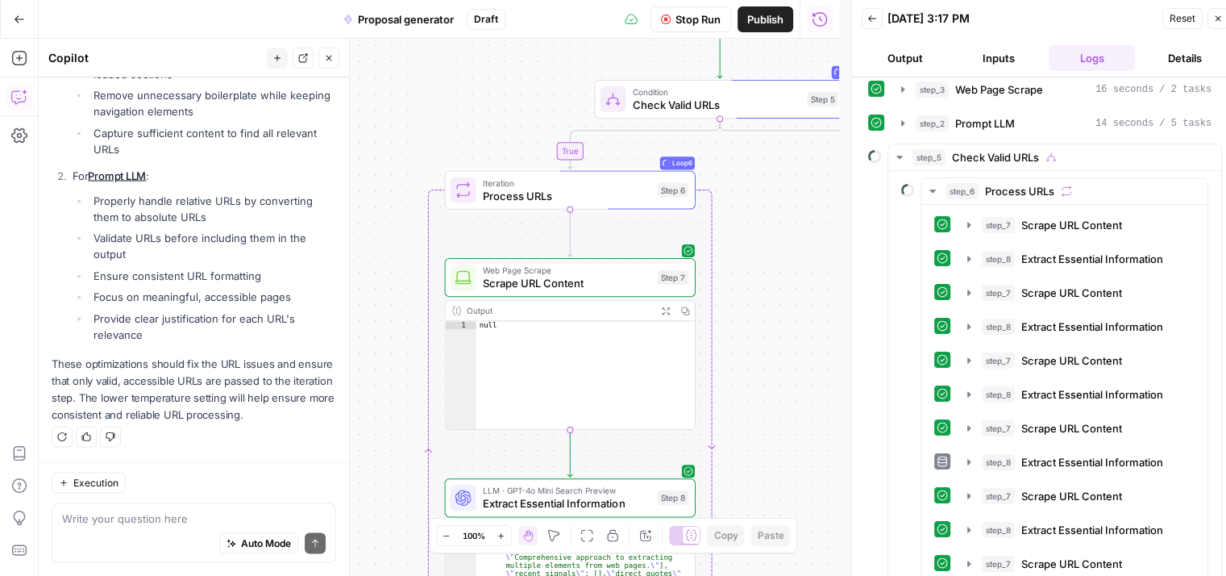
drag, startPoint x: 750, startPoint y: 302, endPoint x: 752, endPoint y: 320, distance: 17.9
click at [752, 320] on div "true false Workflow Set Inputs Inputs Web Page Scrape Web Page Scrape Step 3 Ou…" at bounding box center [439, 307] width 801 height 537
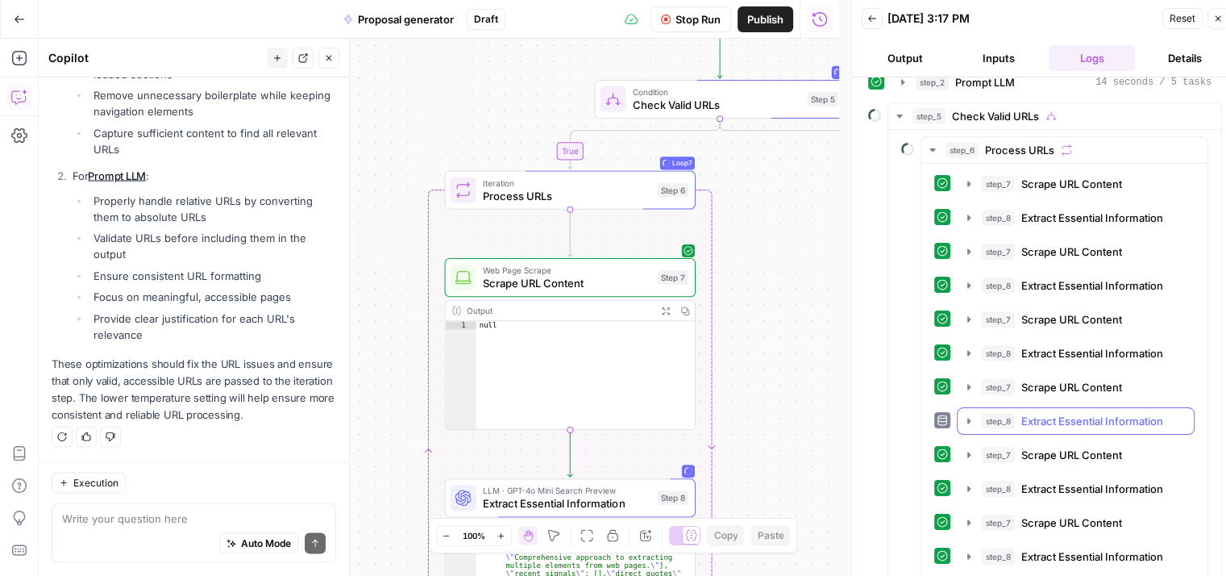
scroll to position [110, 0]
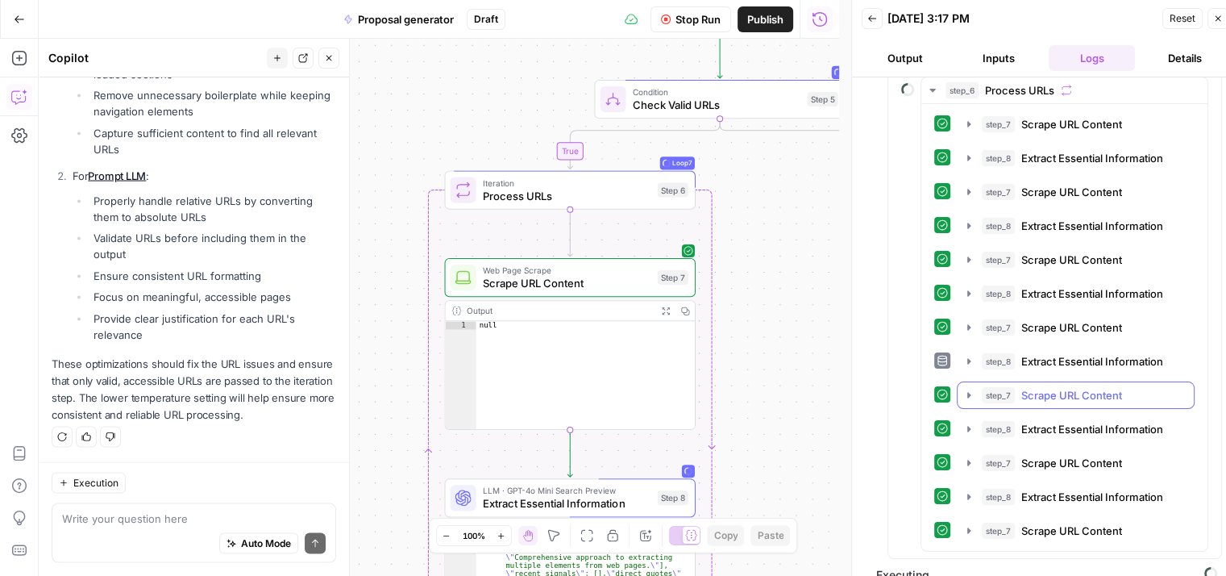
click at [963, 389] on icon "button" at bounding box center [969, 395] width 13 height 13
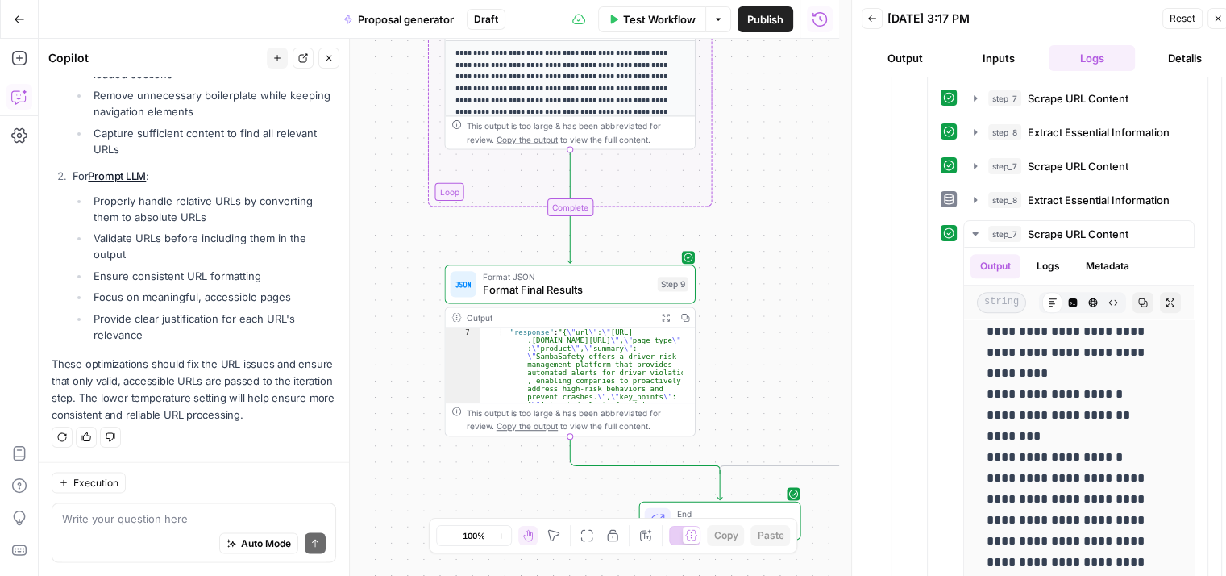
scroll to position [48, 0]
click at [1200, 46] on button "Details" at bounding box center [1185, 58] width 87 height 26
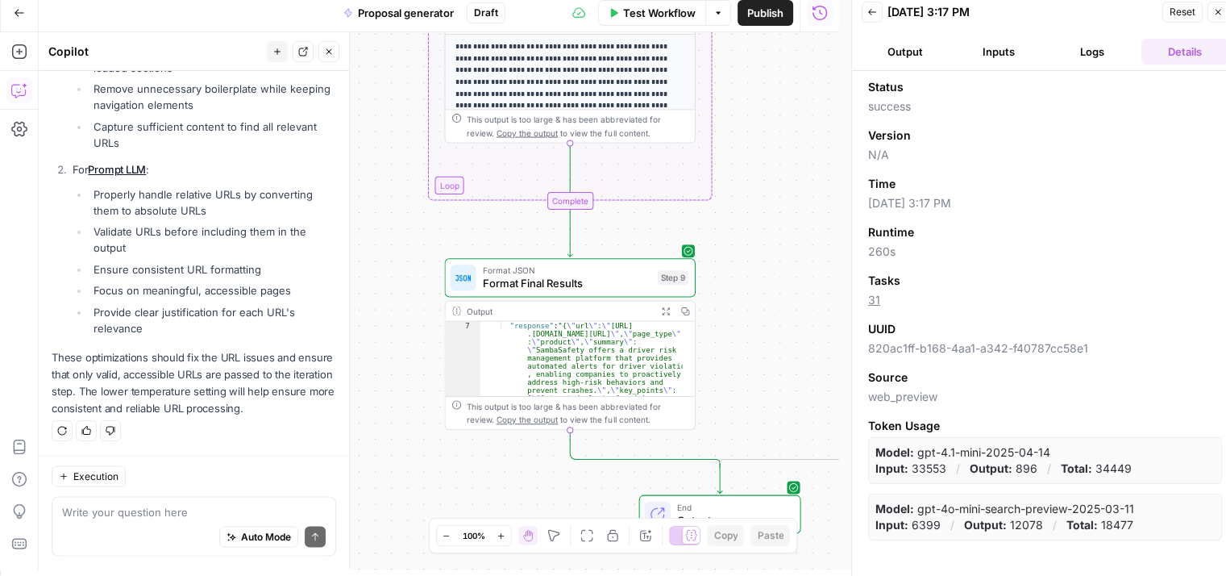
scroll to position [13, 0]
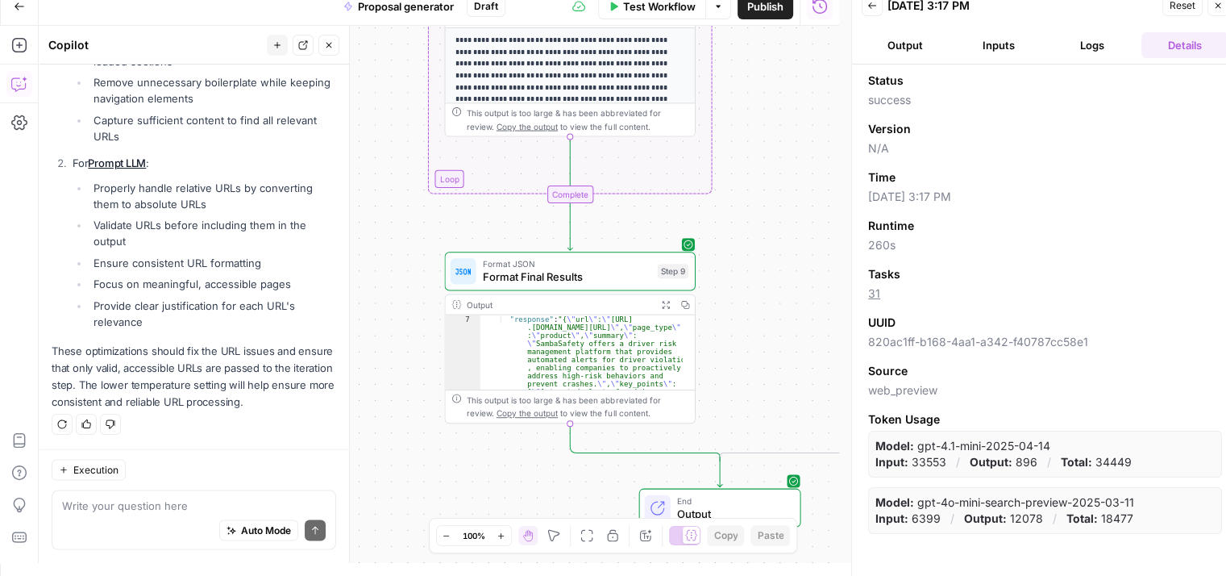
drag, startPoint x: 1090, startPoint y: 465, endPoint x: 1135, endPoint y: 458, distance: 45.7
click at [1135, 458] on div "Model: gpt-4.1-mini-2025-04-14 Input: 33553 / Output: 896 / Total: 34449" at bounding box center [1045, 454] width 354 height 47
click at [1093, 321] on div "UUID" at bounding box center [1045, 322] width 354 height 16
click at [767, 179] on div "true false Workflow Set Inputs Inputs Web Page Scrape Web Page Scrape Step 3 Ou…" at bounding box center [439, 294] width 801 height 537
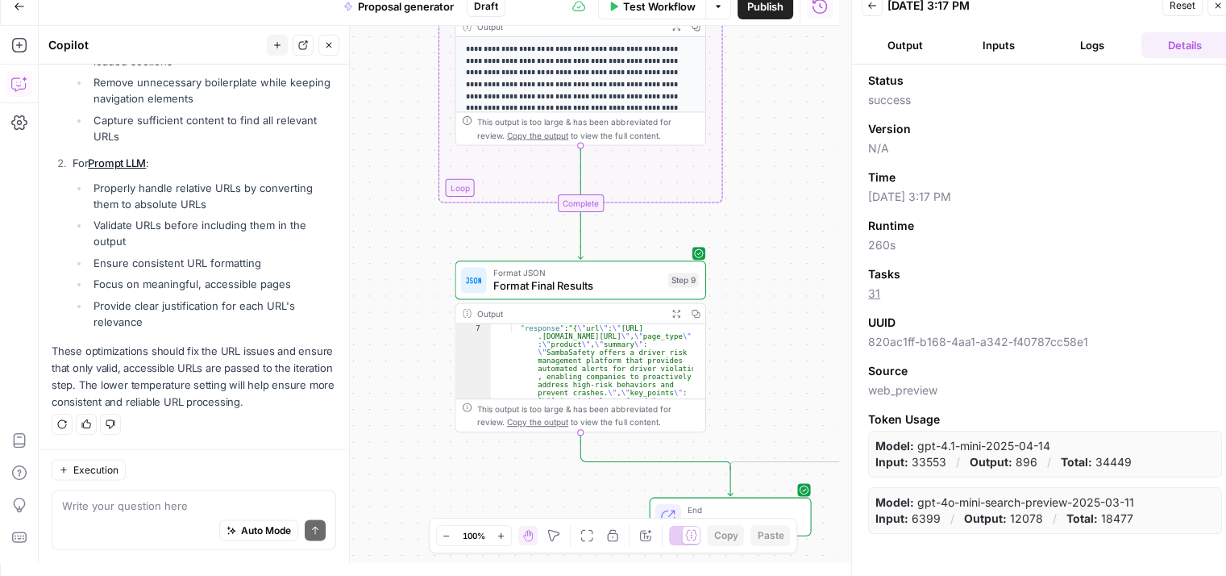
drag, startPoint x: 767, startPoint y: 179, endPoint x: 784, endPoint y: 190, distance: 20.3
click at [784, 190] on div "true false Workflow Set Inputs Inputs Web Page Scrape Web Page Scrape Step 3 Ou…" at bounding box center [439, 294] width 801 height 537
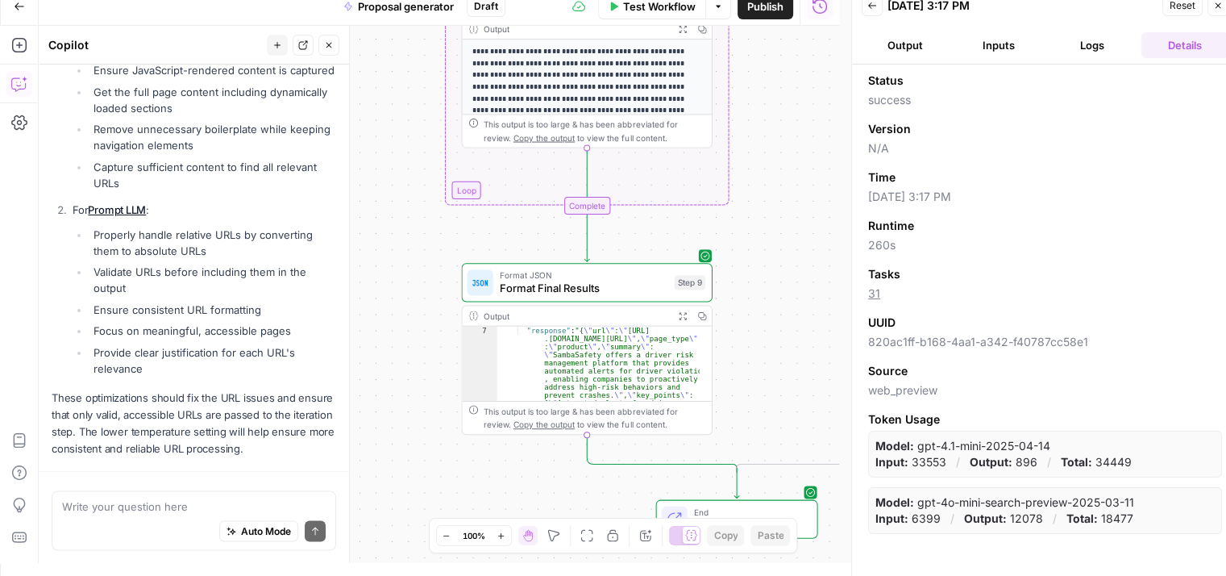
scroll to position [3240, 0]
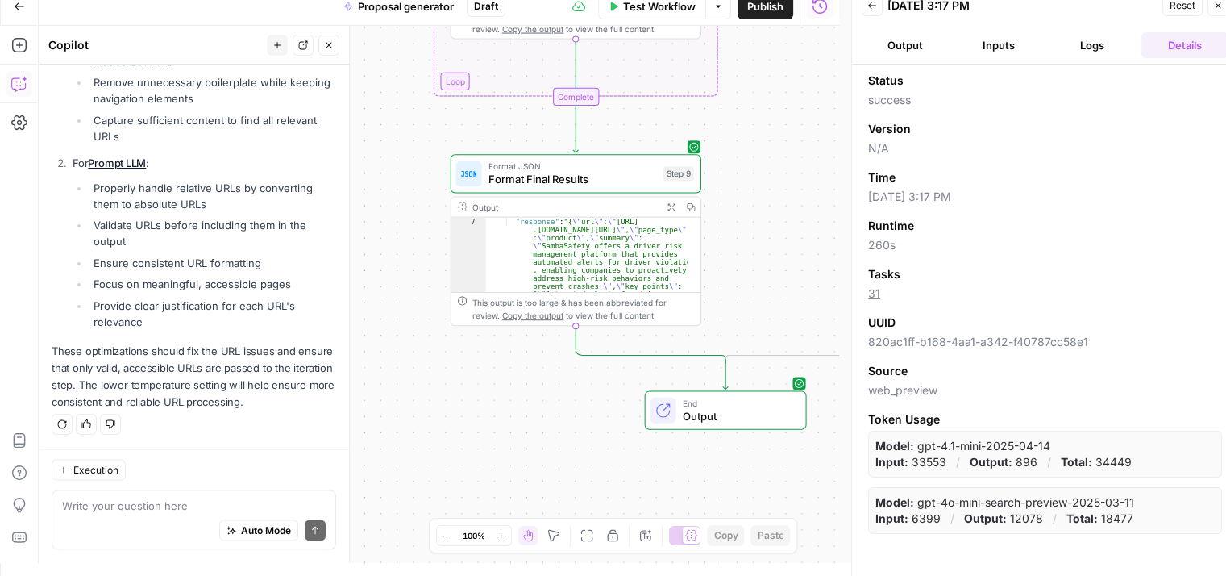
drag, startPoint x: 787, startPoint y: 368, endPoint x: 784, endPoint y: 275, distance: 93.5
click at [777, 272] on div "true false Workflow Set Inputs Inputs Web Page Scrape Web Page Scrape Step 3 Ou…" at bounding box center [439, 294] width 801 height 537
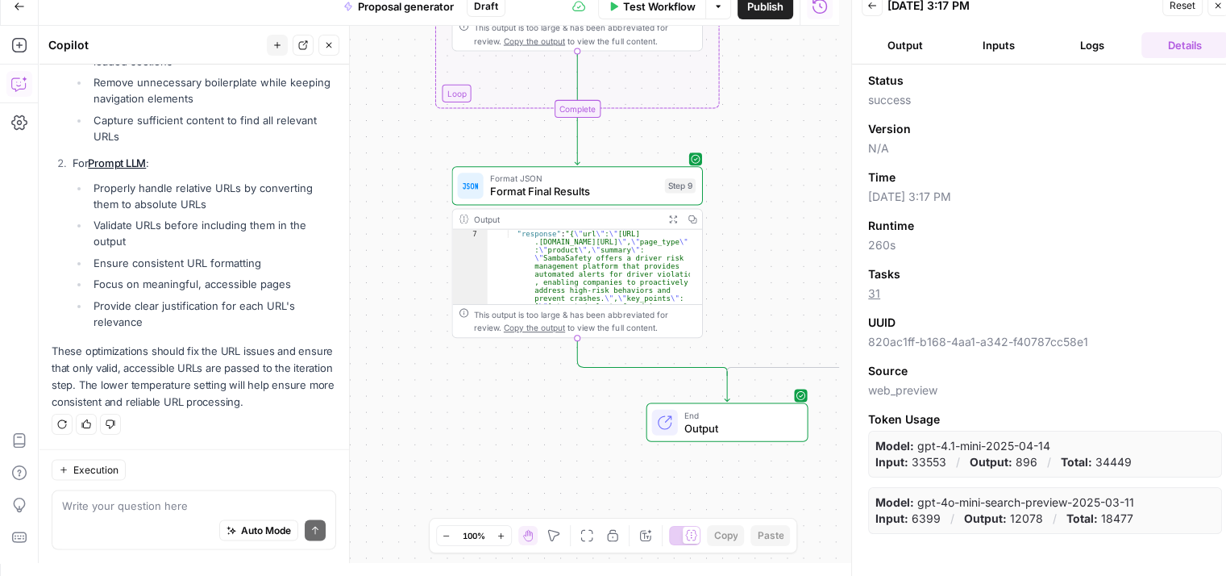
click at [18, 7] on icon "button" at bounding box center [19, 6] width 11 height 11
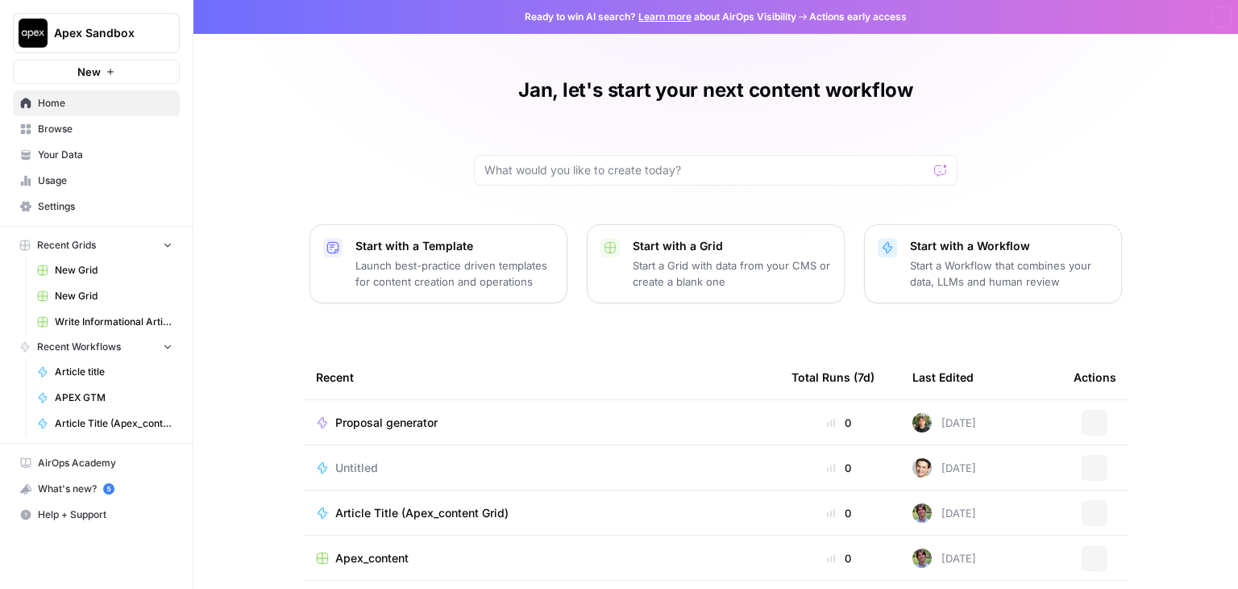
scroll to position [60, 0]
click at [67, 181] on span "Usage" at bounding box center [105, 180] width 135 height 15
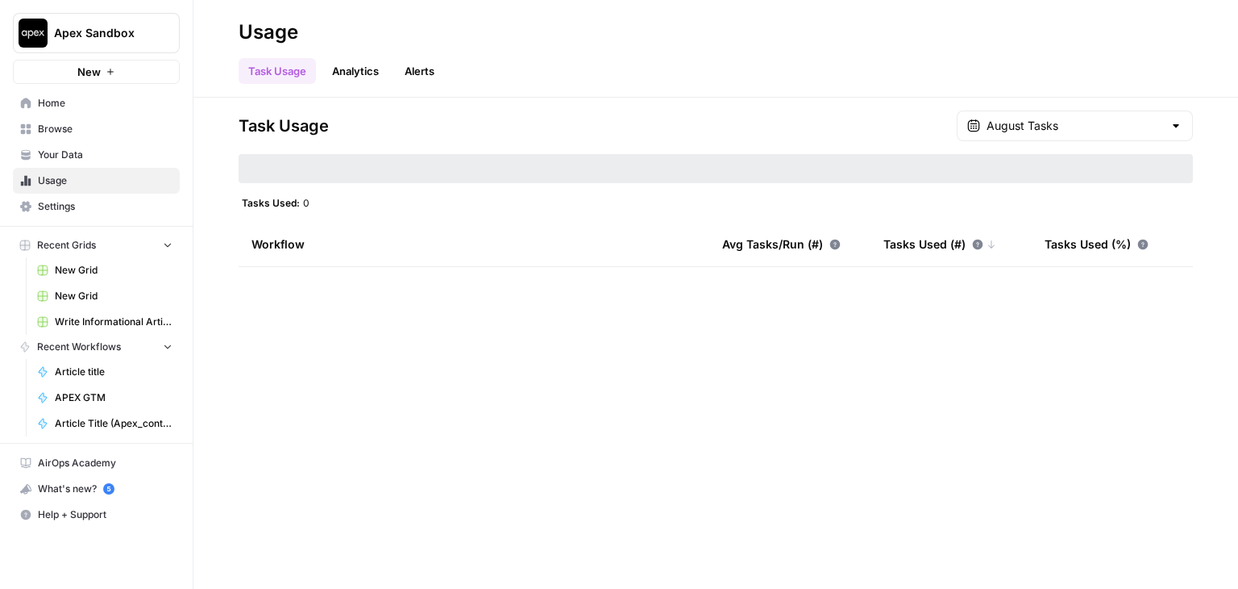
type input "August Tasks"
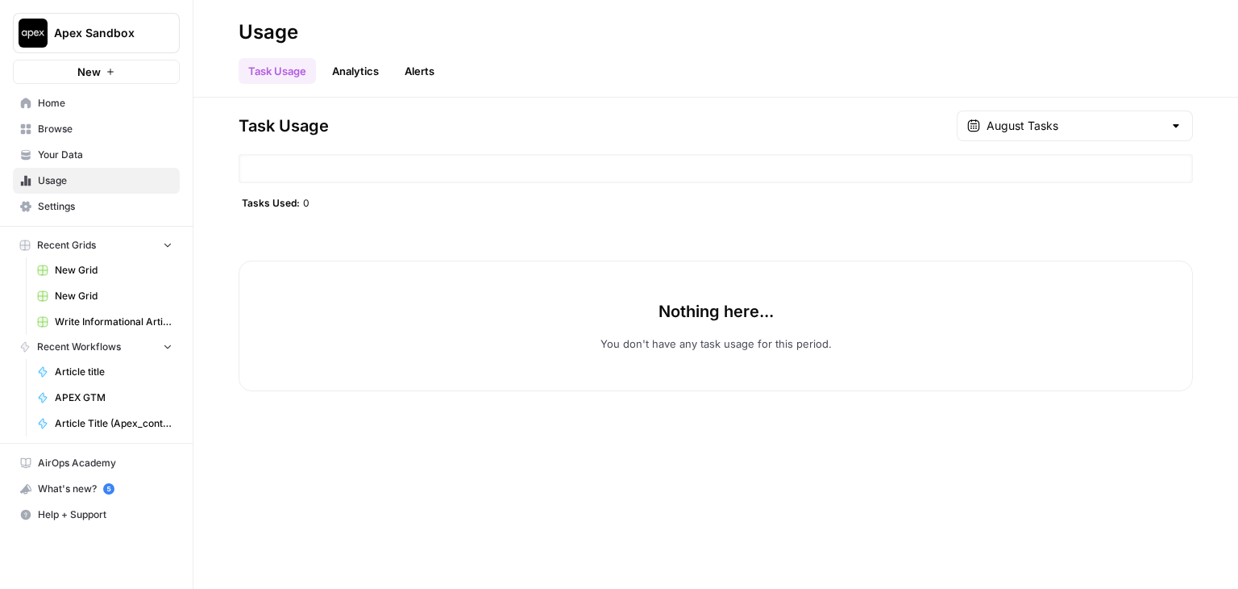
click at [368, 73] on link "Analytics" at bounding box center [355, 71] width 66 height 26
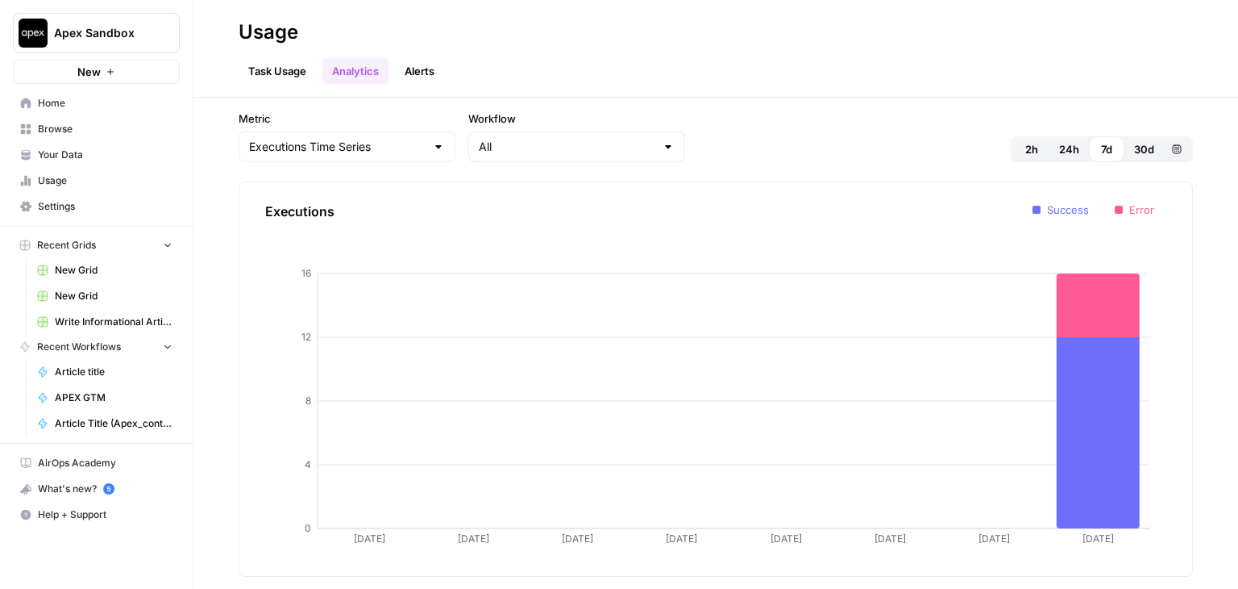
click at [410, 68] on link "Alerts" at bounding box center [419, 71] width 49 height 26
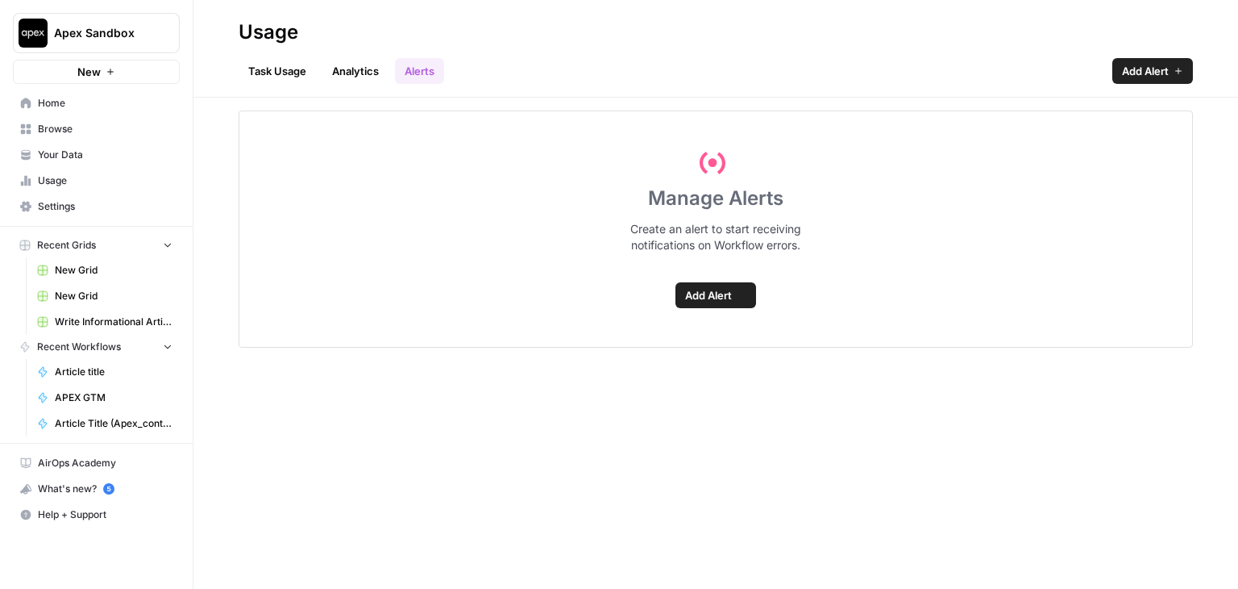
click at [270, 64] on link "Task Usage" at bounding box center [277, 71] width 77 height 26
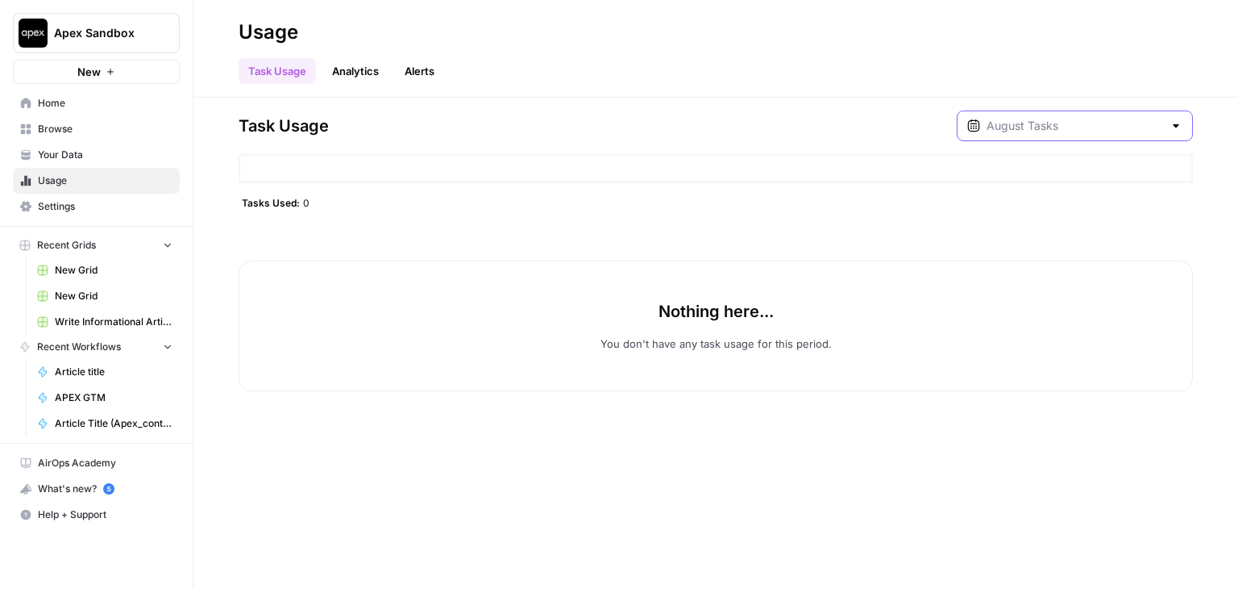
click at [1012, 128] on input "text" at bounding box center [1075, 126] width 177 height 16
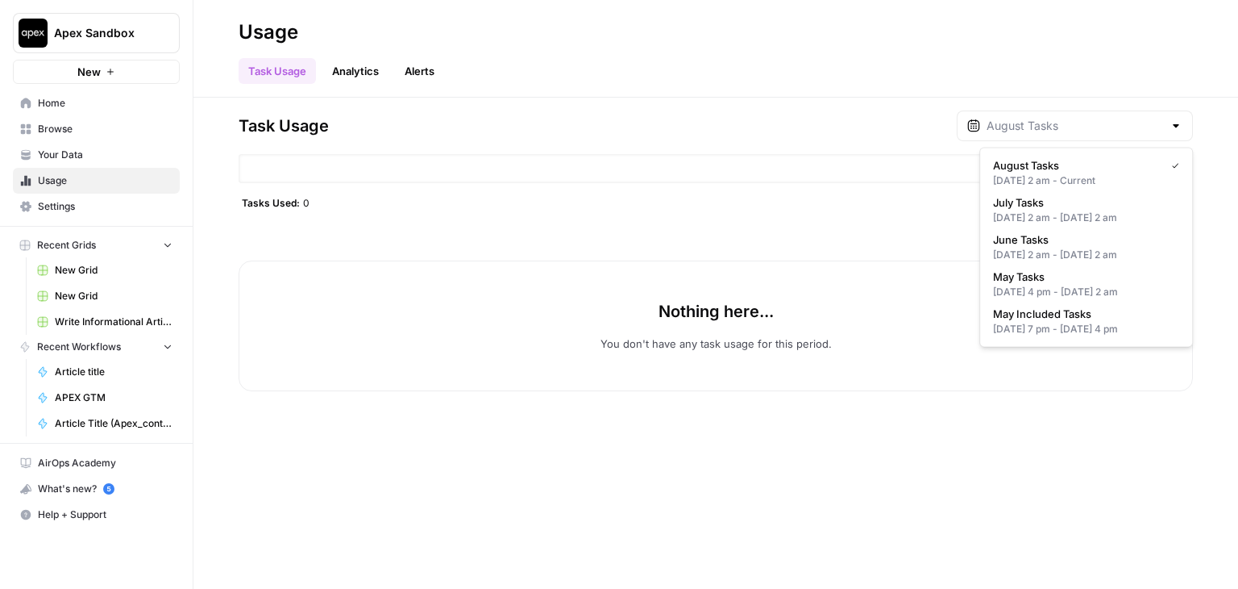
type input "August Tasks"
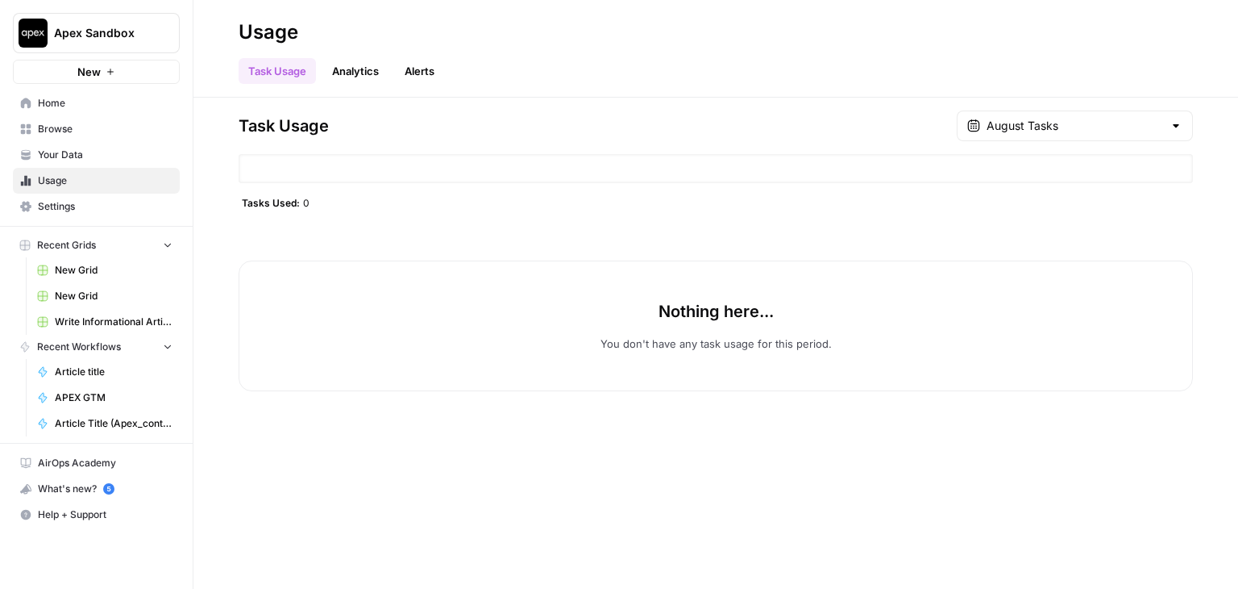
click at [799, 230] on div "Nothing here... You don't have any task usage for this period." at bounding box center [716, 306] width 955 height 169
click at [74, 126] on span "Browse" at bounding box center [105, 129] width 135 height 15
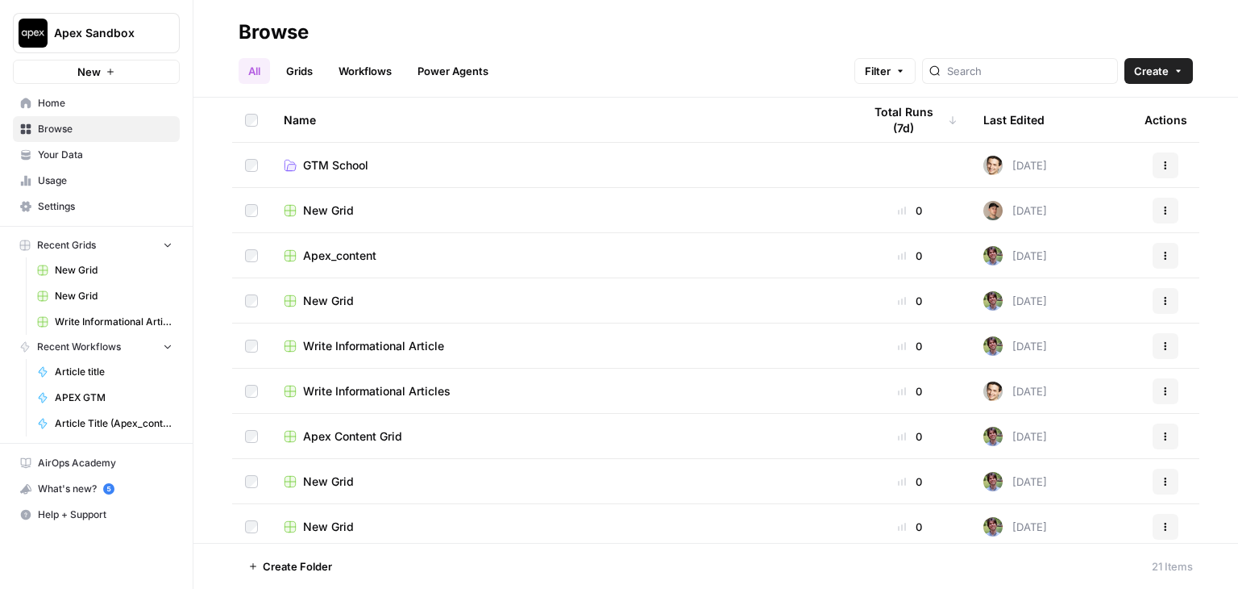
click at [69, 106] on span "Home" at bounding box center [105, 103] width 135 height 15
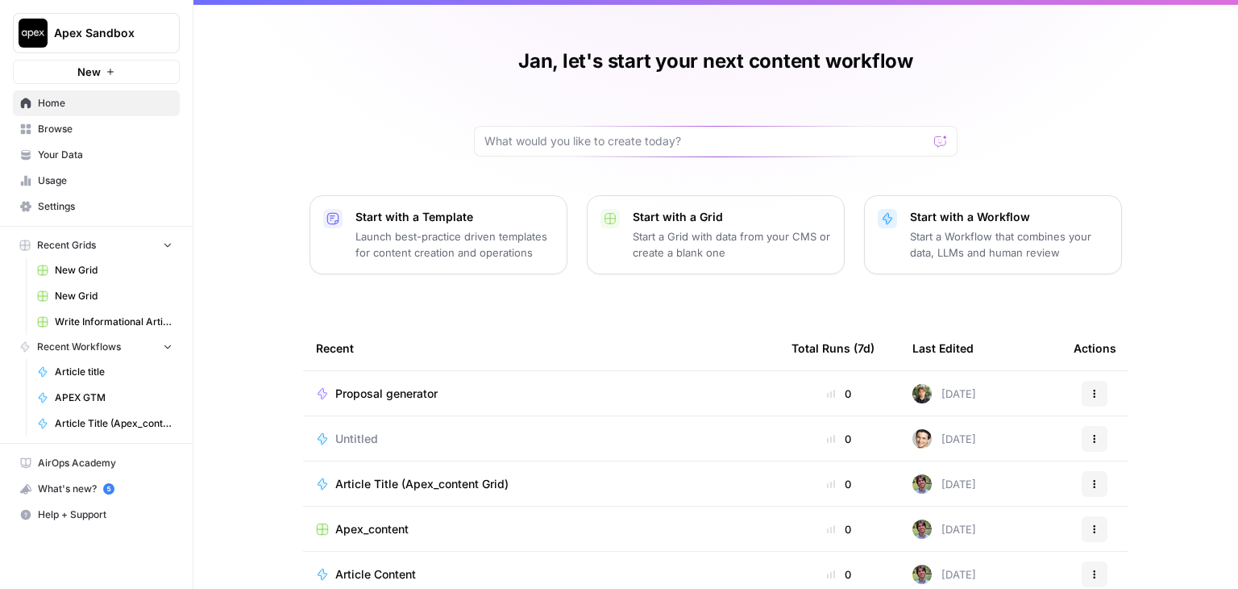
scroll to position [81, 0]
